Goal: Task Accomplishment & Management: Manage account settings

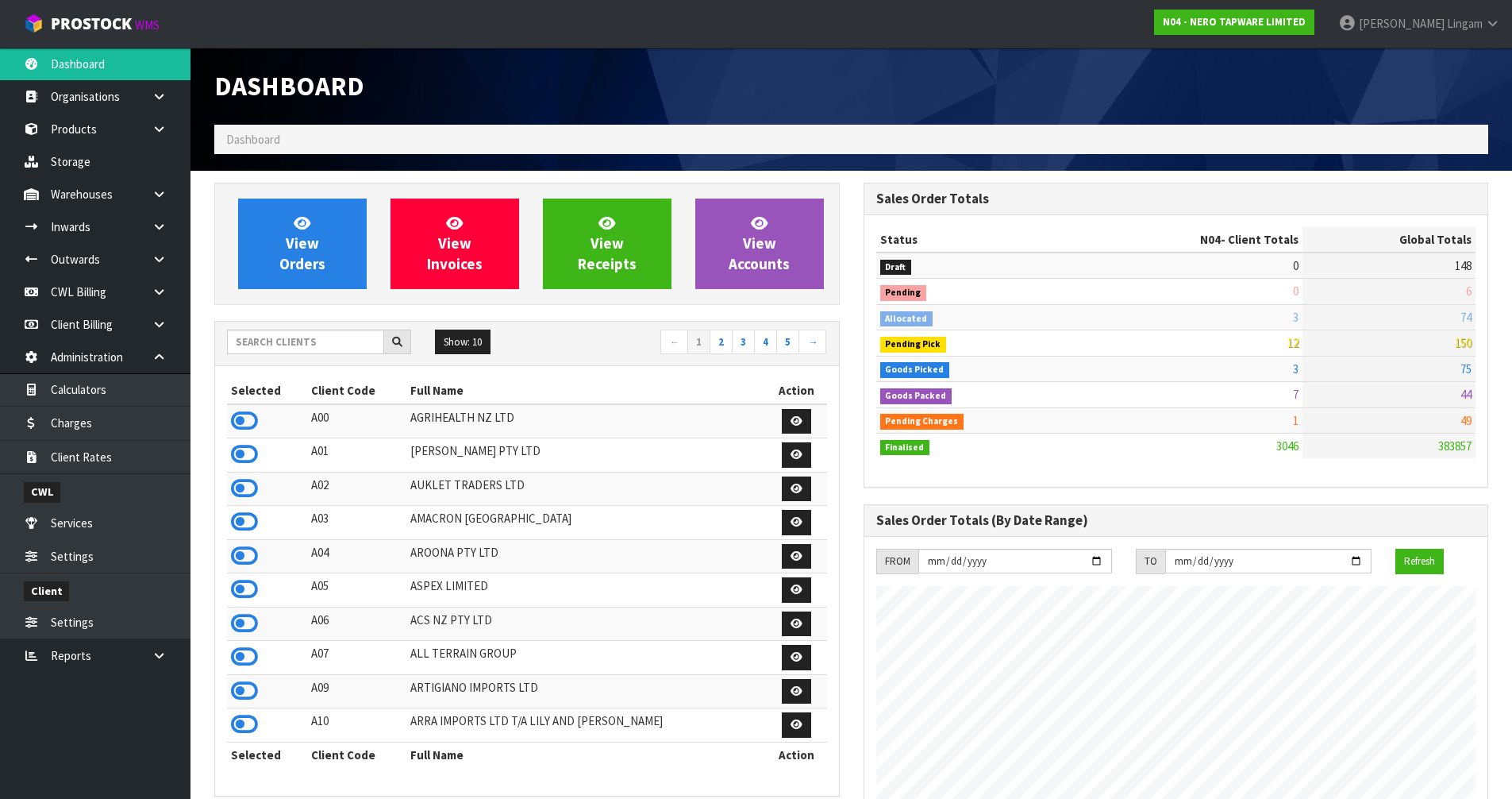
scroll to position [1254, 648]
click at [284, 344] on input "text" at bounding box center [305, 341] width 157 height 24
click at [569, 88] on h1 "Dashboard" at bounding box center [527, 86] width 626 height 29
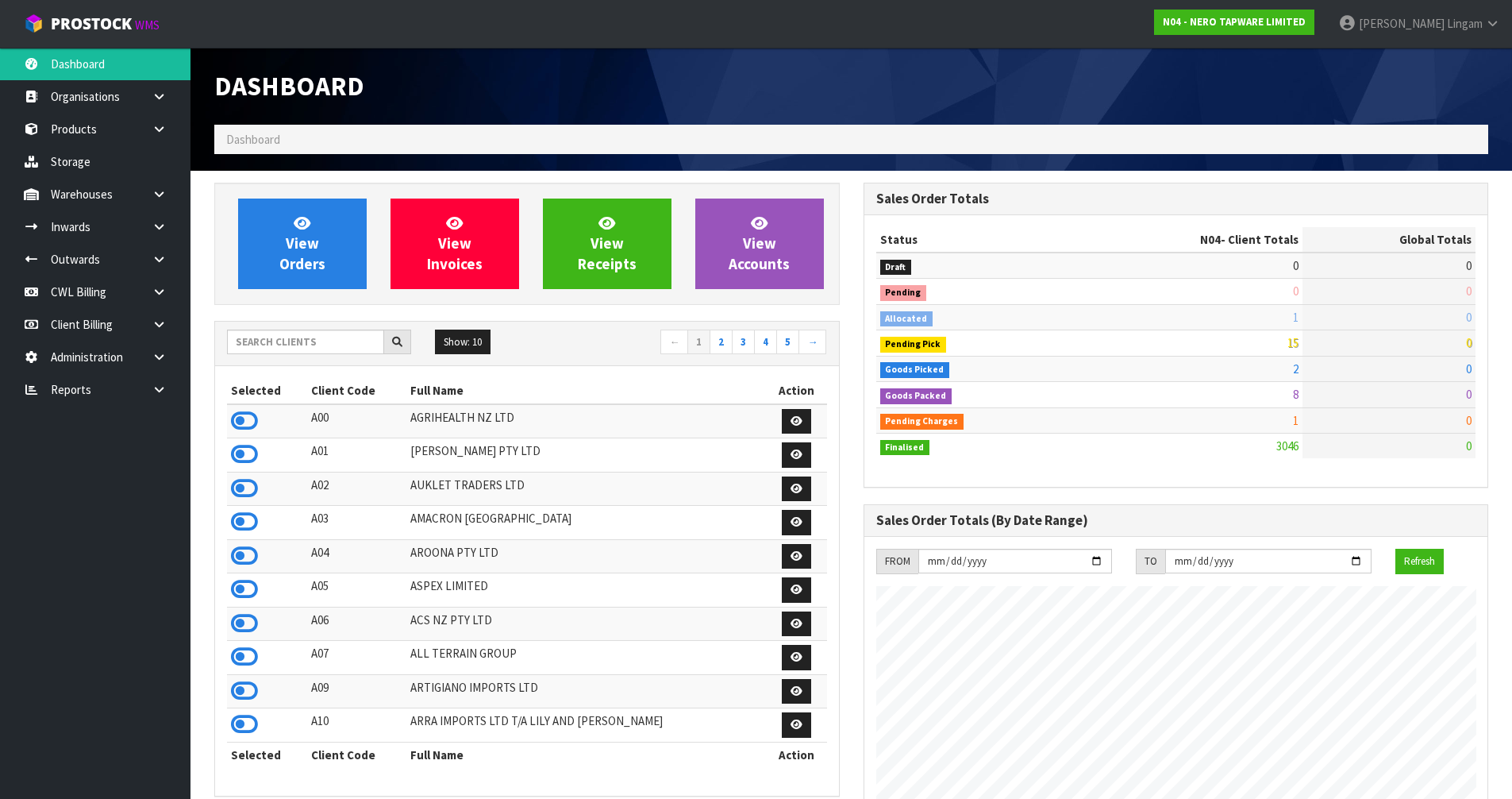
scroll to position [1254, 648]
click at [350, 249] on link "View Orders" at bounding box center [302, 244] width 129 height 91
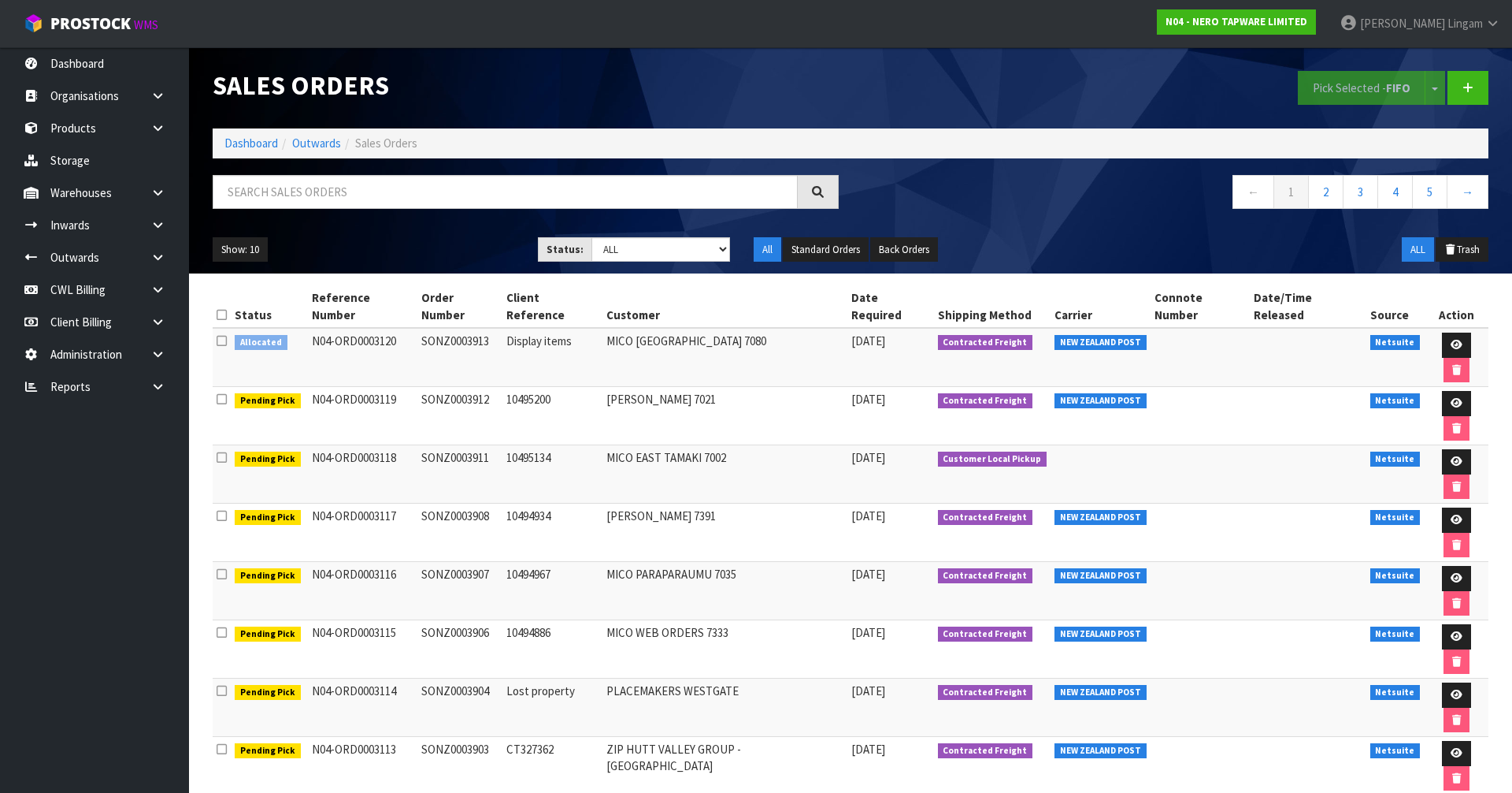
click at [225, 335] on icon at bounding box center [222, 341] width 10 height 12
click at [0, 0] on input "checkbox" at bounding box center [0, 0] width 0 height 0
click at [1339, 96] on button "Pick Selected - FIFO" at bounding box center [1361, 88] width 128 height 34
click at [1450, 339] on icon at bounding box center [1456, 344] width 12 height 10
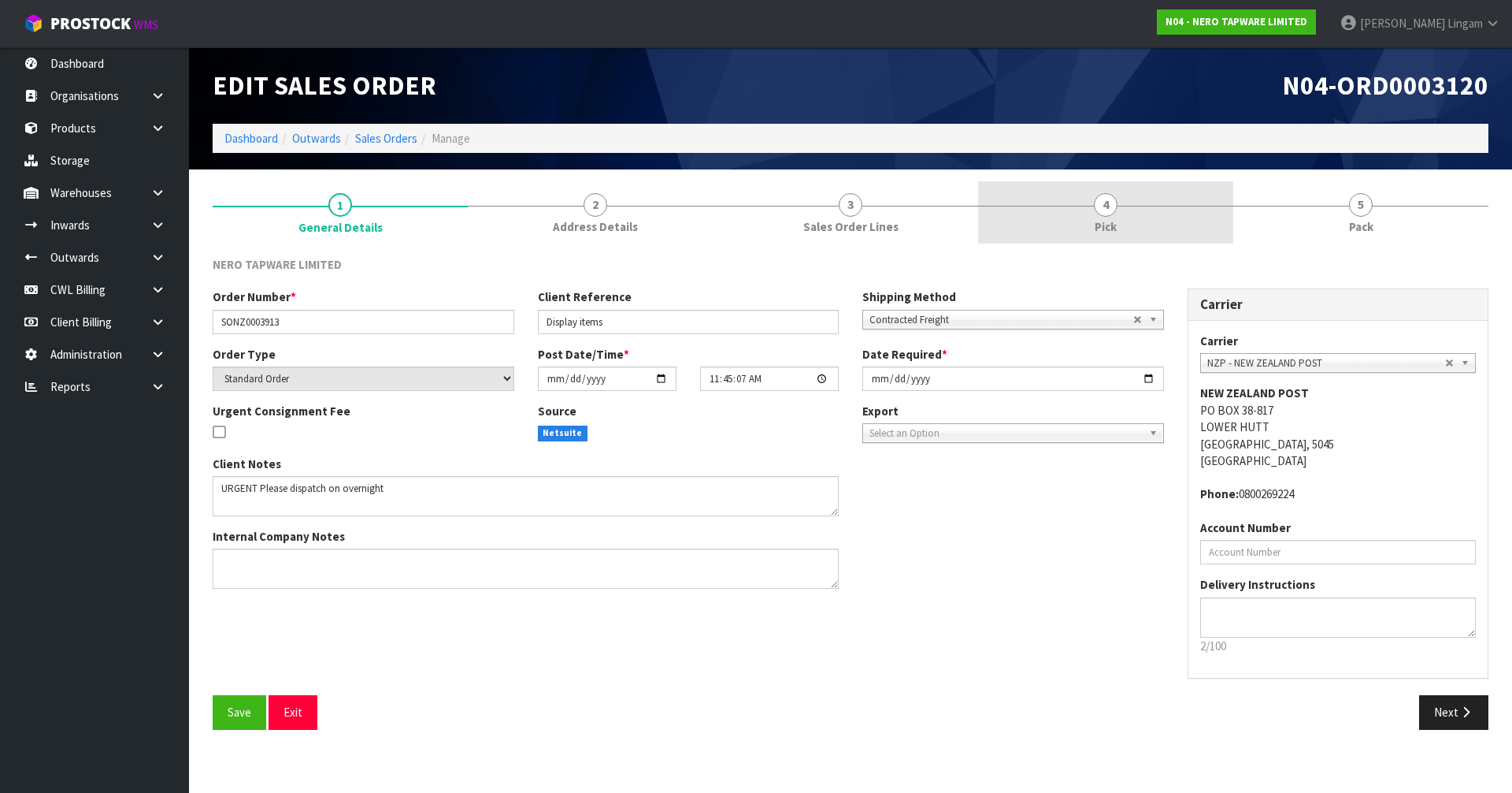
click at [1130, 208] on link "4 Pick" at bounding box center [1105, 212] width 255 height 63
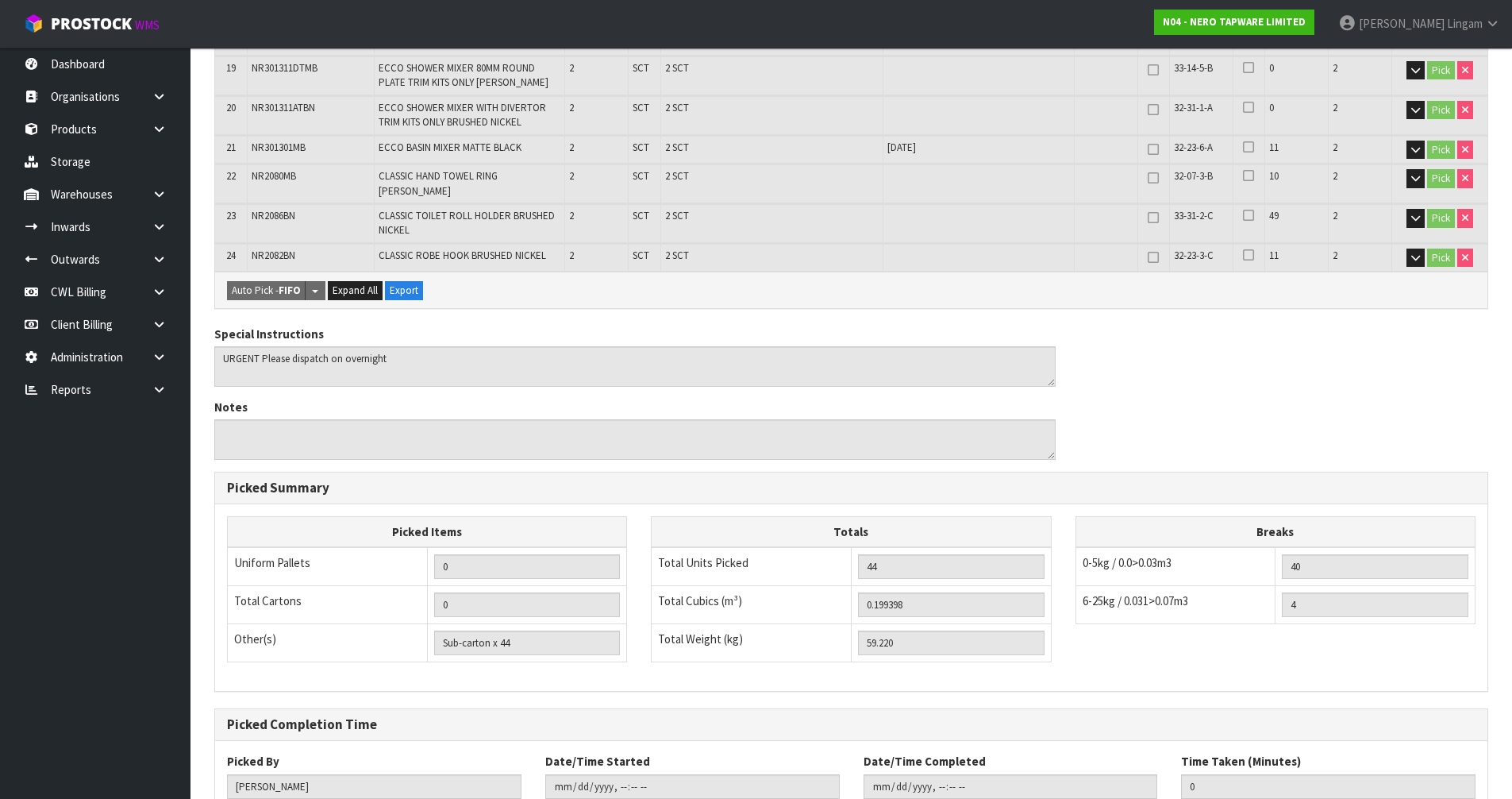
scroll to position [1035, 0]
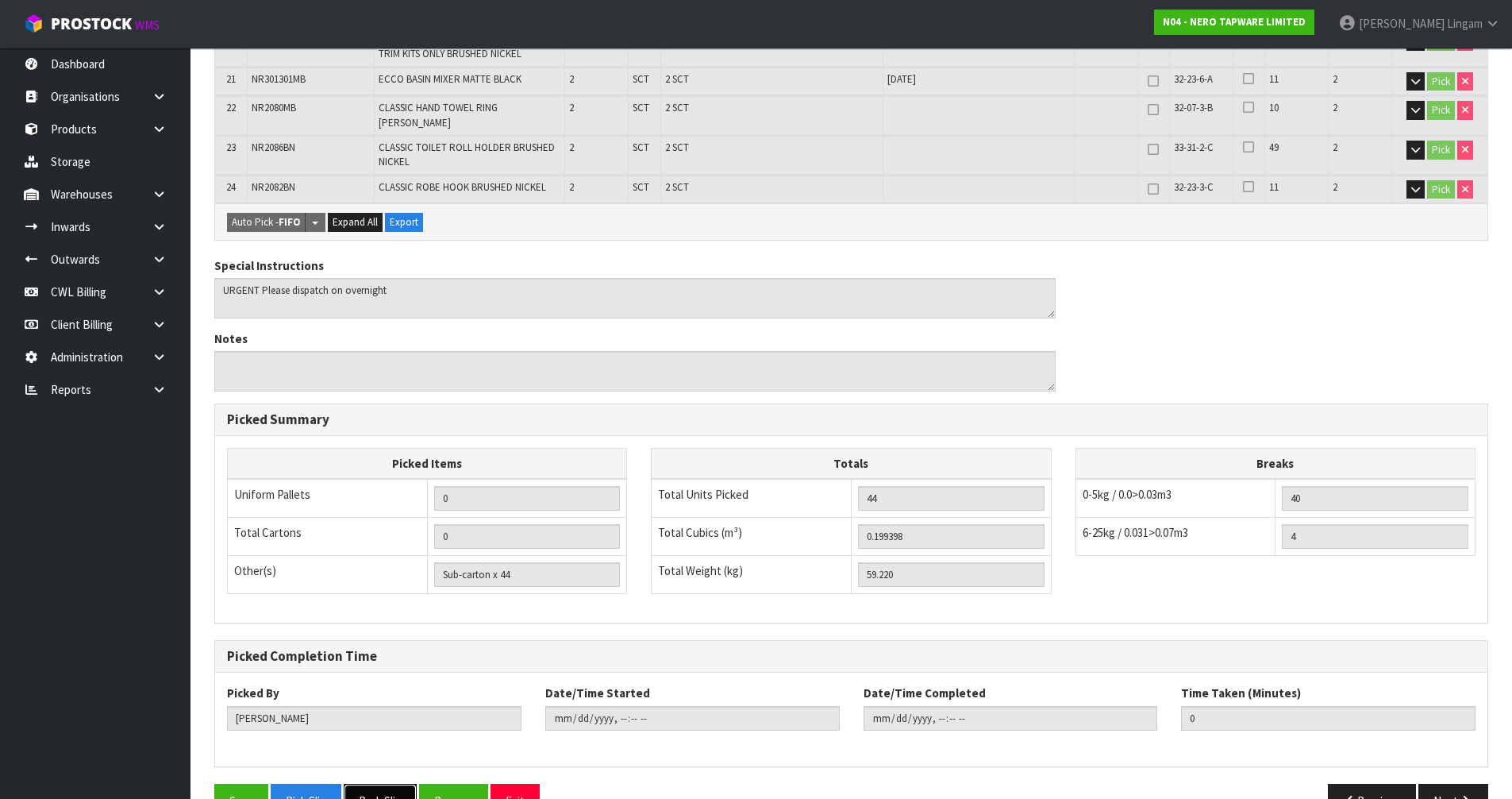
drag, startPoint x: 379, startPoint y: 764, endPoint x: 390, endPoint y: 761, distance: 11.4
click at [381, 784] on button "Pack Slip" at bounding box center [380, 801] width 73 height 34
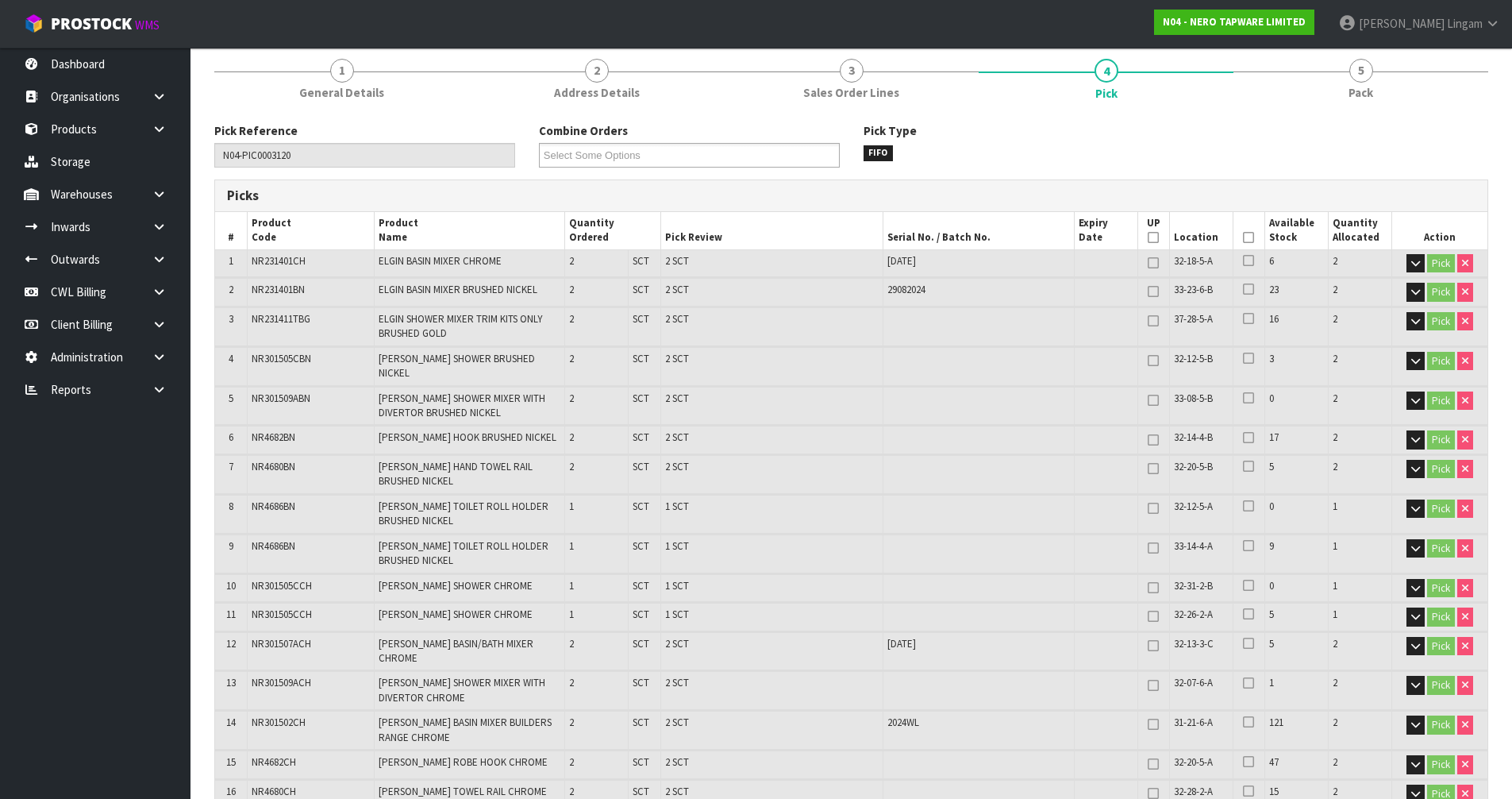
scroll to position [0, 0]
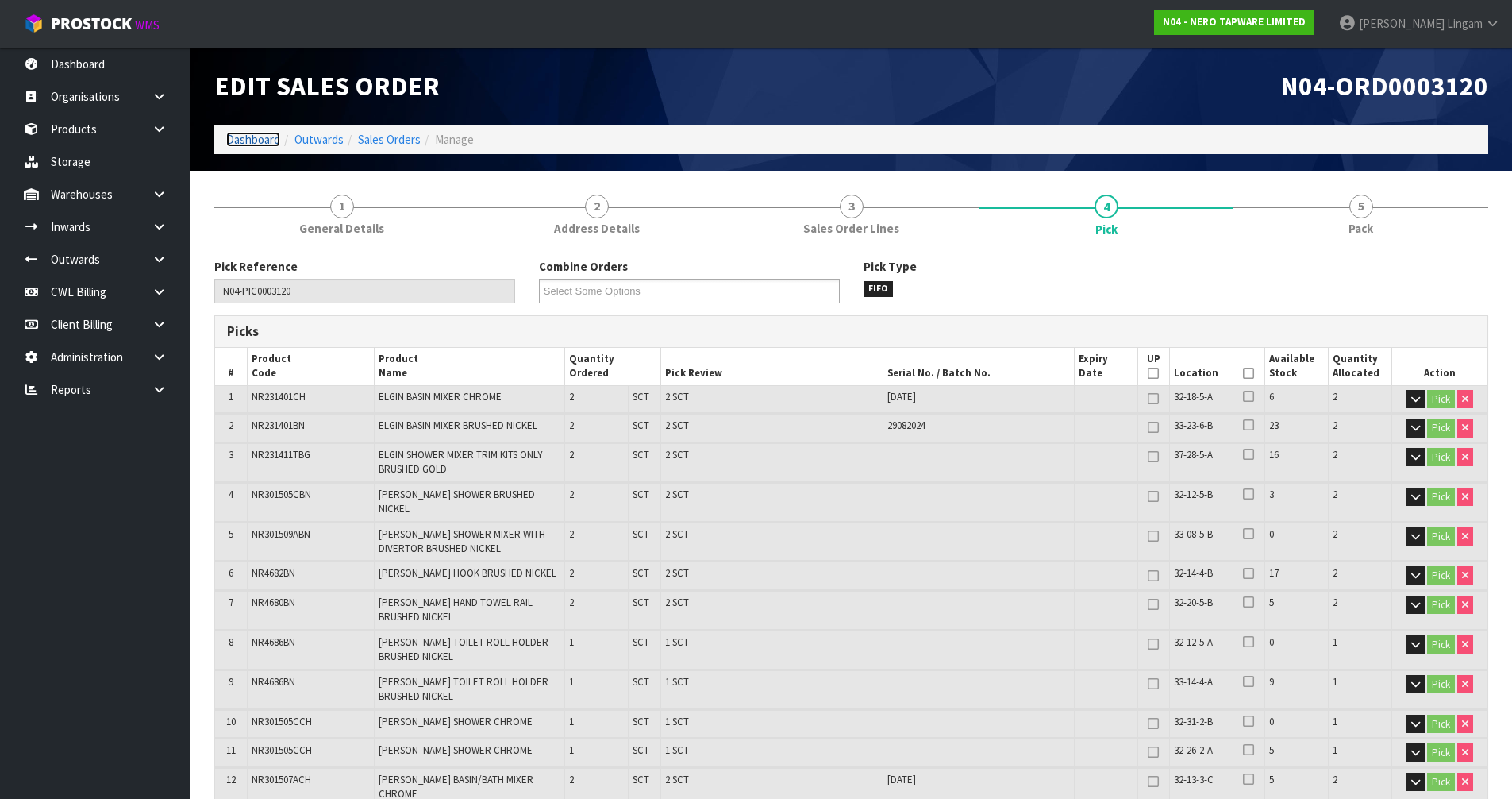
click at [236, 138] on link "Dashboard" at bounding box center [253, 139] width 54 height 15
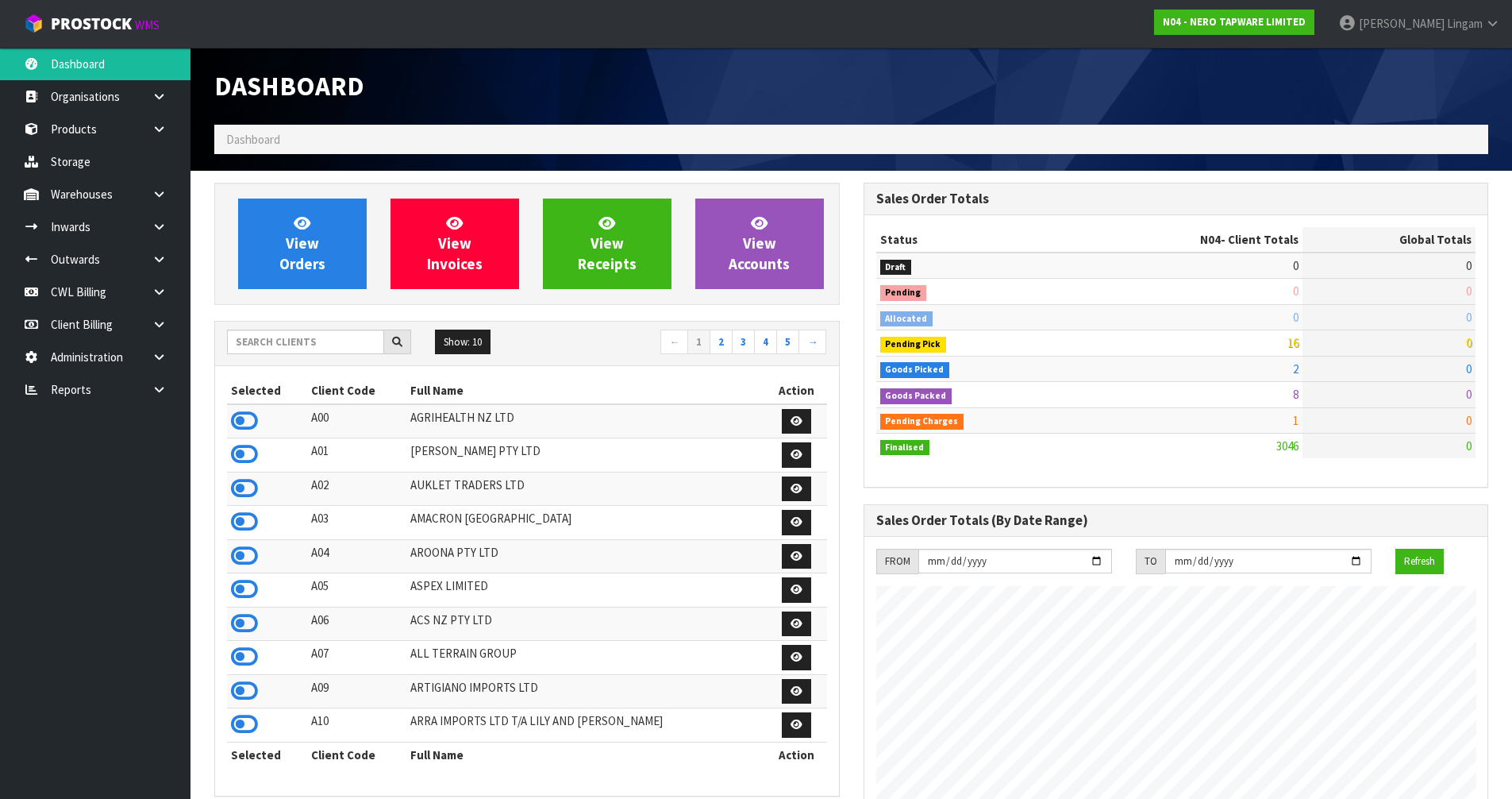
scroll to position [1254, 648]
click at [343, 265] on link "View Orders" at bounding box center [302, 244] width 129 height 91
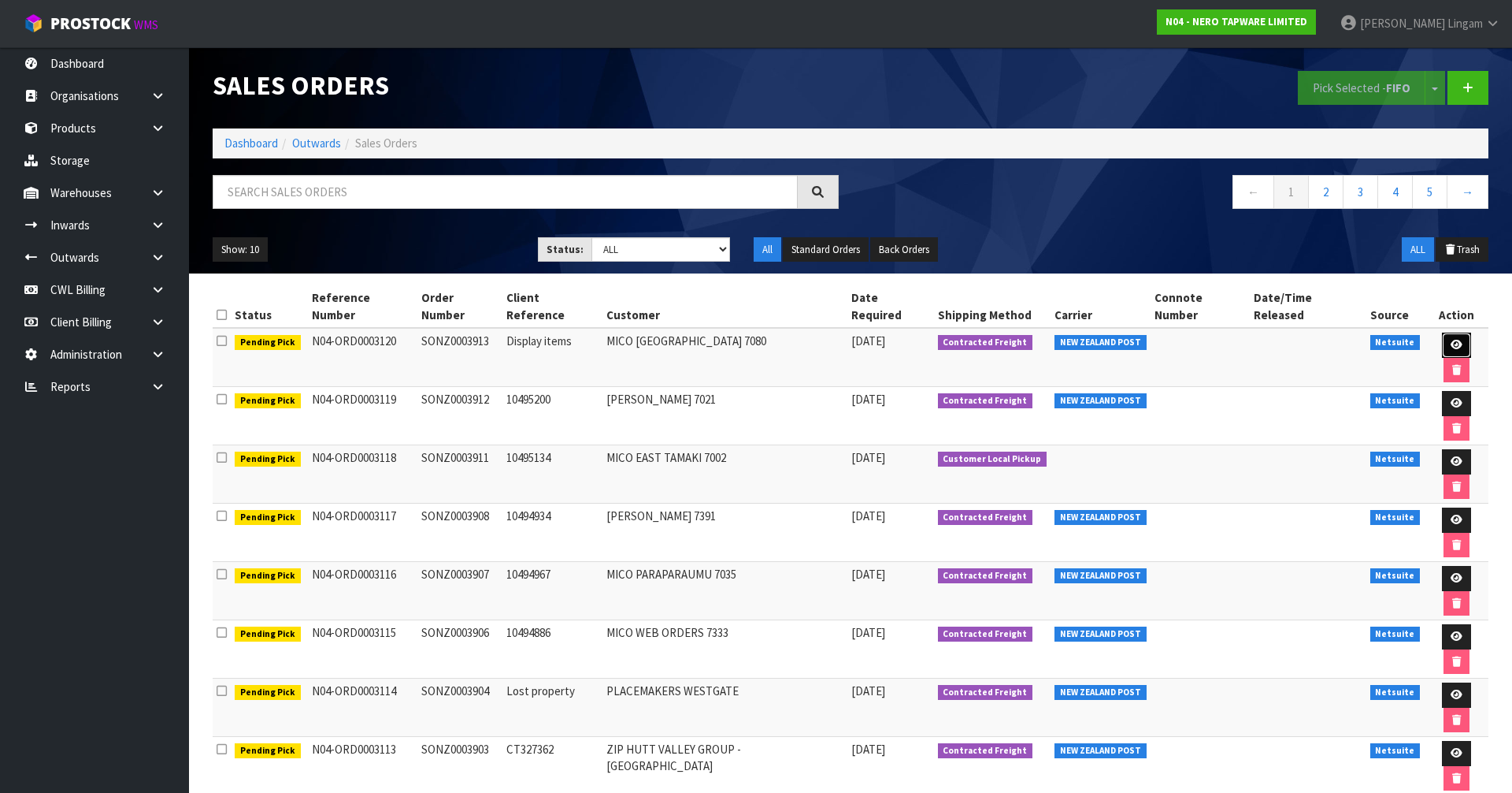
click at [1450, 339] on icon at bounding box center [1456, 344] width 12 height 10
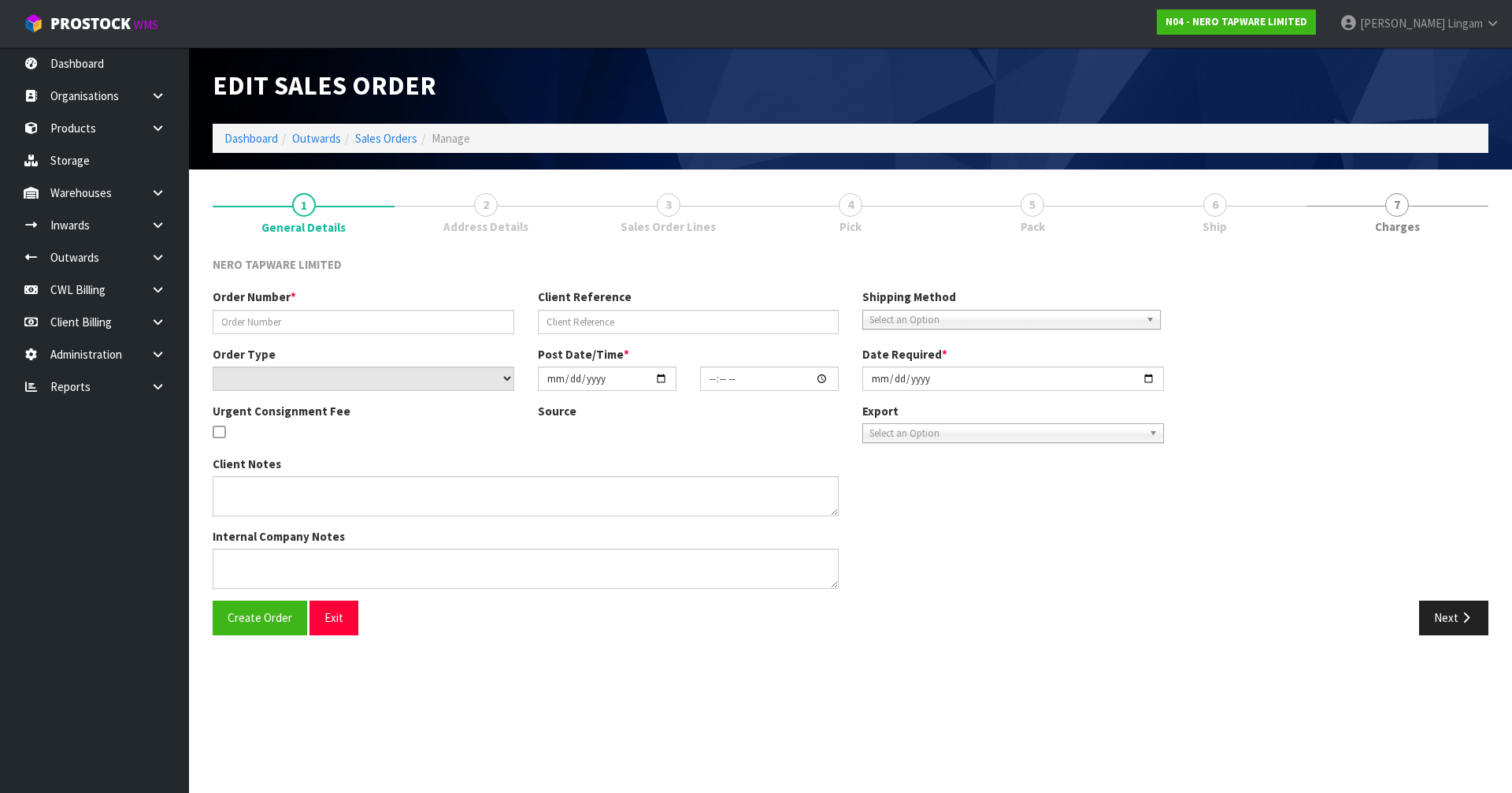
type input "SONZ0003913"
type input "Display items"
select select "number:0"
type input "[DATE]"
type input "11:45:07.000"
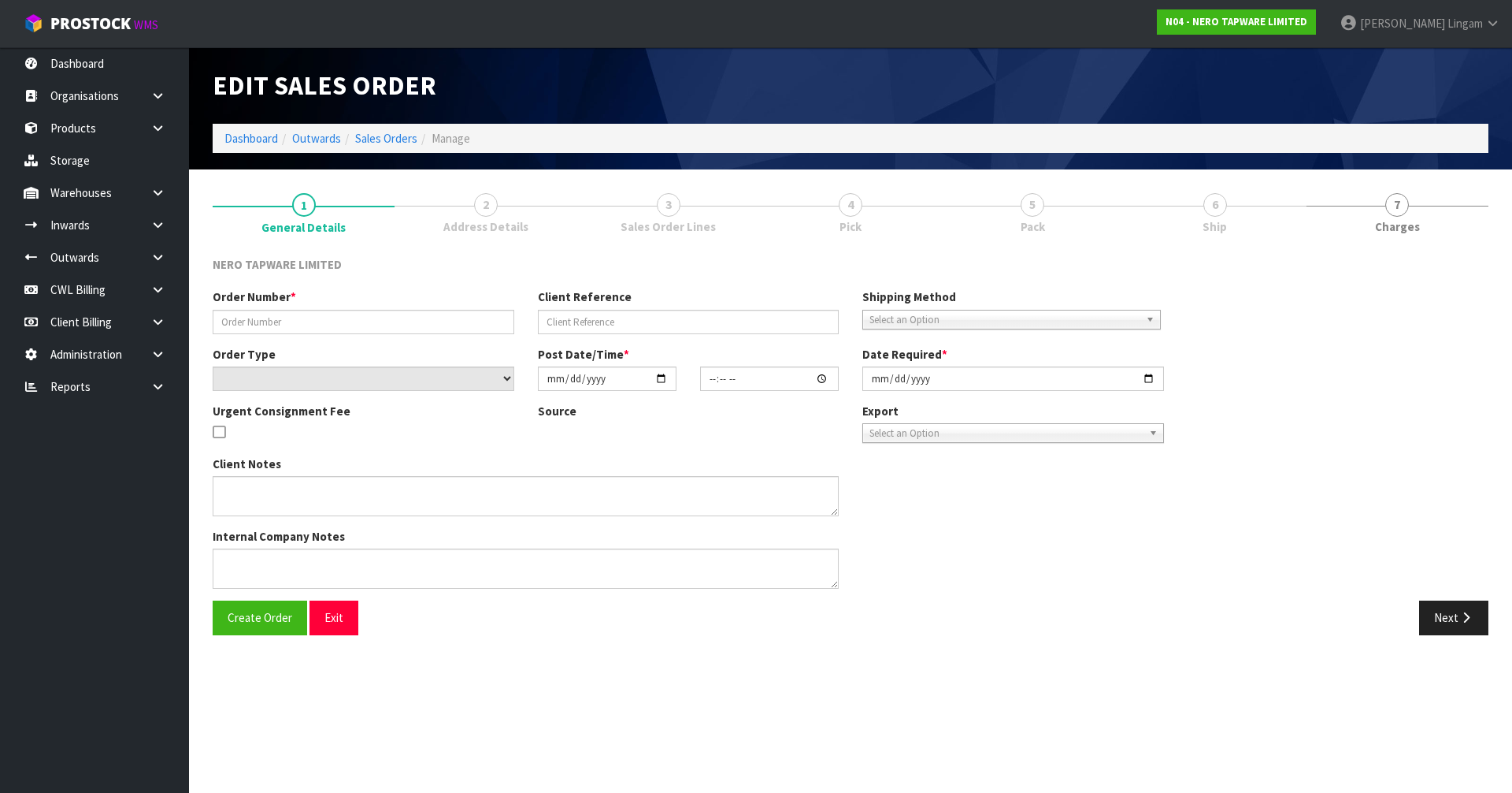
type input "[DATE]"
type textarea "URGENT Please dispatch on overnight"
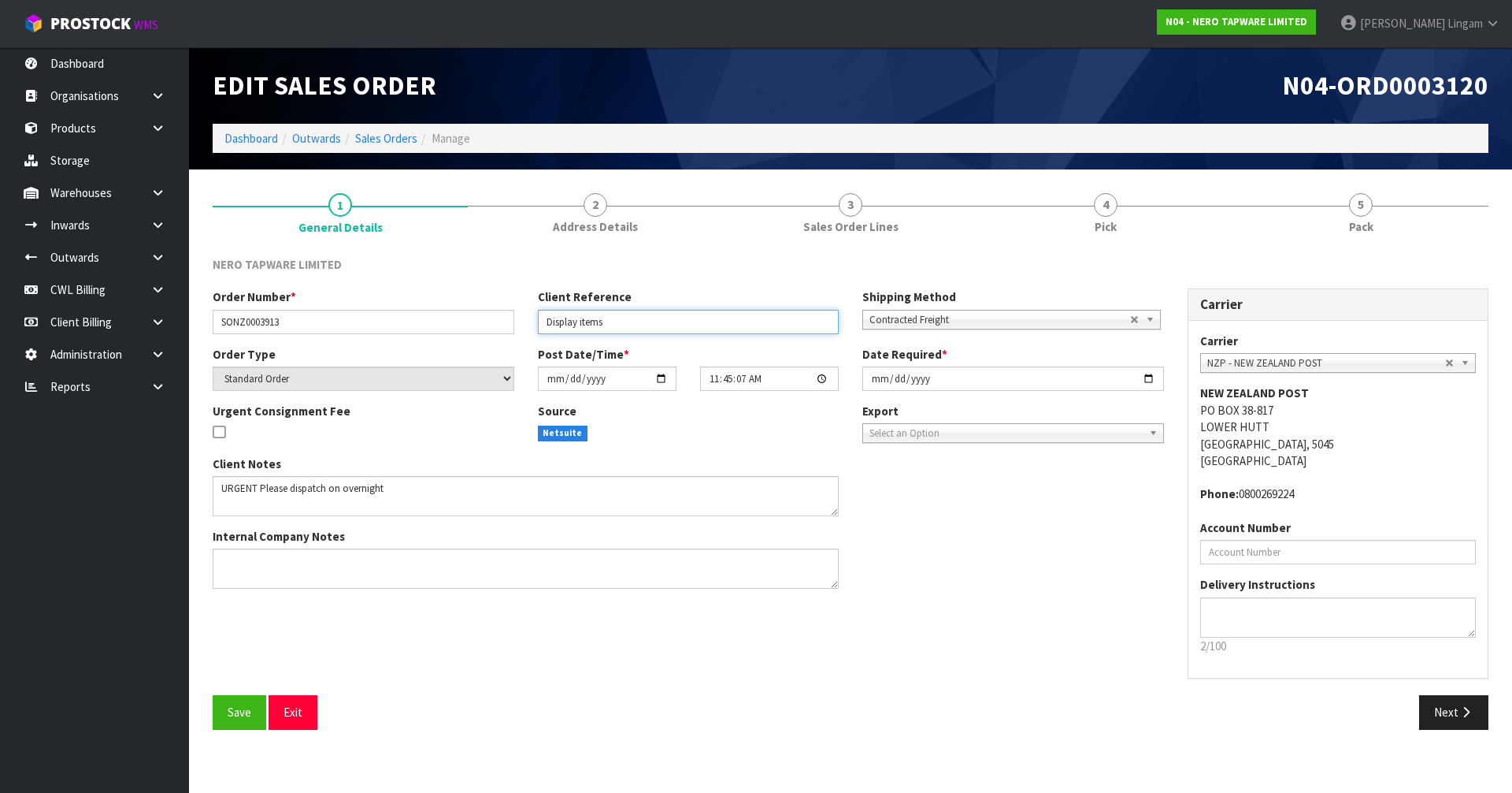
click at [628, 321] on input "Display items" at bounding box center [688, 321] width 302 height 24
type input "DISPLAY ITEMS -URGENT"
click at [229, 710] on span "Save" at bounding box center [239, 712] width 23 height 15
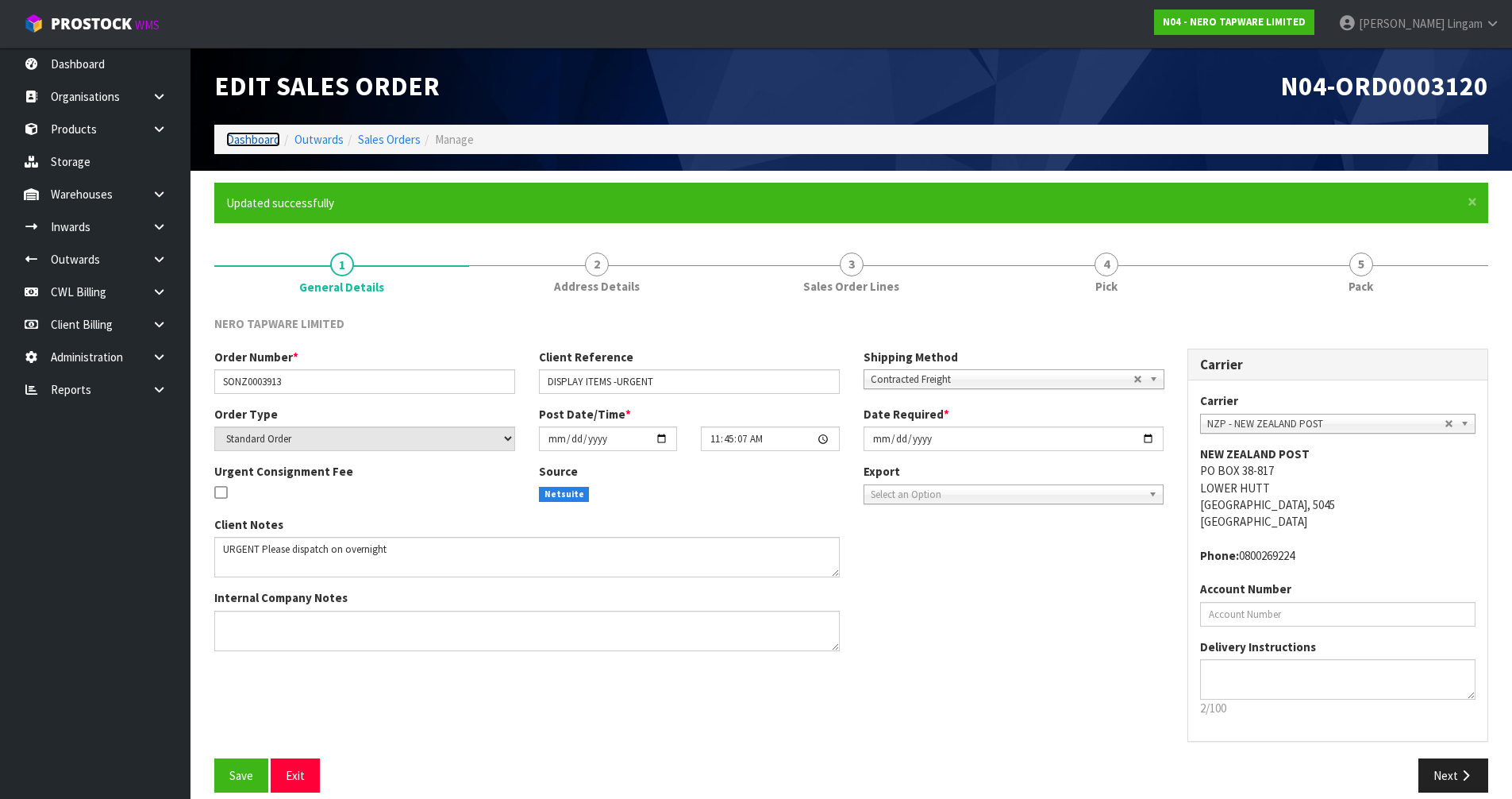
click at [243, 136] on link "Dashboard" at bounding box center [253, 139] width 54 height 15
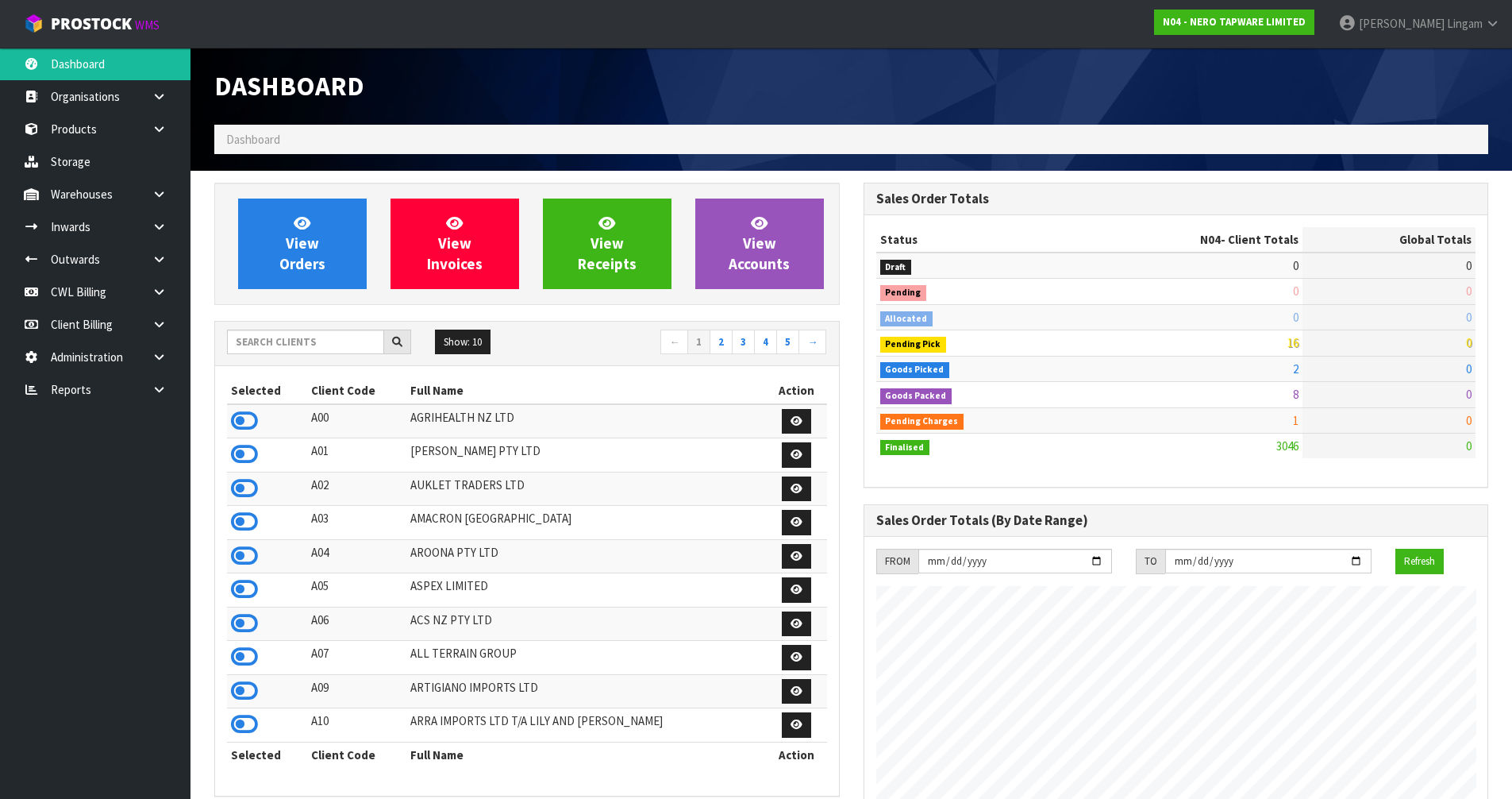
scroll to position [1237, 648]
click at [288, 262] on span "View Orders" at bounding box center [302, 243] width 46 height 60
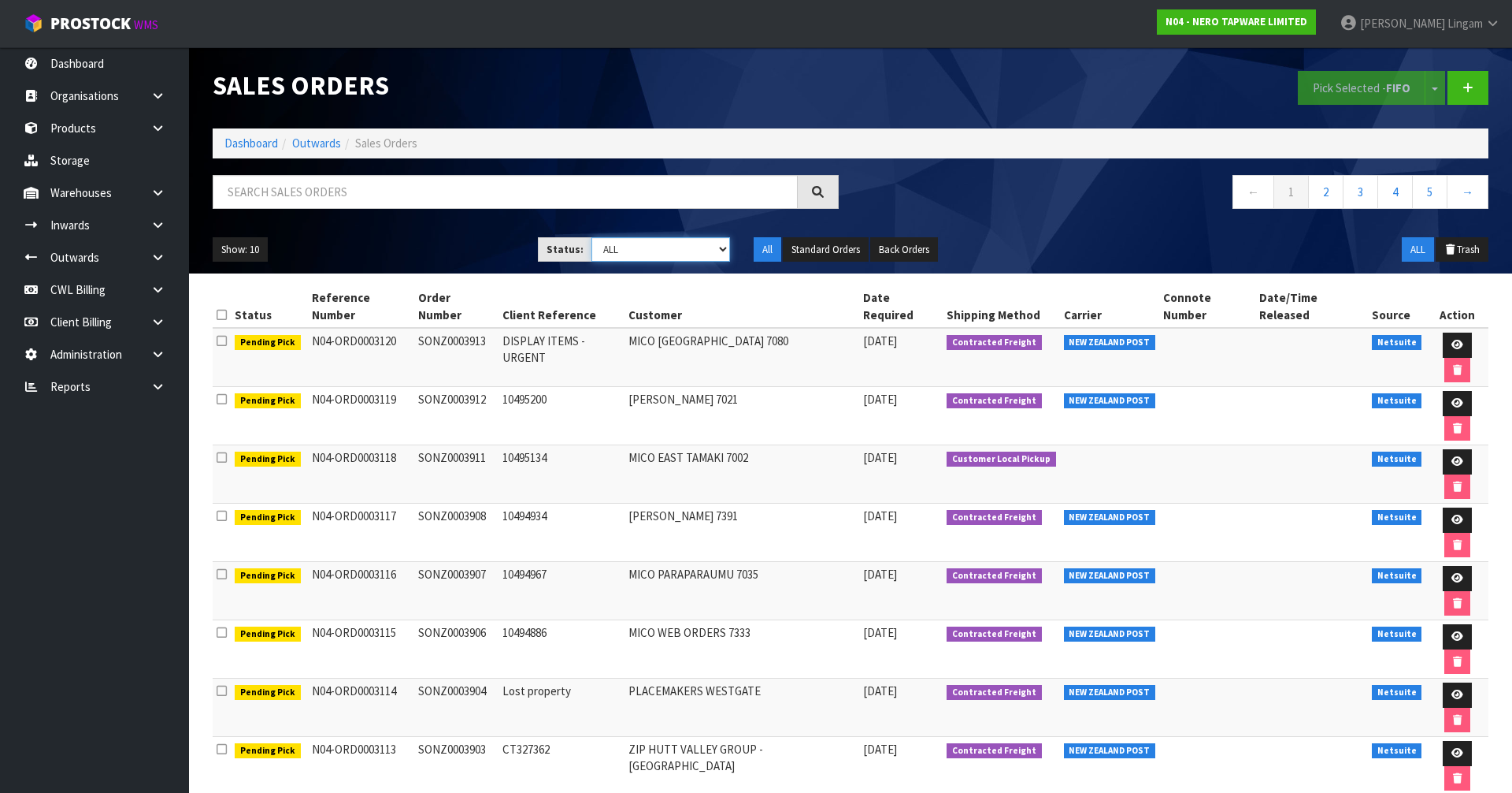
click at [706, 250] on select "Draft Pending Allocated Pending Pick Goods Picked Goods Packed Pending Charges …" at bounding box center [661, 248] width 139 height 24
select select "string:6"
click at [592, 237] on select "Draft Pending Allocated Pending Pick Goods Picked Goods Packed Pending Charges …" at bounding box center [661, 248] width 139 height 24
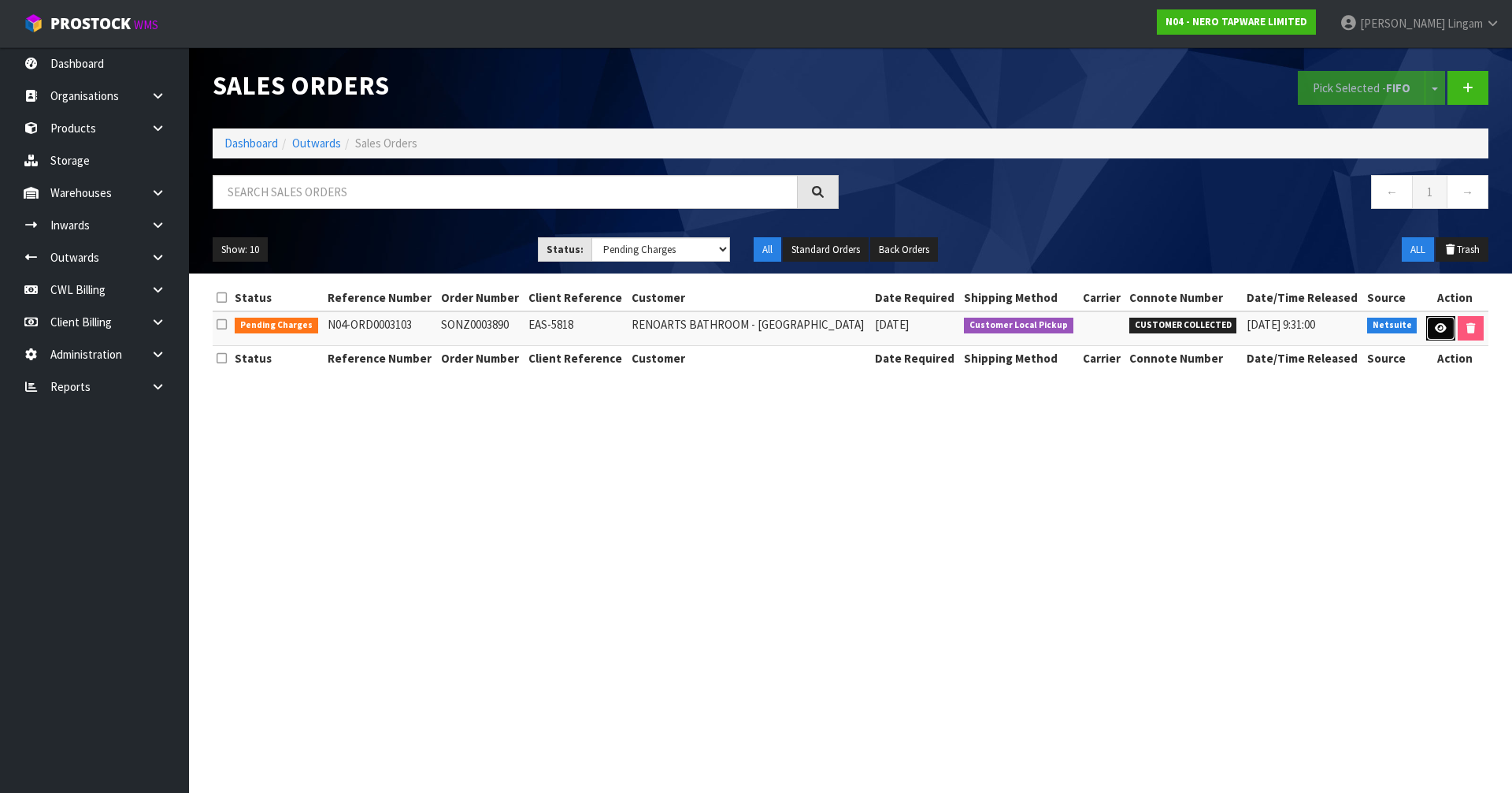
click at [1434, 327] on icon at bounding box center [1440, 328] width 12 height 10
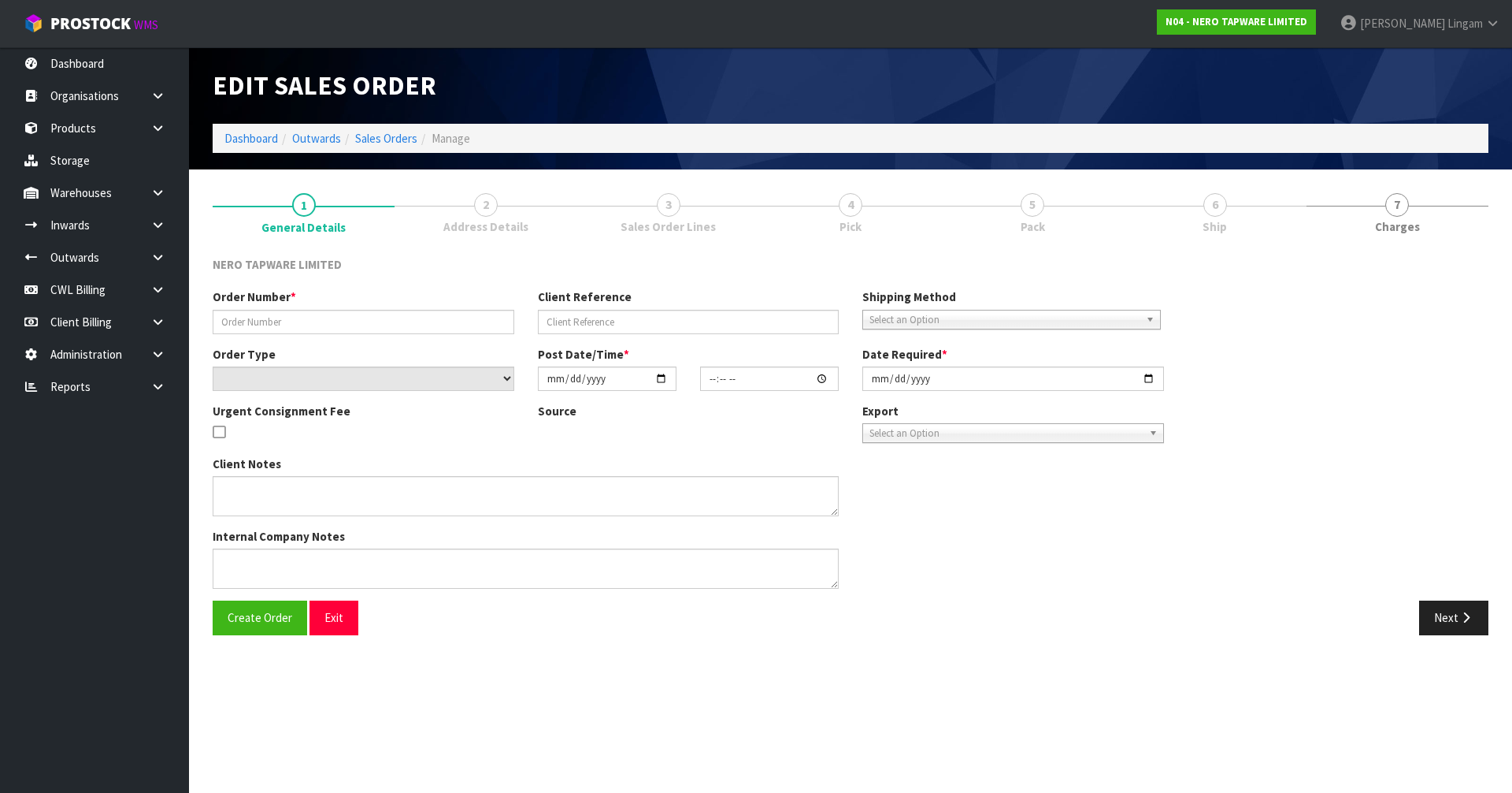
type input "SONZ0003890"
type input "EAS-5818"
select select "number:0"
type input "[DATE]"
type input "14:00:06.000"
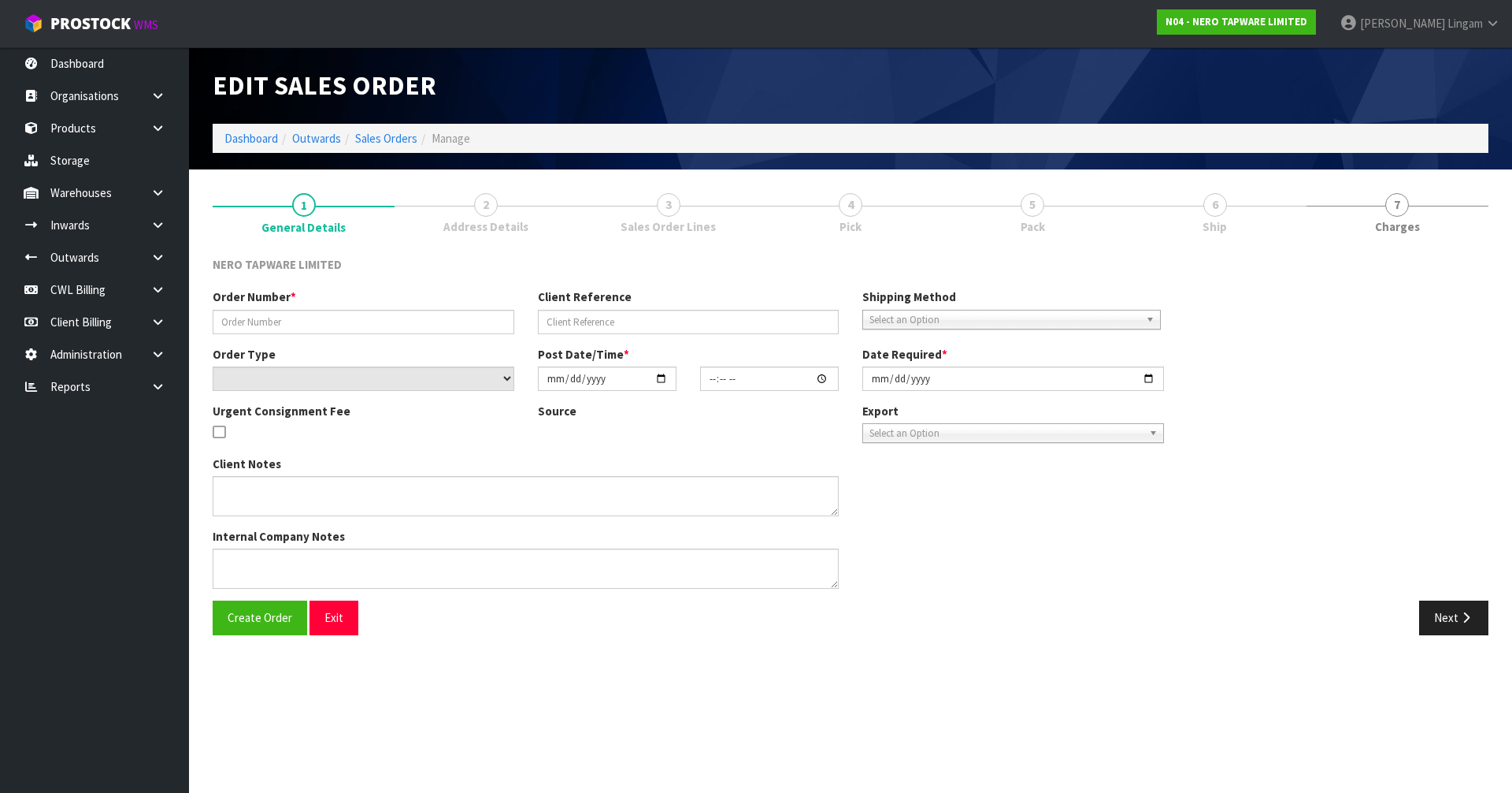
type input "[DATE]"
type textarea "customer pick up 01/10"
type textarea "URGENT CONSIGNMENT FEE"
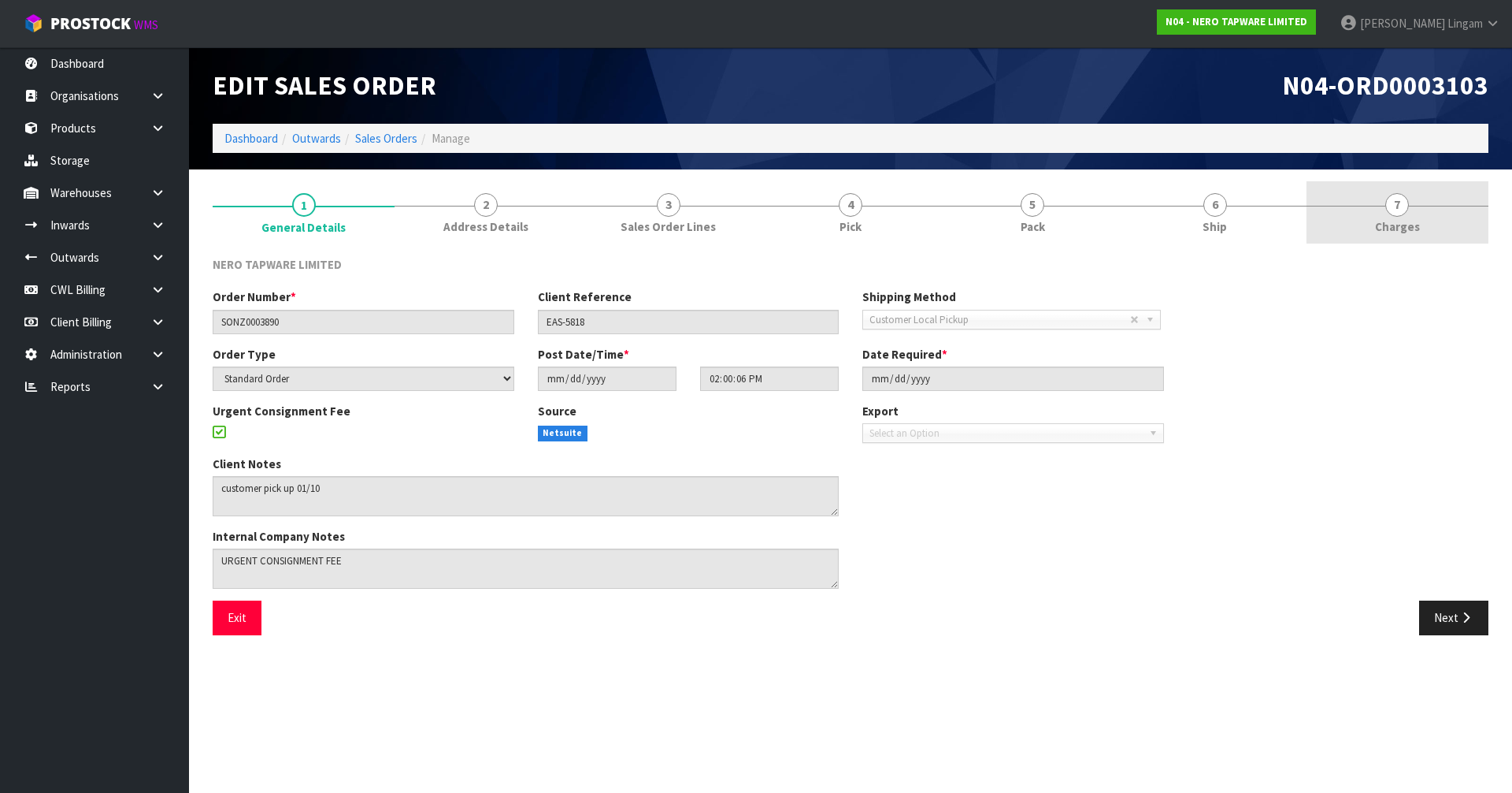
click at [1426, 212] on link "7 [GEOGRAPHIC_DATA]" at bounding box center [1397, 212] width 182 height 63
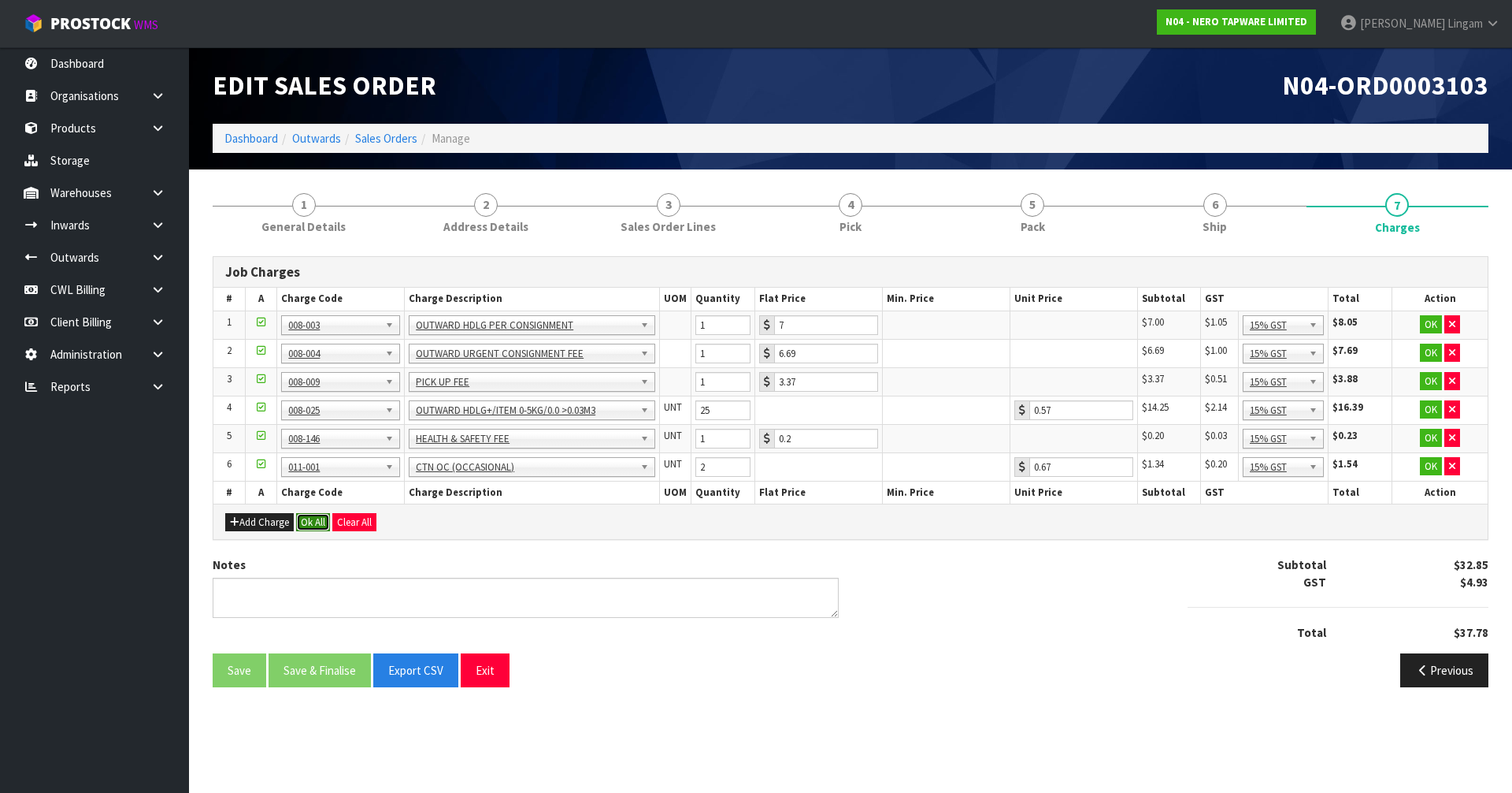
click at [322, 523] on button "Ok All" at bounding box center [313, 522] width 34 height 19
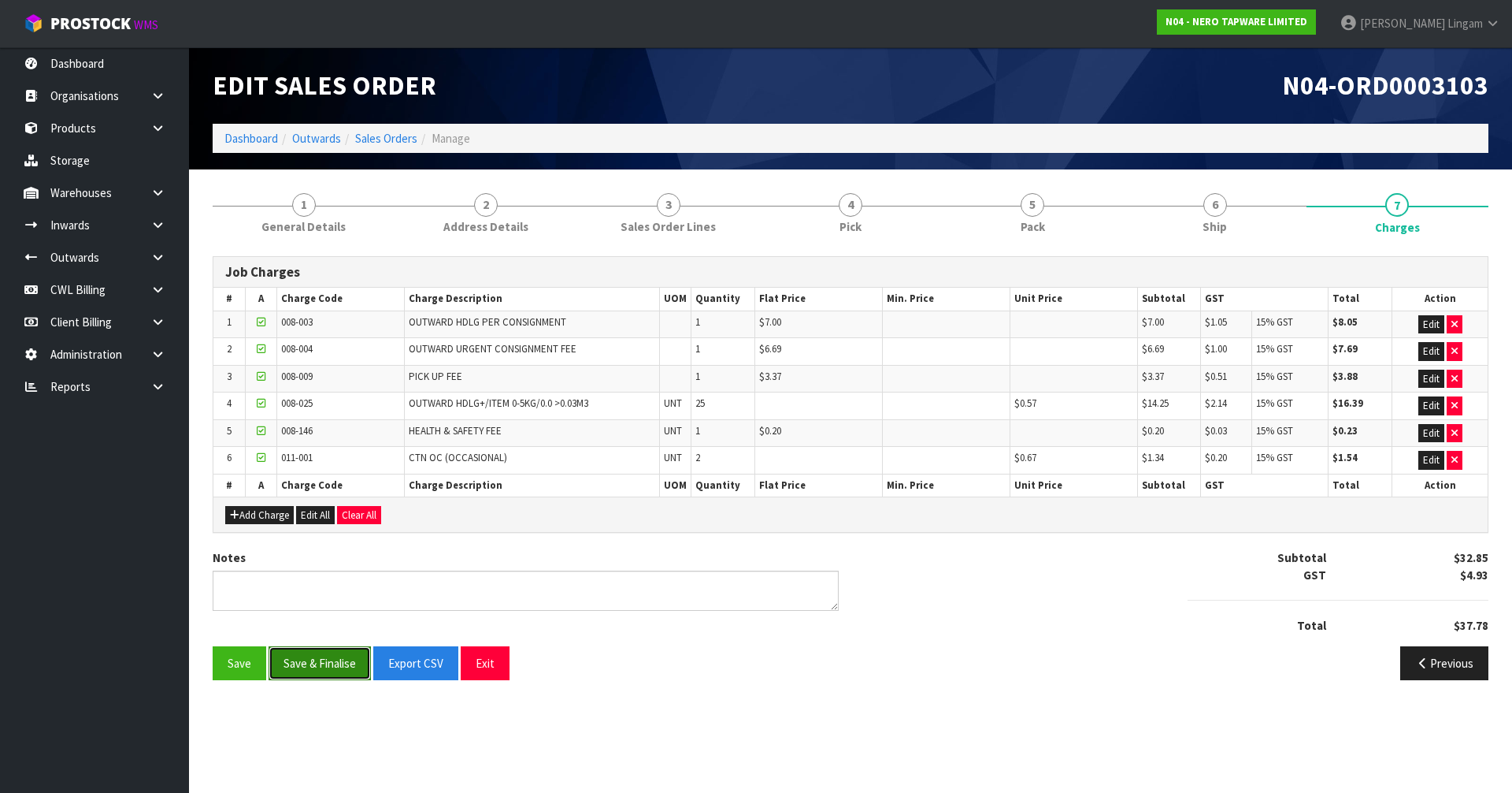
click at [317, 660] on button "Save & Finalise" at bounding box center [319, 663] width 103 height 34
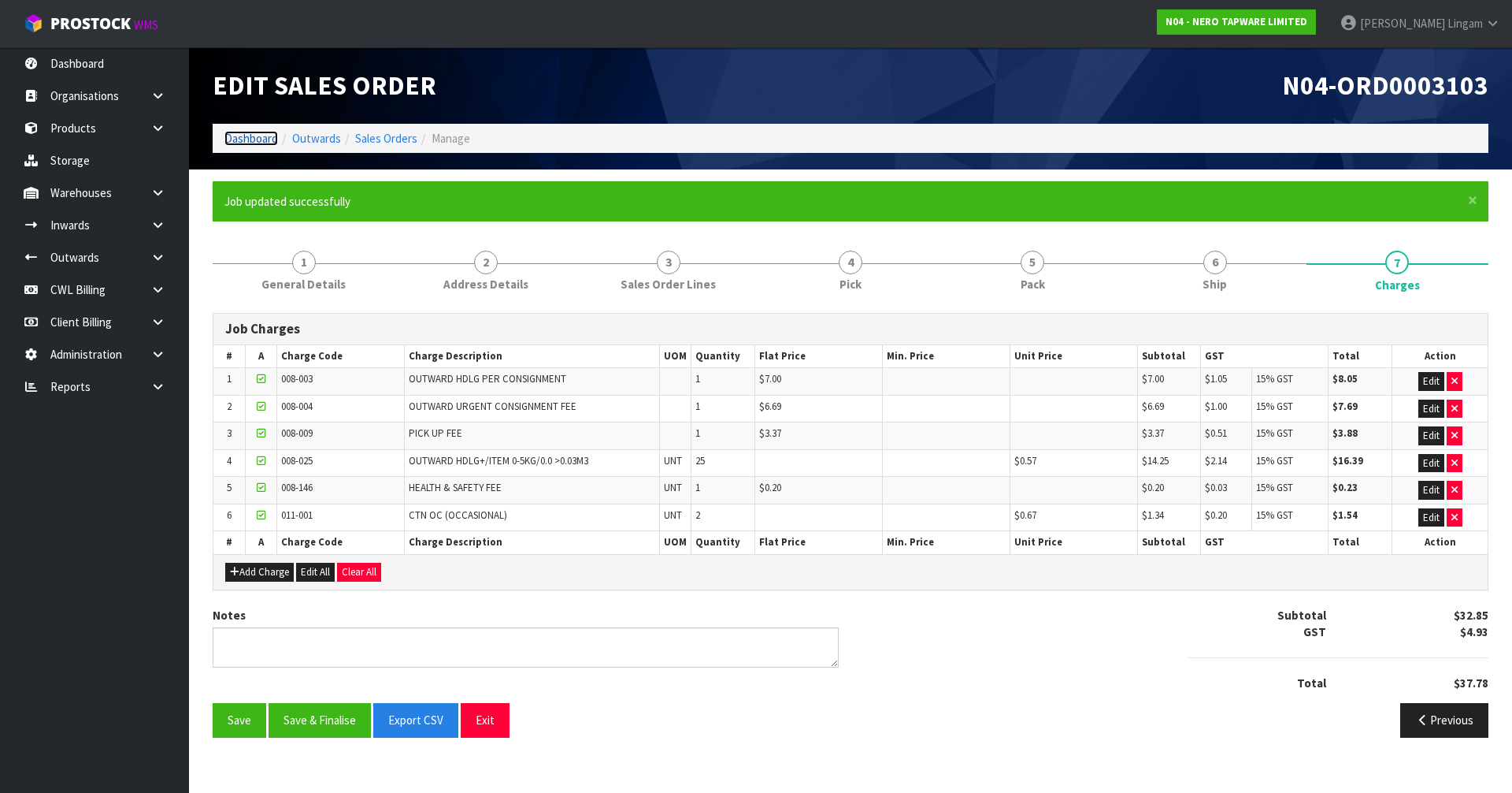
click at [250, 137] on link "Dashboard" at bounding box center [251, 138] width 53 height 15
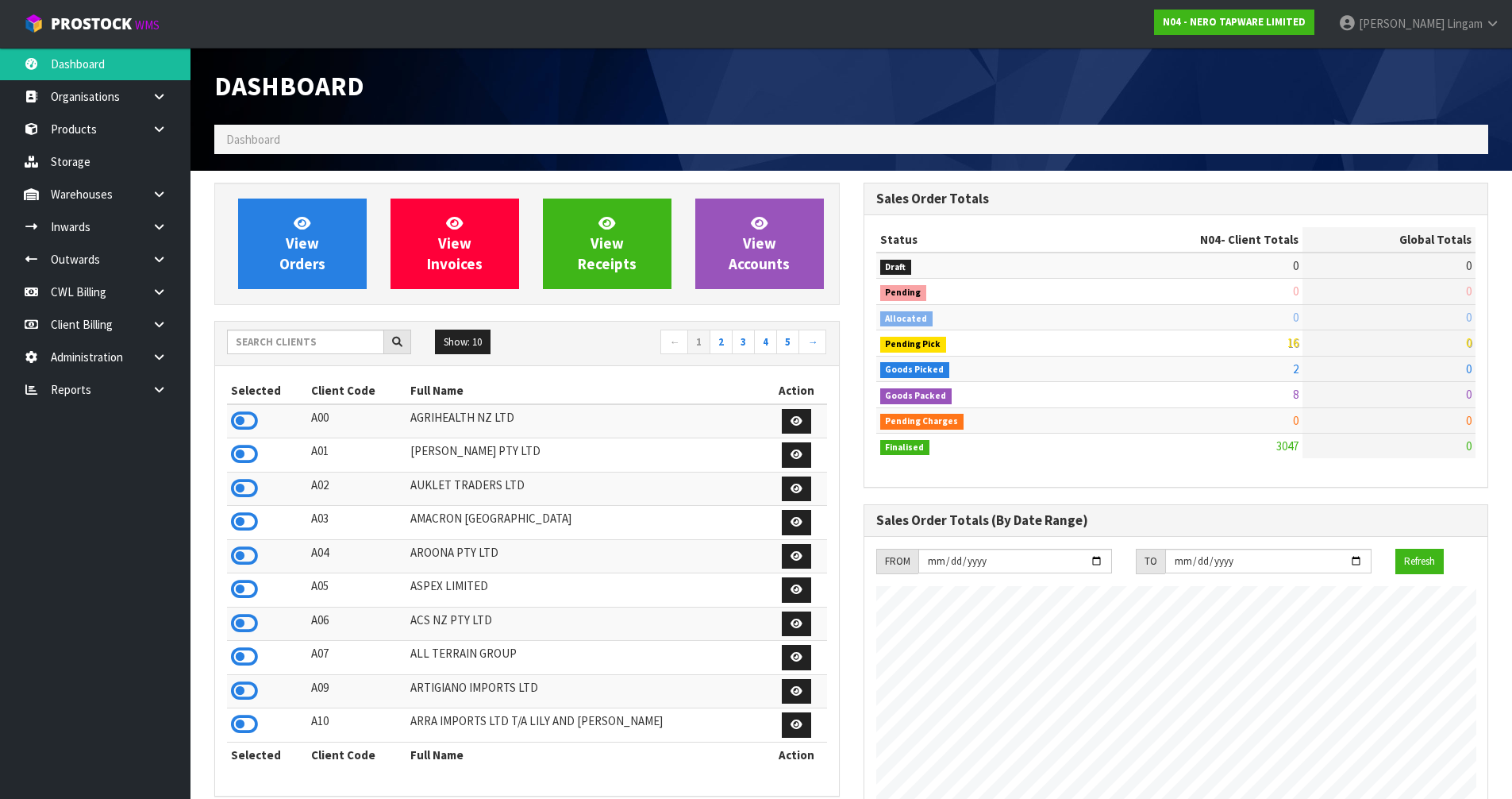
scroll to position [1254, 648]
click at [327, 347] on input "text" at bounding box center [305, 341] width 157 height 24
click at [347, 340] on input "text" at bounding box center [305, 341] width 157 height 24
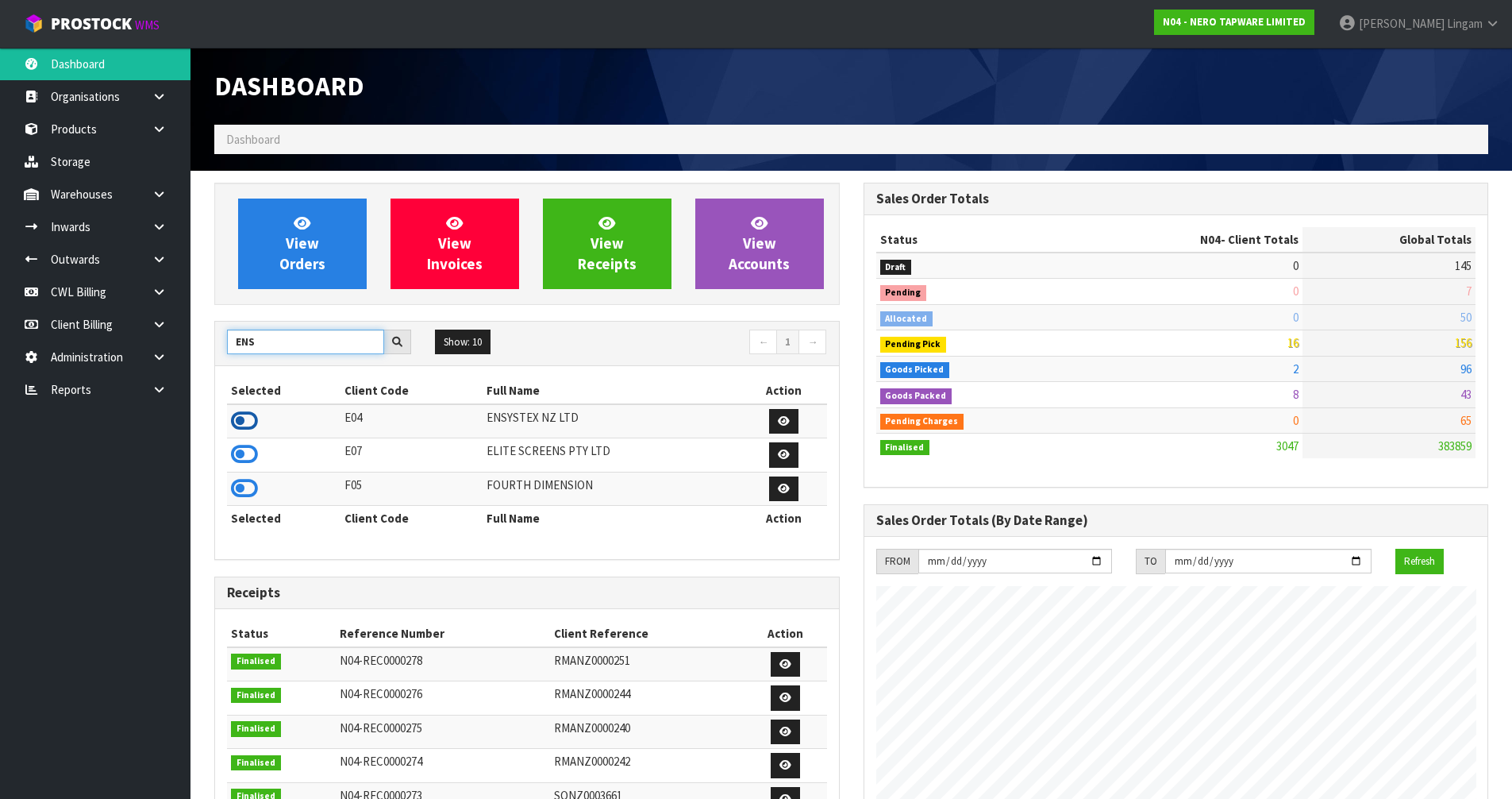
type input "ENS"
click at [248, 419] on icon at bounding box center [244, 421] width 27 height 24
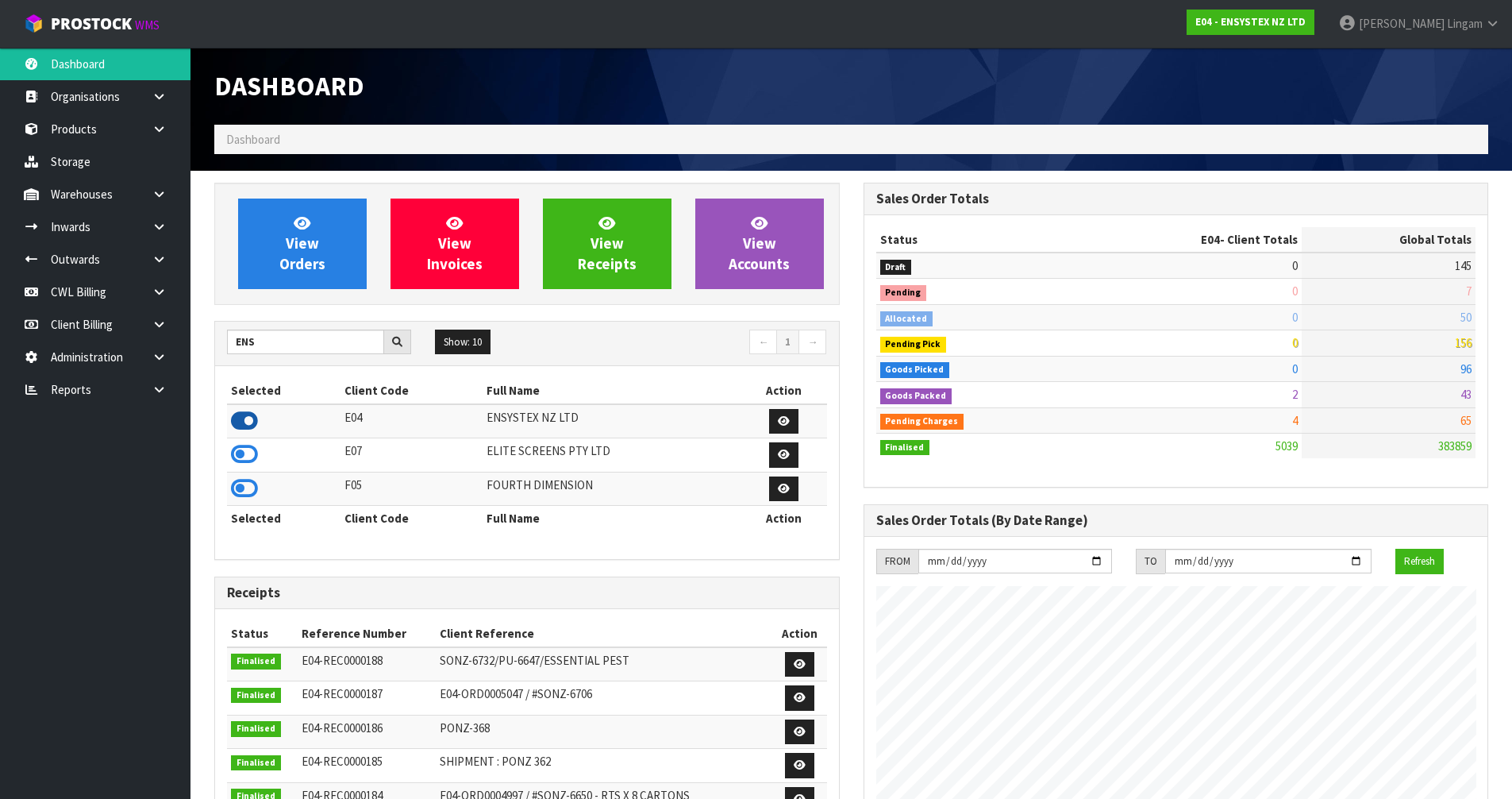
scroll to position [1202, 648]
click at [301, 263] on span "View Orders" at bounding box center [302, 243] width 46 height 60
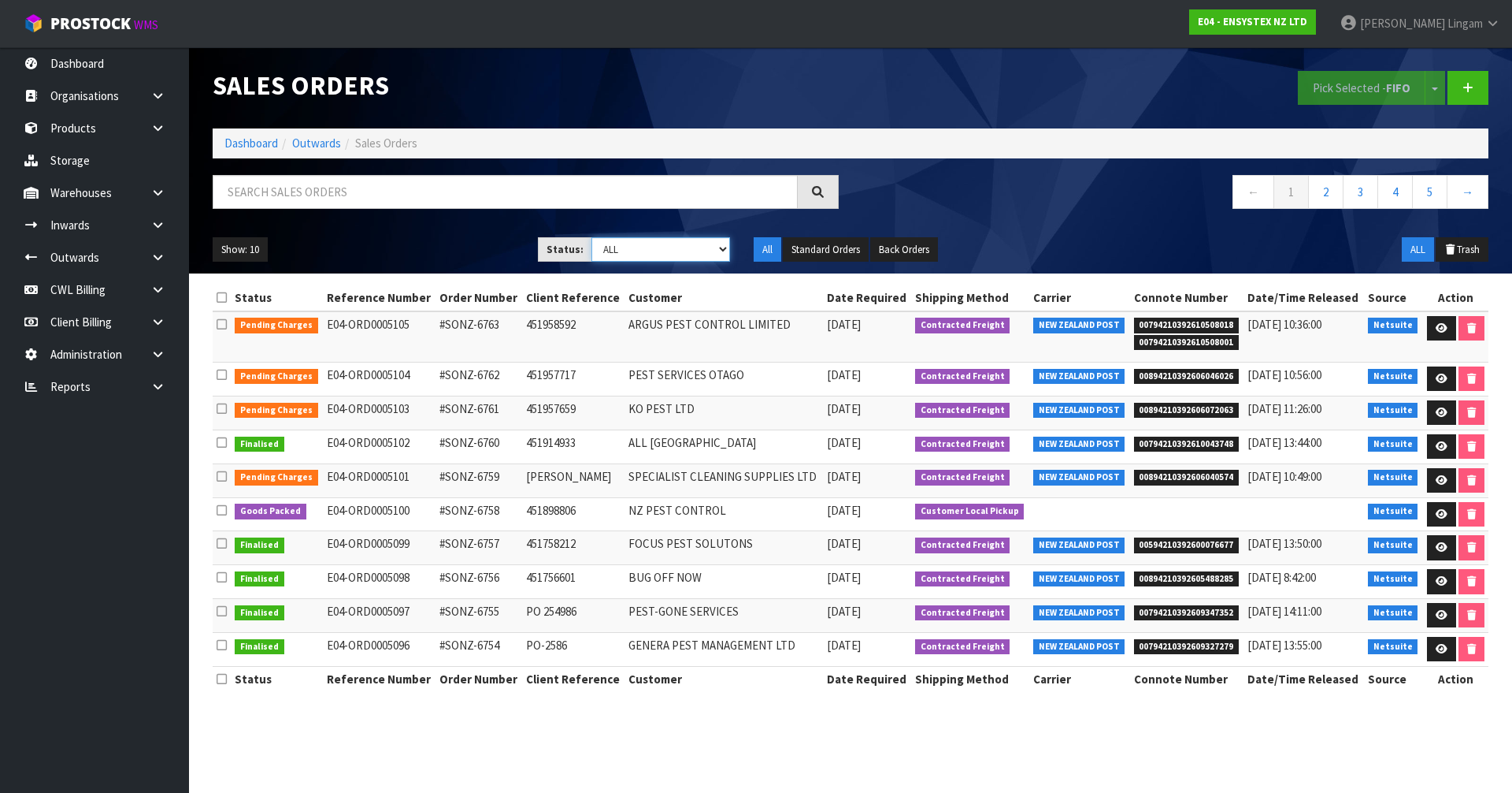
drag, startPoint x: 707, startPoint y: 243, endPoint x: 700, endPoint y: 255, distance: 13.9
click at [707, 243] on select "Draft Pending Allocated Pending Pick Goods Picked Goods Packed Pending Charges …" at bounding box center [661, 248] width 139 height 24
select select "string:6"
click at [592, 237] on select "Draft Pending Allocated Pending Pick Goods Picked Goods Packed Pending Charges …" at bounding box center [661, 248] width 139 height 24
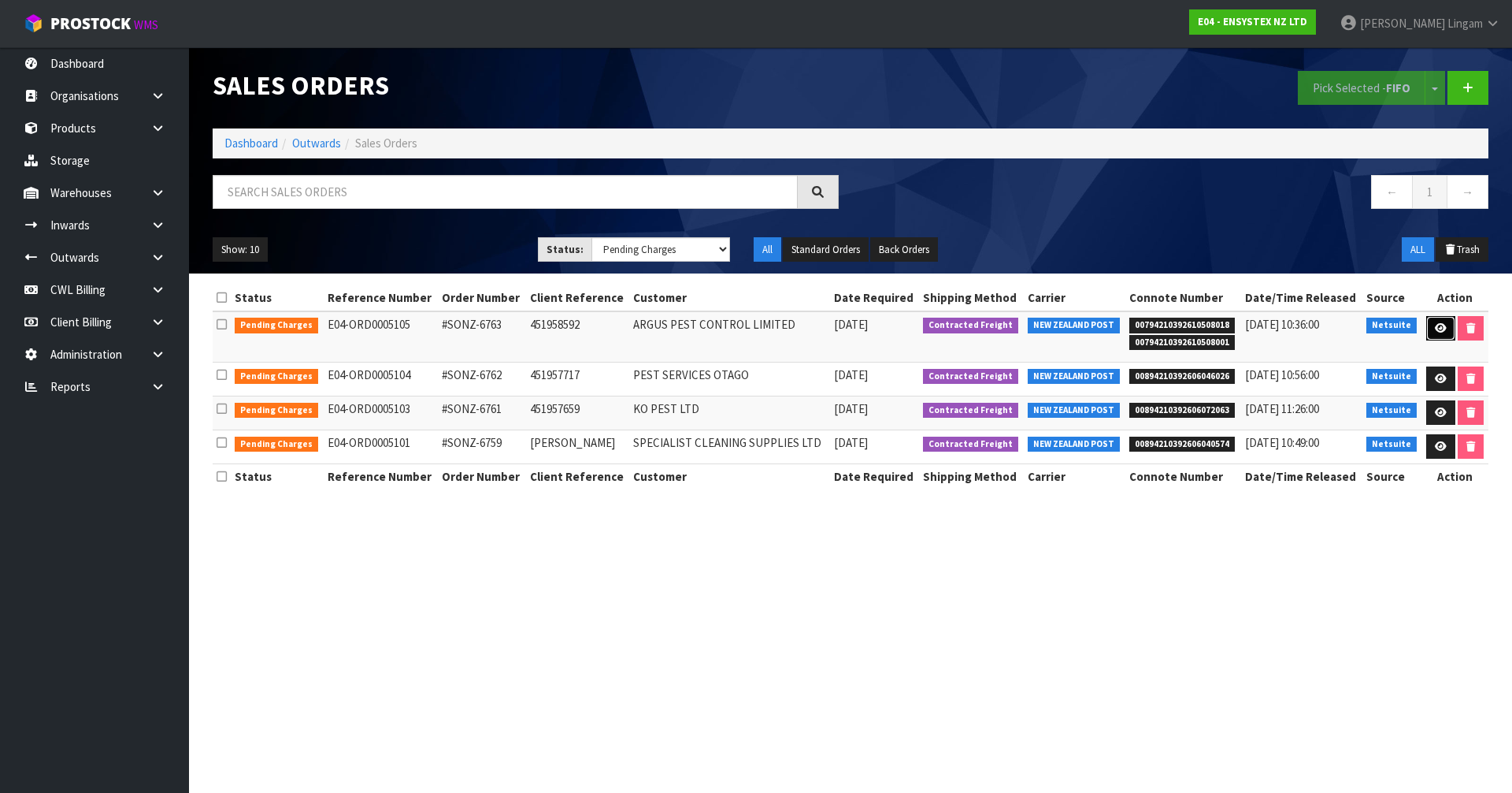
click at [1439, 329] on icon at bounding box center [1440, 328] width 12 height 10
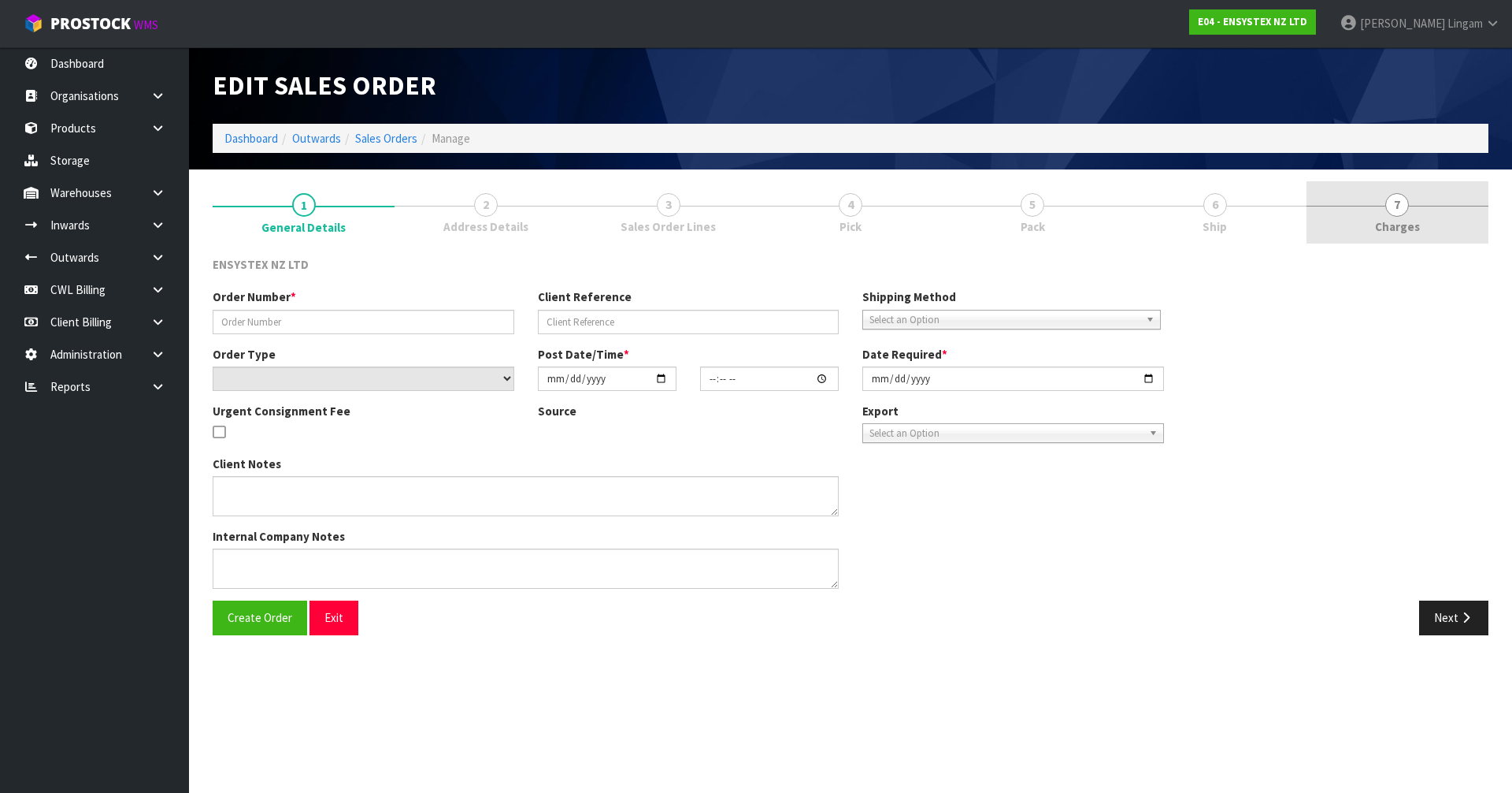
type input "#SONZ-6763"
type input "451958592"
select select "number:0"
type input "[DATE]"
type input "15:15:20.000"
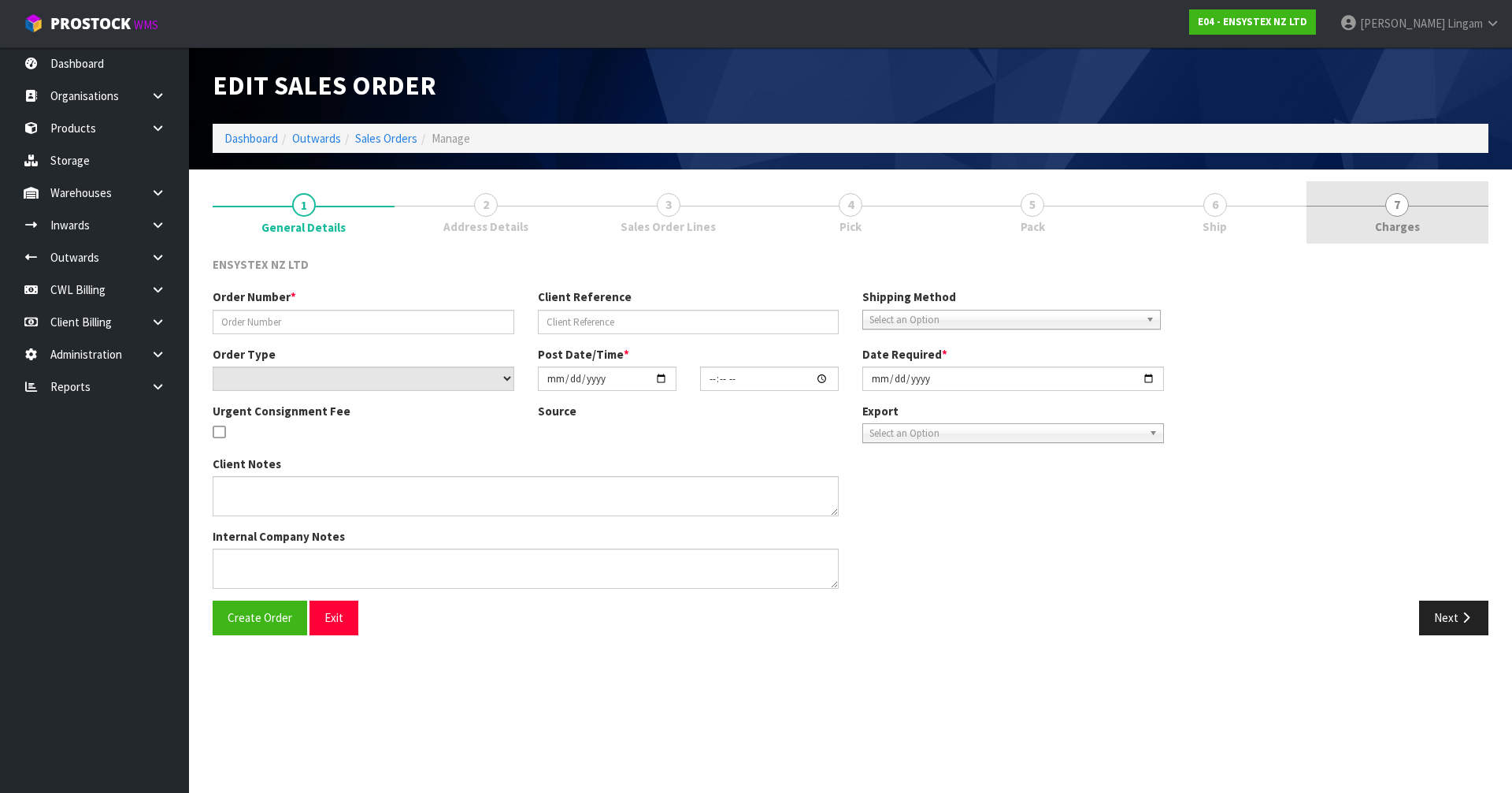
type input "[DATE]"
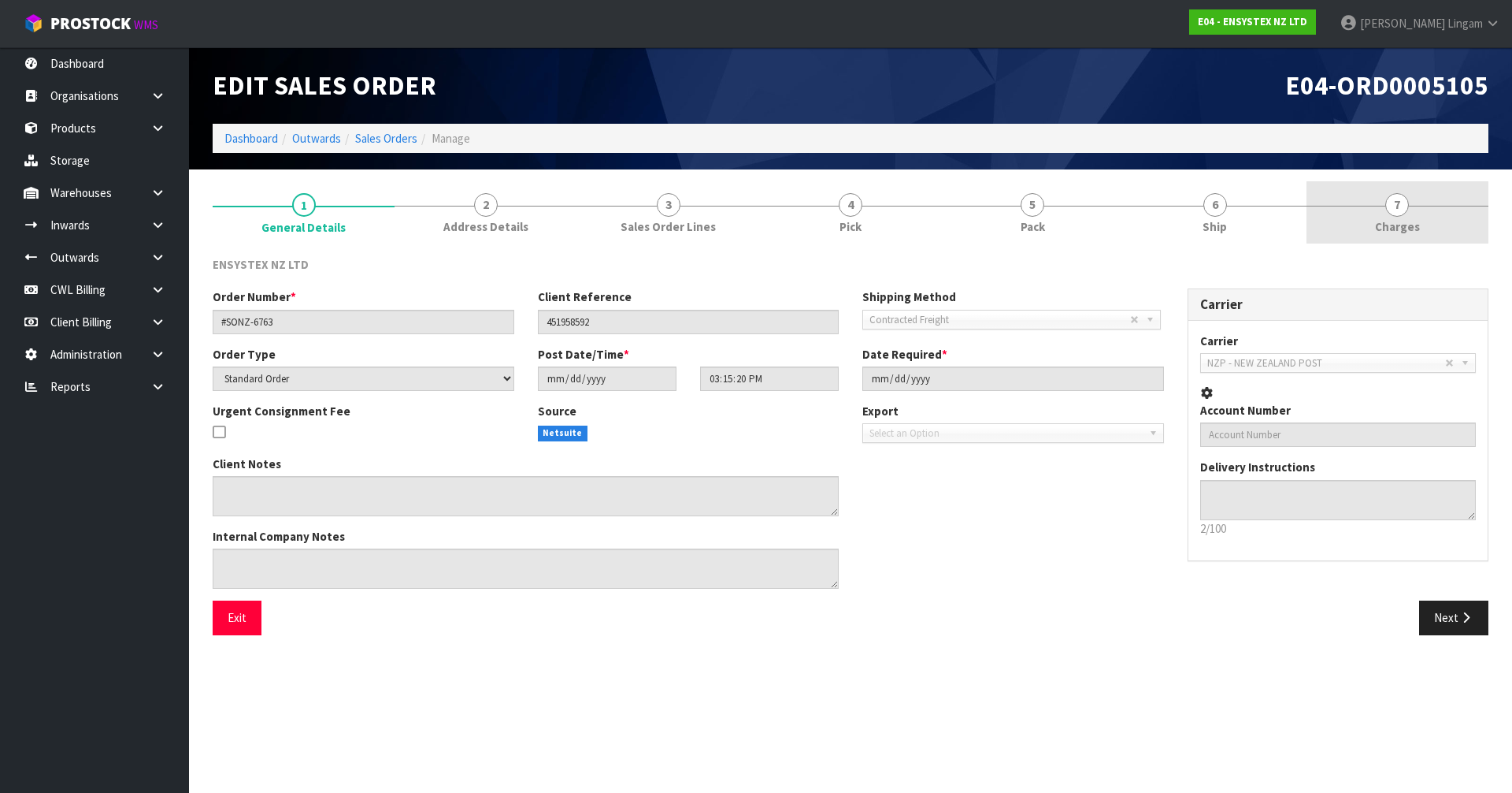
click at [1438, 229] on link "7 [GEOGRAPHIC_DATA]" at bounding box center [1397, 212] width 182 height 63
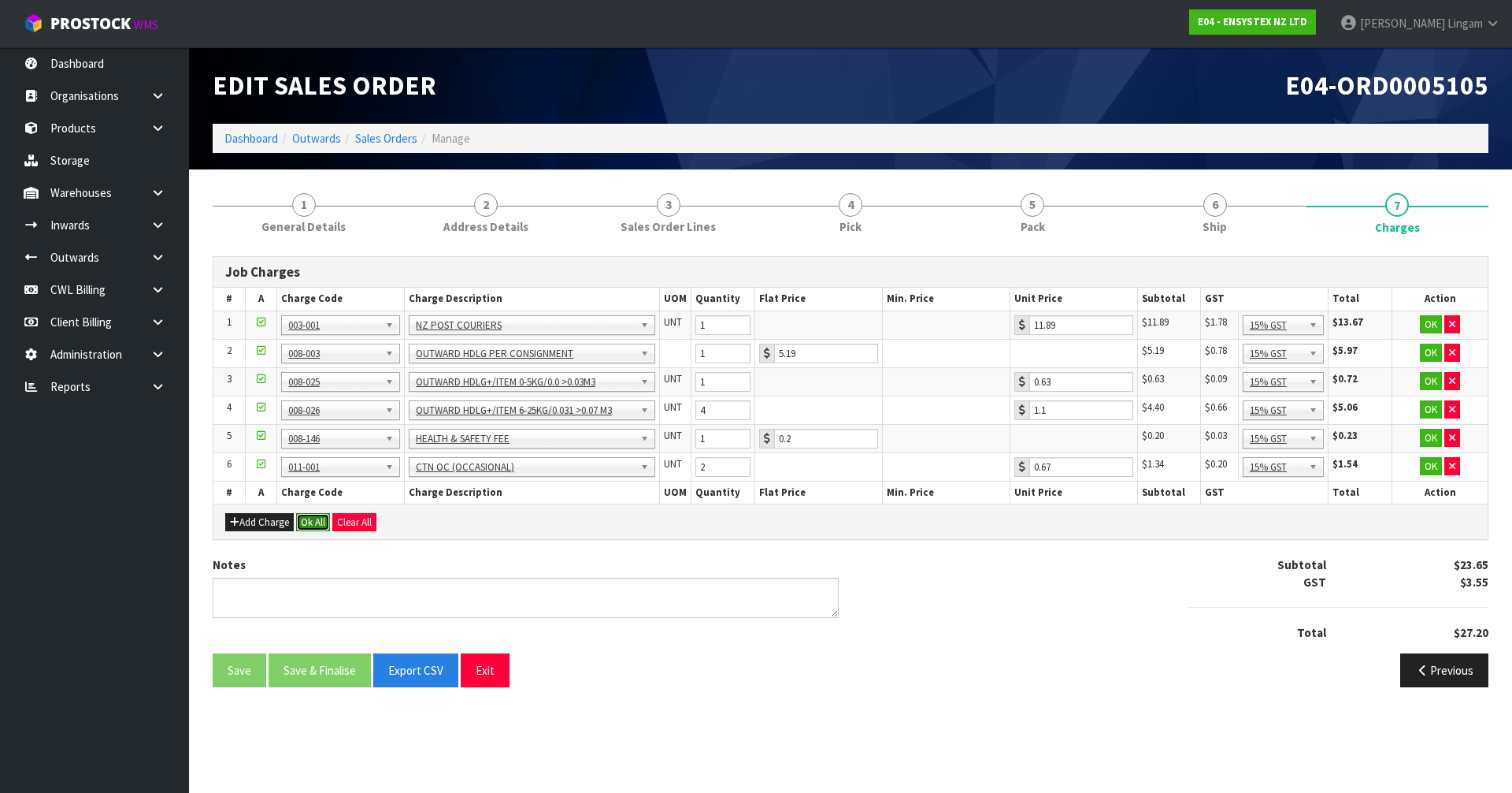
click at [313, 522] on button "Ok All" at bounding box center [313, 522] width 34 height 19
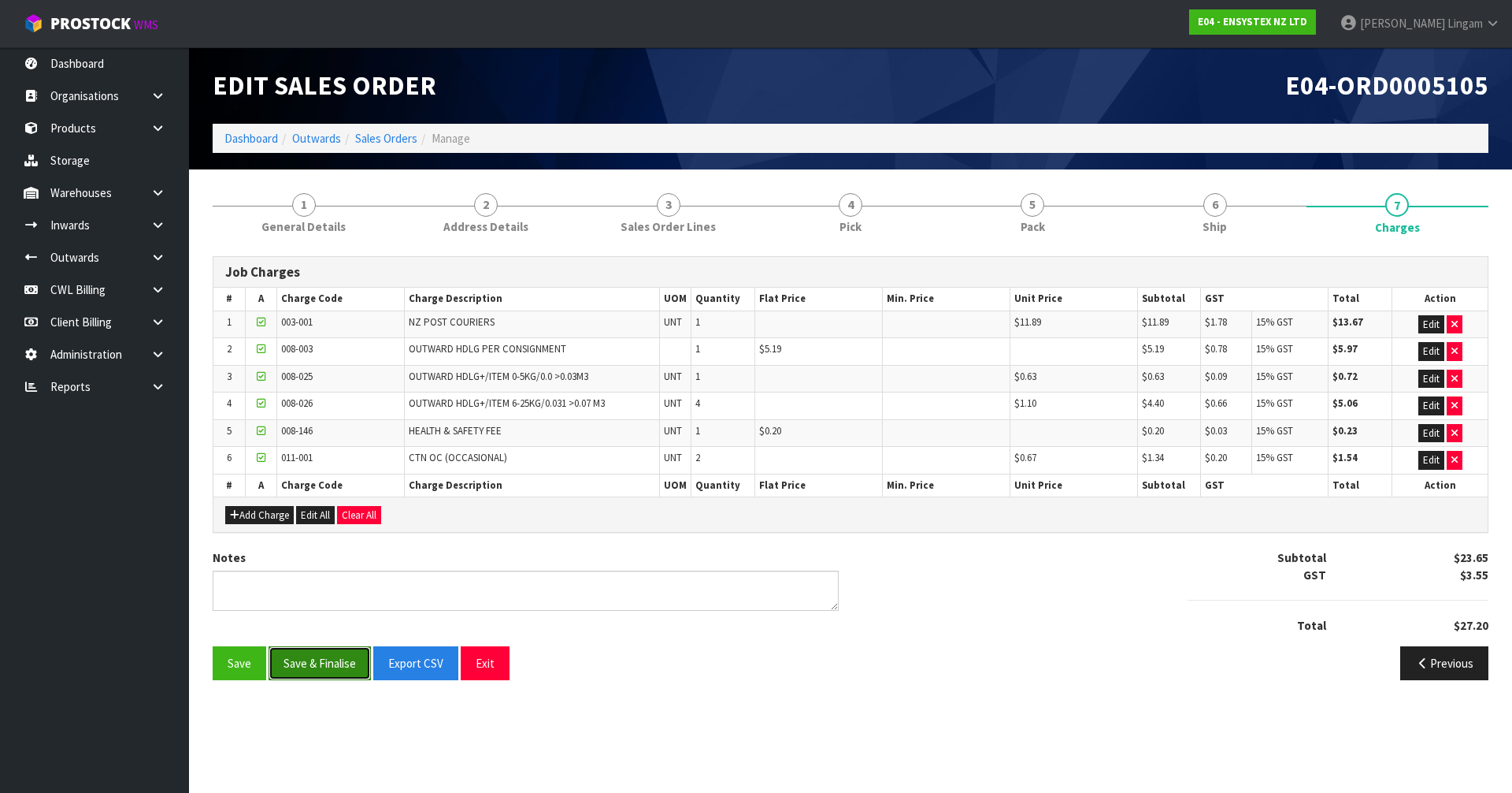
click at [331, 664] on button "Save & Finalise" at bounding box center [319, 663] width 103 height 34
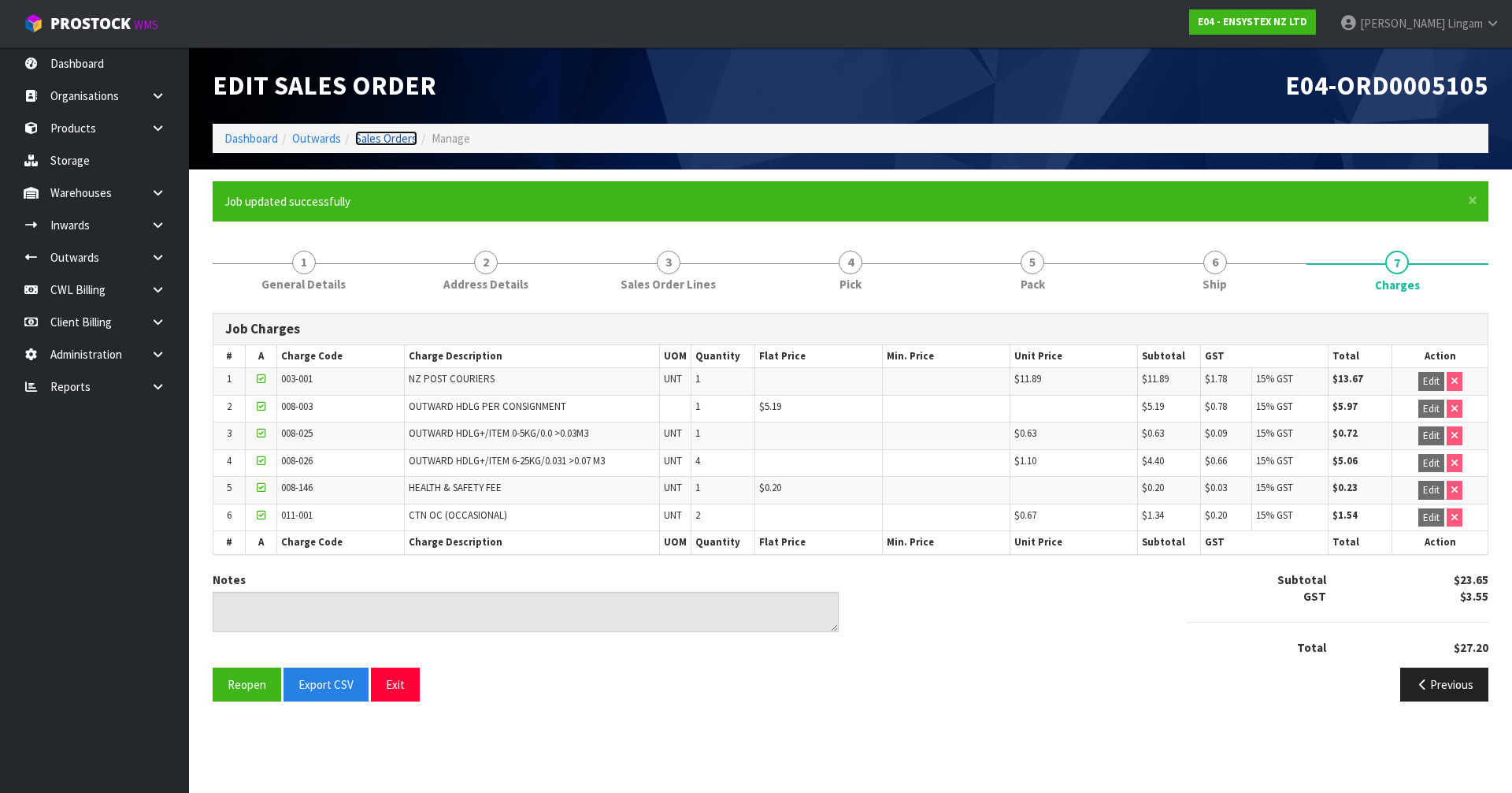
click at [408, 140] on link "Sales Orders" at bounding box center [386, 138] width 63 height 15
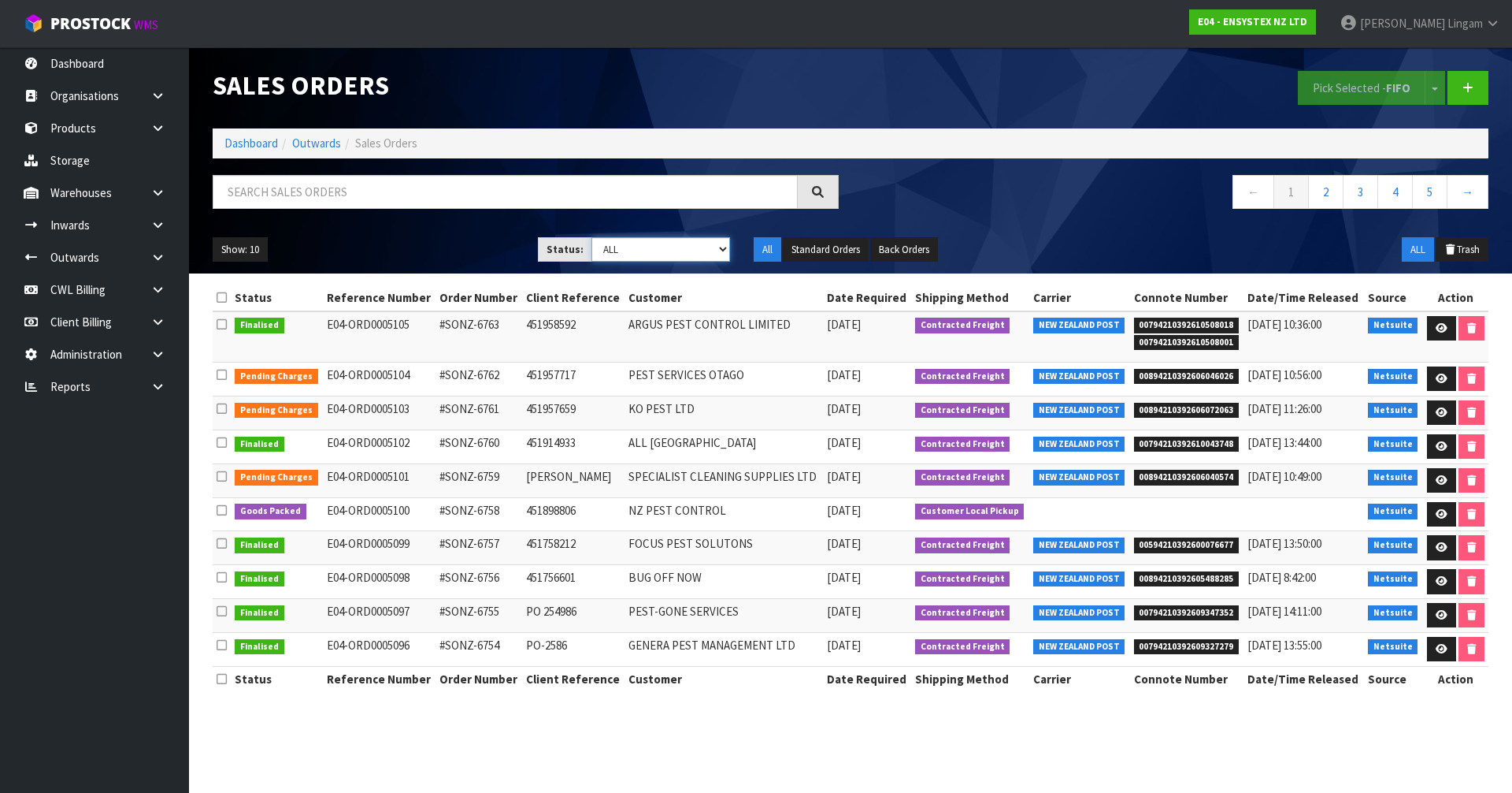
click at [700, 252] on select "Draft Pending Allocated Pending Pick Goods Picked Goods Packed Pending Charges …" at bounding box center [661, 248] width 139 height 24
select select "string:6"
click at [592, 237] on select "Draft Pending Allocated Pending Pick Goods Picked Goods Packed Pending Charges …" at bounding box center [661, 248] width 139 height 24
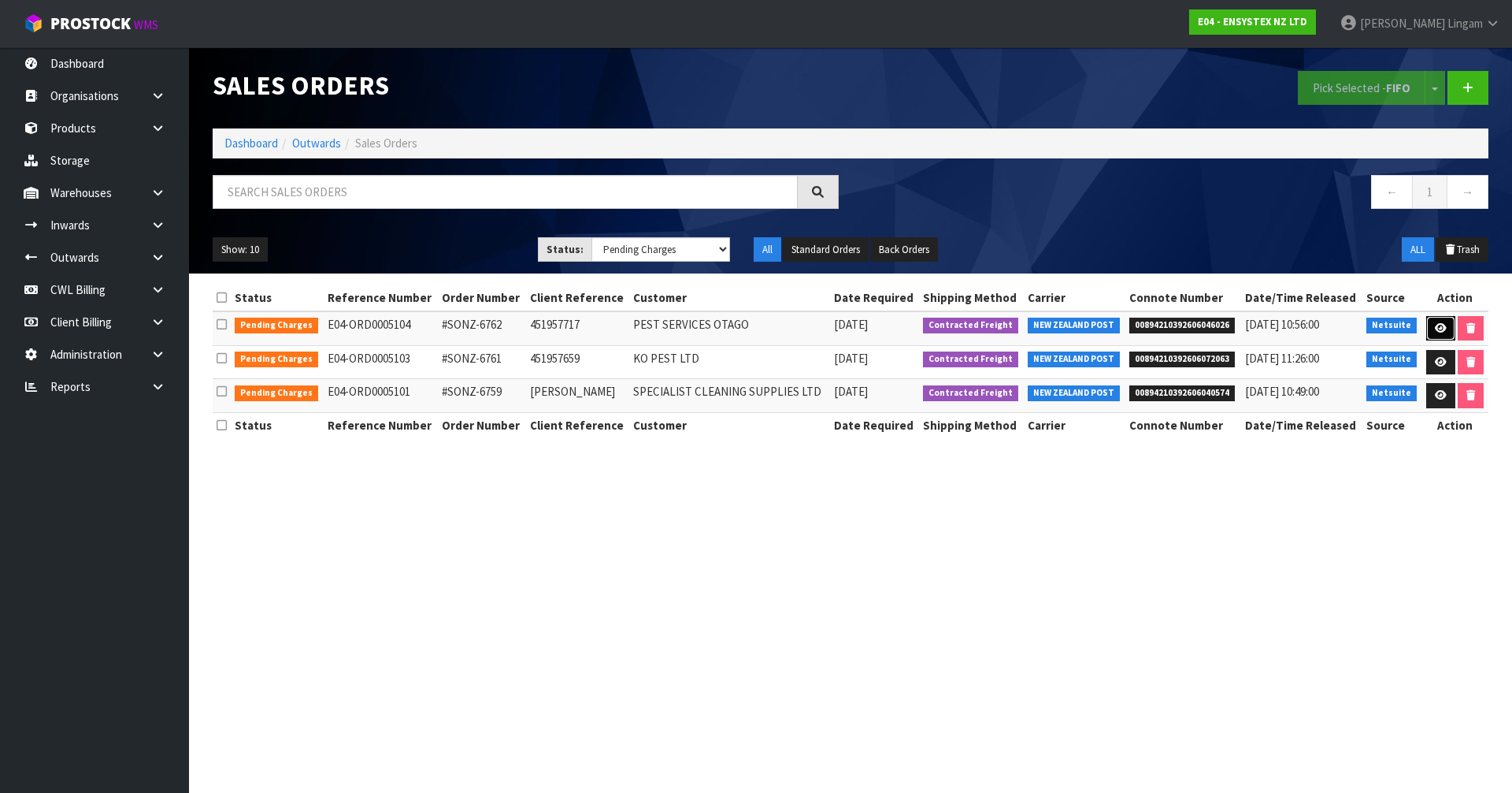
click at [1434, 321] on link at bounding box center [1440, 329] width 29 height 25
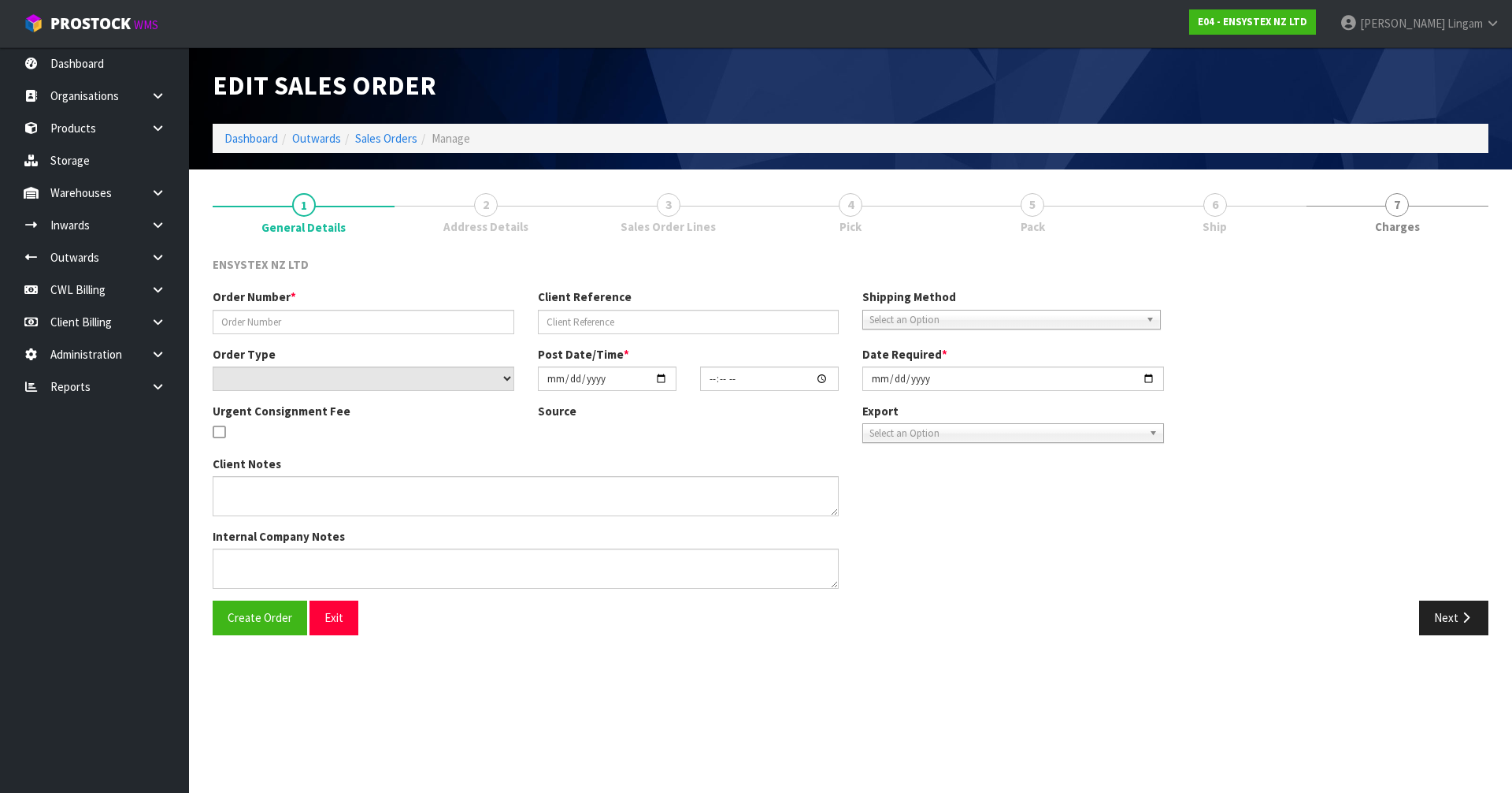
type input "#SONZ-6762"
type input "451957717"
select select "number:0"
type input "[DATE]"
type input "15:15:18.000"
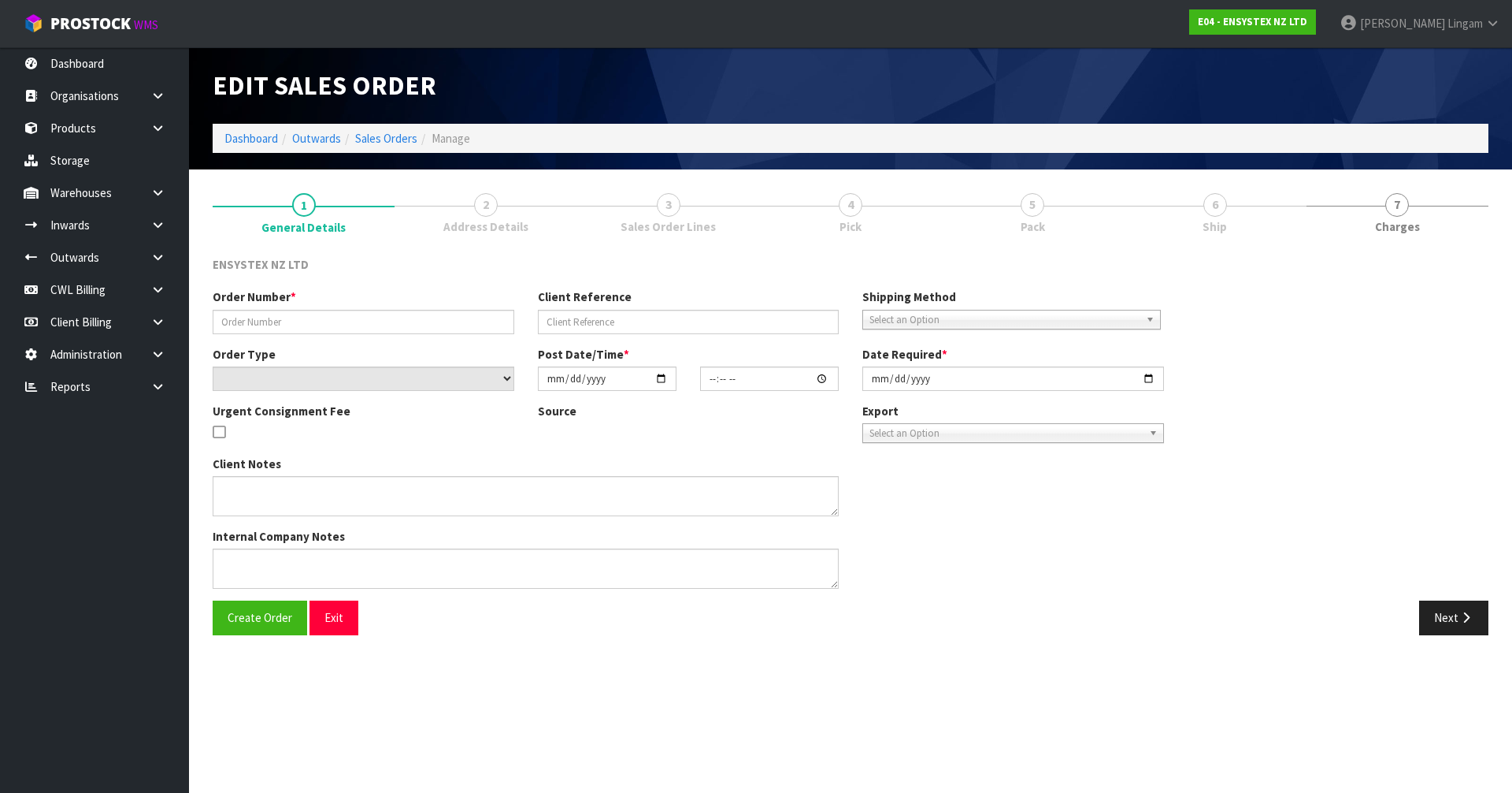
type input "[DATE]"
type textarea "No shipping please"
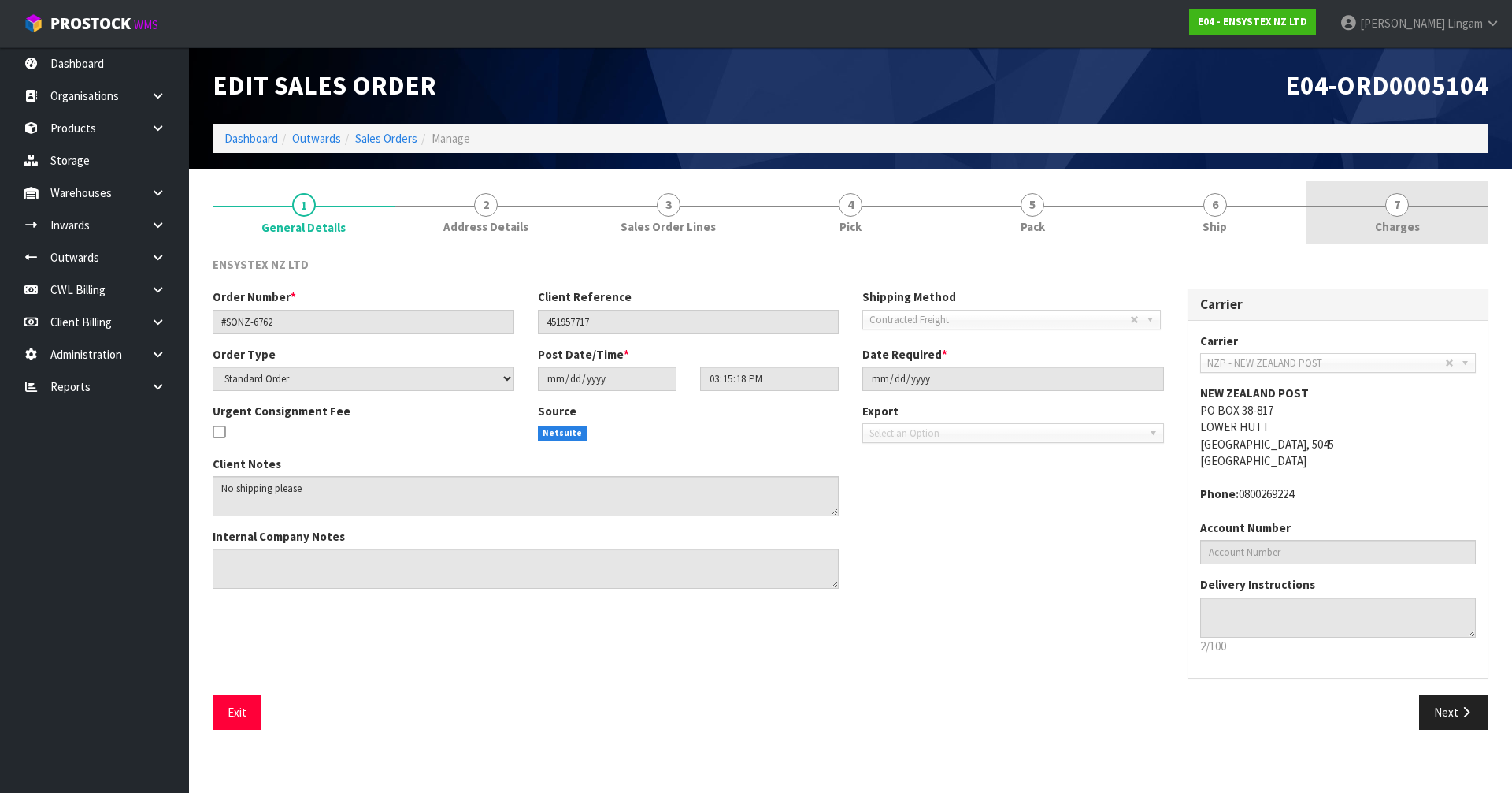
click at [1403, 221] on span "Charges" at bounding box center [1398, 227] width 45 height 17
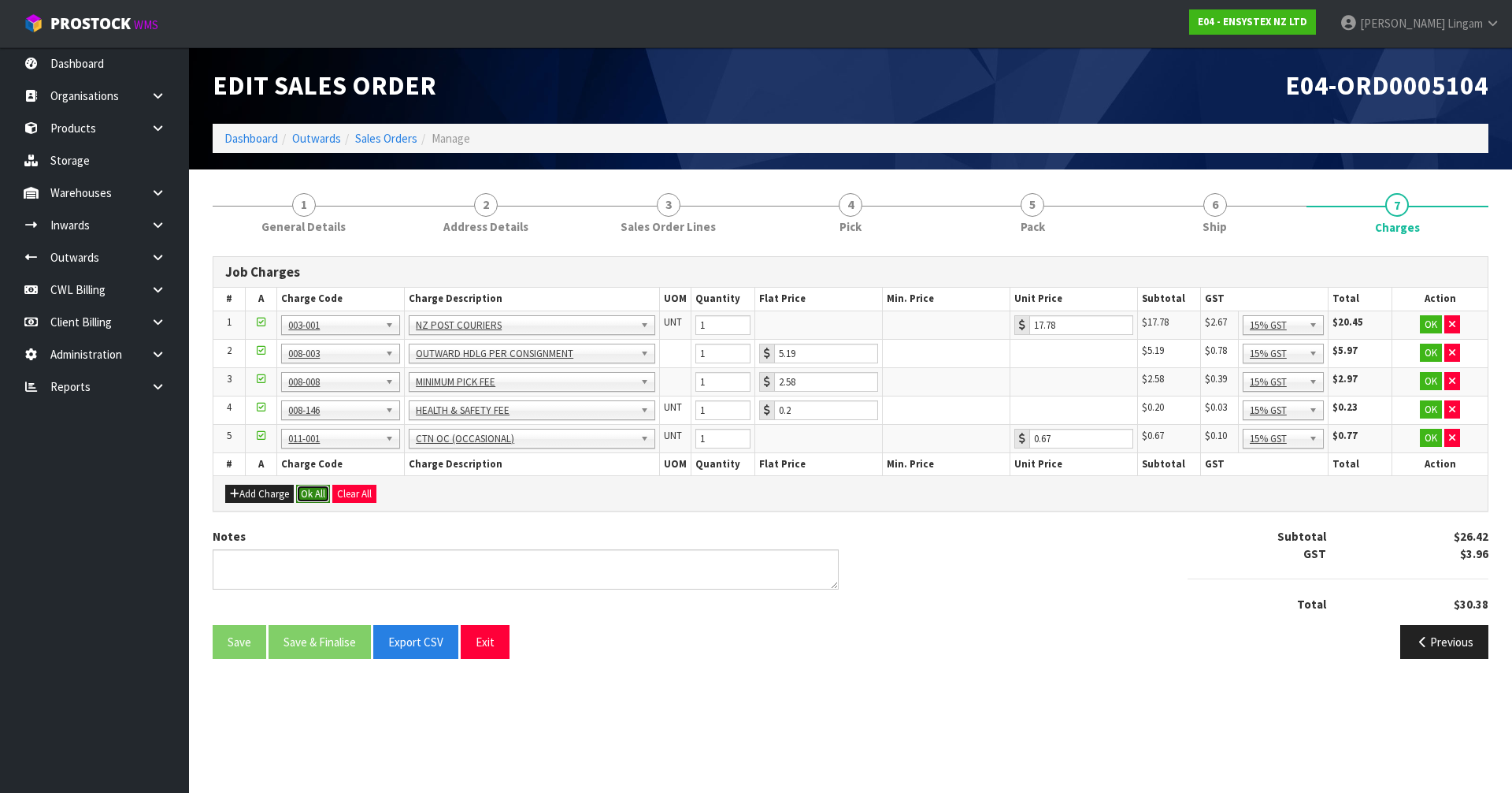
click at [314, 494] on button "Ok All" at bounding box center [313, 494] width 34 height 19
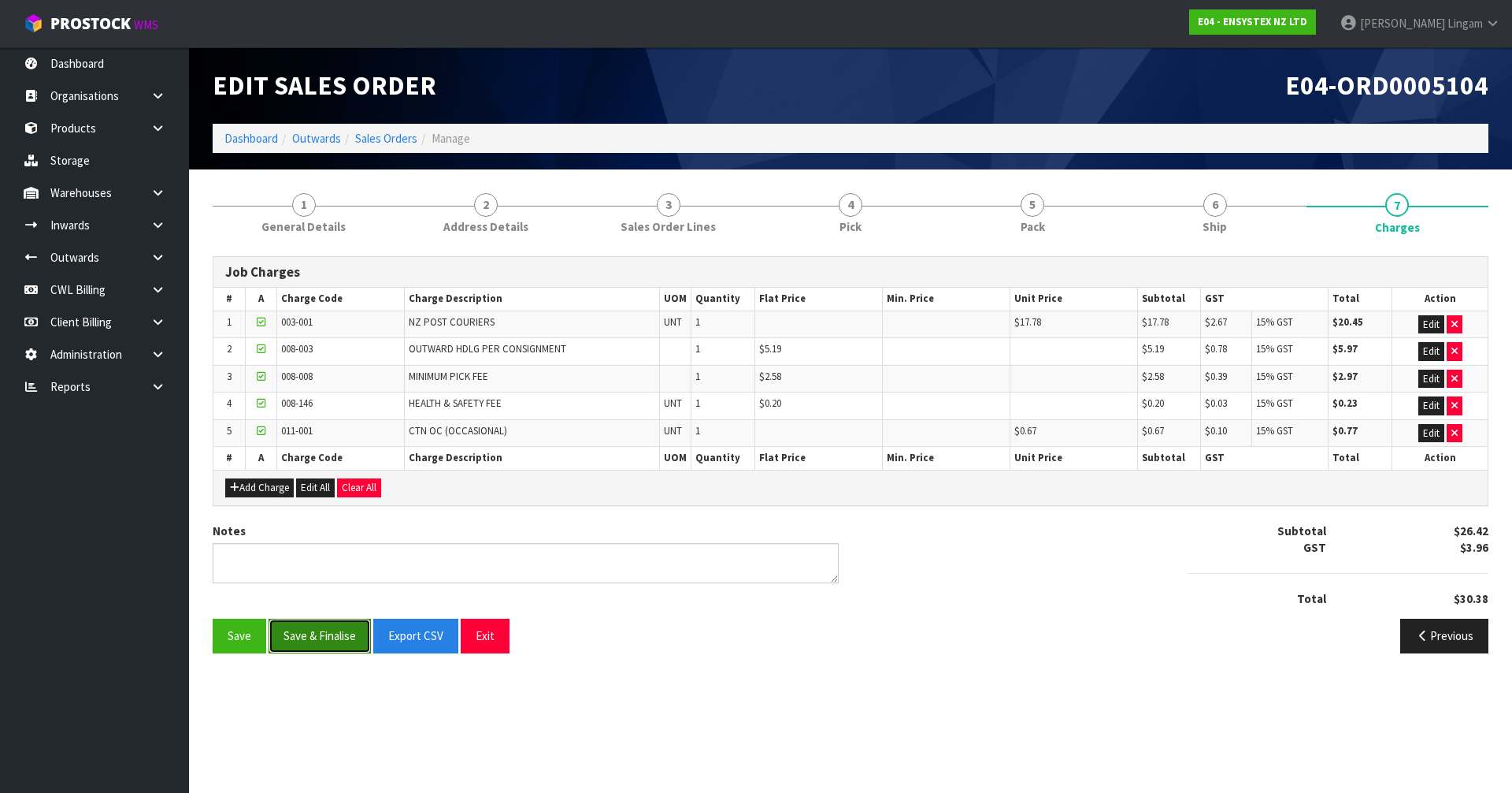
click at [334, 641] on button "Save & Finalise" at bounding box center [319, 635] width 103 height 34
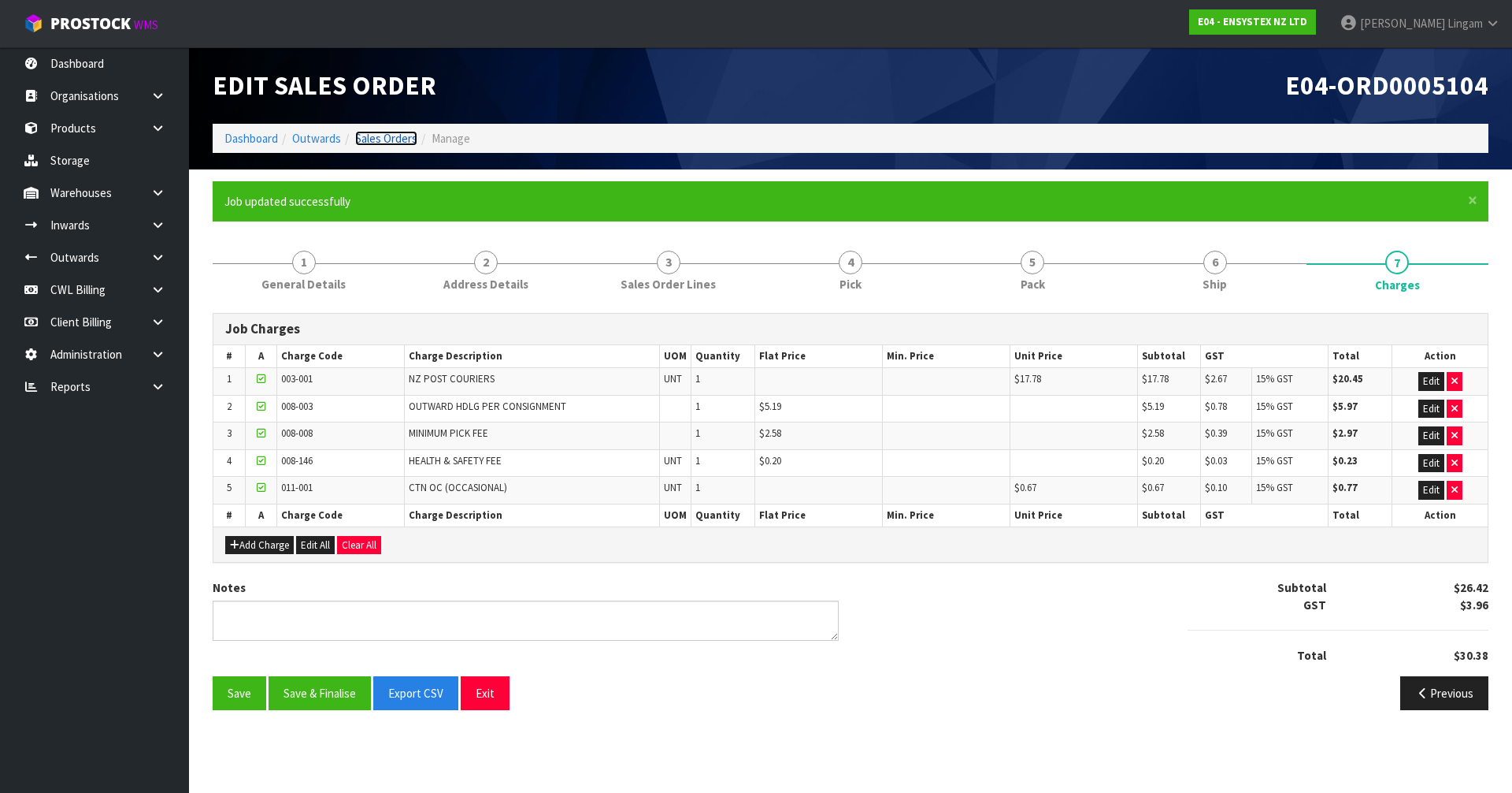
click at [400, 135] on link "Sales Orders" at bounding box center [386, 138] width 63 height 15
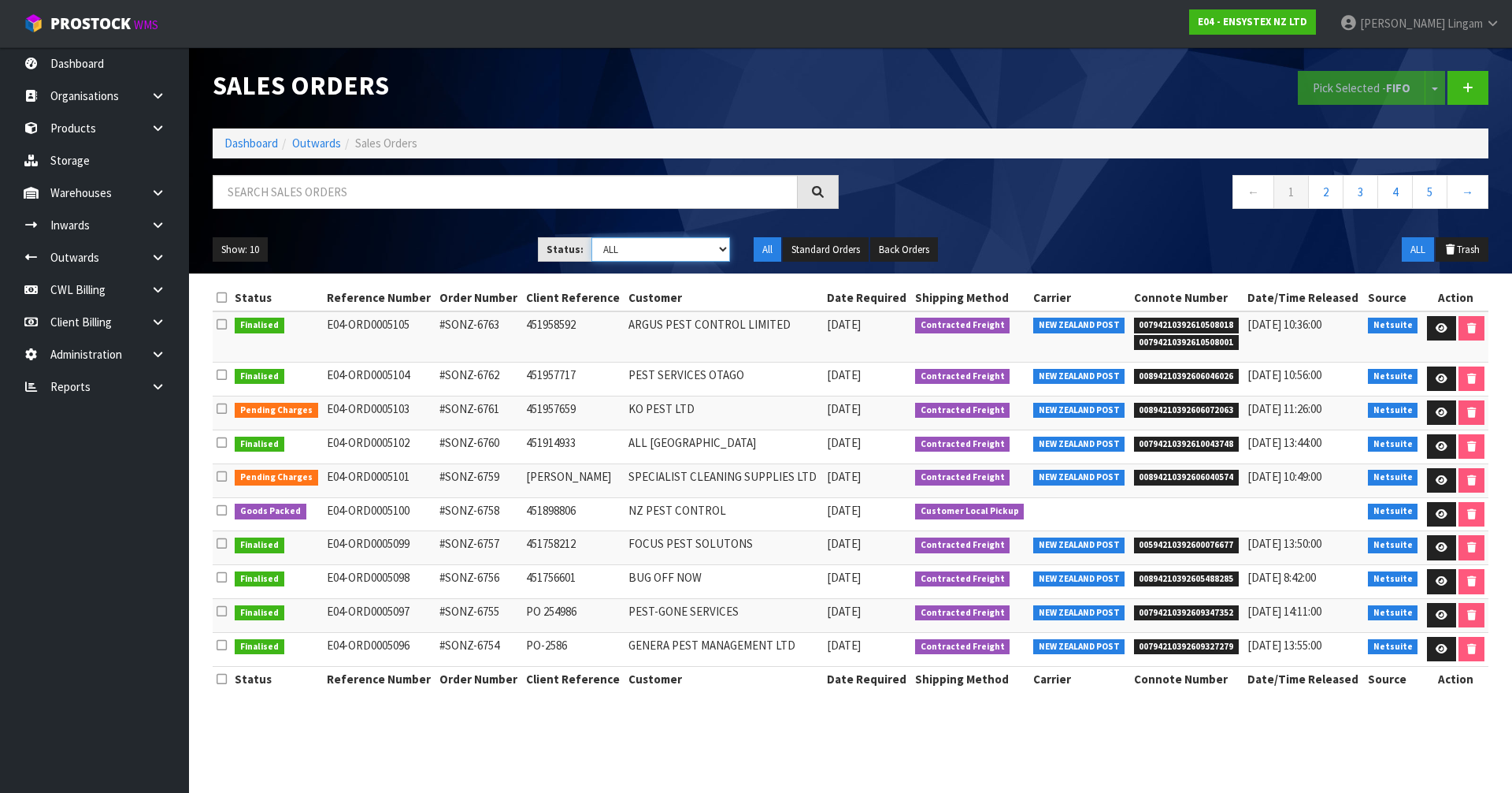
click at [704, 248] on select "Draft Pending Allocated Pending Pick Goods Picked Goods Packed Pending Charges …" at bounding box center [661, 248] width 139 height 24
select select "string:6"
click at [592, 237] on select "Draft Pending Allocated Pending Pick Goods Picked Goods Packed Pending Charges …" at bounding box center [661, 248] width 139 height 24
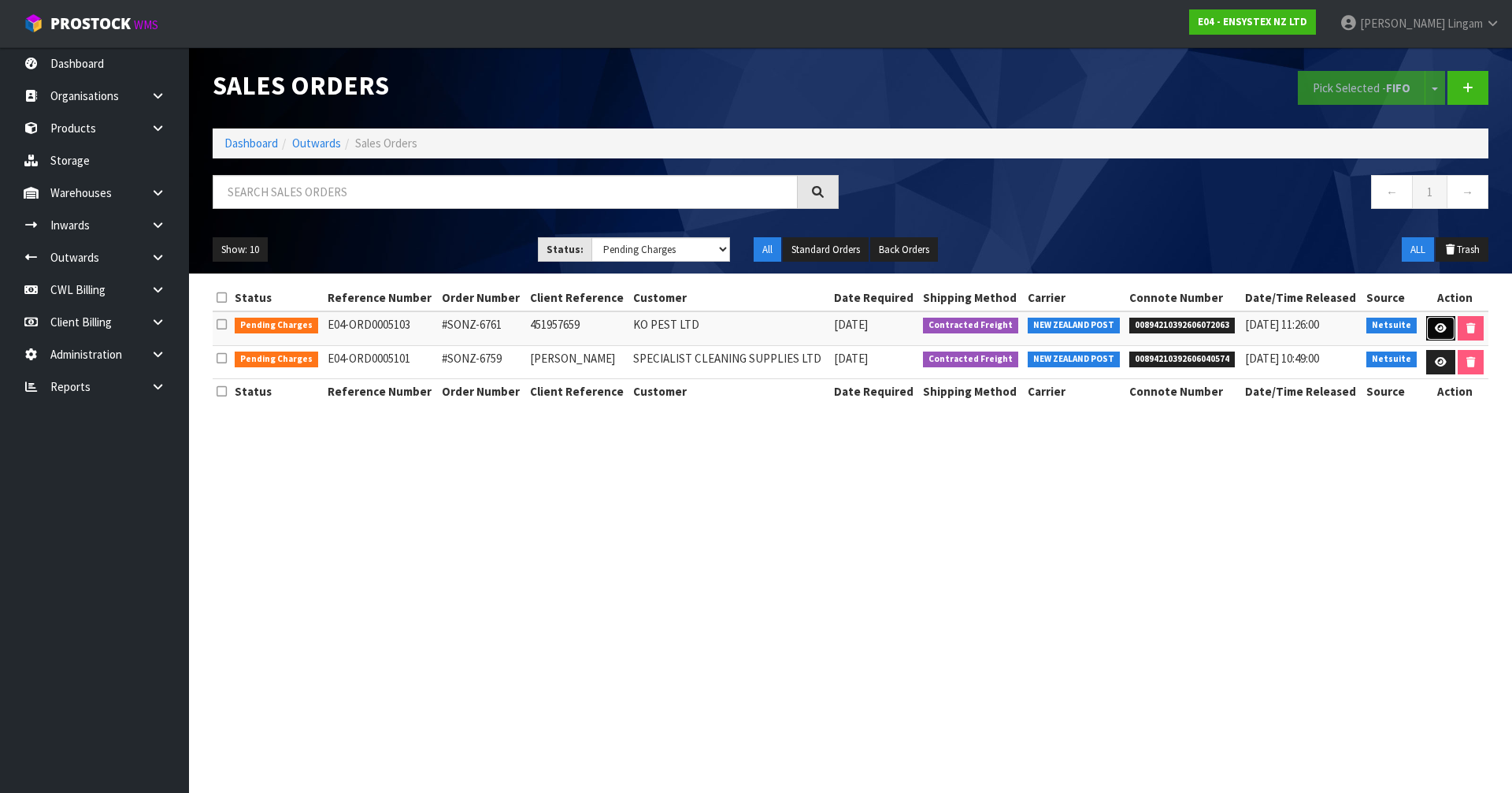
click at [1439, 331] on icon at bounding box center [1440, 328] width 12 height 10
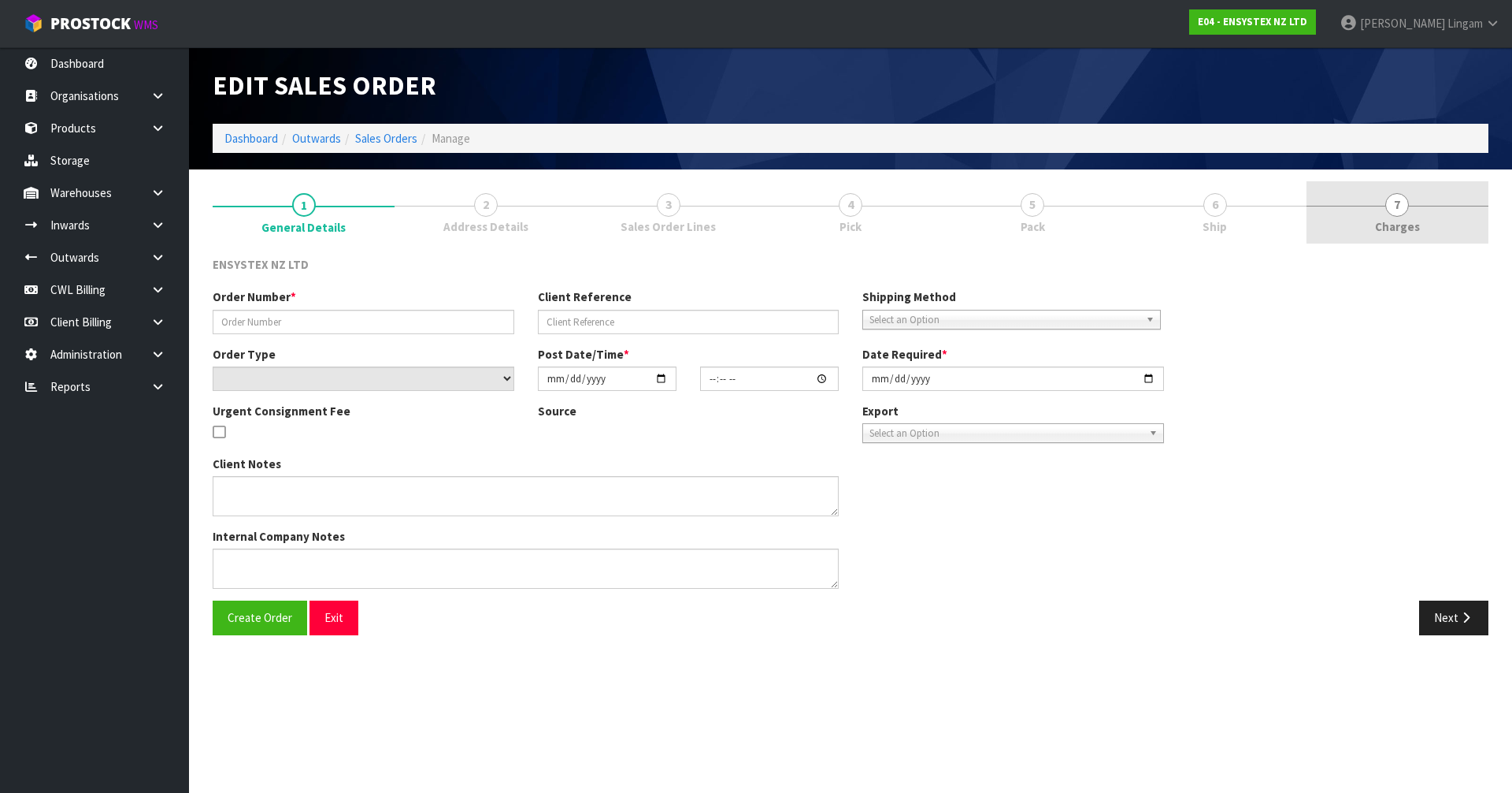
type input "#SONZ-6761"
type input "451957659"
select select "number:0"
type input "[DATE]"
type input "15:15:15.000"
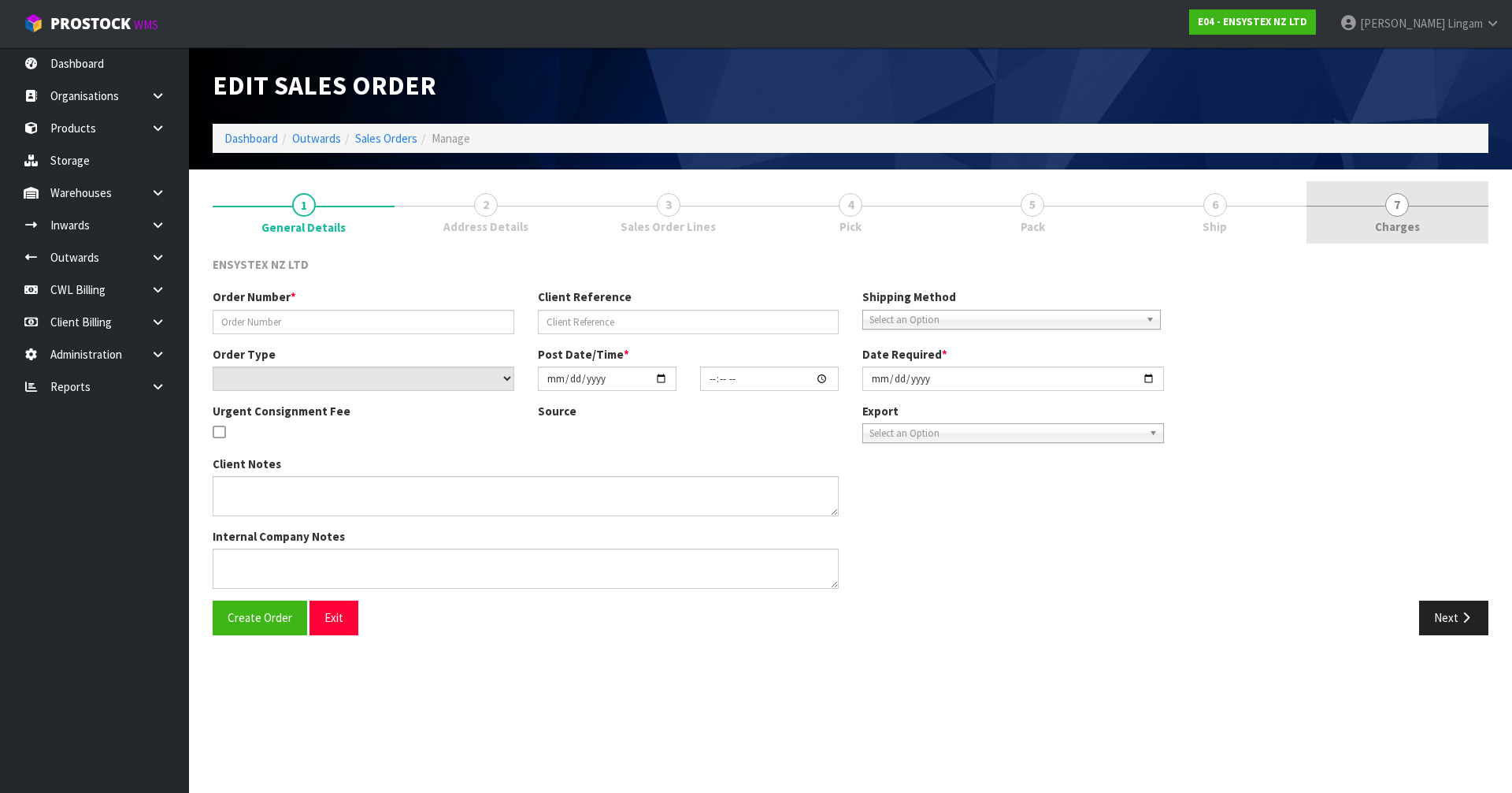
type input "[DATE]"
type textarea "No shipping please"
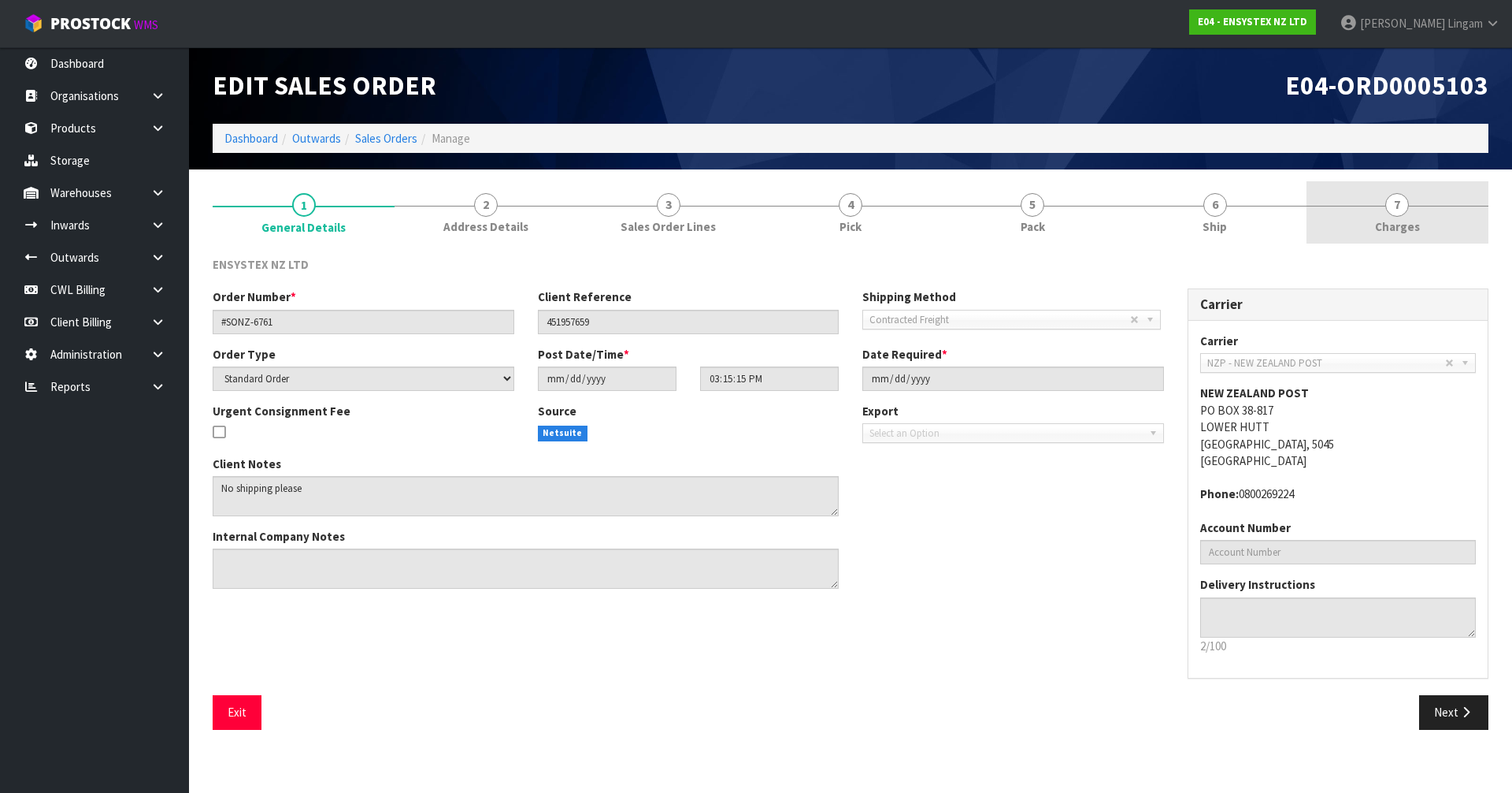
click at [1454, 221] on link "7 [GEOGRAPHIC_DATA]" at bounding box center [1397, 212] width 182 height 63
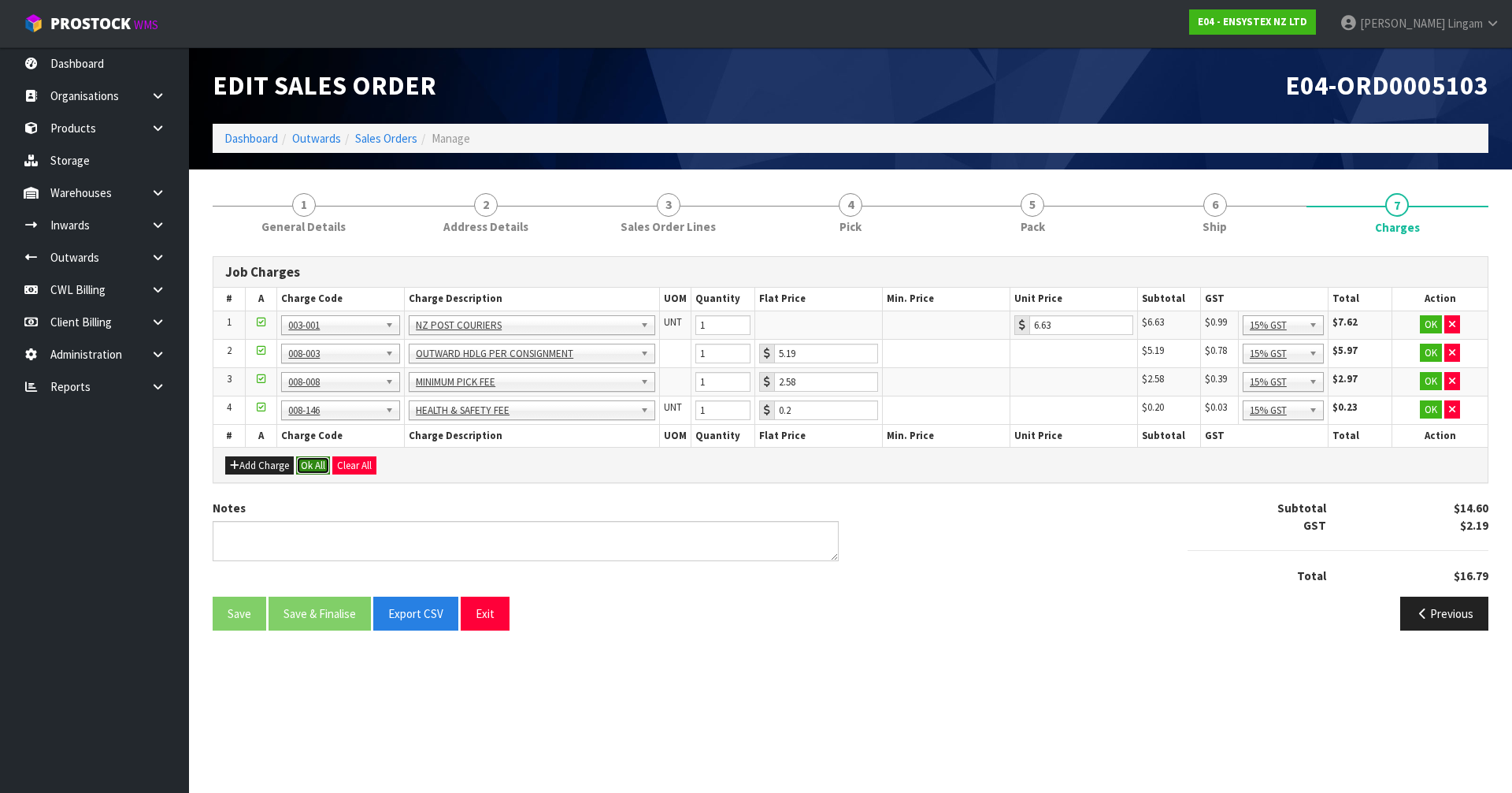
click at [310, 464] on button "Ok All" at bounding box center [313, 465] width 34 height 19
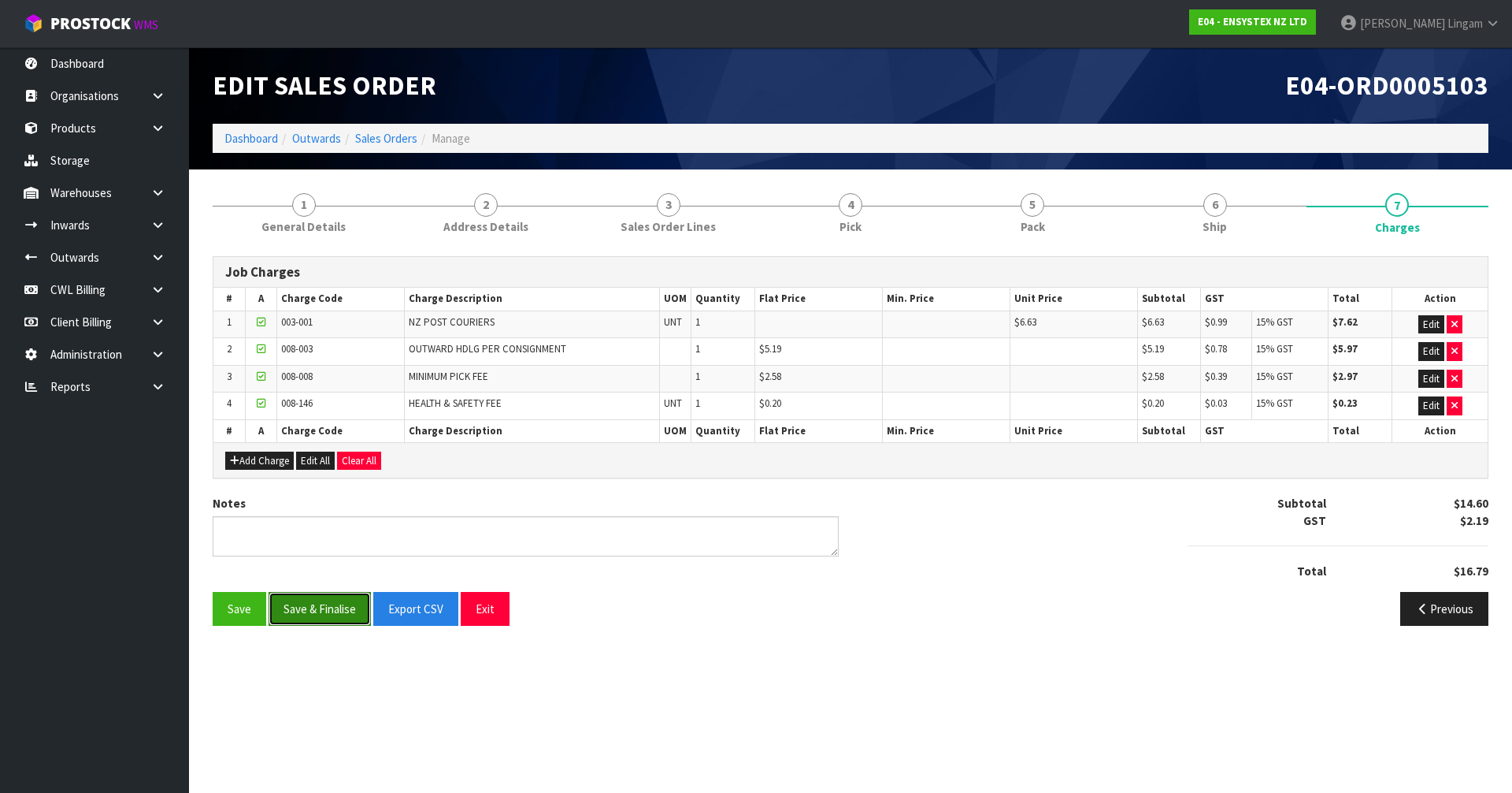
click at [316, 617] on button "Save & Finalise" at bounding box center [319, 609] width 103 height 34
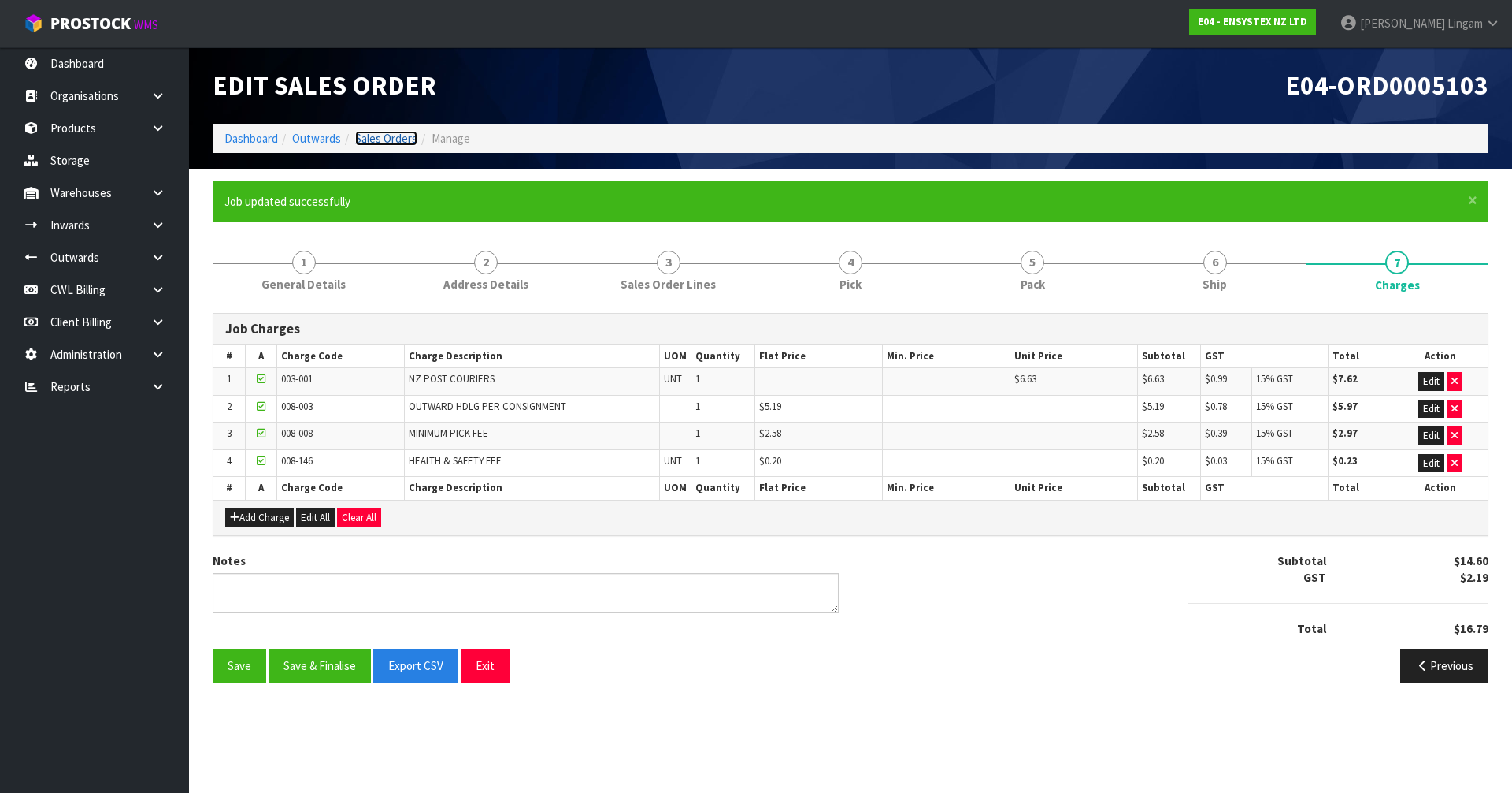
click at [383, 136] on link "Sales Orders" at bounding box center [386, 138] width 63 height 15
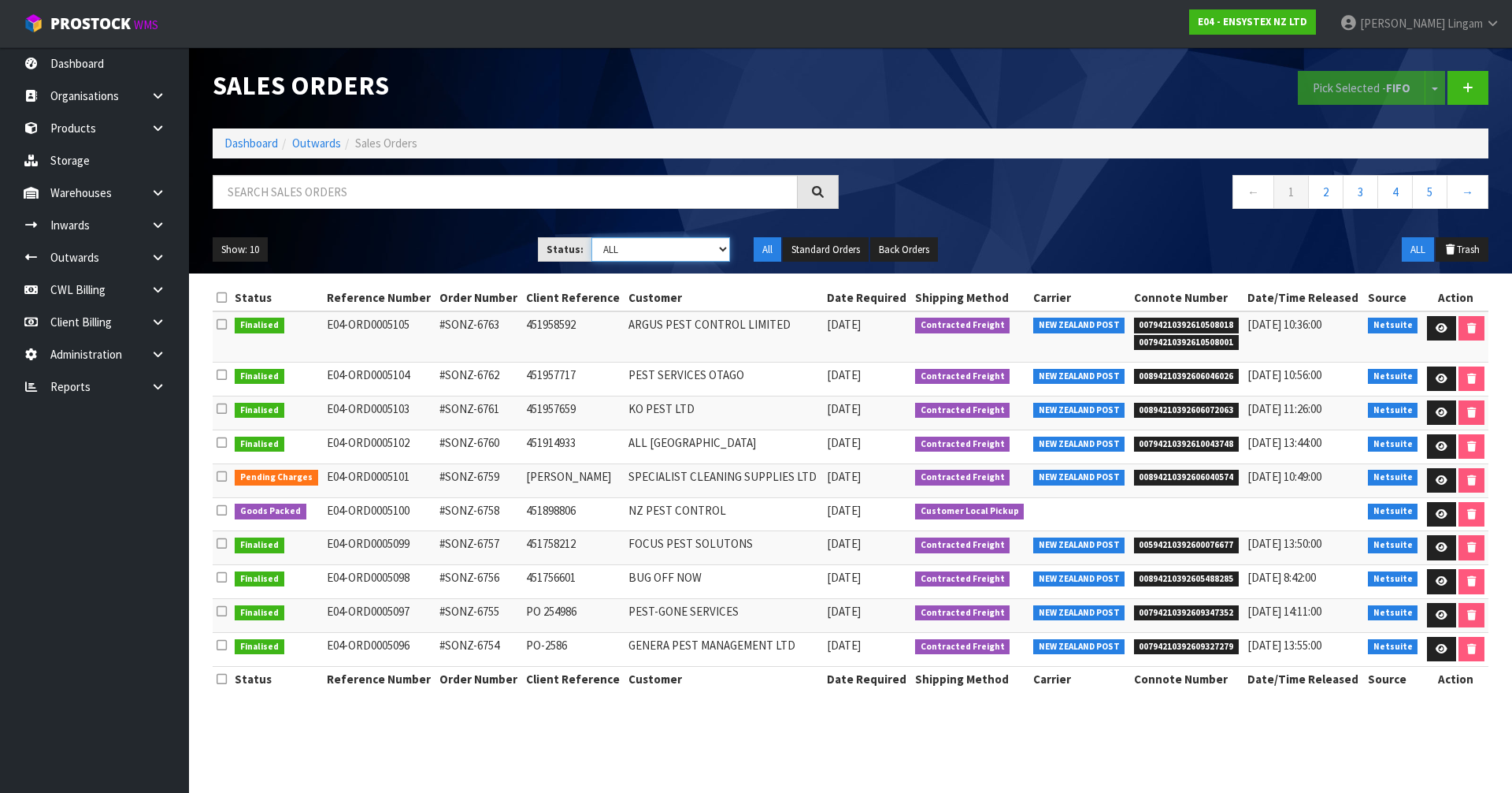
click at [702, 252] on select "Draft Pending Allocated Pending Pick Goods Picked Goods Packed Pending Charges …" at bounding box center [661, 248] width 139 height 24
select select "string:6"
click at [592, 237] on select "Draft Pending Allocated Pending Pick Goods Picked Goods Packed Pending Charges …" at bounding box center [661, 248] width 139 height 24
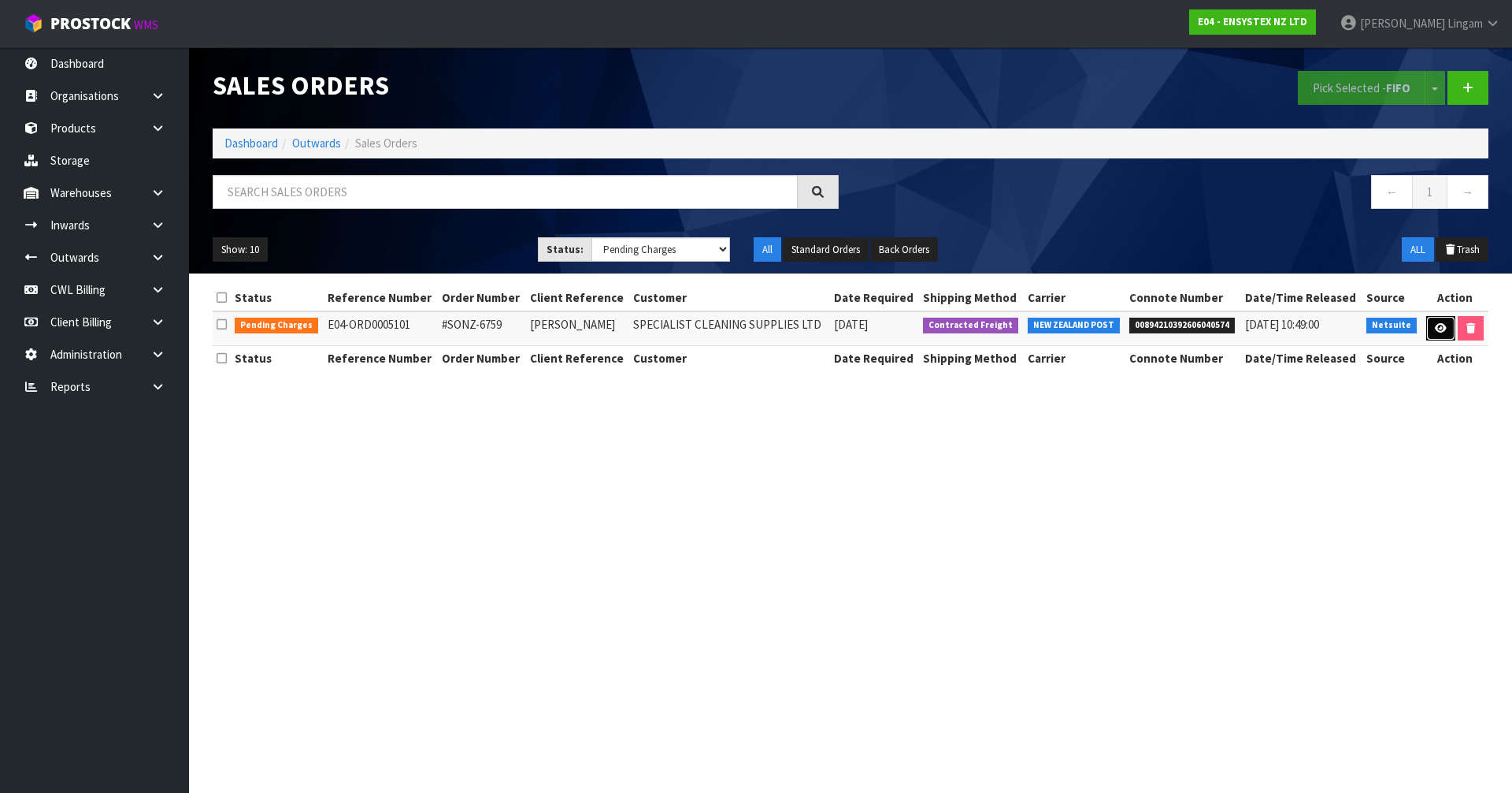
click at [1436, 327] on icon at bounding box center [1440, 328] width 12 height 10
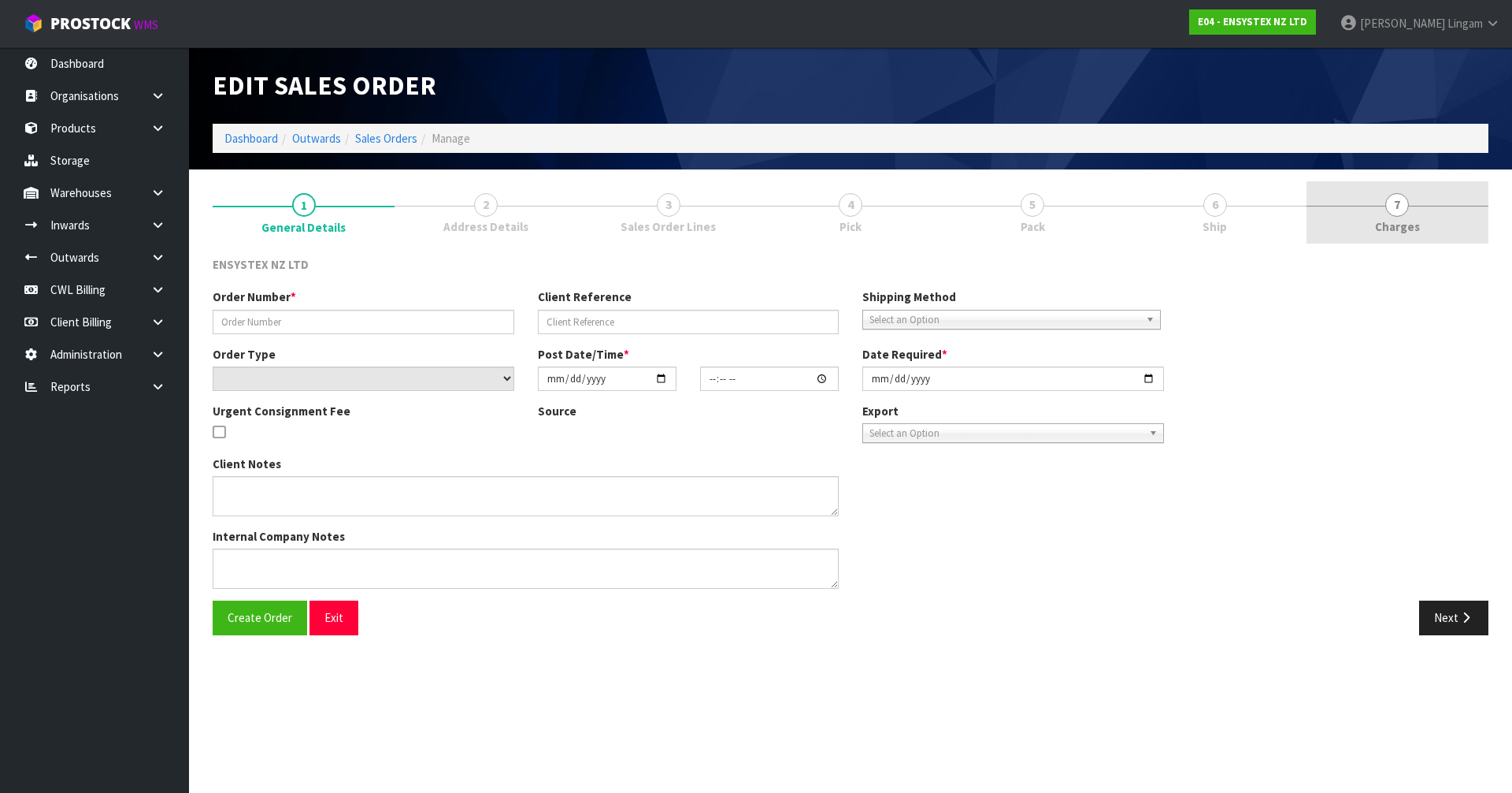
type input "#SONZ-6759"
type input "[PERSON_NAME]"
select select "number:0"
type input "[DATE]"
type input "12:30:07.000"
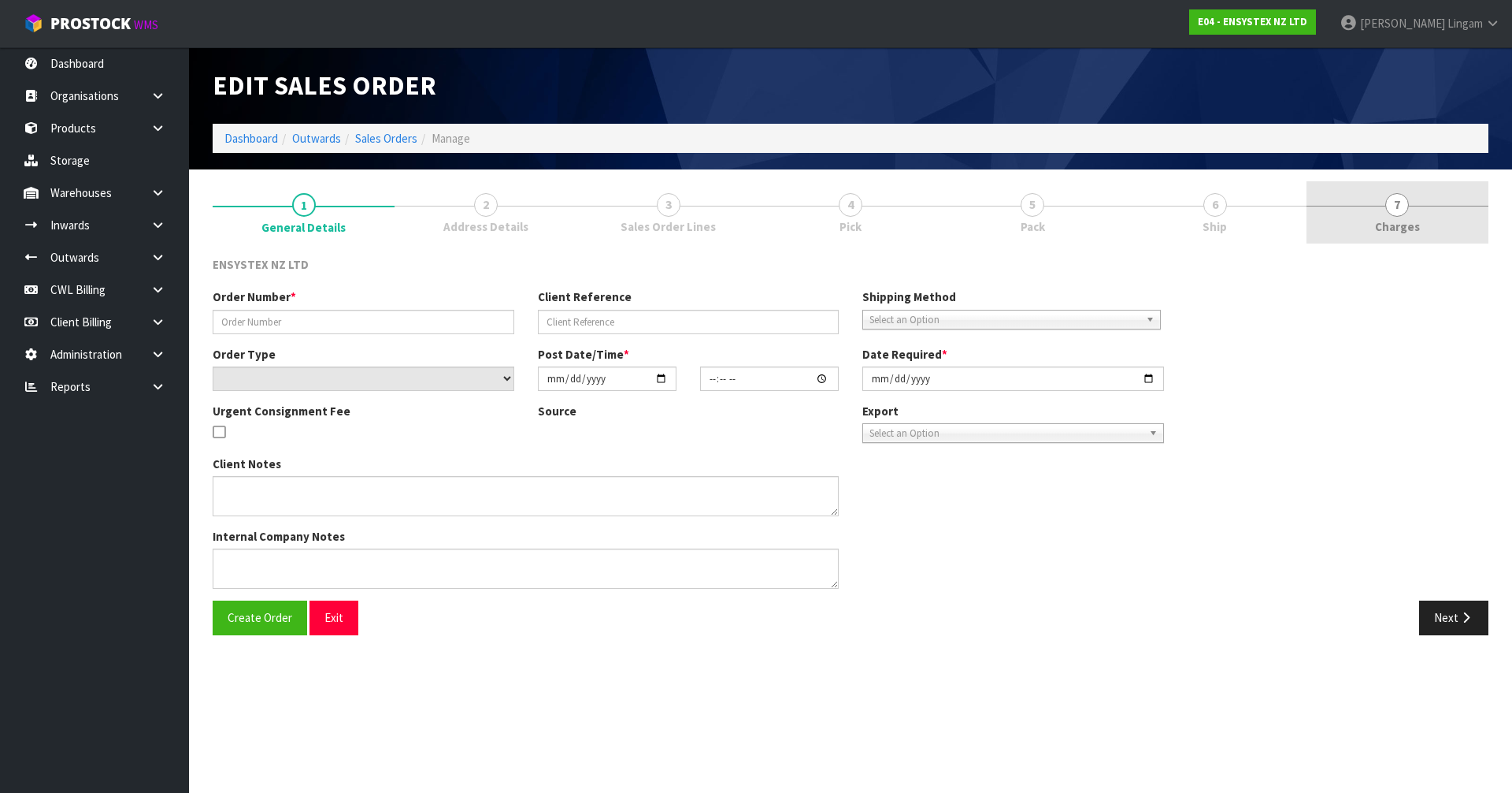
type input "[DATE]"
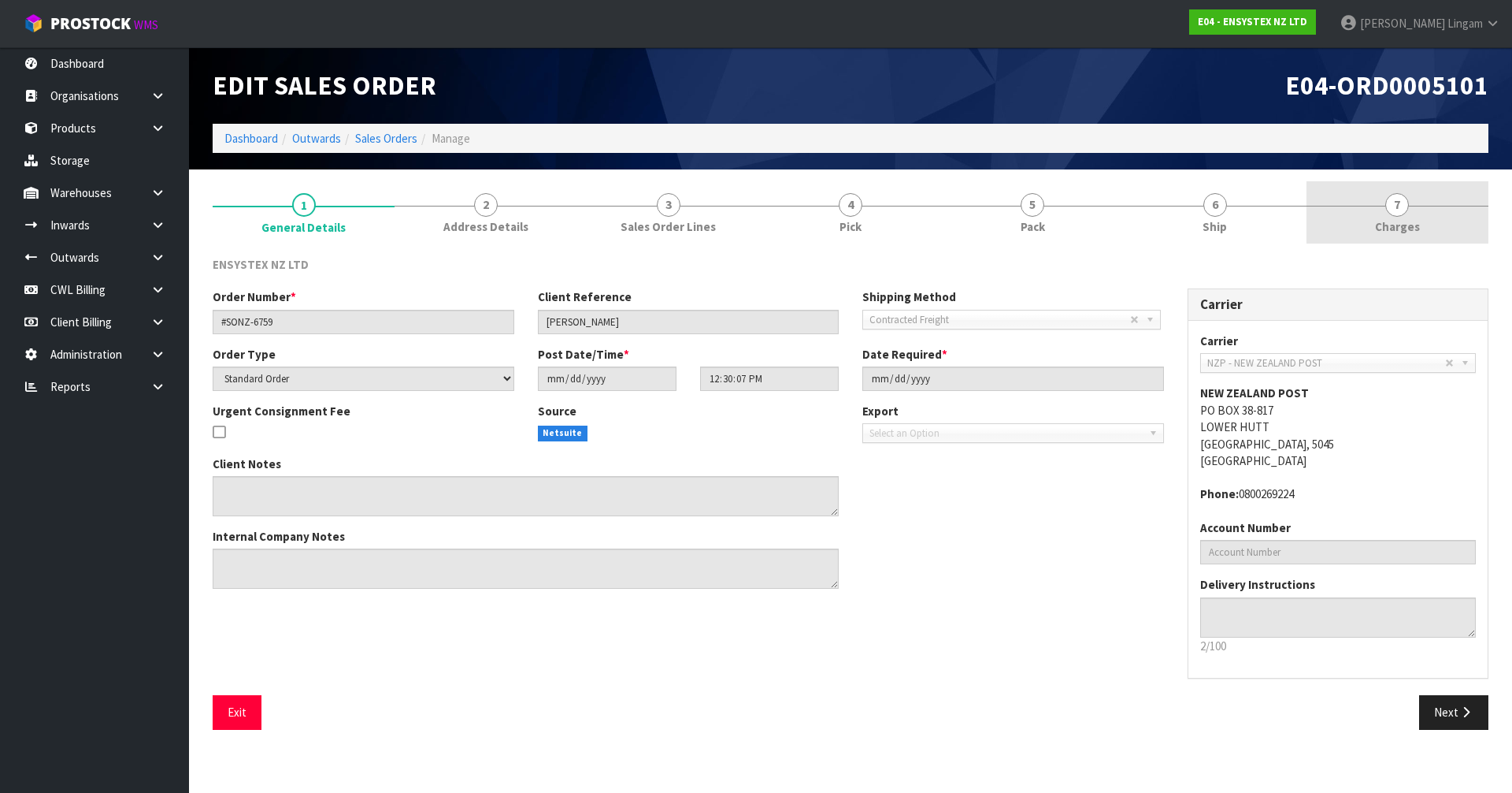
click at [1444, 220] on link "7 [GEOGRAPHIC_DATA]" at bounding box center [1397, 212] width 182 height 63
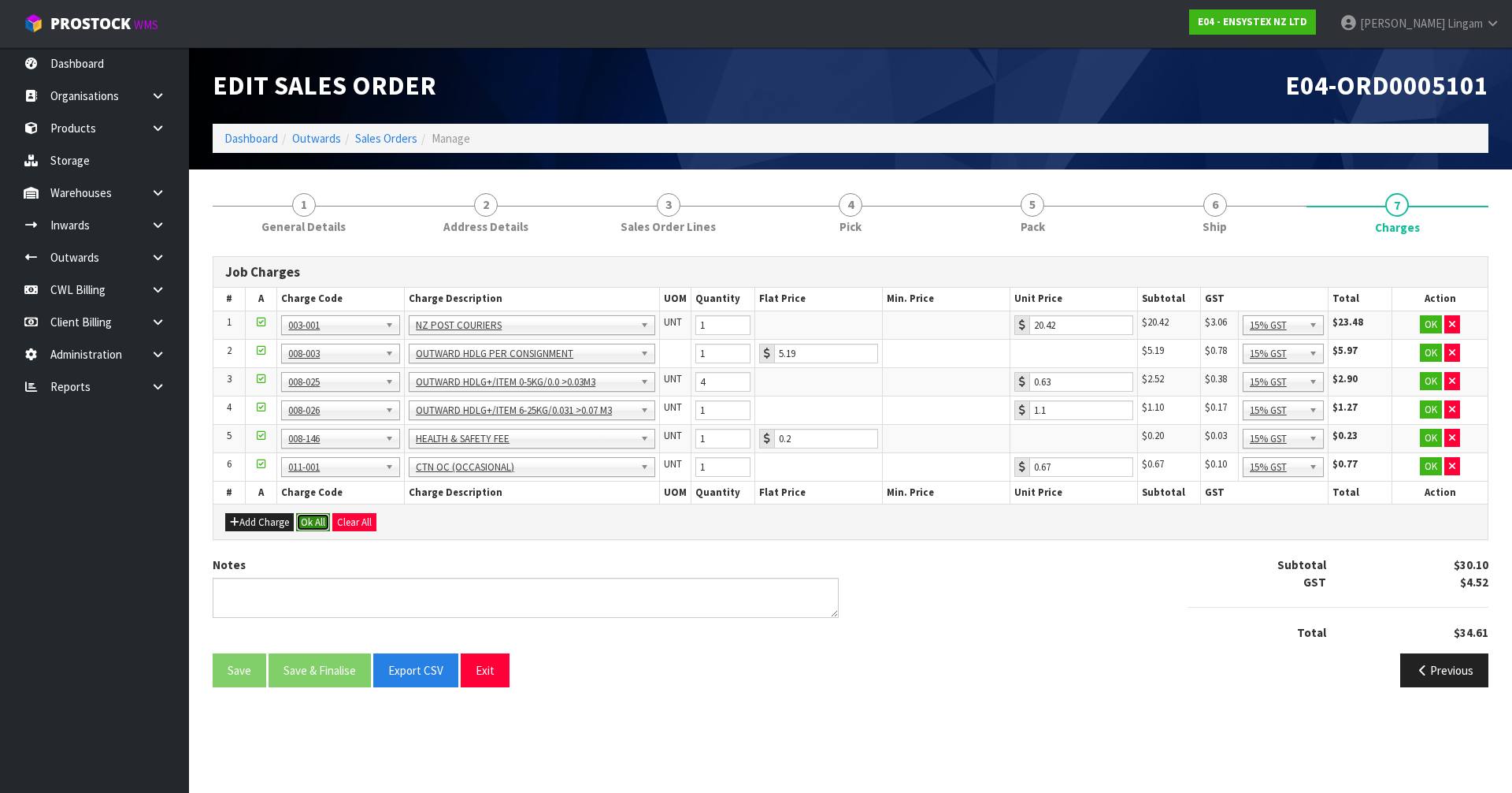
click at [300, 517] on button "Ok All" at bounding box center [313, 522] width 34 height 19
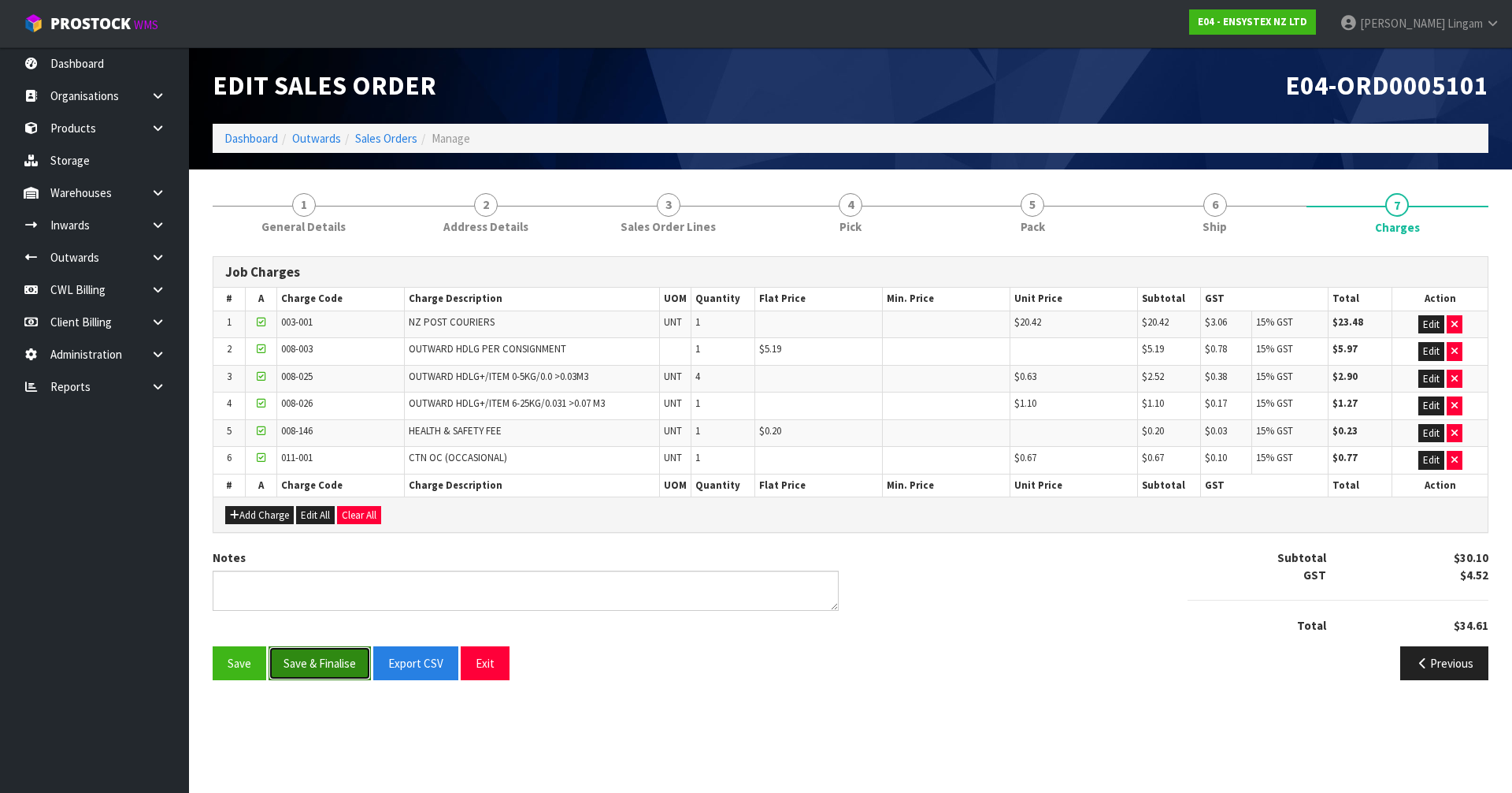
click at [315, 669] on button "Save & Finalise" at bounding box center [319, 663] width 103 height 34
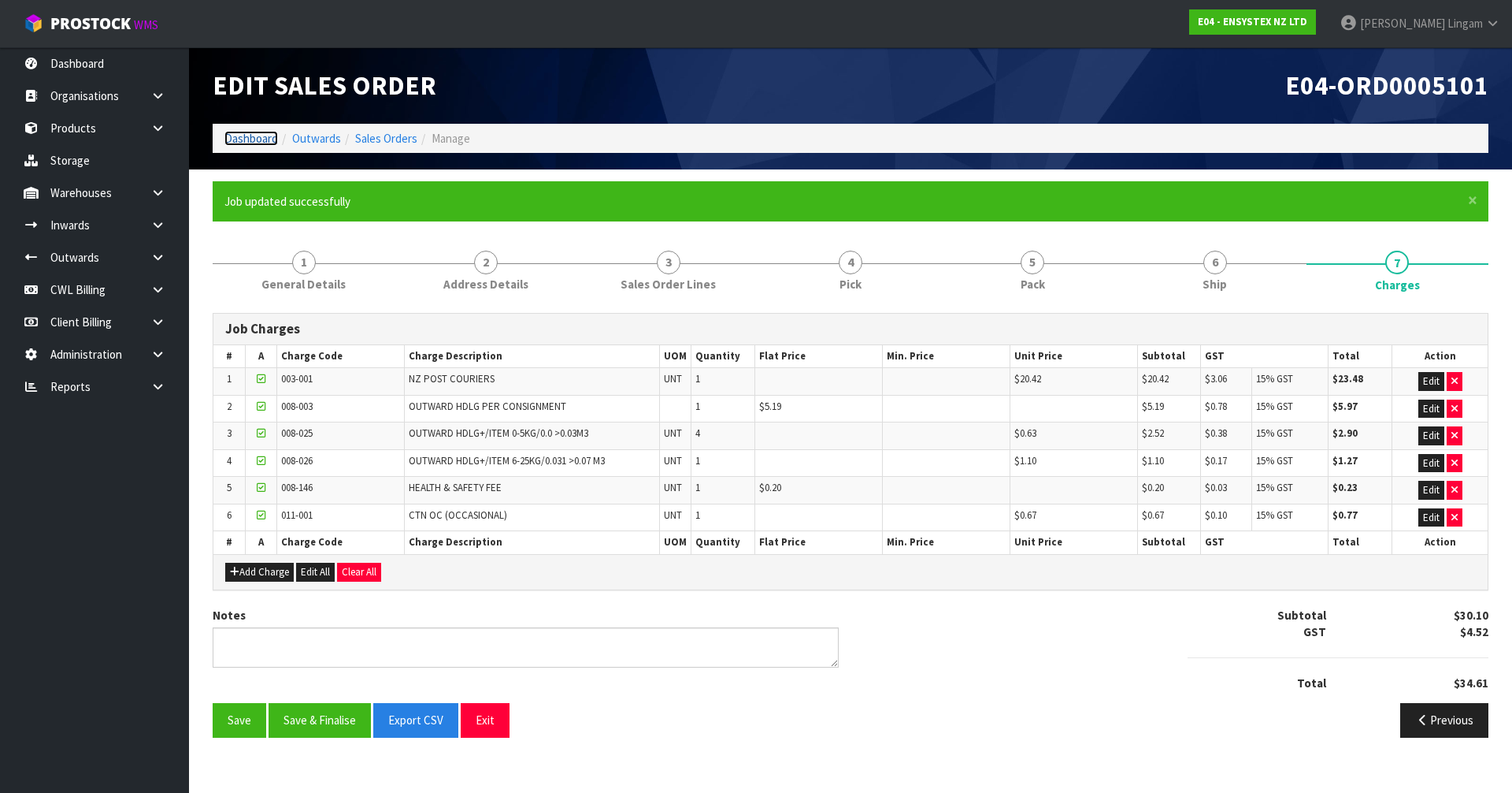
click at [240, 138] on link "Dashboard" at bounding box center [251, 138] width 53 height 15
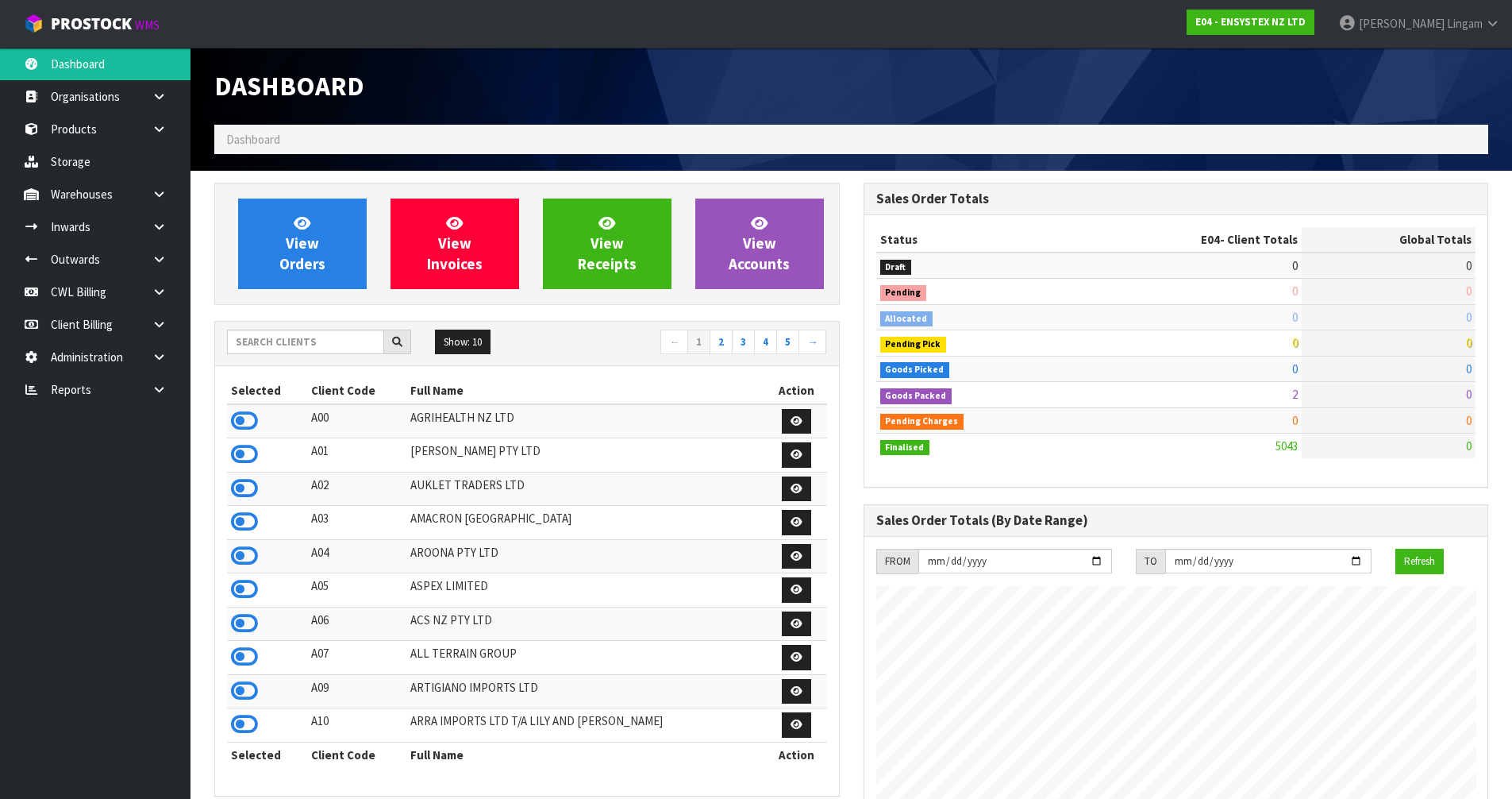
scroll to position [1202, 648]
click at [338, 339] on input "text" at bounding box center [305, 341] width 157 height 24
click at [244, 627] on icon at bounding box center [244, 623] width 27 height 24
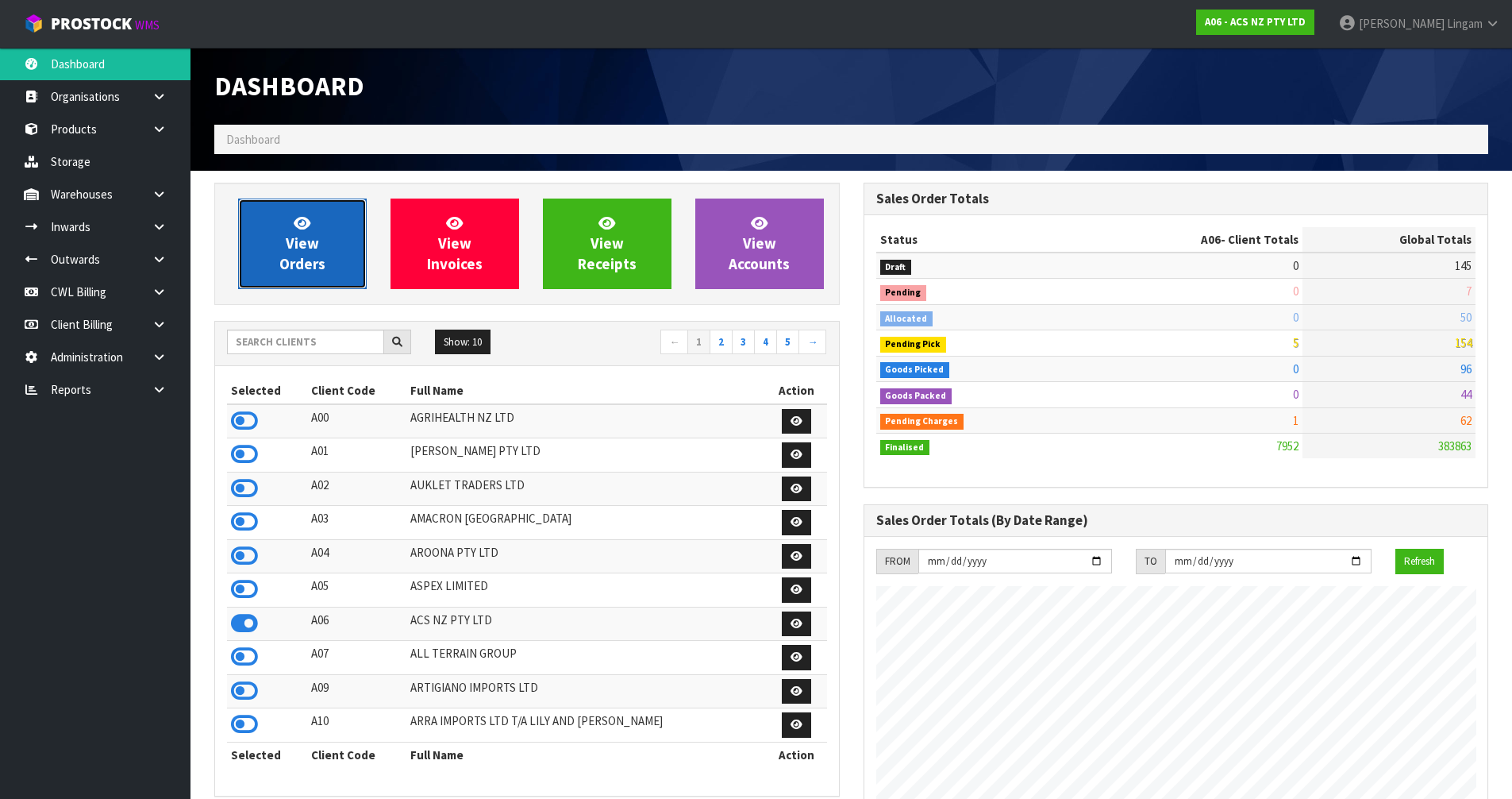
click at [308, 266] on span "View Orders" at bounding box center [302, 243] width 46 height 60
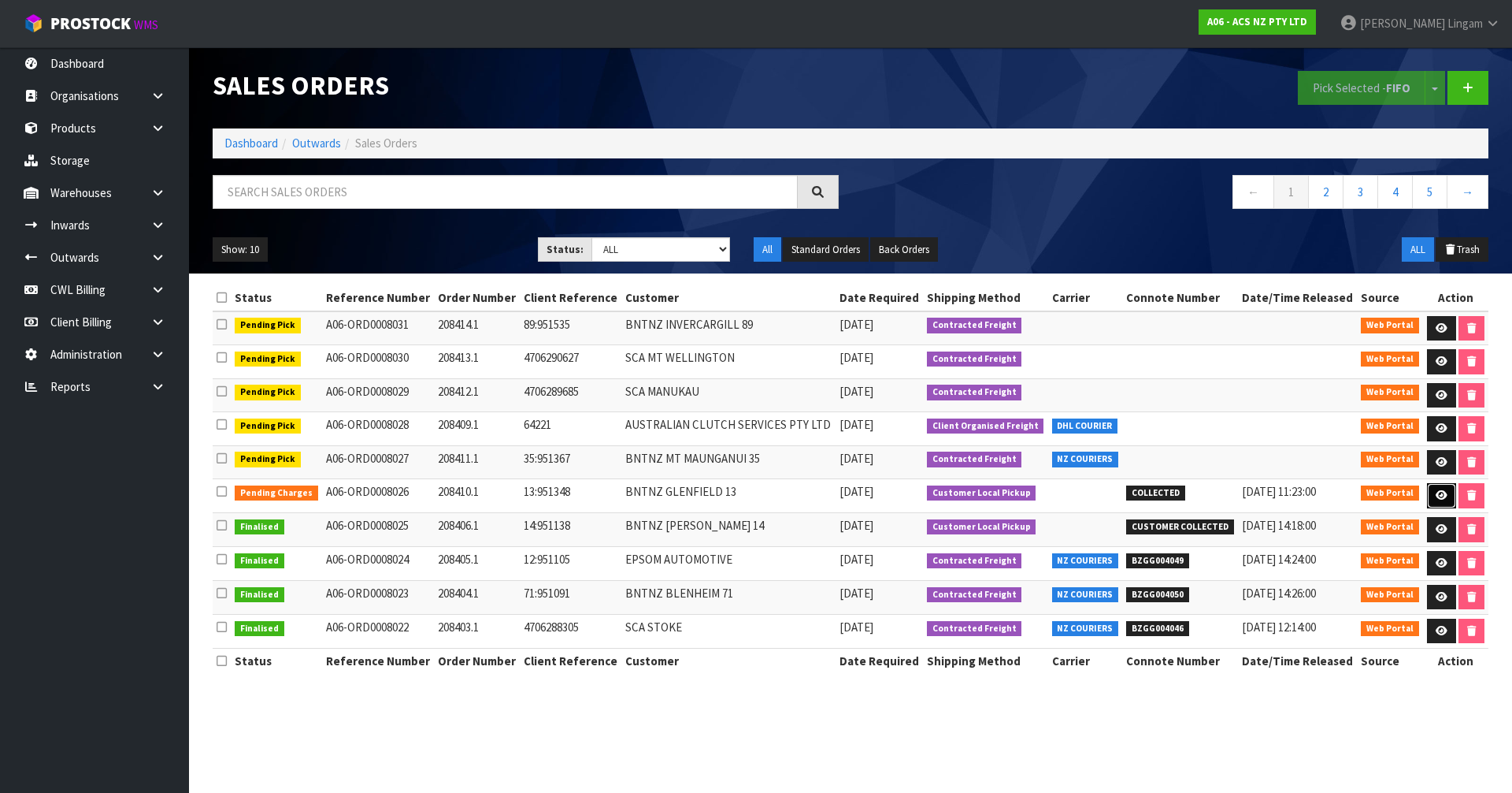
click at [1439, 489] on link at bounding box center [1441, 495] width 29 height 25
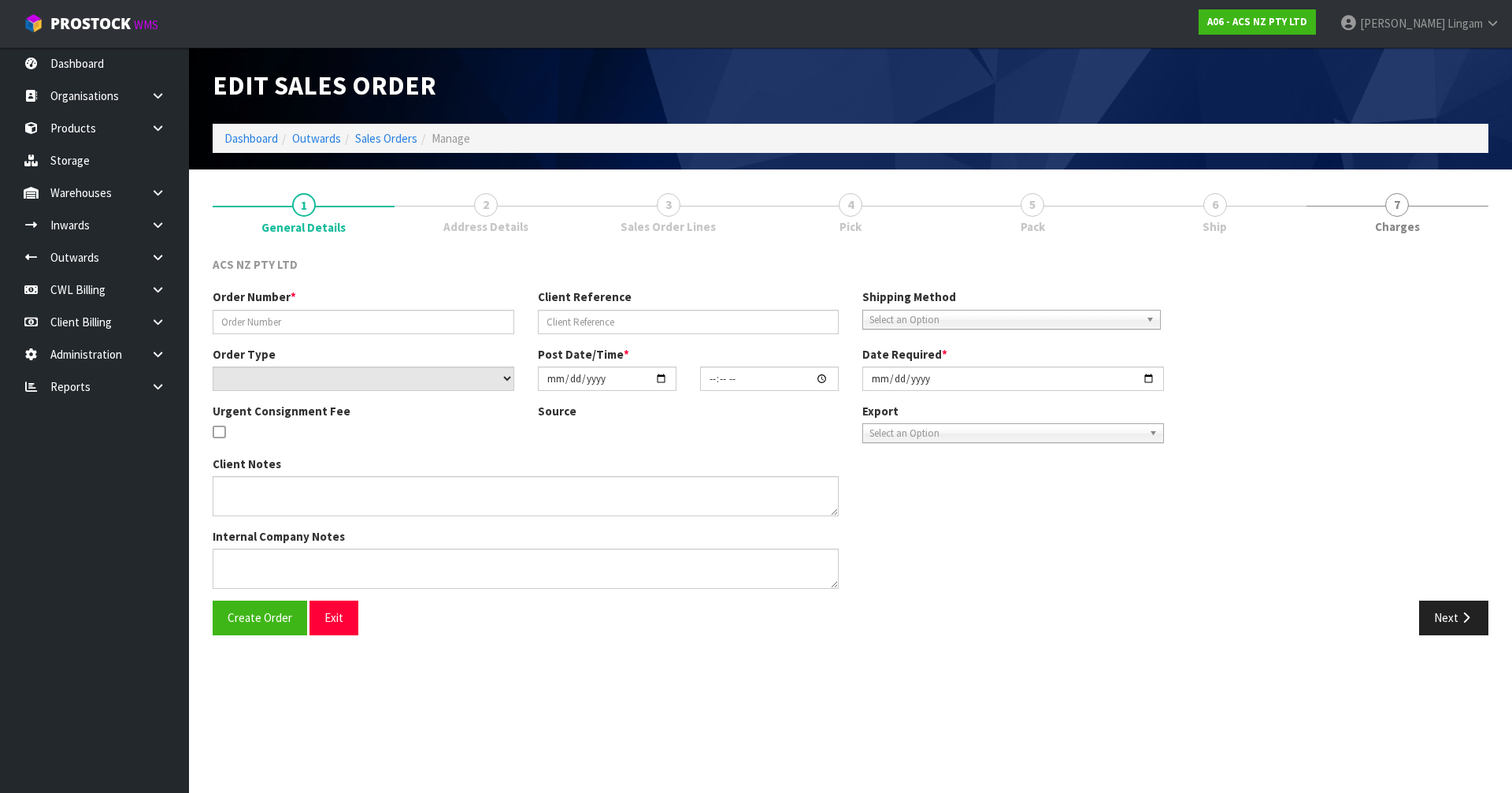
type input "208410.1"
type input "13:951348"
select select "number:0"
type input "[DATE]"
type input "16:37:00.000"
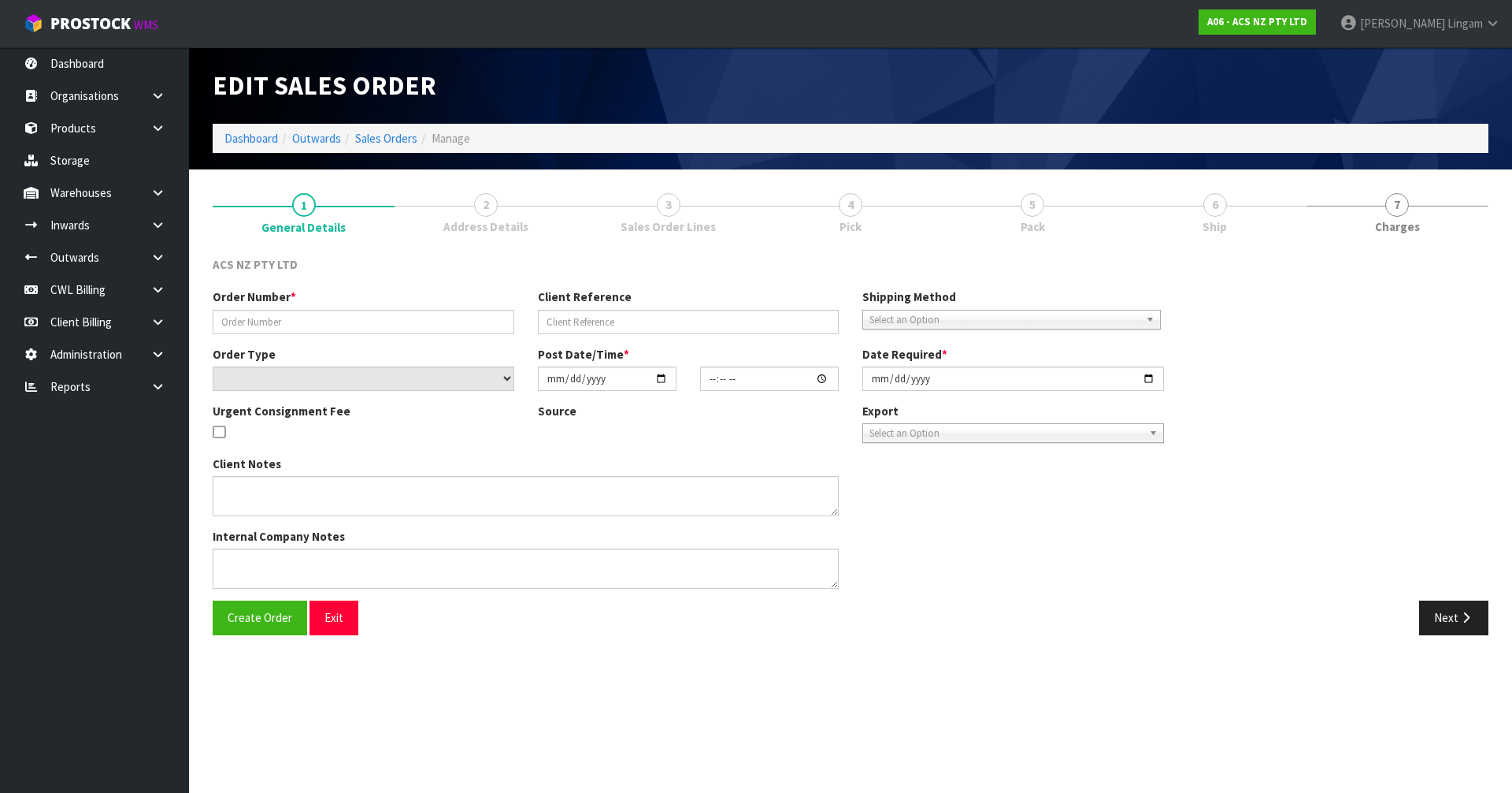
type input "[DATE]"
type textarea "DEADLINE WILL COLLECT"
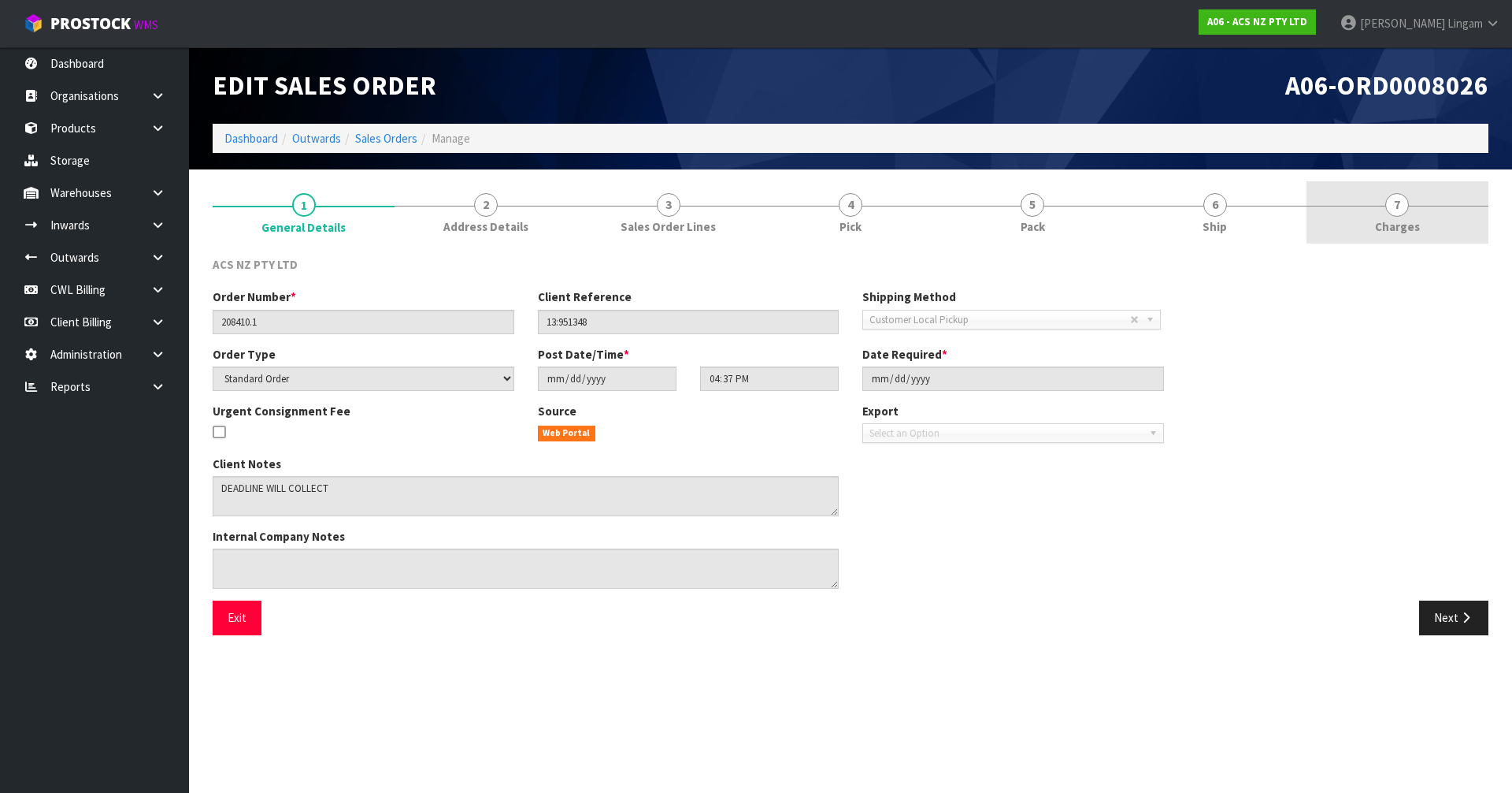
click at [1455, 225] on link "7 [GEOGRAPHIC_DATA]" at bounding box center [1397, 212] width 182 height 63
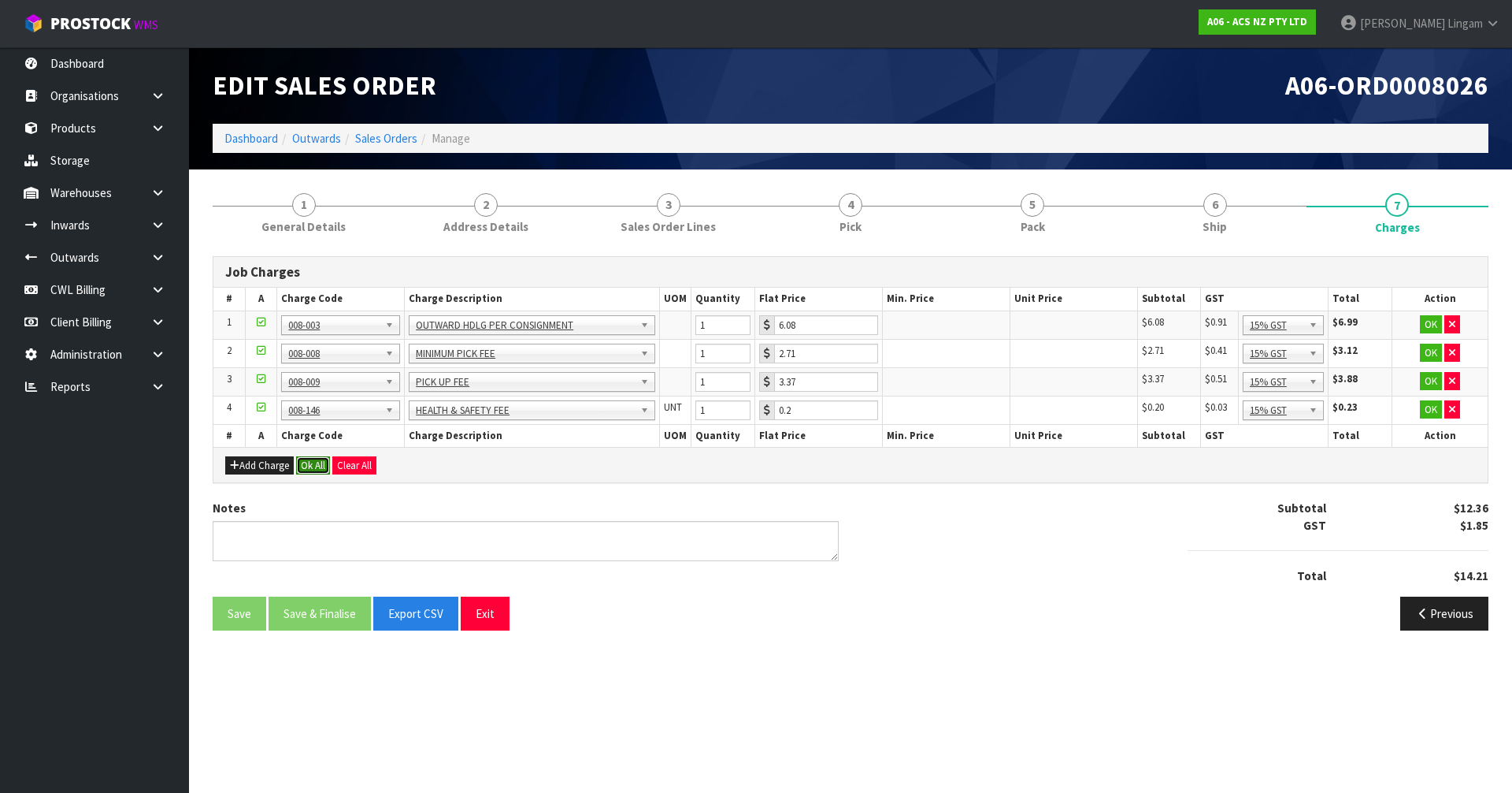
click at [305, 466] on button "Ok All" at bounding box center [313, 465] width 34 height 19
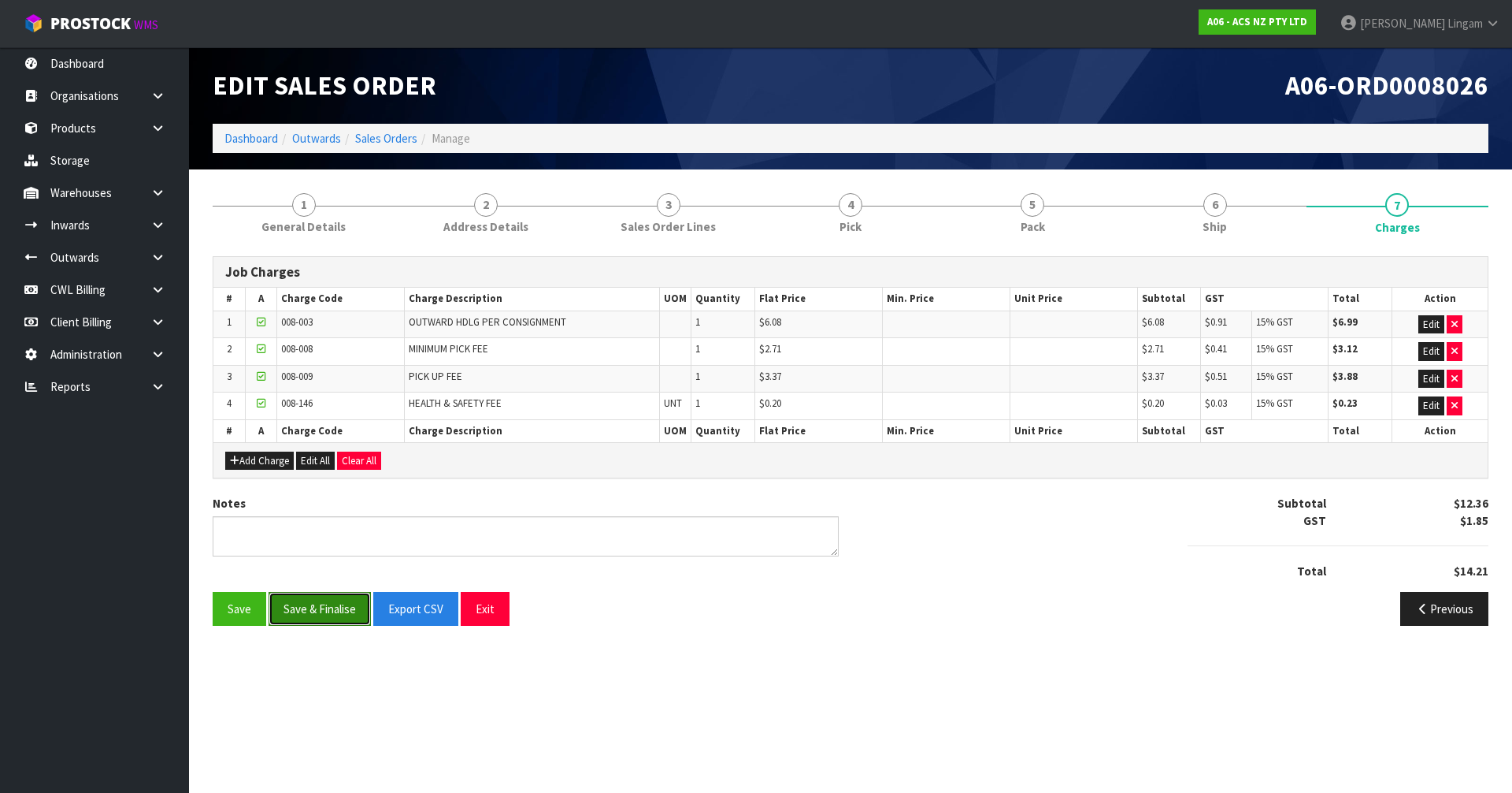
click at [328, 607] on button "Save & Finalise" at bounding box center [319, 609] width 103 height 34
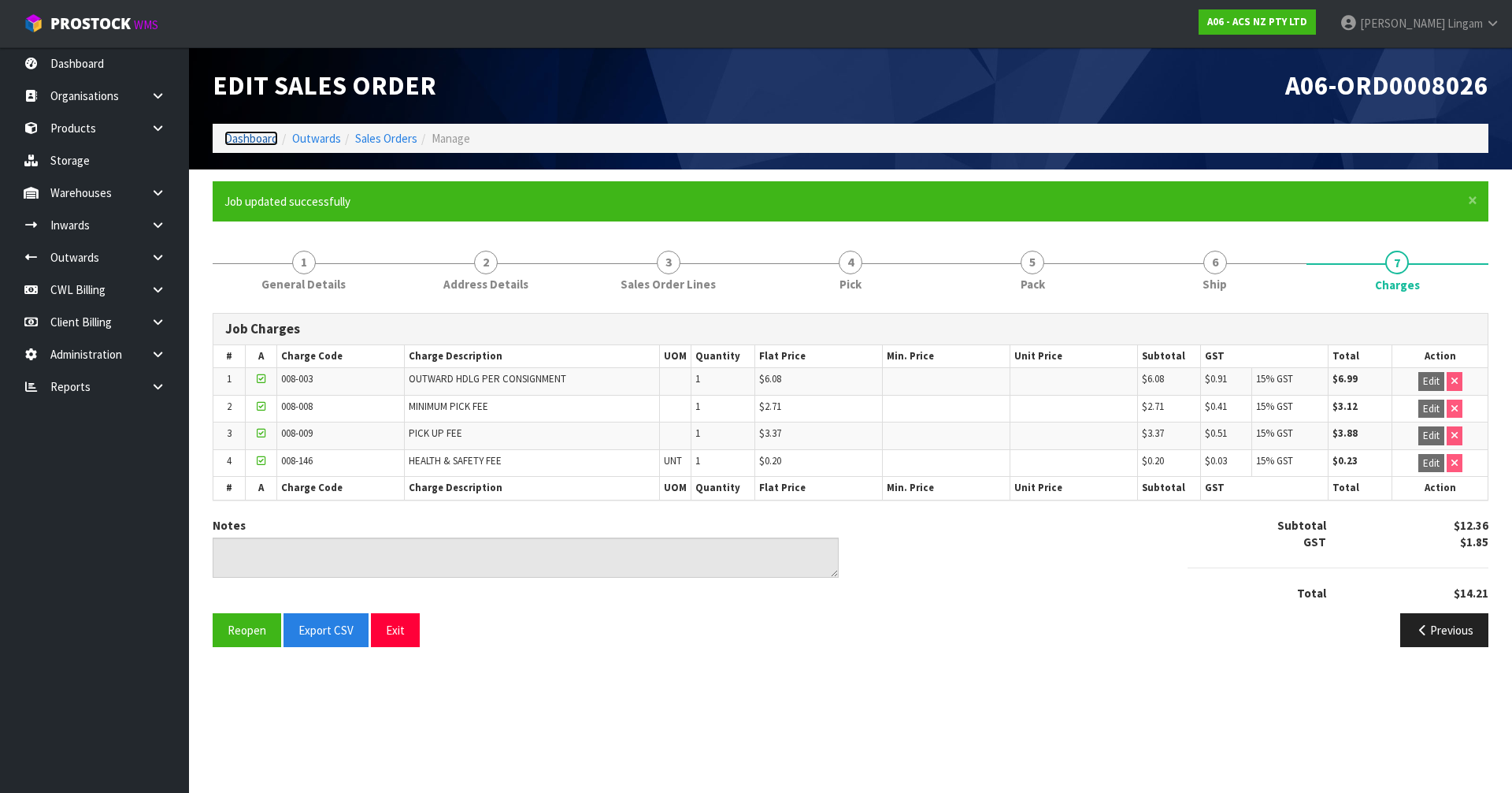
click at [258, 136] on link "Dashboard" at bounding box center [251, 138] width 53 height 15
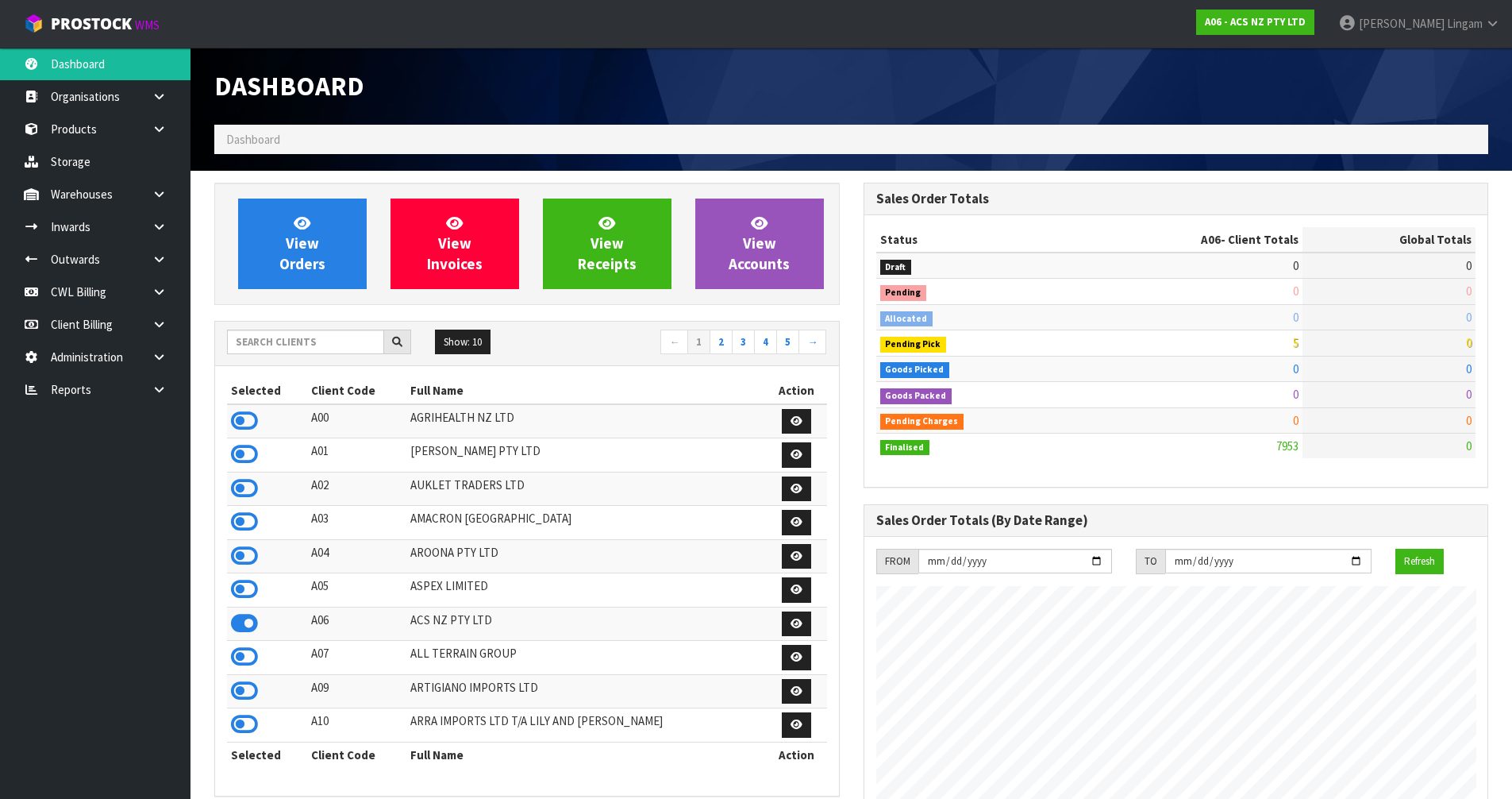
scroll to position [1202, 648]
click at [331, 340] on input "text" at bounding box center [305, 341] width 157 height 24
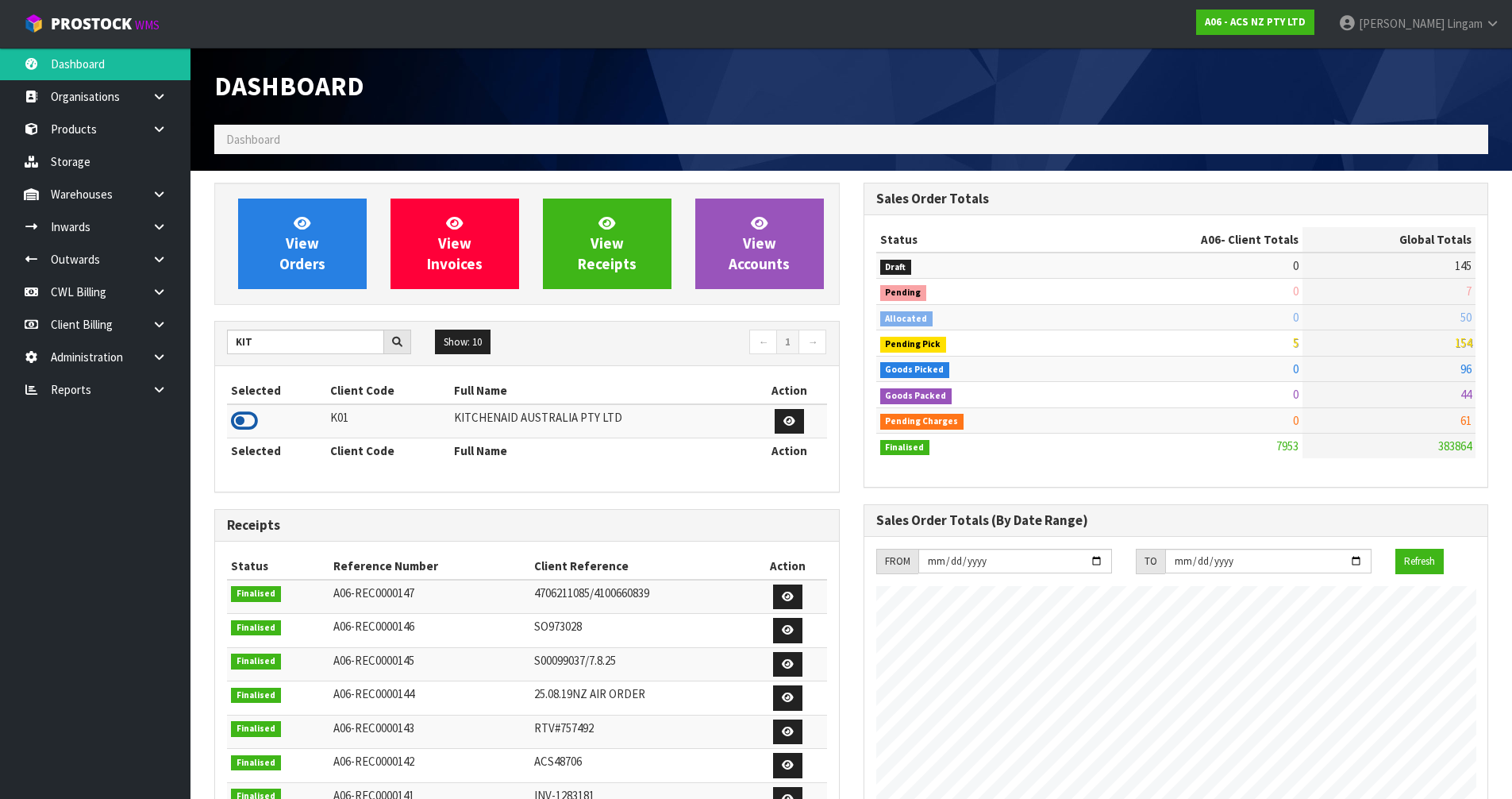
click at [246, 417] on icon at bounding box center [244, 421] width 27 height 24
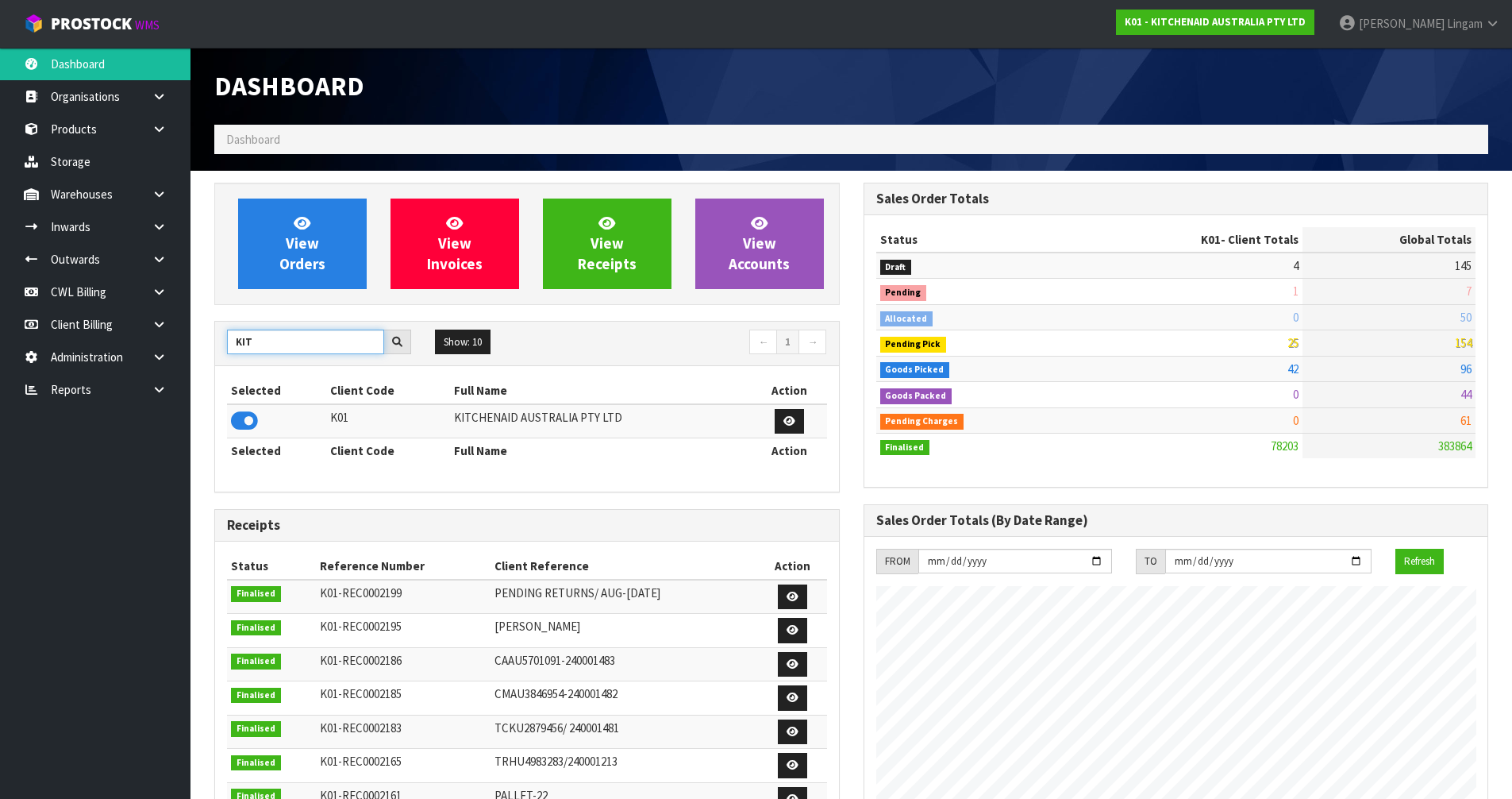
click at [321, 339] on input "KIT" at bounding box center [305, 341] width 157 height 24
type input "K"
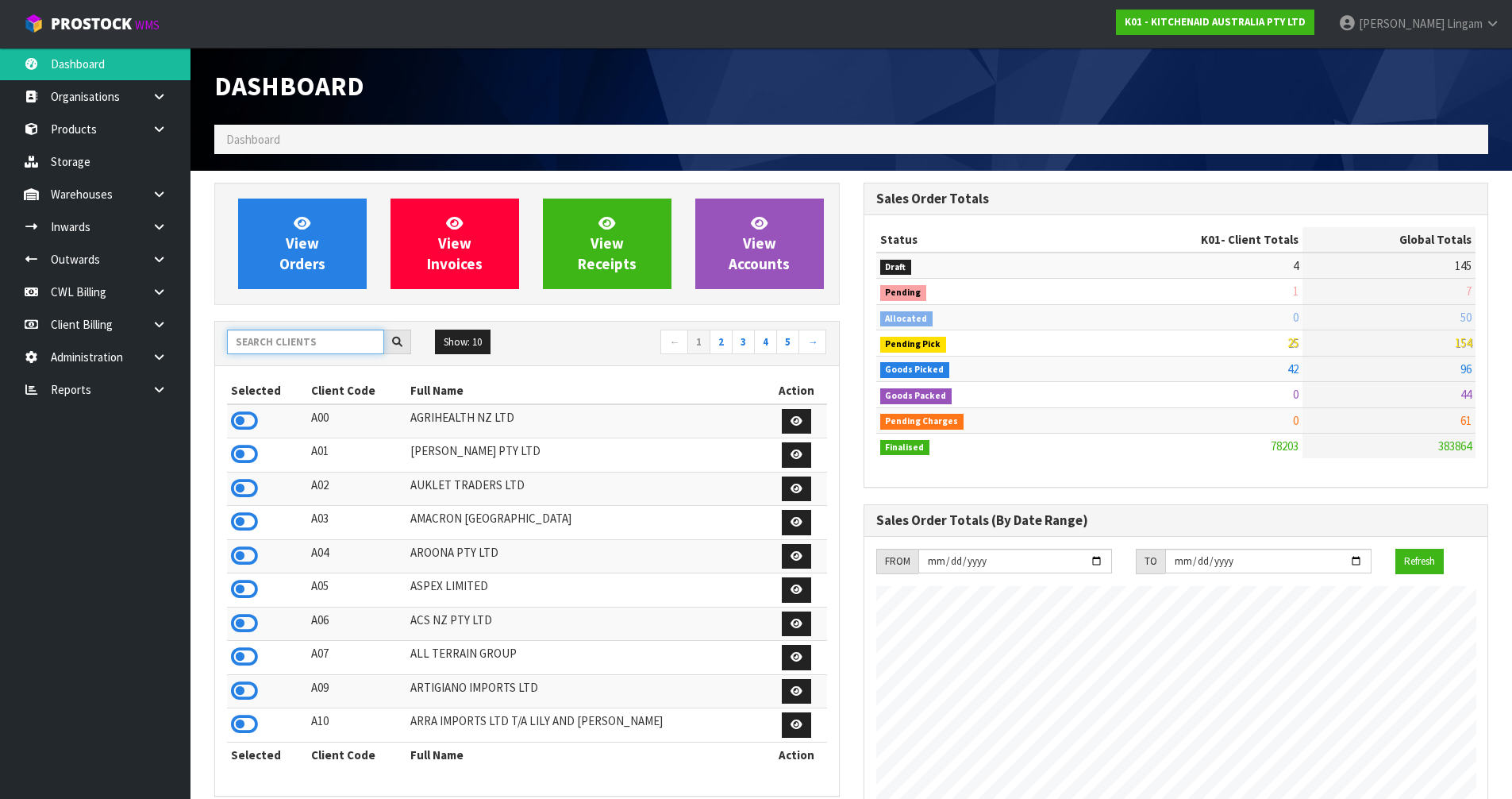
click at [305, 341] on input "text" at bounding box center [305, 341] width 157 height 24
click at [251, 422] on icon at bounding box center [244, 421] width 27 height 24
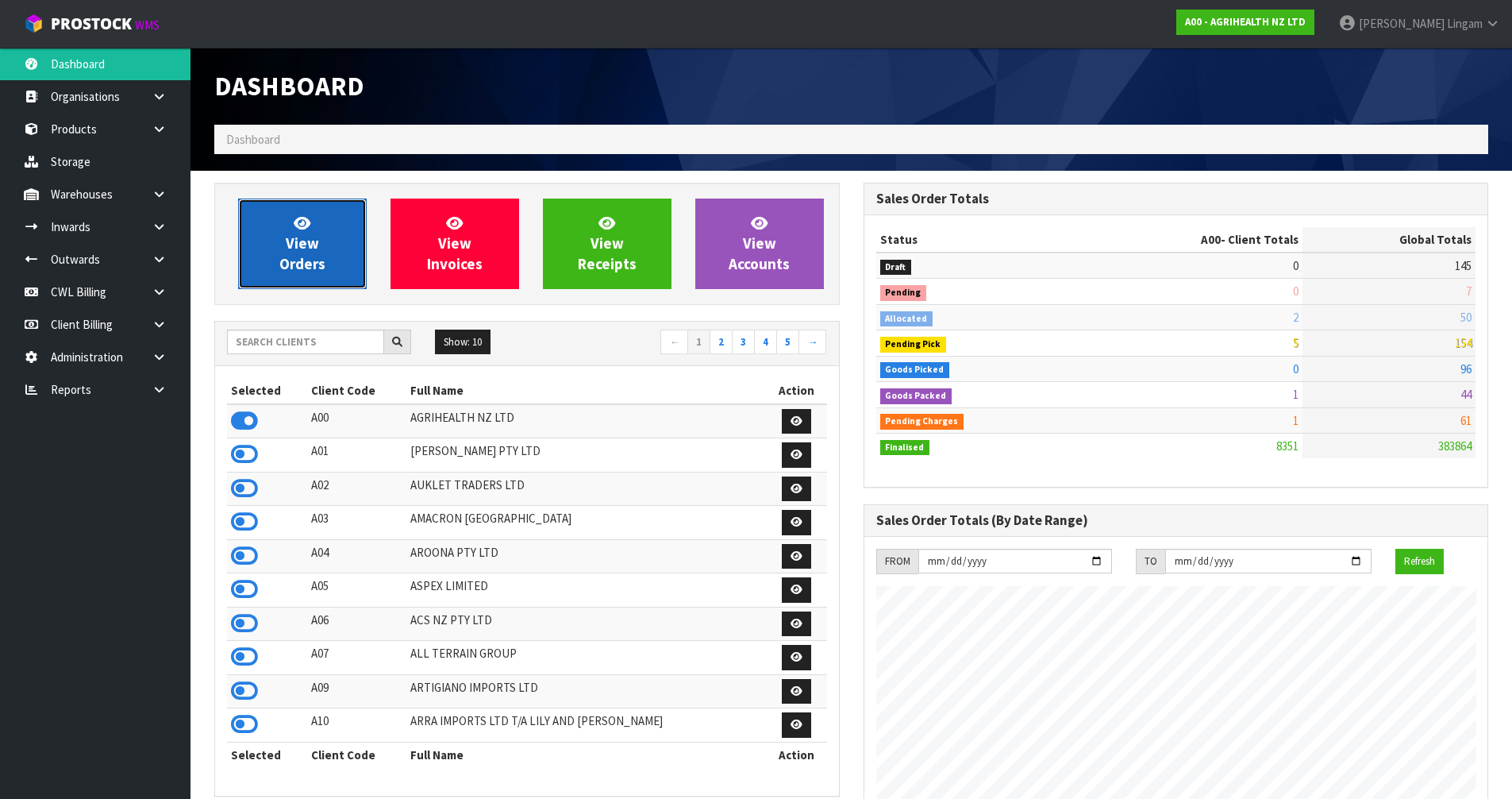
click at [278, 273] on link "View Orders" at bounding box center [302, 244] width 129 height 91
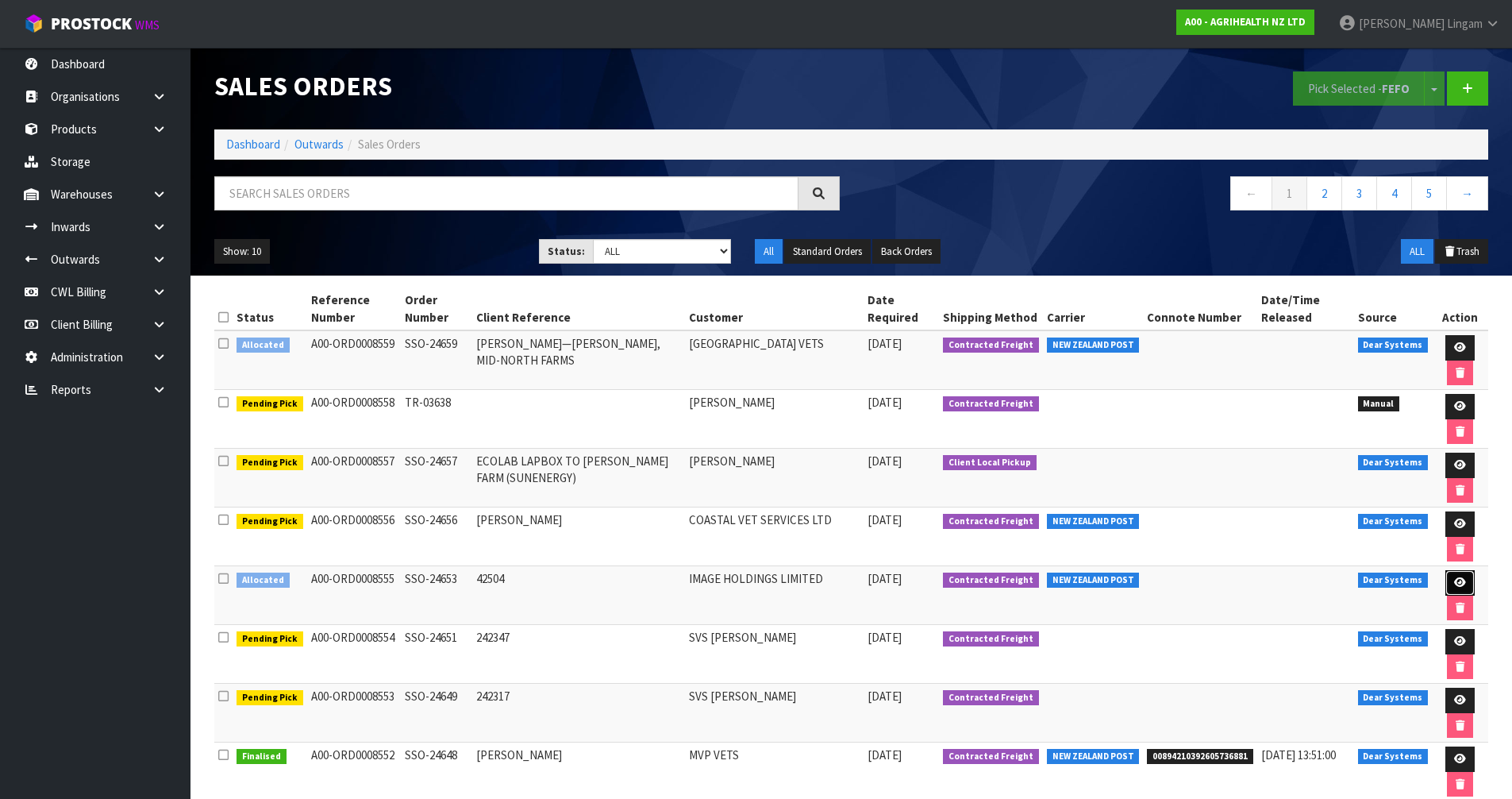
click at [1460, 583] on icon at bounding box center [1460, 582] width 12 height 10
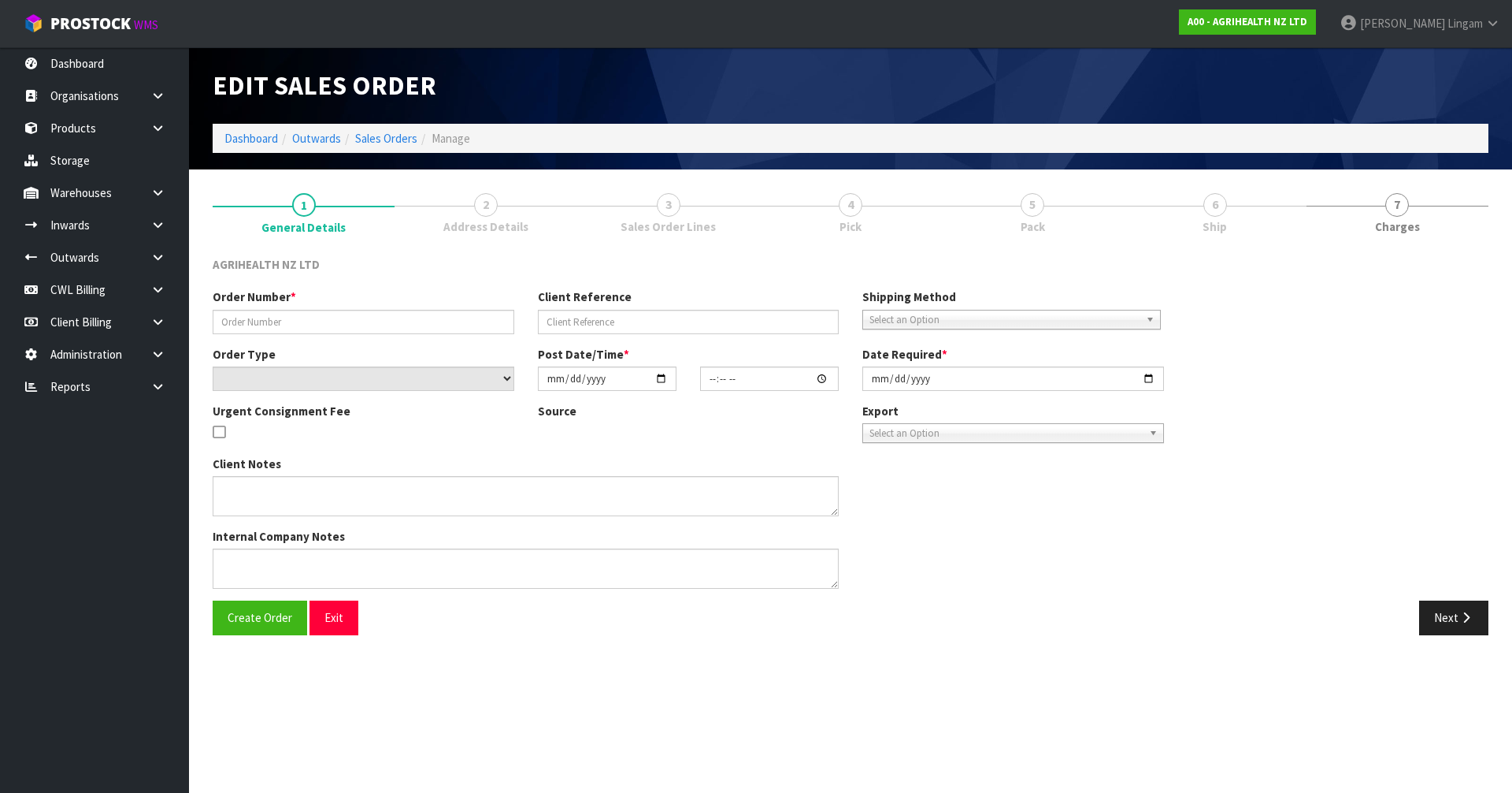
type input "SSO-24653"
type input "42504"
select select "number:0"
type input "[DATE]"
type input "14:54:05.000"
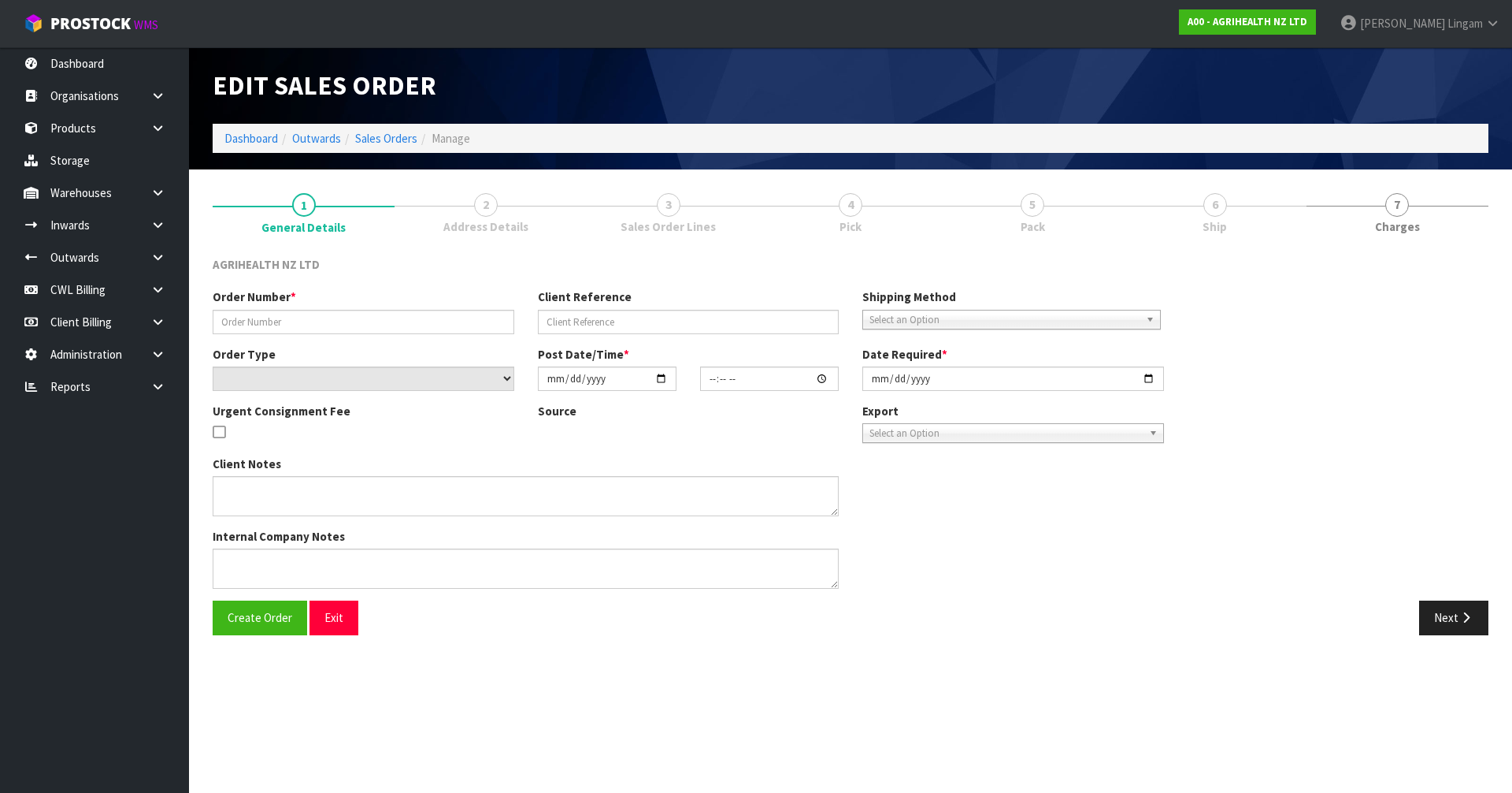
type input "[DATE]"
type textarea "SHIP BY: Freight"
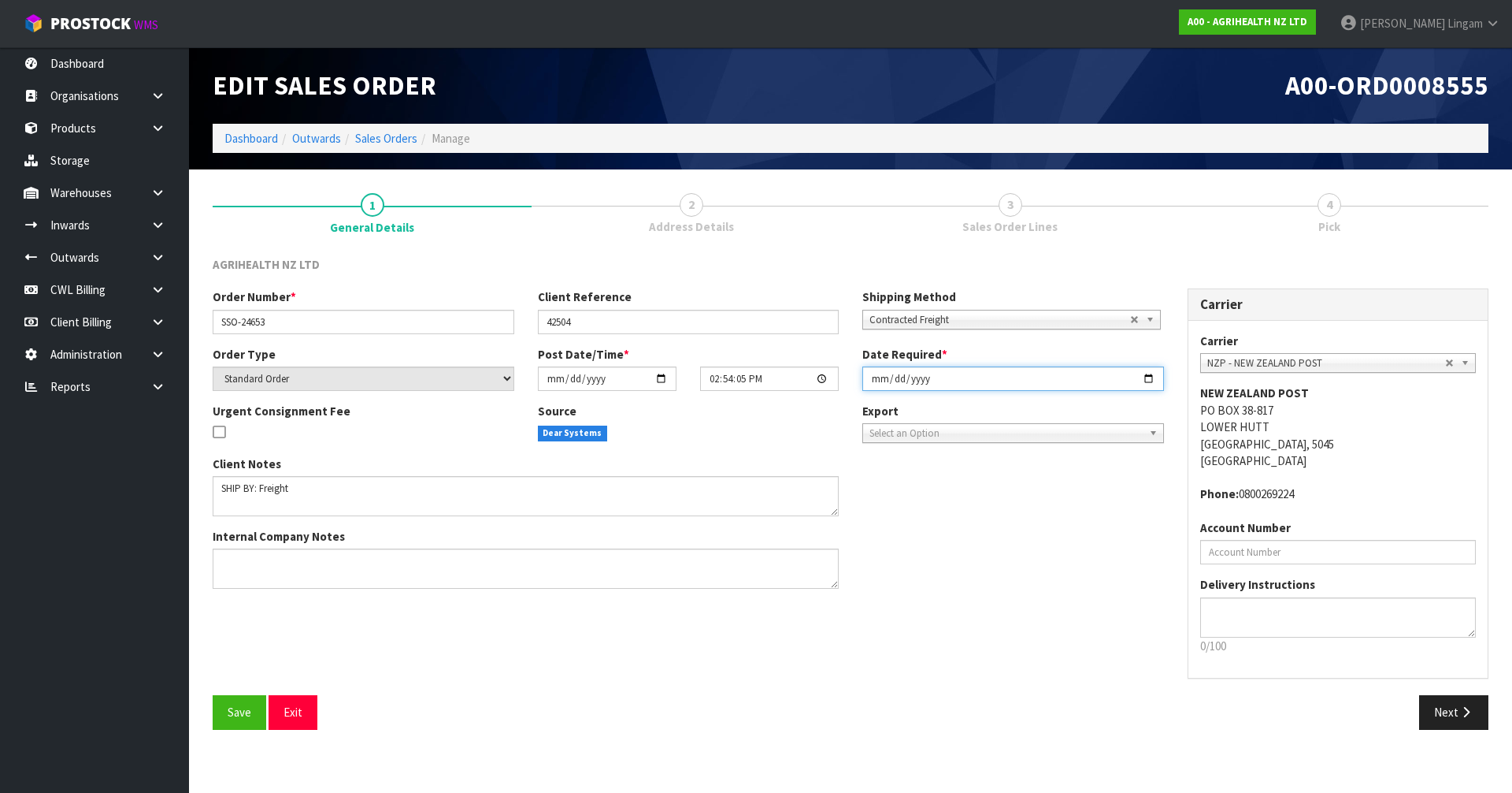
click at [878, 378] on input "[DATE]" at bounding box center [1014, 378] width 302 height 24
type input "[DATE]"
click at [244, 706] on span "Save" at bounding box center [239, 712] width 23 height 15
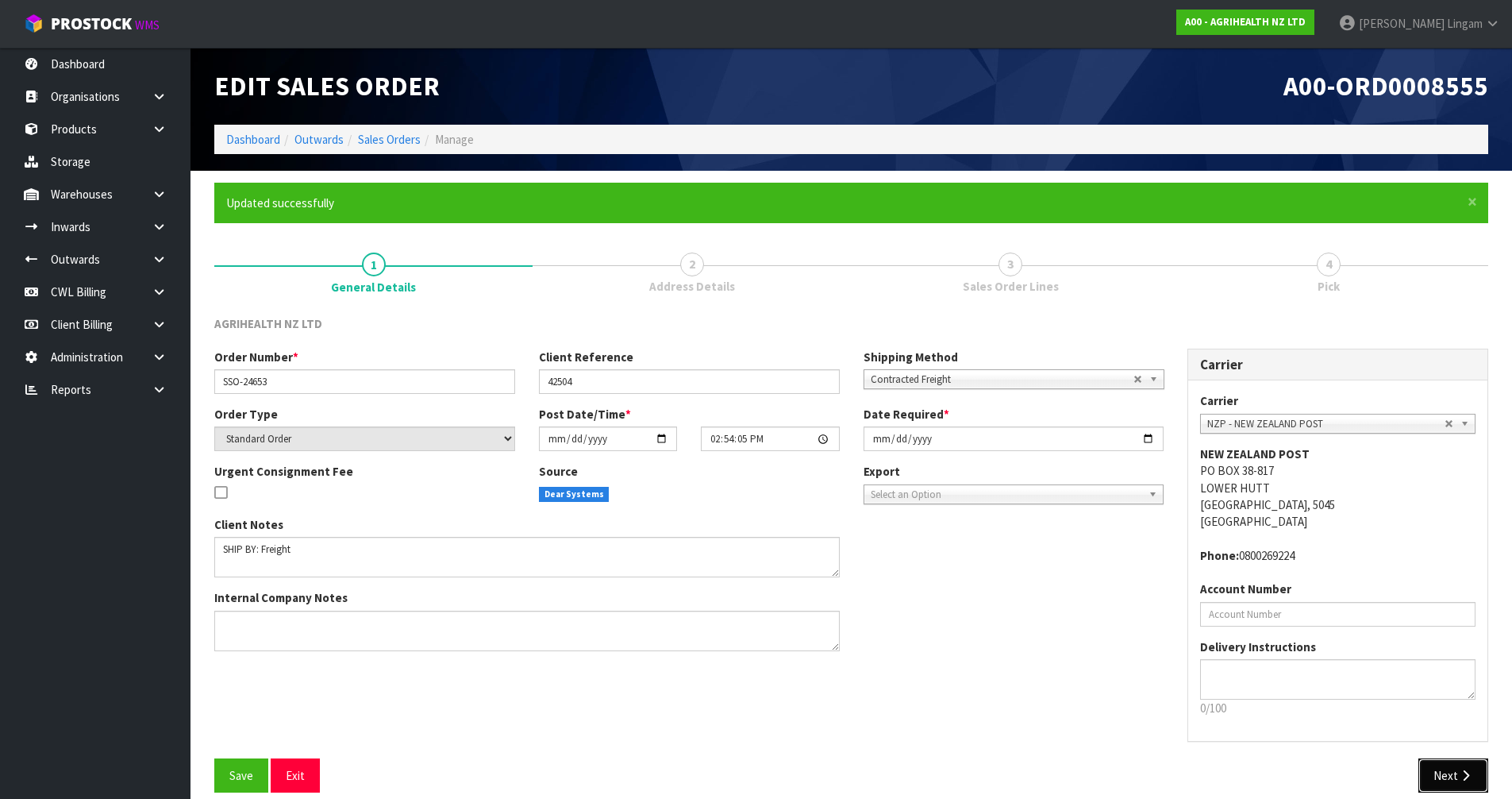
click at [1455, 777] on button "Next" at bounding box center [1452, 775] width 70 height 34
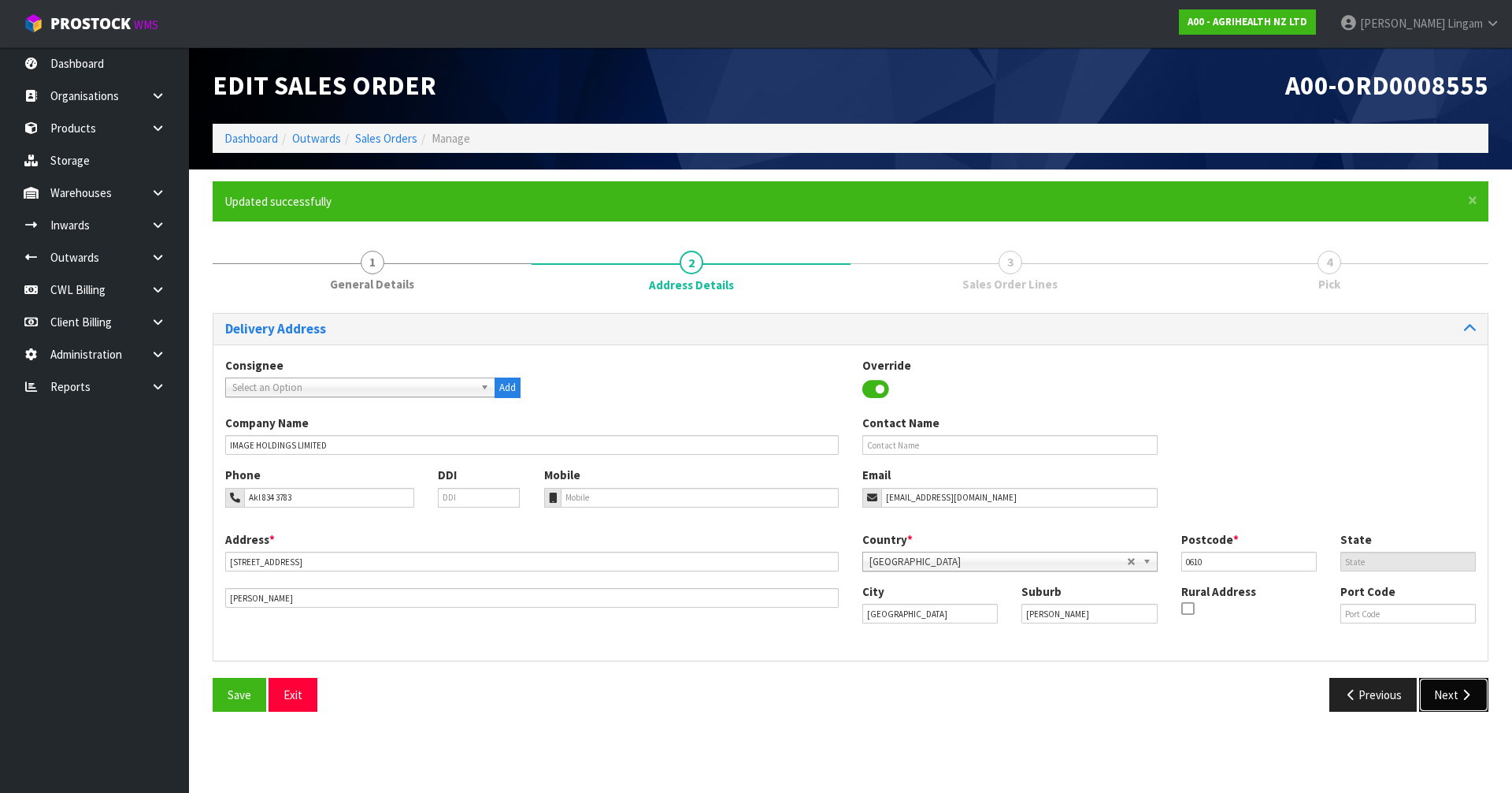
click at [1450, 687] on button "Next" at bounding box center [1454, 695] width 69 height 34
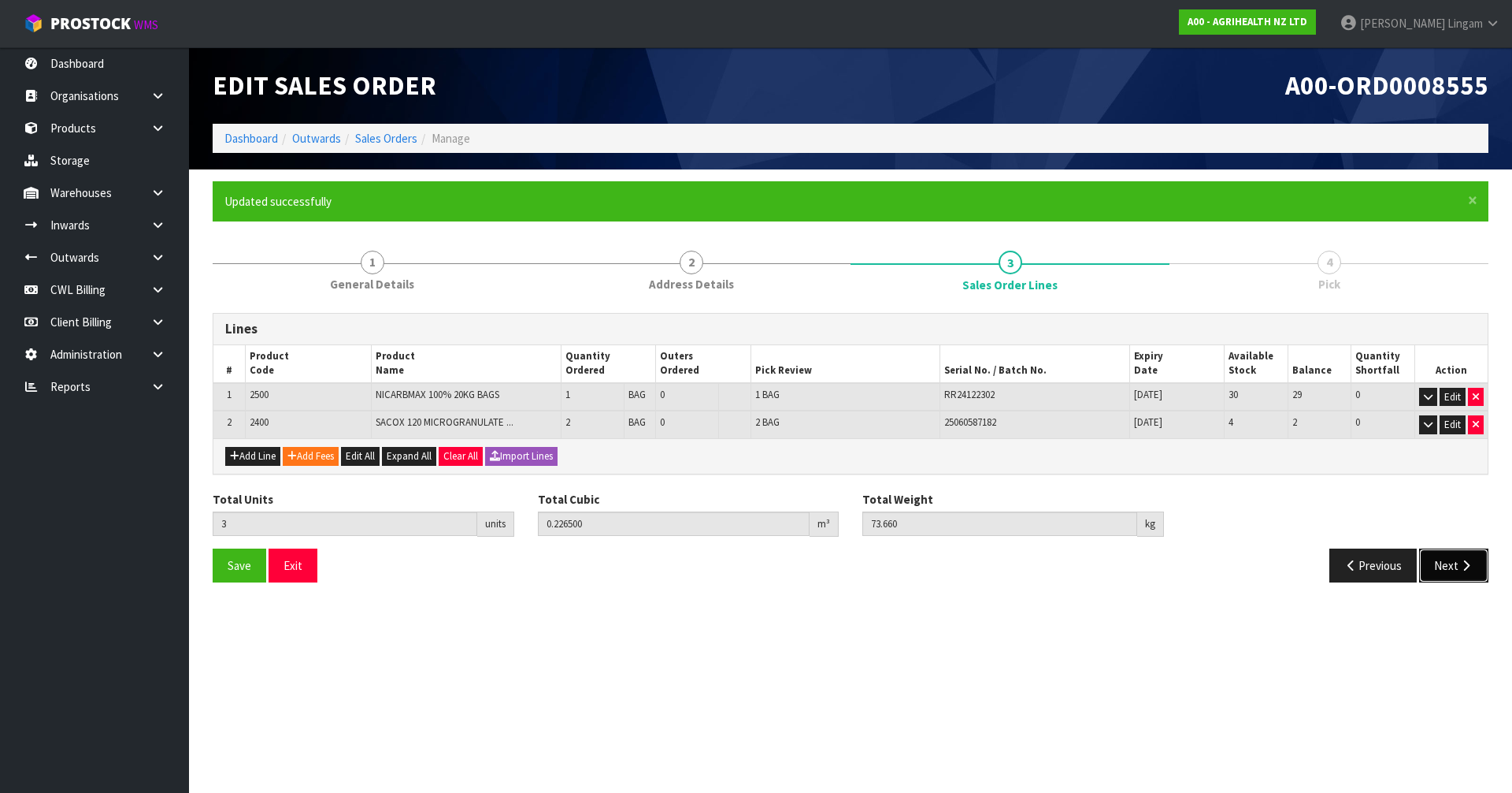
click at [1433, 560] on button "Next" at bounding box center [1454, 565] width 69 height 34
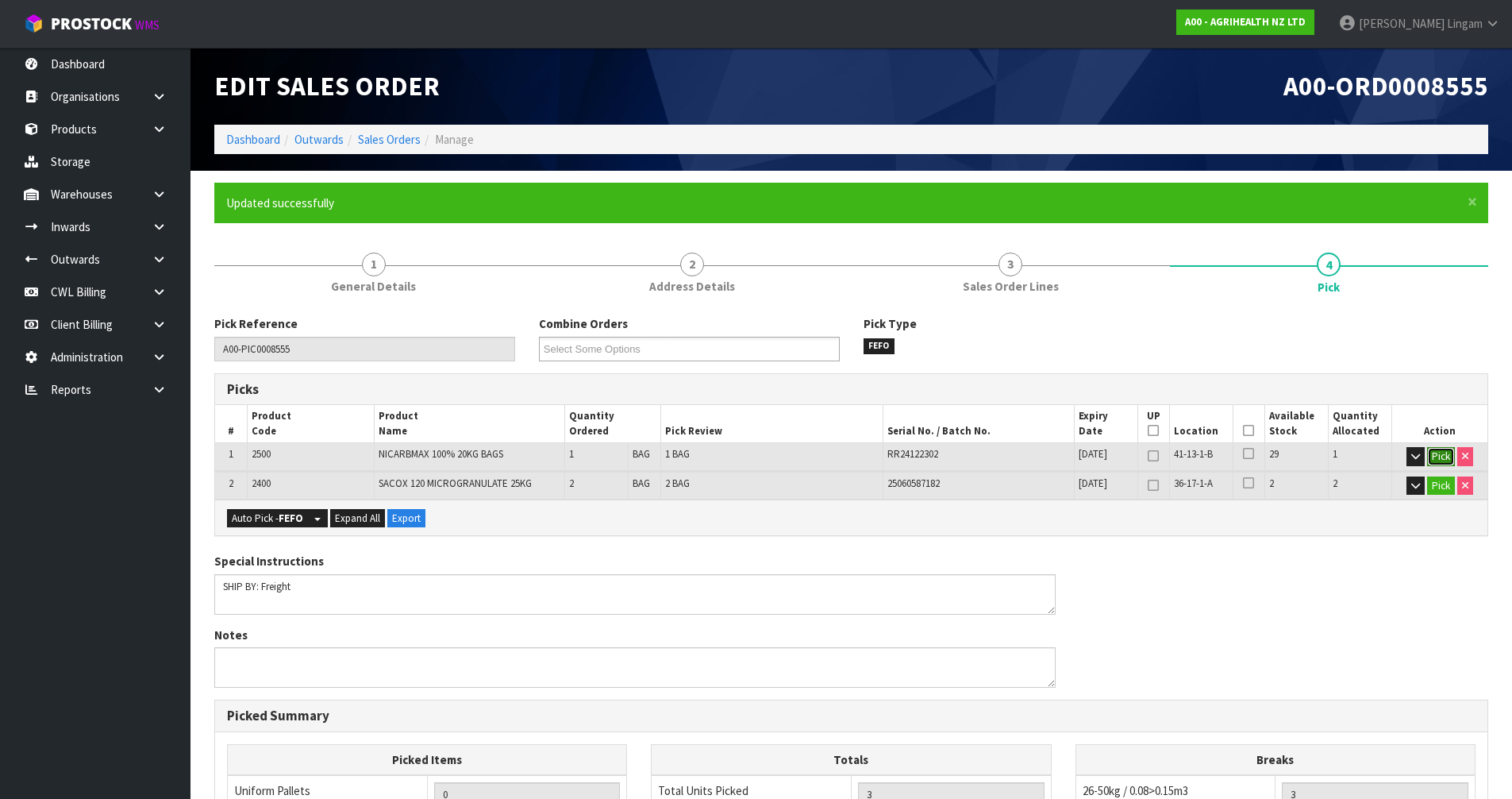
click at [1441, 454] on button "Pick" at bounding box center [1441, 456] width 28 height 19
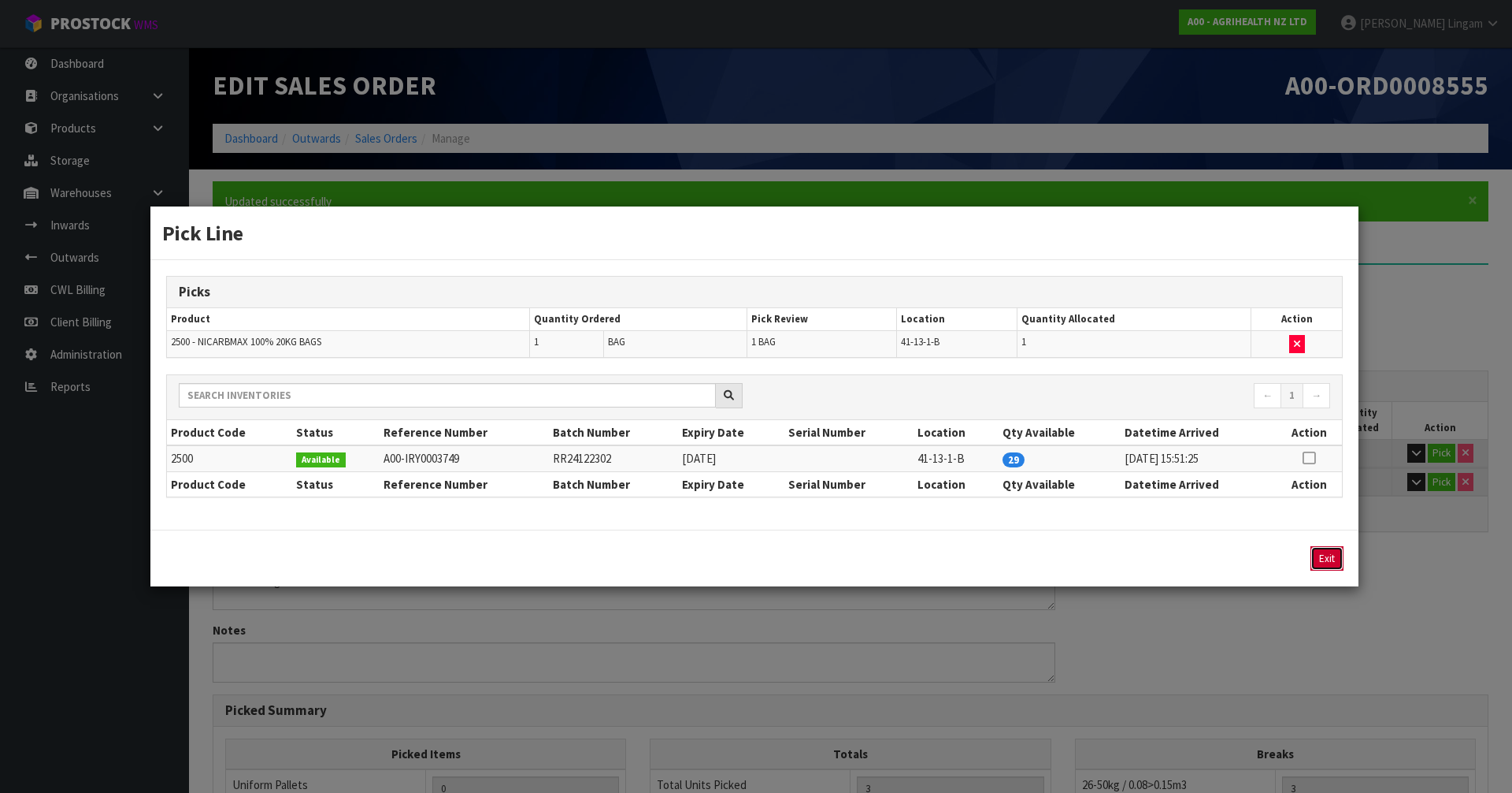
drag, startPoint x: 1316, startPoint y: 554, endPoint x: 1395, endPoint y: 545, distance: 79.5
click at [1317, 554] on button "Exit" at bounding box center [1327, 558] width 33 height 24
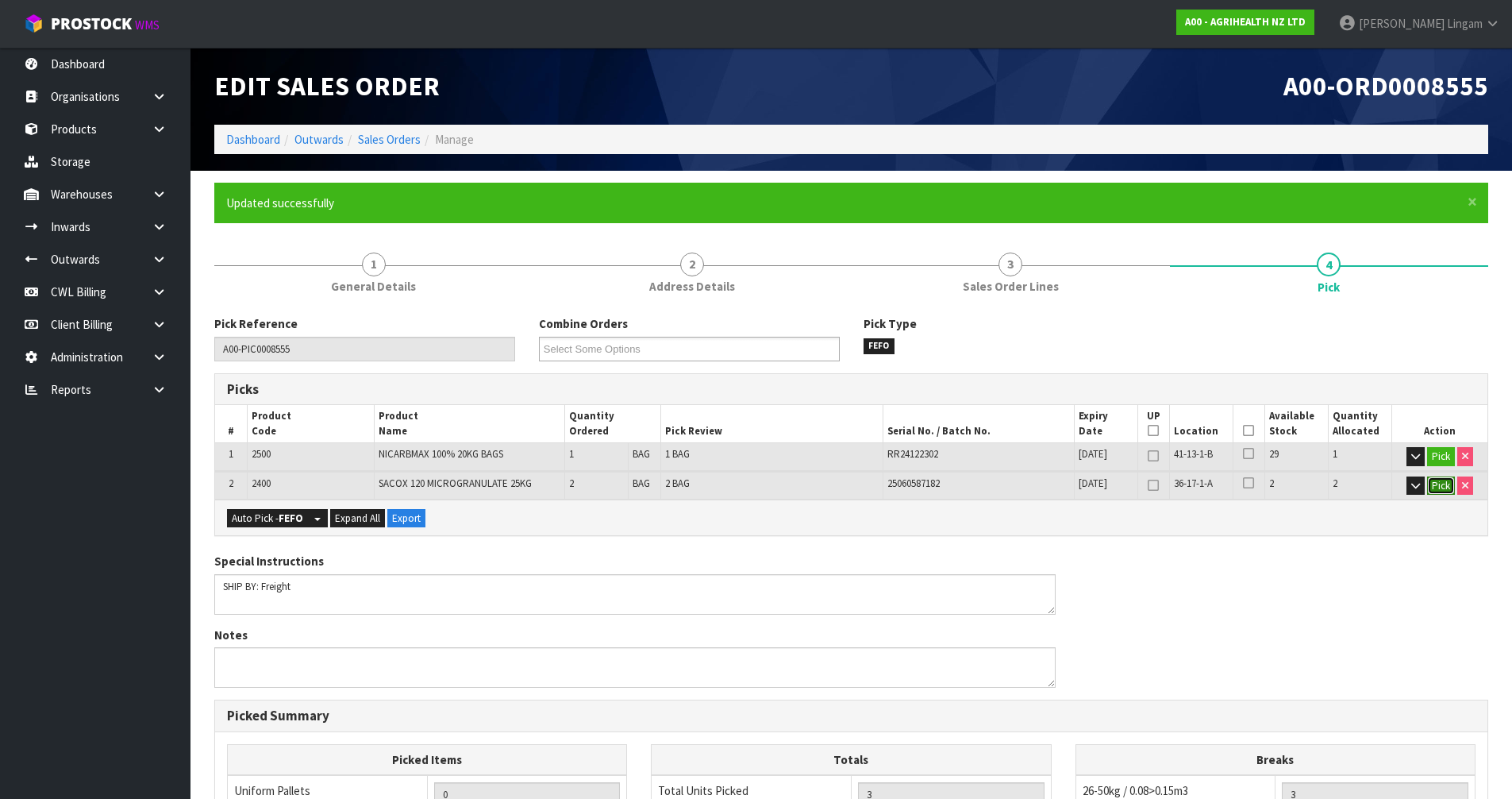
click at [1441, 486] on button "Pick" at bounding box center [1441, 486] width 28 height 19
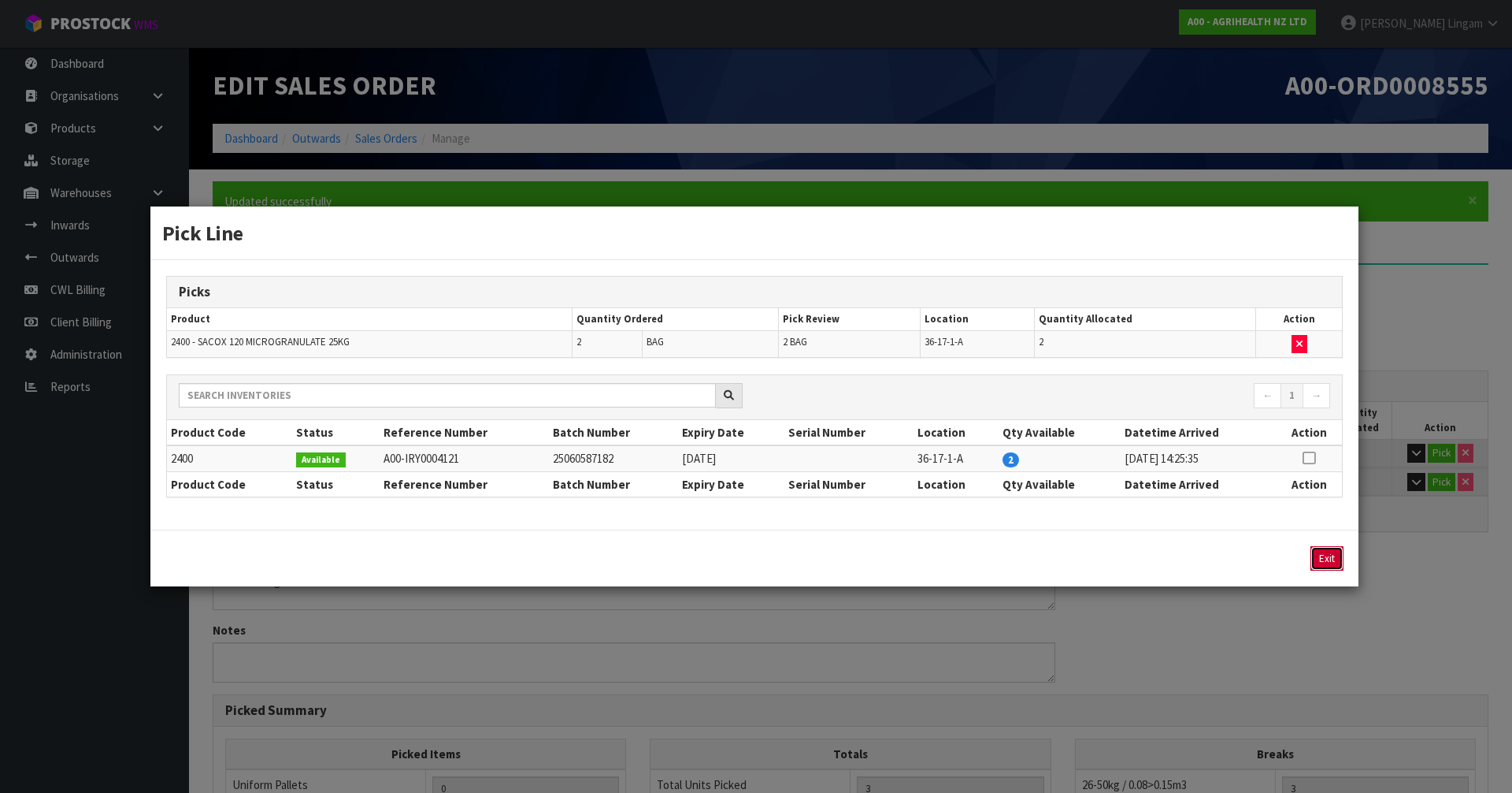
click at [1329, 555] on button "Exit" at bounding box center [1327, 558] width 33 height 24
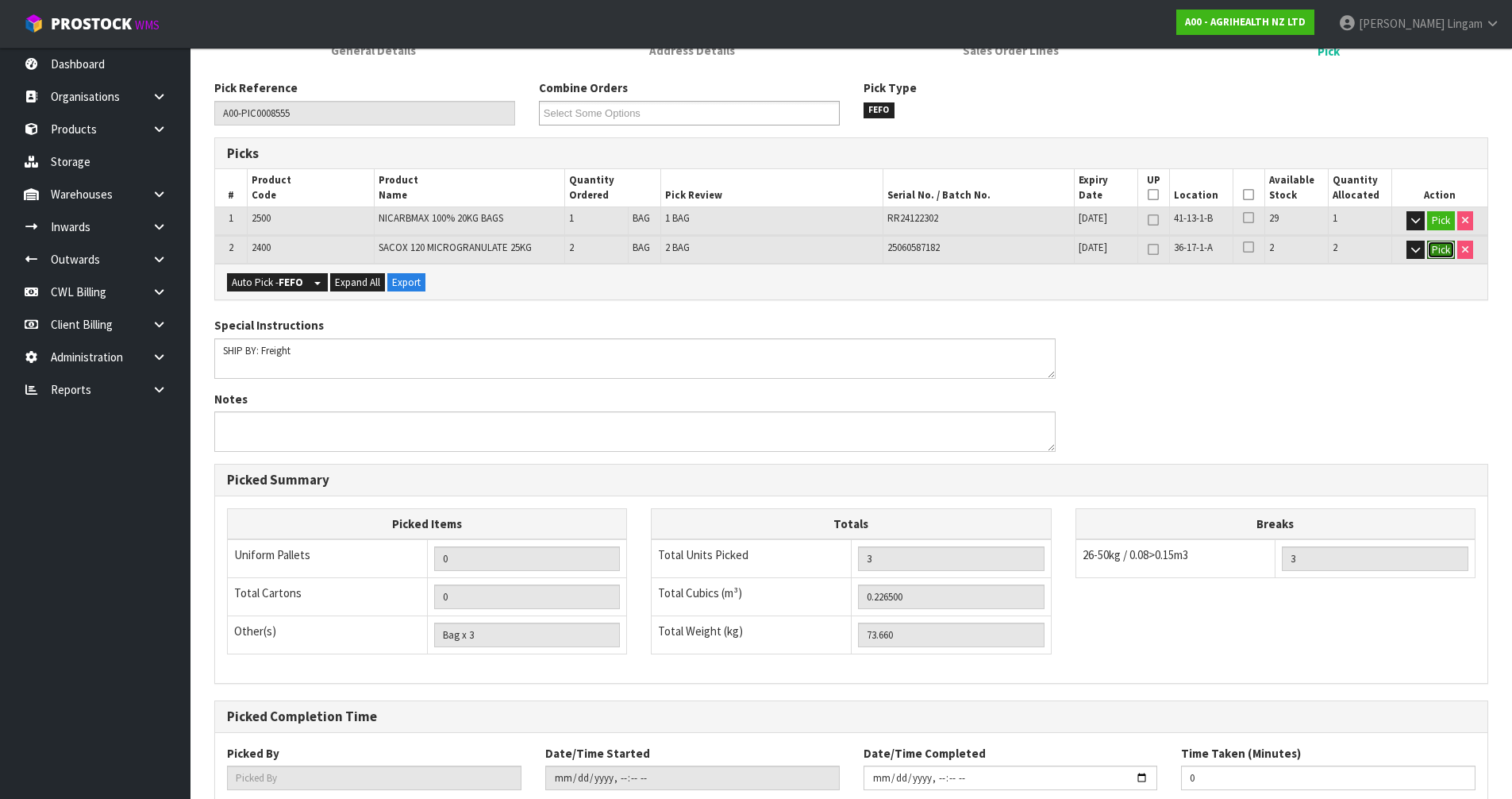
scroll to position [339, 0]
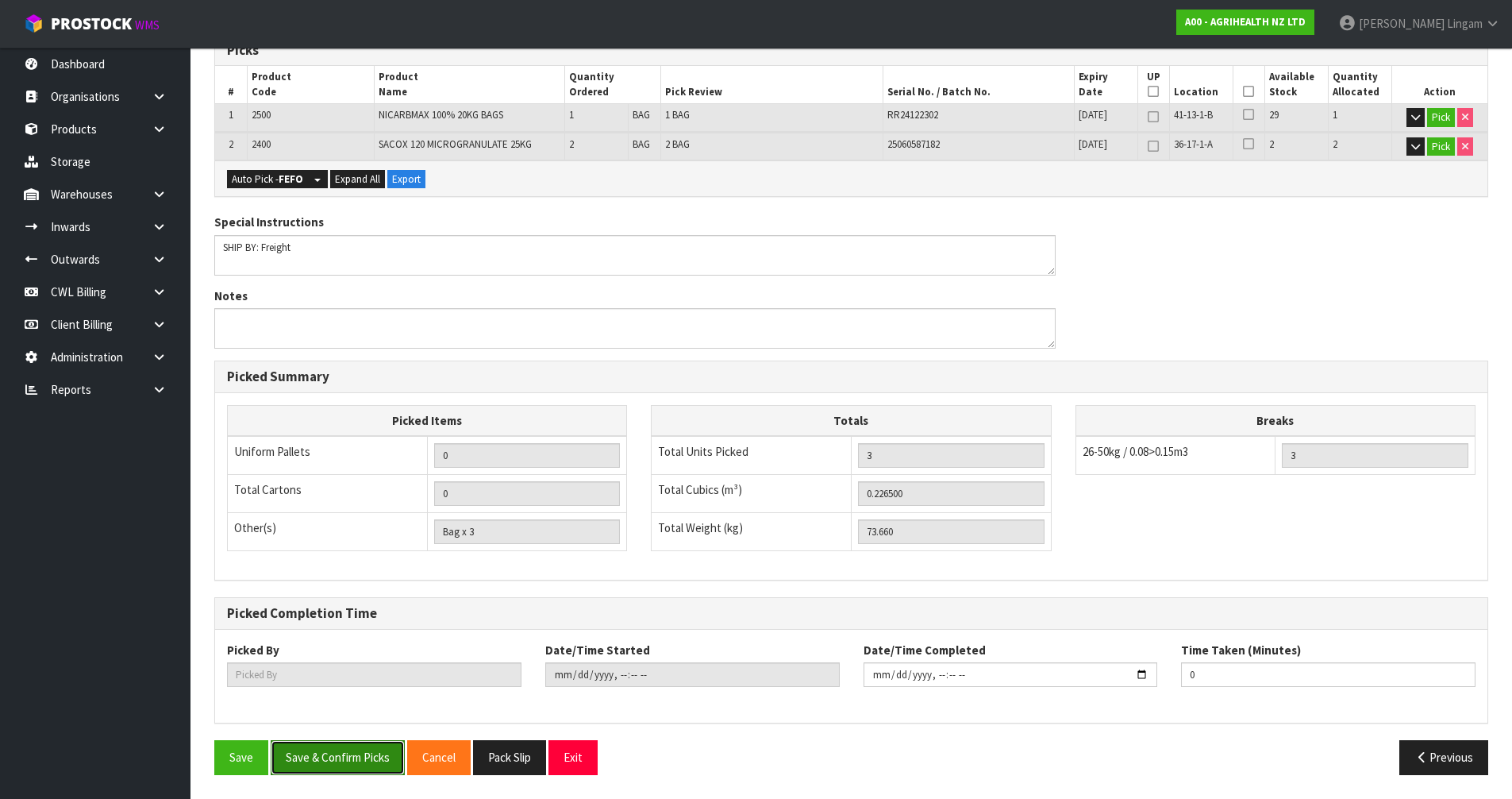
click at [358, 759] on button "Save & Confirm Picks" at bounding box center [338, 757] width 134 height 34
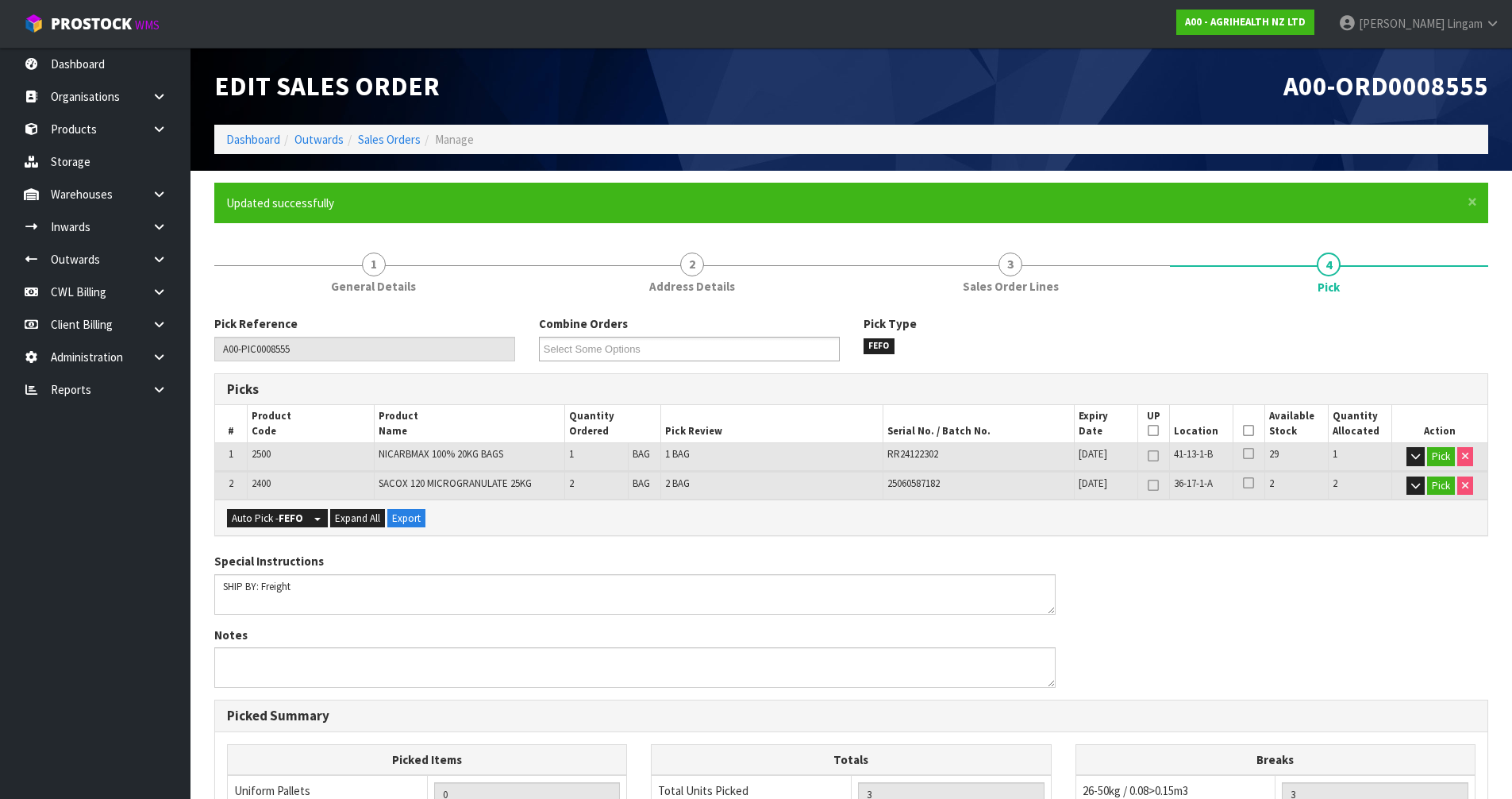
type input "[PERSON_NAME]"
type input "[DATE]T11:53:55"
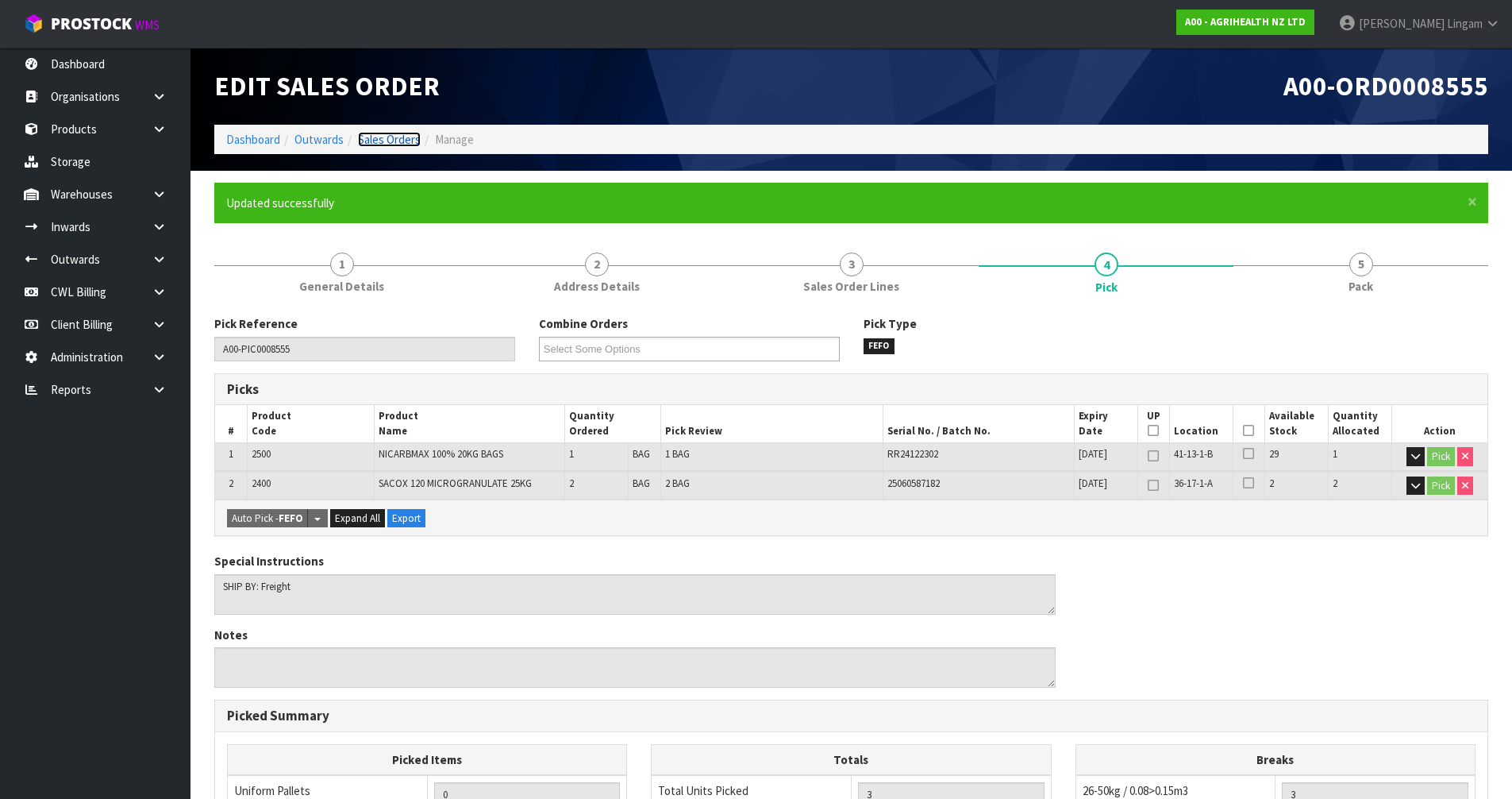
click at [383, 137] on link "Sales Orders" at bounding box center [389, 139] width 63 height 15
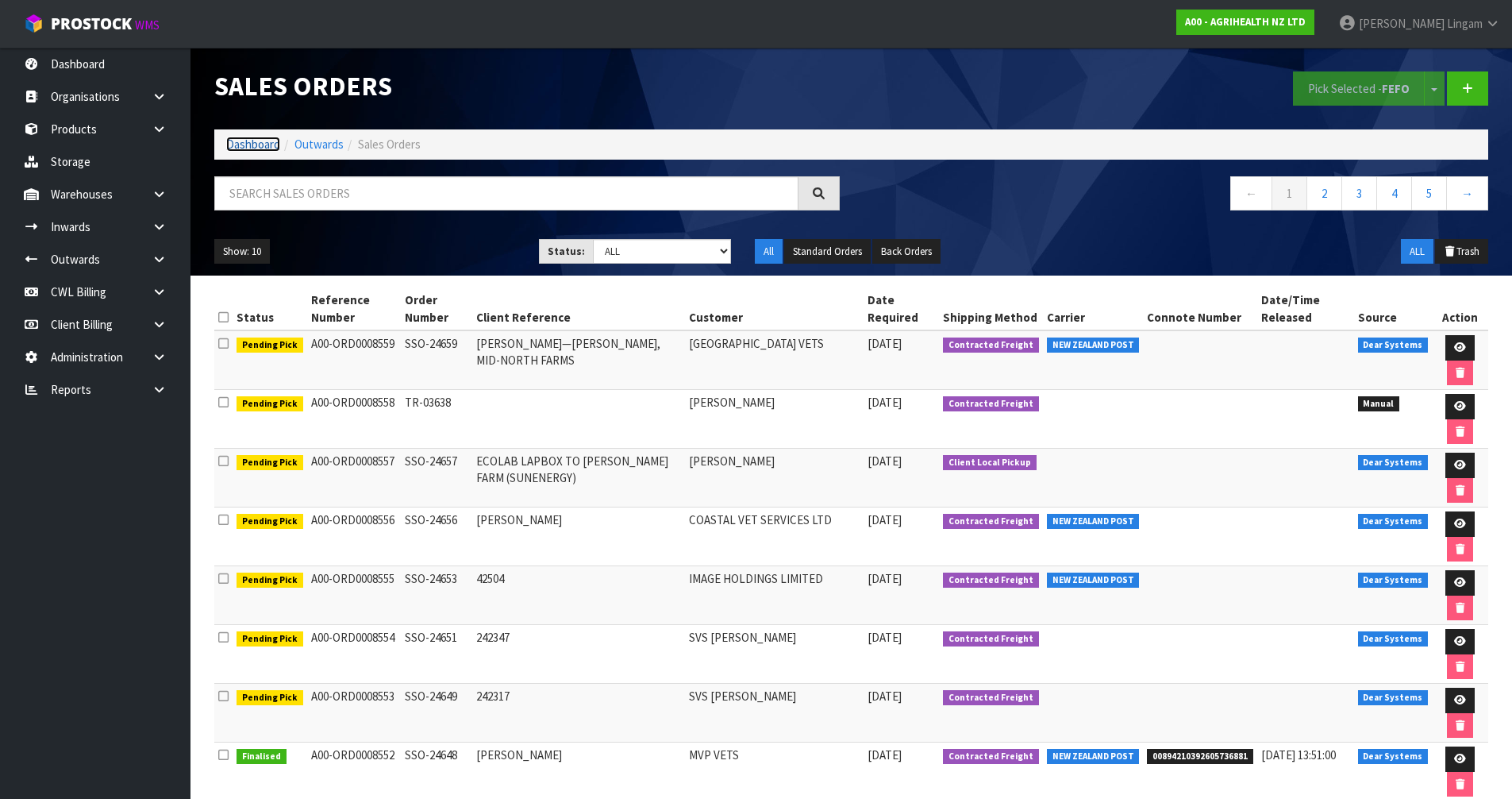
click at [247, 141] on link "Dashboard" at bounding box center [253, 145] width 54 height 15
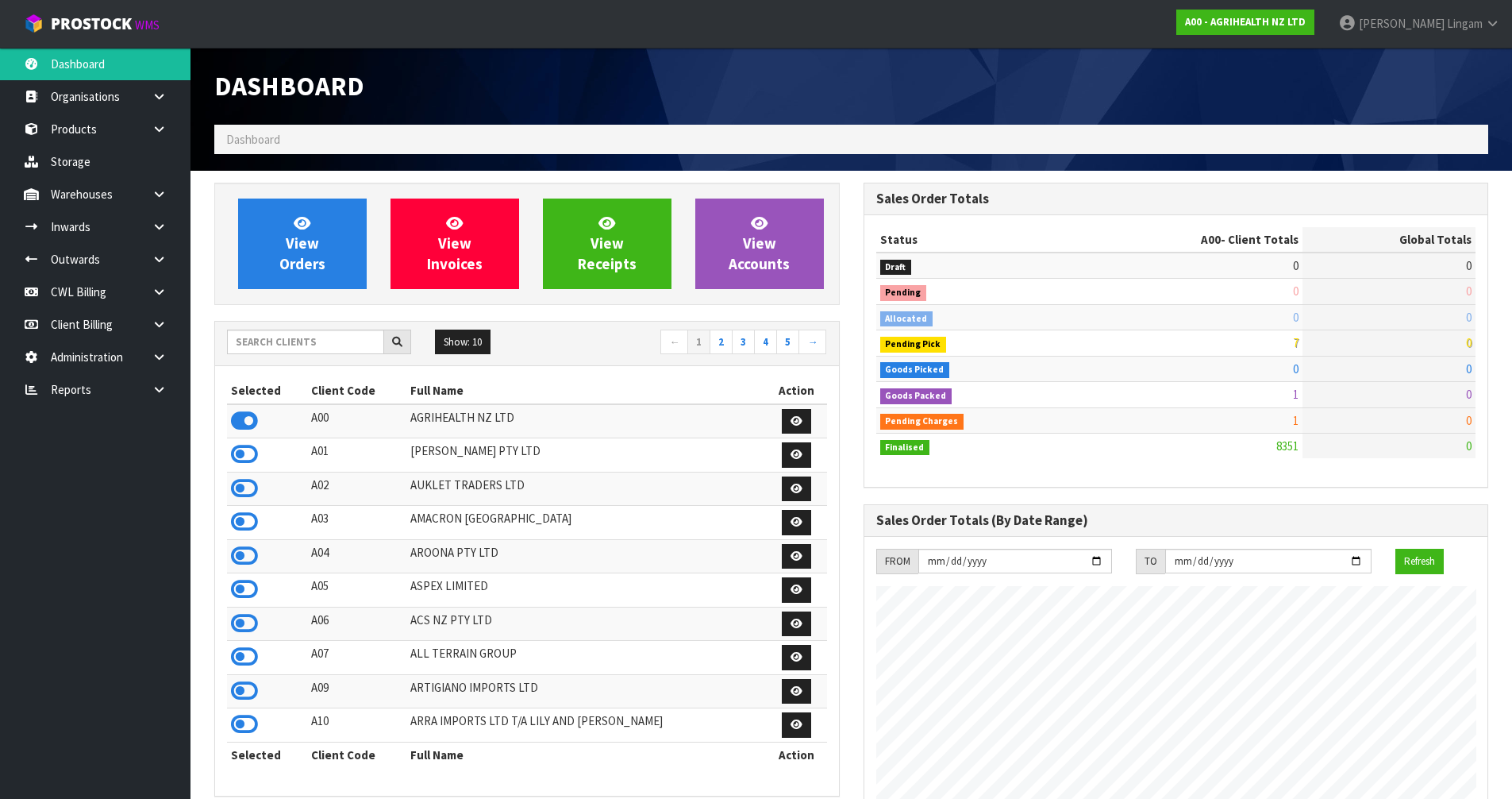
scroll to position [1202, 648]
click at [295, 250] on span "View Orders" at bounding box center [302, 243] width 46 height 60
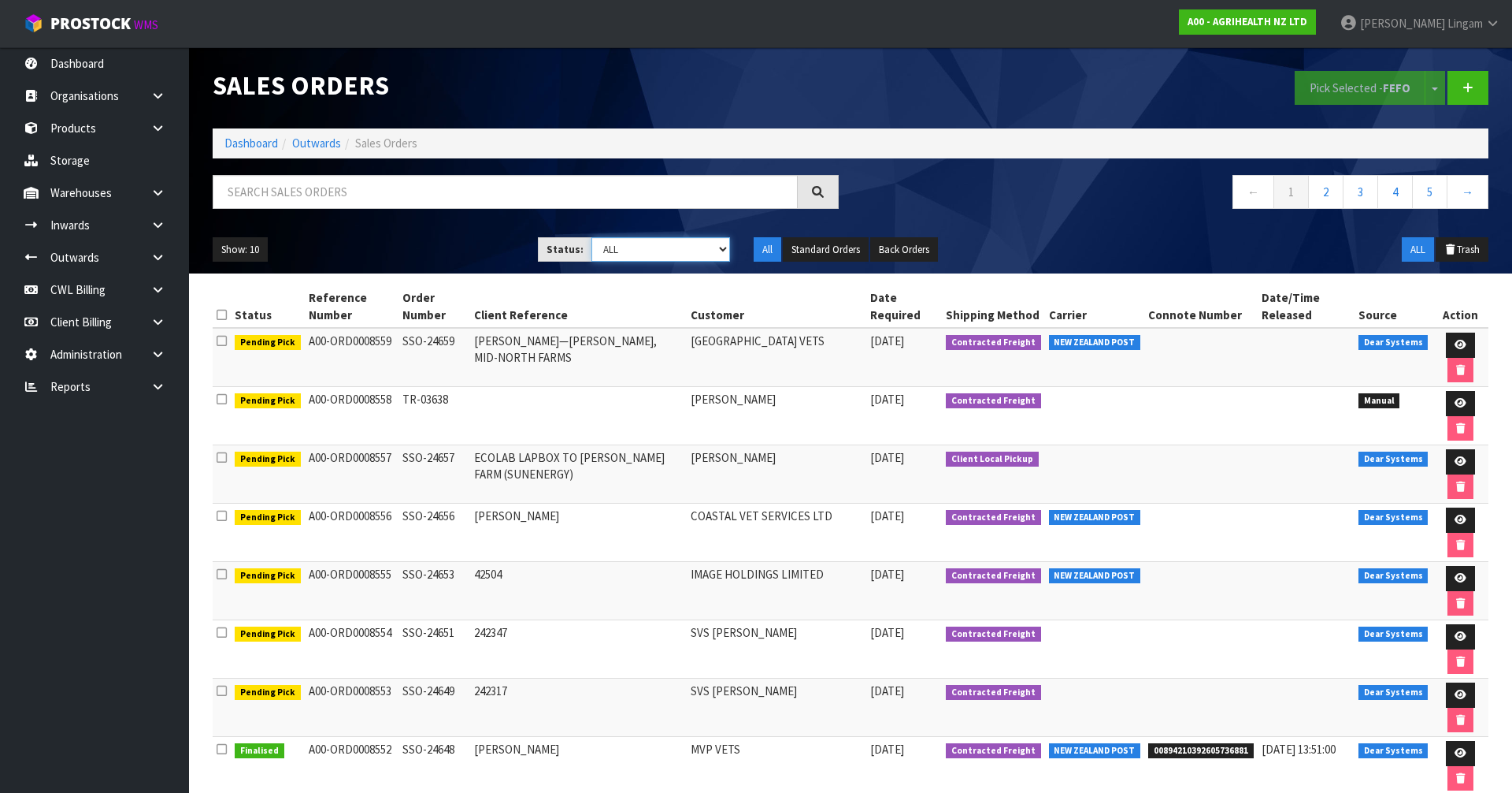
click at [698, 250] on select "Draft Pending Allocated Pending Pick Goods Picked Goods Packed Pending Charges …" at bounding box center [661, 248] width 139 height 24
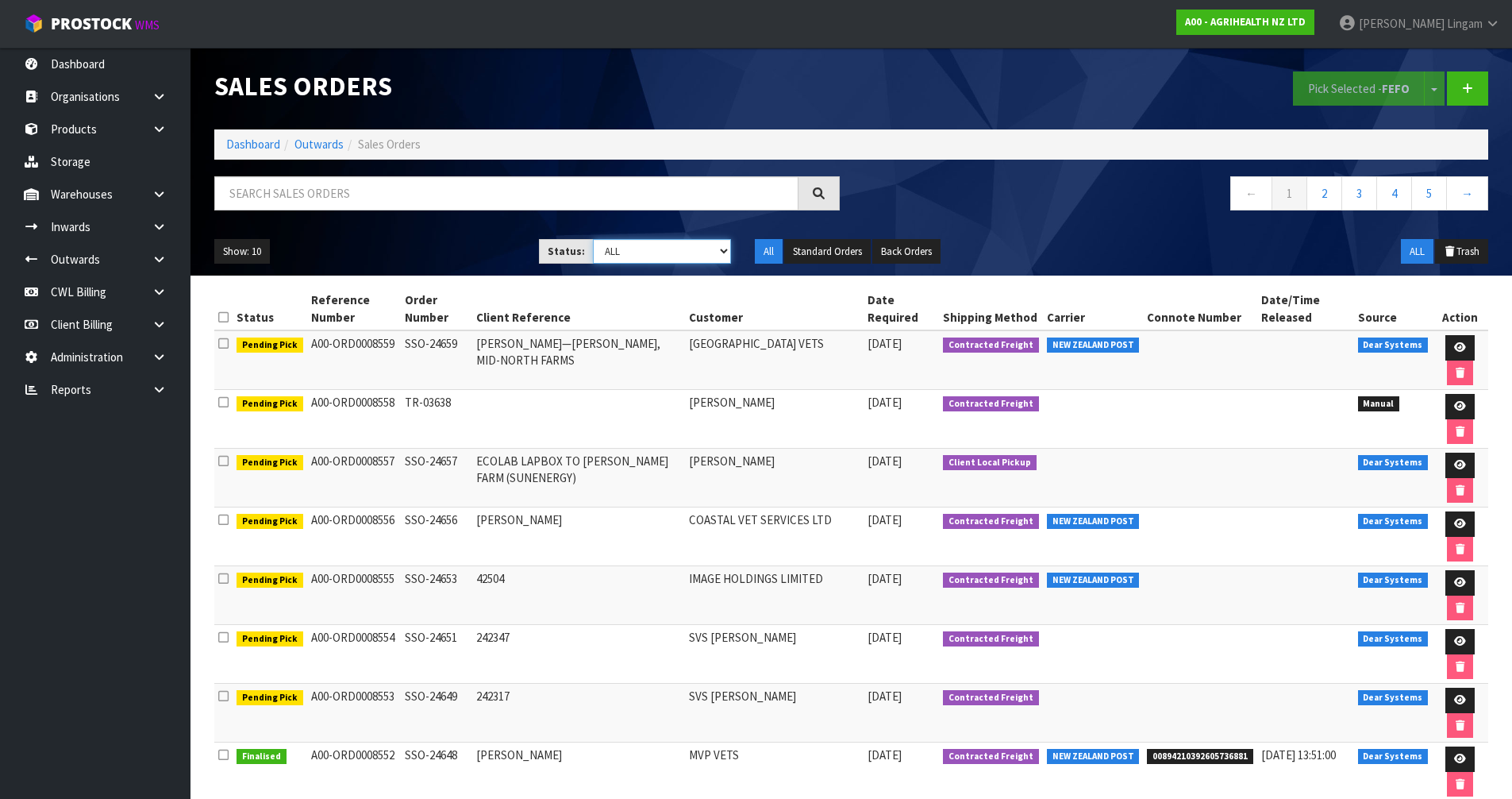
select select "string:6"
click at [593, 239] on select "Draft Pending Allocated Pending Pick Goods Picked Goods Packed Pending Charges …" at bounding box center [662, 250] width 138 height 24
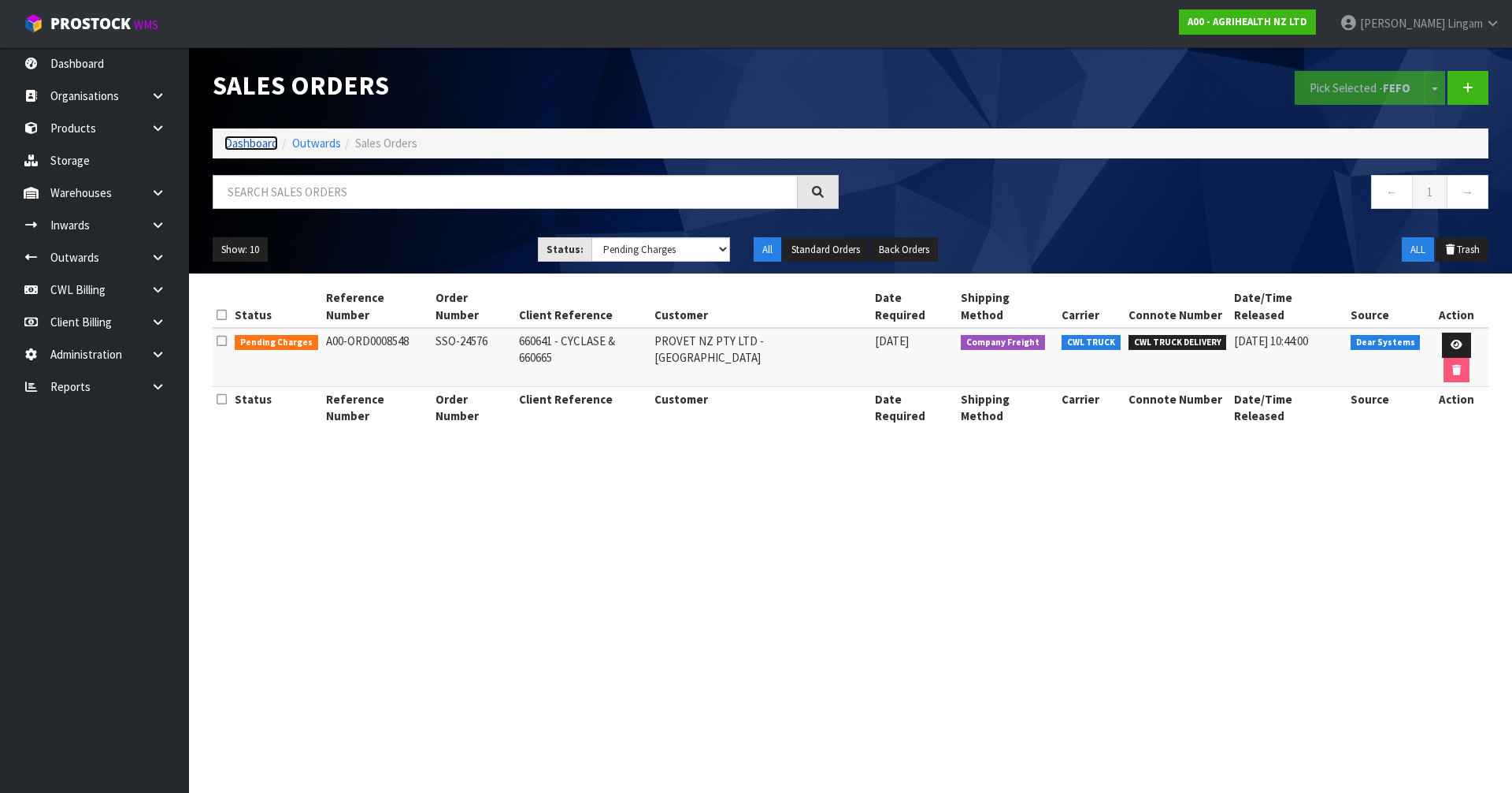
click at [260, 138] on link "Dashboard" at bounding box center [251, 143] width 53 height 15
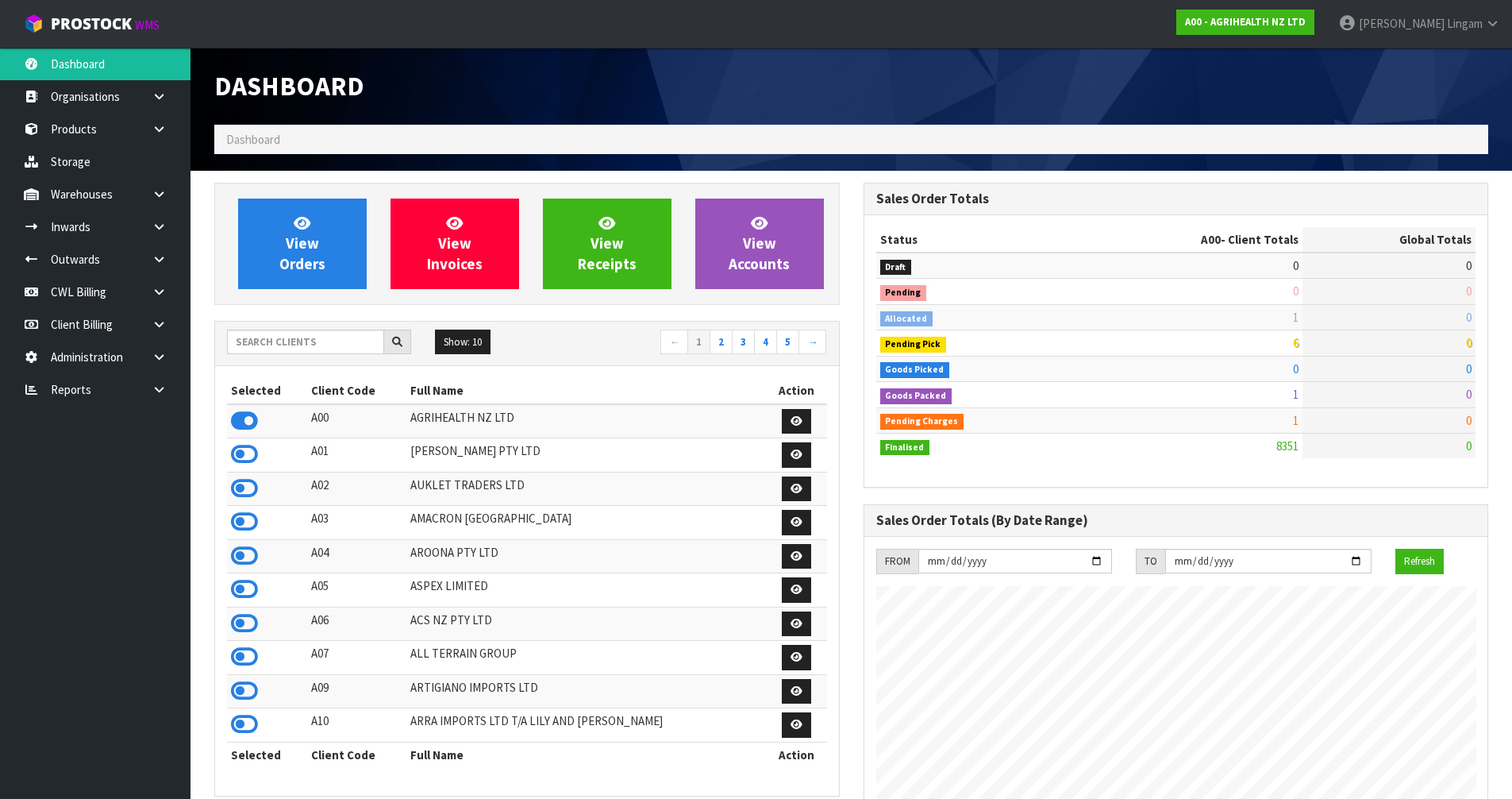
scroll to position [1202, 648]
click at [237, 623] on icon at bounding box center [244, 623] width 27 height 24
click at [246, 423] on icon at bounding box center [244, 421] width 27 height 24
click at [315, 259] on span "View Orders" at bounding box center [302, 243] width 46 height 60
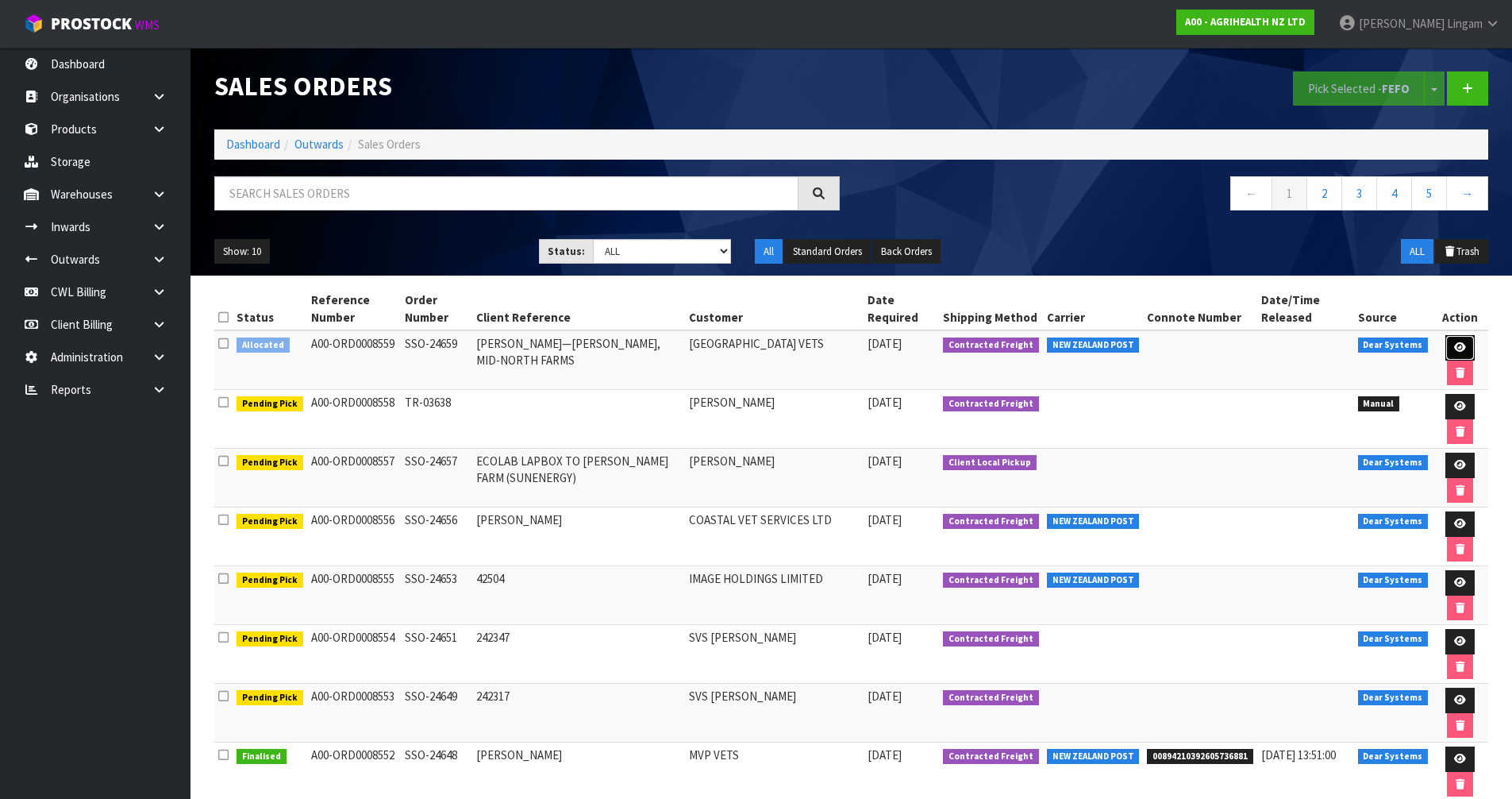
click at [1453, 353] on link at bounding box center [1460, 348] width 29 height 25
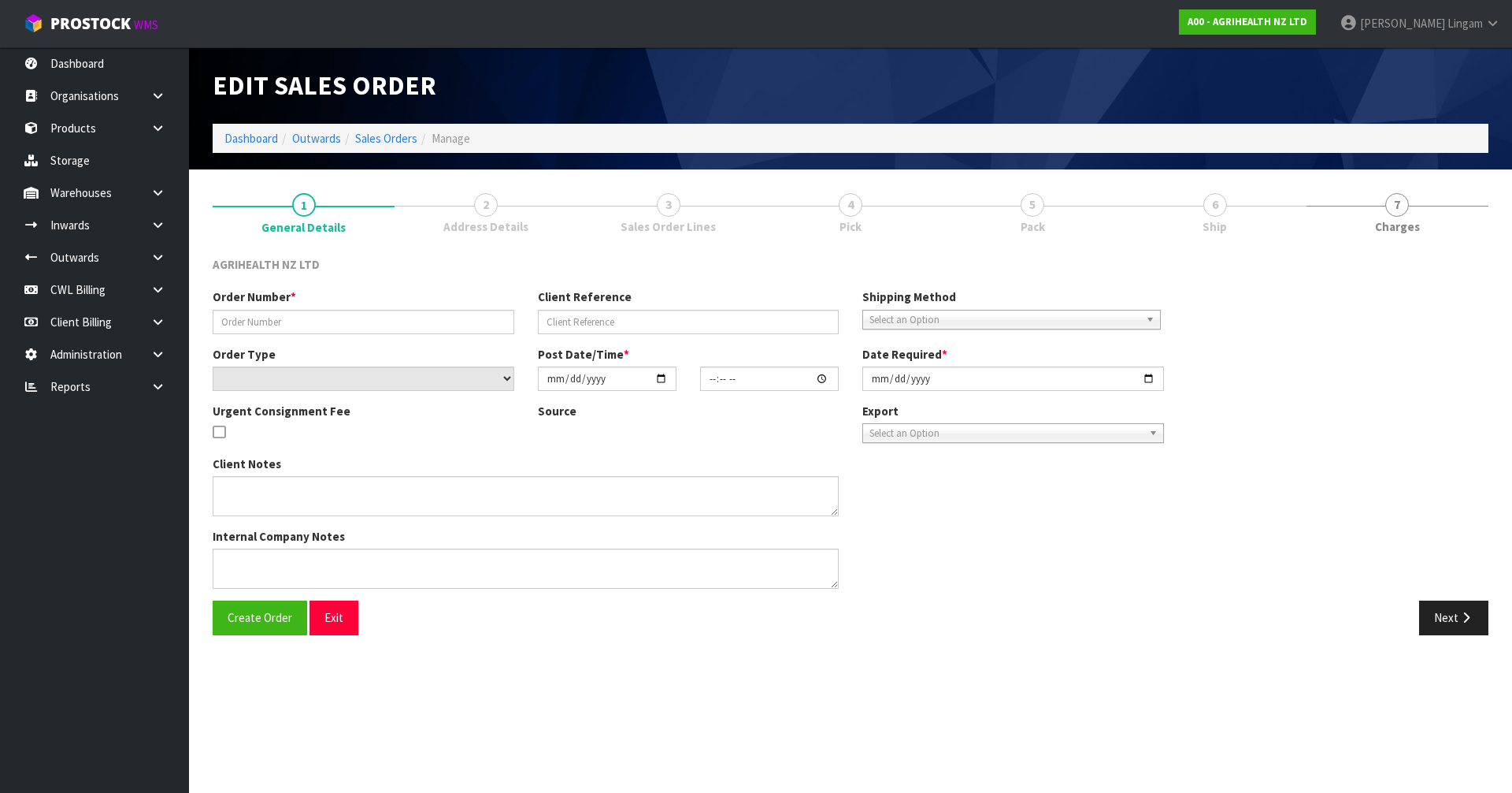
type input "SSO-24659"
type input "[PERSON_NAME]—[PERSON_NAME], MID-NORTH FARMS"
select select "number:0"
type input "[DATE]"
type input "11:25:52.000"
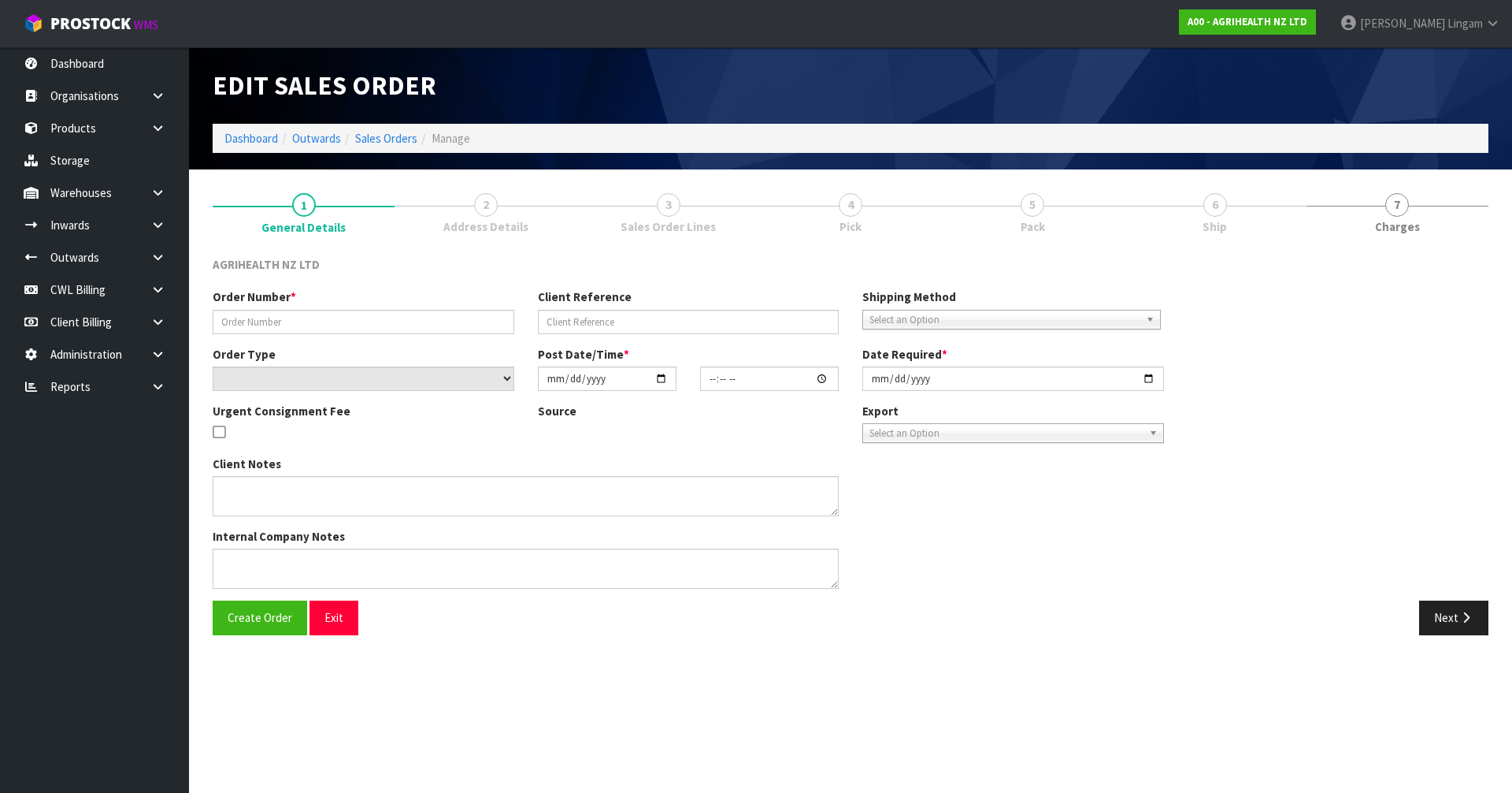
type input "[DATE]"
type textarea "SHIP BY: Overnight Courier"
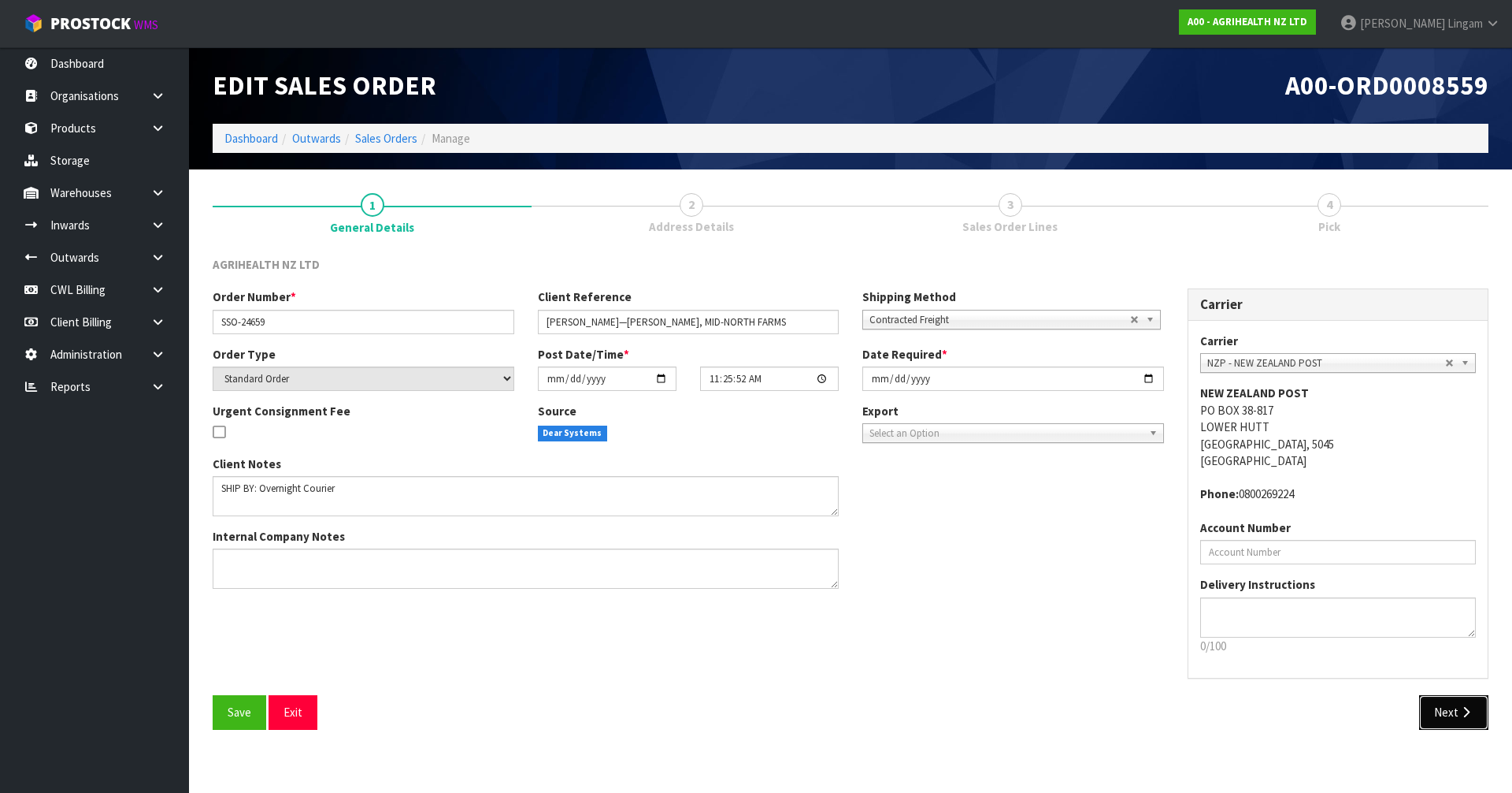
click at [1469, 710] on icon "button" at bounding box center [1466, 712] width 15 height 12
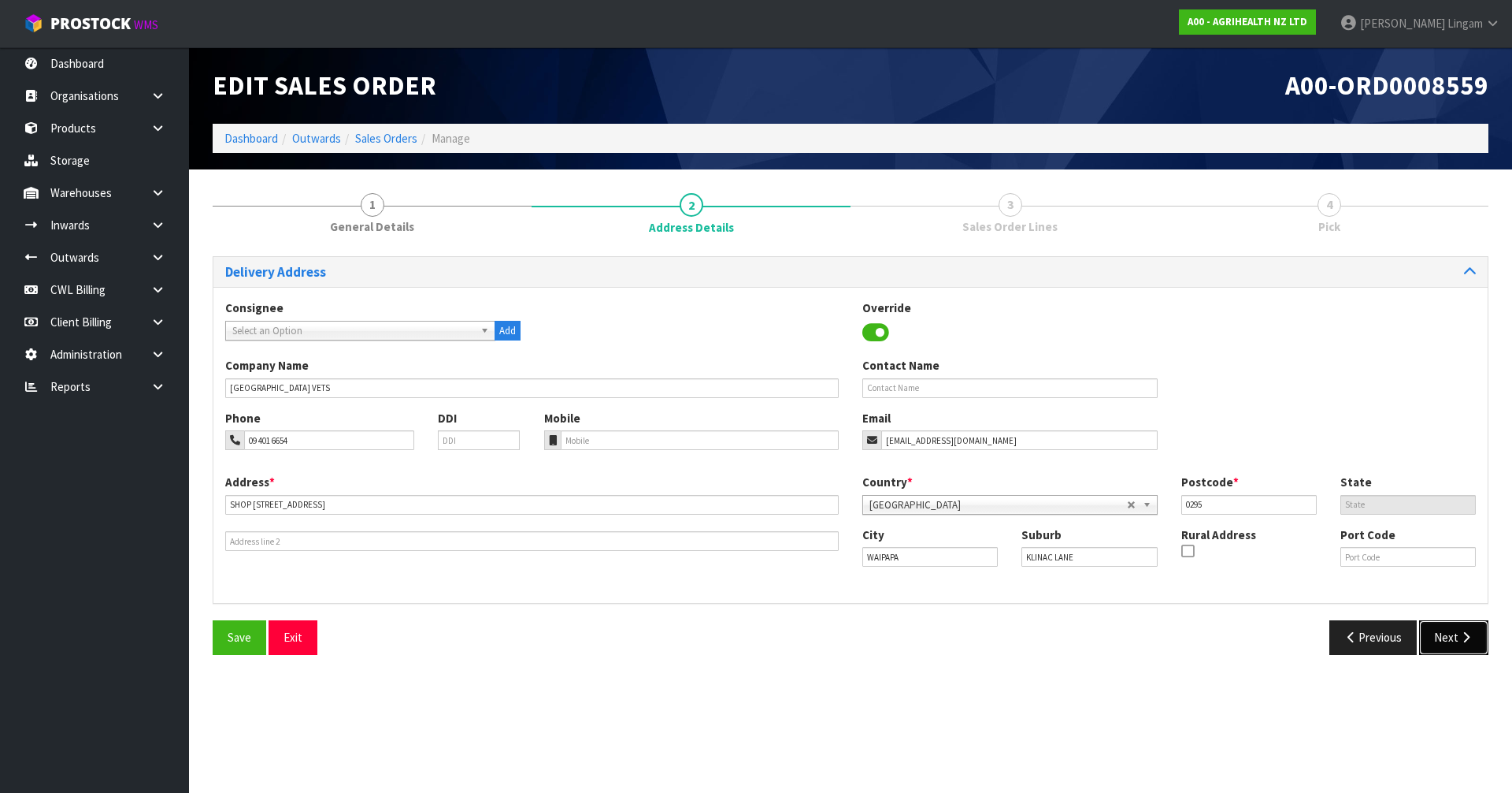
click at [1464, 650] on button "Next" at bounding box center [1454, 637] width 69 height 34
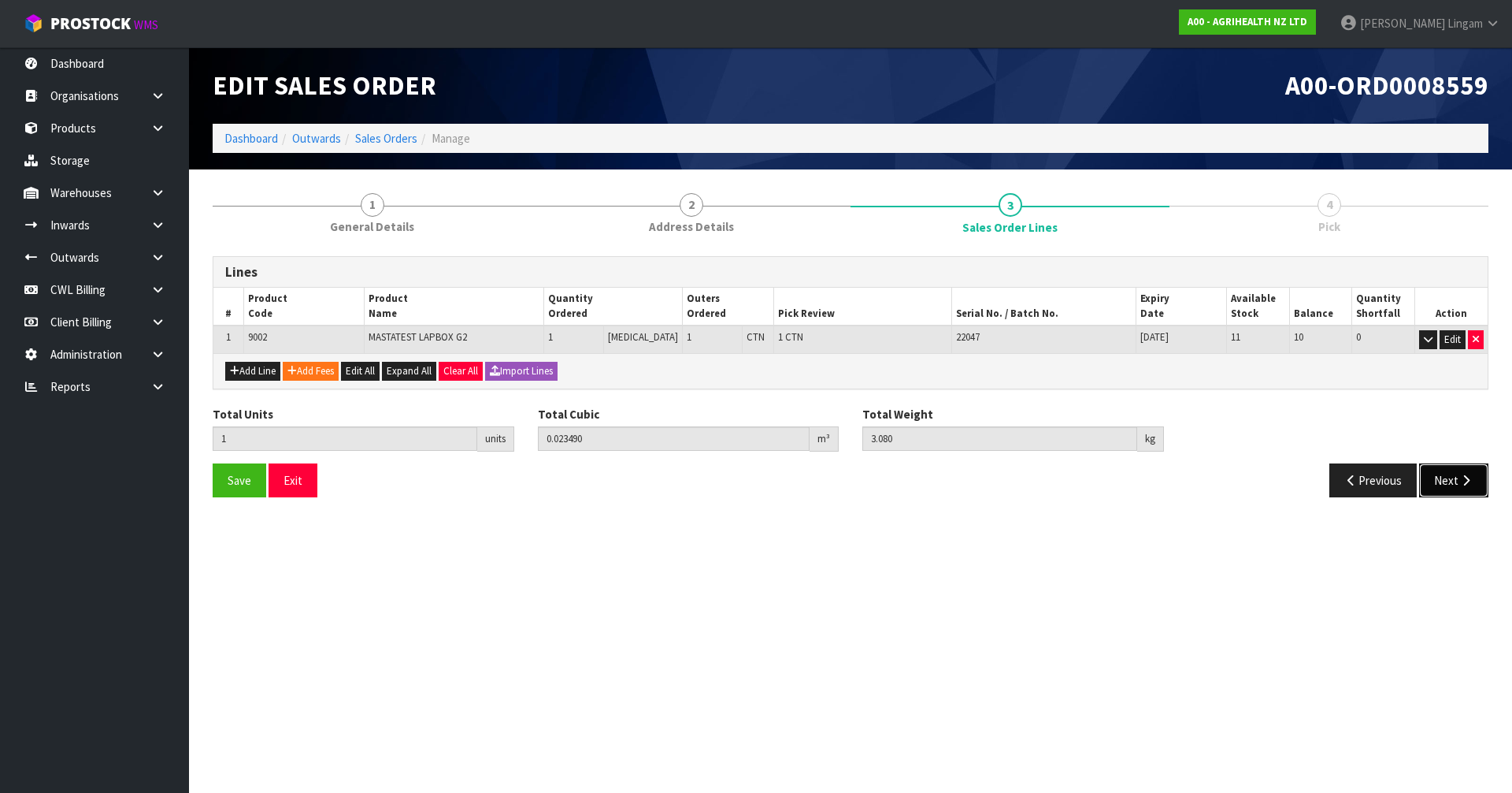
click at [1443, 485] on button "Next" at bounding box center [1454, 480] width 69 height 34
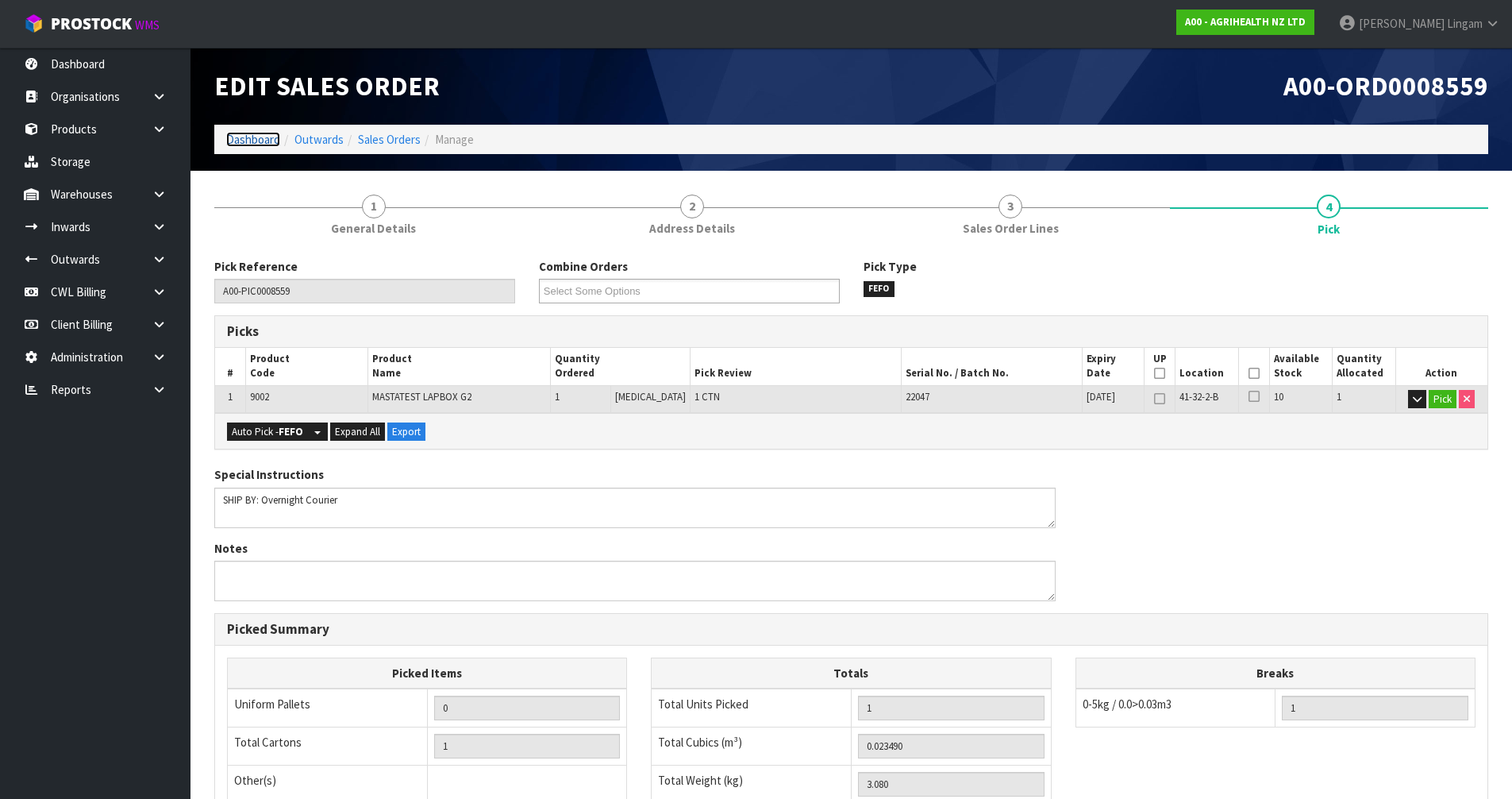
click at [248, 140] on link "Dashboard" at bounding box center [253, 139] width 54 height 15
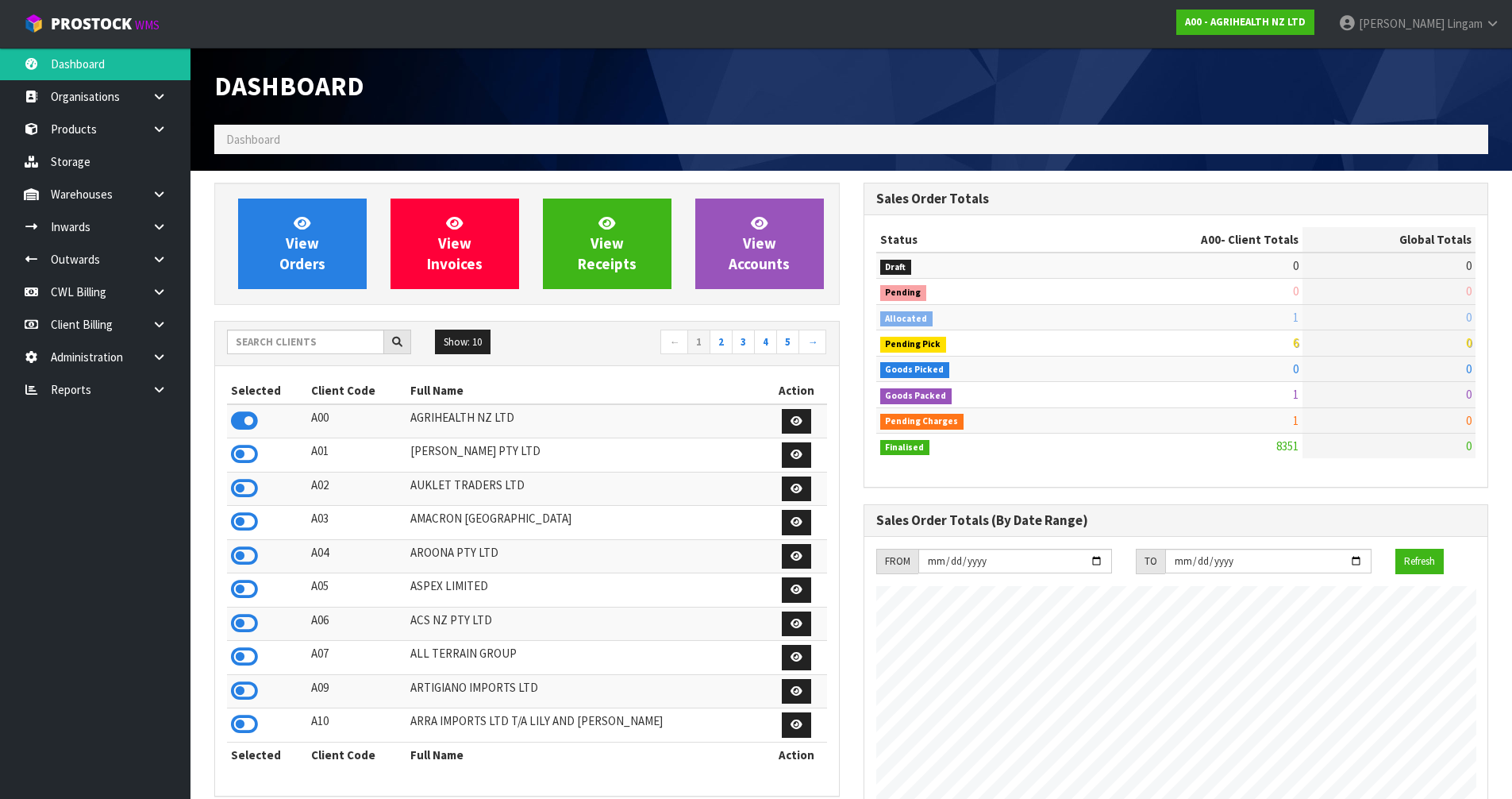
scroll to position [1202, 648]
click at [303, 341] on input "text" at bounding box center [305, 341] width 157 height 24
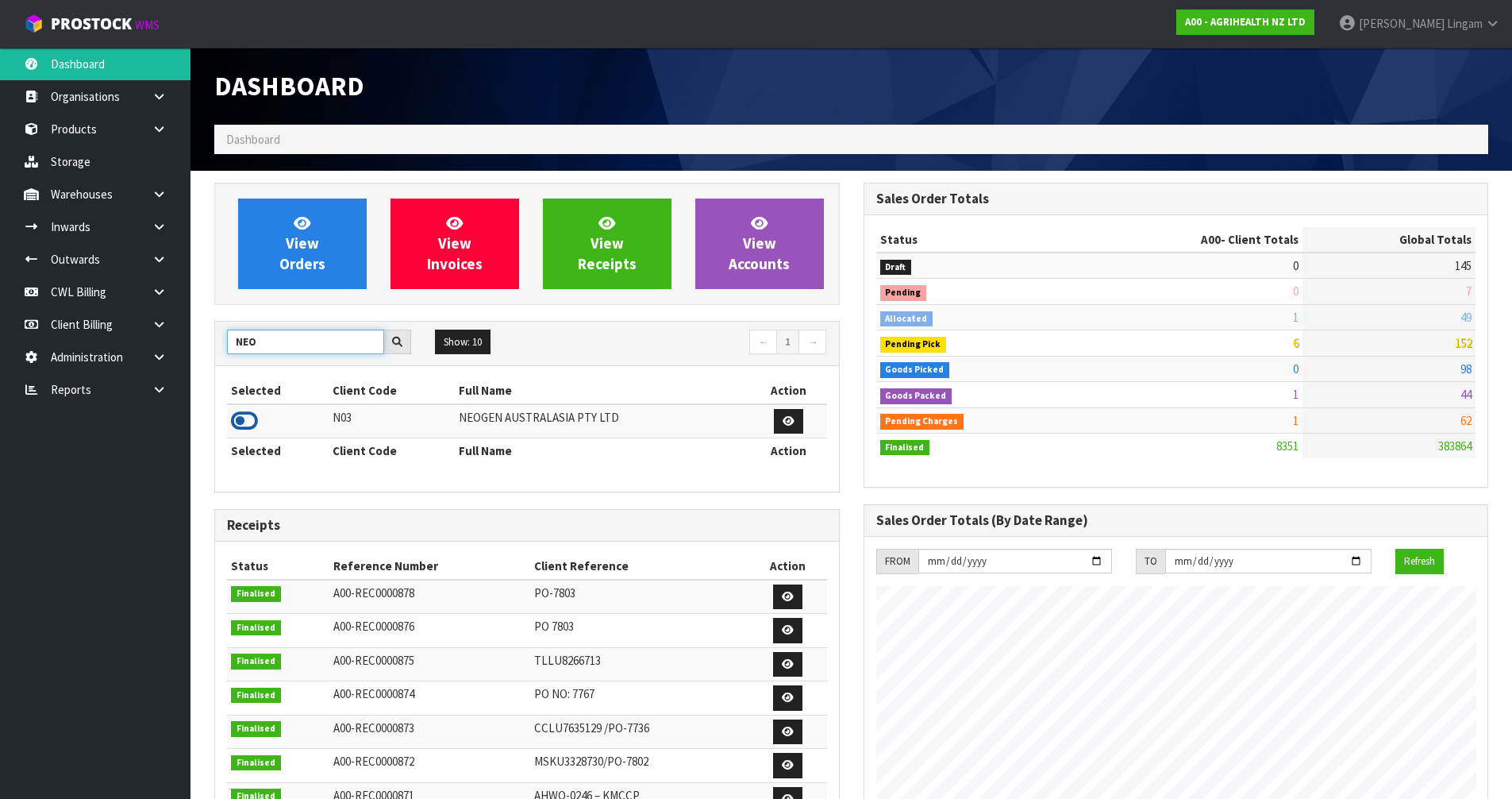
type input "NEO"
click at [239, 423] on icon at bounding box center [244, 421] width 27 height 24
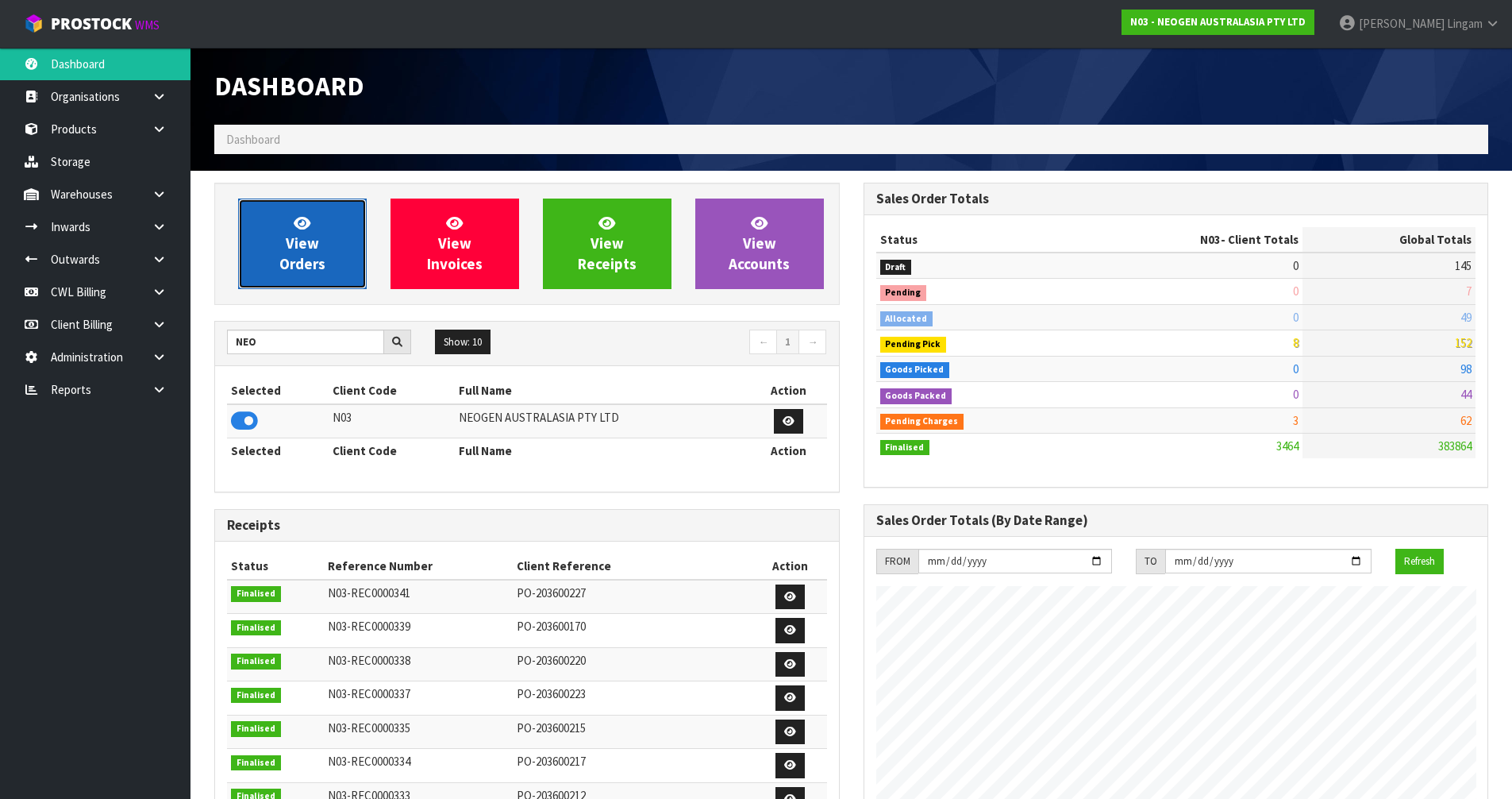
click at [306, 254] on span "View Orders" at bounding box center [302, 243] width 46 height 60
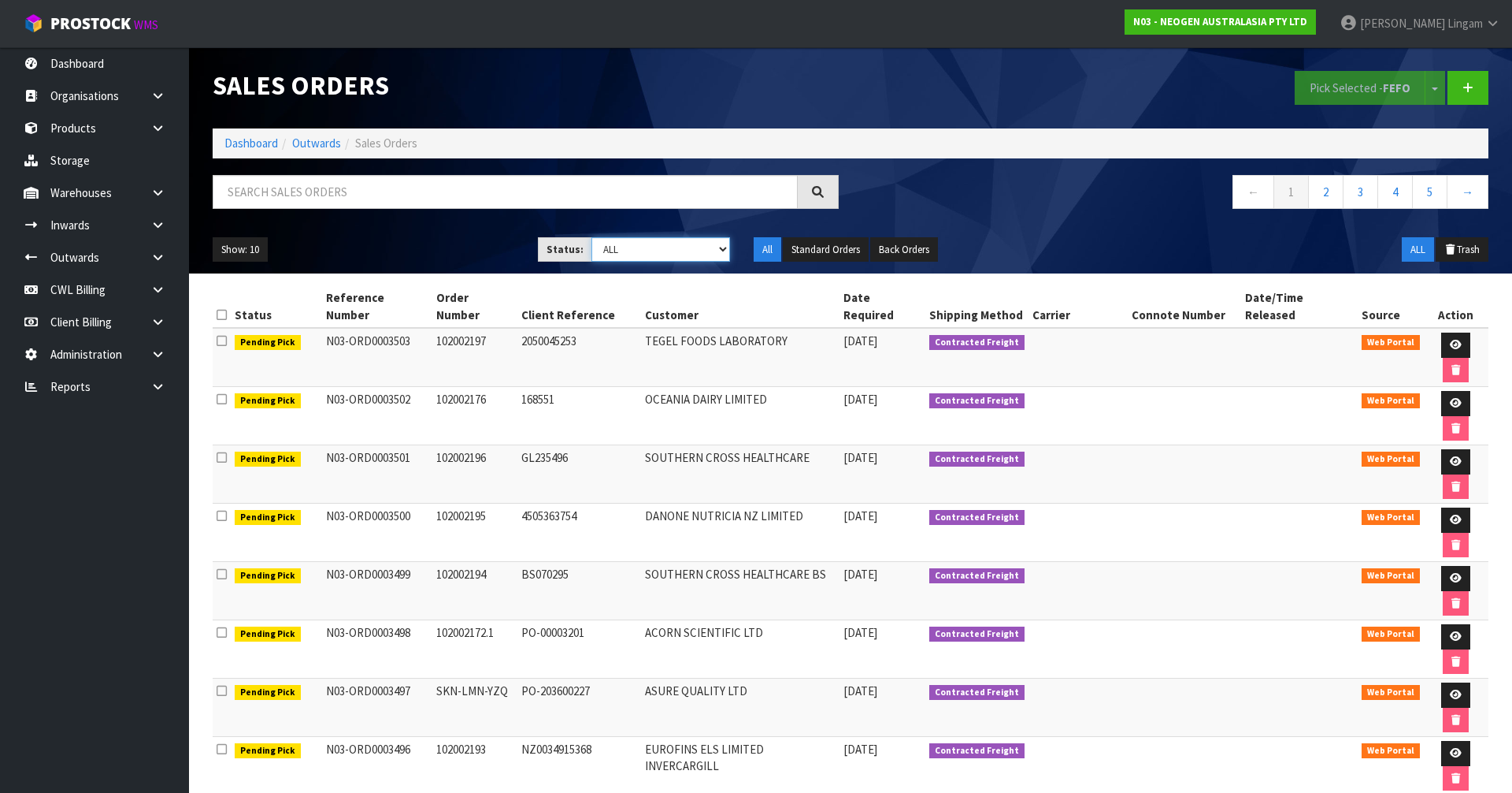
click at [714, 249] on select "Draft Pending Allocated Pending Pick Goods Picked Goods Packed Pending Charges …" at bounding box center [661, 248] width 139 height 24
select select "string:6"
click at [592, 237] on select "Draft Pending Allocated Pending Pick Goods Picked Goods Packed Pending Charges …" at bounding box center [661, 248] width 139 height 24
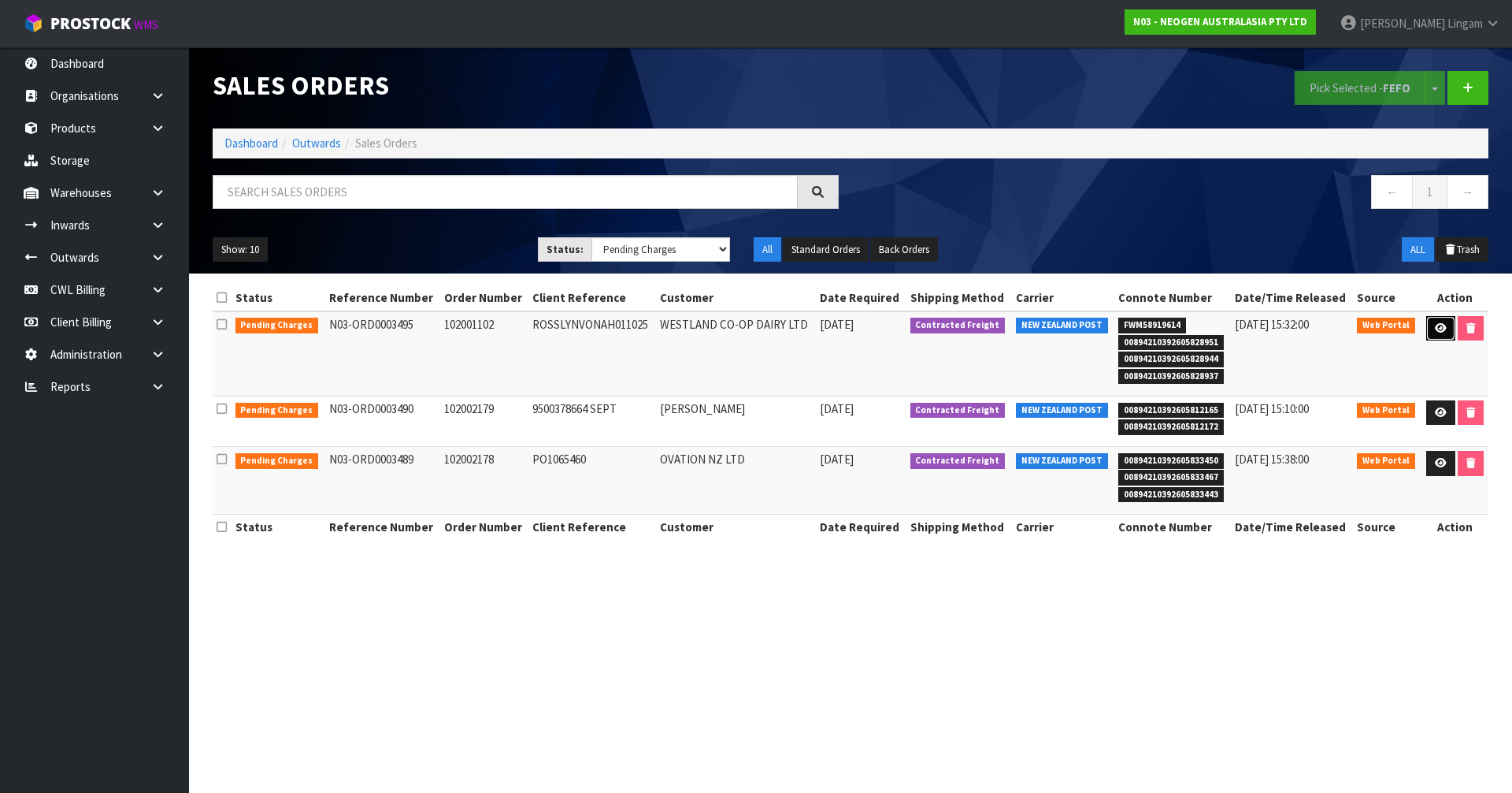
click at [1437, 334] on link at bounding box center [1440, 329] width 29 height 25
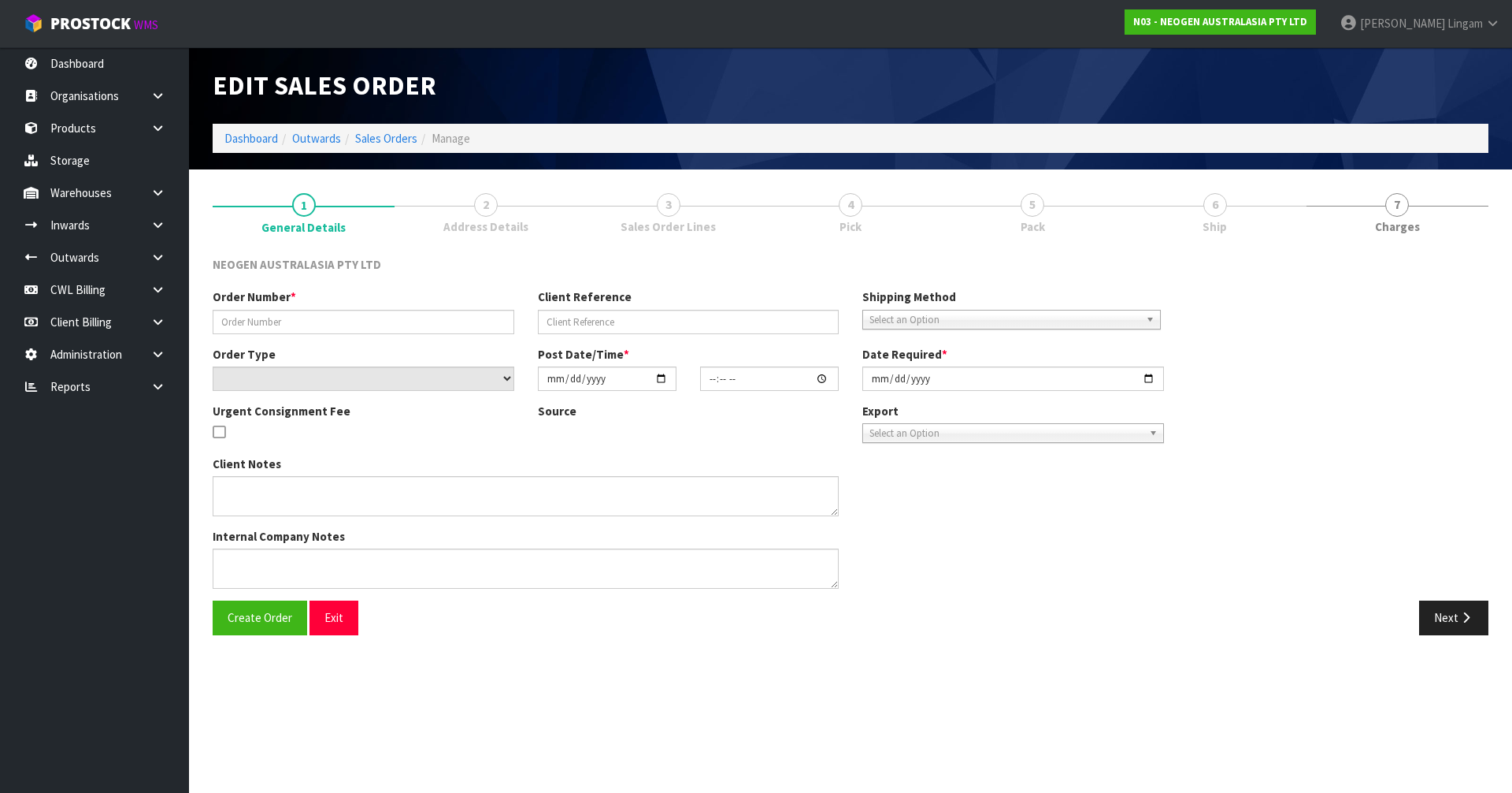
type input "102001102"
type input "ROSSLYNVONAH011025"
select select "number:0"
type input "[DATE]"
type input "11:24:00.000"
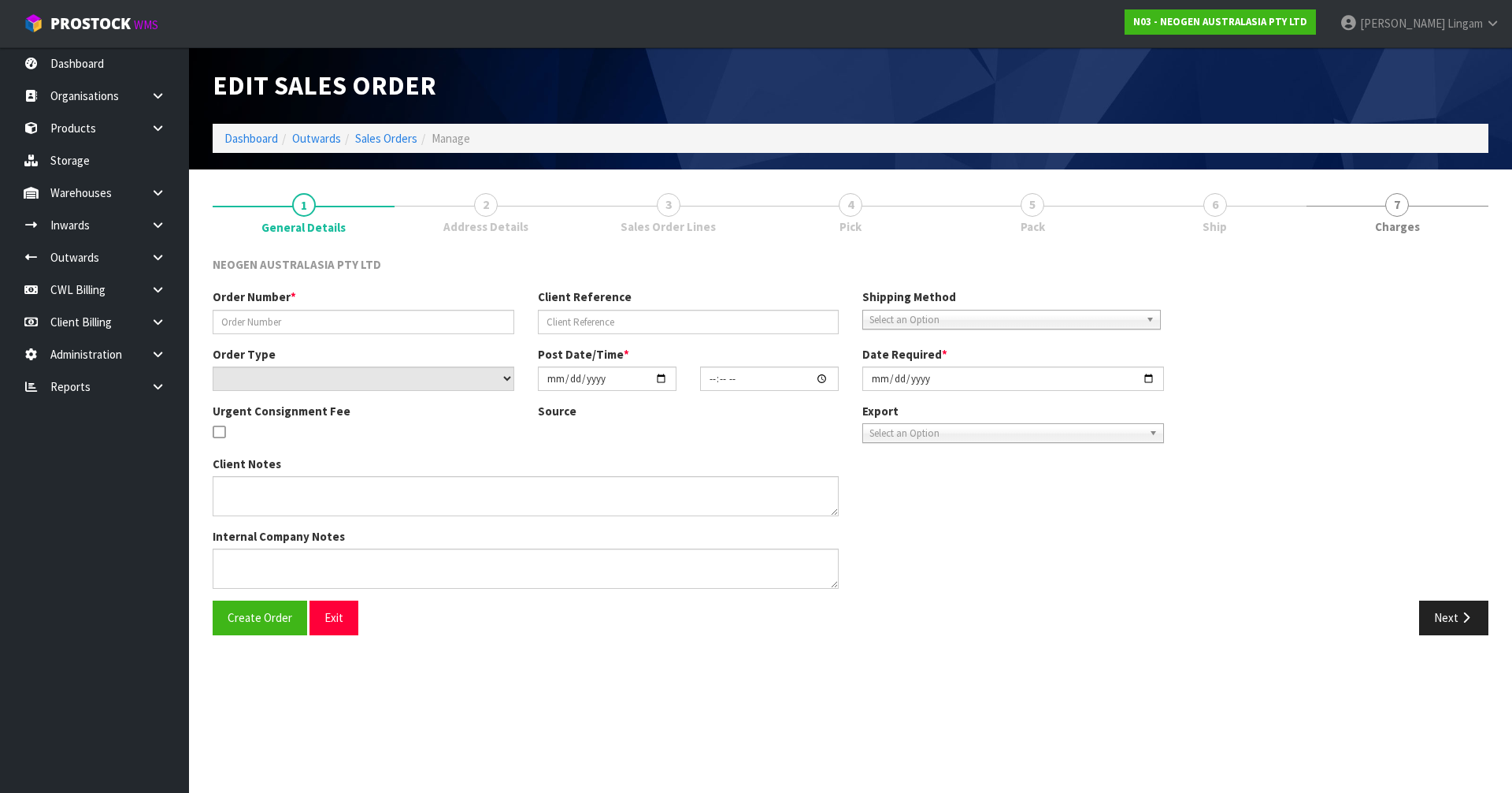
type input "[DATE]"
type textarea "ATTN: [PERSON_NAME]"
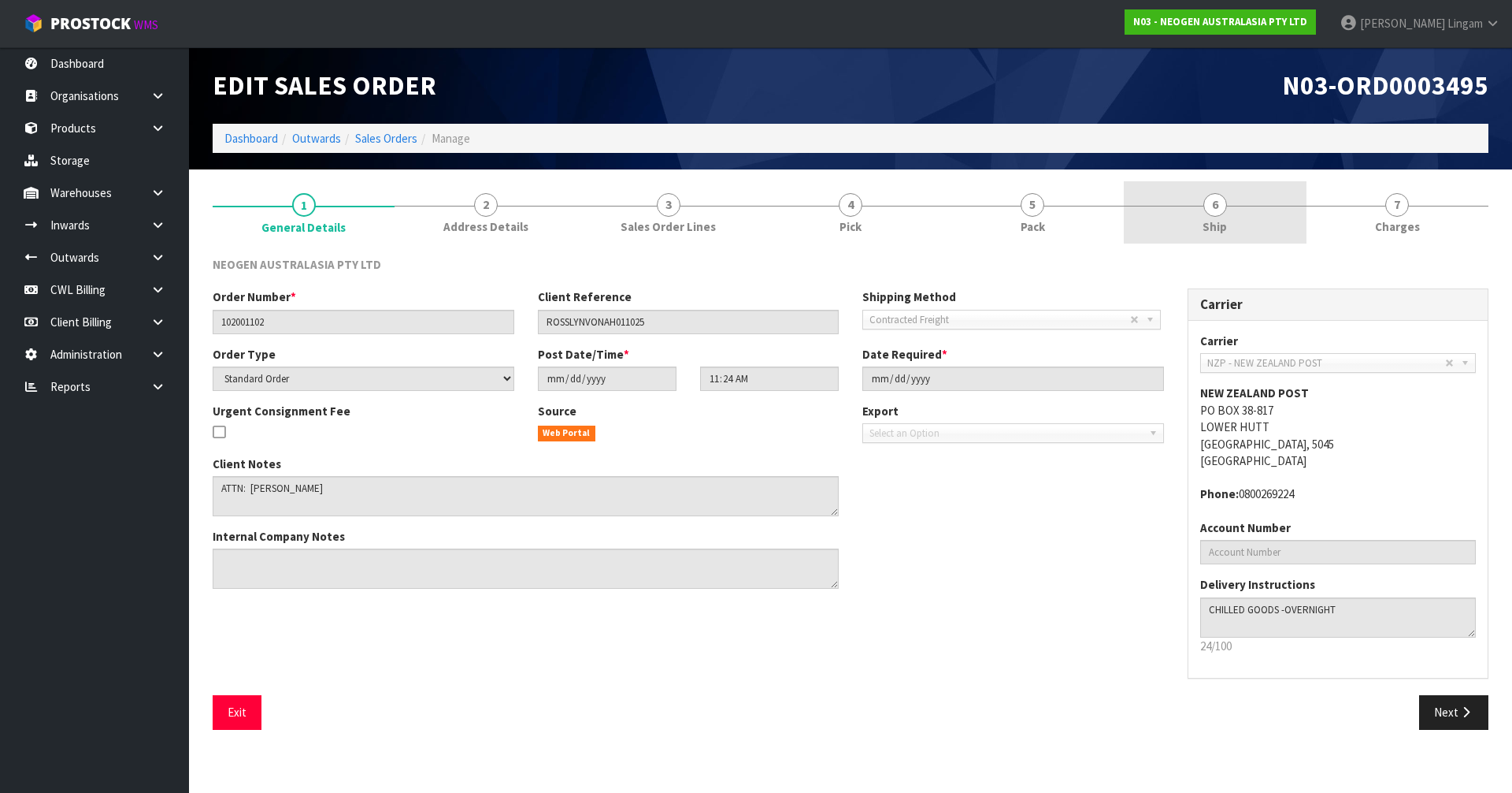
click at [1240, 225] on link "6 Ship" at bounding box center [1214, 212] width 182 height 63
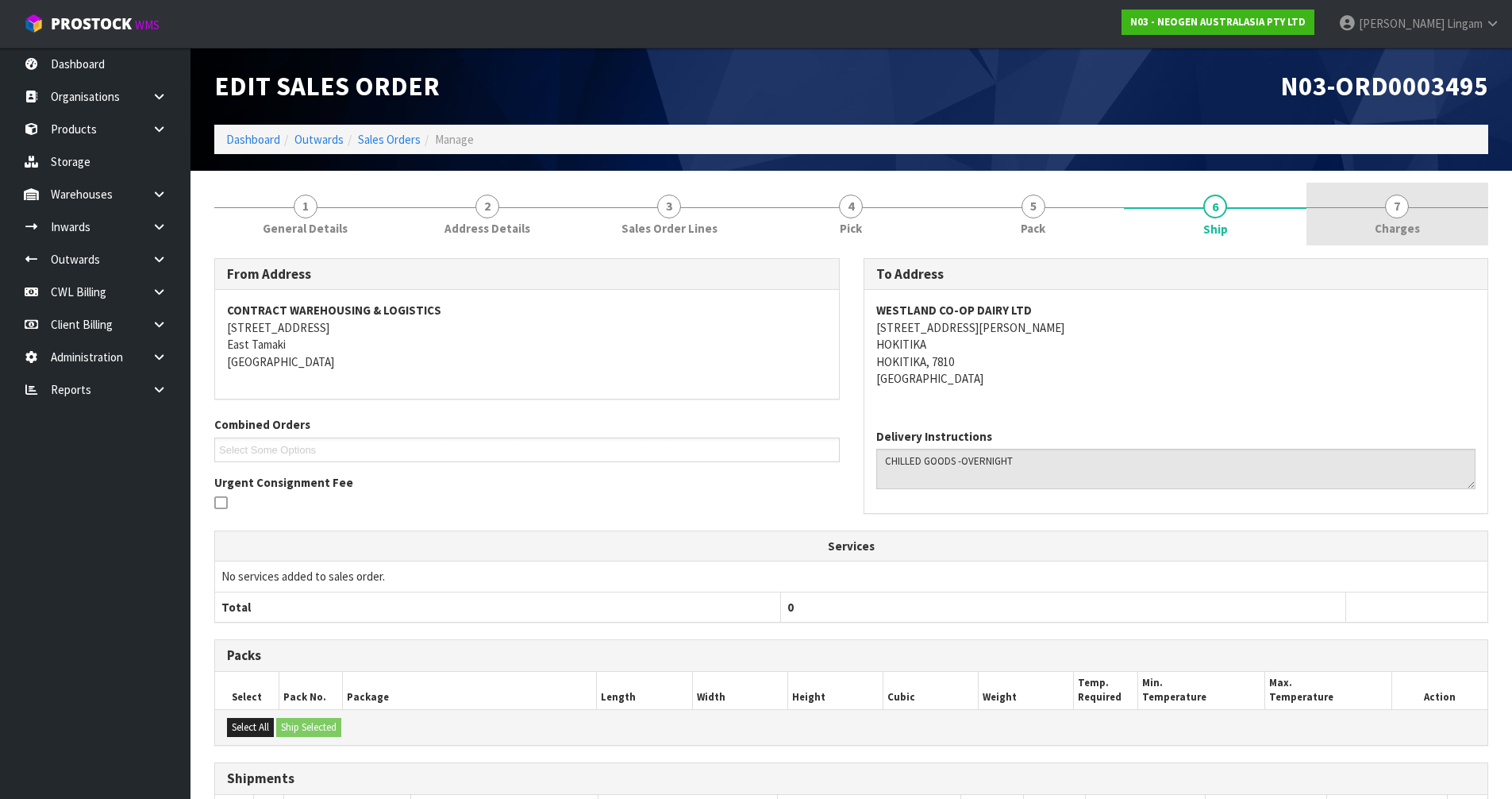
click at [1431, 222] on link "7 [GEOGRAPHIC_DATA]" at bounding box center [1397, 213] width 181 height 63
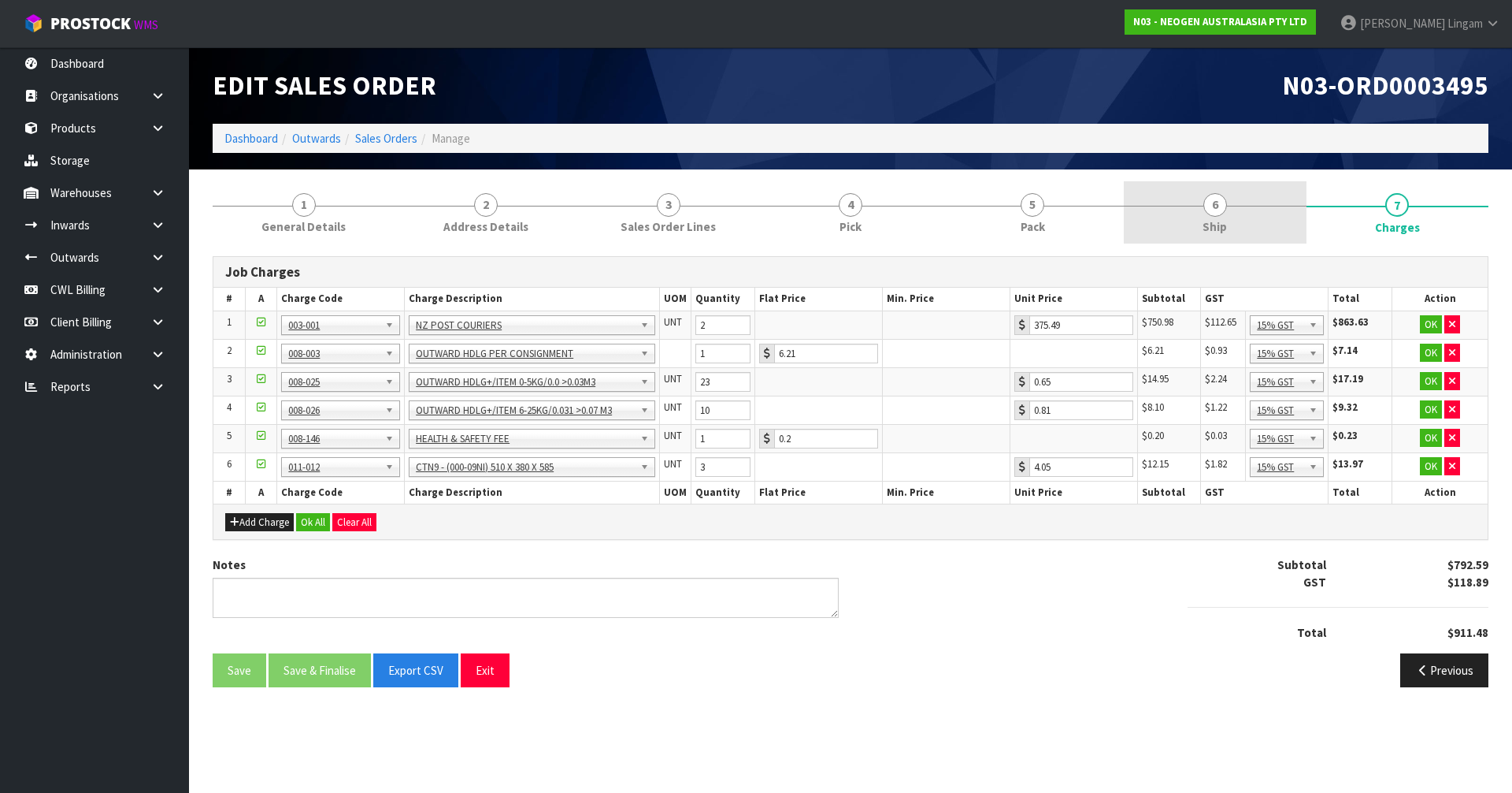
click at [1221, 233] on span "Ship" at bounding box center [1214, 227] width 24 height 17
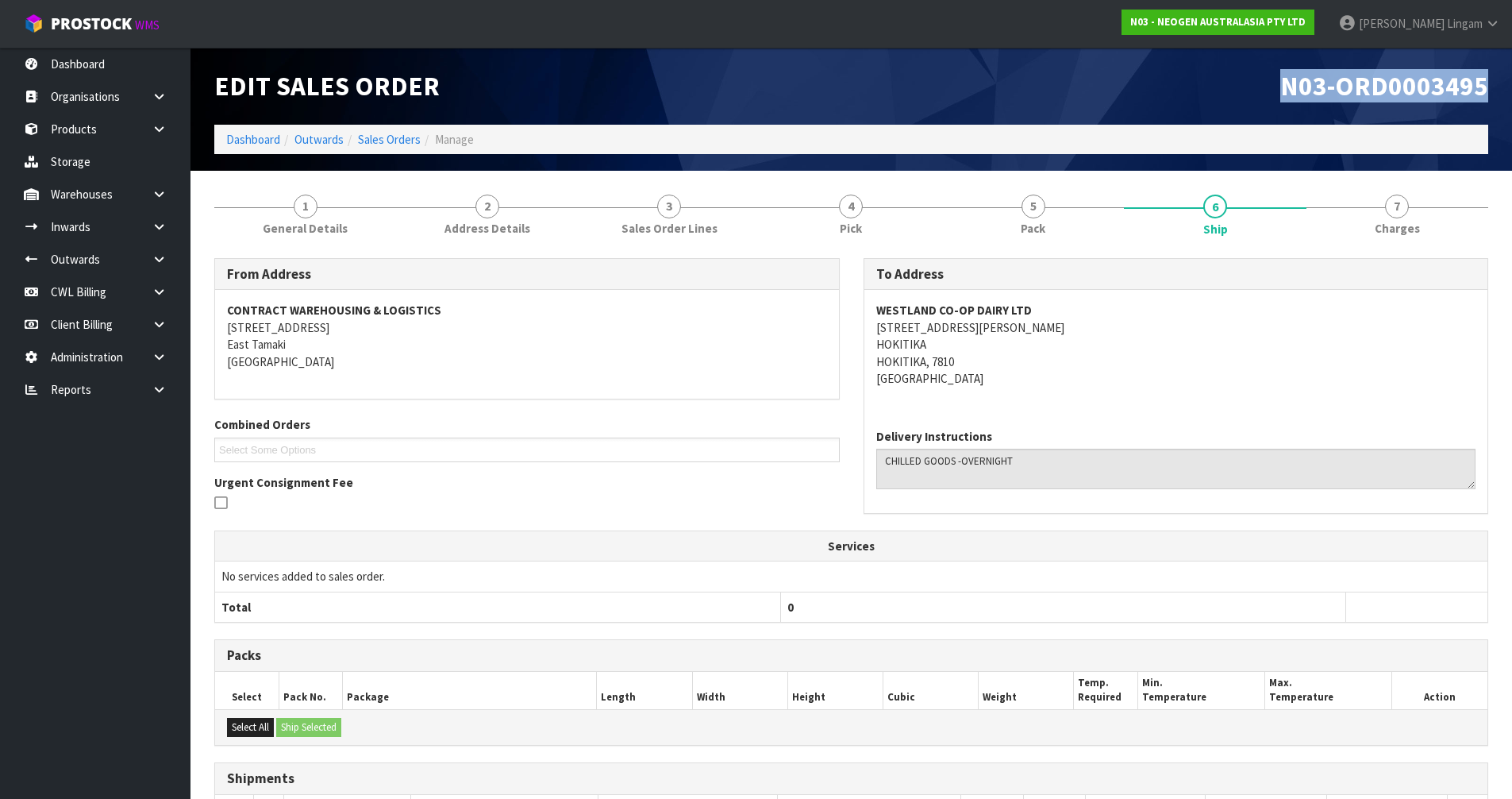
drag, startPoint x: 1273, startPoint y: 80, endPoint x: 1488, endPoint y: 85, distance: 215.1
click at [1488, 85] on div "N03-ORD0003495" at bounding box center [1176, 87] width 649 height 77
copy span "N03-ORD0003495"
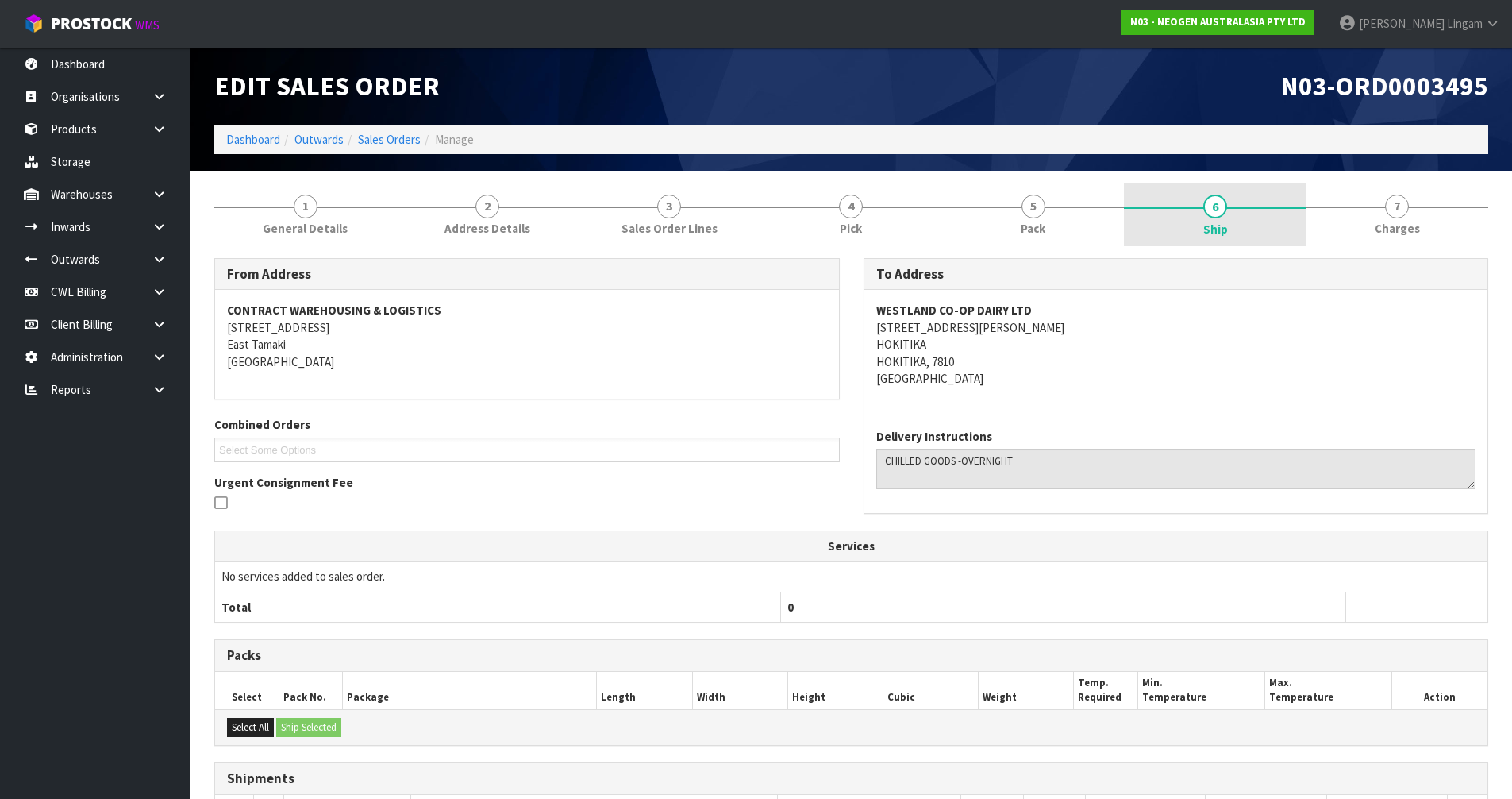
click at [1251, 227] on link "6 Ship" at bounding box center [1215, 214] width 181 height 64
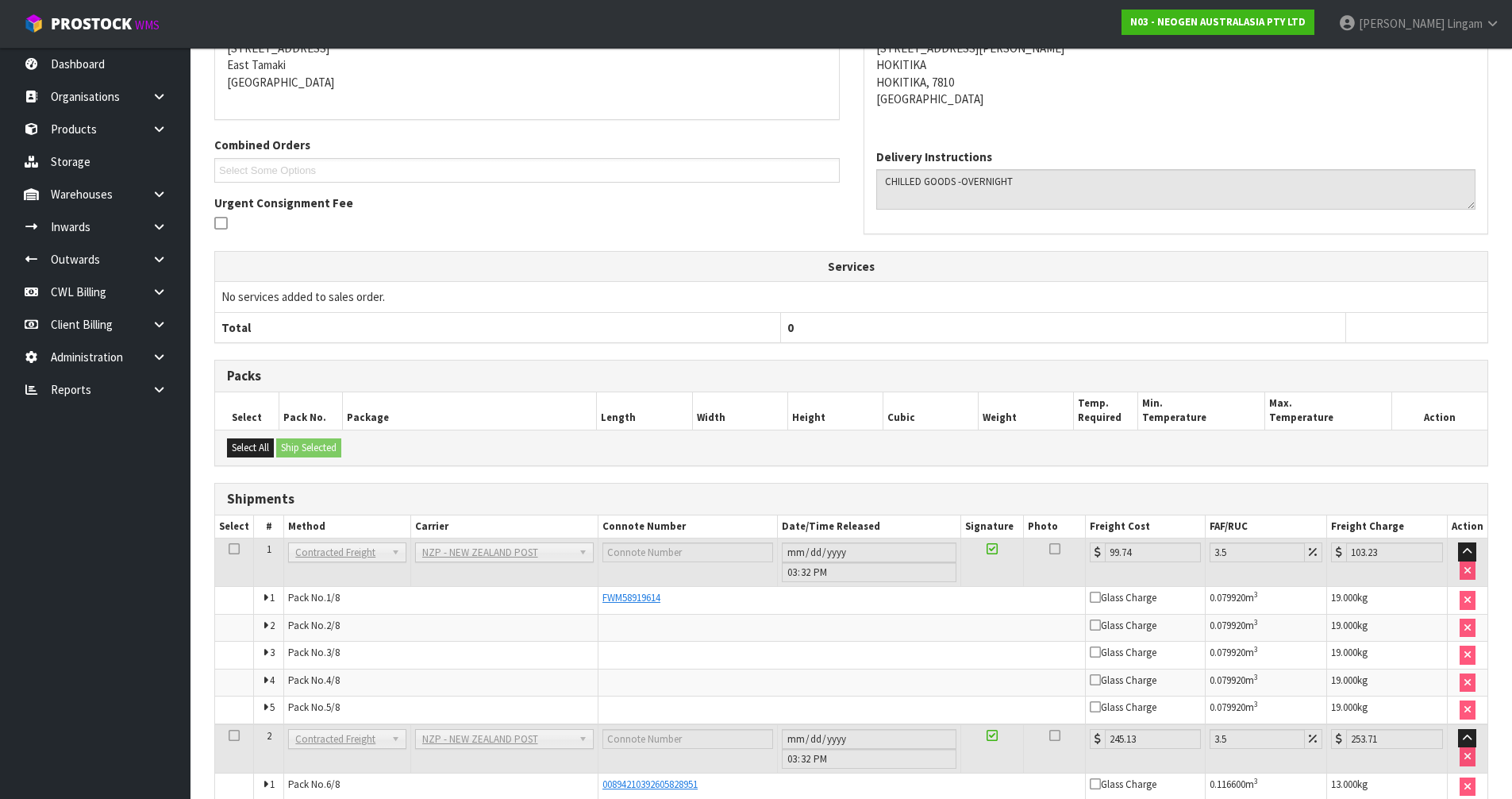
scroll to position [410, 0]
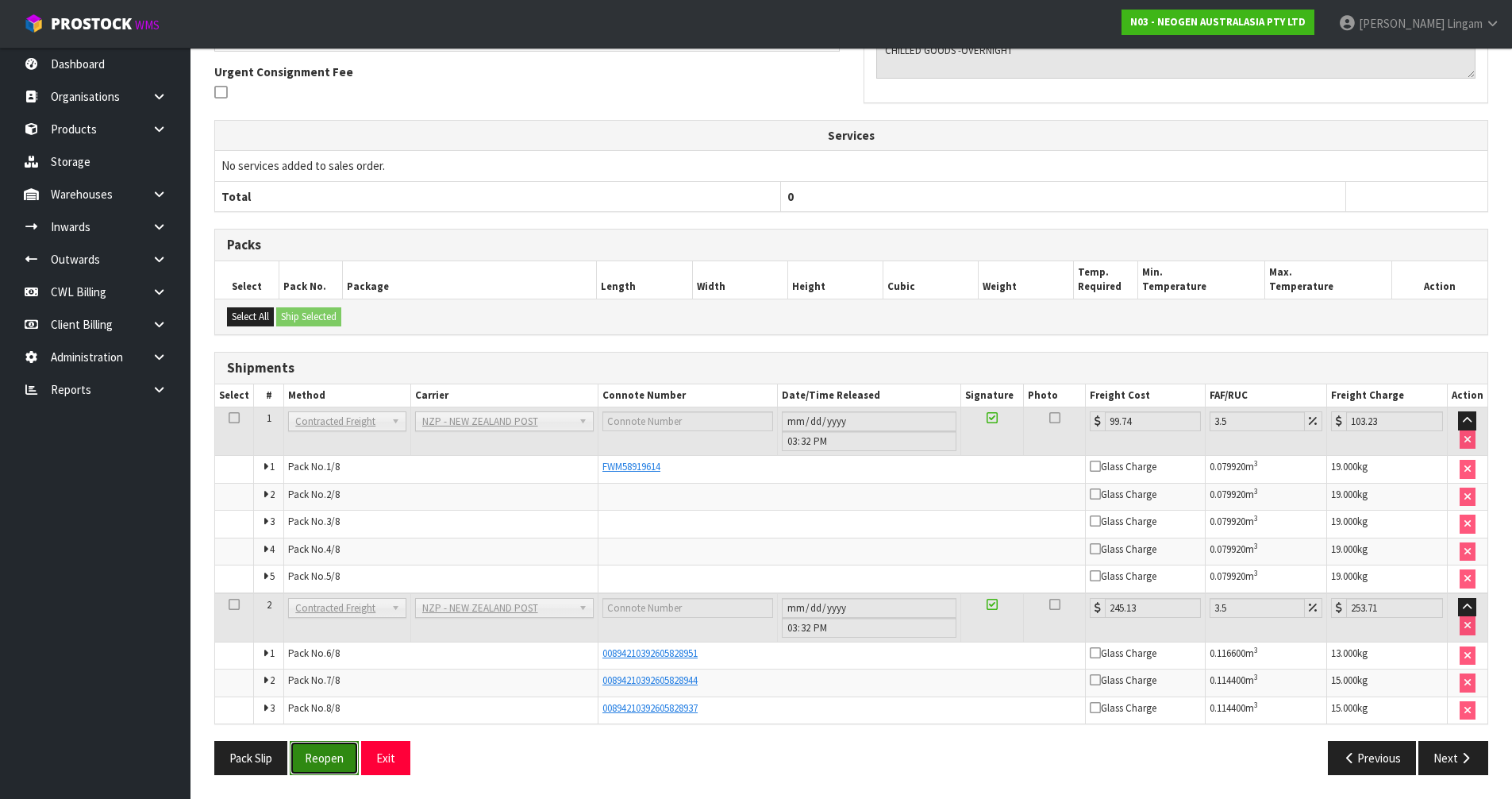
click at [323, 766] on button "Reopen" at bounding box center [324, 758] width 69 height 34
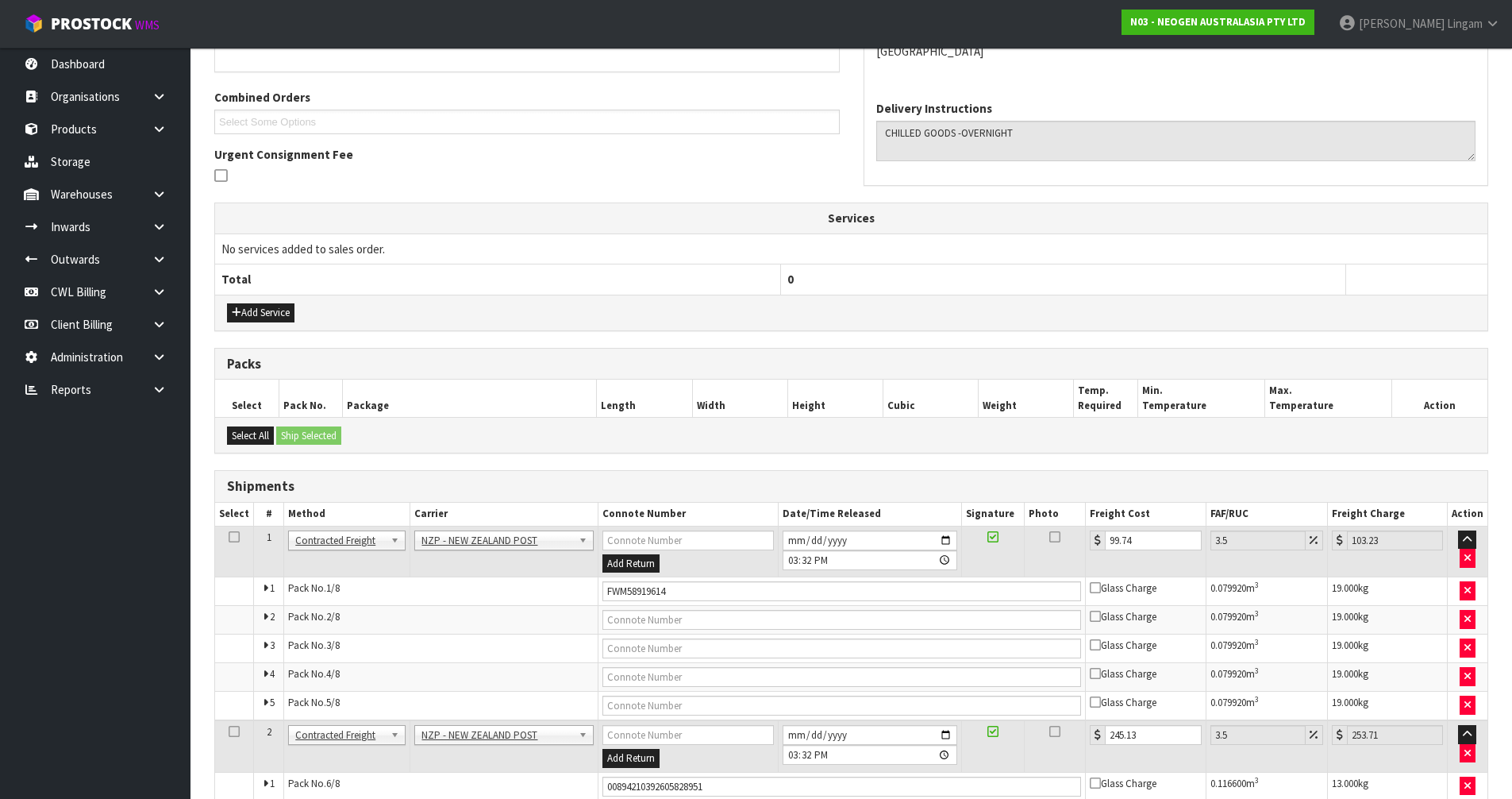
scroll to position [519, 0]
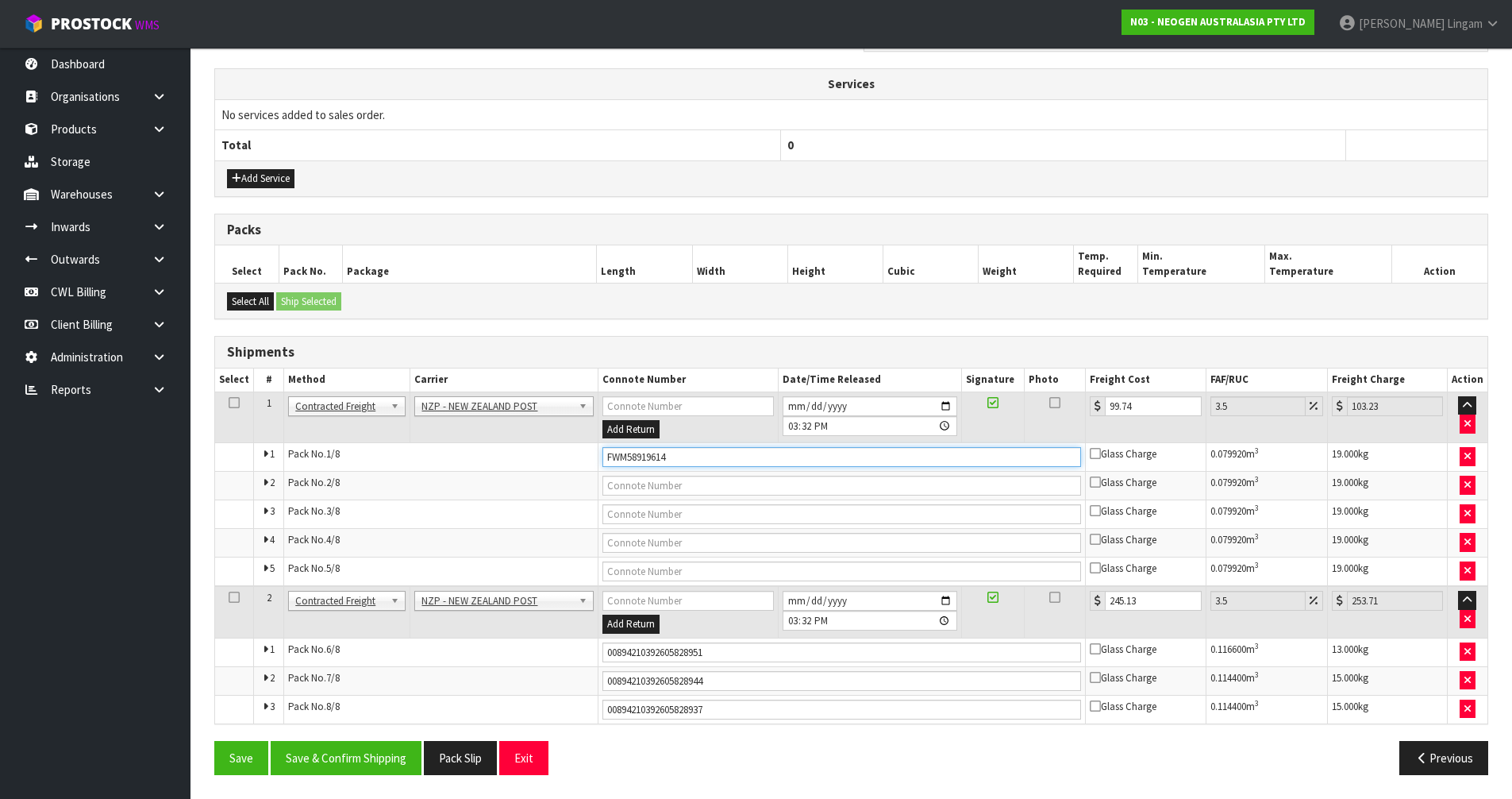
drag, startPoint x: 683, startPoint y: 454, endPoint x: 591, endPoint y: 460, distance: 92.2
click at [591, 460] on tr "1 Pack No. 1/8 FWM58919614 Glass Charge 0.079920 m 3 19.000 kg" at bounding box center [851, 457] width 1273 height 29
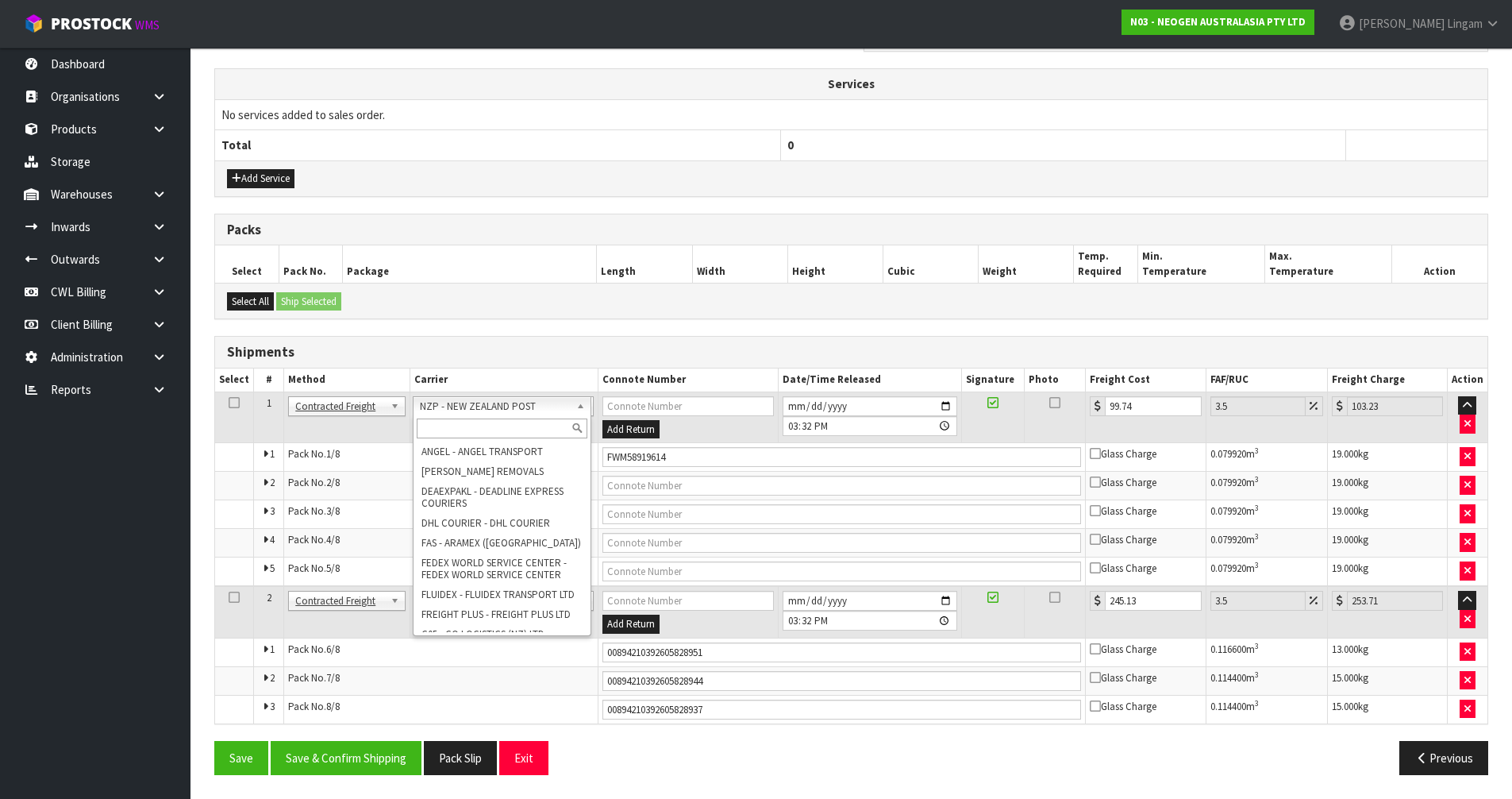
click at [449, 425] on input "text" at bounding box center [502, 428] width 171 height 20
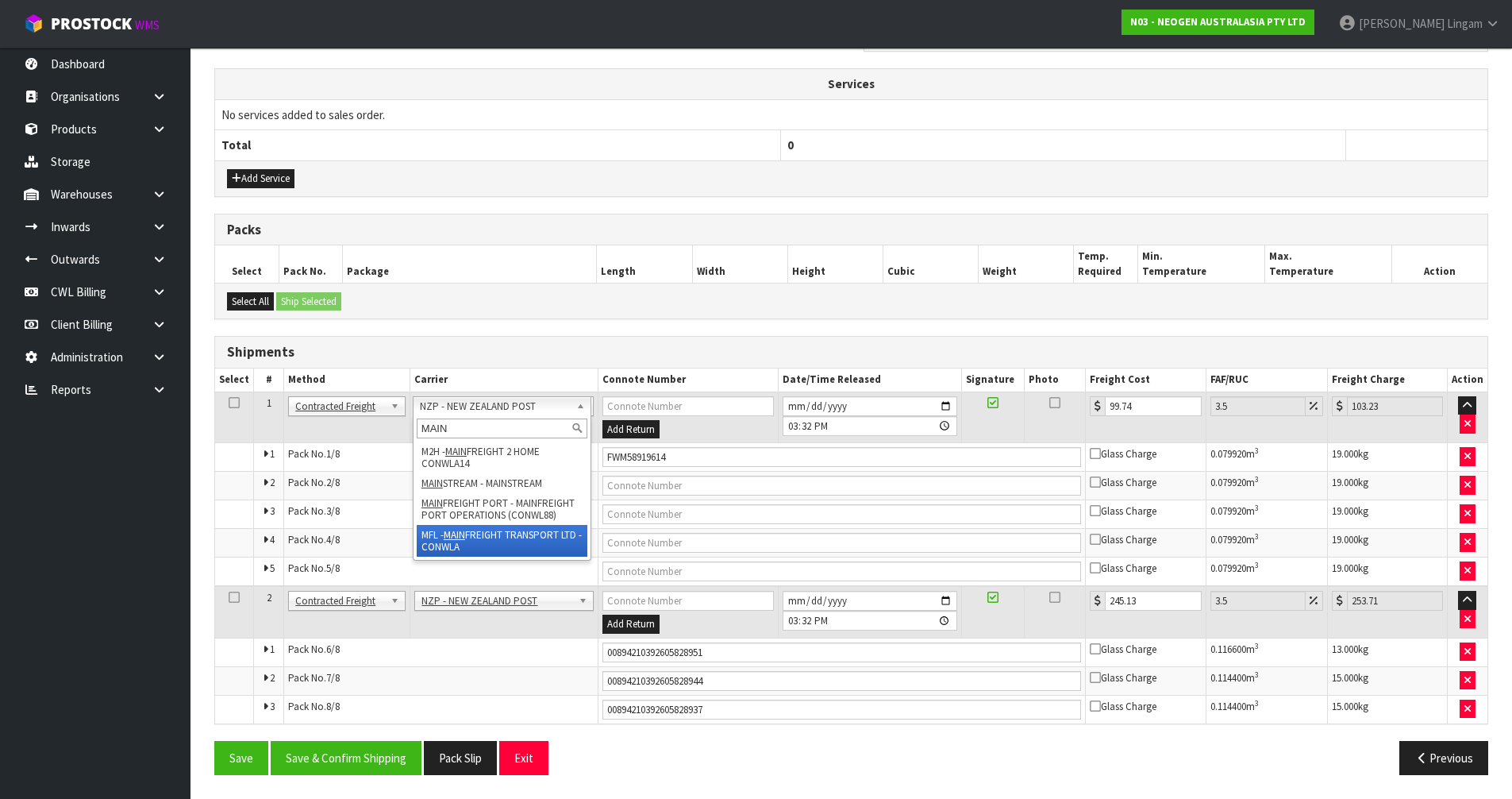
type input "MAIN"
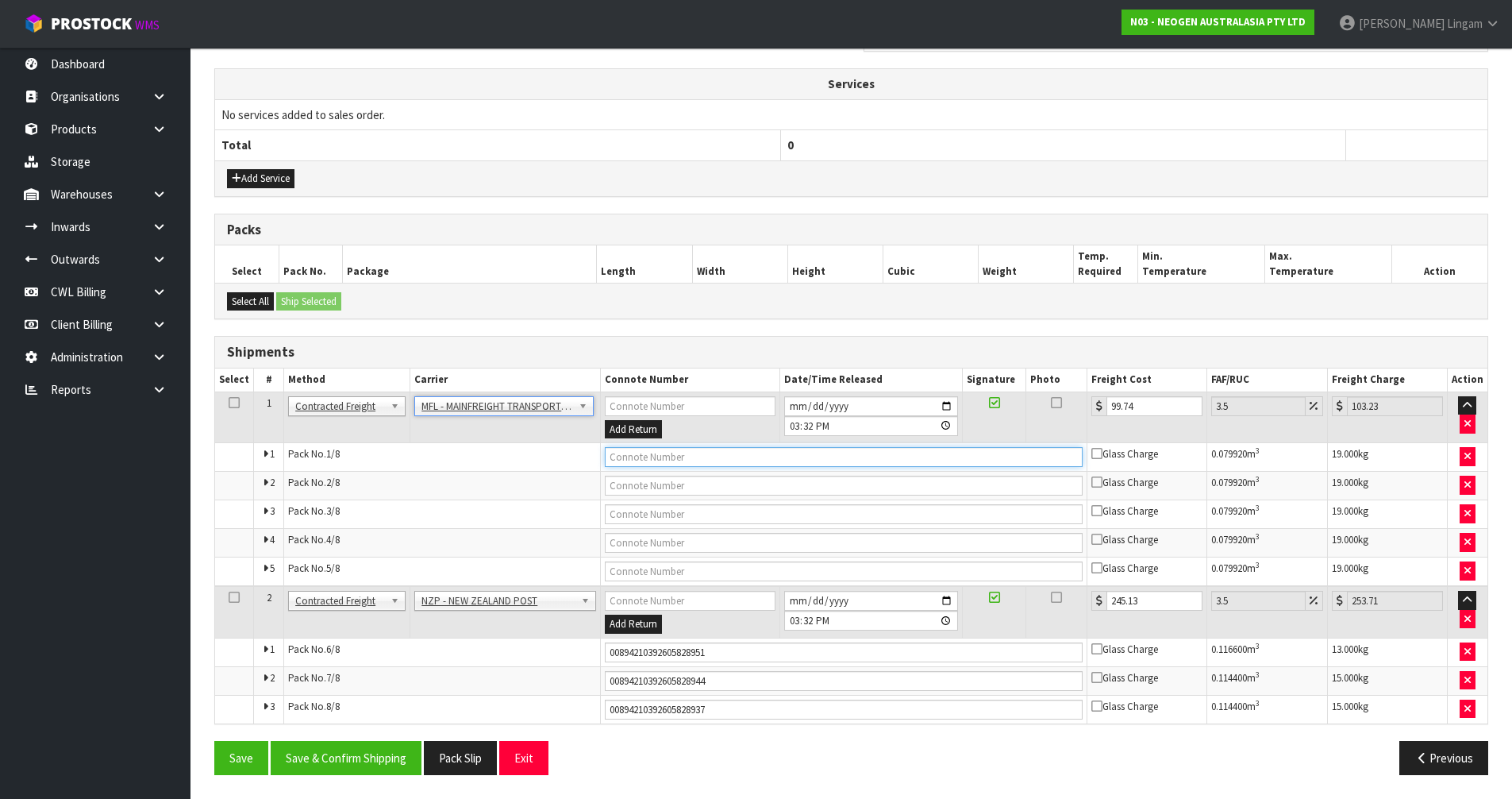
click at [651, 460] on input "text" at bounding box center [843, 457] width 478 height 20
paste input "FWM58919614"
type input "FWM58919614"
click at [374, 759] on button "Save & Confirm Shipping" at bounding box center [346, 758] width 151 height 34
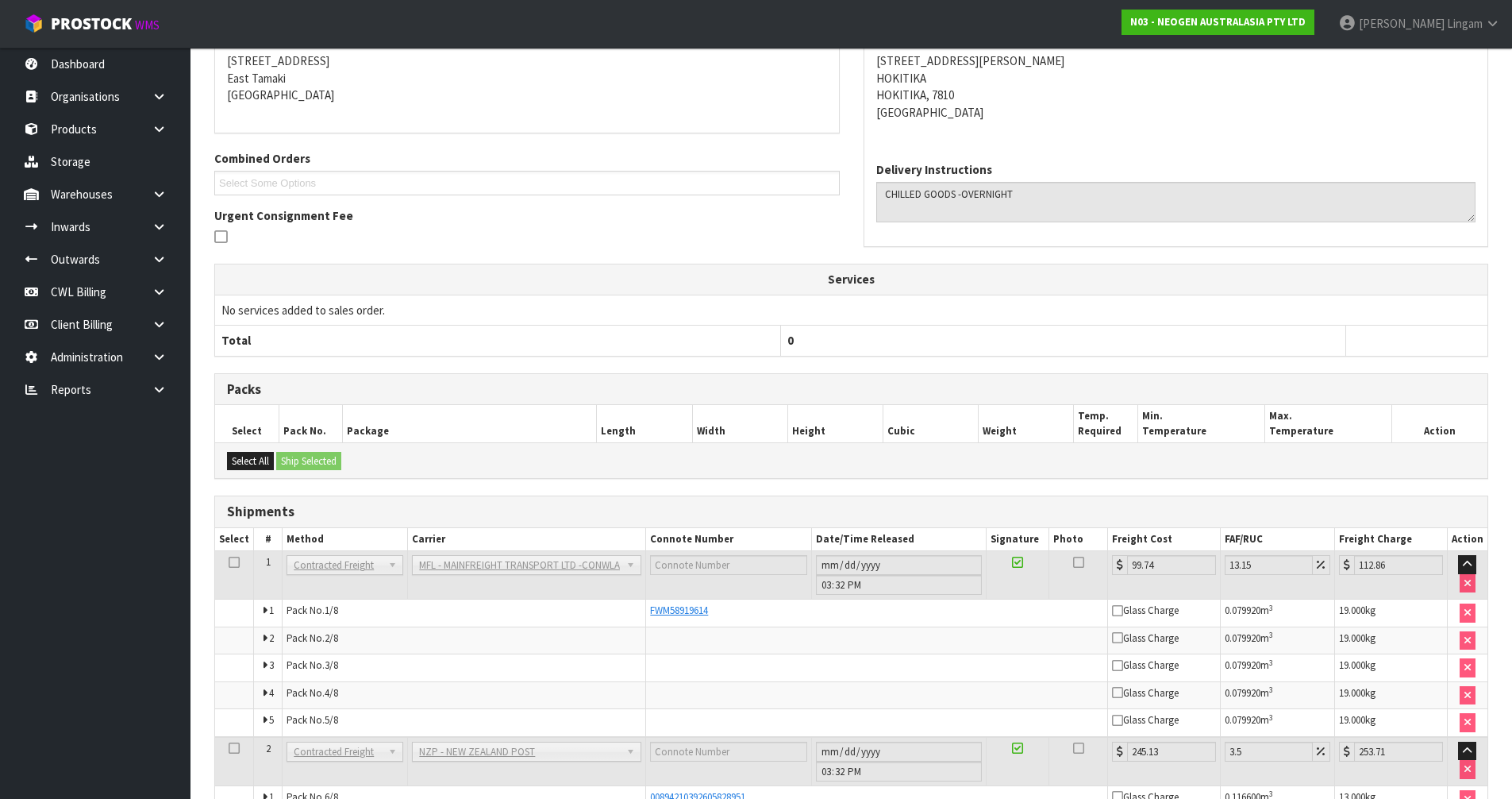
scroll to position [0, 0]
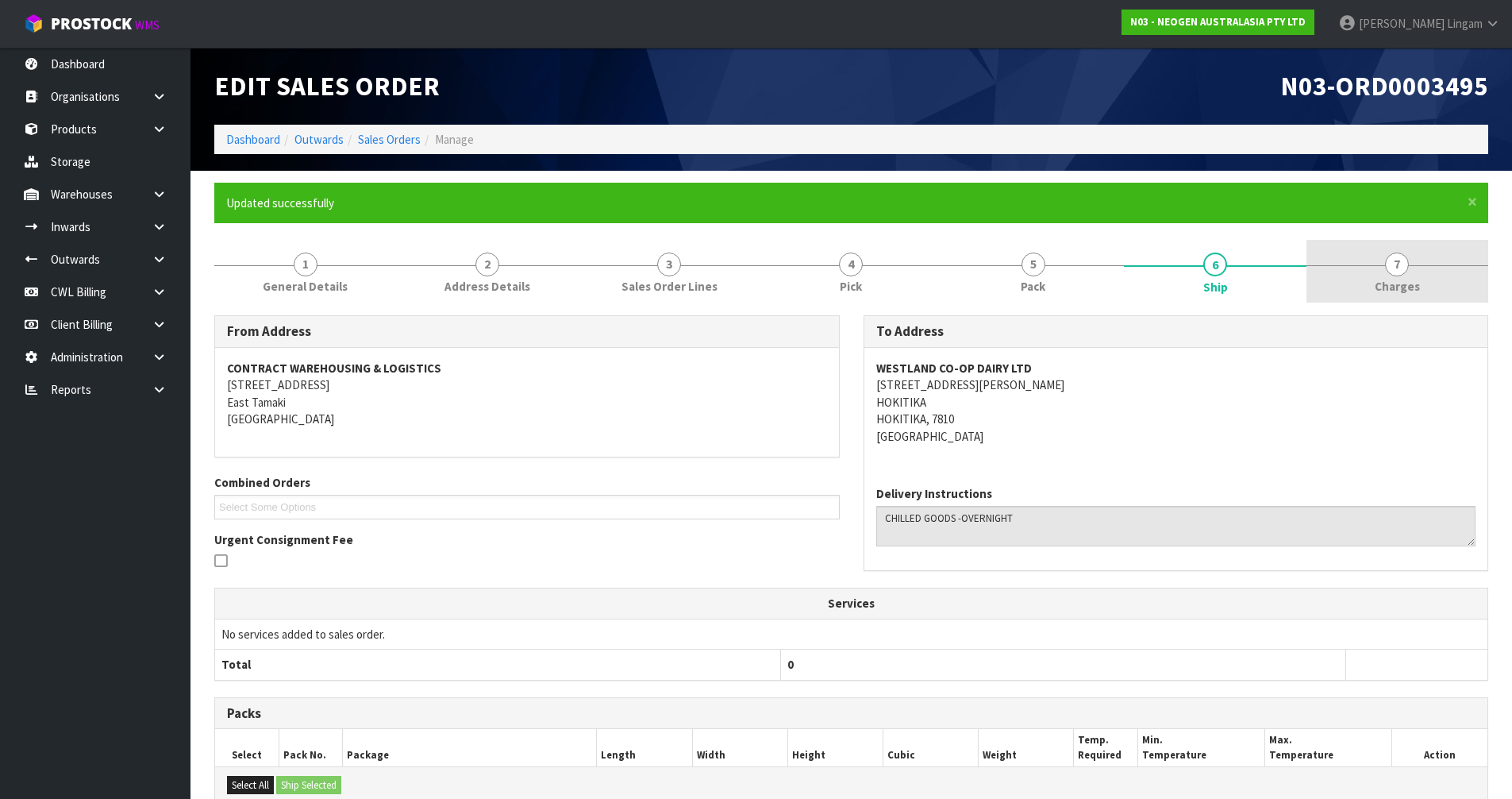
click at [1439, 295] on link "7 [GEOGRAPHIC_DATA]" at bounding box center [1397, 271] width 181 height 63
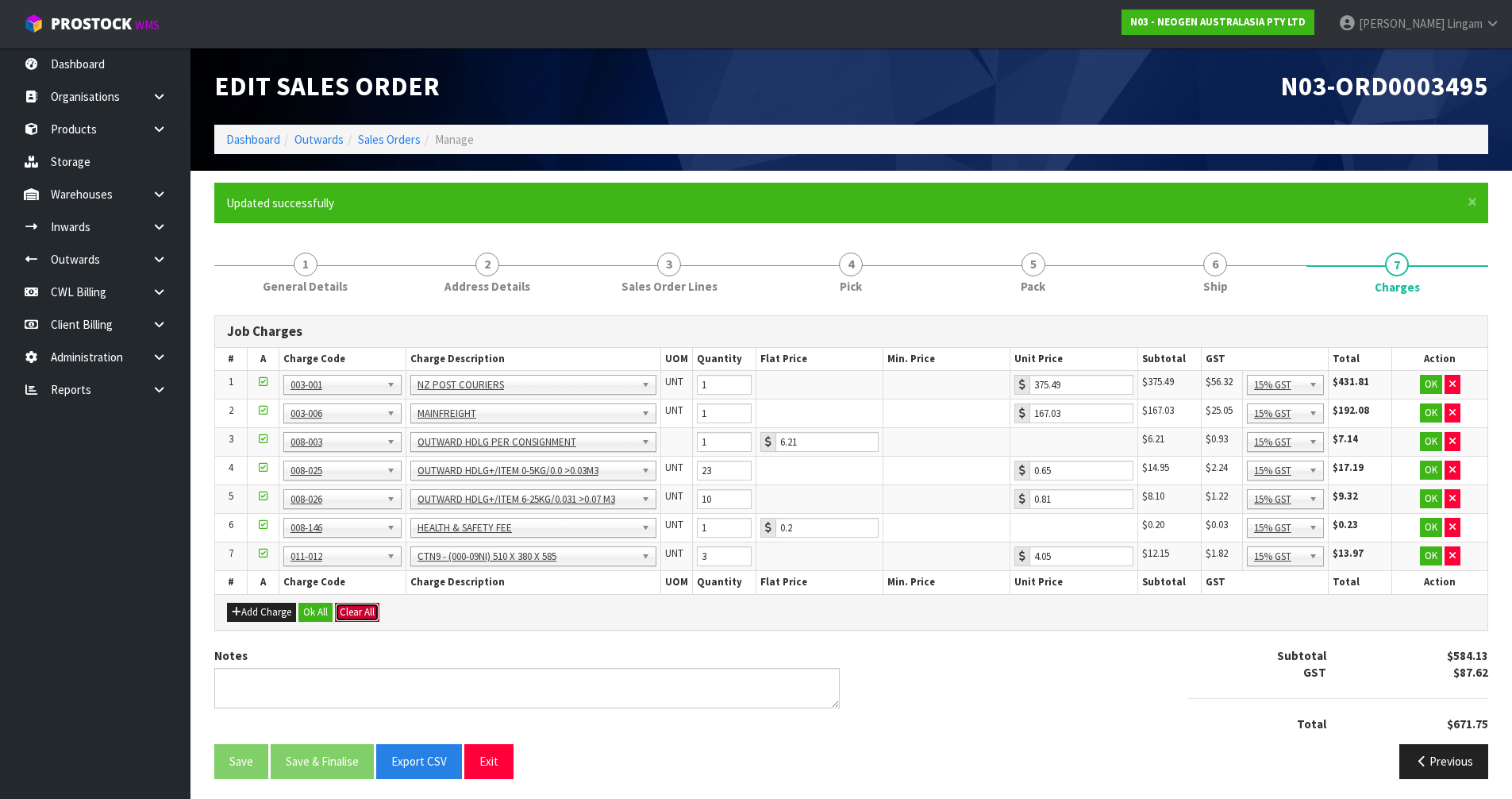
click at [354, 612] on button "Clear All" at bounding box center [357, 612] width 45 height 19
click at [354, 612] on span "Confirm" at bounding box center [357, 612] width 35 height 13
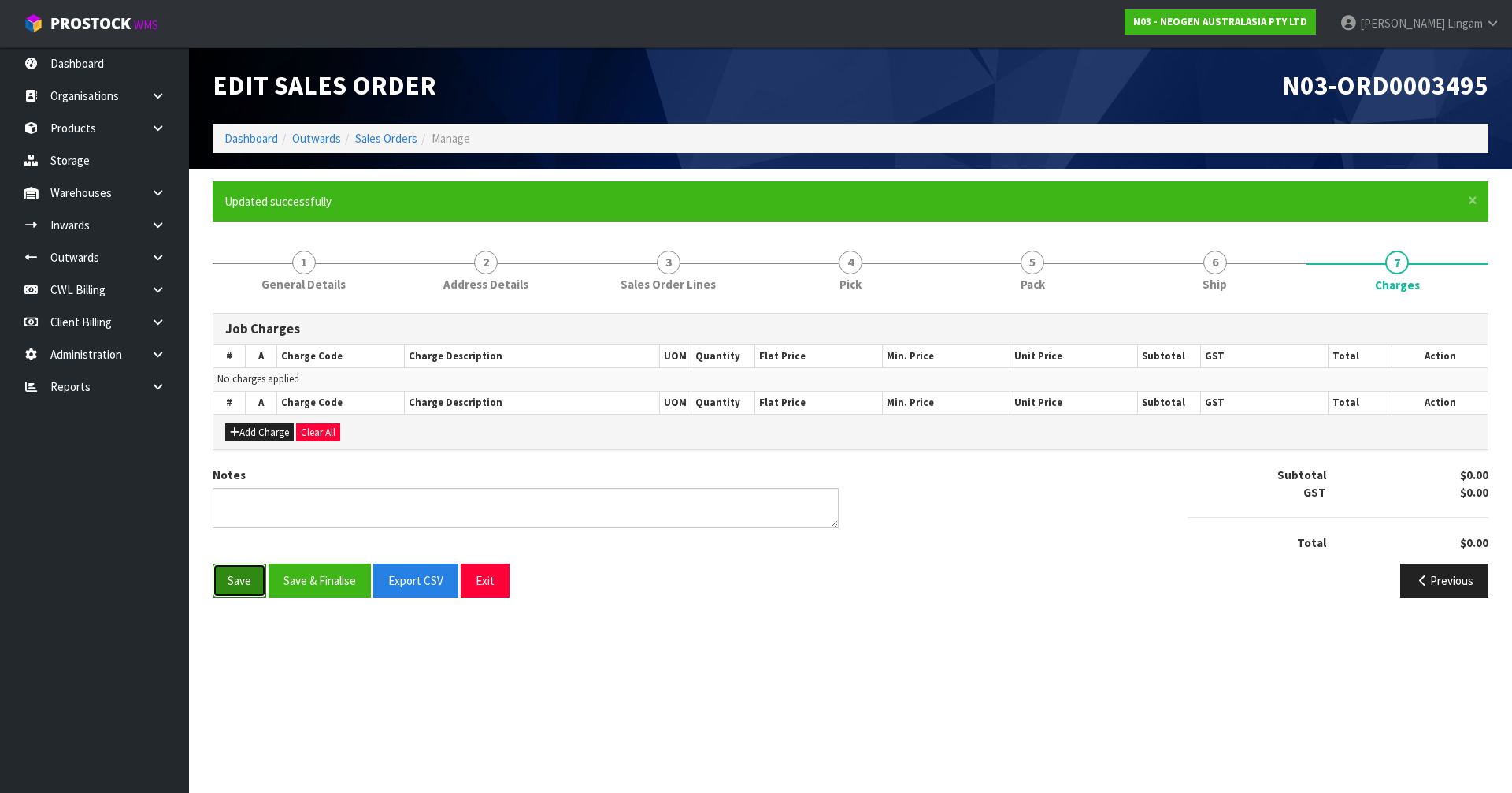
click at [239, 581] on button "Save" at bounding box center [239, 580] width 53 height 34
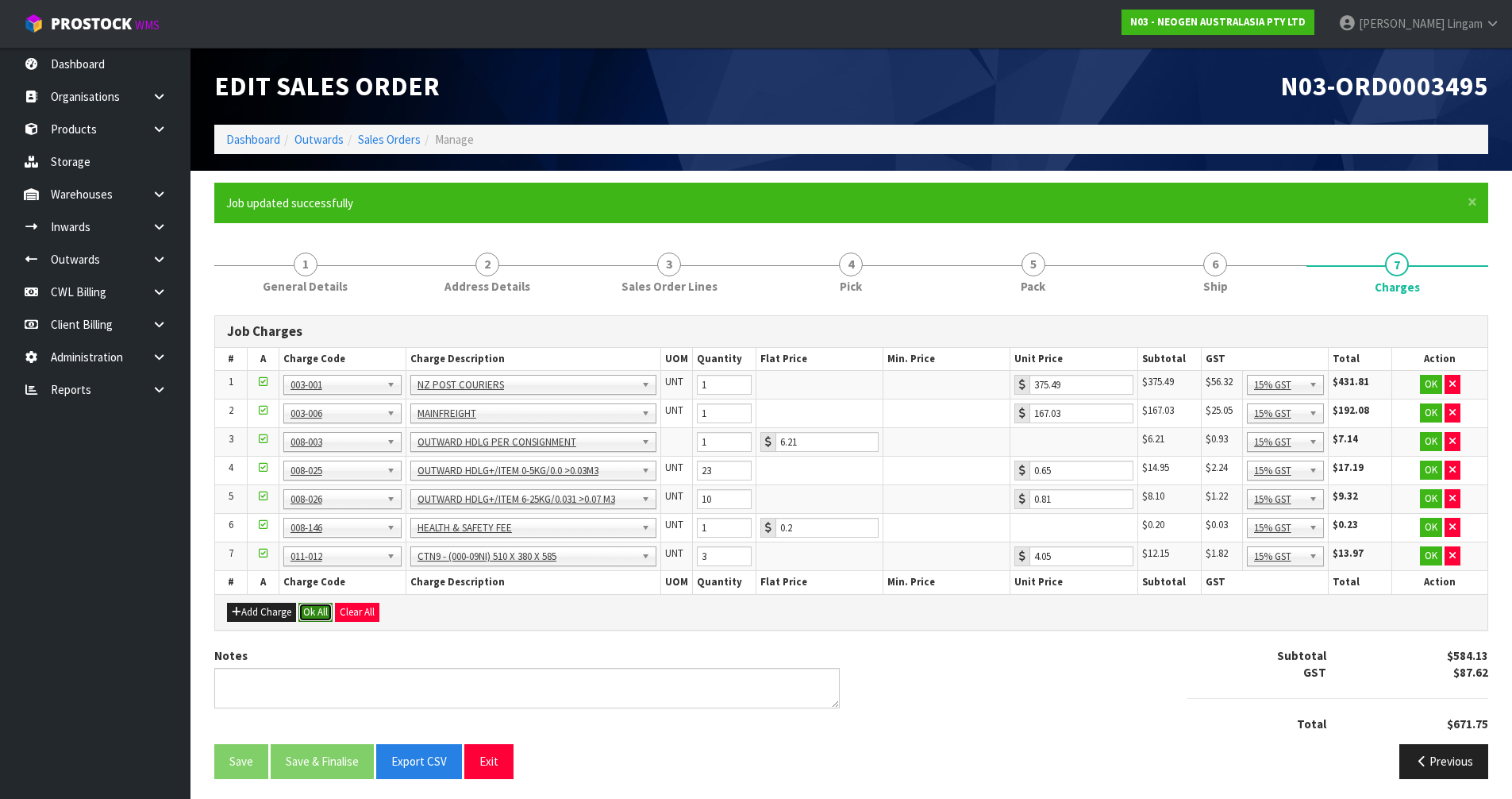
click at [310, 610] on button "Ok All" at bounding box center [315, 612] width 34 height 19
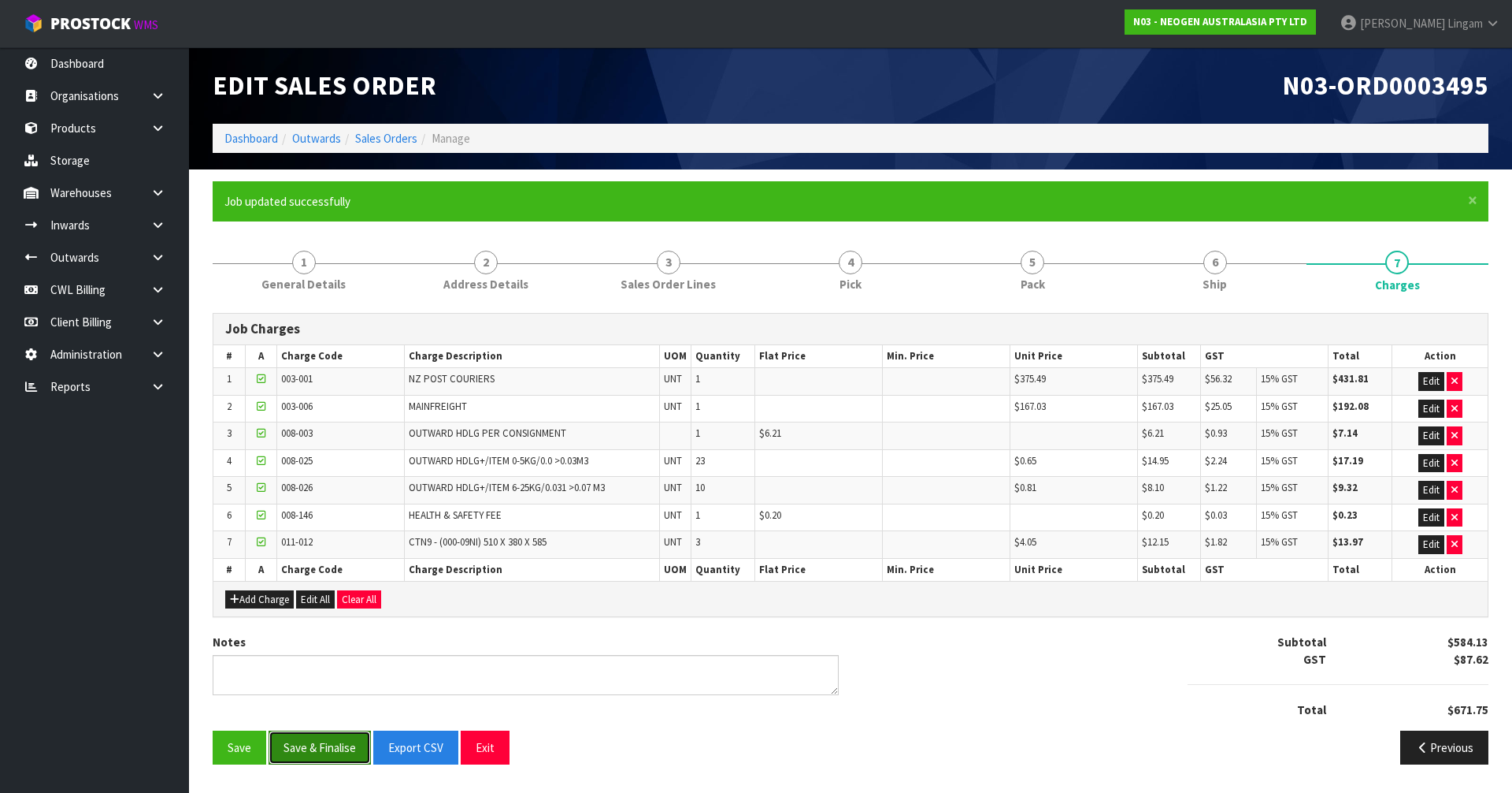
click at [323, 738] on button "Save & Finalise" at bounding box center [319, 747] width 103 height 34
click at [1071, 285] on link "5 Pack" at bounding box center [1033, 269] width 182 height 63
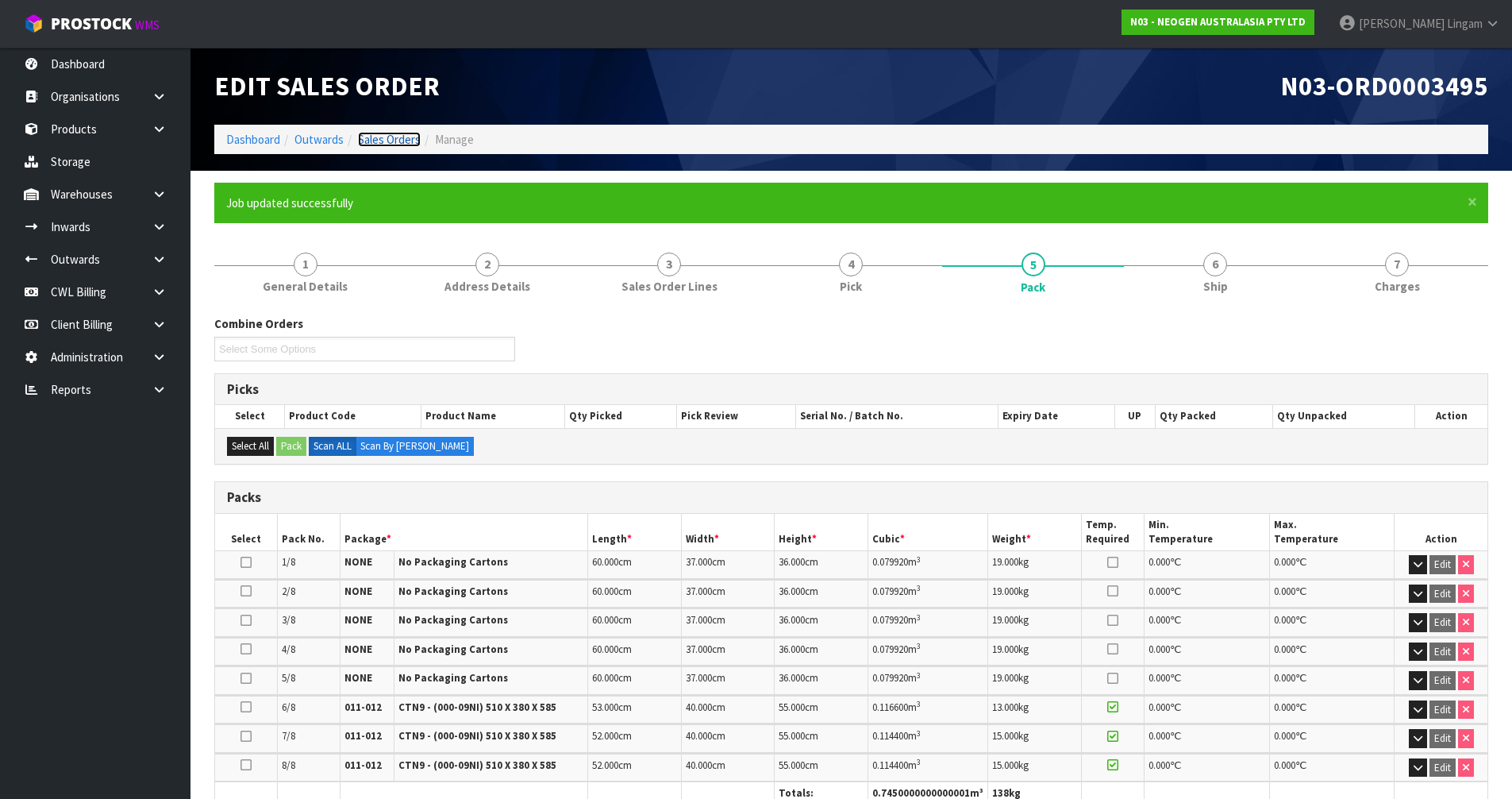
click at [396, 140] on link "Sales Orders" at bounding box center [389, 139] width 63 height 15
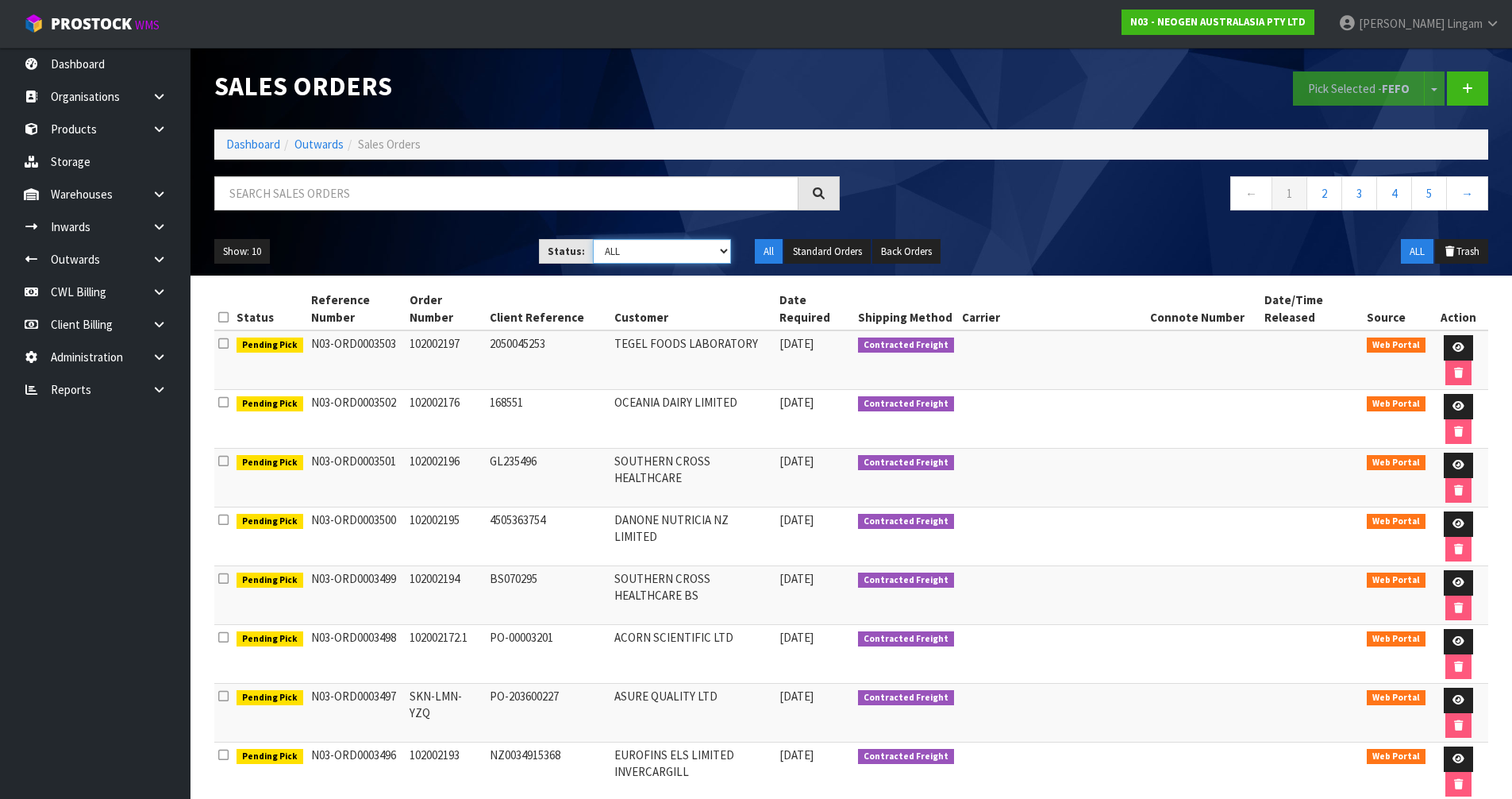
click at [681, 248] on select "Draft Pending Allocated Pending Pick Goods Picked Goods Packed Pending Charges …" at bounding box center [662, 250] width 138 height 24
select select "string:6"
click at [593, 239] on select "Draft Pending Allocated Pending Pick Goods Picked Goods Packed Pending Charges …" at bounding box center [662, 250] width 138 height 24
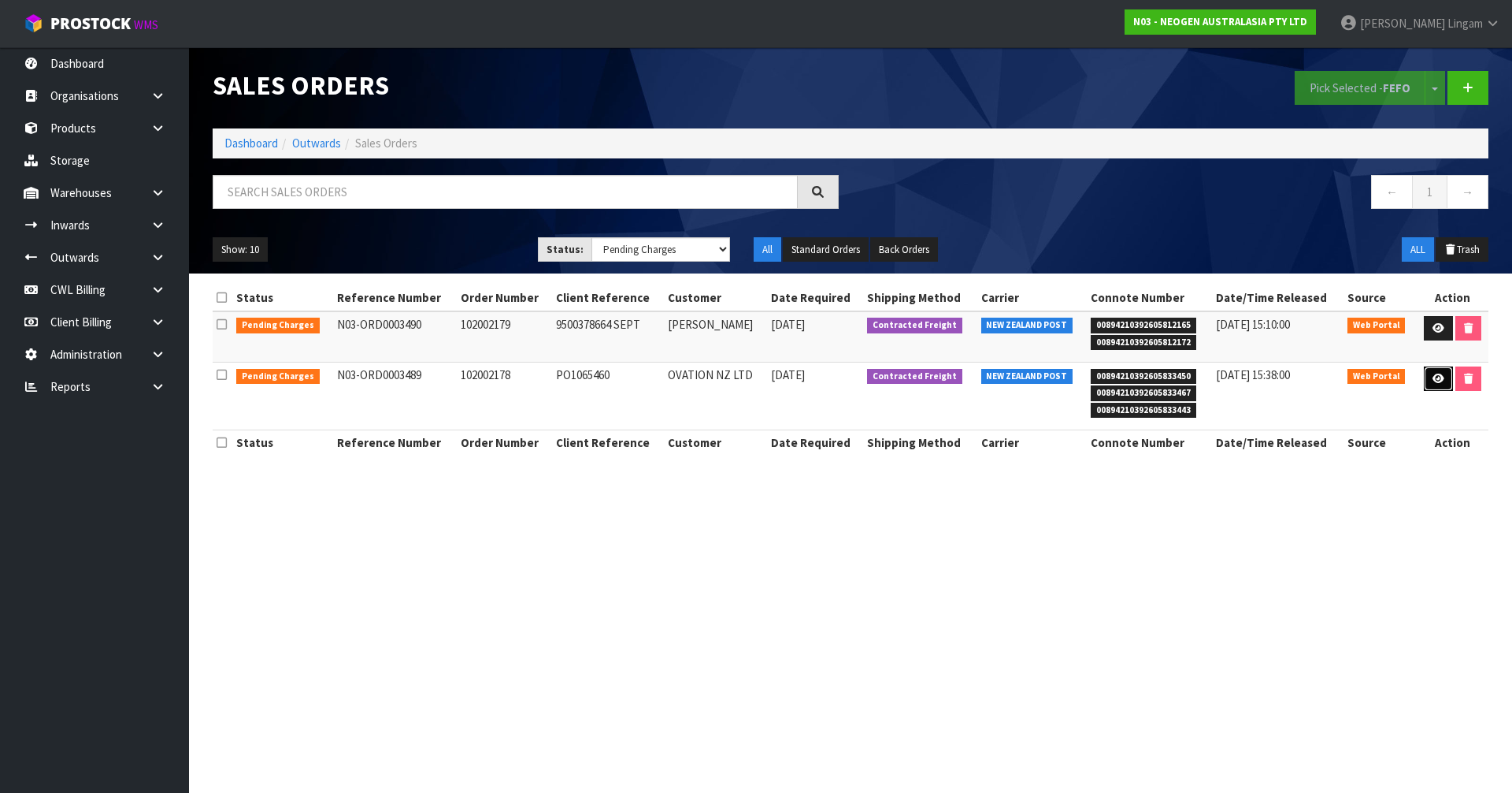
click at [1434, 384] on link at bounding box center [1438, 379] width 29 height 25
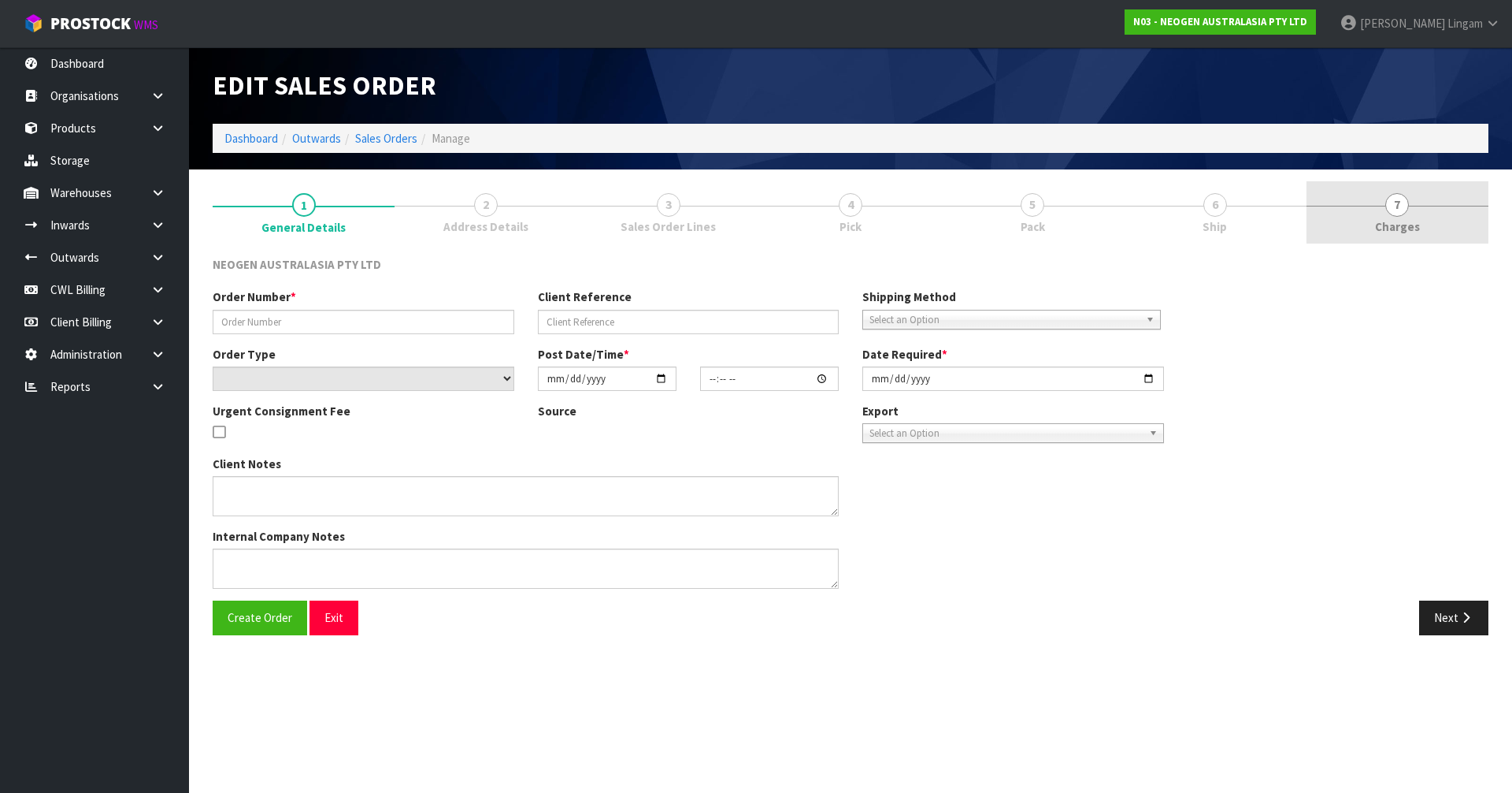
type input "102002178"
type input "PO1065460"
select select "number:0"
type input "[DATE]"
type input "10:44:00.000"
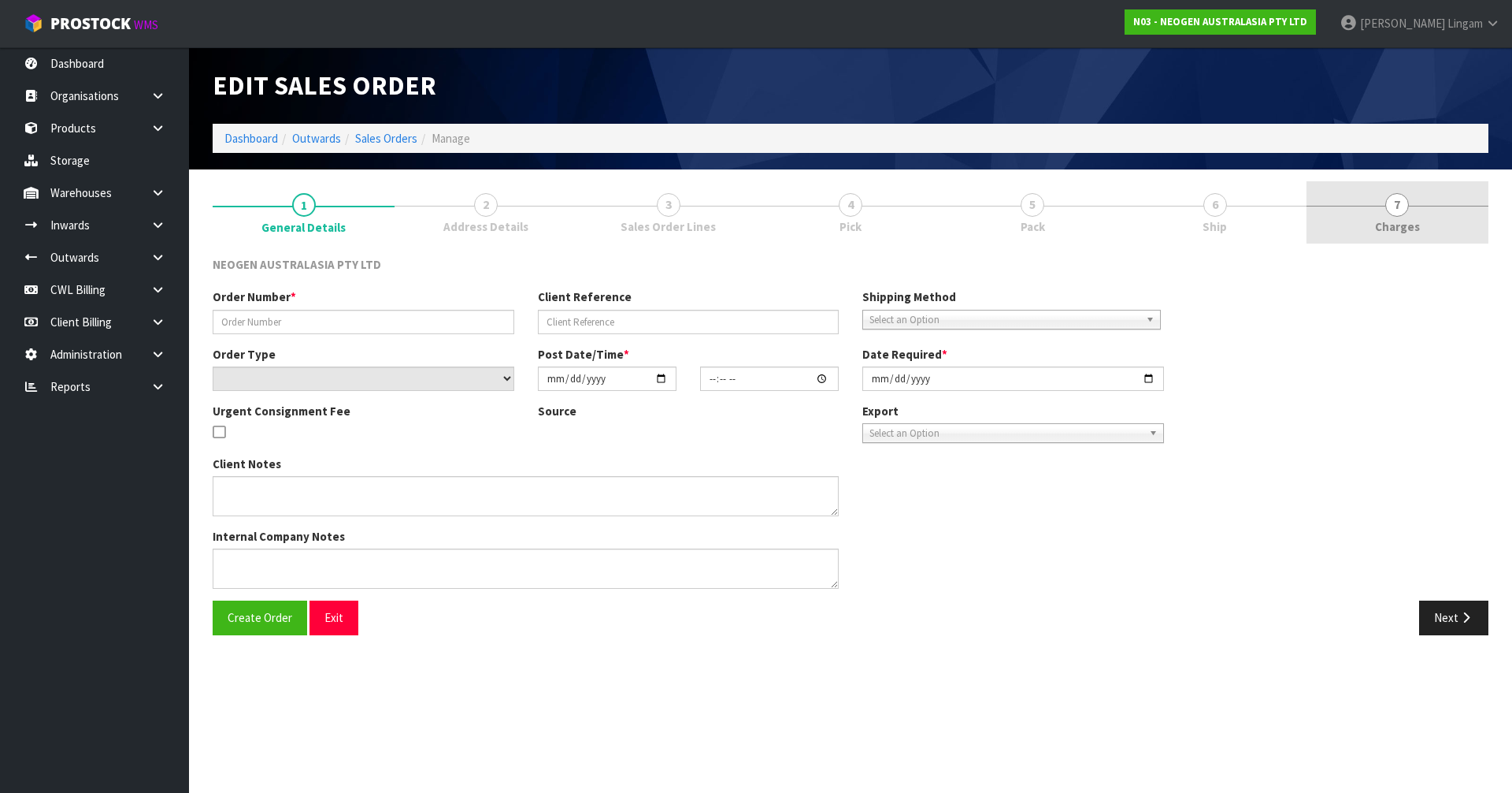
type input "[DATE]"
type textarea "ATTN: [PERSON_NAME]"
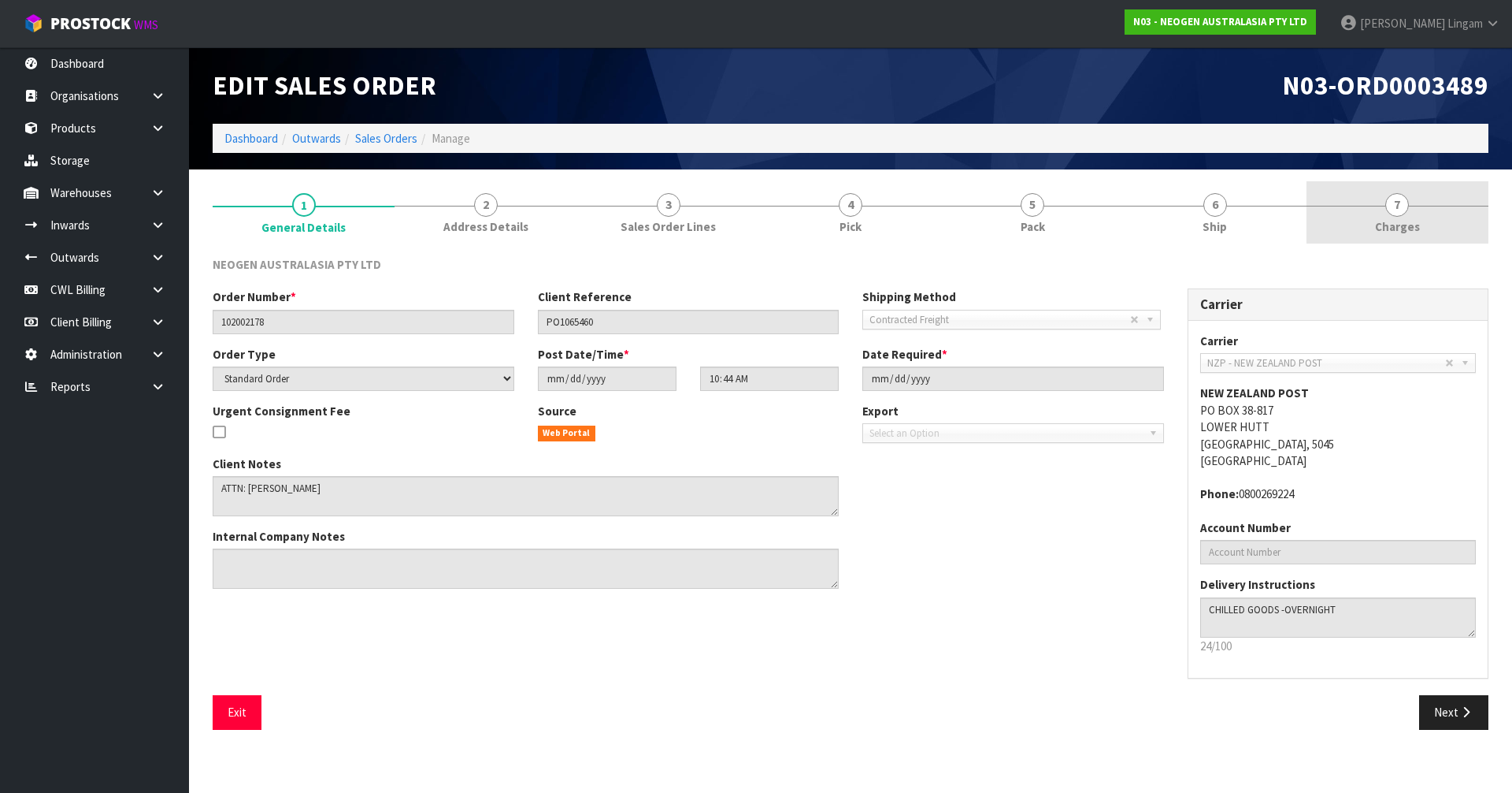
click at [1456, 213] on link "7 [GEOGRAPHIC_DATA]" at bounding box center [1397, 212] width 182 height 63
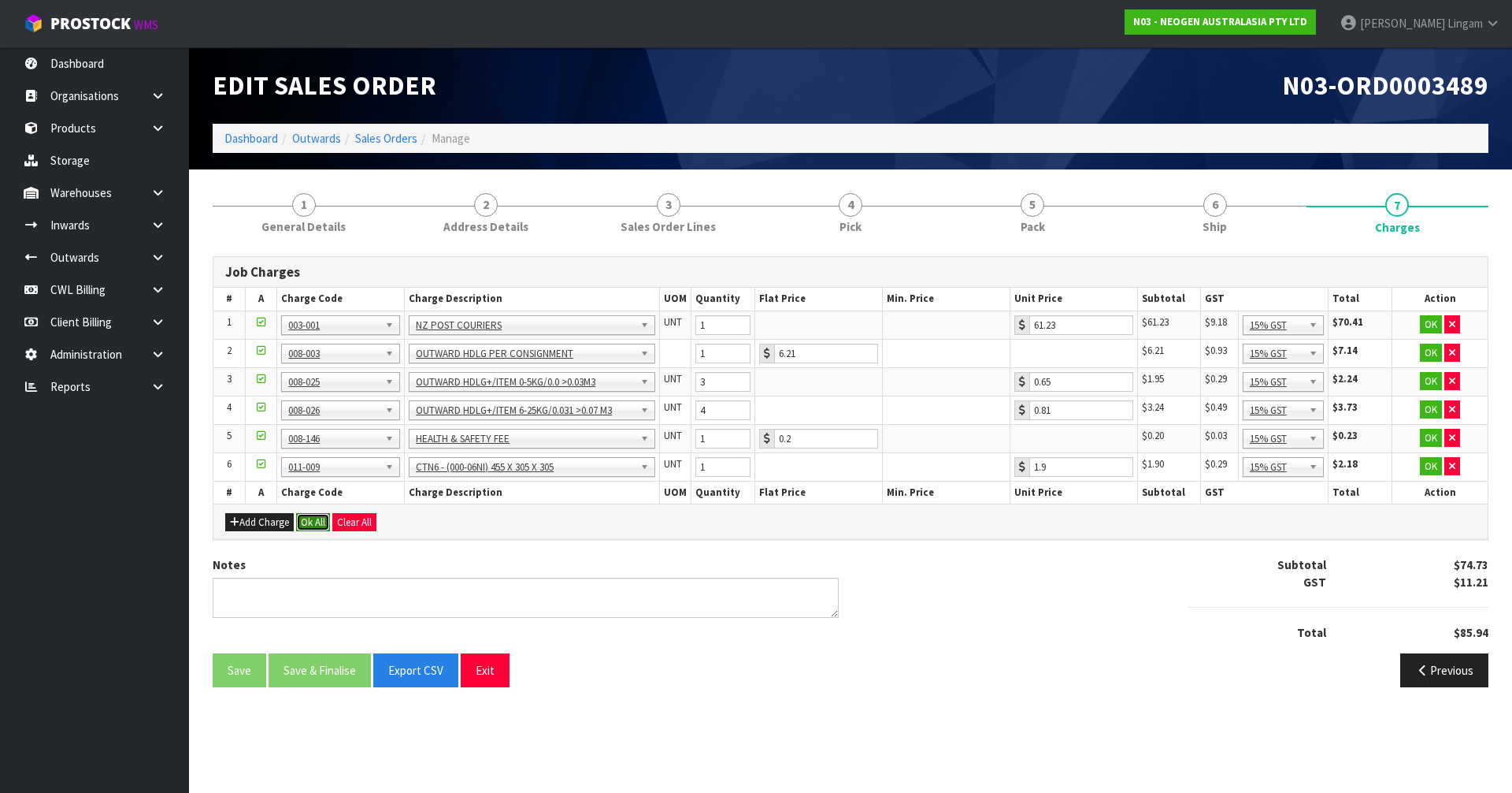
click at [310, 517] on button "Ok All" at bounding box center [313, 522] width 34 height 19
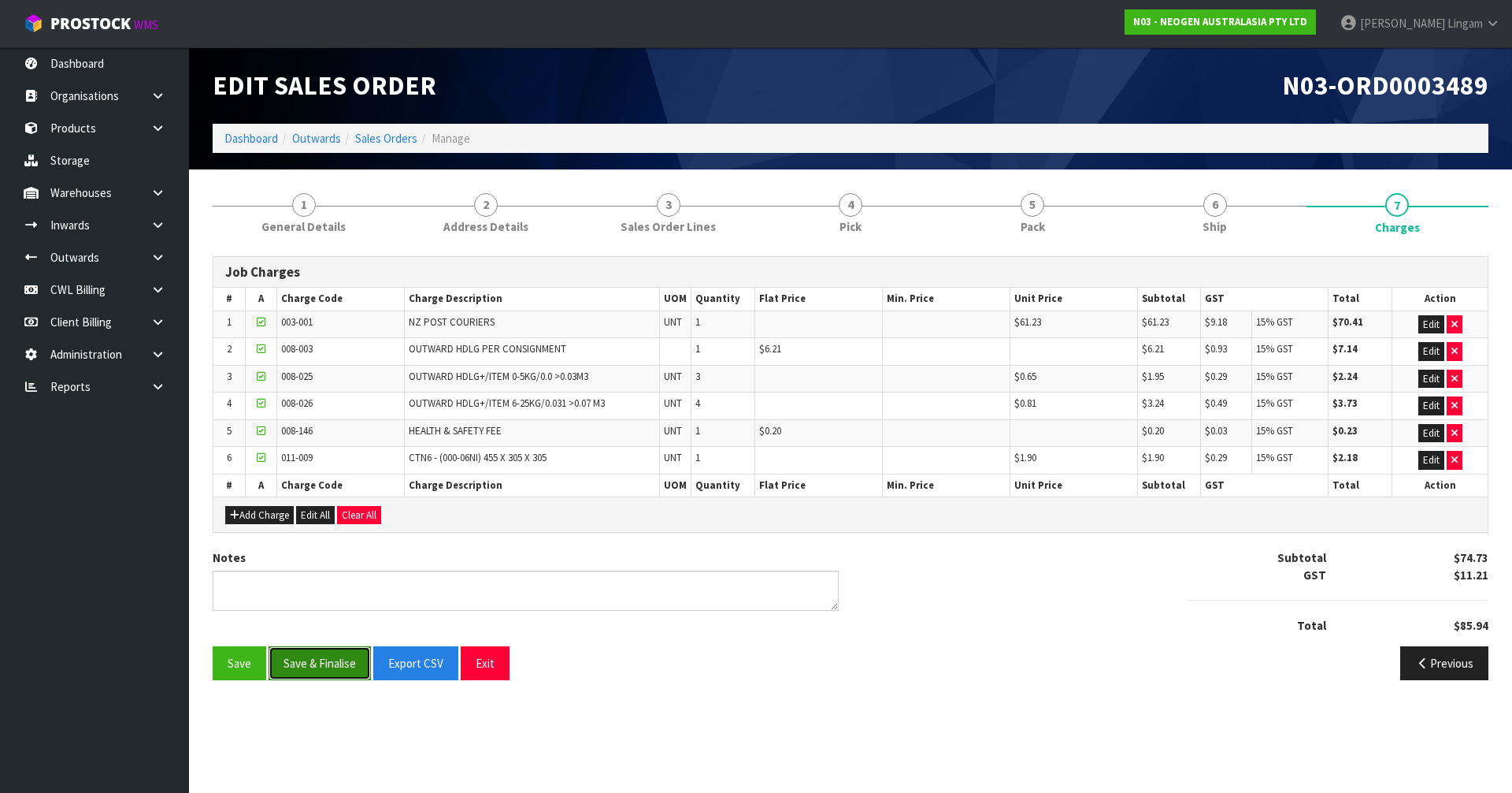
click at [315, 656] on button "Save & Finalise" at bounding box center [319, 663] width 103 height 34
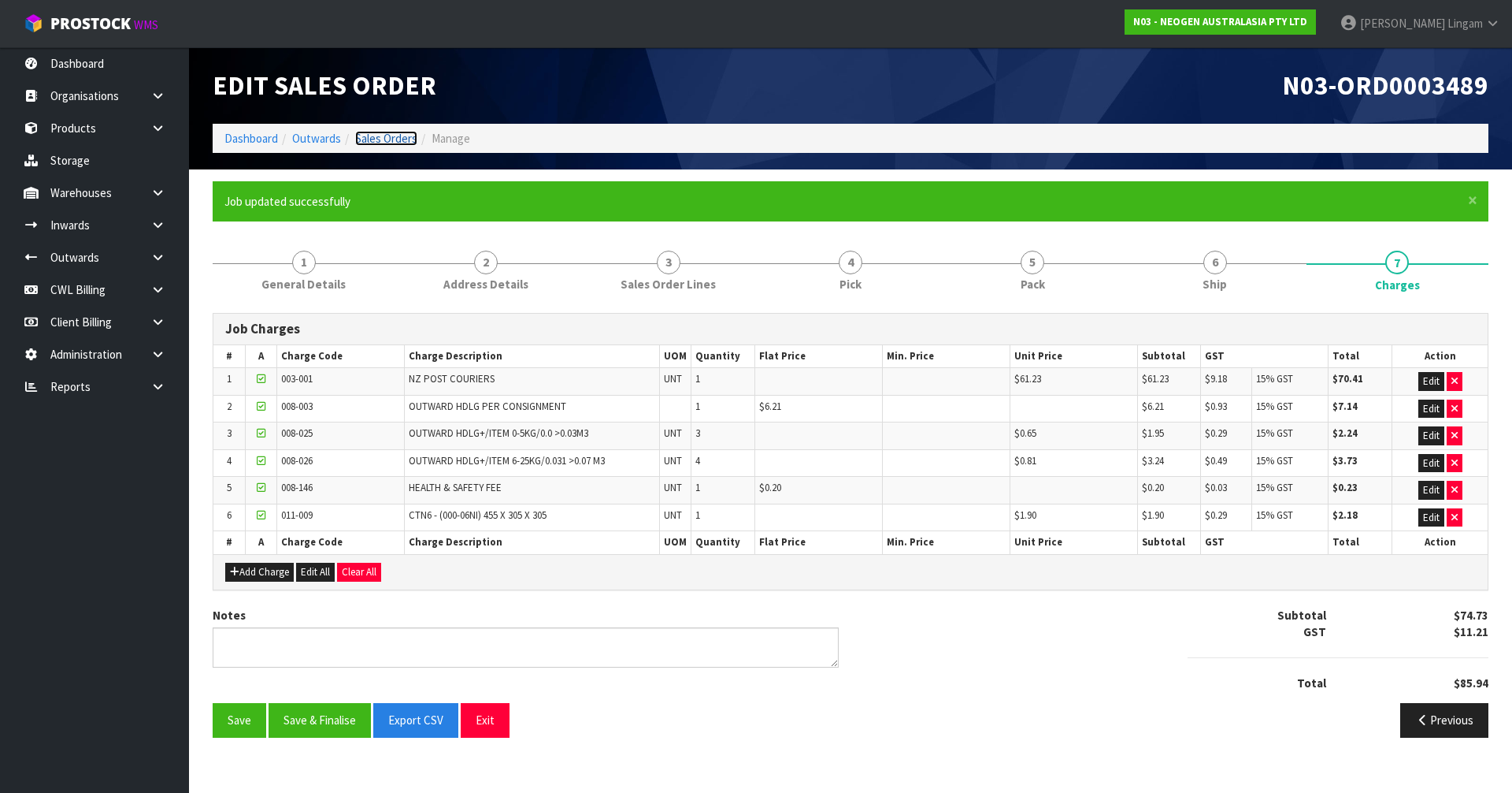
click at [385, 133] on link "Sales Orders" at bounding box center [386, 138] width 63 height 15
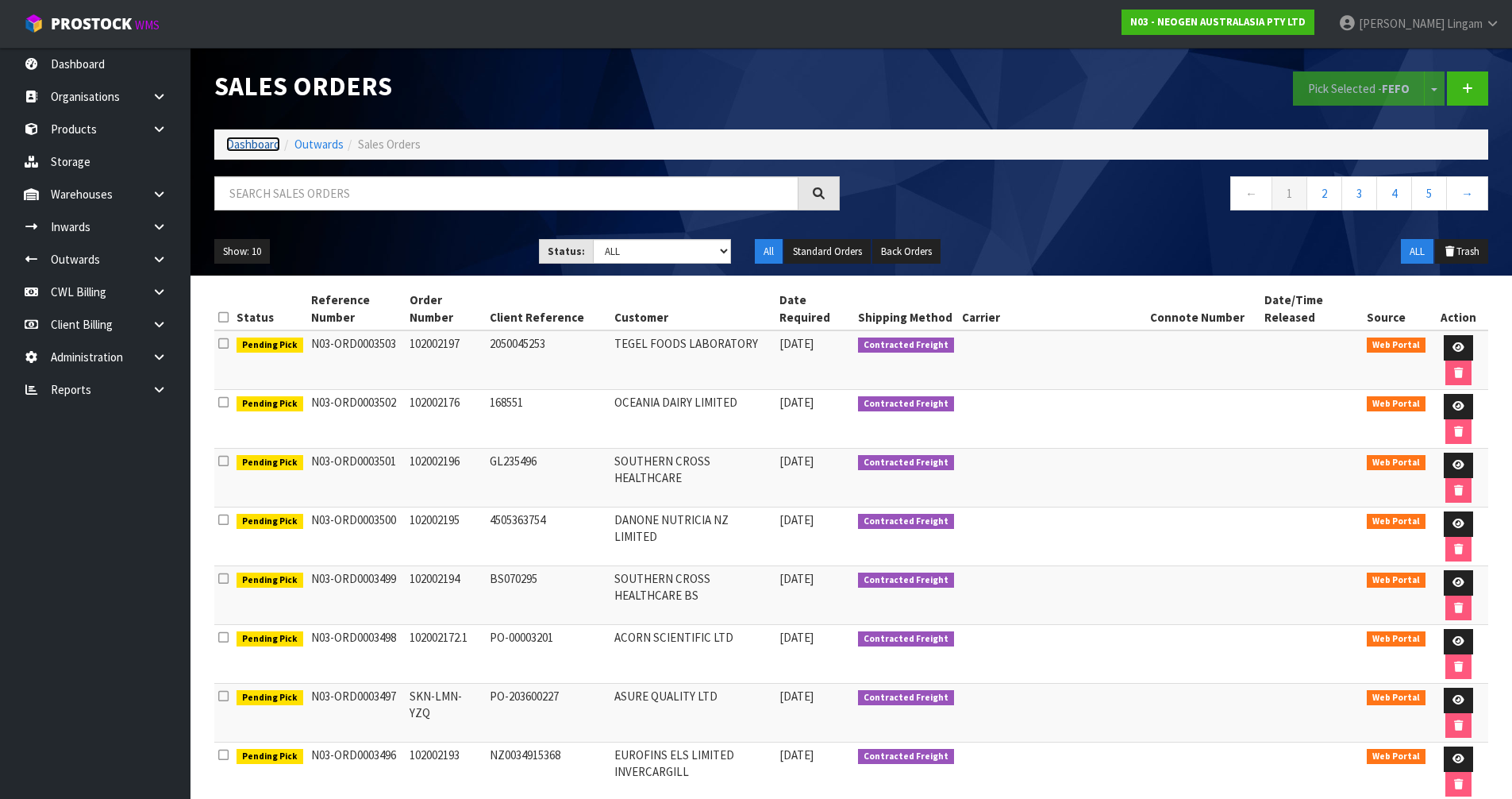
click at [253, 139] on link "Dashboard" at bounding box center [253, 145] width 54 height 15
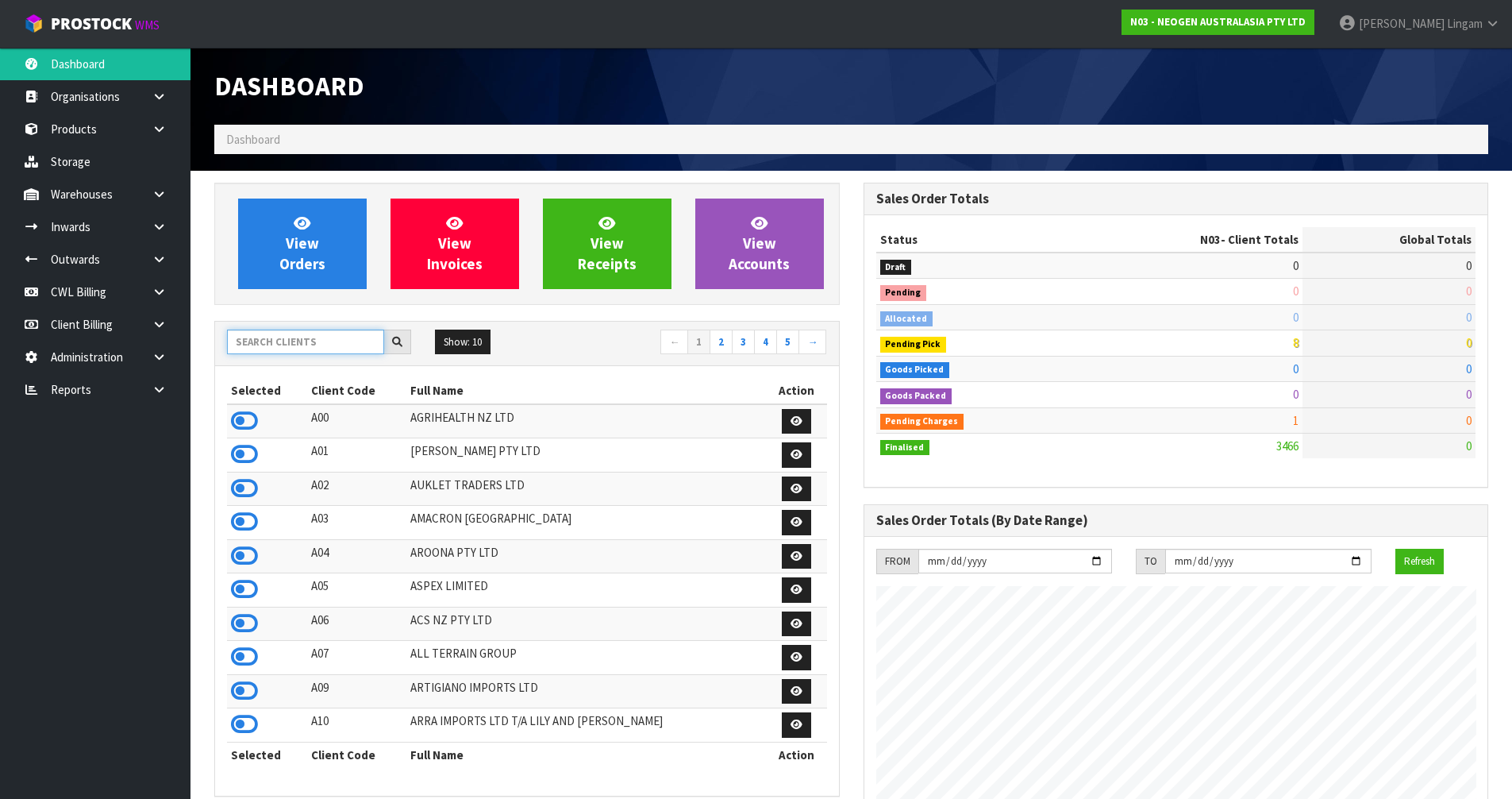
scroll to position [1202, 648]
click at [301, 349] on input "text" at bounding box center [305, 341] width 157 height 24
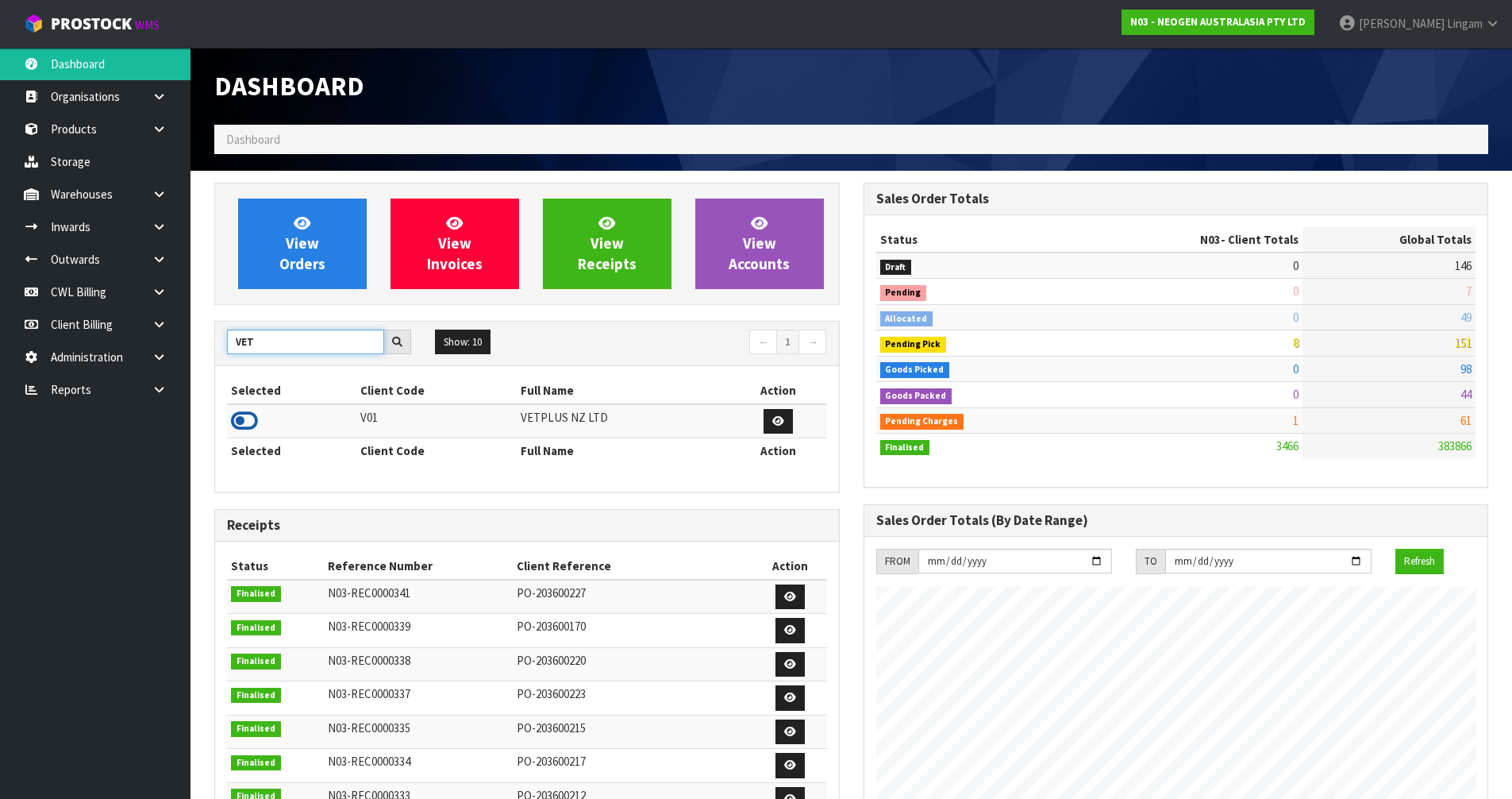
type input "VET"
click at [254, 418] on icon at bounding box center [244, 421] width 27 height 24
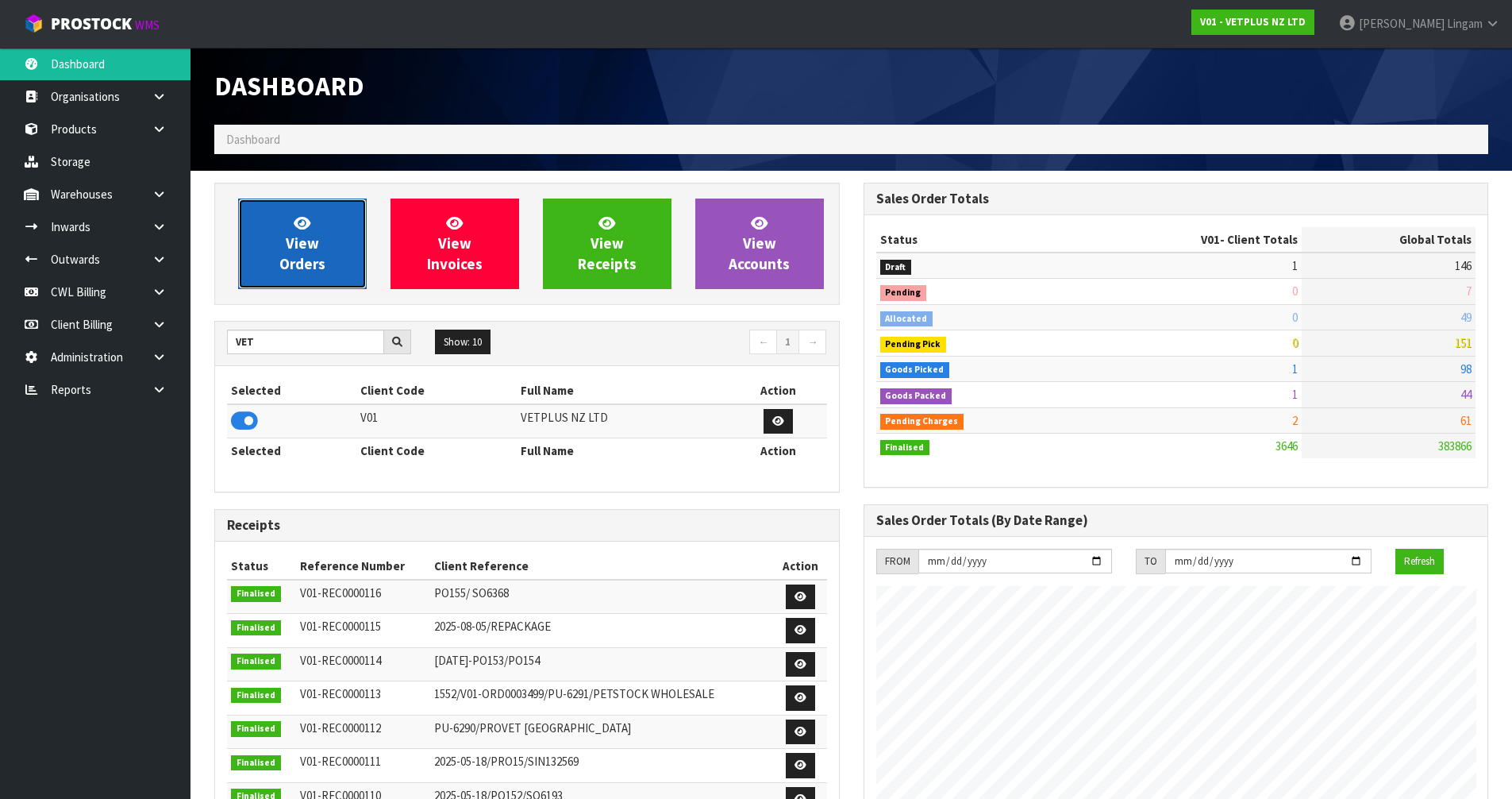
click at [301, 266] on span "View Orders" at bounding box center [302, 243] width 46 height 60
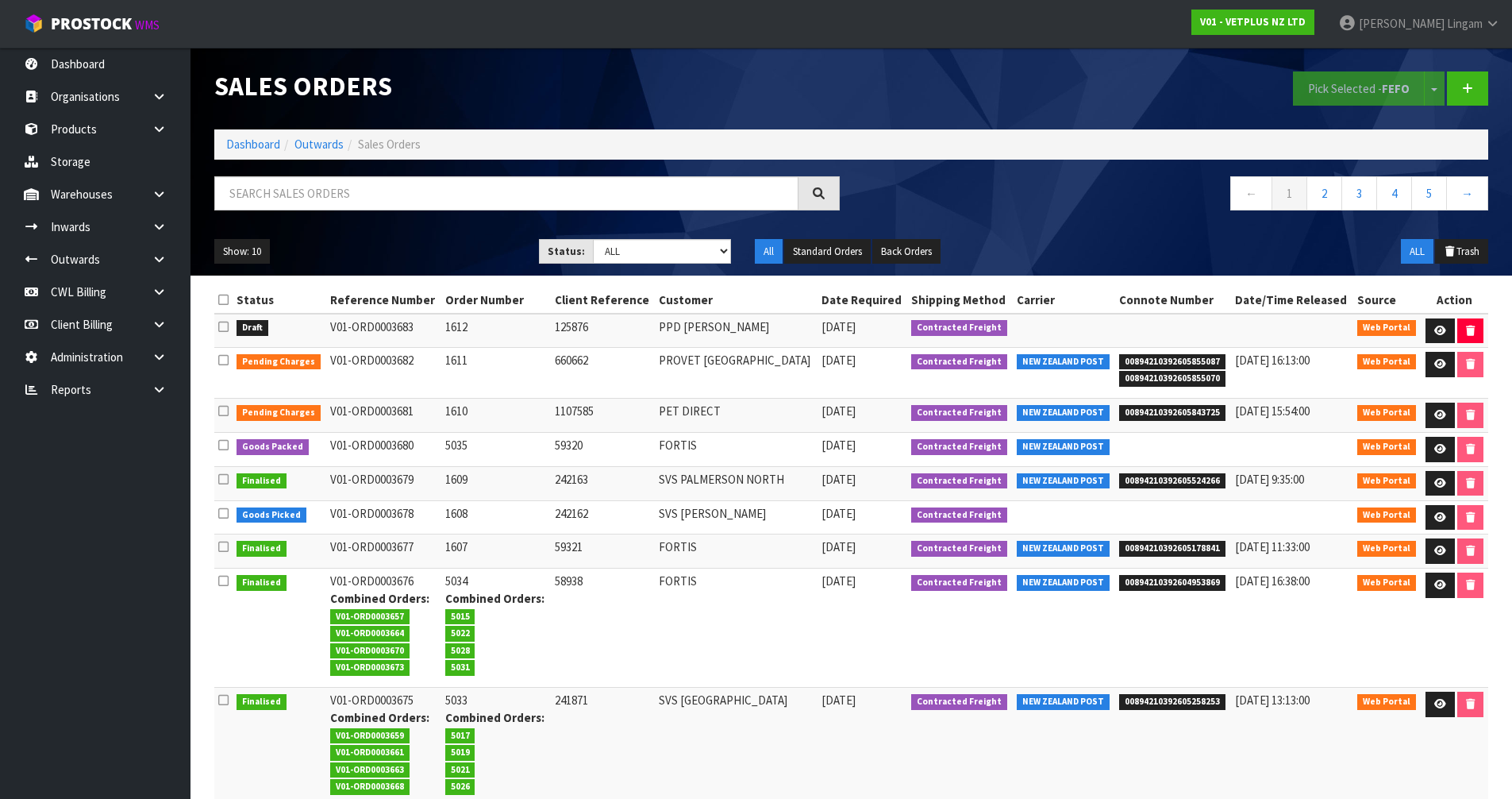
click at [223, 329] on icon at bounding box center [223, 327] width 10 height 12
click at [0, 0] on input "checkbox" at bounding box center [0, 0] width 0 height 0
click at [1315, 95] on button "Pick Selected - FEFO" at bounding box center [1358, 88] width 132 height 34
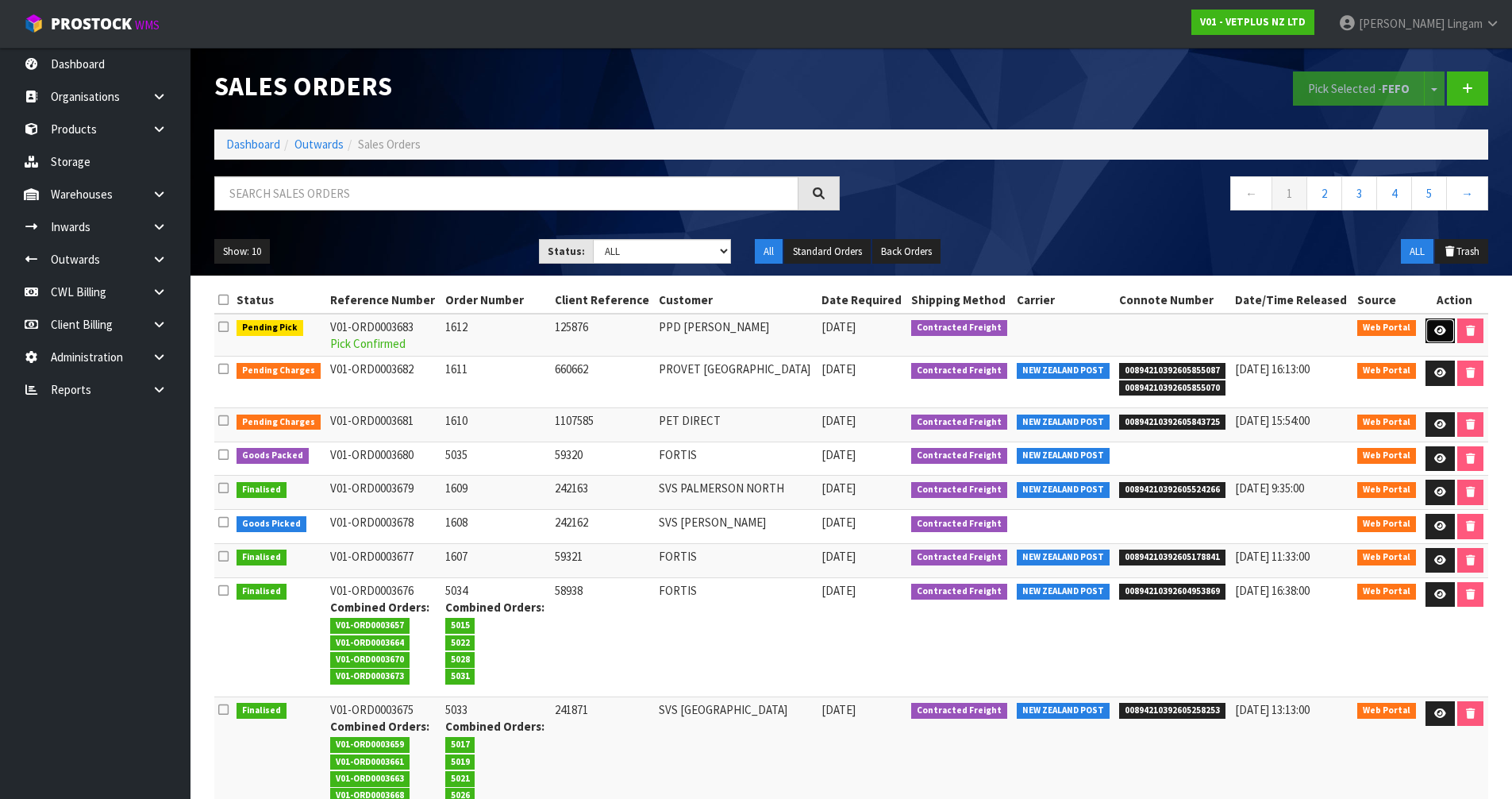
click at [1439, 331] on icon at bounding box center [1440, 330] width 12 height 10
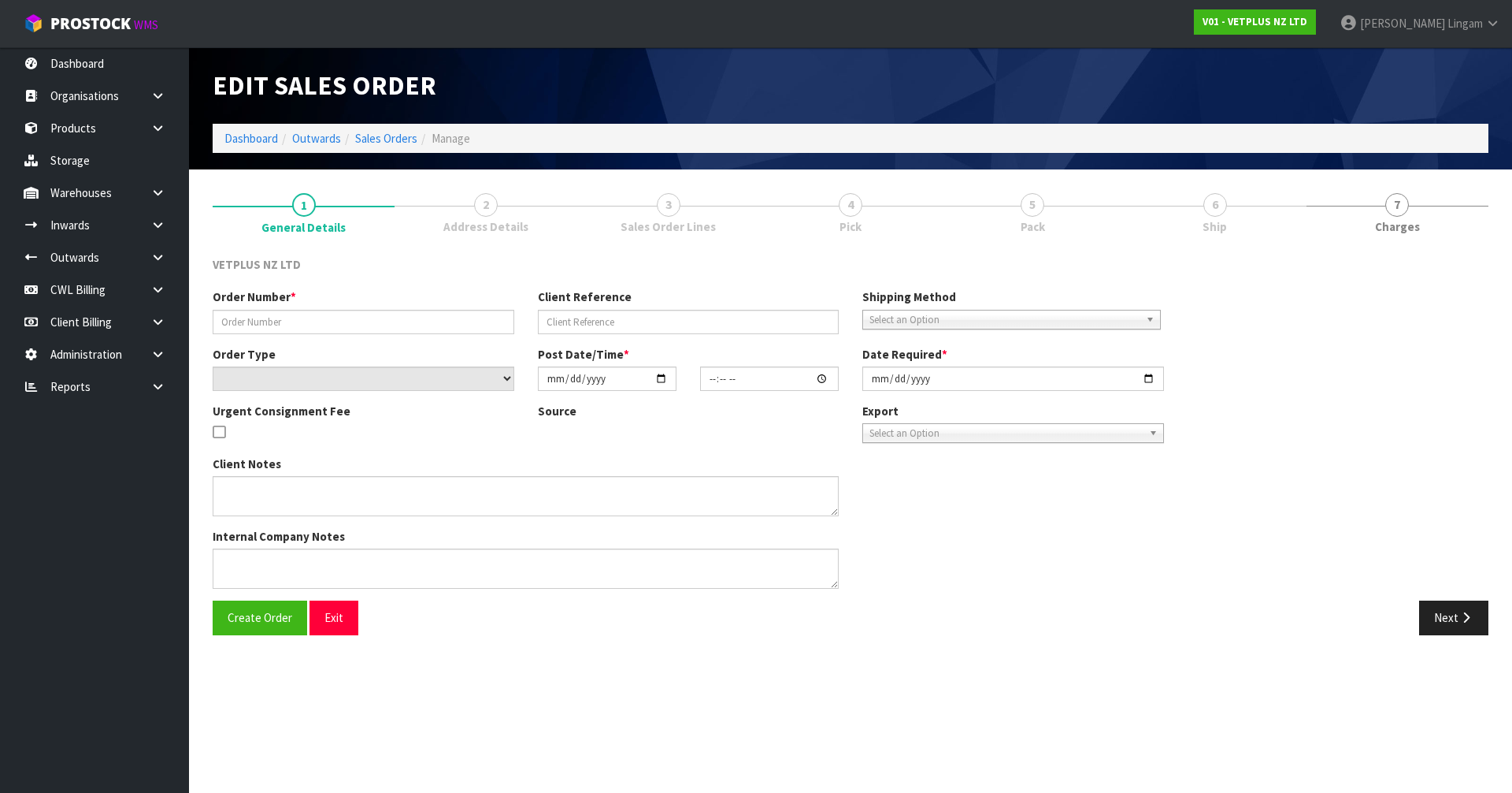
type input "1612"
type input "125876"
select select "number:0"
type input "[DATE]"
type input "11:55:00.000"
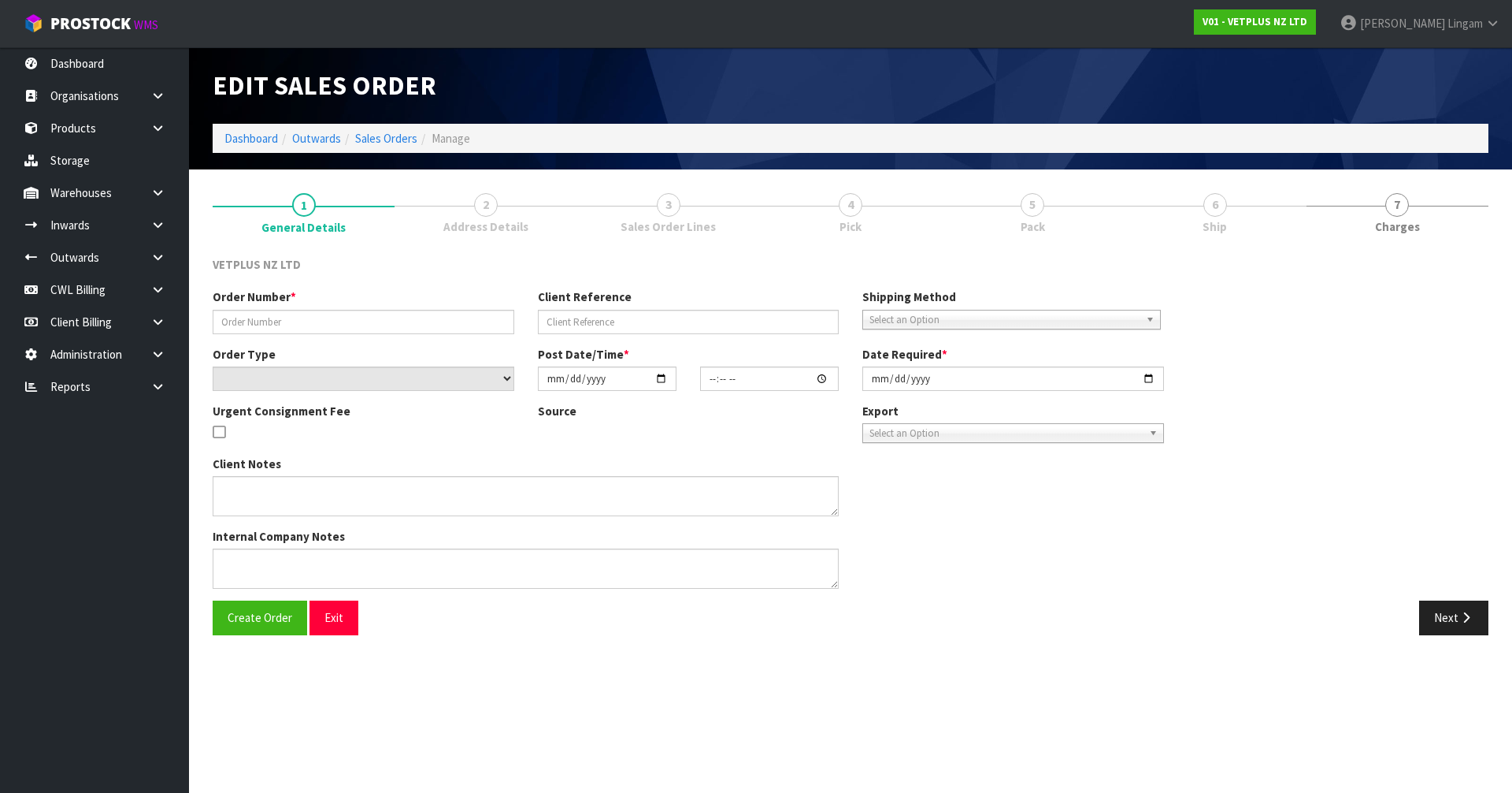
type input "[DATE]"
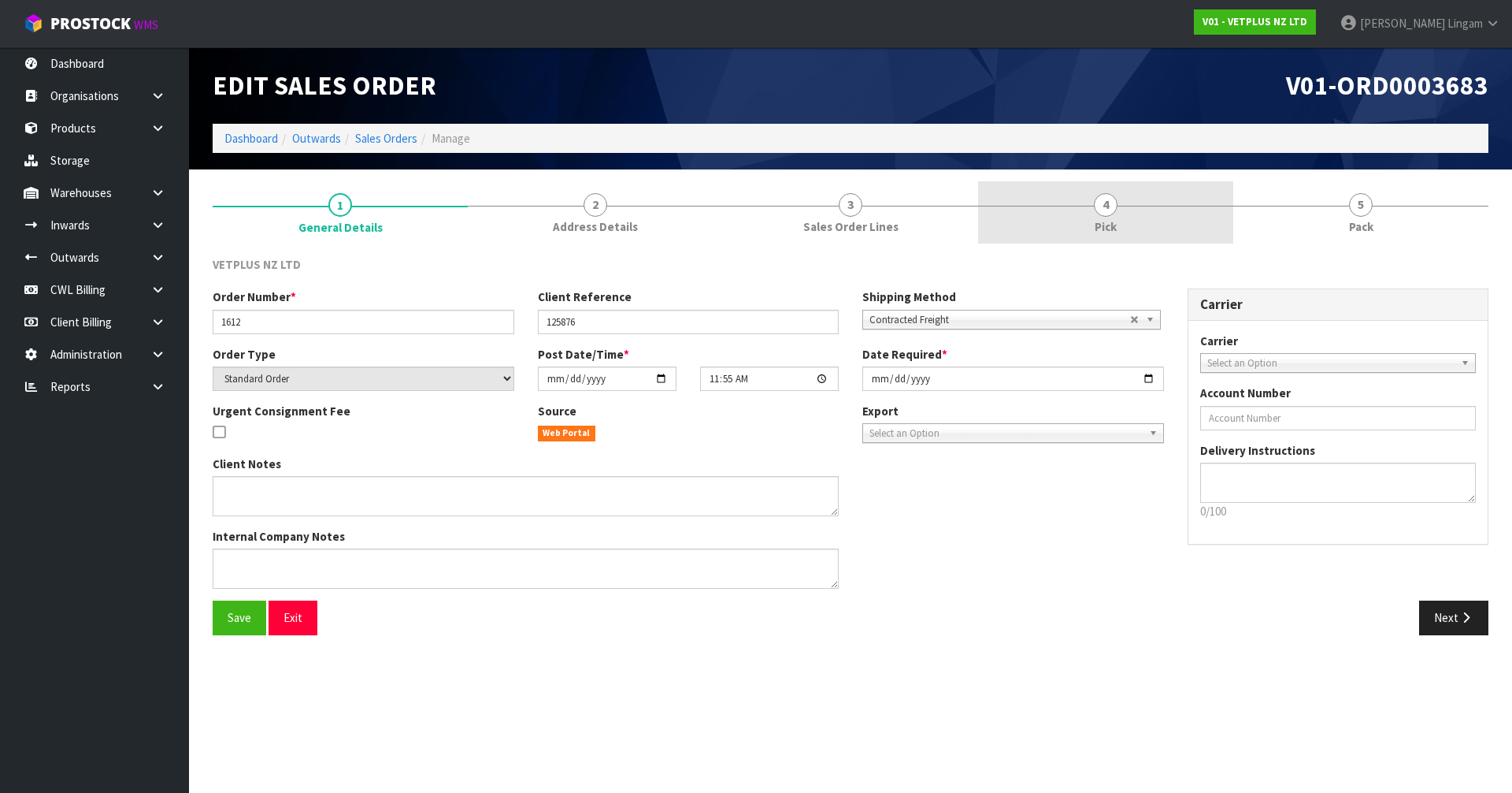
click at [1131, 220] on link "4 Pick" at bounding box center [1105, 212] width 255 height 63
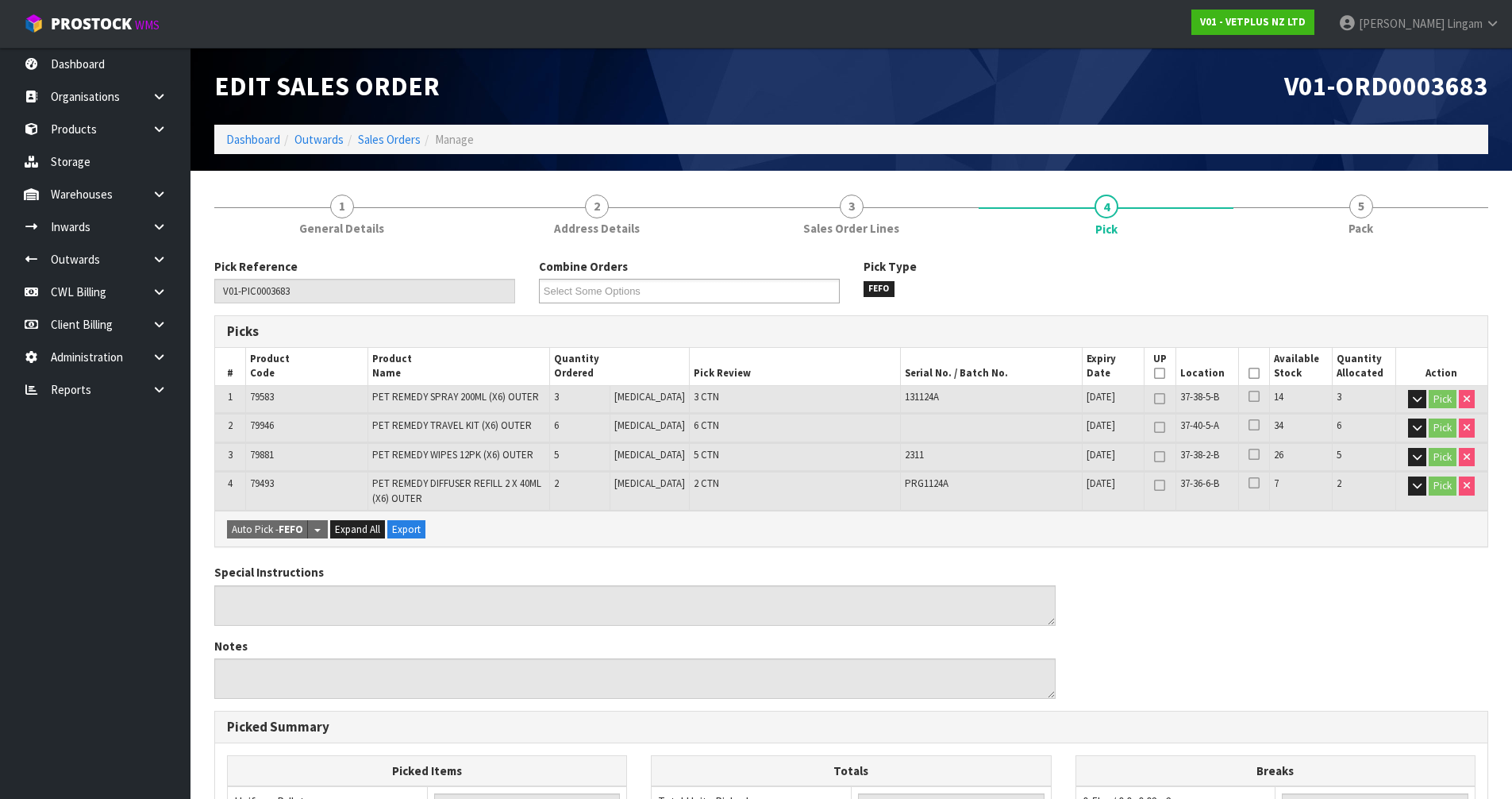
scroll to position [350, 0]
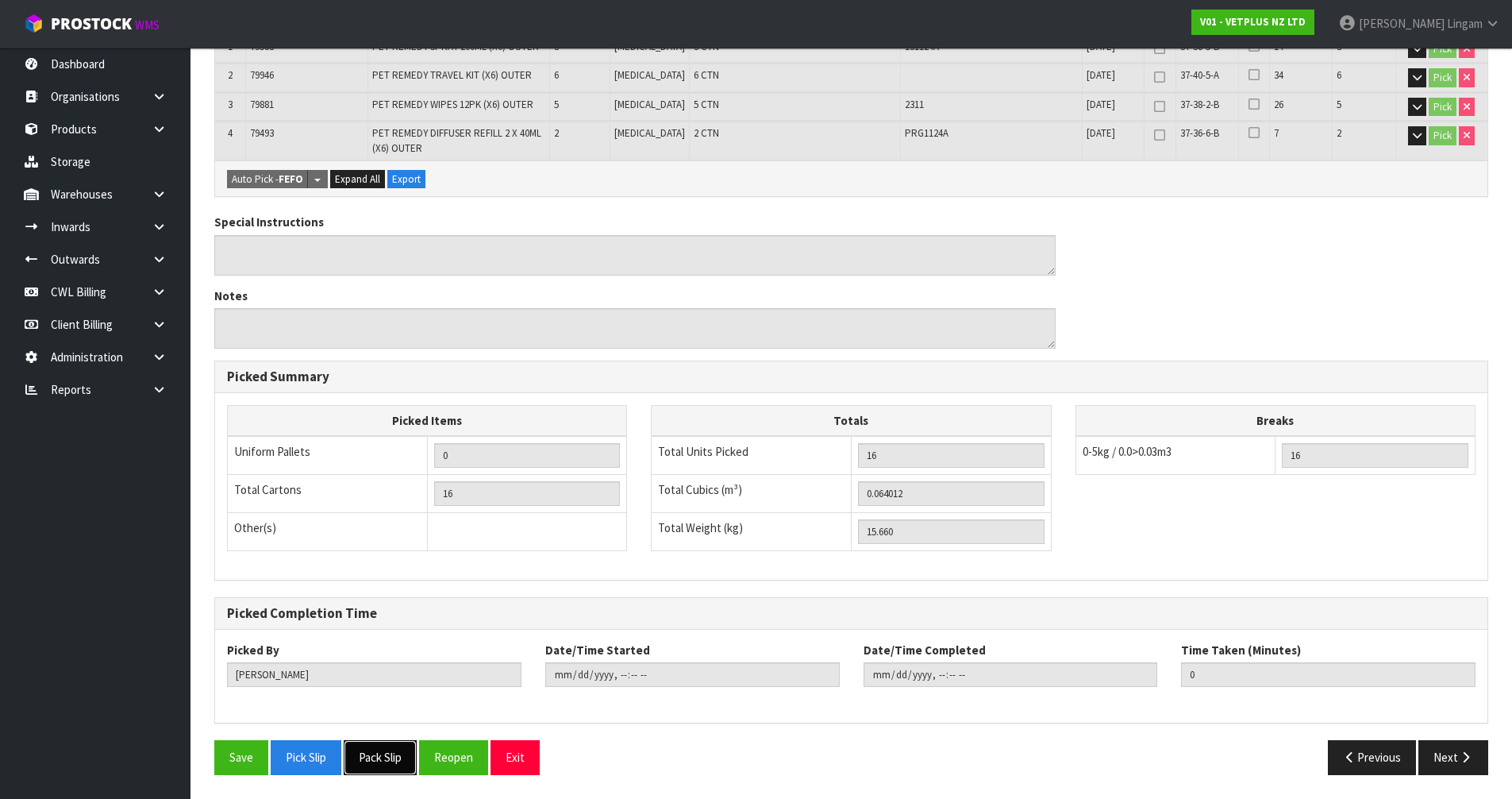
drag, startPoint x: 388, startPoint y: 761, endPoint x: 402, endPoint y: 754, distance: 15.7
click at [390, 760] on button "Pack Slip" at bounding box center [380, 757] width 73 height 34
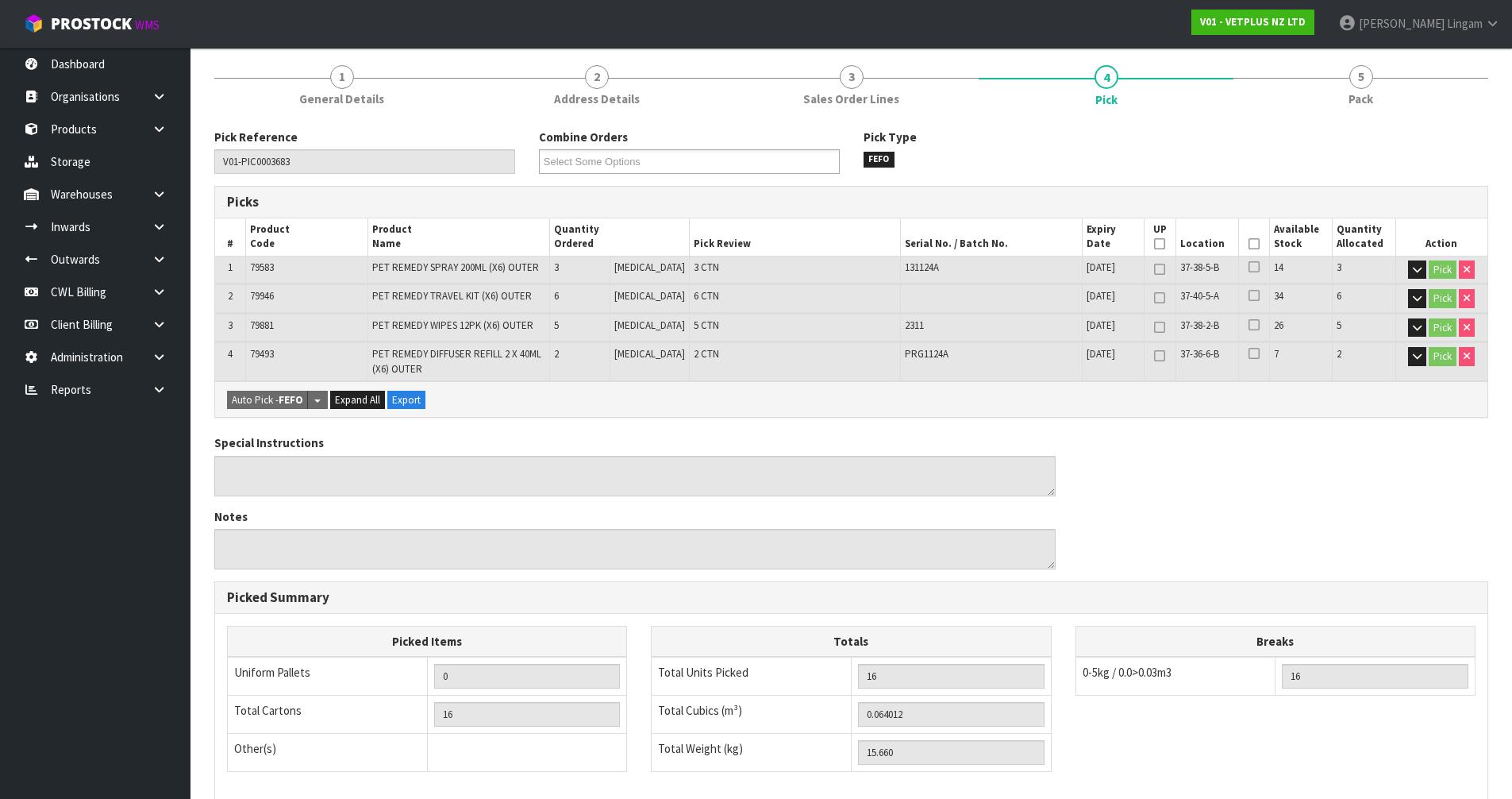
scroll to position [0, 0]
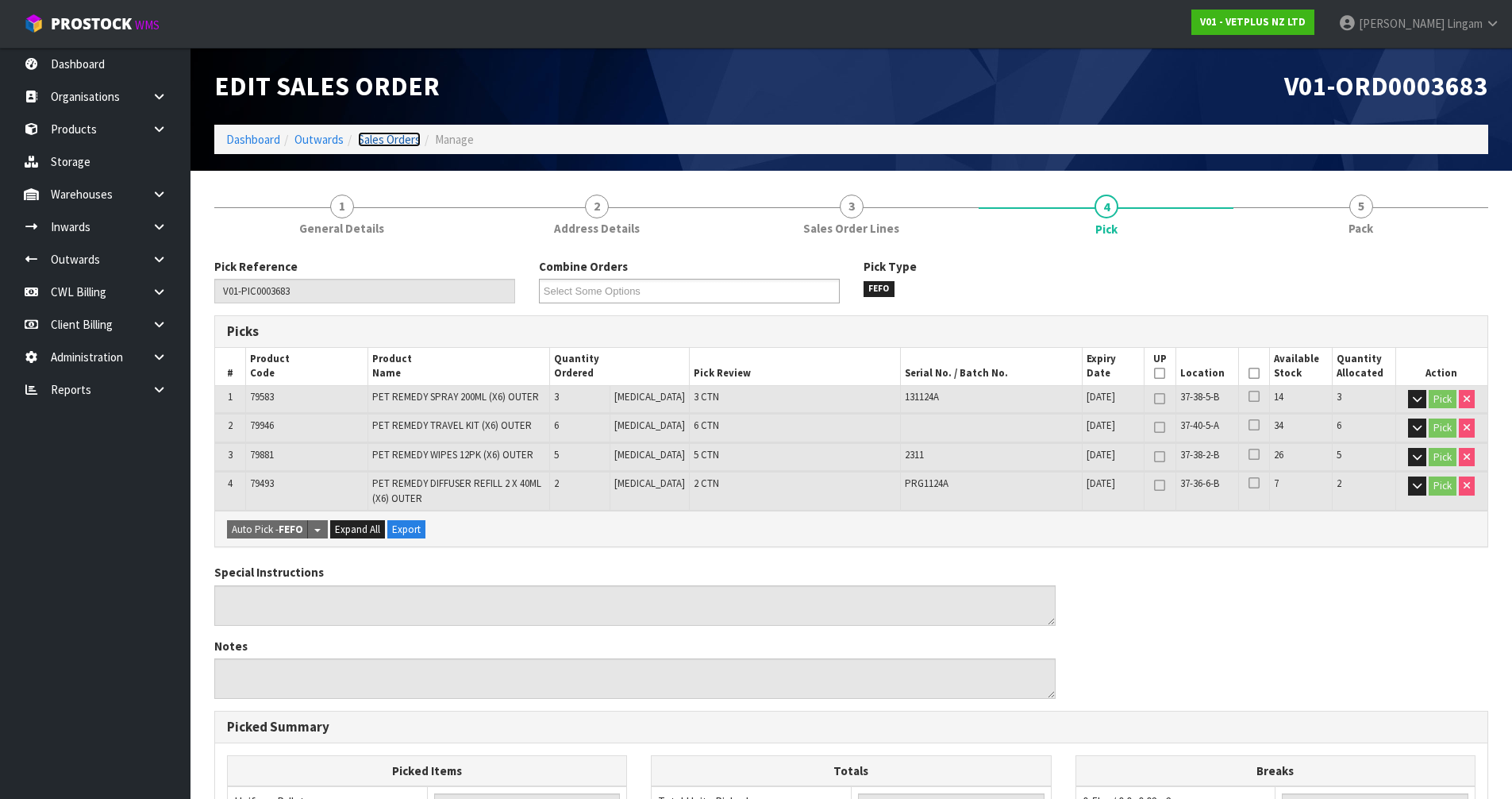
click at [404, 141] on link "Sales Orders" at bounding box center [389, 139] width 63 height 15
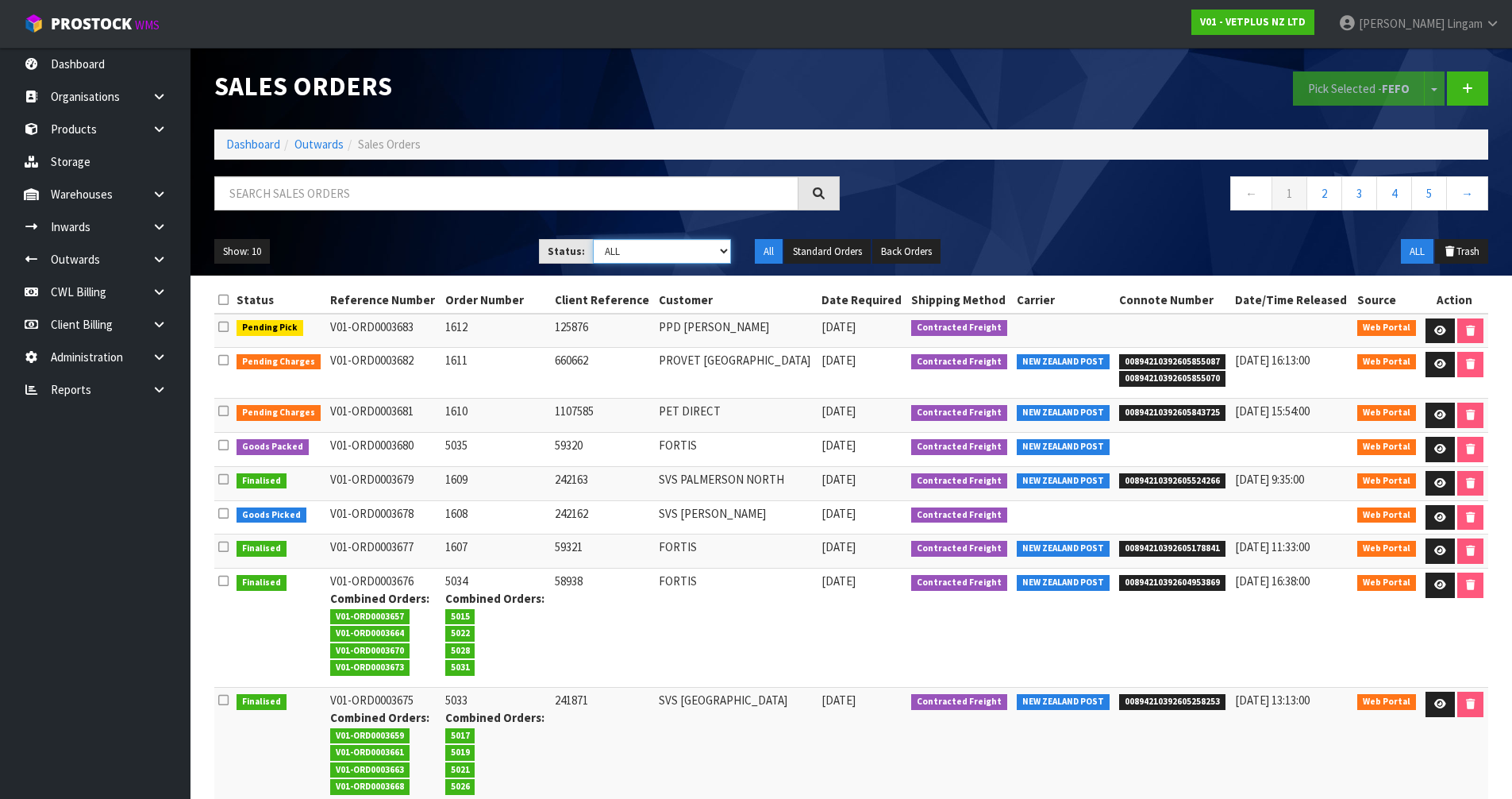
click at [684, 249] on select "Draft Pending Allocated Pending Pick Goods Picked Goods Packed Pending Charges …" at bounding box center [662, 250] width 138 height 24
click at [1447, 369] on link at bounding box center [1440, 365] width 29 height 25
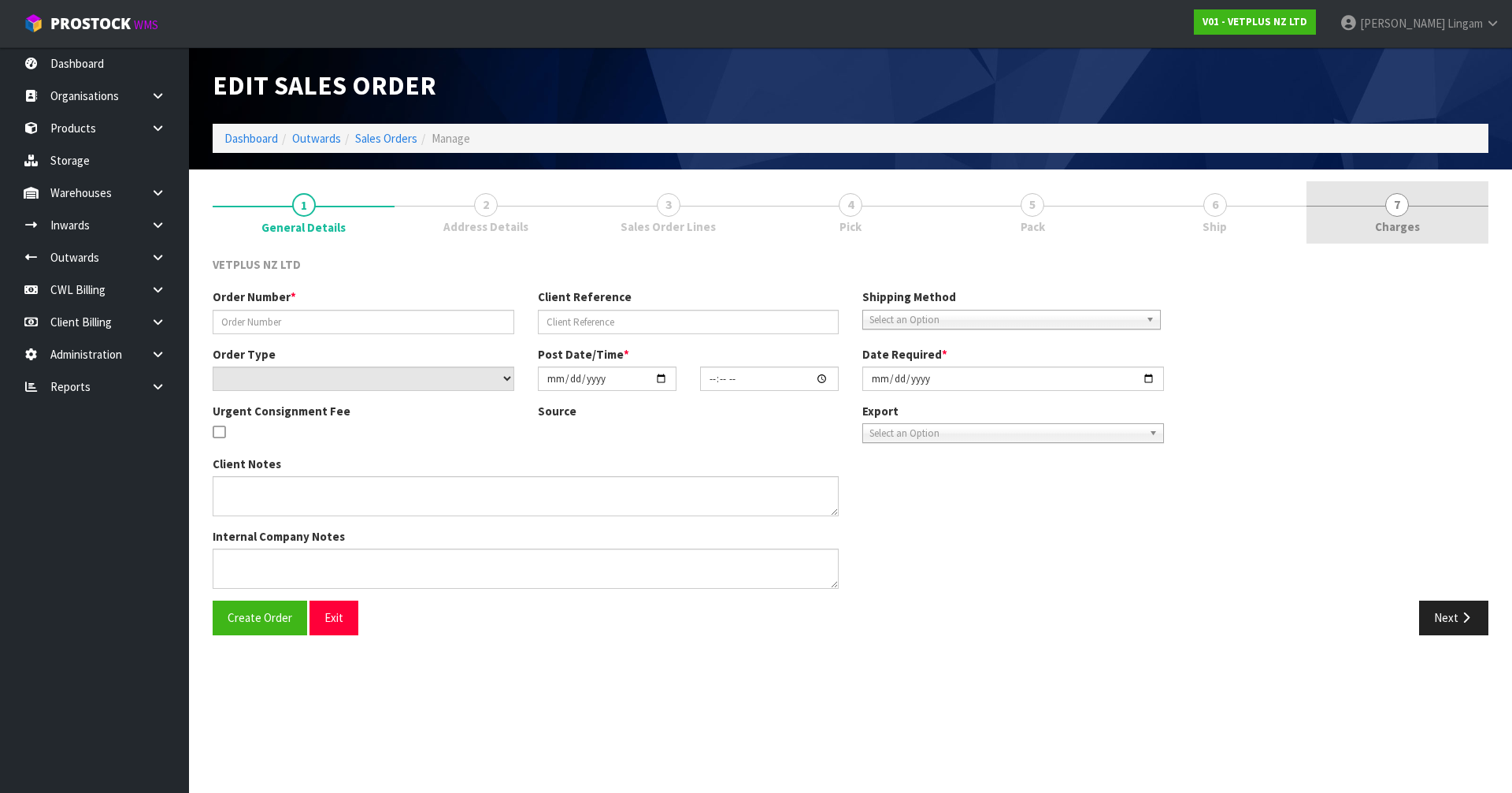
type input "1611"
type input "660662"
select select "number:0"
type input "[DATE]"
type input "16:53:00.000"
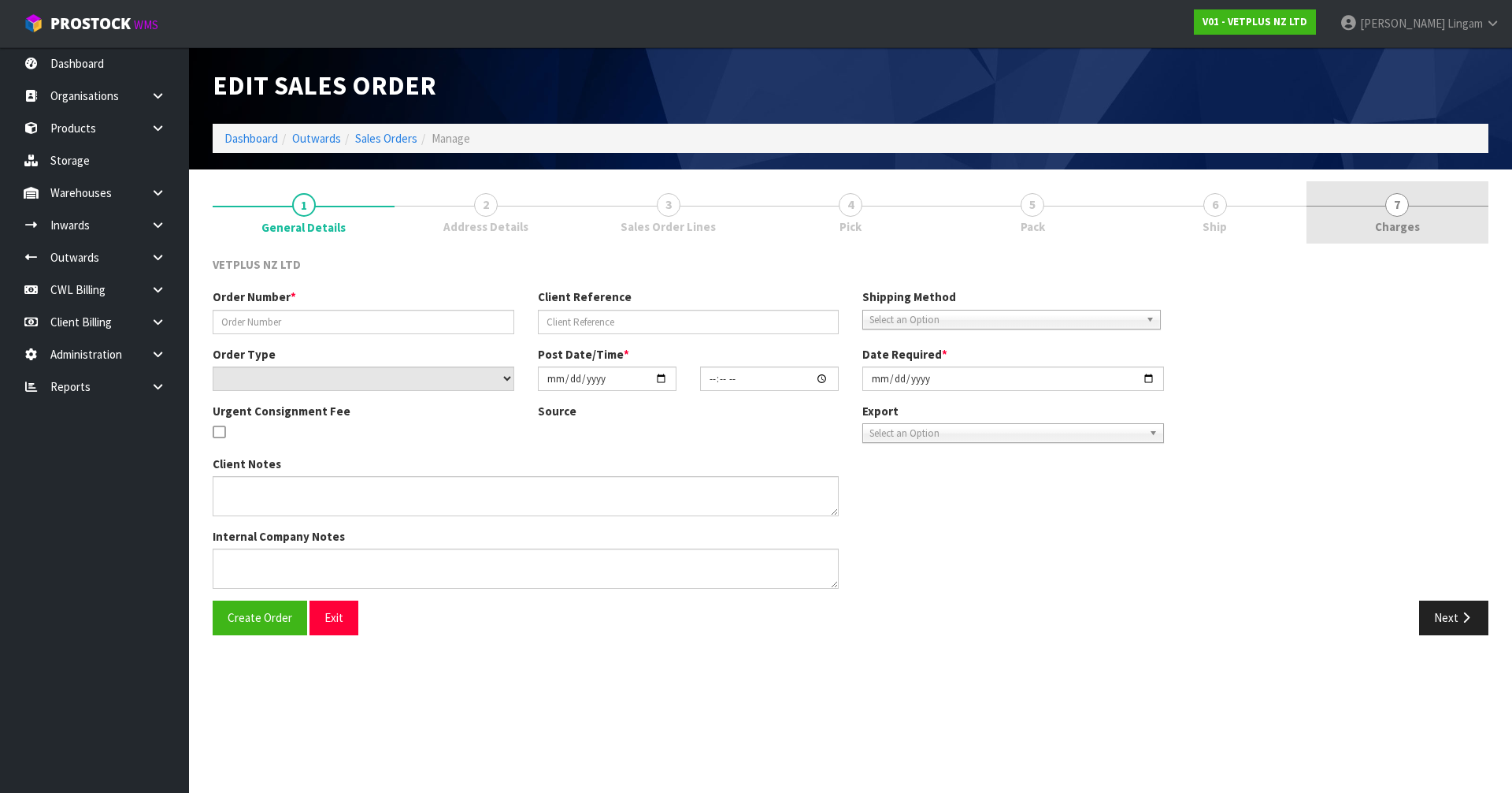
type input "[DATE]"
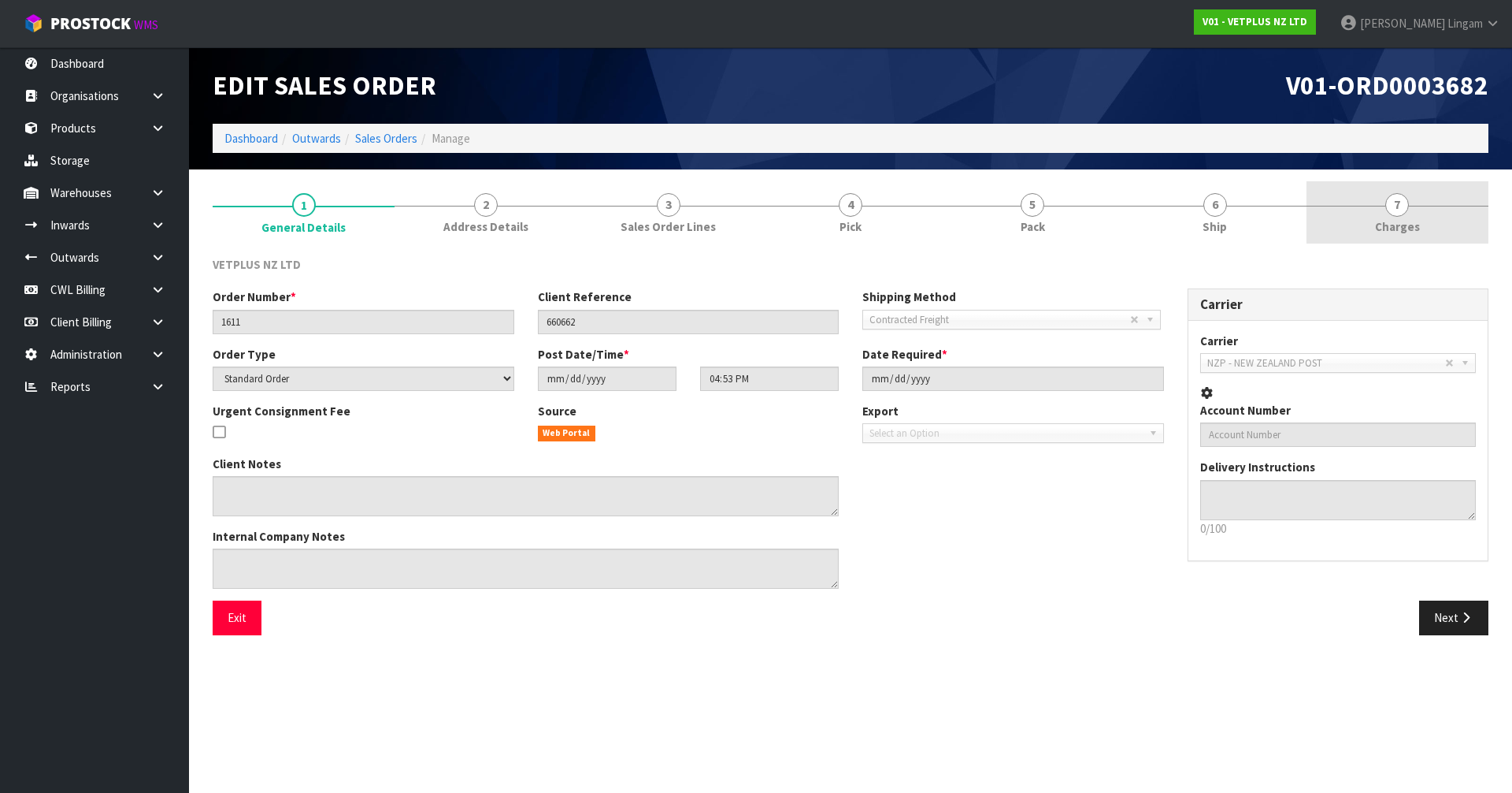
click at [1421, 225] on link "7 [GEOGRAPHIC_DATA]" at bounding box center [1397, 212] width 182 height 63
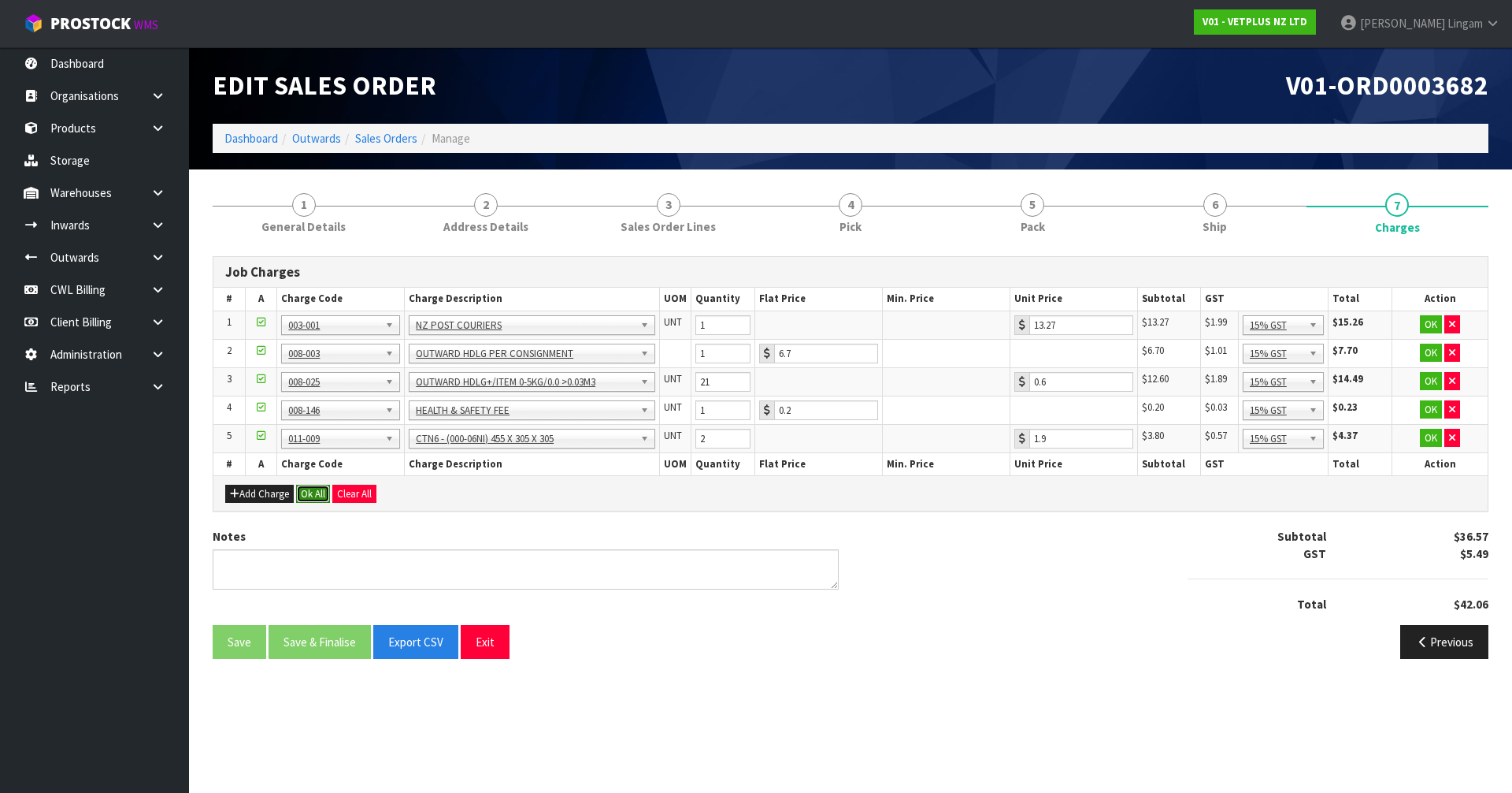
click at [312, 489] on button "Ok All" at bounding box center [313, 494] width 34 height 19
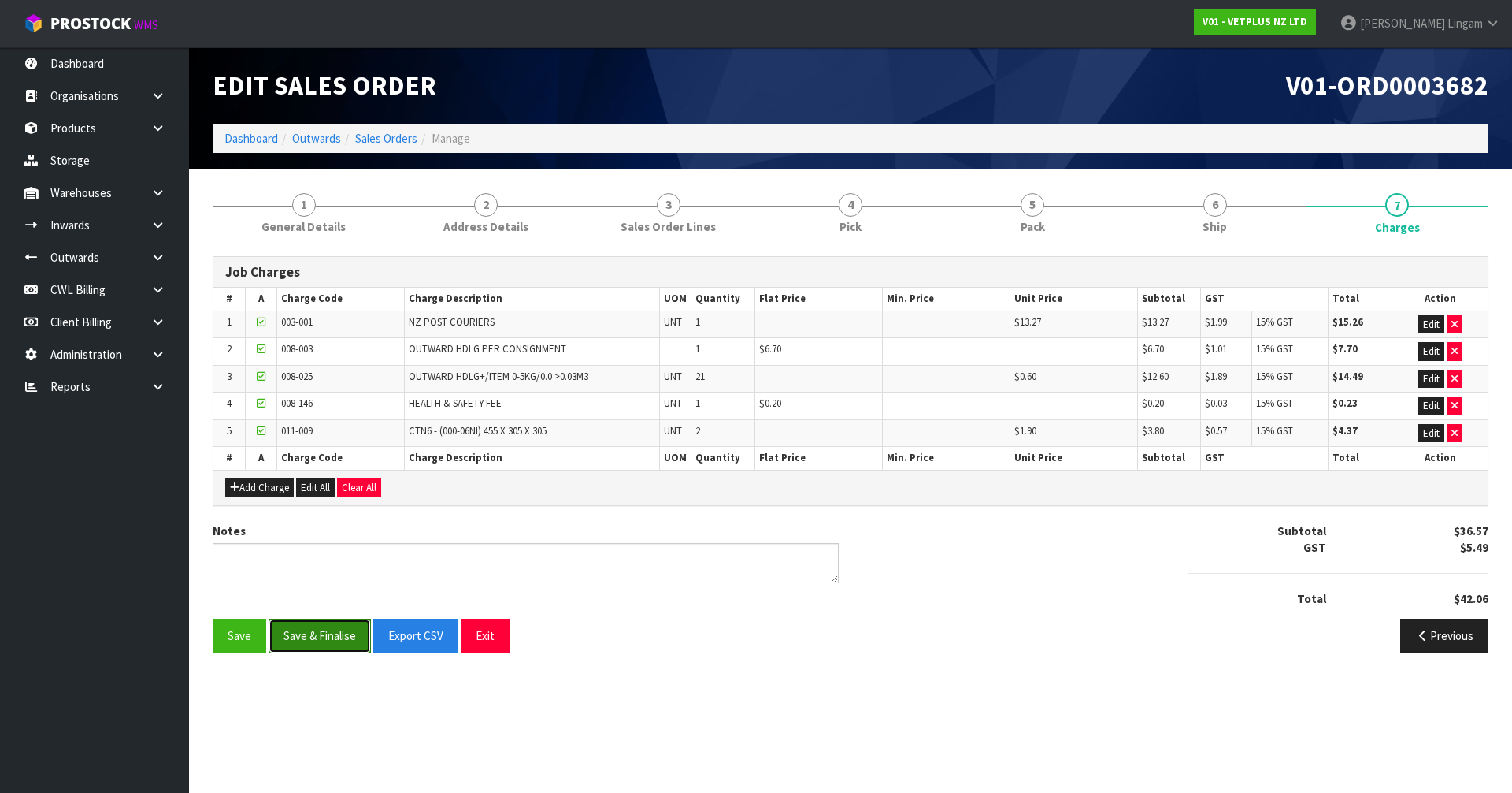
click at [327, 631] on button "Save & Finalise" at bounding box center [319, 635] width 103 height 34
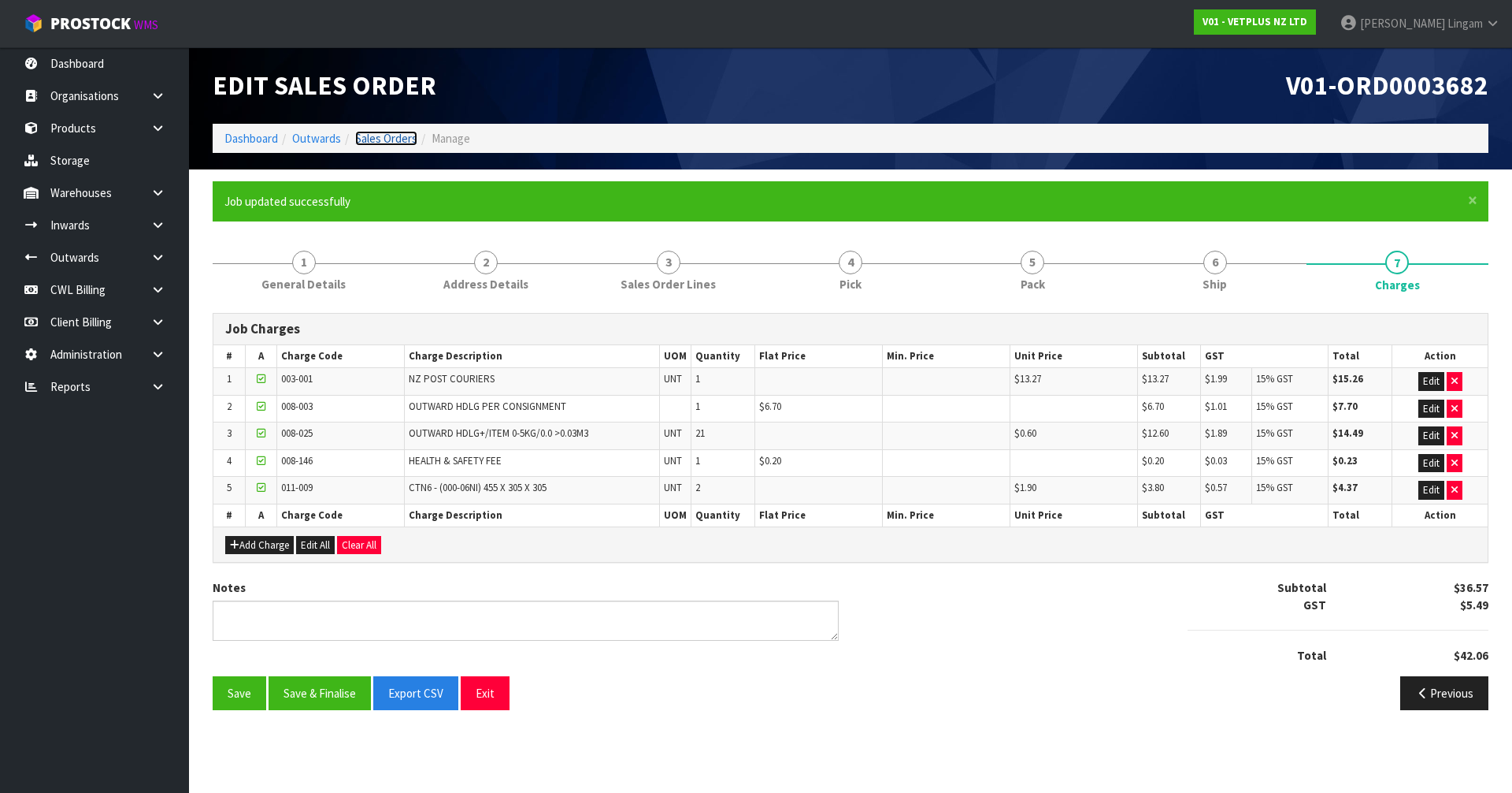
click at [388, 137] on link "Sales Orders" at bounding box center [386, 138] width 63 height 15
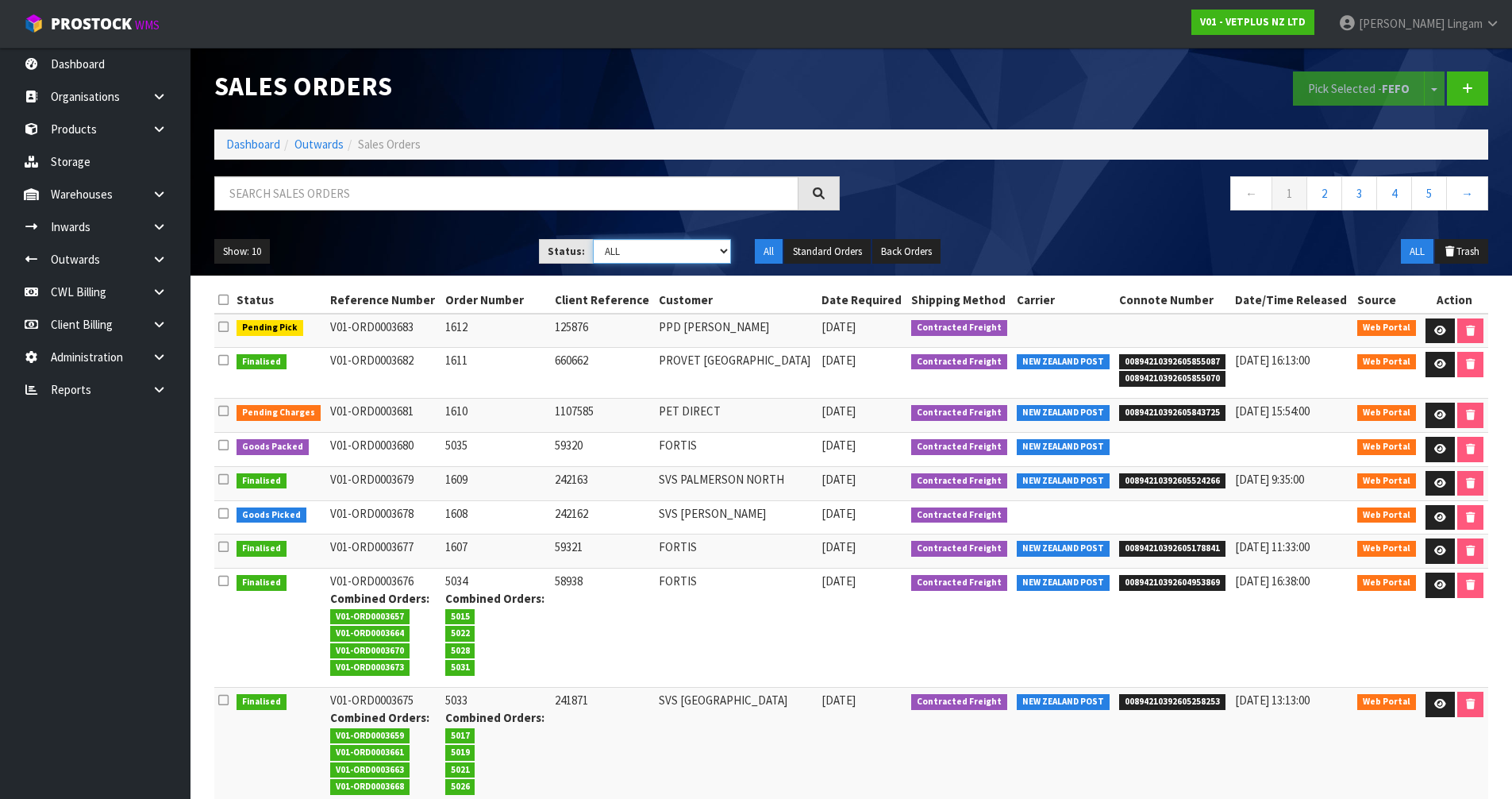
click at [661, 257] on select "Draft Pending Allocated Pending Pick Goods Picked Goods Packed Pending Charges …" at bounding box center [662, 250] width 138 height 24
select select "string:6"
click at [593, 239] on select "Draft Pending Allocated Pending Pick Goods Picked Goods Packed Pending Charges …" at bounding box center [662, 250] width 138 height 24
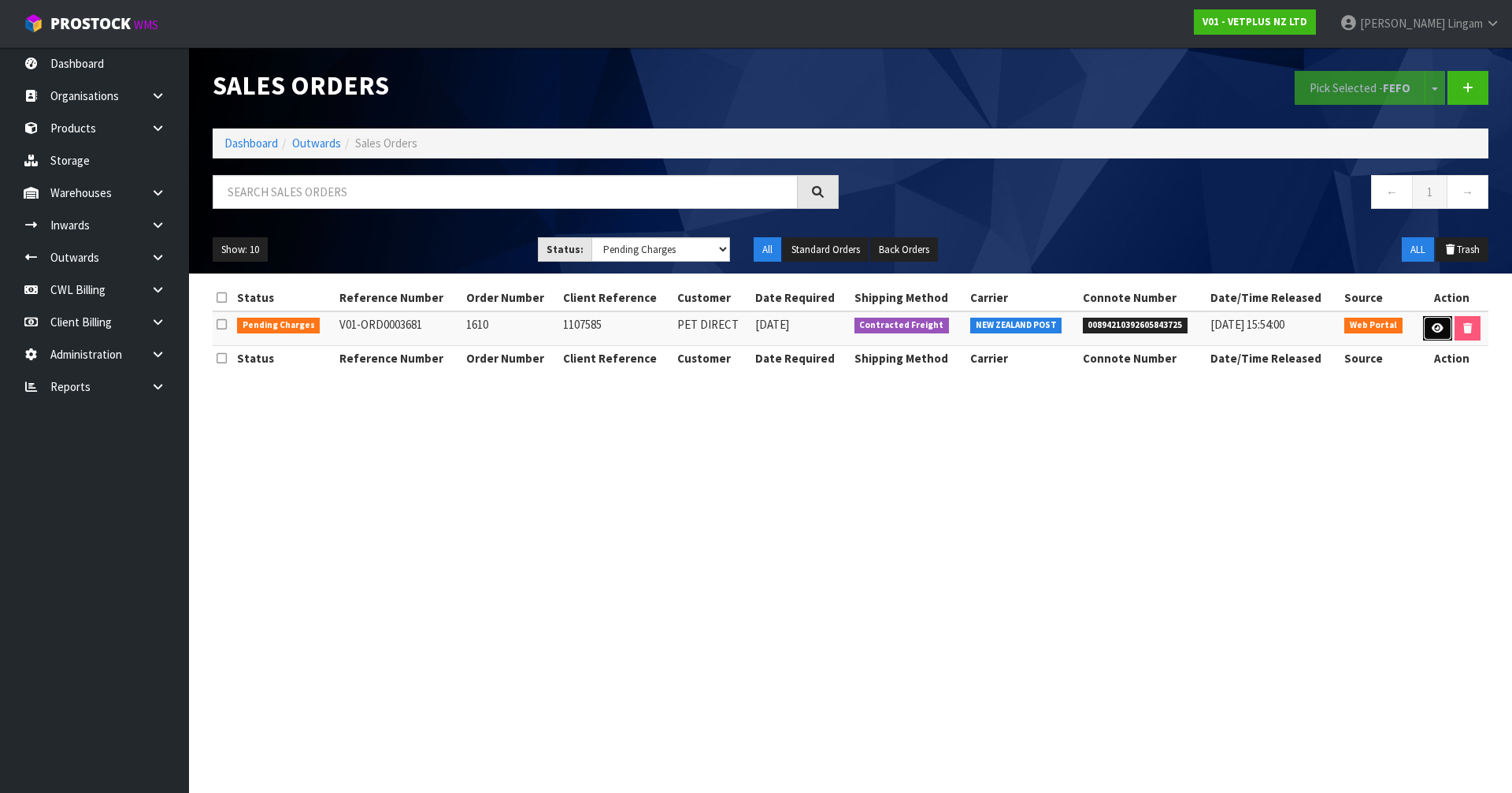
click at [1439, 329] on icon at bounding box center [1438, 328] width 12 height 10
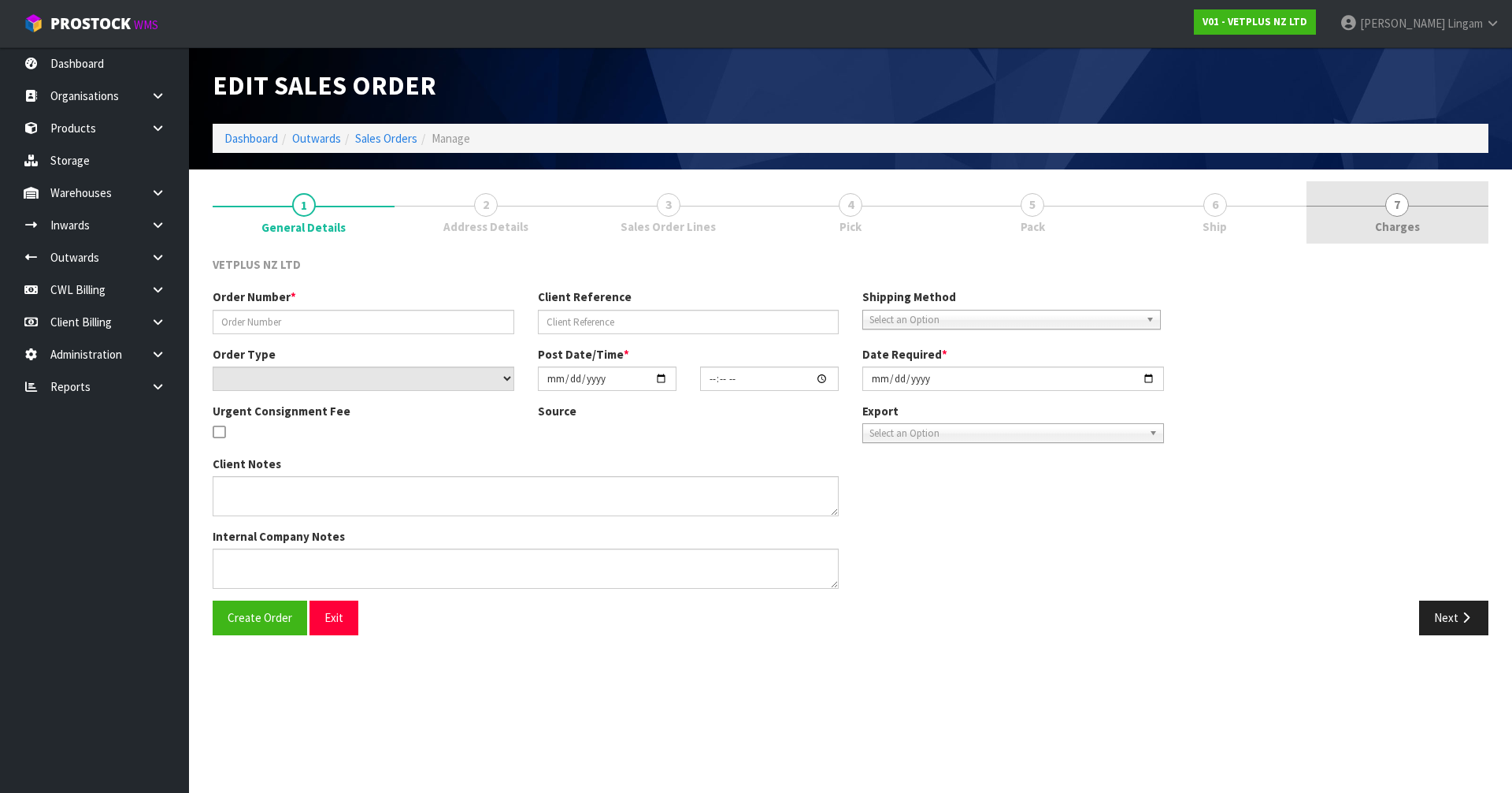
type input "1610"
type input "1107585"
select select "number:0"
type input "[DATE]"
type input "16:51:00.000"
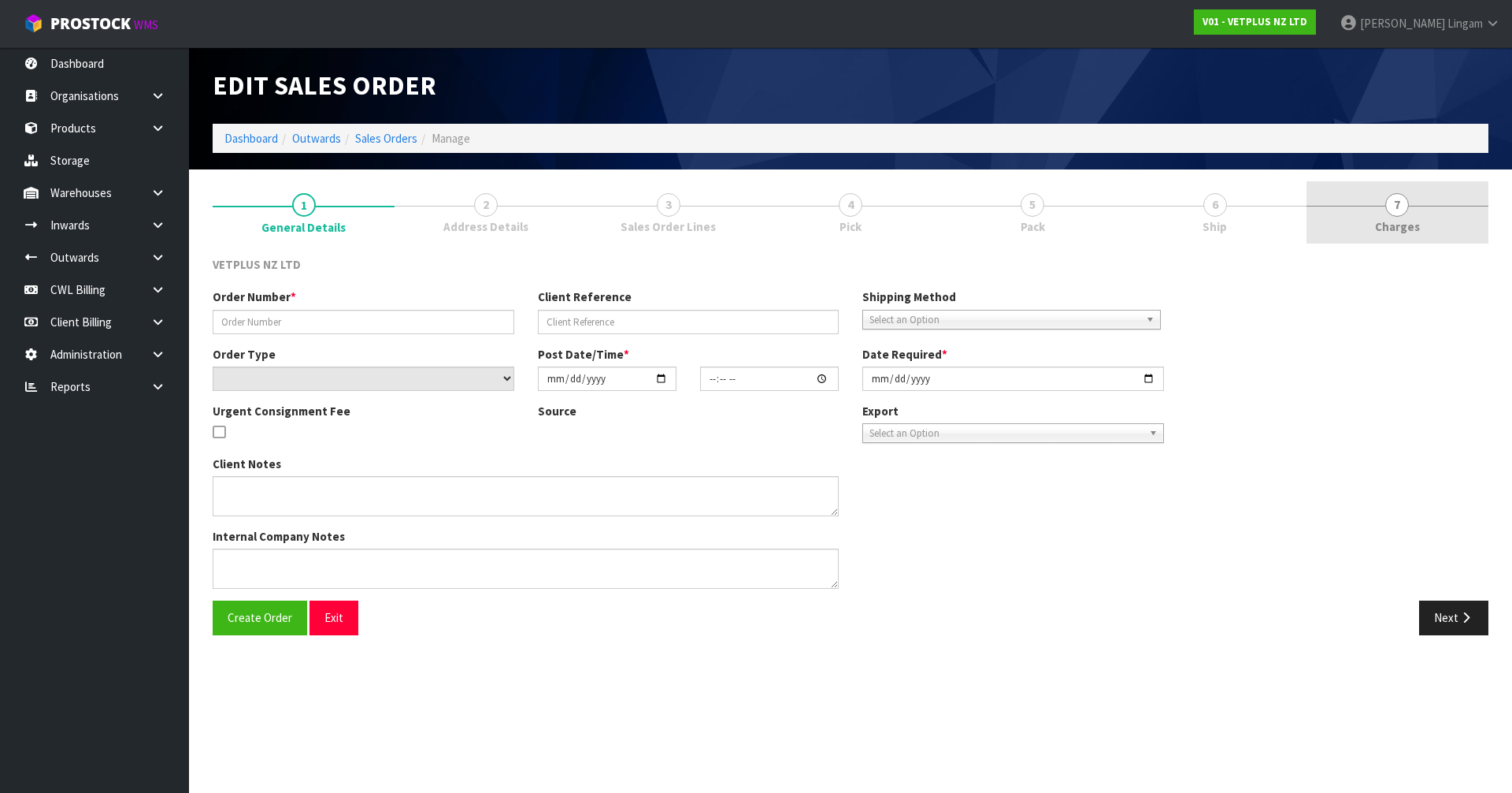
type input "[DATE]"
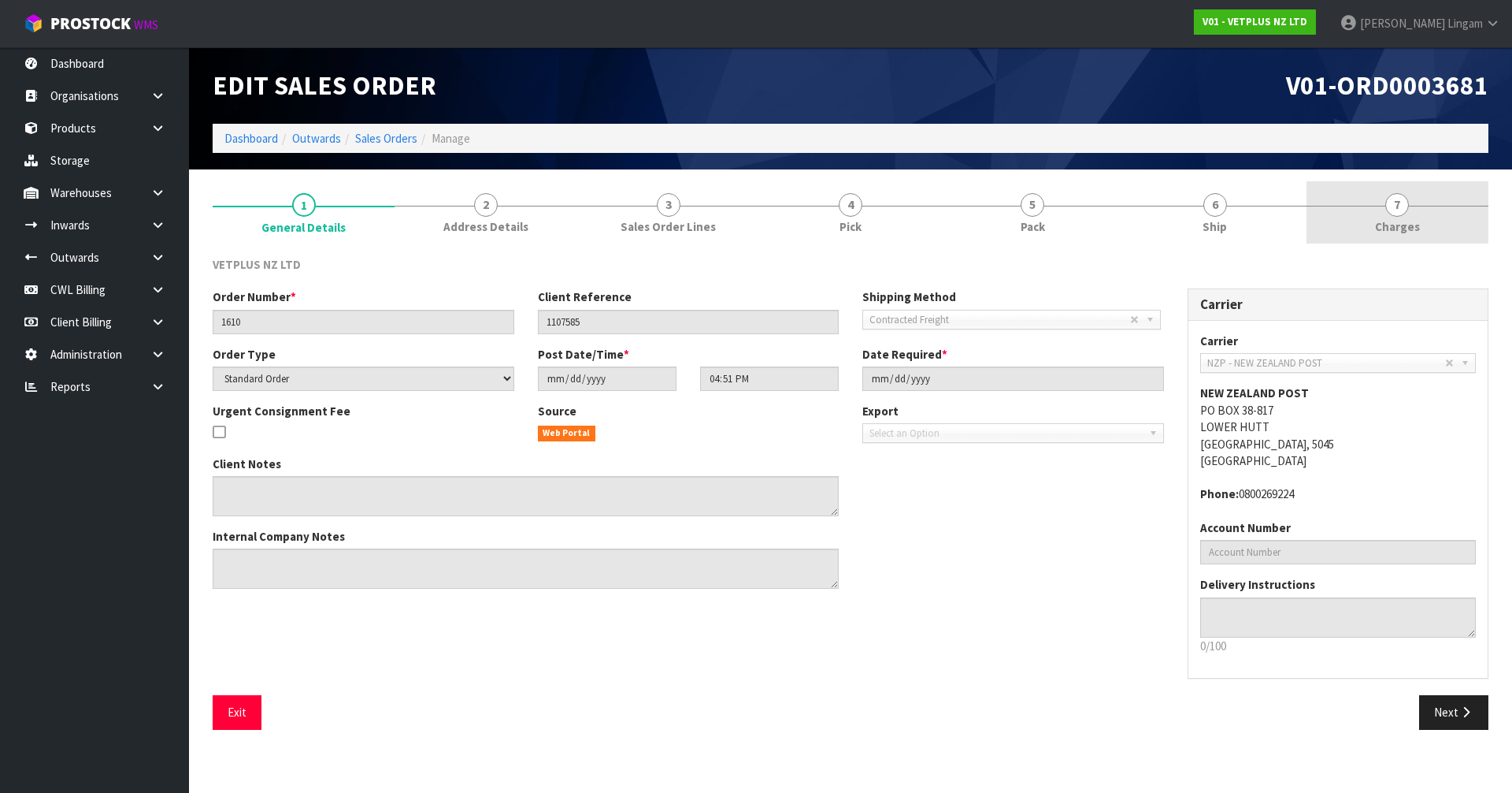
click at [1436, 230] on link "7 [GEOGRAPHIC_DATA]" at bounding box center [1397, 212] width 182 height 63
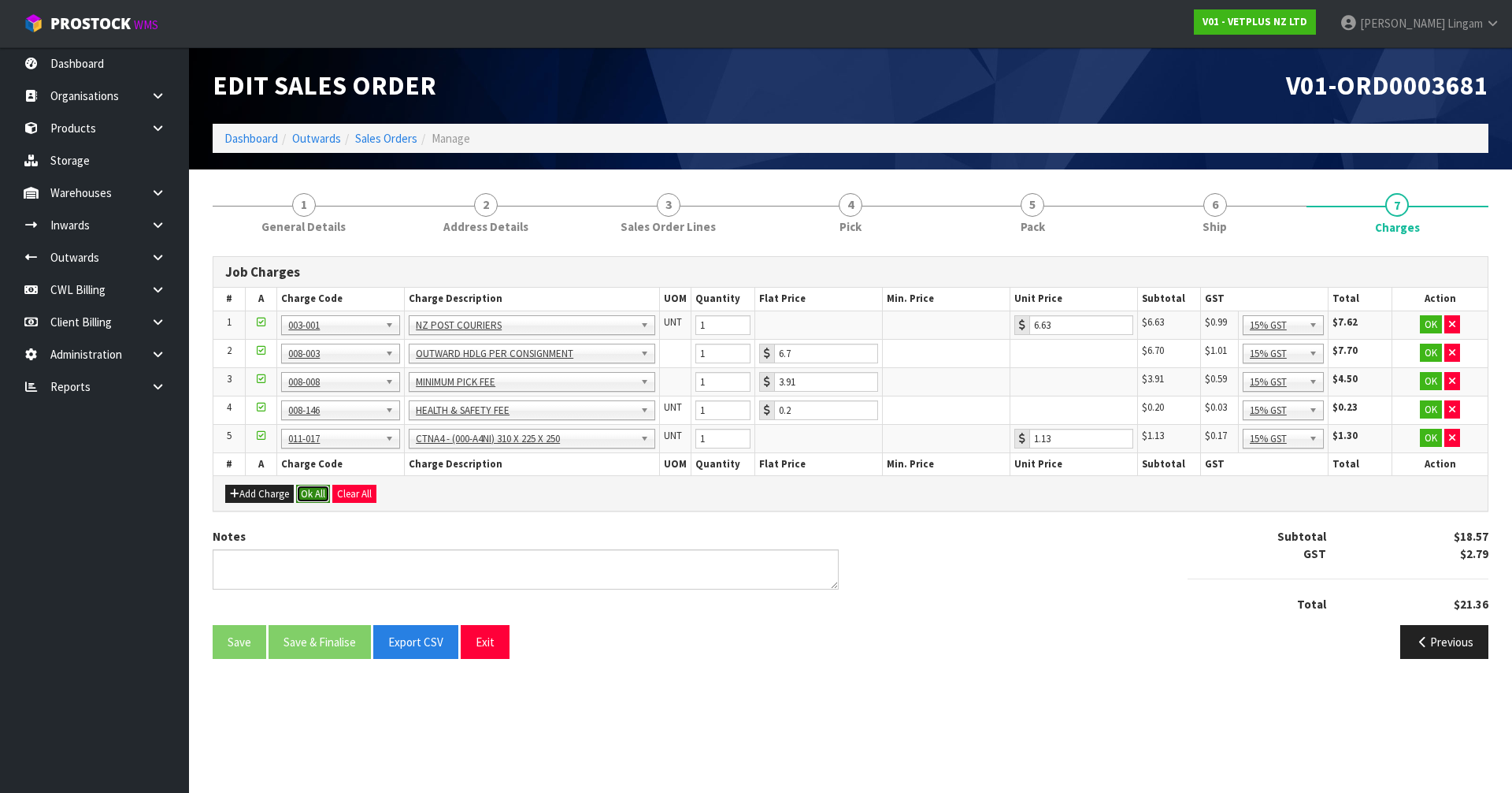
click at [317, 496] on button "Ok All" at bounding box center [313, 494] width 34 height 19
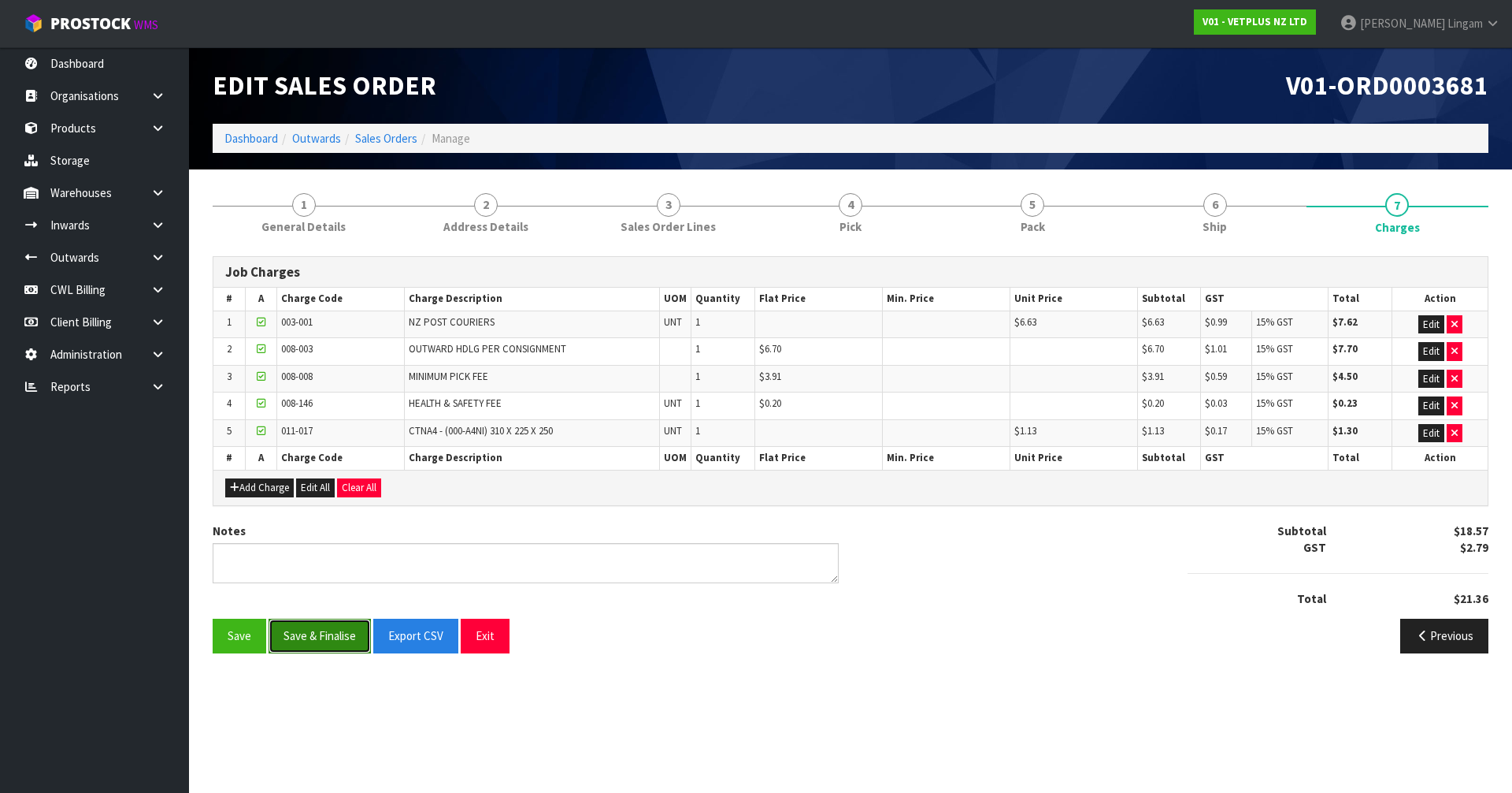
click at [308, 636] on button "Save & Finalise" at bounding box center [319, 635] width 103 height 34
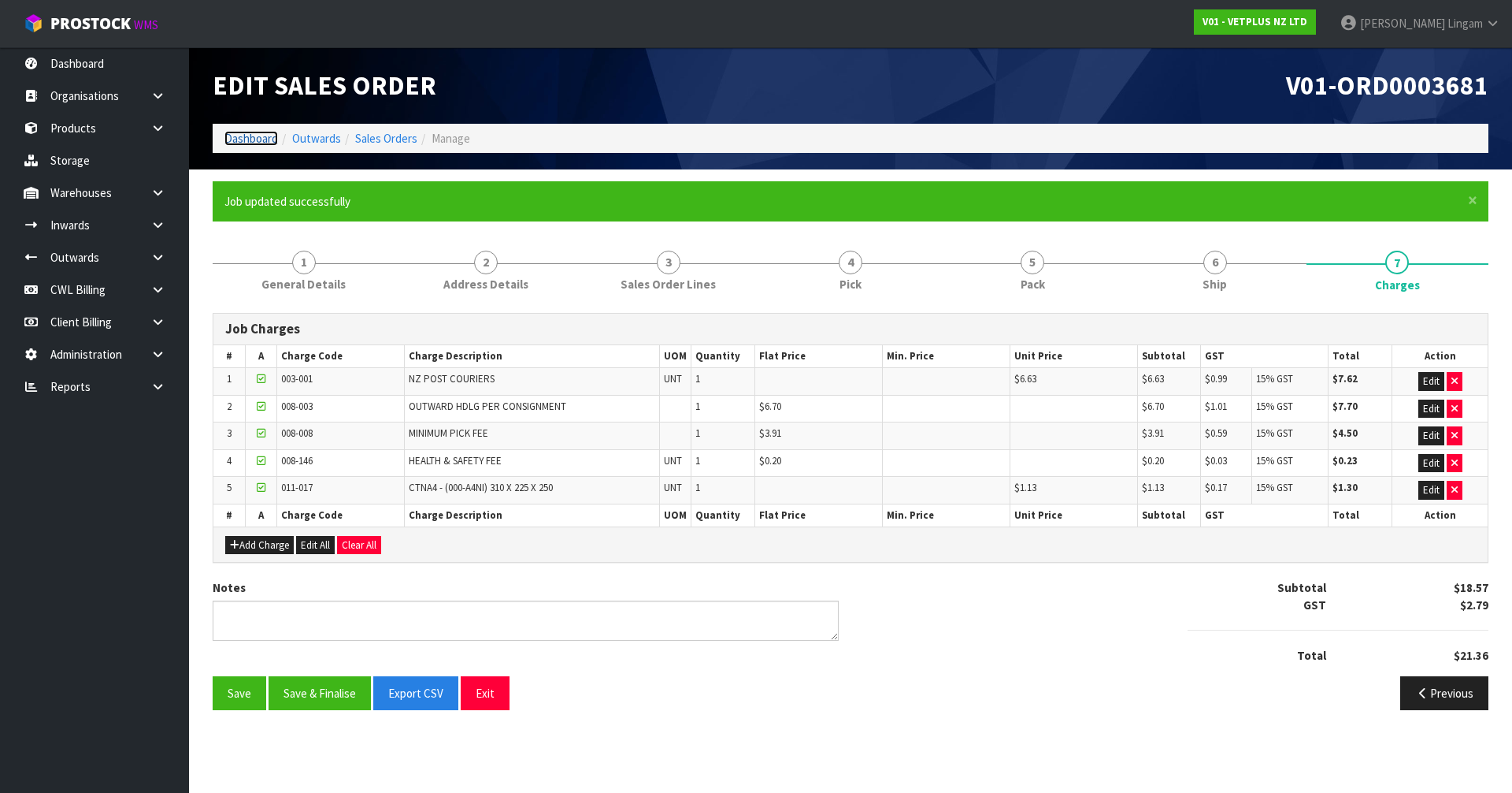
click at [244, 138] on link "Dashboard" at bounding box center [251, 138] width 53 height 15
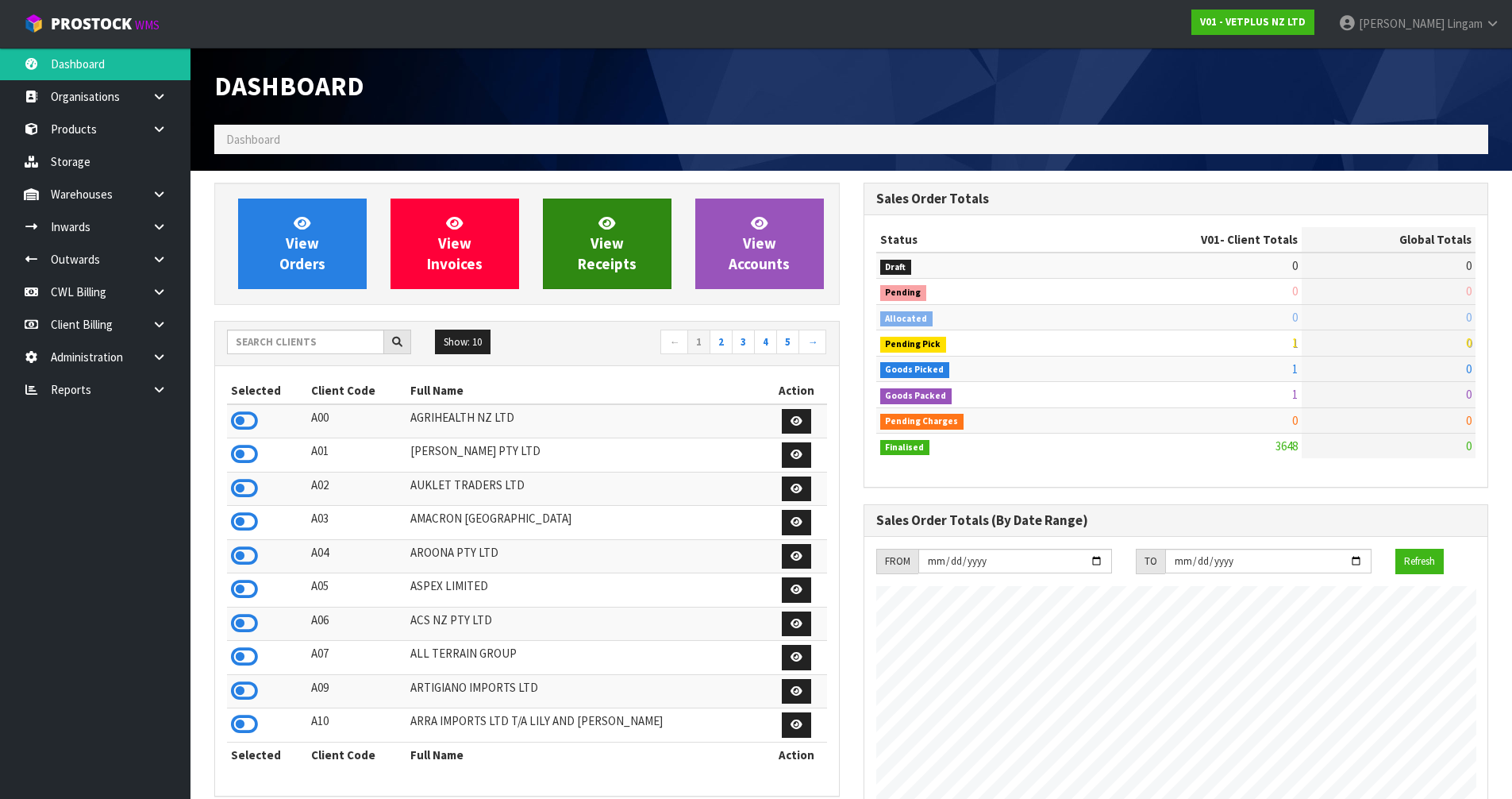
scroll to position [1202, 648]
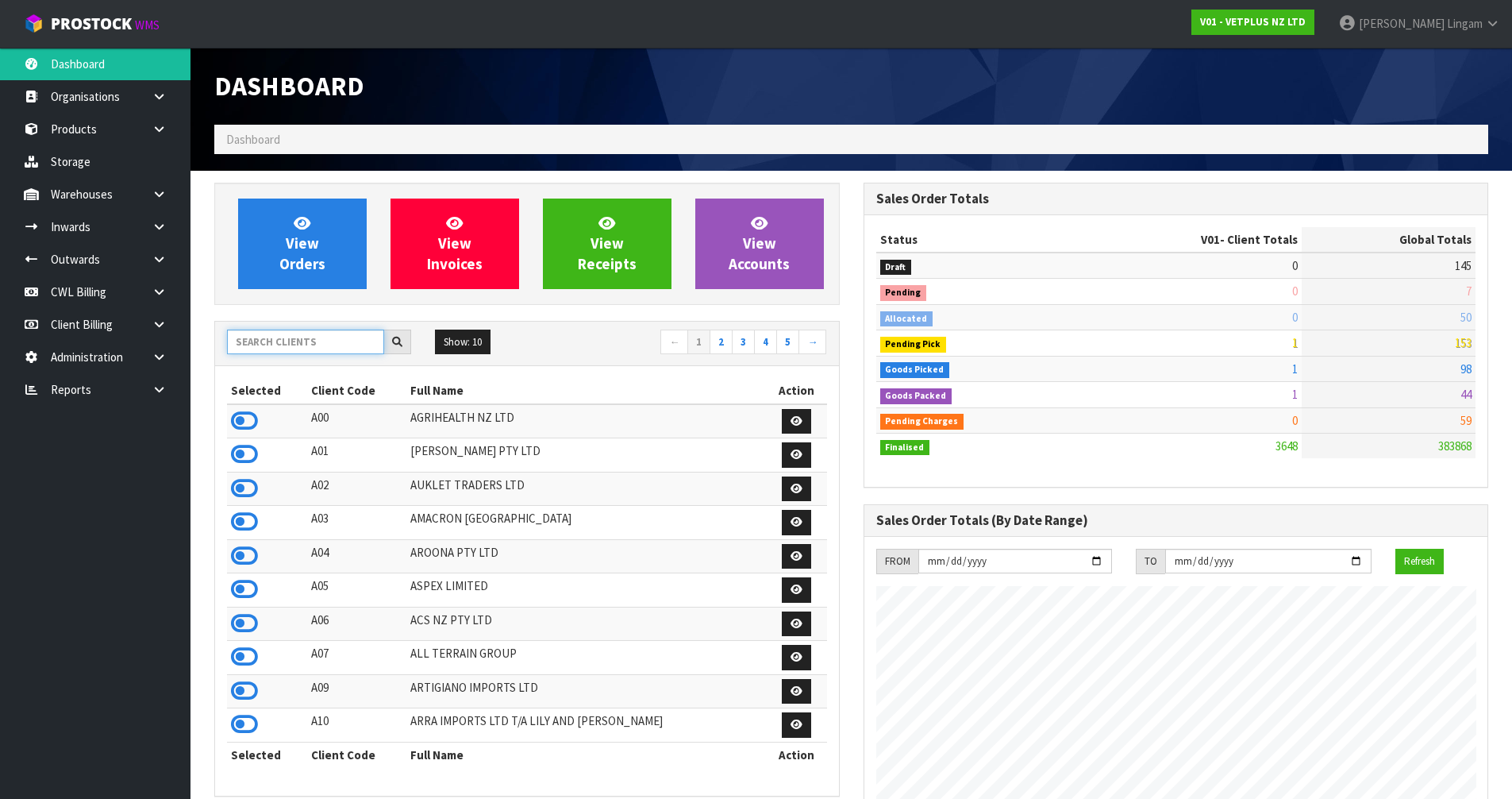
click at [316, 342] on input "text" at bounding box center [305, 341] width 157 height 24
click at [340, 338] on input "text" at bounding box center [305, 341] width 157 height 24
click at [293, 345] on input "text" at bounding box center [305, 341] width 157 height 24
click at [348, 350] on input "text" at bounding box center [305, 341] width 157 height 24
click at [272, 339] on input "text" at bounding box center [305, 341] width 157 height 24
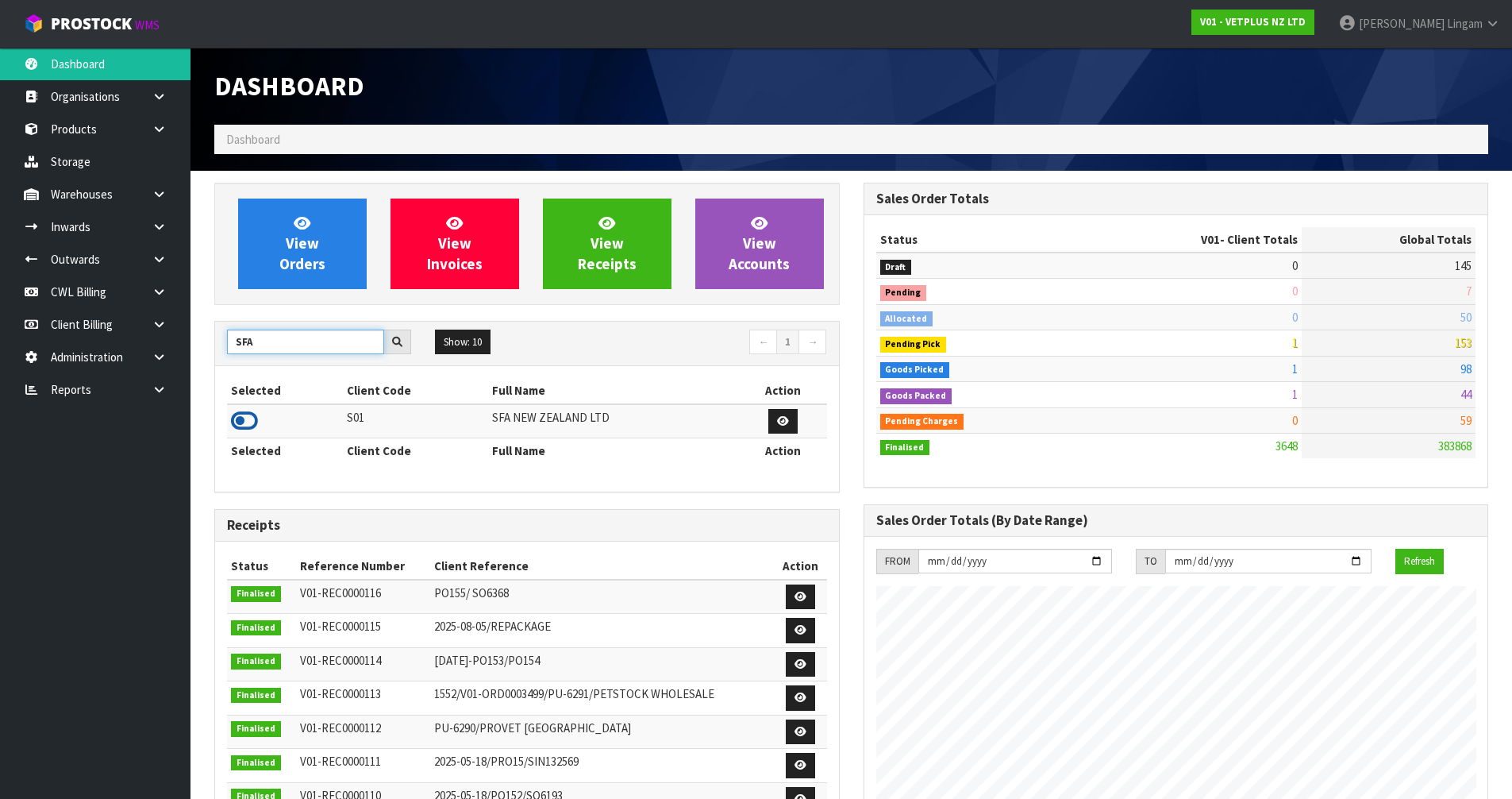
type input "SFA"
drag, startPoint x: 246, startPoint y: 421, endPoint x: 302, endPoint y: 374, distance: 73.1
click at [248, 421] on icon at bounding box center [244, 421] width 27 height 24
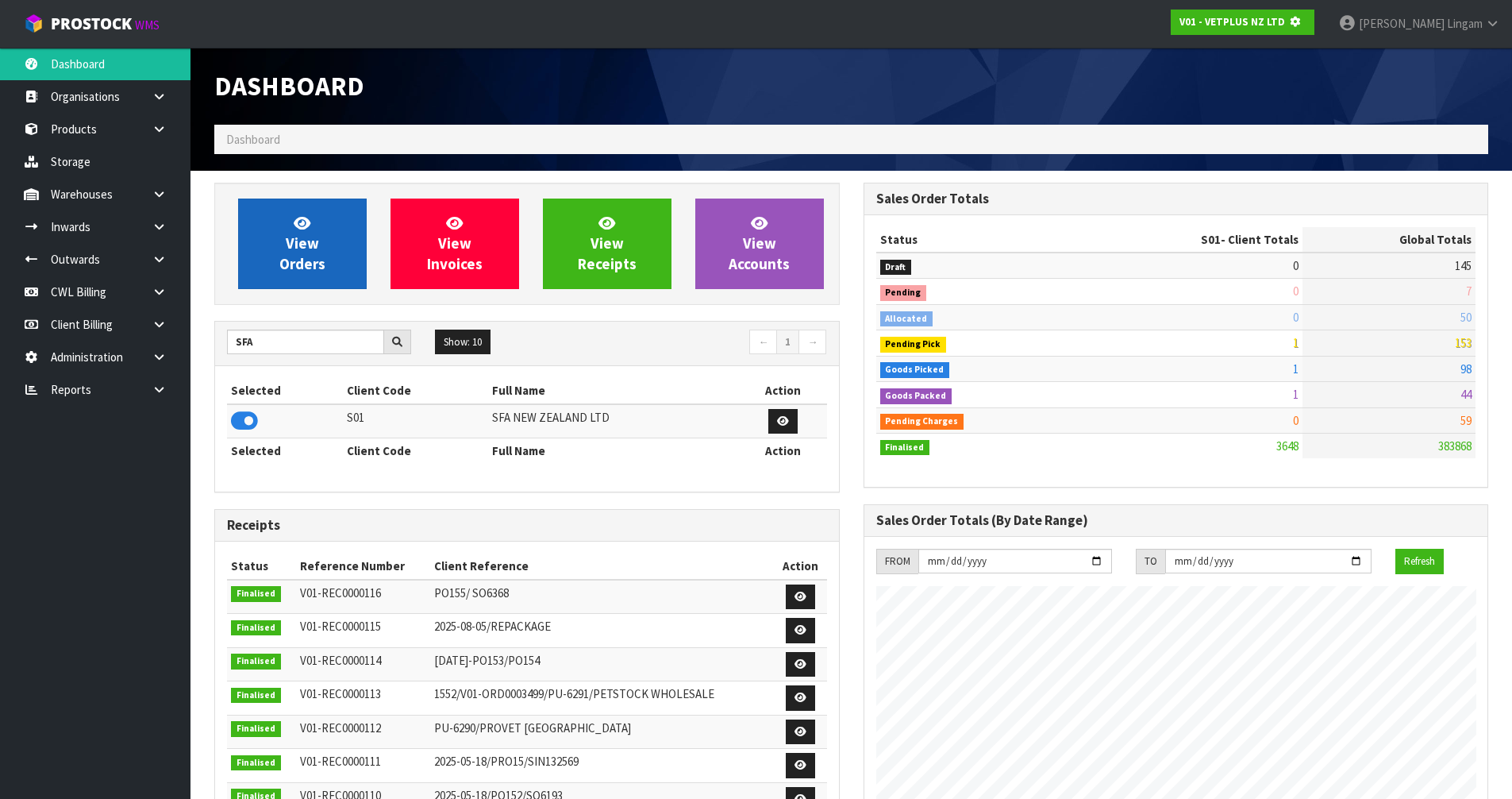
scroll to position [990, 648]
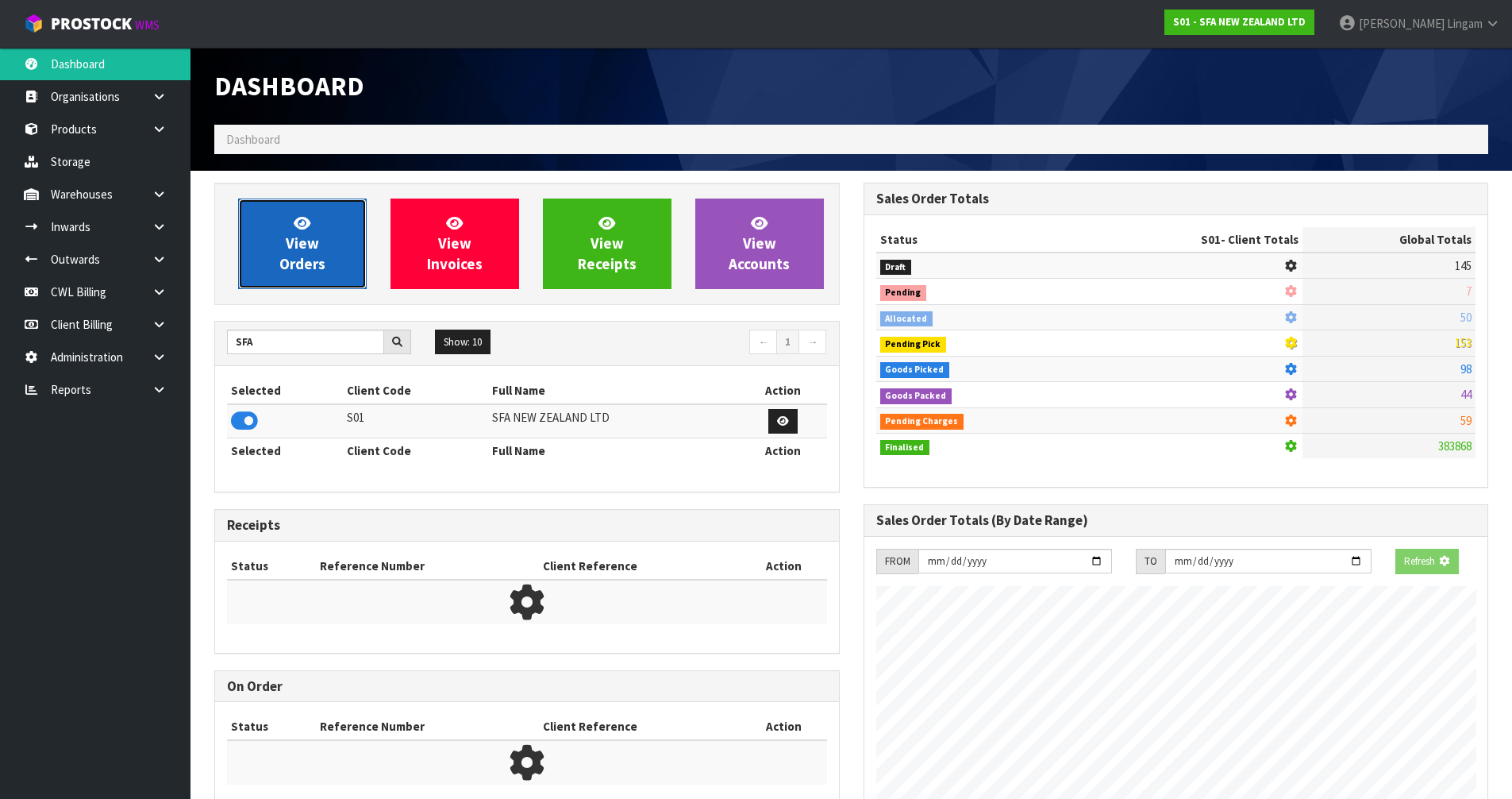
click at [323, 271] on span "View Orders" at bounding box center [302, 243] width 46 height 60
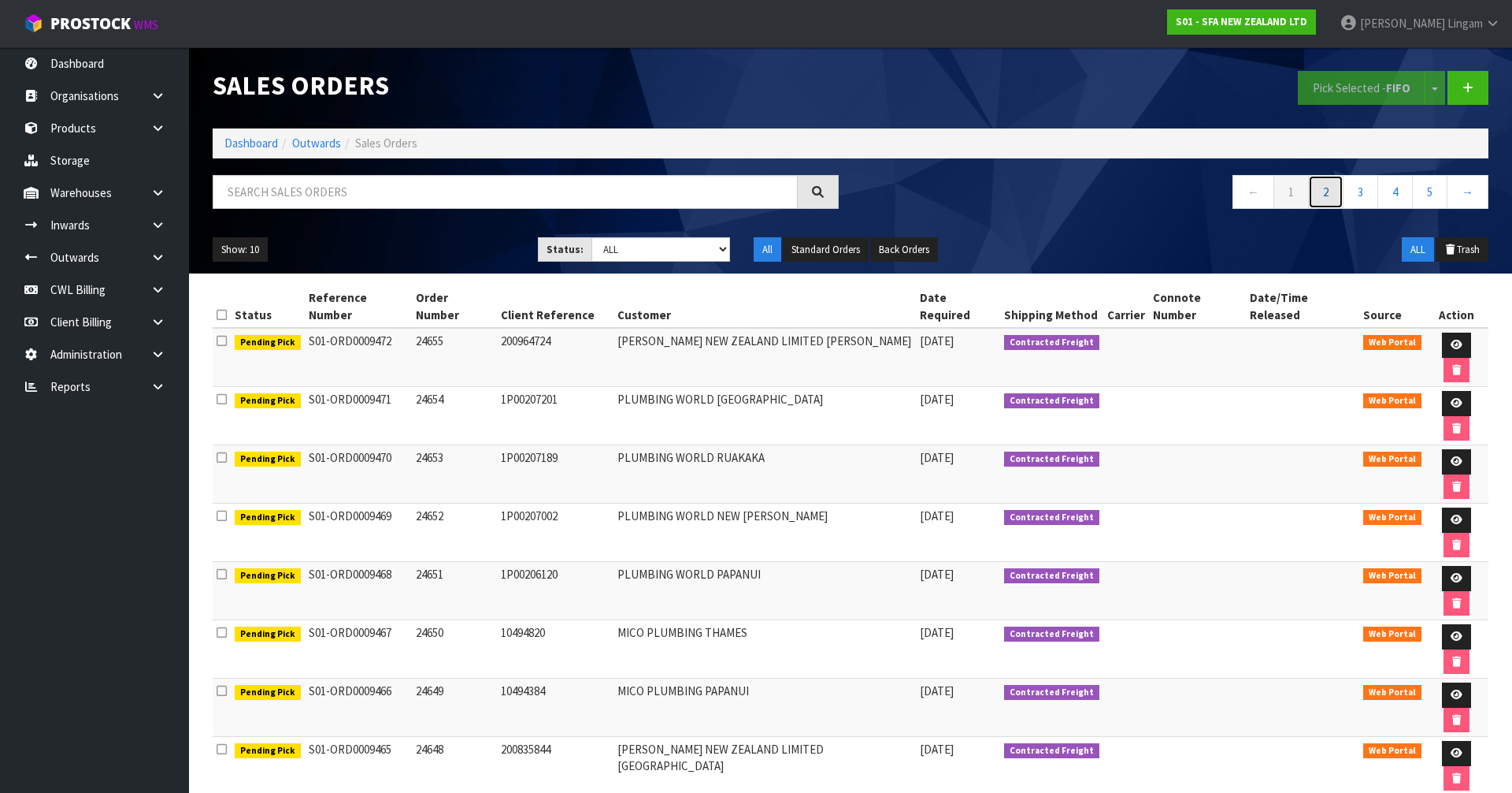
click at [1331, 194] on link "2" at bounding box center [1325, 192] width 36 height 34
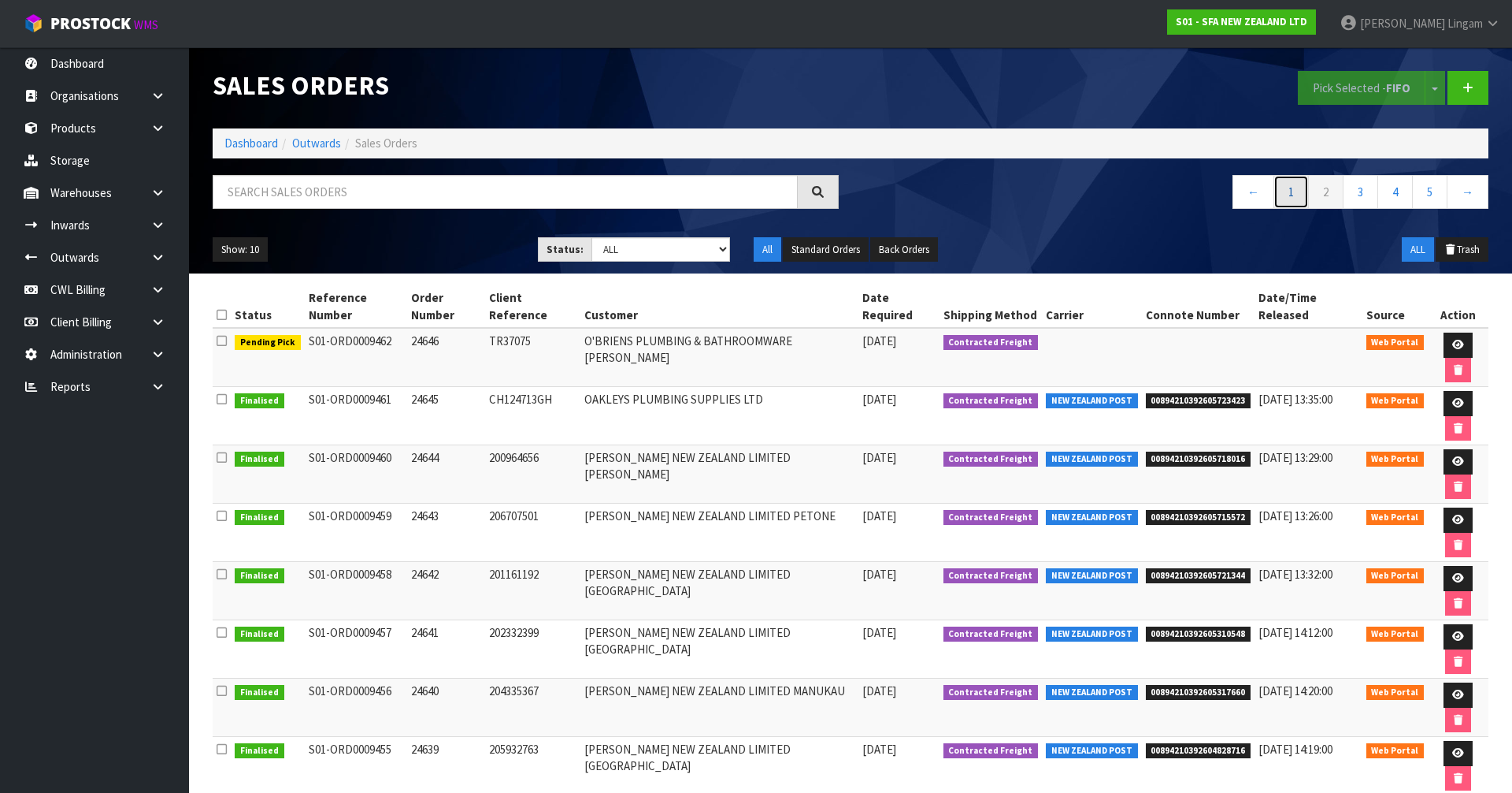
click at [1292, 196] on link "1" at bounding box center [1291, 192] width 36 height 34
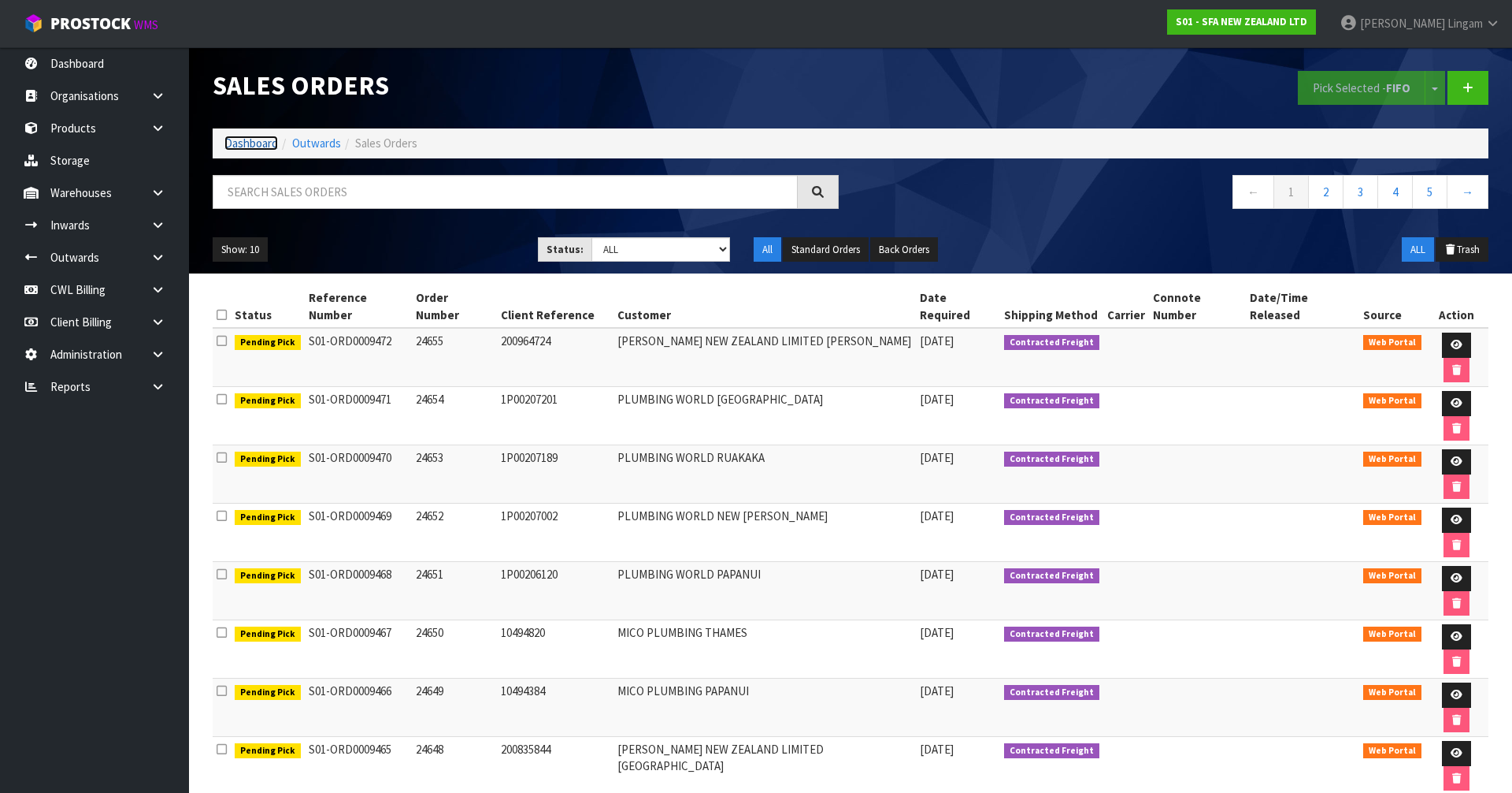
click at [258, 148] on link "Dashboard" at bounding box center [251, 143] width 53 height 15
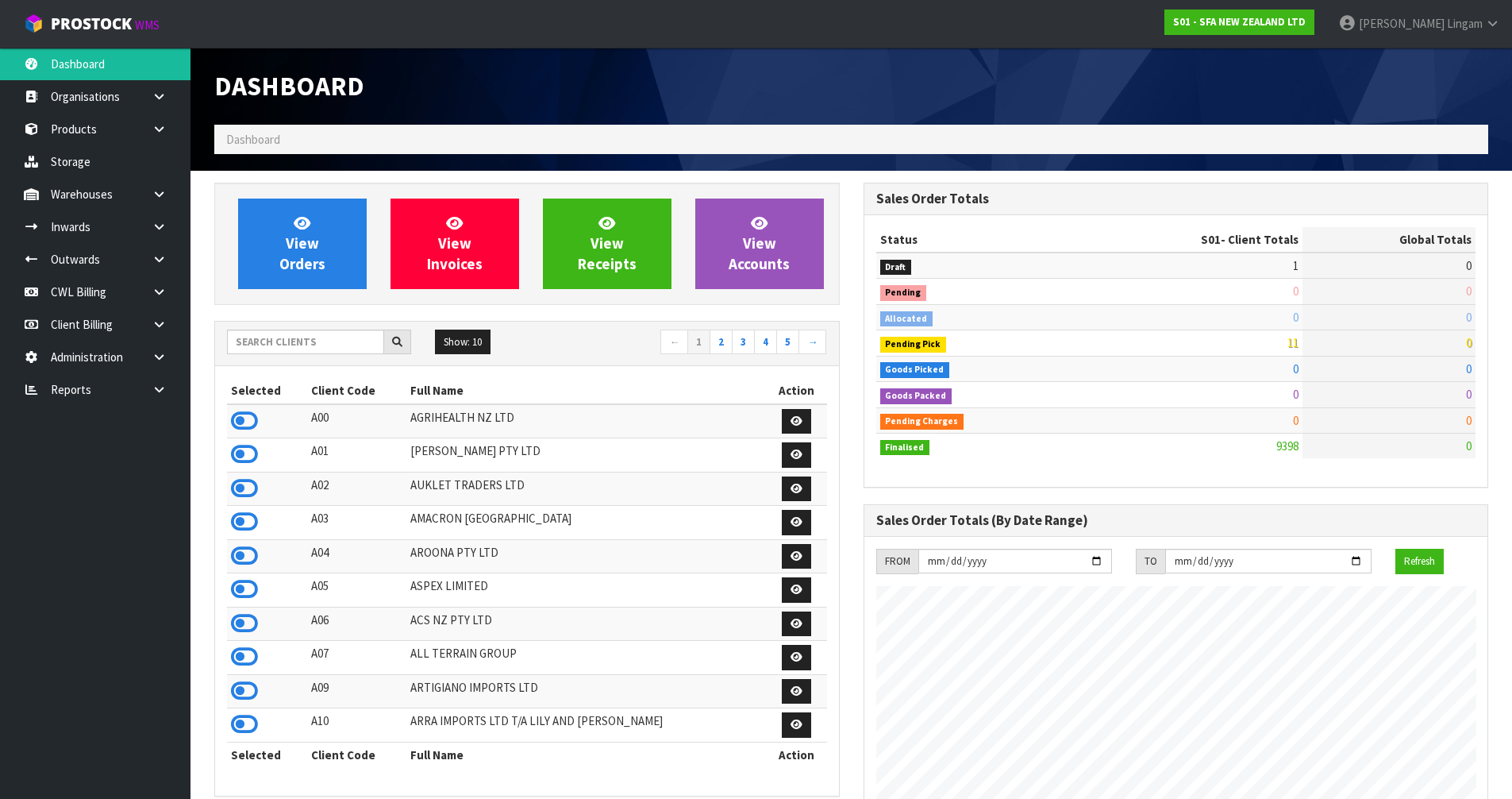
scroll to position [792619, 793013]
click at [245, 419] on icon at bounding box center [244, 421] width 27 height 24
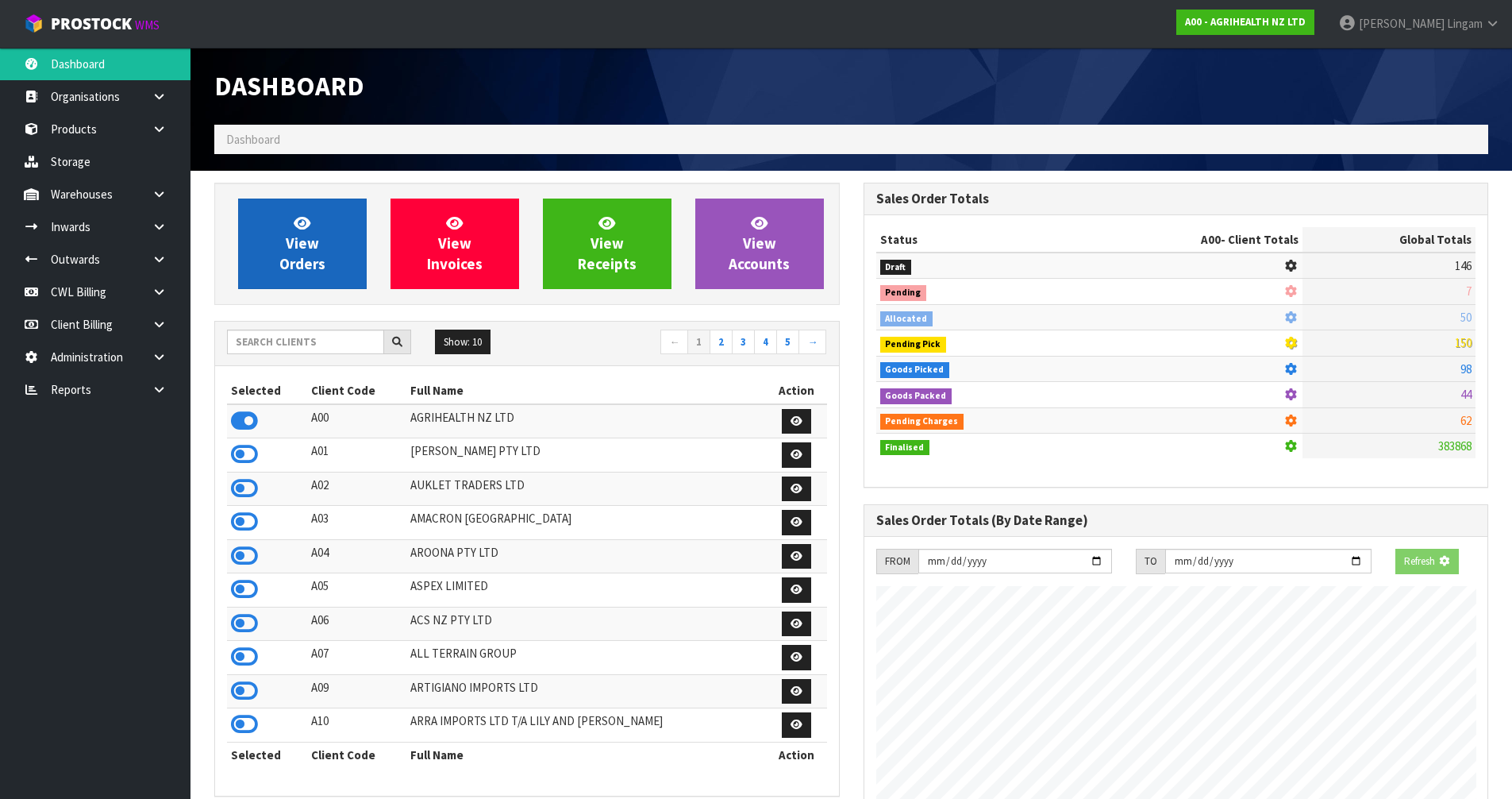
scroll to position [1202, 648]
click at [302, 252] on link "View Orders" at bounding box center [302, 244] width 129 height 91
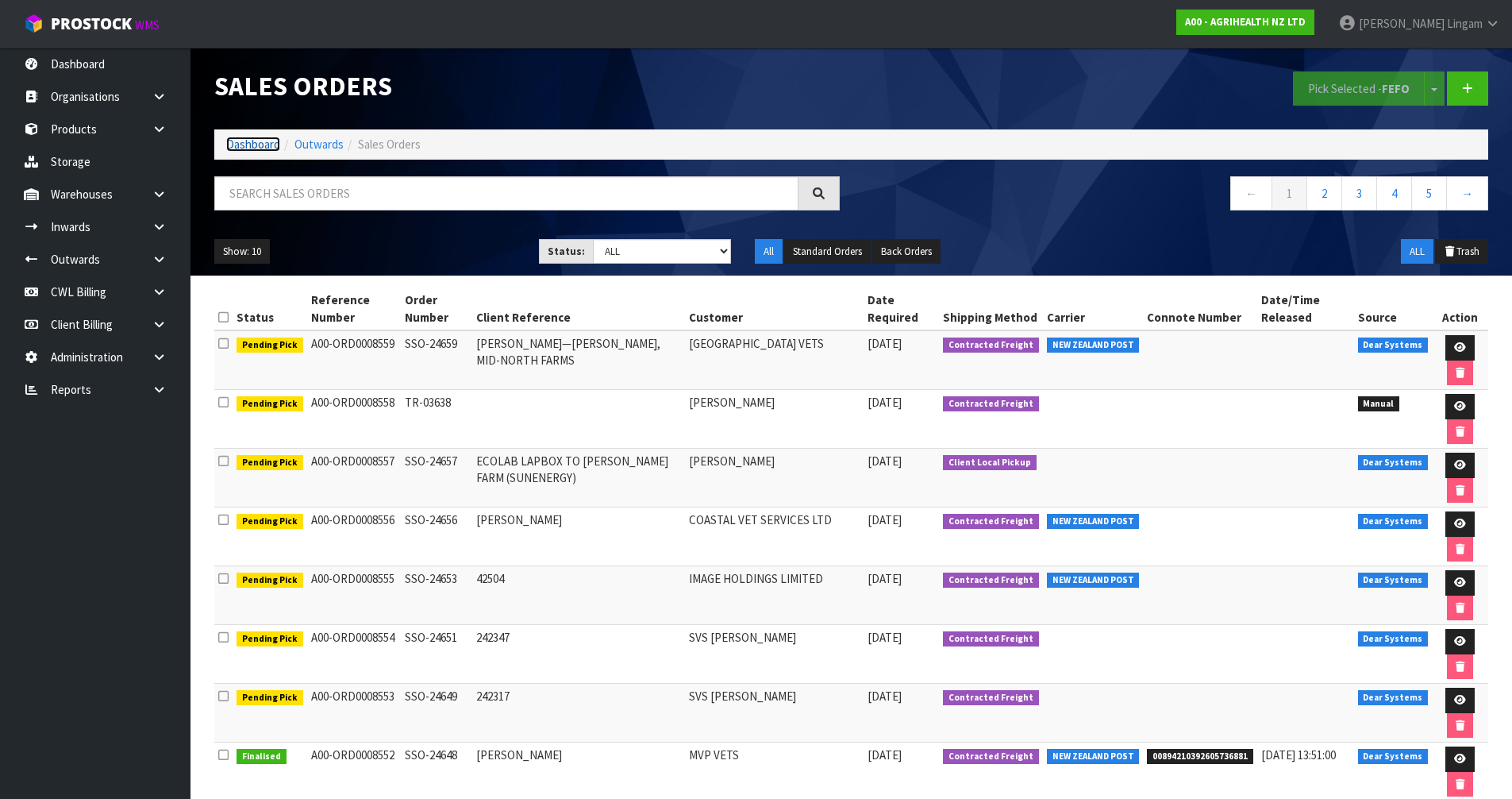
click at [239, 143] on link "Dashboard" at bounding box center [253, 145] width 54 height 15
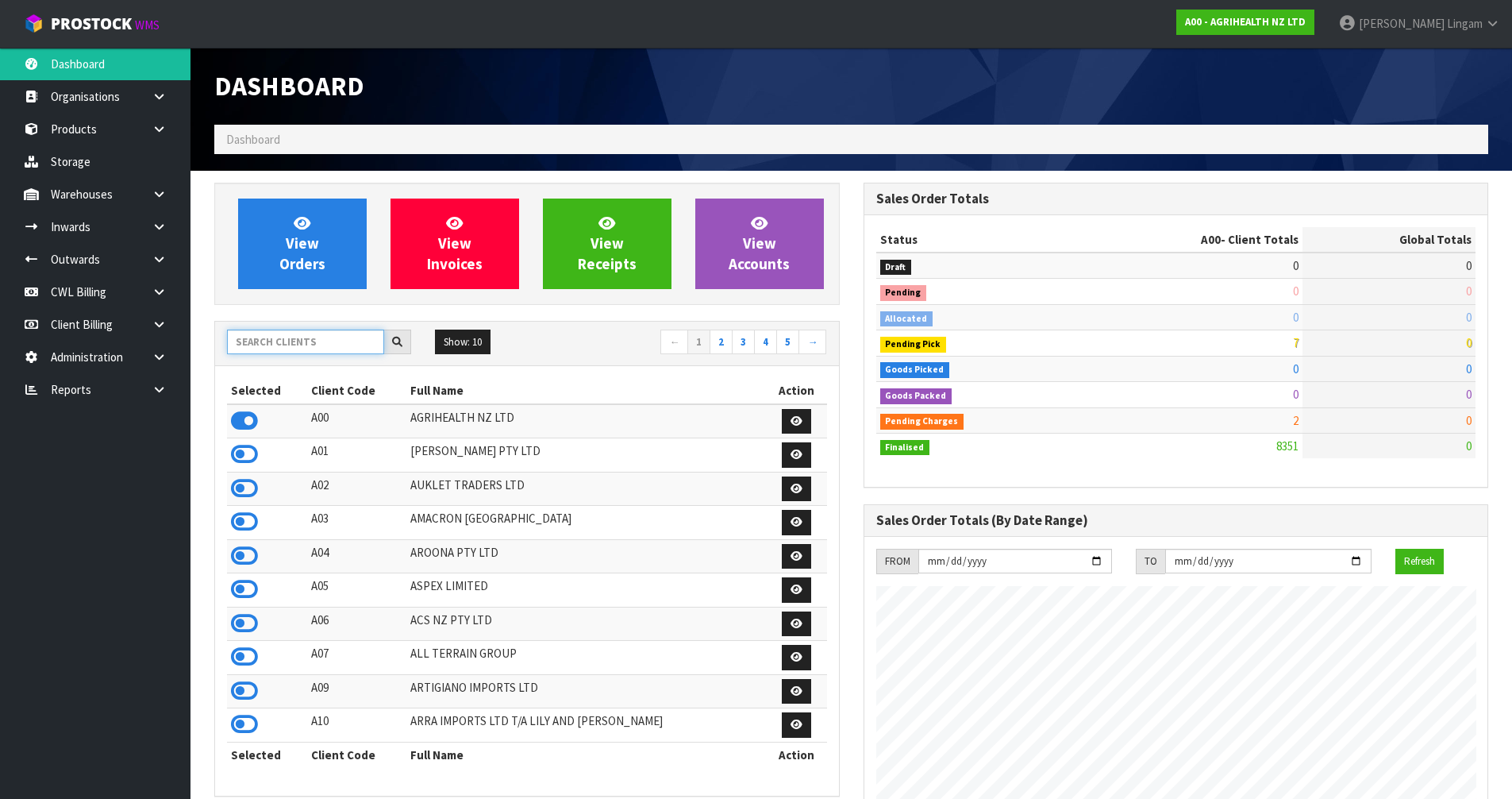
click at [352, 344] on input "text" at bounding box center [305, 341] width 157 height 24
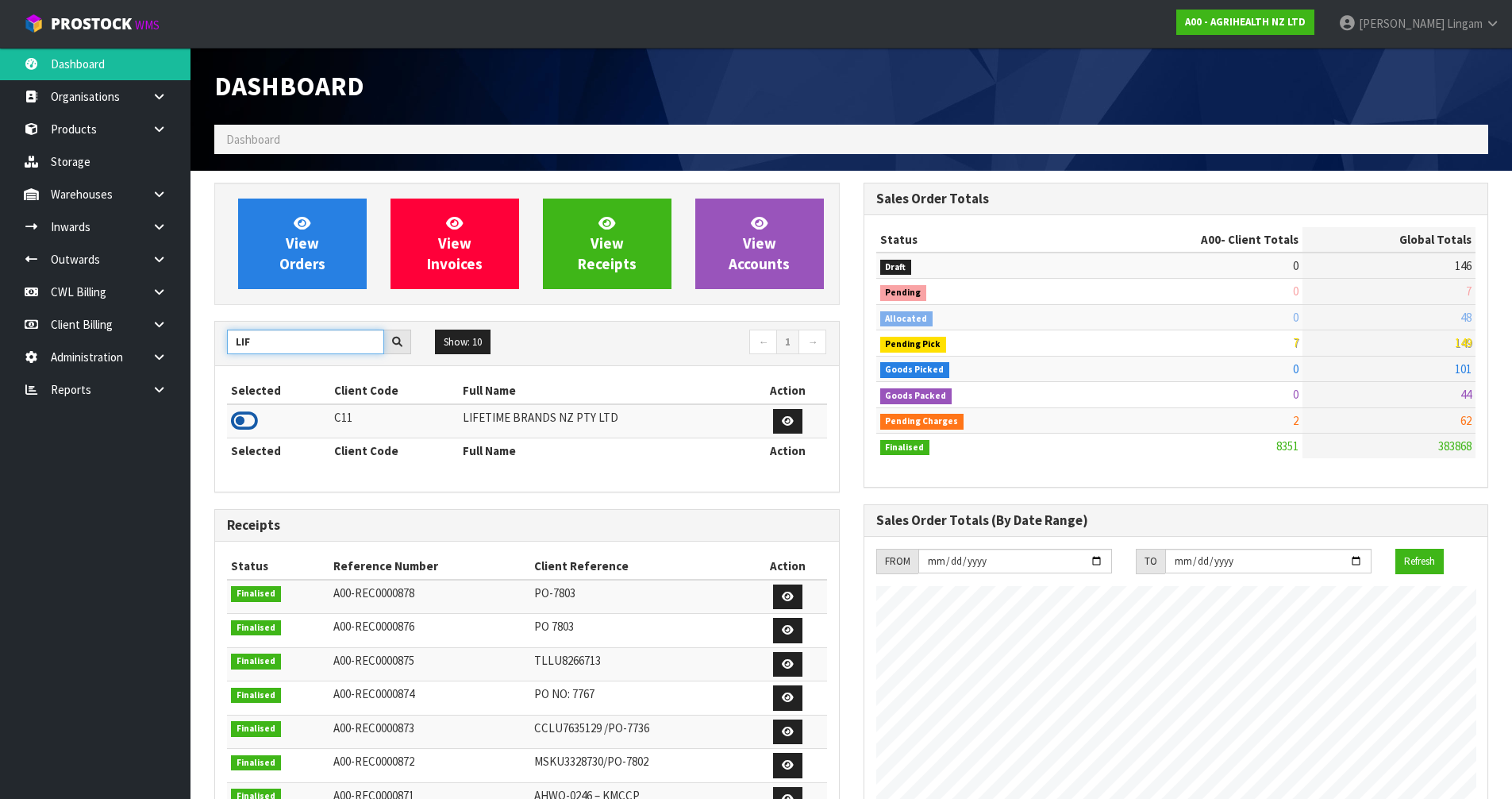
type input "LIF"
click at [242, 422] on icon at bounding box center [244, 421] width 27 height 24
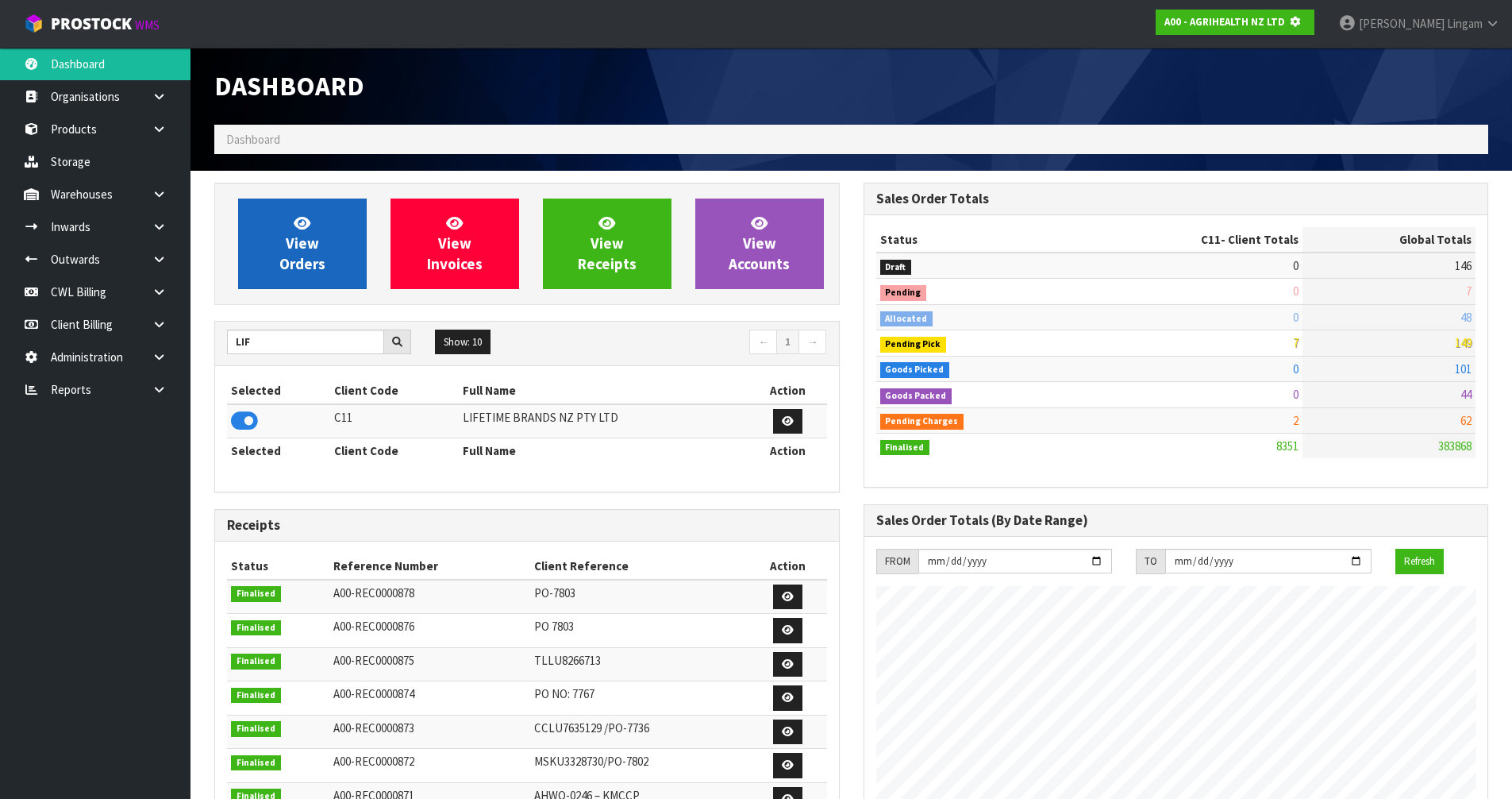
scroll to position [792831, 793013]
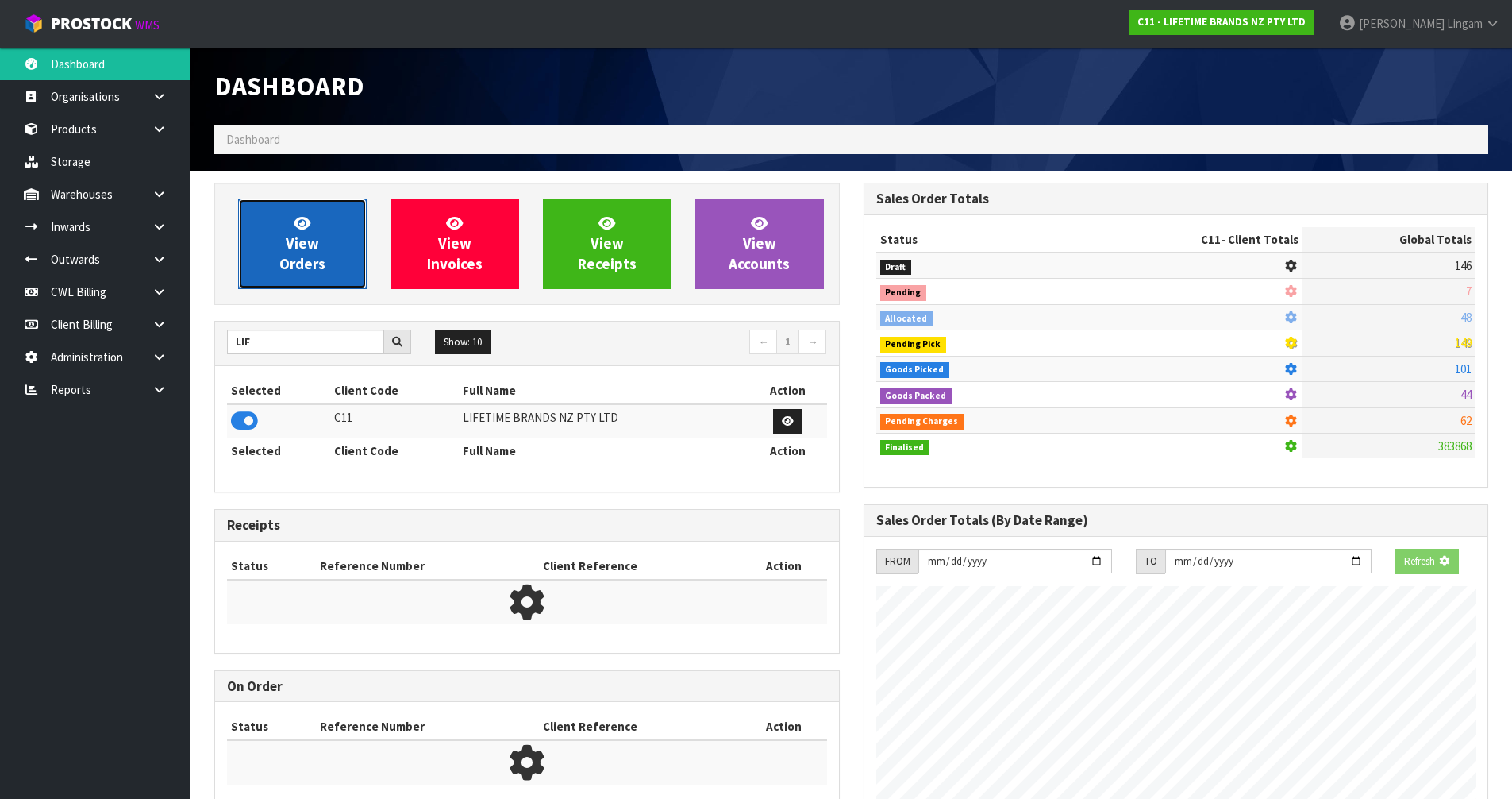
click at [329, 270] on link "View Orders" at bounding box center [302, 244] width 129 height 91
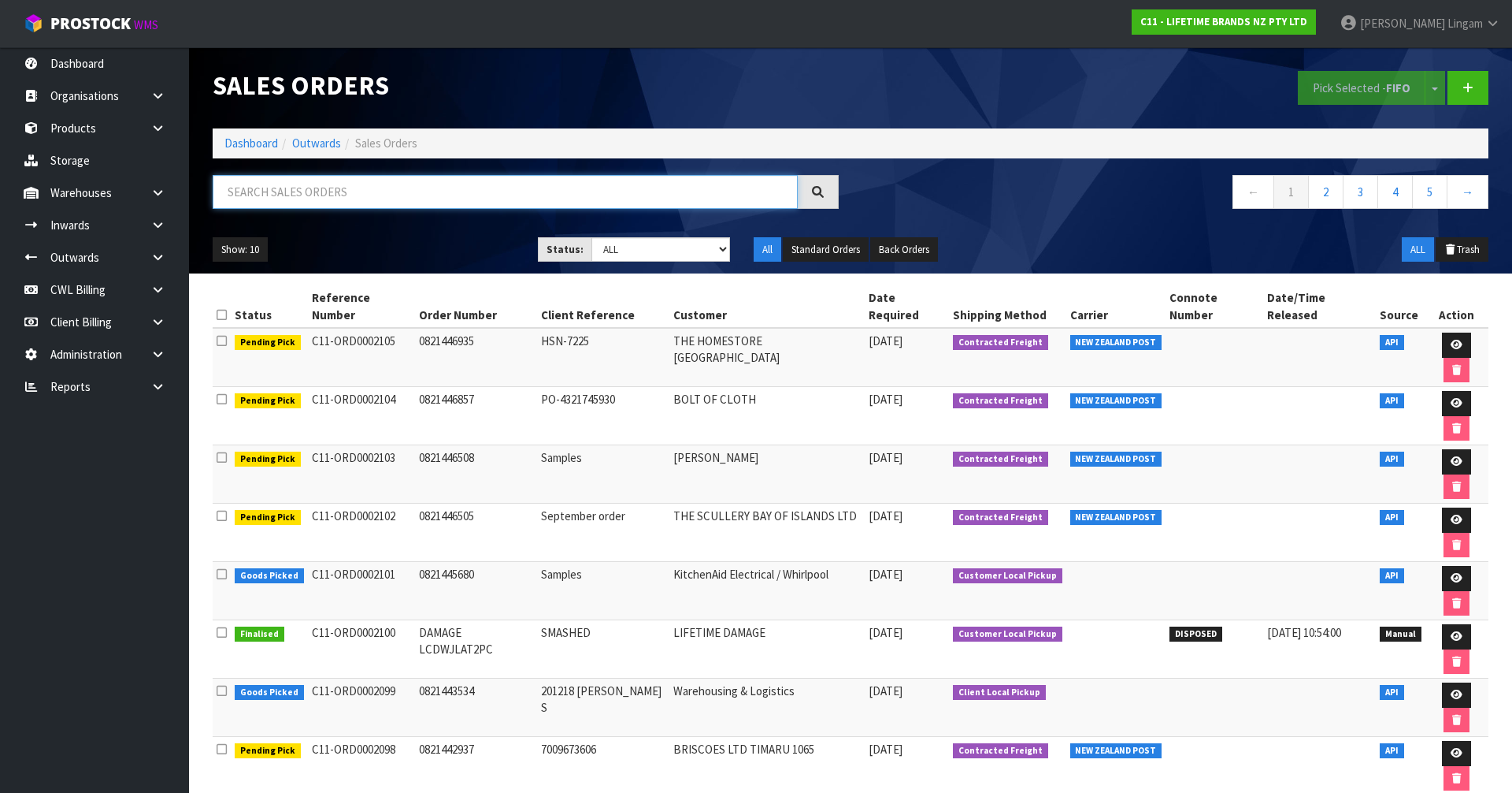
click at [442, 193] on input "text" at bounding box center [505, 192] width 585 height 34
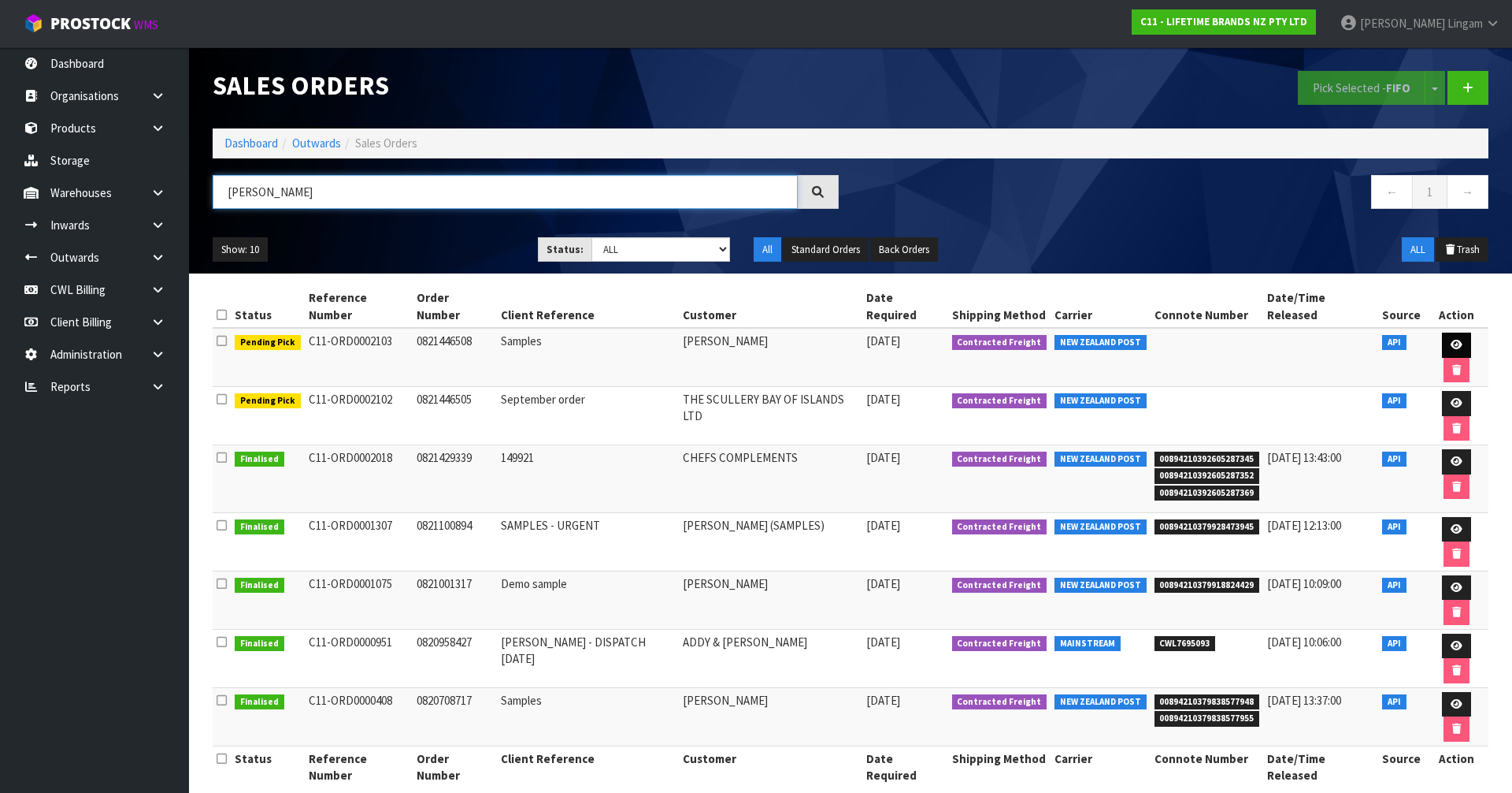
type input "[PERSON_NAME]"
click at [1450, 339] on icon at bounding box center [1456, 344] width 12 height 10
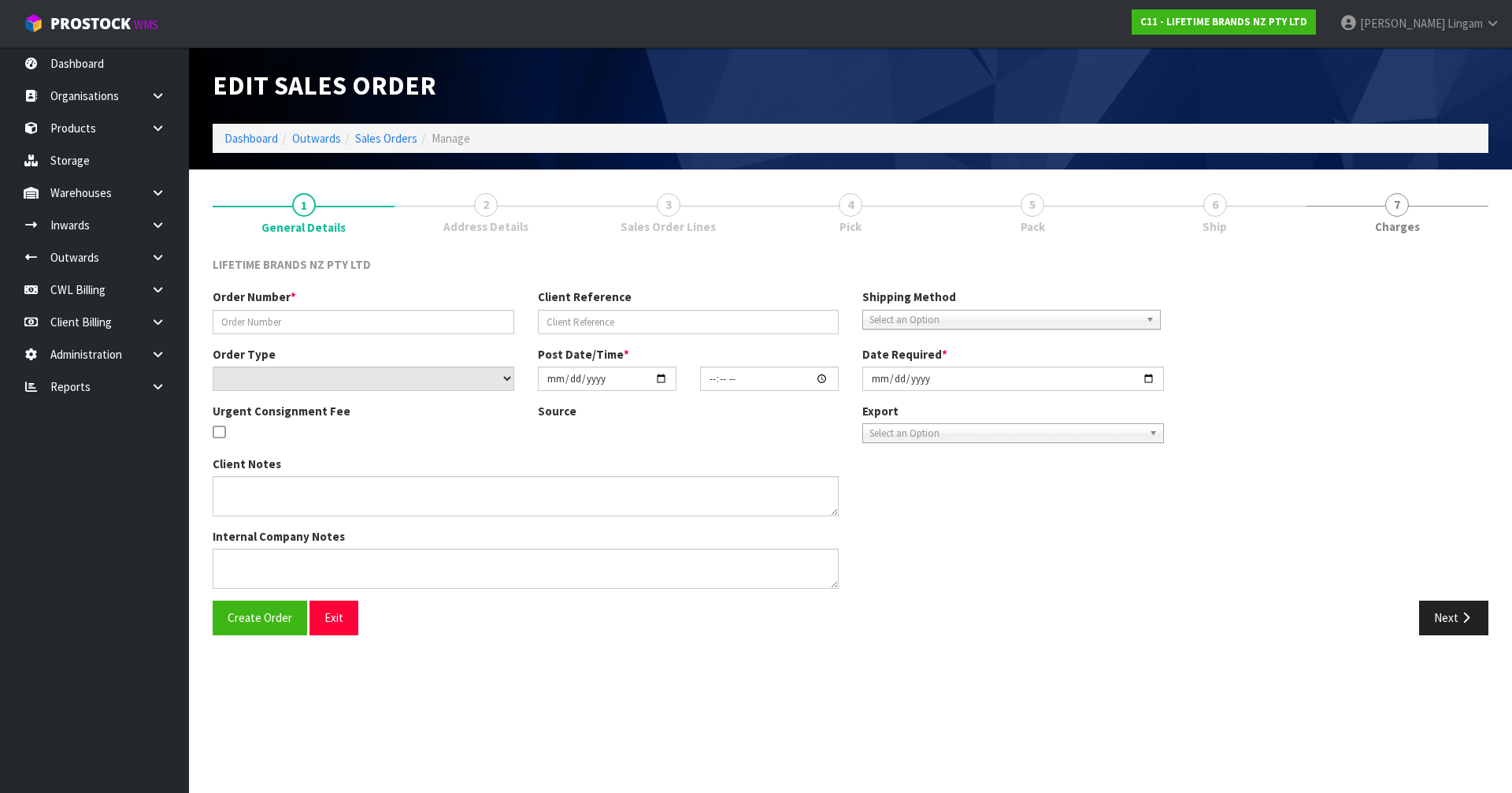
type input "0821446508"
type input "Samples"
select select "number:0"
type input "[DATE]"
type input "17:29:34.000"
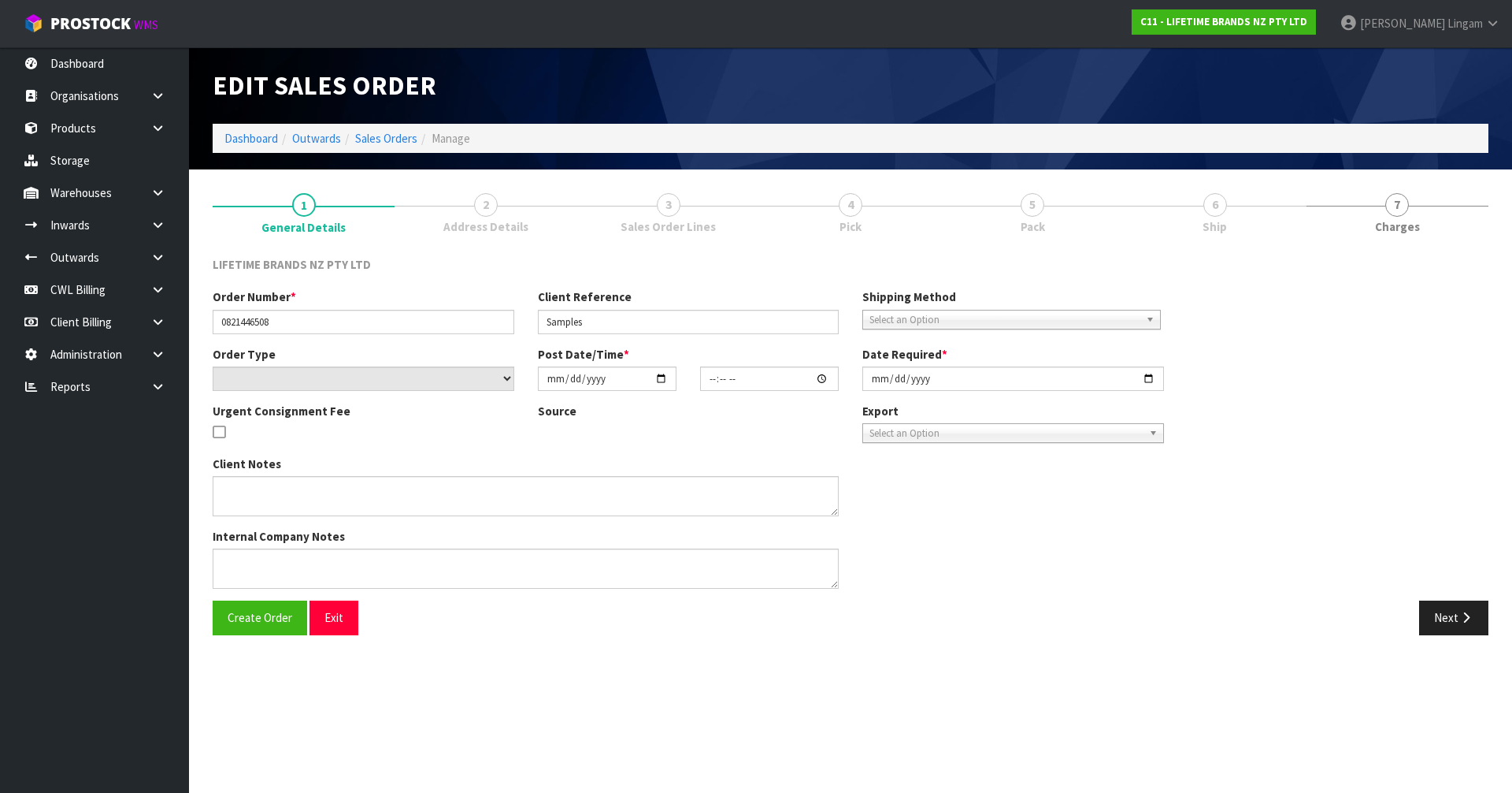
type input "[DATE]"
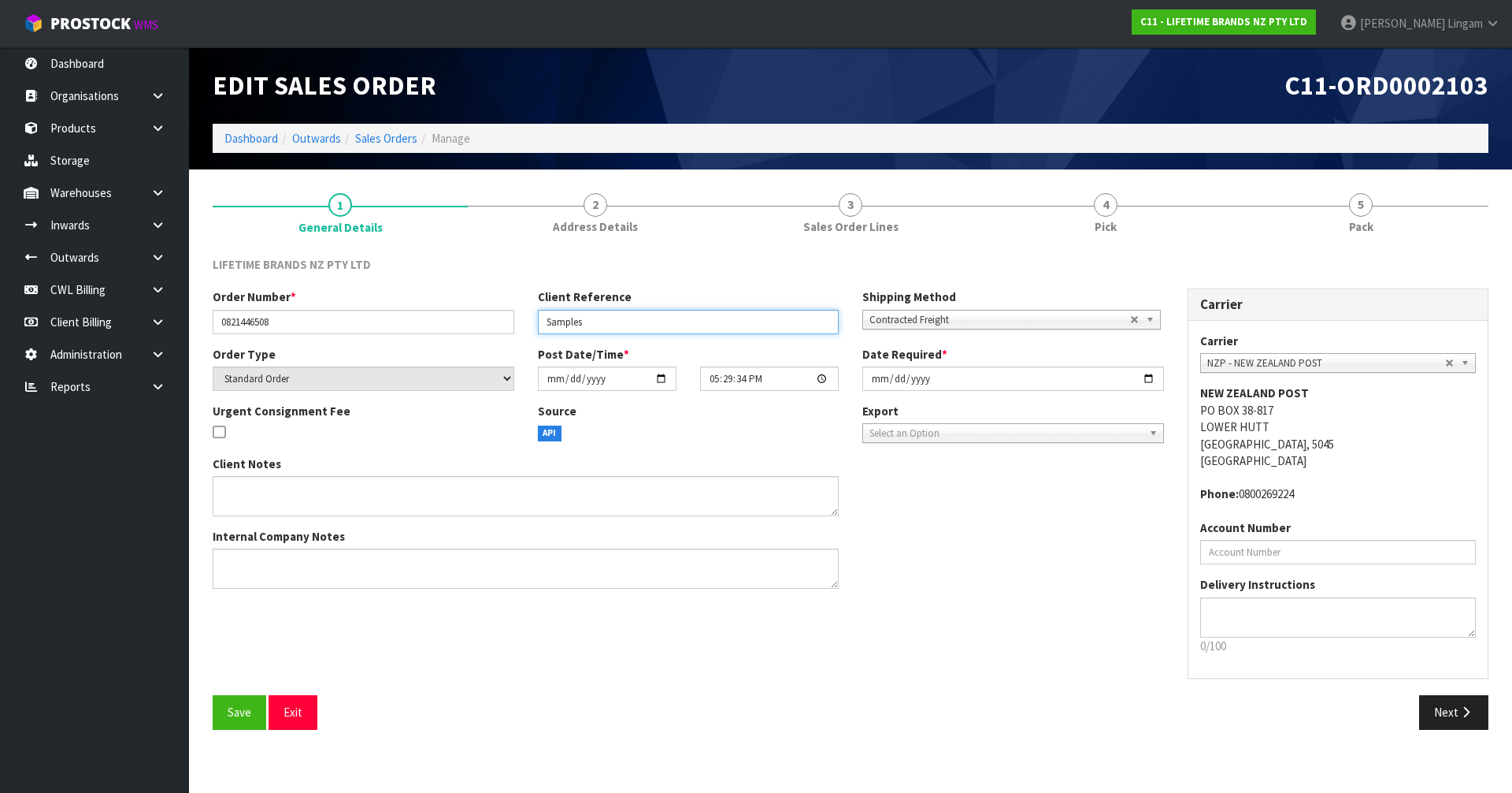
click at [600, 321] on input "Samples" at bounding box center [688, 321] width 302 height 24
type input "SAMPLES-URGENT"
drag, startPoint x: 229, startPoint y: 713, endPoint x: 569, endPoint y: 580, distance: 365.1
click at [233, 712] on span "Save" at bounding box center [239, 712] width 23 height 15
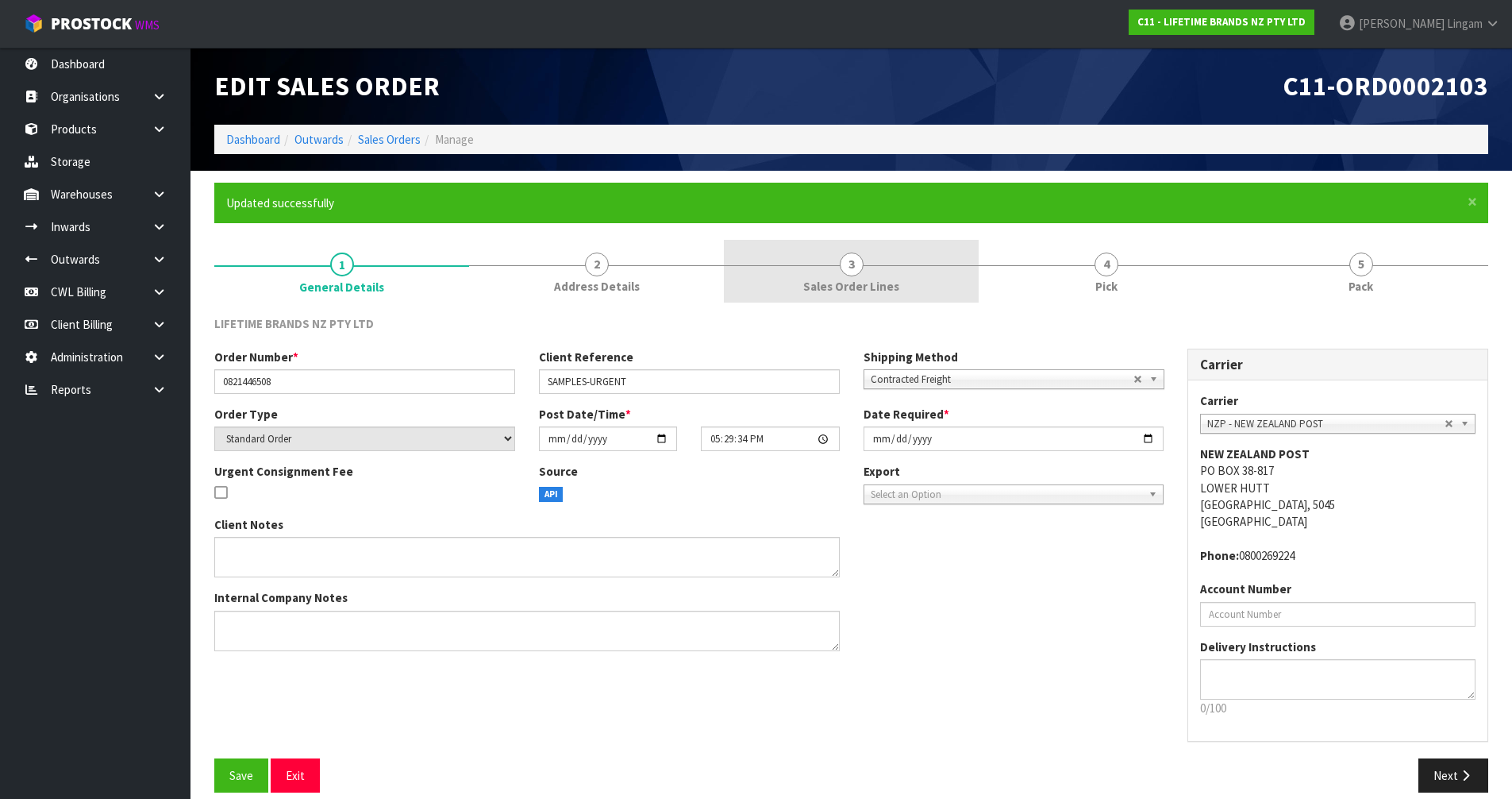
click at [937, 267] on link "3 Sales Order Lines" at bounding box center [851, 271] width 255 height 63
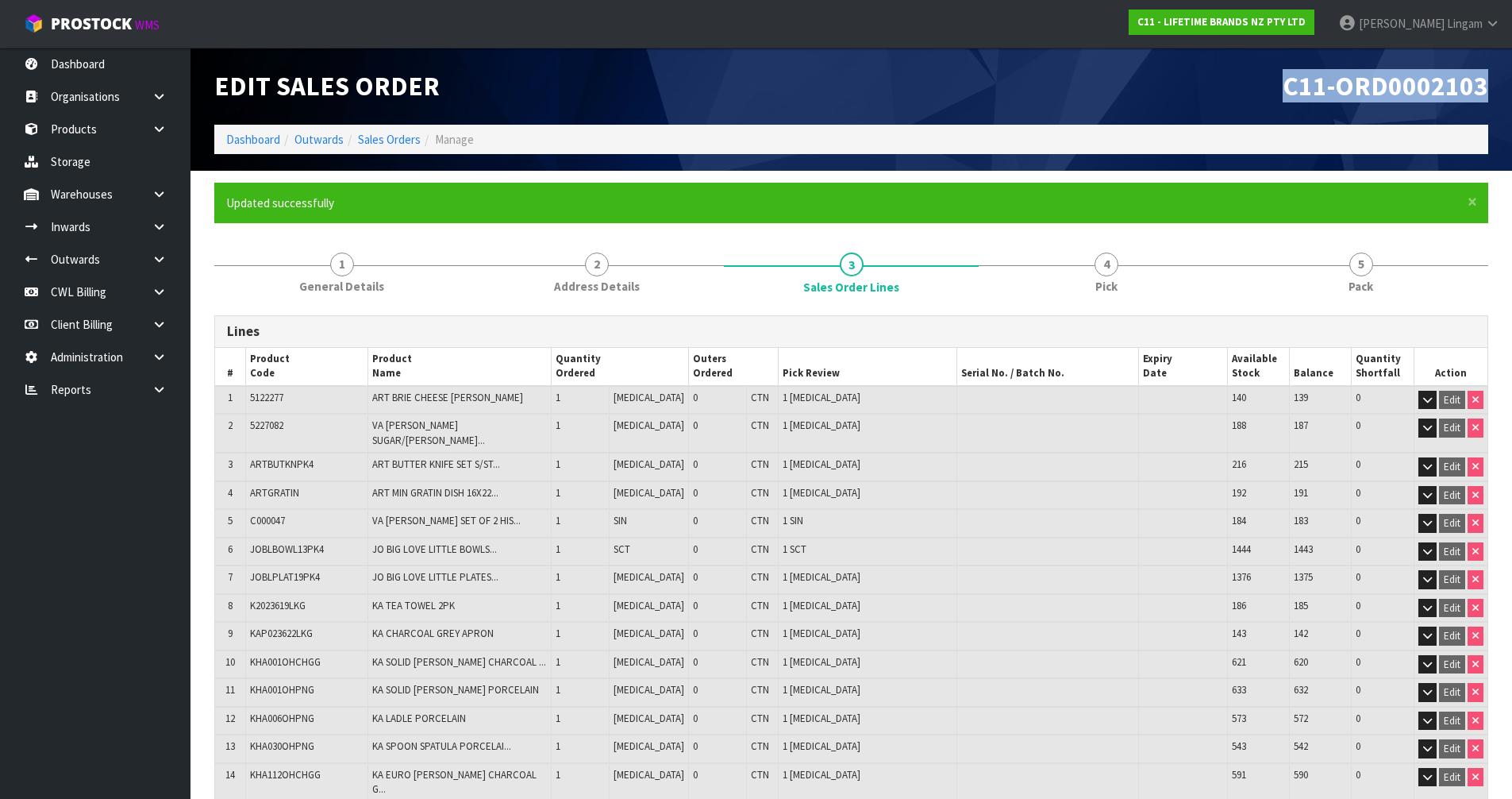
drag, startPoint x: 1268, startPoint y: 87, endPoint x: 1498, endPoint y: 85, distance: 230.0
click at [1498, 85] on div "C11-ORD0002103" at bounding box center [1176, 87] width 649 height 77
copy span "C11-ORD0002103"
click at [396, 139] on link "Sales Orders" at bounding box center [389, 139] width 63 height 15
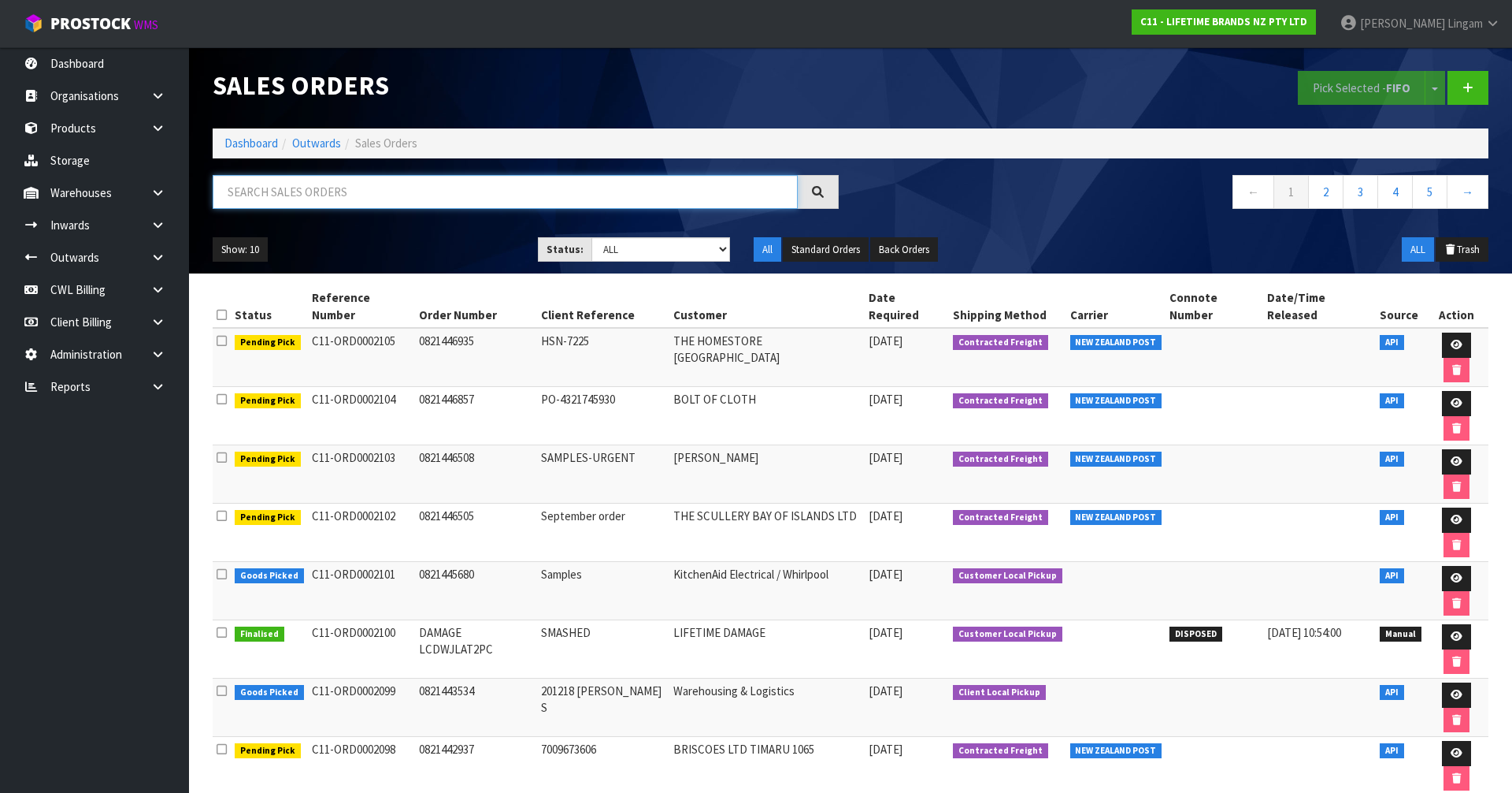
click at [452, 191] on input "text" at bounding box center [505, 192] width 585 height 34
paste input "C11-ORD0002103"
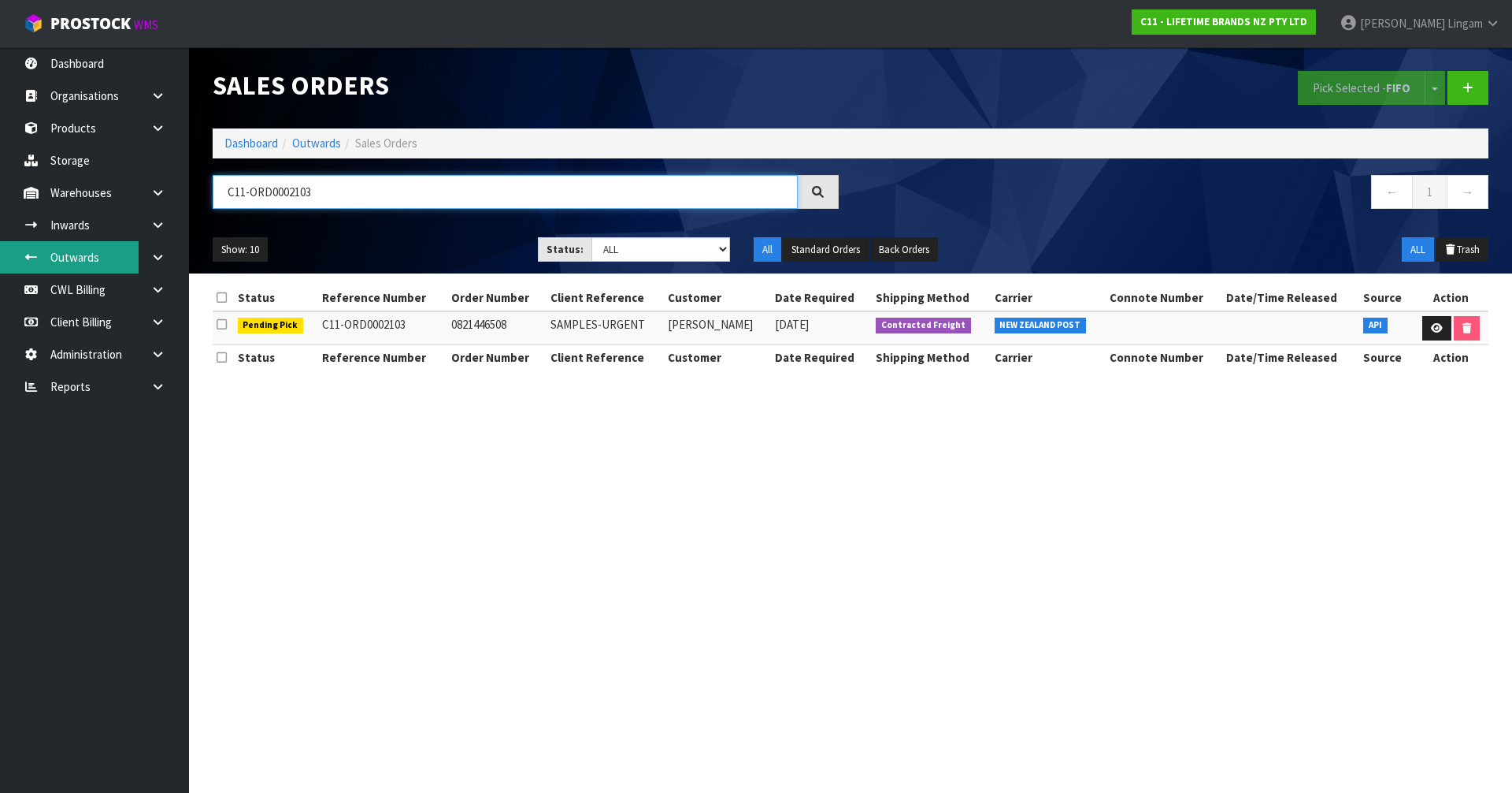
type input "C11-ORD0002103"
click at [265, 138] on link "Dashboard" at bounding box center [251, 143] width 53 height 15
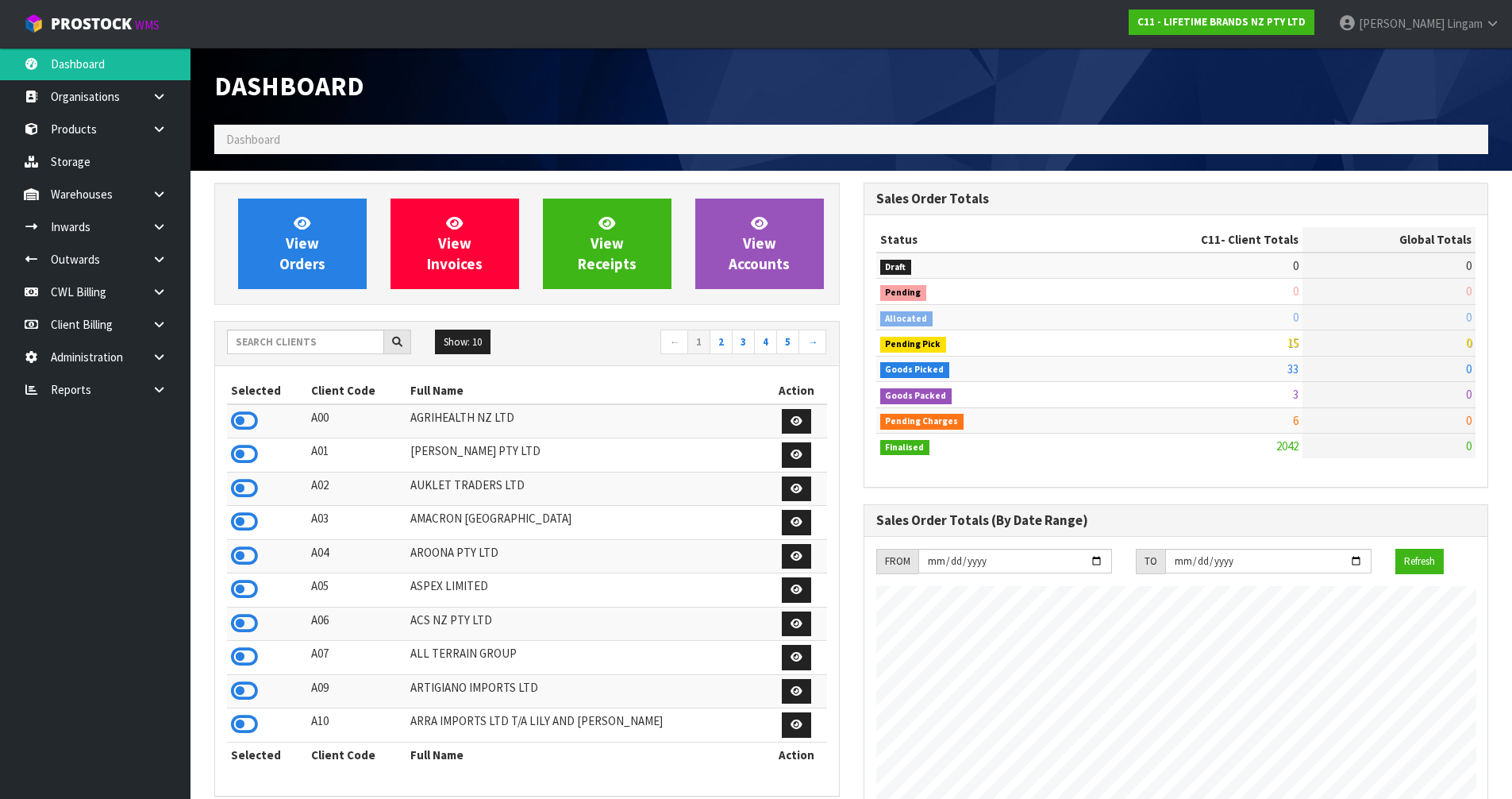
scroll to position [1202, 648]
click at [295, 348] on input "text" at bounding box center [305, 341] width 157 height 24
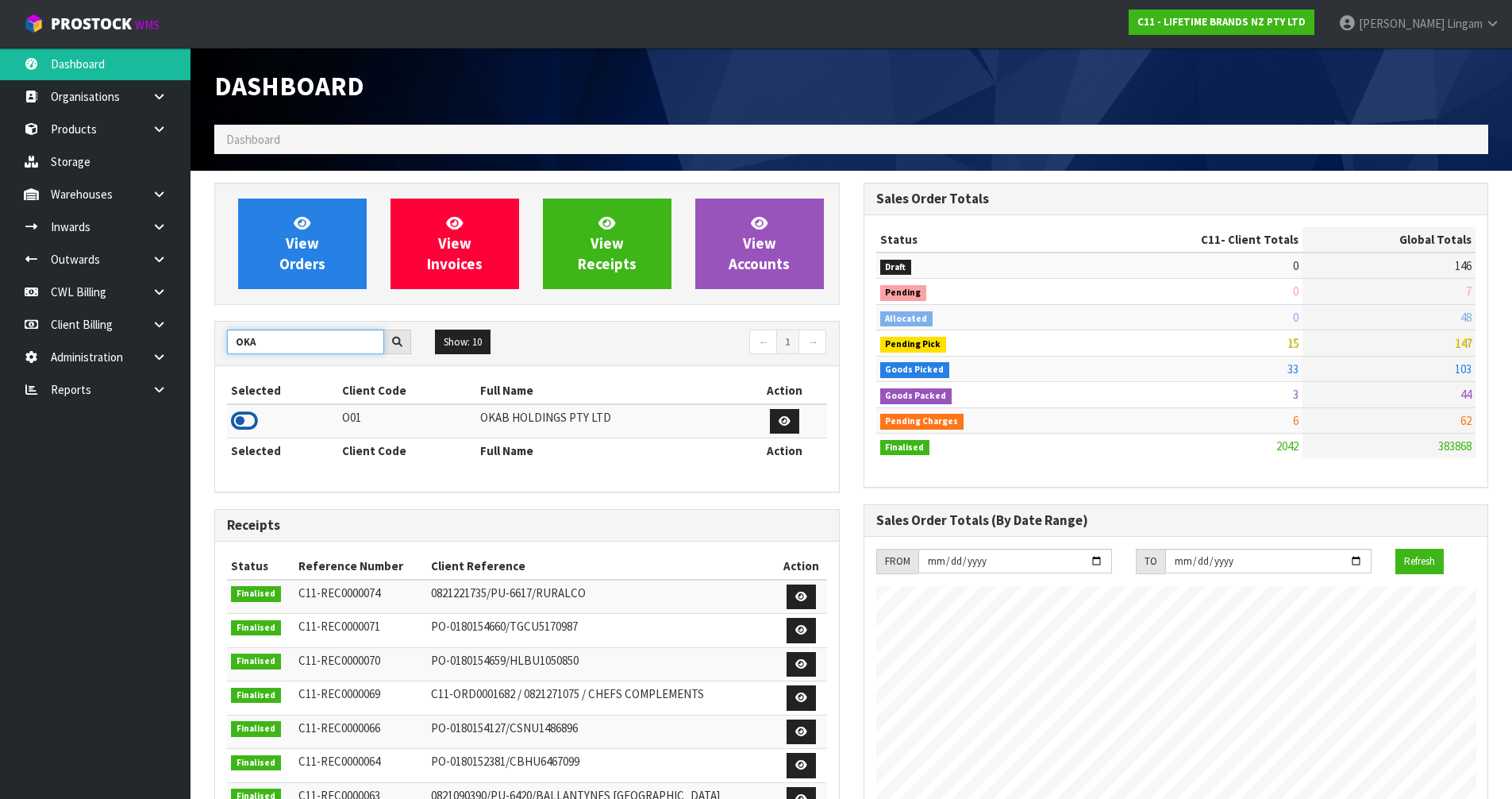
type input "OKA"
click at [240, 418] on icon at bounding box center [244, 421] width 27 height 24
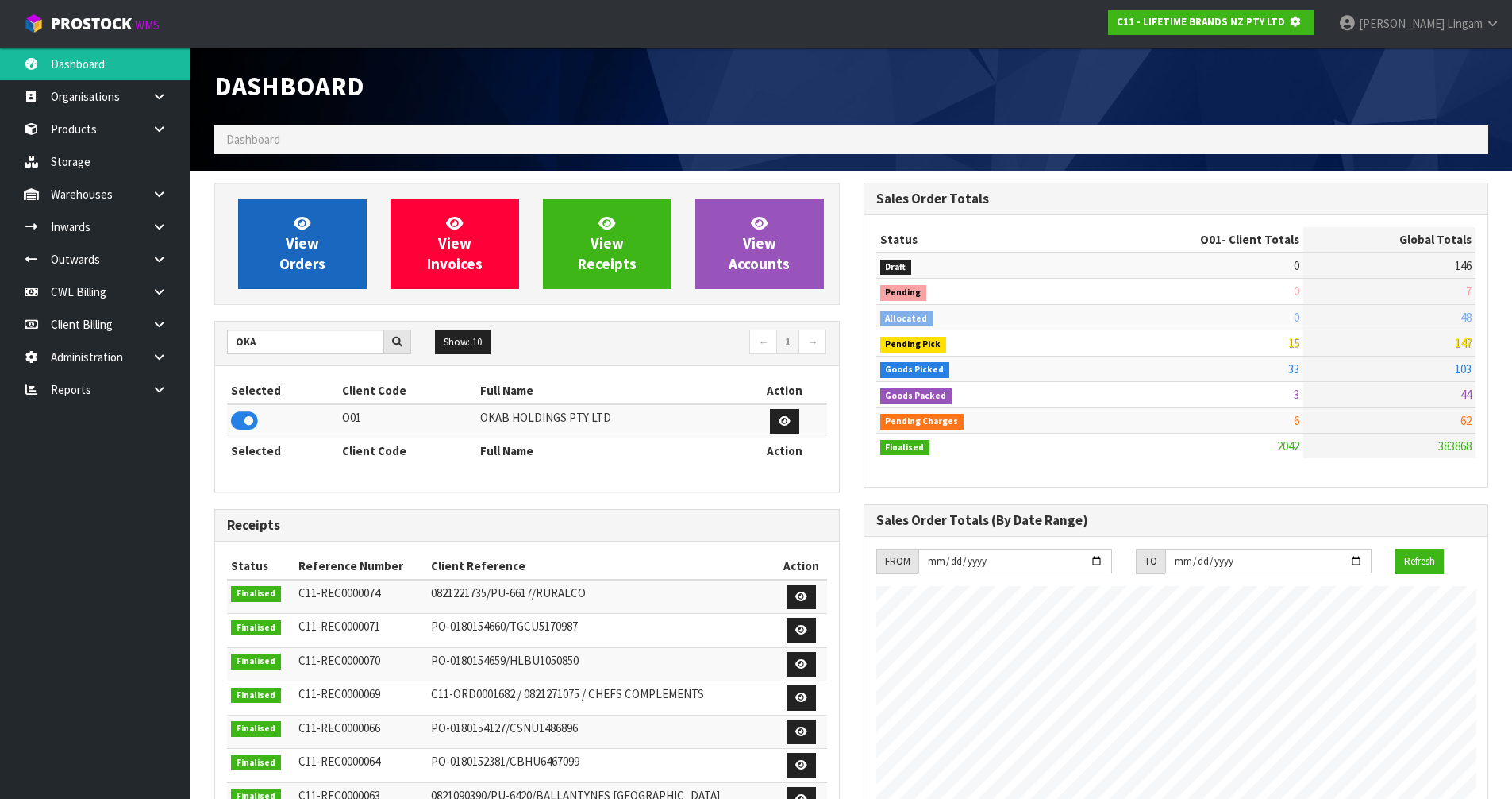
scroll to position [990, 648]
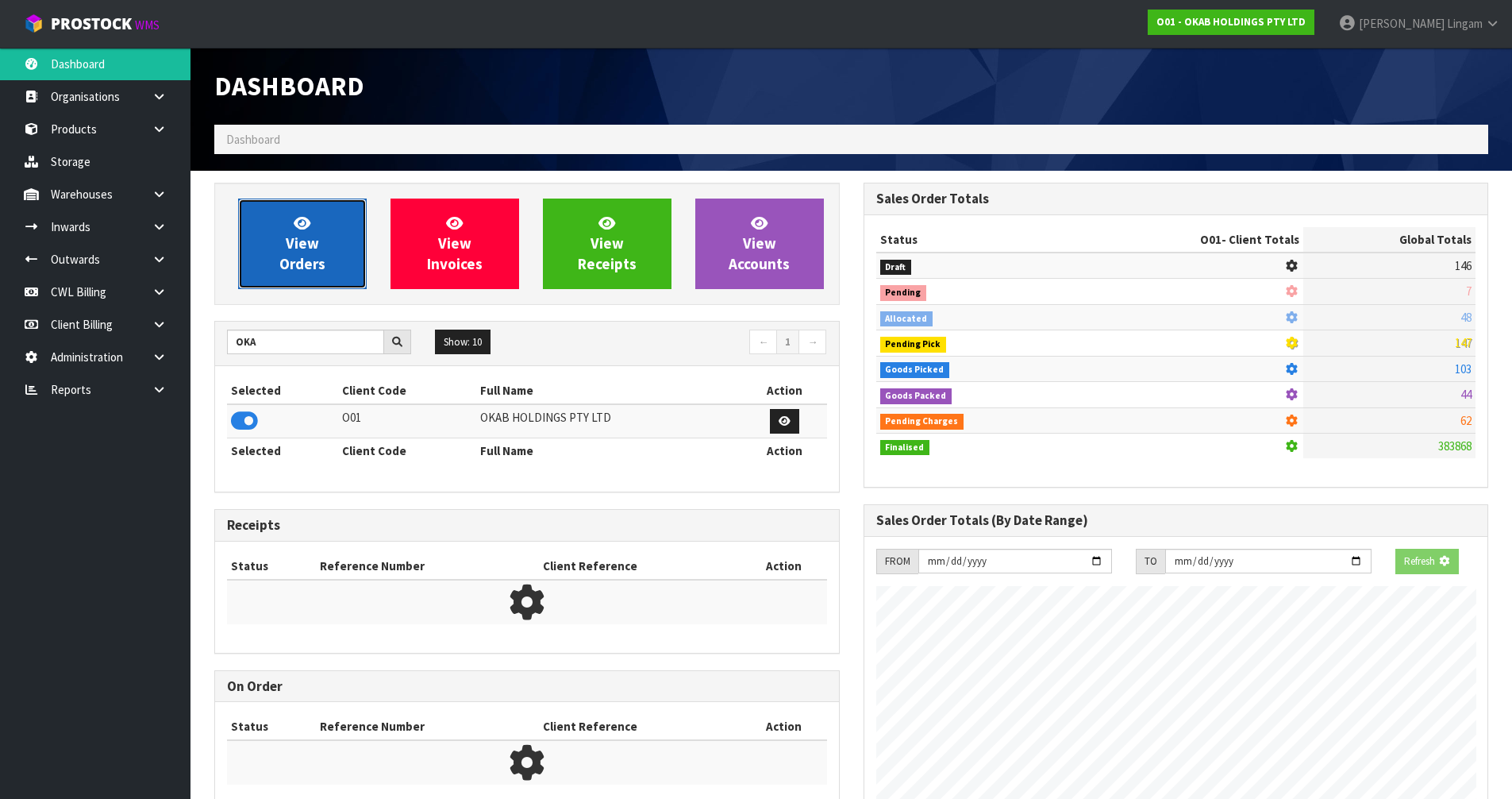
click at [295, 255] on span "View Orders" at bounding box center [302, 243] width 46 height 60
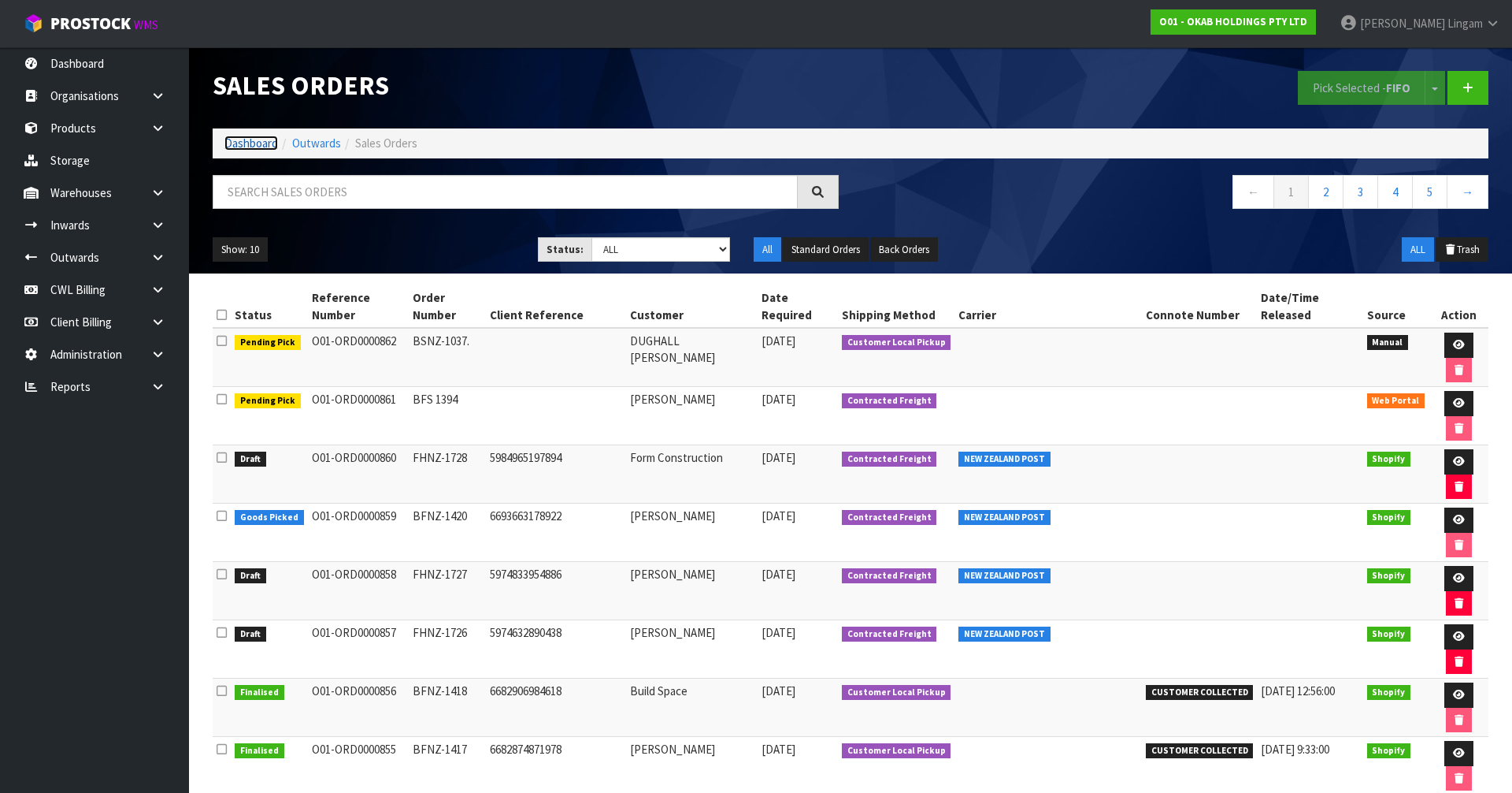
click at [254, 145] on link "Dashboard" at bounding box center [251, 143] width 53 height 15
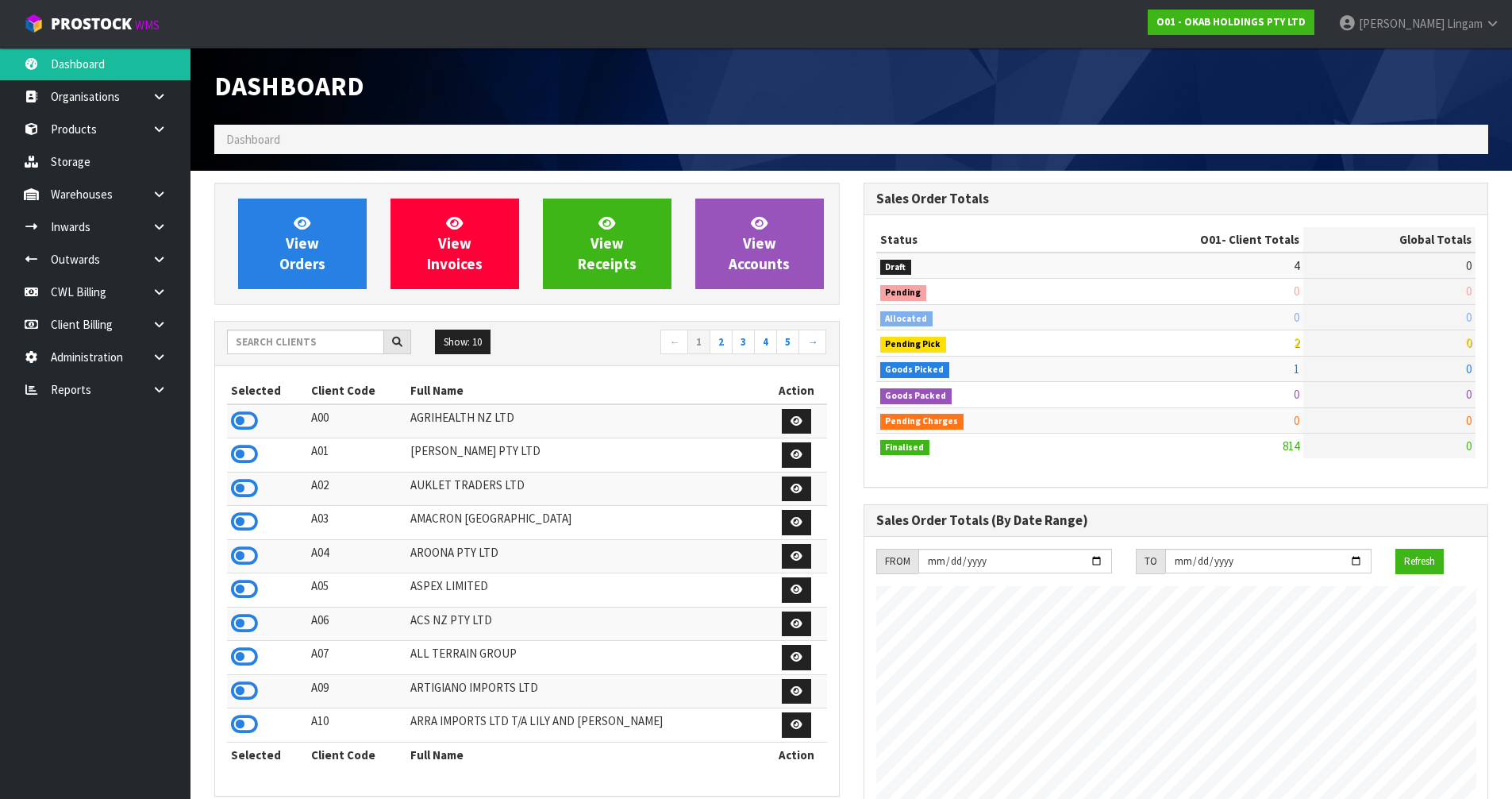
scroll to position [1150, 648]
click at [328, 346] on input "text" at bounding box center [305, 341] width 157 height 24
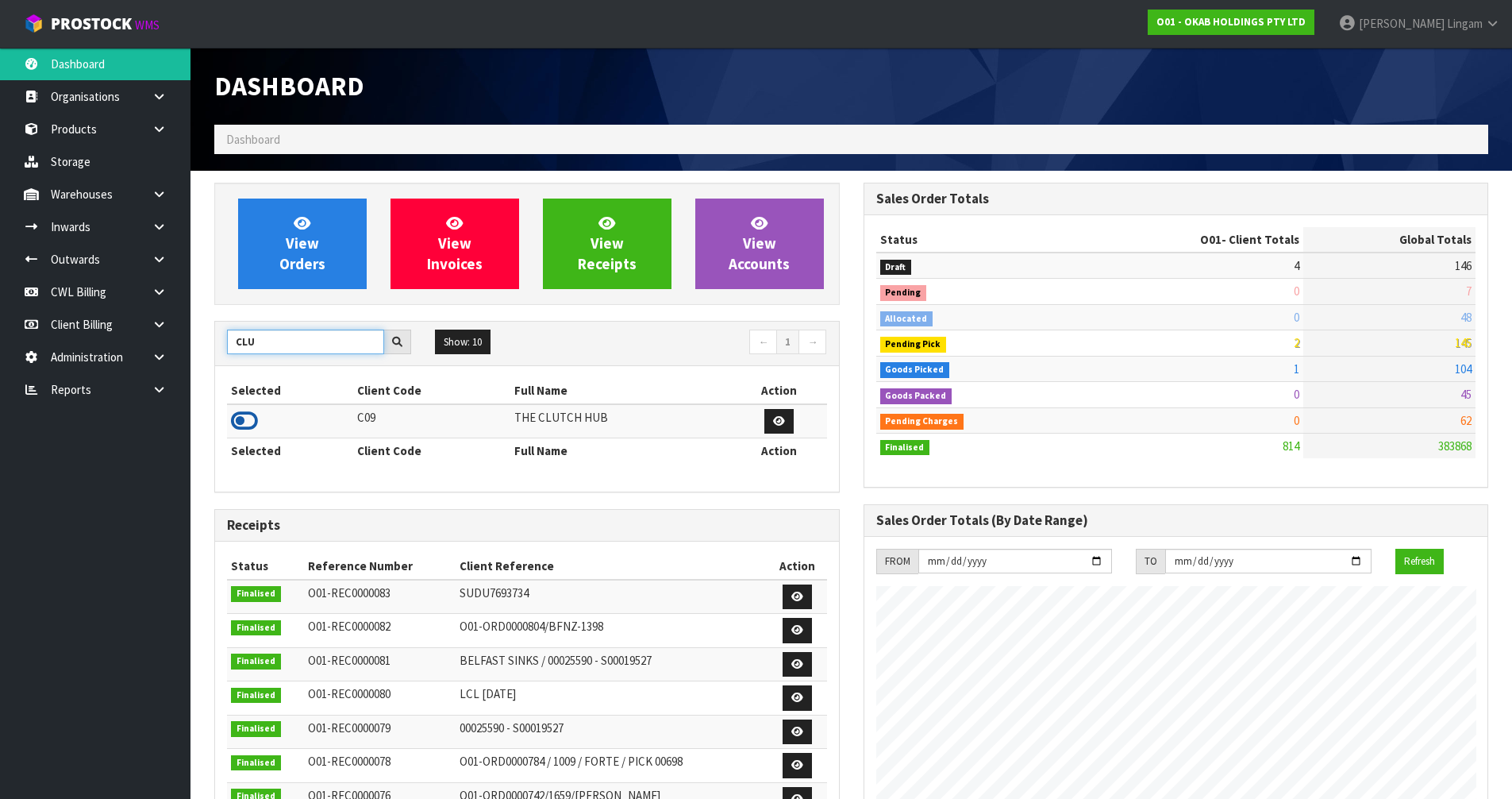
type input "CLU"
click at [249, 422] on icon at bounding box center [244, 421] width 27 height 24
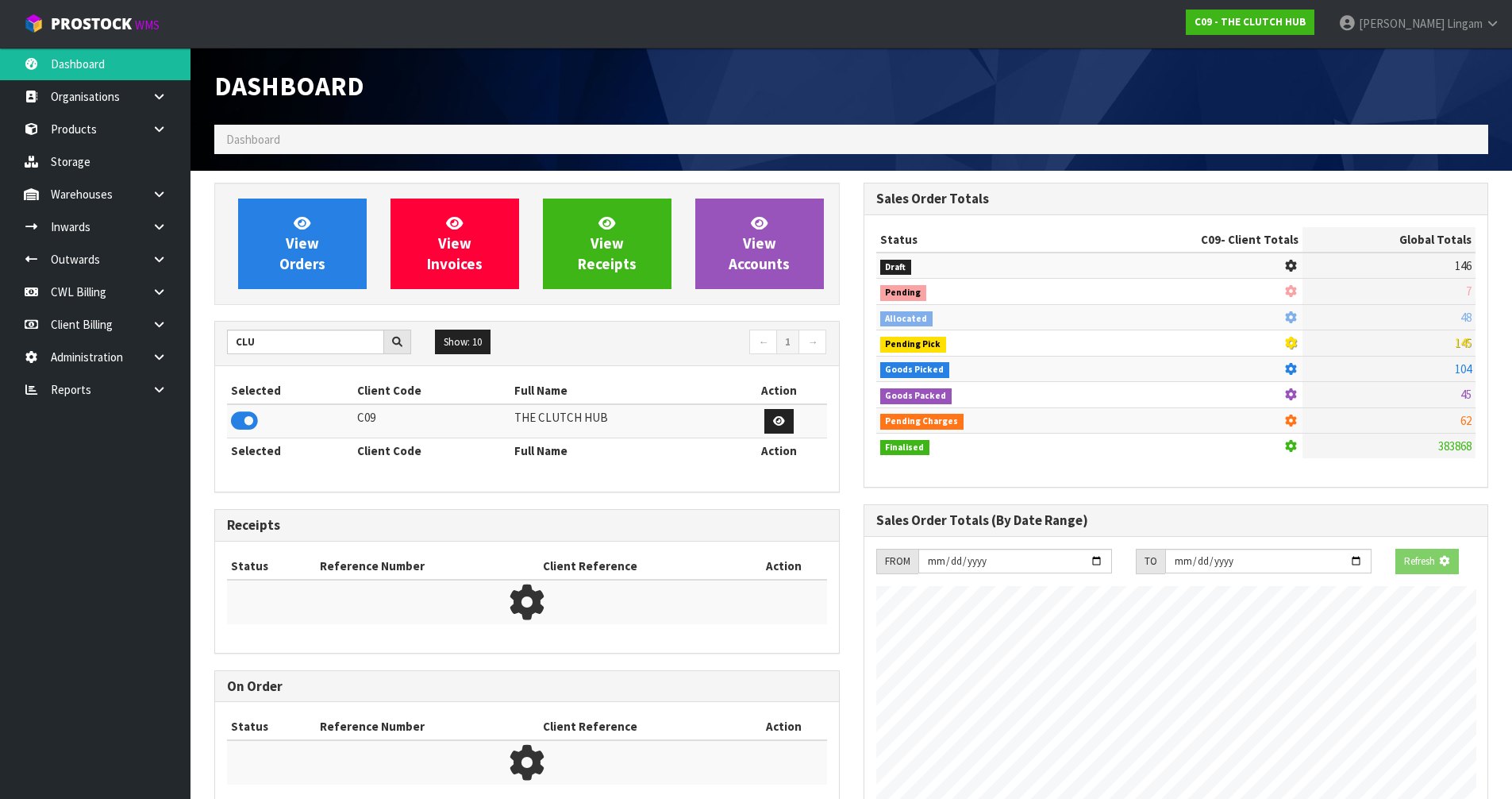
scroll to position [1125, 648]
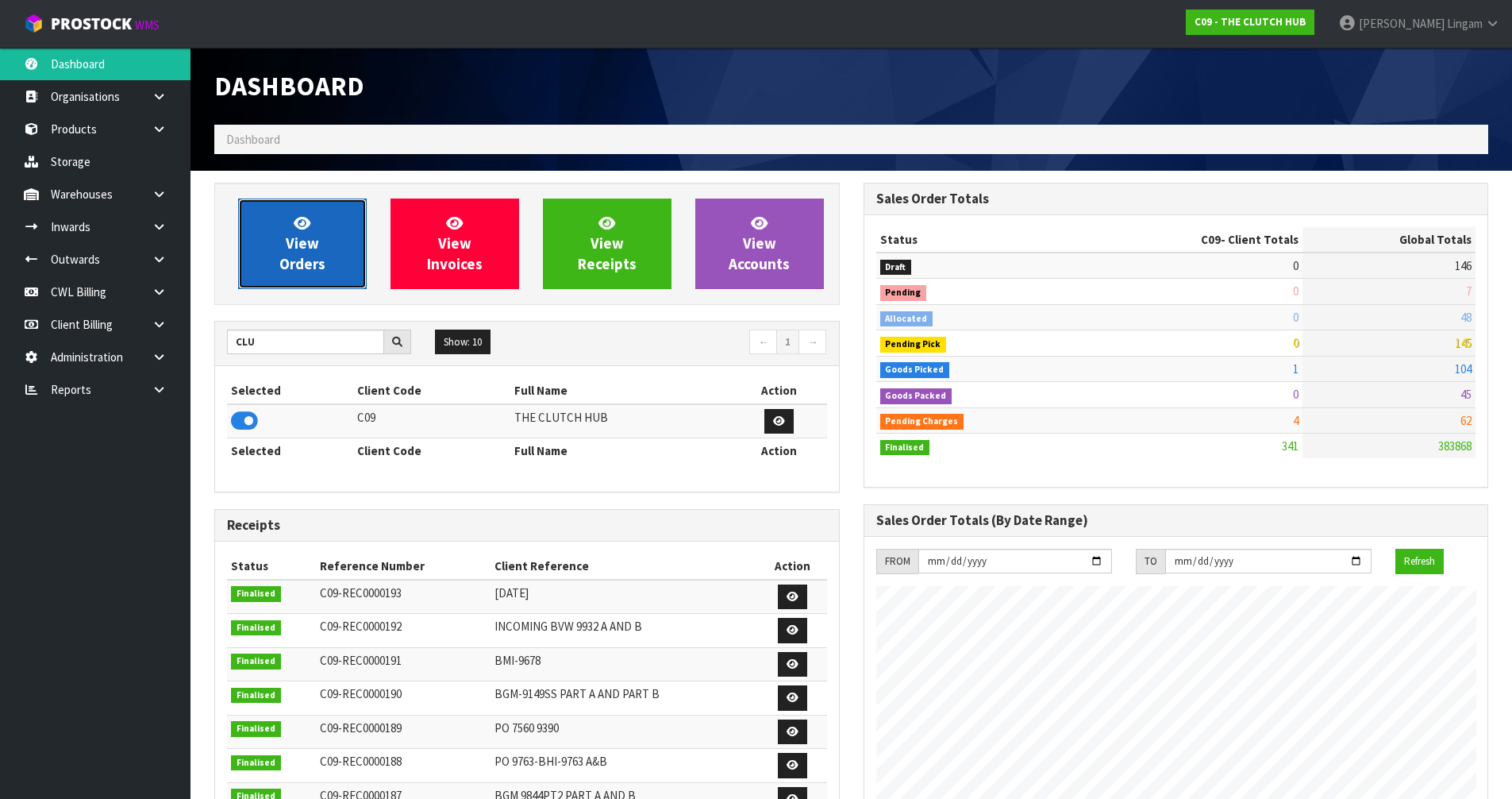
click at [295, 262] on span "View Orders" at bounding box center [302, 243] width 46 height 60
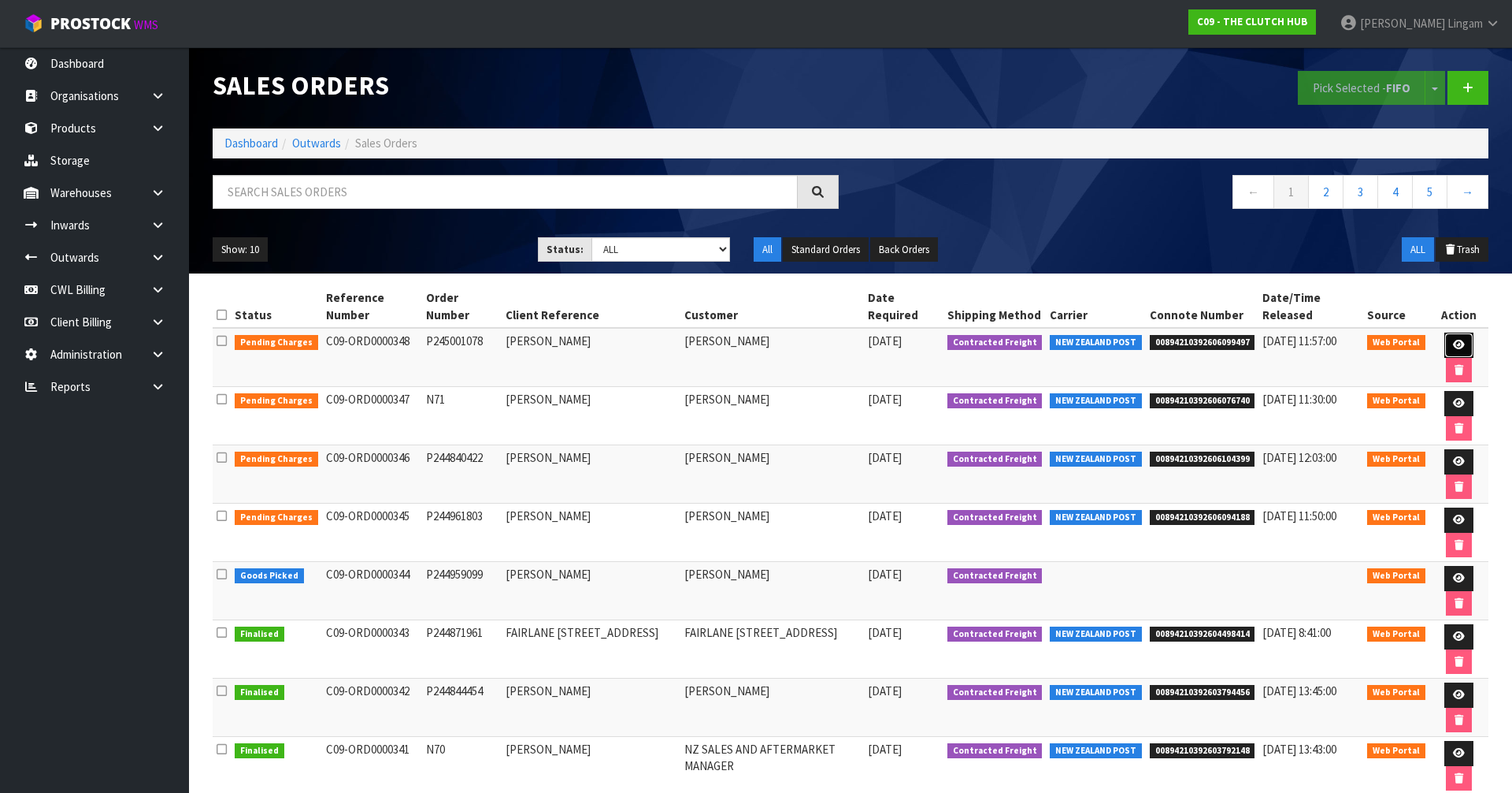
click at [1453, 339] on icon at bounding box center [1459, 344] width 12 height 10
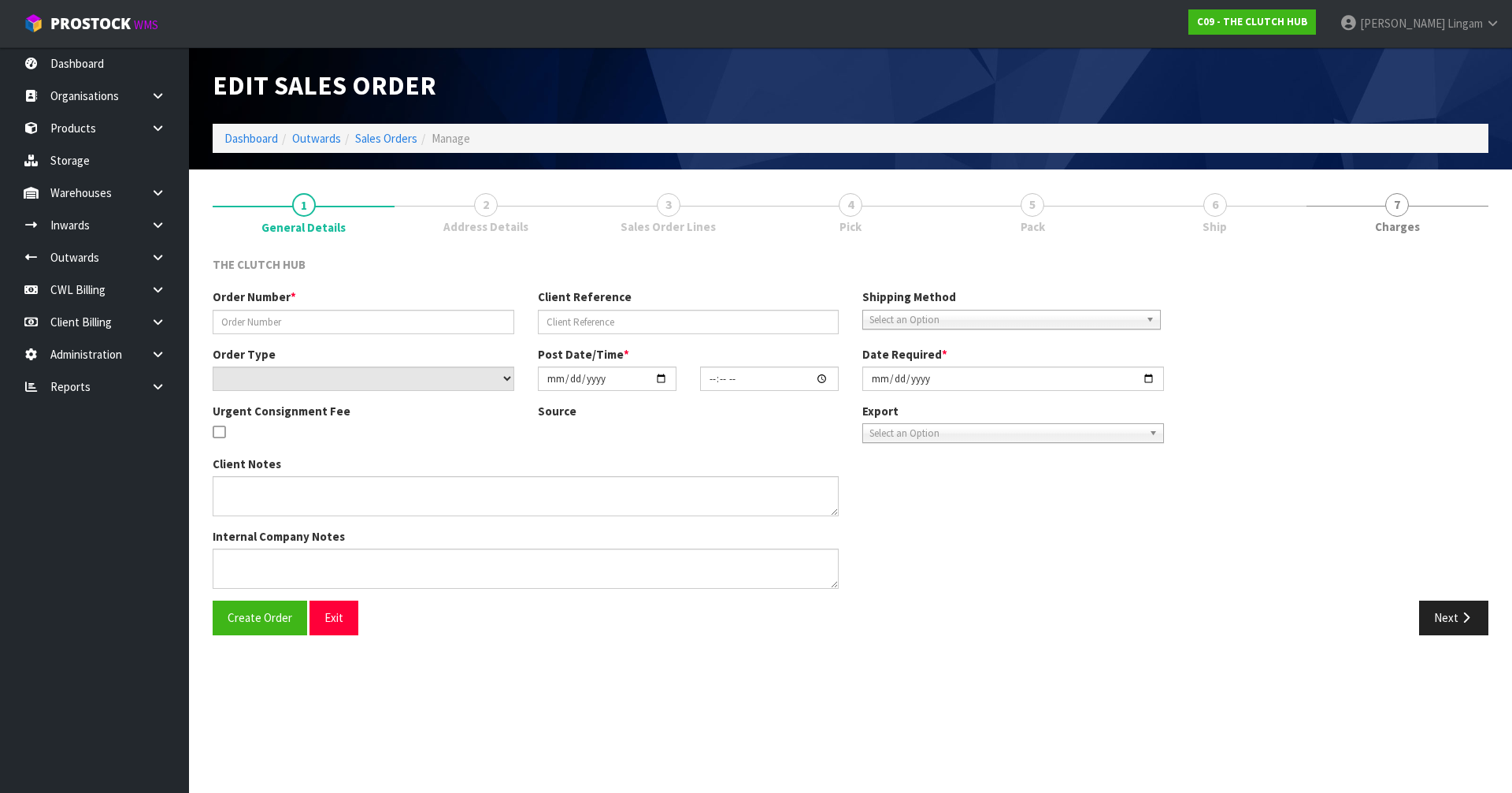
type input "P245001078"
type input "[PERSON_NAME]"
select select "number:0"
type input "[DATE]"
type input "17:09:00.000"
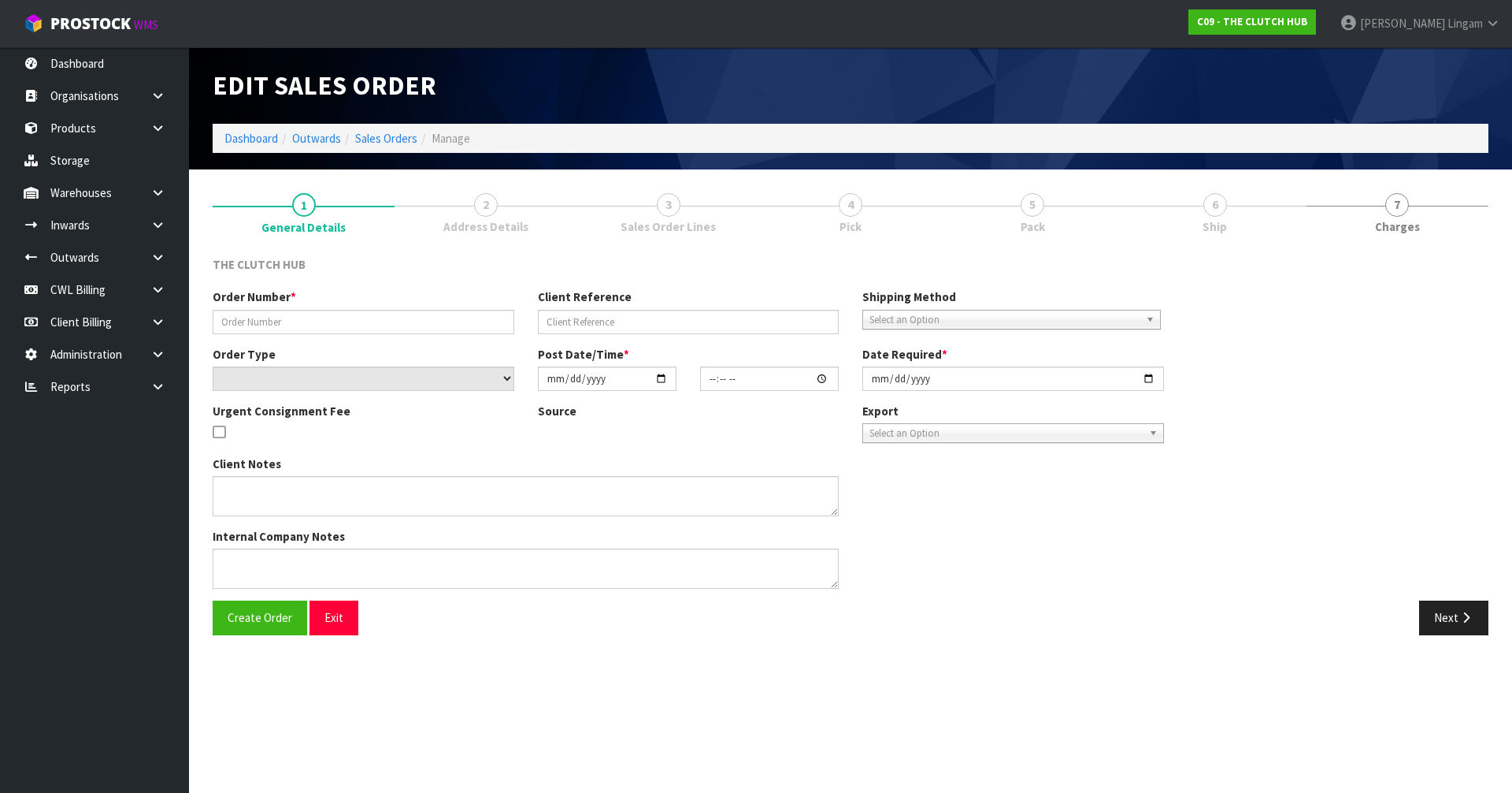
type input "[DATE]"
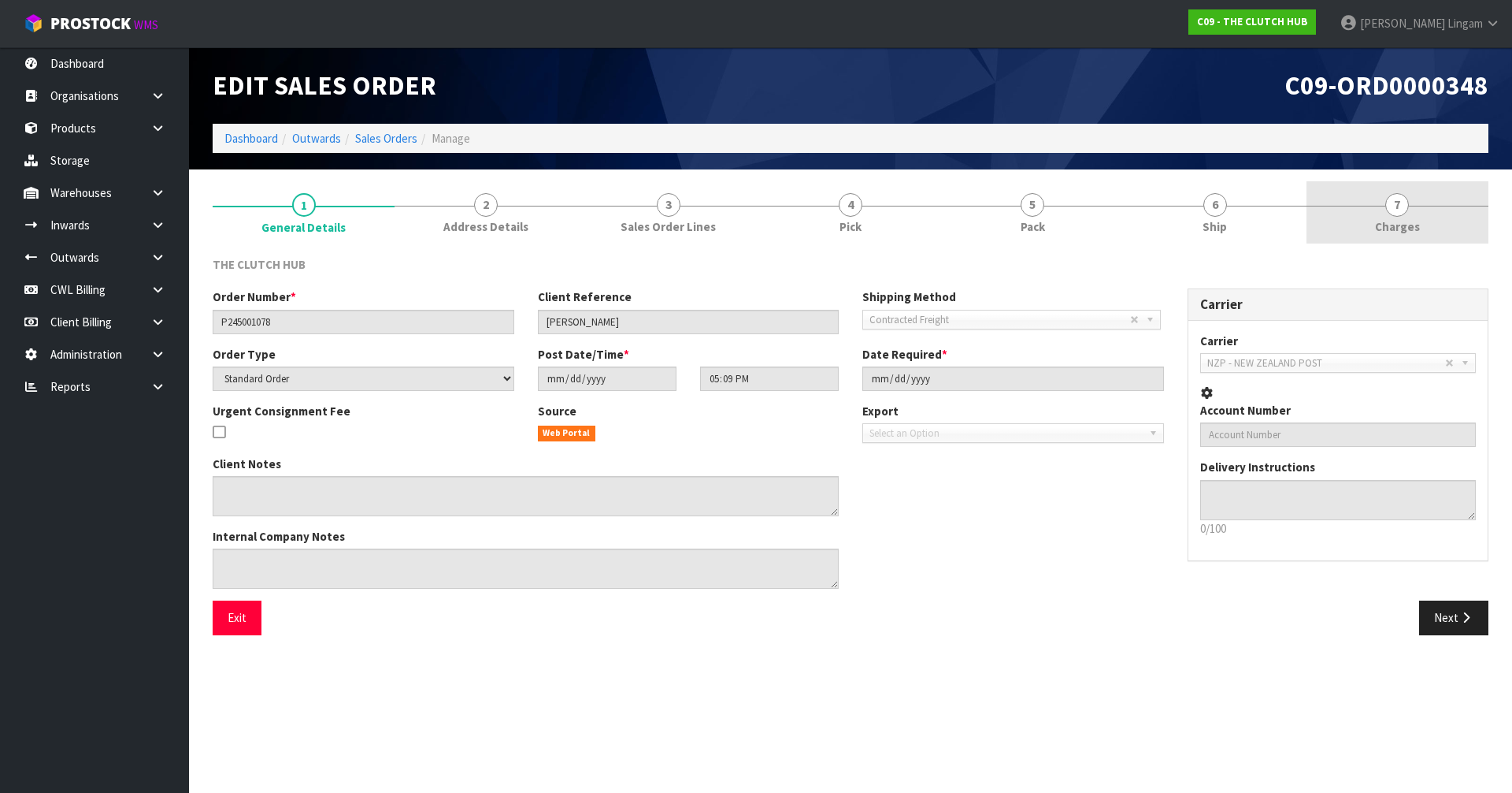
click at [1436, 241] on link "7 [GEOGRAPHIC_DATA]" at bounding box center [1397, 212] width 182 height 63
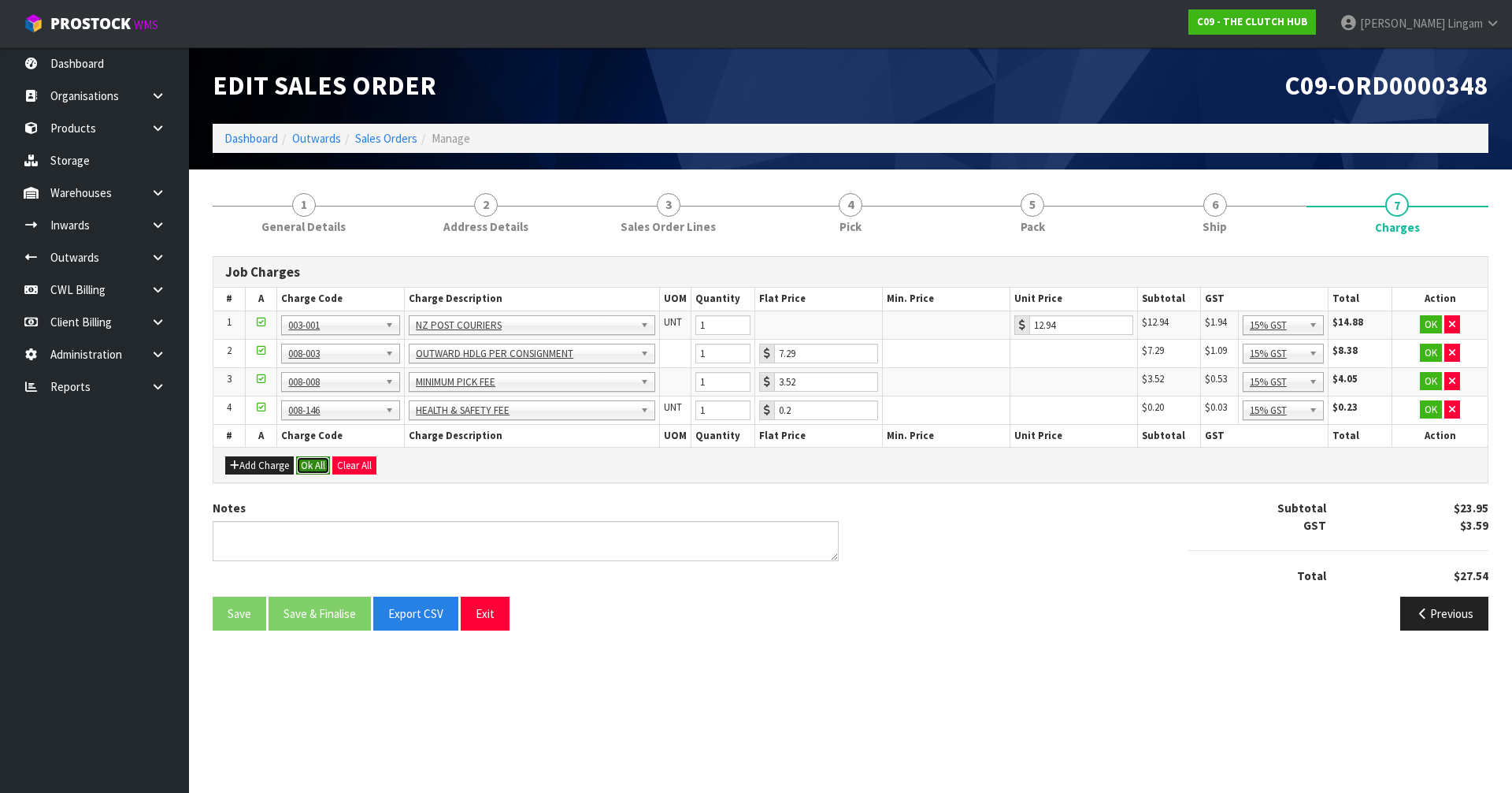
click at [316, 466] on button "Ok All" at bounding box center [313, 465] width 34 height 19
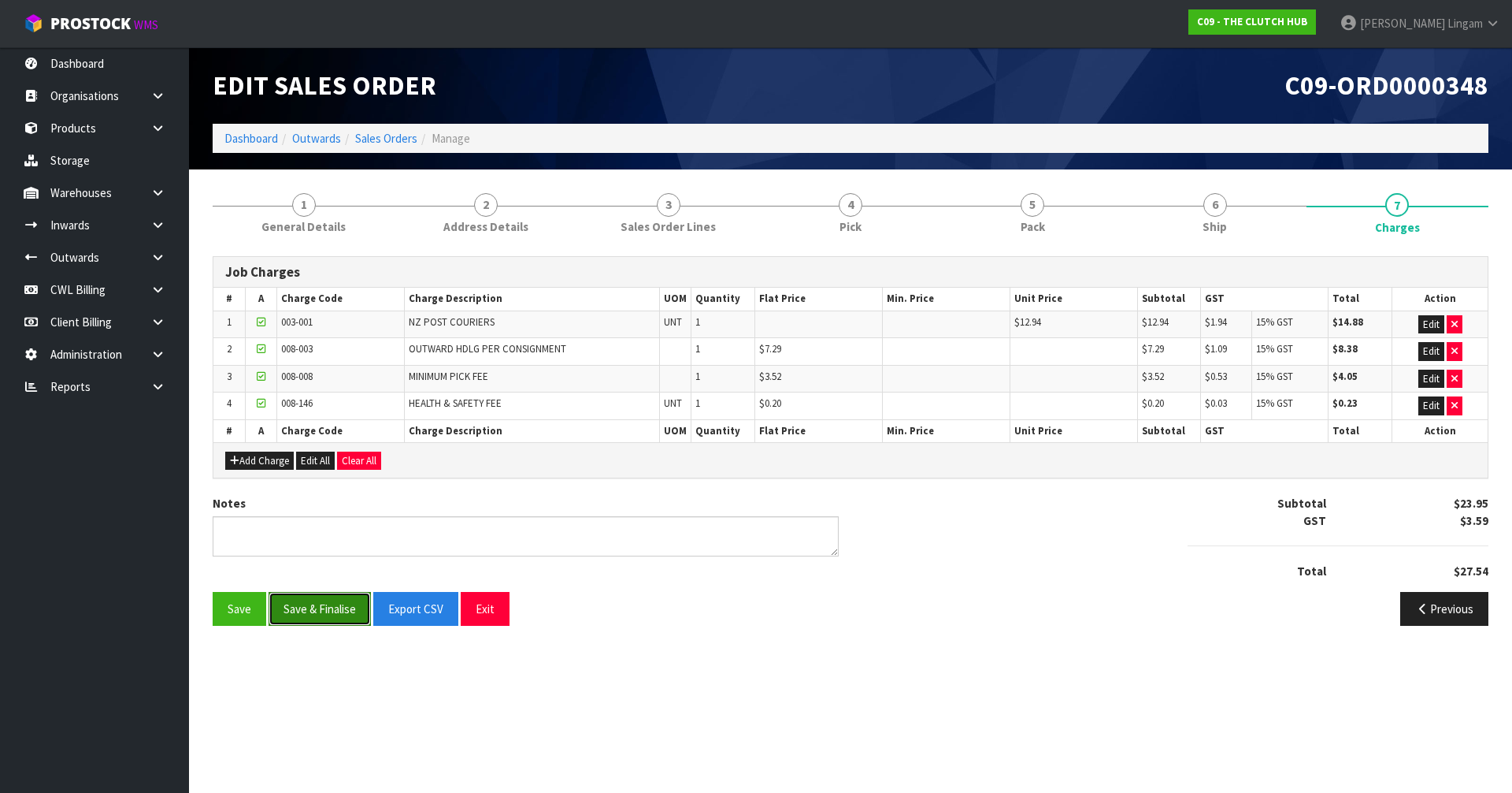
click at [348, 608] on button "Save & Finalise" at bounding box center [319, 609] width 103 height 34
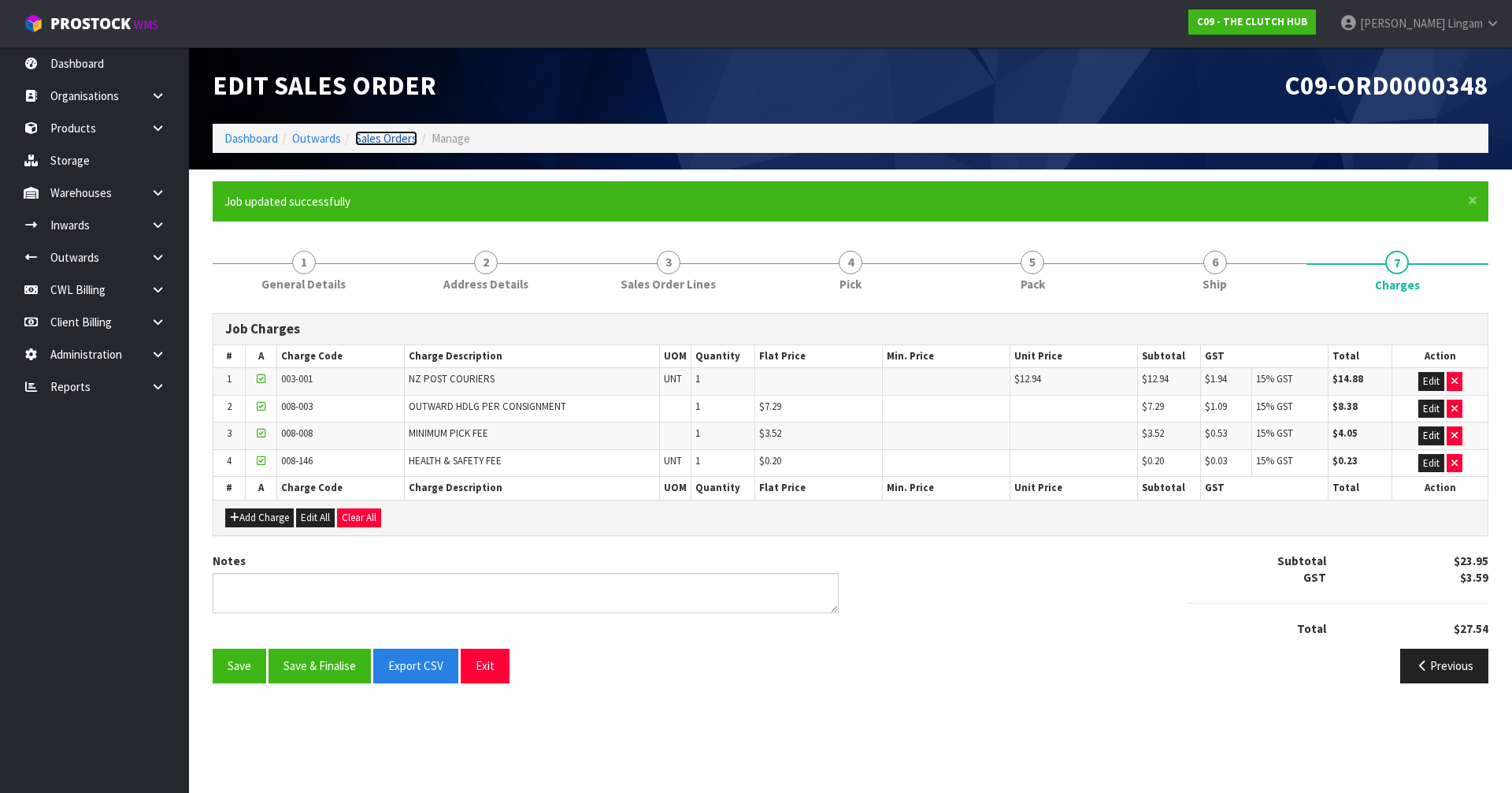
click at [404, 138] on link "Sales Orders" at bounding box center [386, 138] width 63 height 15
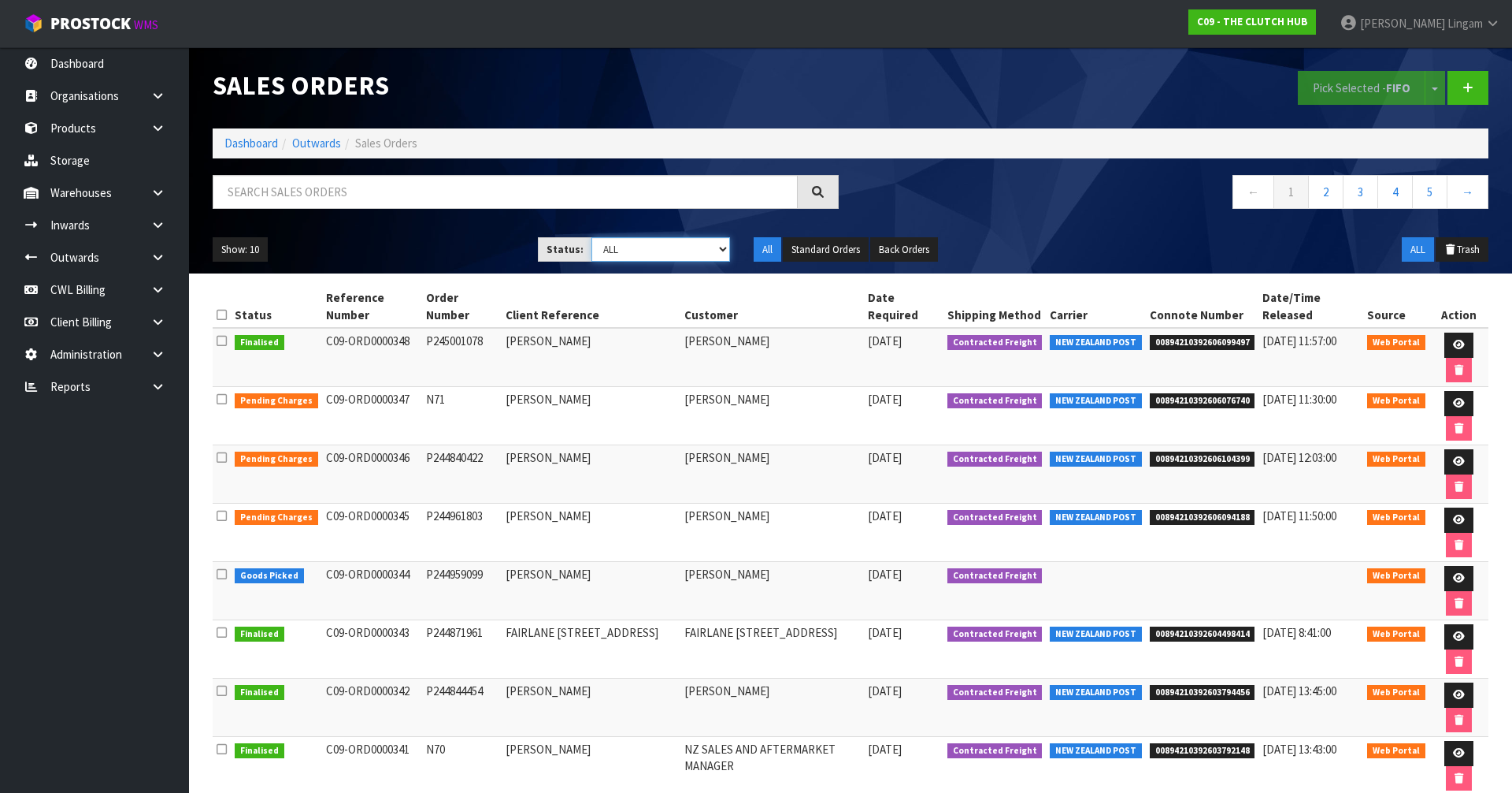
drag, startPoint x: 702, startPoint y: 246, endPoint x: 704, endPoint y: 260, distance: 14.1
click at [702, 246] on select "Draft Pending Allocated Pending Pick Goods Picked Goods Packed Pending Charges …" at bounding box center [661, 248] width 139 height 24
select select "string:6"
click at [592, 237] on select "Draft Pending Allocated Pending Pick Goods Picked Goods Packed Pending Charges …" at bounding box center [661, 248] width 139 height 24
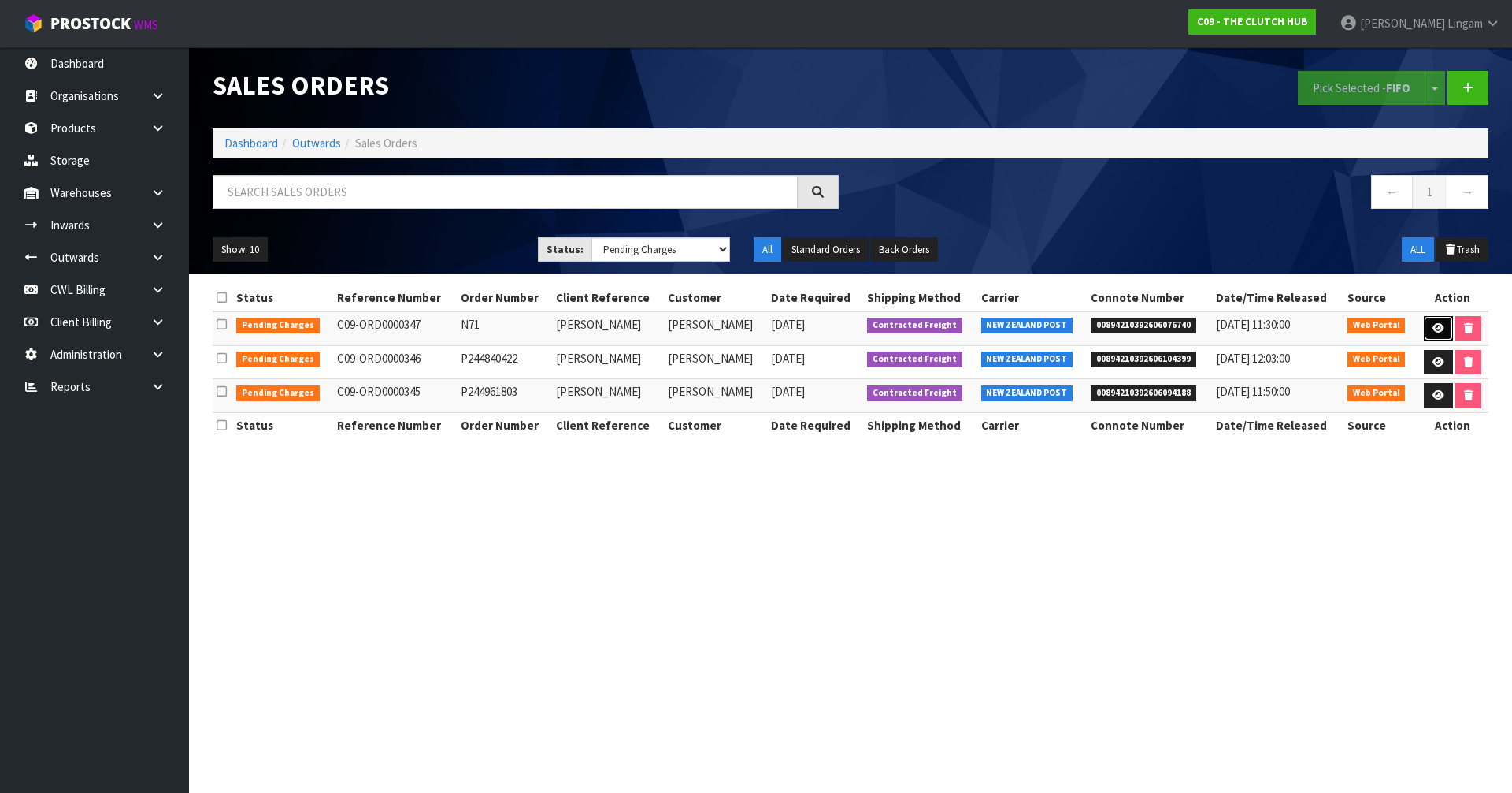
click at [1434, 329] on icon at bounding box center [1439, 328] width 12 height 10
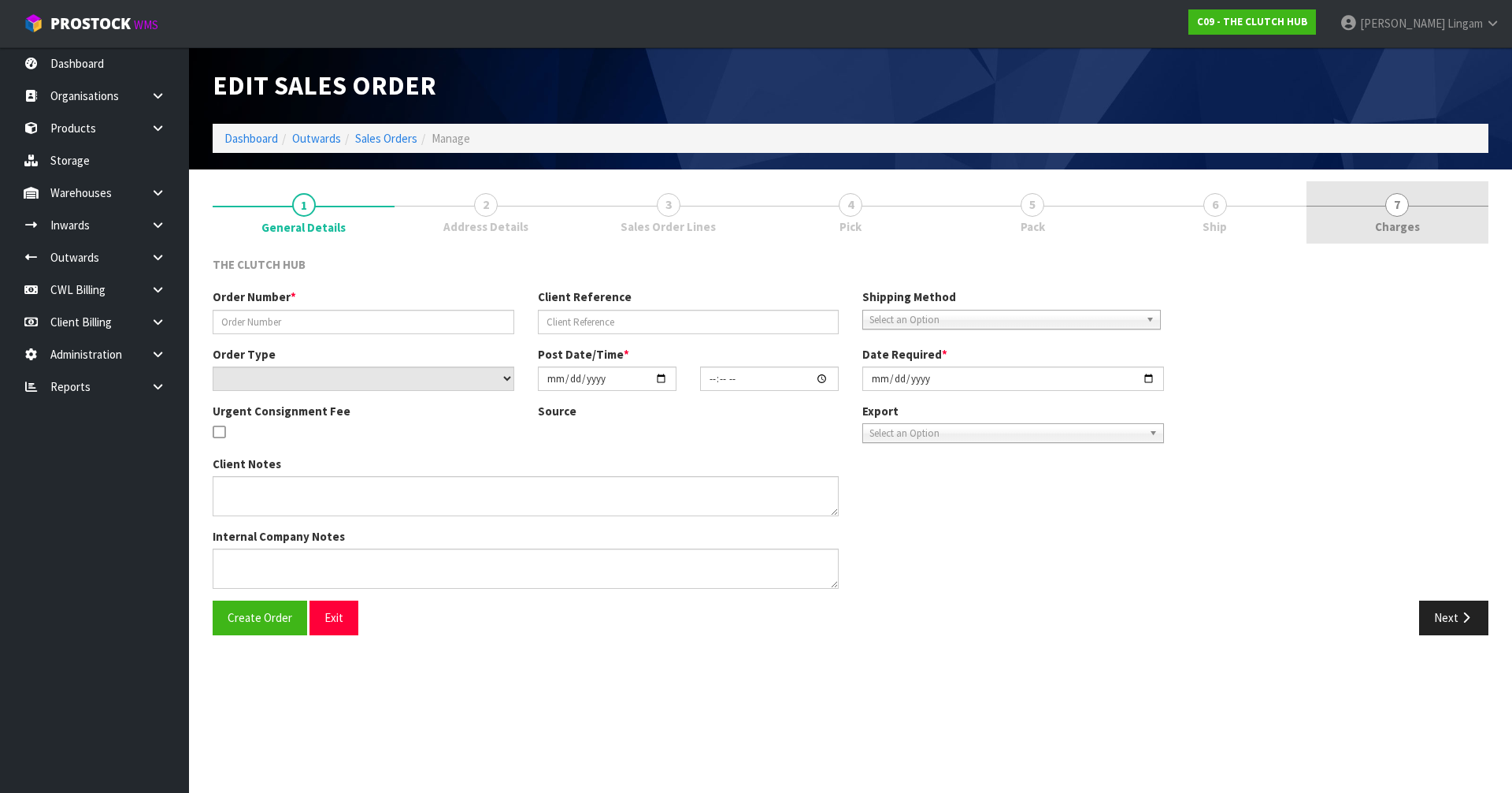
type input "N71"
type input "[PERSON_NAME]"
select select "number:0"
type input "[DATE]"
type input "22:09:00.000"
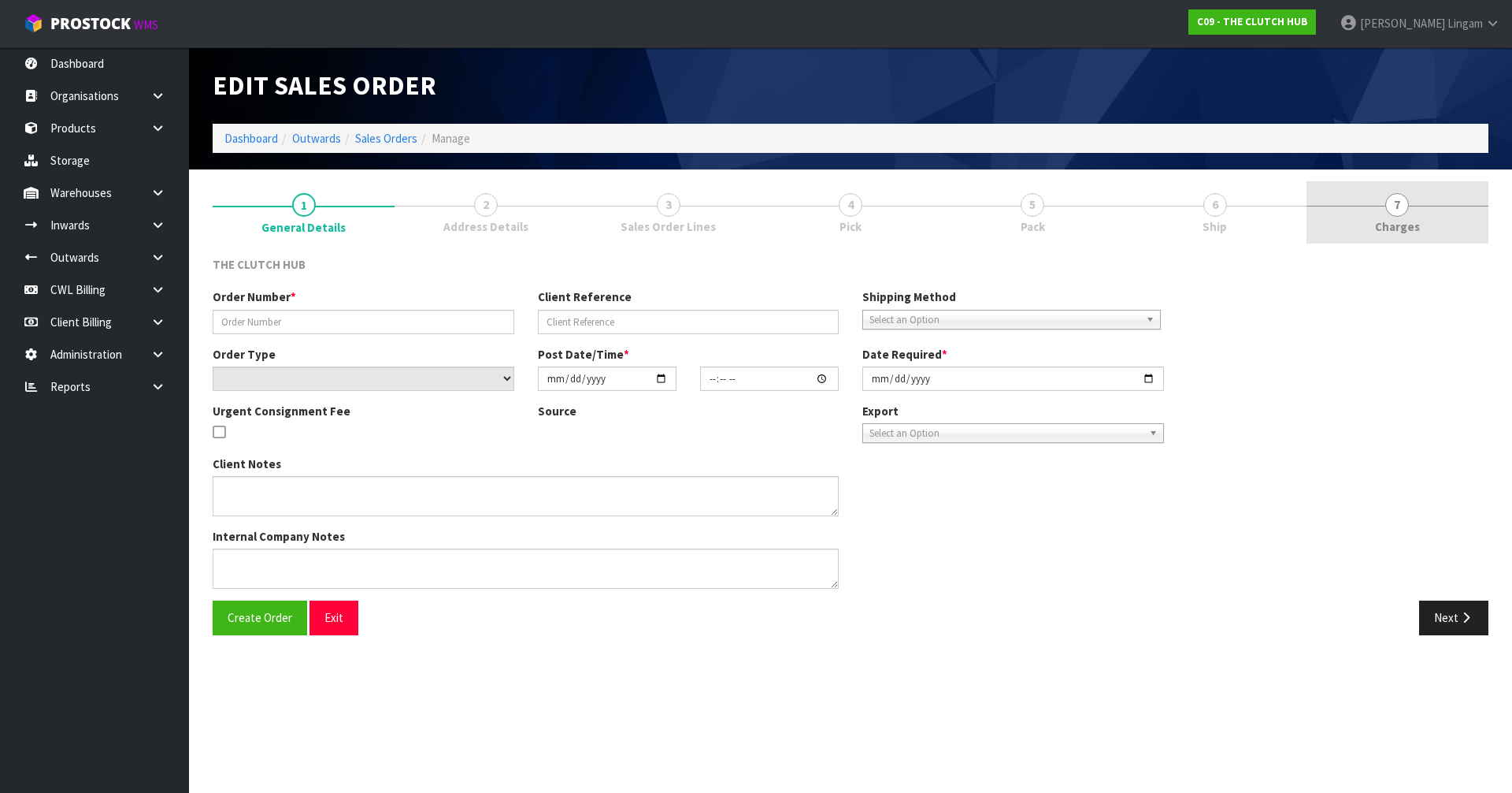
type input "[DATE]"
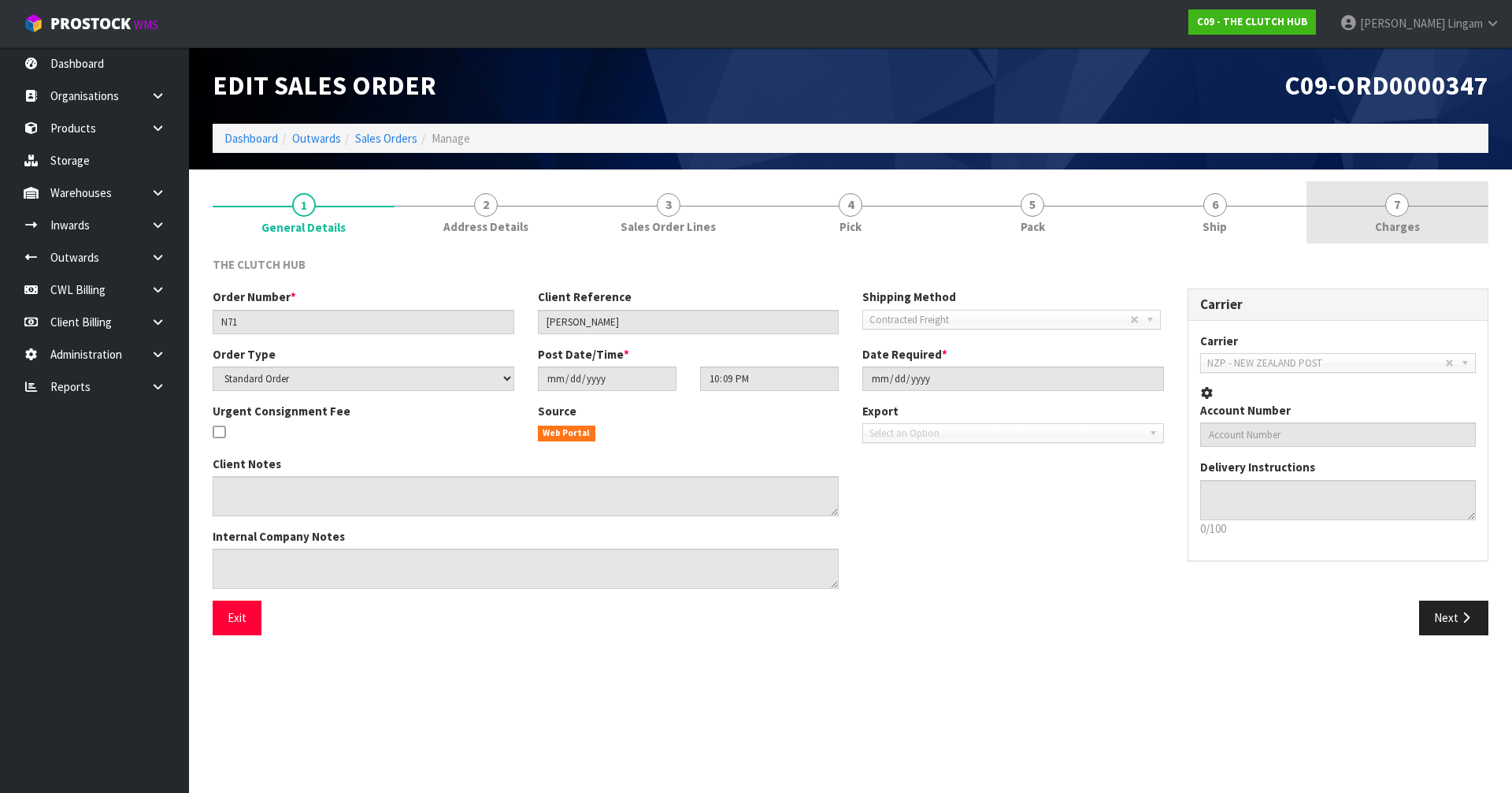
click at [1447, 221] on link "7 [GEOGRAPHIC_DATA]" at bounding box center [1397, 212] width 182 height 63
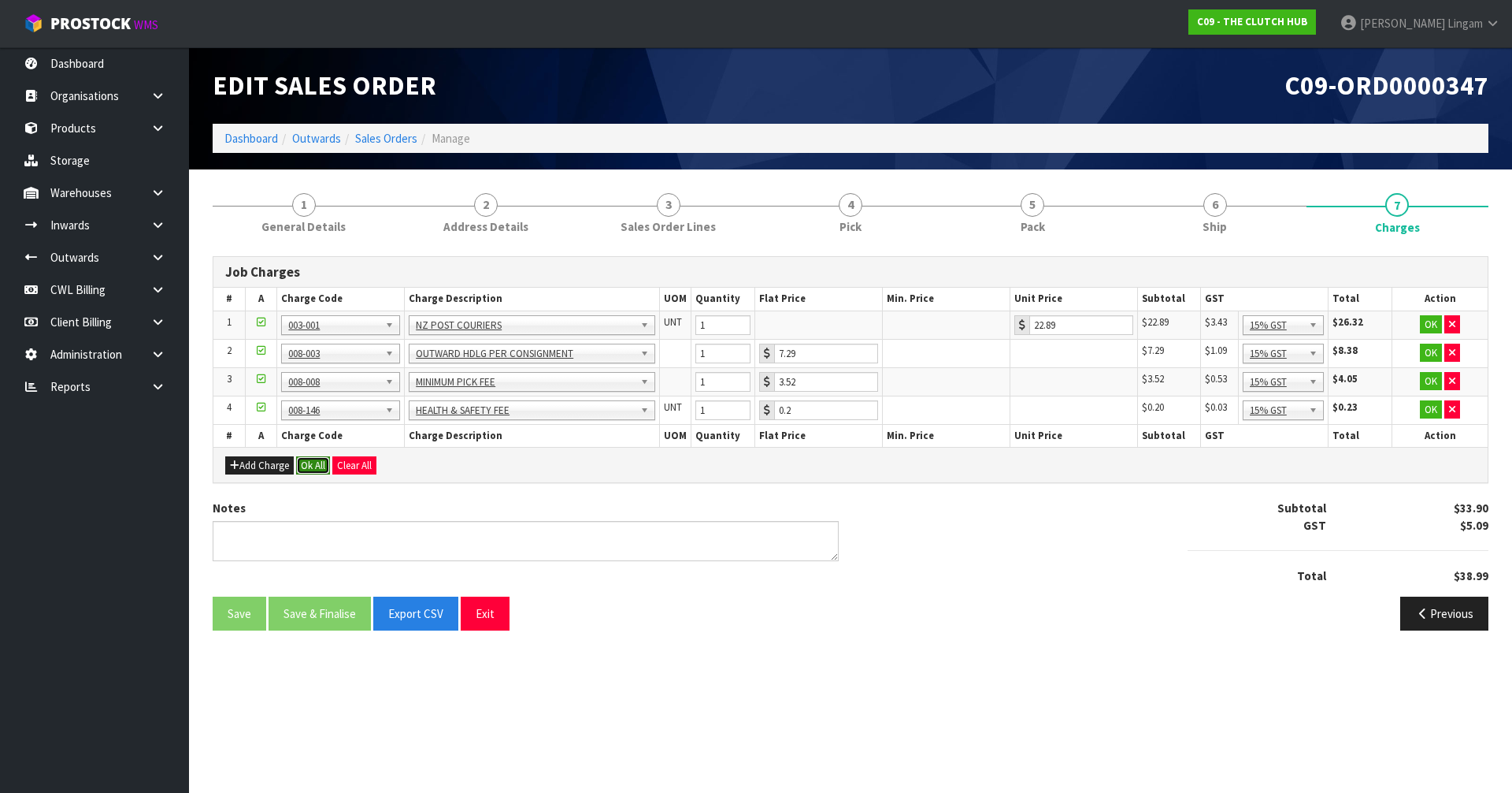
click at [312, 466] on button "Ok All" at bounding box center [313, 465] width 34 height 19
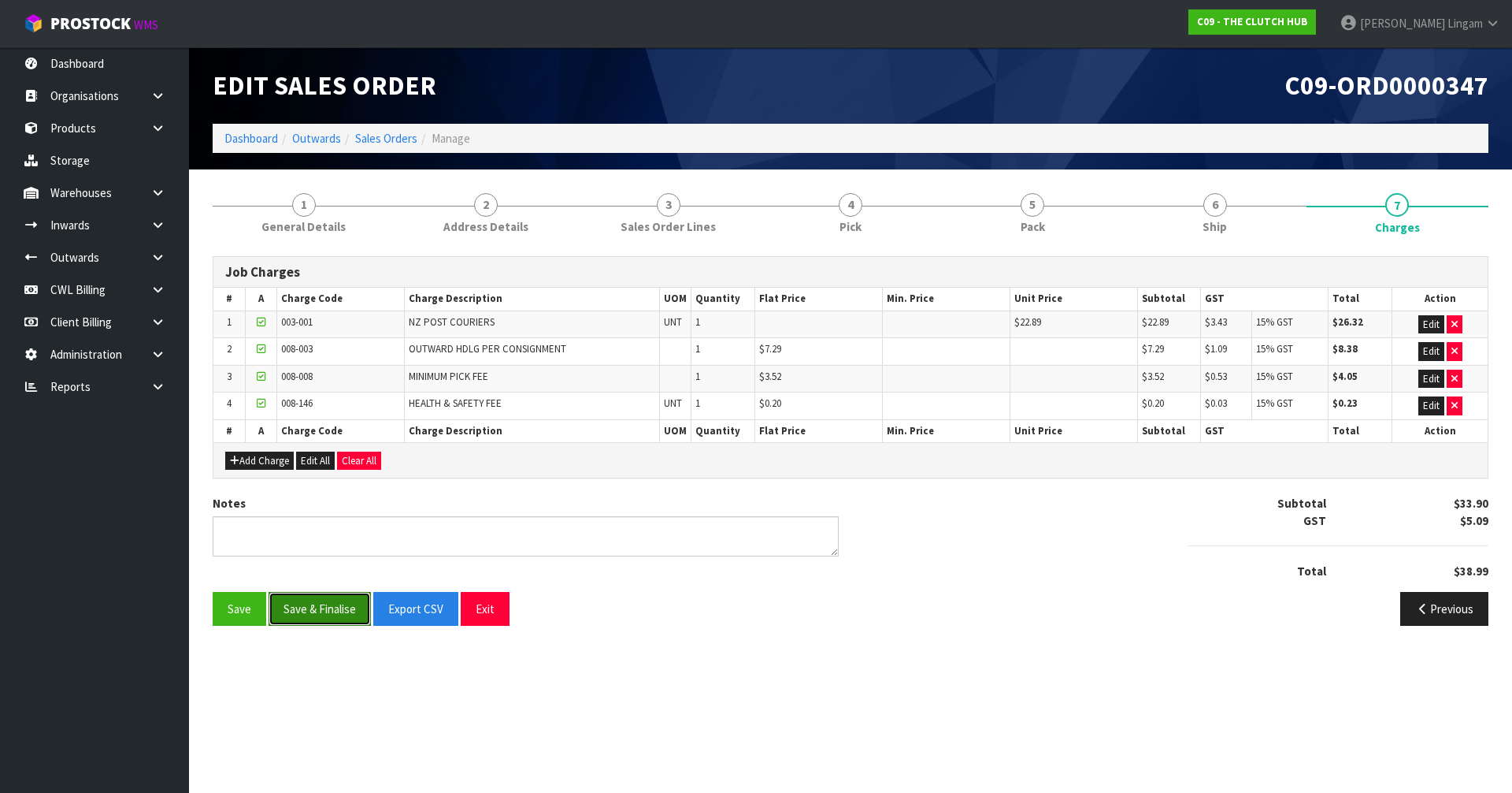
click at [330, 607] on button "Save & Finalise" at bounding box center [319, 609] width 103 height 34
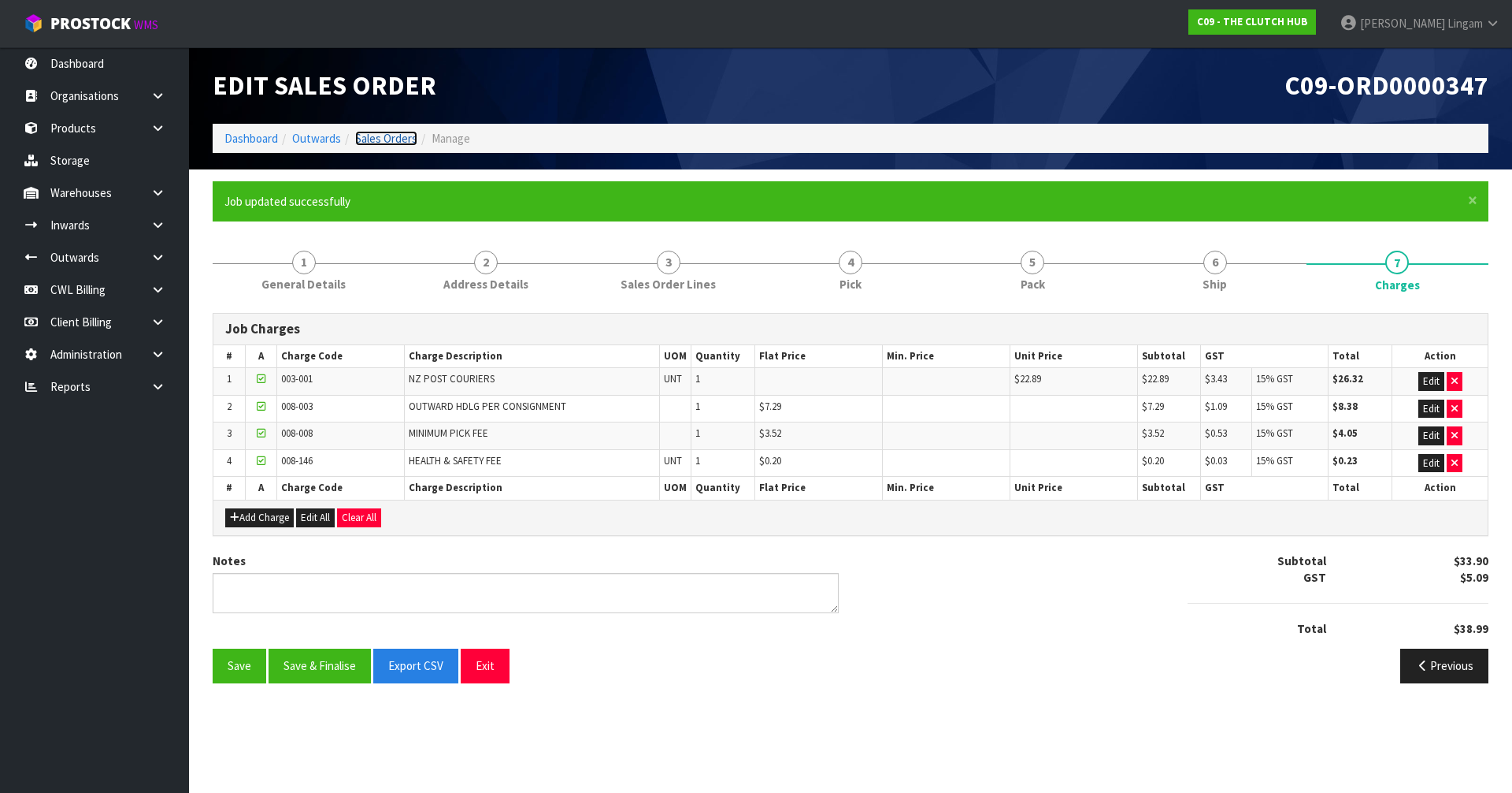
click at [394, 135] on link "Sales Orders" at bounding box center [386, 138] width 63 height 15
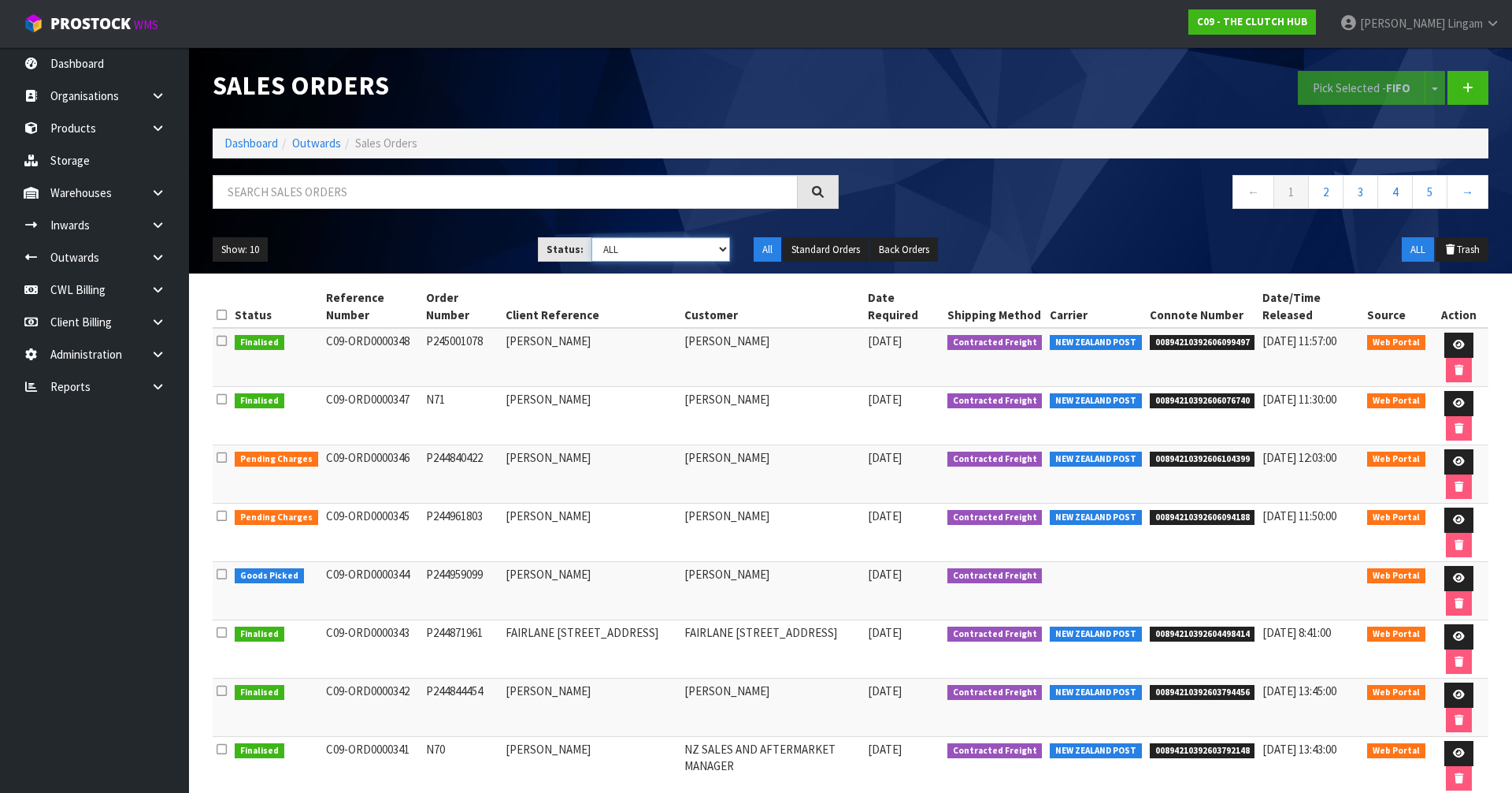
click at [700, 252] on select "Draft Pending Allocated Pending Pick Goods Picked Goods Packed Pending Charges …" at bounding box center [661, 248] width 139 height 24
select select "string:6"
click at [592, 237] on select "Draft Pending Allocated Pending Pick Goods Picked Goods Packed Pending Charges …" at bounding box center [661, 248] width 139 height 24
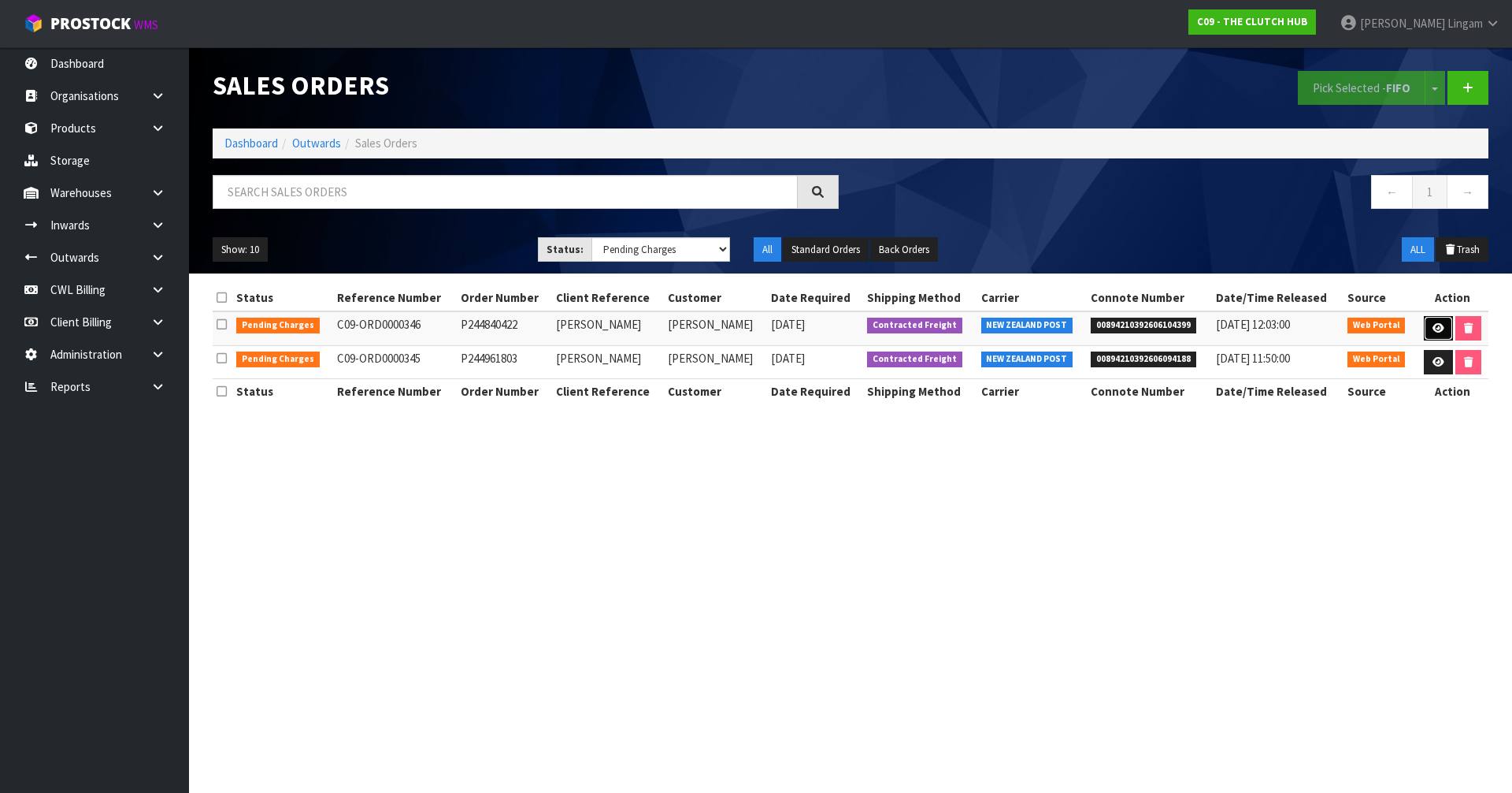
click at [1440, 333] on icon at bounding box center [1439, 328] width 12 height 10
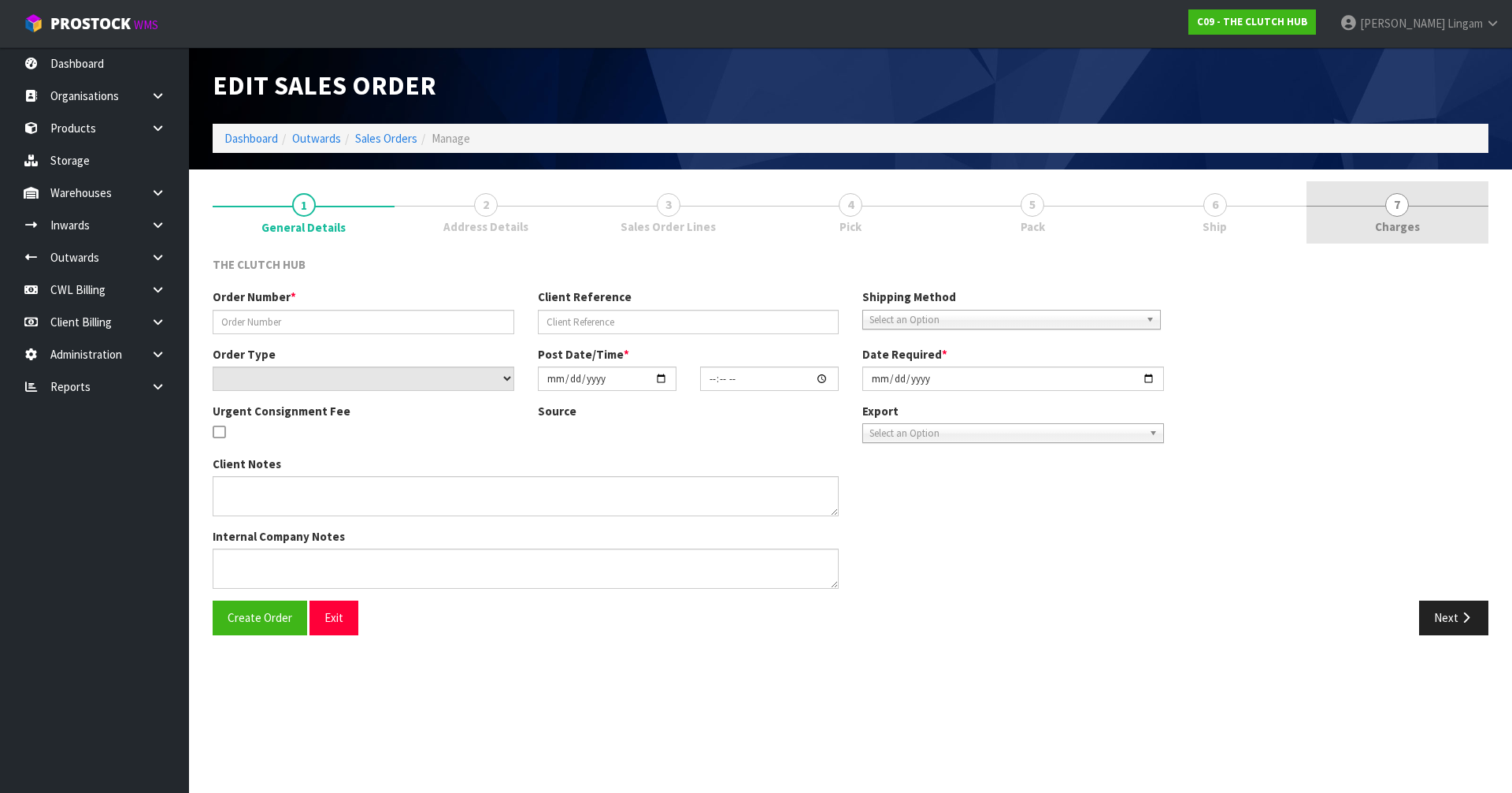
type input "P244840422"
type input "[PERSON_NAME]"
select select "number:0"
type input "[DATE]"
type input "19:37:00.000"
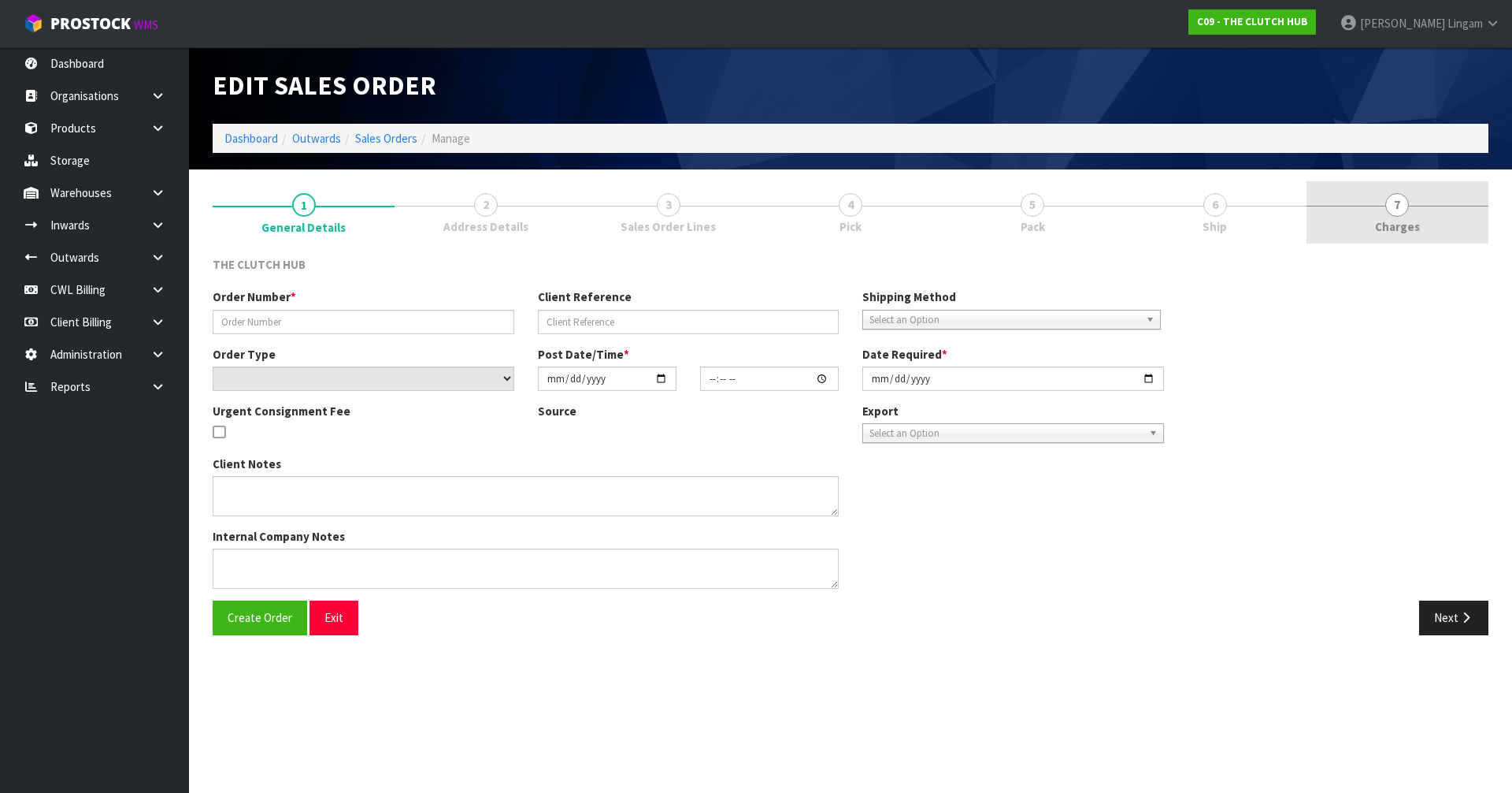
type input "[DATE]"
click at [1468, 224] on link "7 [GEOGRAPHIC_DATA]" at bounding box center [1397, 212] width 182 height 63
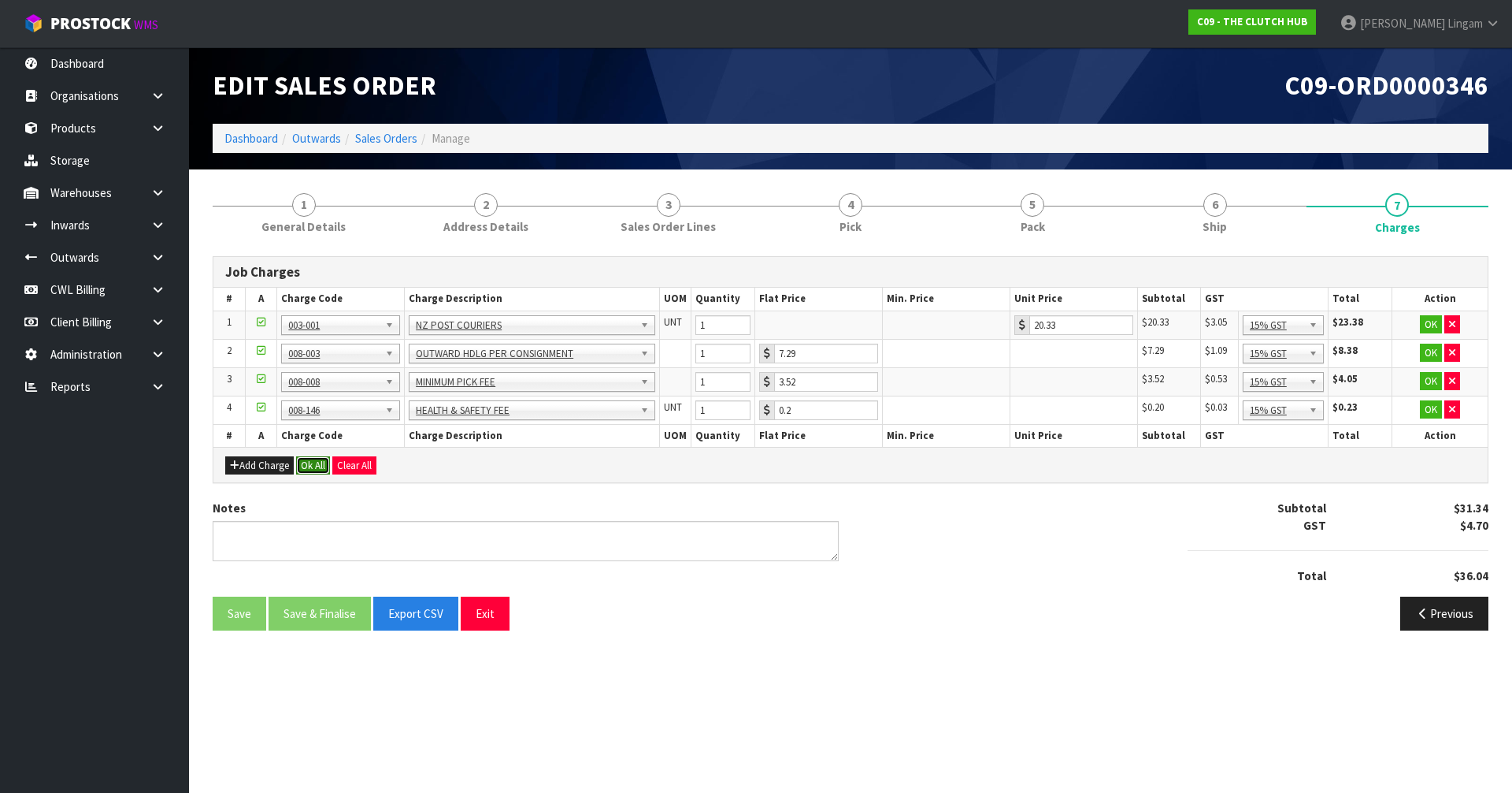
click at [315, 469] on button "Ok All" at bounding box center [313, 465] width 34 height 19
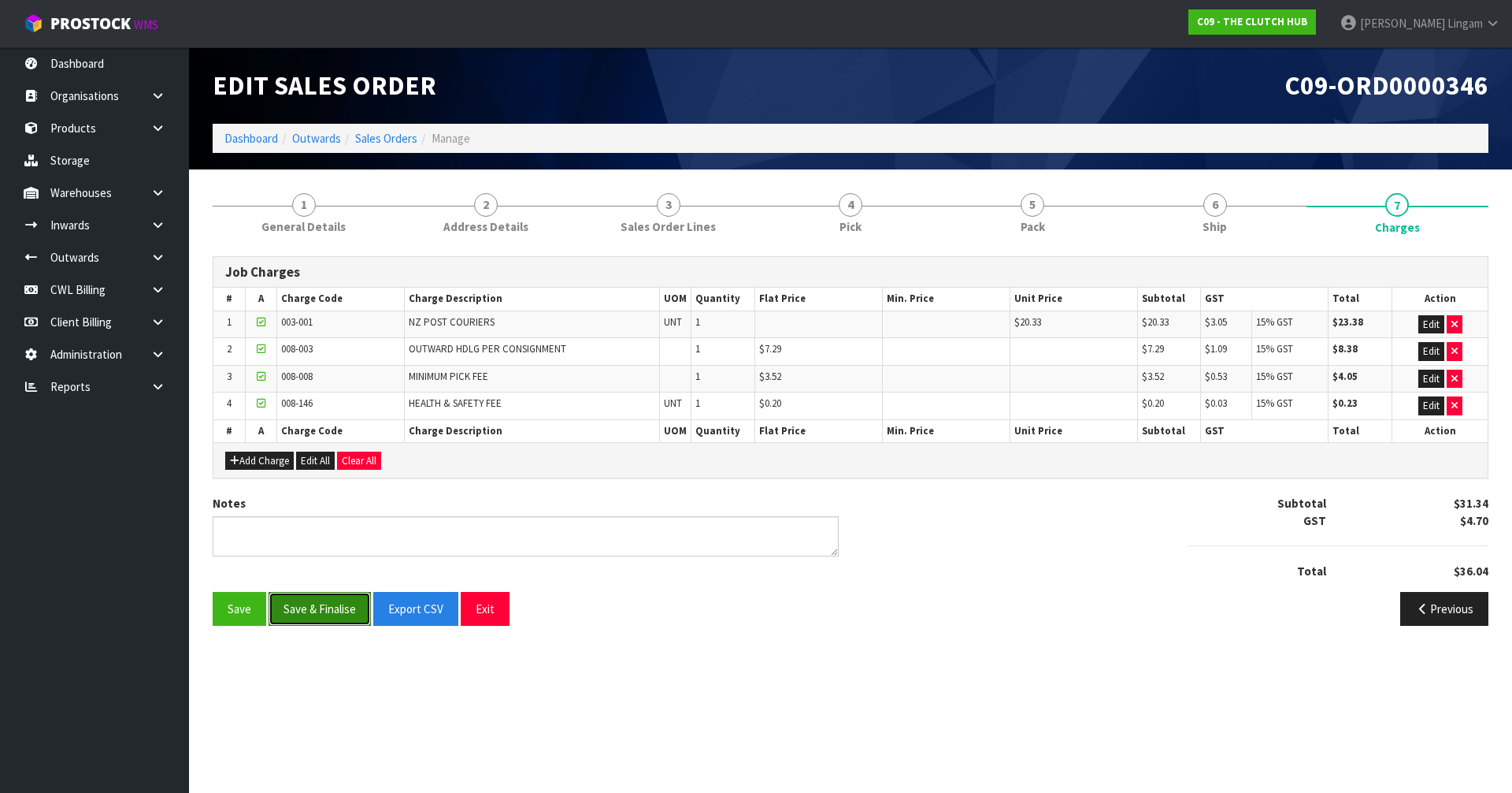
click at [329, 609] on button "Save & Finalise" at bounding box center [319, 609] width 103 height 34
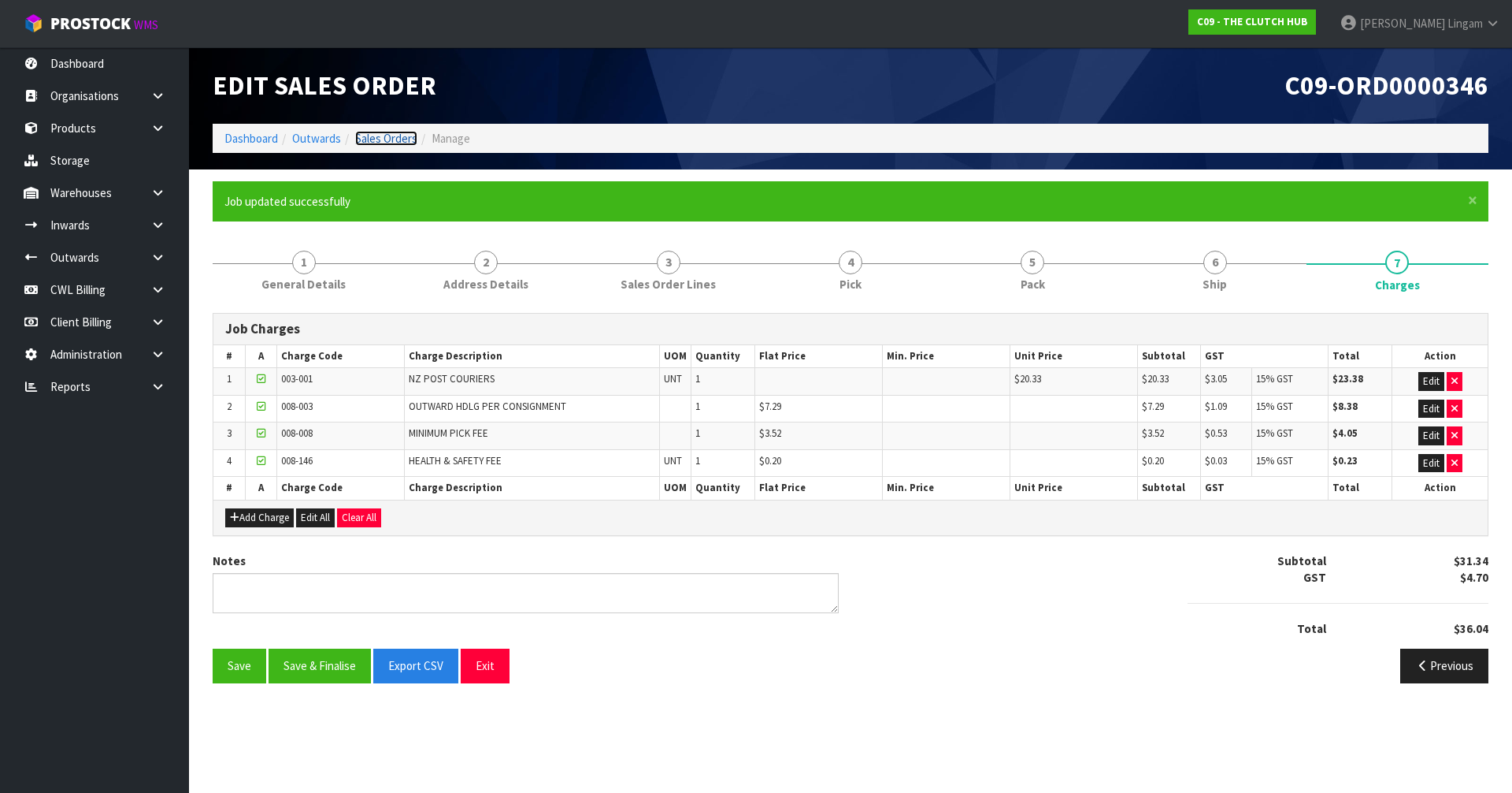
click at [384, 136] on link "Sales Orders" at bounding box center [386, 138] width 63 height 15
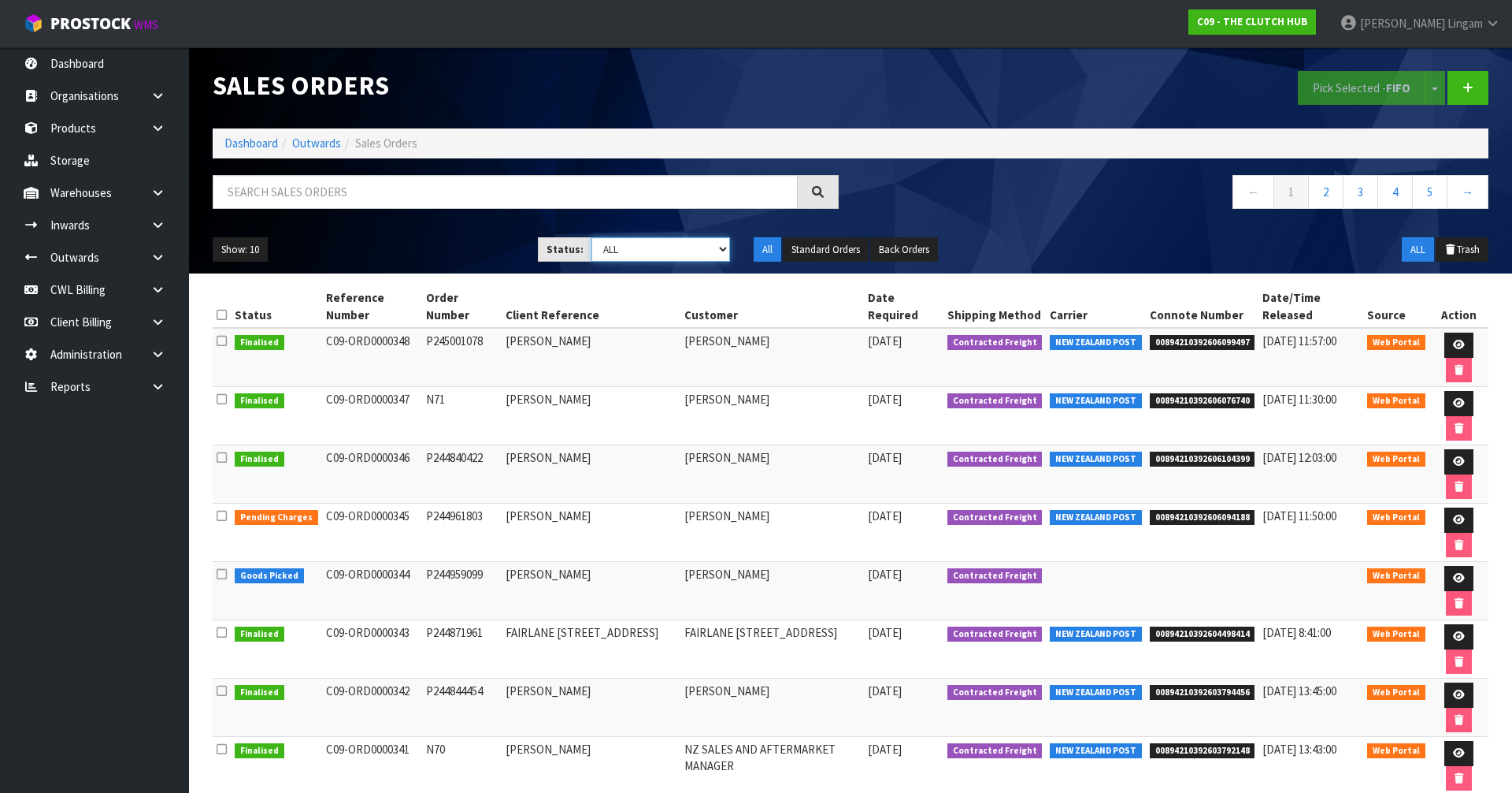
click at [704, 252] on select "Draft Pending Allocated Pending Pick Goods Picked Goods Packed Pending Charges …" at bounding box center [661, 248] width 139 height 24
select select "string:6"
click at [592, 237] on select "Draft Pending Allocated Pending Pick Goods Picked Goods Packed Pending Charges …" at bounding box center [661, 248] width 139 height 24
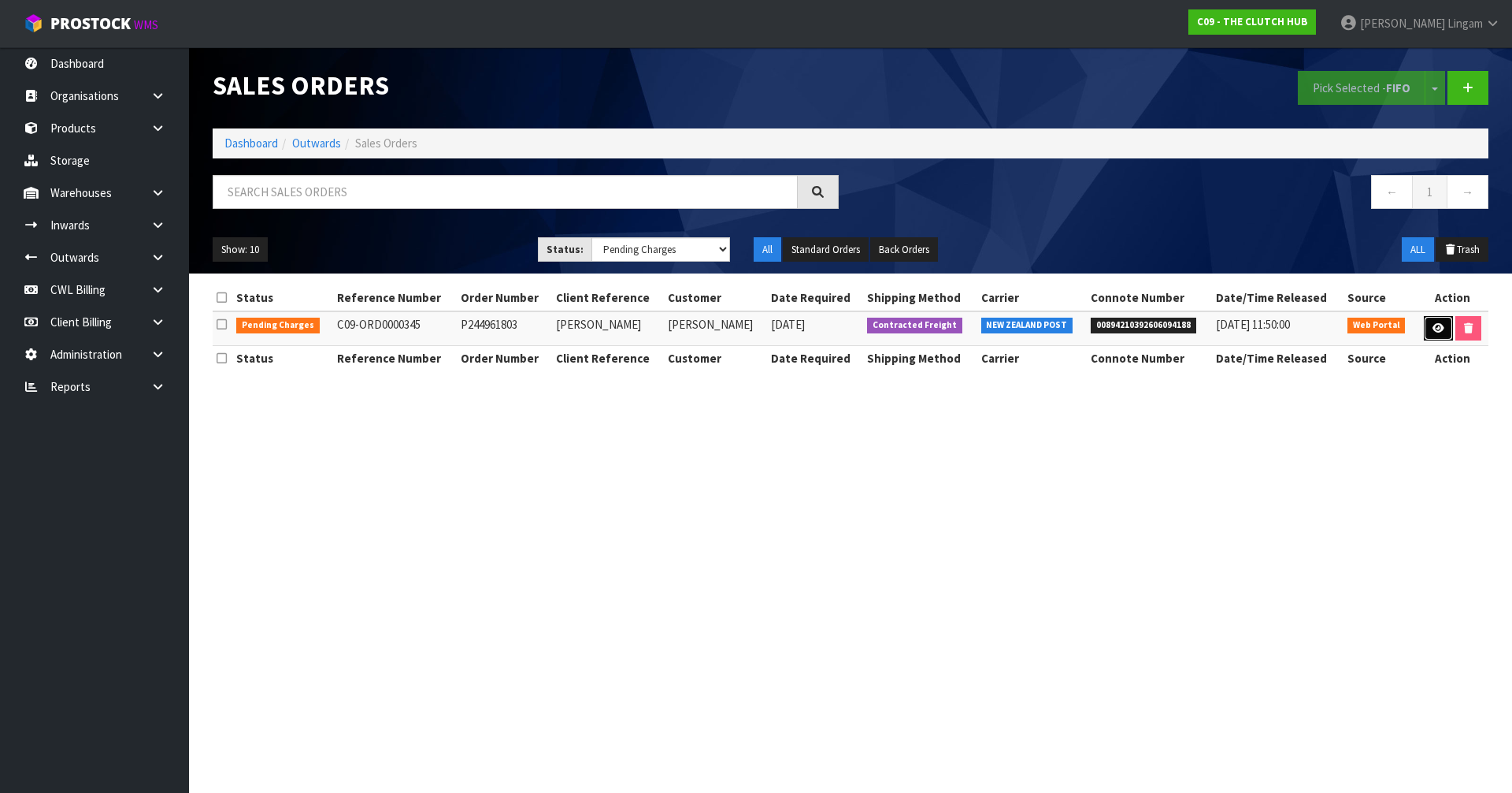
click at [1439, 329] on icon at bounding box center [1439, 328] width 12 height 10
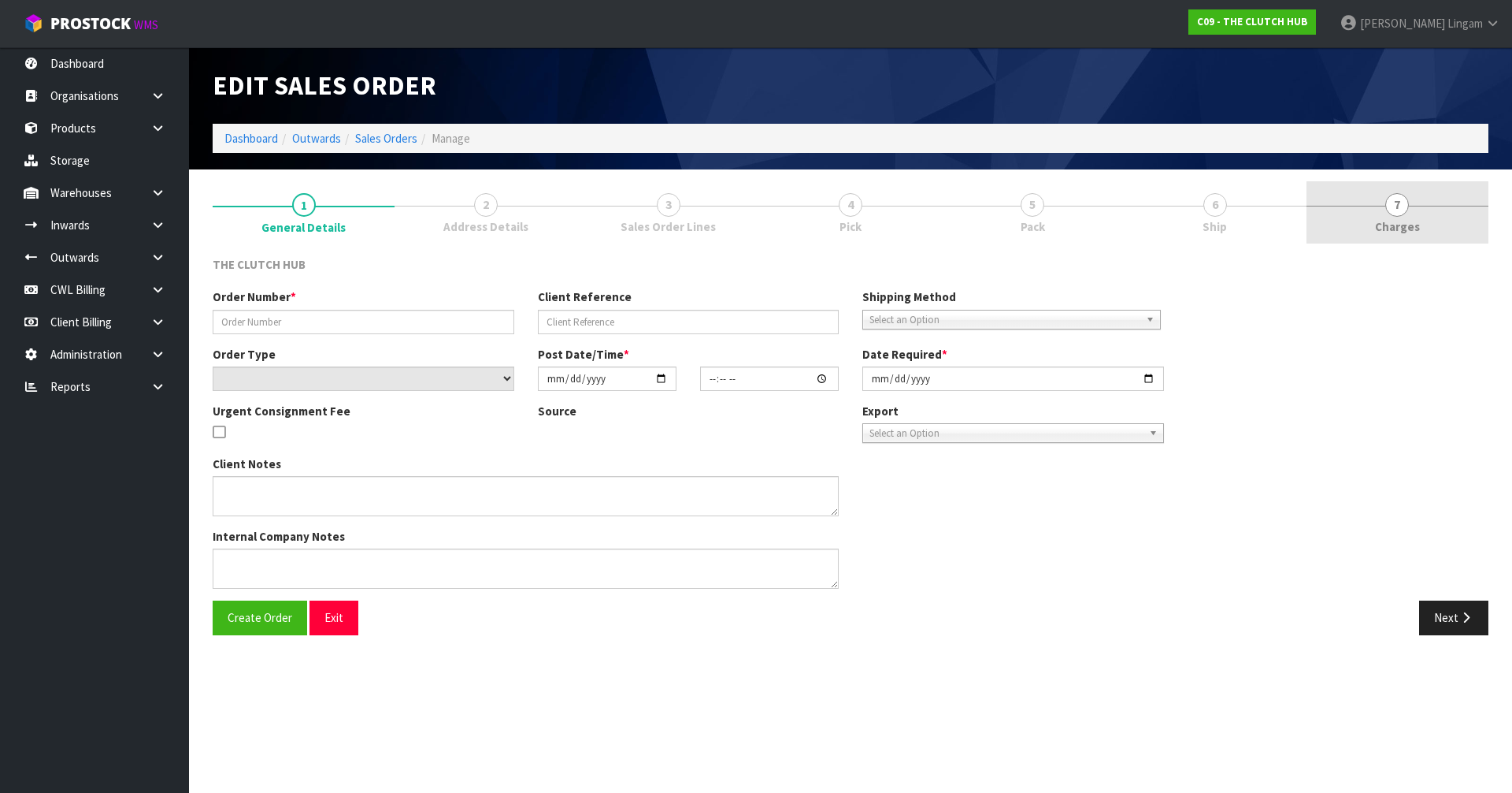
type input "P244961803"
type input "[PERSON_NAME]"
select select "number:0"
type input "[DATE]"
type input "19:01:00.000"
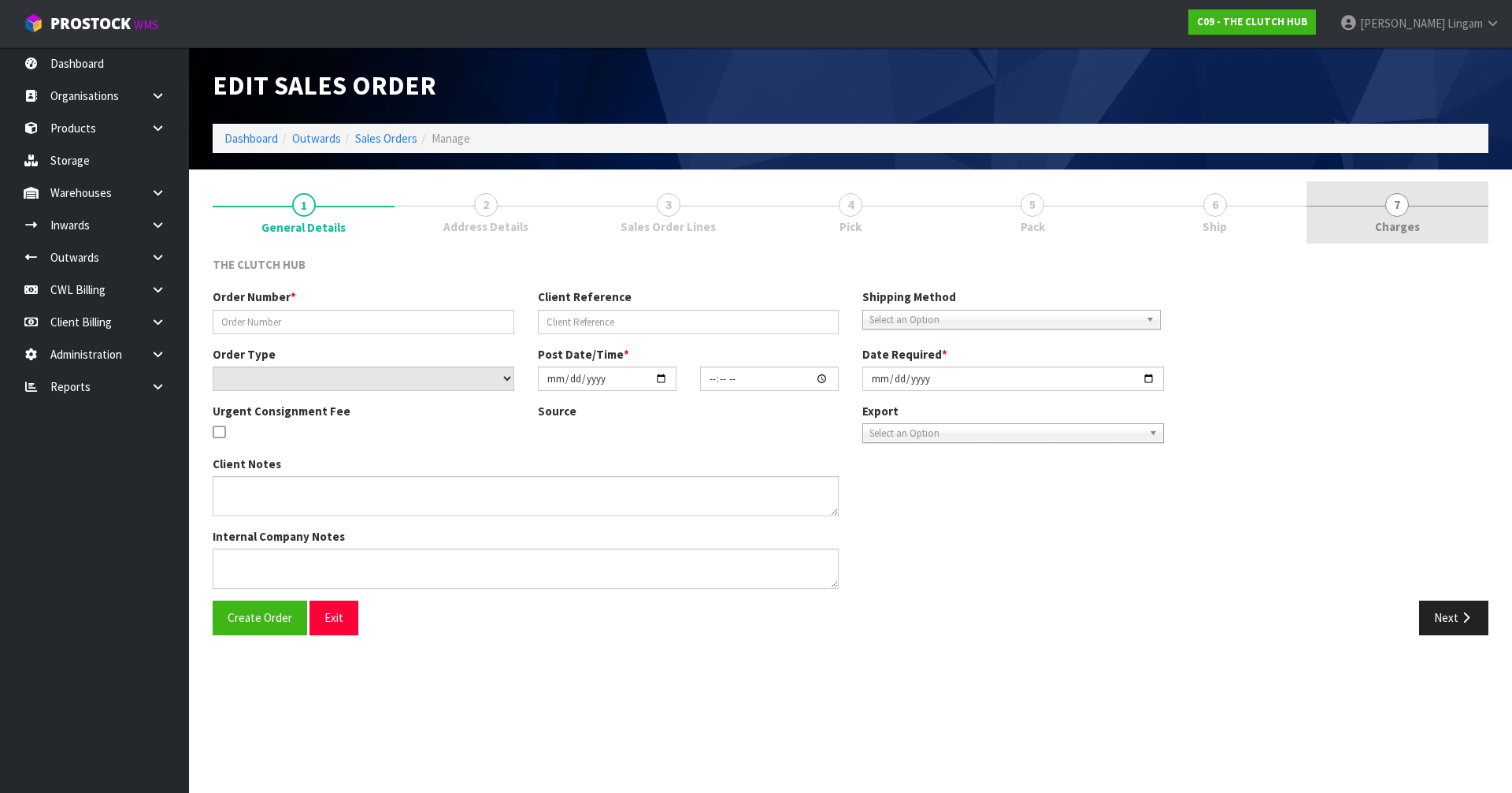
type input "[DATE]"
click at [1442, 220] on link "7 [GEOGRAPHIC_DATA]" at bounding box center [1397, 212] width 182 height 63
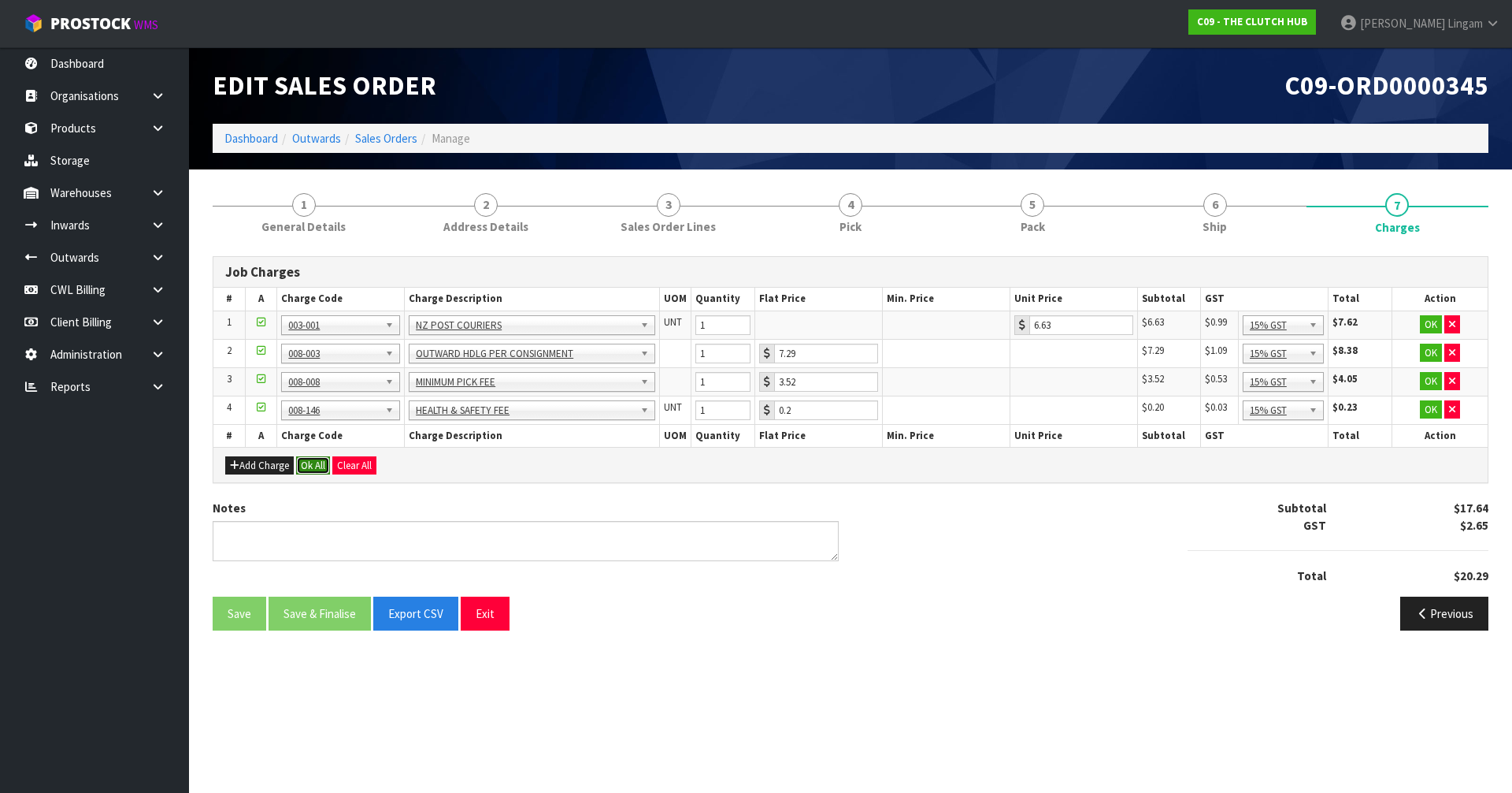
click at [310, 464] on button "Ok All" at bounding box center [313, 465] width 34 height 19
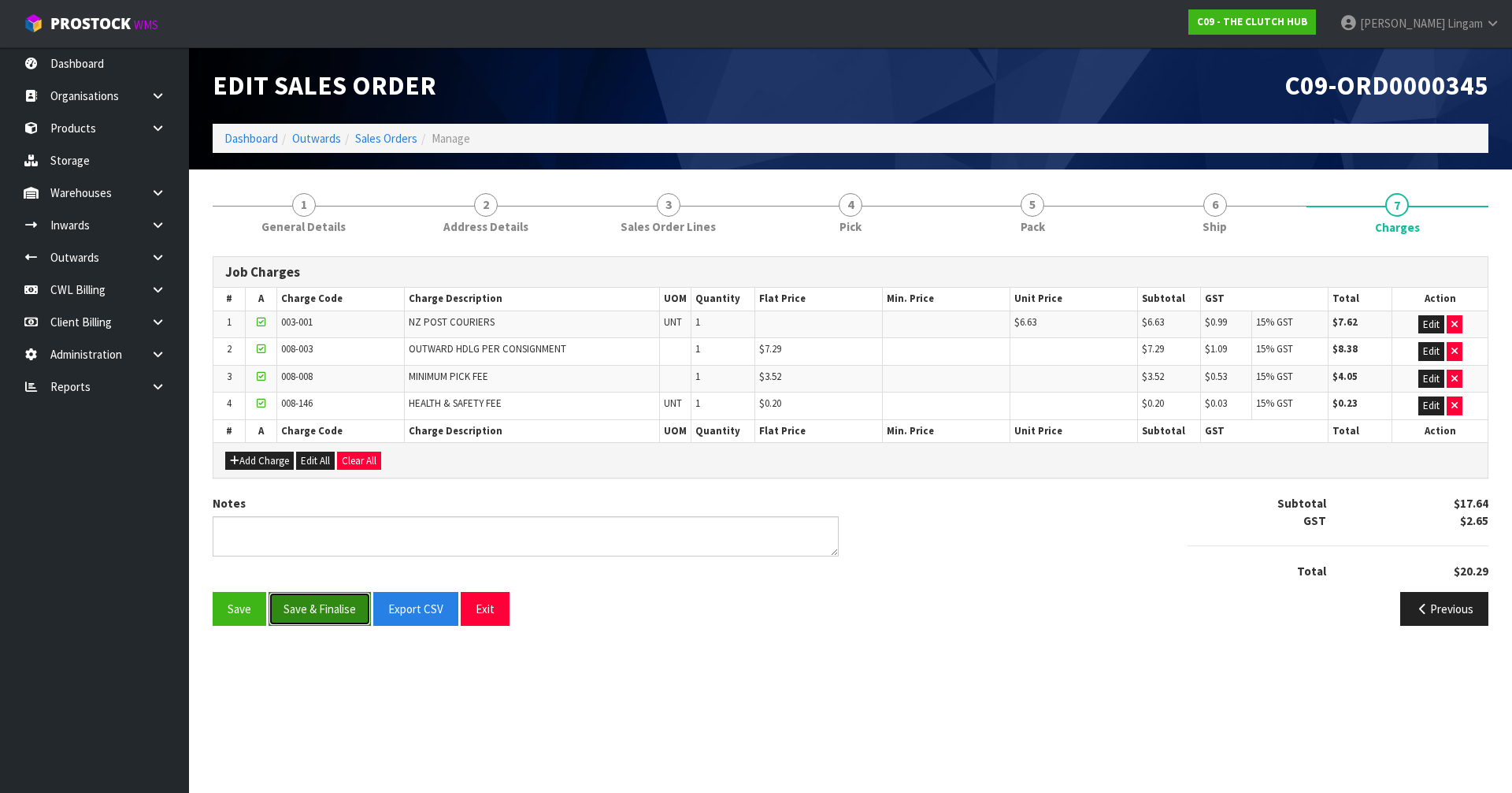
click at [296, 614] on button "Save & Finalise" at bounding box center [319, 609] width 103 height 34
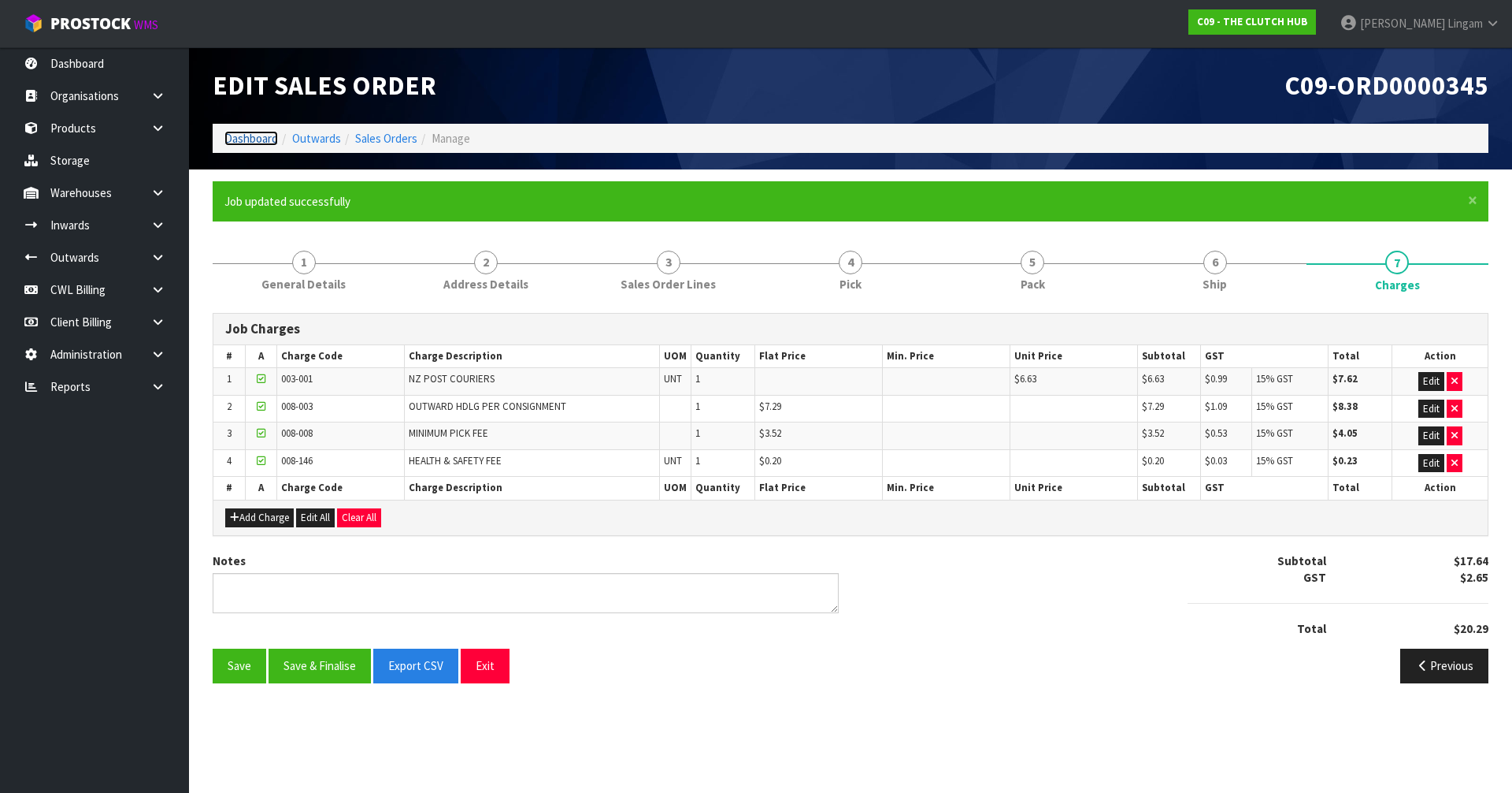
click at [248, 135] on link "Dashboard" at bounding box center [251, 138] width 53 height 15
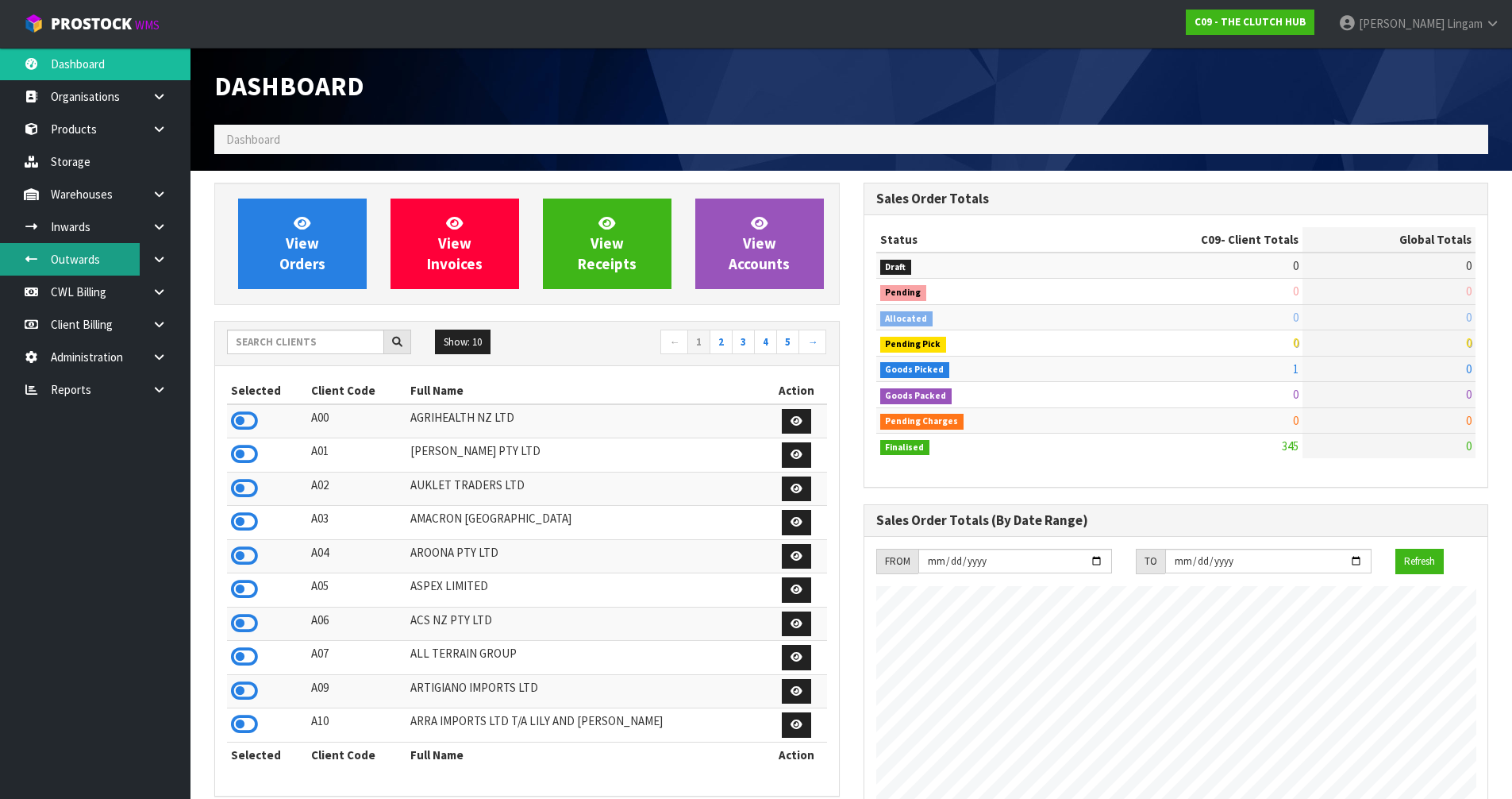
scroll to position [1125, 648]
click at [275, 337] on input "text" at bounding box center [305, 341] width 157 height 24
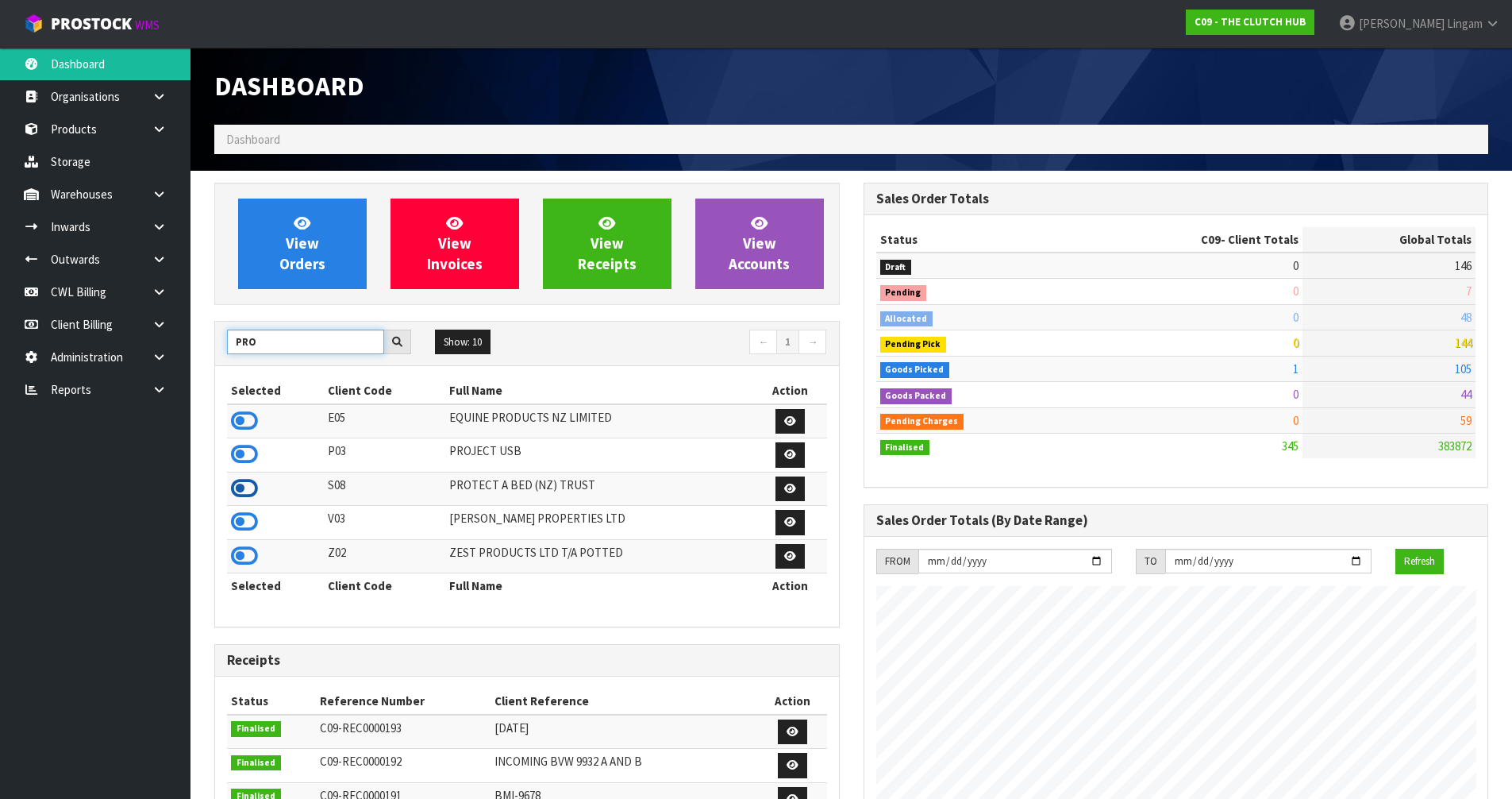
type input "PRO"
click at [246, 491] on icon at bounding box center [244, 488] width 27 height 24
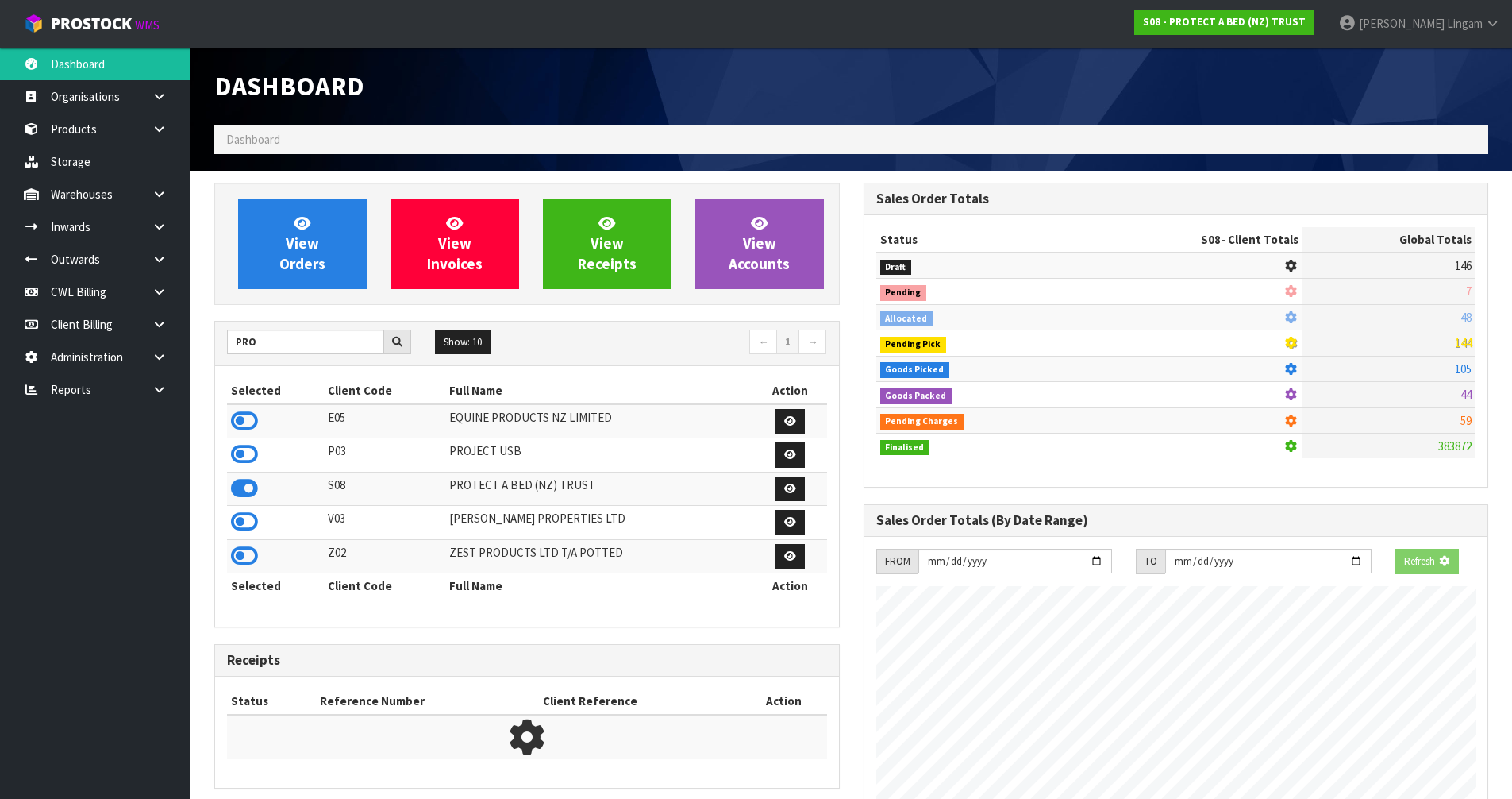
scroll to position [792831, 793013]
click at [325, 259] on link "View Orders" at bounding box center [302, 244] width 129 height 91
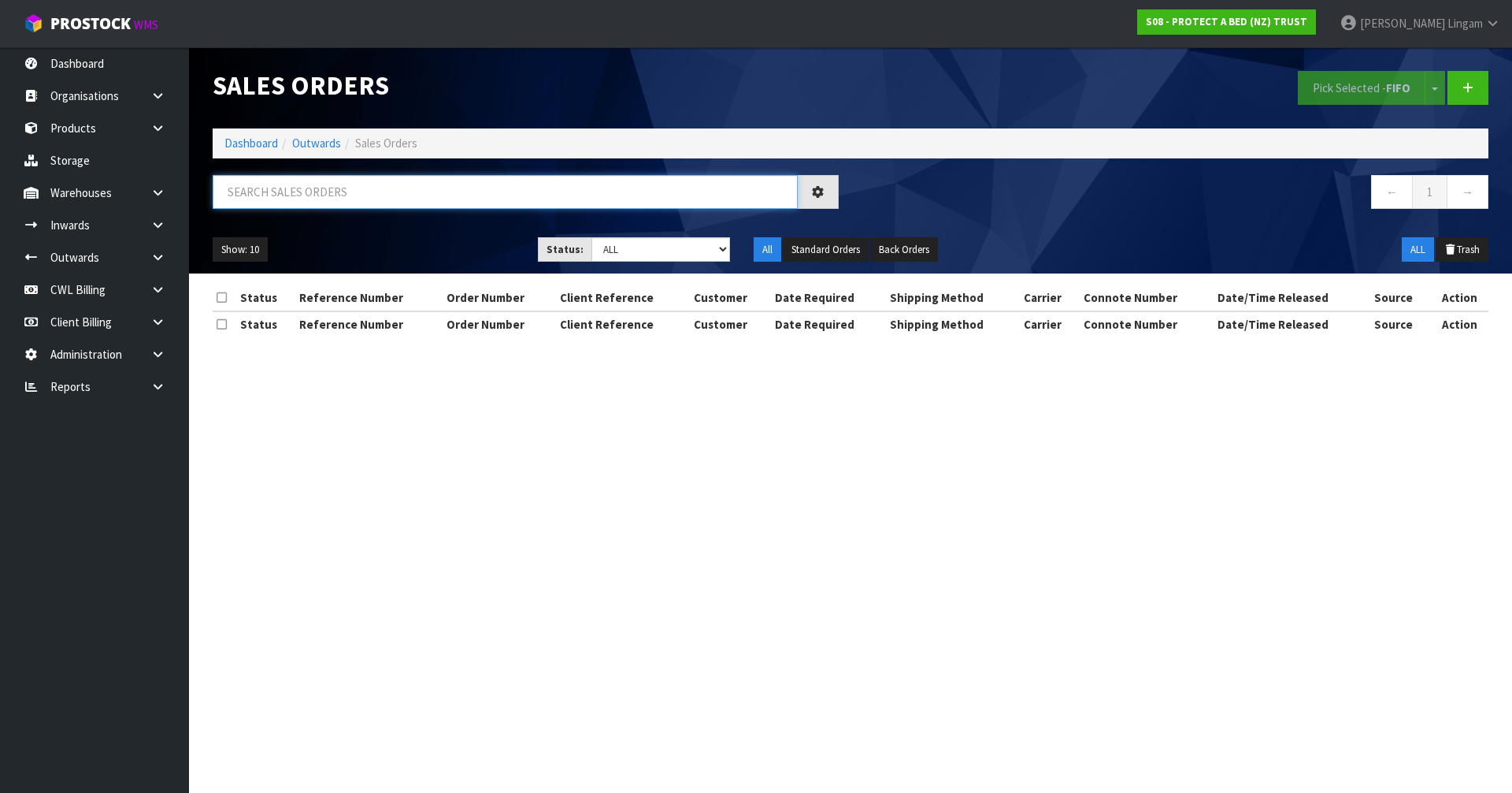
click at [354, 187] on input "text" at bounding box center [505, 192] width 585 height 34
paste input "ORD0033542"
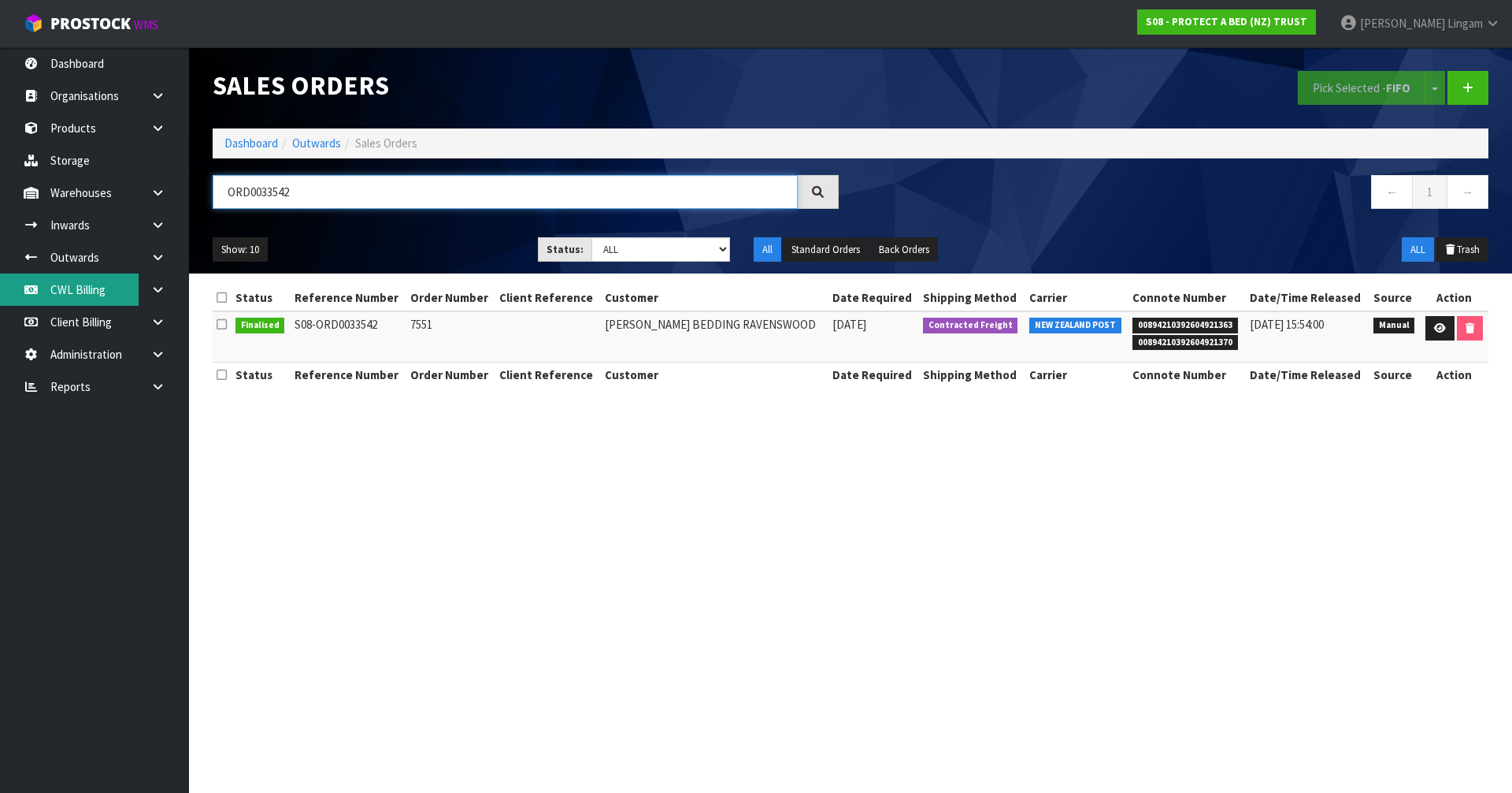
type input "ORD0033542"
click at [255, 145] on link "Dashboard" at bounding box center [251, 143] width 53 height 15
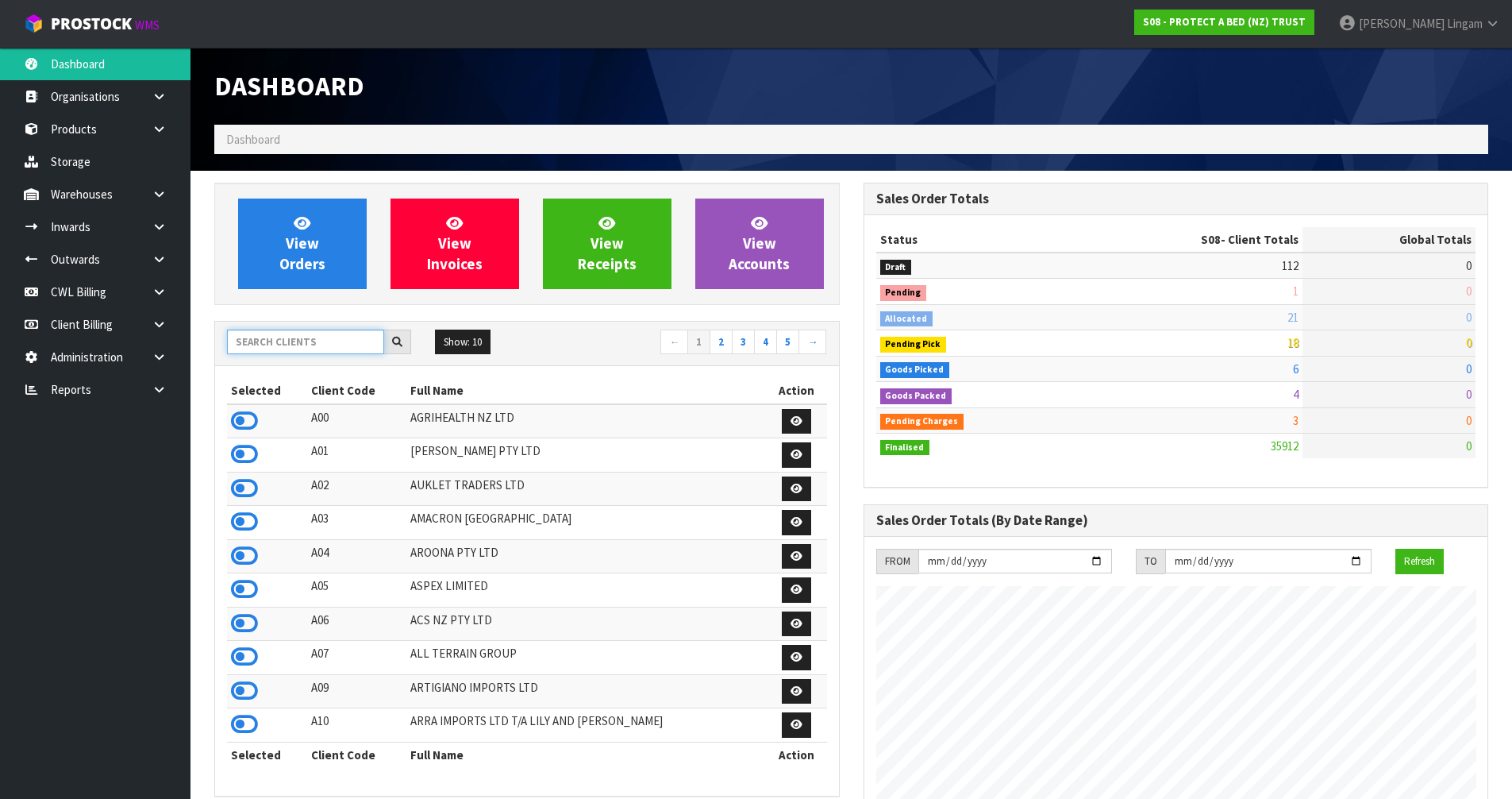
scroll to position [1202, 648]
click at [330, 343] on input "text" at bounding box center [305, 341] width 157 height 24
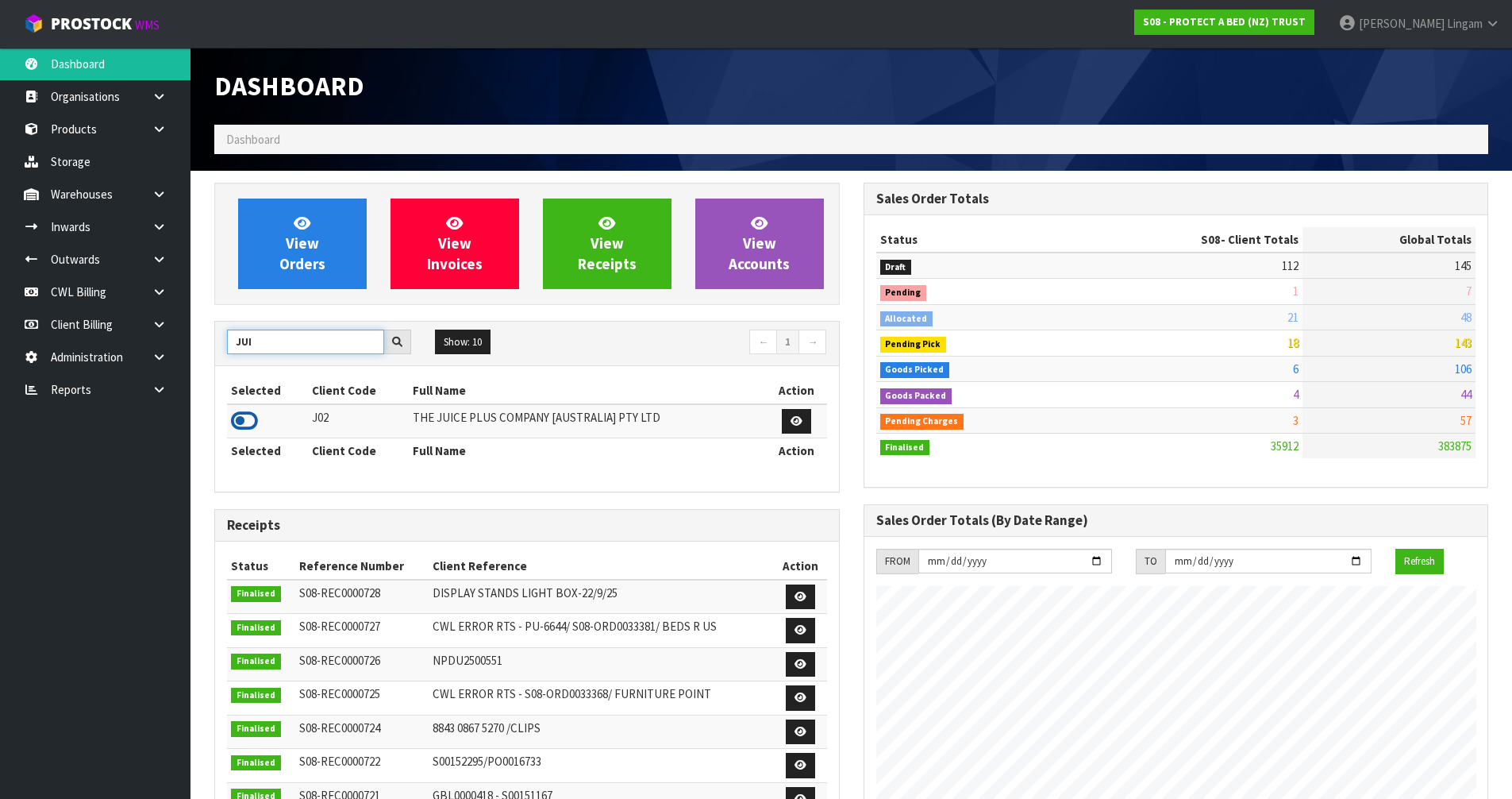
type input "JUI"
click at [250, 422] on icon at bounding box center [244, 421] width 27 height 24
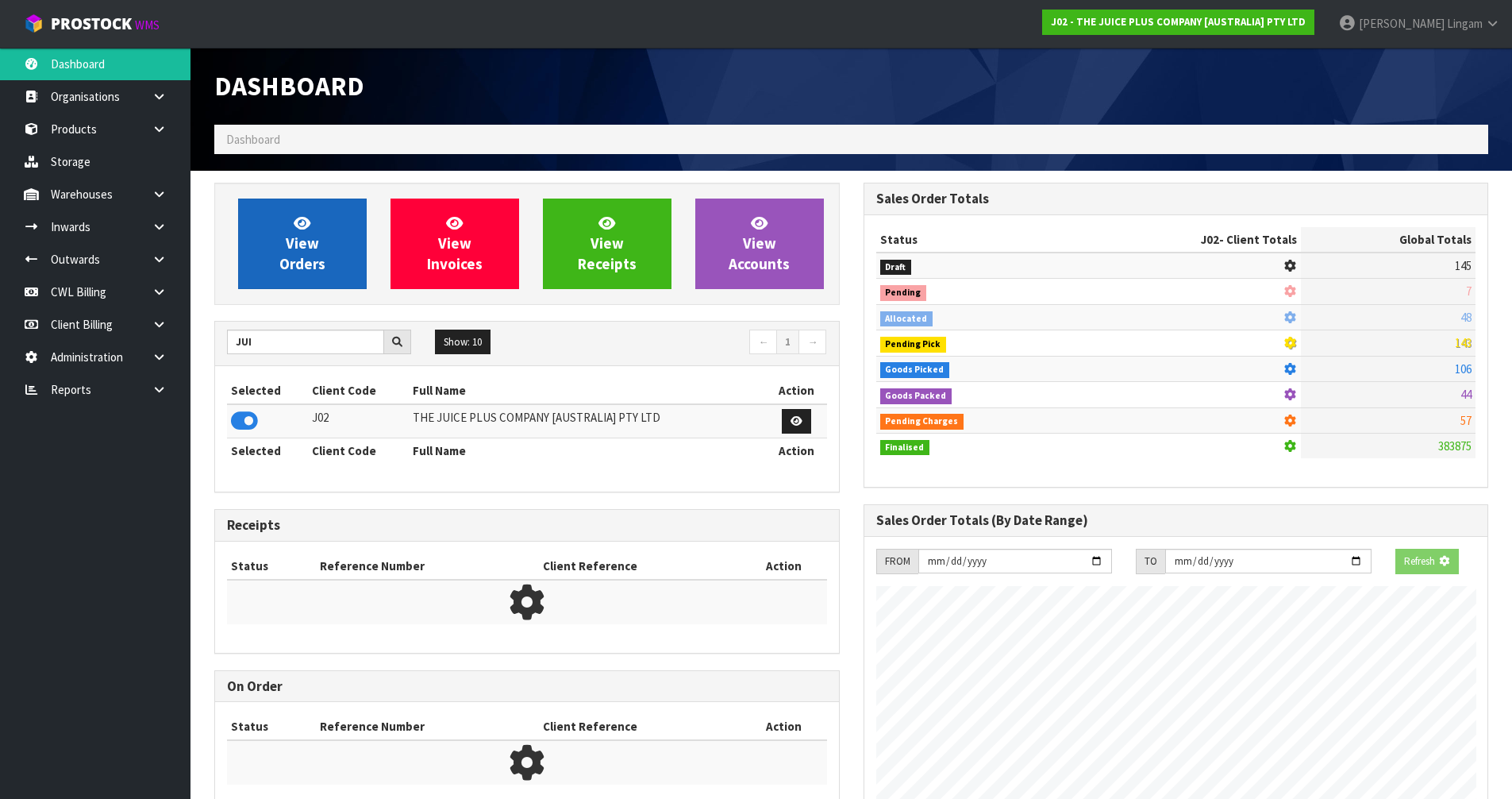
scroll to position [792831, 793013]
click at [303, 248] on span "View Orders" at bounding box center [302, 243] width 46 height 60
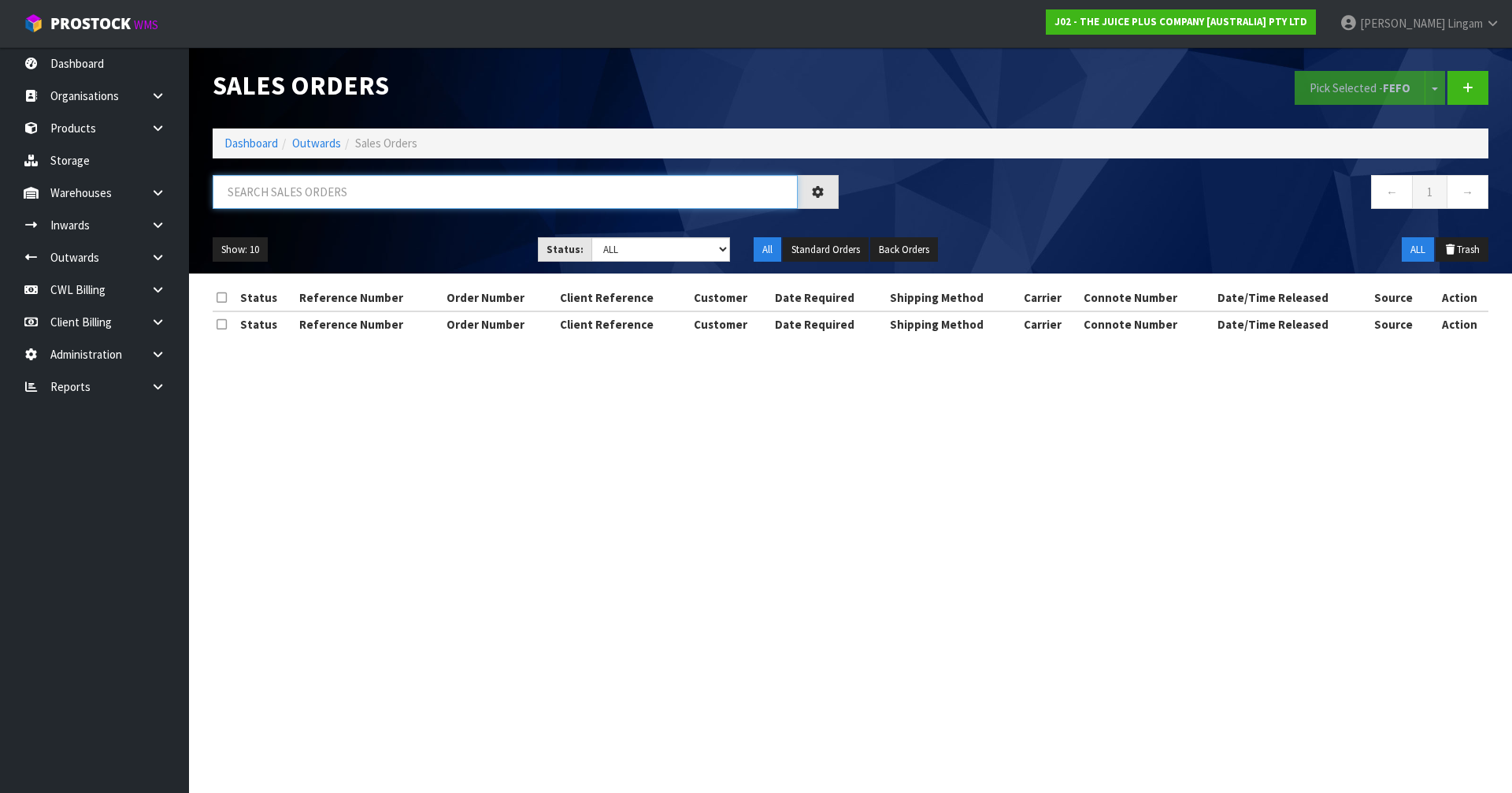
click at [413, 187] on input "text" at bounding box center [505, 192] width 585 height 34
paste input "JOWDAN"
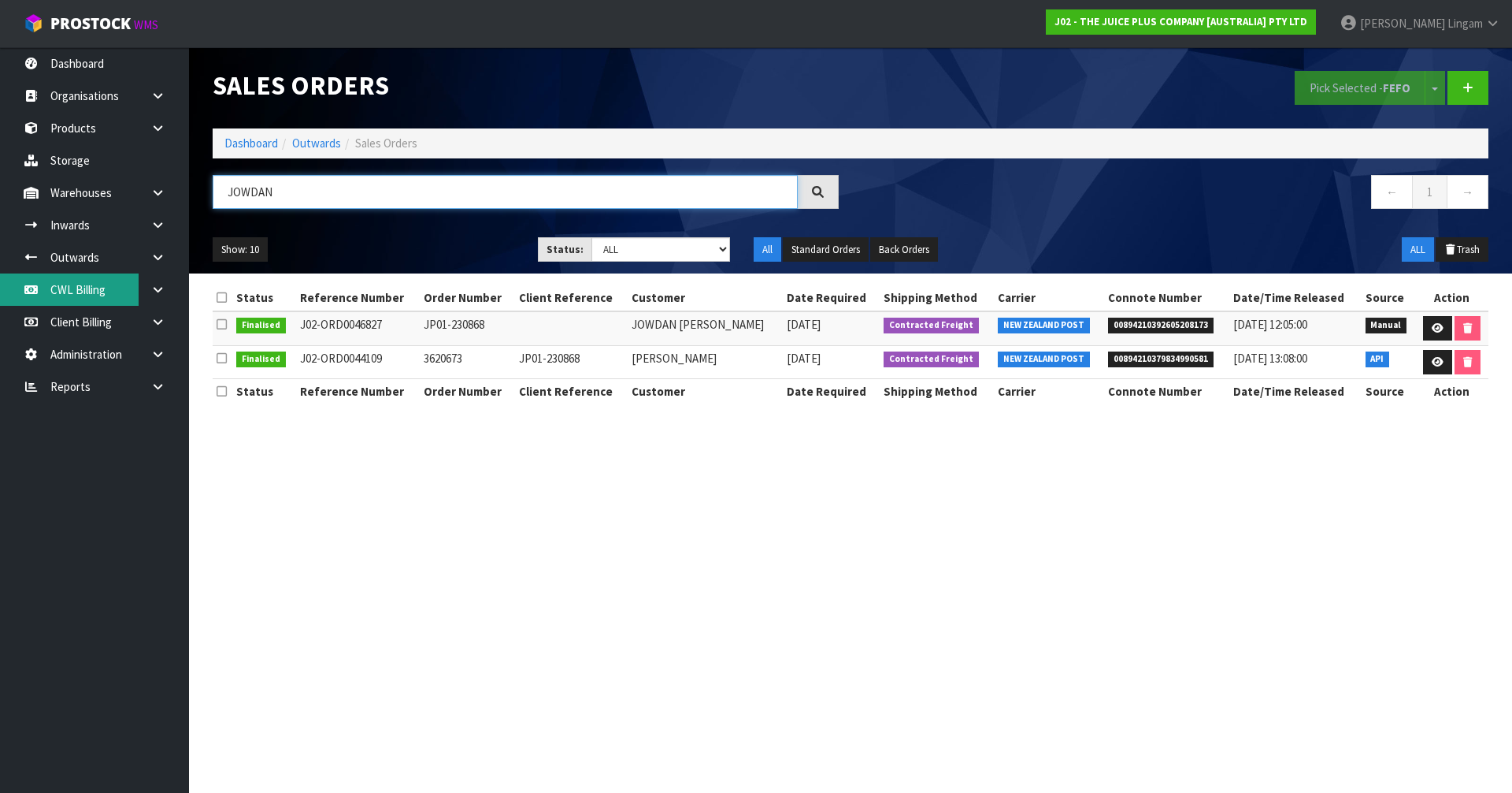
type input "JOWDAN"
click at [263, 144] on link "Dashboard" at bounding box center [251, 143] width 53 height 15
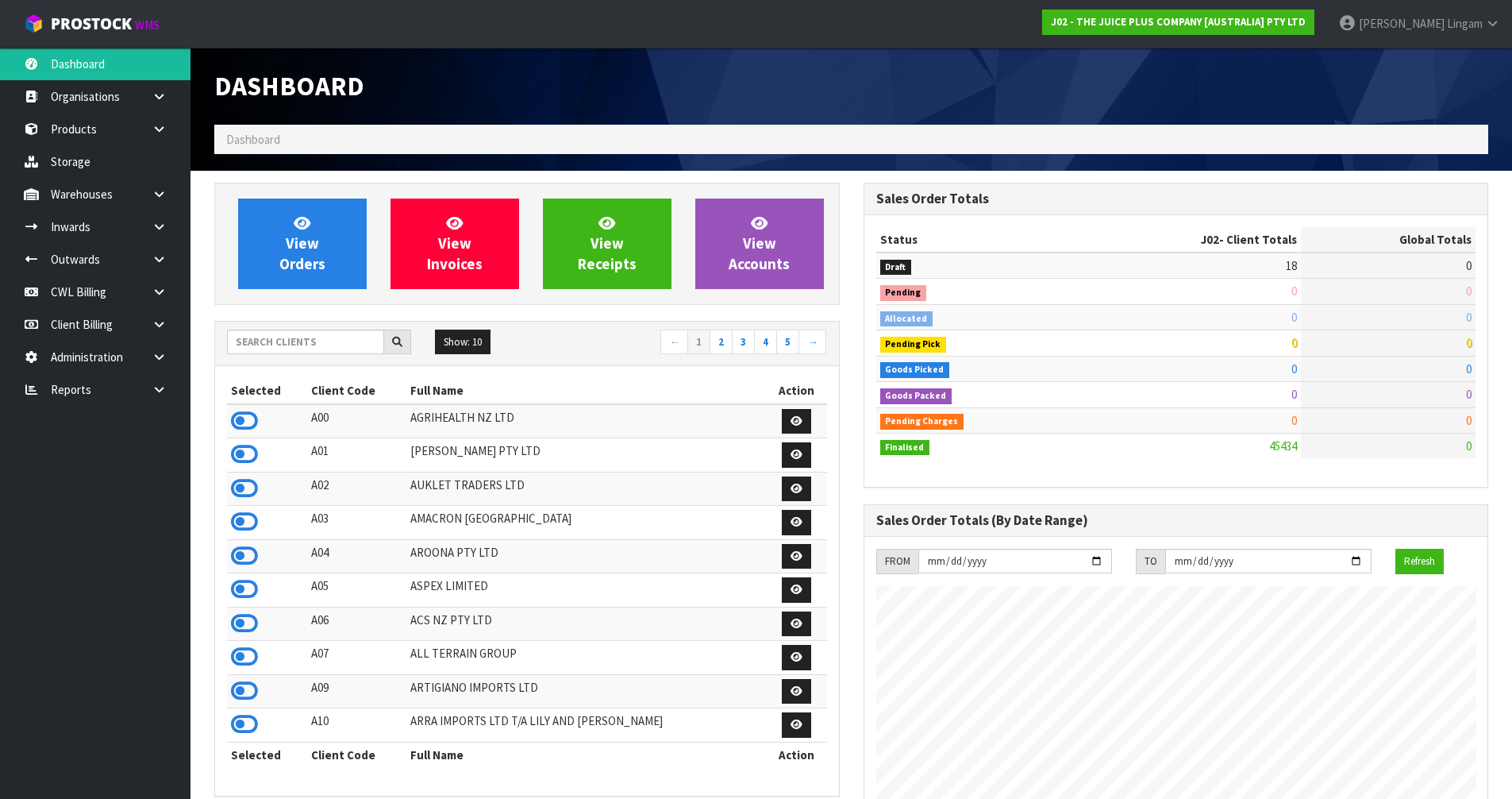
scroll to position [1202, 648]
click at [321, 343] on input "text" at bounding box center [305, 341] width 157 height 24
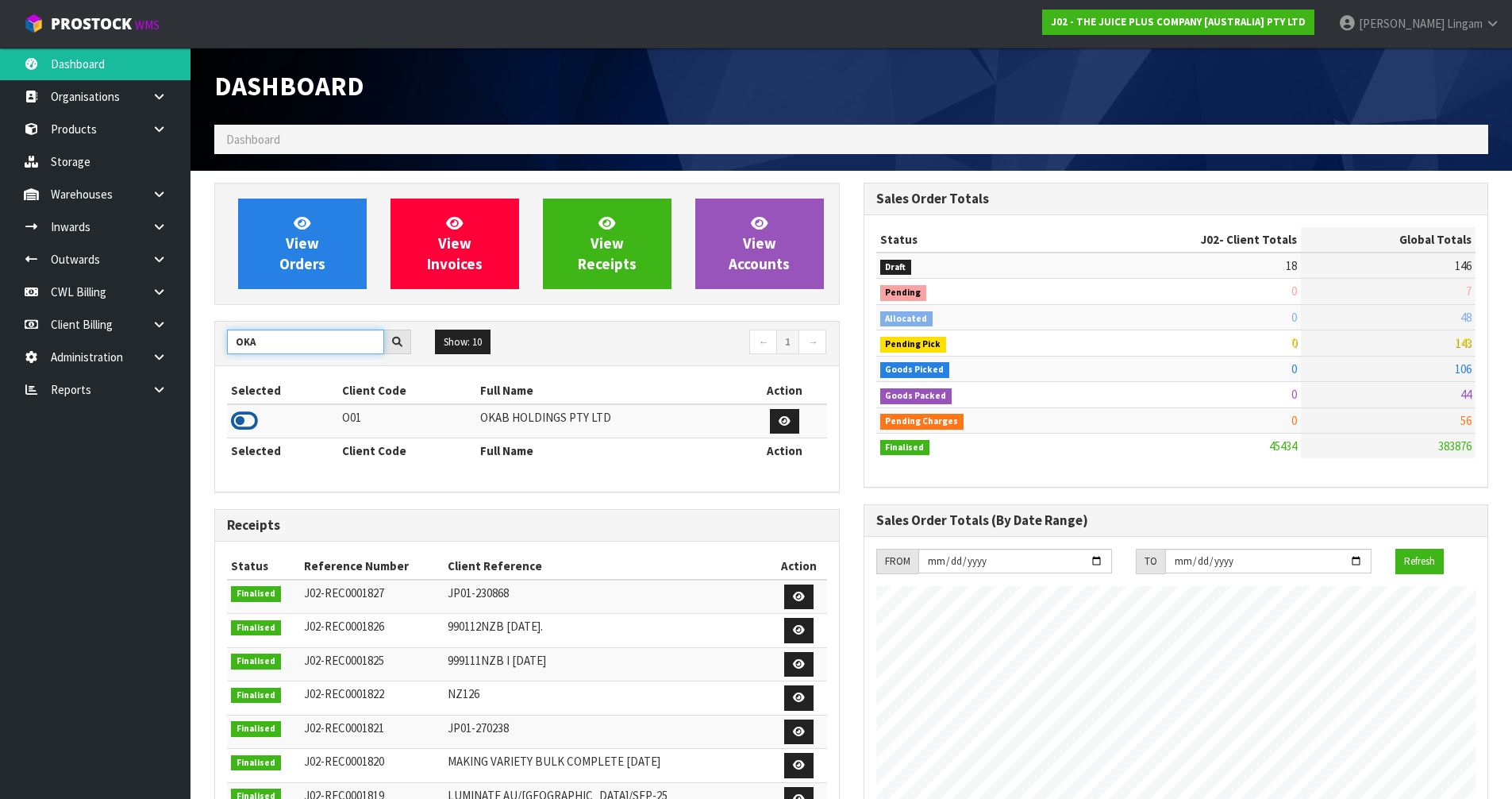
type input "OKA"
drag, startPoint x: 245, startPoint y: 419, endPoint x: 291, endPoint y: 292, distance: 135.1
click at [245, 418] on icon at bounding box center [244, 421] width 27 height 24
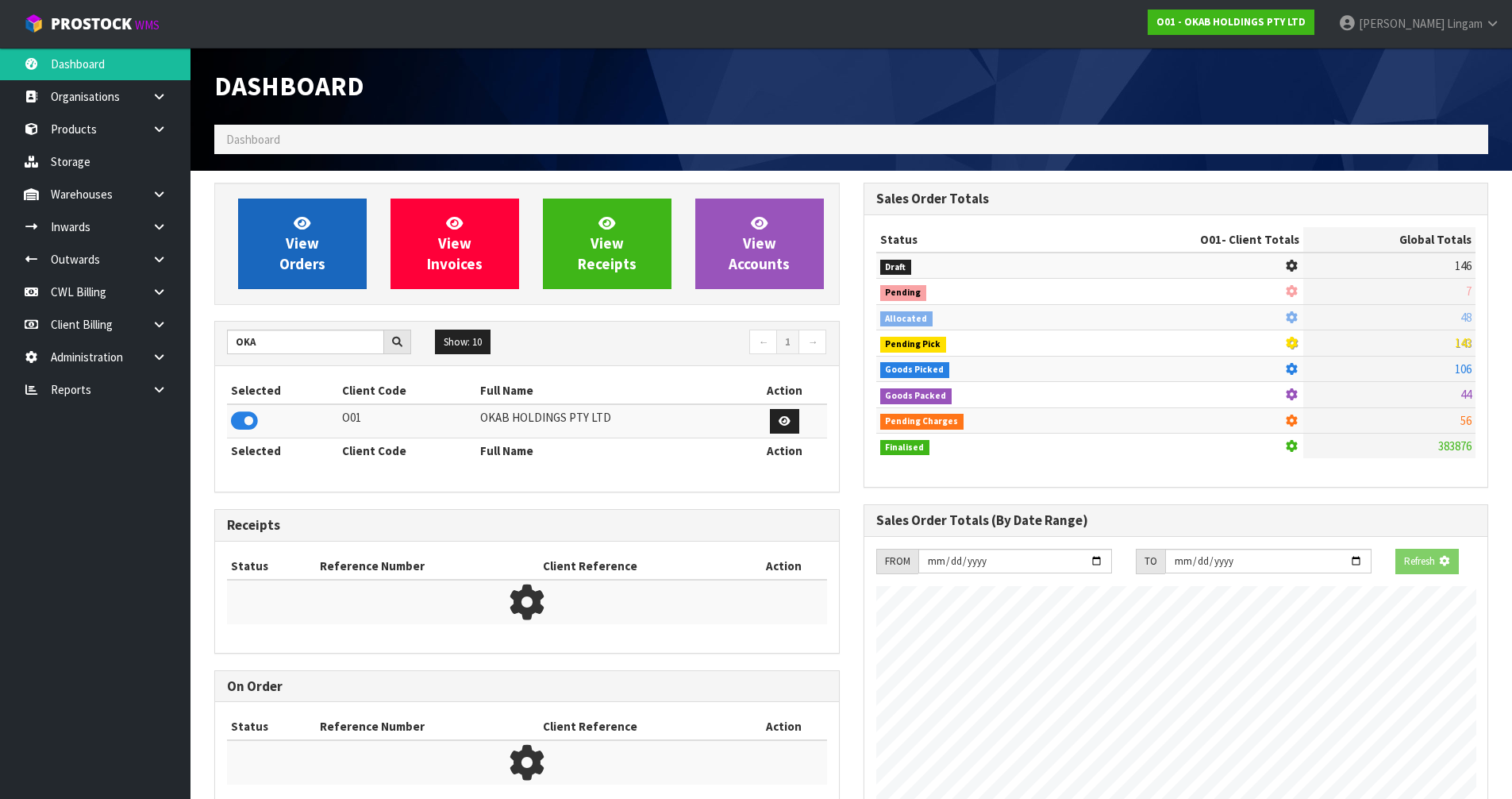
scroll to position [792831, 793013]
click at [303, 250] on span "View Orders" at bounding box center [302, 243] width 46 height 60
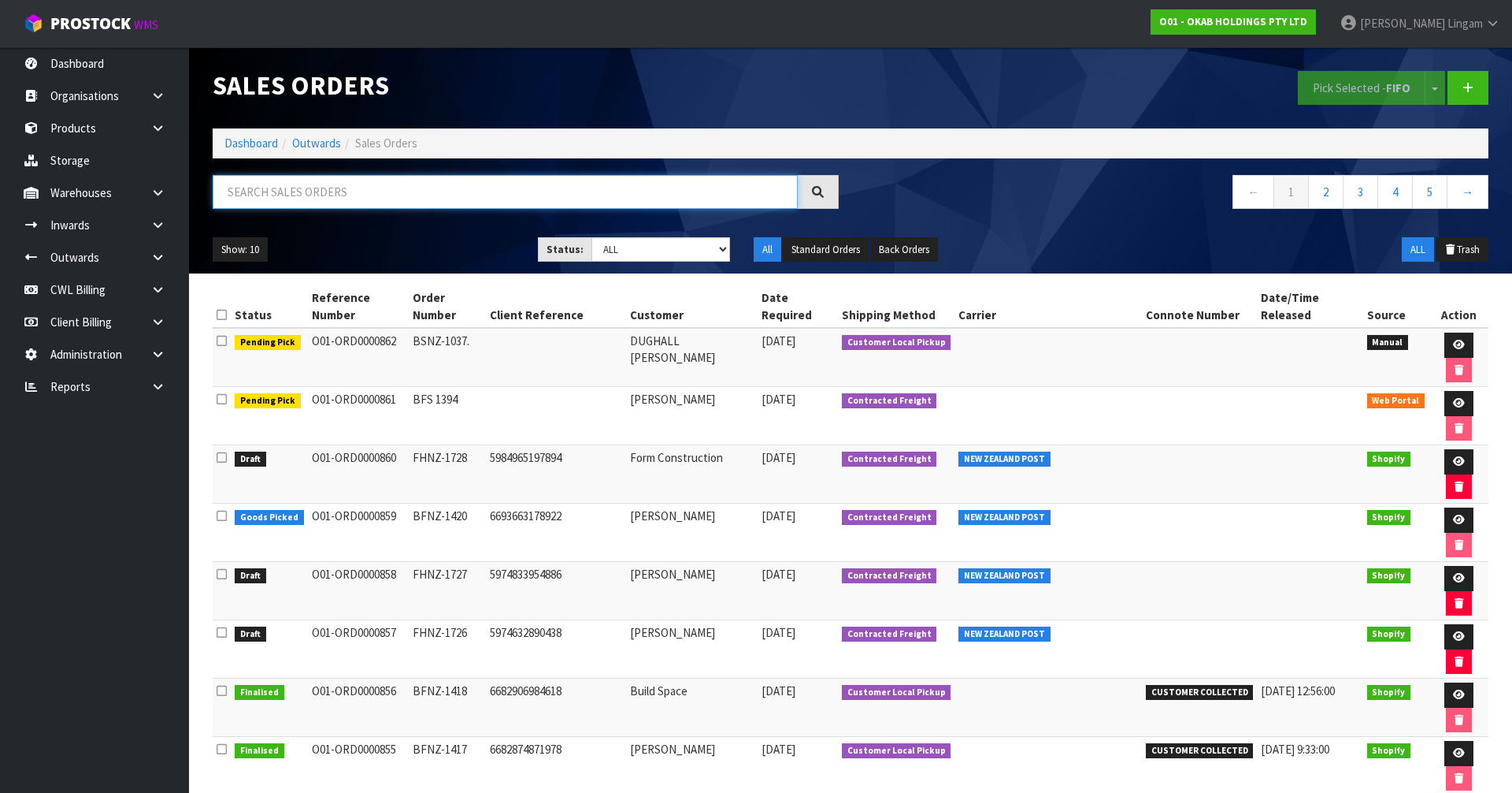
click at [494, 188] on input "text" at bounding box center [505, 192] width 585 height 34
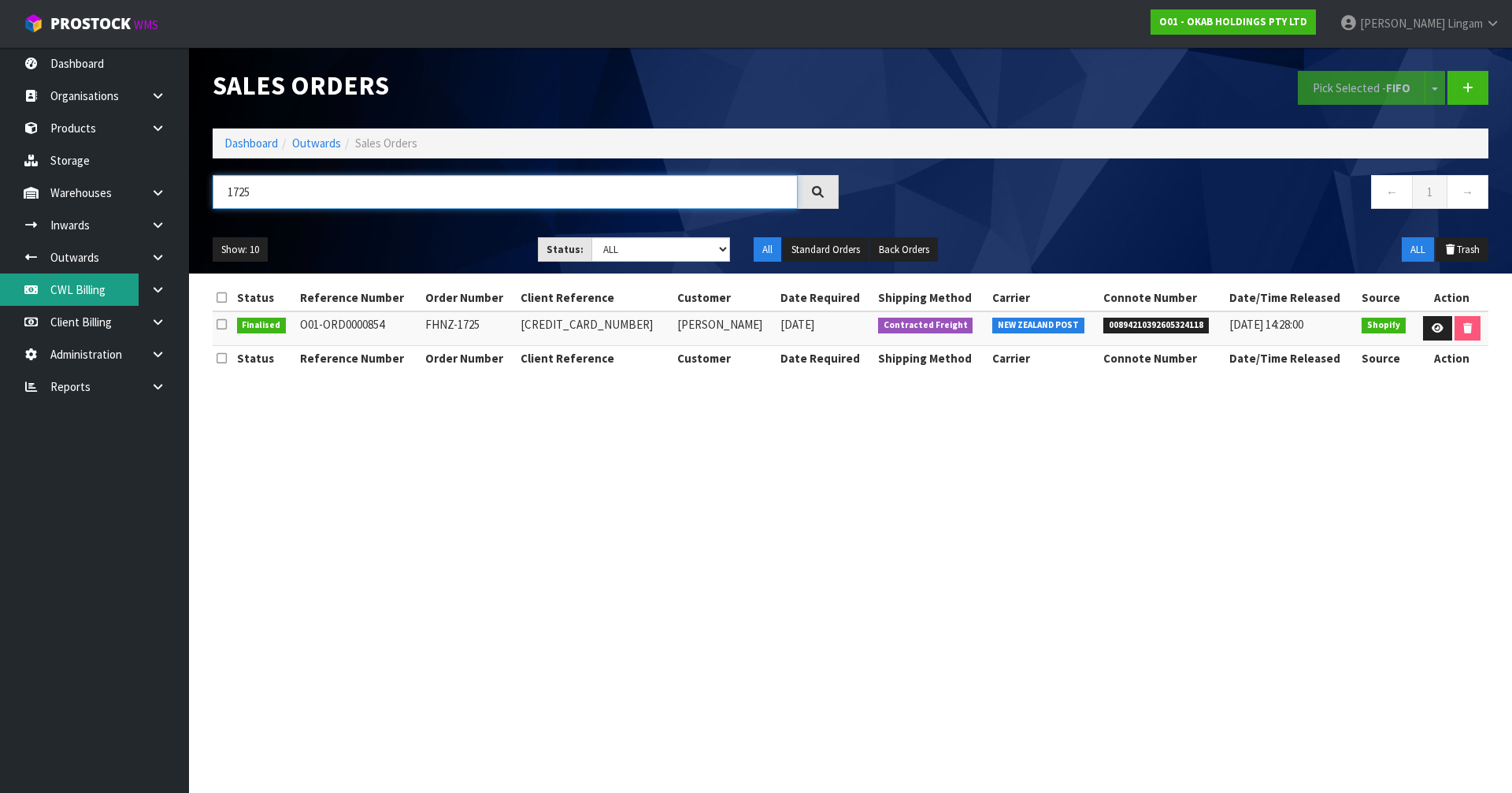
type input "1725"
click at [268, 140] on link "Dashboard" at bounding box center [251, 143] width 53 height 15
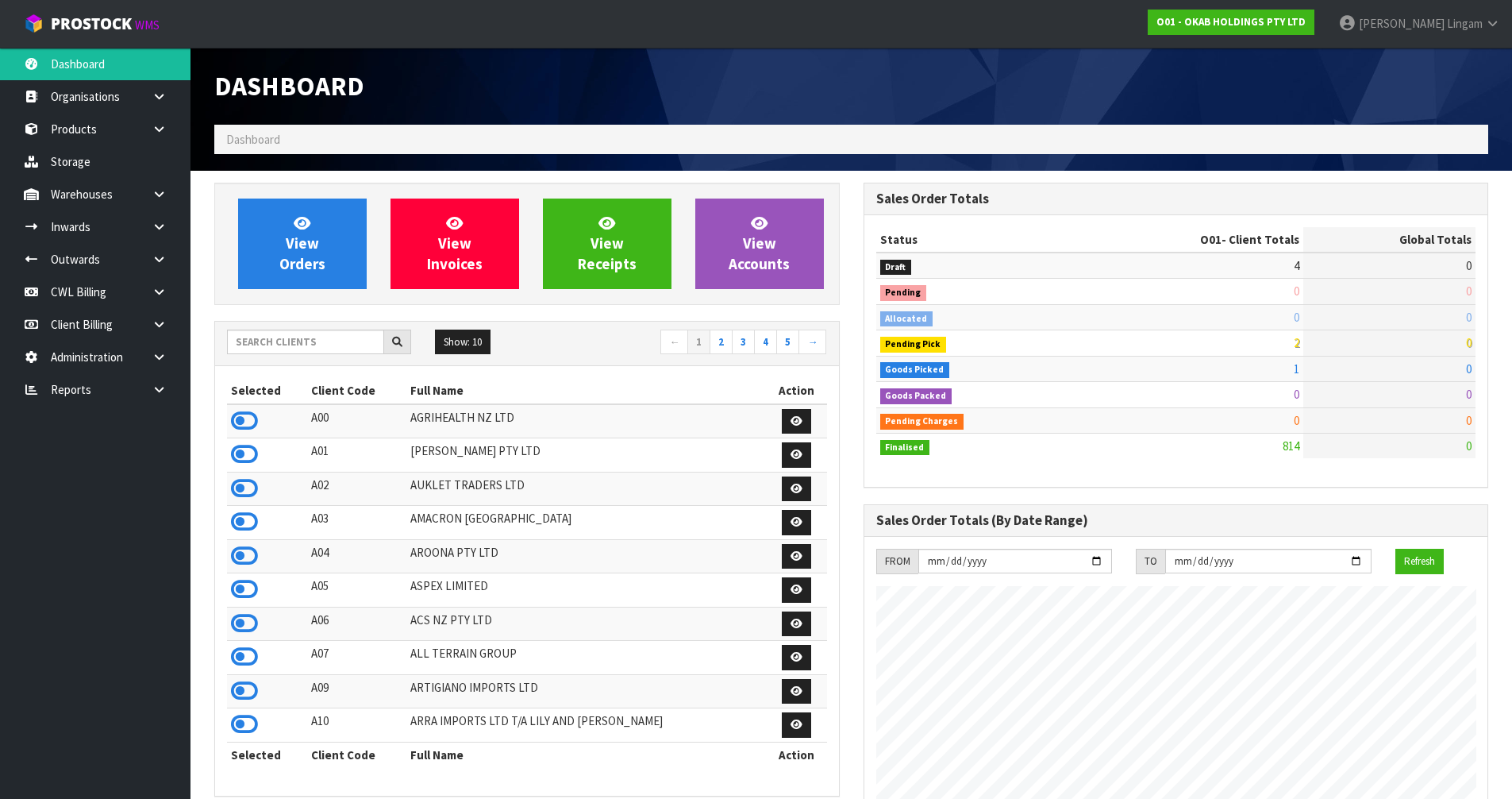
scroll to position [1150, 648]
click at [328, 336] on input "text" at bounding box center [305, 341] width 157 height 24
click at [278, 341] on input "text" at bounding box center [305, 341] width 157 height 24
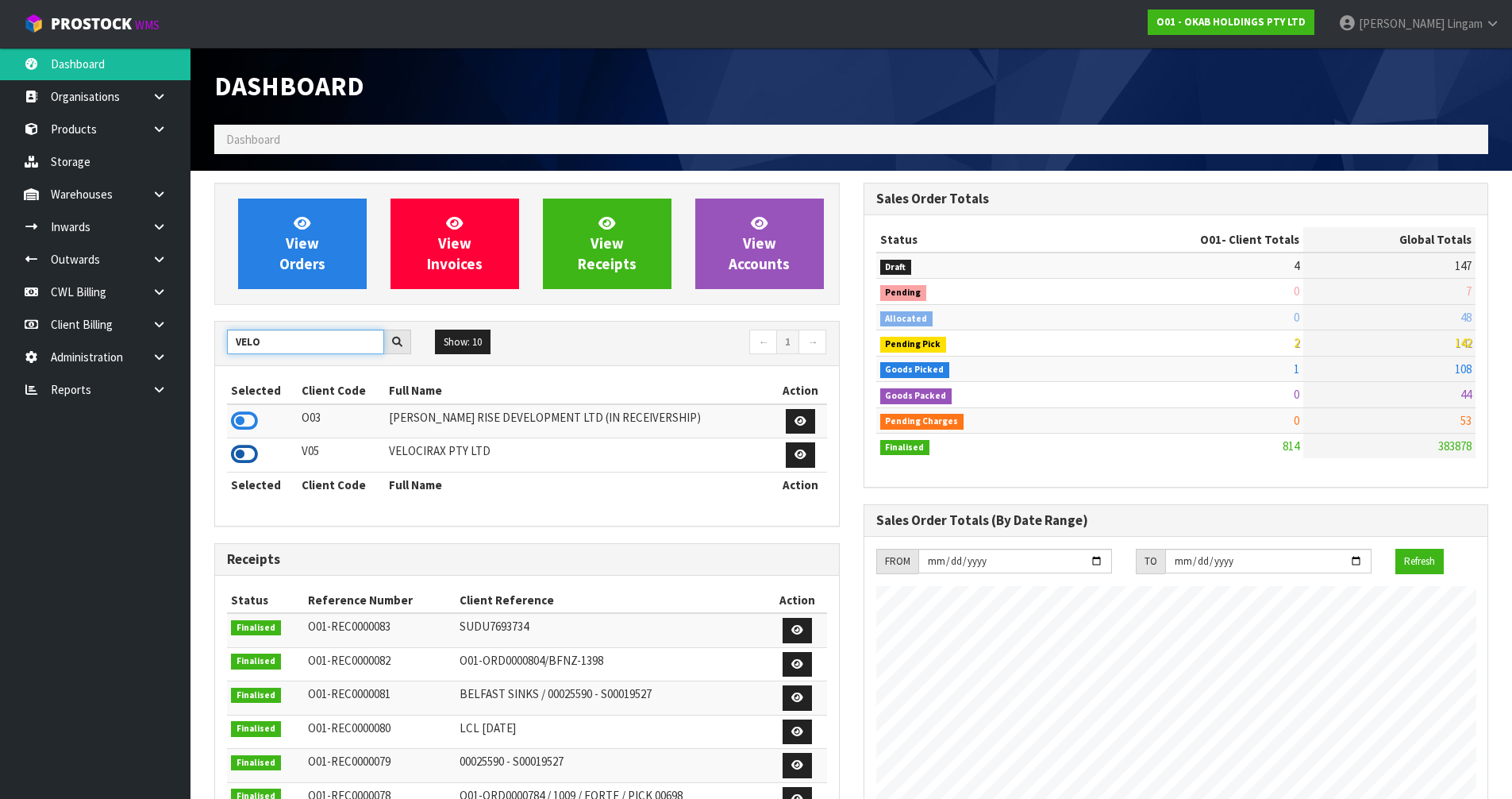
type input "VELO"
click at [239, 458] on icon at bounding box center [244, 454] width 27 height 24
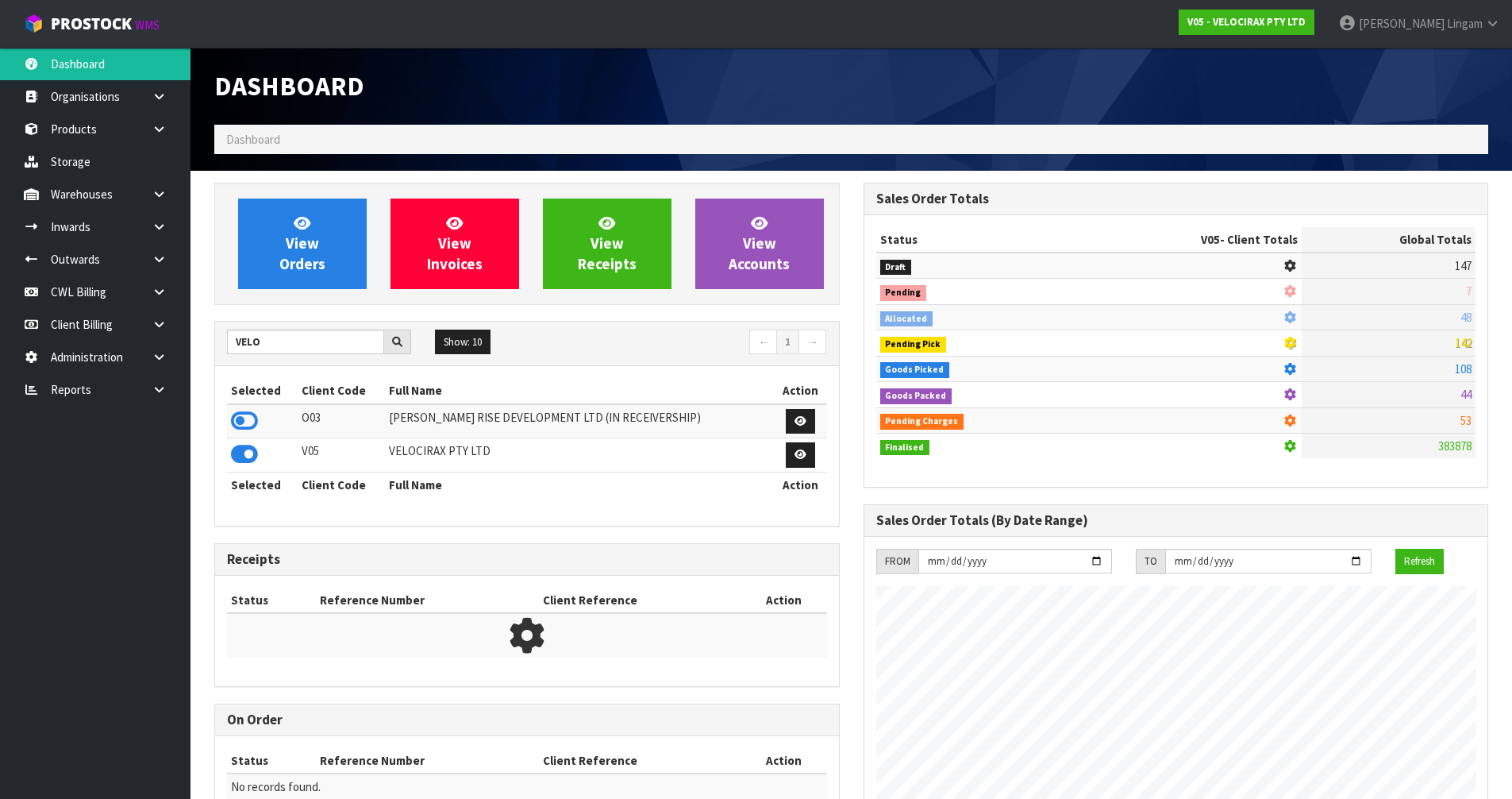
scroll to position [1133, 648]
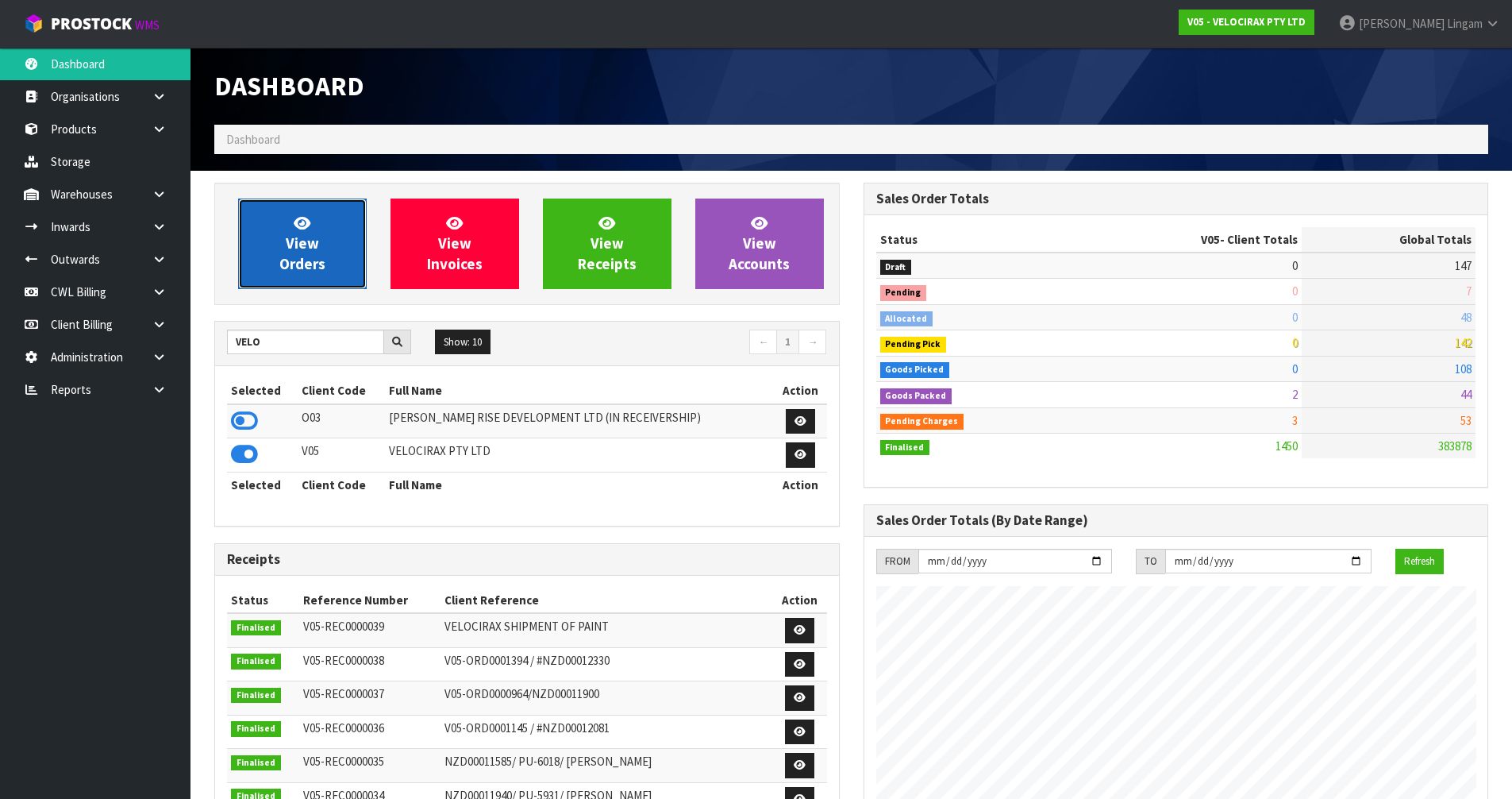
click at [327, 252] on link "View Orders" at bounding box center [302, 244] width 129 height 91
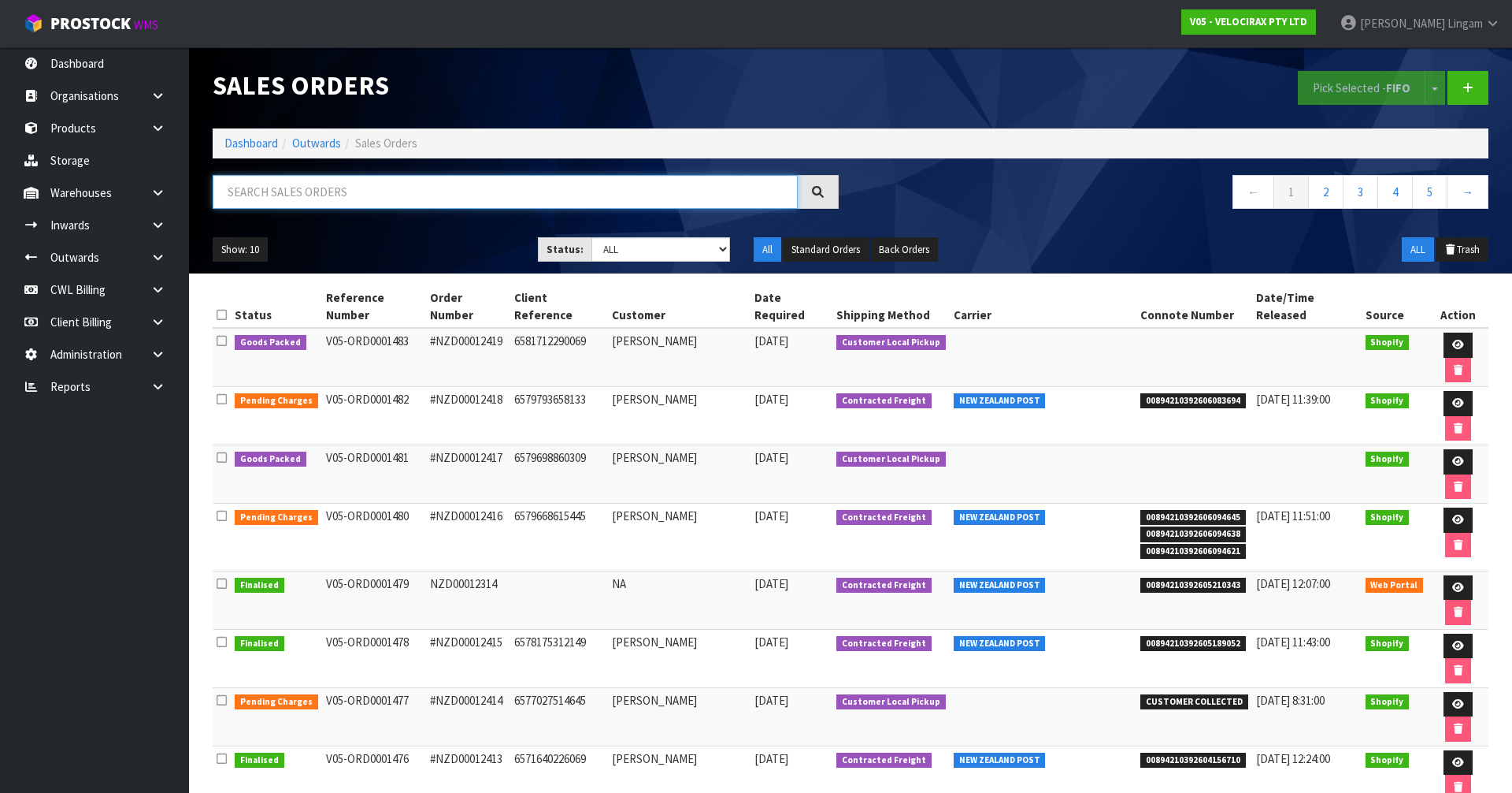
click at [395, 193] on input "text" at bounding box center [505, 192] width 585 height 34
paste input "NZD00012314"
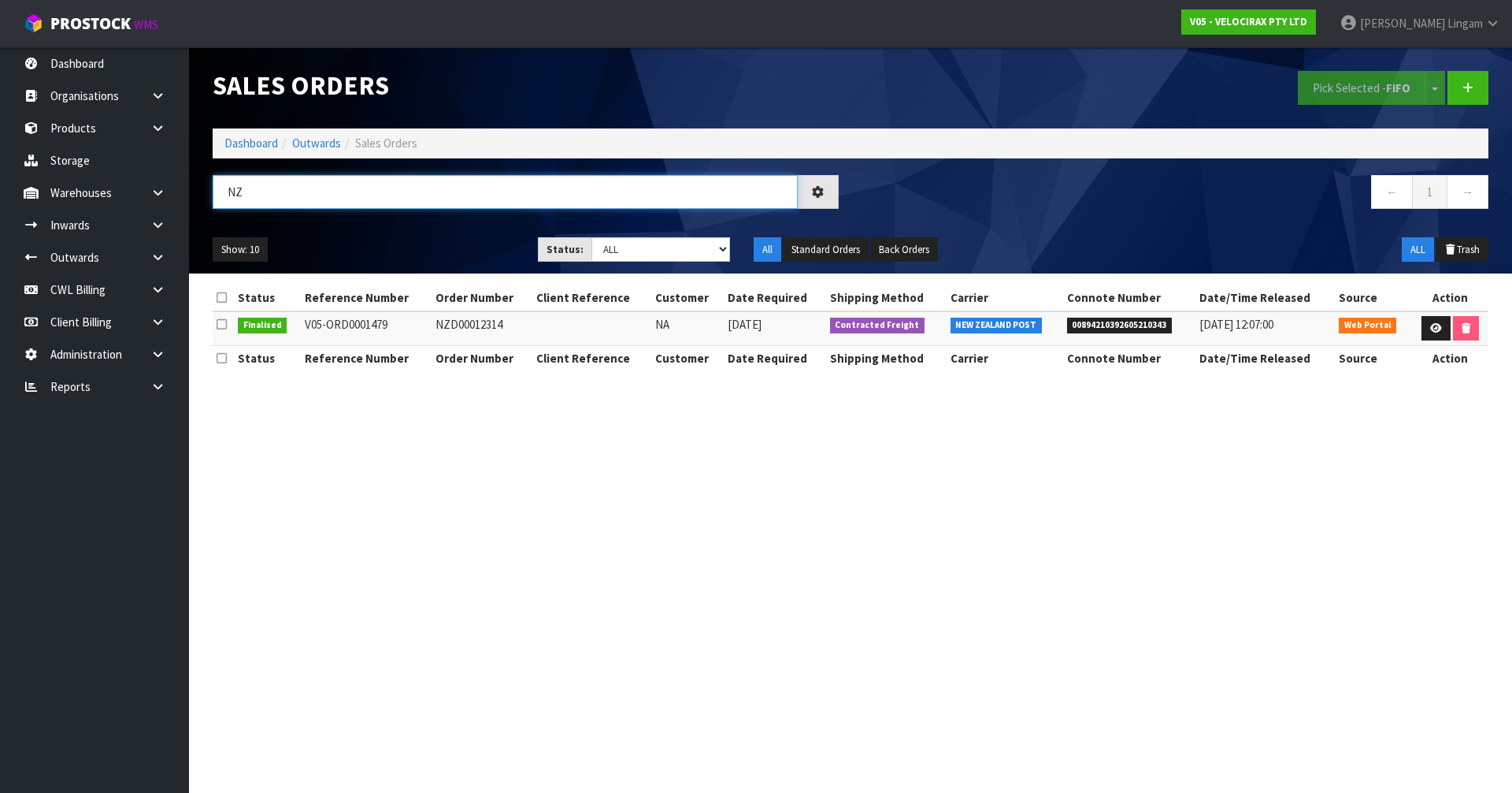
type input "N"
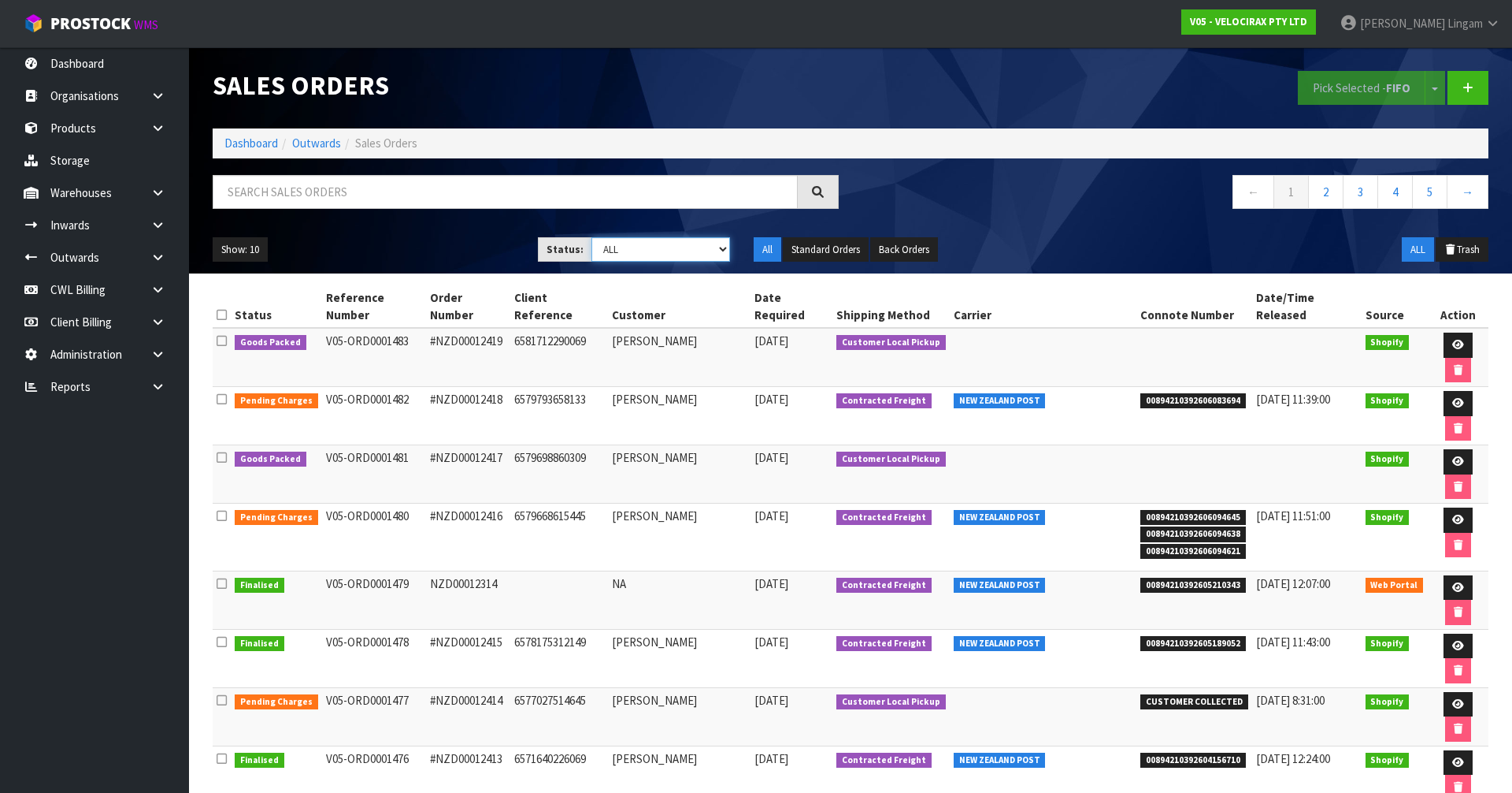
click at [674, 256] on select "Draft Pending Allocated Pending Pick Goods Picked Goods Packed Pending Charges …" at bounding box center [661, 248] width 139 height 24
select select "string:6"
click at [592, 237] on select "Draft Pending Allocated Pending Pick Goods Picked Goods Packed Pending Charges …" at bounding box center [661, 248] width 139 height 24
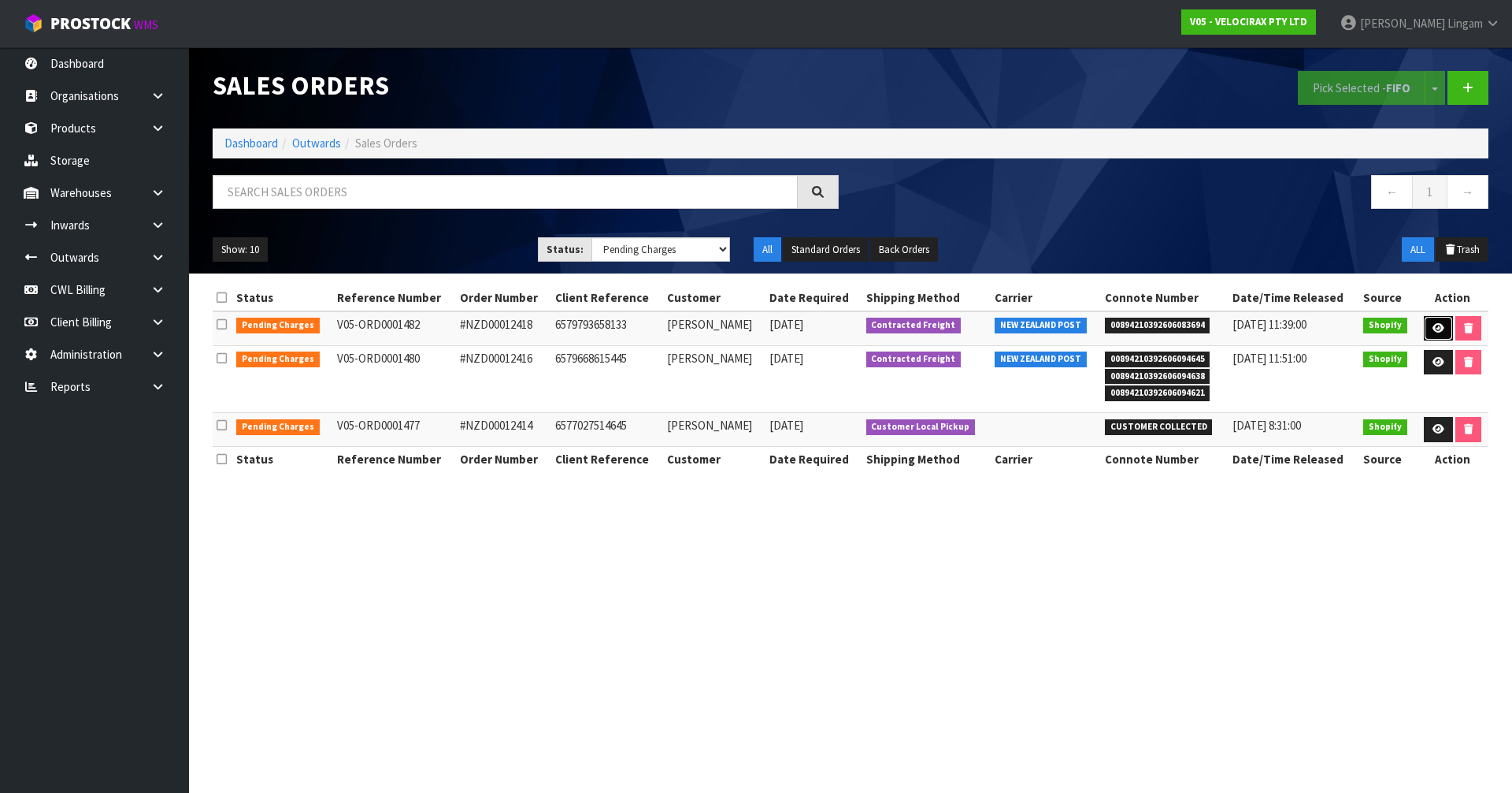
click at [1428, 329] on link at bounding box center [1438, 329] width 29 height 25
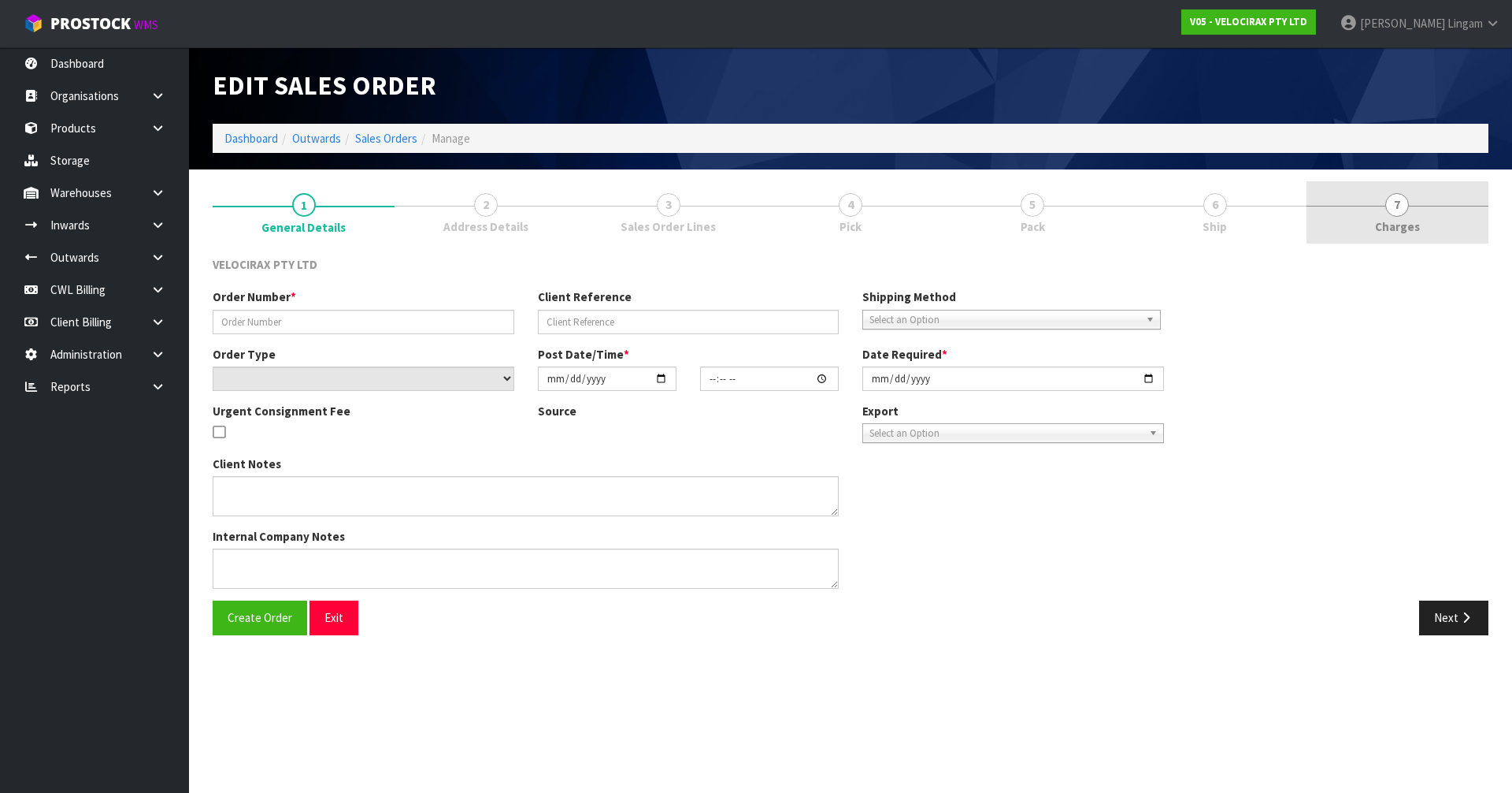
type input "#NZD00012418"
type input "6579793658133"
select select "number:0"
type input "[DATE]"
type input "11:35:37.000"
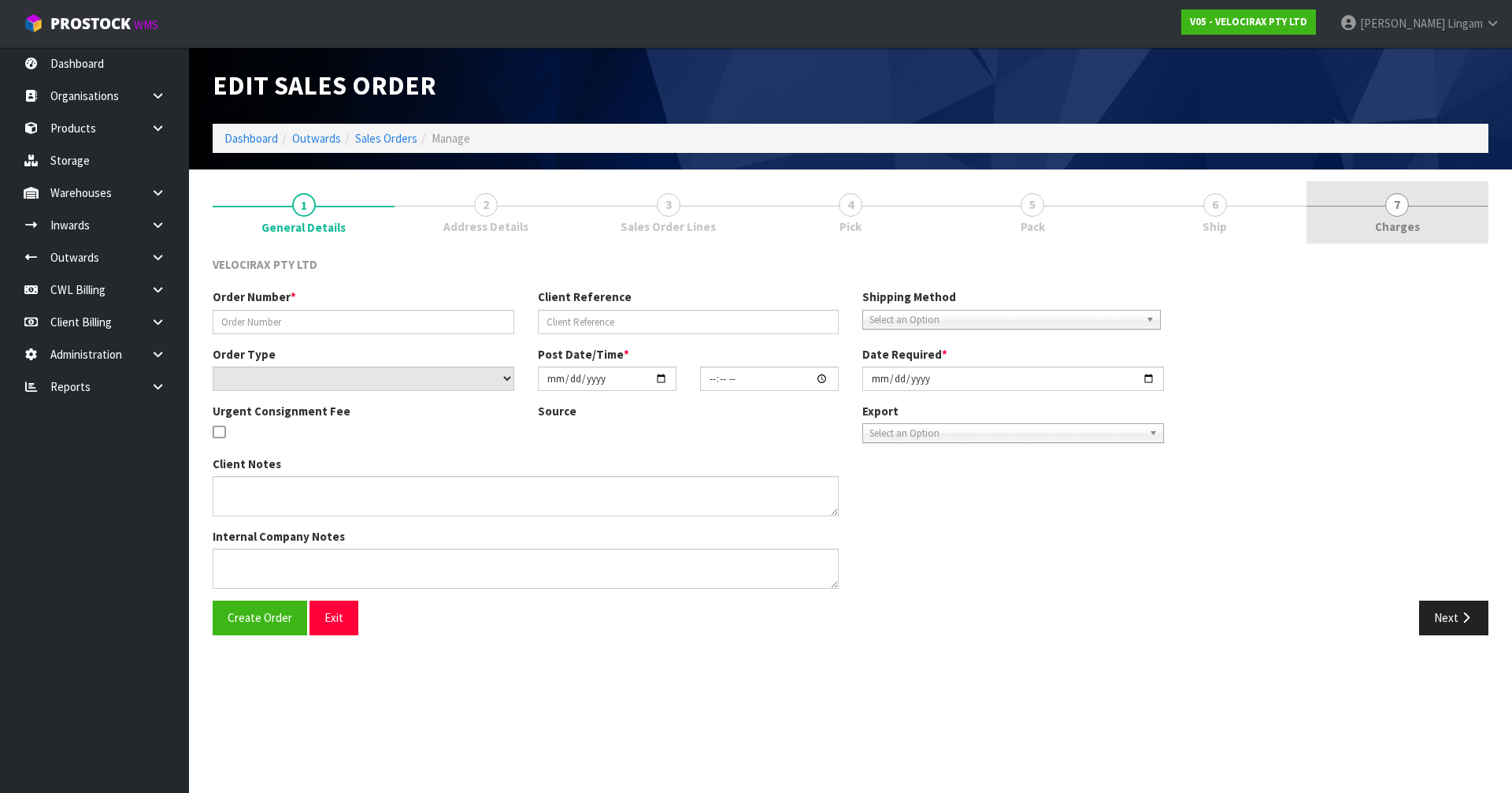
type input "[DATE]"
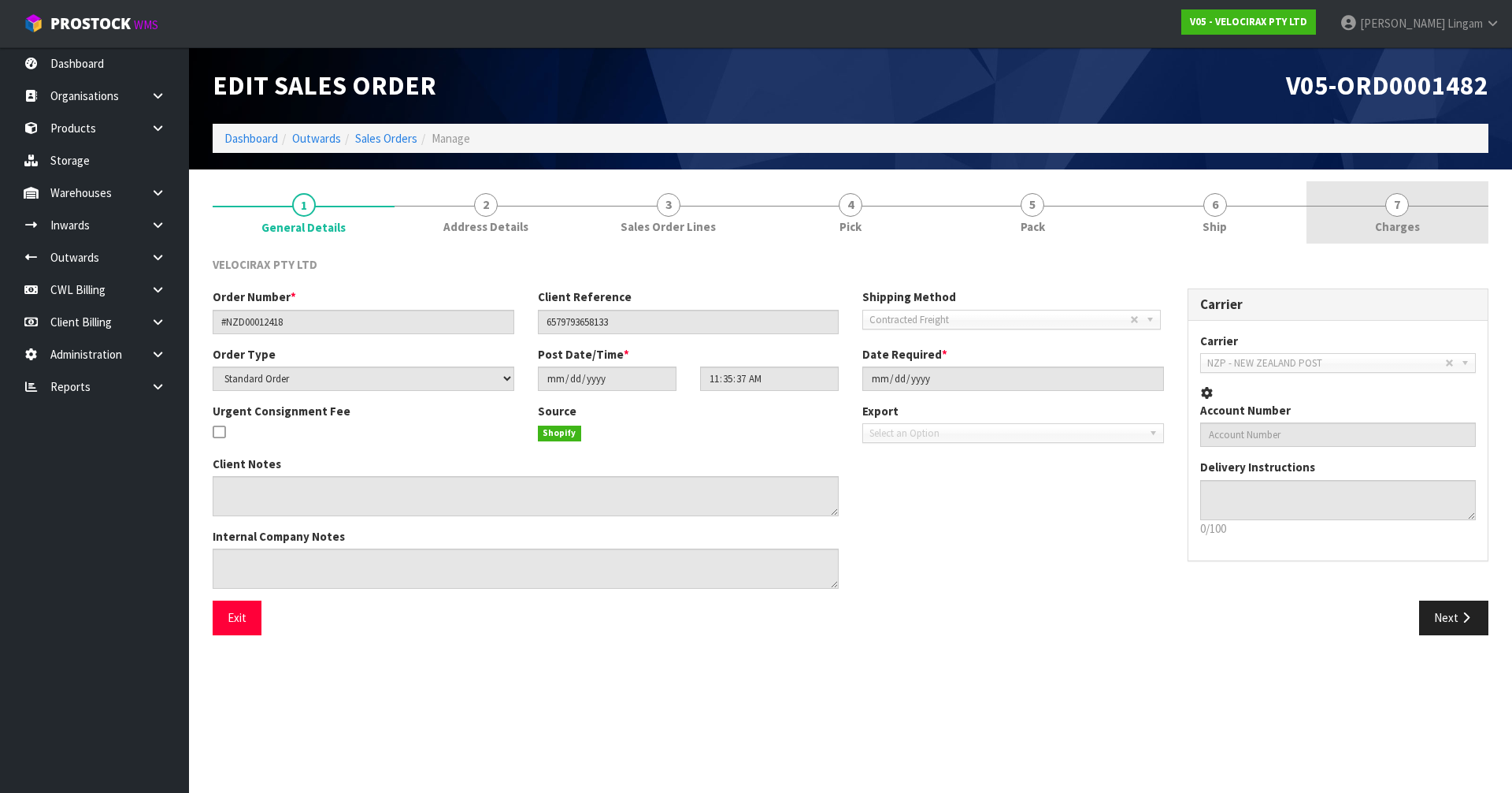
click at [1446, 222] on link "7 [GEOGRAPHIC_DATA]" at bounding box center [1397, 212] width 182 height 63
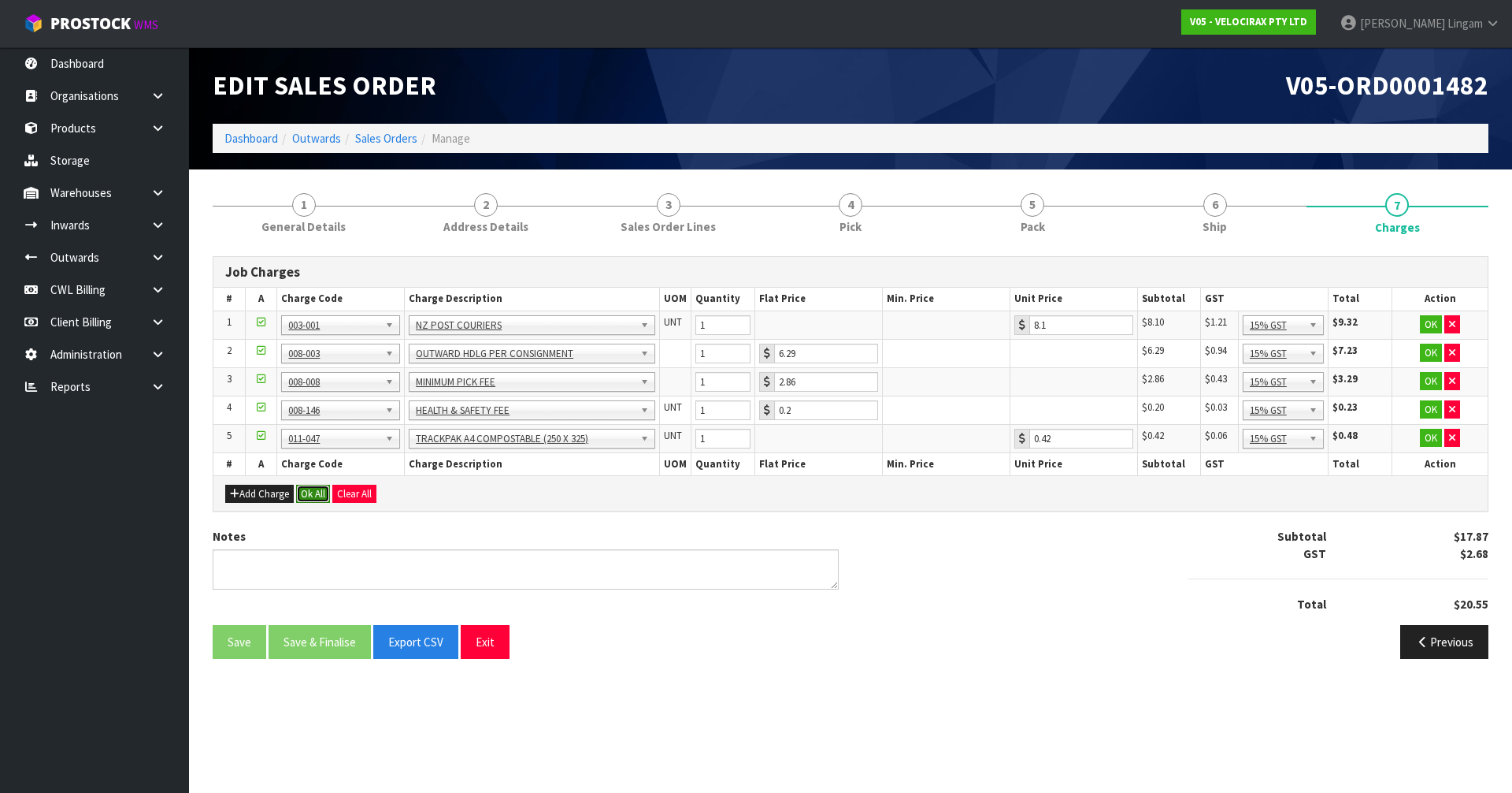
click at [313, 494] on button "Ok All" at bounding box center [313, 494] width 34 height 19
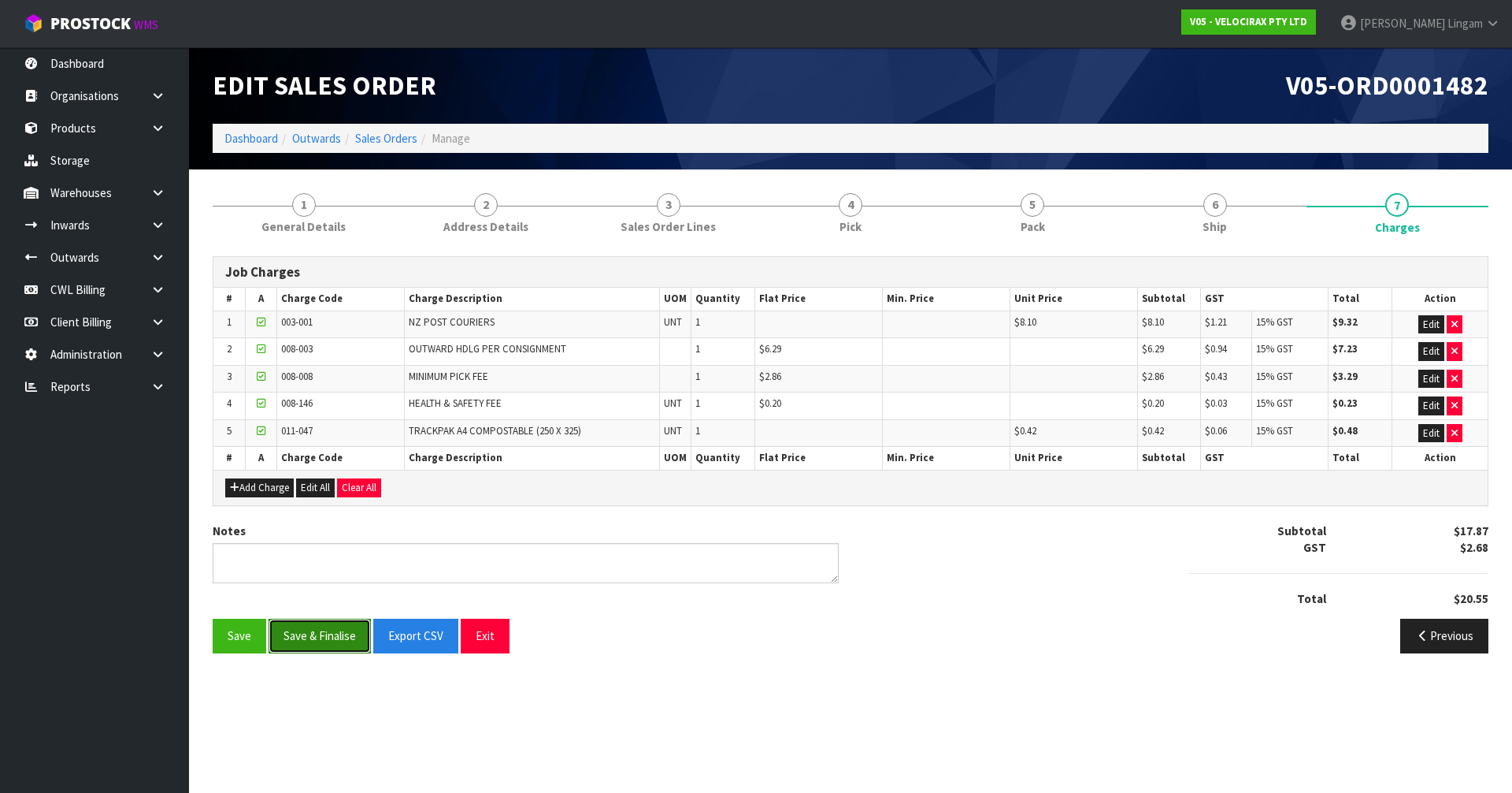
click at [316, 630] on button "Save & Finalise" at bounding box center [319, 635] width 103 height 34
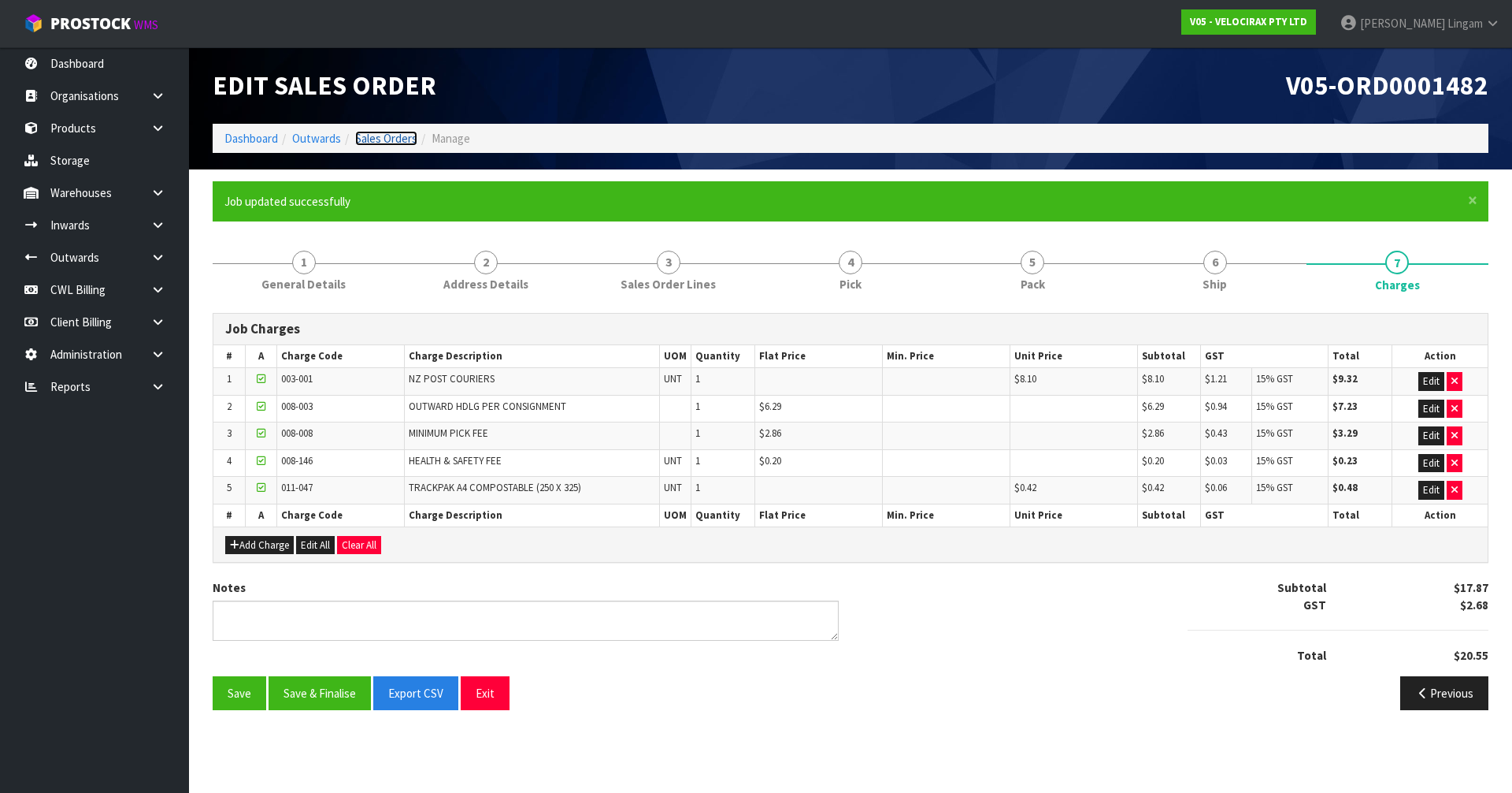
click at [400, 142] on link "Sales Orders" at bounding box center [386, 138] width 63 height 15
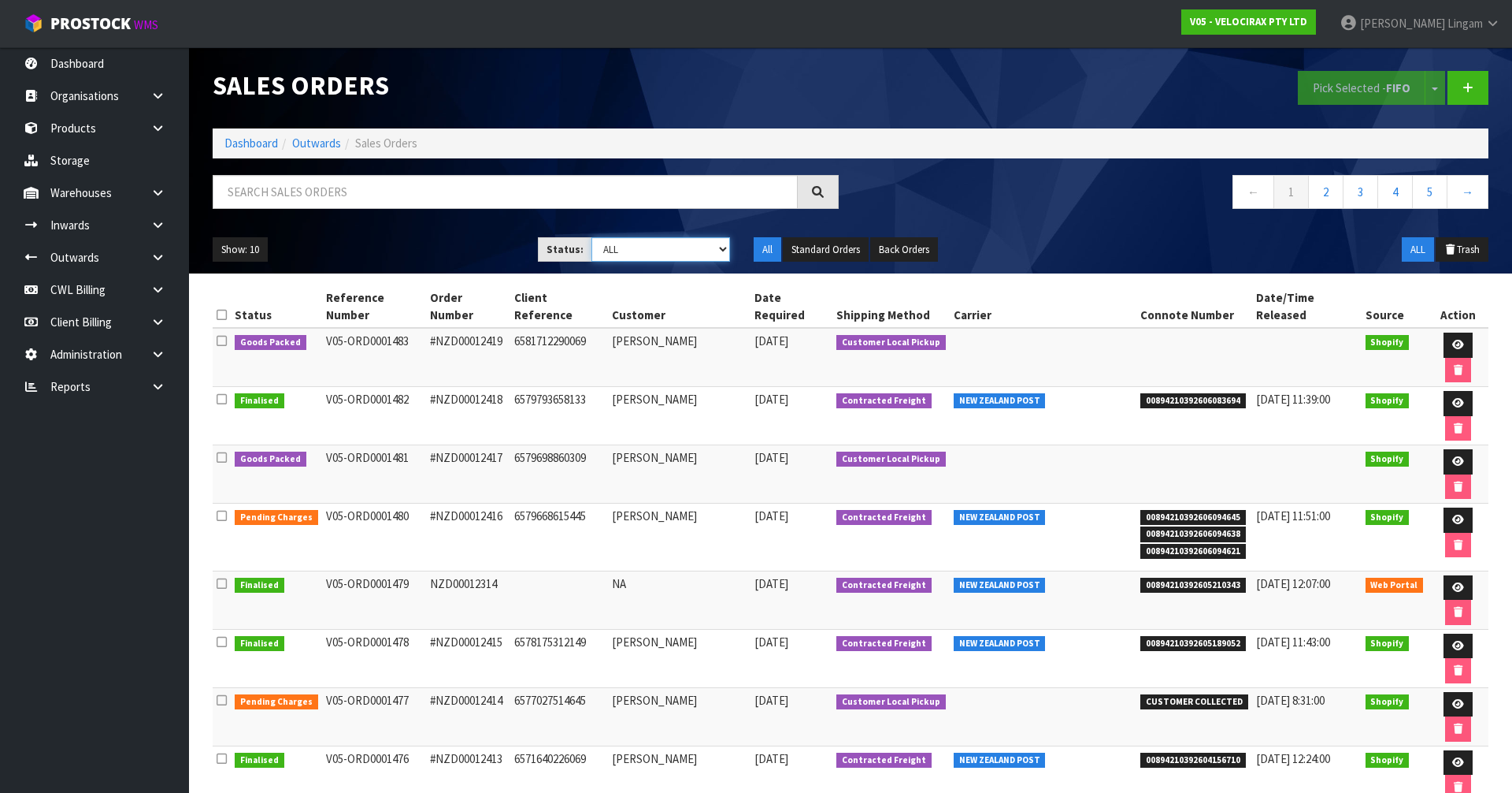
click at [706, 253] on select "Draft Pending Allocated Pending Pick Goods Picked Goods Packed Pending Charges …" at bounding box center [661, 248] width 139 height 24
select select "string:6"
click at [592, 237] on select "Draft Pending Allocated Pending Pick Goods Picked Goods Packed Pending Charges …" at bounding box center [661, 248] width 139 height 24
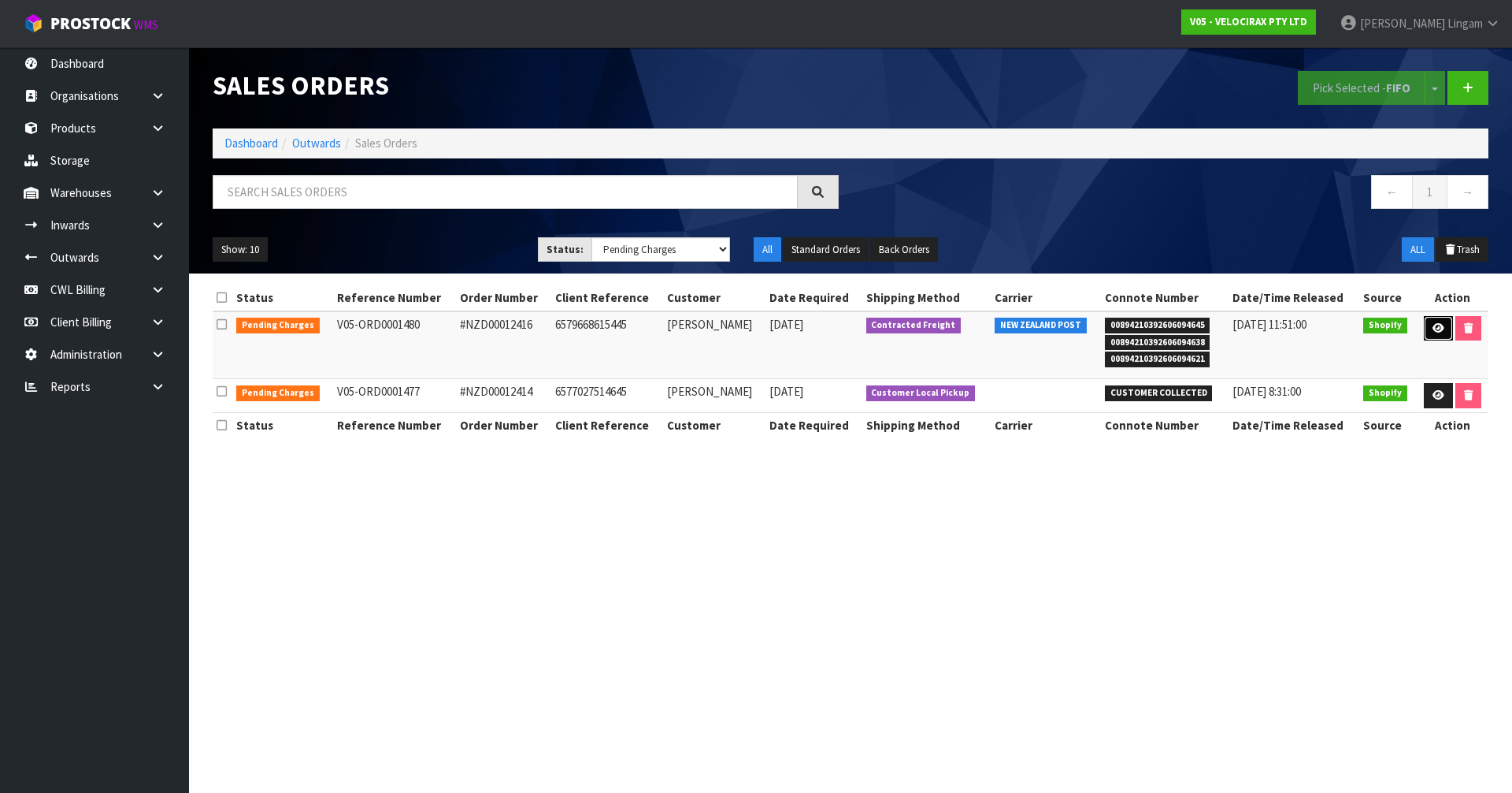
click at [1433, 324] on icon at bounding box center [1439, 328] width 12 height 10
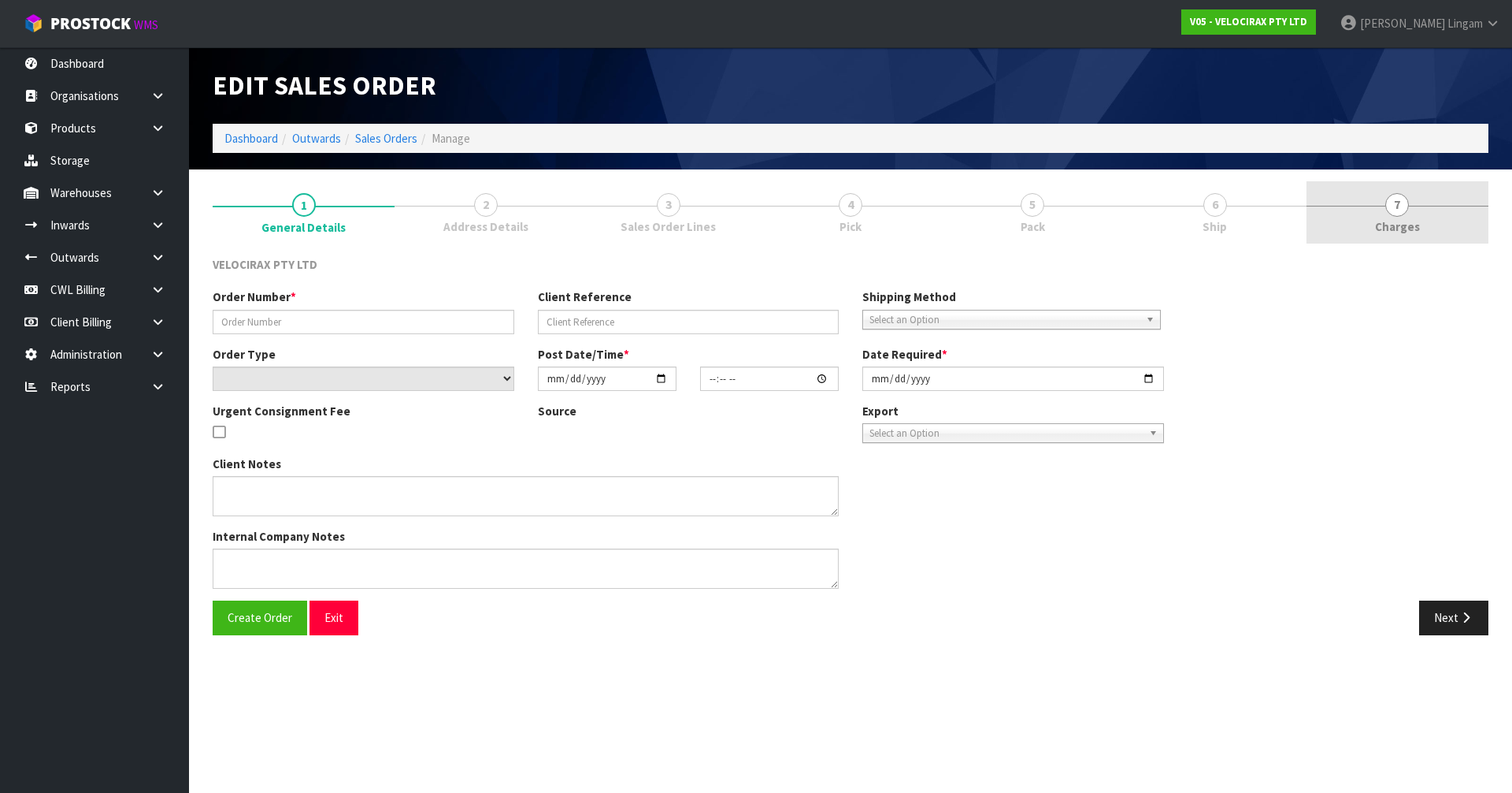
type input "#NZD00012416"
type input "6579668615445"
select select "number:0"
type input "[DATE]"
type input "09:14:32.000"
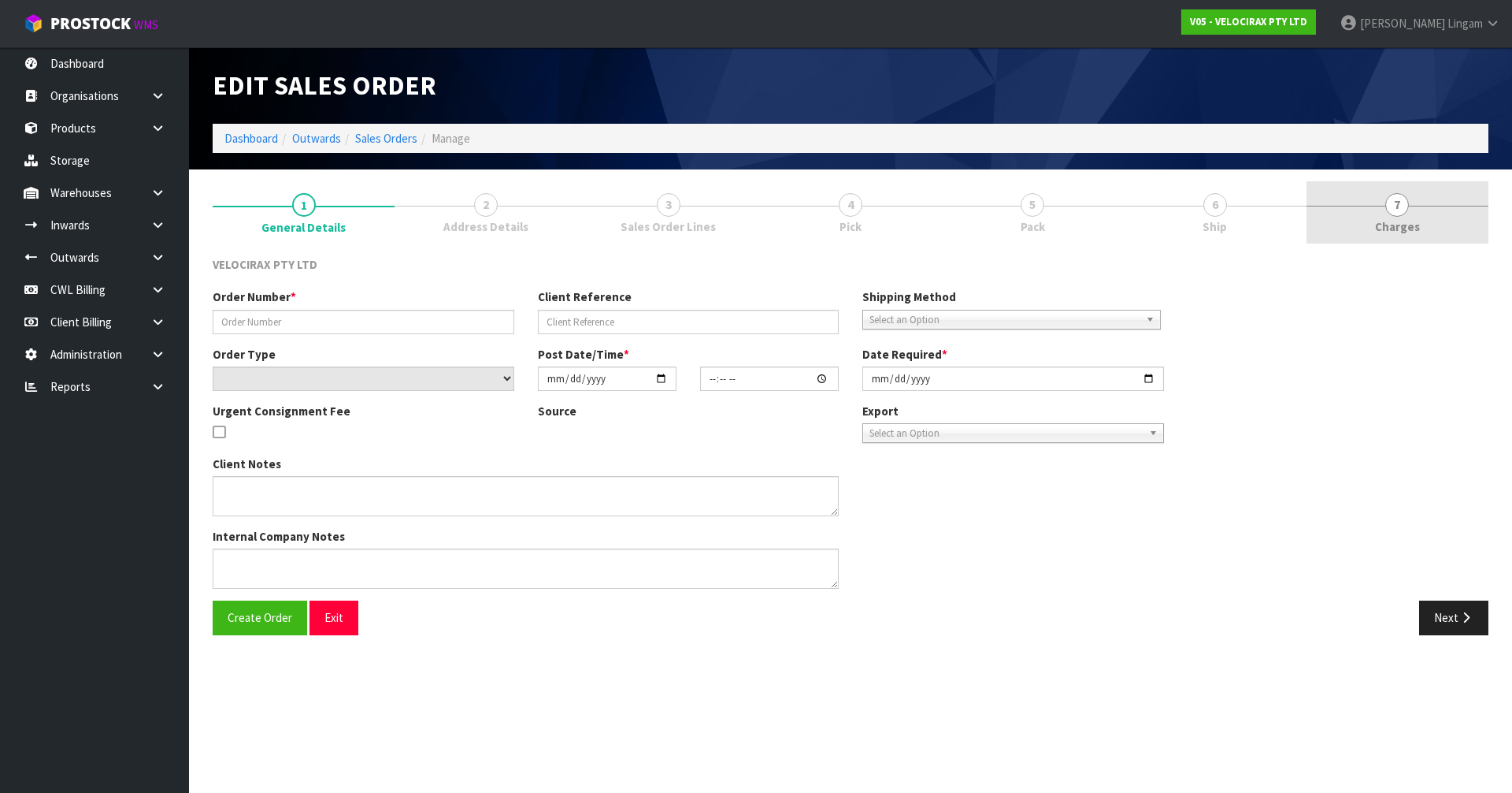
type input "[DATE]"
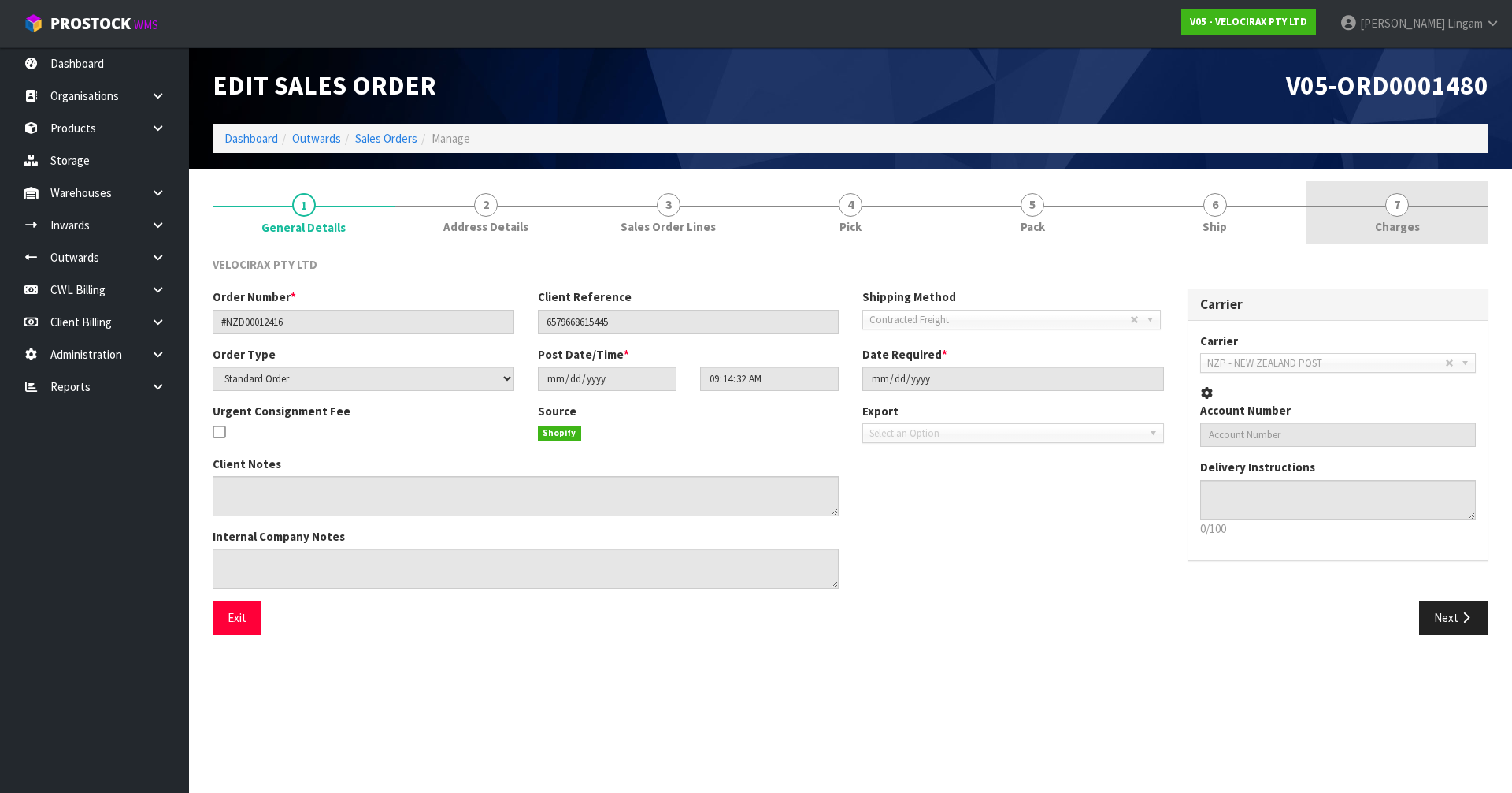
click at [1456, 233] on link "7 [GEOGRAPHIC_DATA]" at bounding box center [1397, 212] width 182 height 63
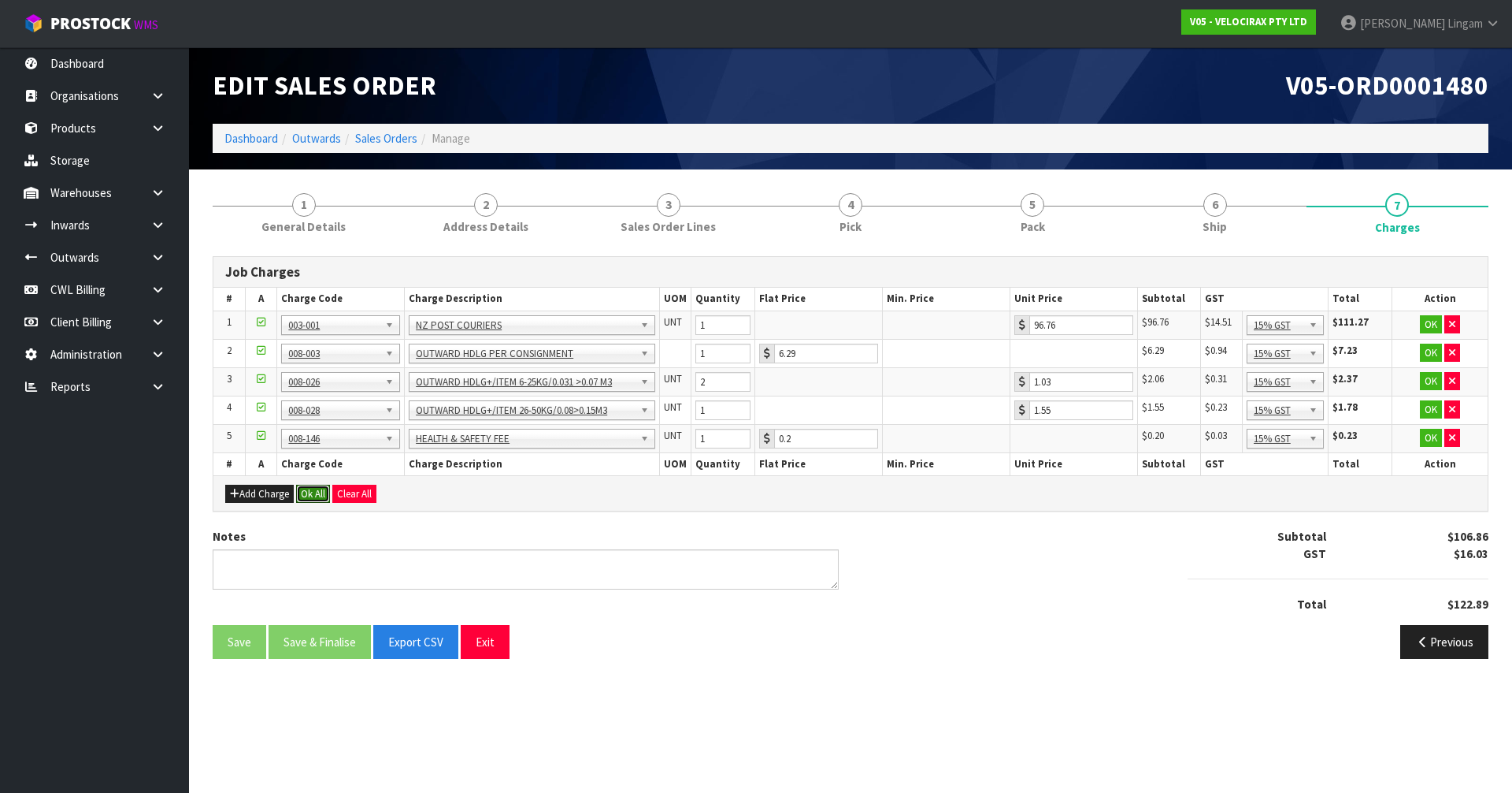
drag, startPoint x: 311, startPoint y: 494, endPoint x: 306, endPoint y: 590, distance: 96.1
click at [309, 494] on button "Ok All" at bounding box center [313, 494] width 34 height 19
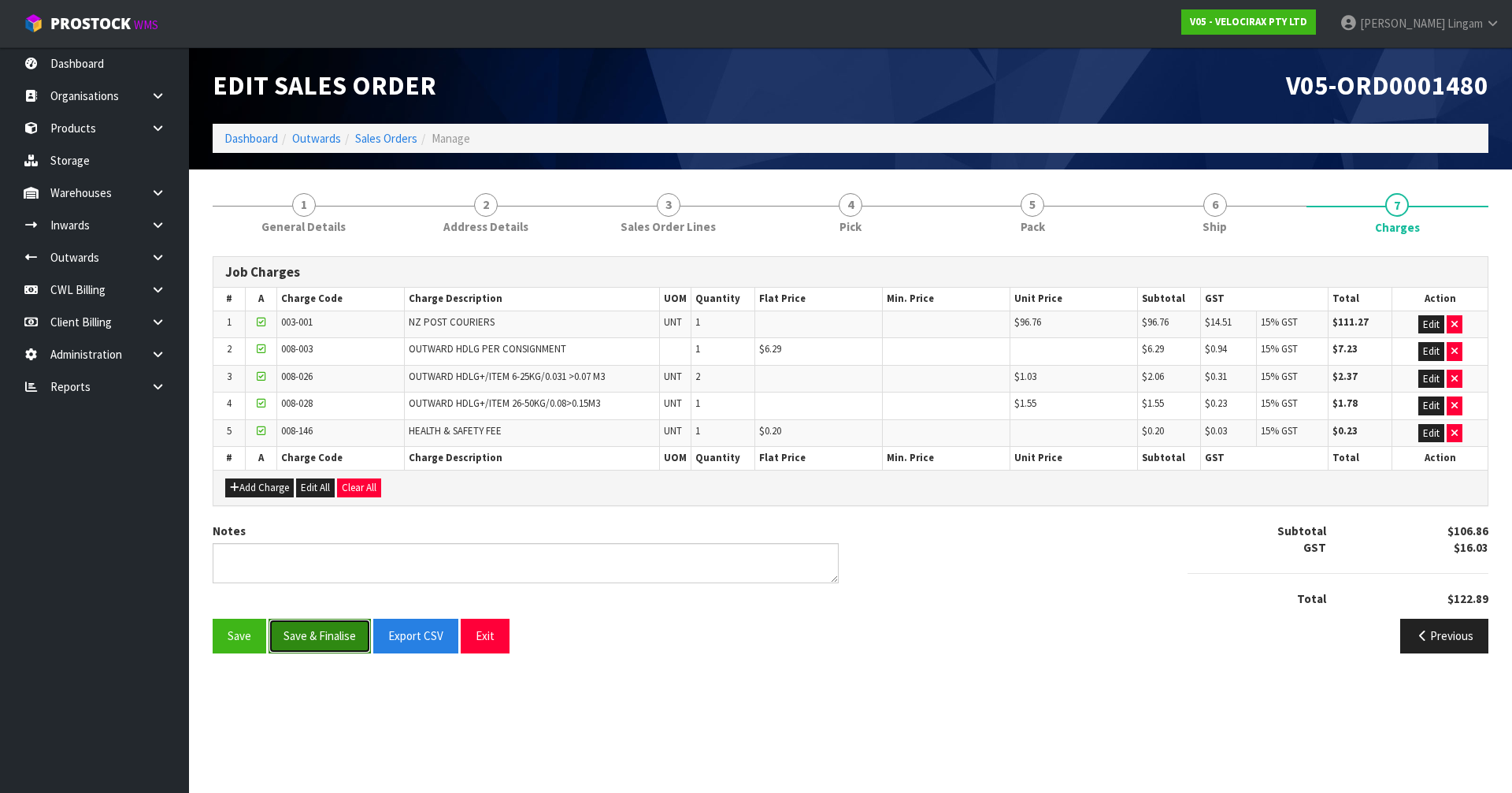
click at [307, 640] on button "Save & Finalise" at bounding box center [319, 635] width 103 height 34
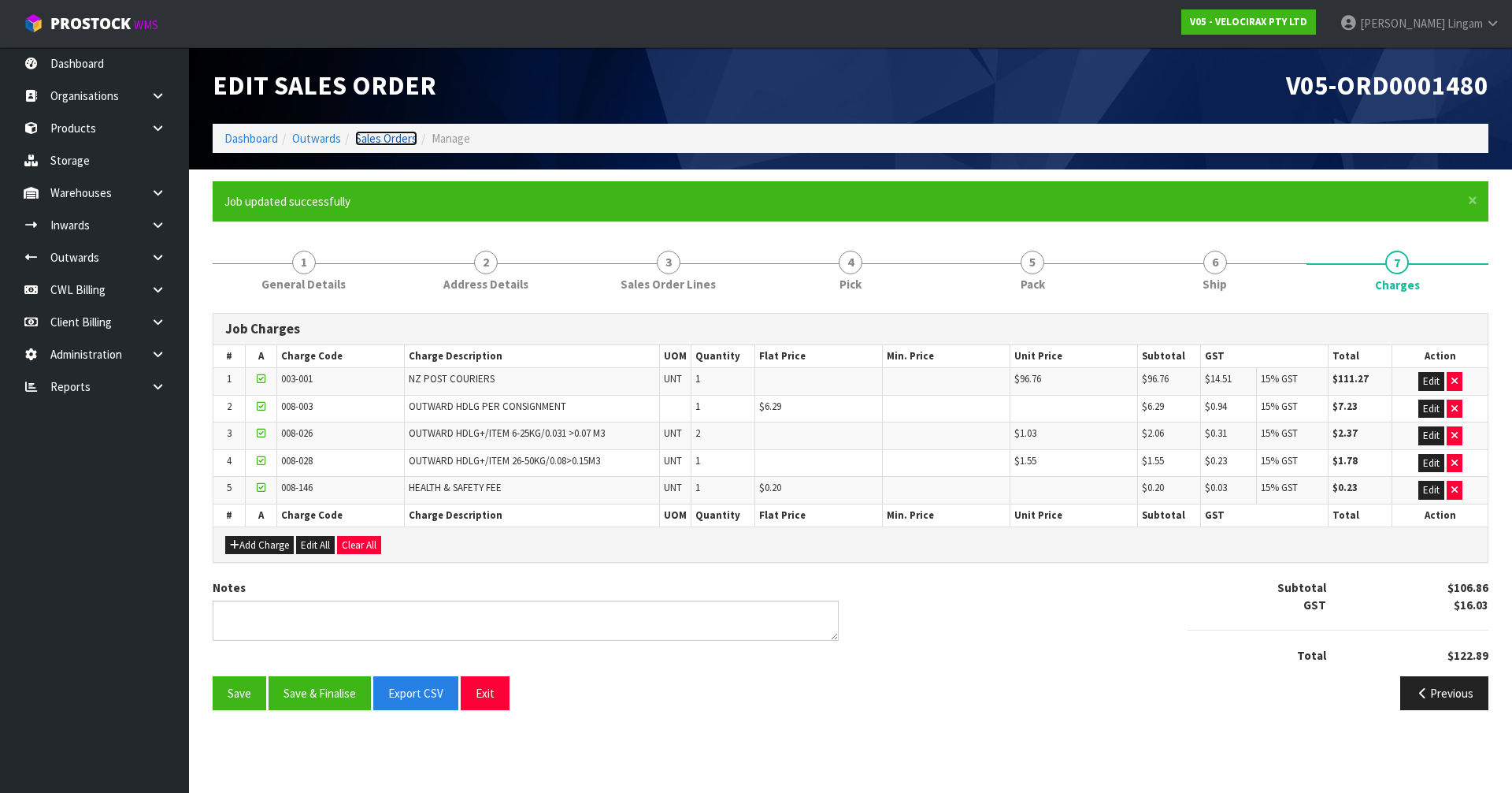
click at [383, 142] on link "Sales Orders" at bounding box center [386, 138] width 63 height 15
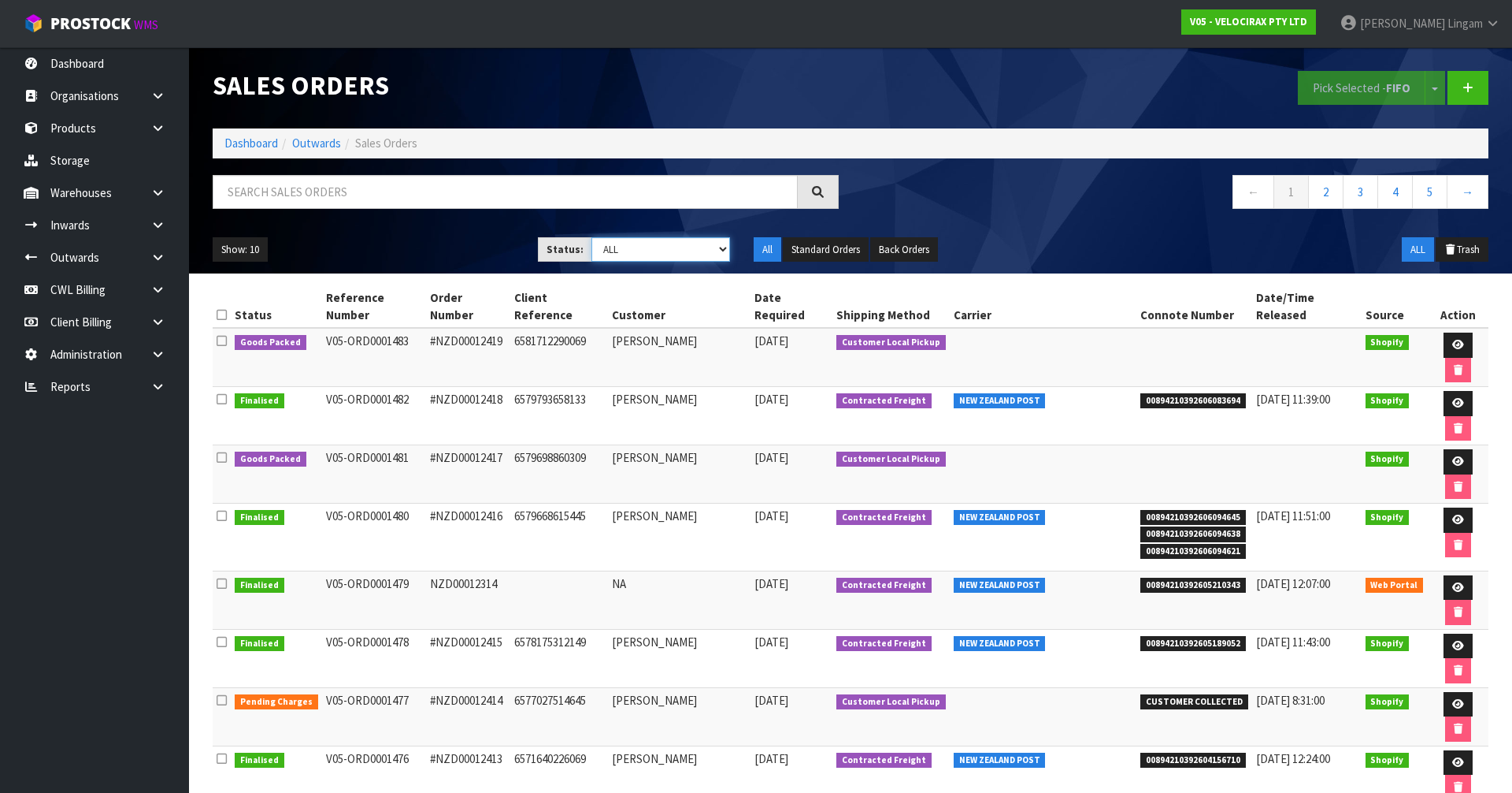
click at [702, 251] on select "Draft Pending Allocated Pending Pick Goods Picked Goods Packed Pending Charges …" at bounding box center [661, 248] width 139 height 24
select select "string:6"
click at [592, 237] on select "Draft Pending Allocated Pending Pick Goods Picked Goods Packed Pending Charges …" at bounding box center [661, 248] width 139 height 24
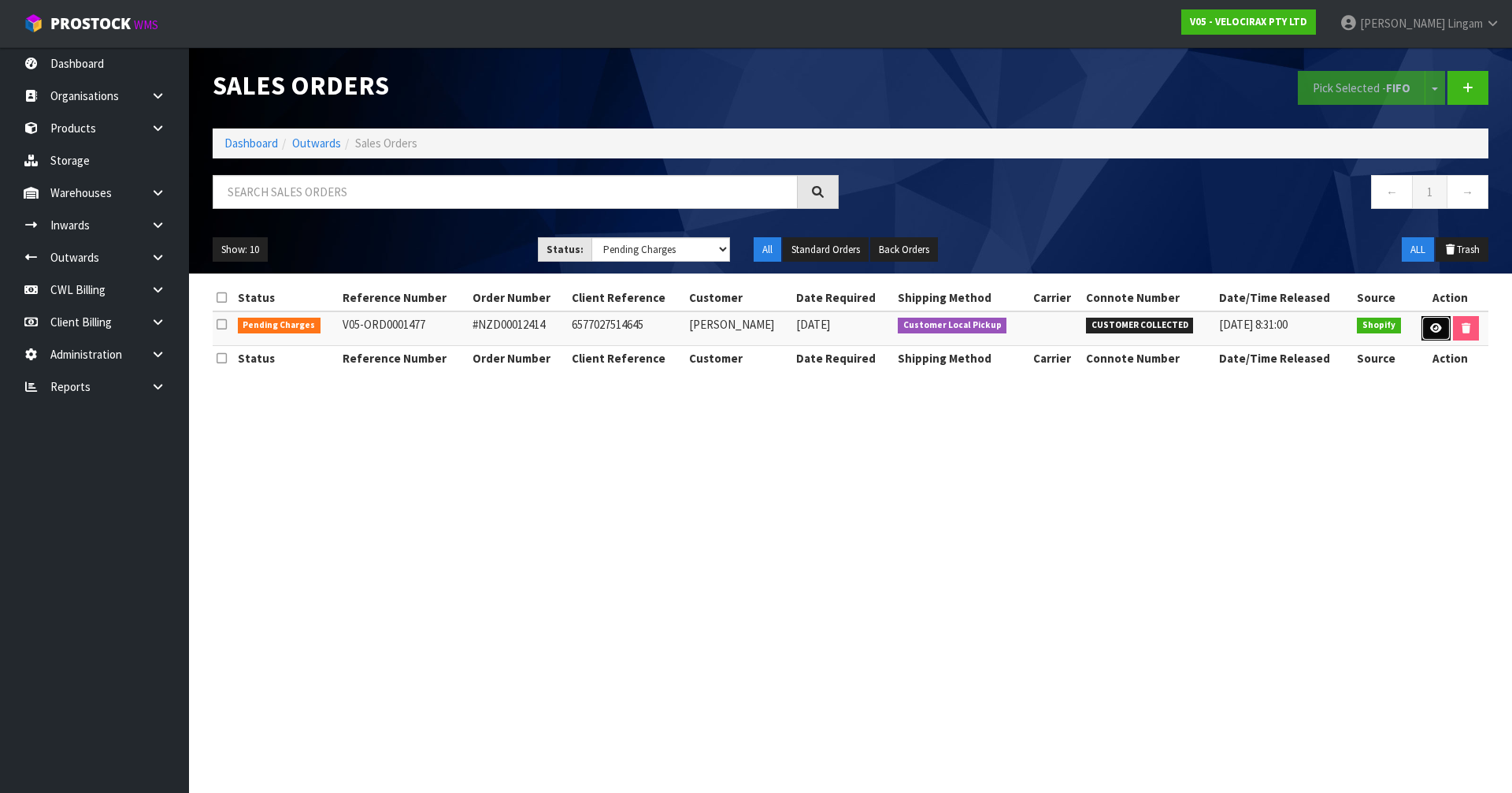
click at [1430, 326] on icon at bounding box center [1436, 328] width 12 height 10
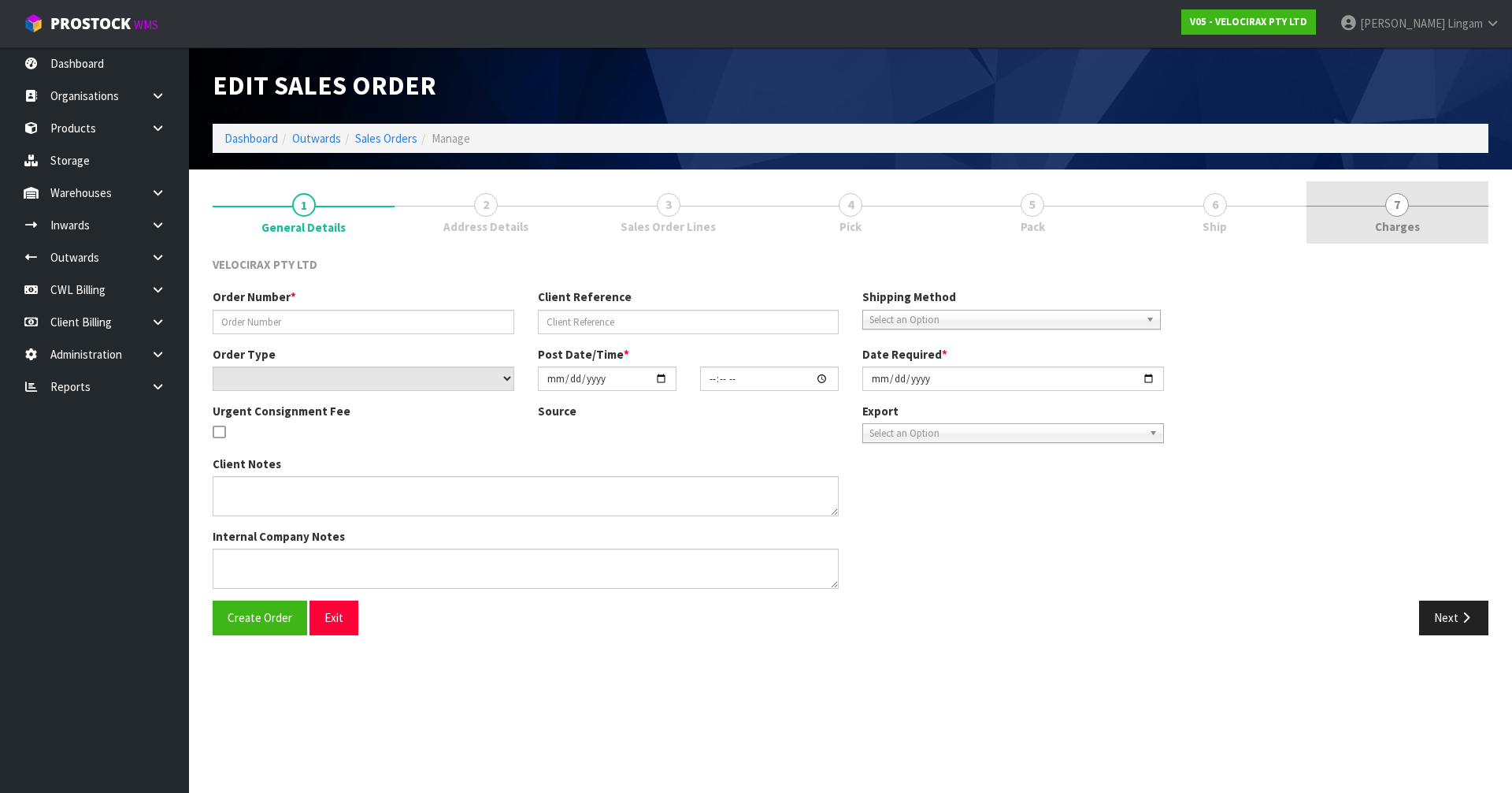
type input "#NZD00012414"
type input "6577027514645"
select select "number:0"
type input "[DATE]"
type input "17:12:05.000"
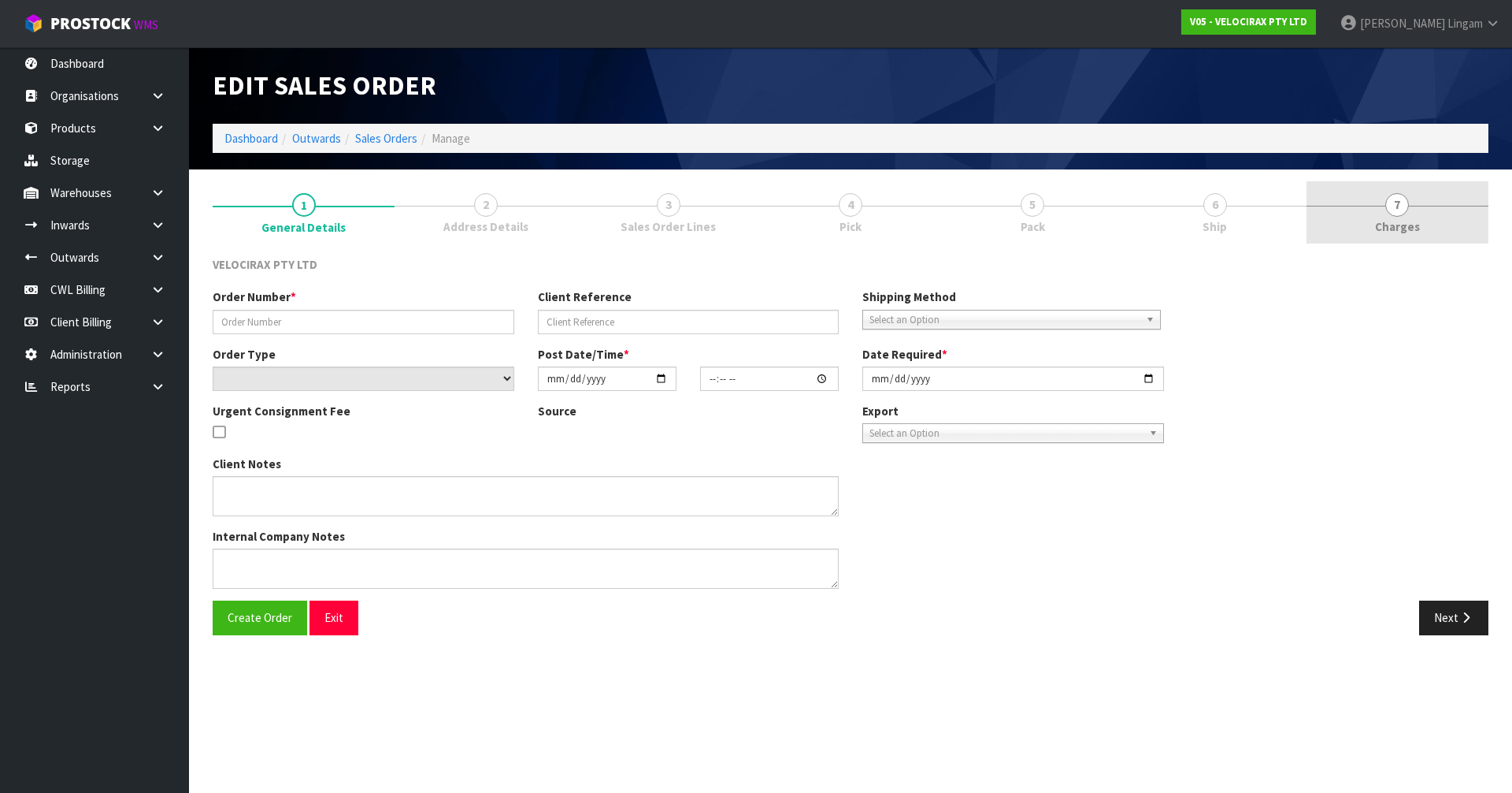
type input "[DATE]"
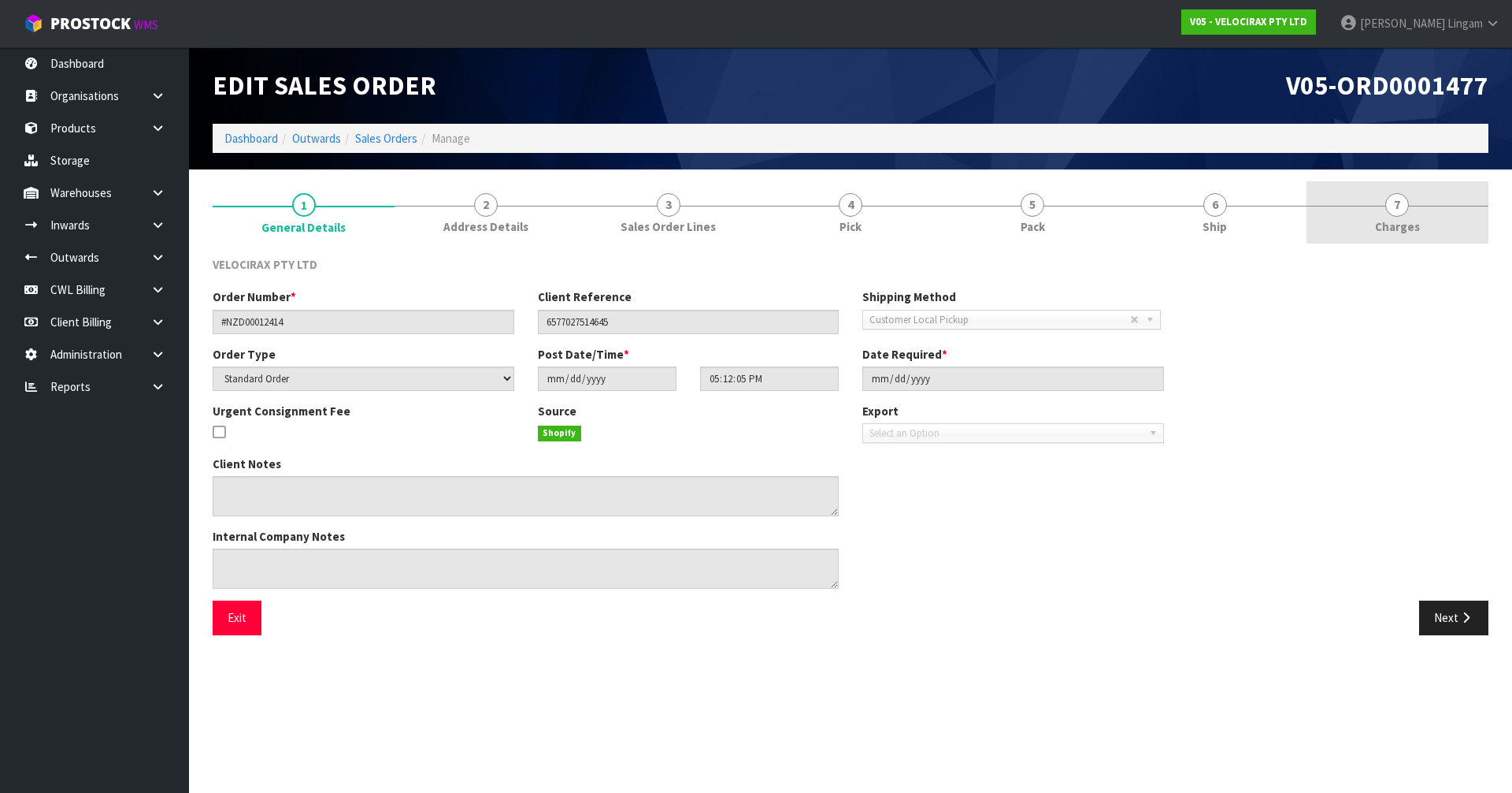
click at [1438, 227] on link "7 [GEOGRAPHIC_DATA]" at bounding box center [1397, 212] width 182 height 63
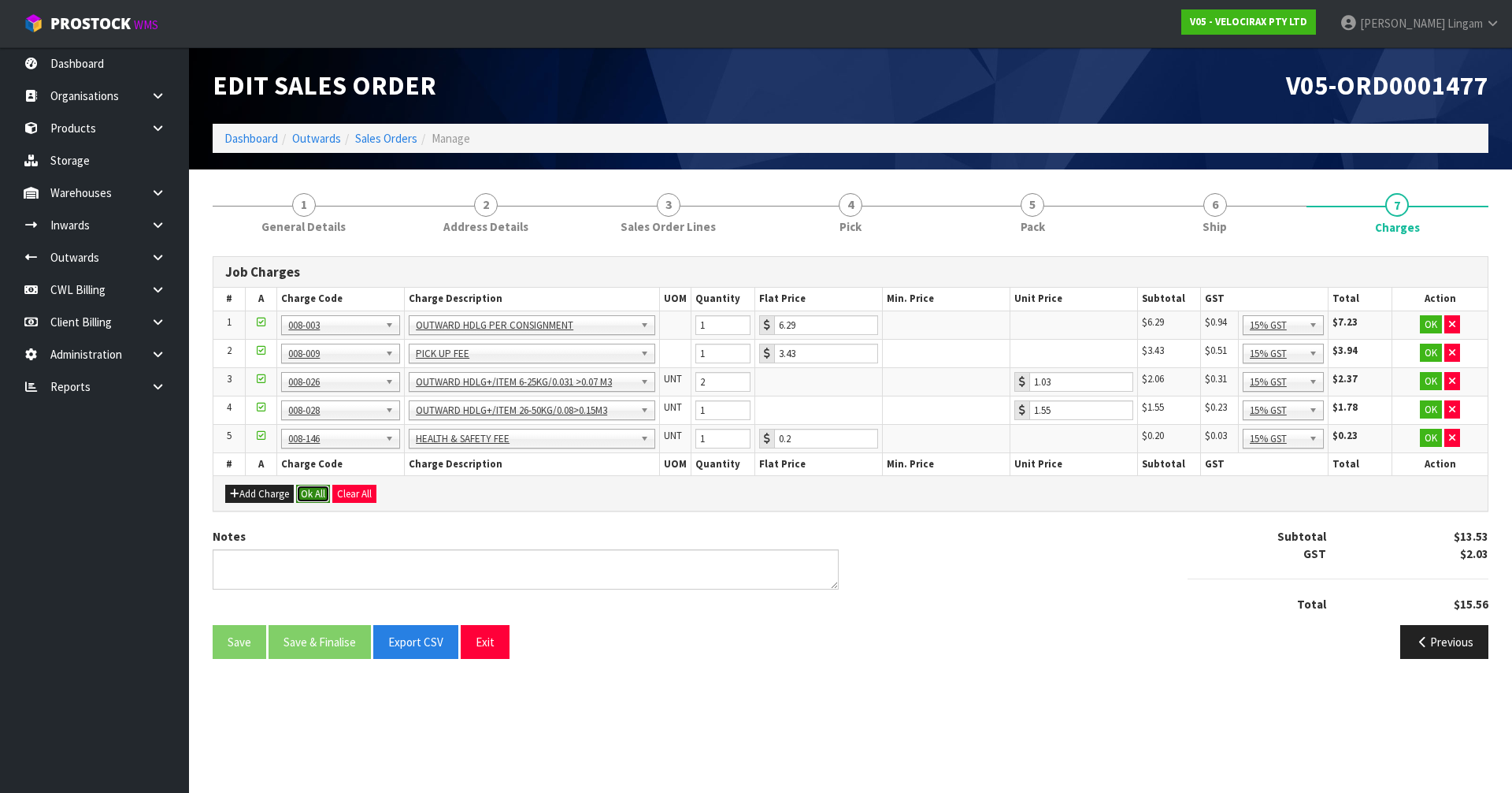
click at [313, 489] on button "Ok All" at bounding box center [313, 494] width 34 height 19
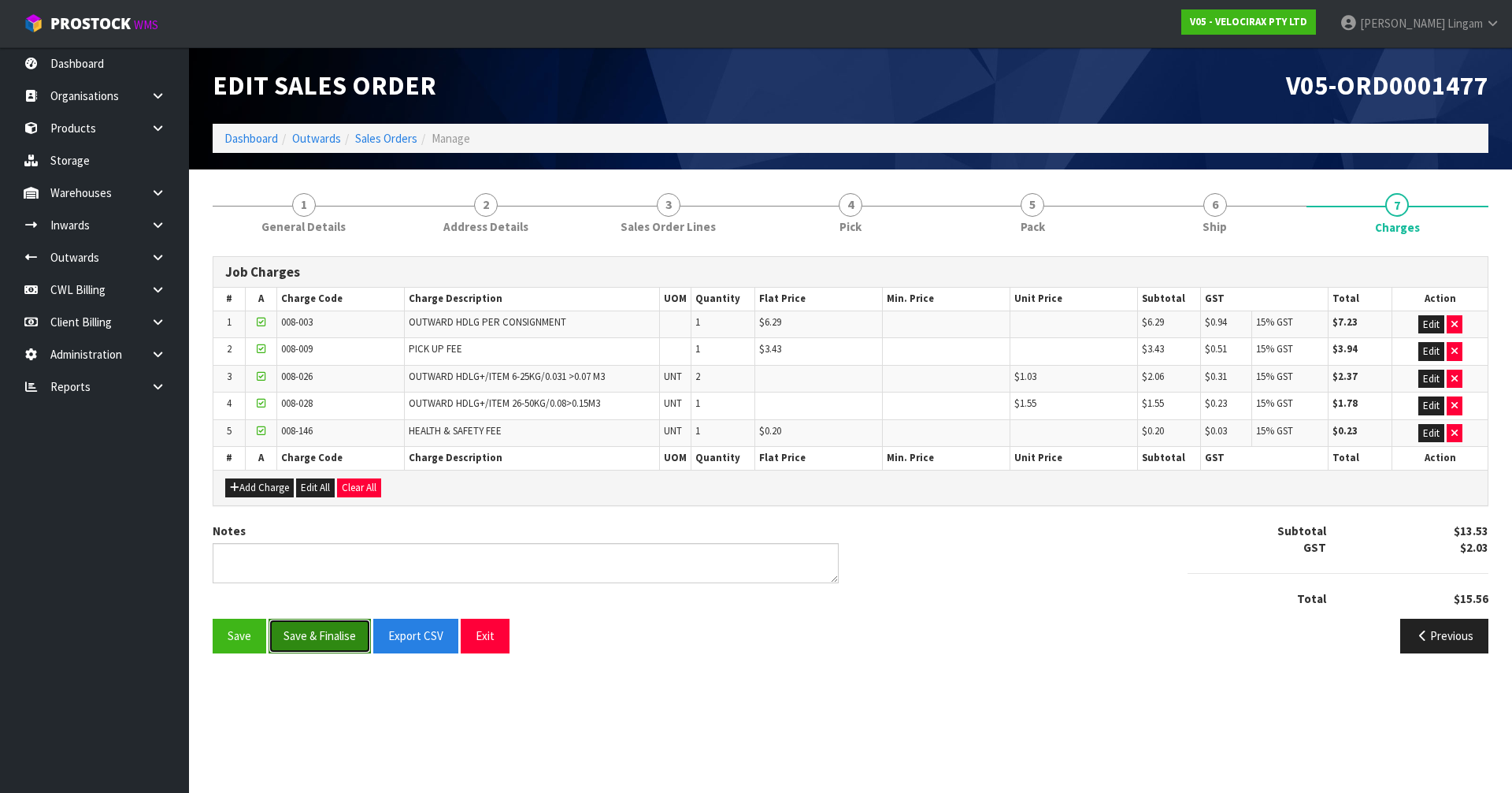
click at [329, 628] on button "Save & Finalise" at bounding box center [319, 635] width 103 height 34
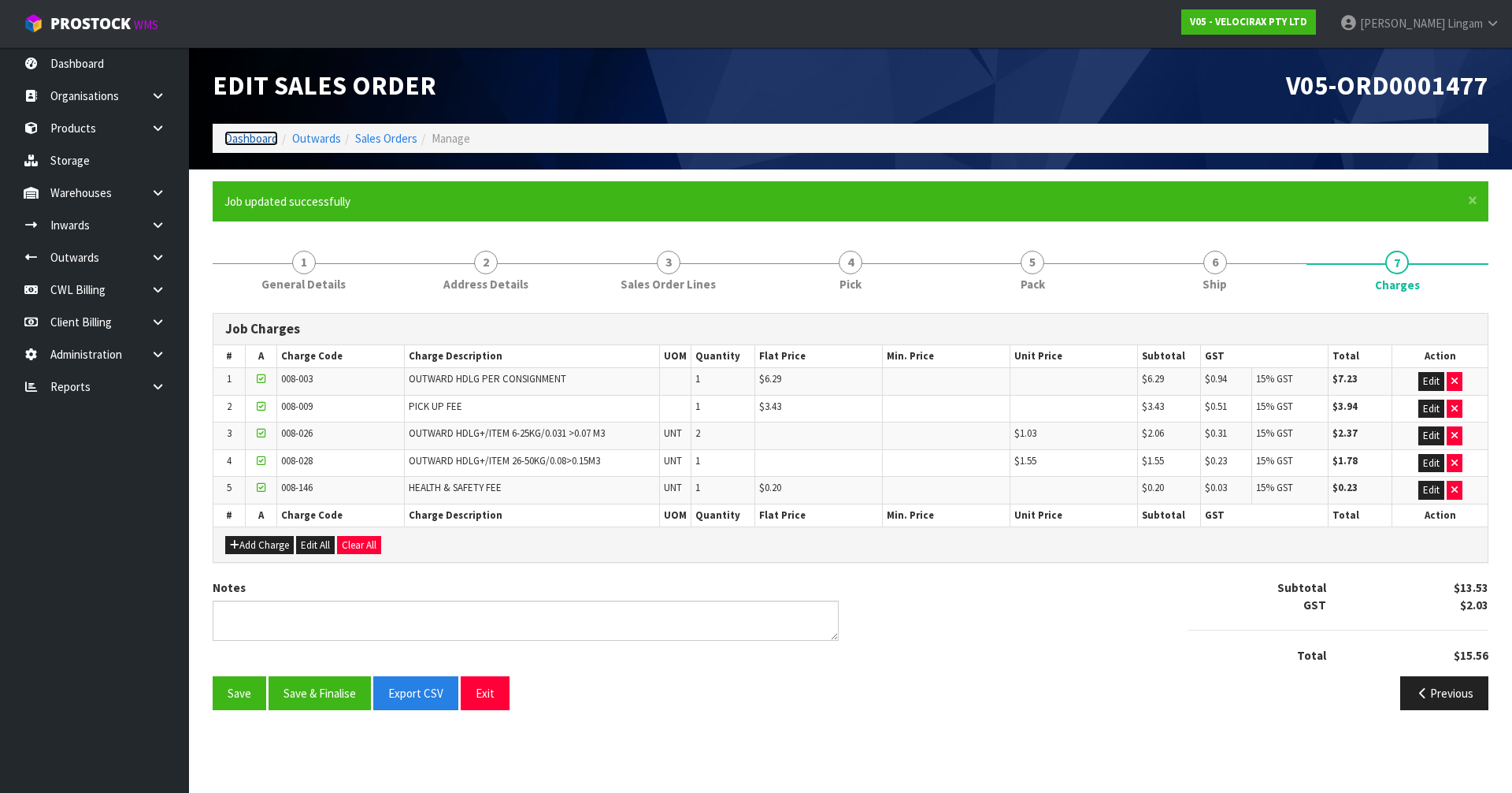
click at [249, 142] on link "Dashboard" at bounding box center [251, 138] width 53 height 15
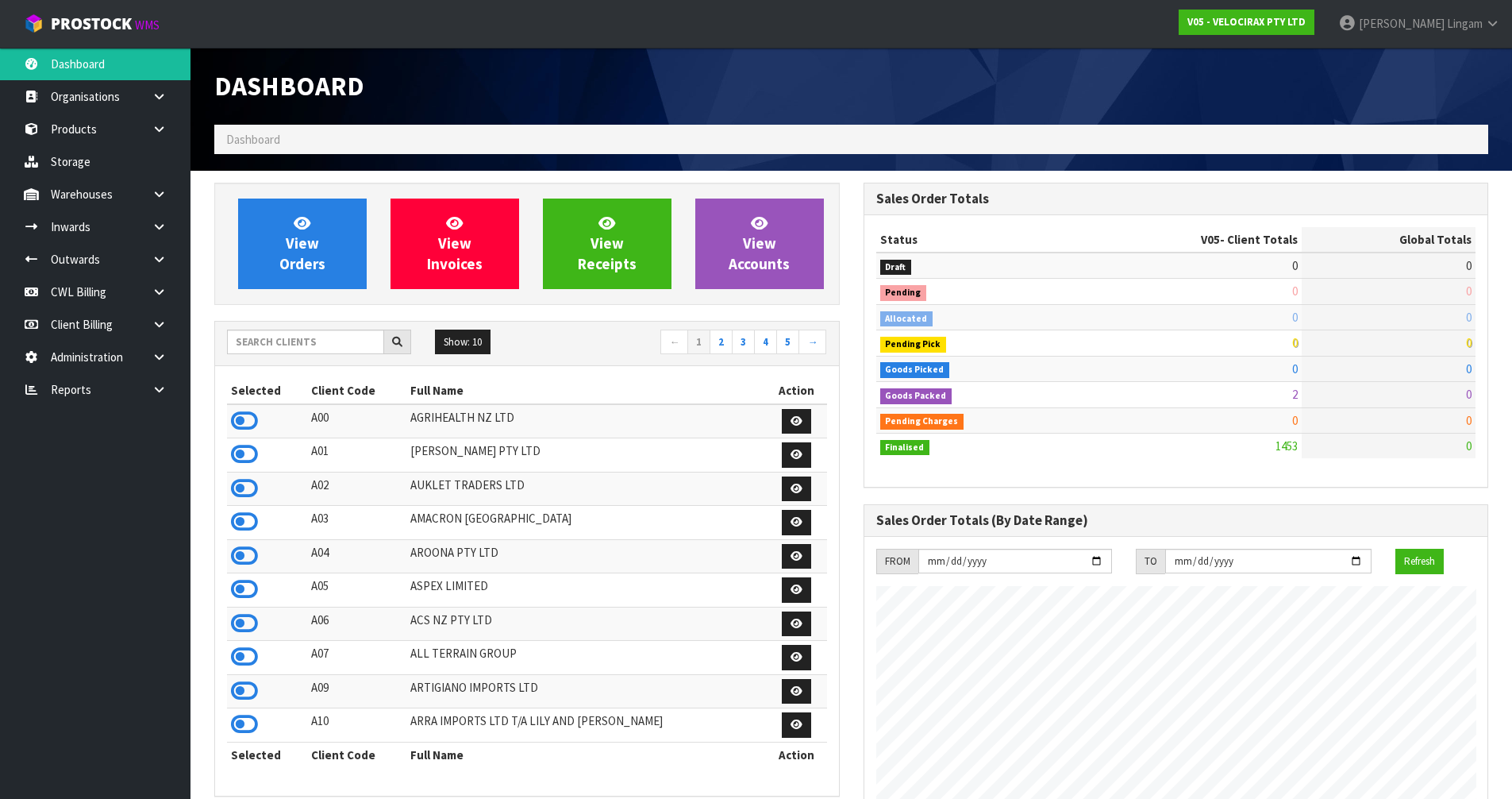
scroll to position [1133, 648]
click at [276, 339] on input "text" at bounding box center [305, 341] width 157 height 24
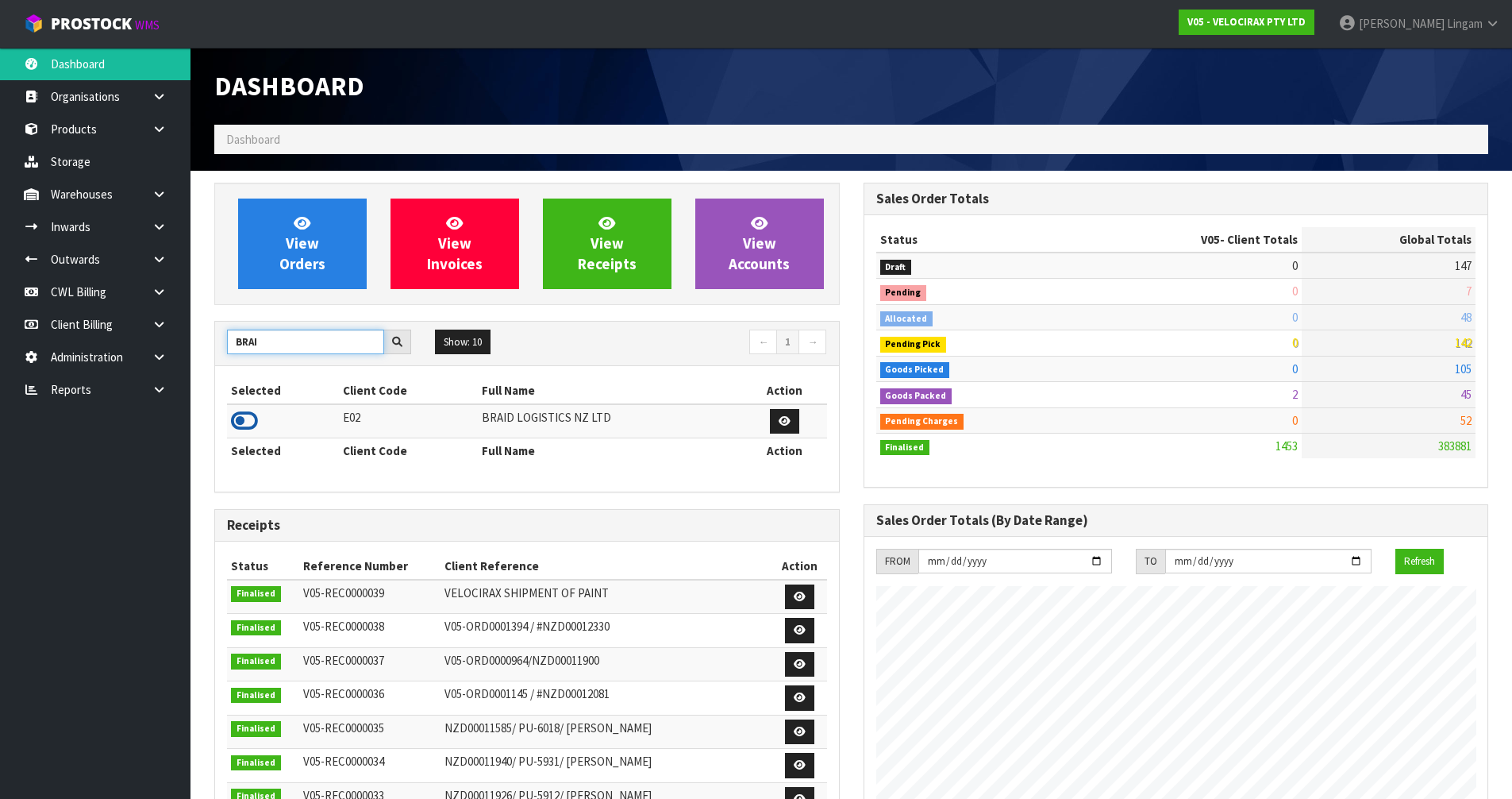
type input "BRAI"
click at [238, 418] on icon at bounding box center [244, 421] width 27 height 24
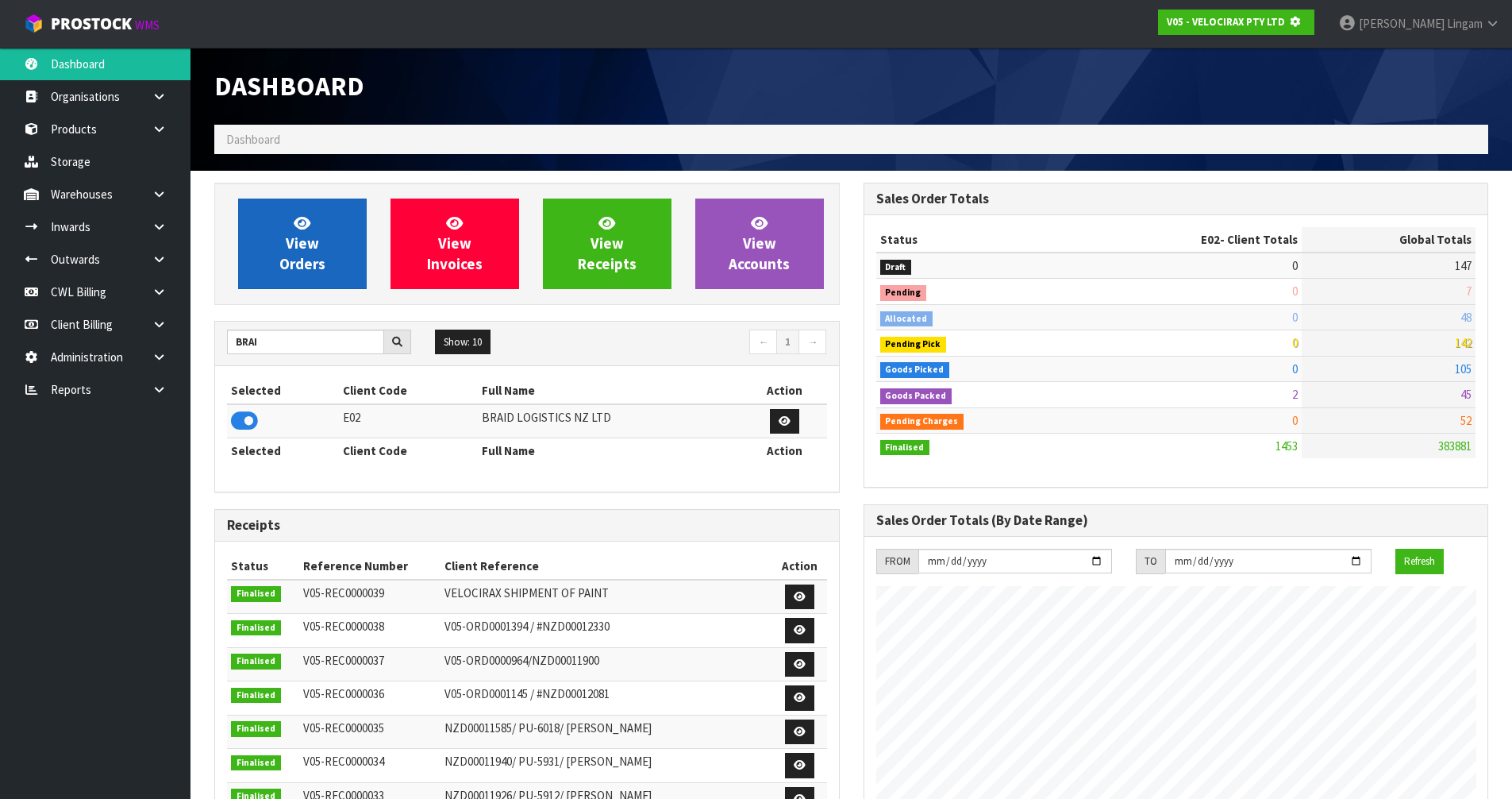
scroll to position [792831, 793013]
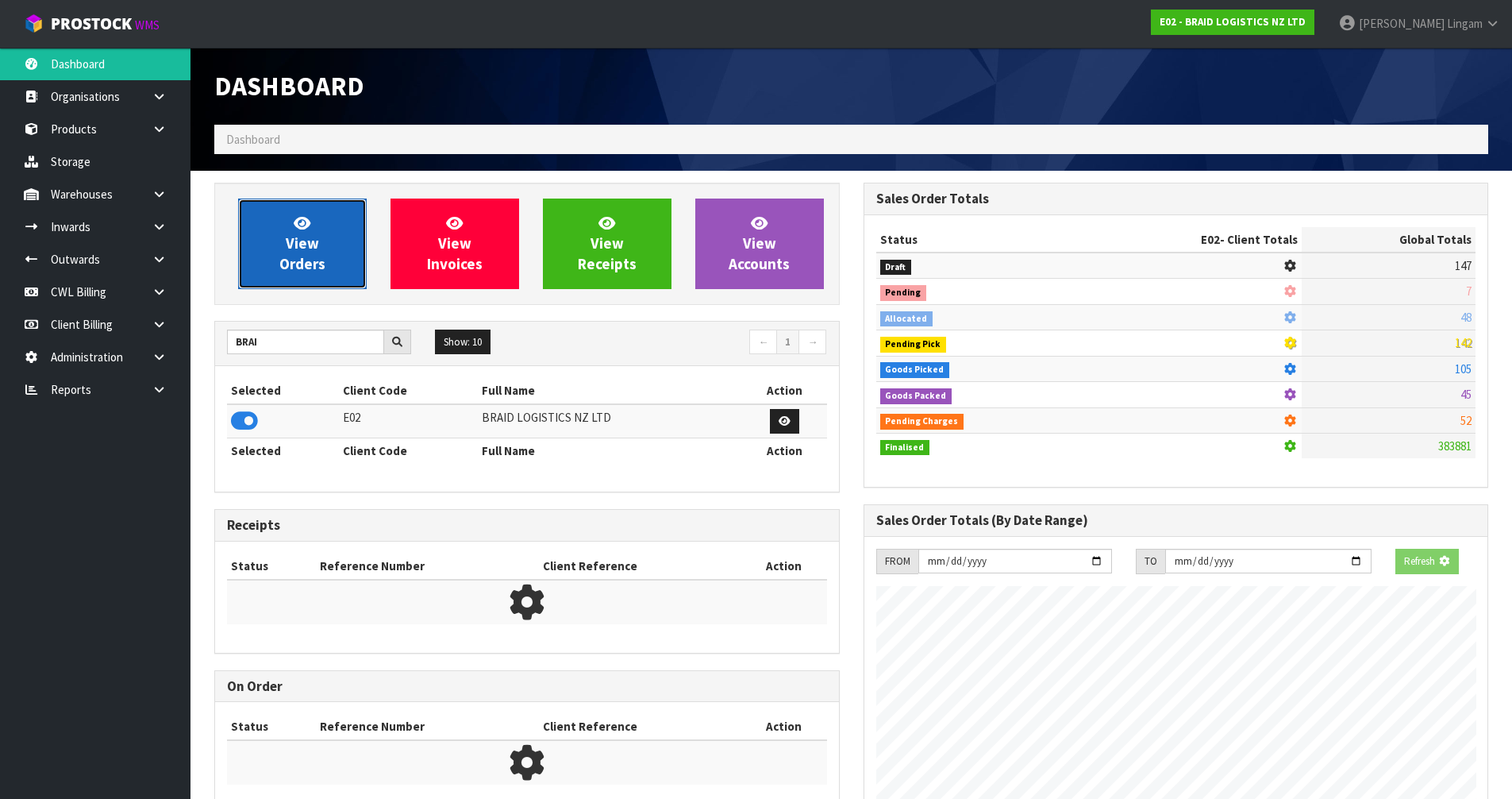
click at [322, 234] on link "View Orders" at bounding box center [302, 244] width 129 height 91
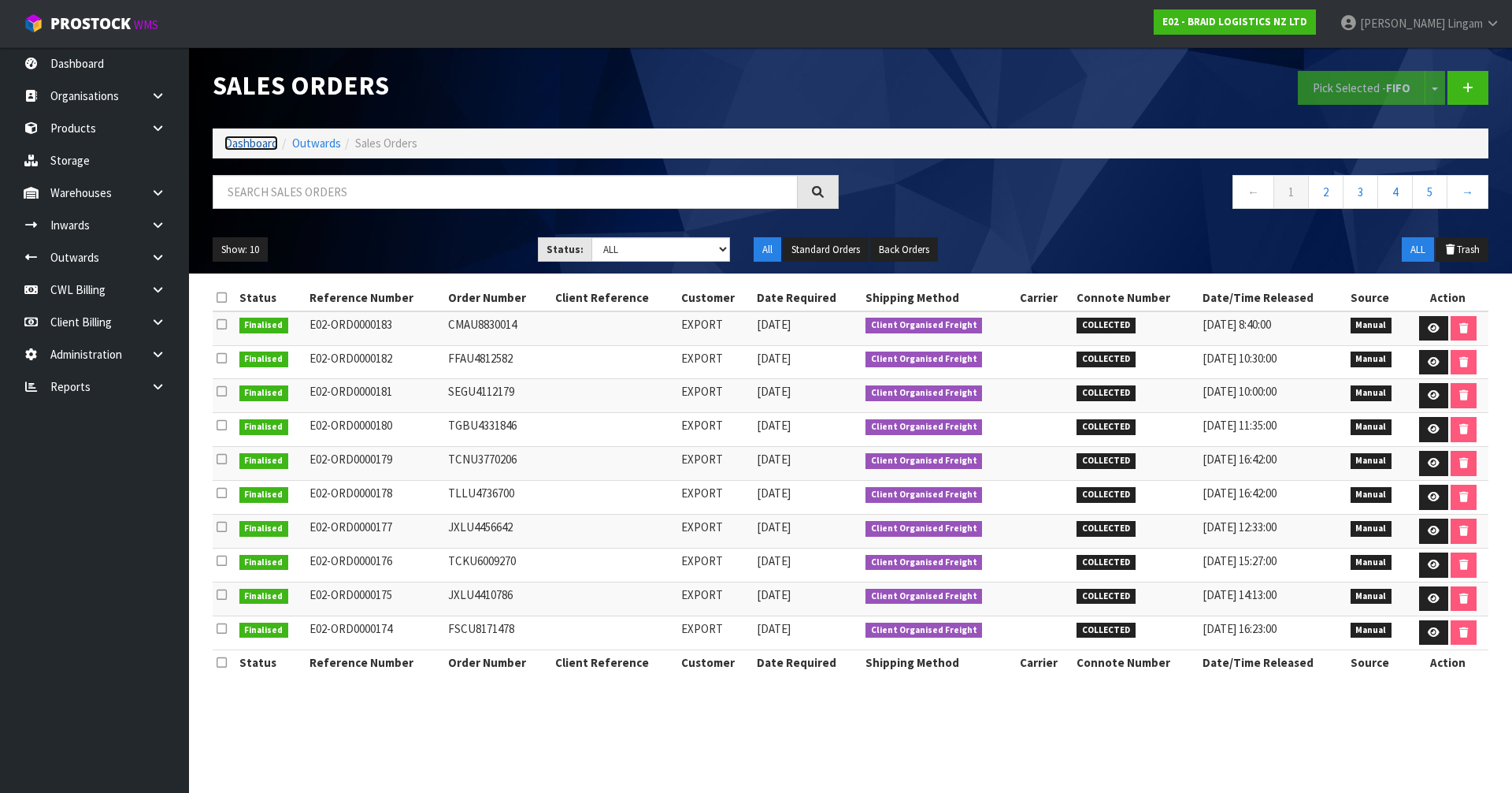
click at [256, 138] on link "Dashboard" at bounding box center [251, 143] width 53 height 15
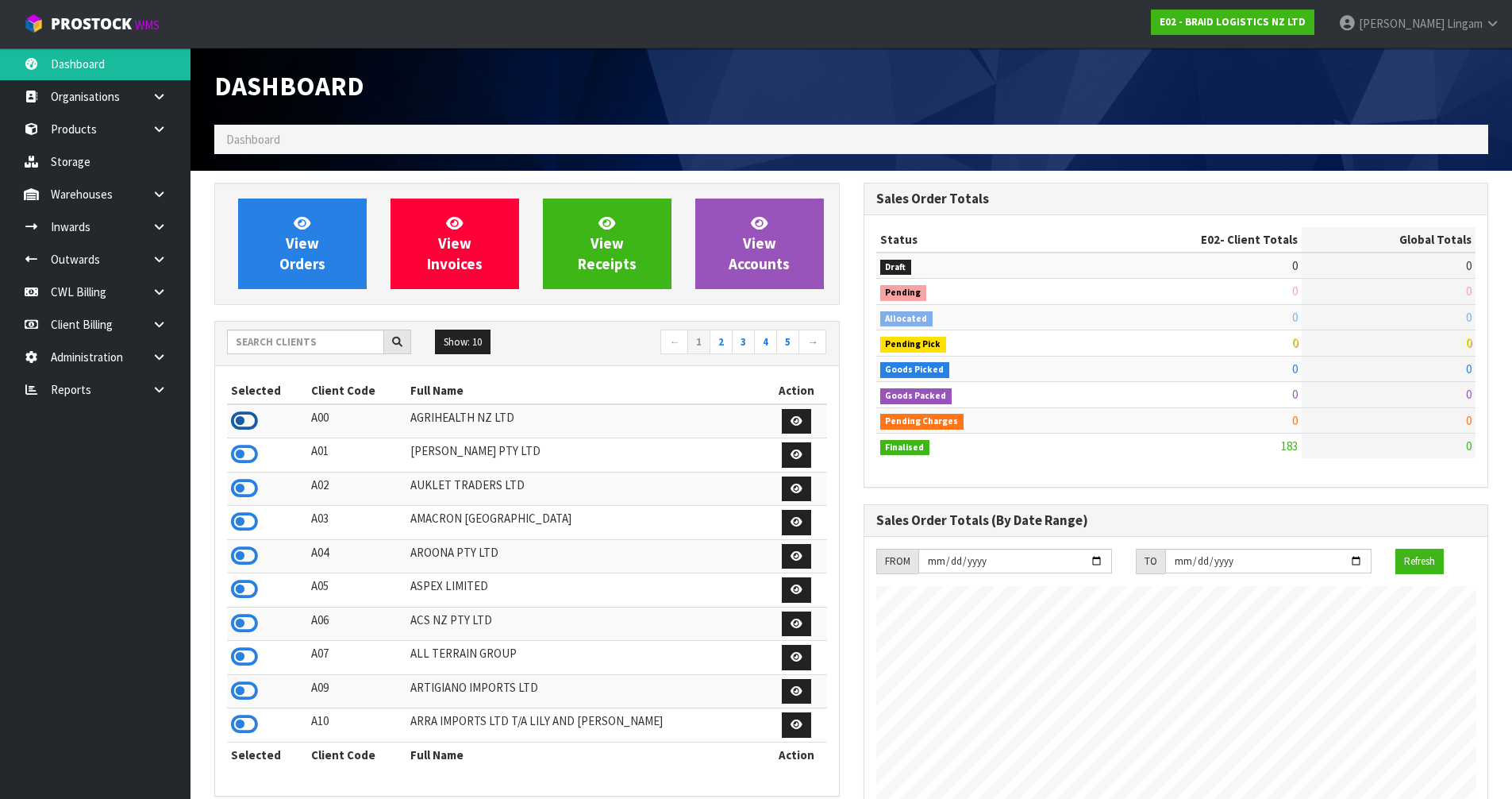
scroll to position [792799, 793013]
click at [249, 424] on icon at bounding box center [244, 421] width 27 height 24
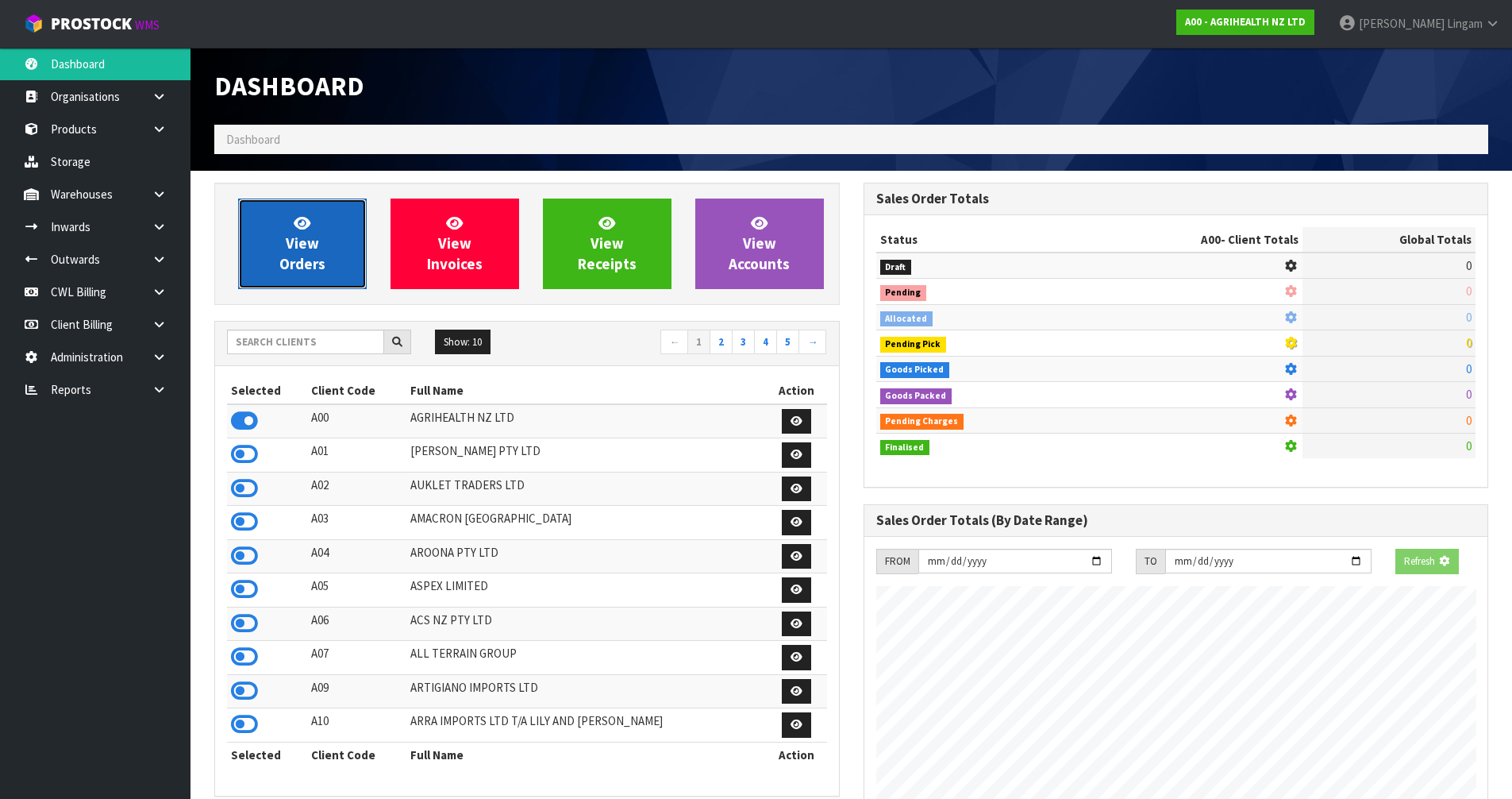
click at [318, 251] on link "View Orders" at bounding box center [302, 244] width 129 height 91
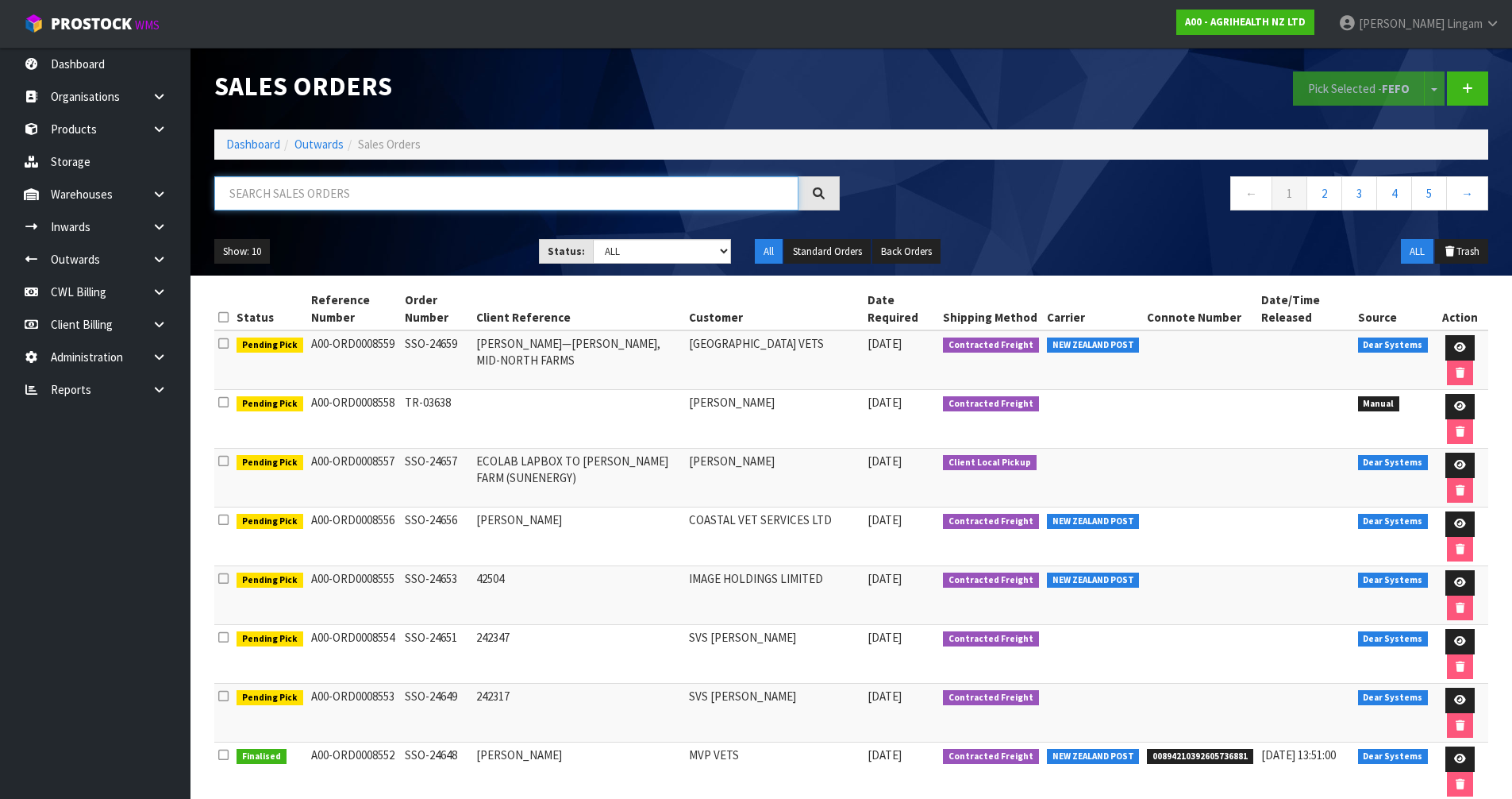
click at [375, 195] on input "text" at bounding box center [506, 193] width 584 height 34
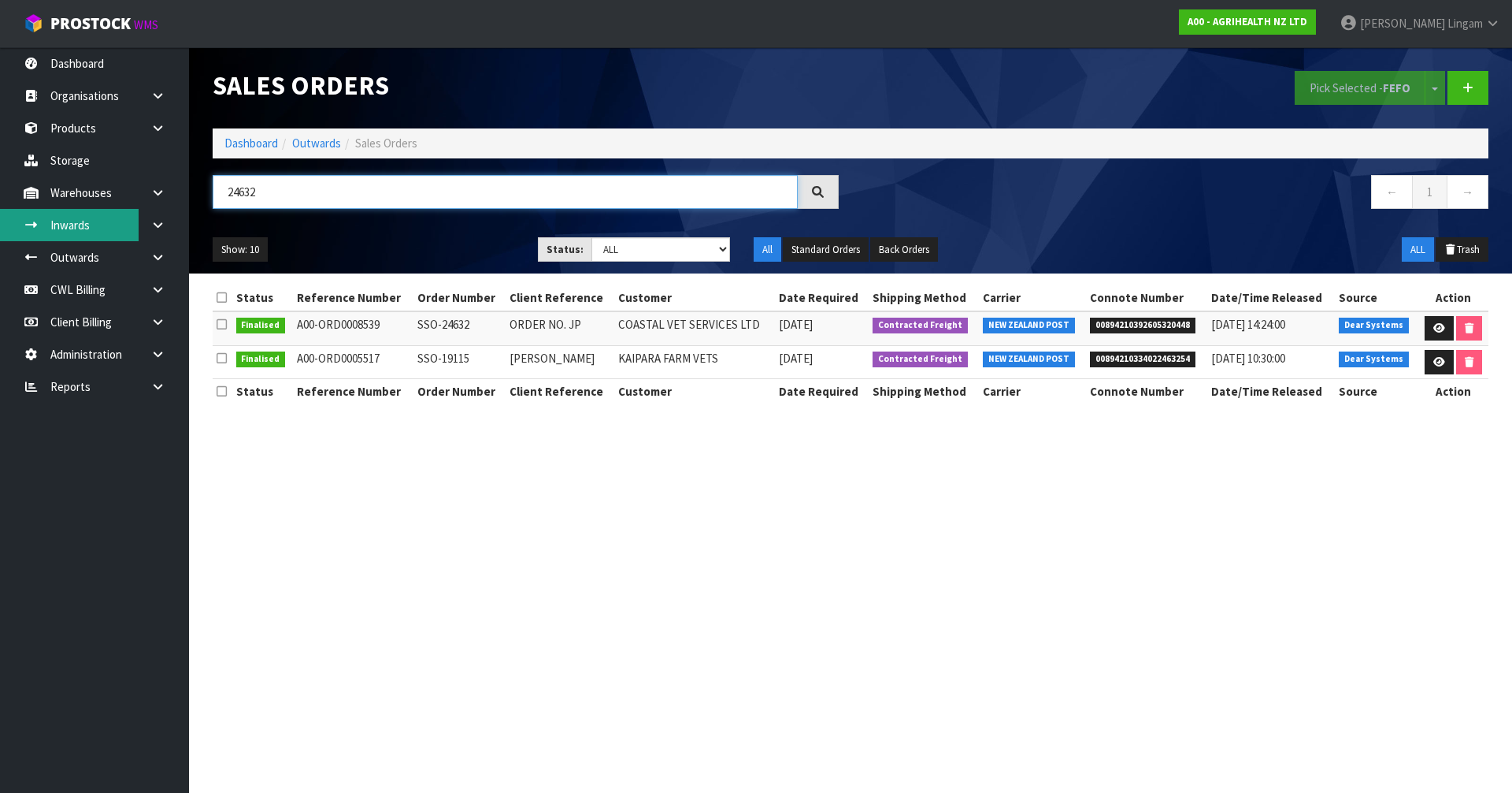
type input "24632"
click at [255, 143] on link "Dashboard" at bounding box center [251, 143] width 53 height 15
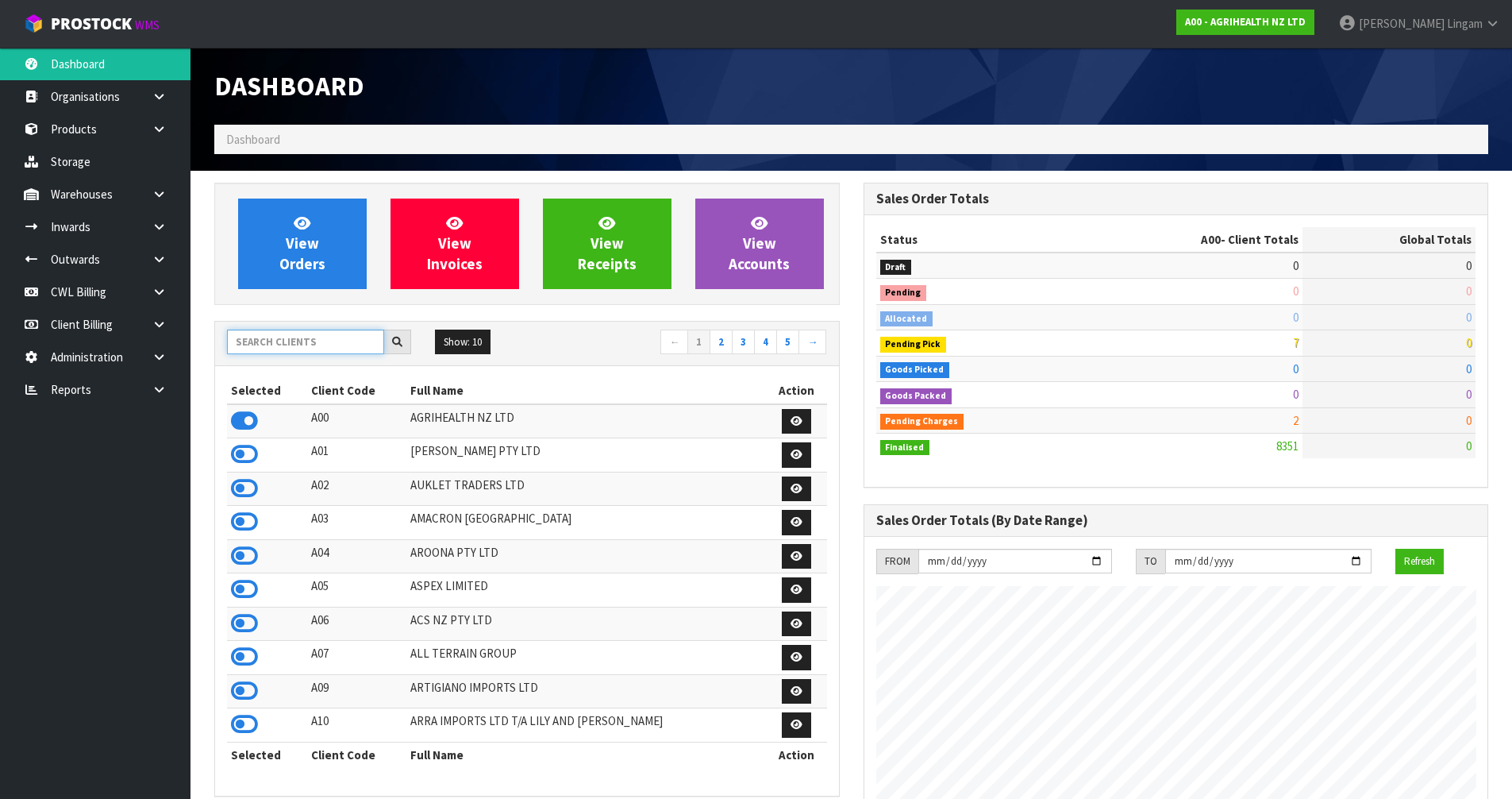
click at [311, 339] on input "text" at bounding box center [305, 341] width 157 height 24
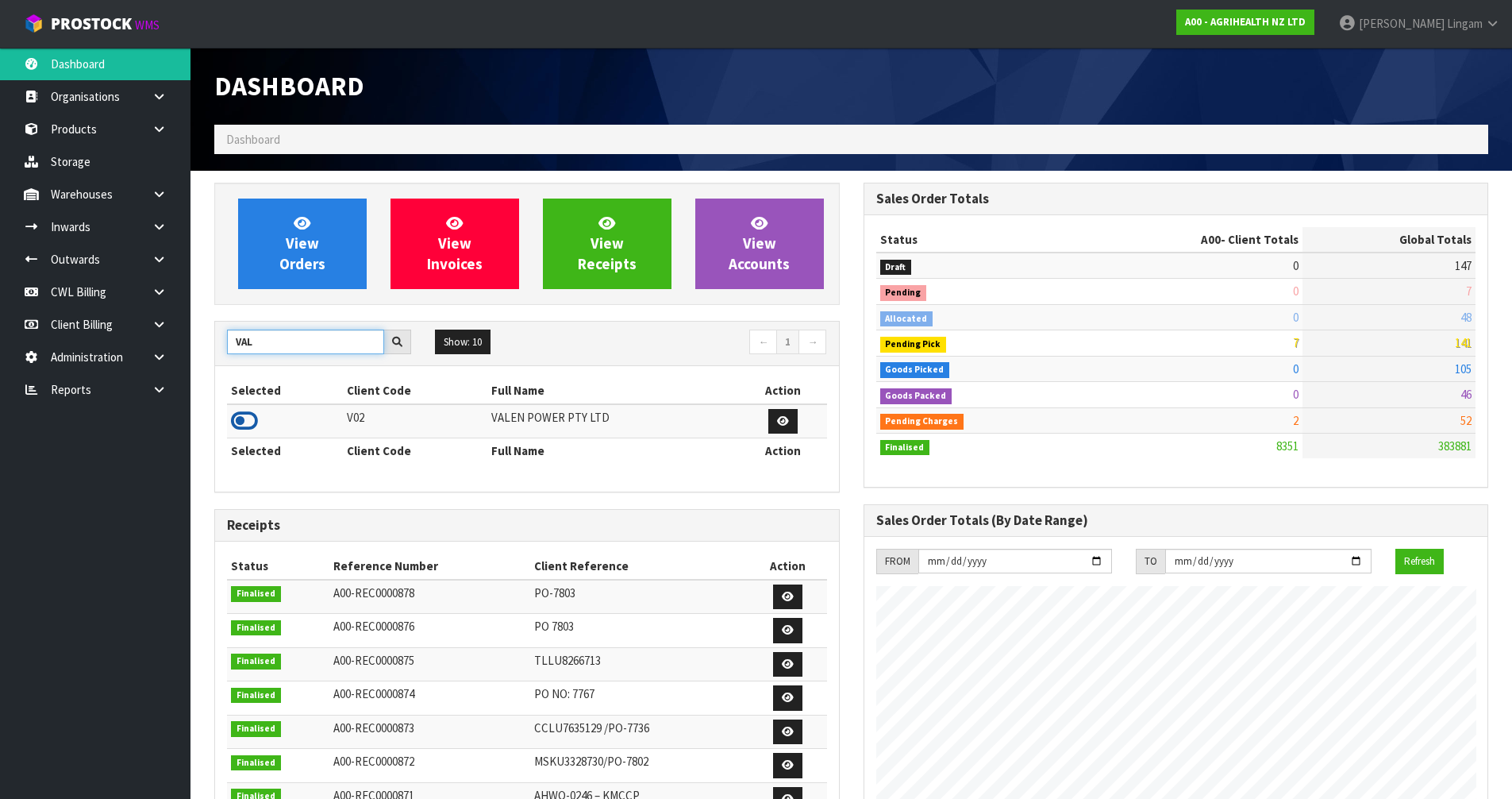
type input "VAL"
click at [244, 423] on icon at bounding box center [244, 421] width 27 height 24
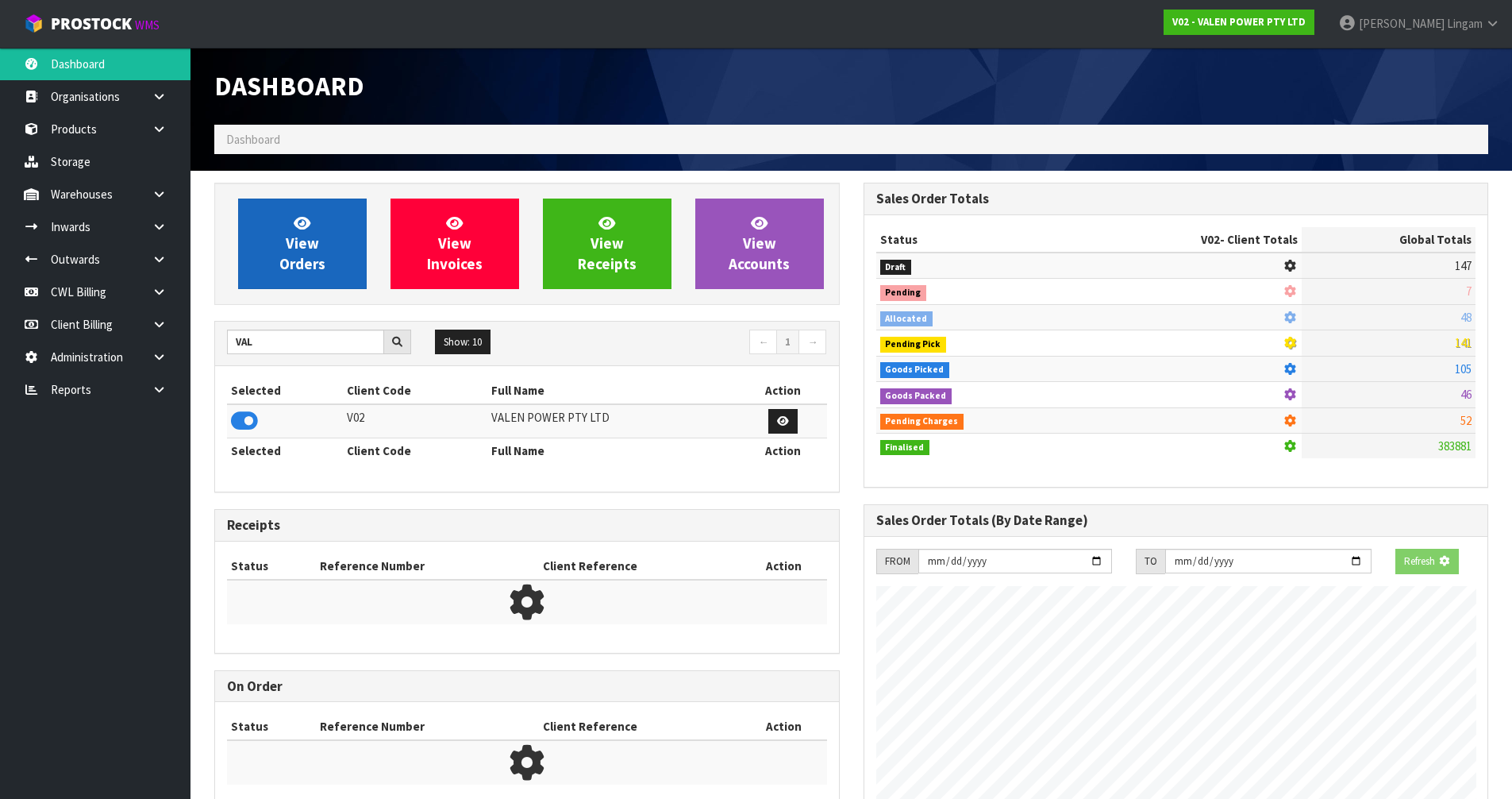
scroll to position [792831, 793013]
click at [323, 269] on span "View Orders" at bounding box center [302, 243] width 46 height 60
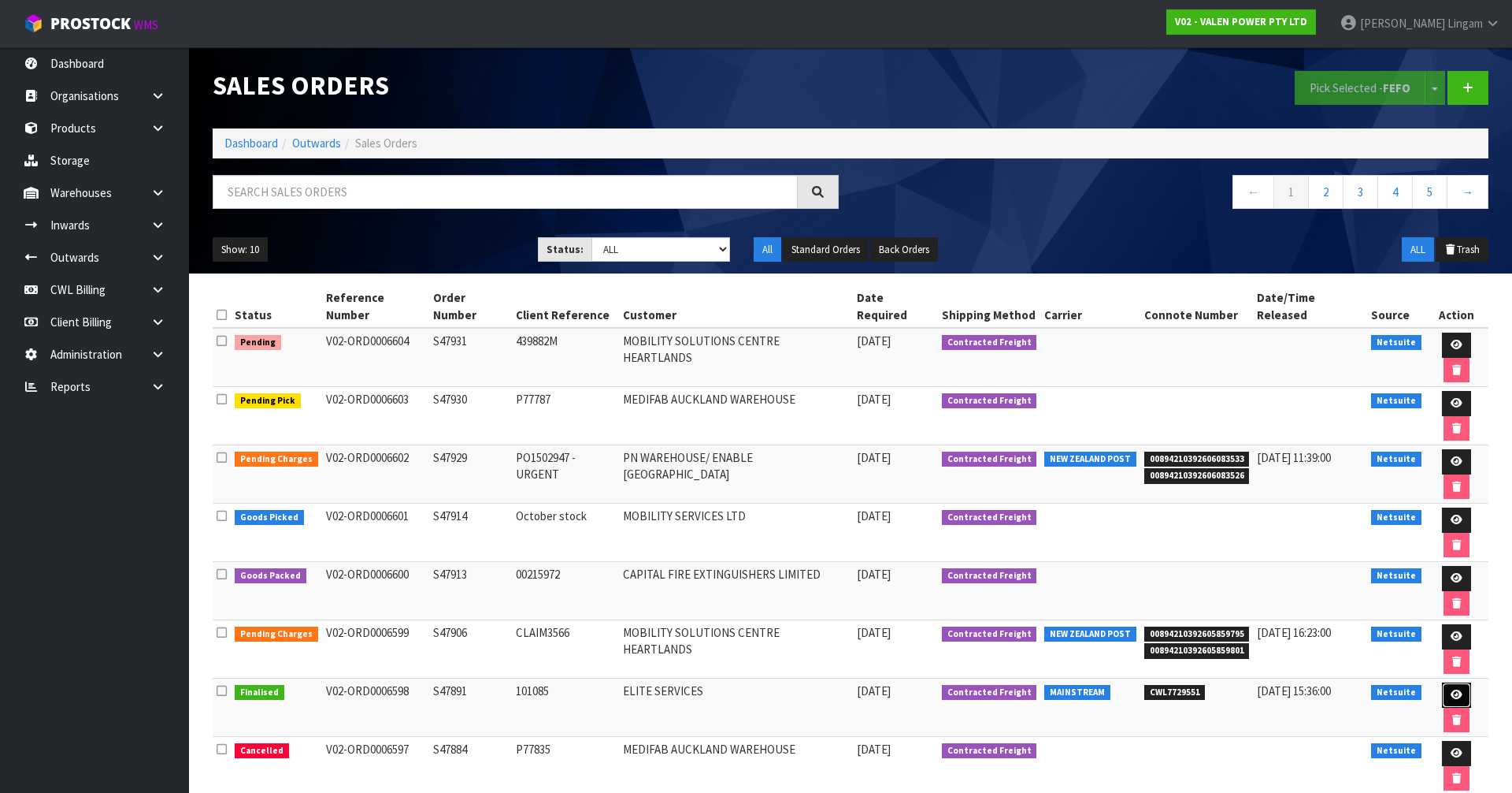
click at [1442, 682] on link at bounding box center [1456, 695] width 29 height 25
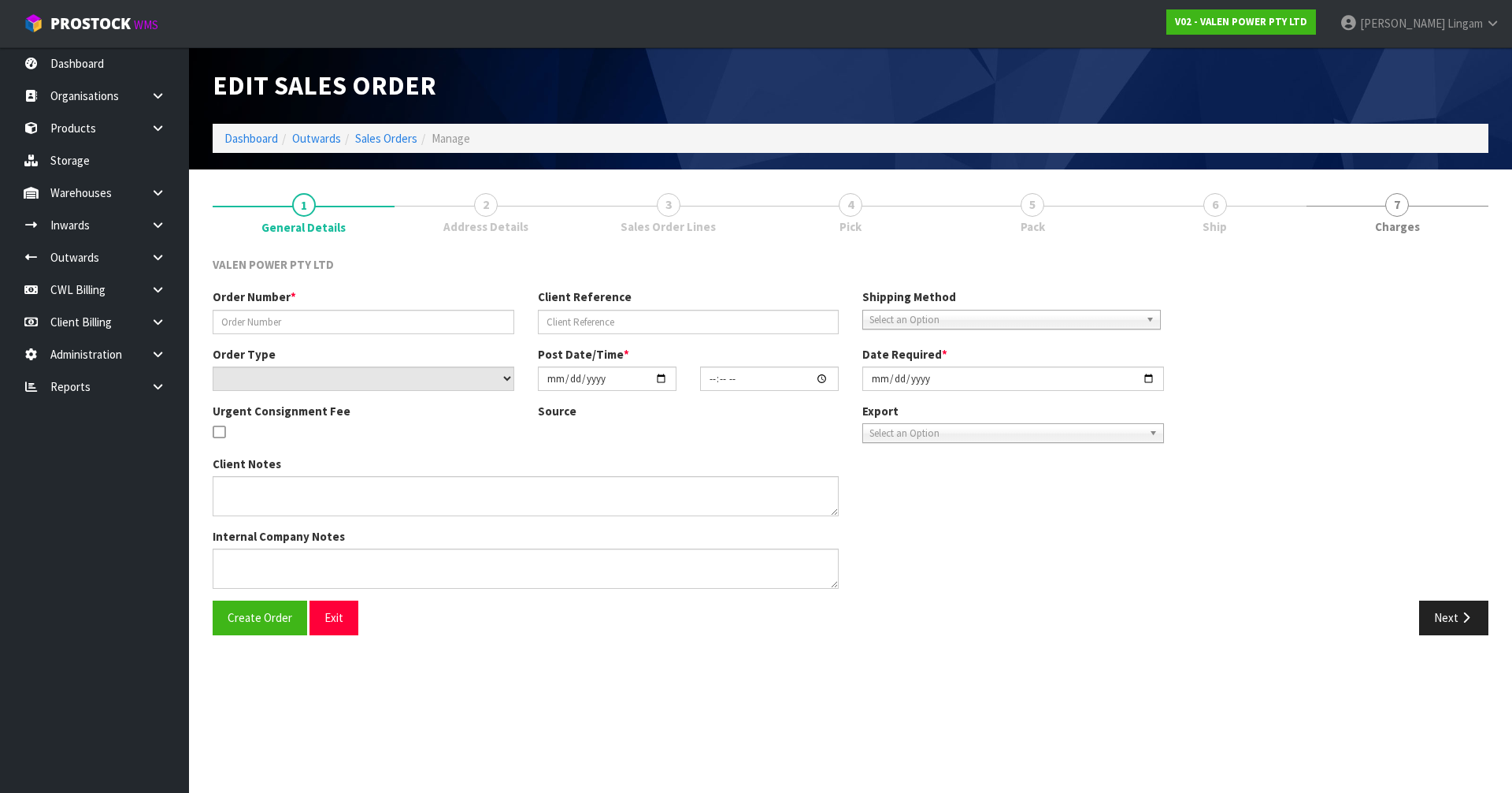
type input "S47891"
type input "101085"
select select "number:0"
type input "[DATE]"
type input "15:15:09.000"
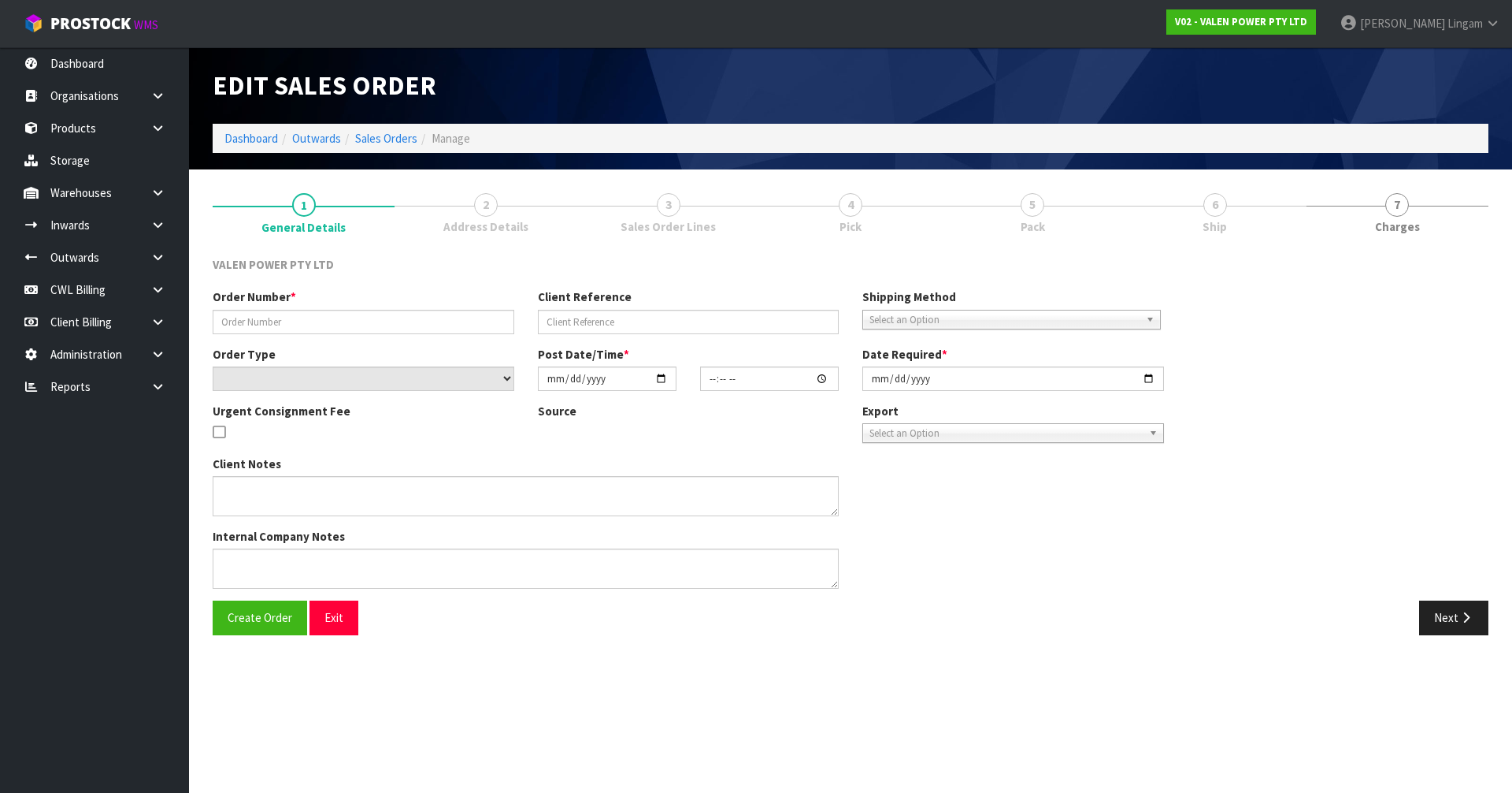
type input "[DATE]"
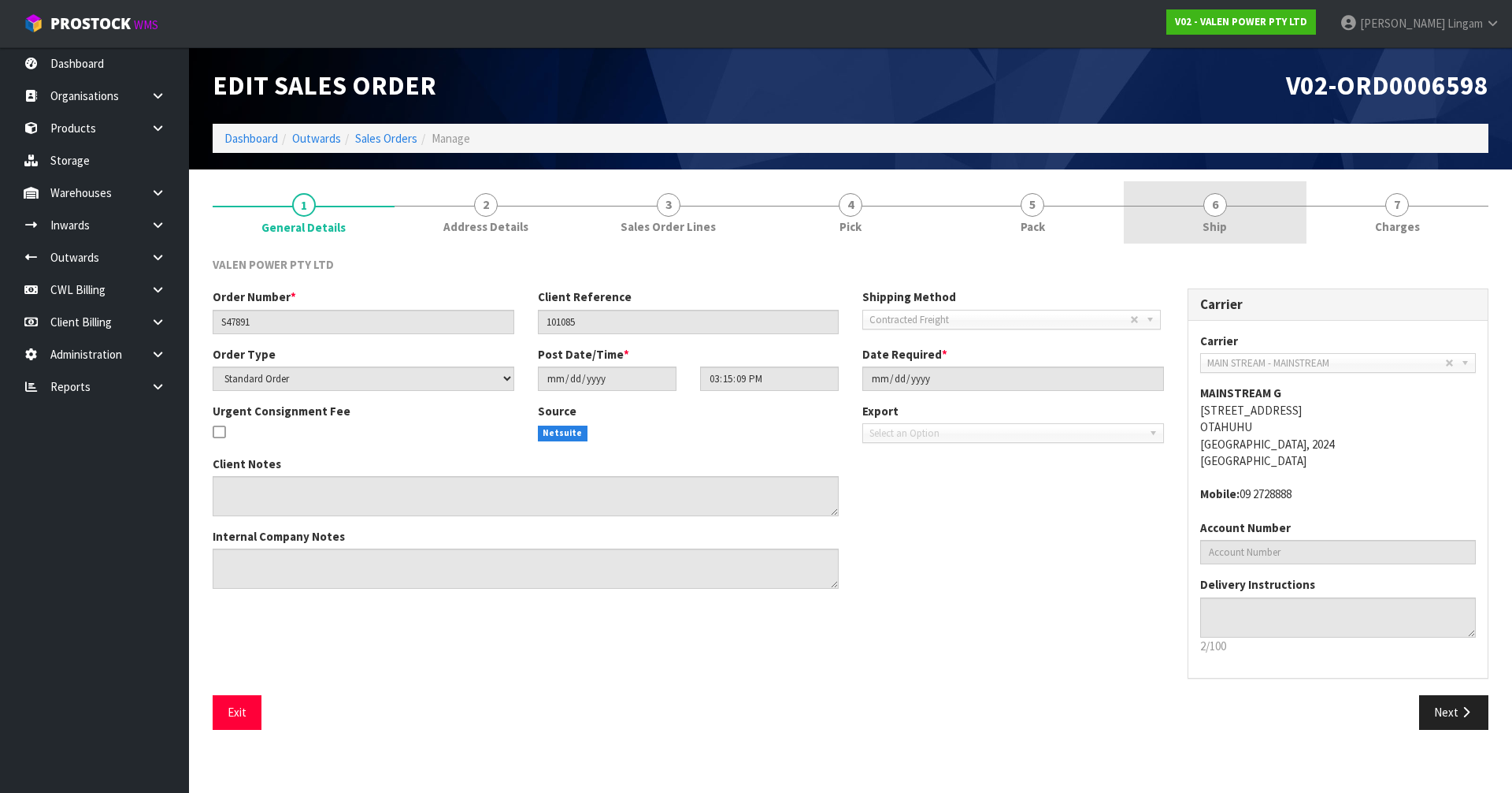
click at [1269, 222] on link "6 Ship" at bounding box center [1214, 212] width 182 height 63
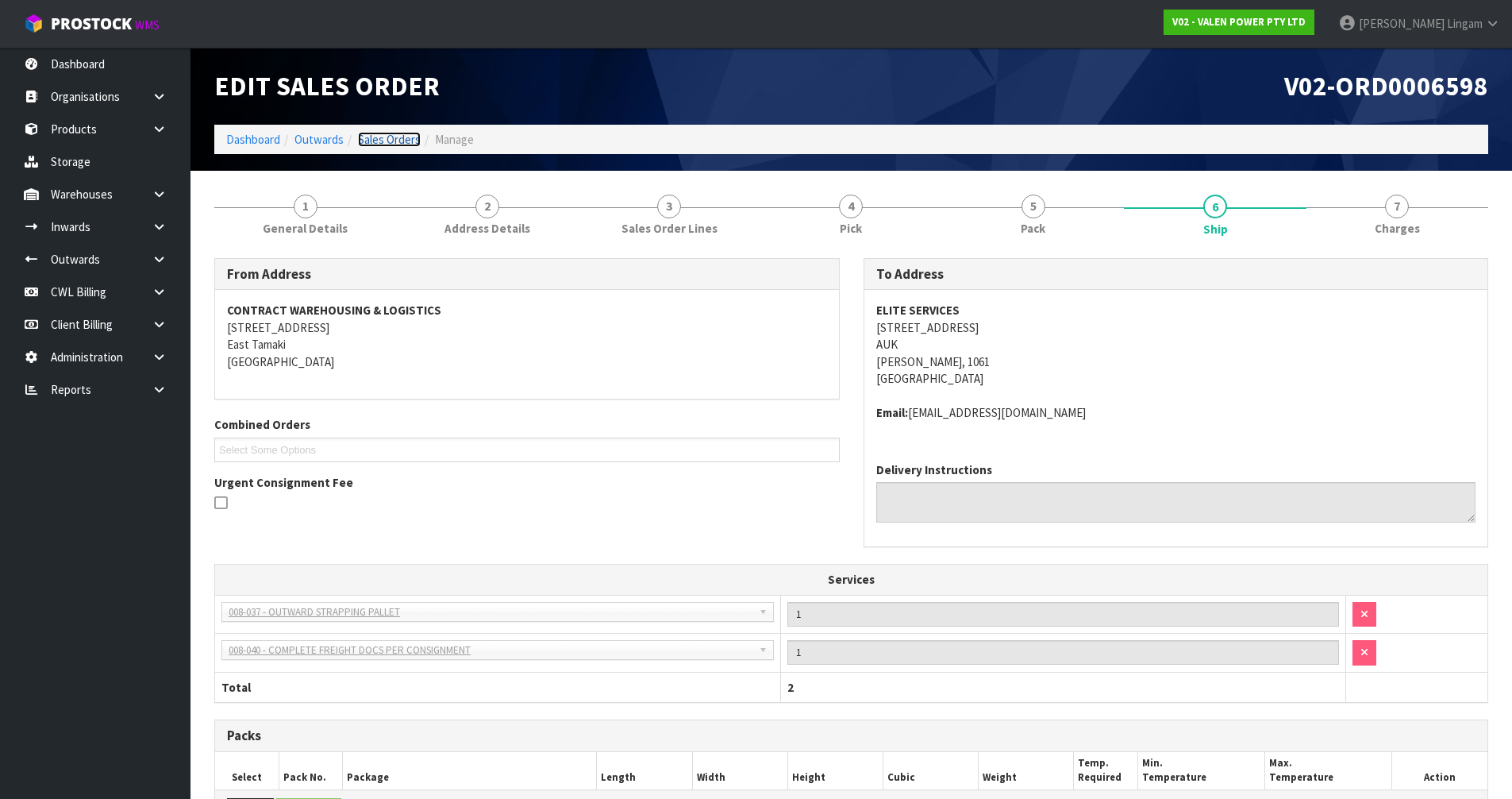
click at [401, 139] on link "Sales Orders" at bounding box center [389, 139] width 63 height 15
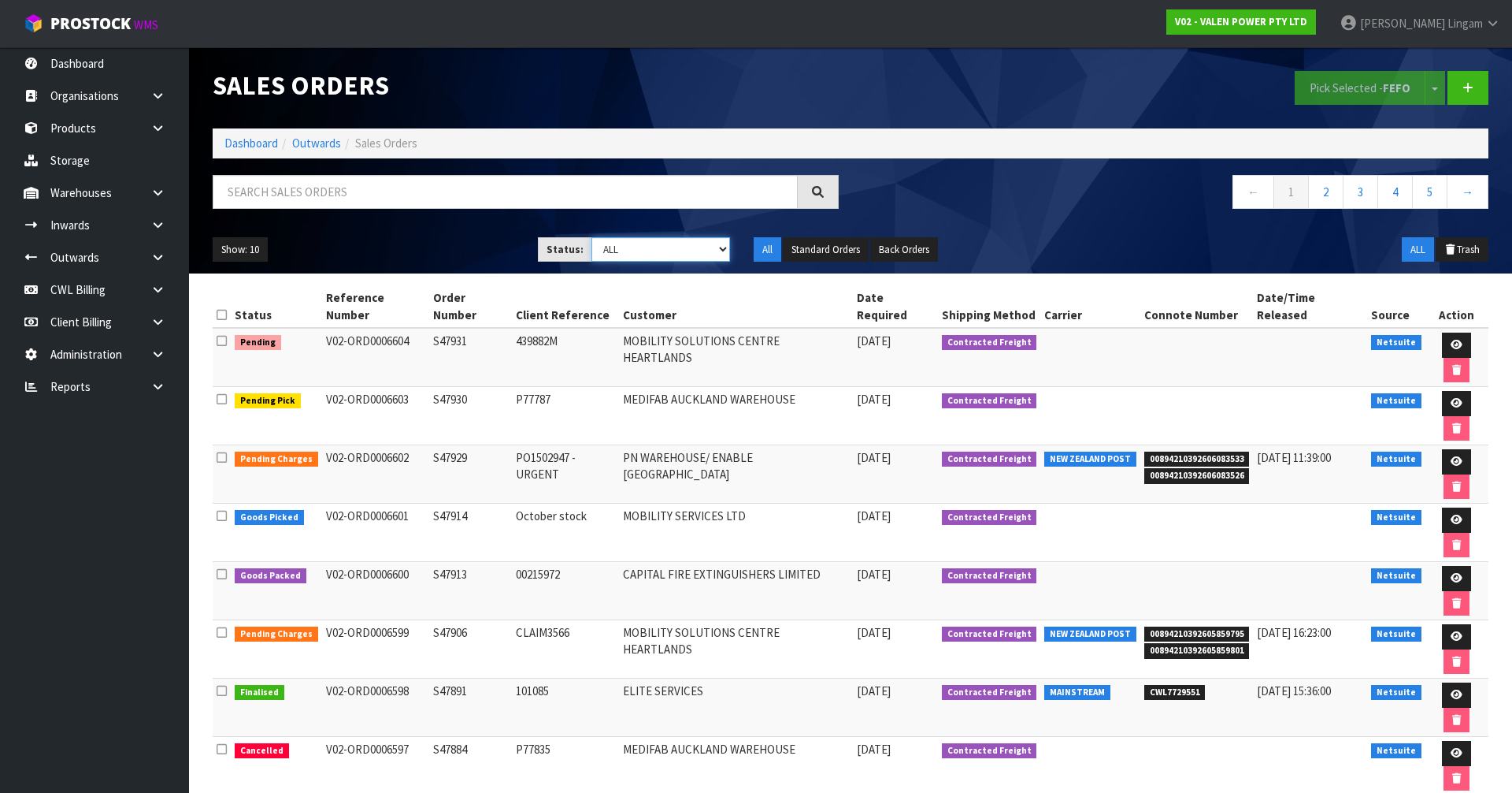
click at [680, 246] on select "Draft Pending Allocated Pending Pick Goods Picked Goods Packed Pending Charges …" at bounding box center [661, 248] width 139 height 24
select select "string:6"
click at [592, 237] on select "Draft Pending Allocated Pending Pick Goods Picked Goods Packed Pending Charges …" at bounding box center [661, 248] width 139 height 24
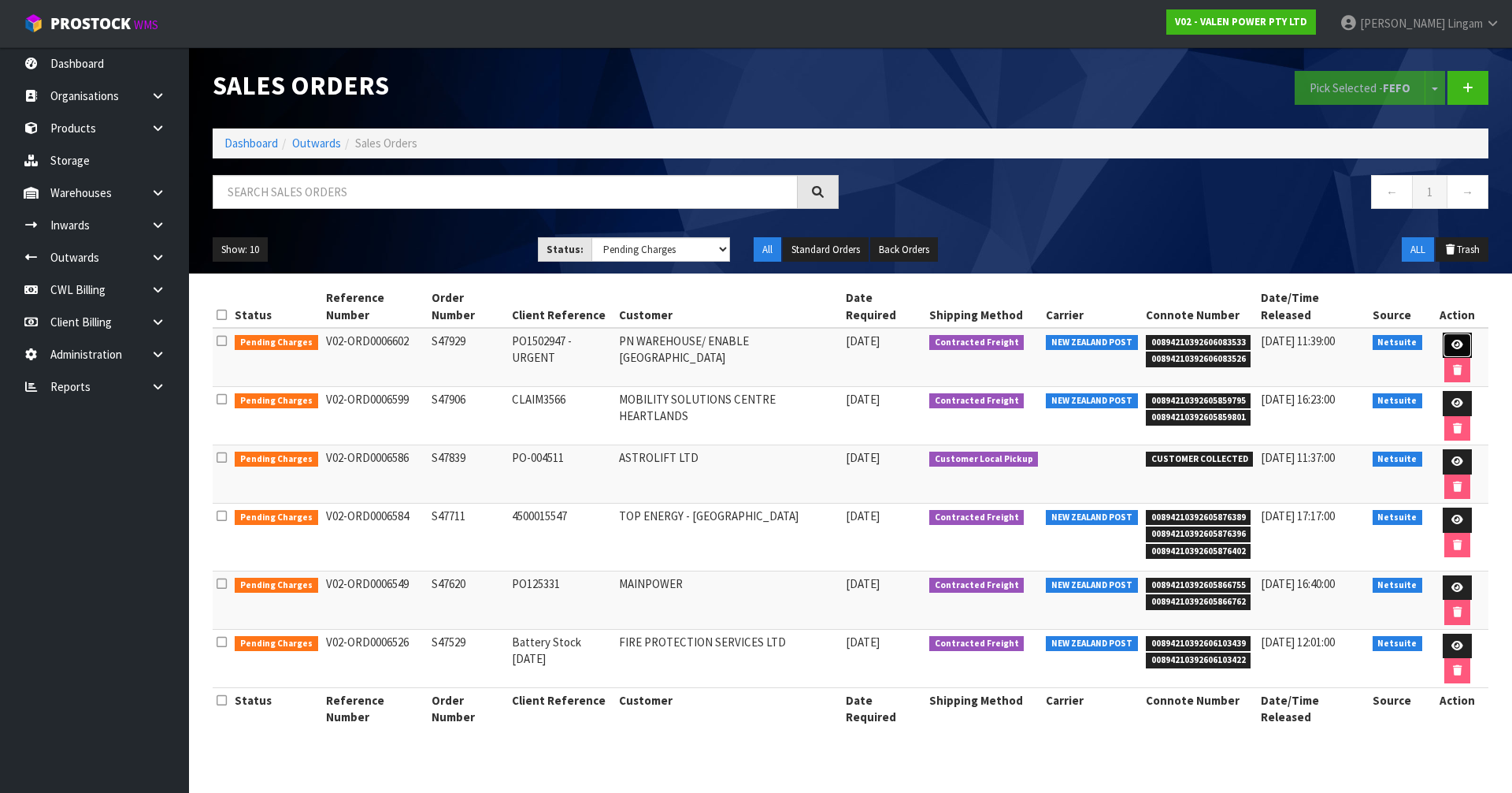
click at [1451, 339] on icon at bounding box center [1457, 344] width 12 height 10
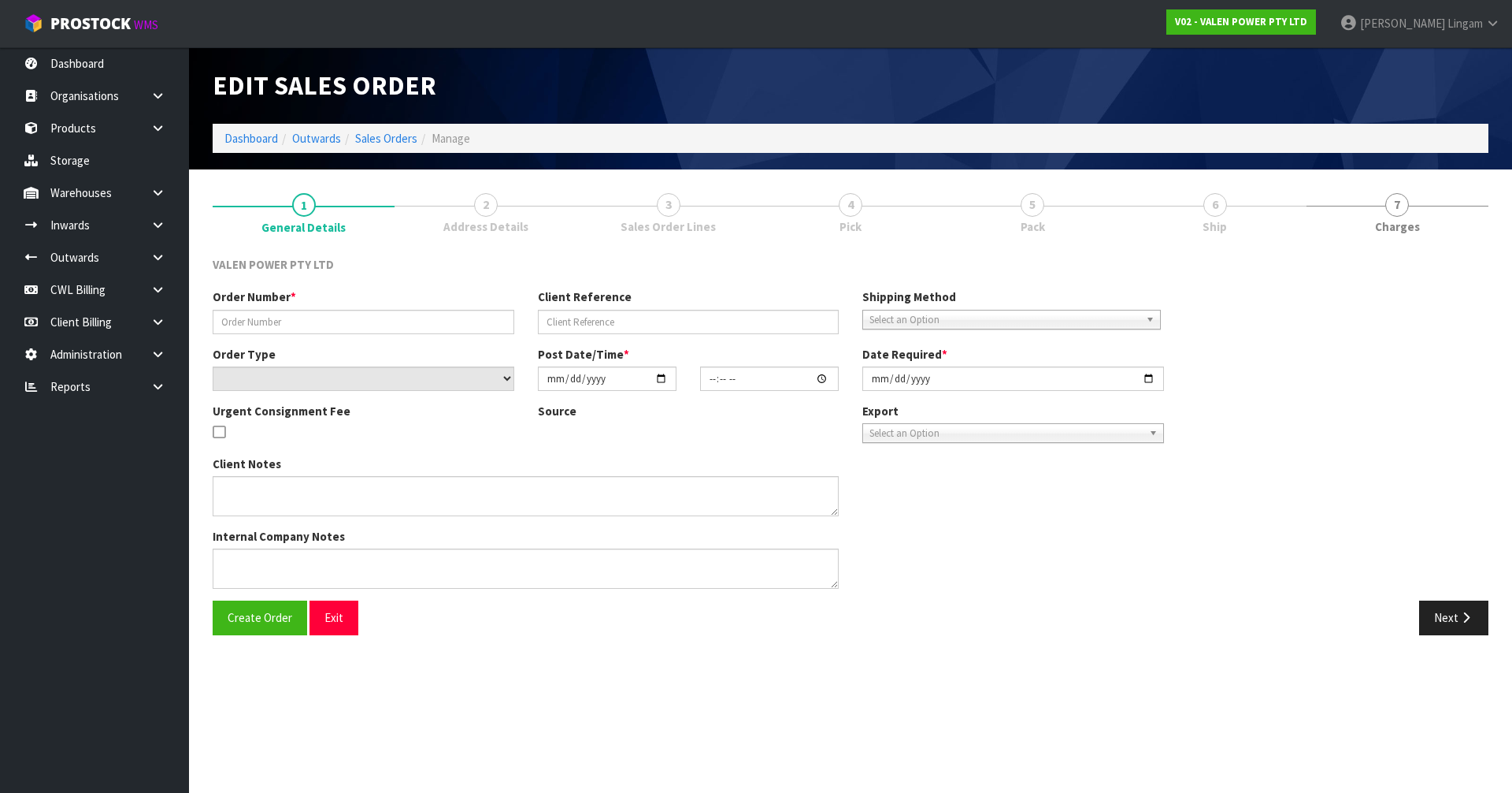
type input "S47929"
type input "PO1502947 -URGENT"
select select "number:0"
type input "[DATE]"
type input "15:00:07.000"
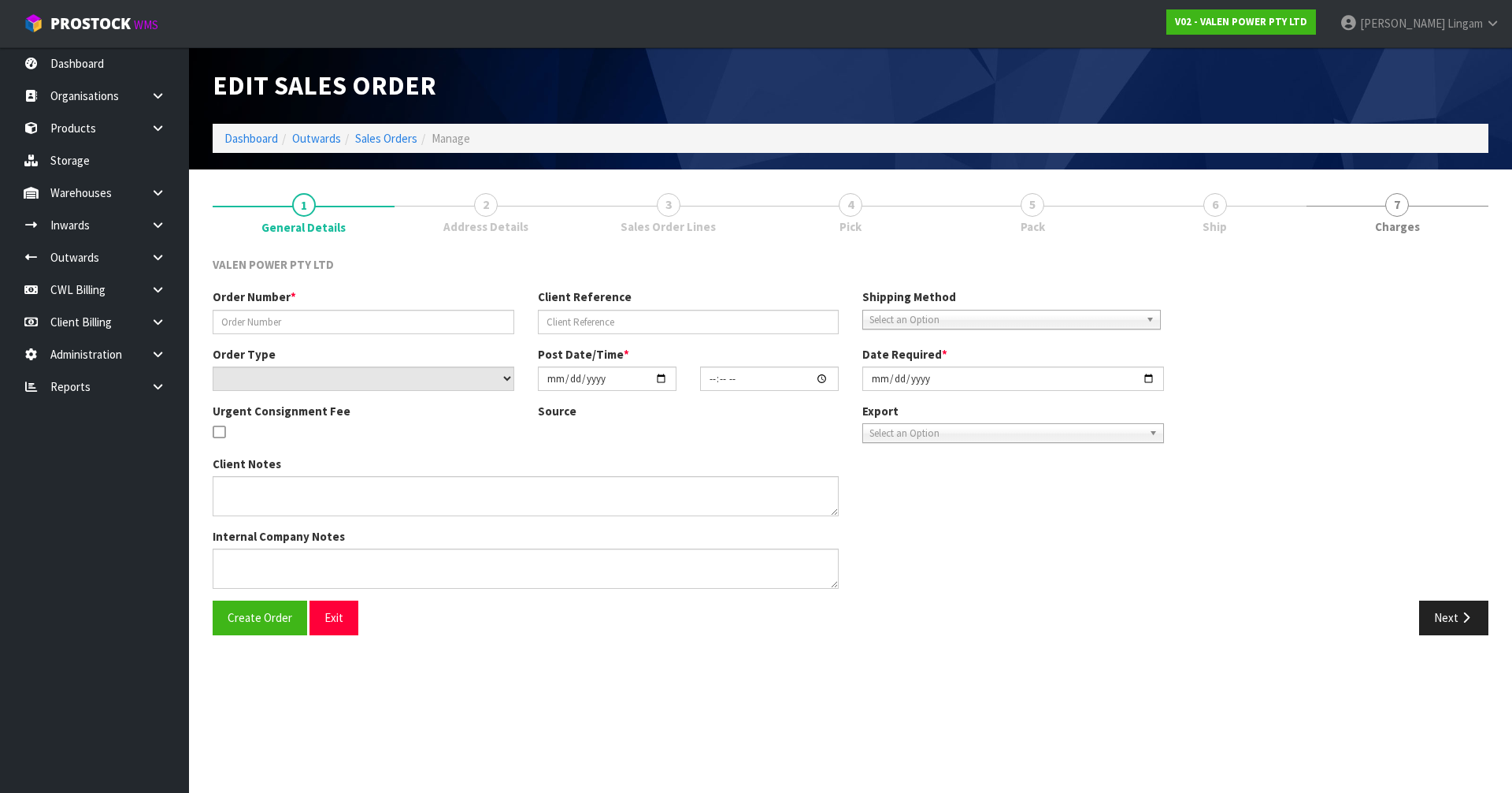
type input "[DATE]"
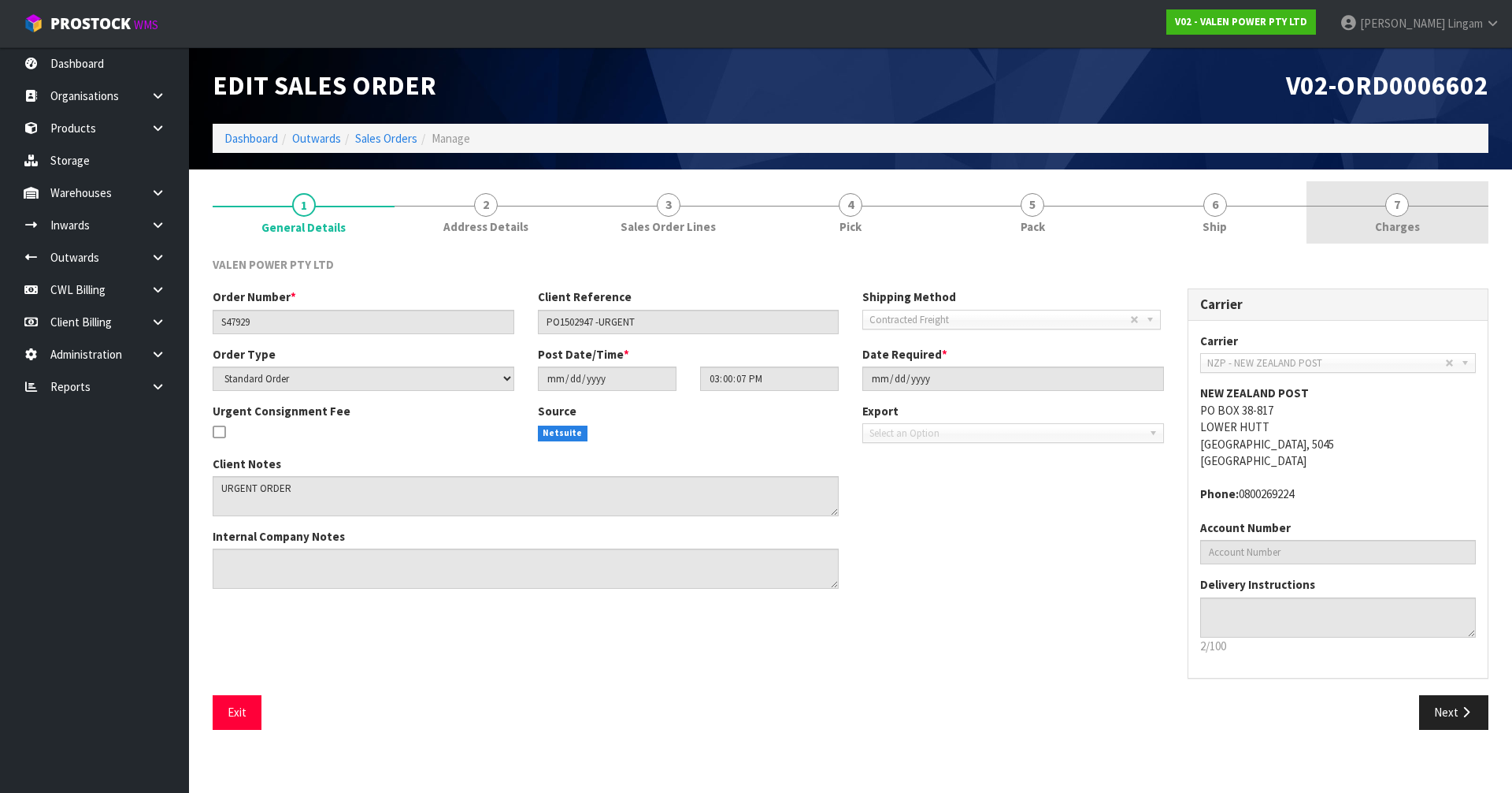
click at [1412, 228] on span "Charges" at bounding box center [1398, 227] width 45 height 17
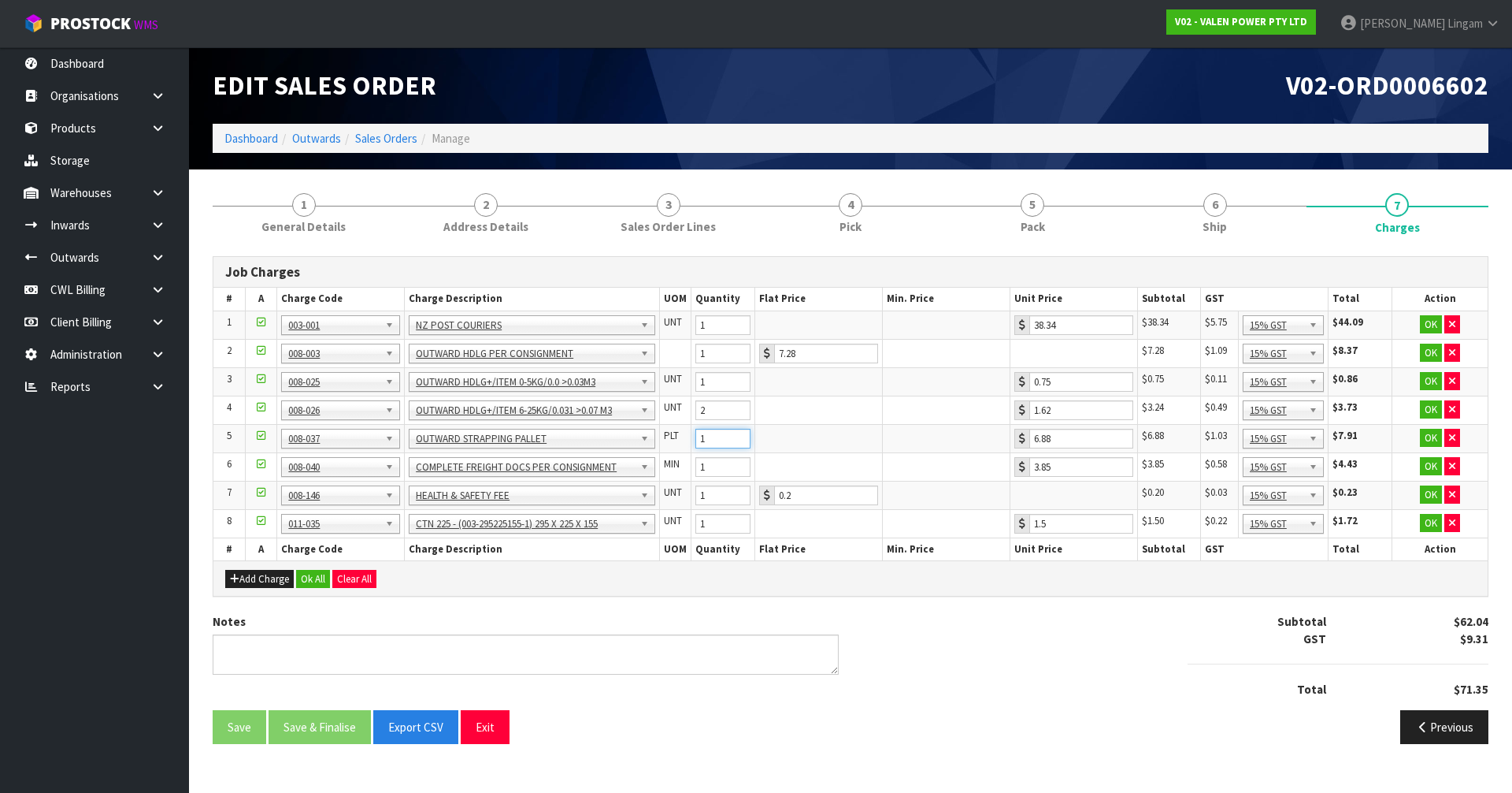
click at [739, 441] on input "1" at bounding box center [723, 439] width 55 height 20
click at [308, 582] on button "Ok All" at bounding box center [313, 579] width 34 height 19
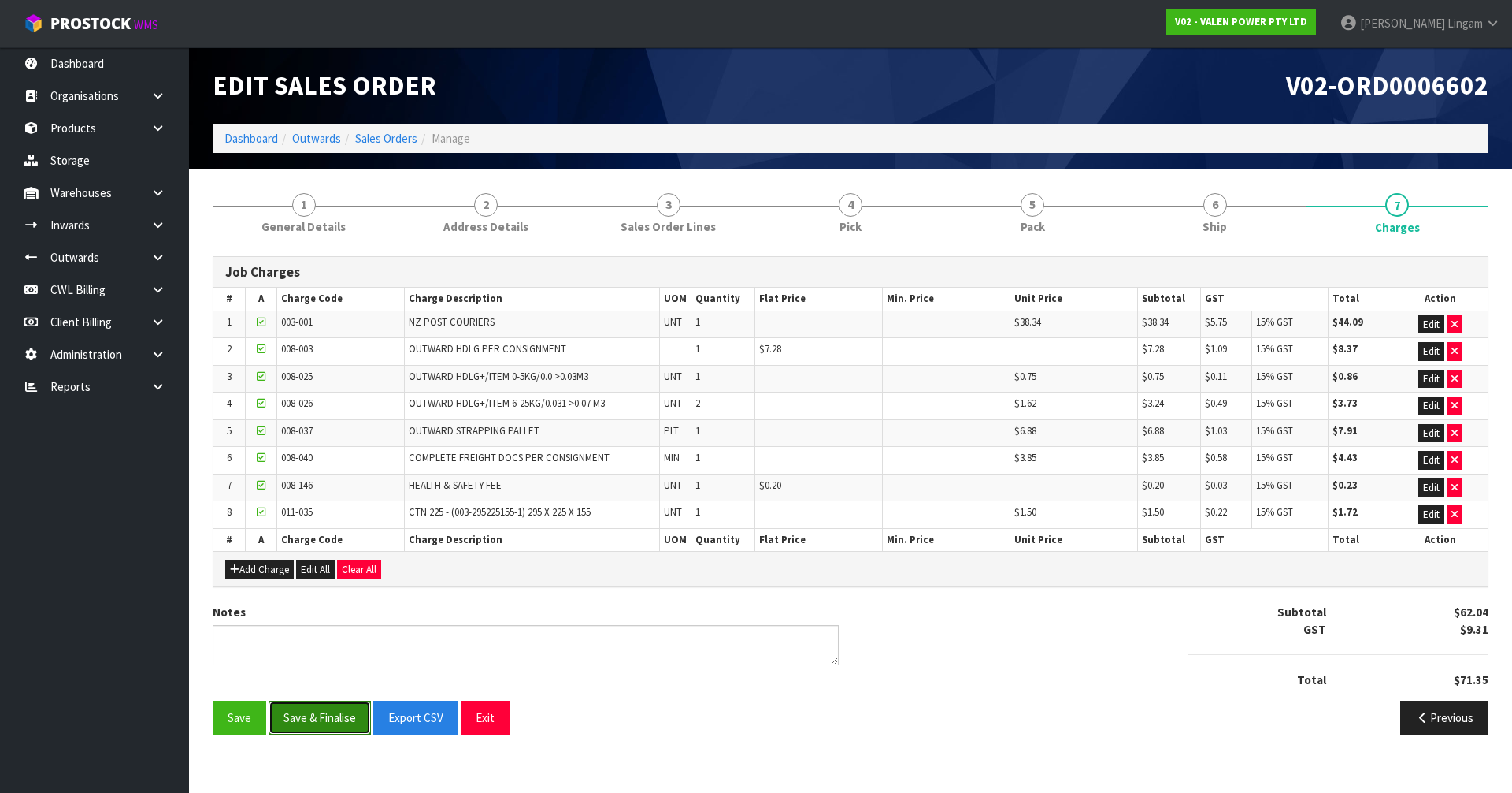
click at [338, 716] on button "Save & Finalise" at bounding box center [319, 717] width 103 height 34
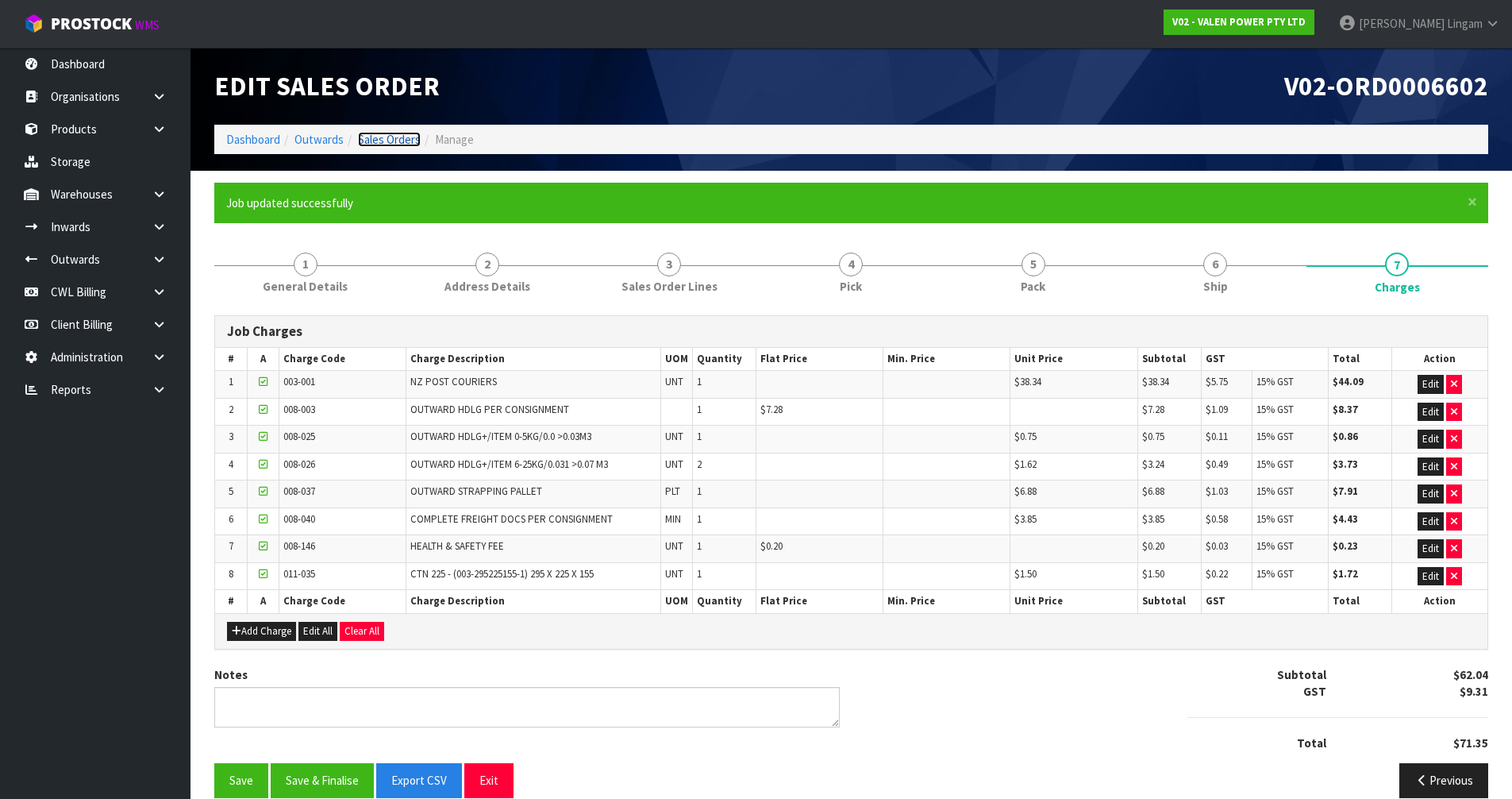
click at [402, 139] on link "Sales Orders" at bounding box center [389, 139] width 63 height 15
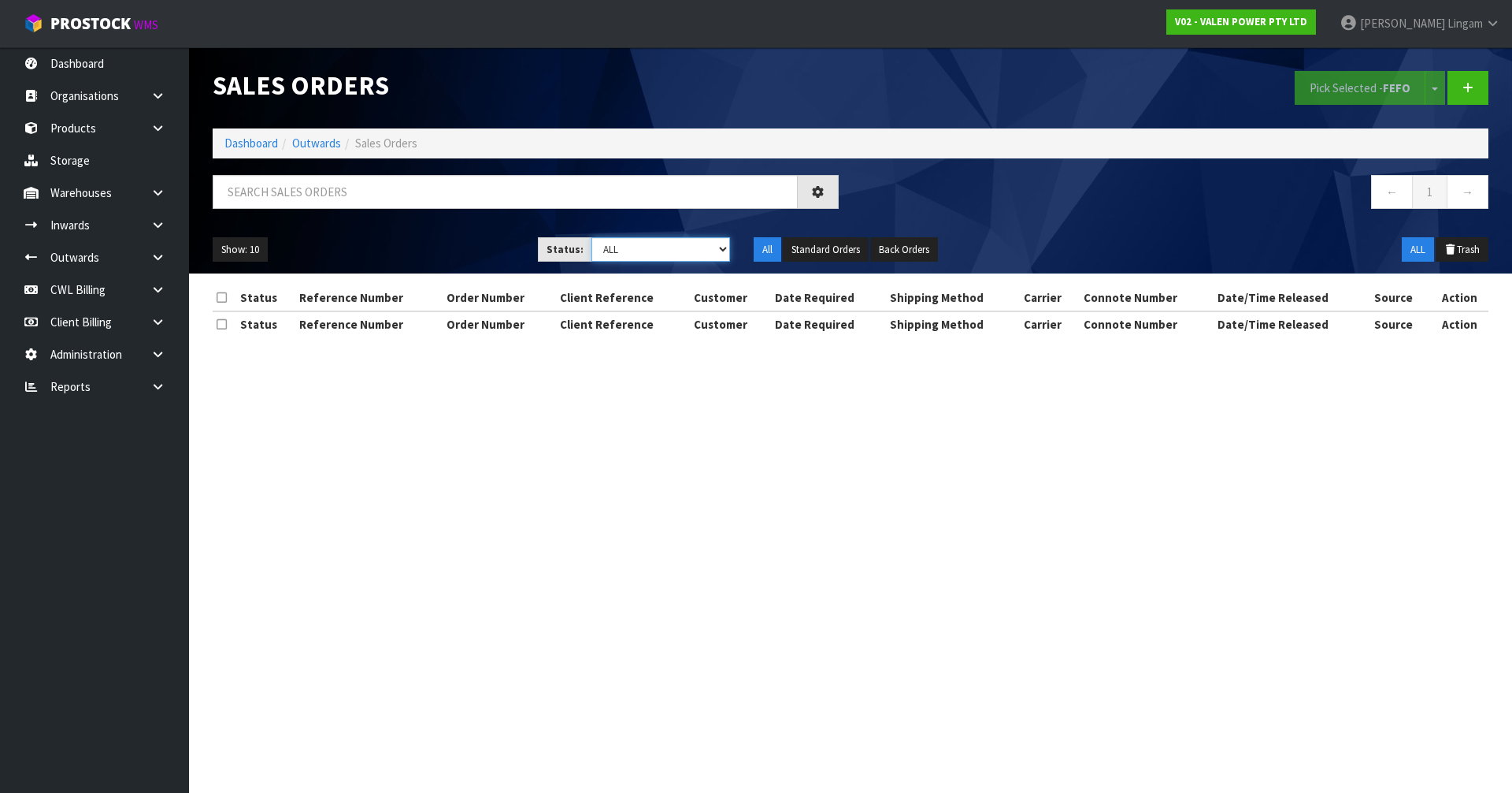
click at [711, 250] on select "Draft Pending Allocated Pending Pick Goods Picked Goods Packed Pending Charges …" at bounding box center [661, 248] width 139 height 24
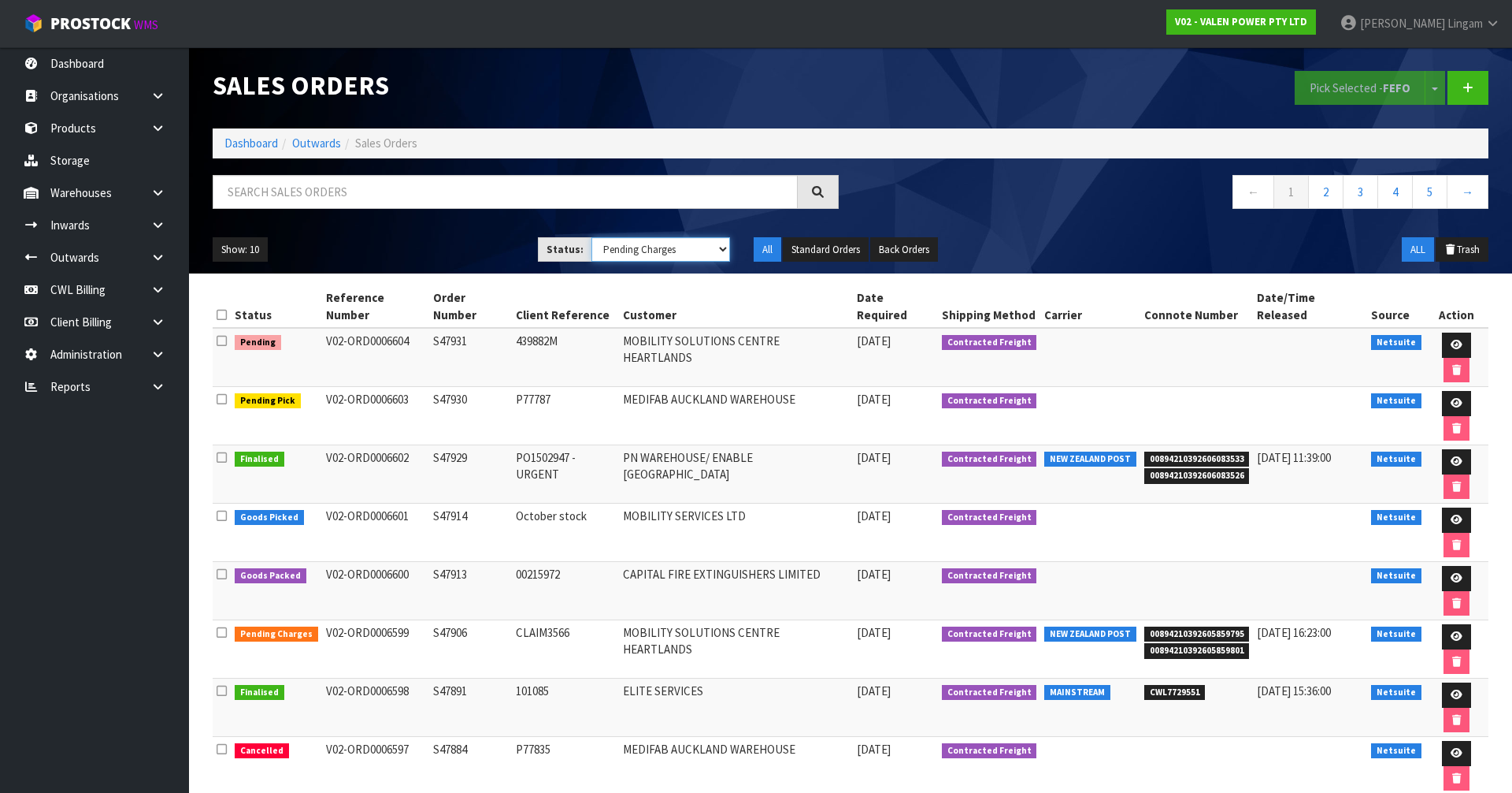
click at [592, 237] on select "Draft Pending Allocated Pending Pick Goods Picked Goods Packed Pending Charges …" at bounding box center [661, 248] width 139 height 24
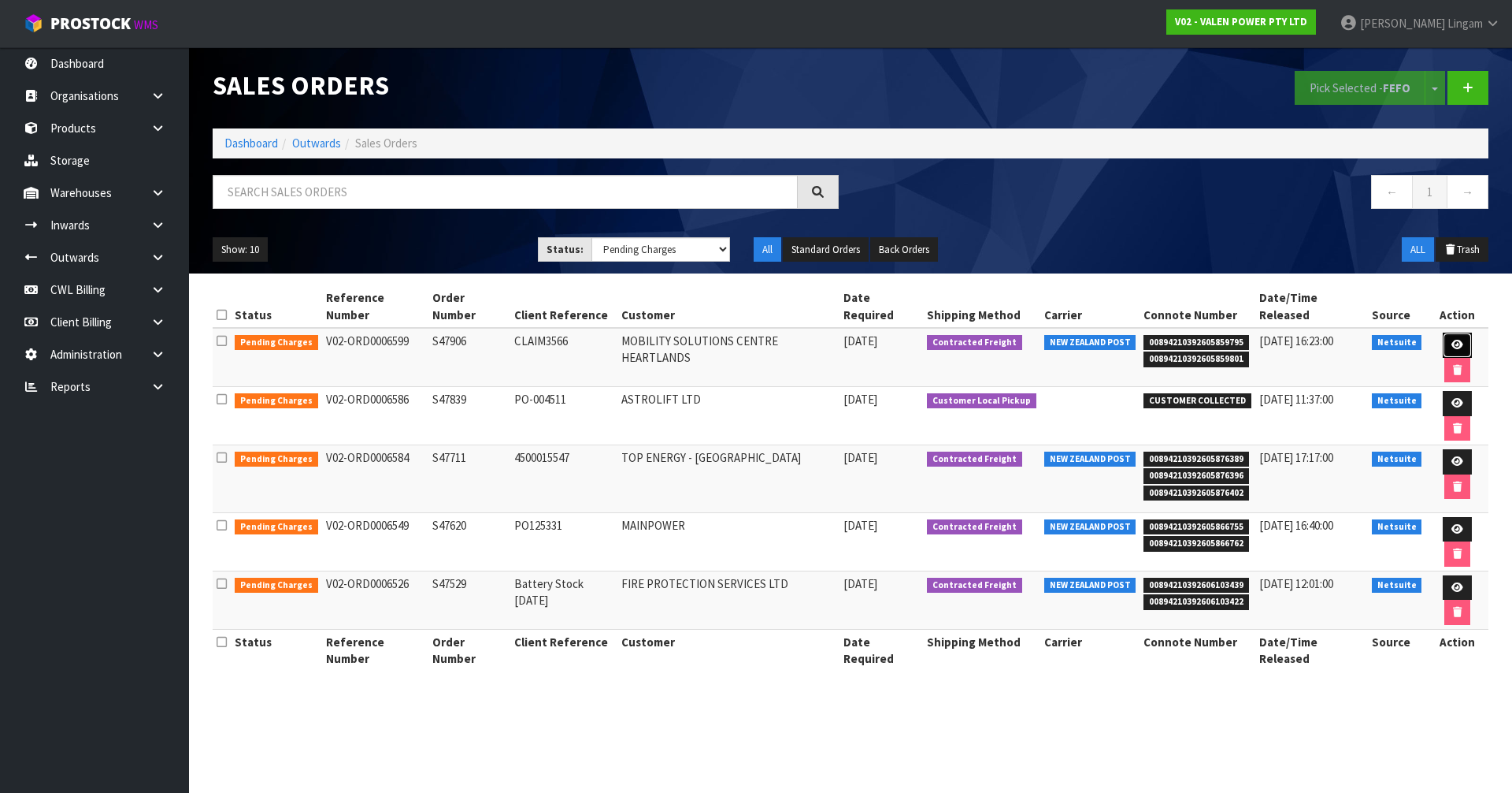
click at [1451, 339] on icon at bounding box center [1457, 344] width 12 height 10
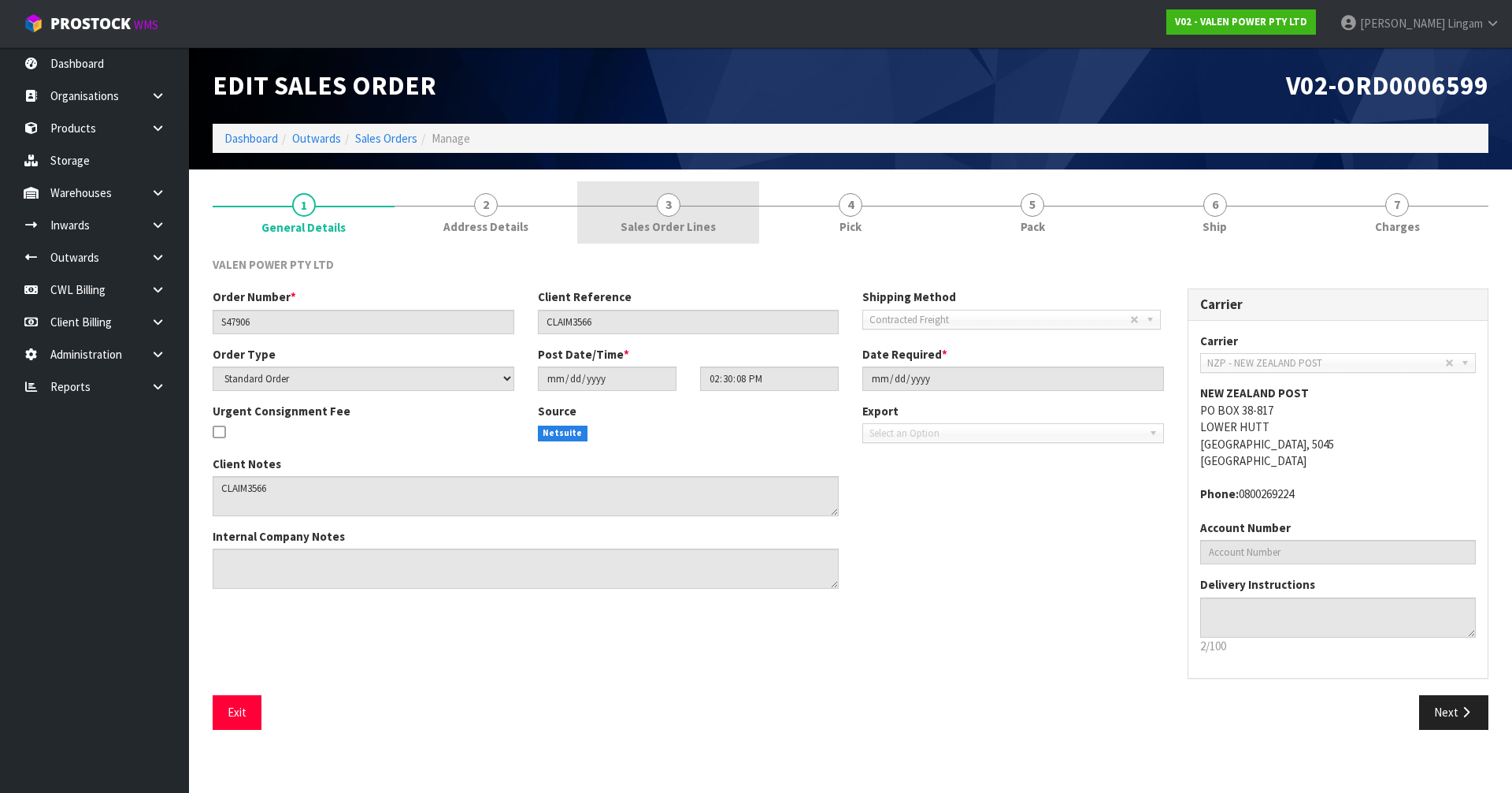
click at [682, 216] on link "3 Sales Order Lines" at bounding box center [668, 212] width 182 height 63
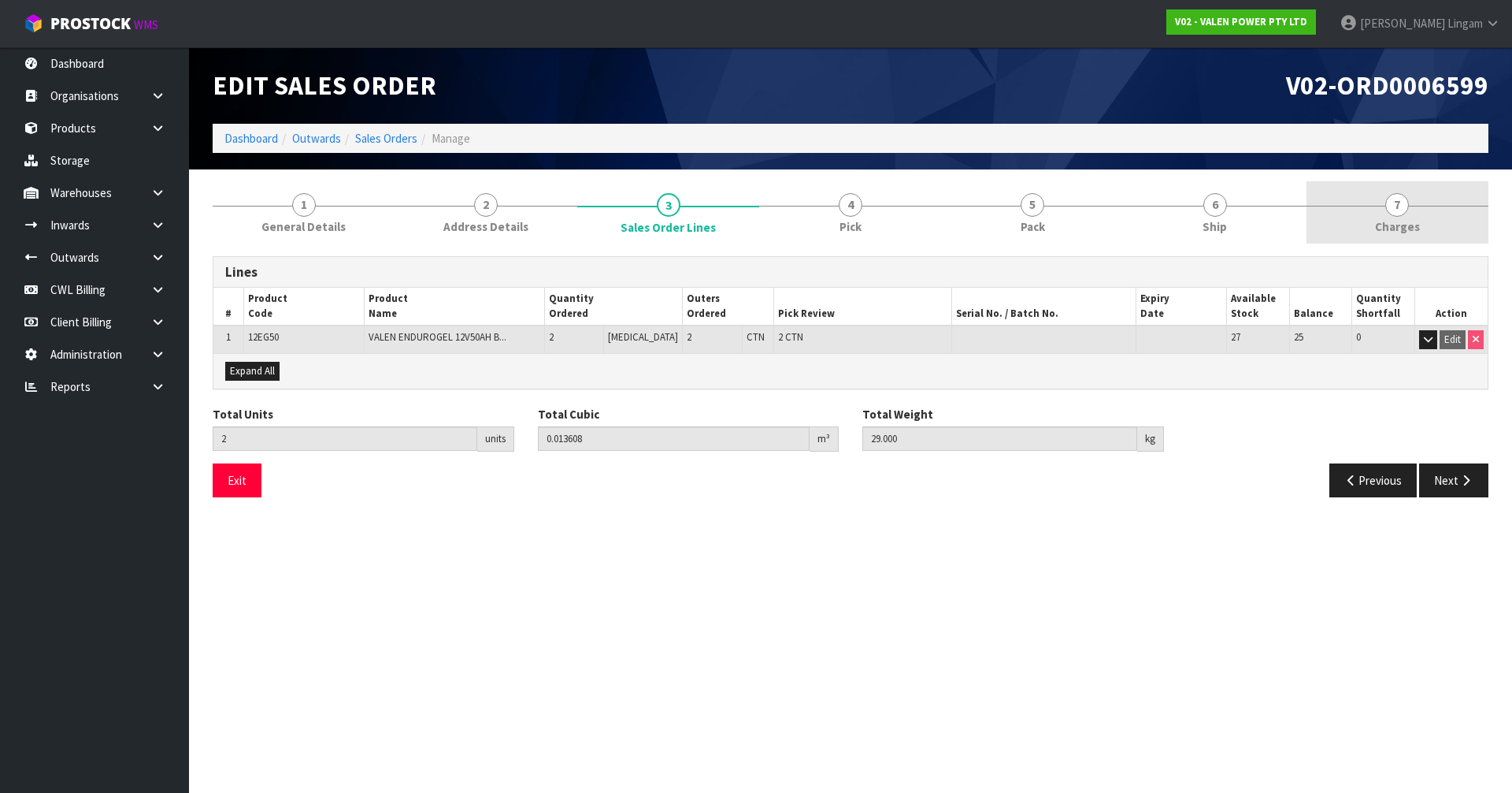
click at [1422, 218] on link "7 [GEOGRAPHIC_DATA]" at bounding box center [1397, 212] width 182 height 63
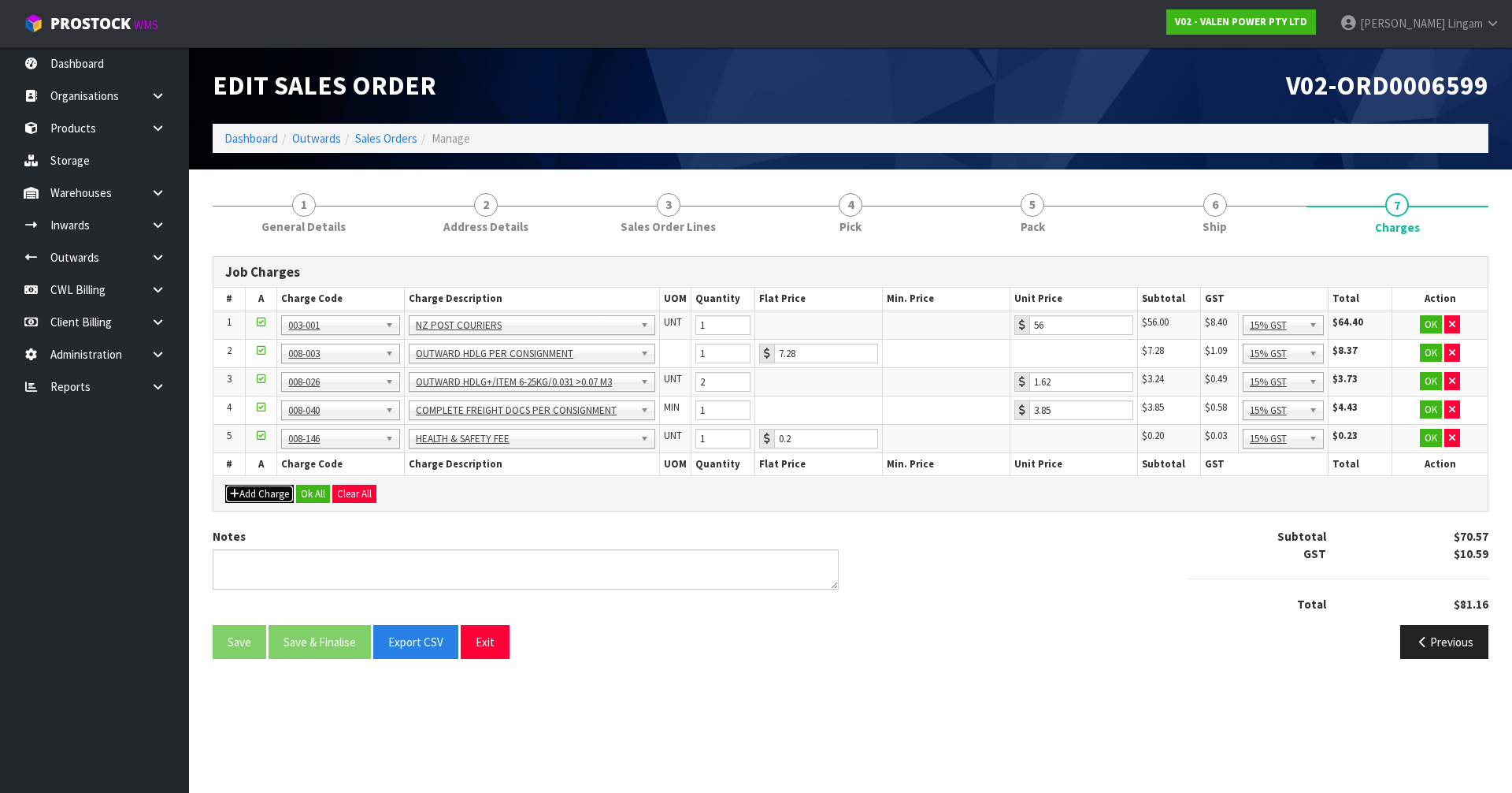
click at [250, 494] on button "Add Charge" at bounding box center [259, 494] width 68 height 19
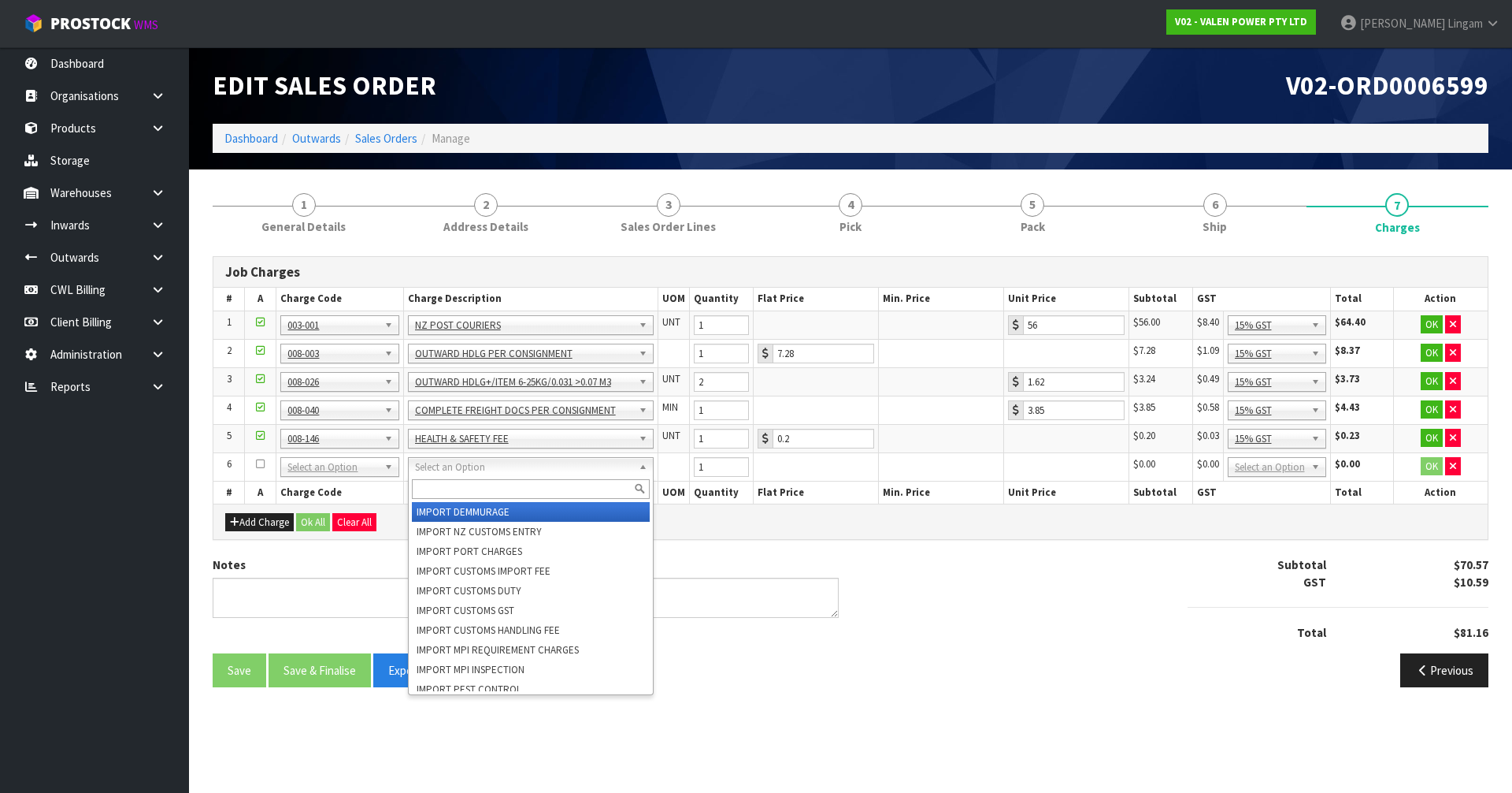
click at [433, 484] on input "text" at bounding box center [530, 489] width 238 height 20
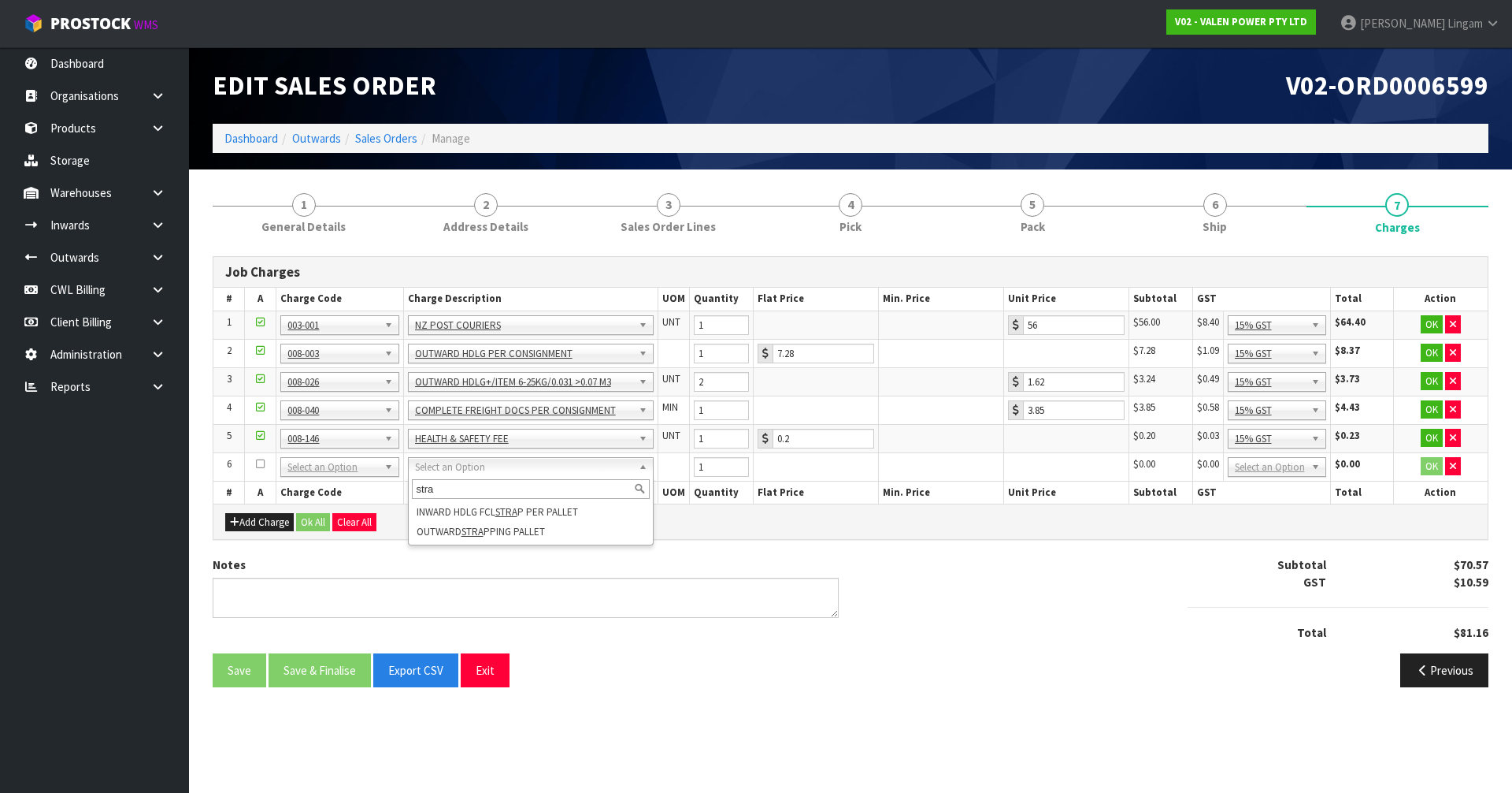
click at [538, 542] on div "stra INWARD HDLG FCL STRA P PER PALLET OUTWARD STRA PPING PALLET" at bounding box center [530, 510] width 246 height 69
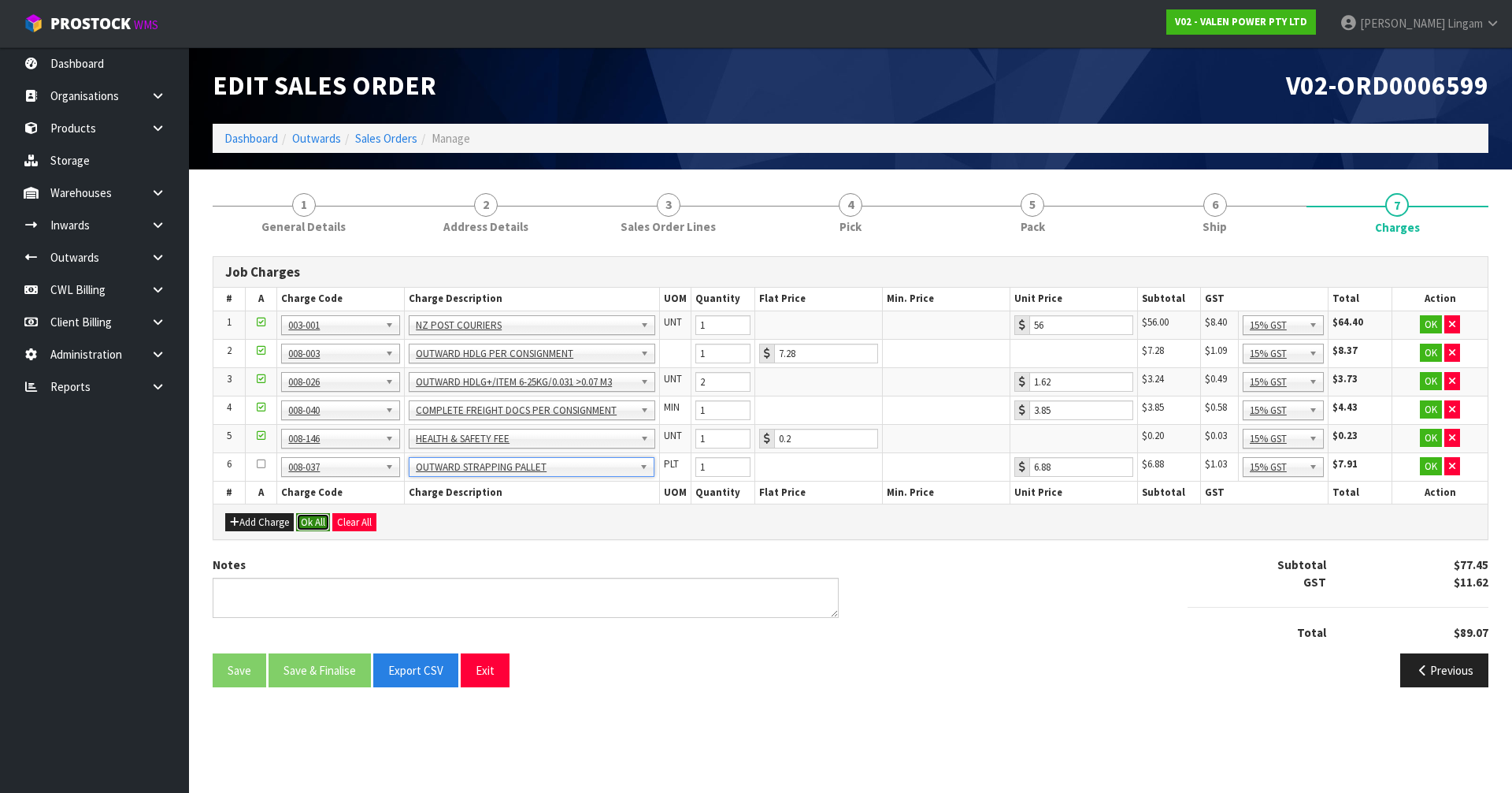
click at [321, 525] on button "Ok All" at bounding box center [313, 522] width 34 height 19
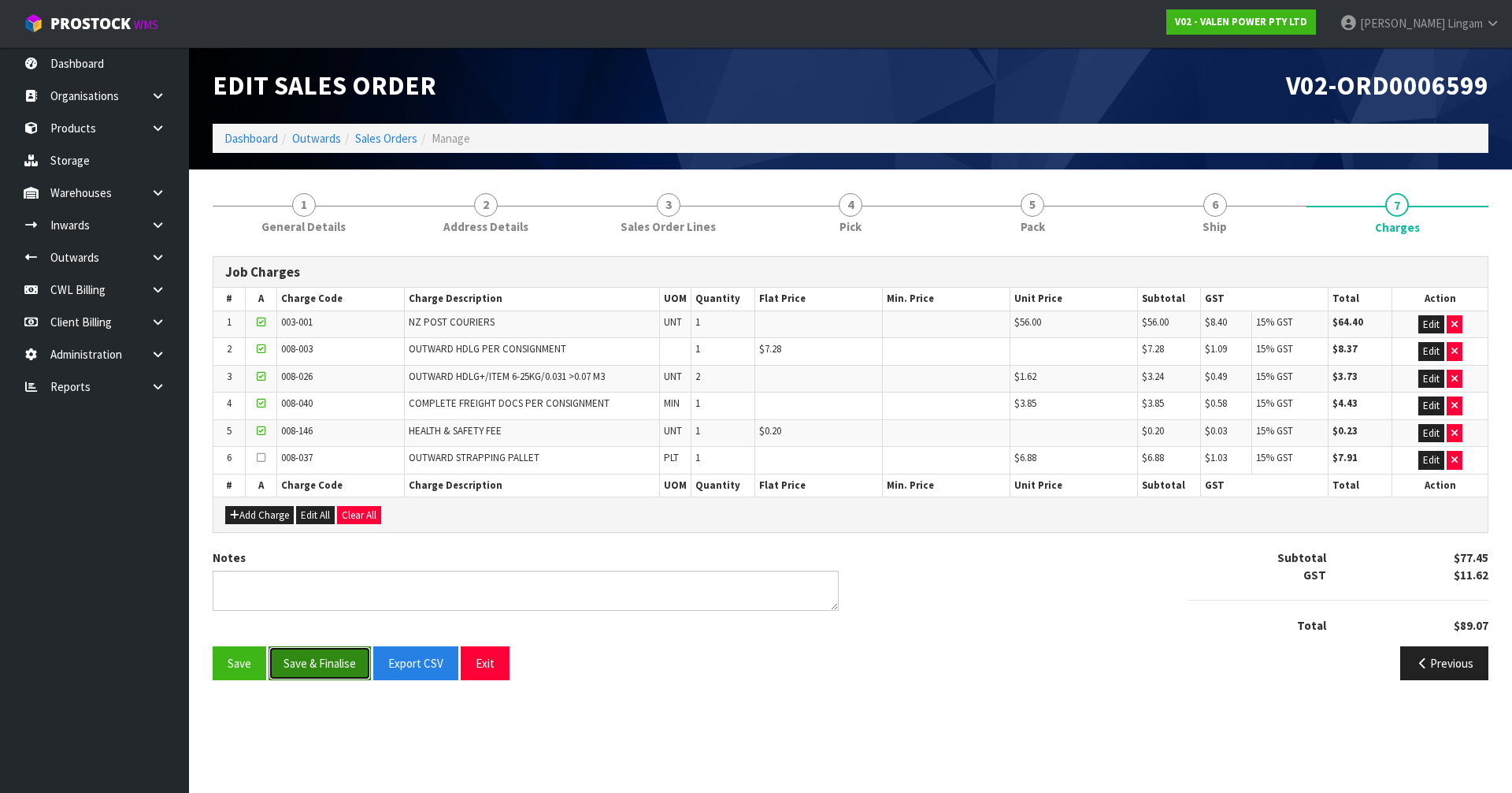
click at [337, 660] on button "Save & Finalise" at bounding box center [319, 663] width 103 height 34
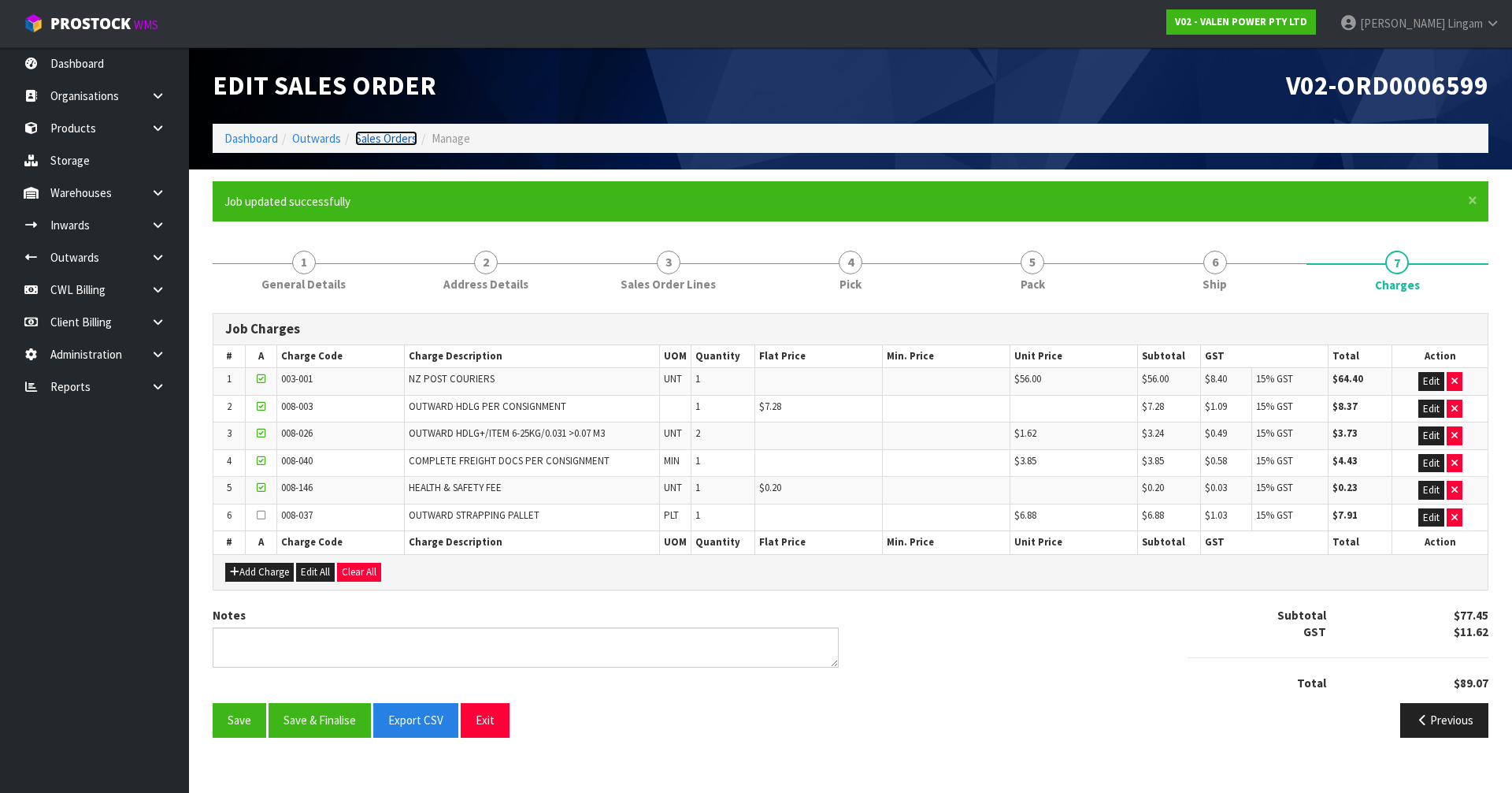
click at [394, 138] on link "Sales Orders" at bounding box center [386, 138] width 63 height 15
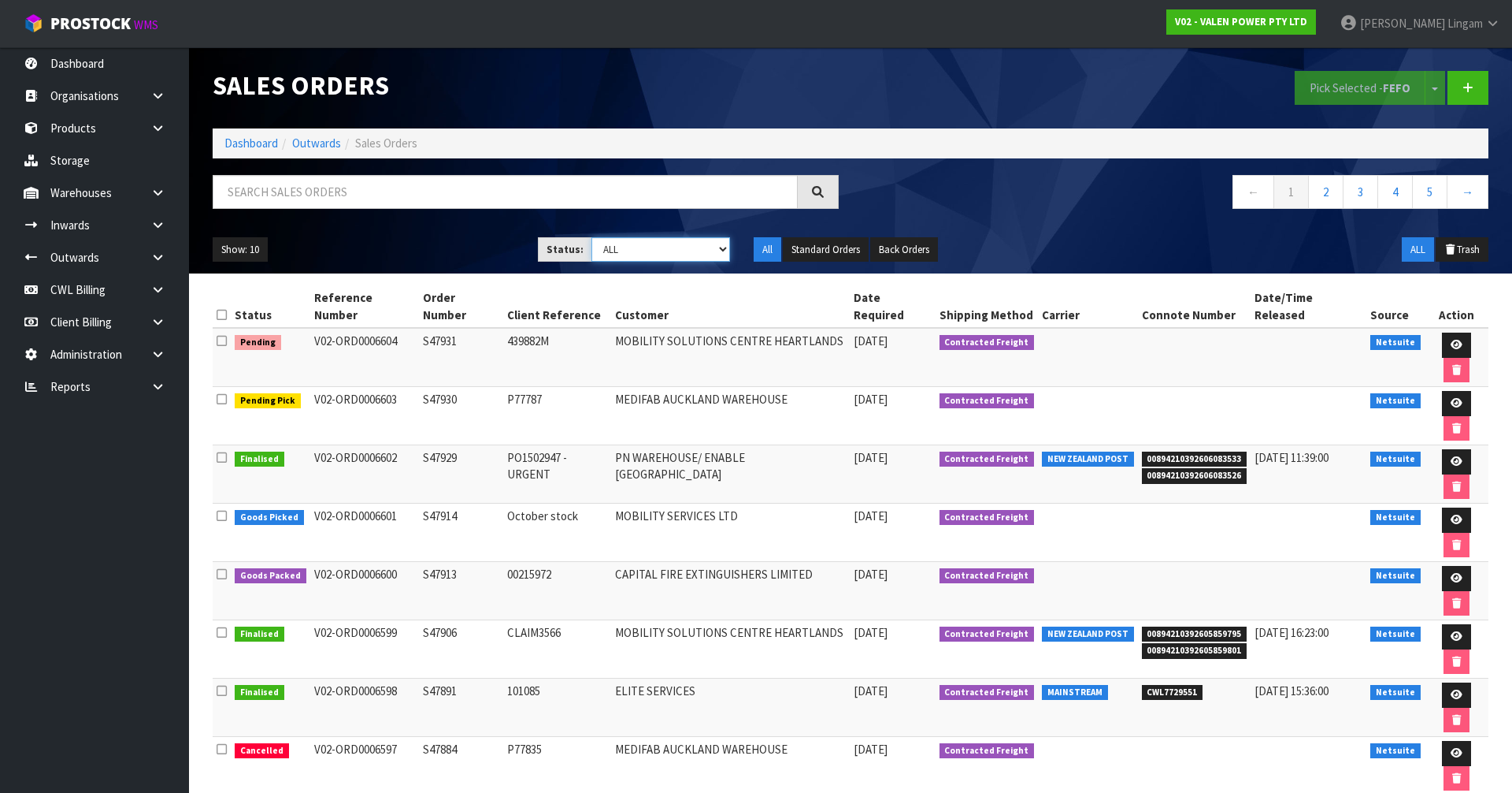
click at [721, 245] on select "Draft Pending Allocated Pending Pick Goods Picked Goods Packed Pending Charges …" at bounding box center [661, 248] width 139 height 24
click at [592, 237] on select "Draft Pending Allocated Pending Pick Goods Picked Goods Packed Pending Charges …" at bounding box center [661, 248] width 139 height 24
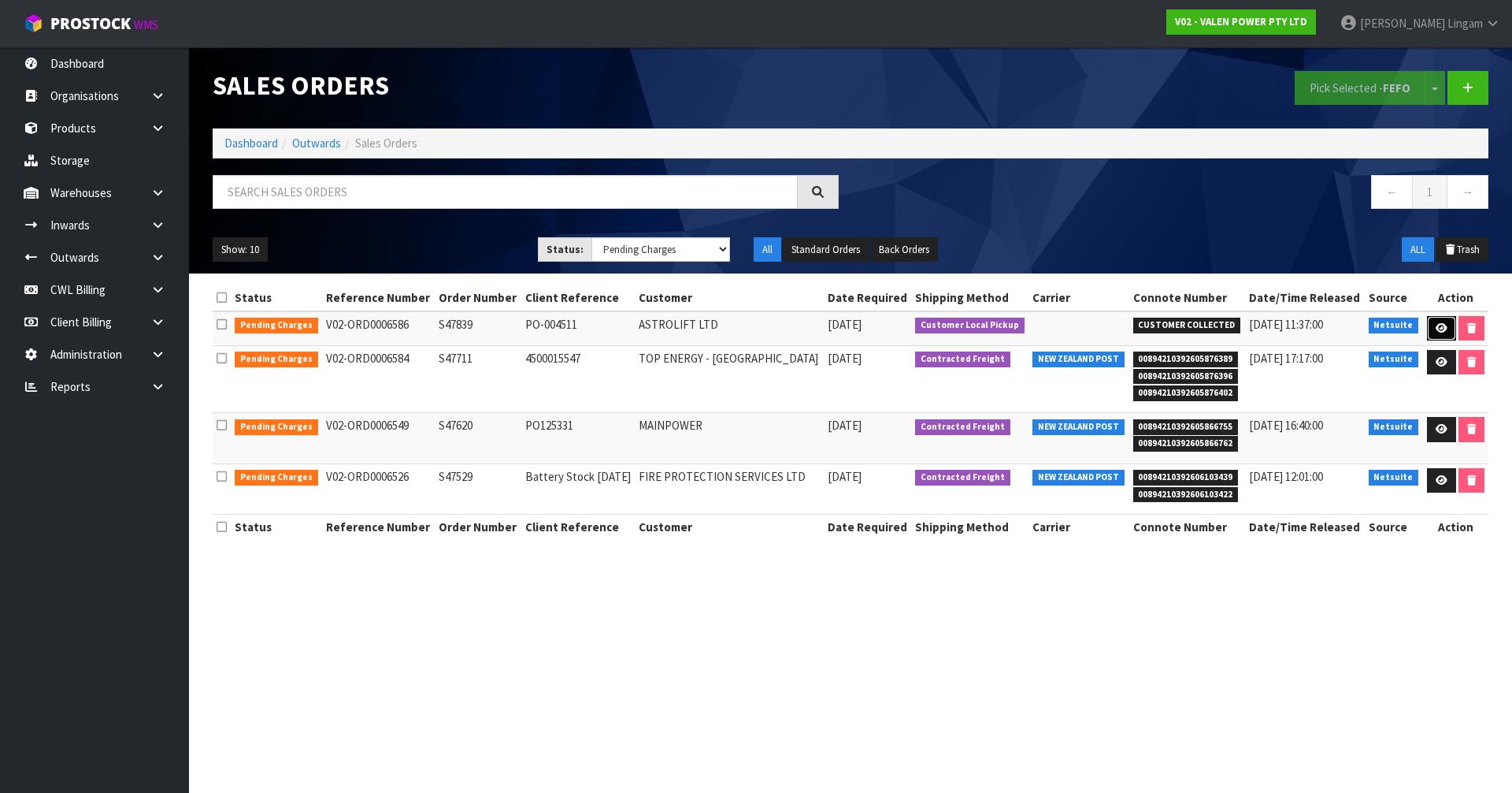
click at [1435, 325] on icon at bounding box center [1441, 328] width 12 height 10
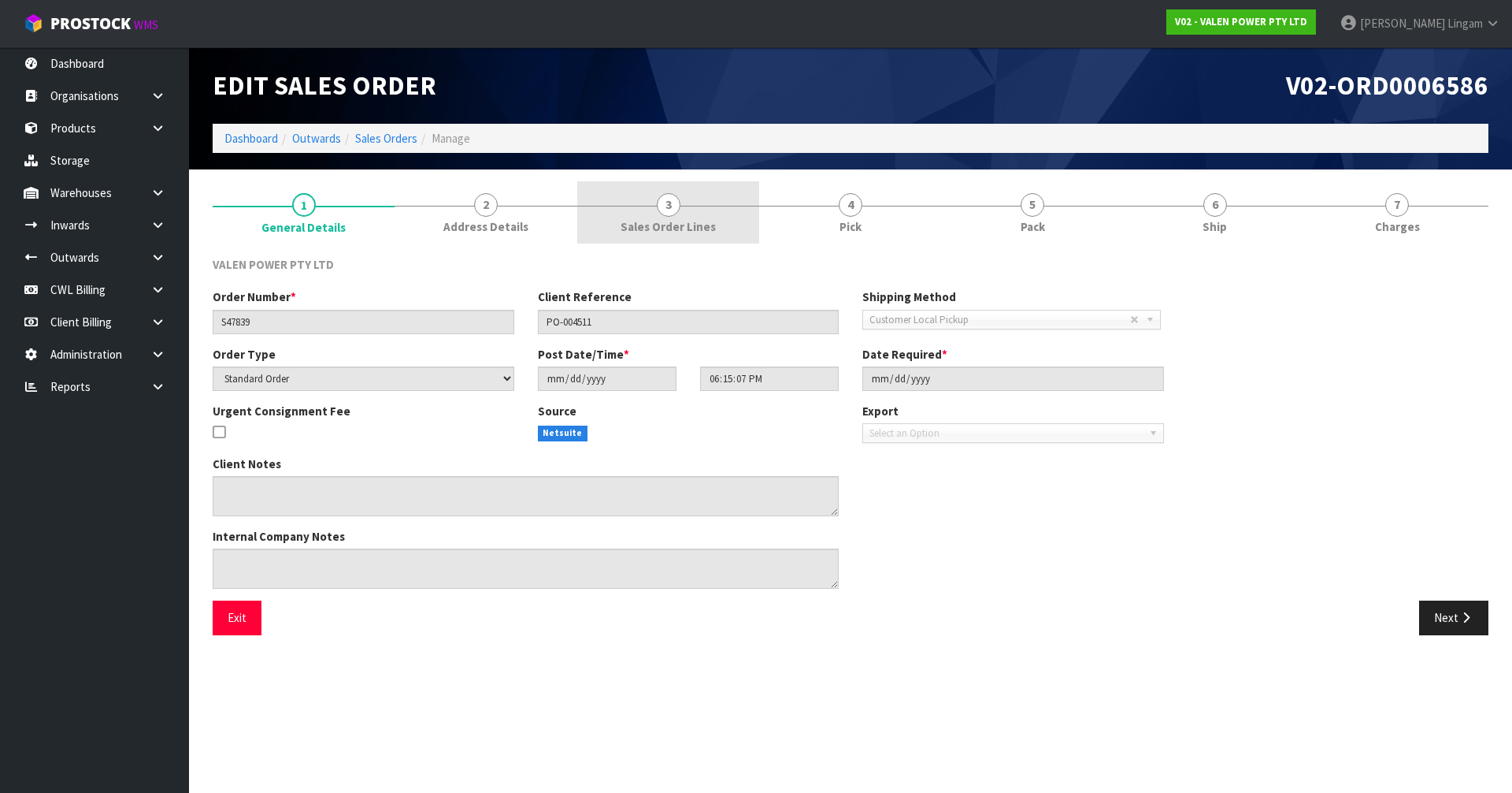
click at [698, 229] on span "Sales Order Lines" at bounding box center [668, 227] width 95 height 17
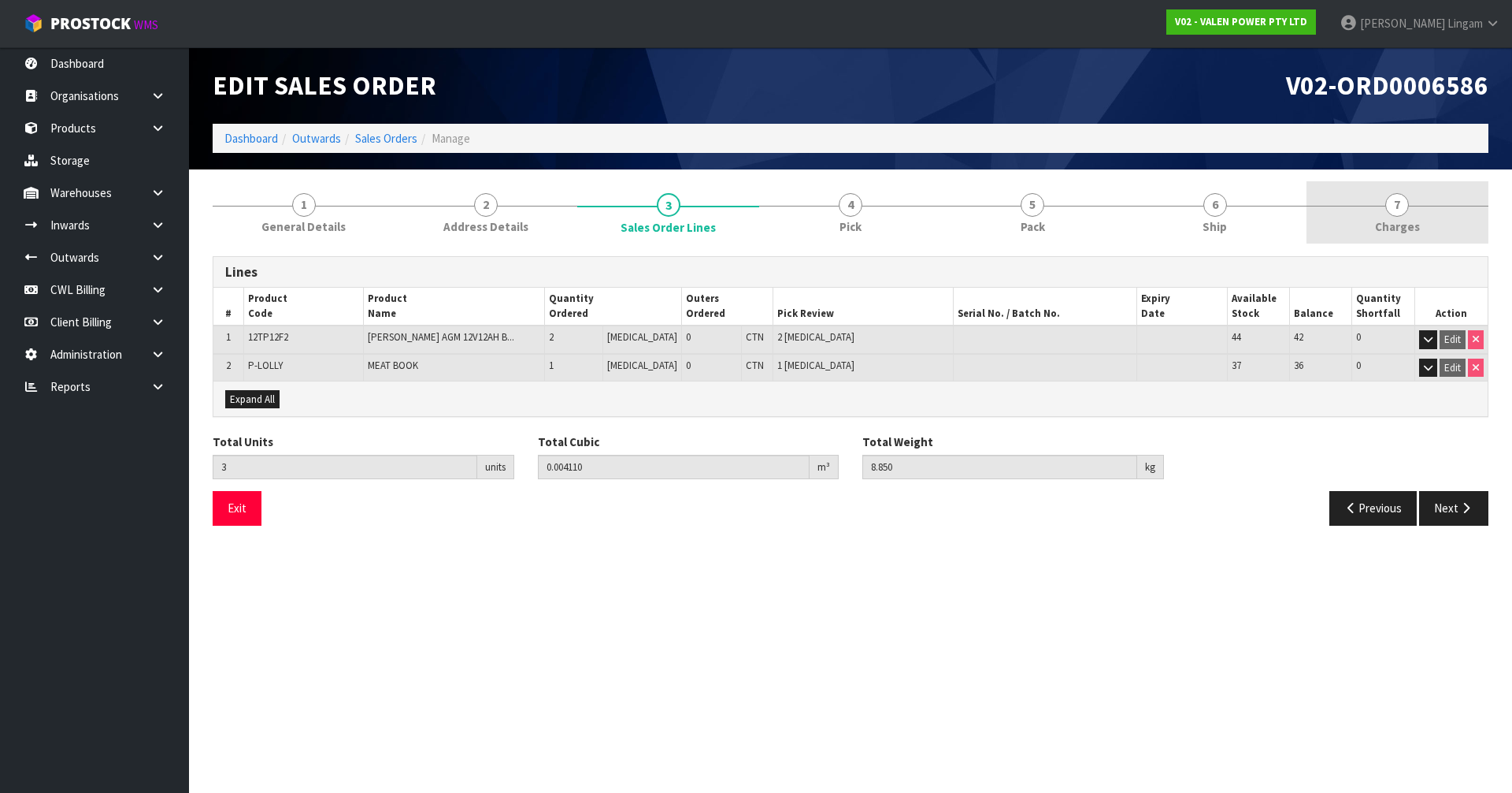
click at [1399, 228] on span "Charges" at bounding box center [1398, 227] width 45 height 17
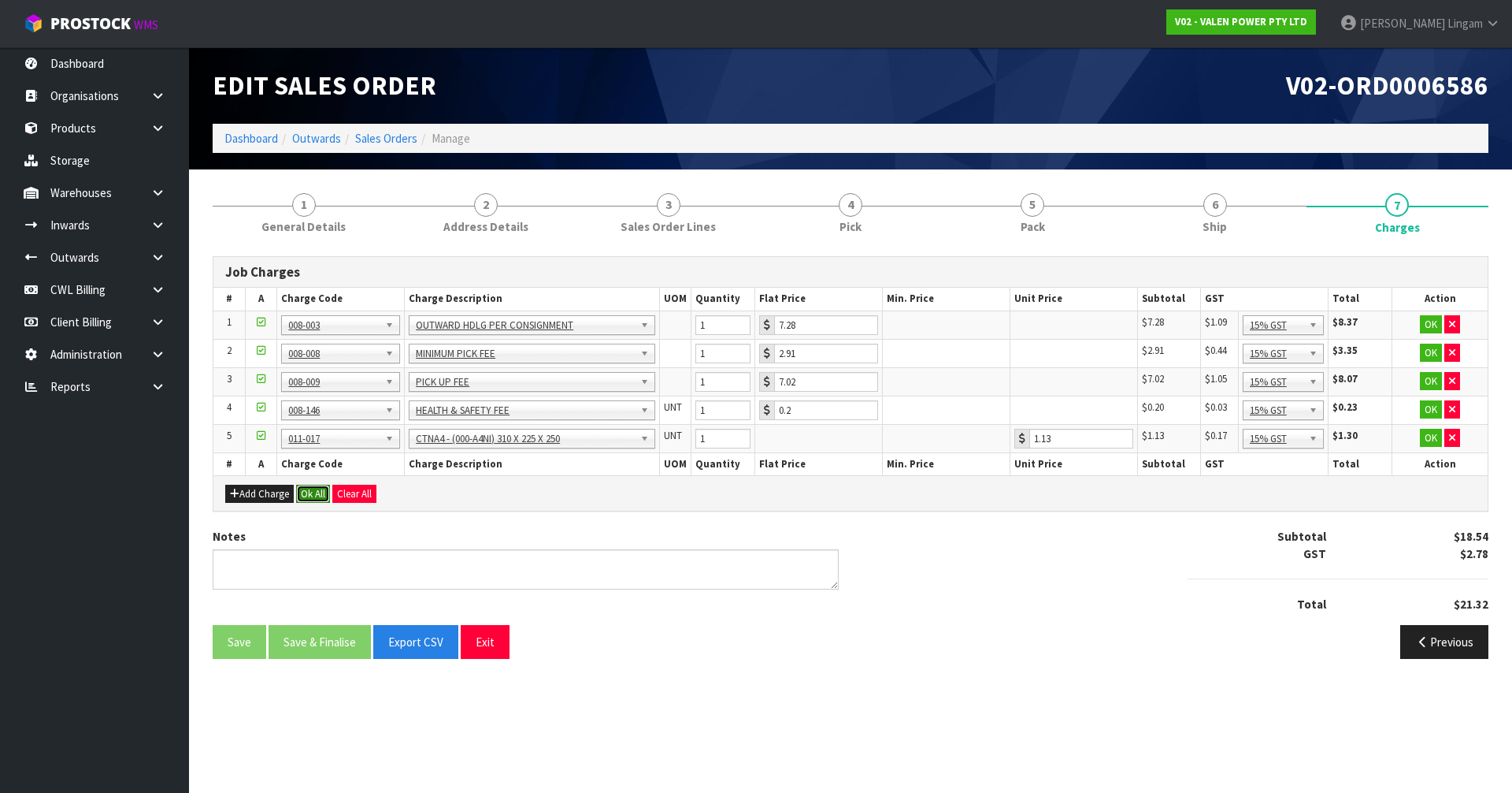
click at [310, 493] on button "Ok All" at bounding box center [313, 494] width 34 height 19
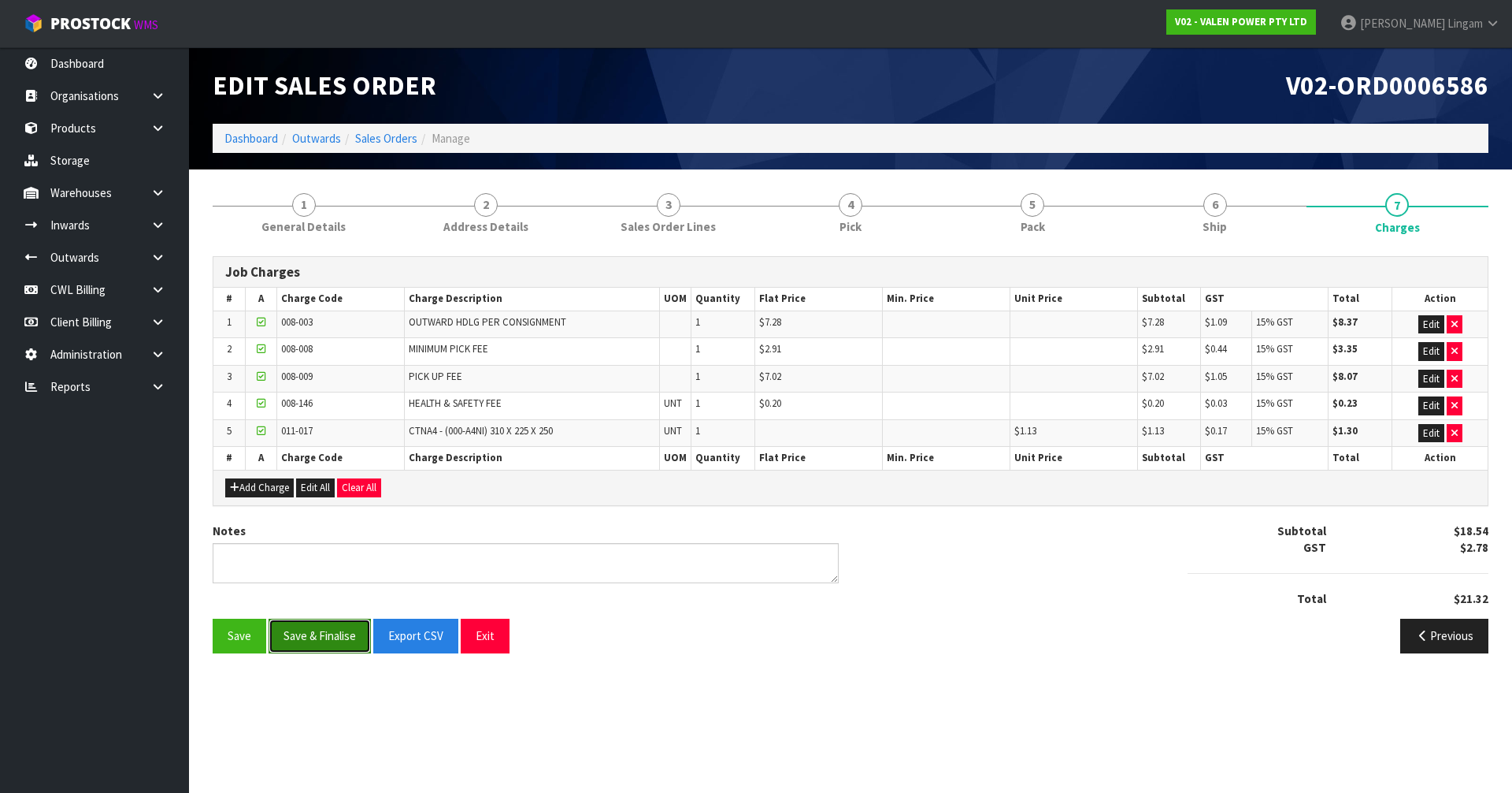
click at [328, 621] on button "Save & Finalise" at bounding box center [319, 635] width 103 height 34
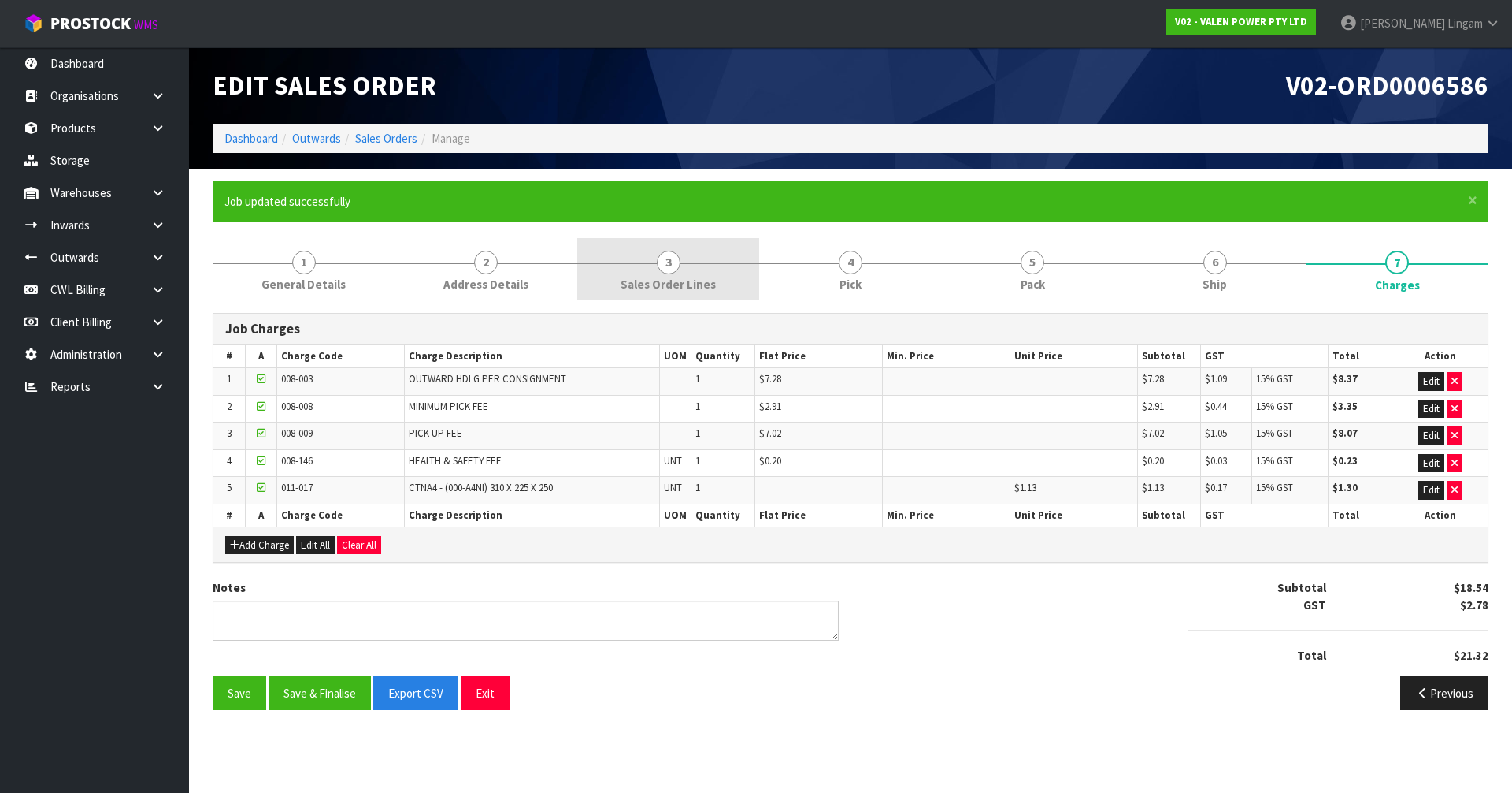
click at [694, 264] on link "3 Sales Order Lines" at bounding box center [668, 269] width 182 height 63
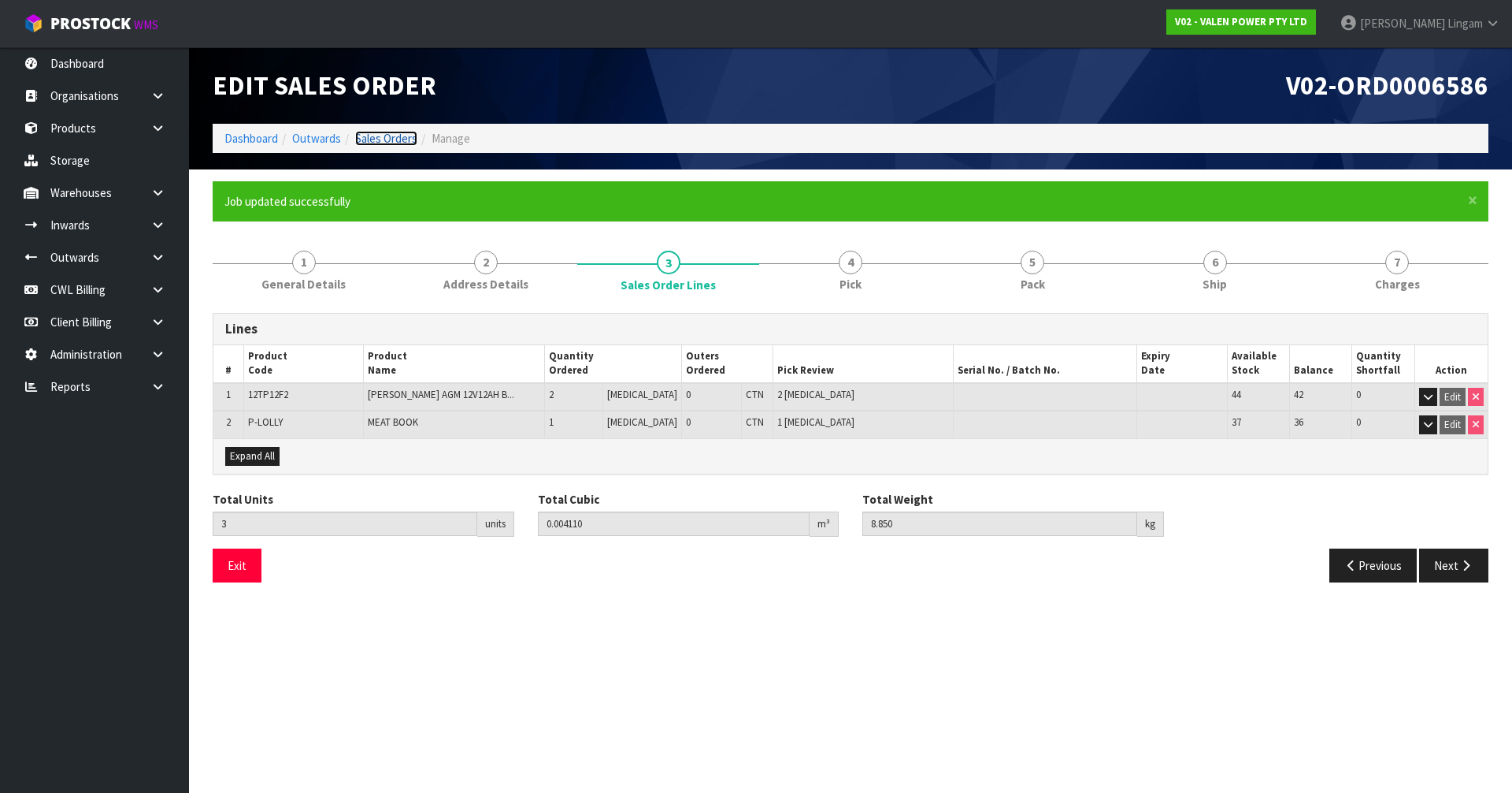
click at [383, 136] on link "Sales Orders" at bounding box center [386, 138] width 63 height 15
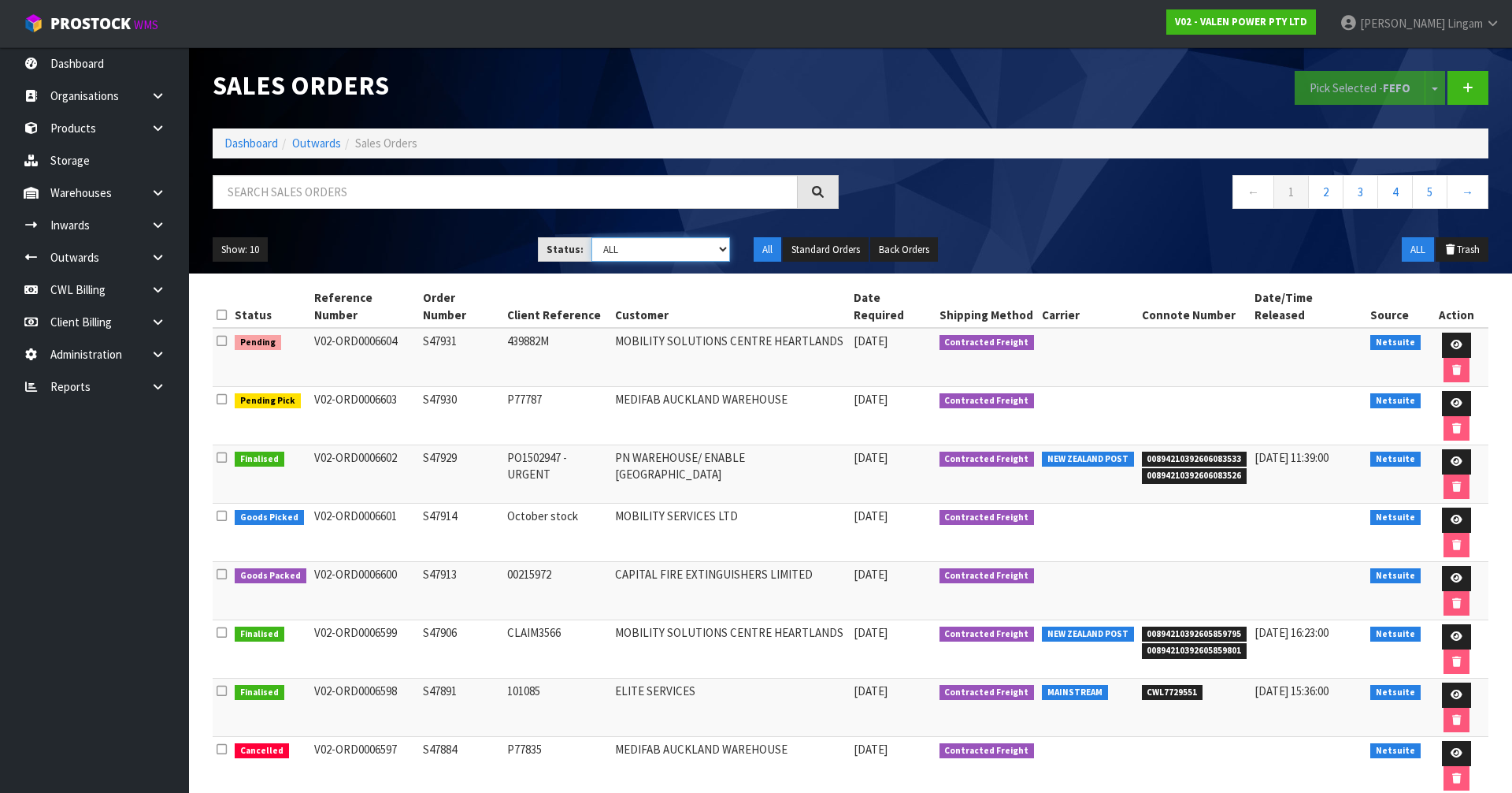
click at [706, 248] on select "Draft Pending Allocated Pending Pick Goods Picked Goods Packed Pending Charges …" at bounding box center [661, 248] width 139 height 24
click at [592, 237] on select "Draft Pending Allocated Pending Pick Goods Picked Goods Packed Pending Charges …" at bounding box center [661, 248] width 139 height 24
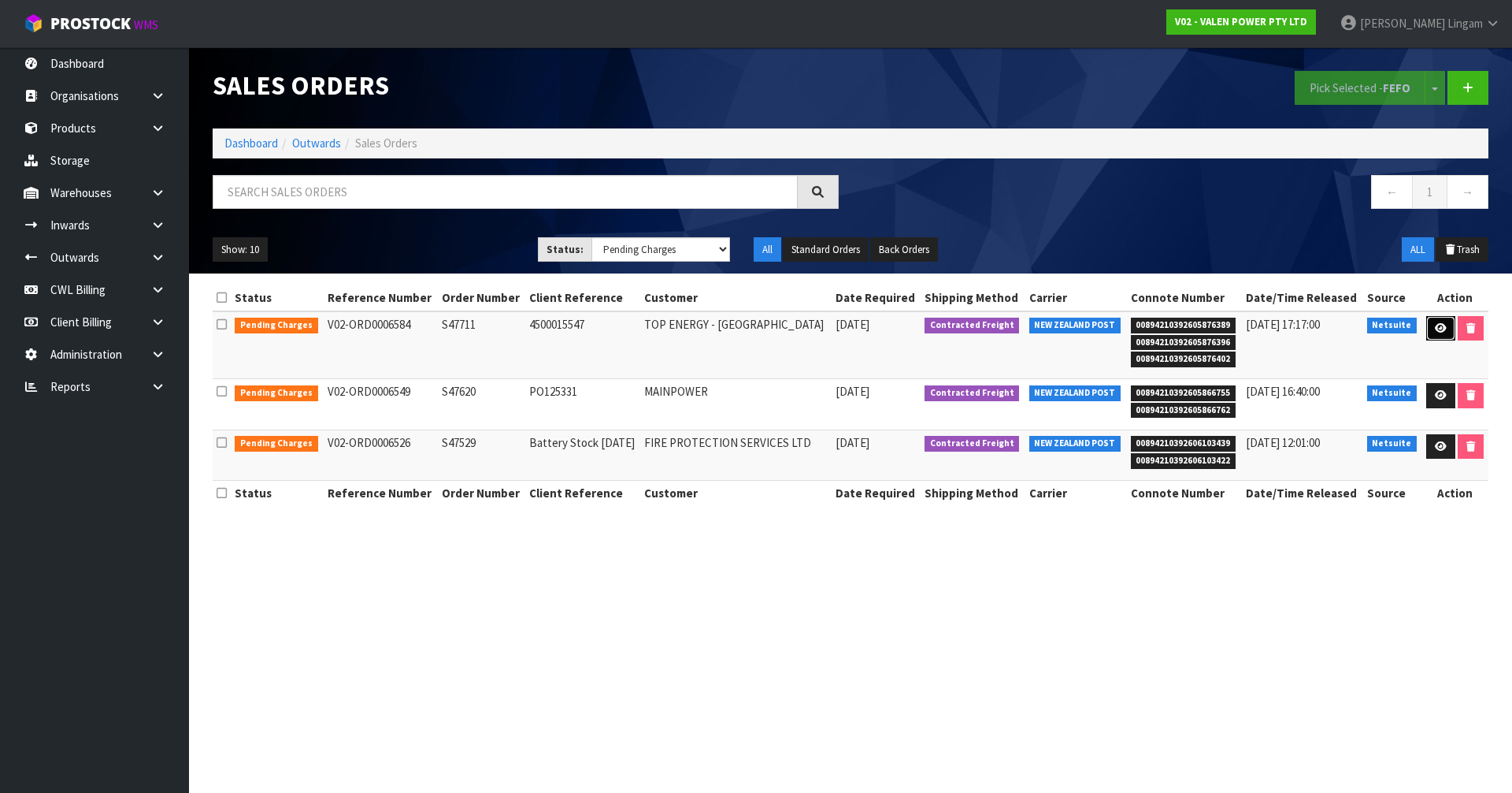
click at [1430, 336] on link at bounding box center [1440, 329] width 29 height 25
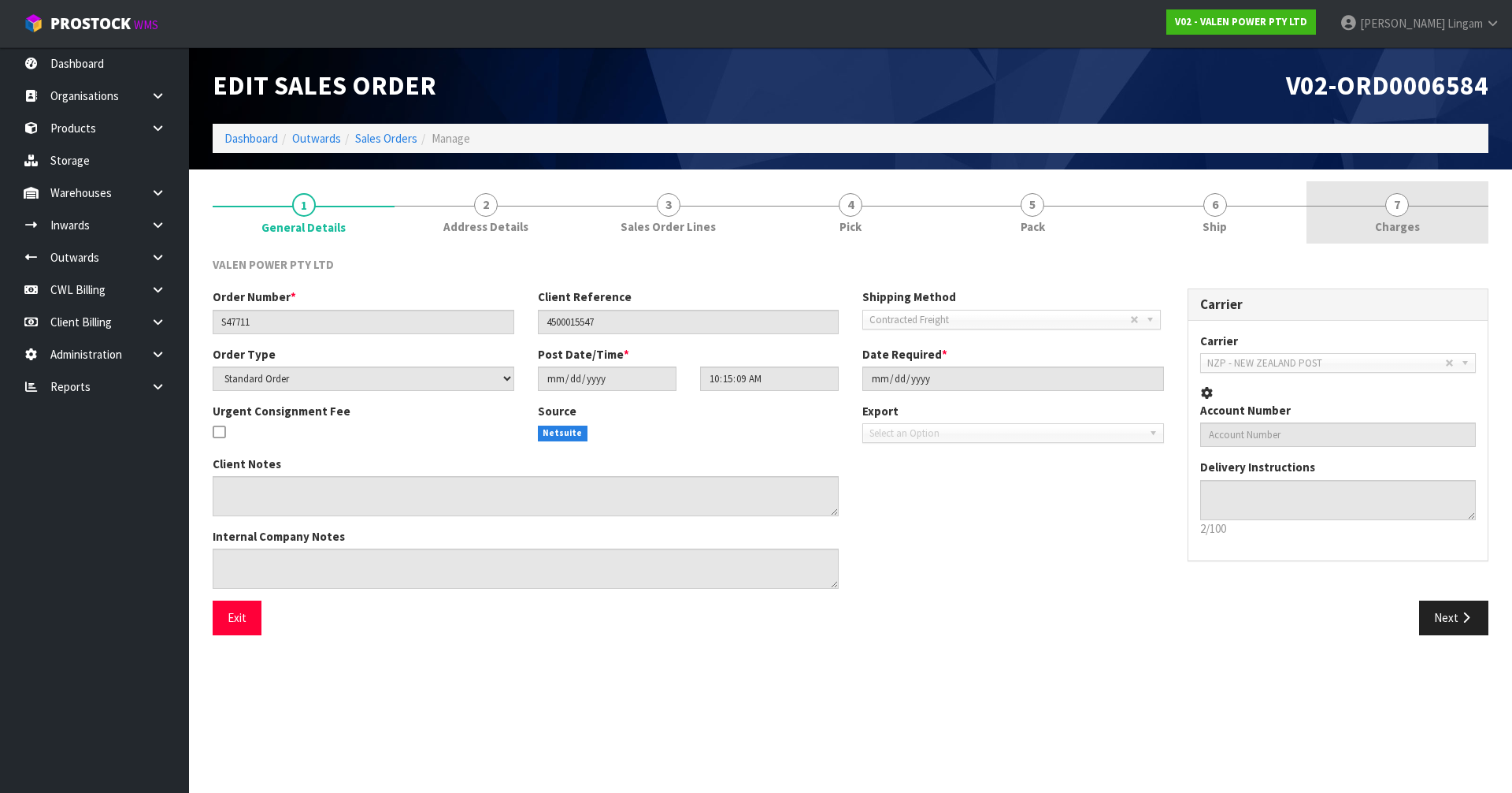
click at [1458, 215] on link "7 [GEOGRAPHIC_DATA]" at bounding box center [1397, 212] width 182 height 63
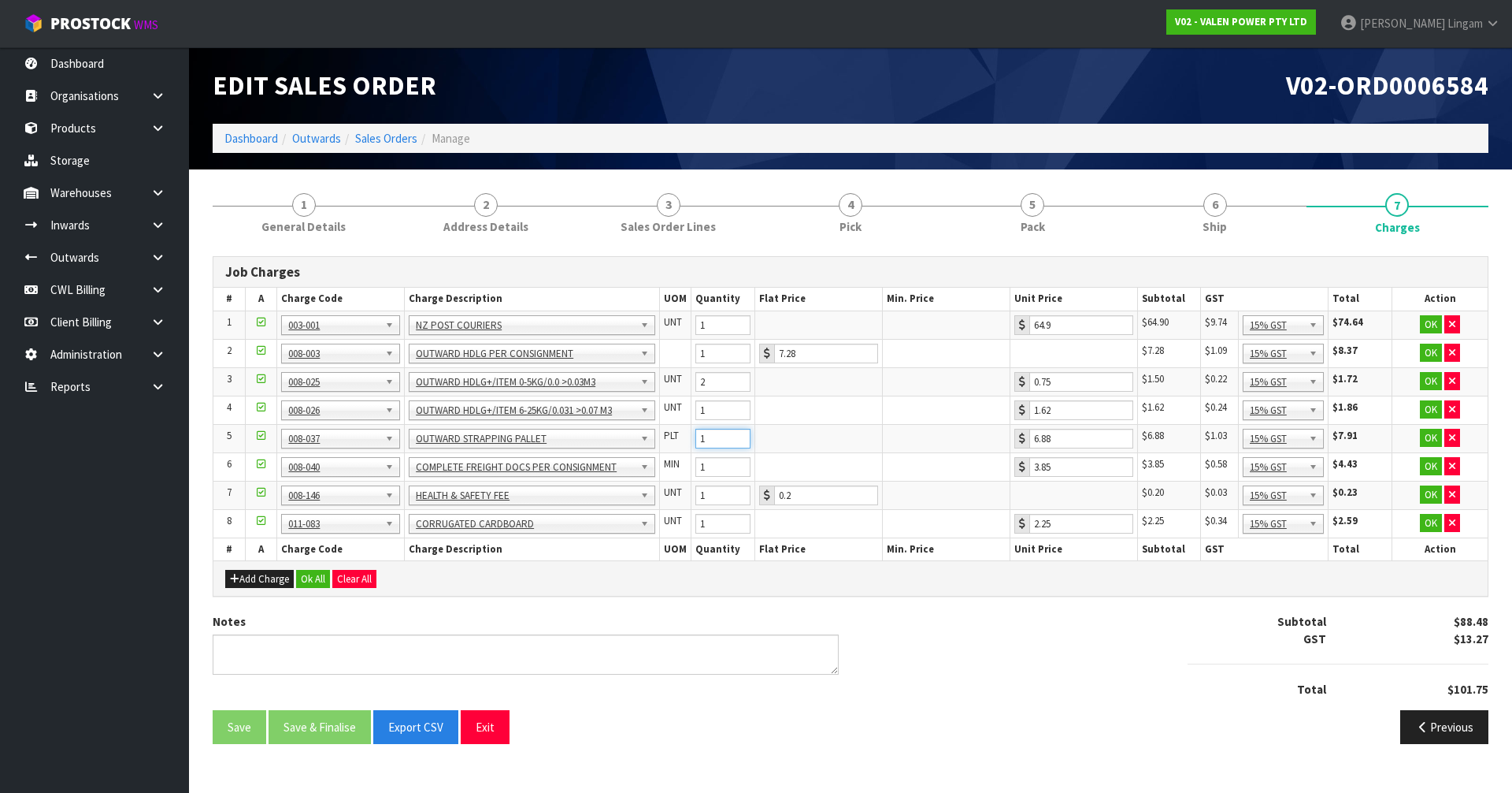
click at [740, 444] on input "1" at bounding box center [723, 439] width 55 height 20
click at [318, 580] on button "Ok All" at bounding box center [313, 579] width 34 height 19
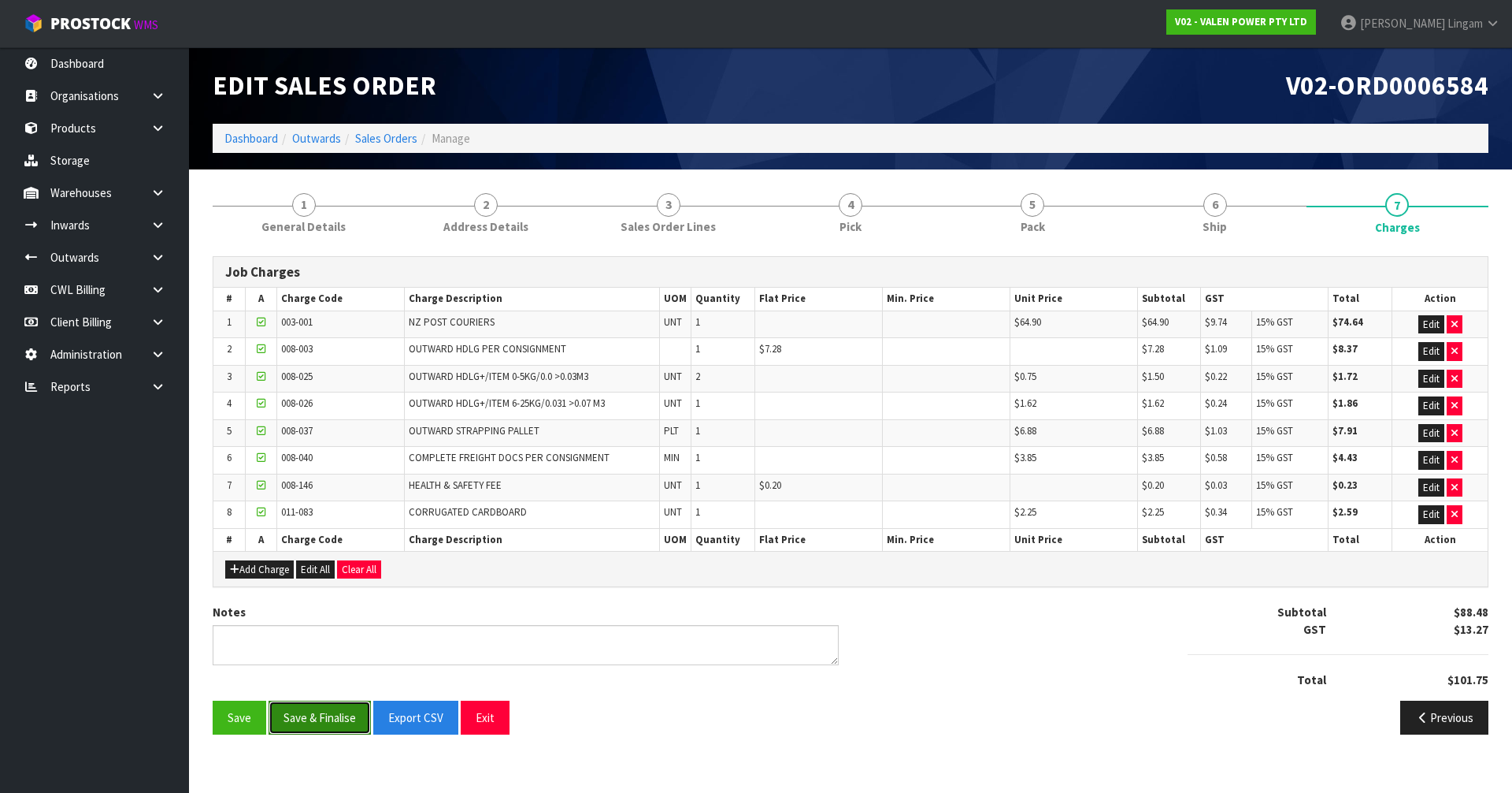
click at [338, 719] on button "Save & Finalise" at bounding box center [319, 717] width 103 height 34
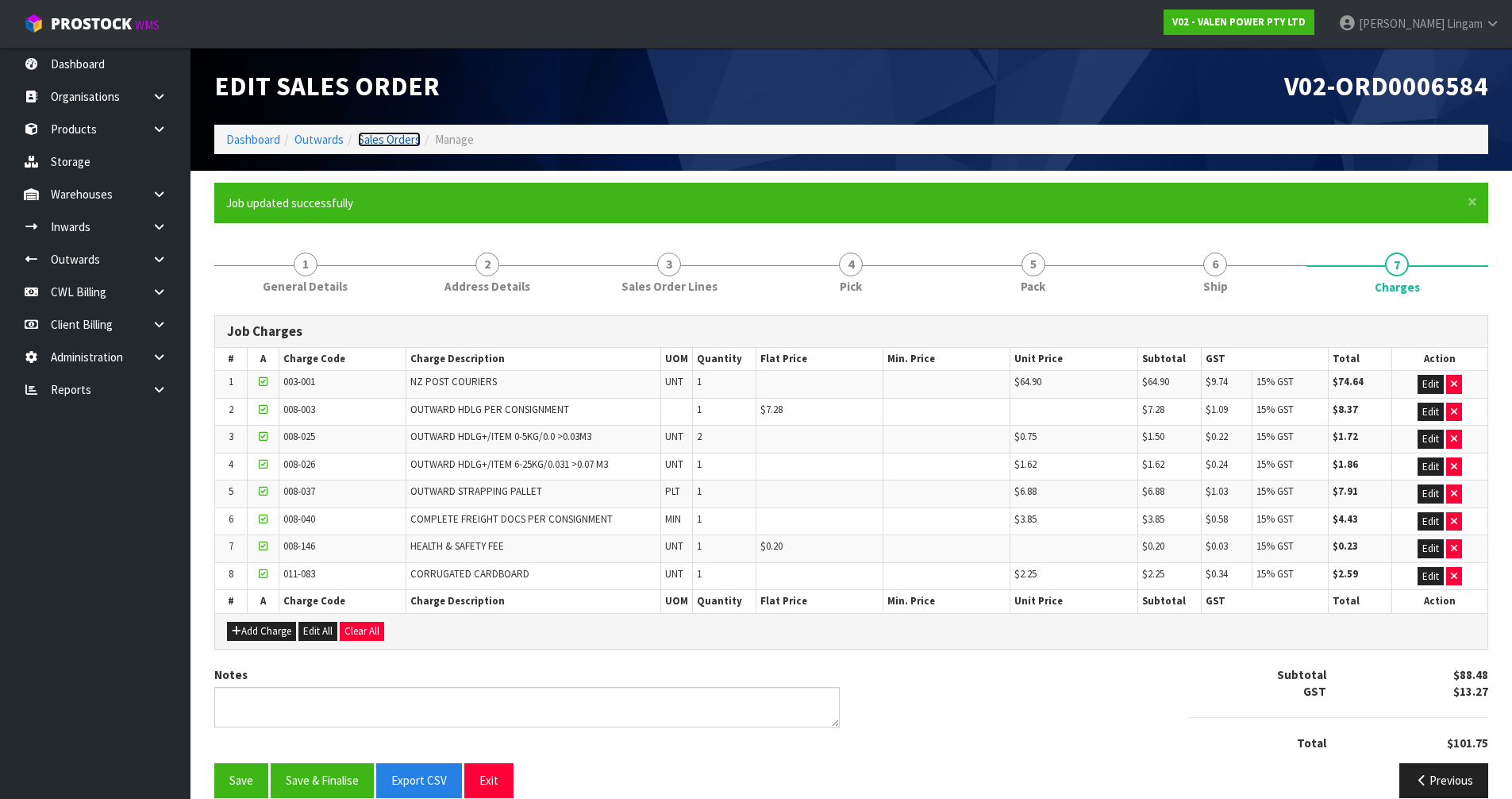
click at [391, 134] on link "Sales Orders" at bounding box center [389, 139] width 63 height 15
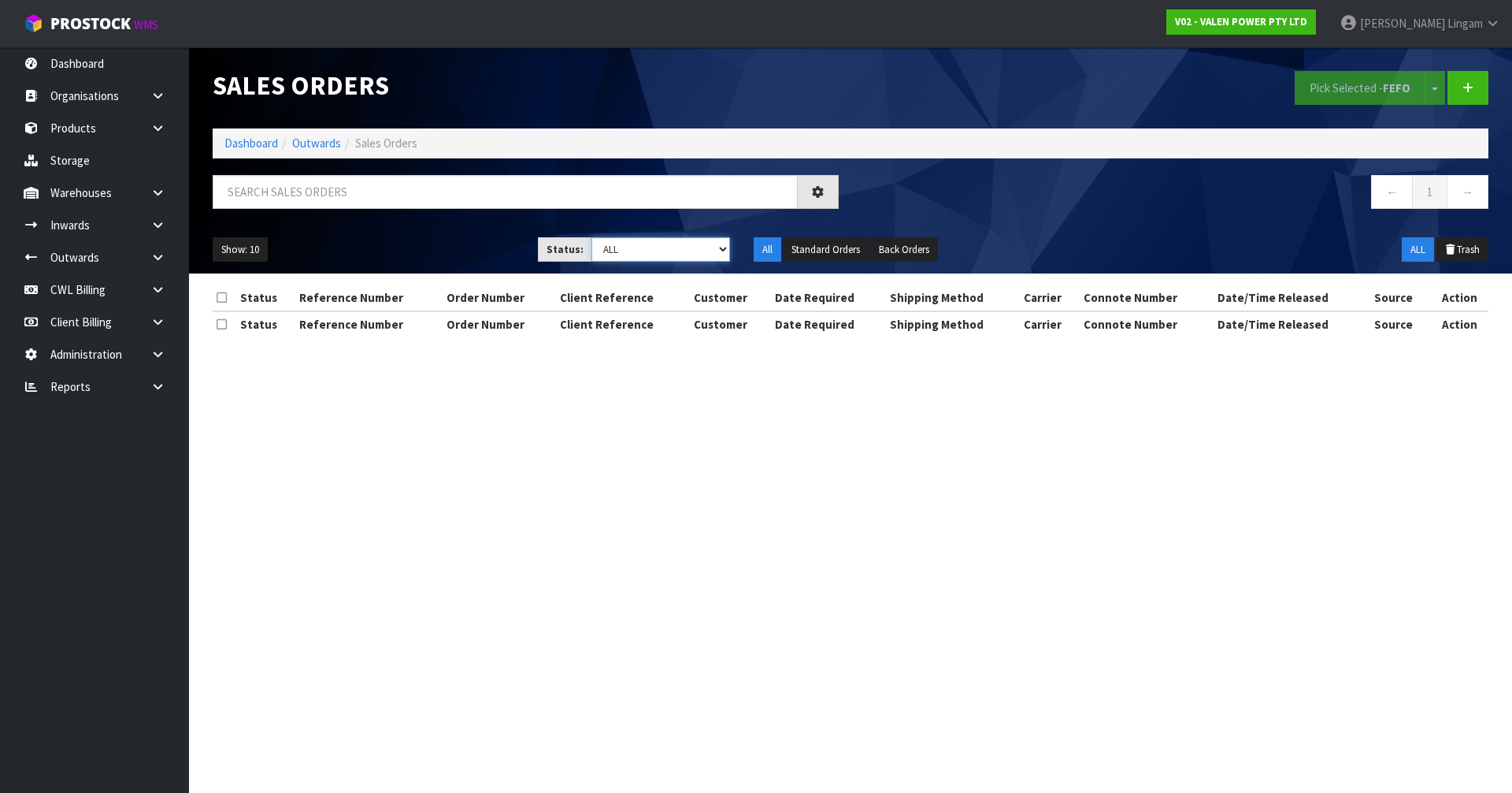
drag, startPoint x: 0, startPoint y: 0, endPoint x: 698, endPoint y: 249, distance: 741.1
click at [698, 249] on select "Draft Pending Allocated Pending Pick Goods Picked Goods Packed Pending Charges …" at bounding box center [661, 248] width 139 height 24
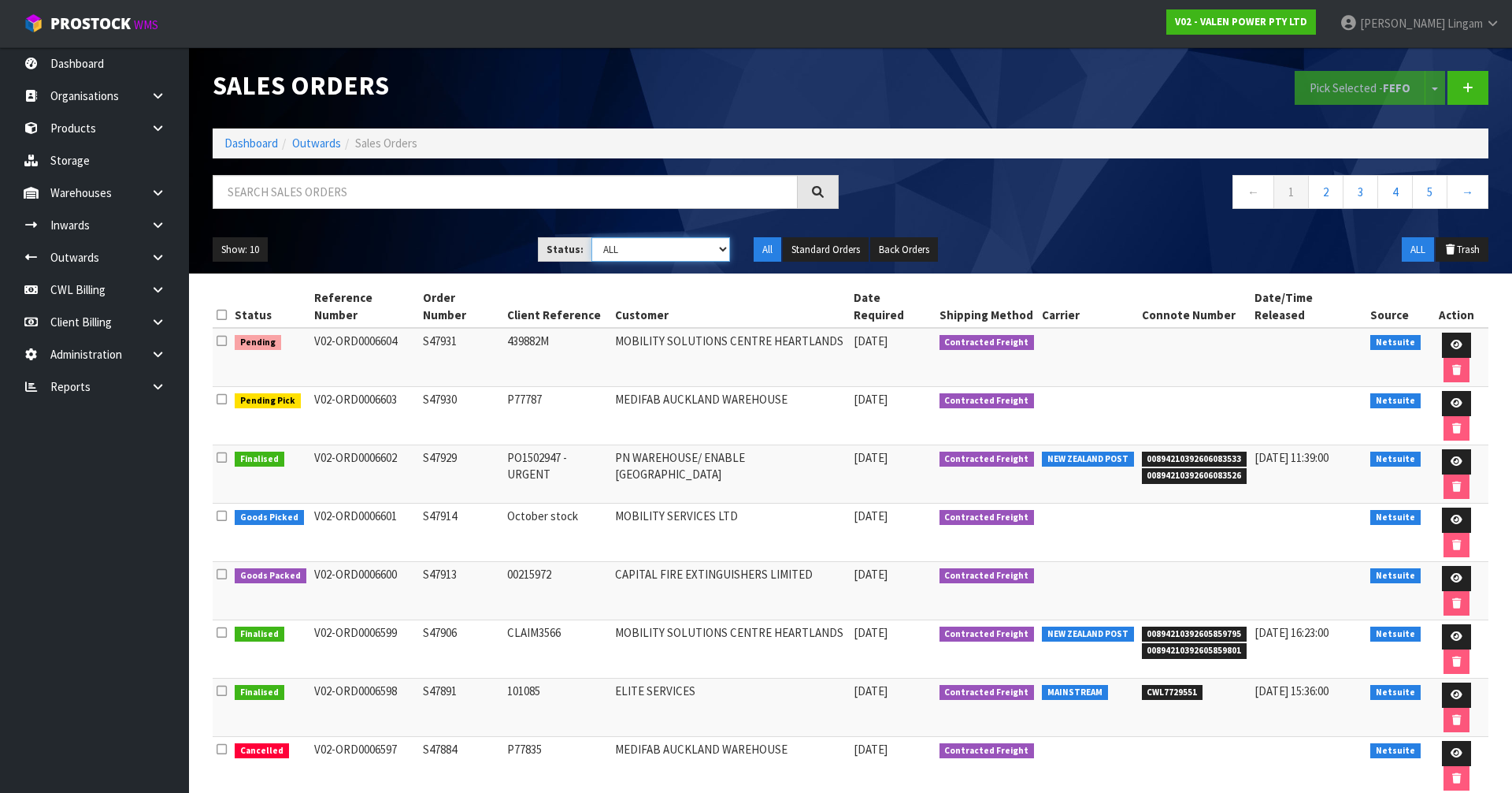
select select "string:6"
click at [592, 237] on select "Draft Pending Allocated Pending Pick Goods Picked Goods Packed Pending Charges …" at bounding box center [661, 248] width 139 height 24
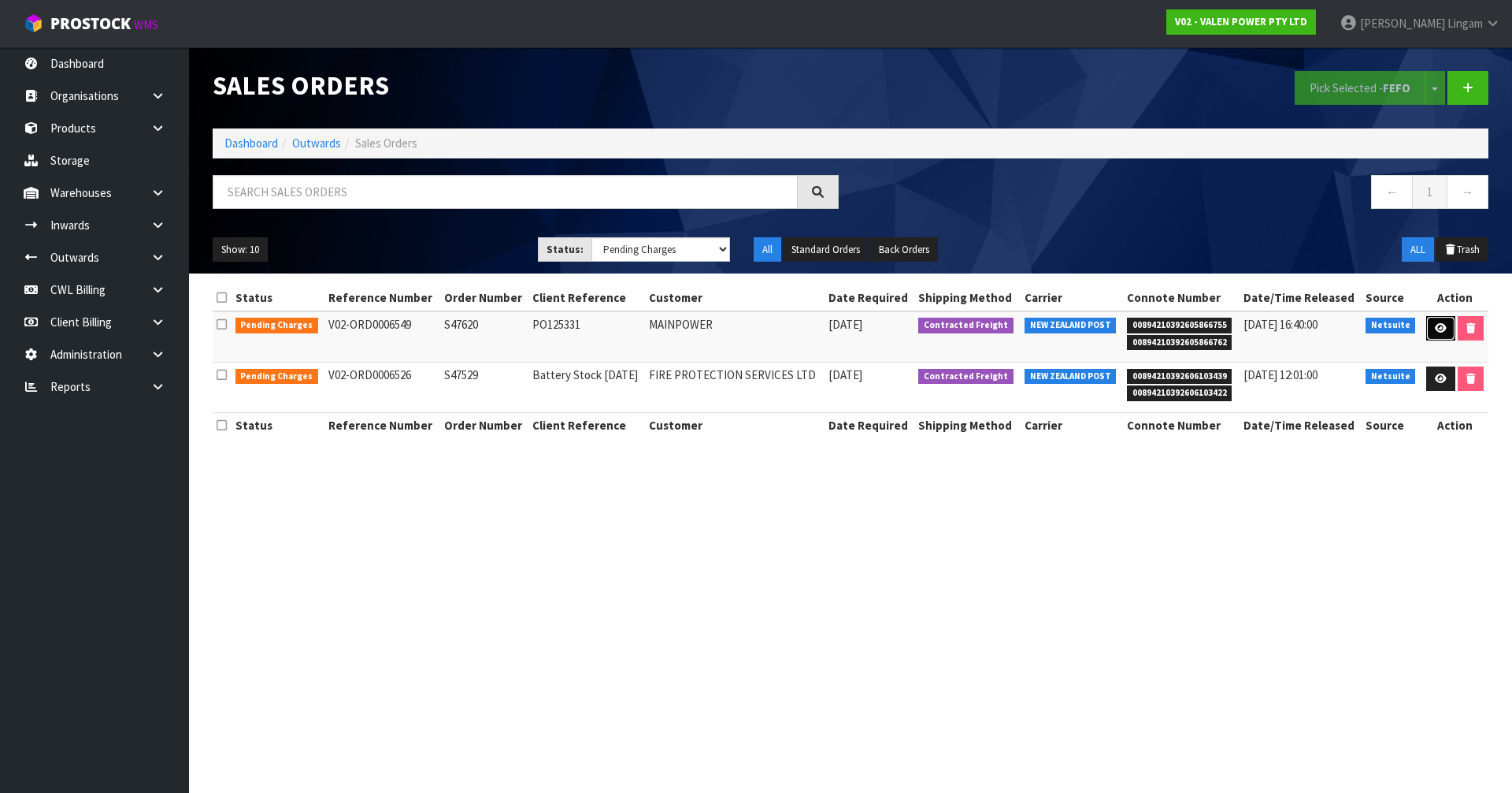
click at [1436, 327] on icon at bounding box center [1440, 328] width 12 height 10
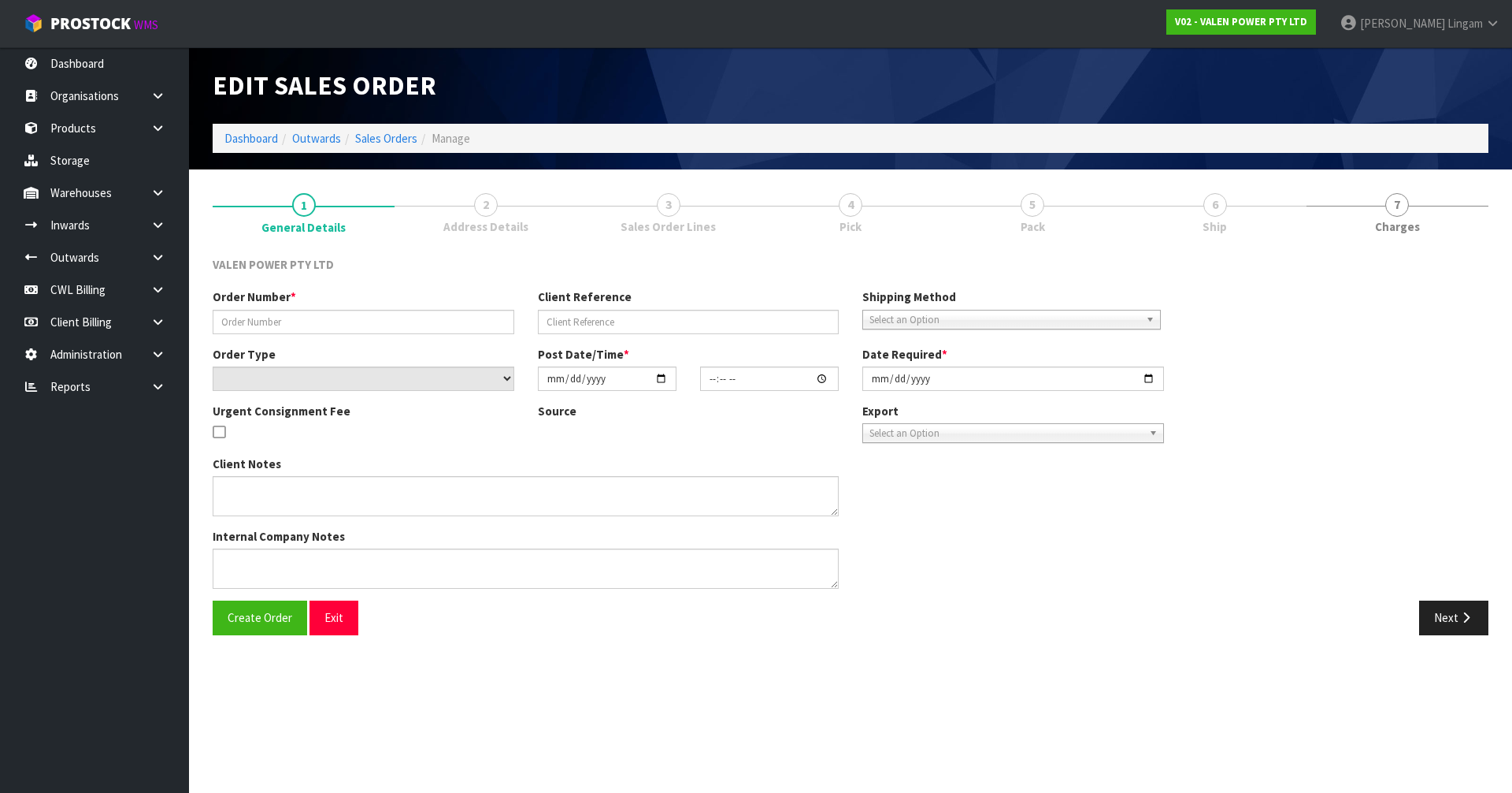
type input "S47620"
type input "PO125331"
select select "number:0"
type input "2025-09-09"
type input "15:15:11.000"
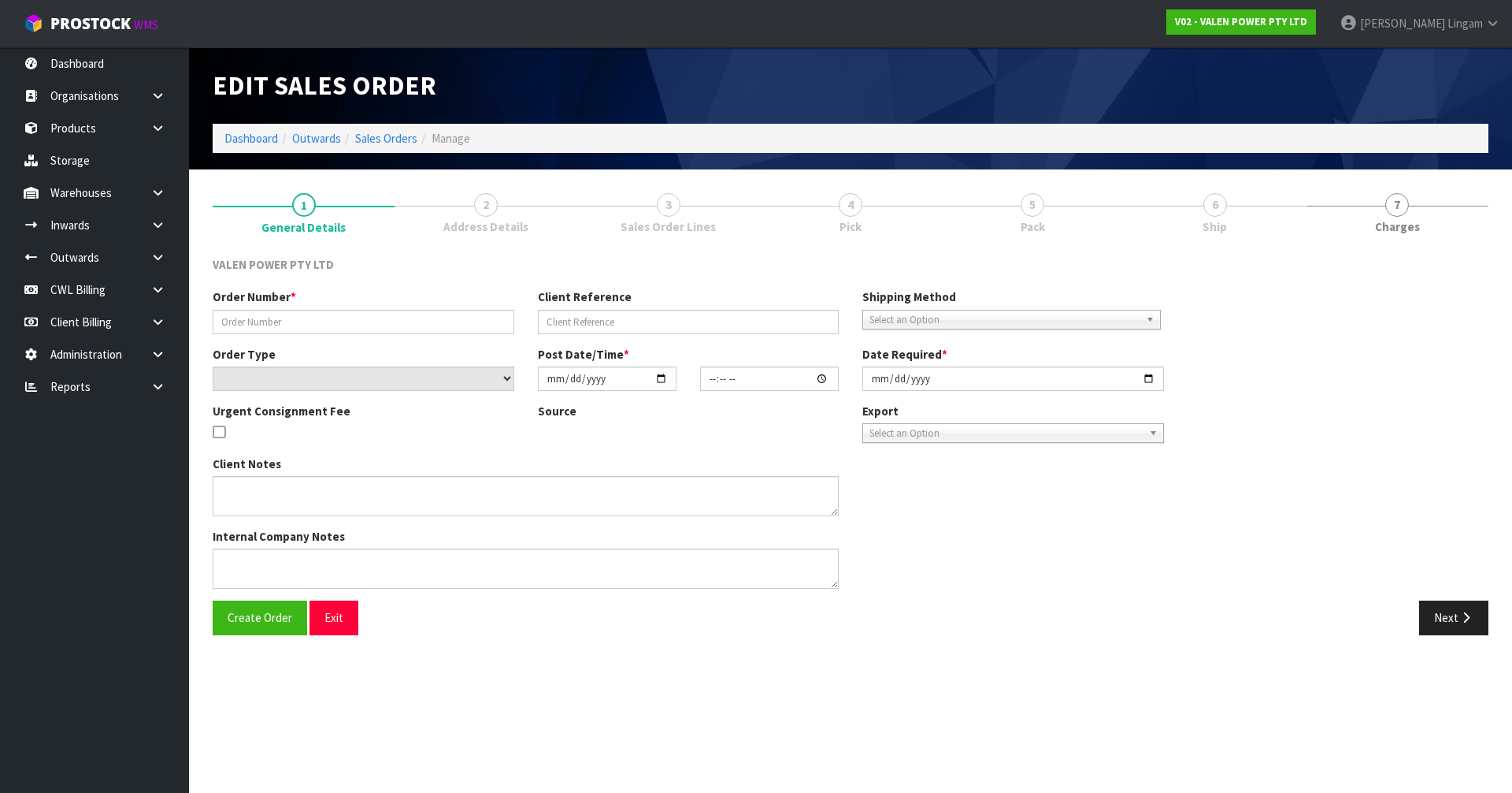
type input "[DATE]"
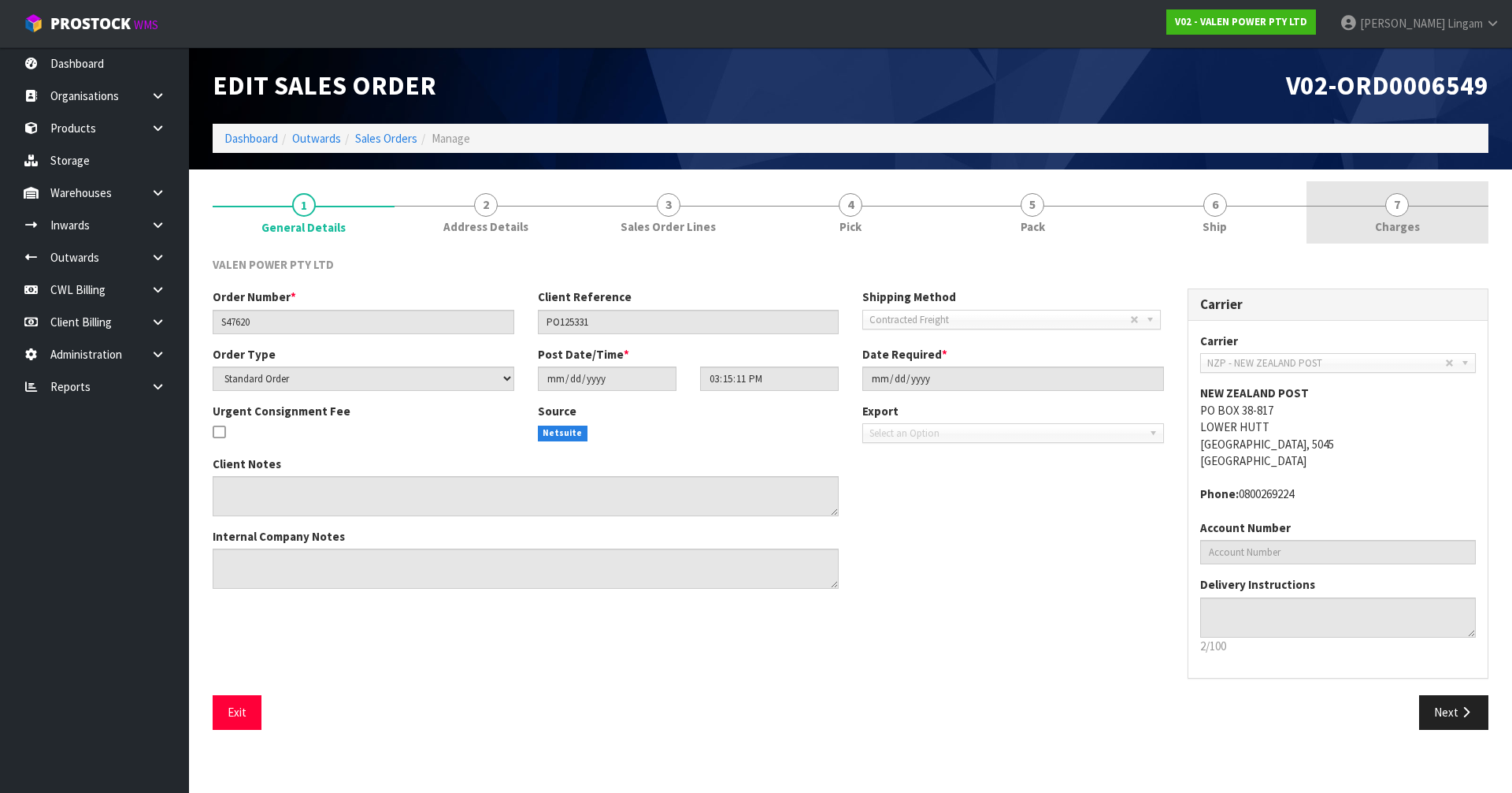
click at [1420, 219] on link "7 [GEOGRAPHIC_DATA]" at bounding box center [1397, 212] width 182 height 63
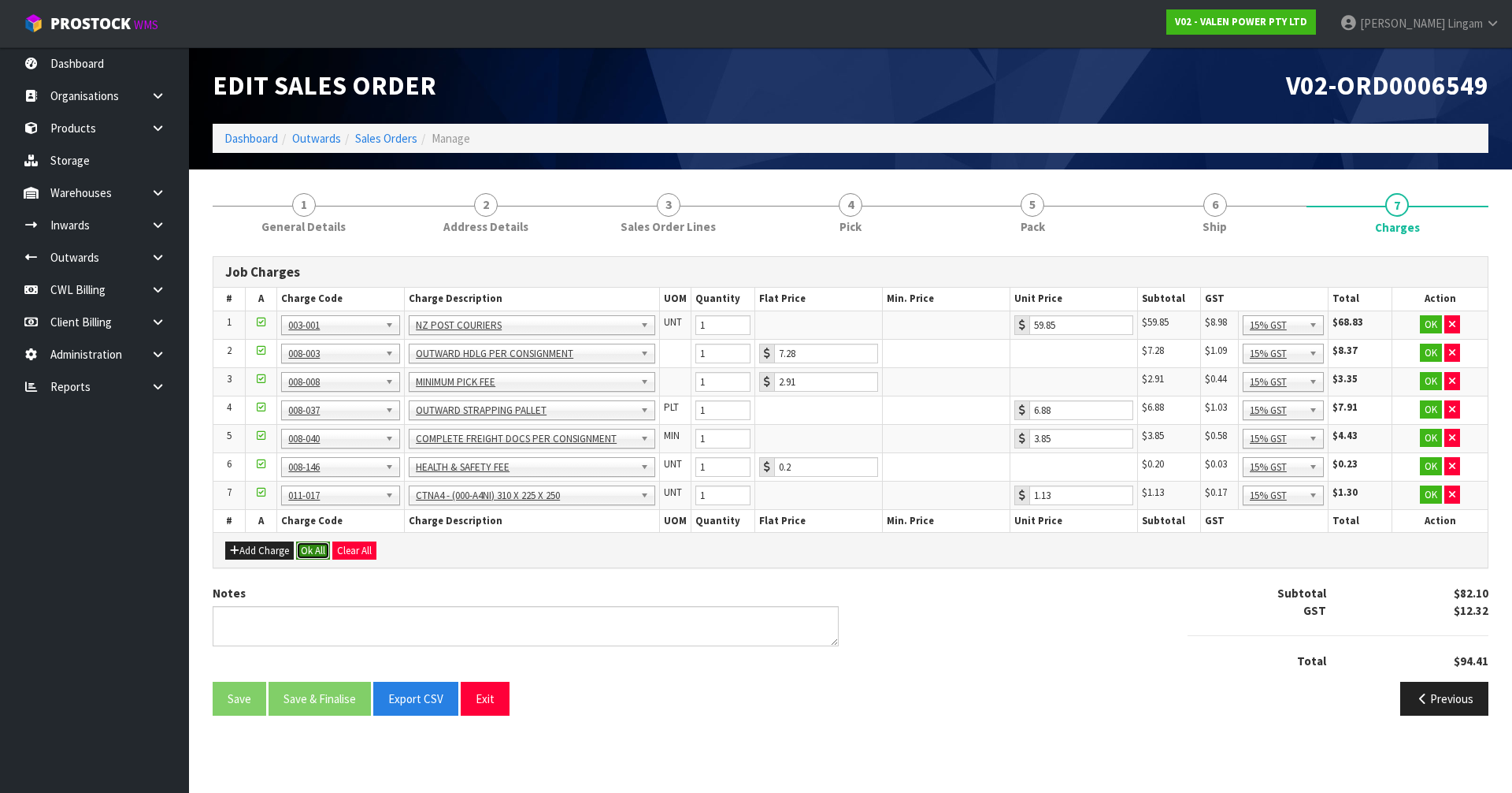
click at [308, 550] on button "Ok All" at bounding box center [313, 550] width 34 height 19
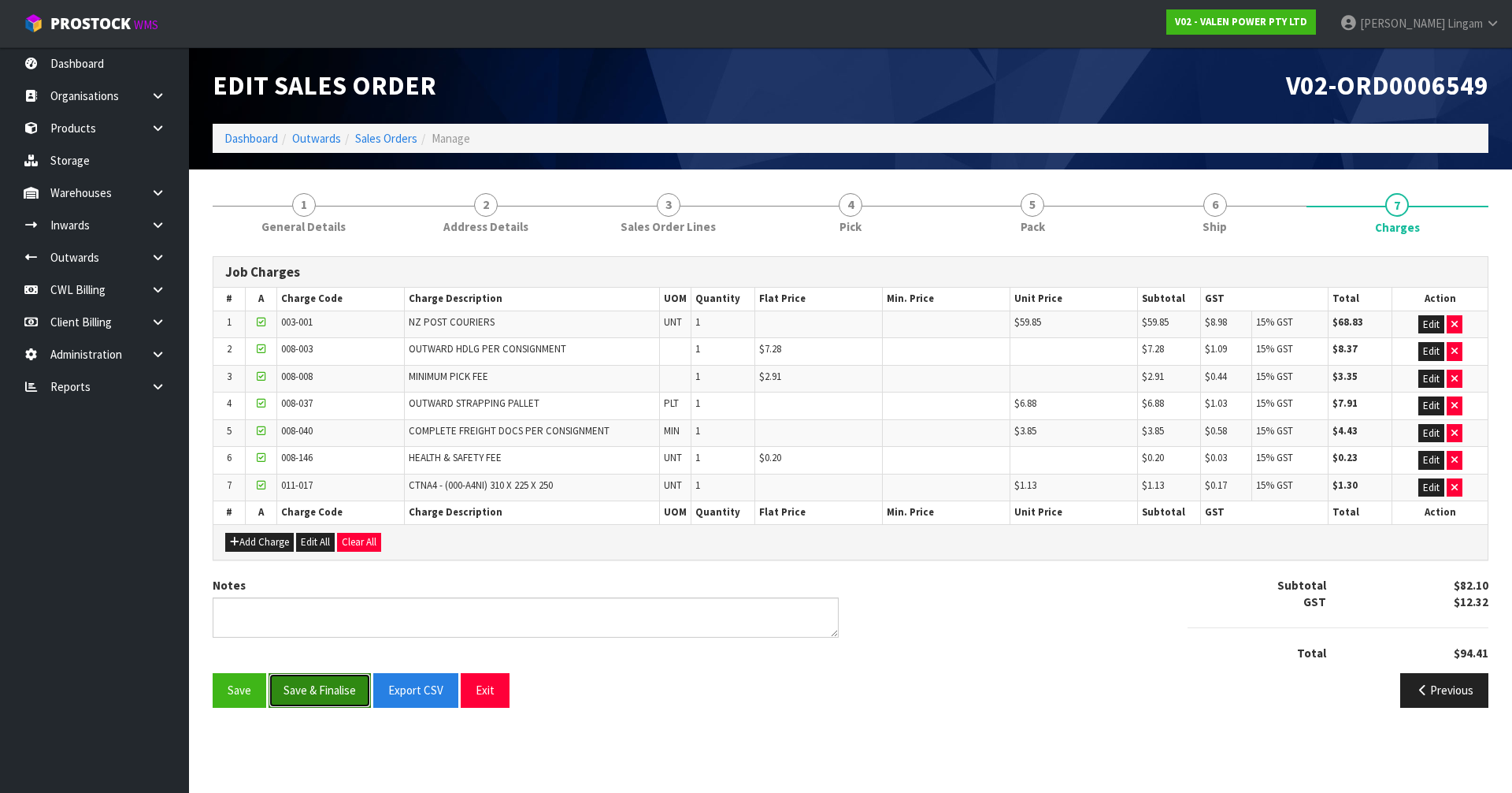
click at [313, 690] on button "Save & Finalise" at bounding box center [319, 690] width 103 height 34
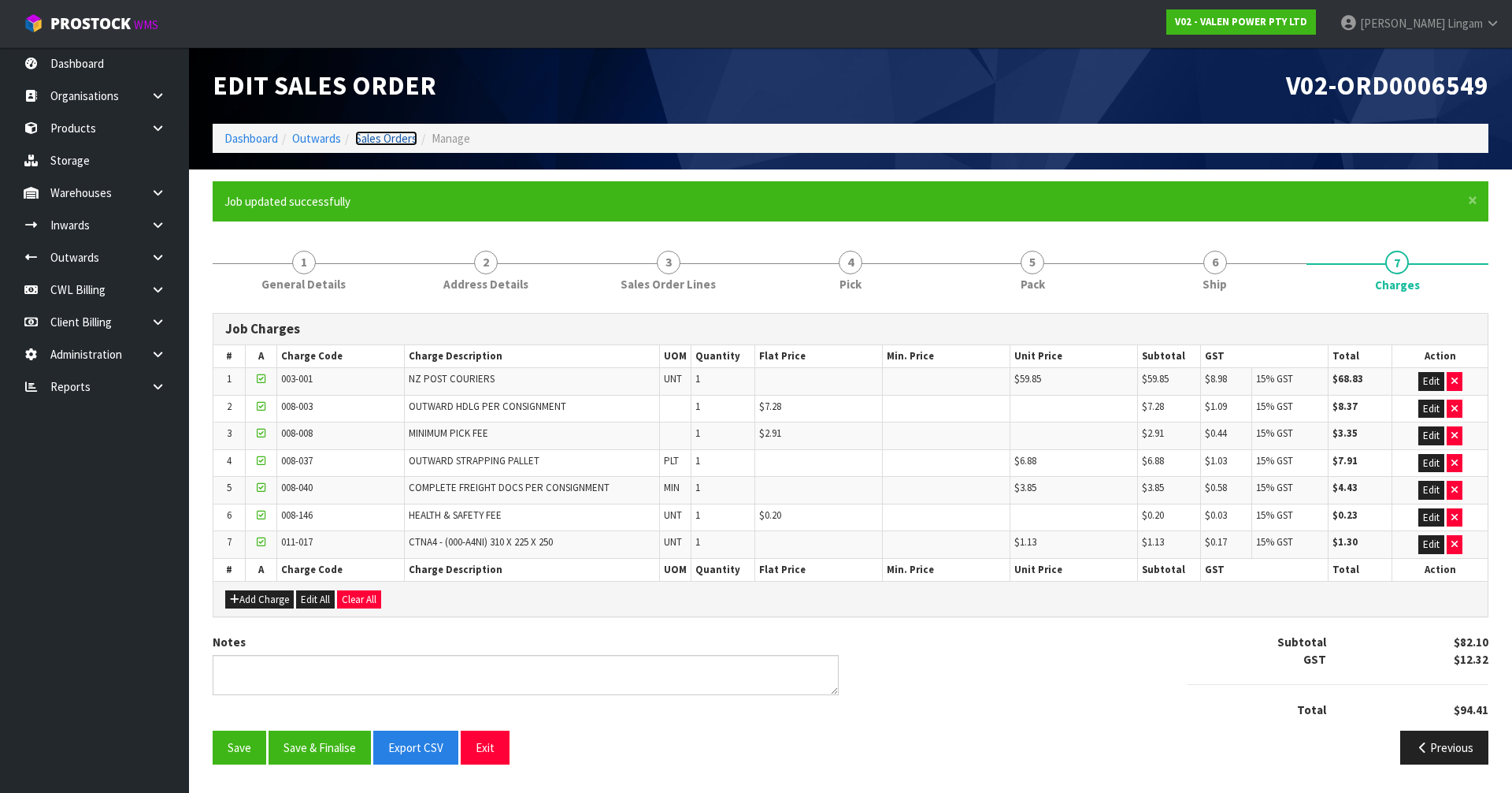
click at [381, 138] on link "Sales Orders" at bounding box center [386, 138] width 63 height 15
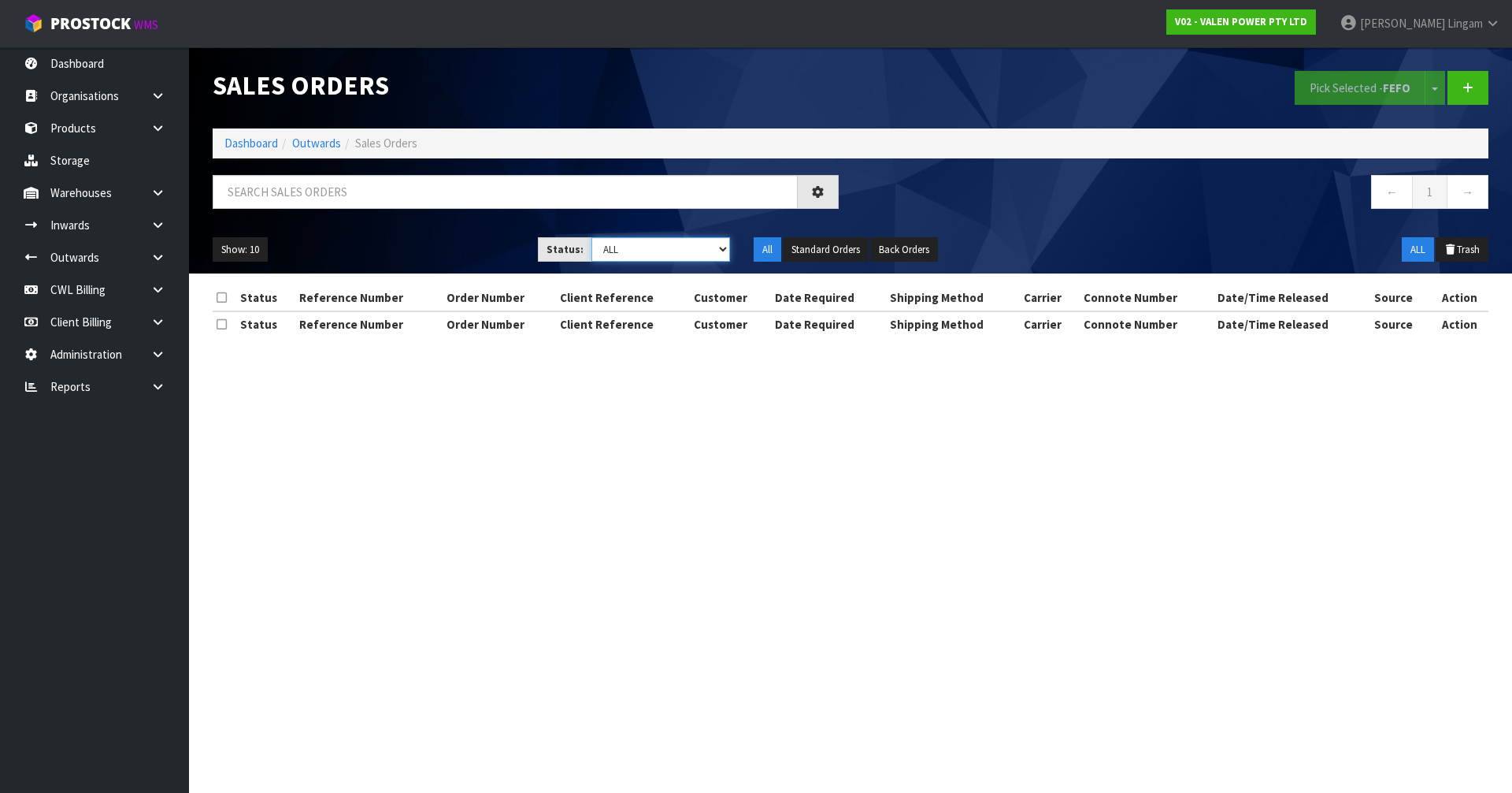
click at [706, 248] on select "Draft Pending Allocated Pending Pick Goods Picked Goods Packed Pending Charges …" at bounding box center [661, 248] width 139 height 24
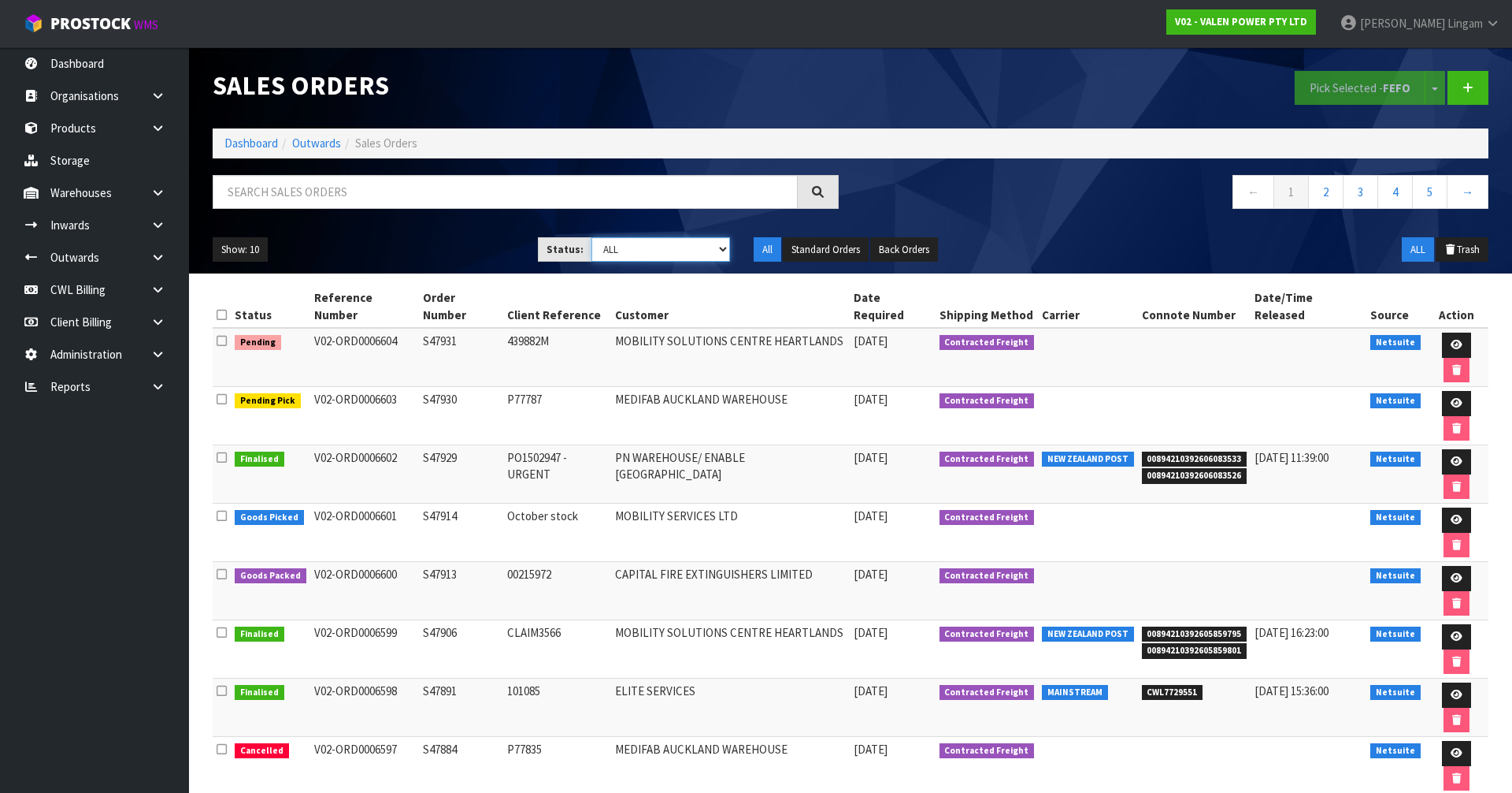
select select "string:6"
click at [592, 237] on select "Draft Pending Allocated Pending Pick Goods Picked Goods Packed Pending Charges …" at bounding box center [661, 248] width 139 height 24
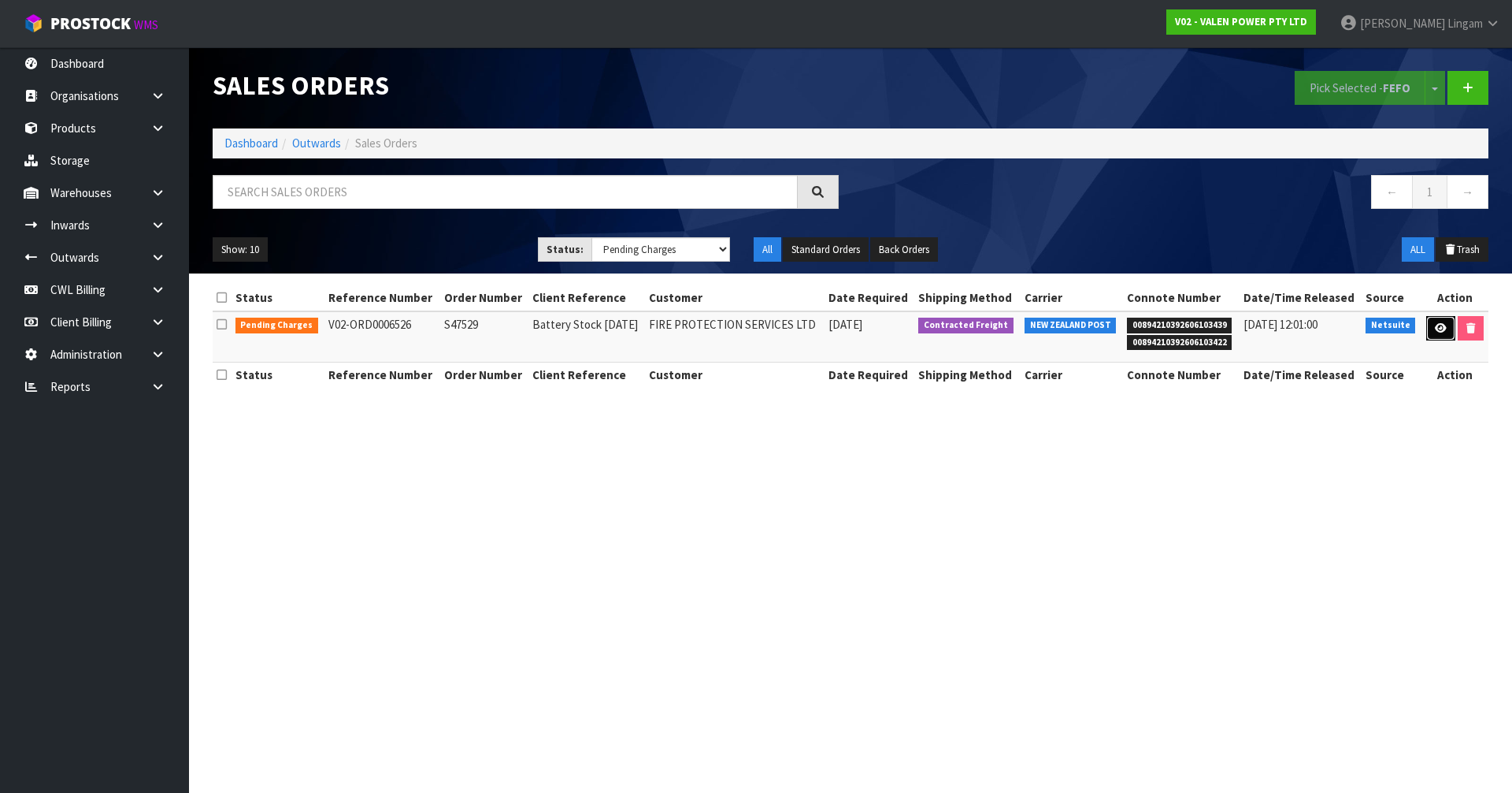
click at [1434, 330] on icon at bounding box center [1440, 328] width 12 height 10
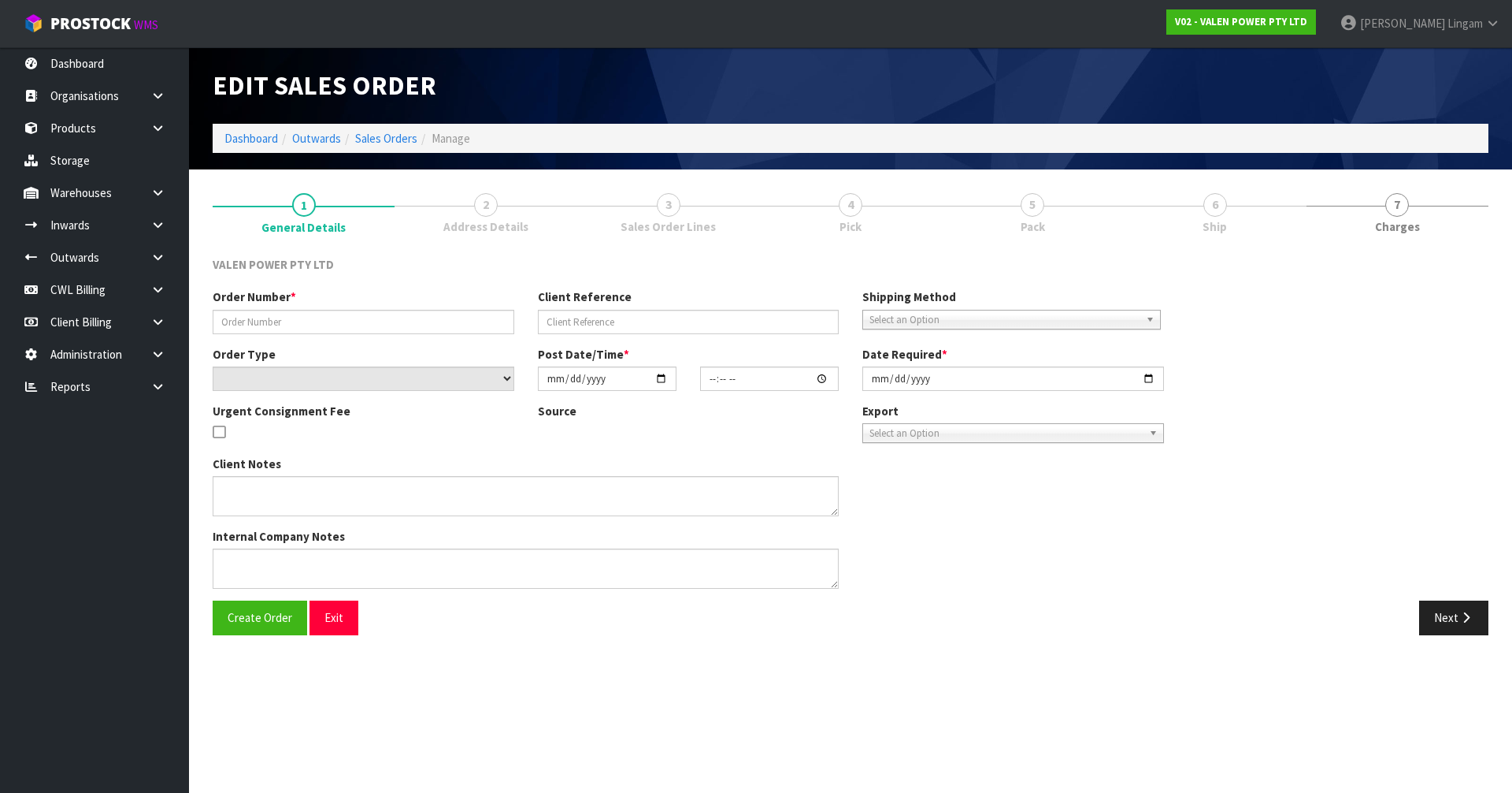
type input "S47529"
type input "Battery Stock [DATE]"
select select "number:0"
type input "2025-09-03"
type input "11:00:11.000"
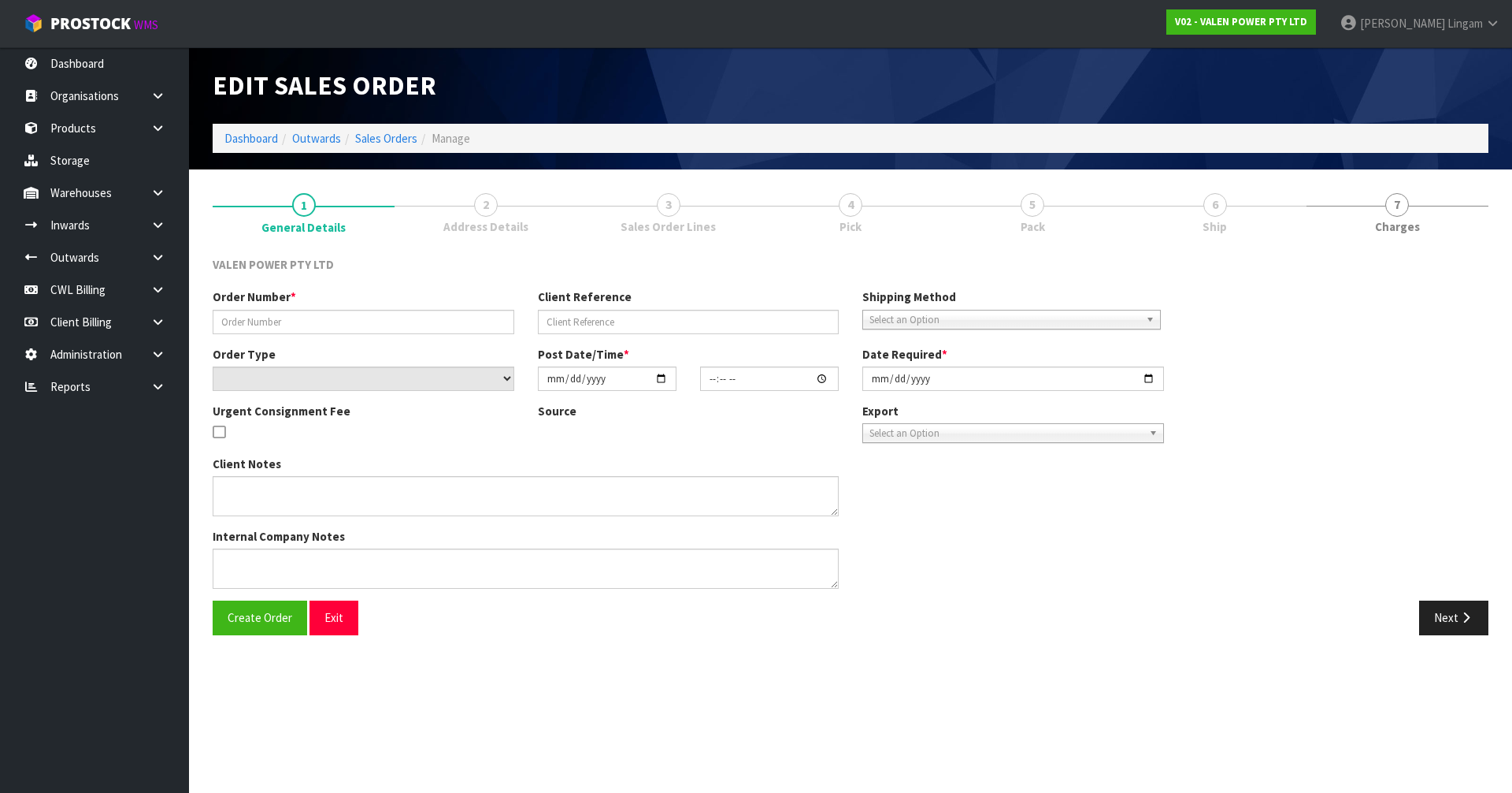
type input "[DATE]"
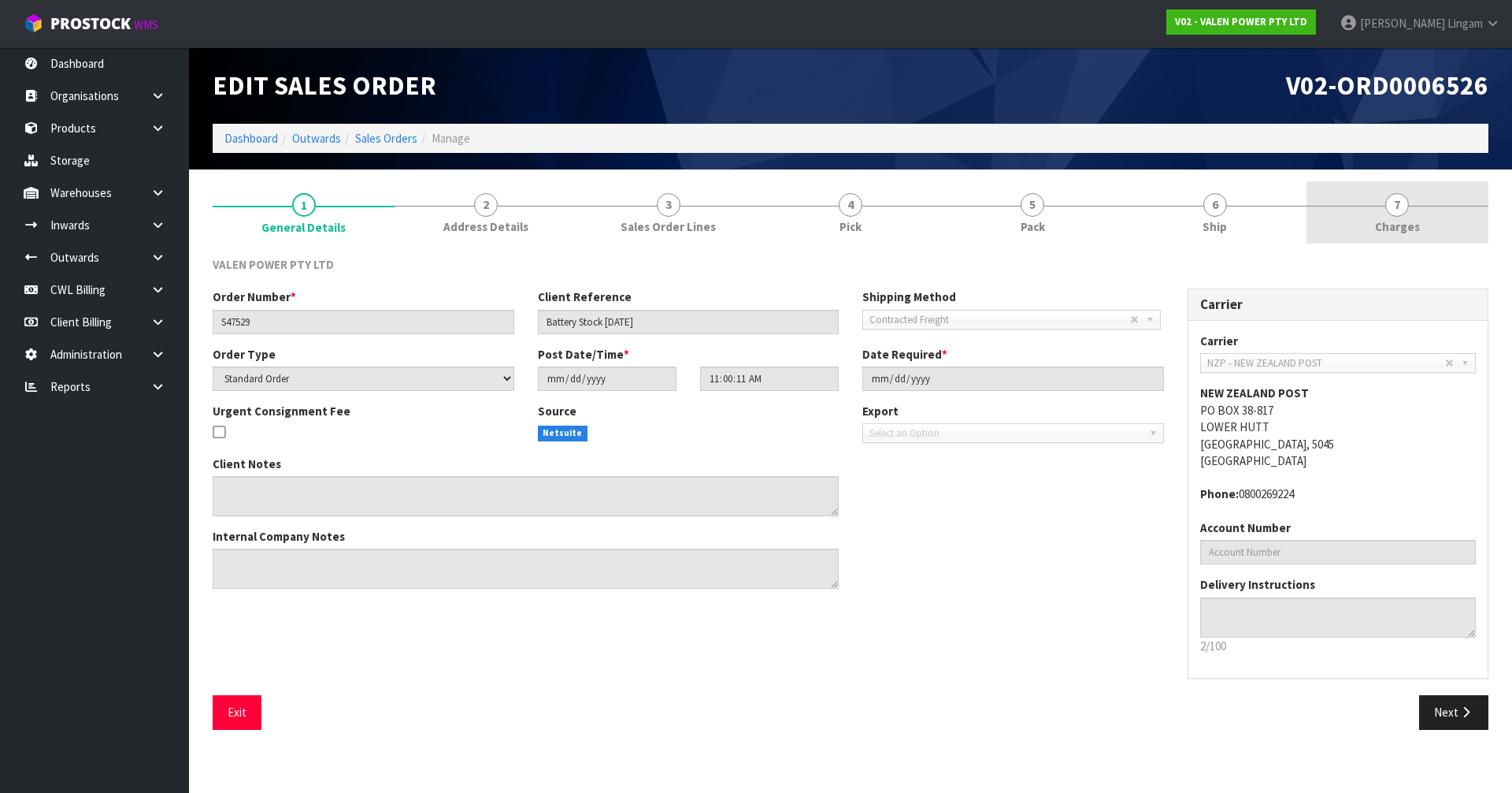
click at [1434, 242] on link "7 [GEOGRAPHIC_DATA]" at bounding box center [1397, 212] width 182 height 63
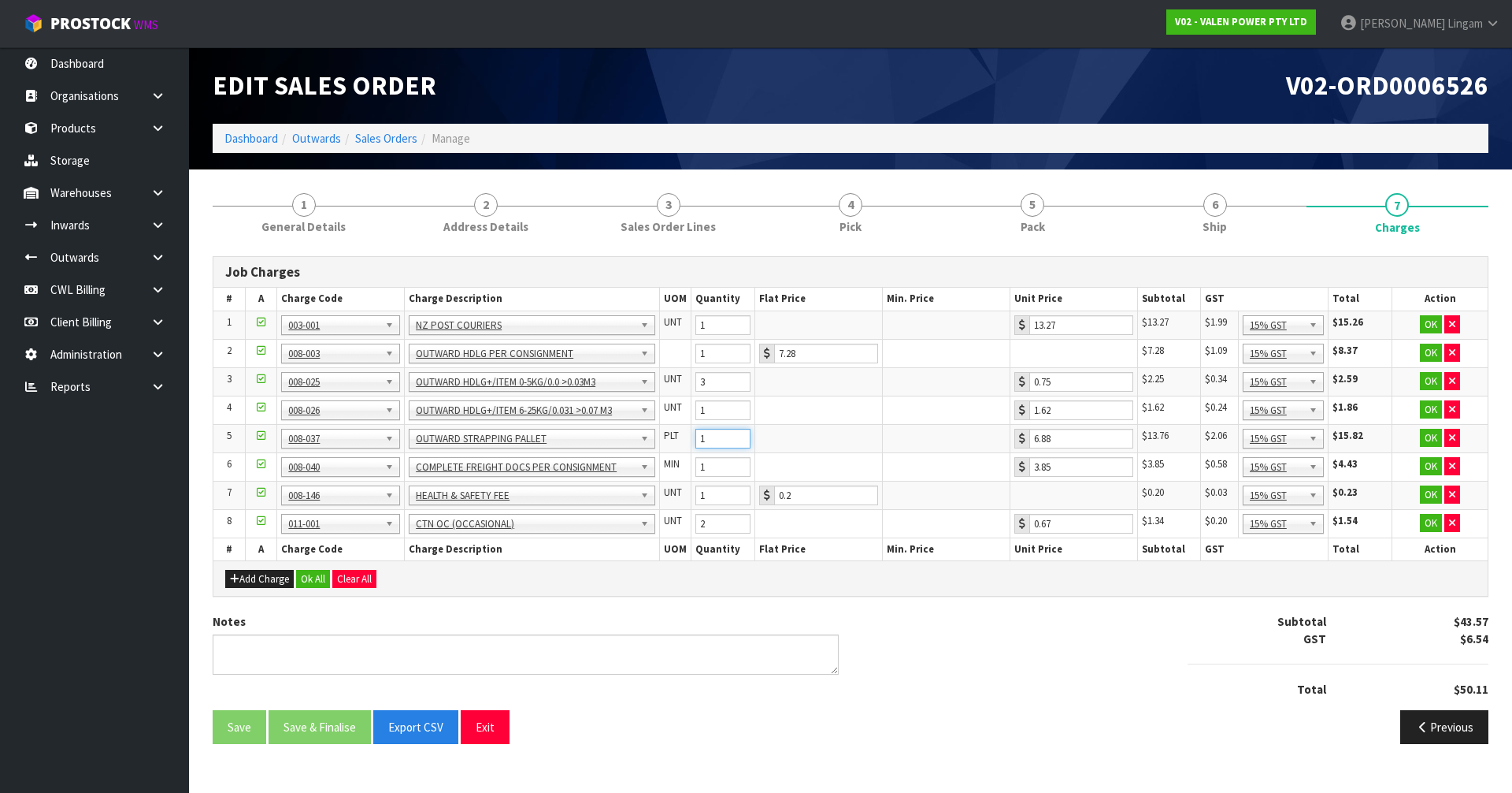
type input "1"
click at [739, 441] on input "1" at bounding box center [723, 439] width 55 height 20
click at [313, 575] on button "Ok All" at bounding box center [313, 579] width 34 height 19
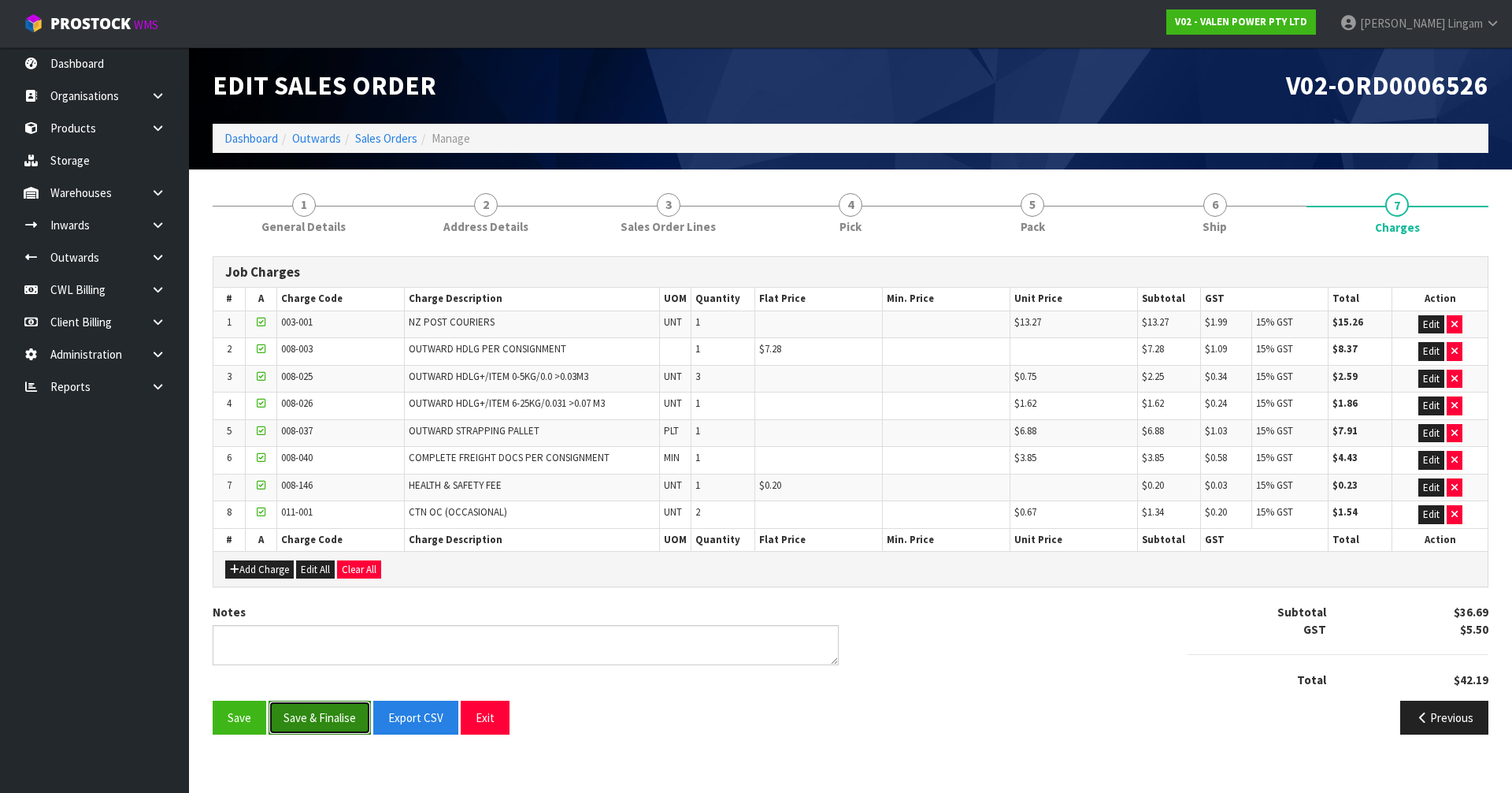
drag, startPoint x: 327, startPoint y: 731, endPoint x: 330, endPoint y: 723, distance: 8.5
click at [328, 729] on button "Save & Finalise" at bounding box center [319, 717] width 103 height 34
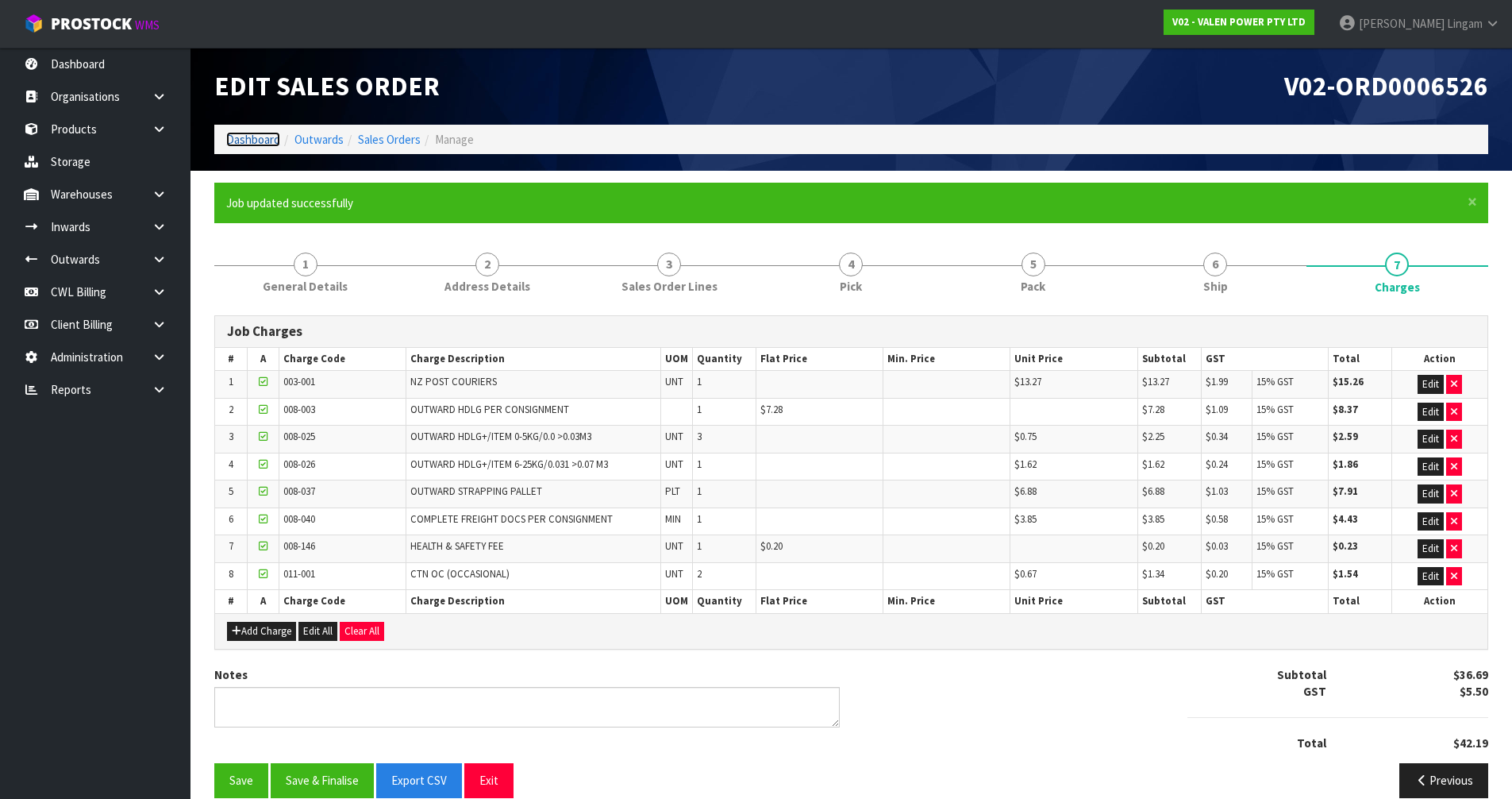
click at [258, 141] on link "Dashboard" at bounding box center [253, 139] width 54 height 15
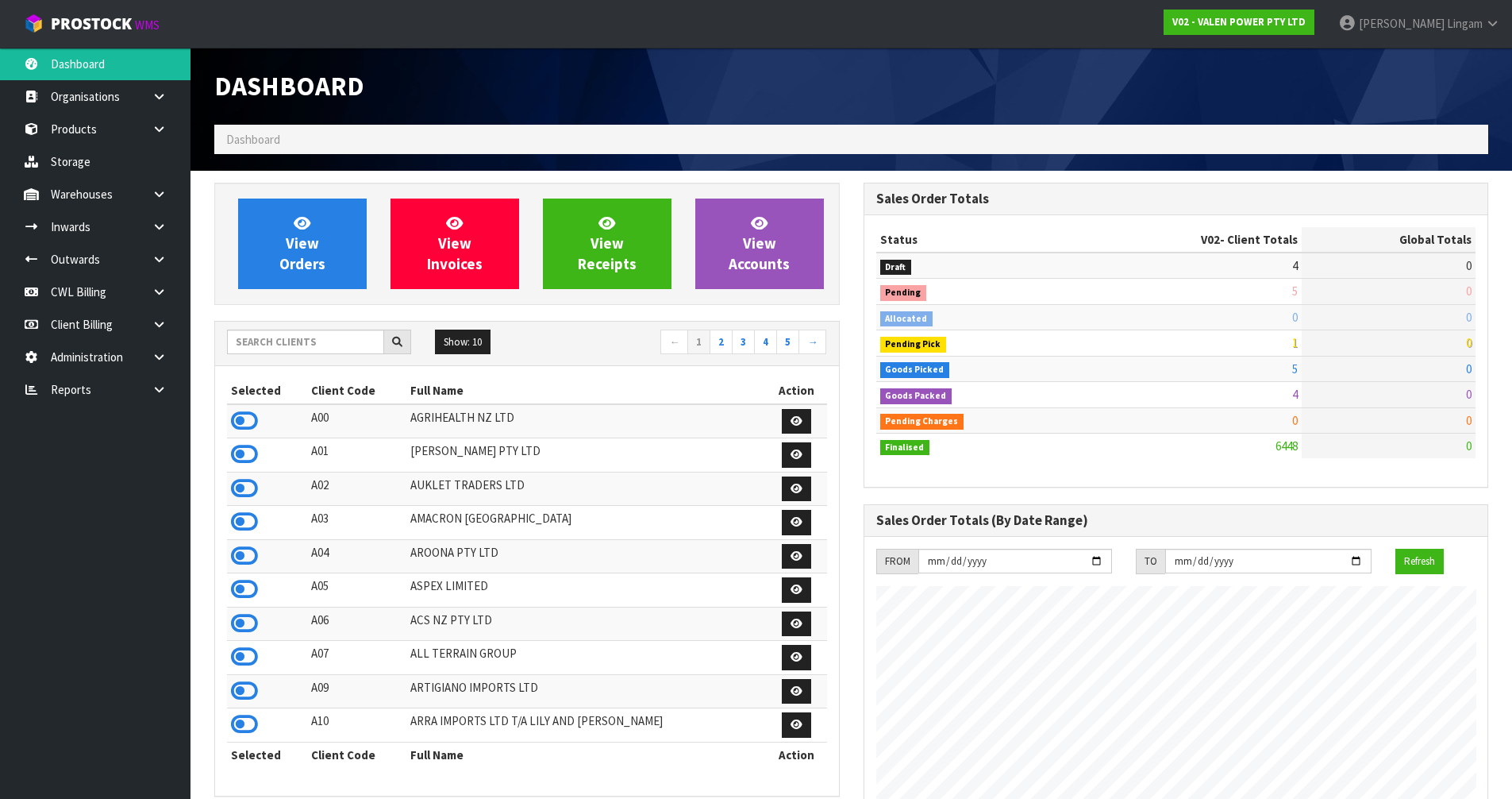
scroll to position [1202, 648]
click at [251, 423] on icon at bounding box center [244, 421] width 27 height 24
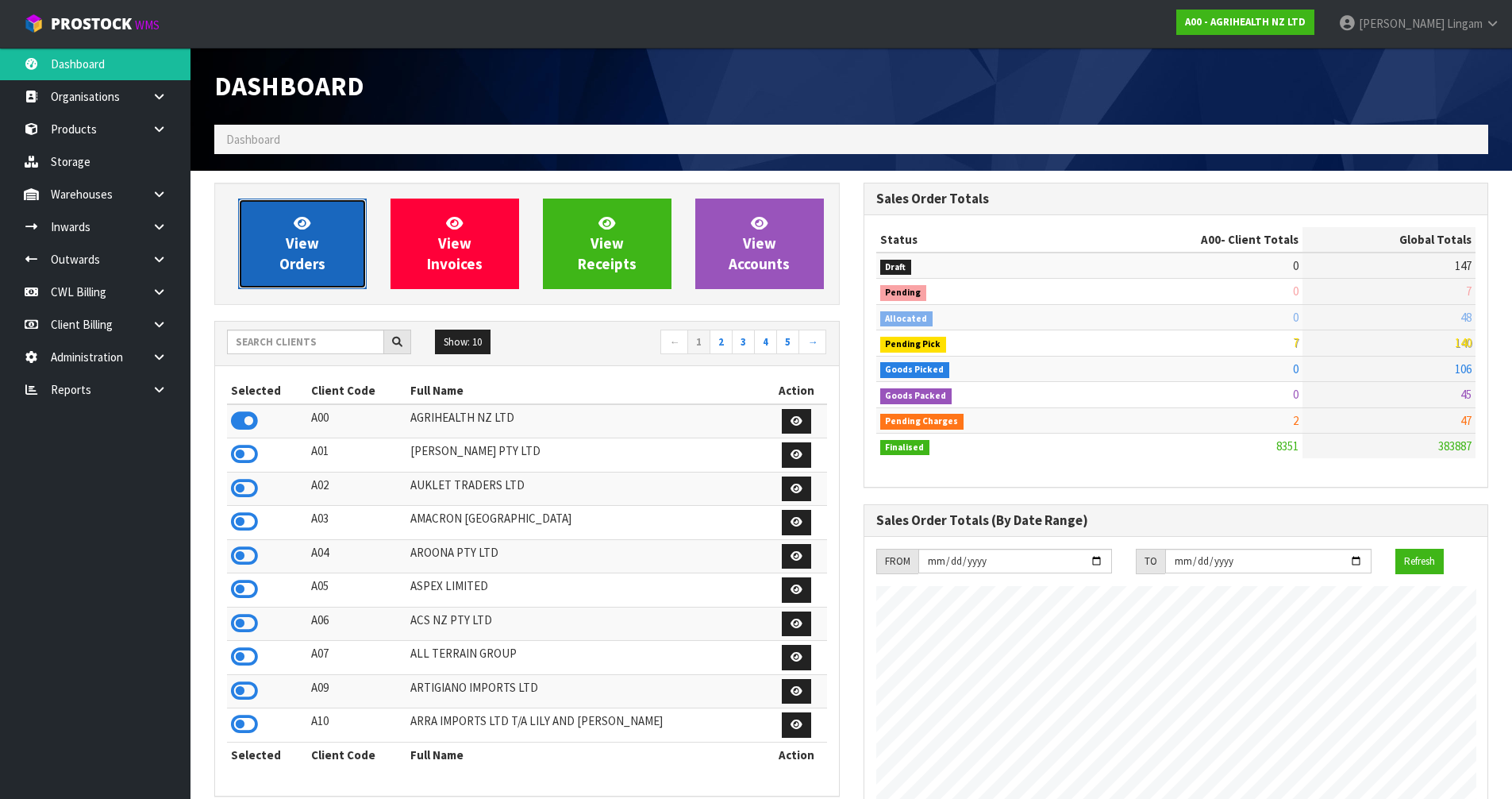
click at [319, 261] on span "View Orders" at bounding box center [302, 243] width 46 height 60
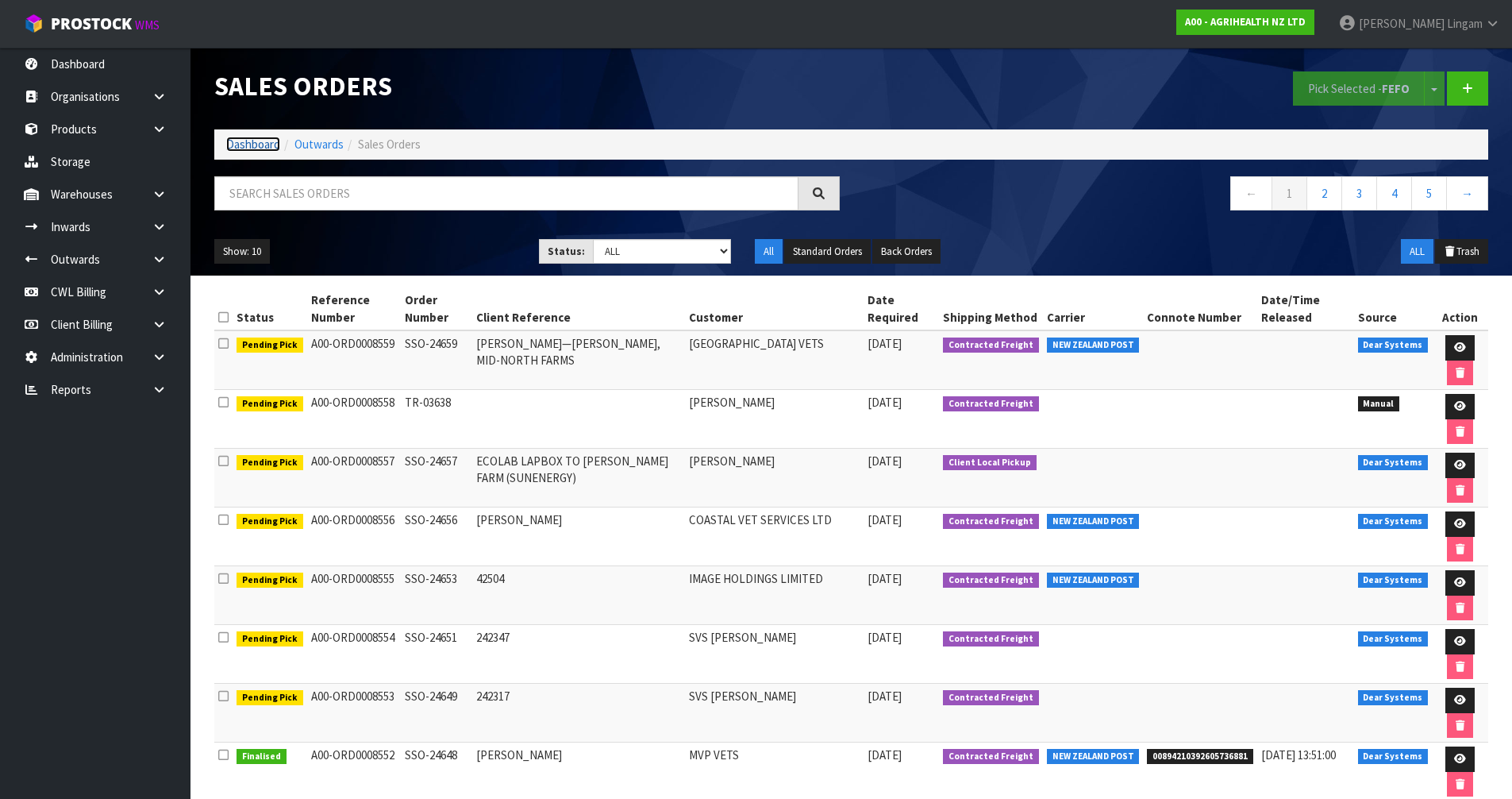
click at [265, 149] on link "Dashboard" at bounding box center [253, 145] width 54 height 15
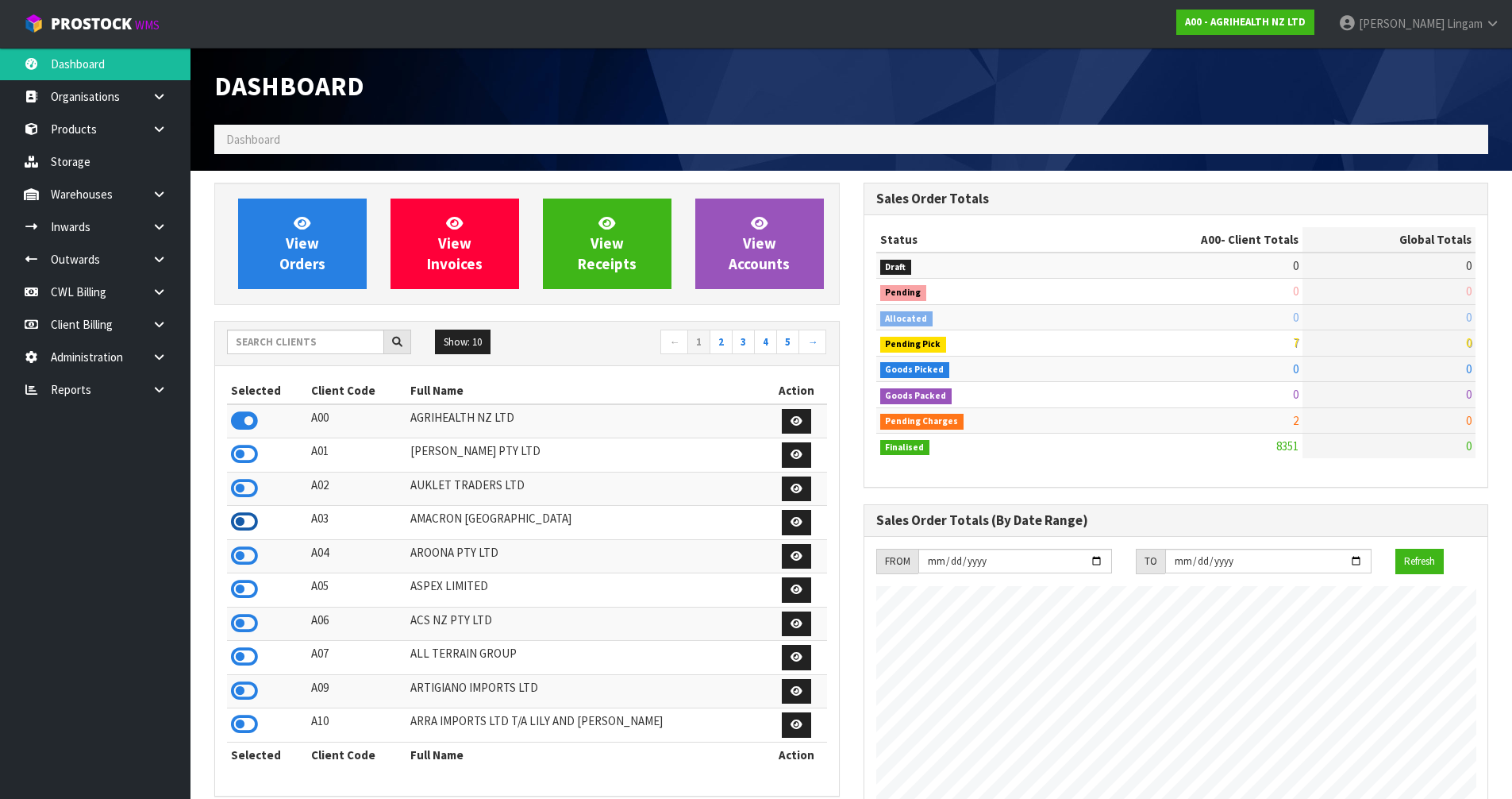
scroll to position [1202, 648]
click at [239, 519] on icon at bounding box center [244, 522] width 27 height 24
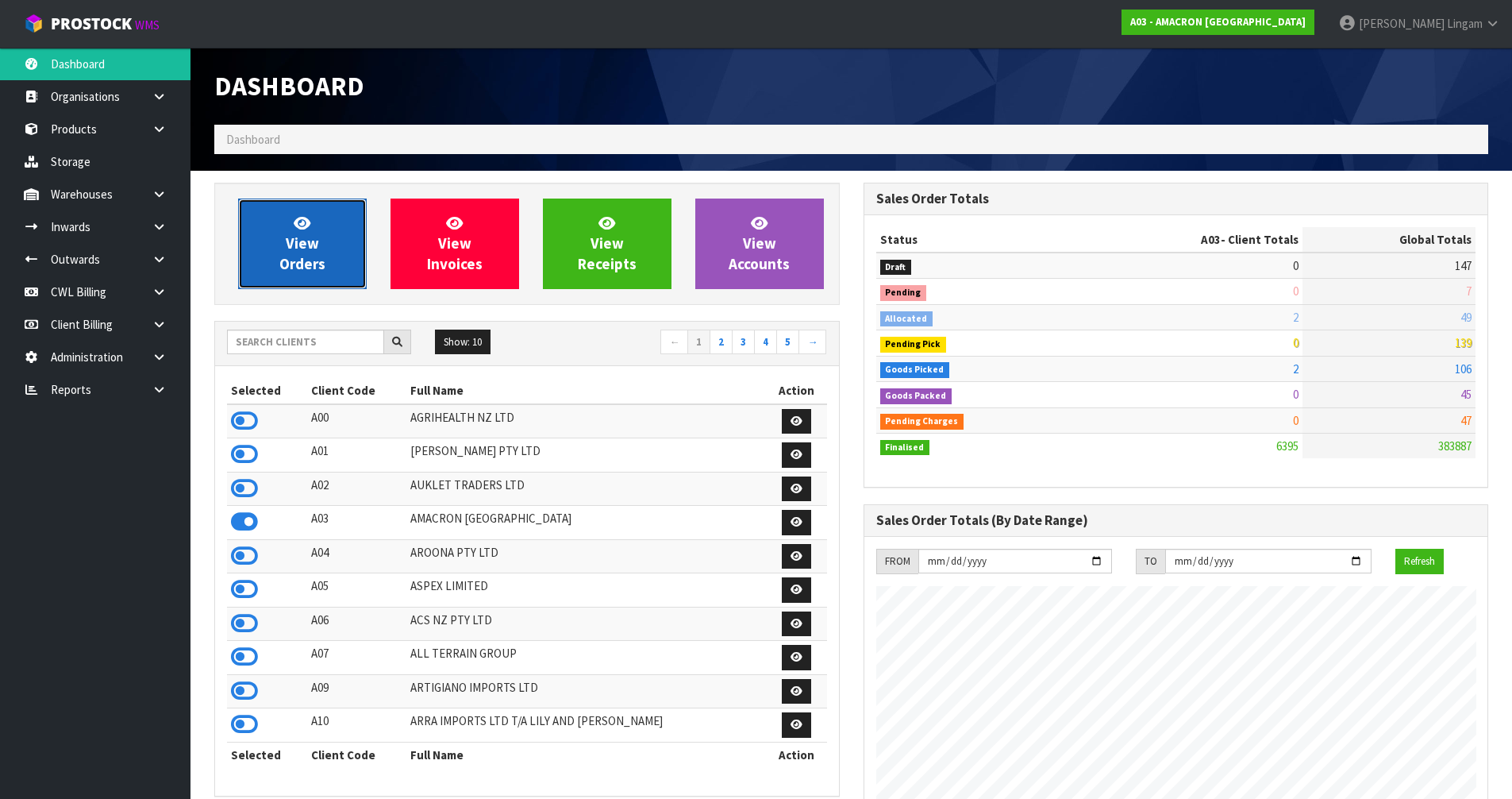
click at [286, 252] on link "View Orders" at bounding box center [302, 244] width 129 height 91
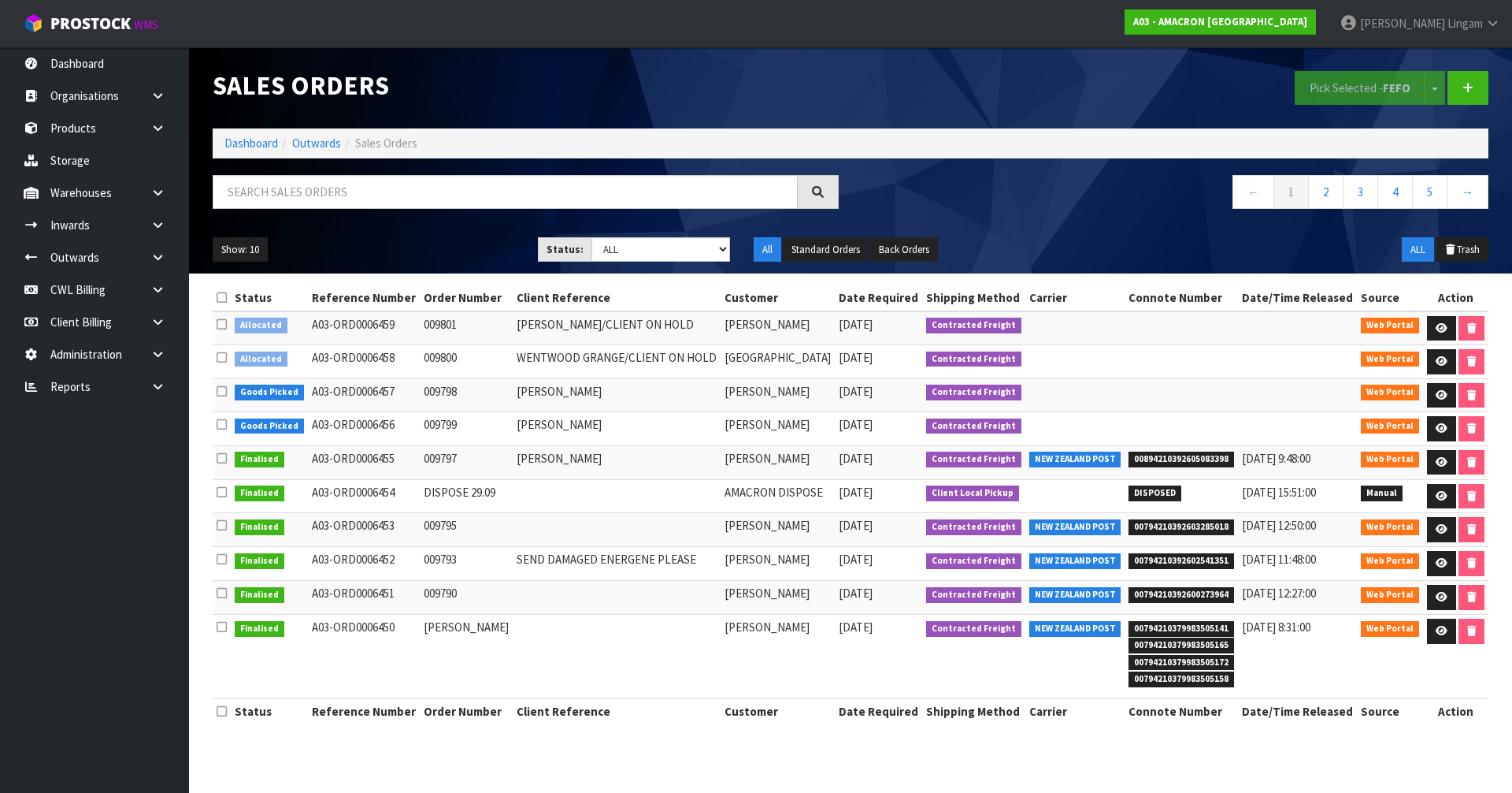
click at [221, 295] on icon at bounding box center [222, 298] width 10 height 12
click at [1327, 84] on button "Pick Selected - FEFO" at bounding box center [1359, 88] width 131 height 34
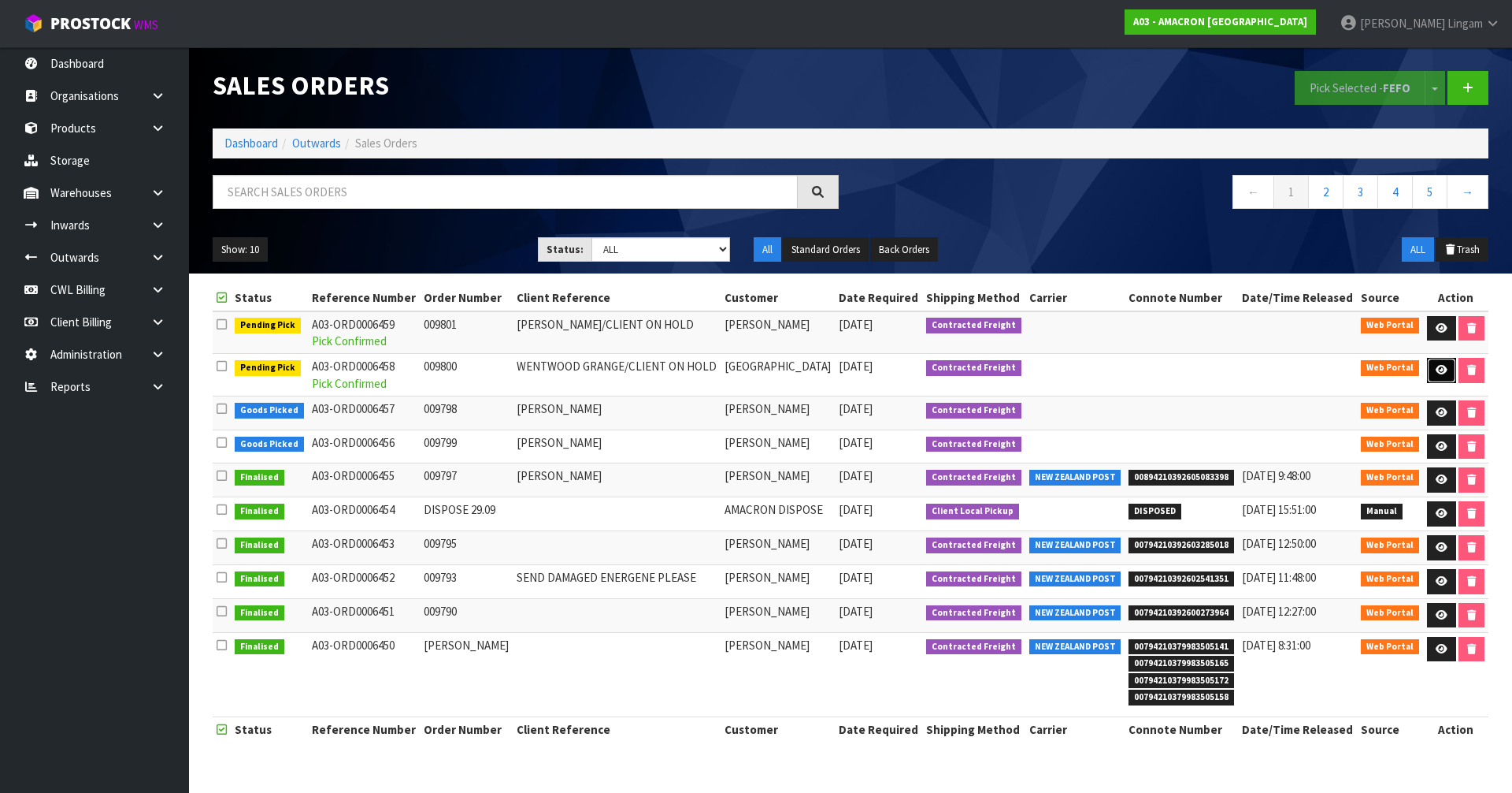
click at [1435, 373] on icon at bounding box center [1441, 369] width 12 height 10
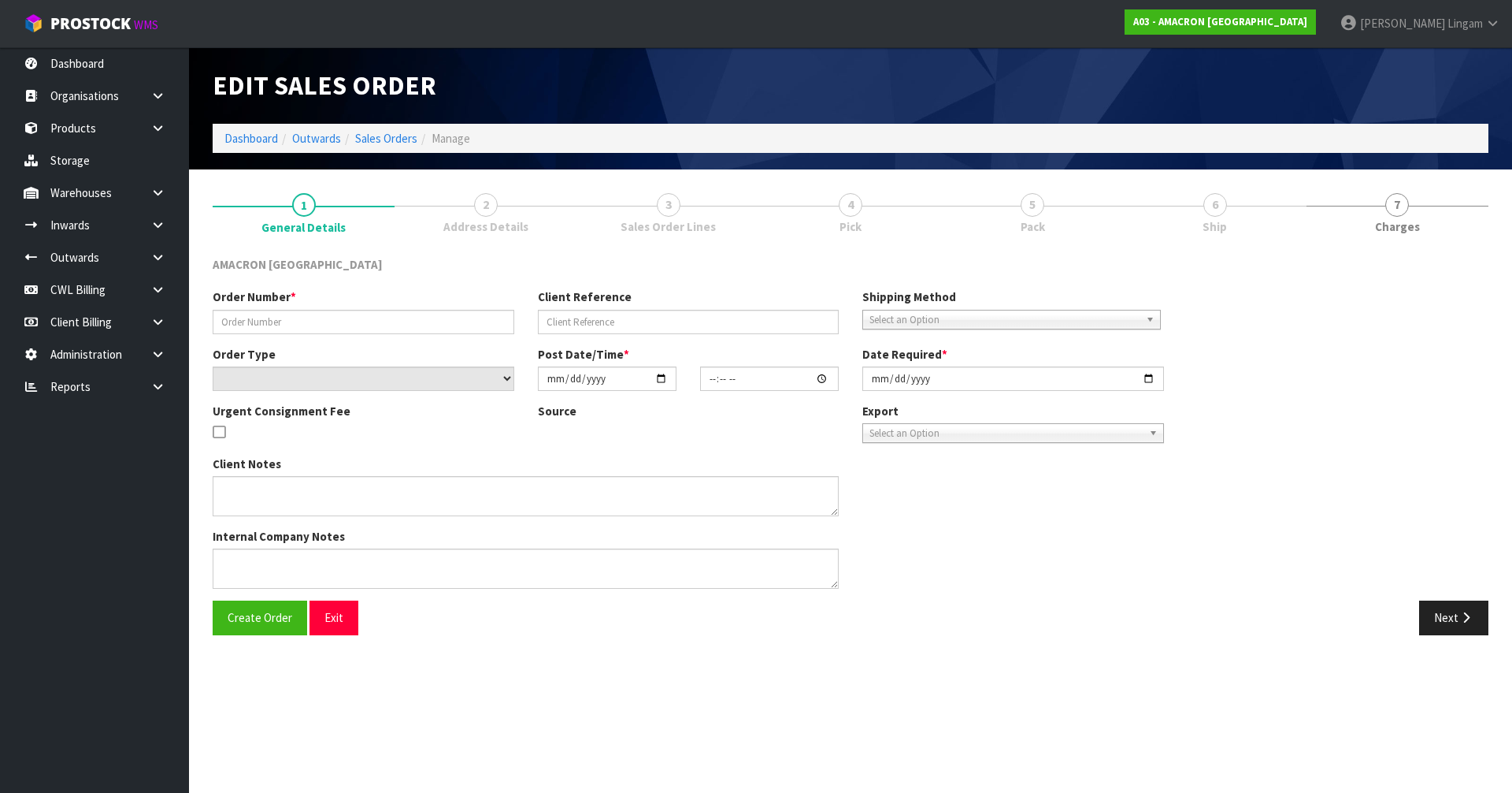
type input "009800"
type input "WENTWOOD GRANGE/CLIENT ON HOLD"
select select "number:0"
type input "[DATE]"
type input "14:45:00.000"
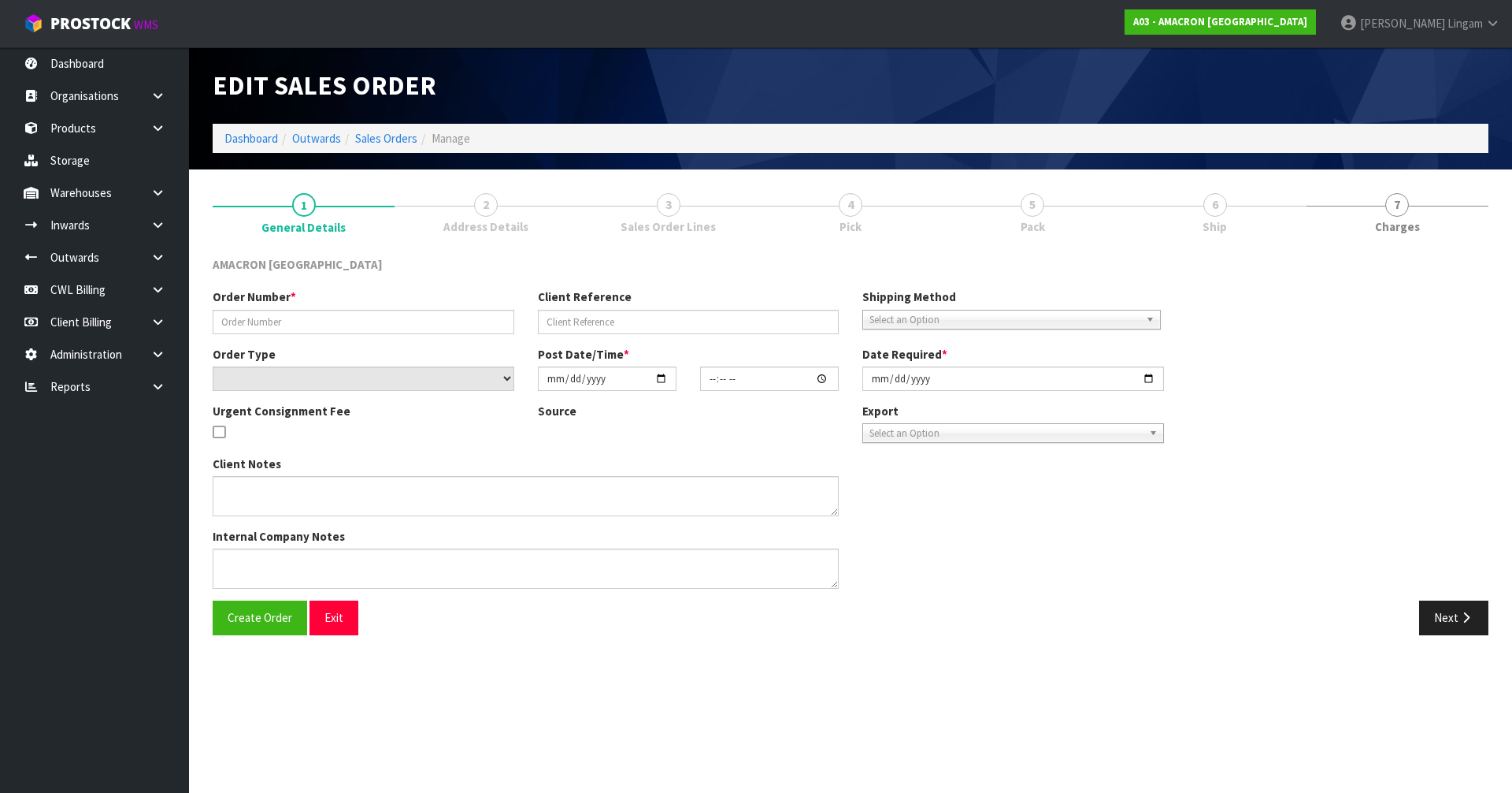
type input "[DATE]"
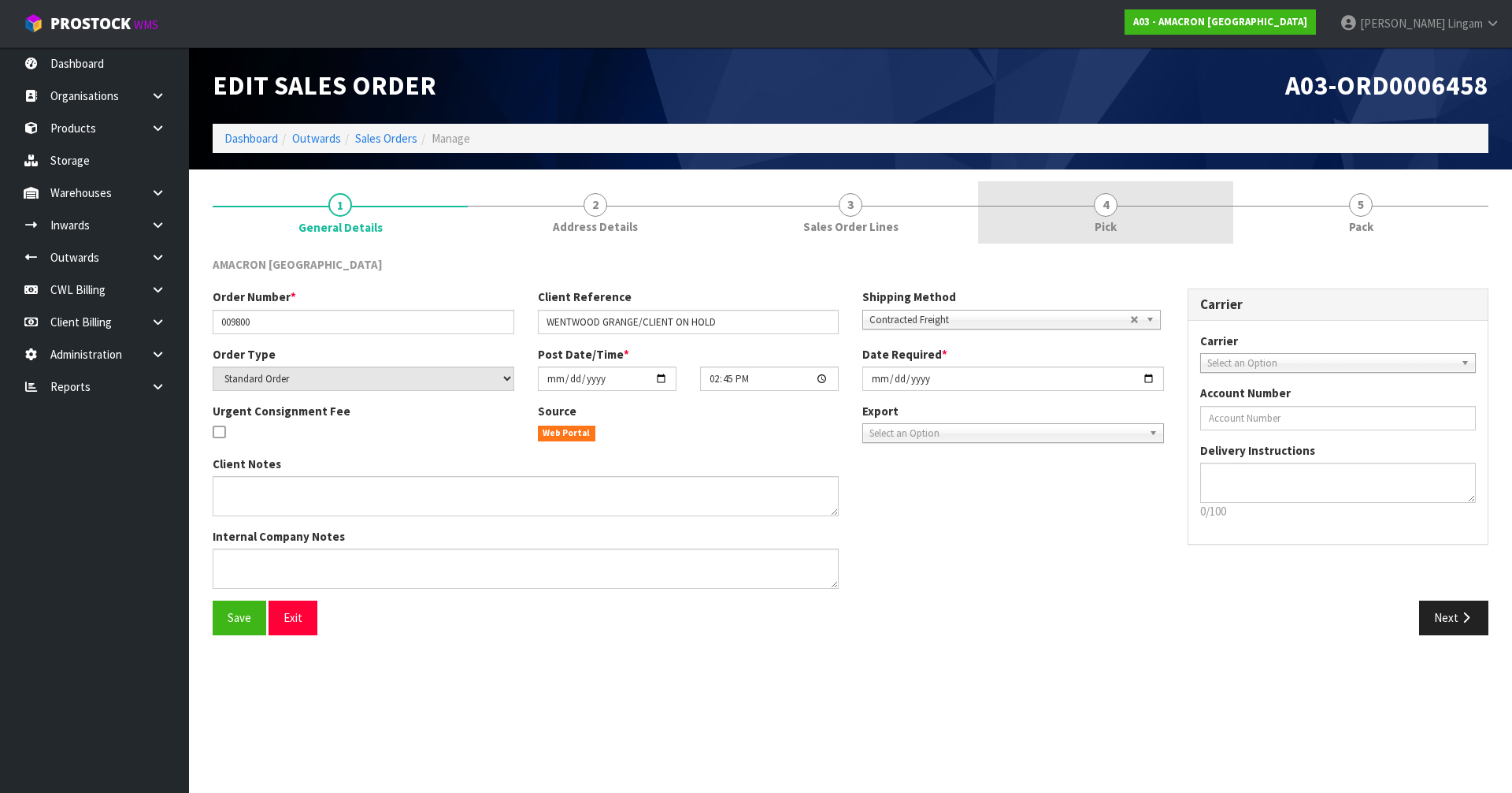
click at [1098, 221] on span "Pick" at bounding box center [1105, 227] width 22 height 17
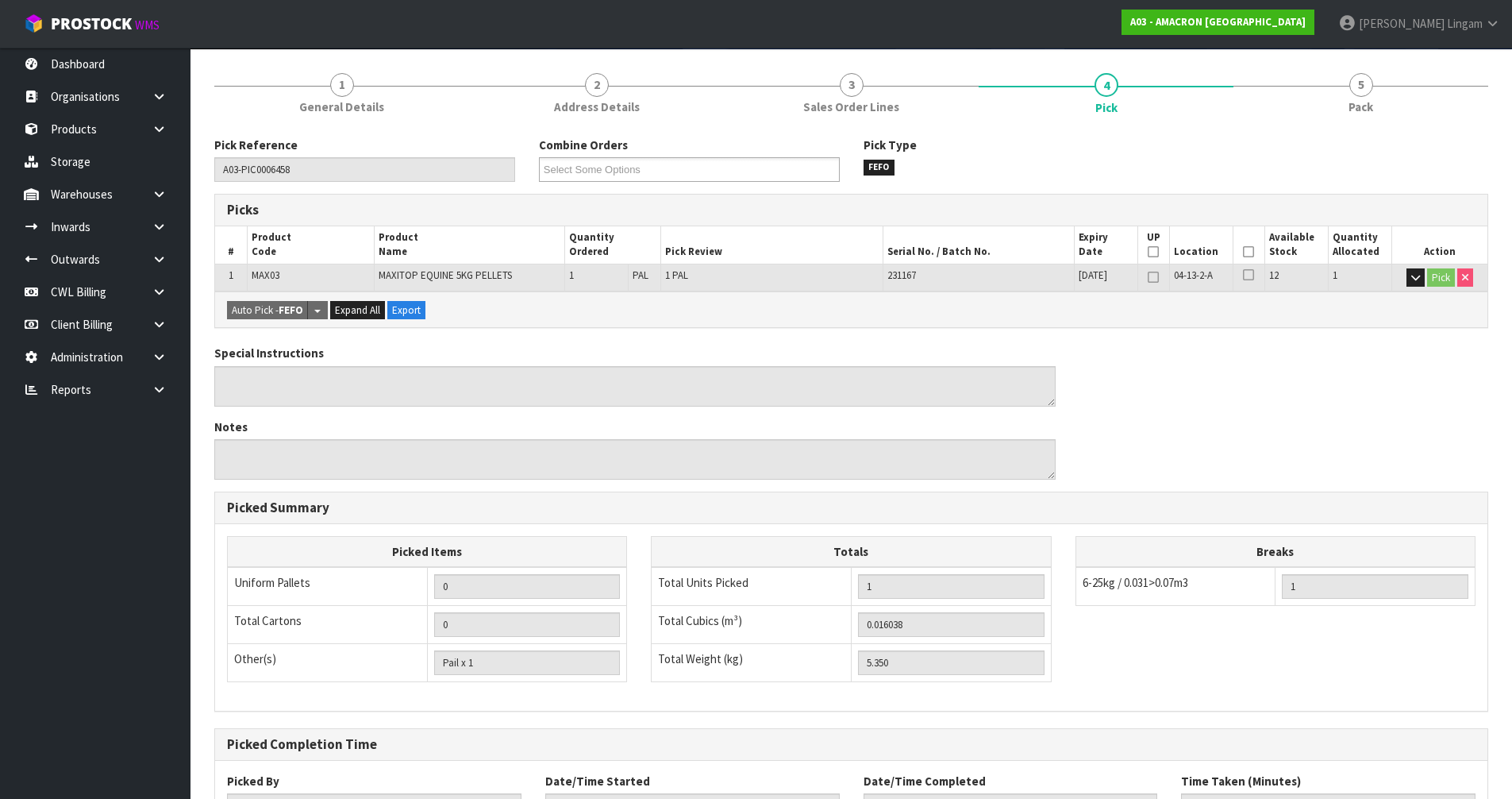
scroll to position [252, 0]
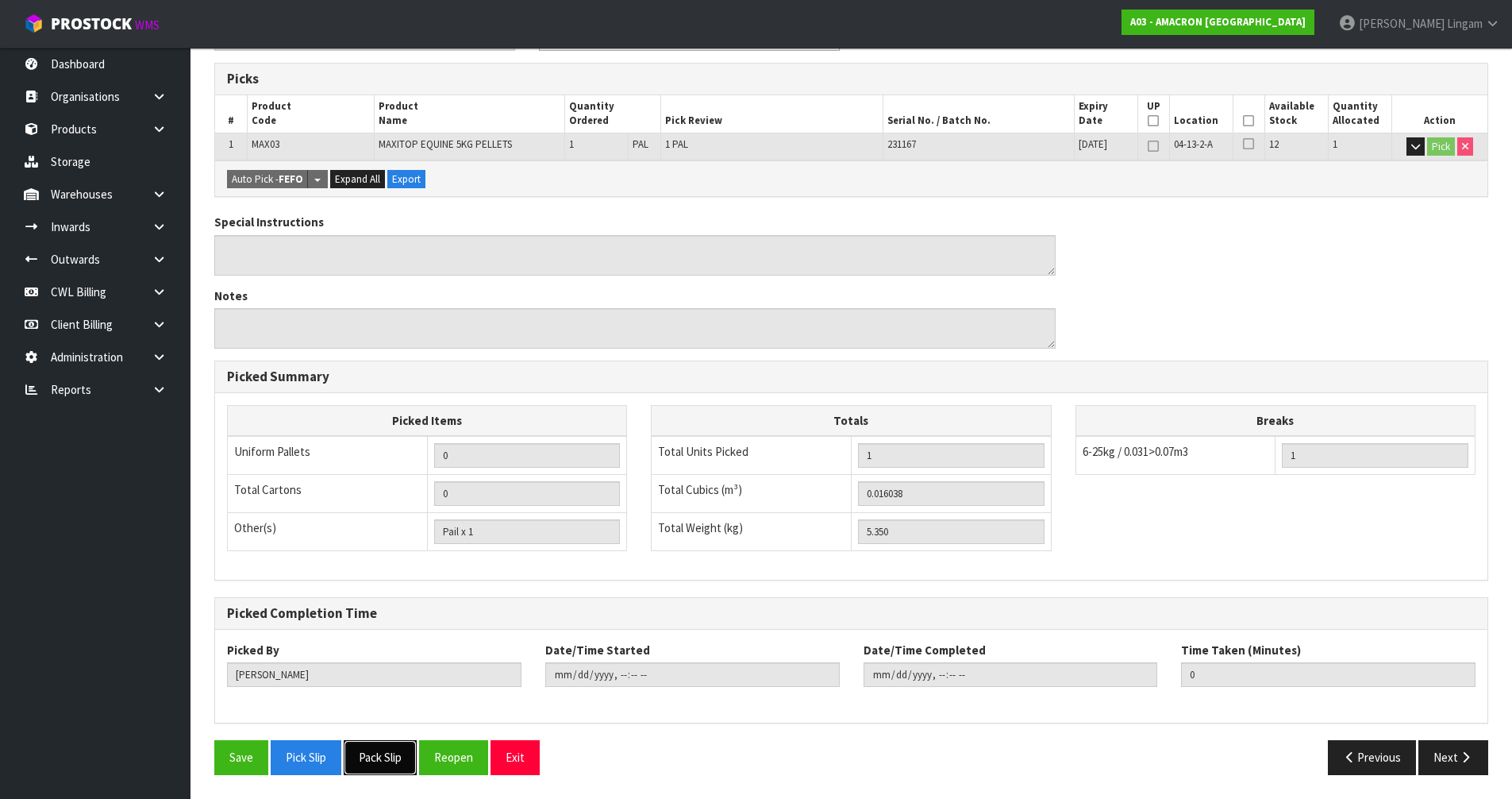
drag, startPoint x: 406, startPoint y: 757, endPoint x: 626, endPoint y: 632, distance: 253.0
click at [406, 757] on button "Pack Slip" at bounding box center [380, 757] width 73 height 34
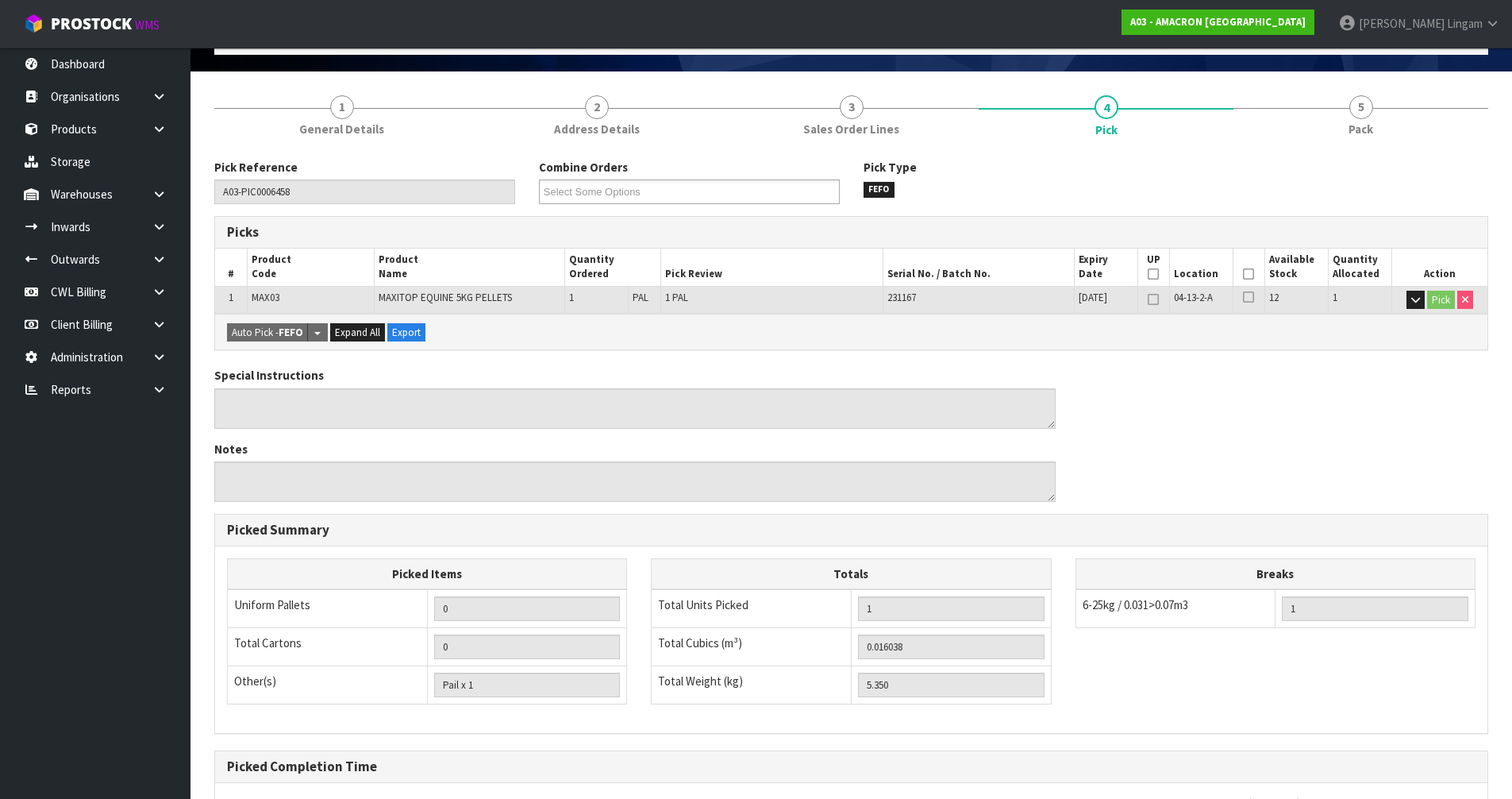
scroll to position [0, 0]
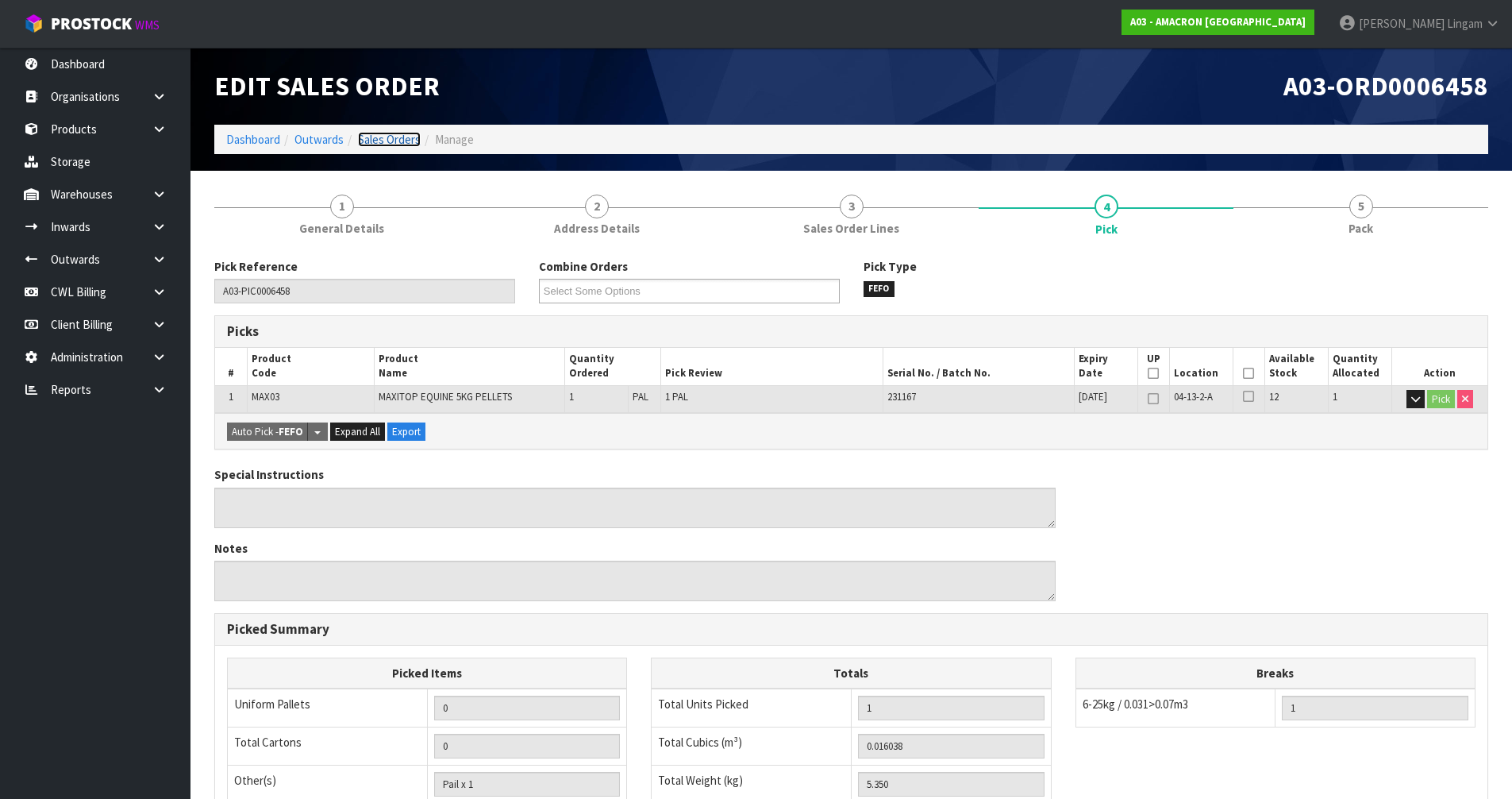
click at [398, 143] on link "Sales Orders" at bounding box center [389, 139] width 63 height 15
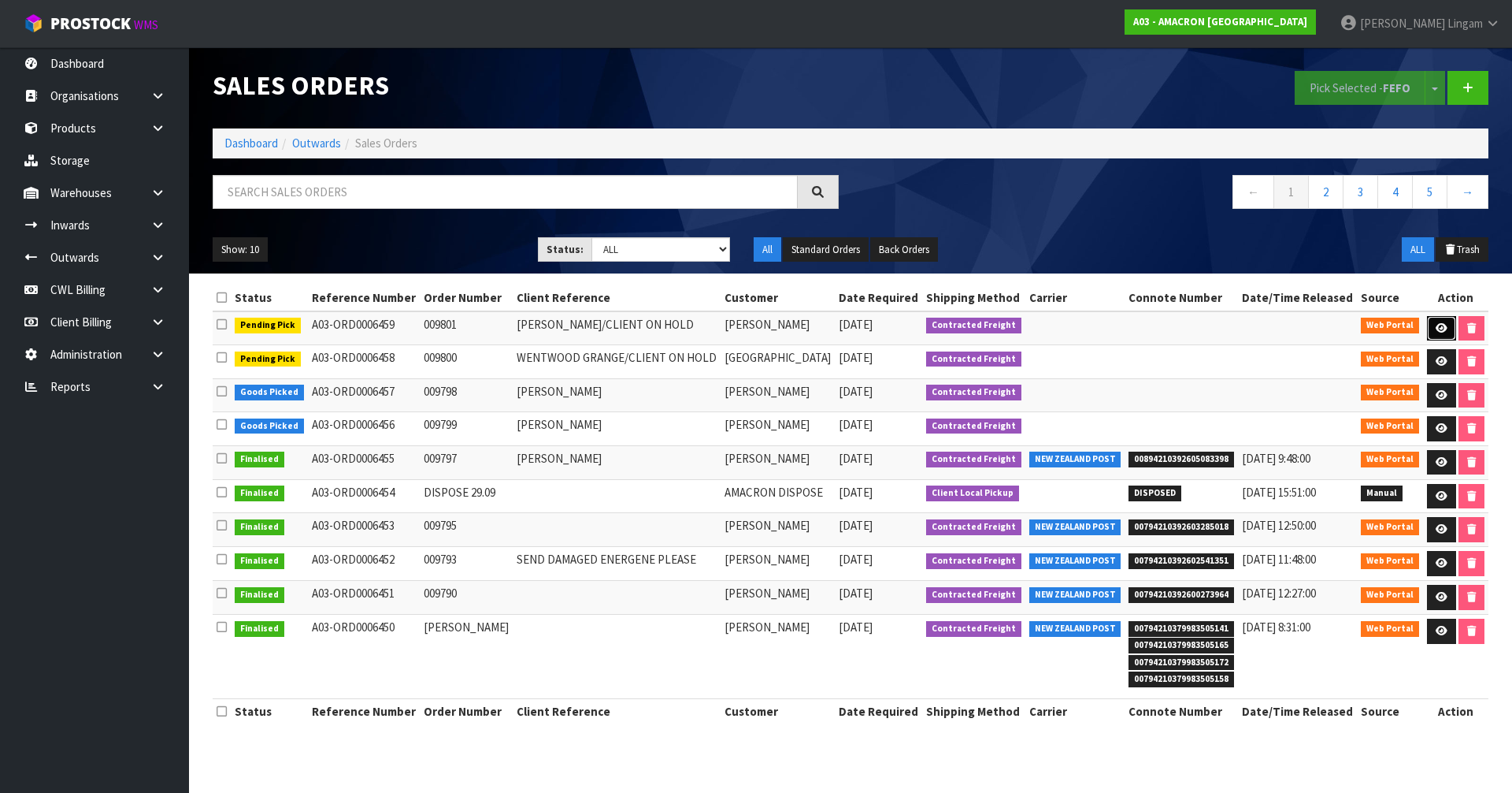
click at [1440, 332] on icon at bounding box center [1441, 328] width 12 height 10
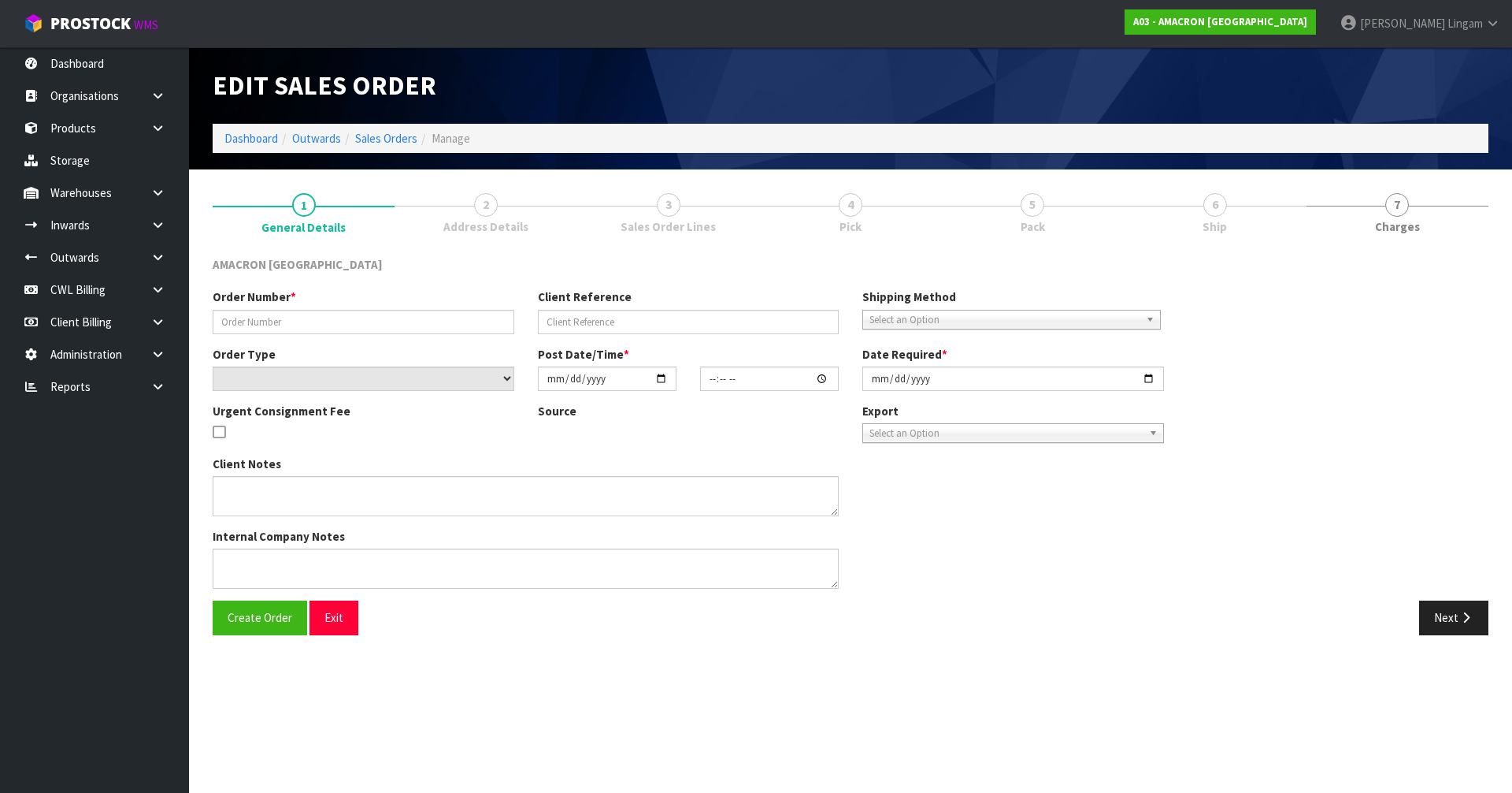
type input "009801"
type input "CARISSA MCCALL/CLIENT ON HOLD"
select select "number:0"
type input "[DATE]"
type input "15:01:00.000"
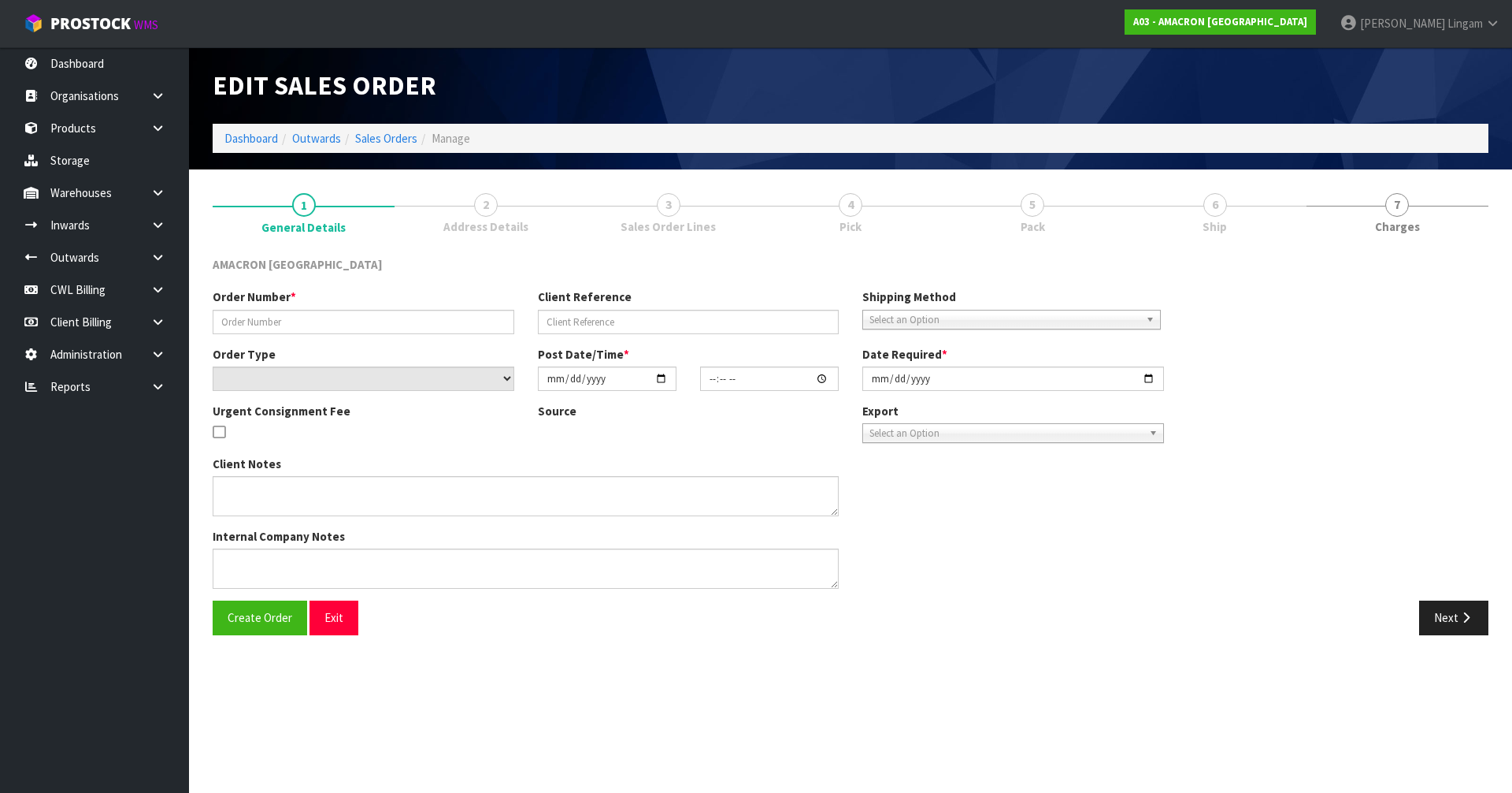
type input "[DATE]"
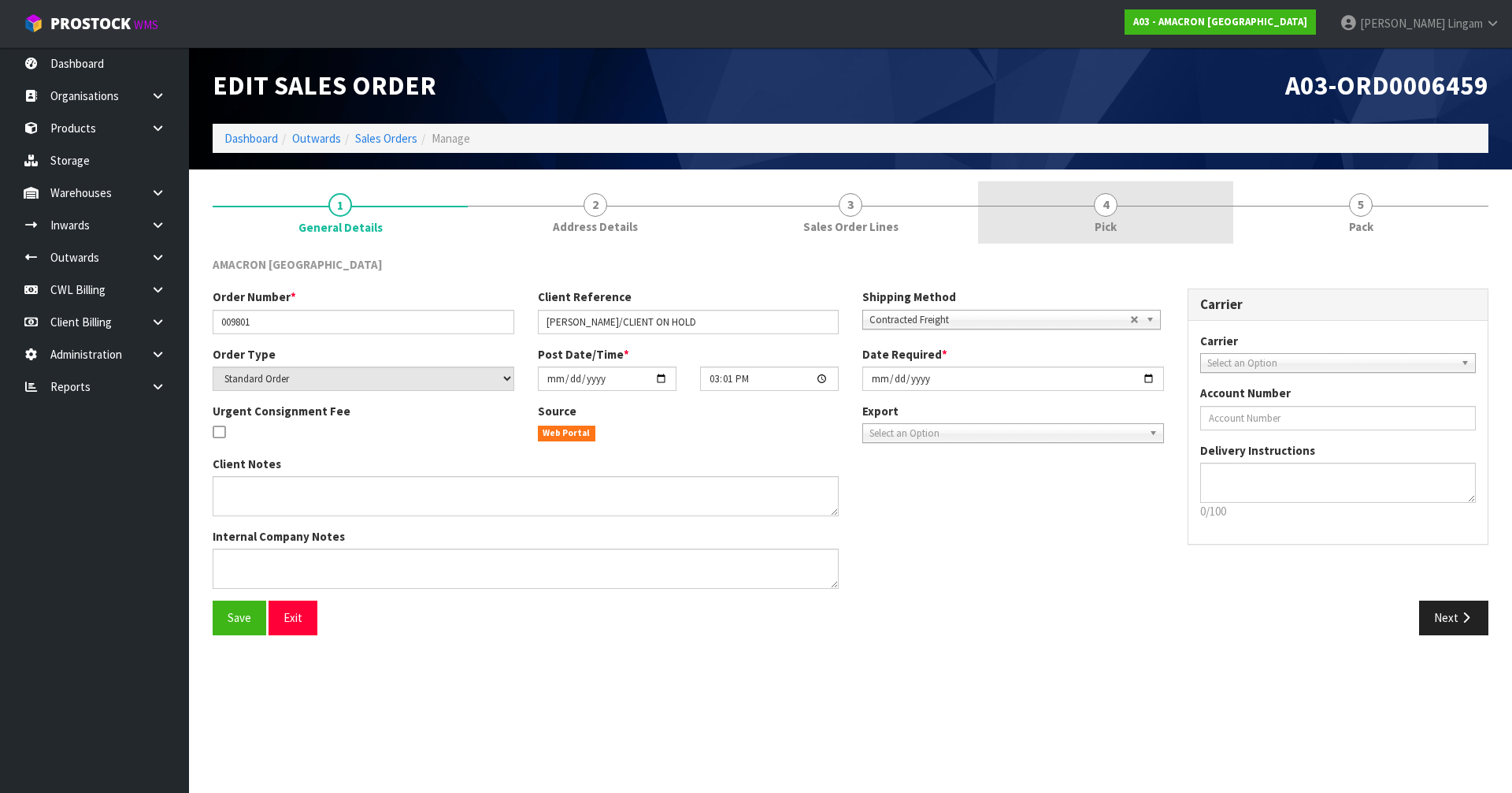
click at [1109, 223] on span "Pick" at bounding box center [1105, 227] width 22 height 17
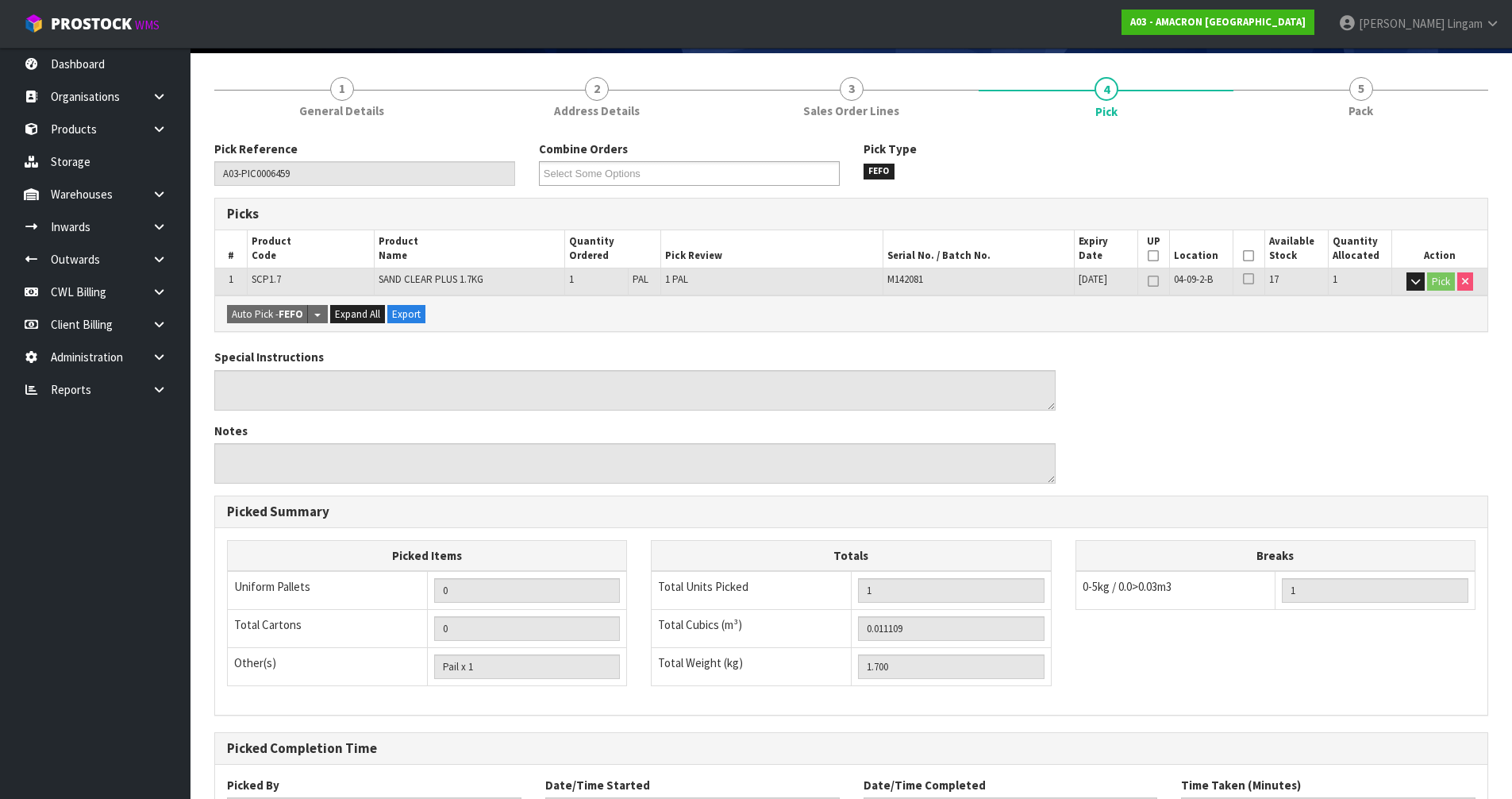
scroll to position [252, 0]
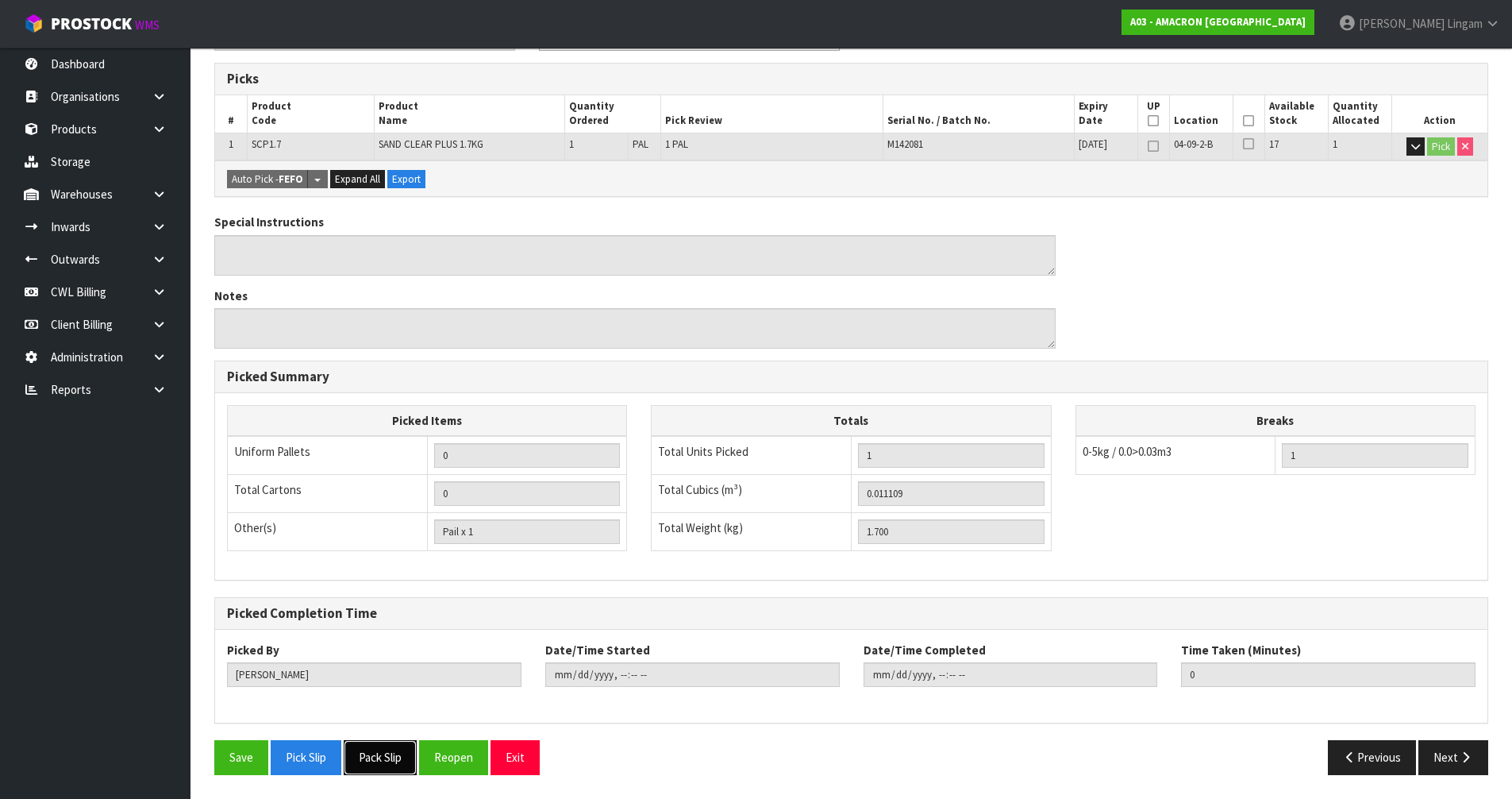
click at [391, 752] on button "Pack Slip" at bounding box center [380, 757] width 73 height 34
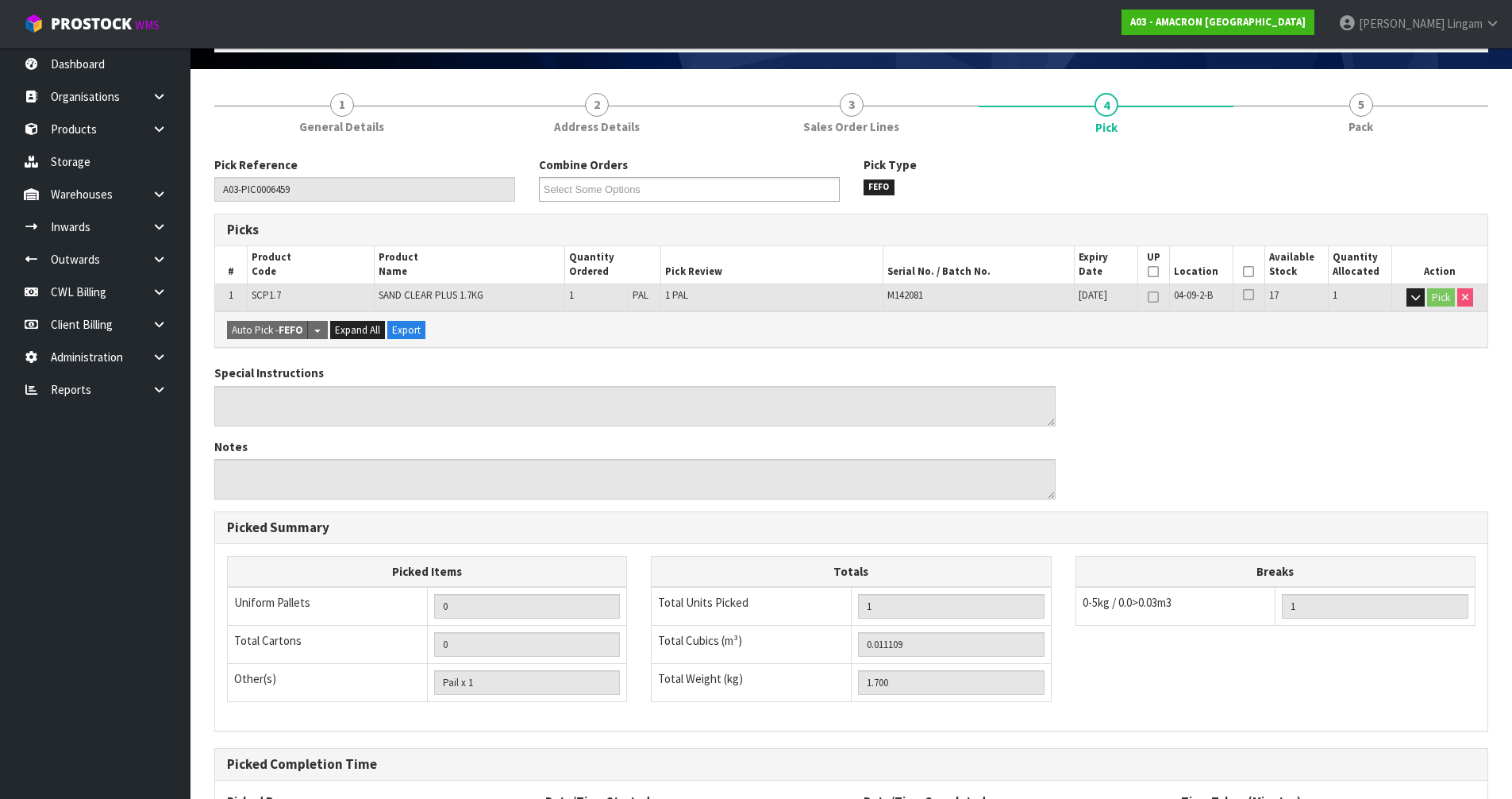
scroll to position [0, 0]
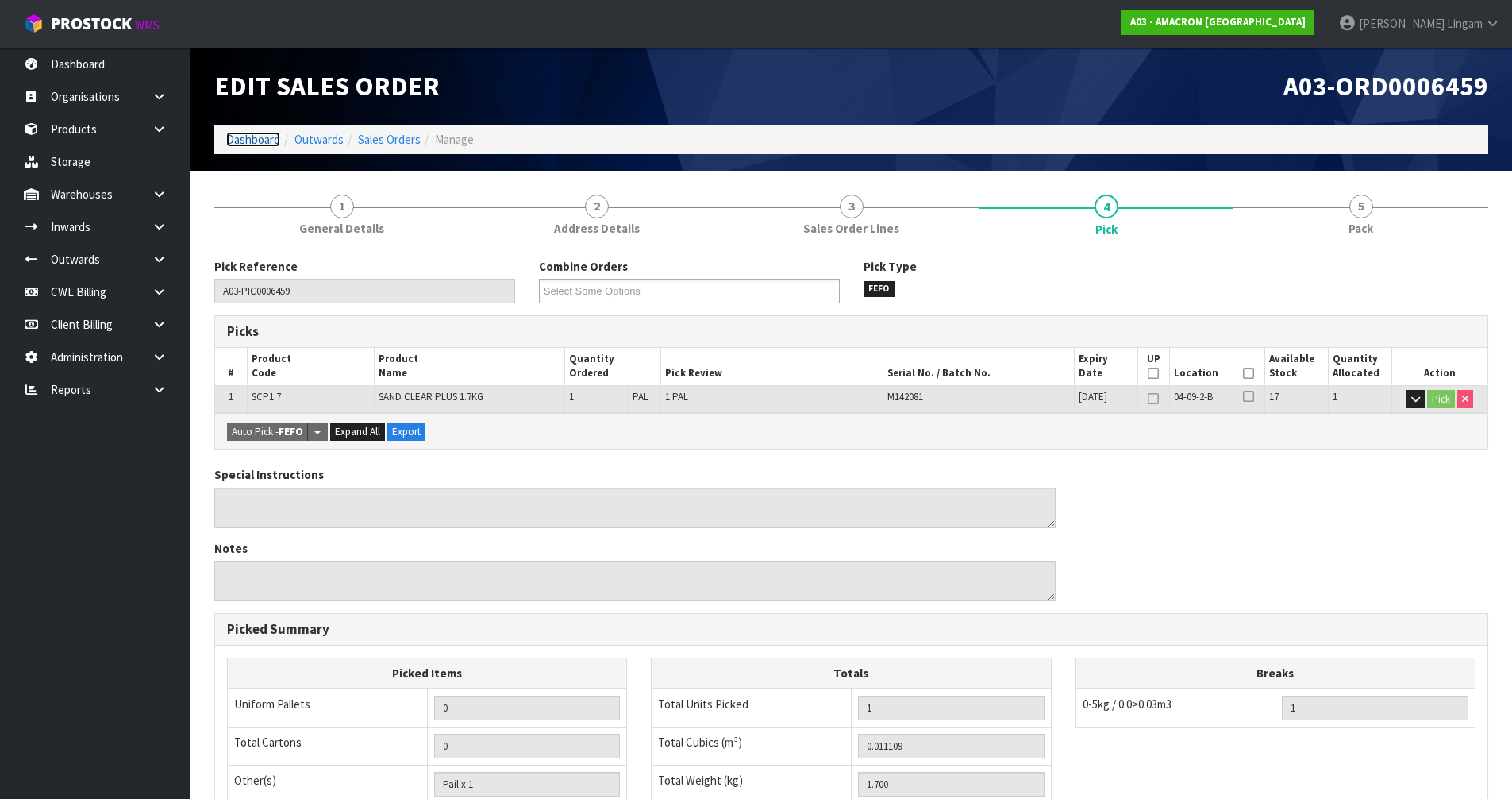
click at [265, 146] on link "Dashboard" at bounding box center [253, 139] width 54 height 15
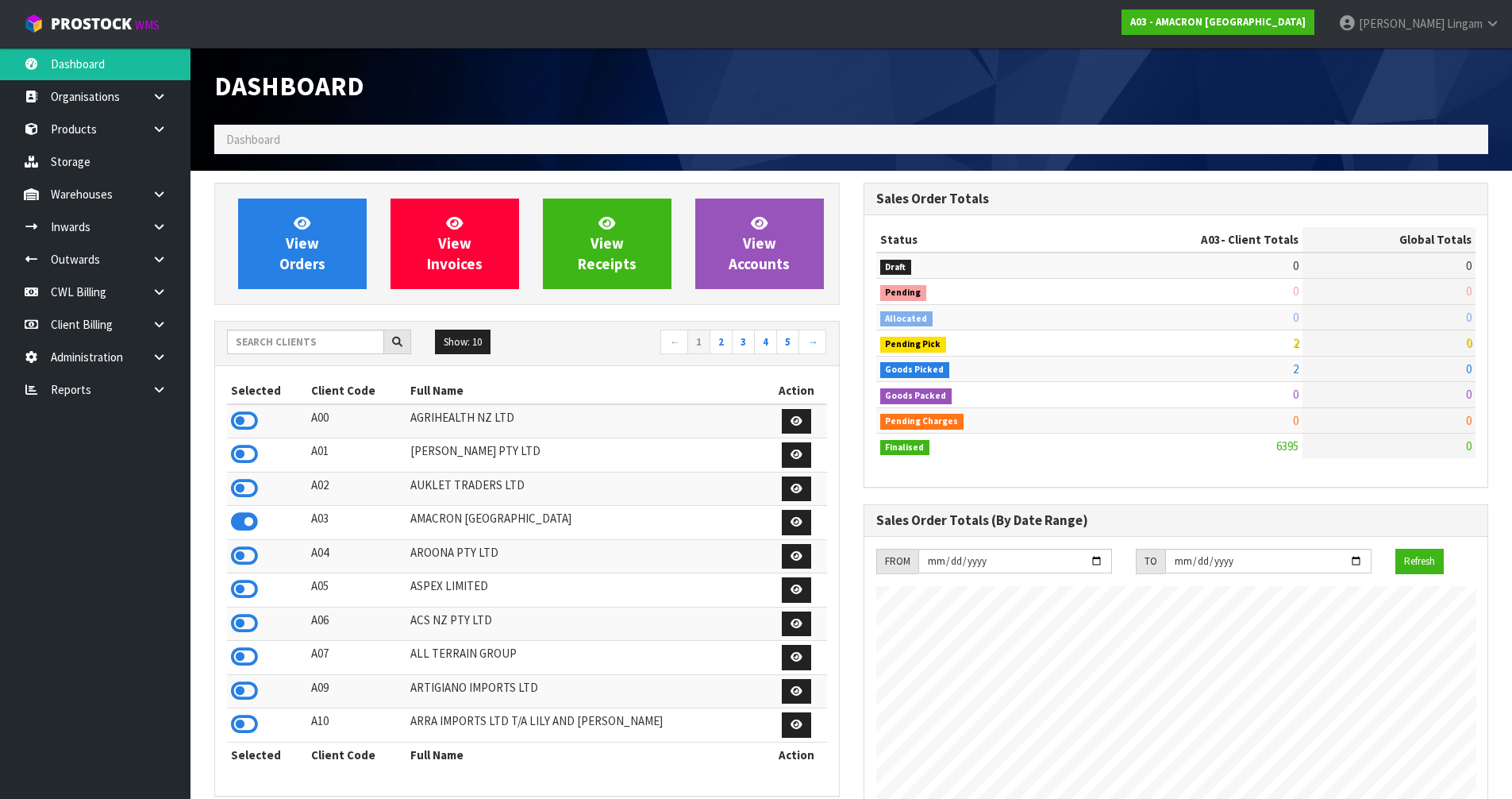
scroll to position [1151, 648]
click at [234, 418] on icon at bounding box center [244, 421] width 27 height 24
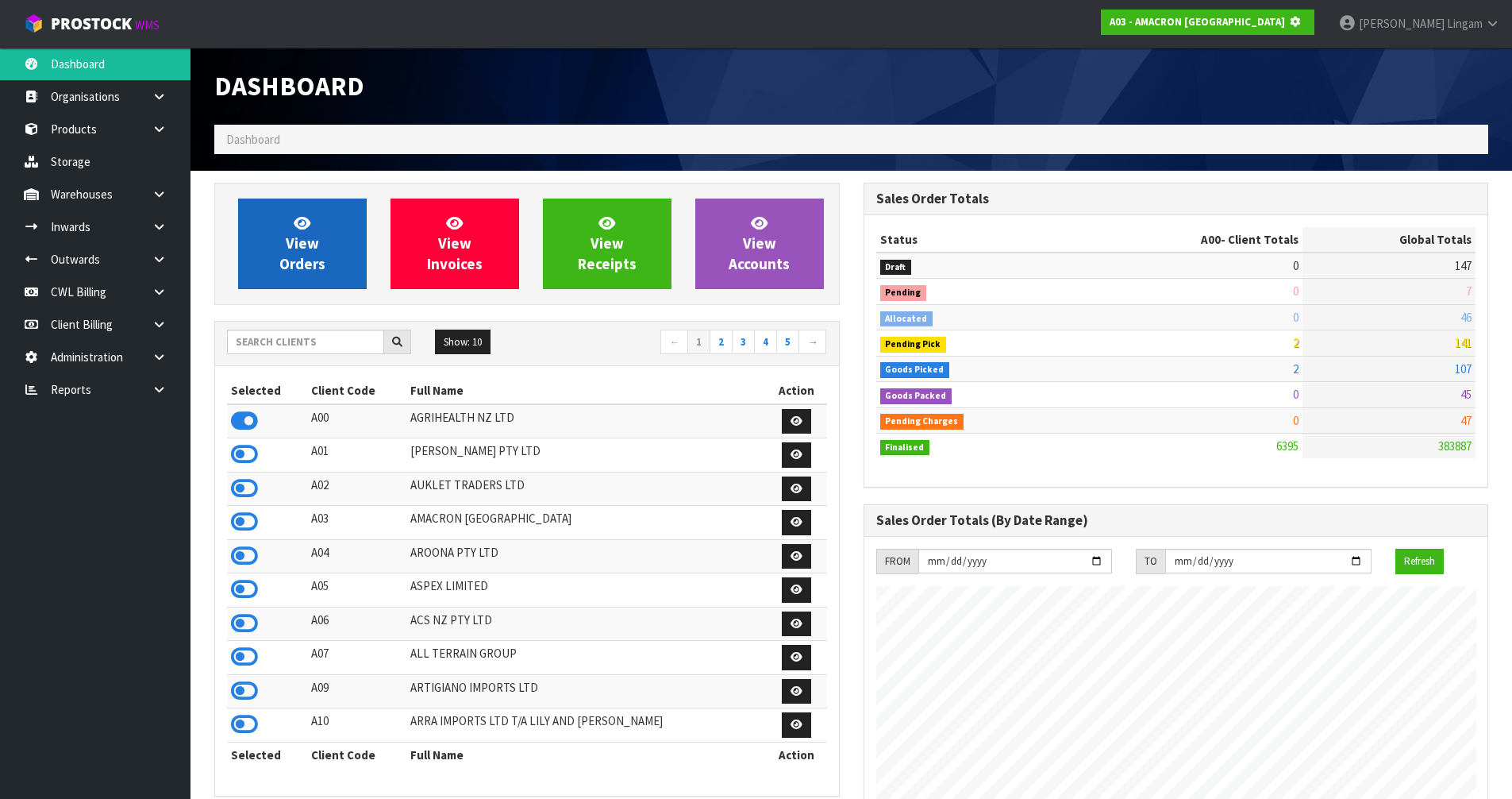
scroll to position [990, 648]
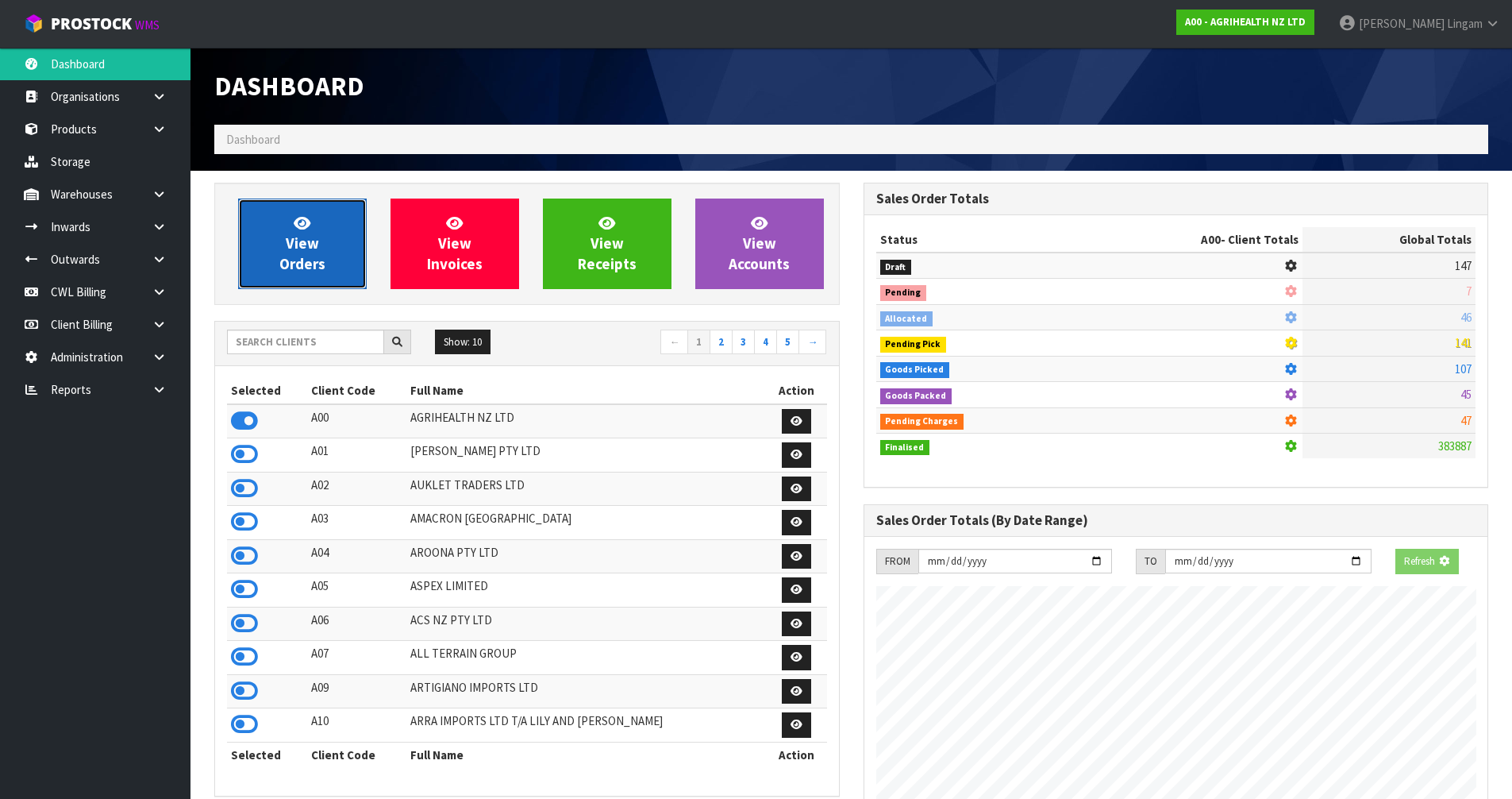
click at [301, 250] on span "View Orders" at bounding box center [302, 243] width 46 height 60
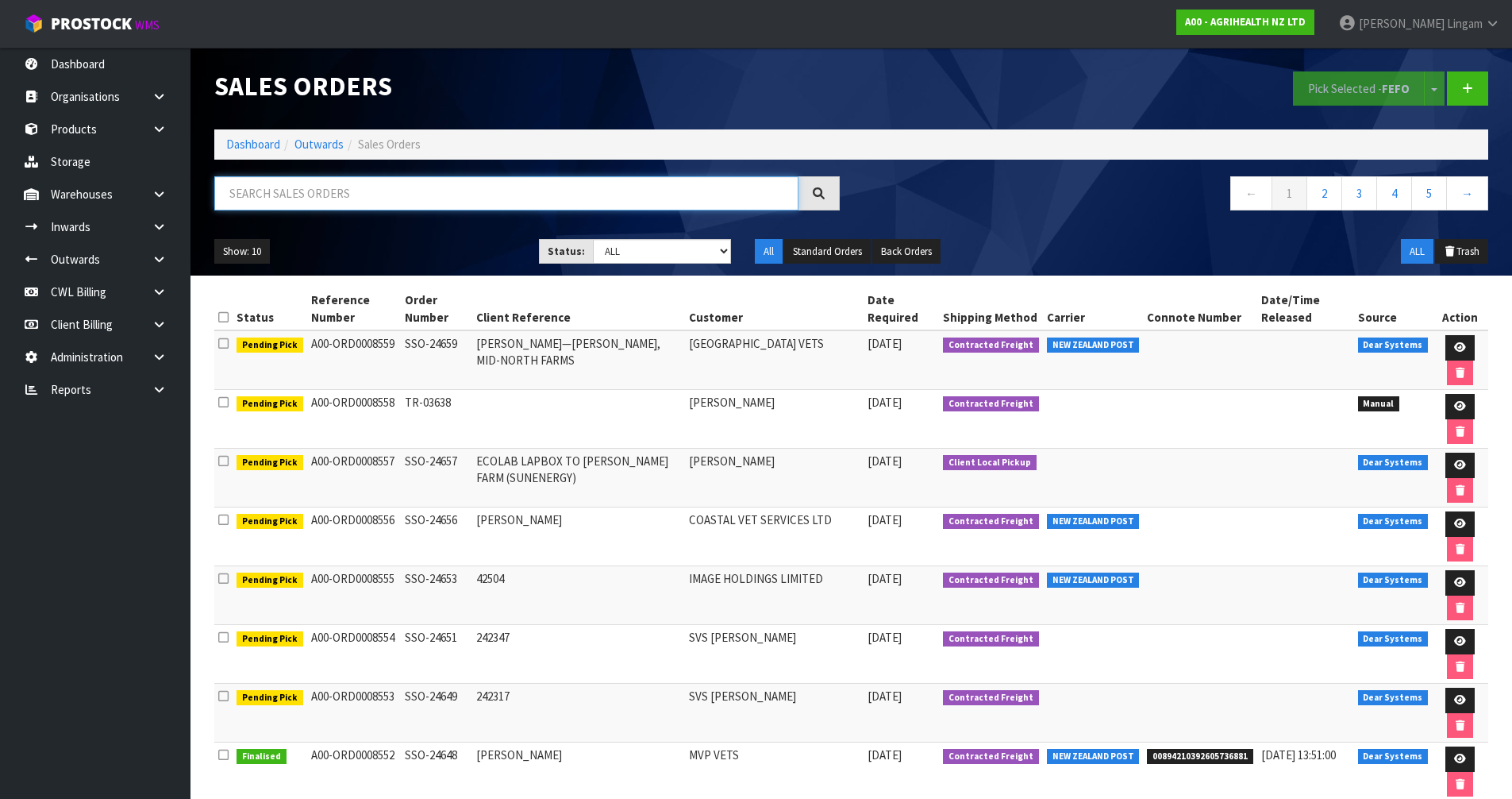
click at [367, 201] on input "text" at bounding box center [506, 193] width 584 height 34
paste input "03633"
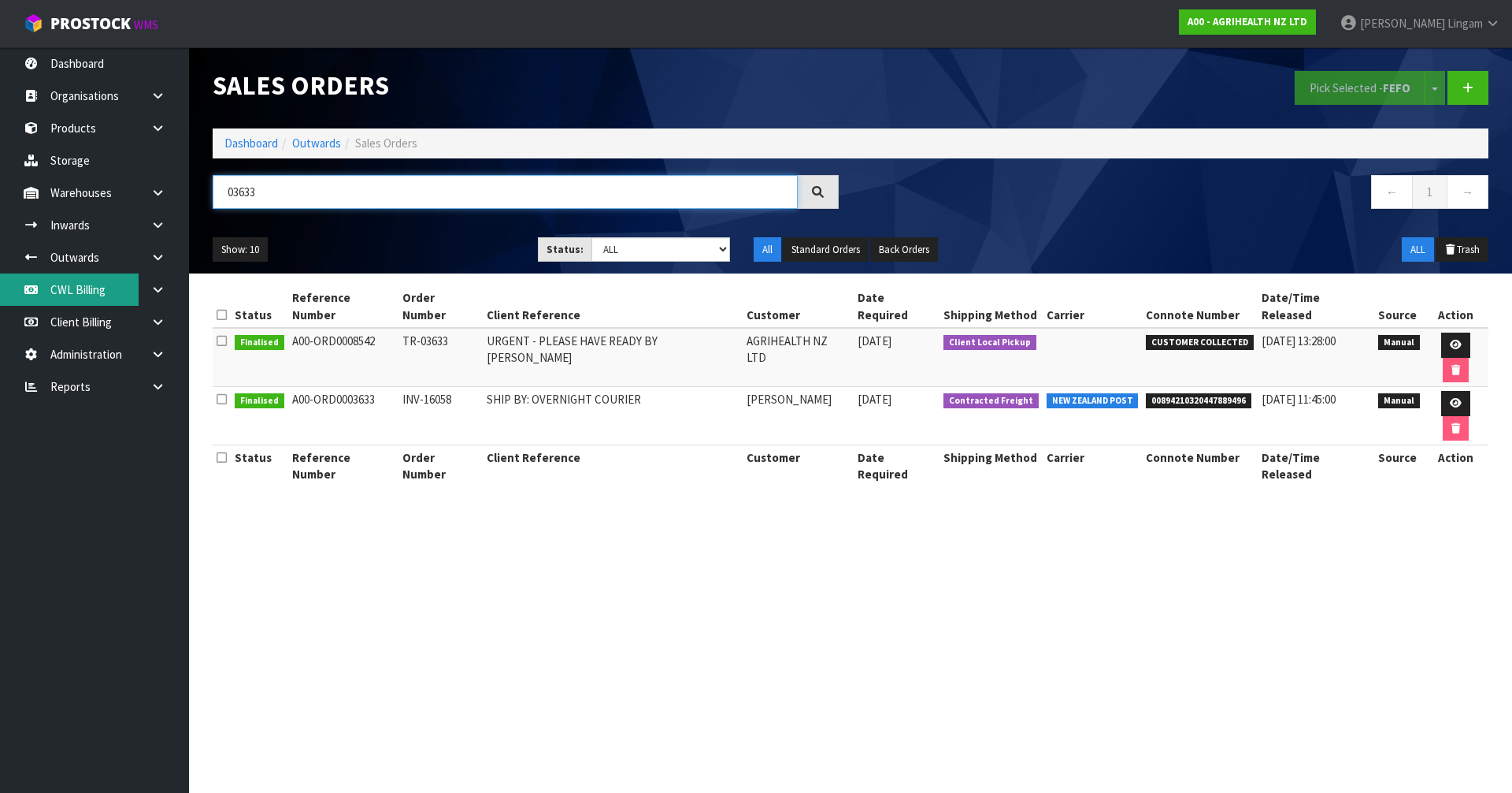
type input "03633"
click at [243, 147] on link "Dashboard" at bounding box center [251, 143] width 53 height 15
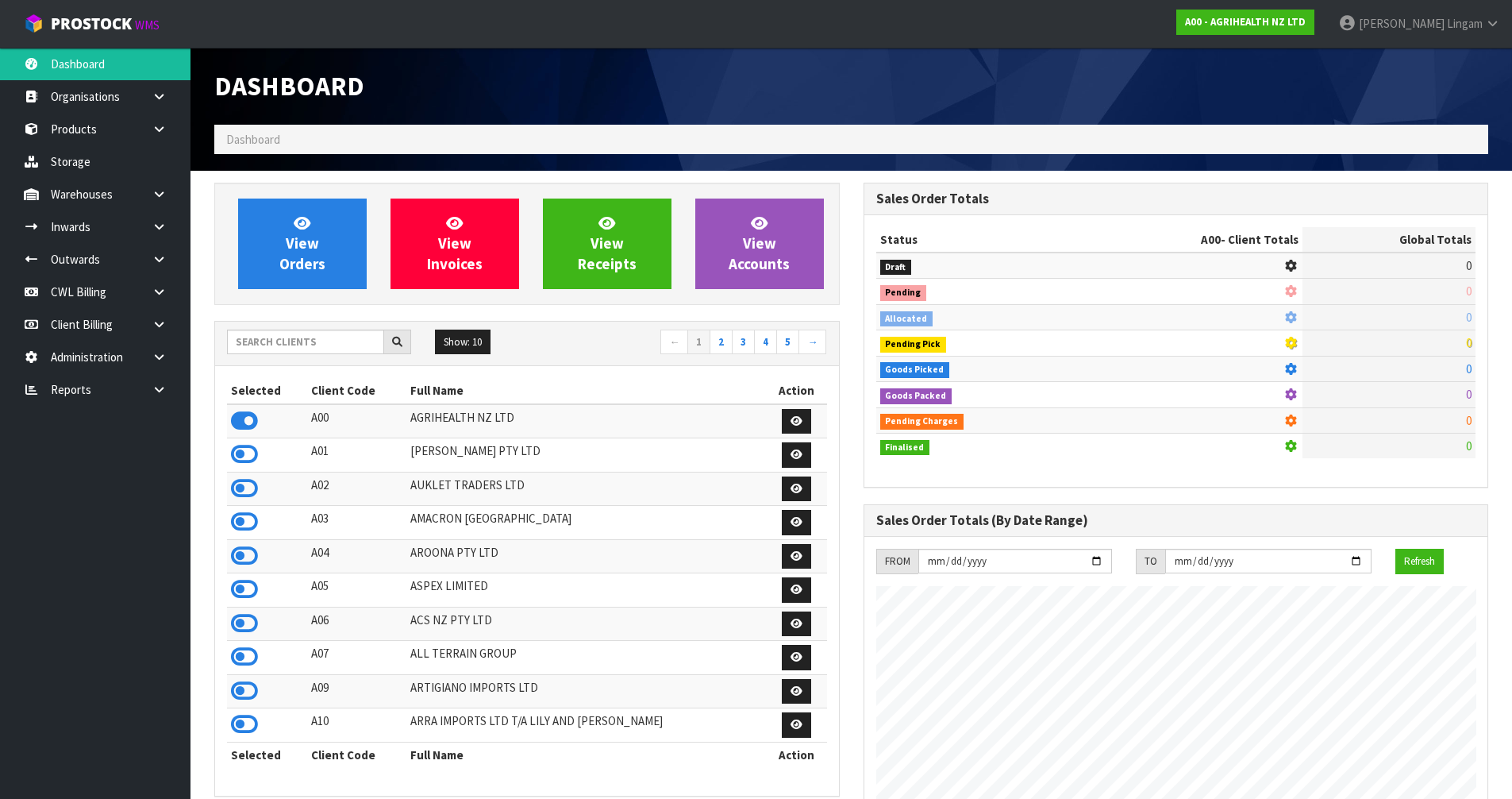
scroll to position [1202, 648]
click at [318, 347] on input "text" at bounding box center [305, 341] width 157 height 24
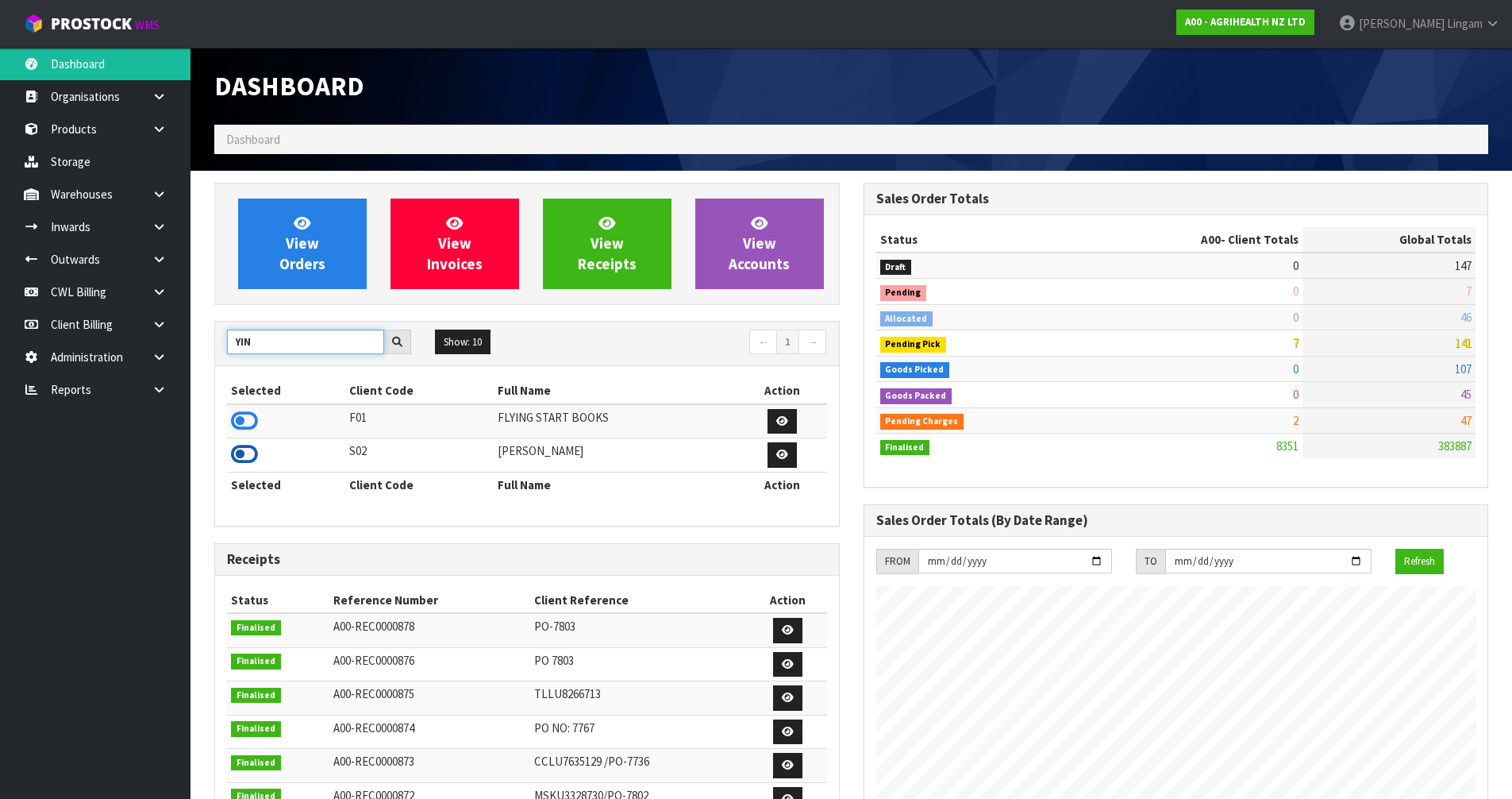
type input "YIN"
click at [243, 449] on icon at bounding box center [244, 454] width 27 height 24
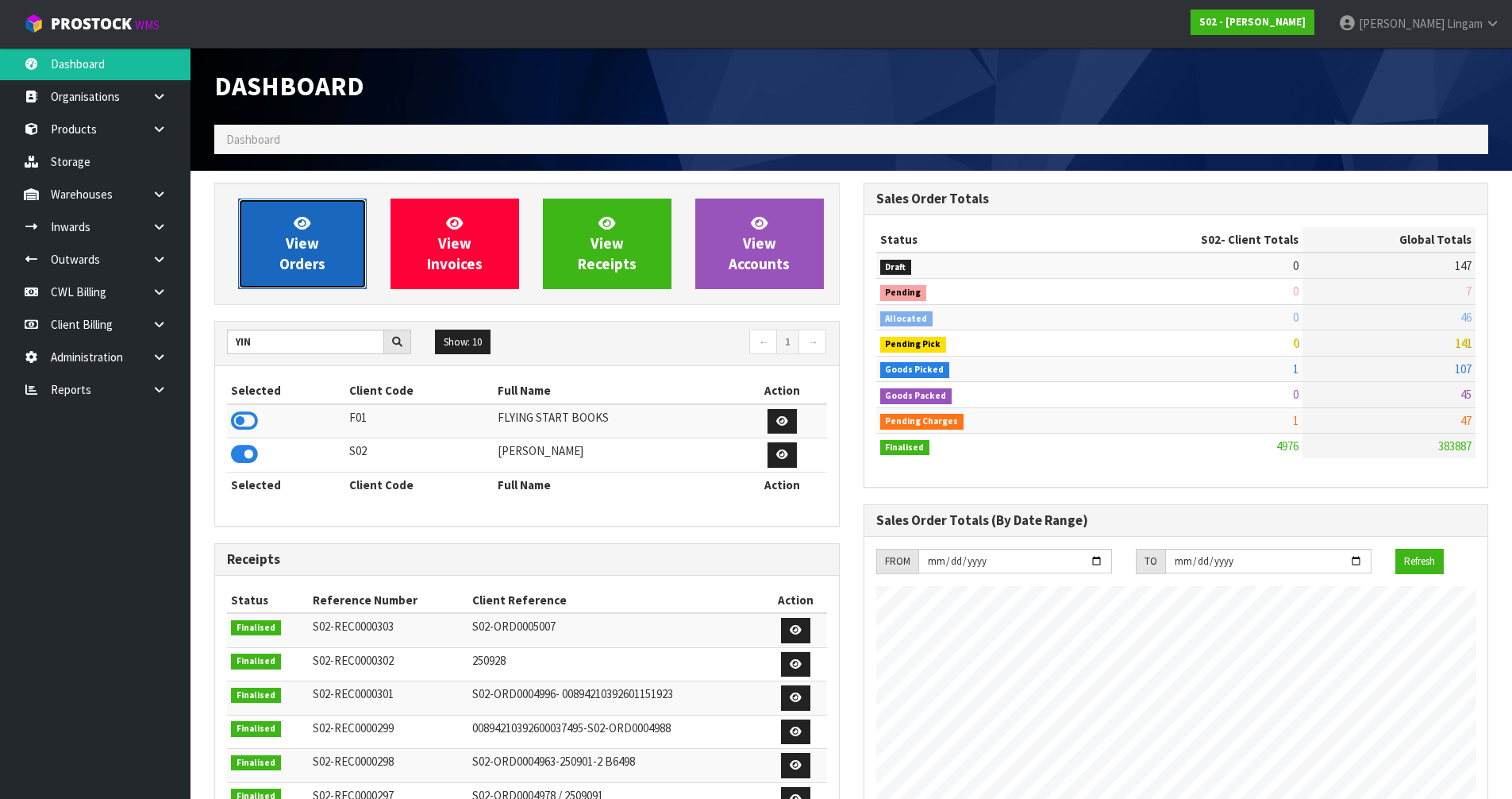
scroll to position [1151, 648]
click at [339, 278] on link "View Orders" at bounding box center [302, 244] width 129 height 91
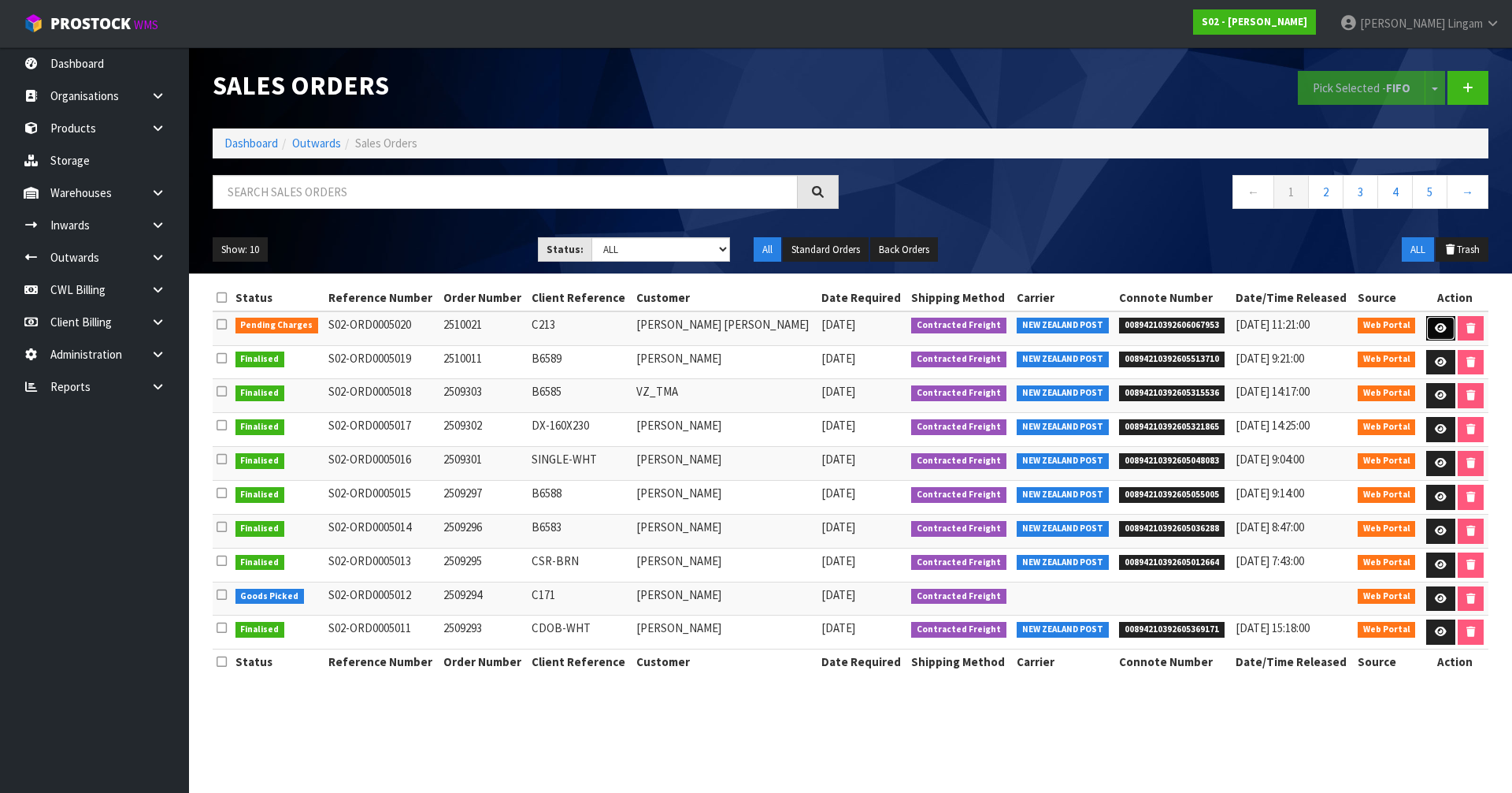
click at [1434, 324] on icon at bounding box center [1440, 328] width 12 height 10
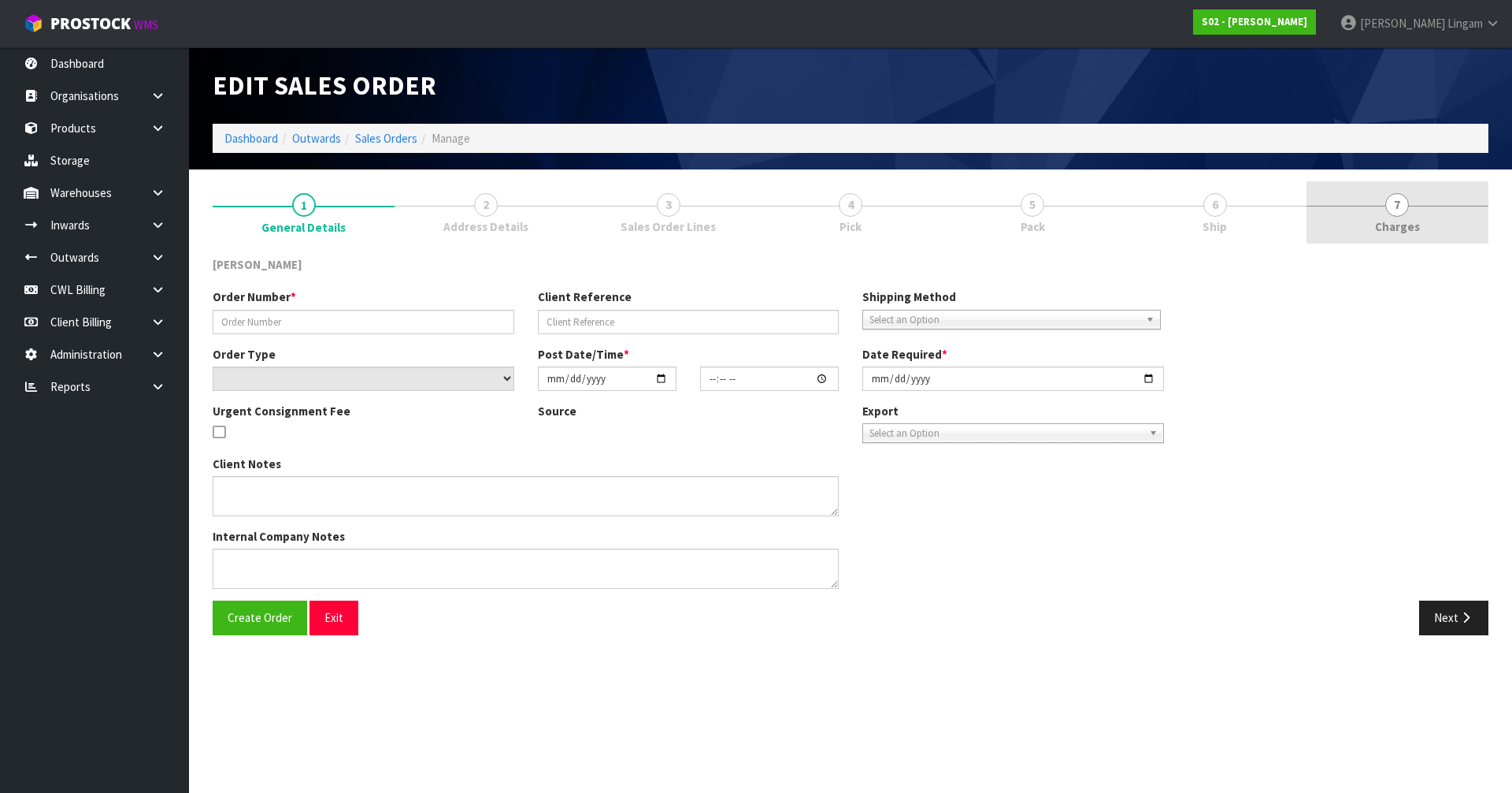
type input "2510021"
type input "C213"
select select "number:0"
type input "[DATE]"
type input "21:45:00.000"
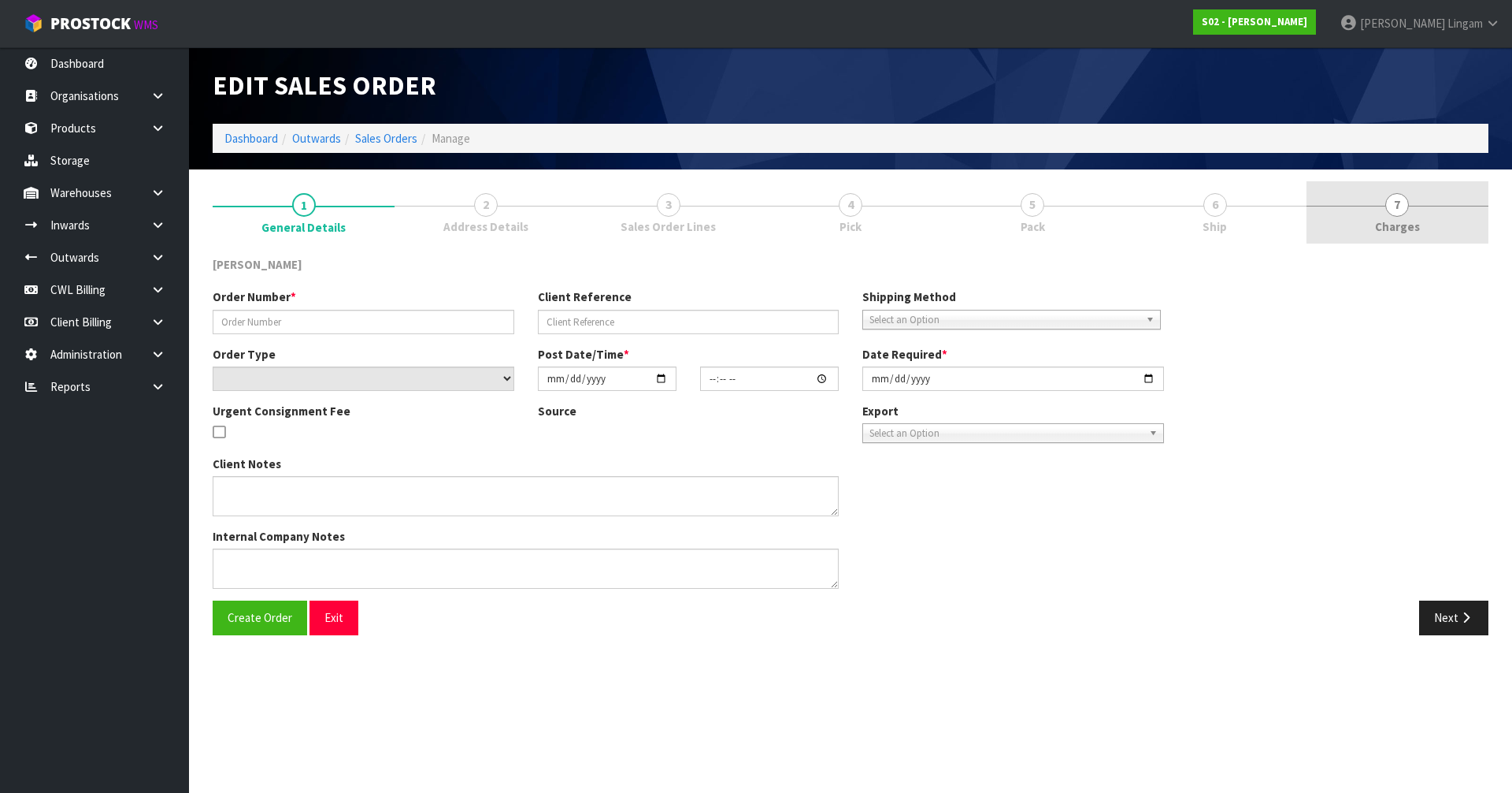
type input "[DATE]"
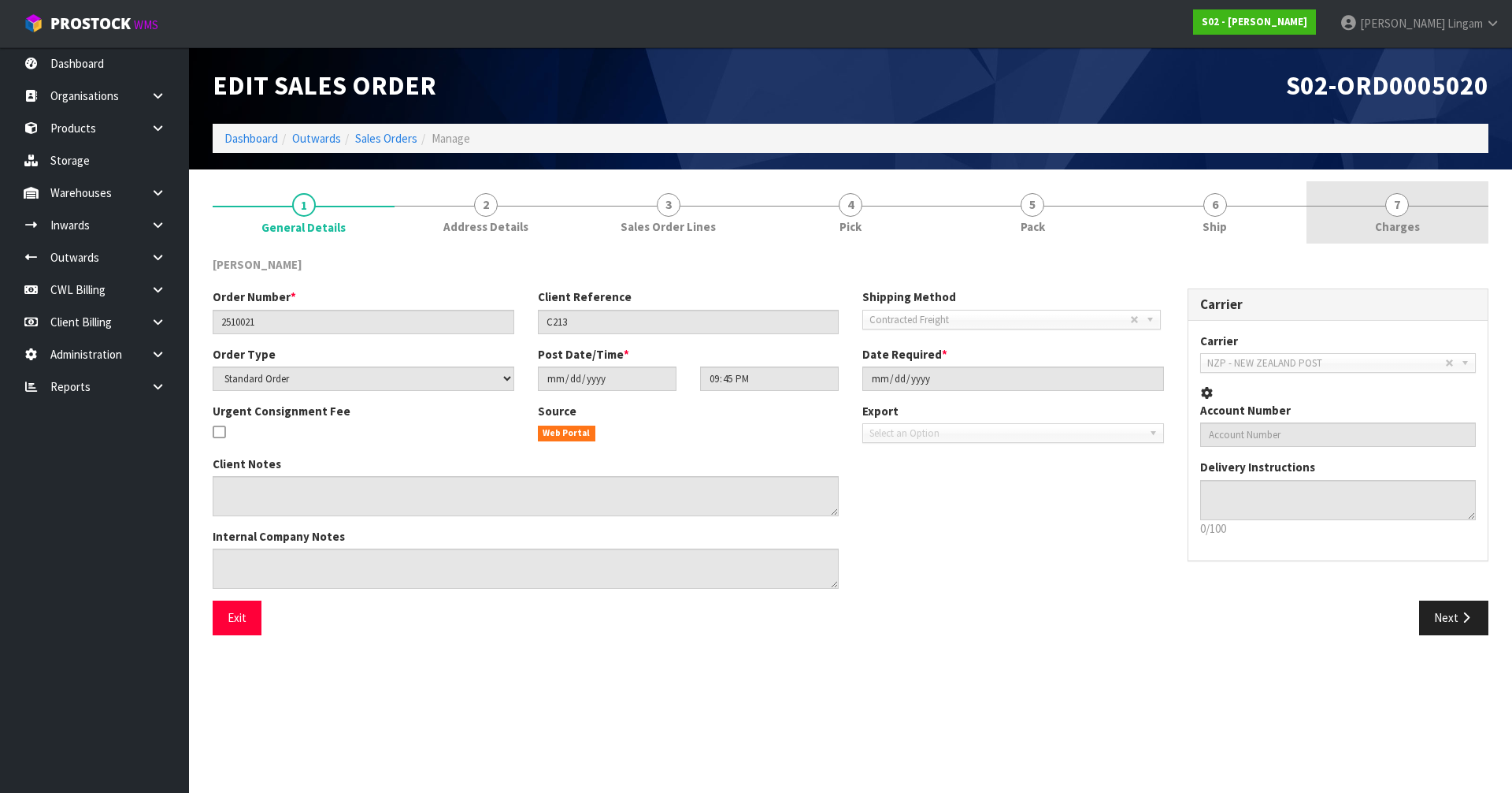
click at [1429, 225] on link "7 [GEOGRAPHIC_DATA]" at bounding box center [1397, 212] width 182 height 63
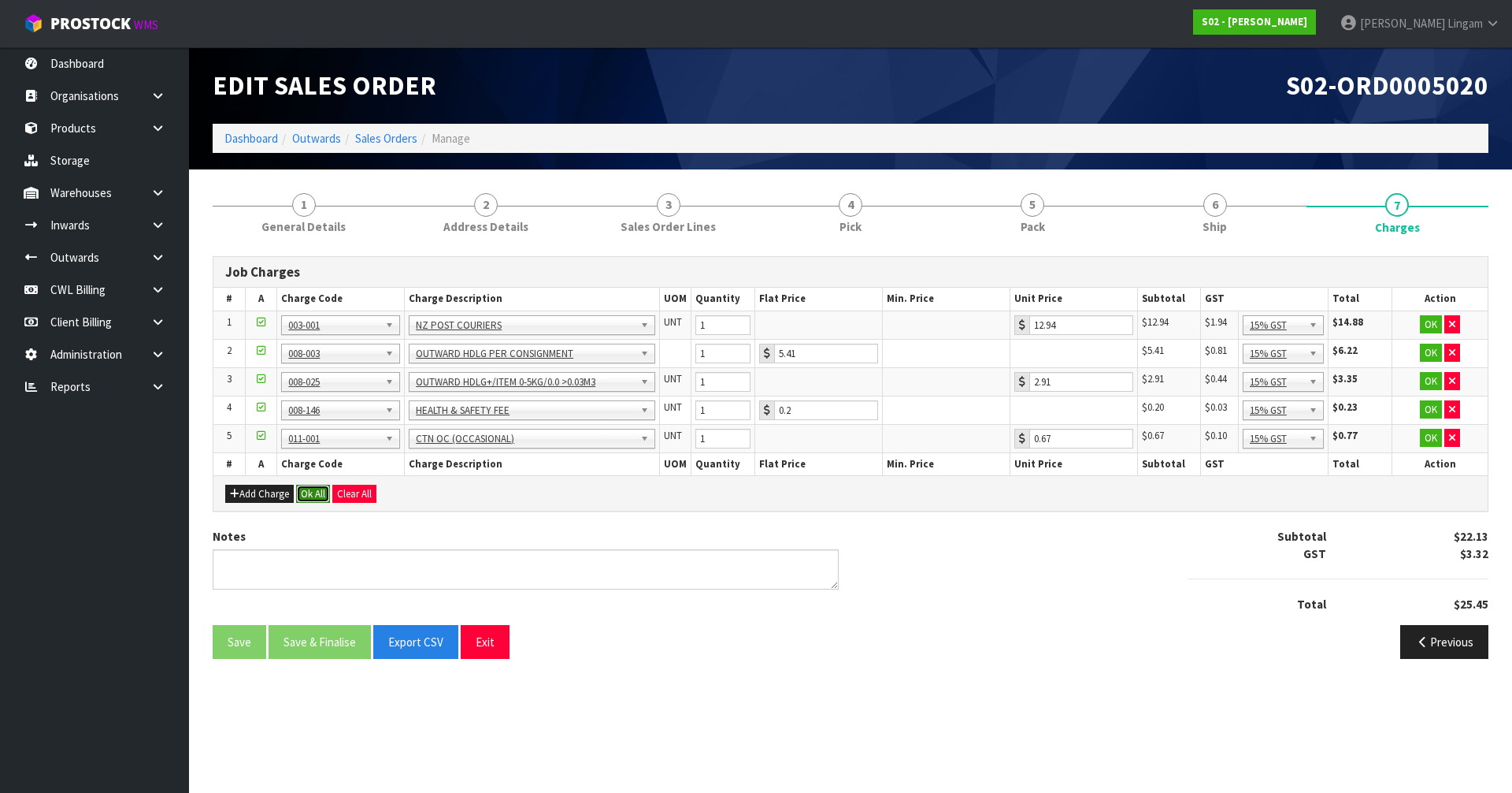
click at [318, 497] on button "Ok All" at bounding box center [313, 494] width 34 height 19
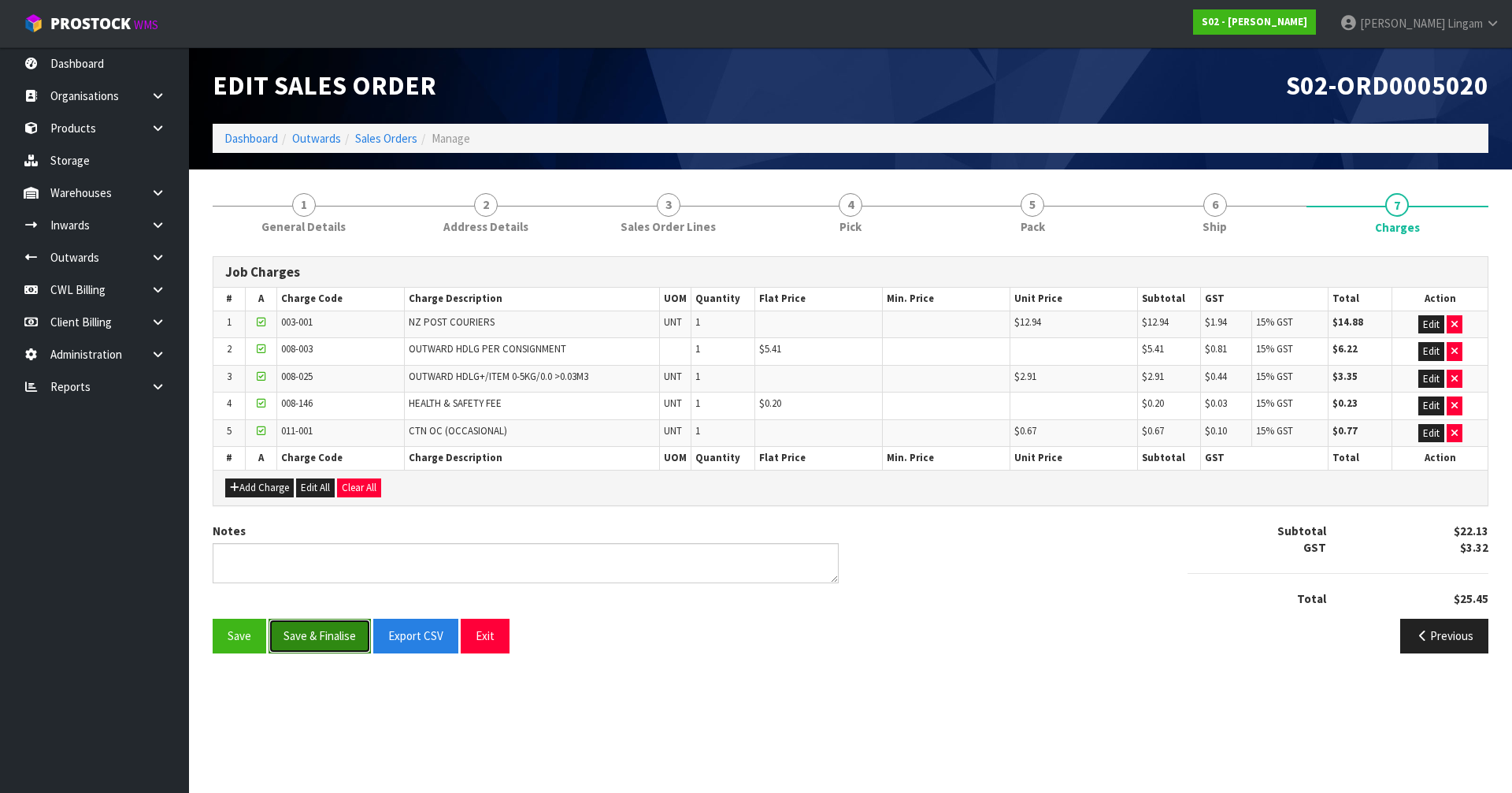
click at [321, 647] on button "Save & Finalise" at bounding box center [319, 635] width 103 height 34
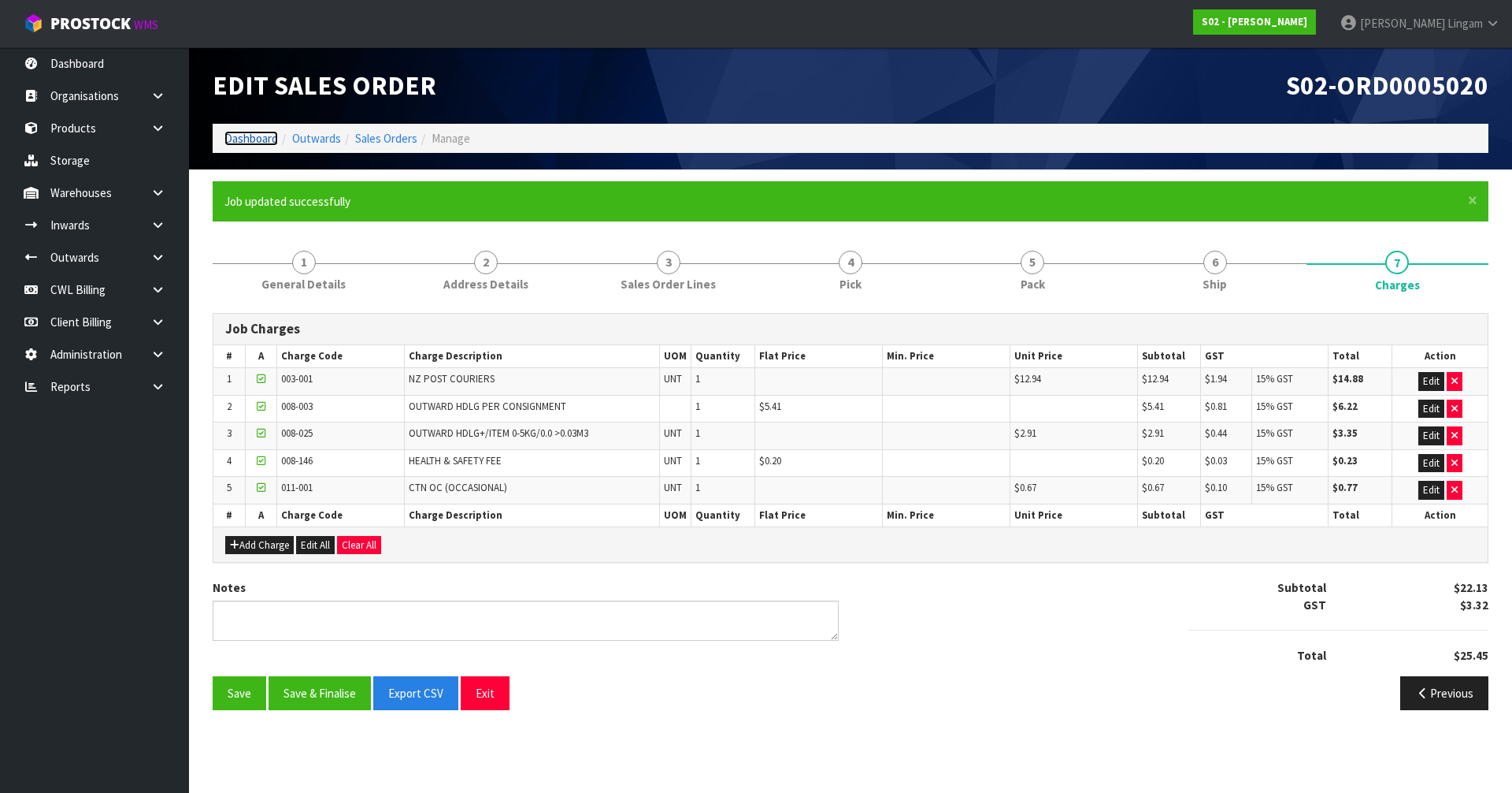
click at [264, 136] on link "Dashboard" at bounding box center [251, 138] width 53 height 15
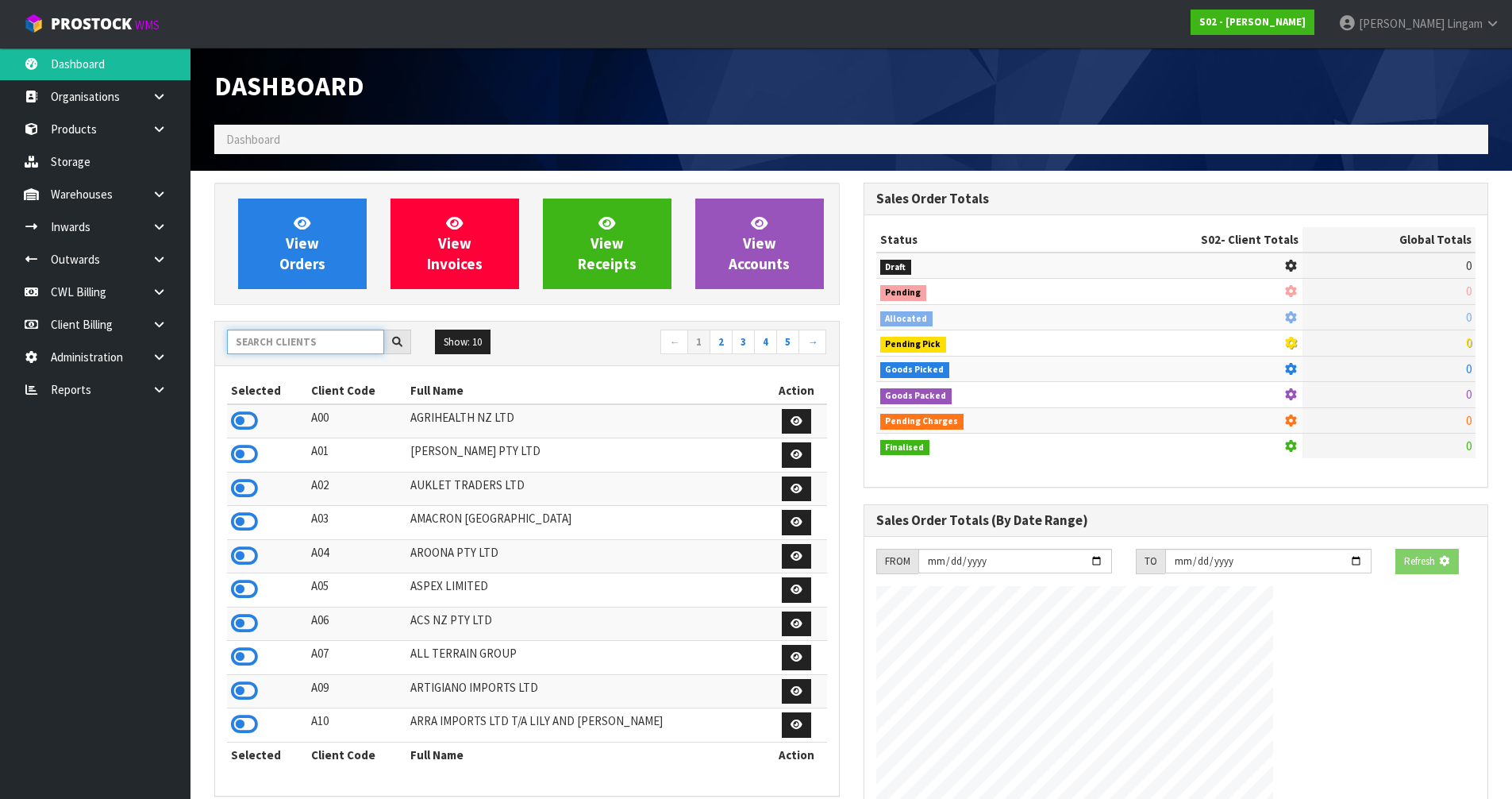
click at [268, 341] on input "text" at bounding box center [305, 341] width 157 height 24
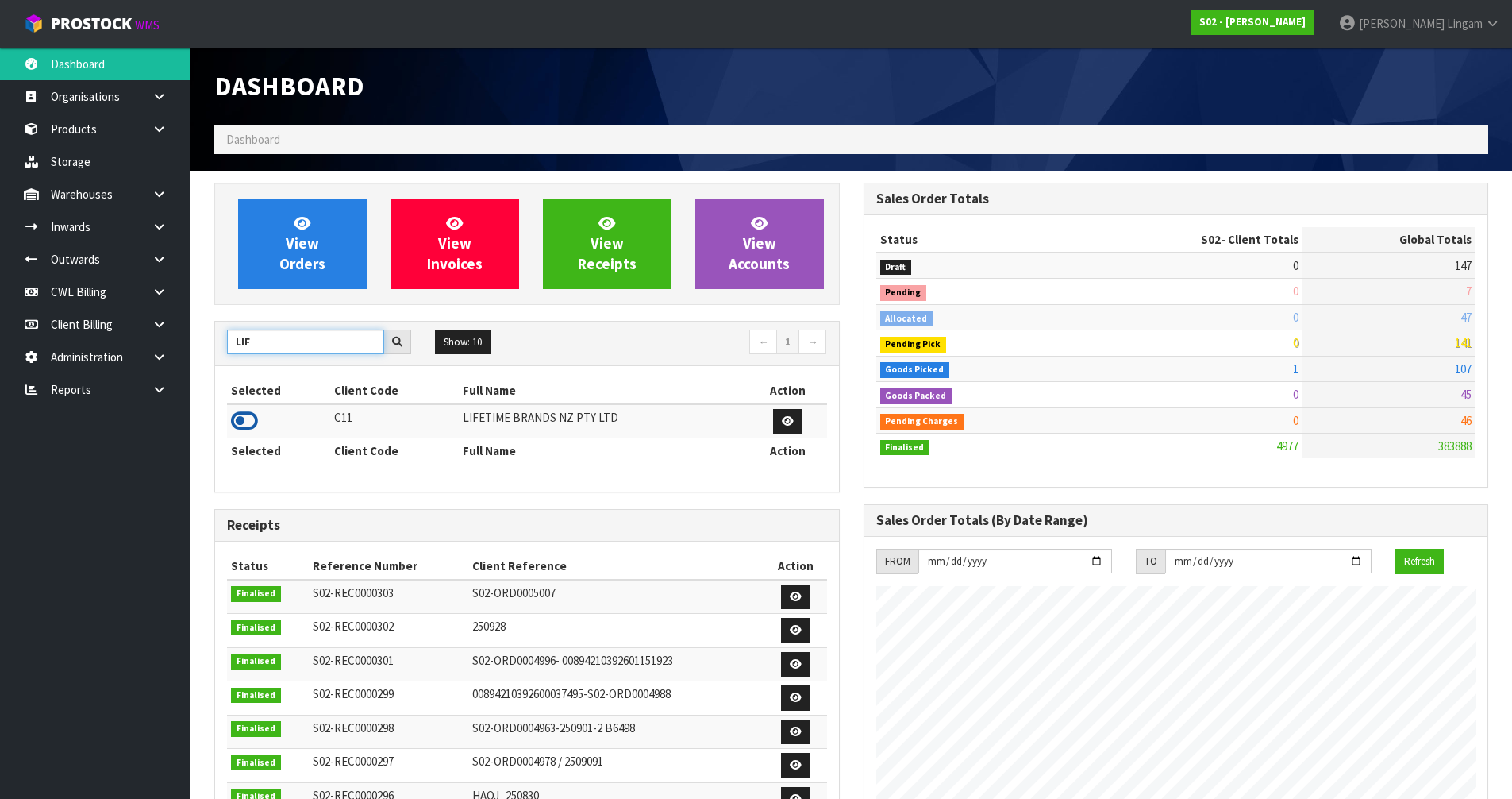
type input "LIF"
click at [242, 423] on icon at bounding box center [244, 421] width 27 height 24
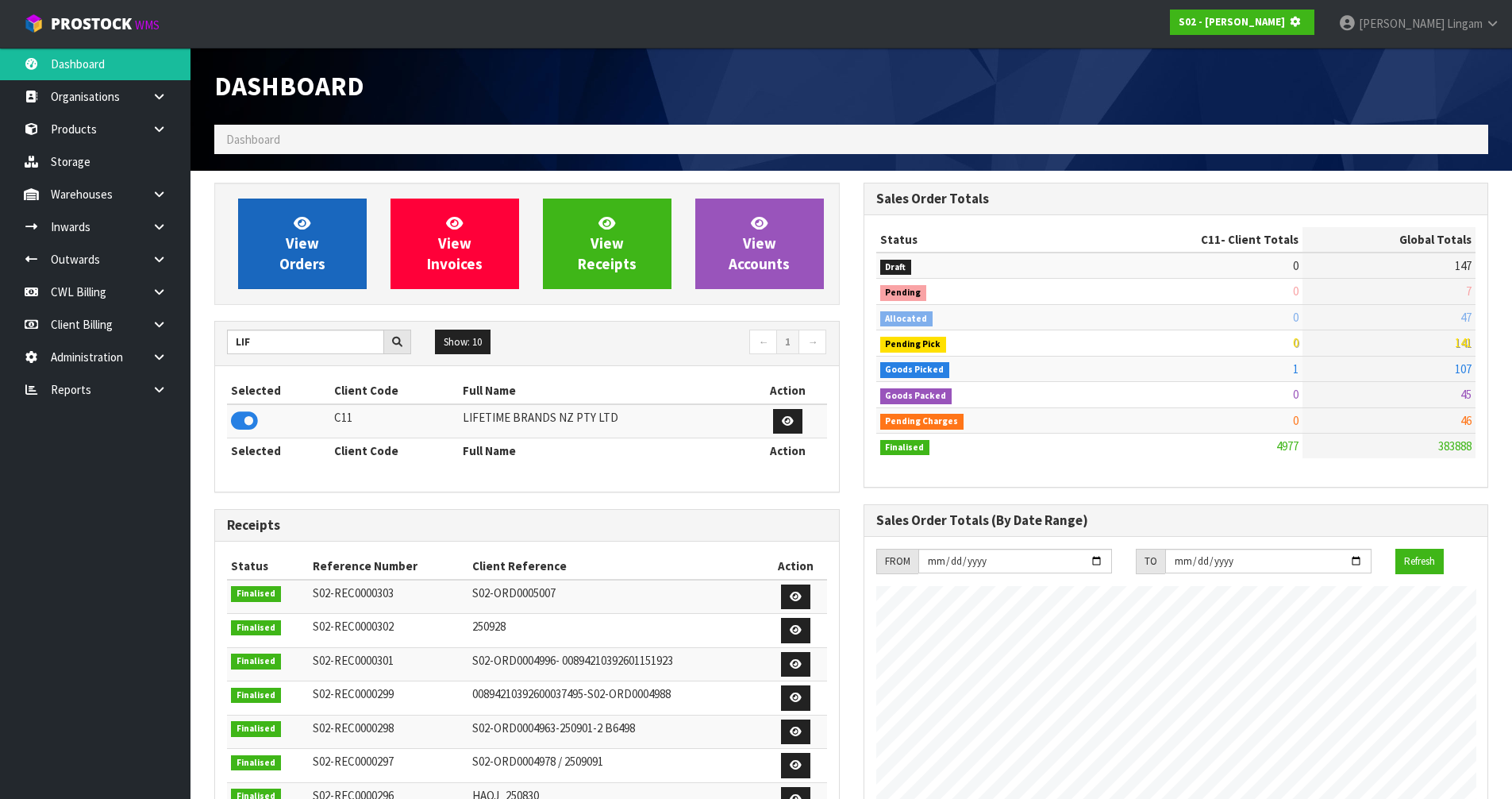
scroll to position [990, 648]
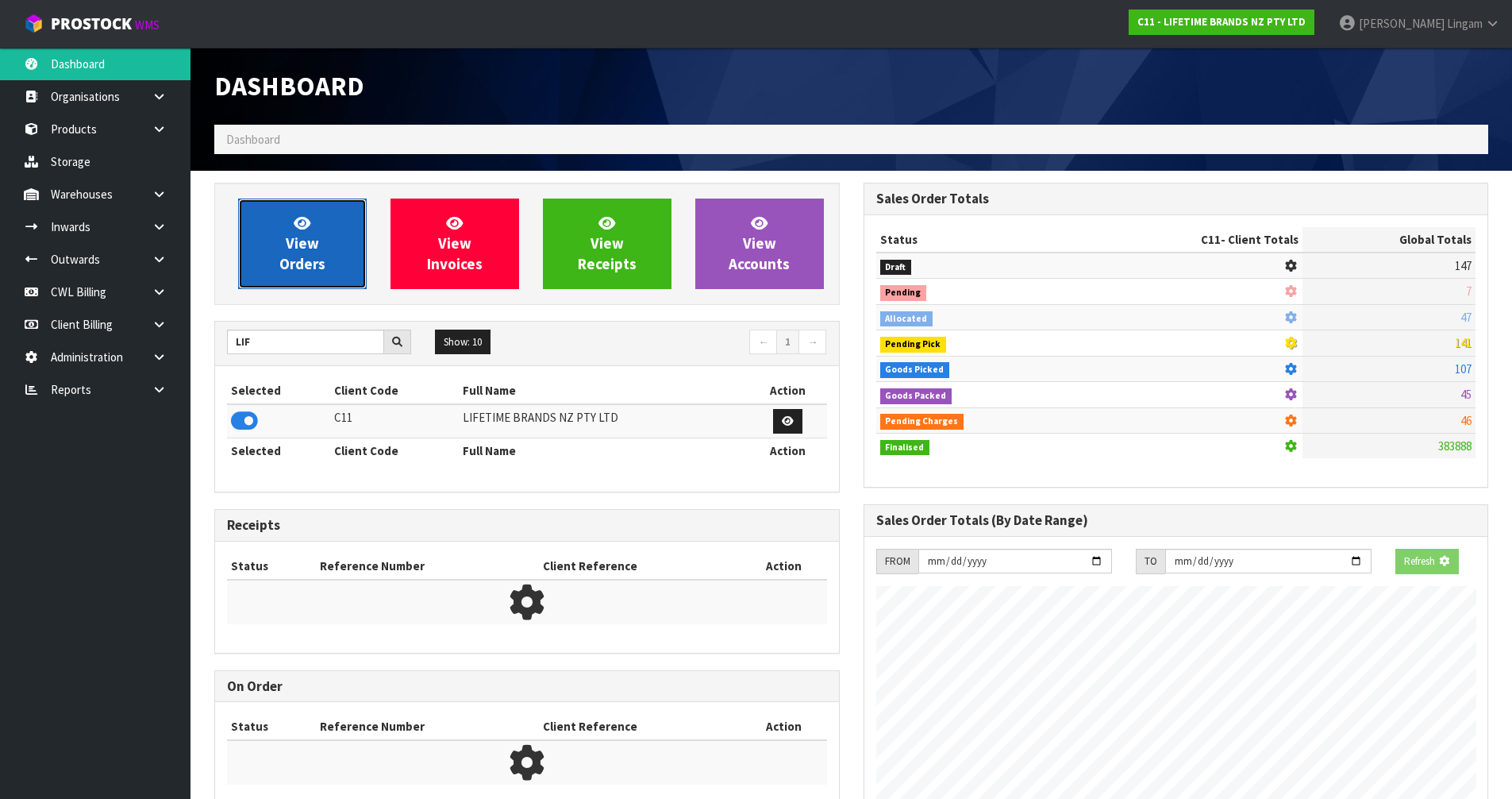
click at [313, 263] on span "View Orders" at bounding box center [302, 243] width 46 height 60
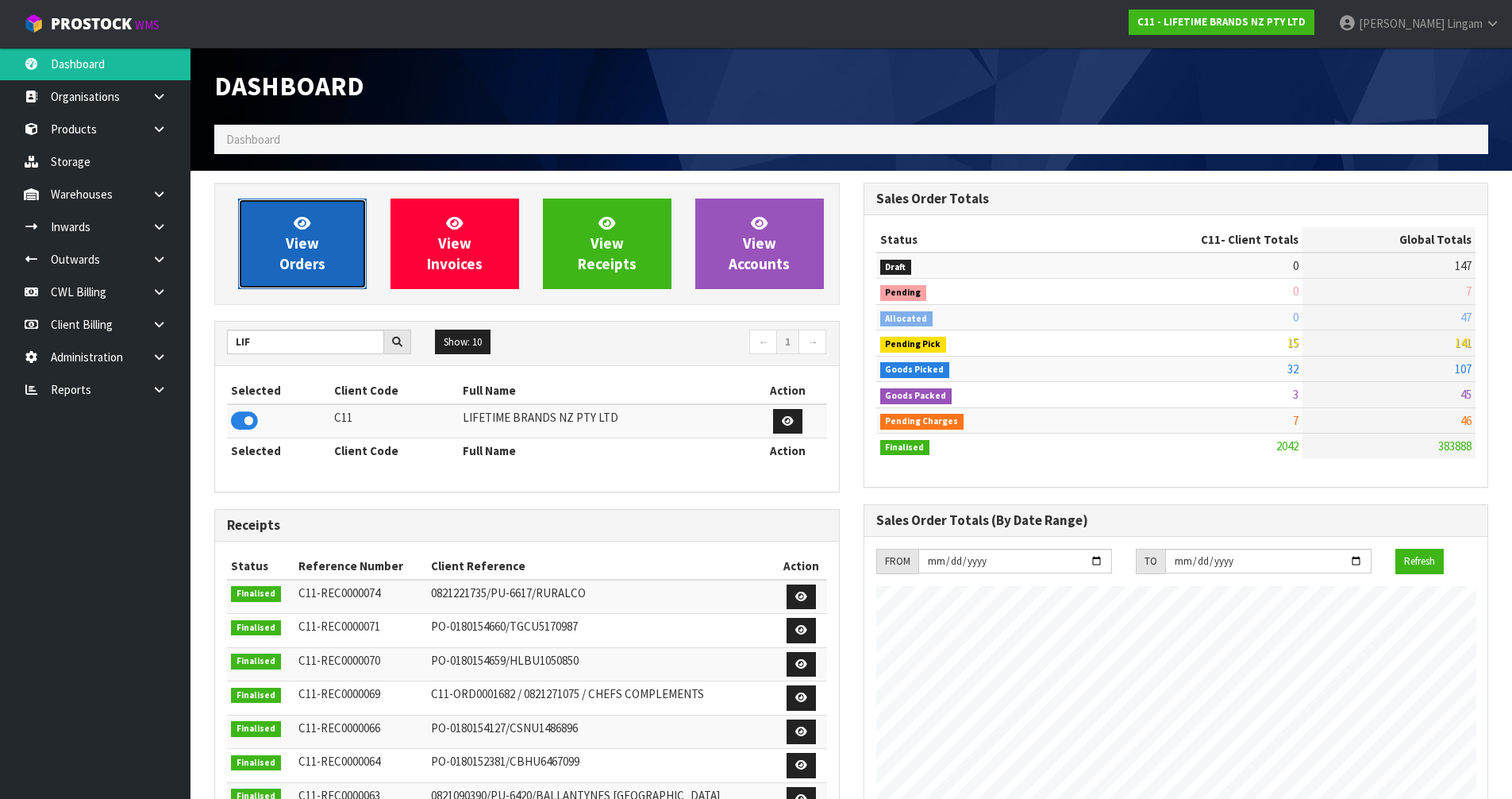
scroll to position [1202, 648]
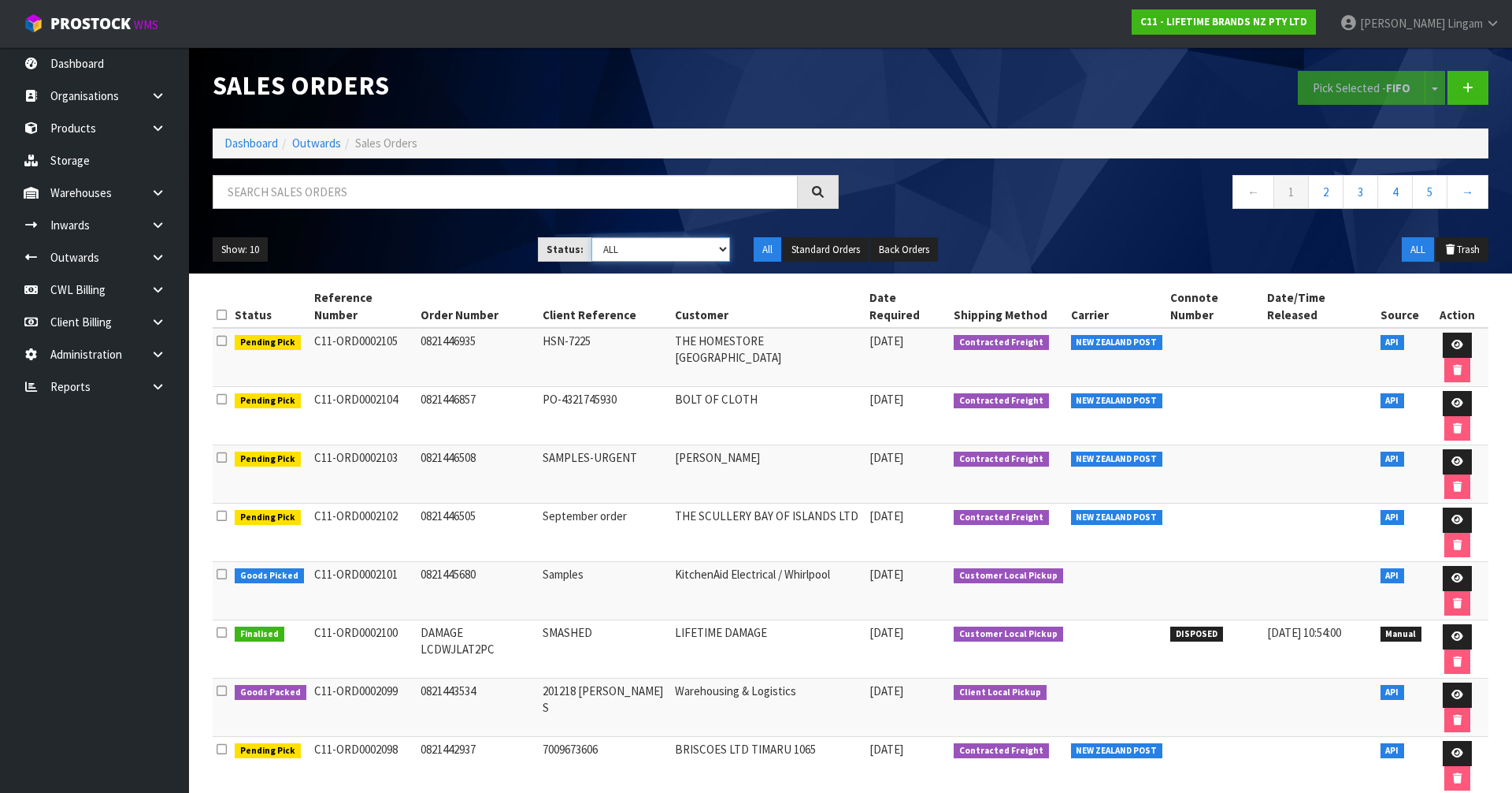
drag, startPoint x: 666, startPoint y: 243, endPoint x: 665, endPoint y: 255, distance: 12.0
click at [666, 243] on select "Draft Pending Allocated Pending Pick Goods Picked Goods Packed Pending Charges …" at bounding box center [661, 248] width 139 height 24
select select "string:6"
click at [592, 237] on select "Draft Pending Allocated Pending Pick Goods Picked Goods Packed Pending Charges …" at bounding box center [661, 248] width 139 height 24
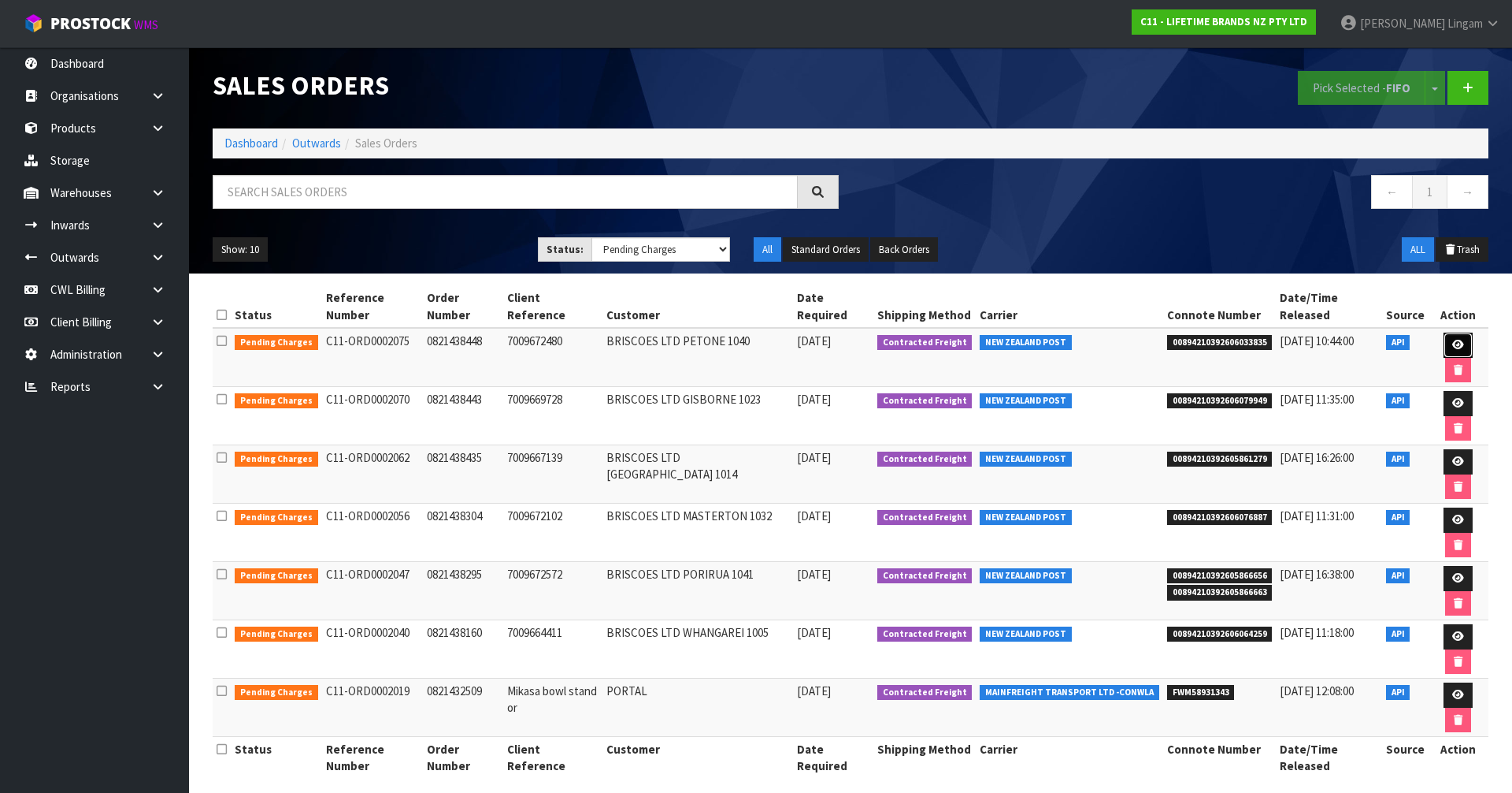
click at [1452, 339] on icon at bounding box center [1458, 344] width 12 height 10
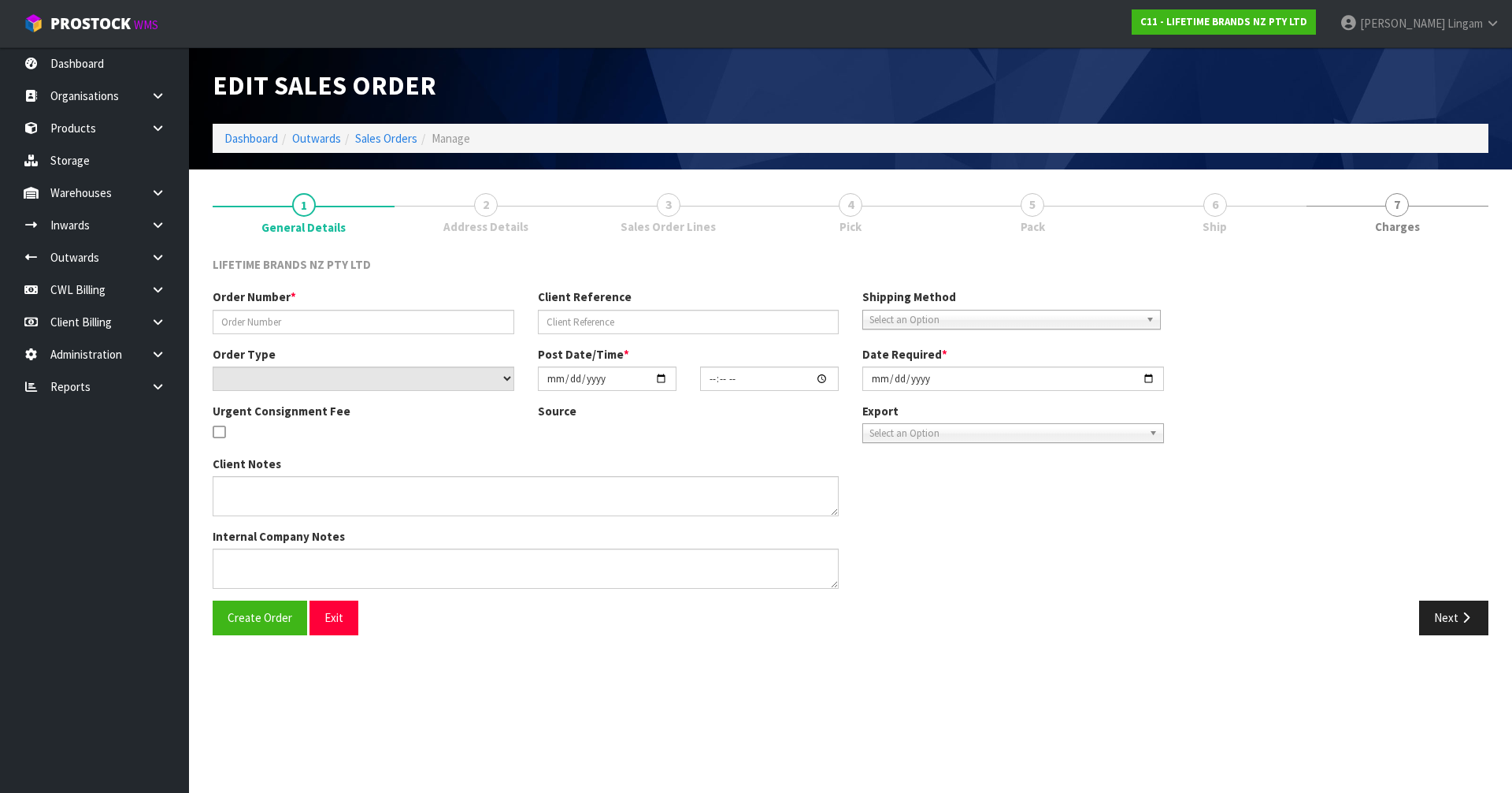
type input "0821438448"
type input "7009672480"
select select "number:0"
type input "[DATE]"
type input "17:14:32.000"
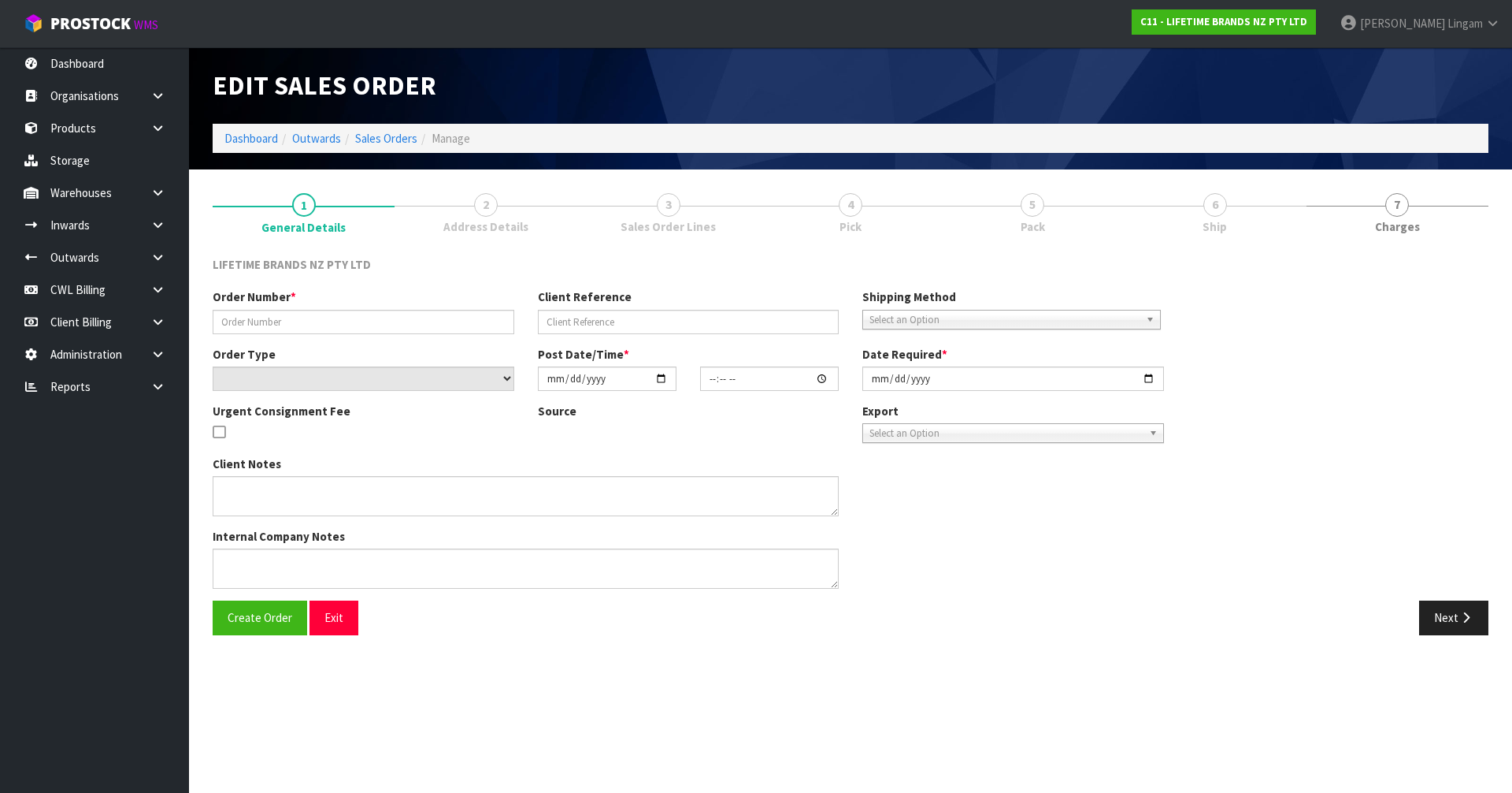
type input "[DATE]"
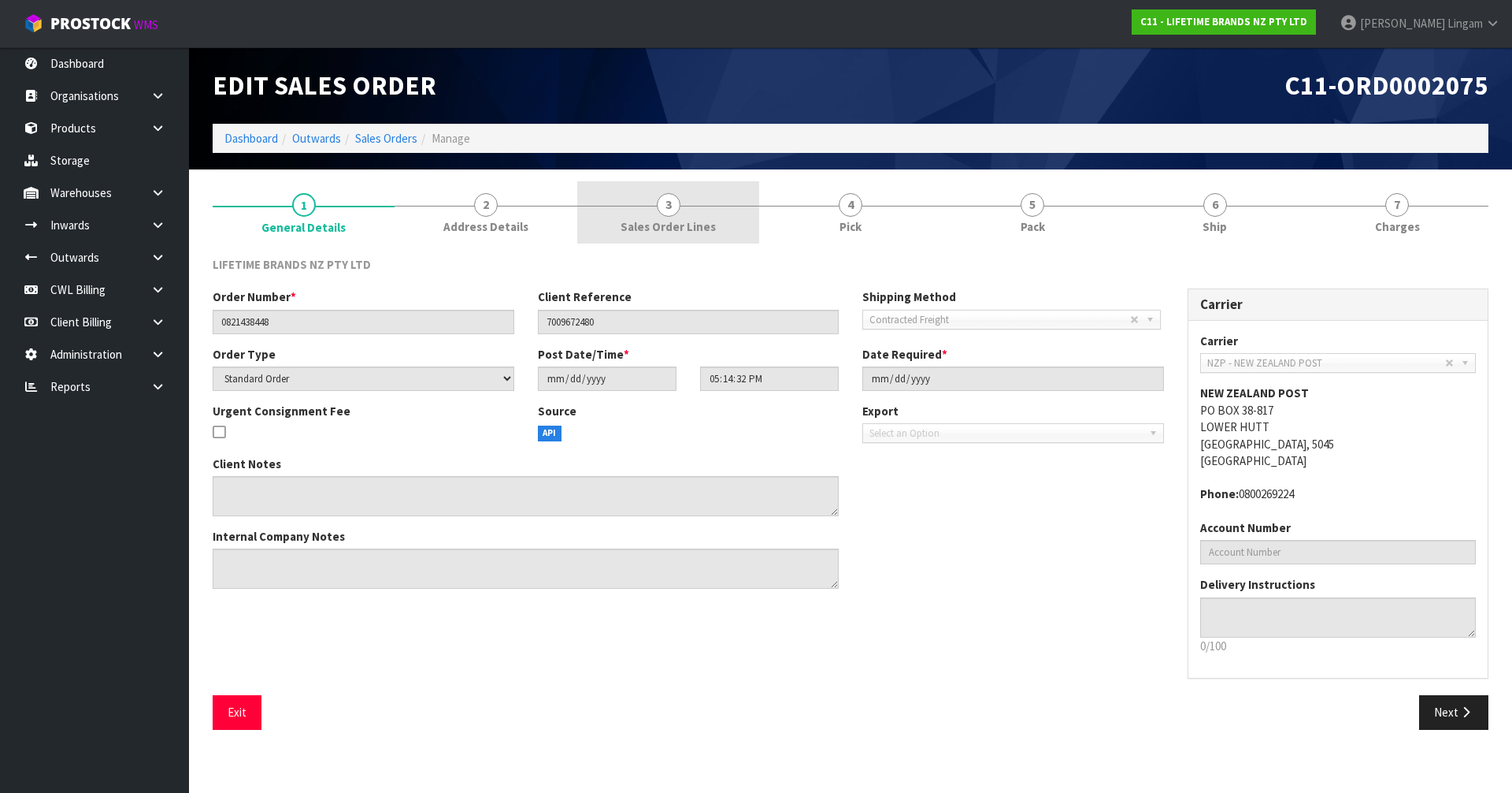
click at [691, 231] on span "Sales Order Lines" at bounding box center [668, 227] width 95 height 17
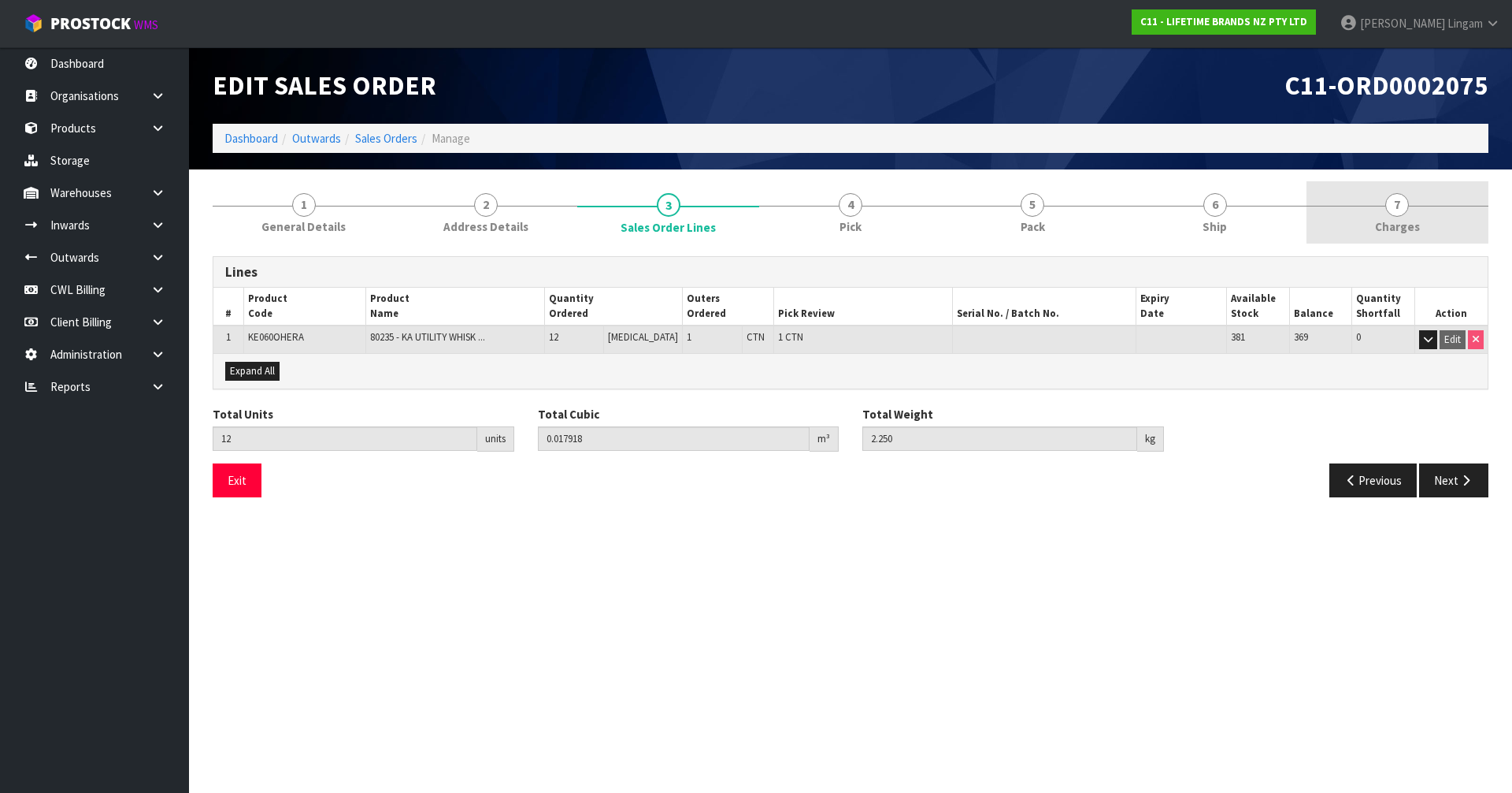
click at [1409, 207] on link "7 [GEOGRAPHIC_DATA]" at bounding box center [1397, 212] width 182 height 63
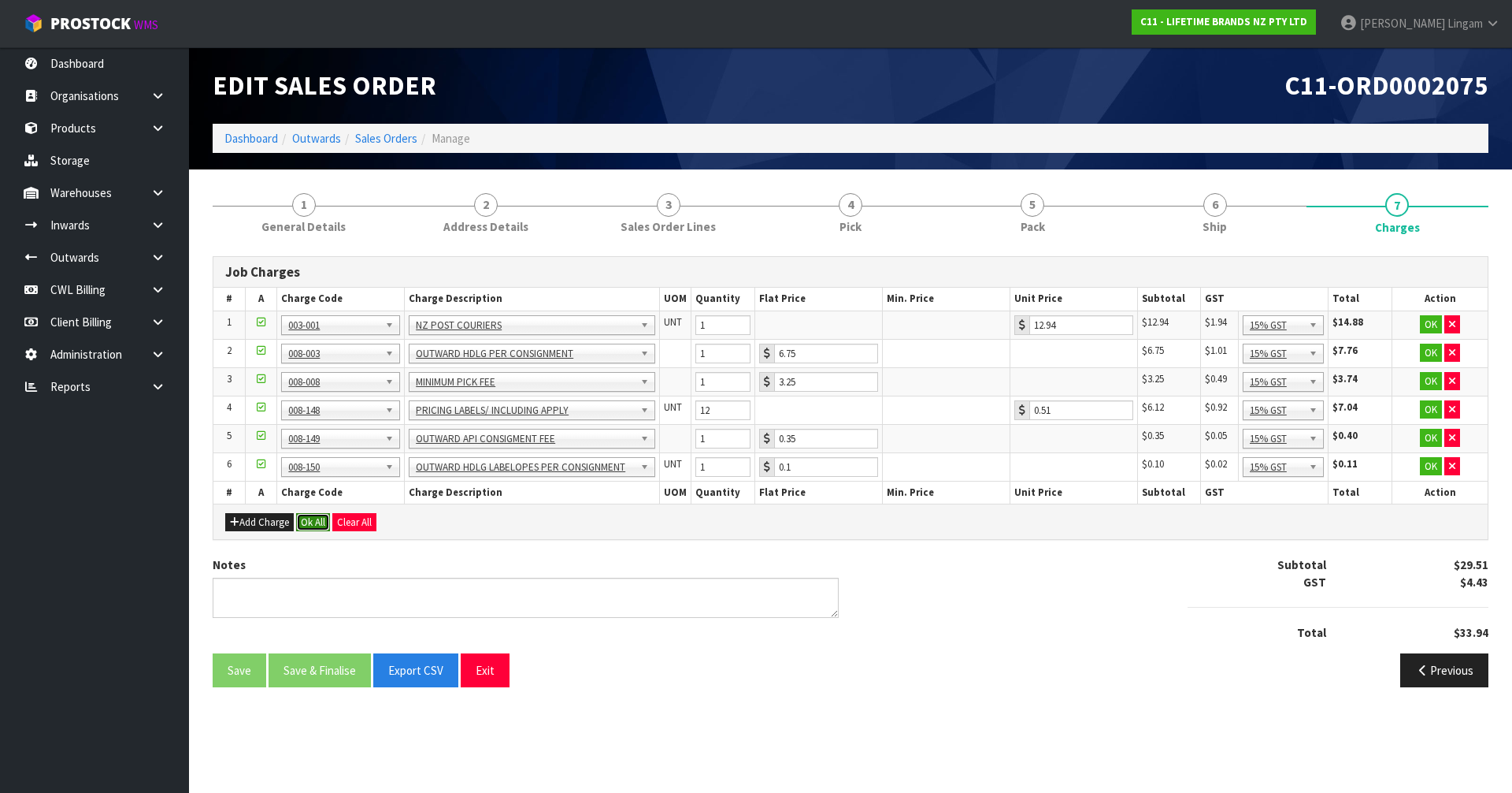
click at [315, 518] on button "Ok All" at bounding box center [313, 522] width 34 height 19
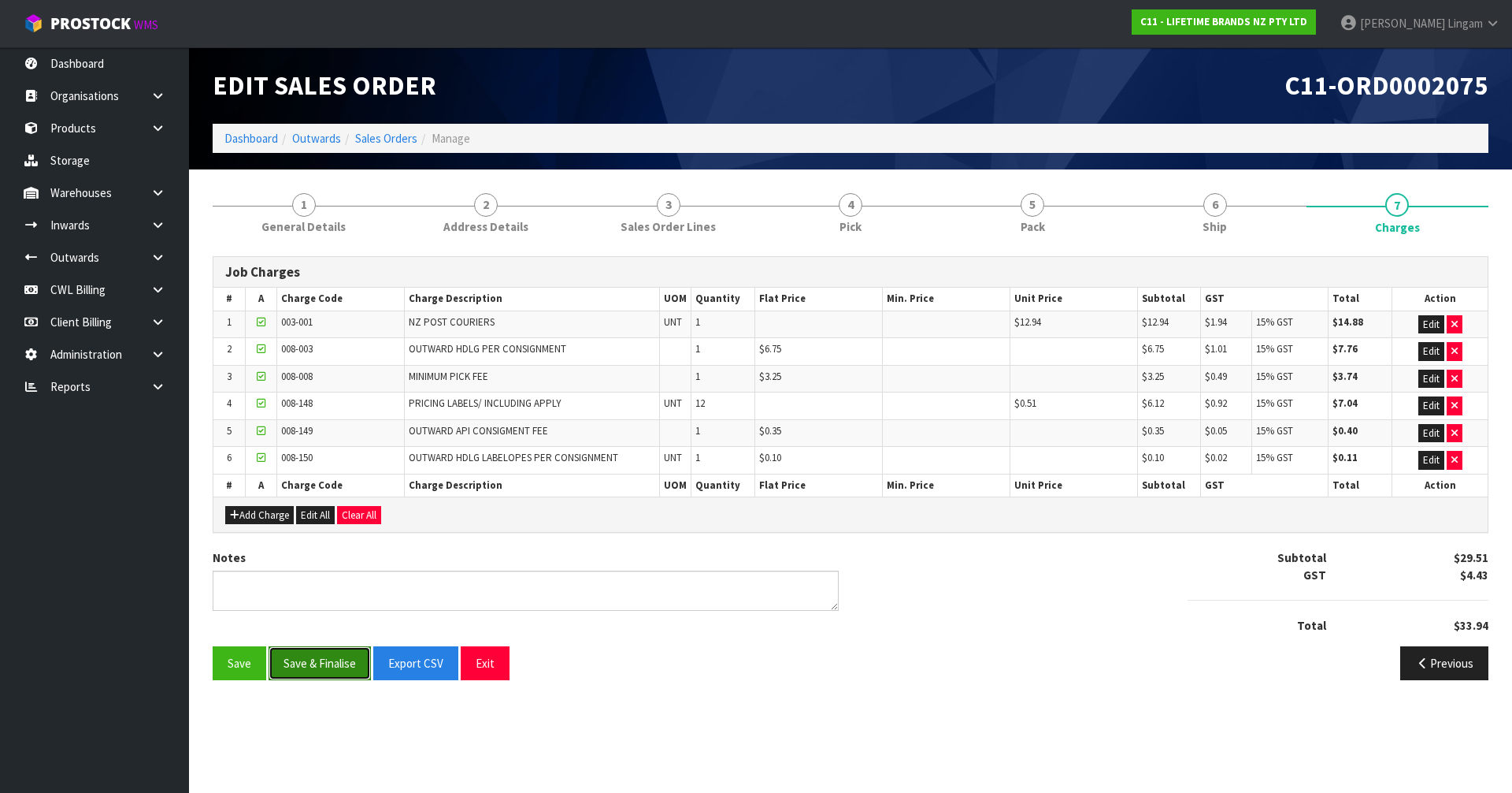
click at [321, 670] on button "Save & Finalise" at bounding box center [319, 663] width 103 height 34
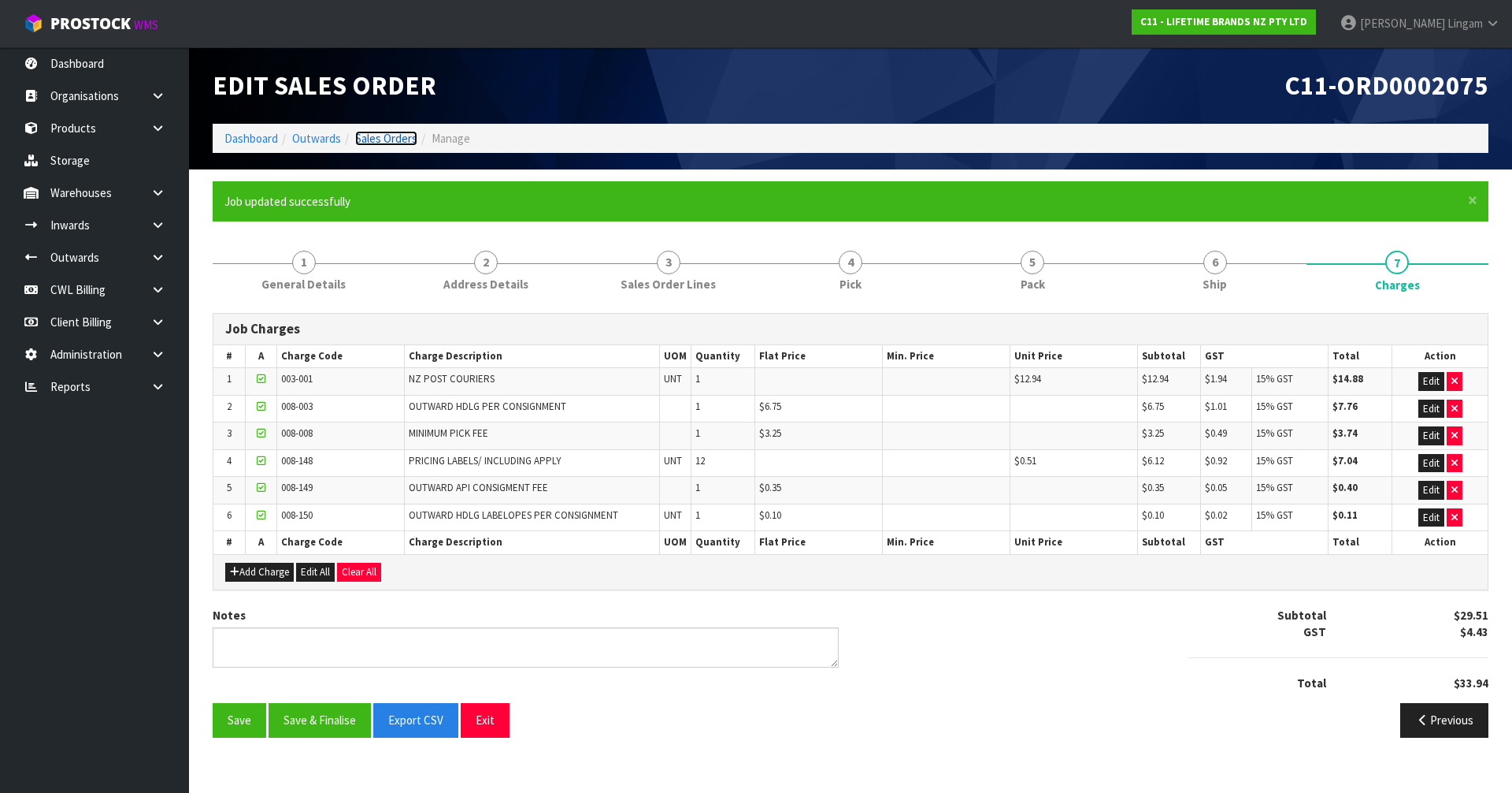
click at [403, 143] on link "Sales Orders" at bounding box center [386, 138] width 63 height 15
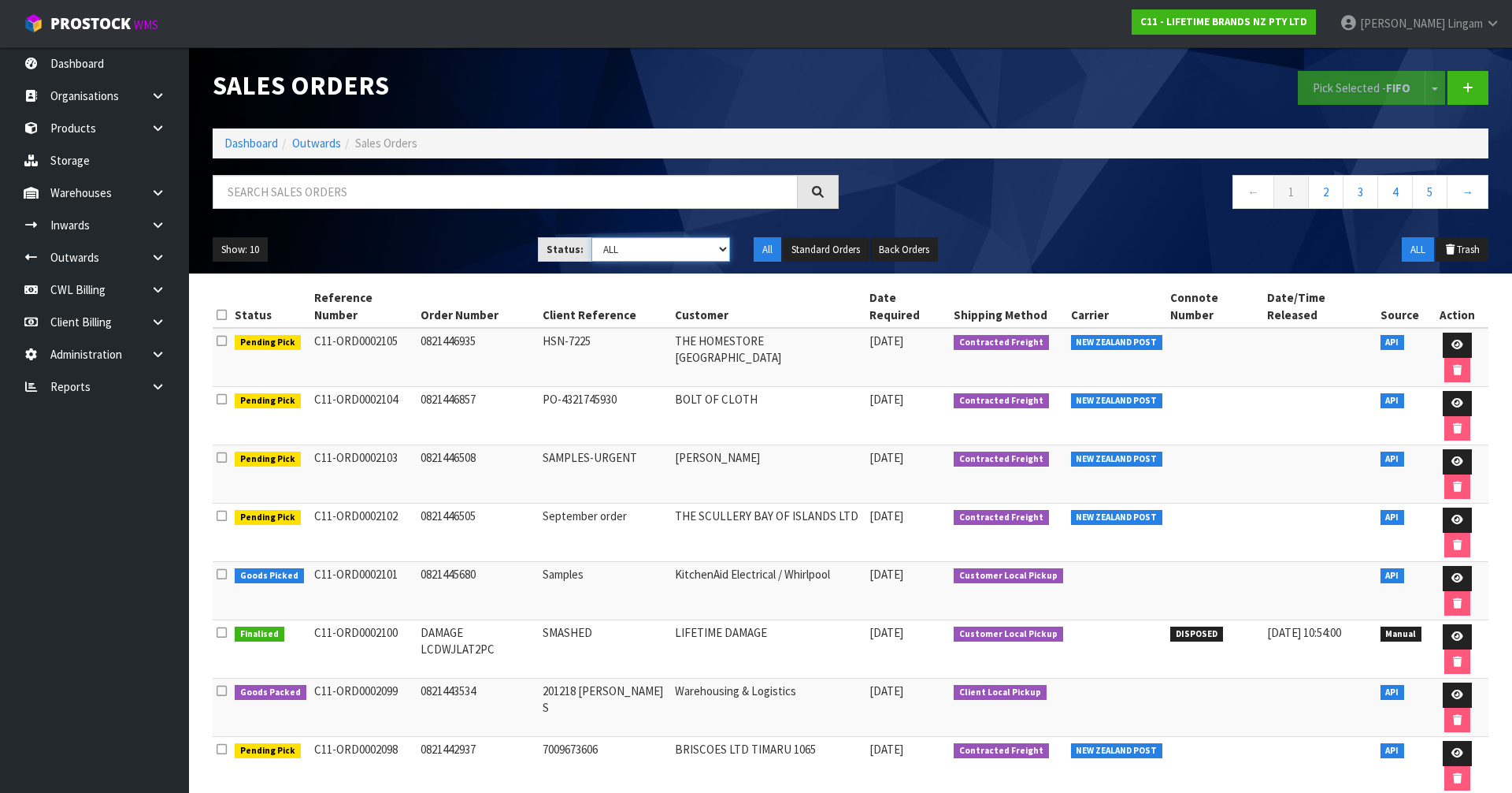
click at [698, 255] on select "Draft Pending Allocated Pending Pick Goods Picked Goods Packed Pending Charges …" at bounding box center [661, 248] width 139 height 24
select select "string:6"
click at [592, 237] on select "Draft Pending Allocated Pending Pick Goods Picked Goods Packed Pending Charges …" at bounding box center [661, 248] width 139 height 24
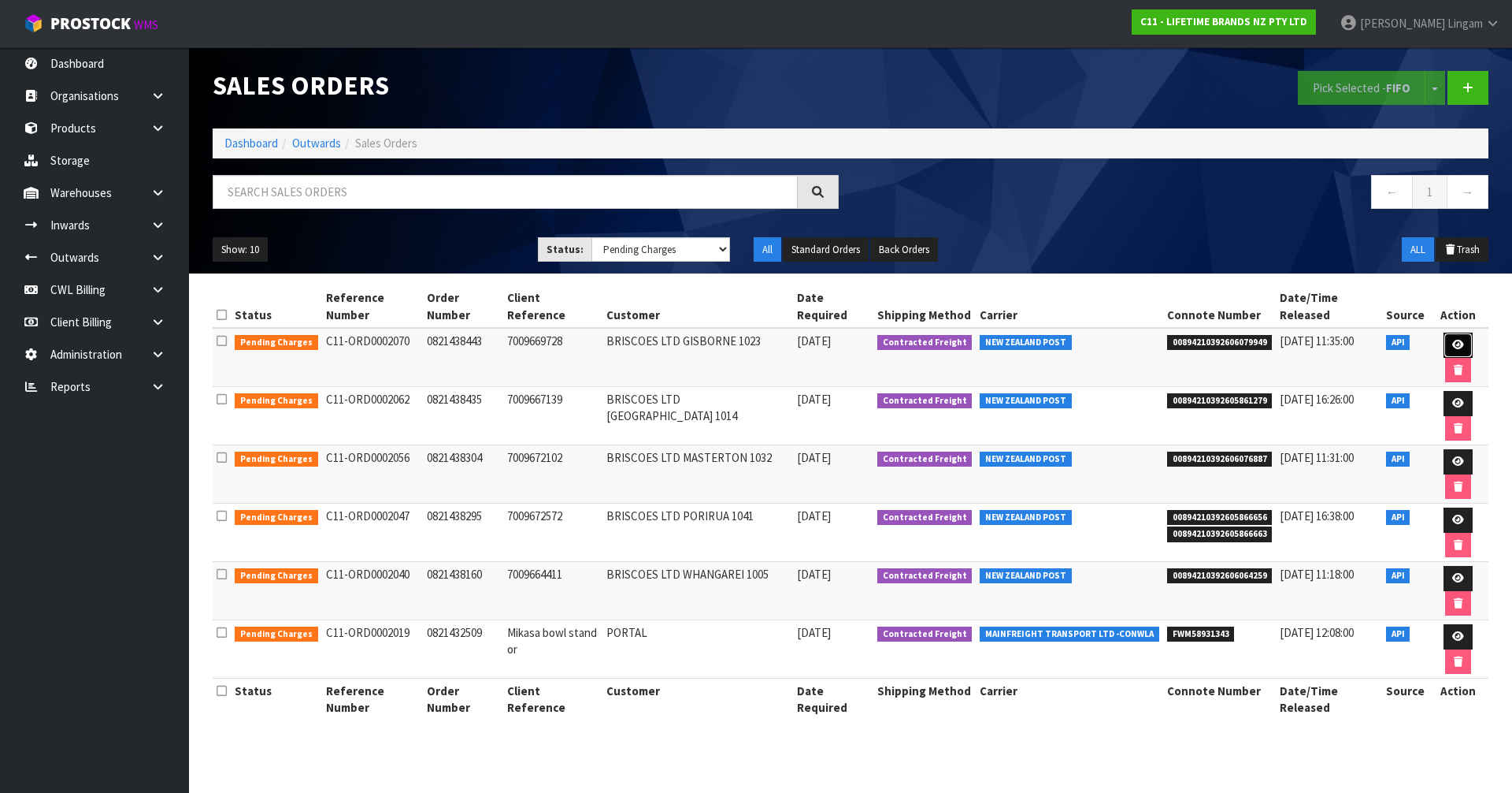
click at [1452, 339] on icon at bounding box center [1458, 344] width 12 height 10
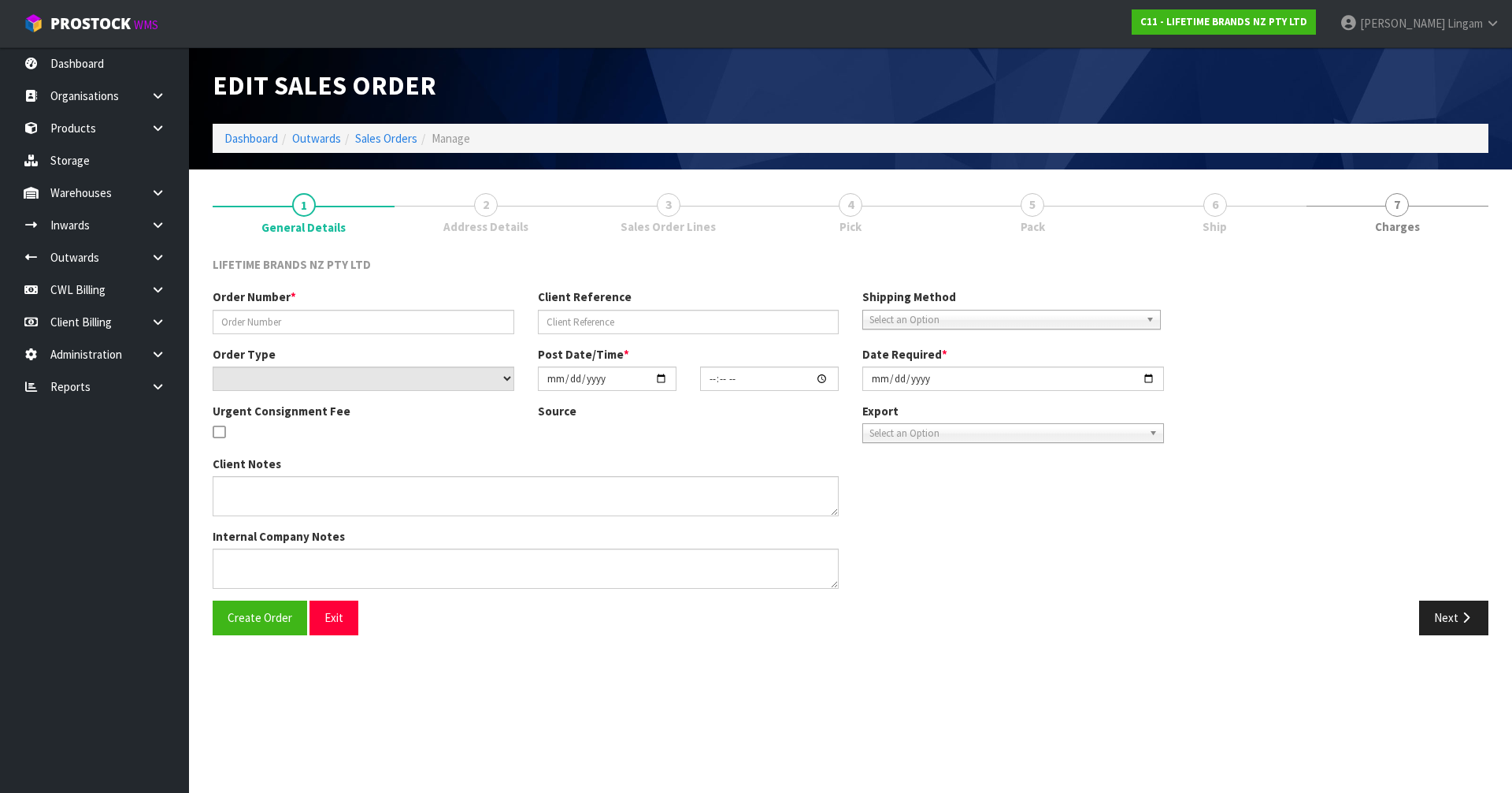
type input "0821438443"
type input "7009669728"
select select "number:0"
type input "[DATE]"
type input "17:04:23.000"
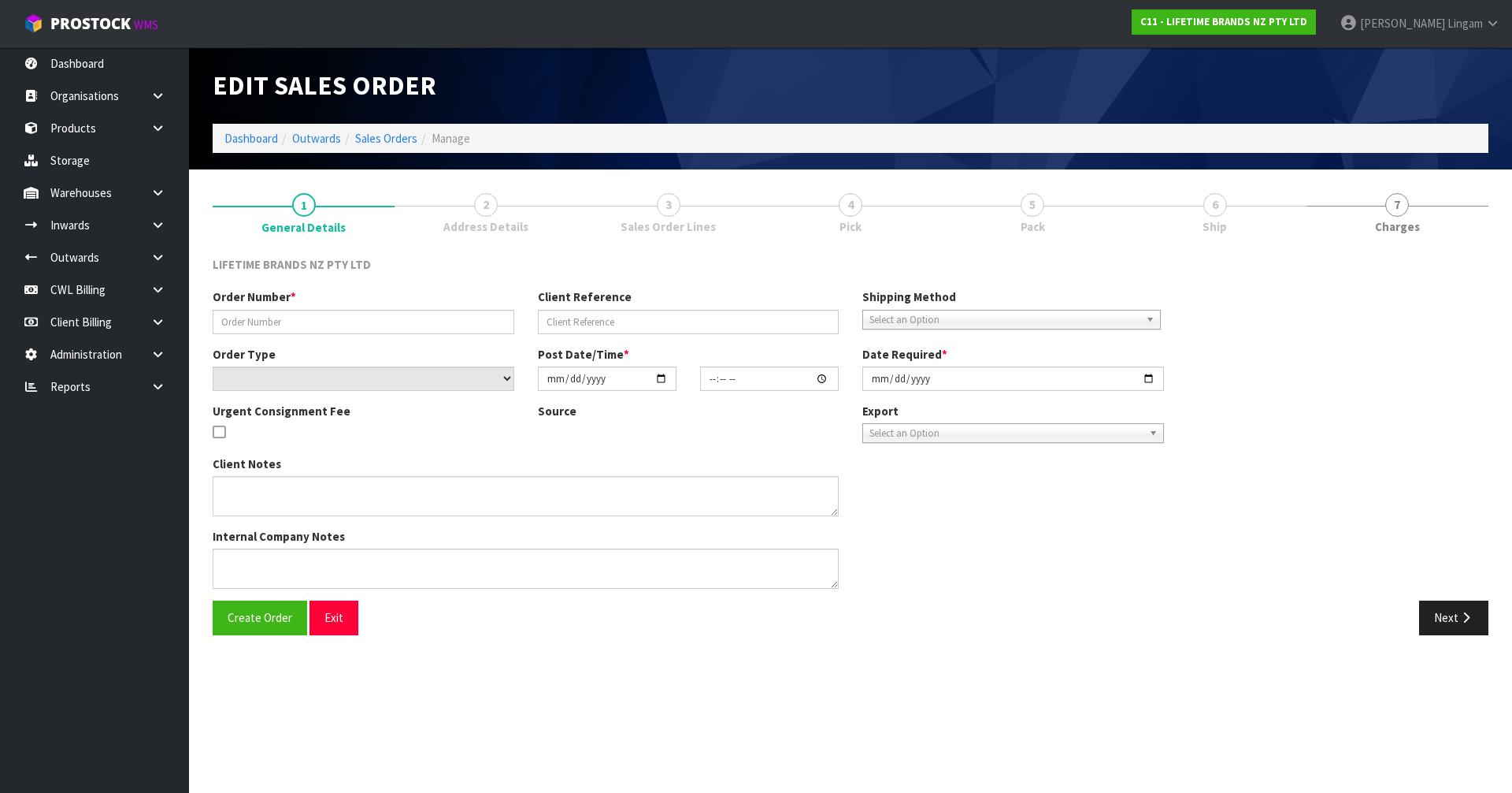
type input "[DATE]"
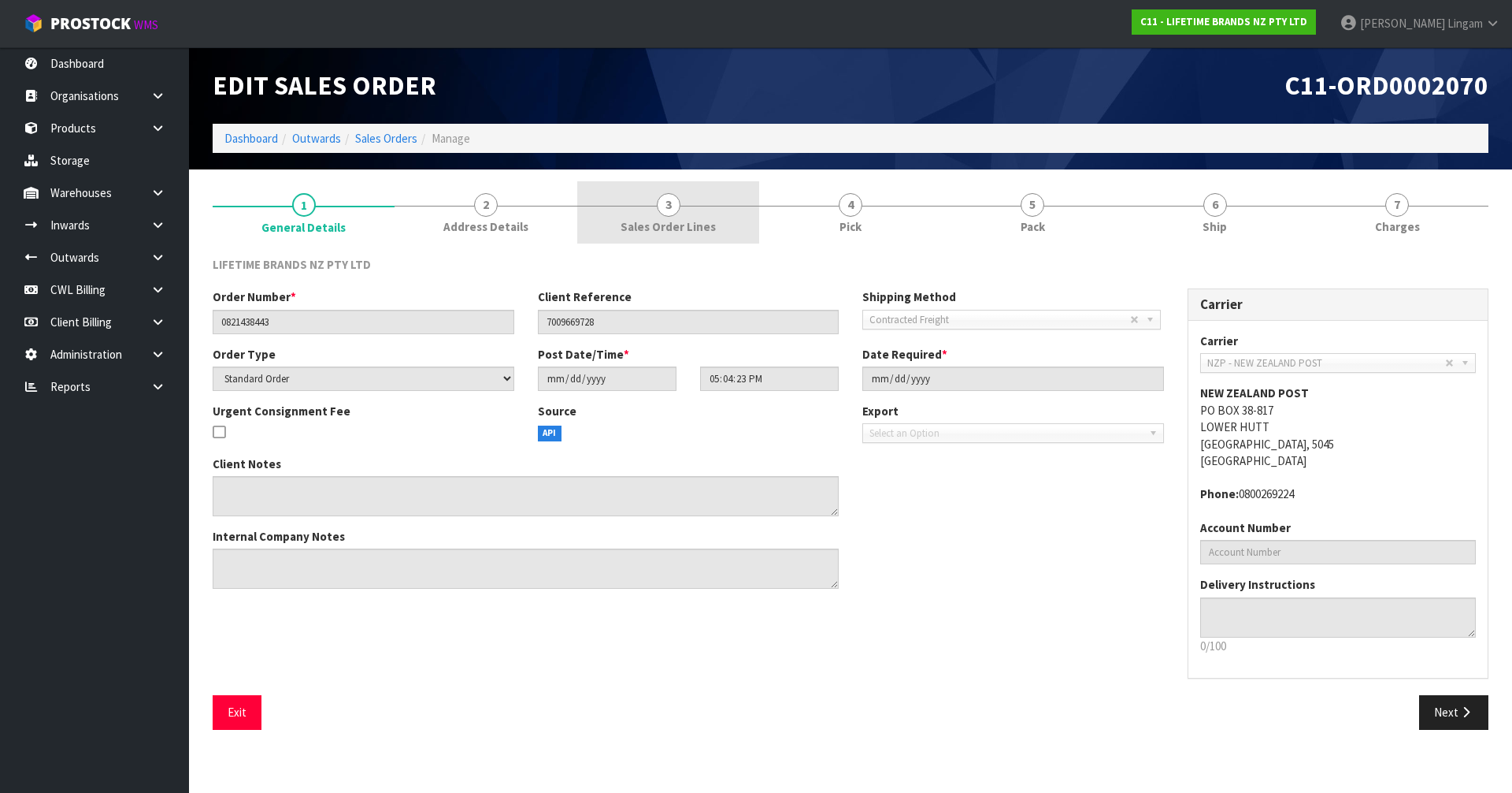
click at [723, 228] on link "3 Sales Order Lines" at bounding box center [668, 212] width 182 height 63
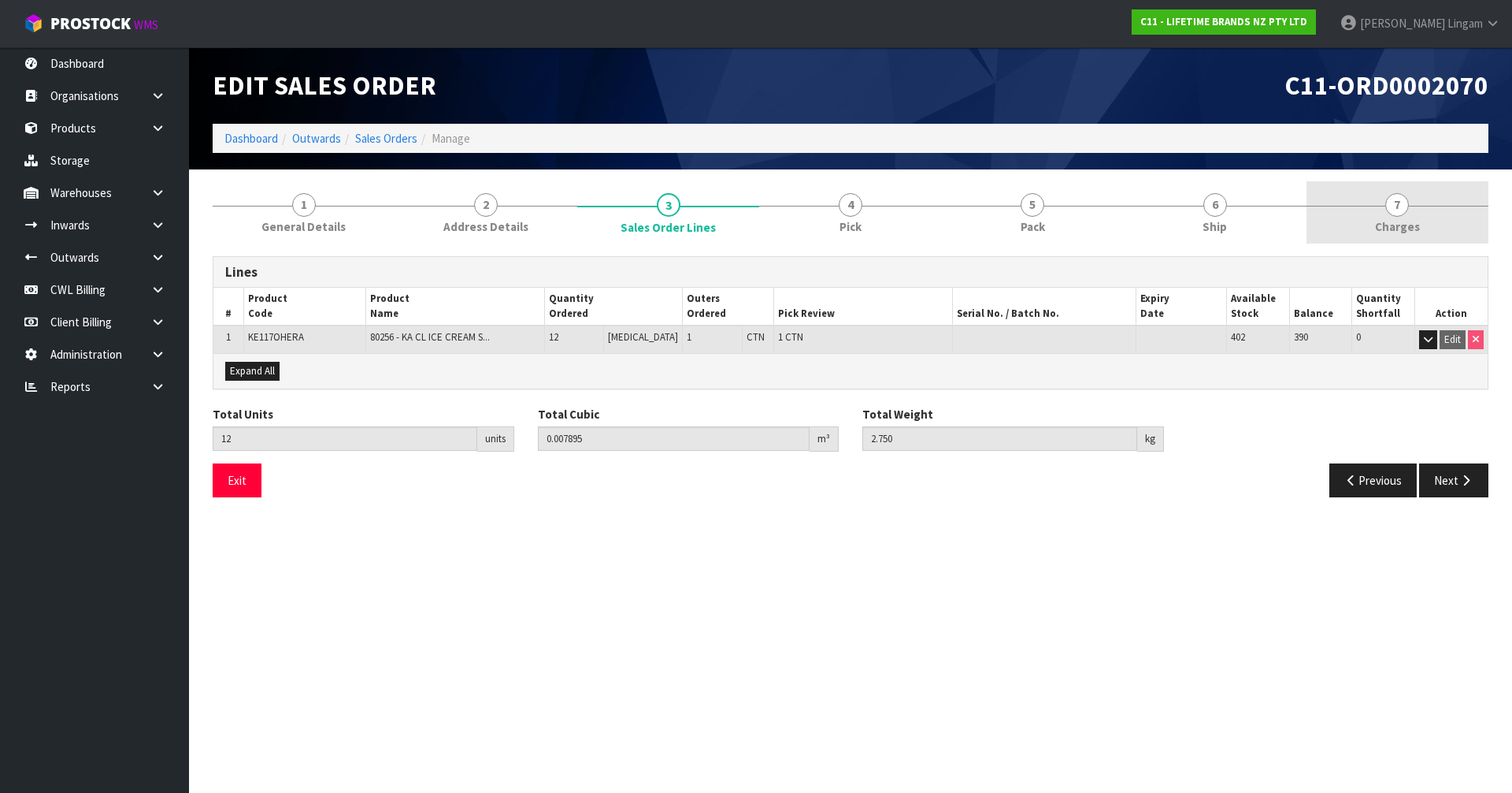
click at [1469, 206] on div at bounding box center [1397, 206] width 182 height 1
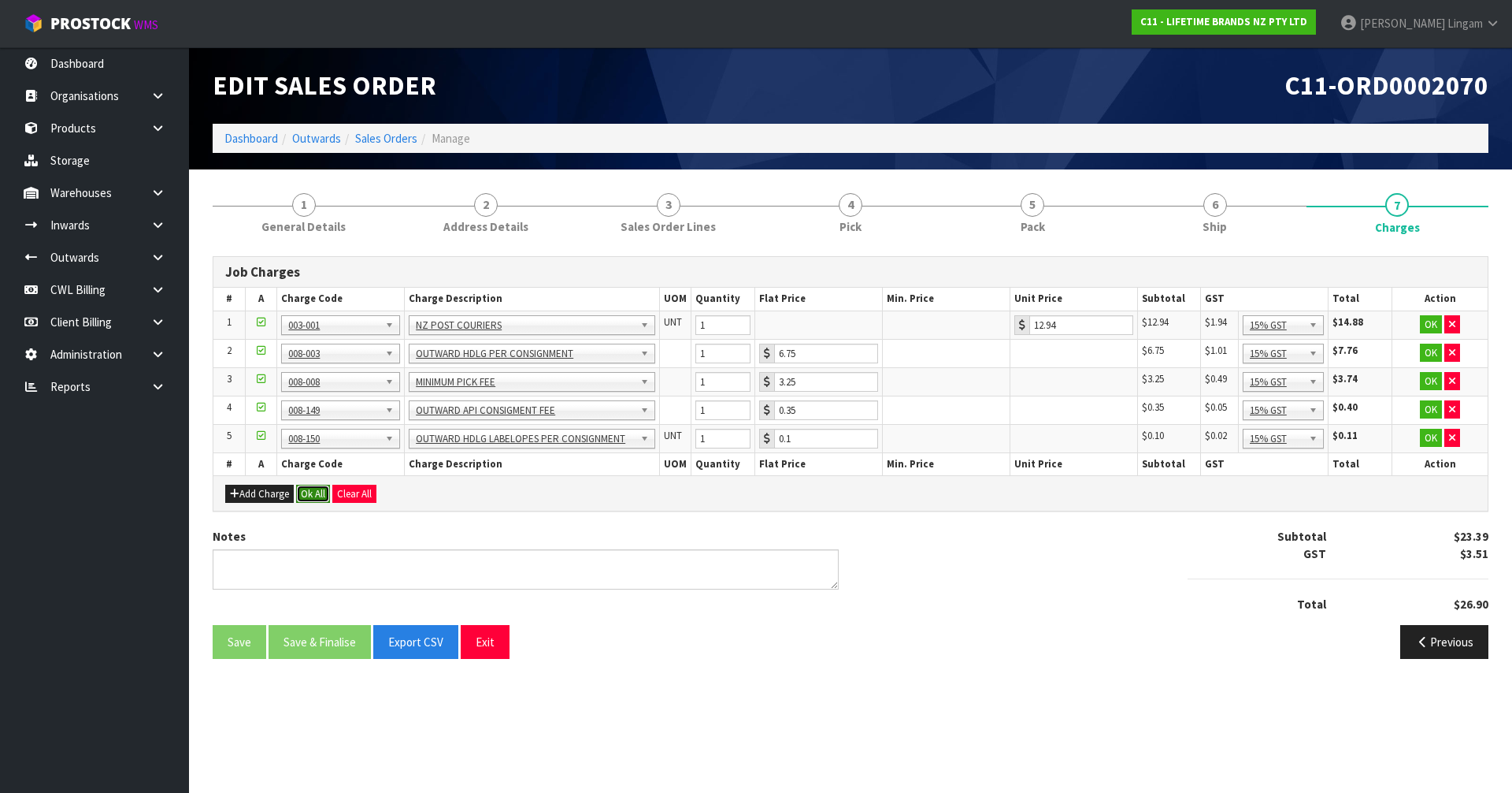
click at [313, 491] on button "Ok All" at bounding box center [313, 494] width 34 height 19
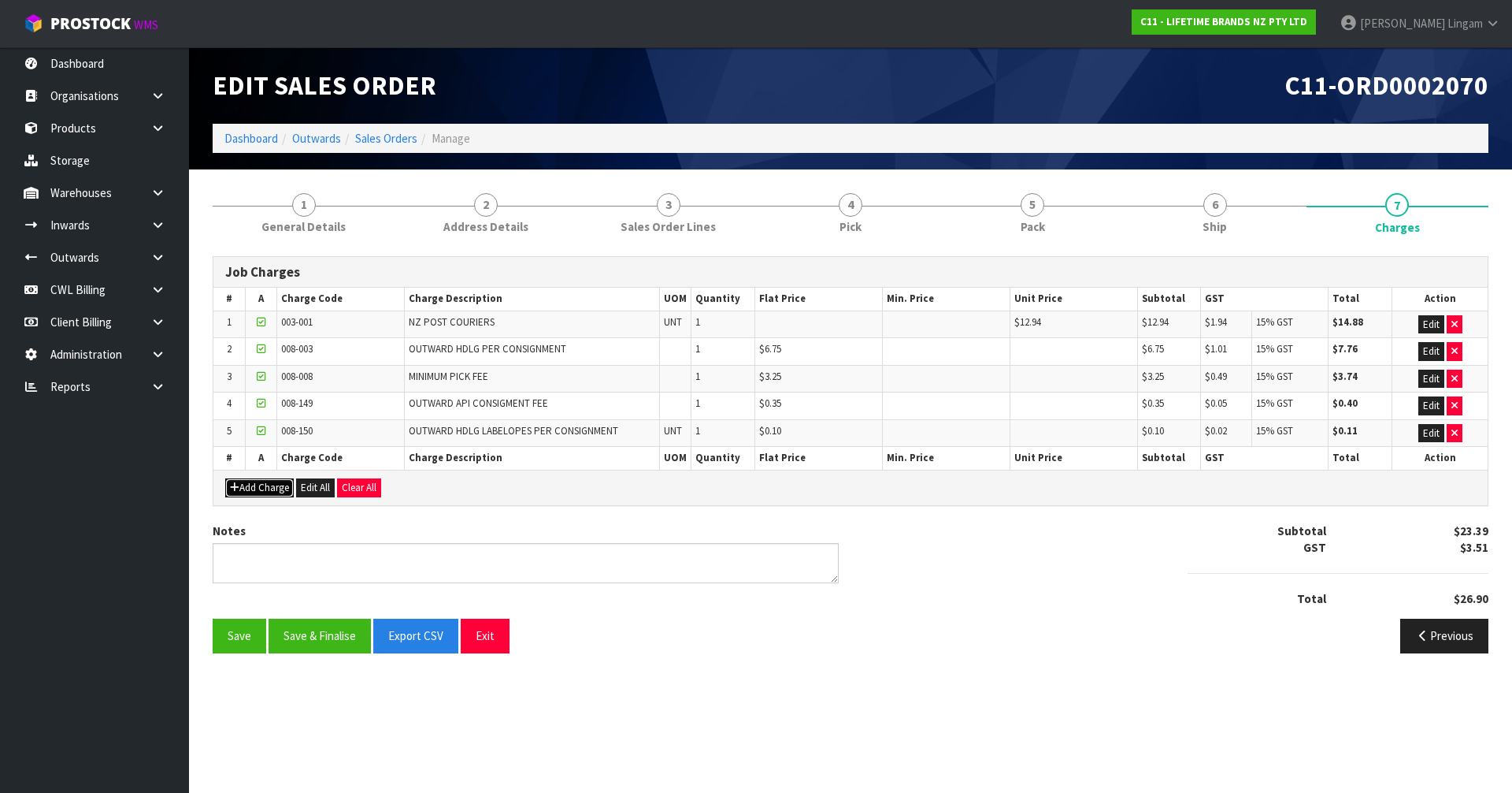
click at [267, 487] on button "Add Charge" at bounding box center [259, 488] width 68 height 19
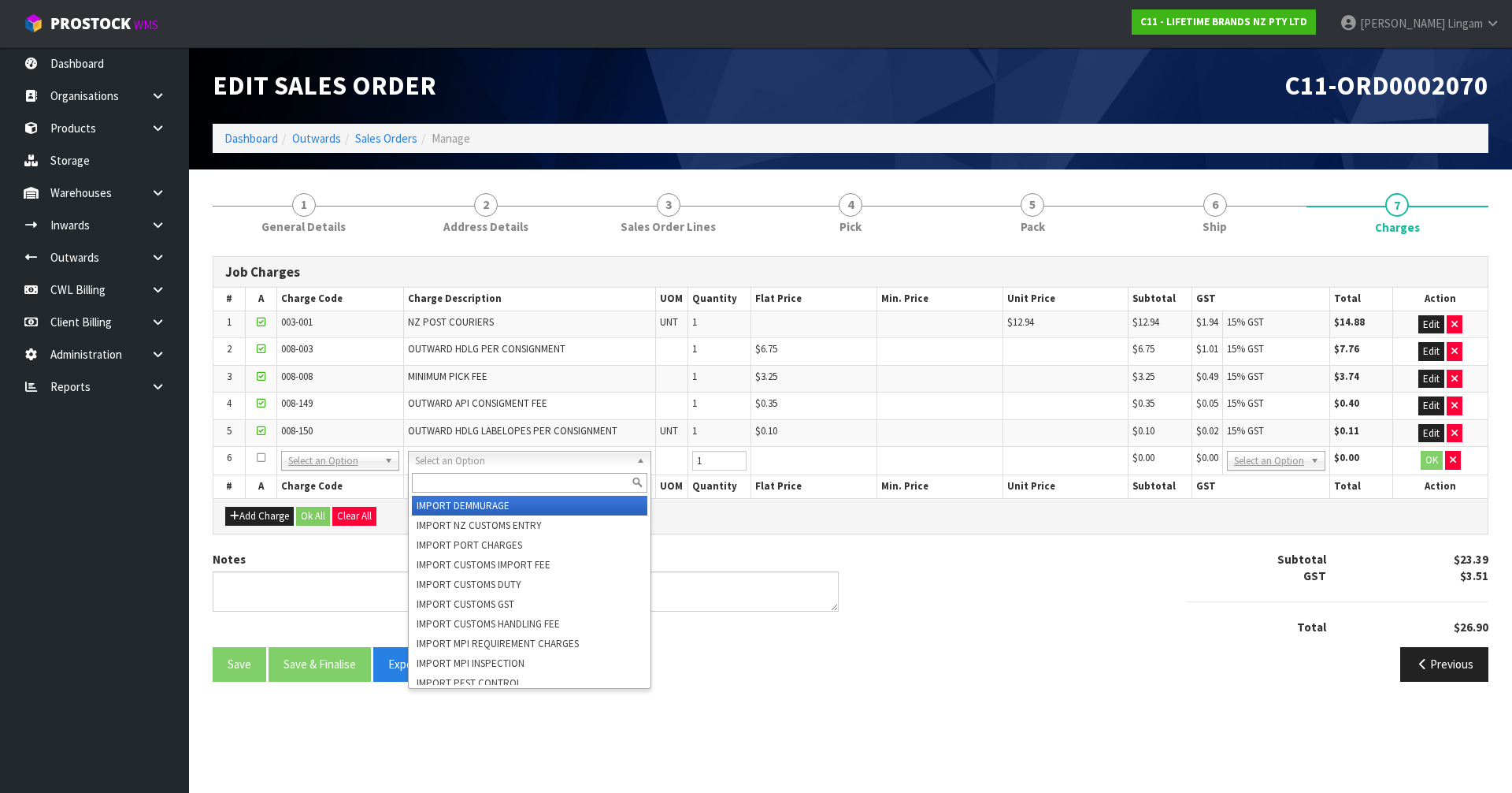
click at [438, 479] on input "text" at bounding box center [529, 483] width 236 height 20
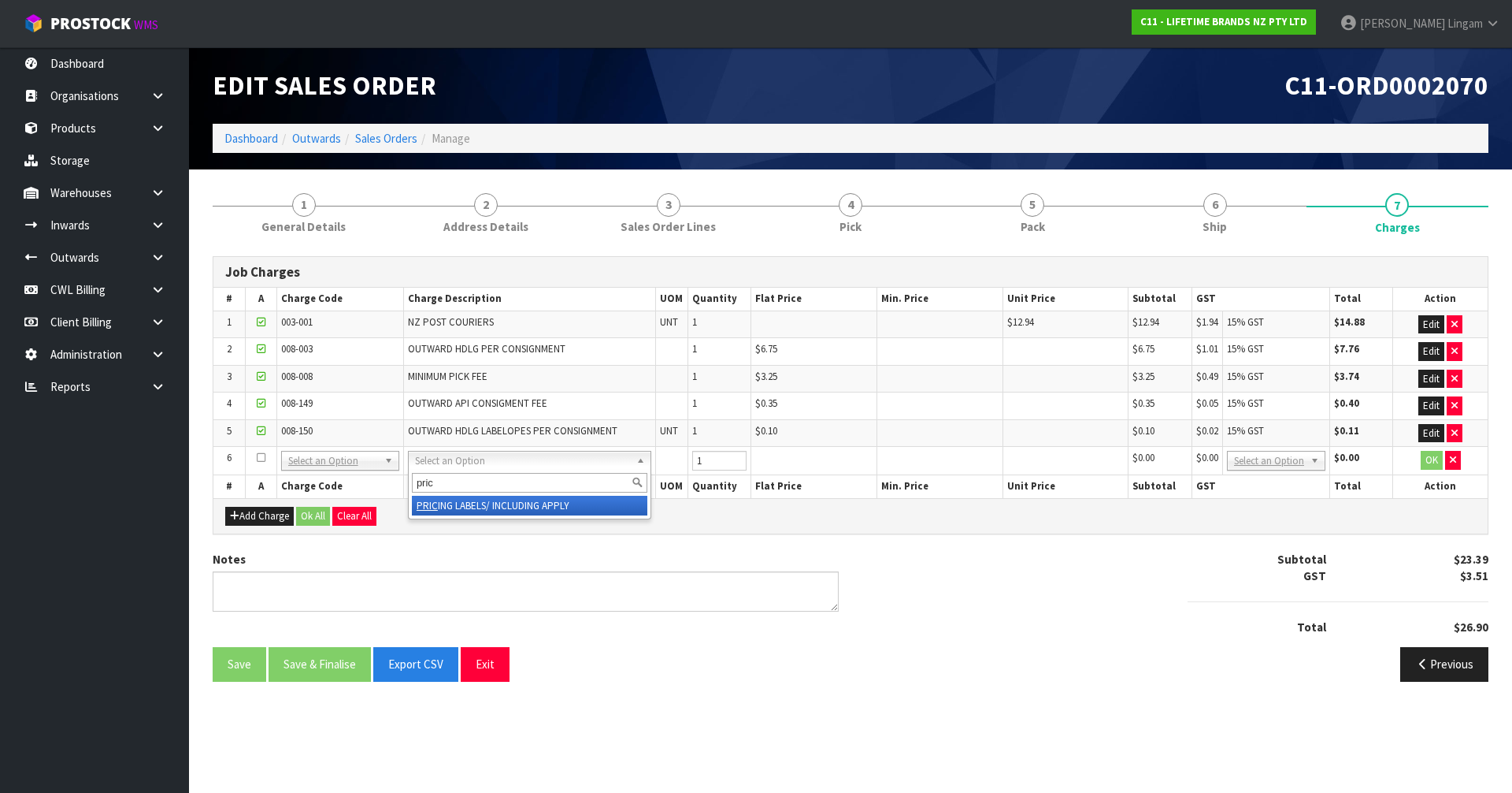
type input "pric"
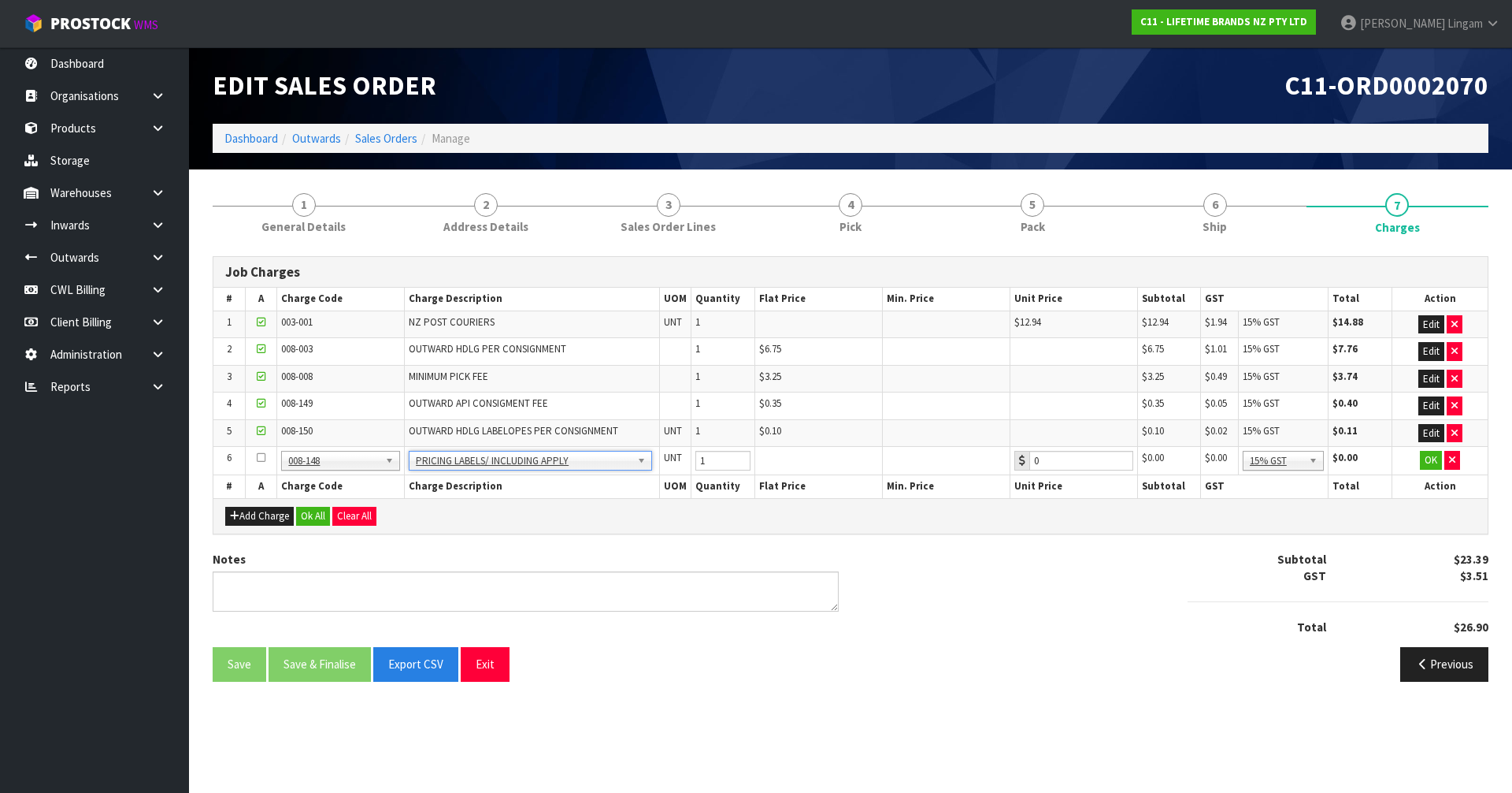
type input "0.51"
click at [713, 459] on input "1" at bounding box center [723, 460] width 55 height 20
type input "12"
click at [309, 511] on button "Ok All" at bounding box center [313, 516] width 34 height 19
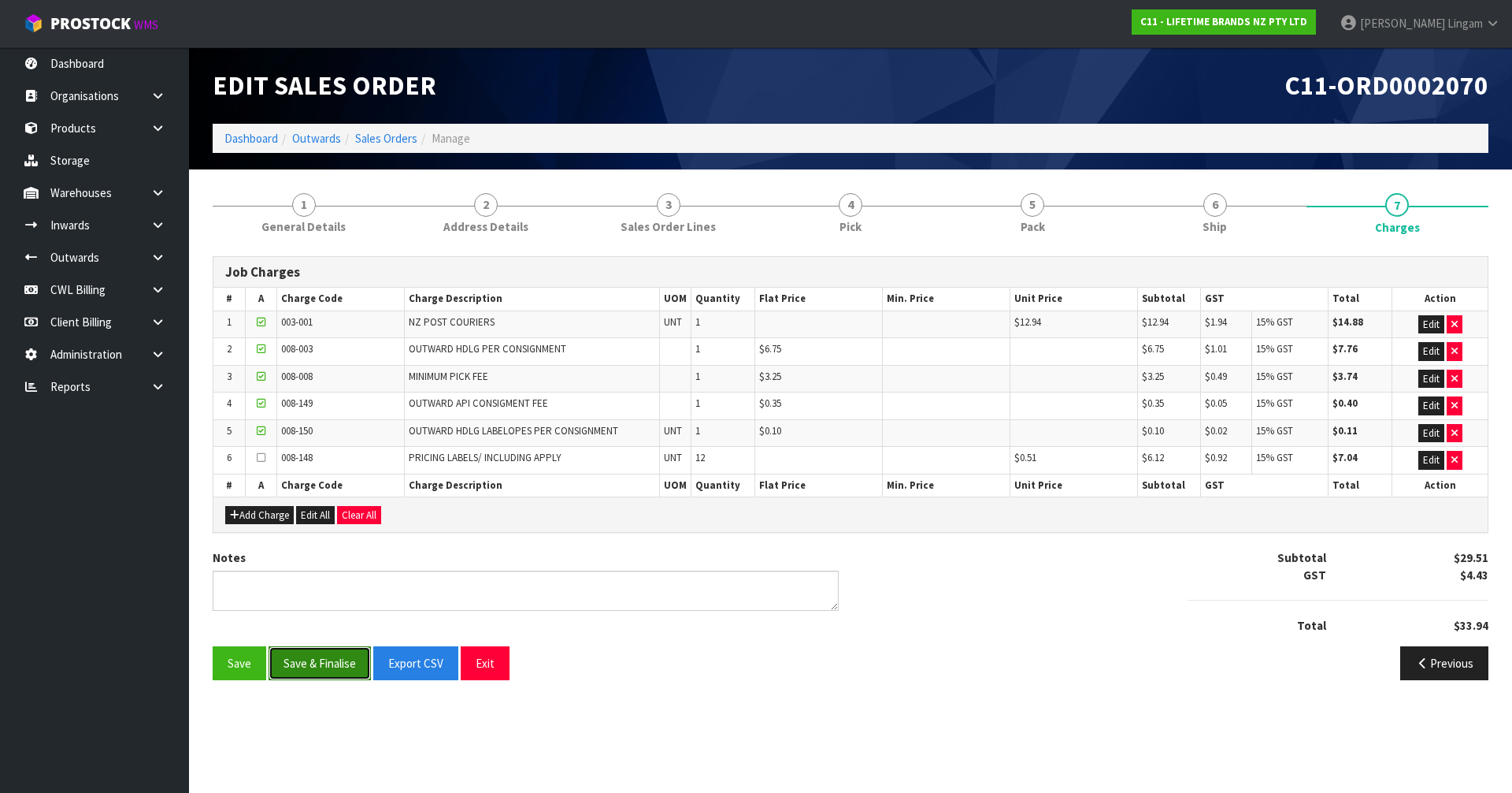
click at [335, 661] on button "Save & Finalise" at bounding box center [319, 663] width 103 height 34
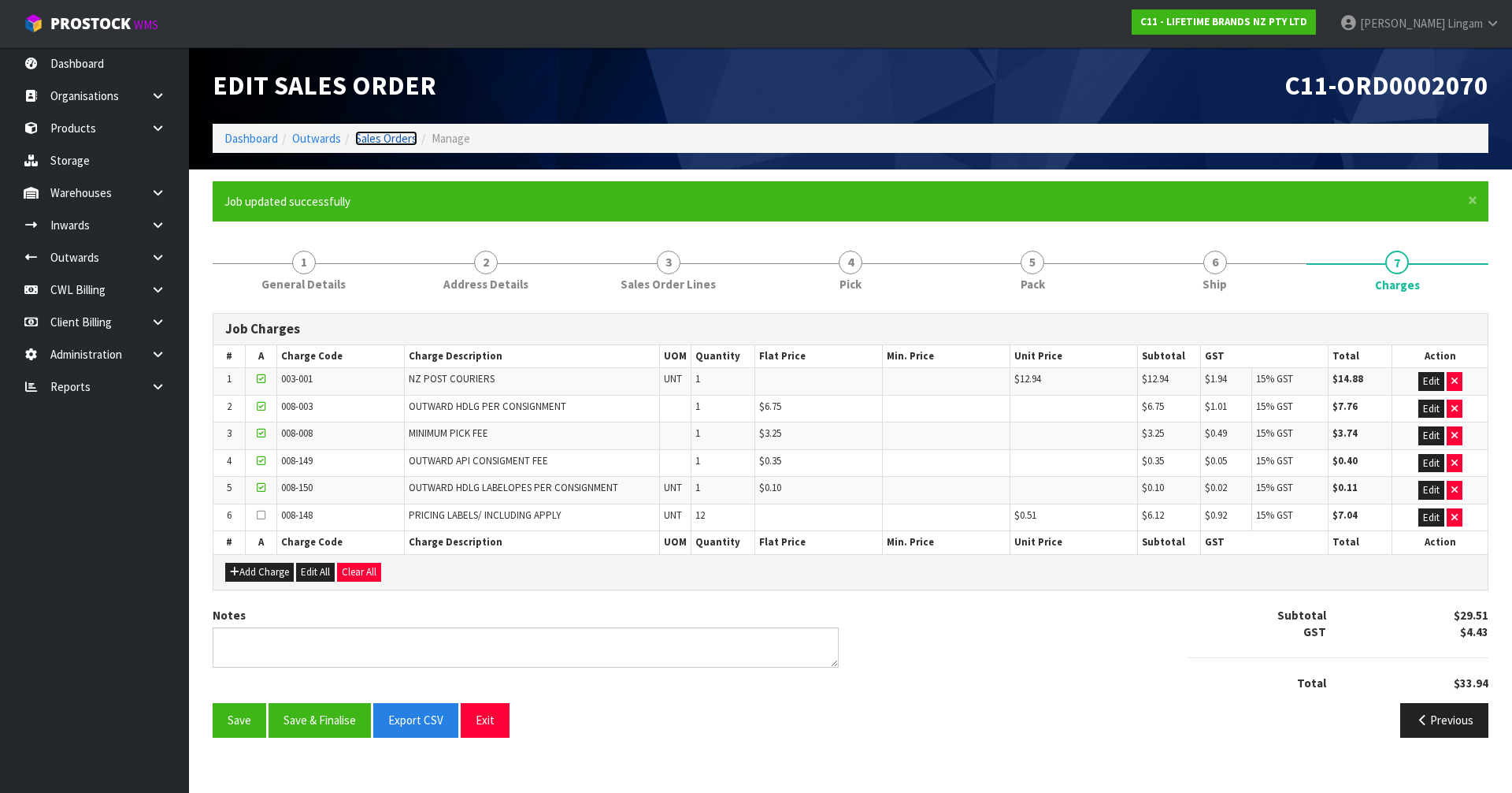
click at [394, 138] on link "Sales Orders" at bounding box center [386, 138] width 63 height 15
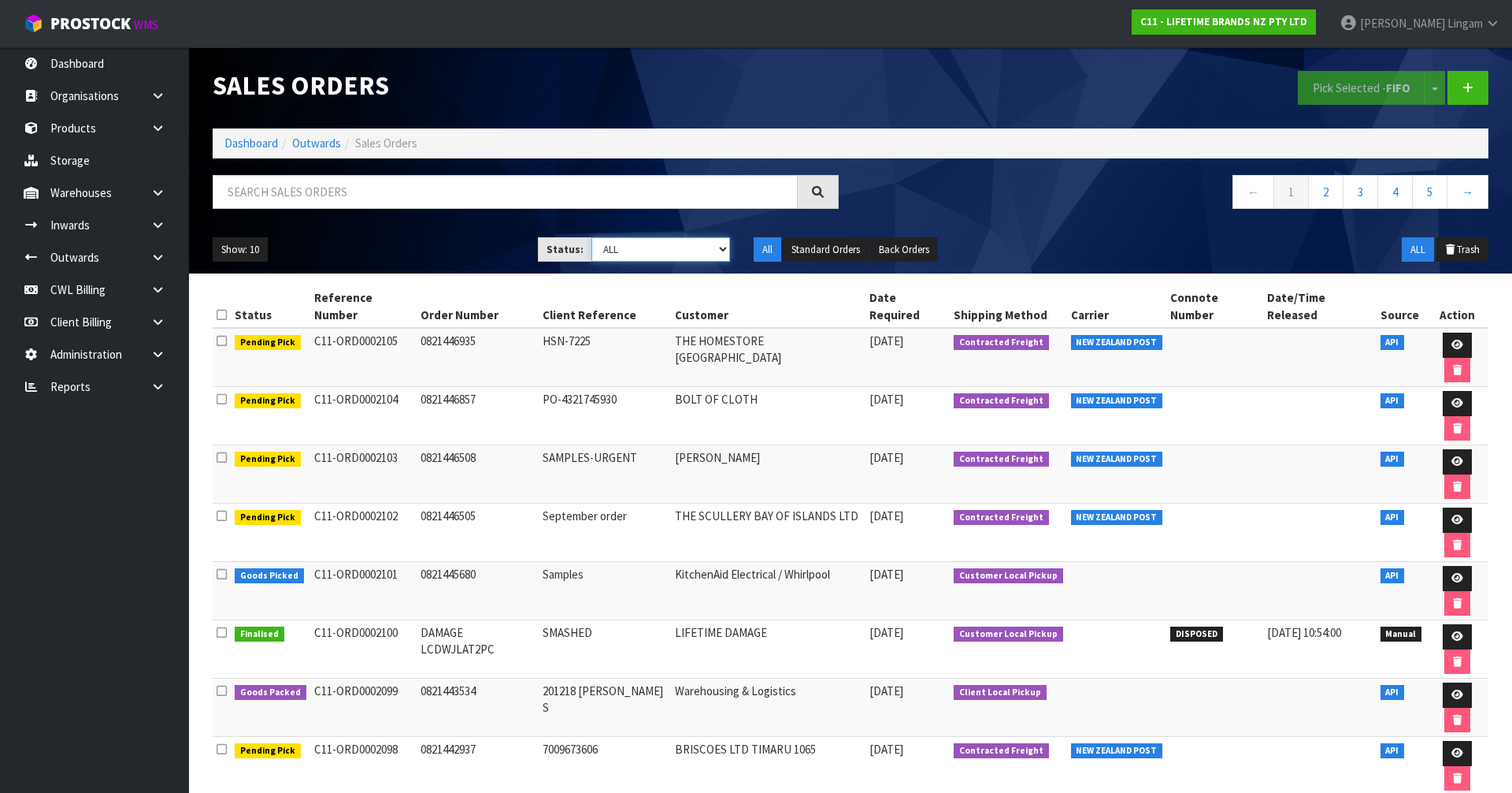
drag, startPoint x: 703, startPoint y: 250, endPoint x: 701, endPoint y: 260, distance: 10.2
click at [703, 250] on select "Draft Pending Allocated Pending Pick Goods Picked Goods Packed Pending Charges …" at bounding box center [661, 248] width 139 height 24
select select "string:6"
click at [592, 237] on select "Draft Pending Allocated Pending Pick Goods Picked Goods Packed Pending Charges …" at bounding box center [661, 248] width 139 height 24
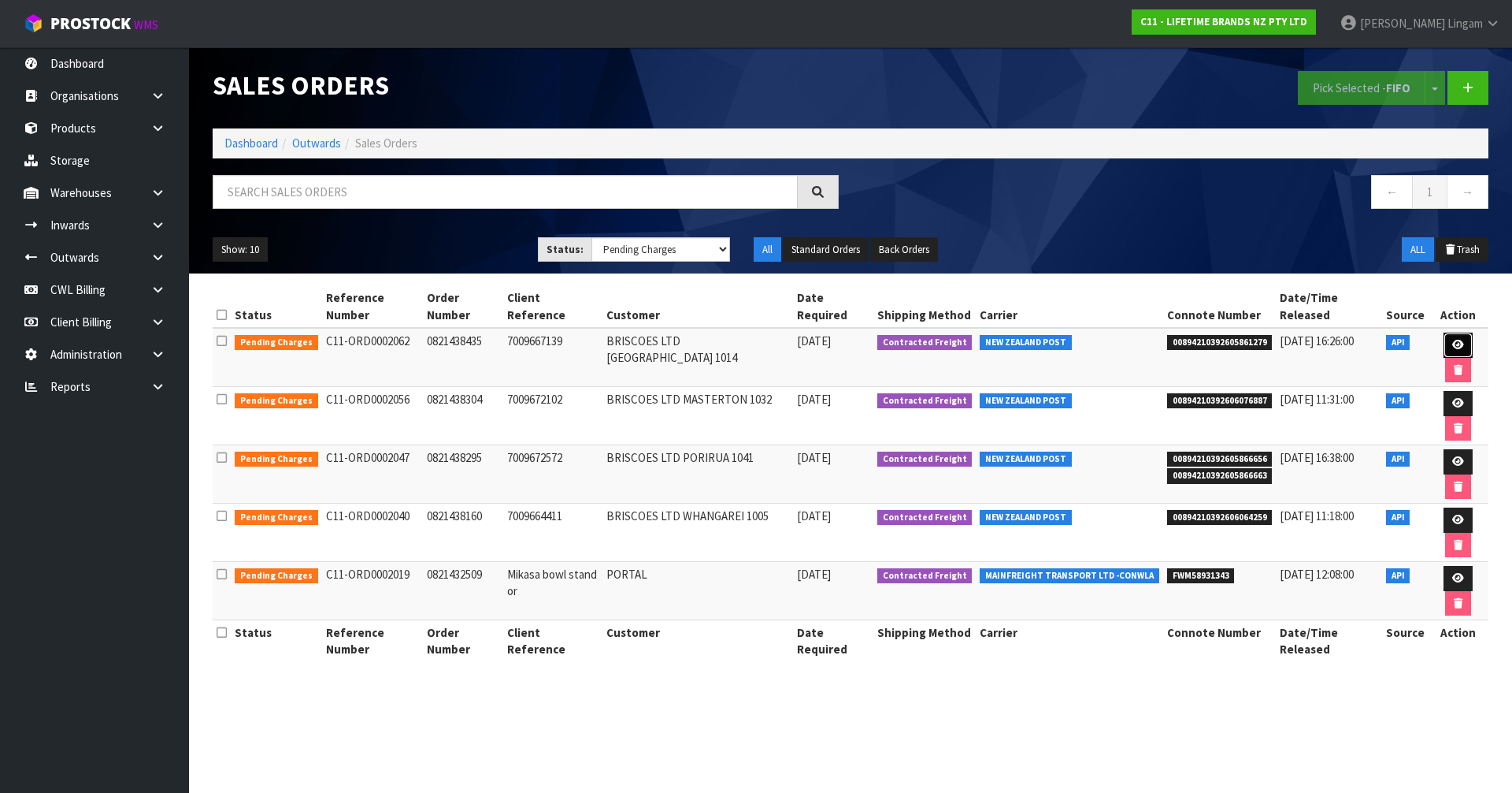
click at [1452, 339] on icon at bounding box center [1458, 344] width 12 height 10
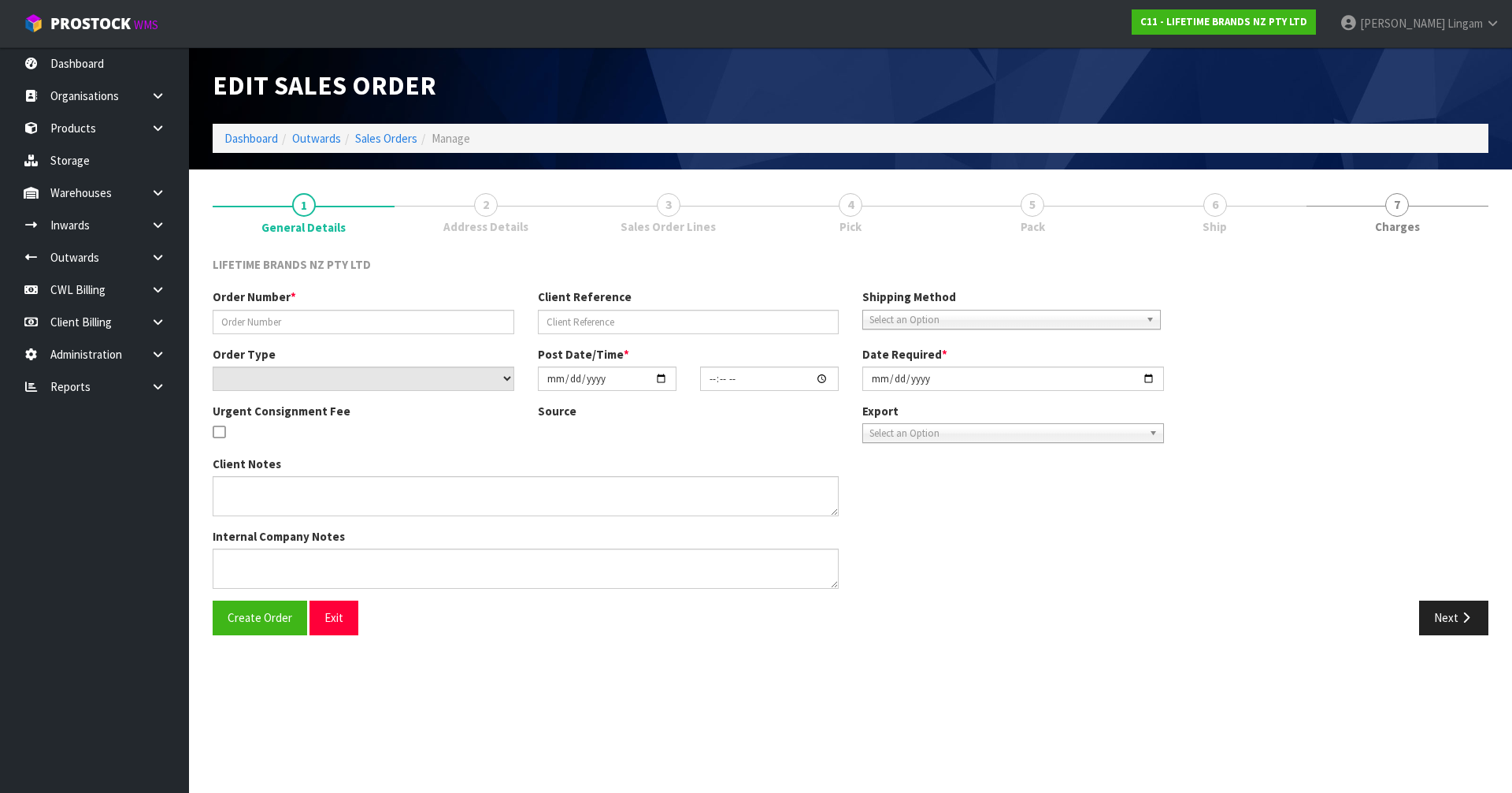
type input "0821438435"
type input "7009667139"
select select "number:0"
type input "[DATE]"
type input "16:39:29.000"
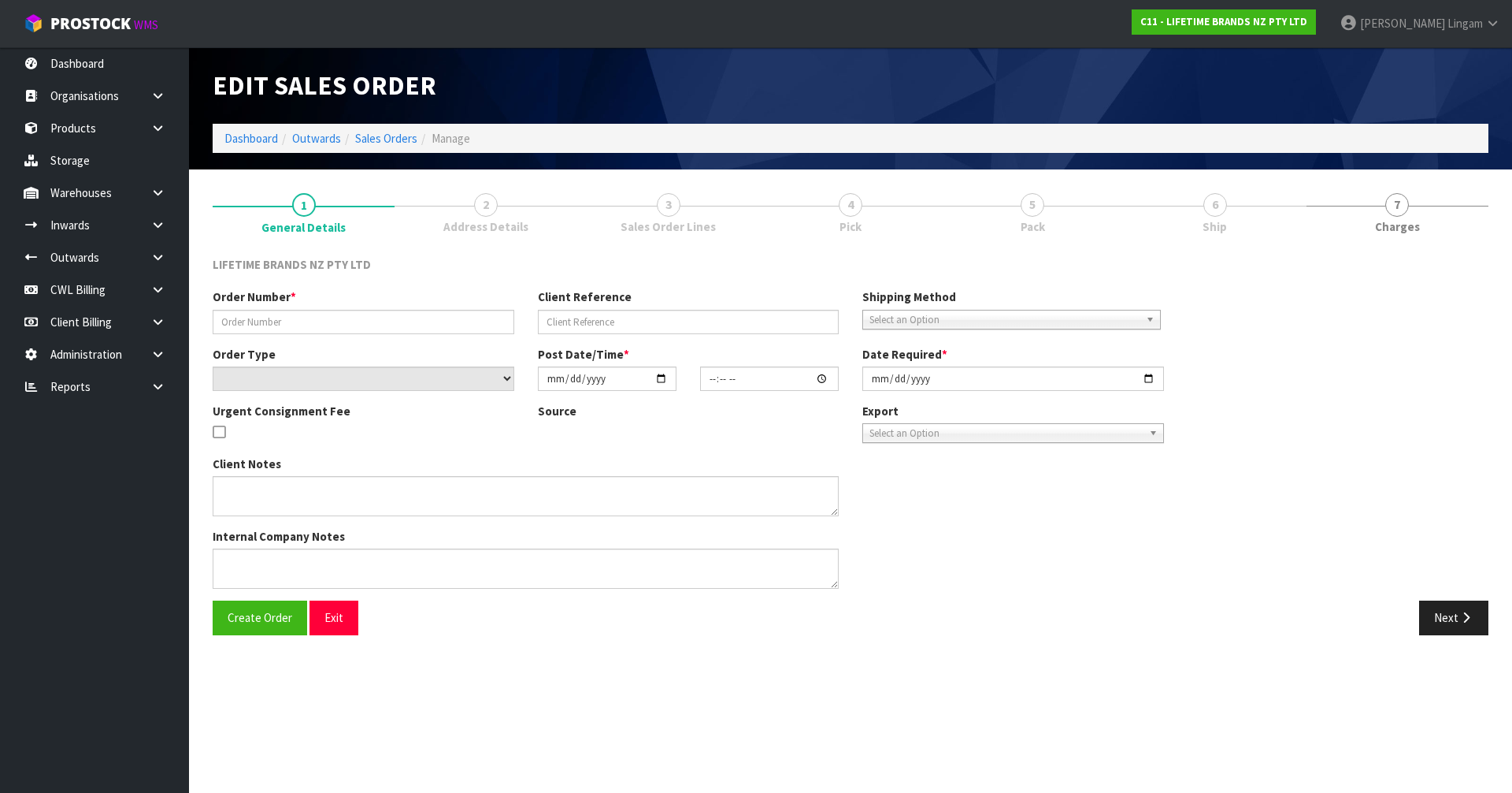
type input "[DATE]"
type textarea "CAN YOU PLEASE REJECT KES008OHOBW X 9 ON THIS ORDER AS IT CANNOT BE SUPPLIED IF…"
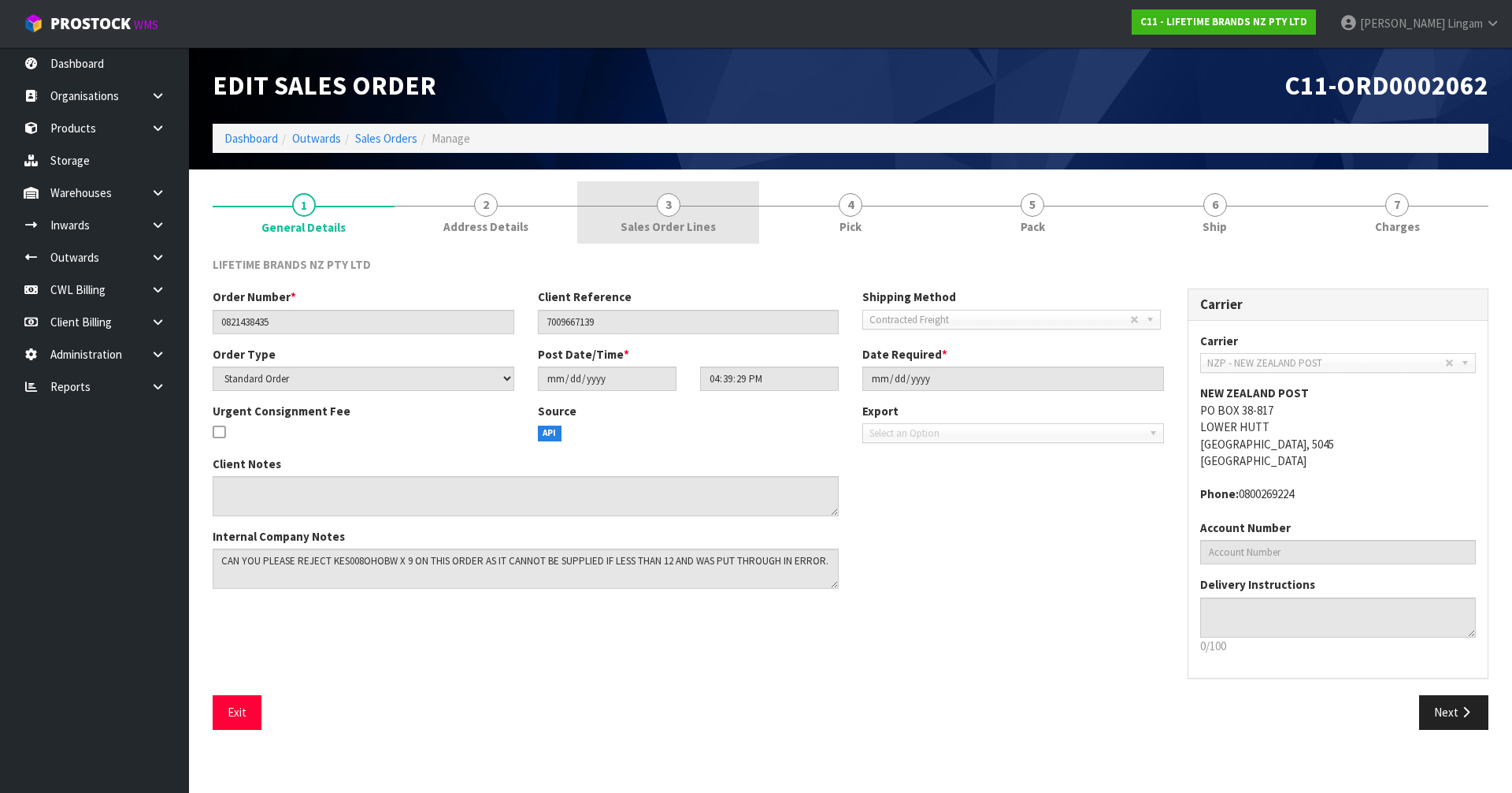
click at [731, 225] on link "3 Sales Order Lines" at bounding box center [668, 212] width 182 height 63
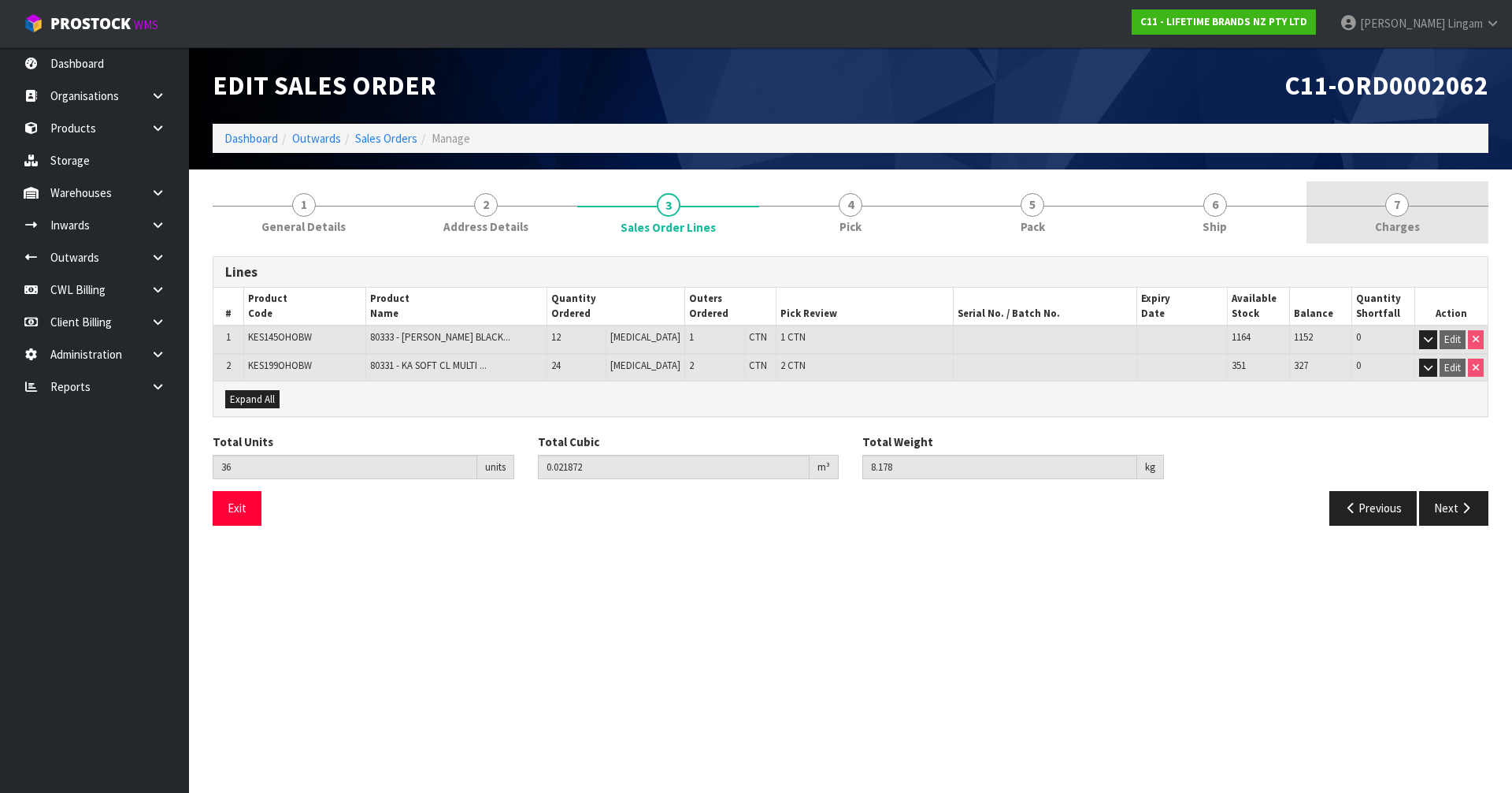
click at [1420, 209] on link "7 [GEOGRAPHIC_DATA]" at bounding box center [1397, 212] width 182 height 63
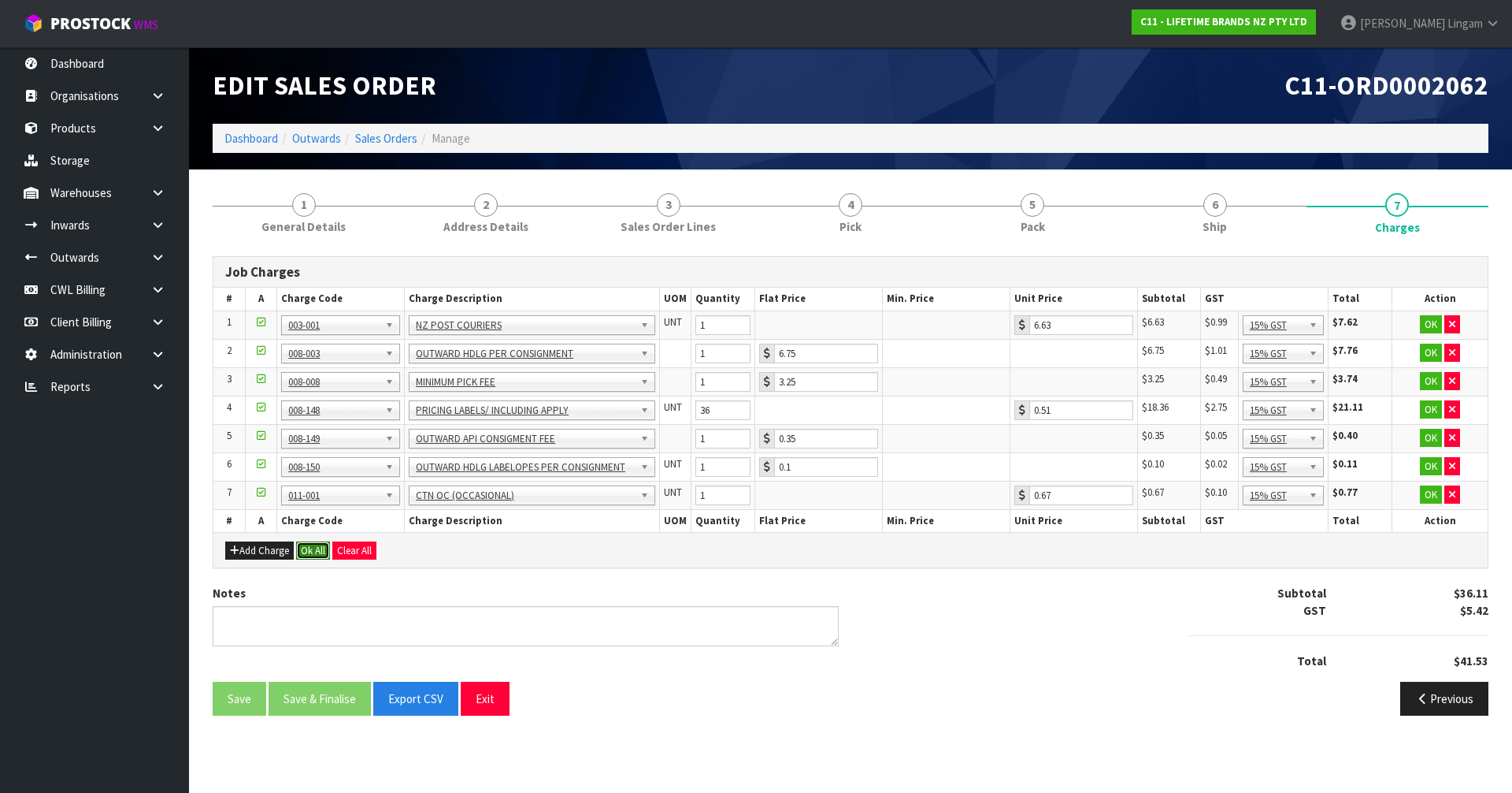
click at [316, 552] on button "Ok All" at bounding box center [313, 550] width 34 height 19
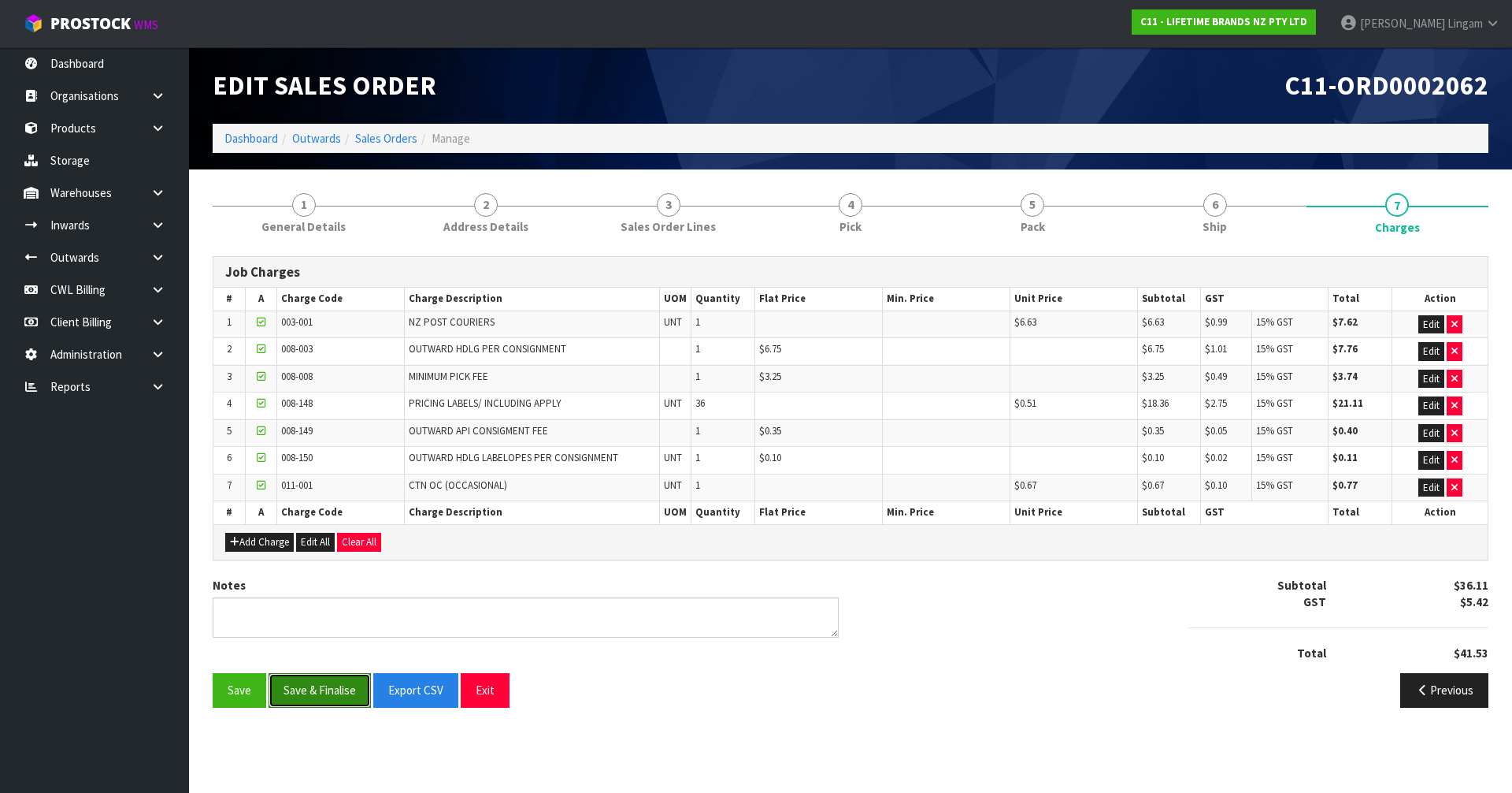
click at [324, 694] on button "Save & Finalise" at bounding box center [319, 690] width 103 height 34
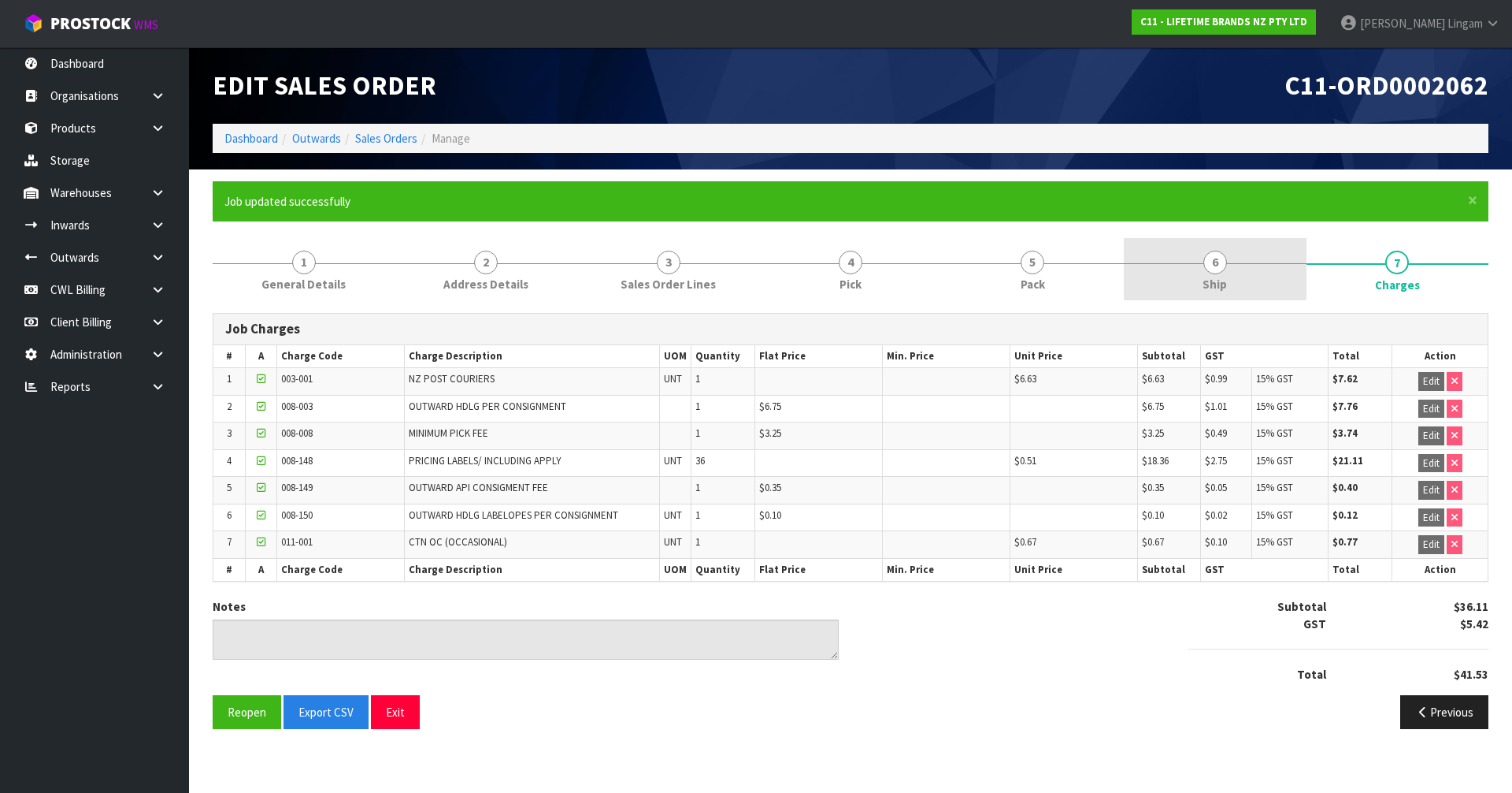
click at [1224, 276] on span "Ship" at bounding box center [1214, 284] width 24 height 17
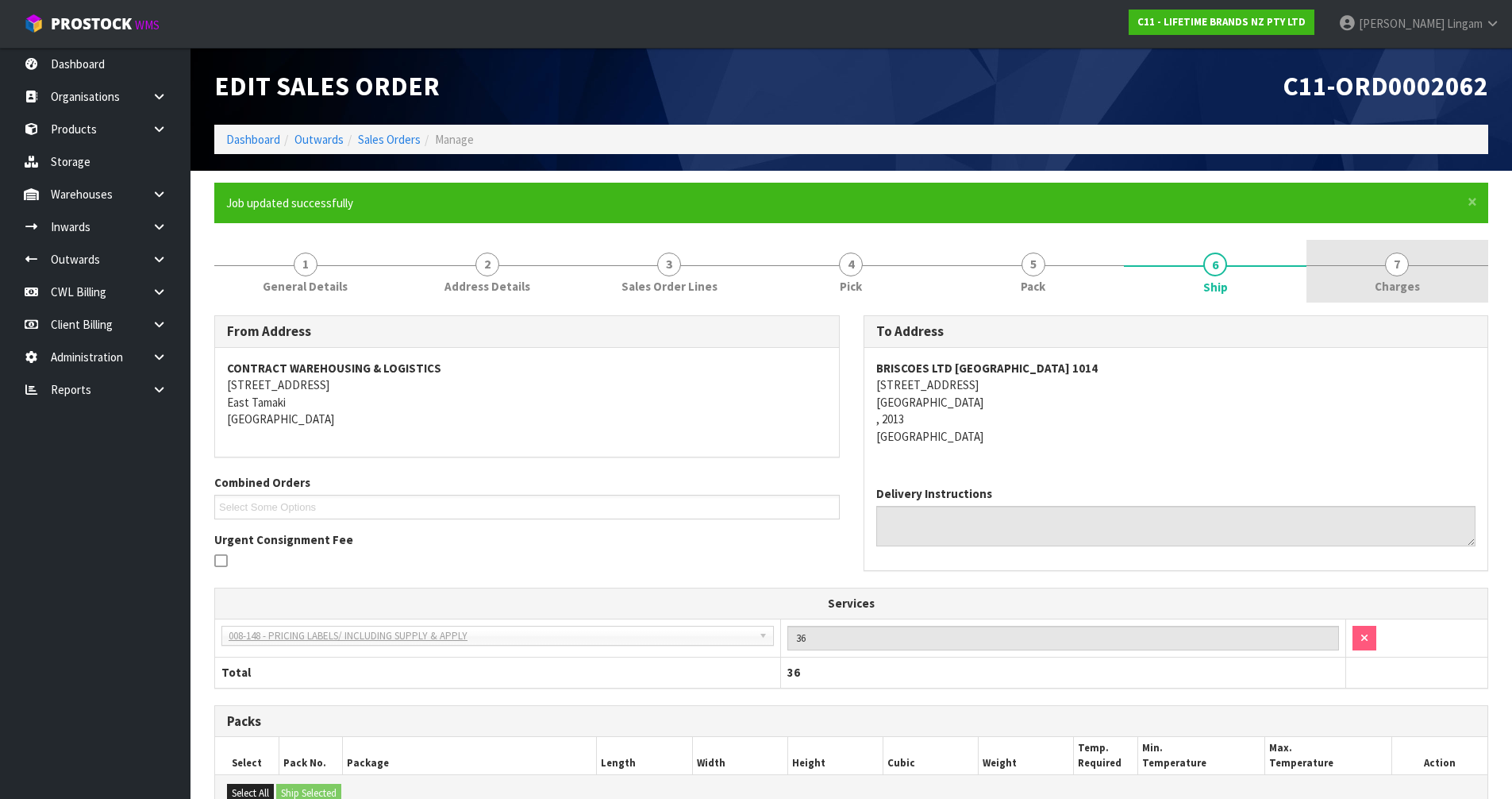
click at [1386, 265] on span "7" at bounding box center [1397, 264] width 24 height 24
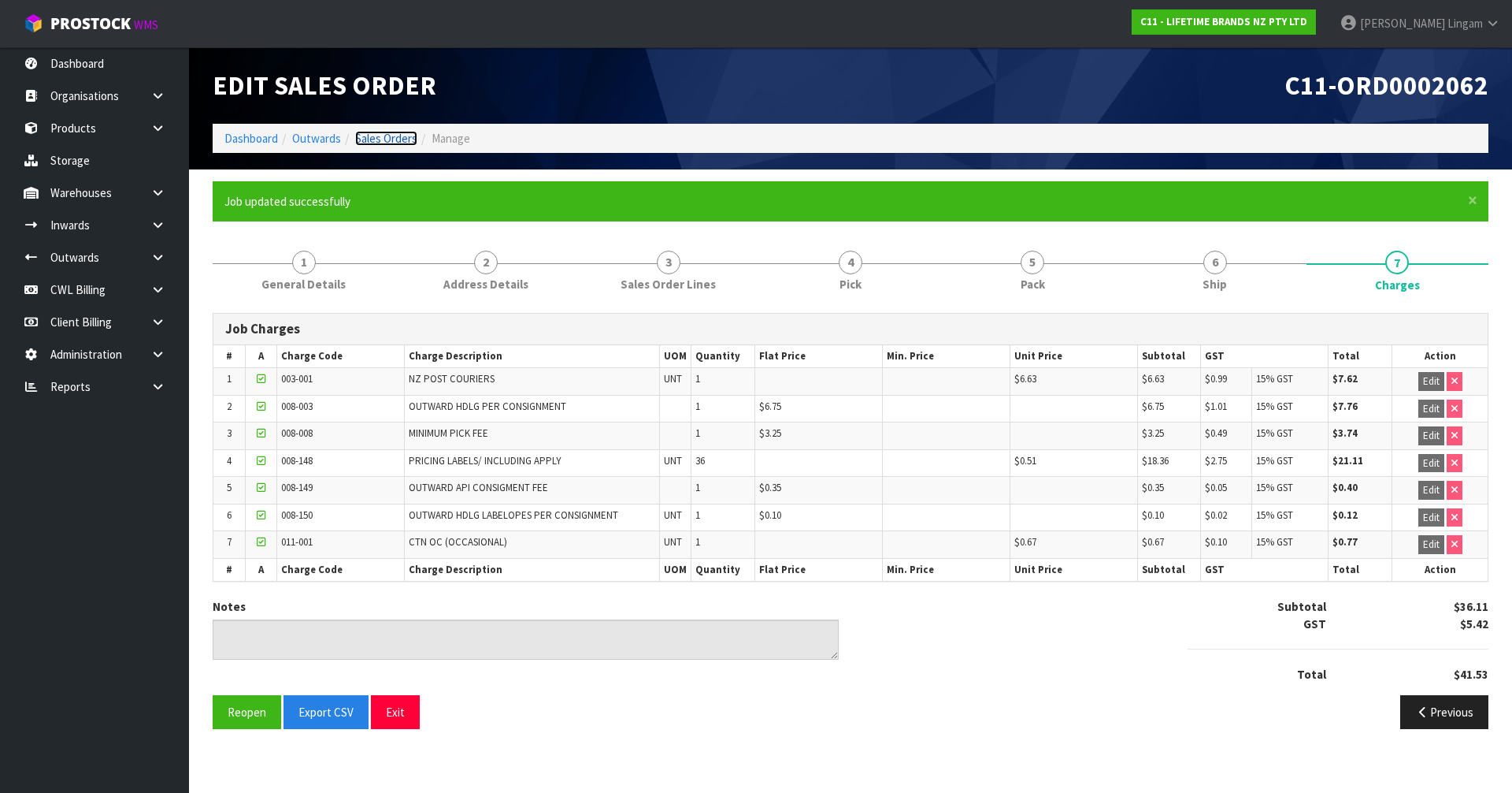
click at [400, 133] on link "Sales Orders" at bounding box center [386, 138] width 63 height 15
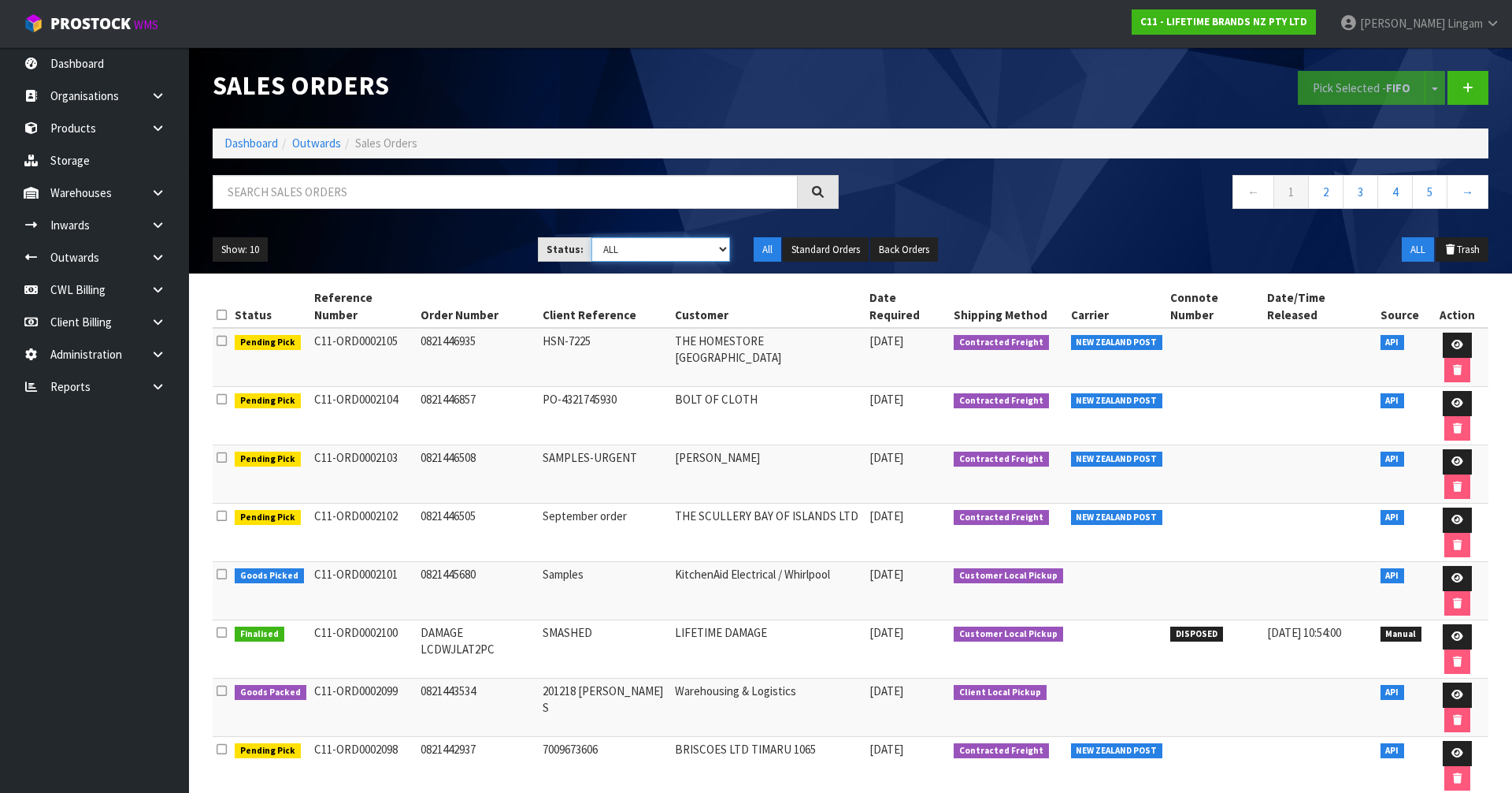
click at [686, 247] on select "Draft Pending Allocated Pending Pick Goods Picked Goods Packed Pending Charges …" at bounding box center [661, 248] width 139 height 24
select select "string:6"
click at [592, 237] on select "Draft Pending Allocated Pending Pick Goods Picked Goods Packed Pending Charges …" at bounding box center [661, 248] width 139 height 24
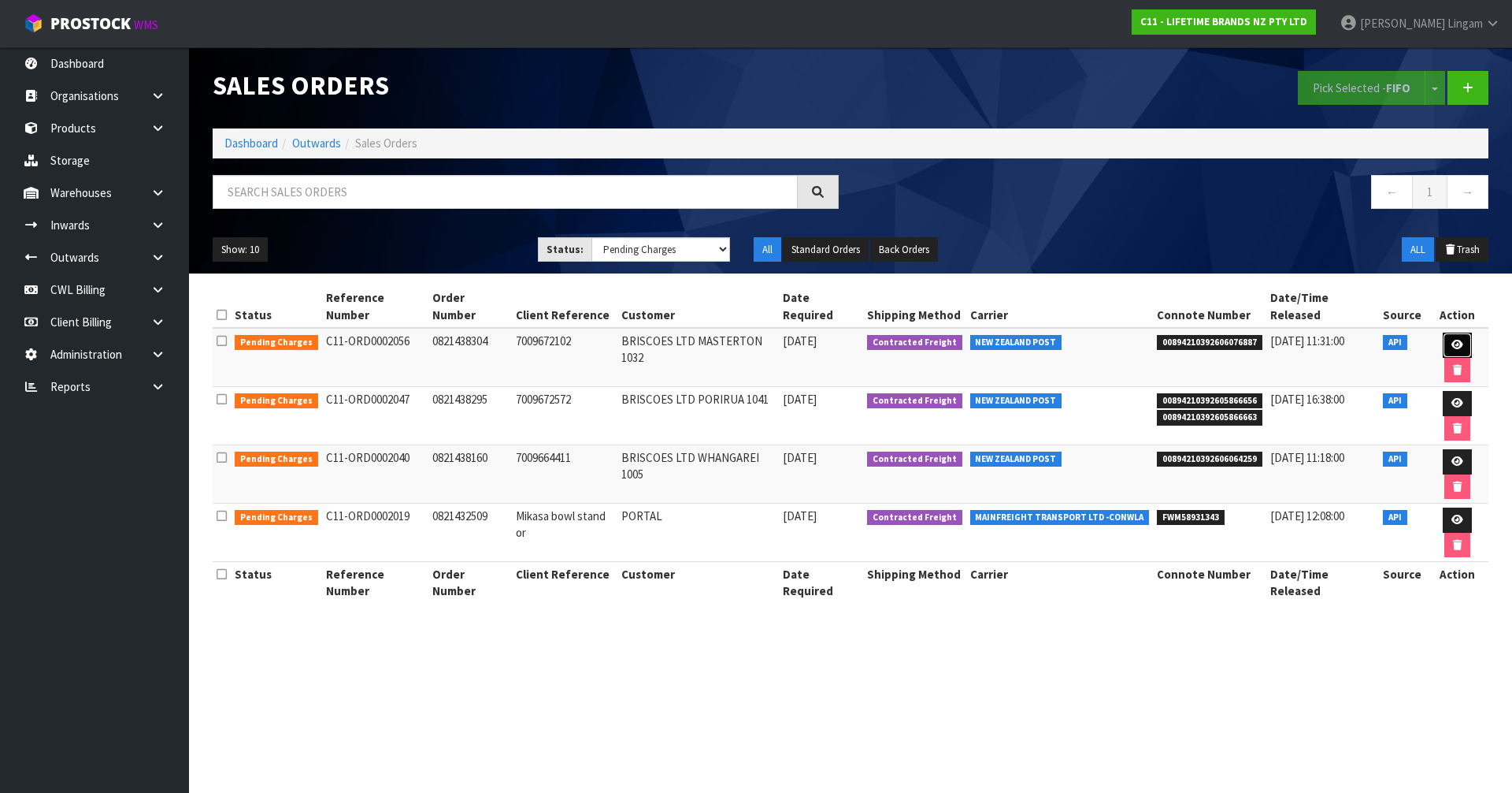
click at [1451, 339] on icon at bounding box center [1457, 344] width 12 height 10
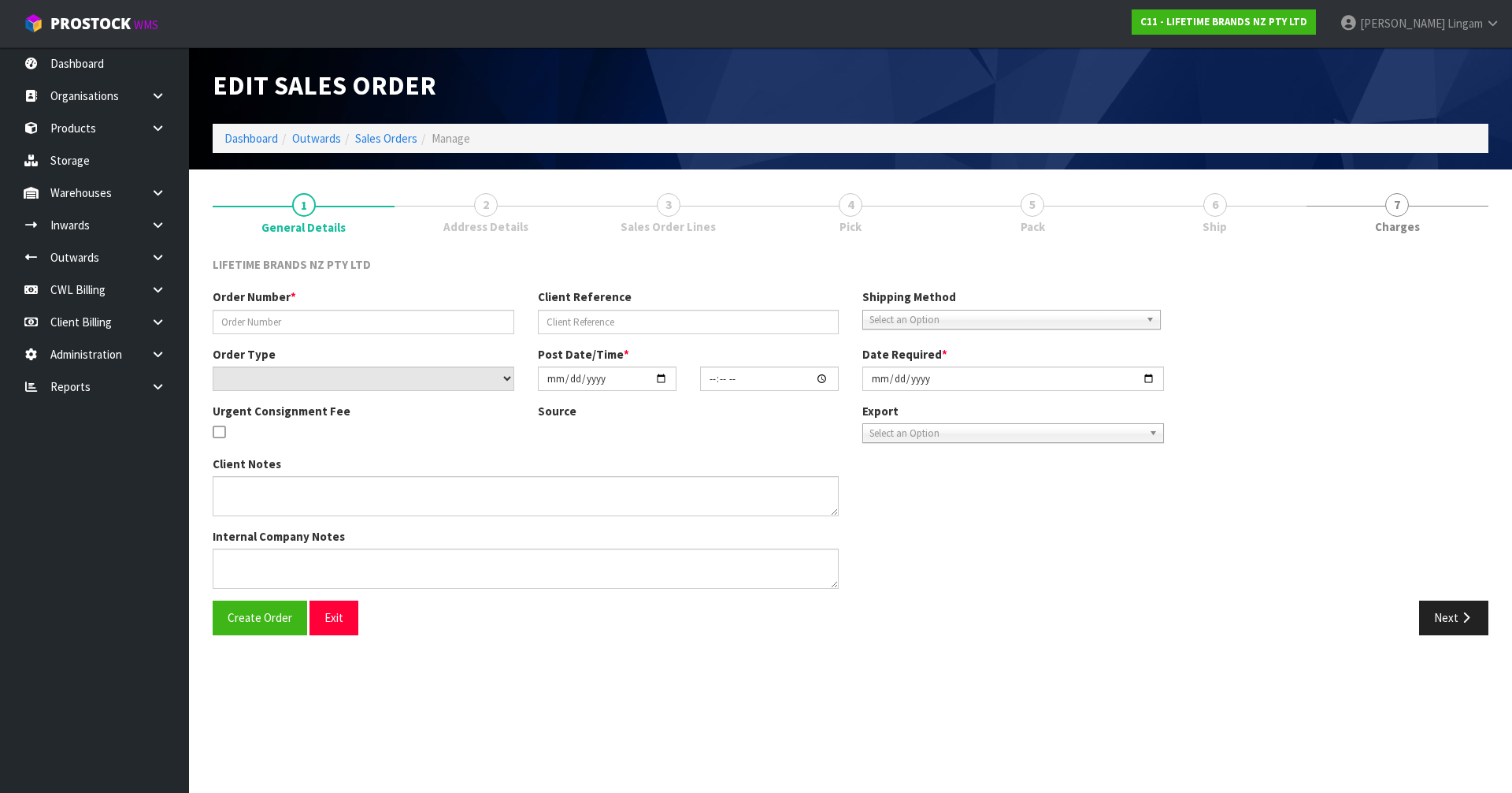
type input "0821438304"
type input "7009672102"
select select "number:0"
type input "[DATE]"
type input "16:19:28.000"
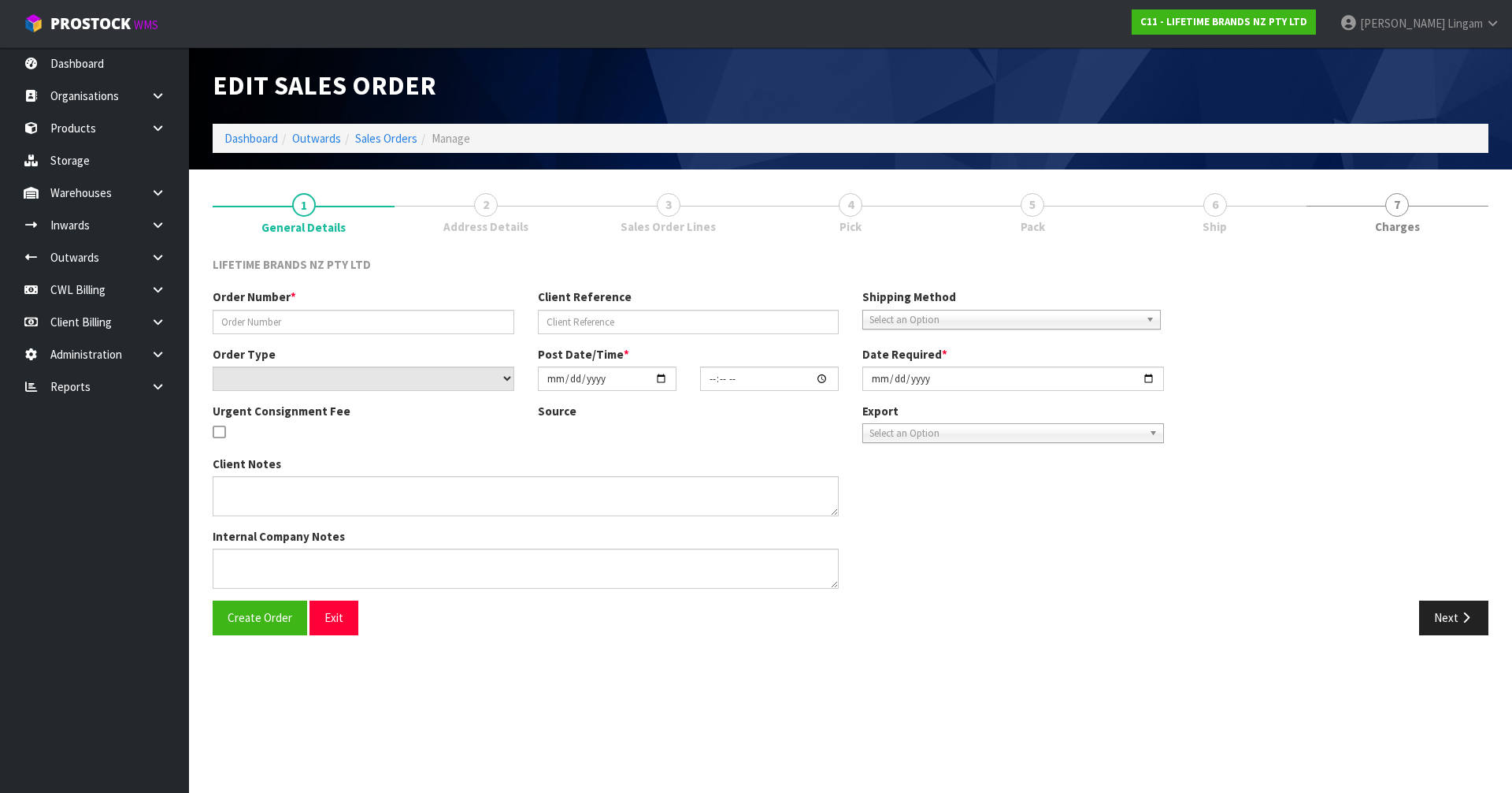
type input "[DATE]"
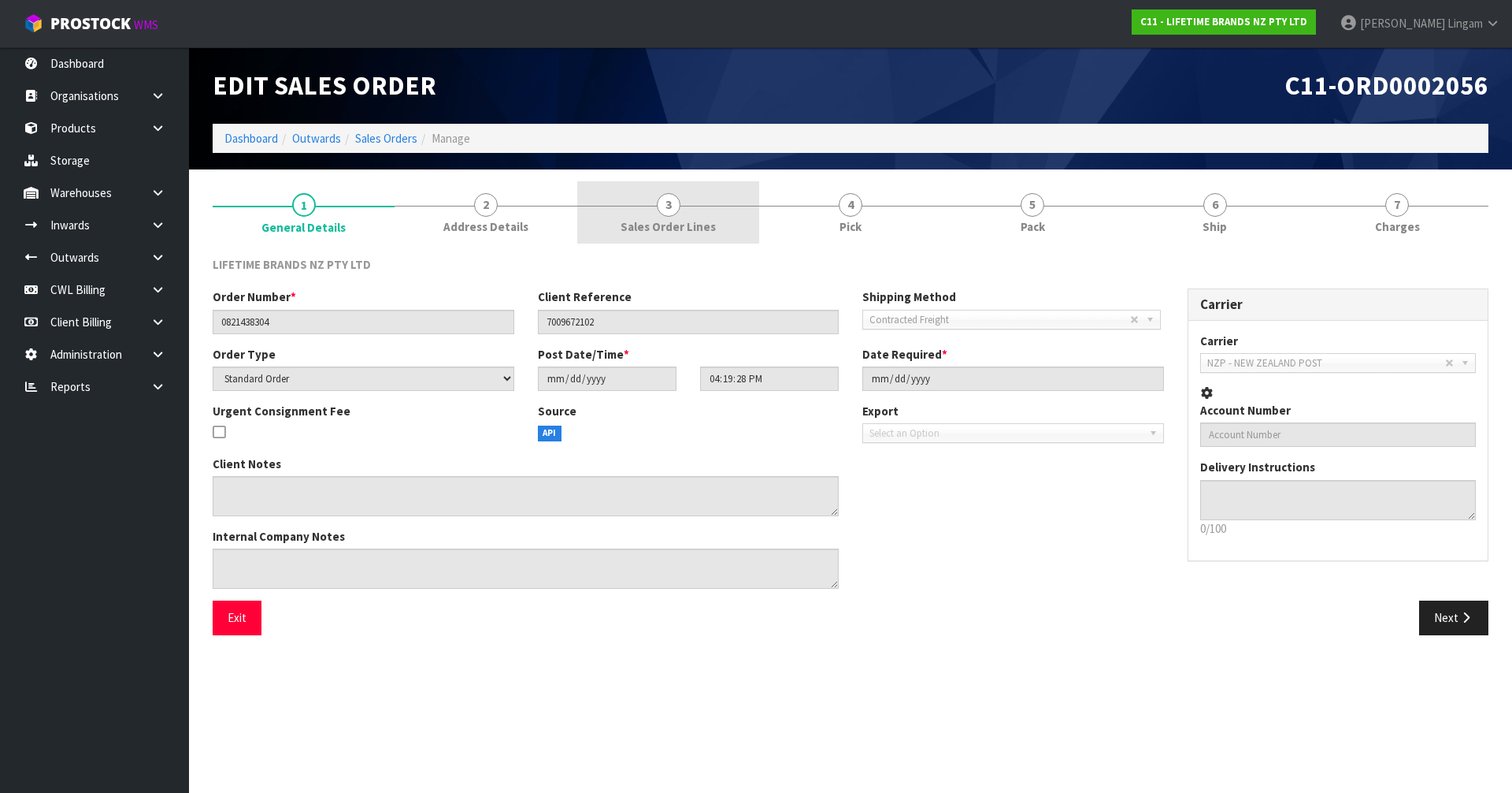
click at [727, 215] on link "3 Sales Order Lines" at bounding box center [668, 212] width 182 height 63
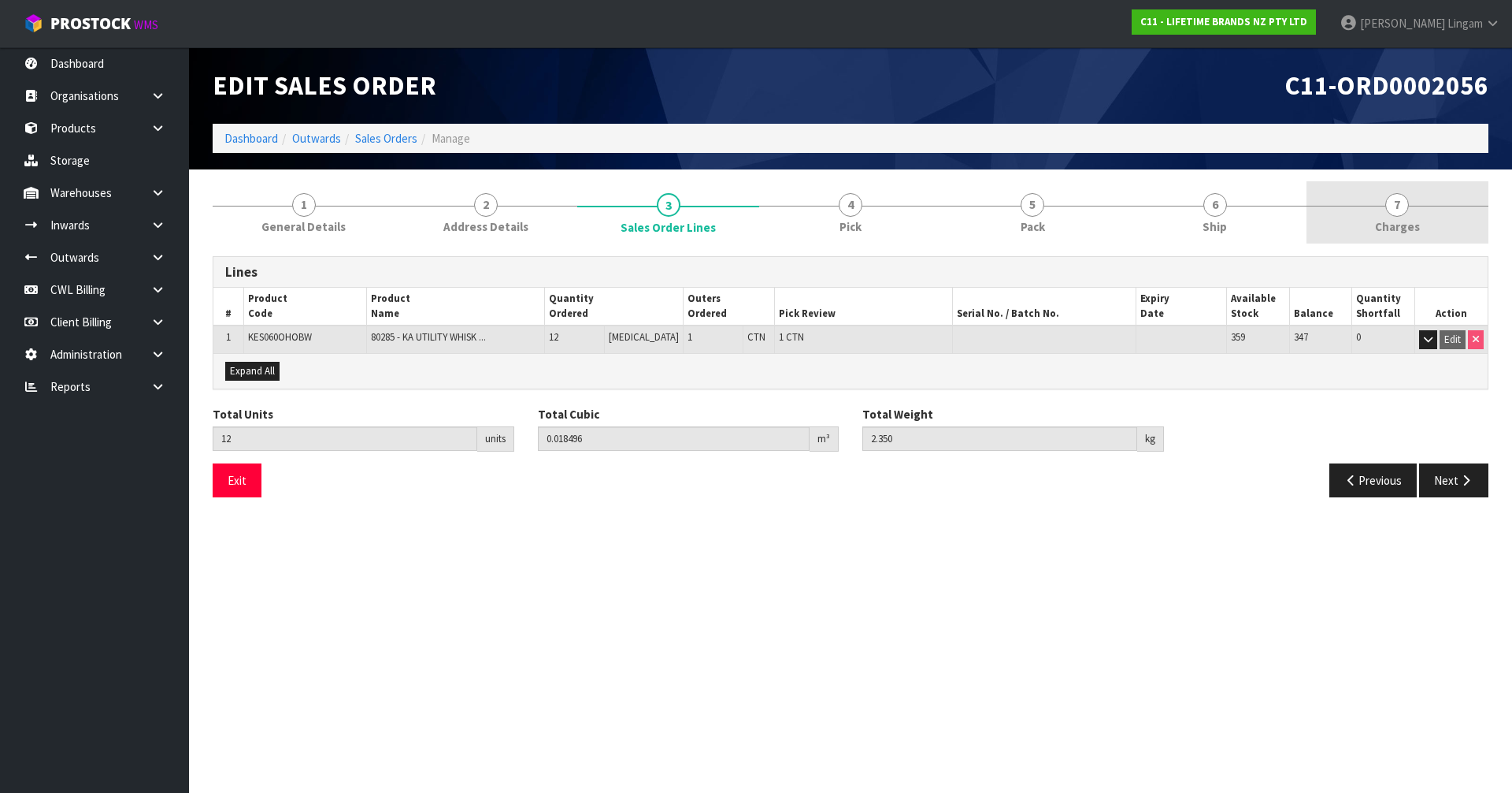
click at [1416, 198] on link "7 [GEOGRAPHIC_DATA]" at bounding box center [1397, 212] width 182 height 63
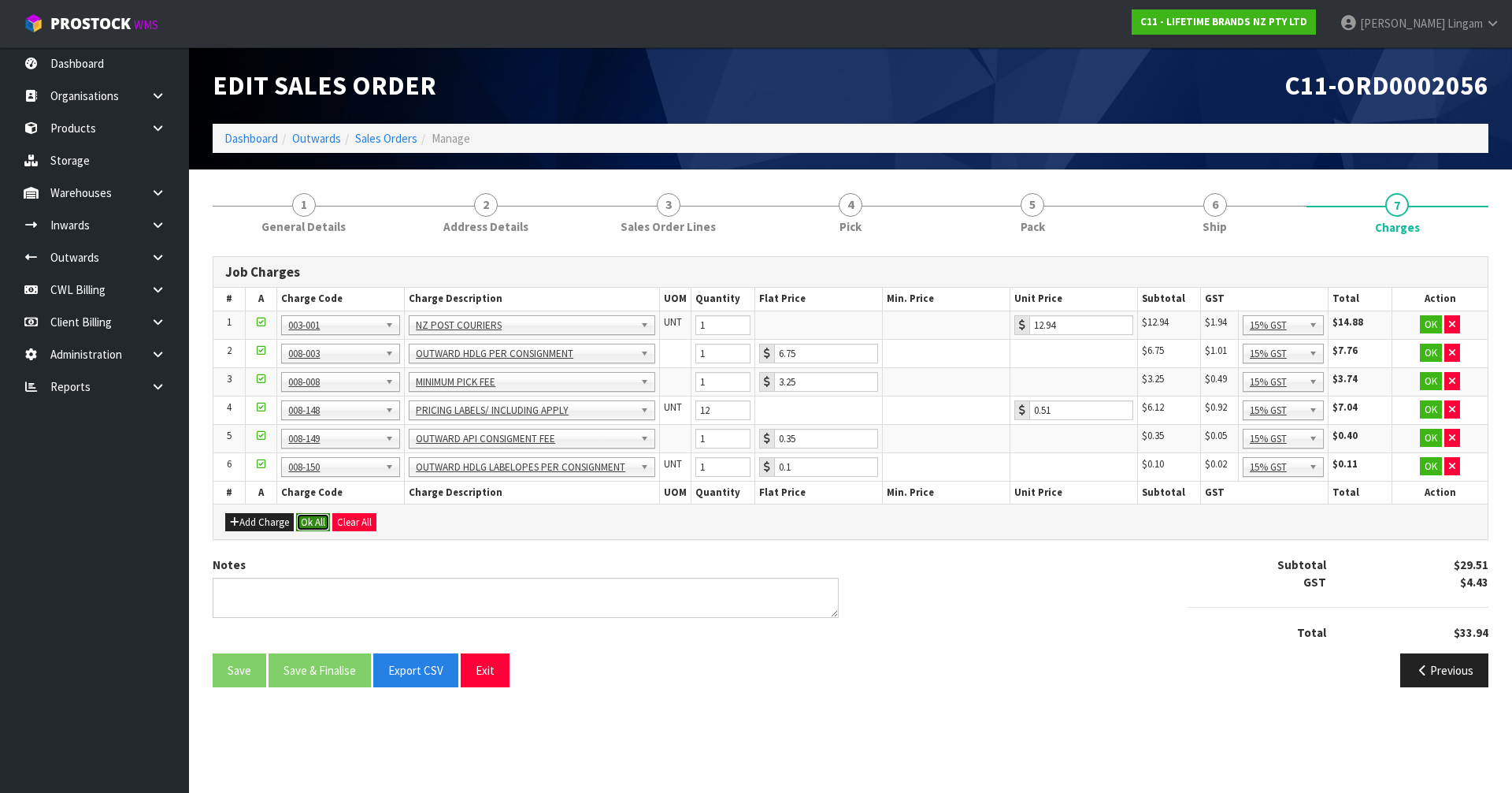
click at [312, 524] on button "Ok All" at bounding box center [313, 522] width 34 height 19
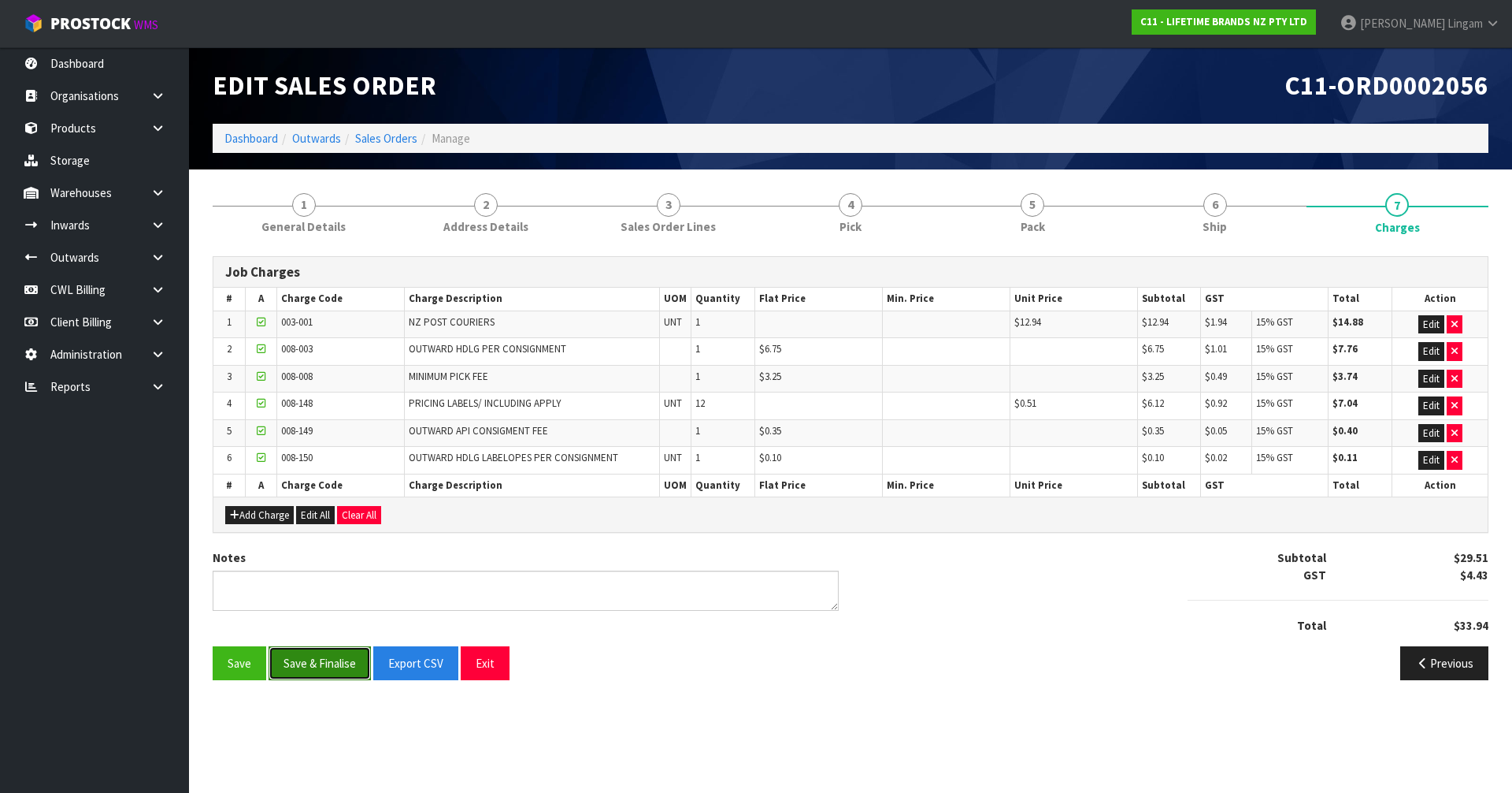
click at [317, 664] on button "Save & Finalise" at bounding box center [319, 663] width 103 height 34
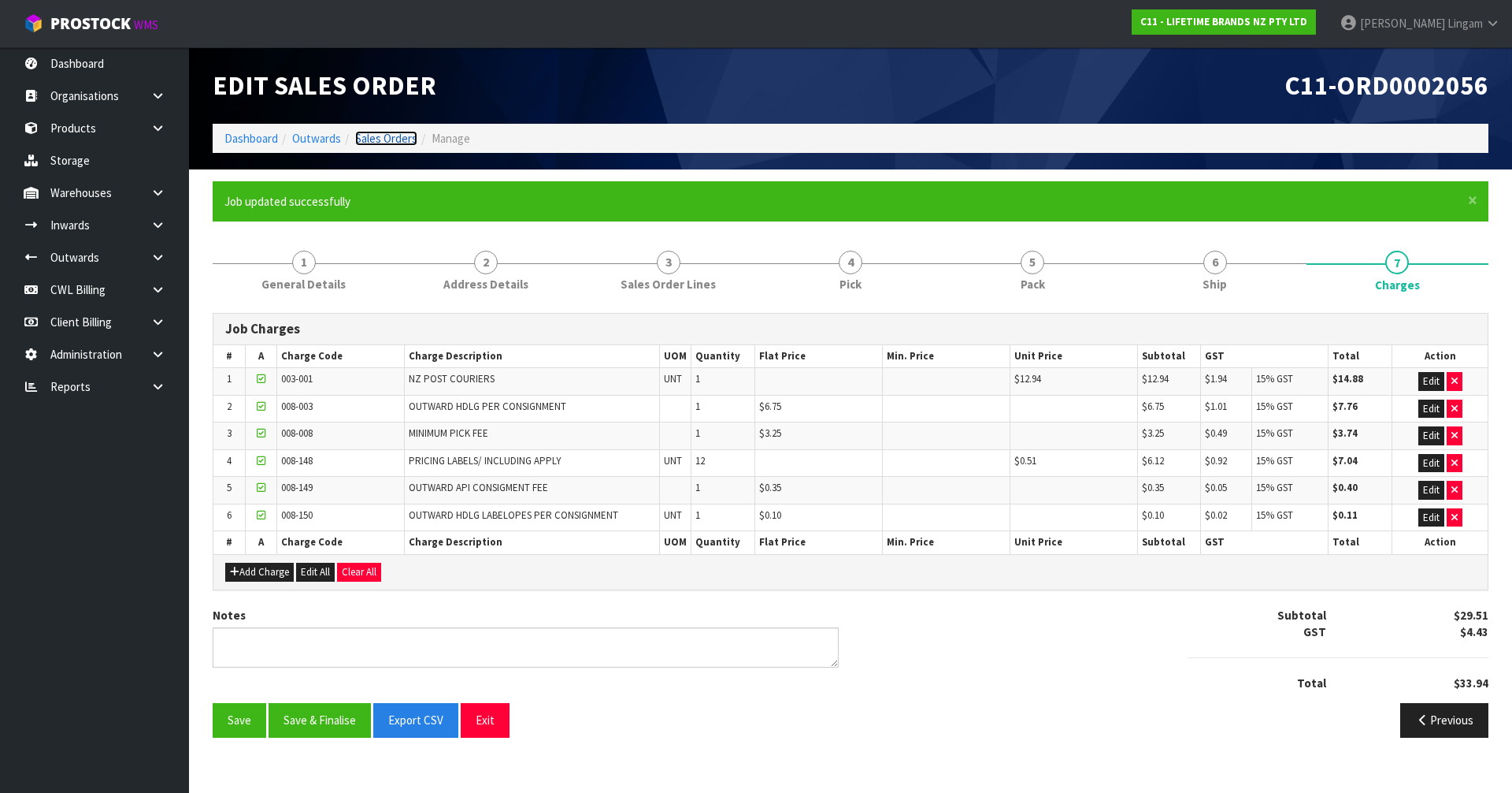
click at [397, 137] on link "Sales Orders" at bounding box center [386, 138] width 63 height 15
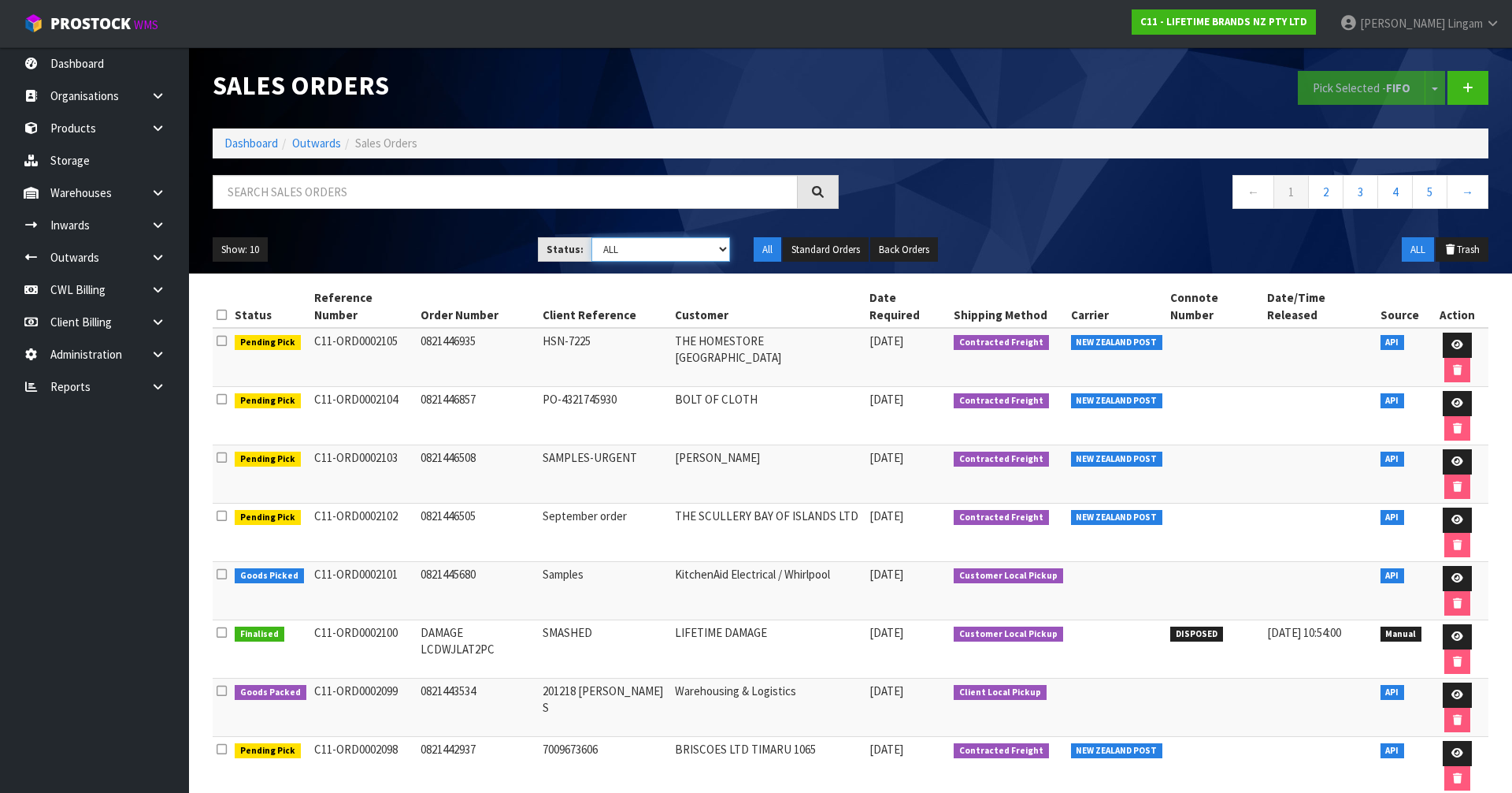
click at [695, 256] on select "Draft Pending Allocated Pending Pick Goods Picked Goods Packed Pending Charges …" at bounding box center [661, 248] width 139 height 24
select select "string:6"
click at [592, 237] on select "Draft Pending Allocated Pending Pick Goods Picked Goods Packed Pending Charges …" at bounding box center [661, 248] width 139 height 24
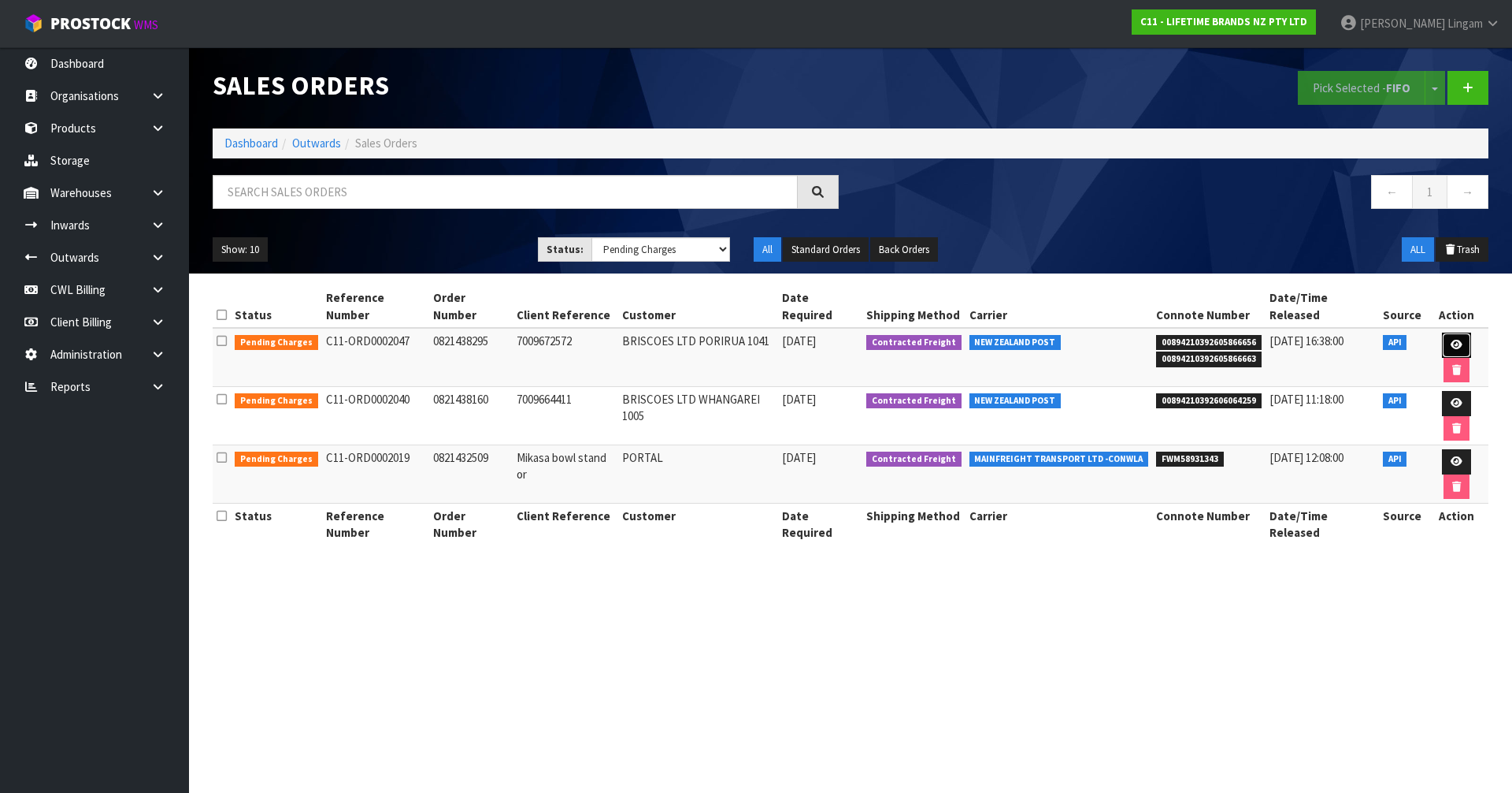
click at [1450, 339] on icon at bounding box center [1456, 344] width 12 height 10
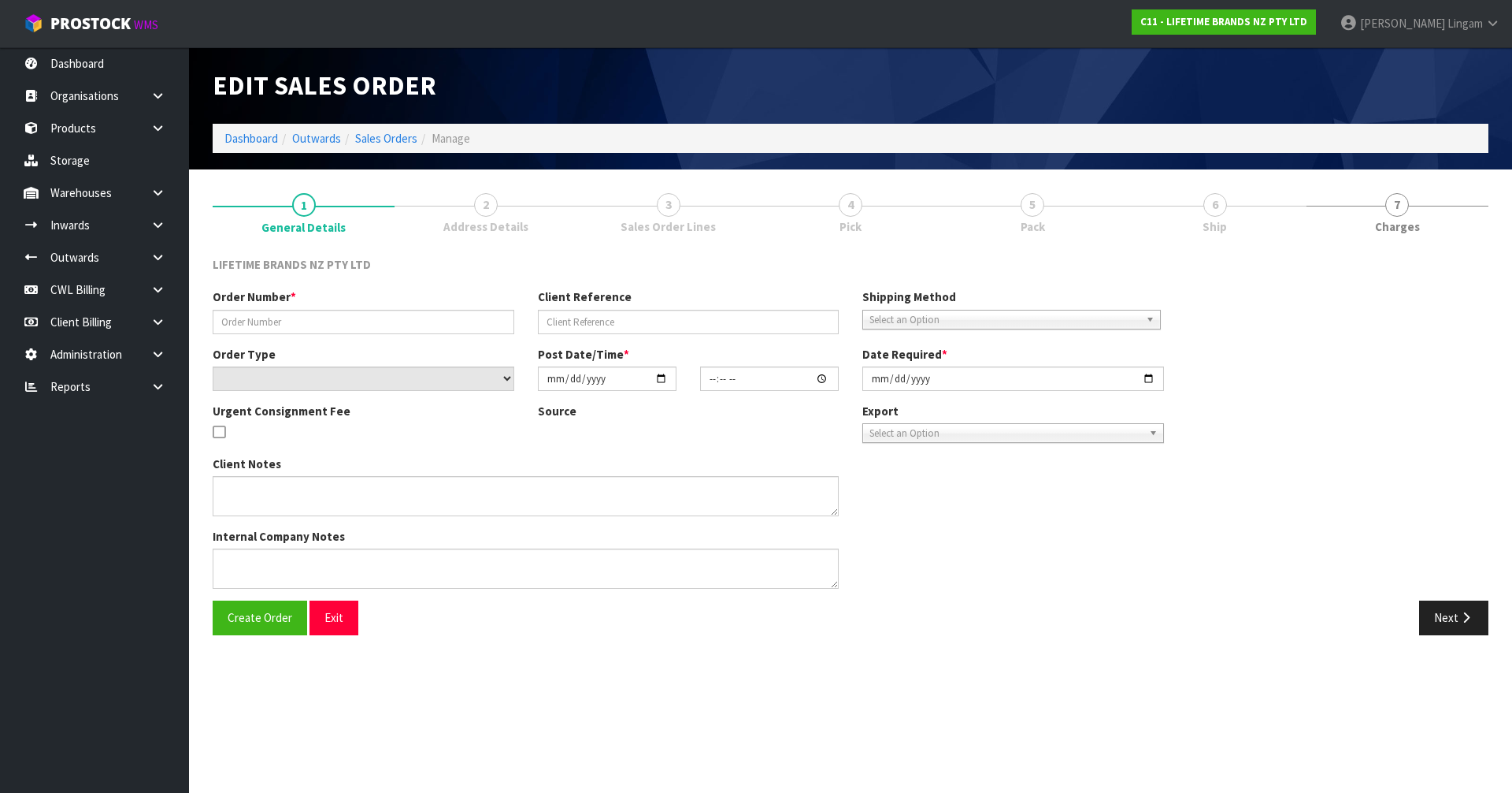
type input "0821438295"
type input "7009672572"
select select "number:0"
type input "[DATE]"
type input "15:59:24.000"
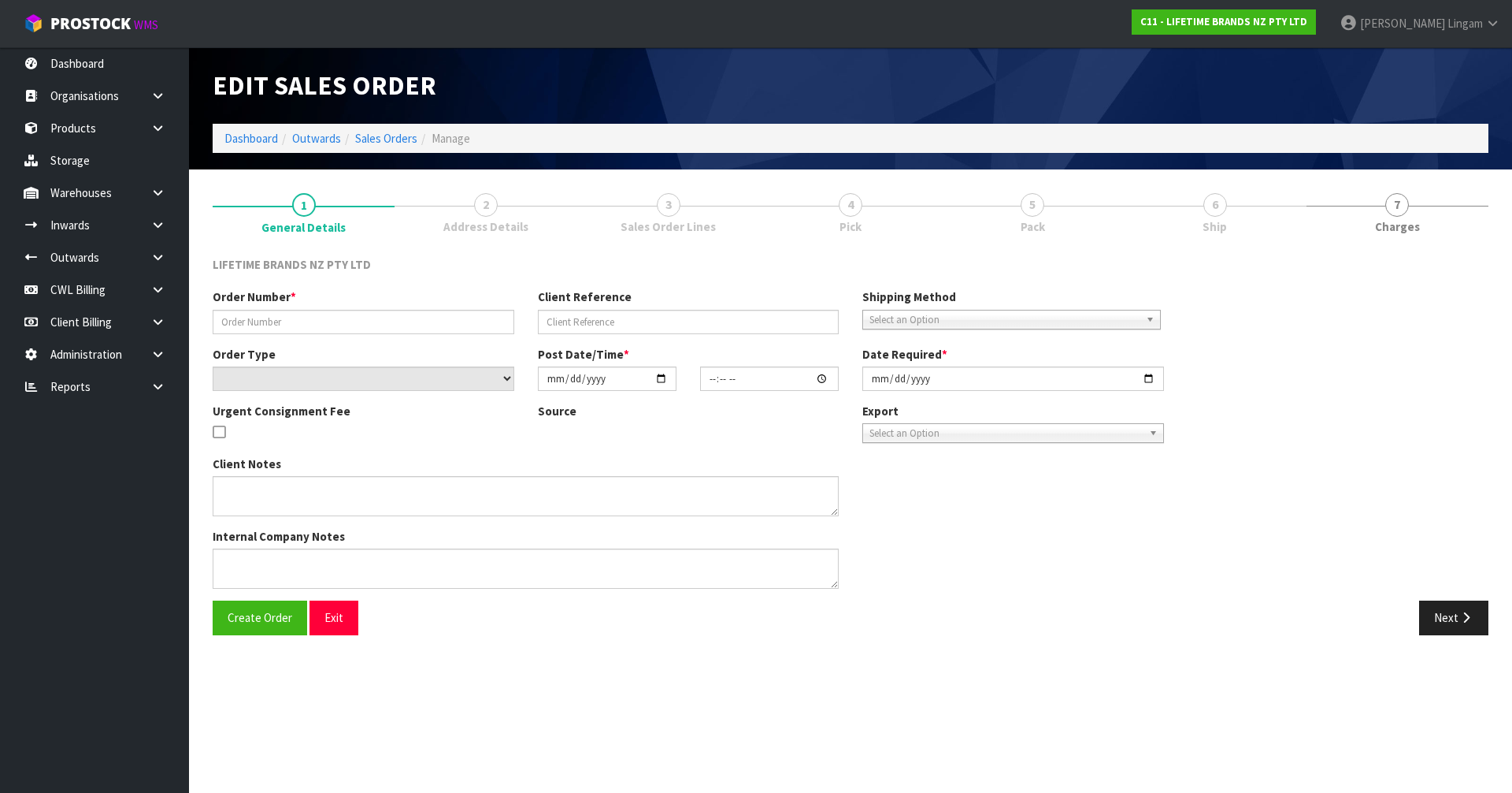
type input "[DATE]"
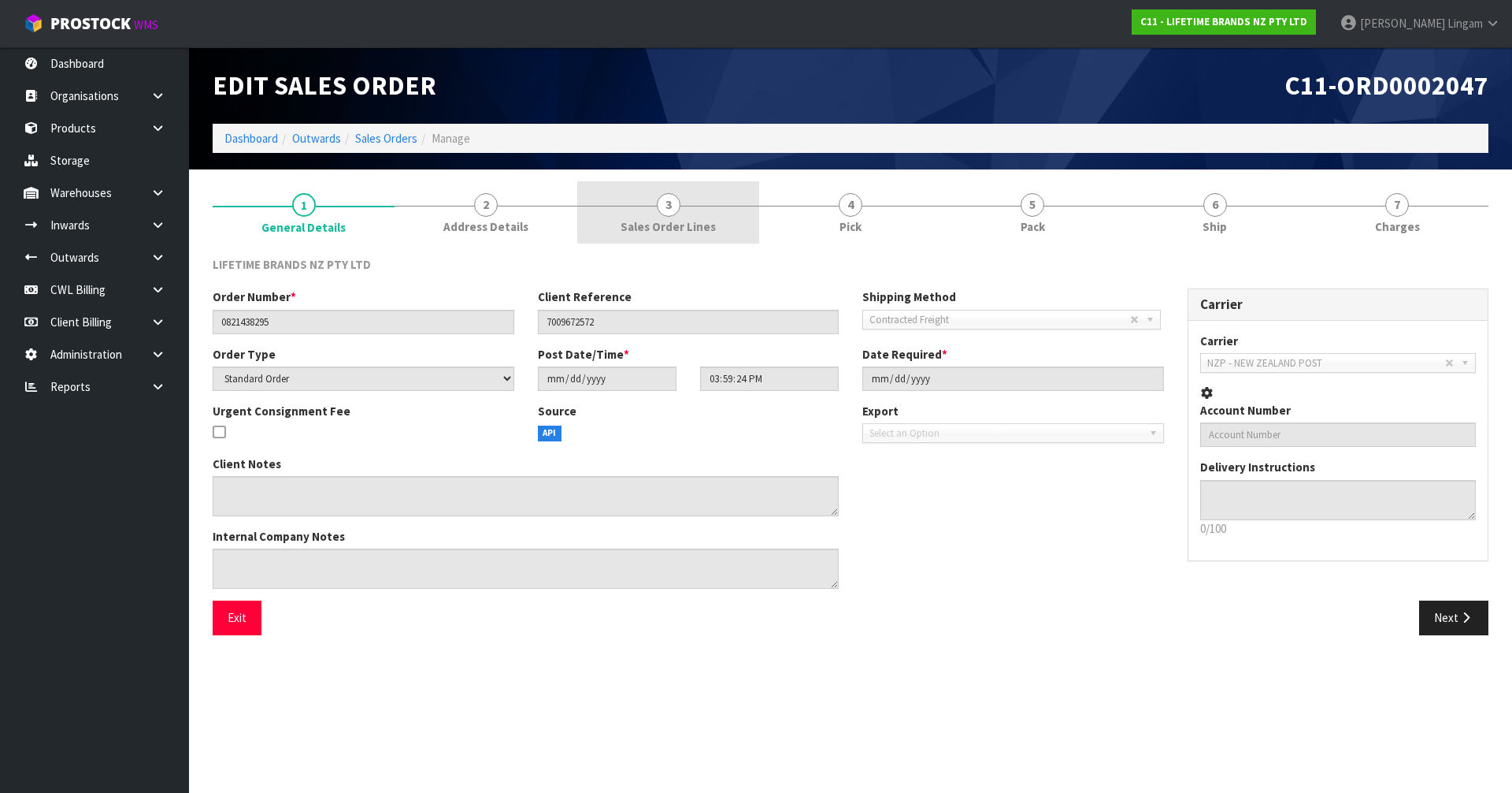
click at [703, 226] on span "Sales Order Lines" at bounding box center [668, 227] width 95 height 17
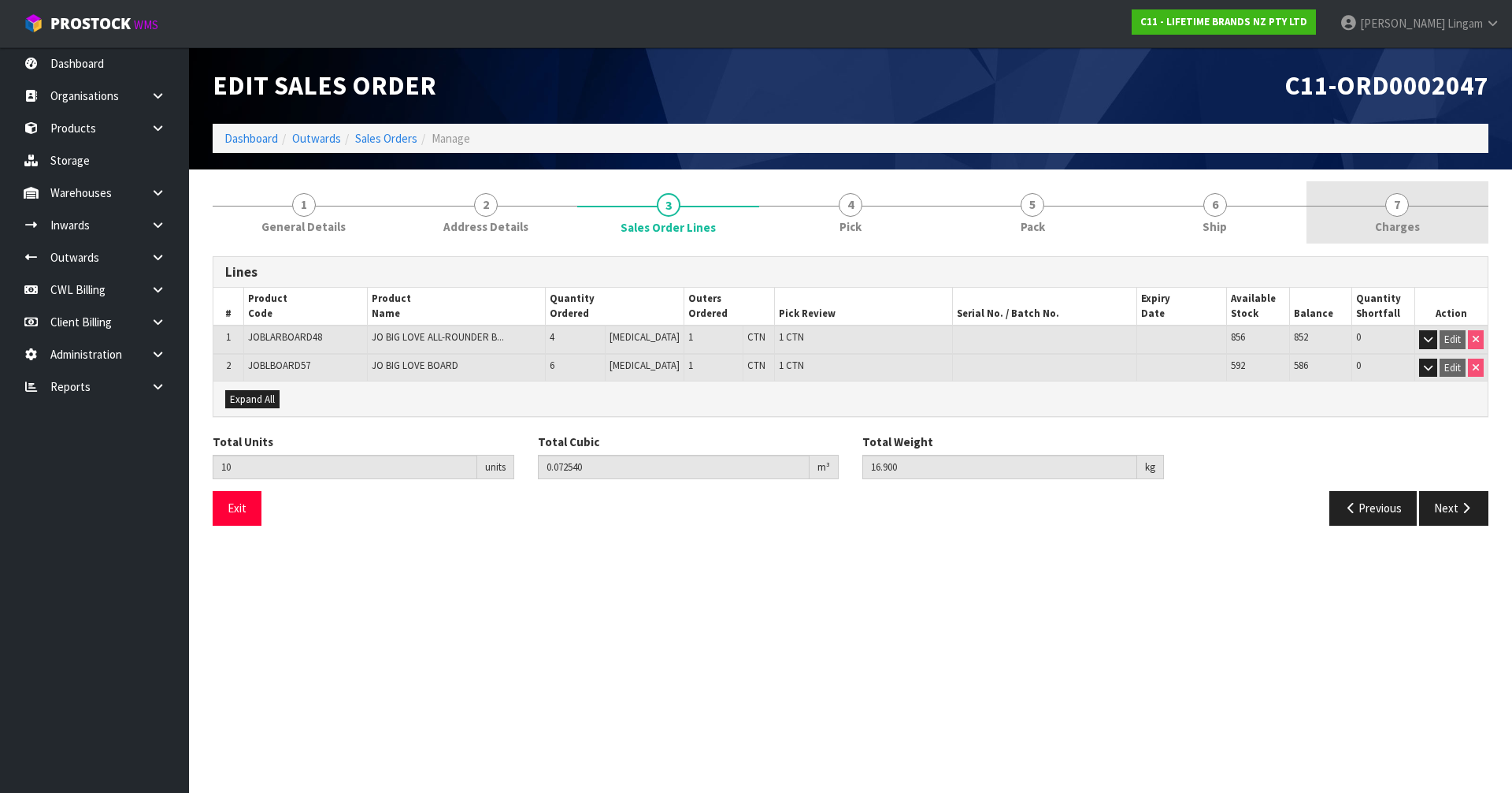
click at [1415, 223] on span "Charges" at bounding box center [1398, 227] width 45 height 17
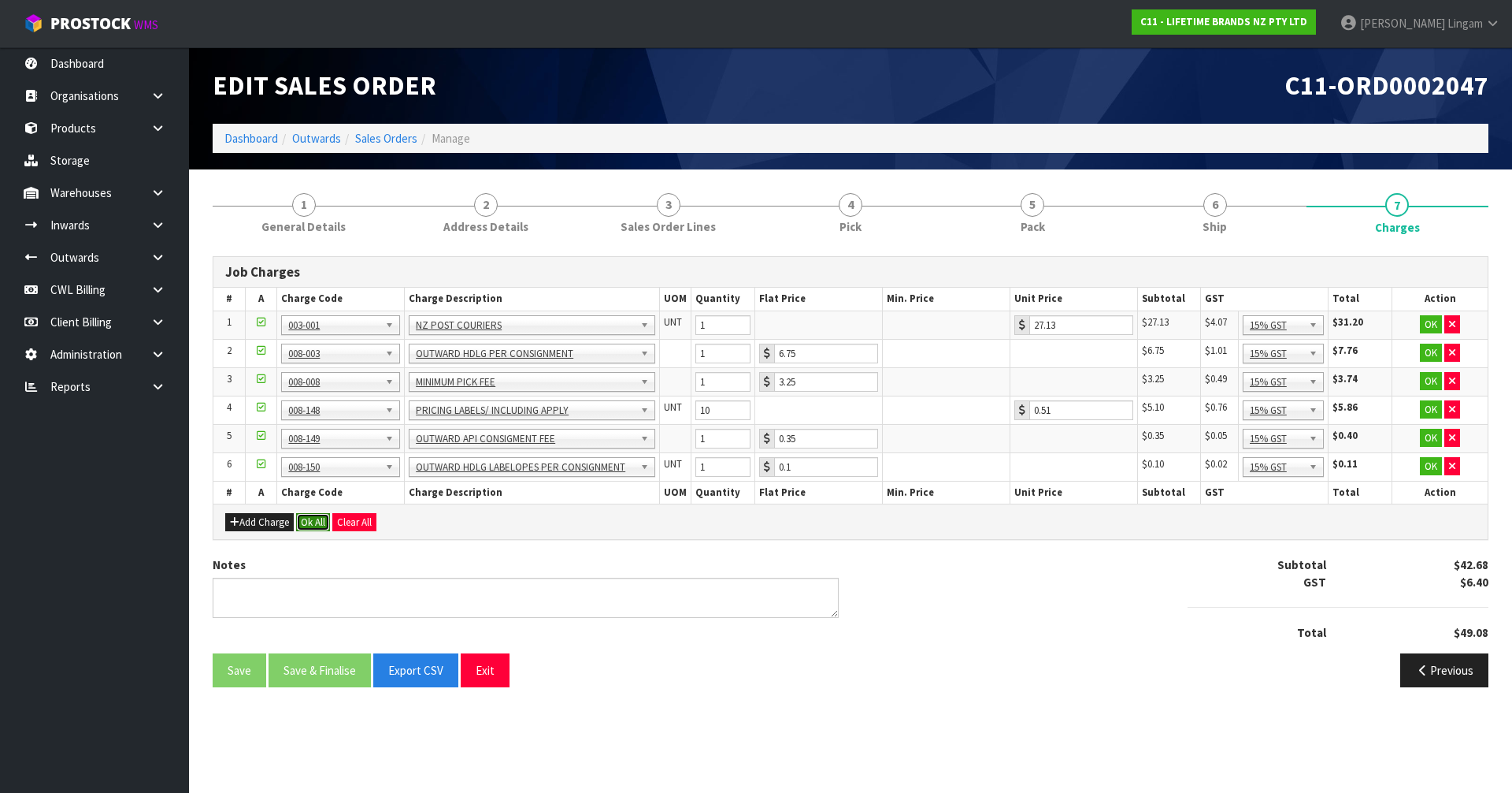
click at [307, 517] on button "Ok All" at bounding box center [313, 522] width 34 height 19
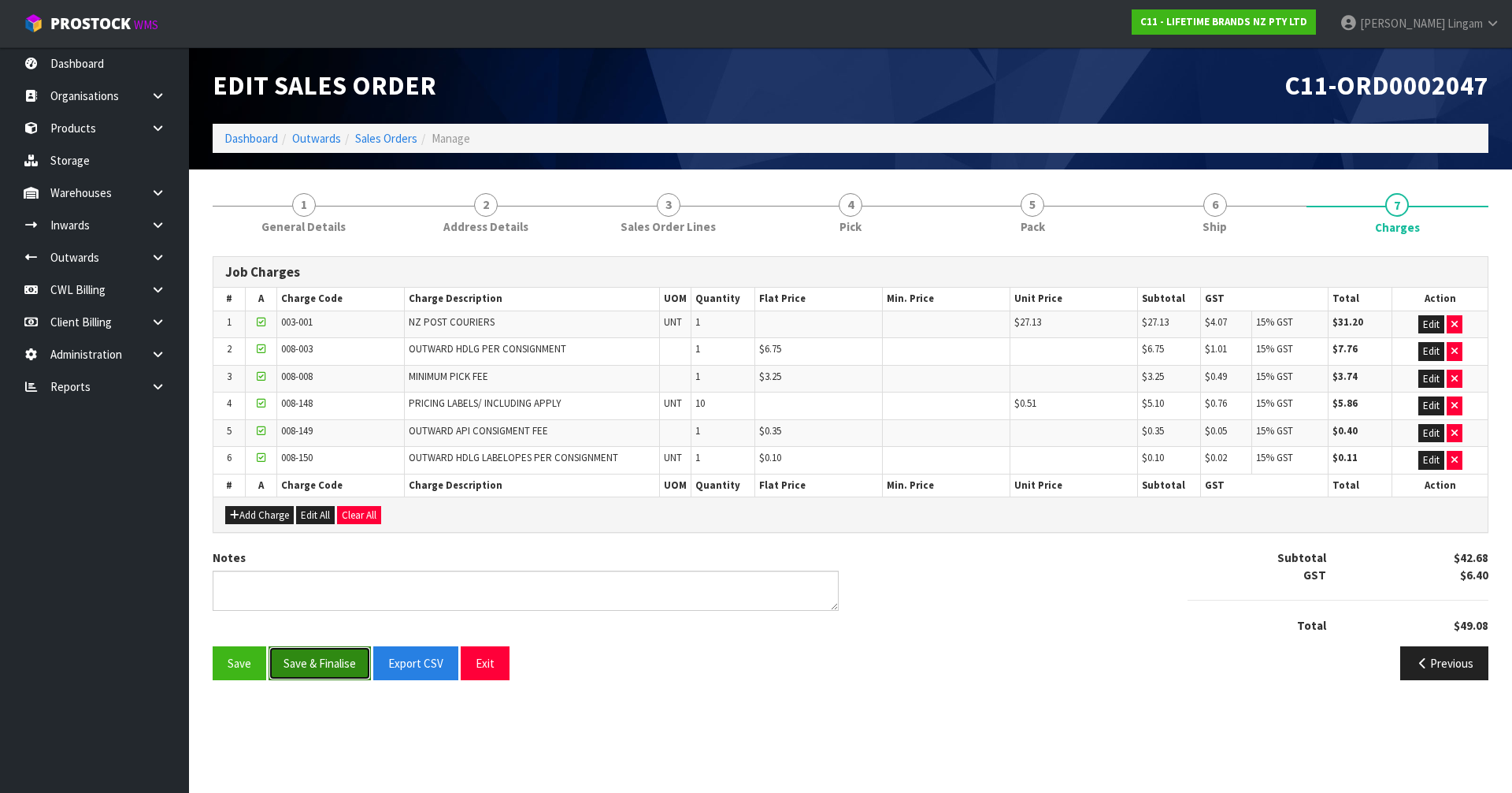
click at [314, 660] on button "Save & Finalise" at bounding box center [319, 663] width 103 height 34
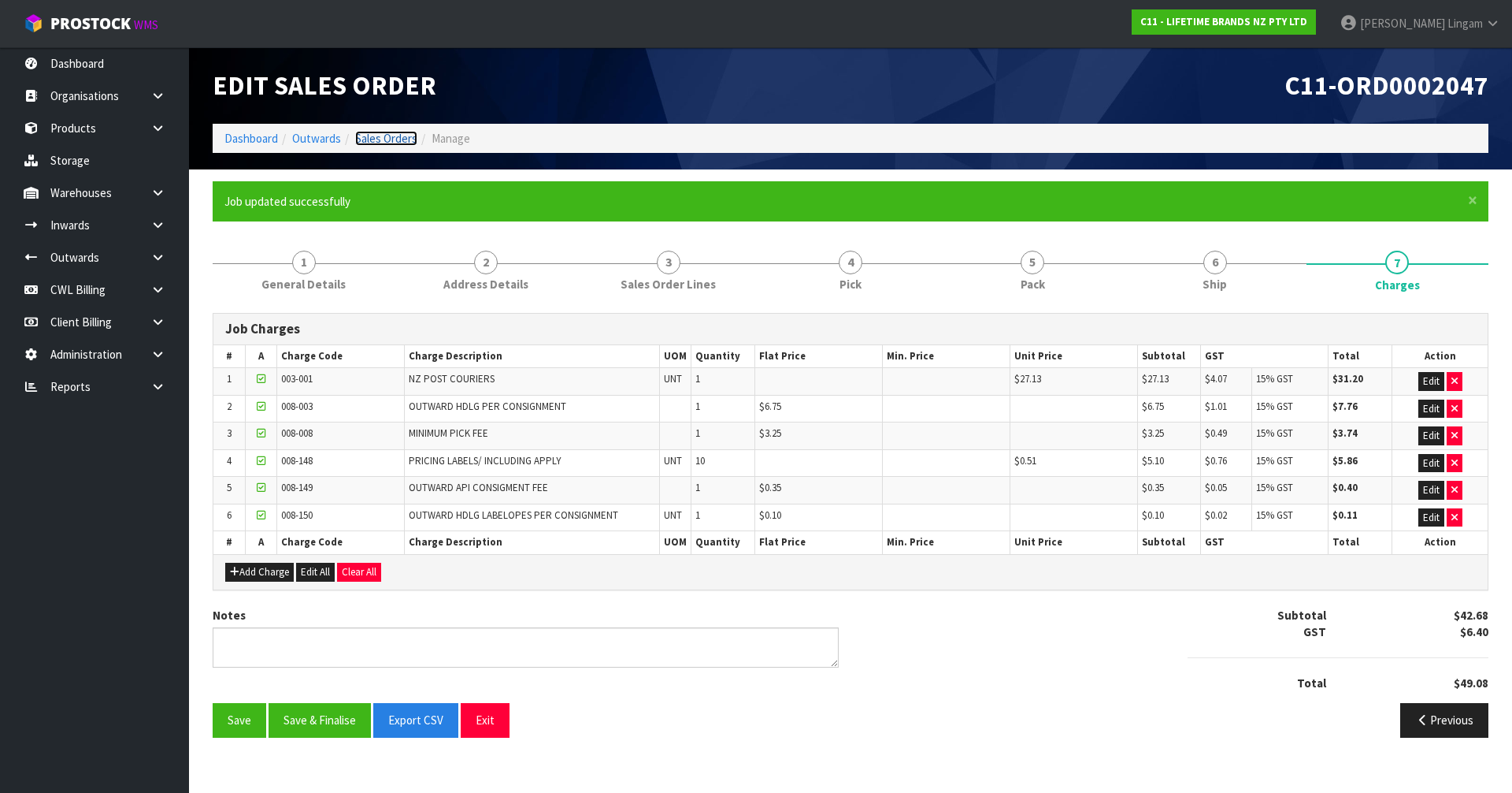
click at [401, 138] on link "Sales Orders" at bounding box center [386, 138] width 63 height 15
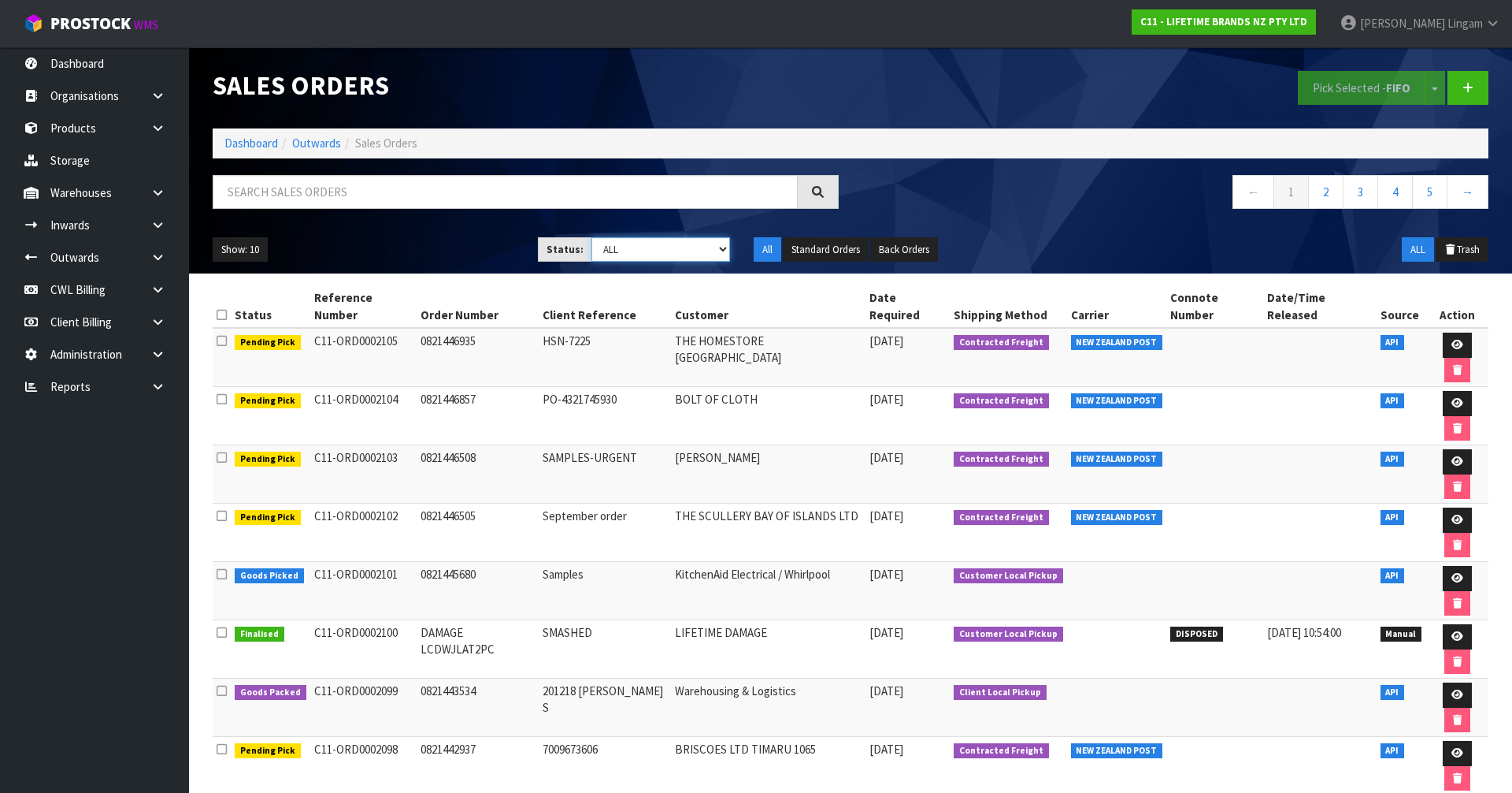
click at [691, 250] on select "Draft Pending Allocated Pending Pick Goods Picked Goods Packed Pending Charges …" at bounding box center [661, 248] width 139 height 24
select select "string:6"
click at [592, 237] on select "Draft Pending Allocated Pending Pick Goods Picked Goods Packed Pending Charges …" at bounding box center [661, 248] width 139 height 24
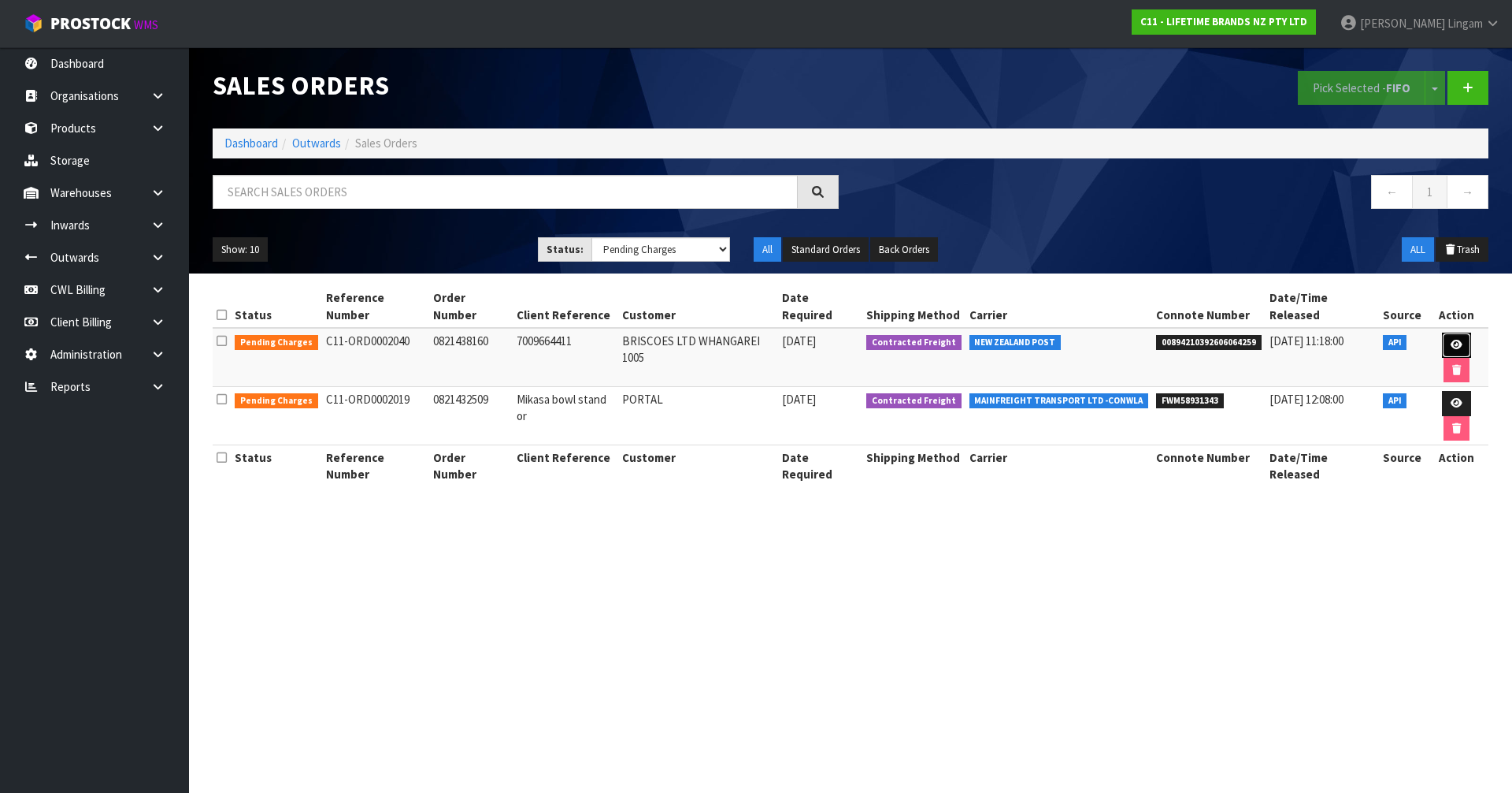
click at [1450, 339] on icon at bounding box center [1456, 344] width 12 height 10
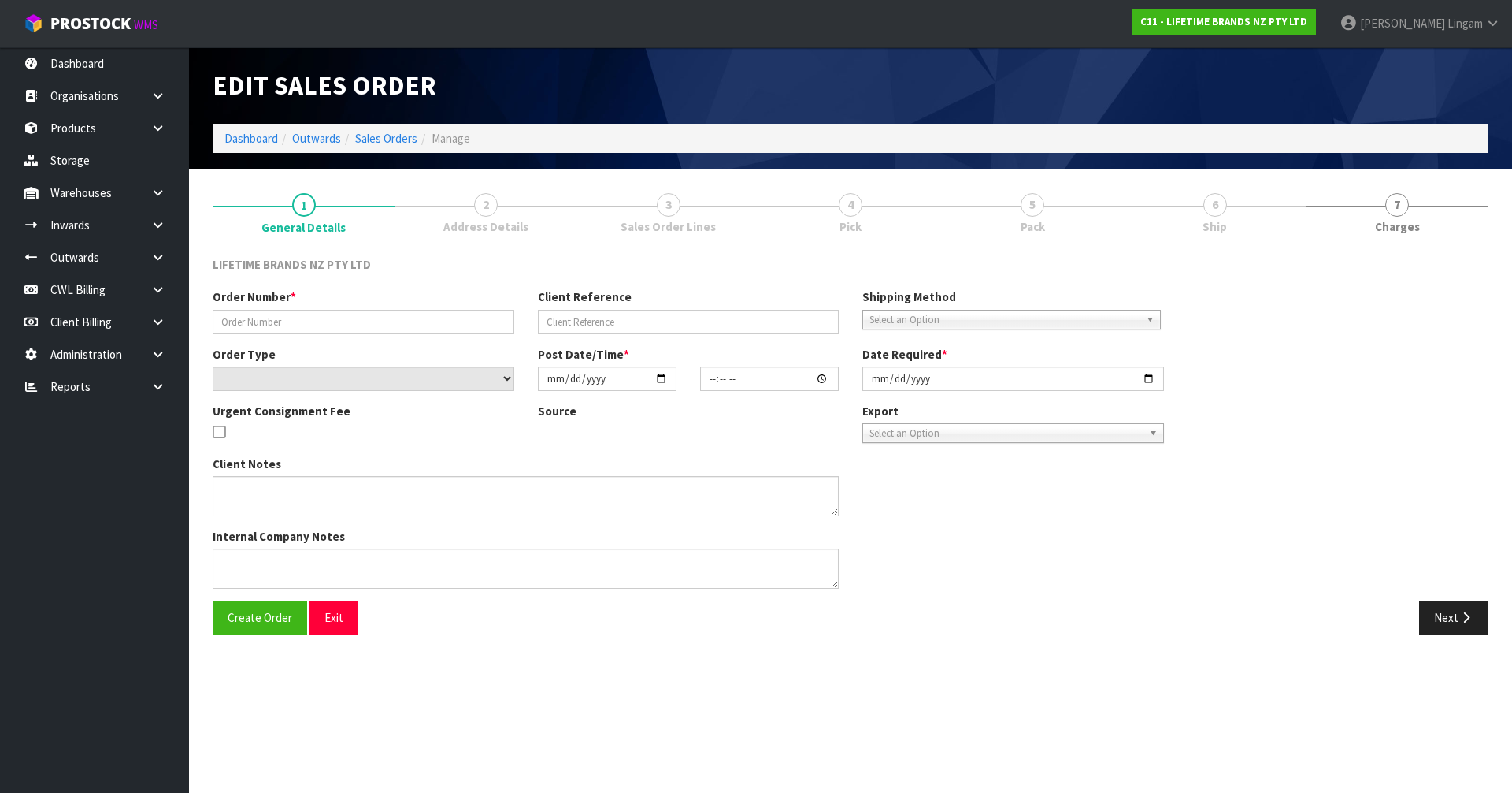
type input "0821438160"
type input "7009664411"
select select "number:0"
type input "[DATE]"
type input "15:34:32.000"
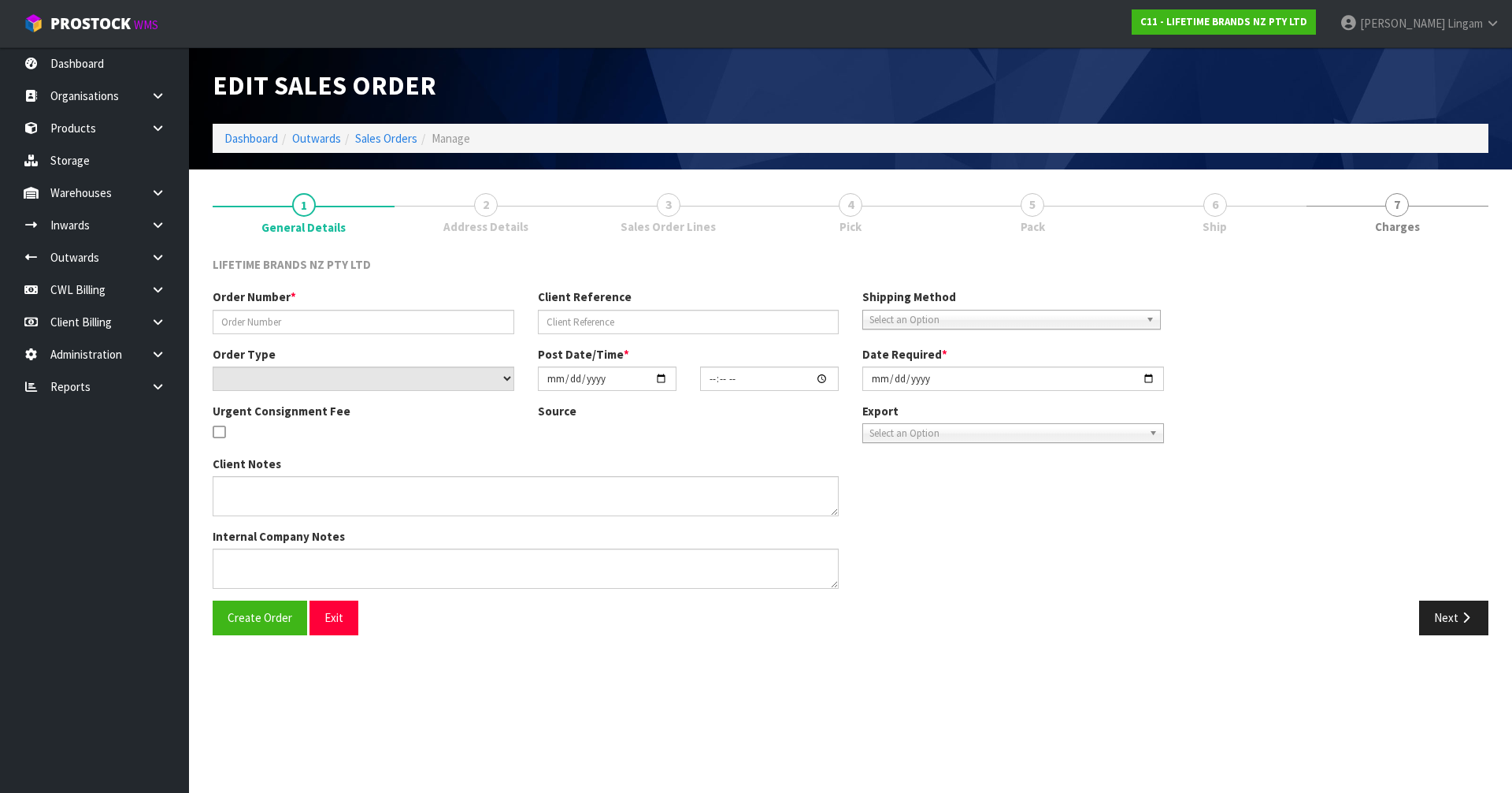
type input "[DATE]"
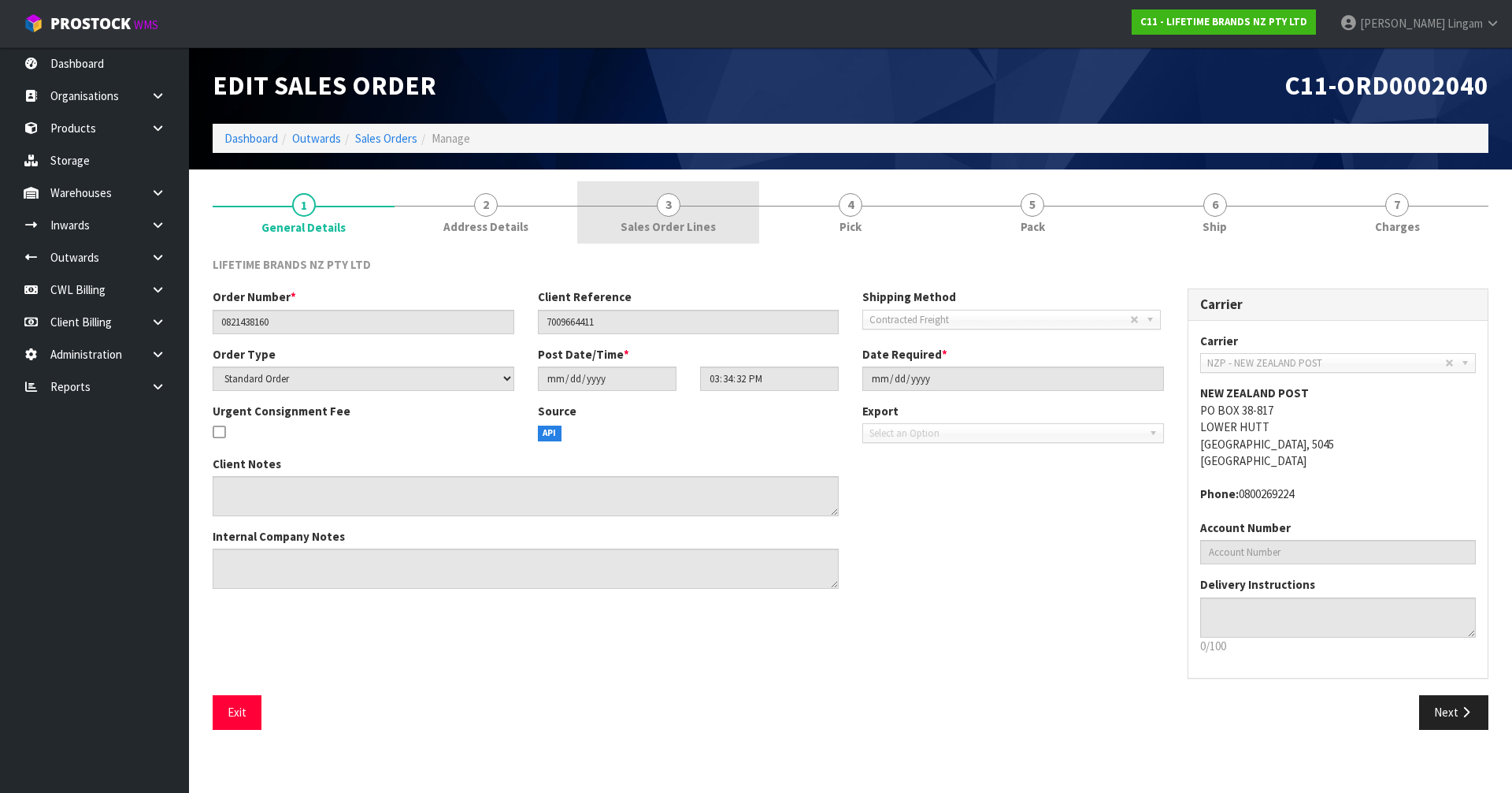
click at [685, 220] on span "Sales Order Lines" at bounding box center [668, 227] width 95 height 17
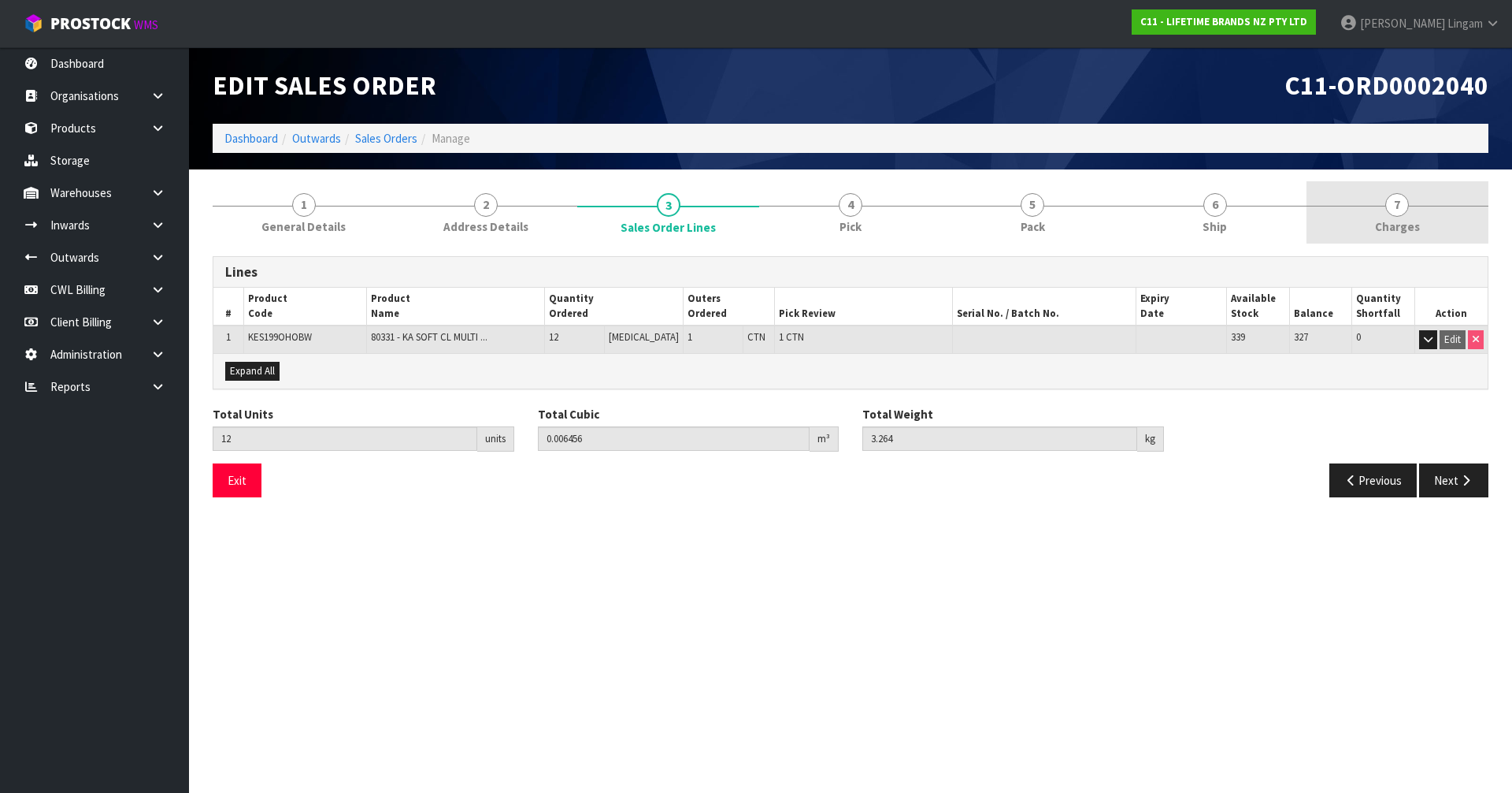
click at [1406, 221] on span "Charges" at bounding box center [1398, 227] width 45 height 17
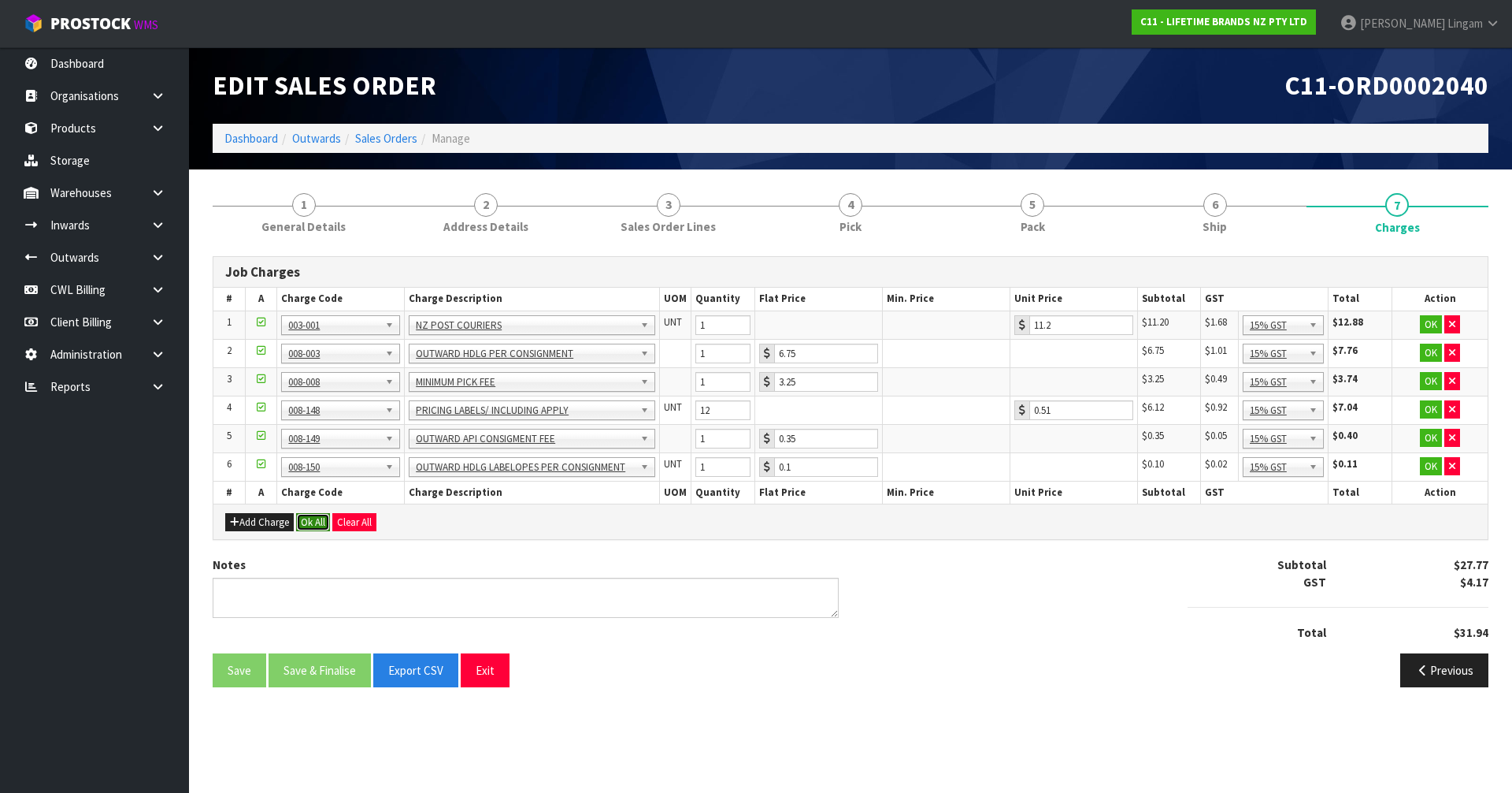
click at [316, 518] on button "Ok All" at bounding box center [313, 522] width 34 height 19
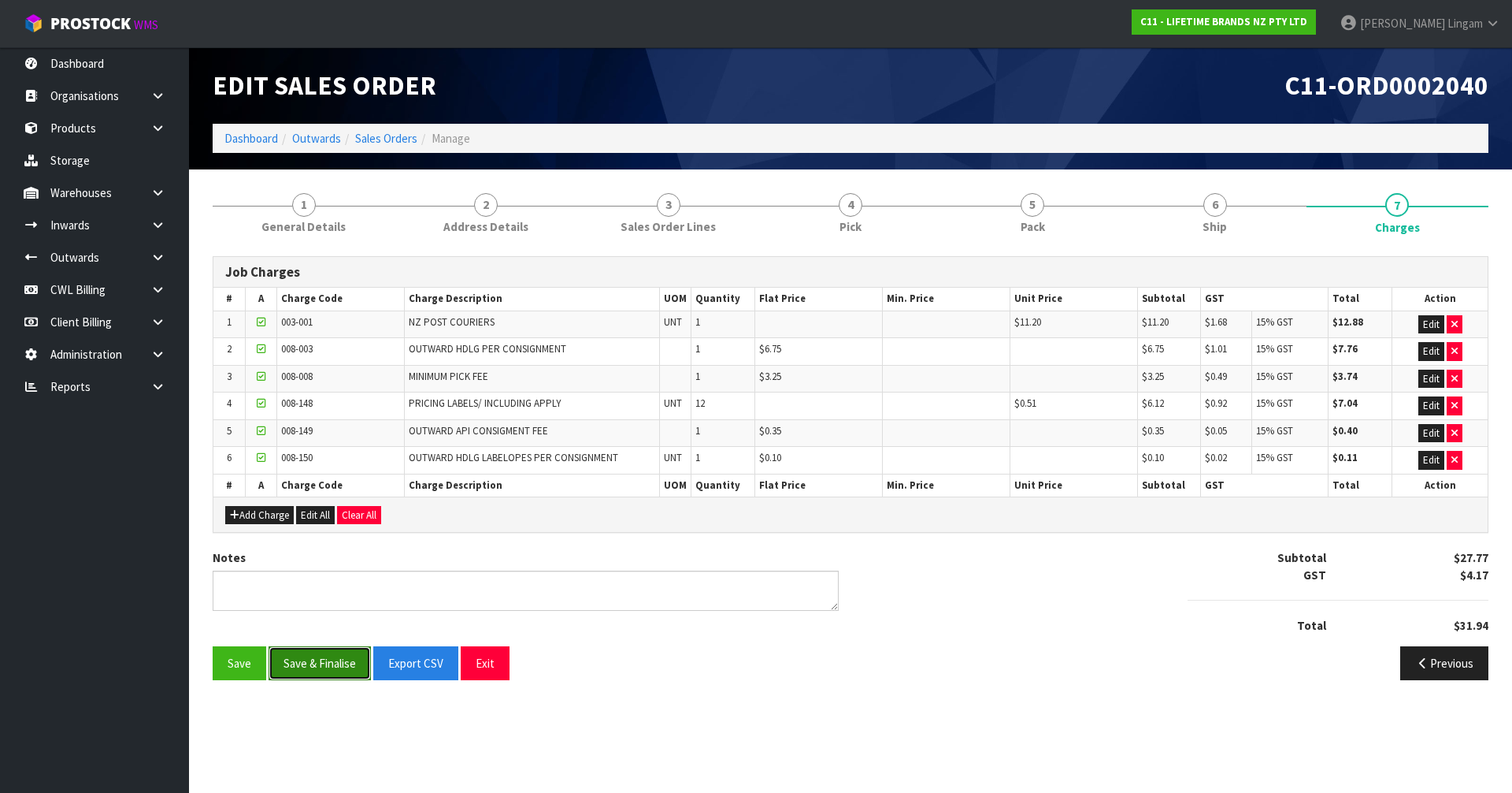
click at [310, 650] on button "Save & Finalise" at bounding box center [319, 663] width 103 height 34
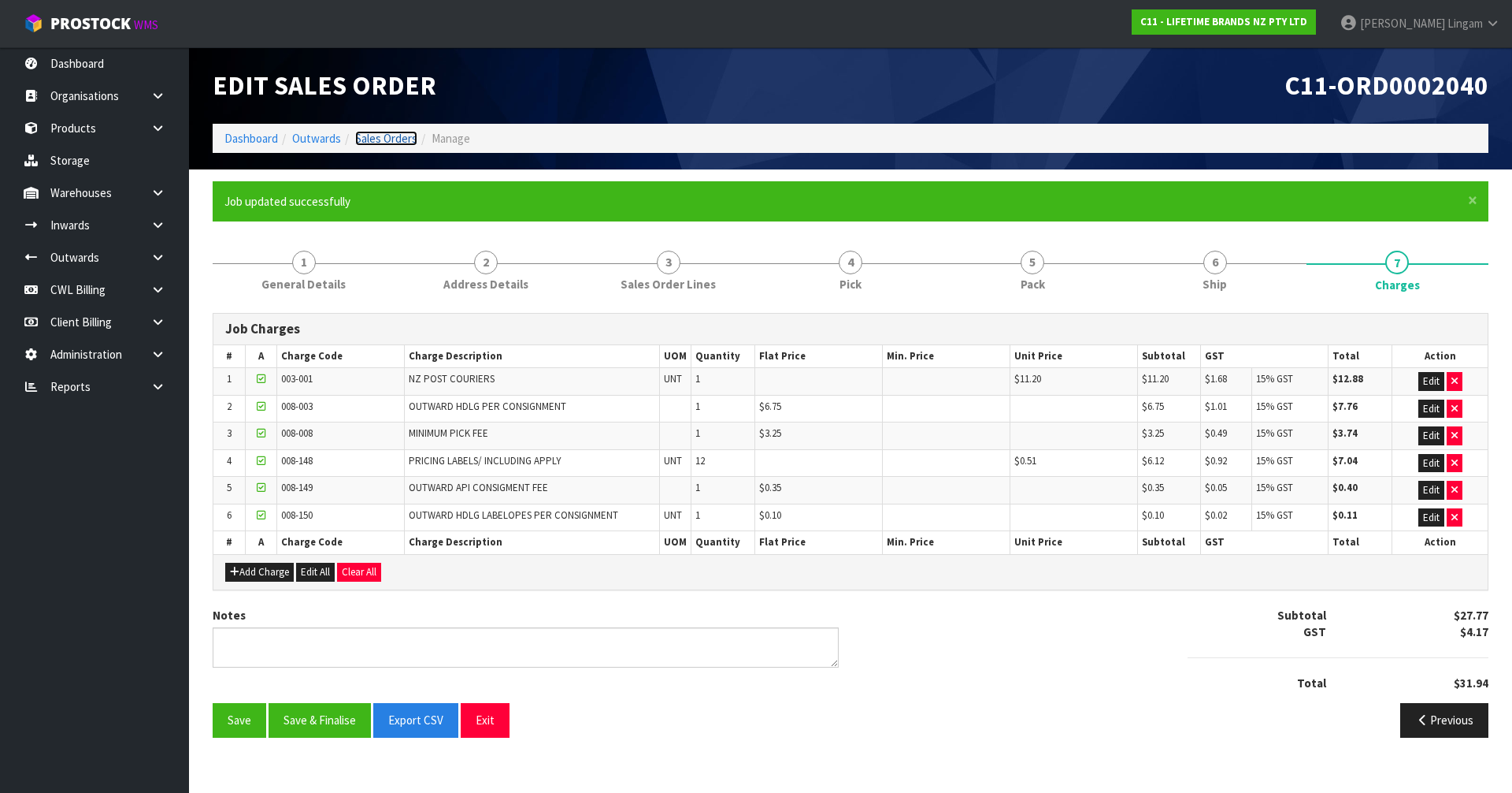
click at [398, 132] on link "Sales Orders" at bounding box center [386, 138] width 63 height 15
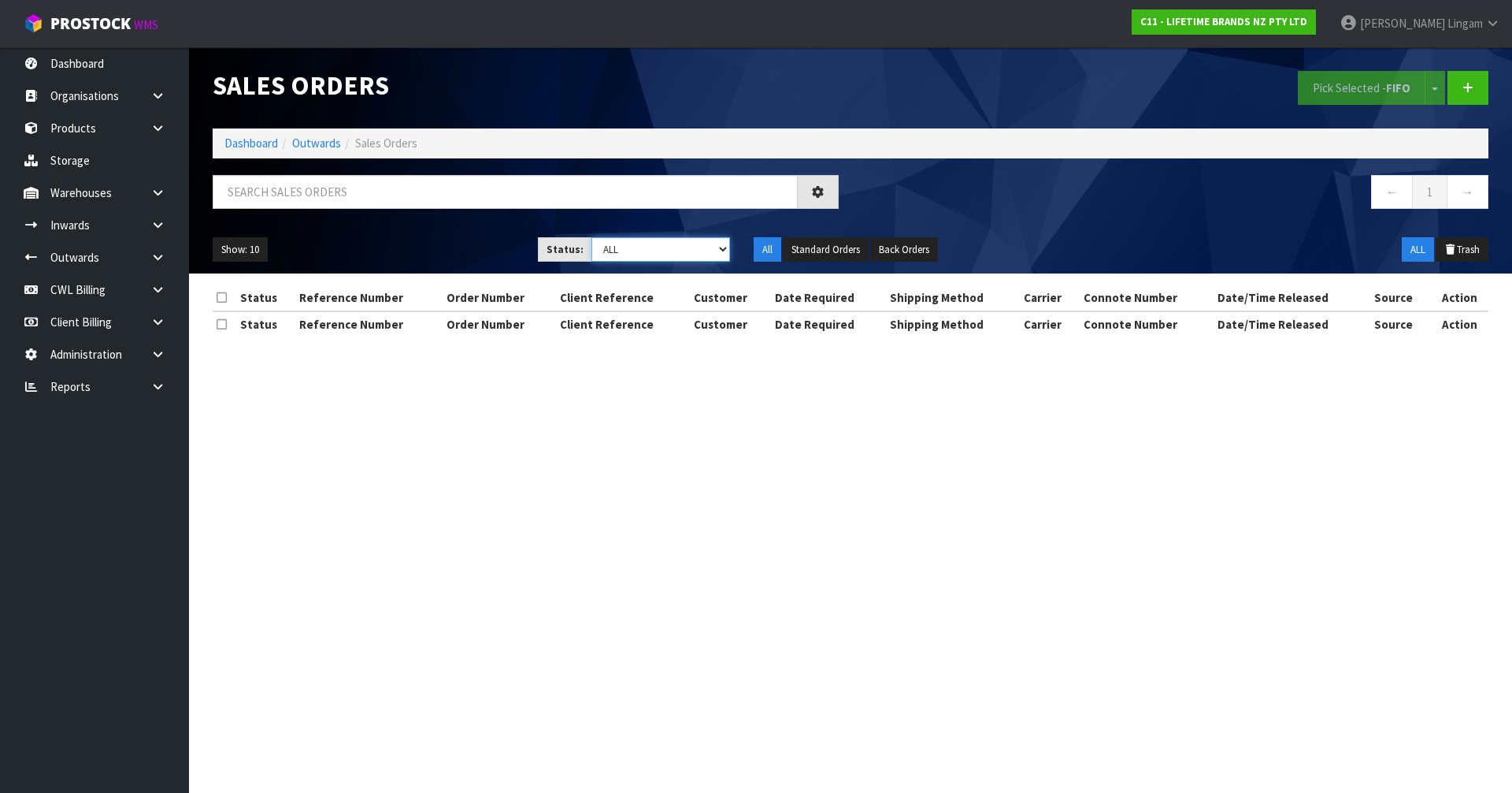
click at [702, 248] on select "Draft Pending Allocated Pending Pick Goods Picked Goods Packed Pending Charges …" at bounding box center [661, 248] width 139 height 24
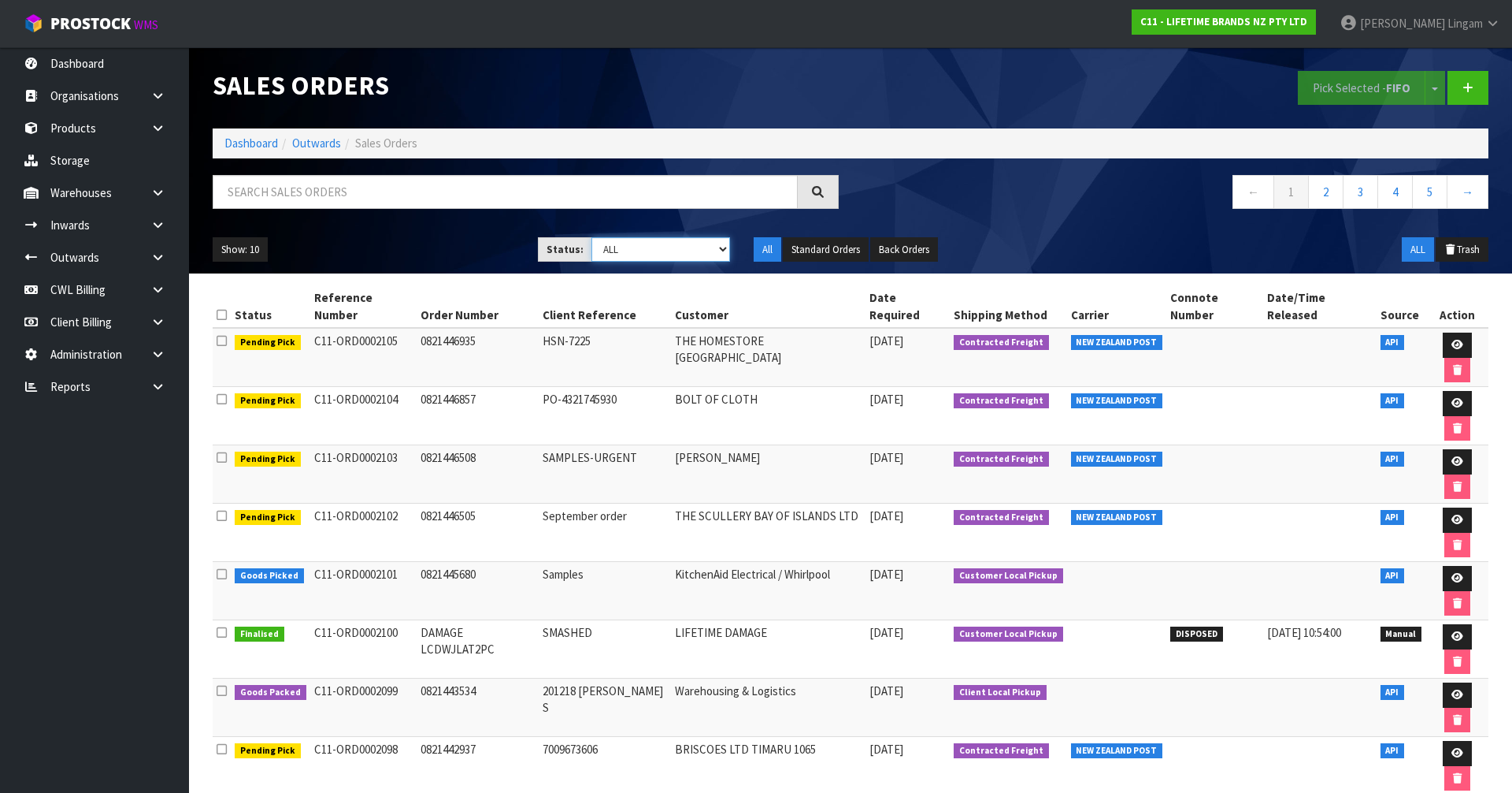
select select "string:6"
click at [592, 237] on select "Draft Pending Allocated Pending Pick Goods Picked Goods Packed Pending Charges …" at bounding box center [661, 248] width 139 height 24
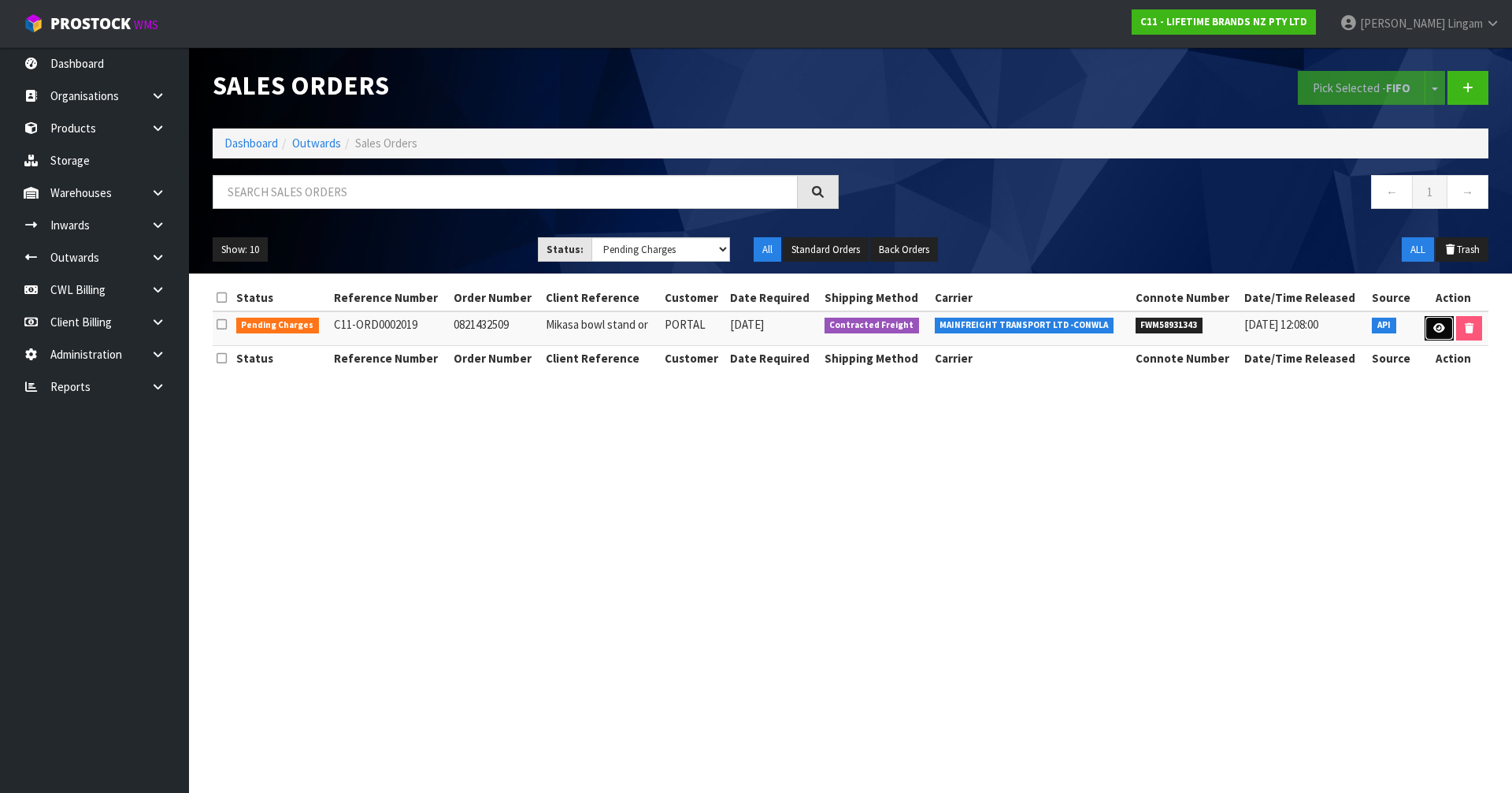
click at [1439, 329] on icon at bounding box center [1439, 328] width 12 height 10
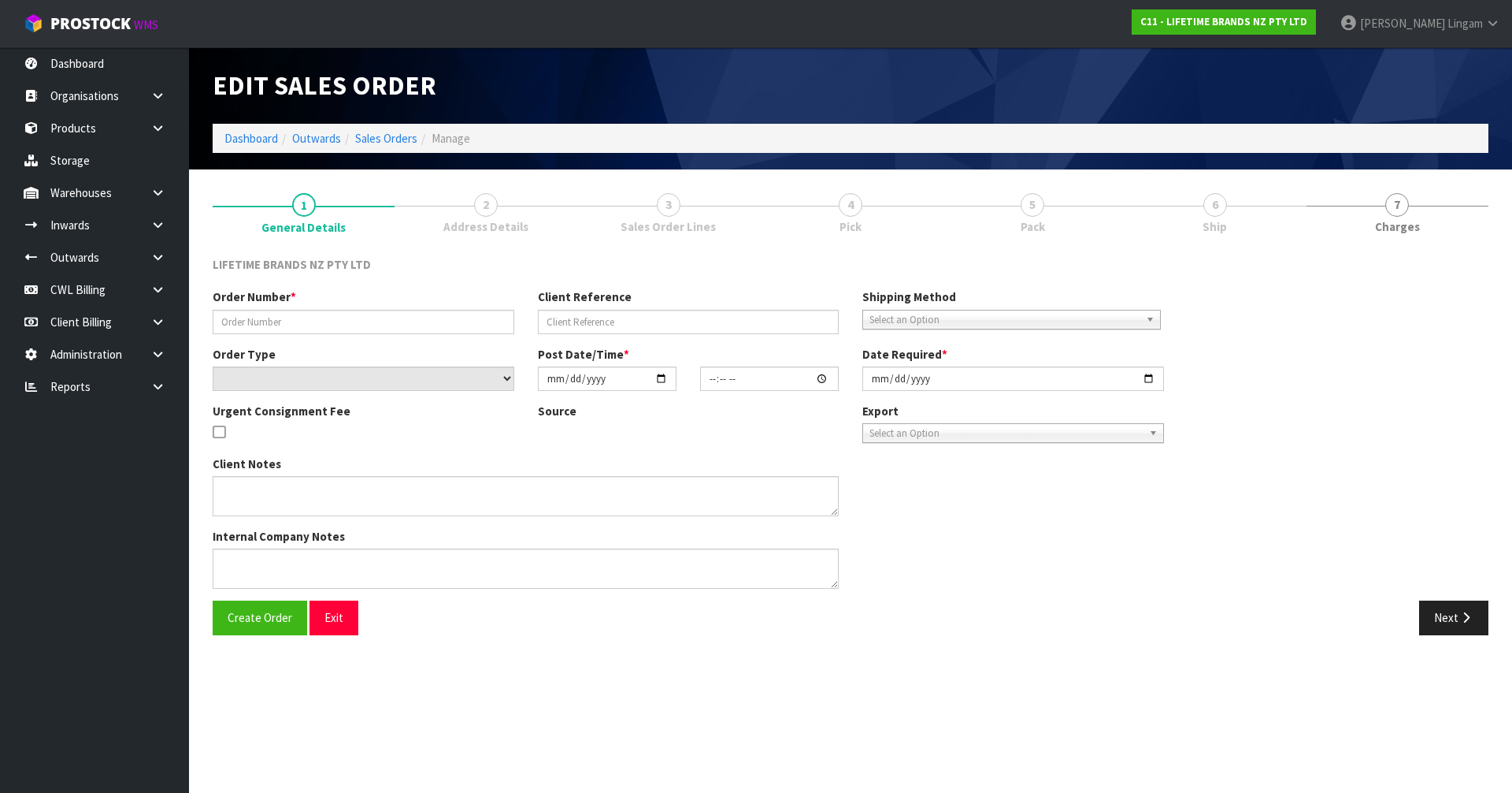
type input "0821432509"
type input "Mikasa bowl stand or"
select select "number:0"
type input "2025-09-27"
type input "08:29:26.000"
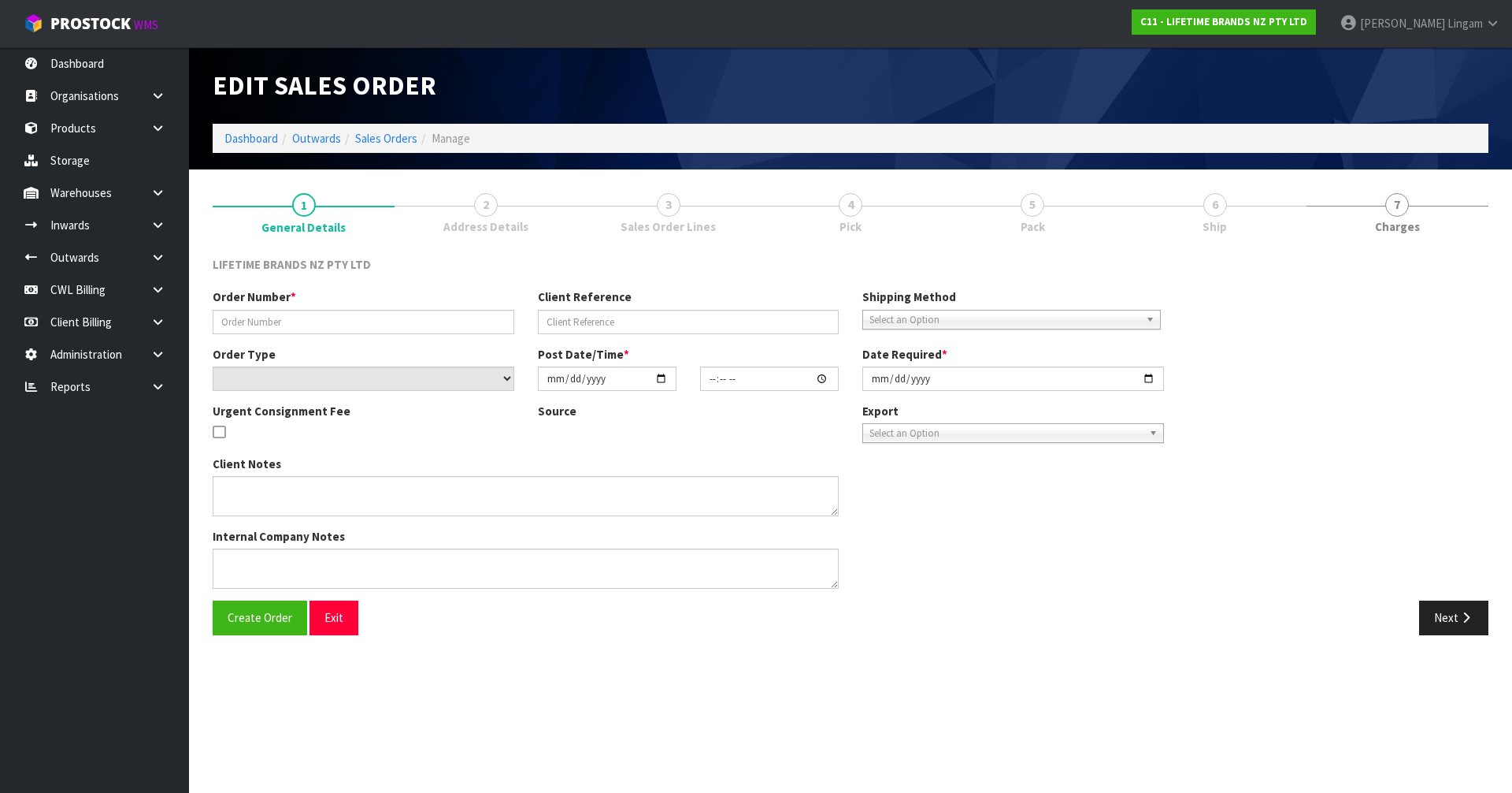
type input "[DATE]"
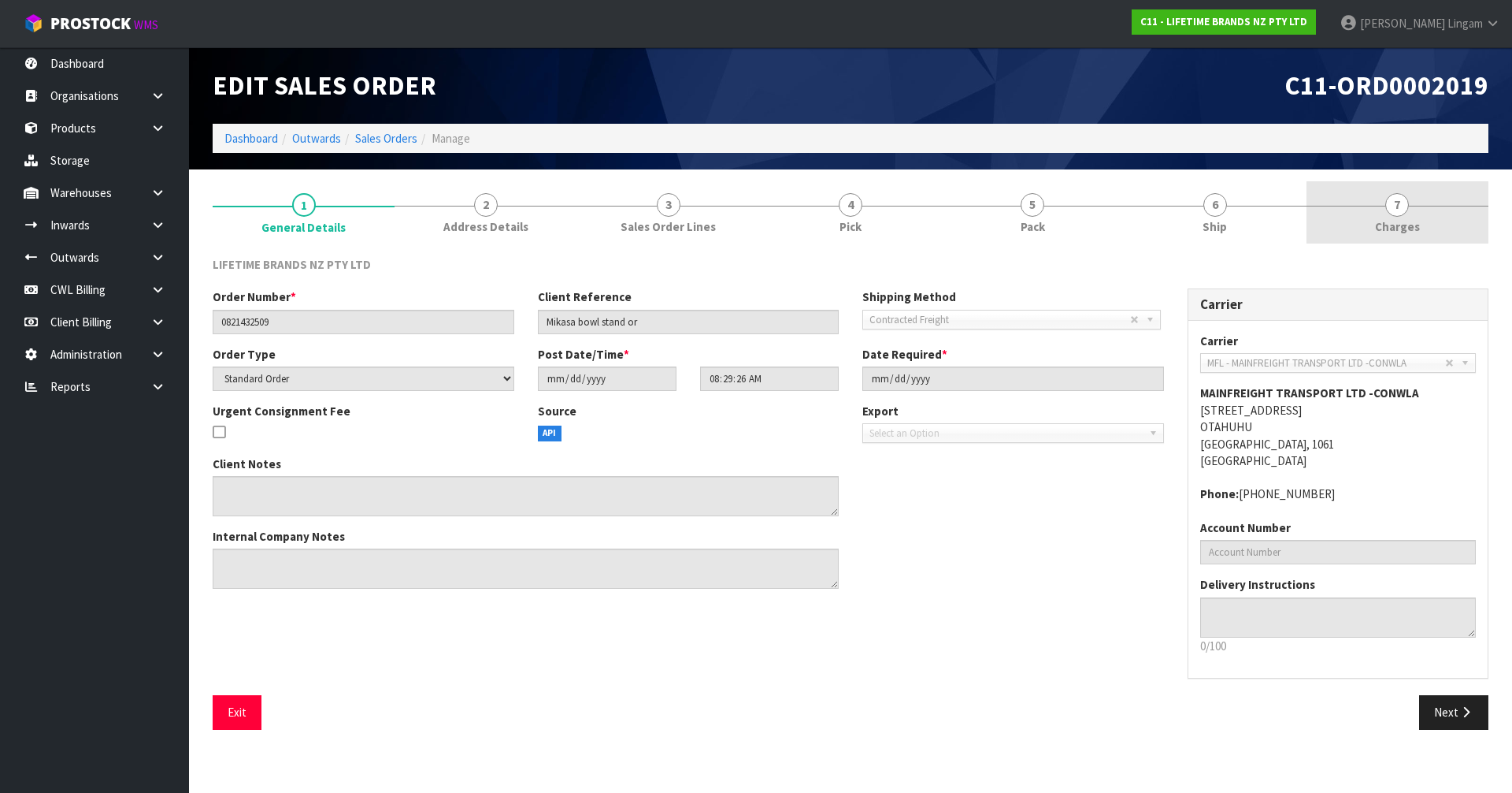
click at [1421, 219] on link "7 [GEOGRAPHIC_DATA]" at bounding box center [1397, 212] width 182 height 63
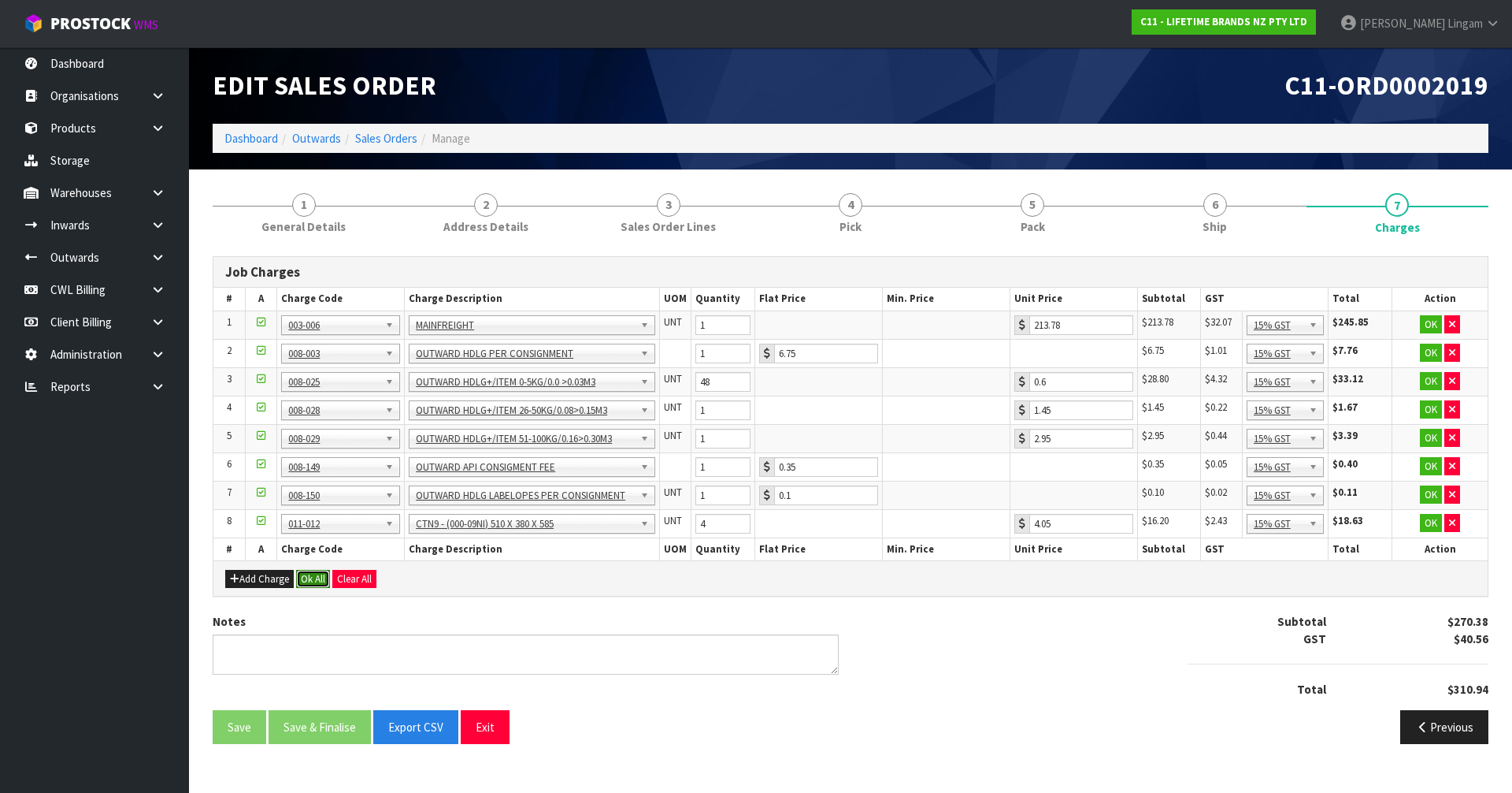
click at [310, 581] on button "Ok All" at bounding box center [313, 579] width 34 height 19
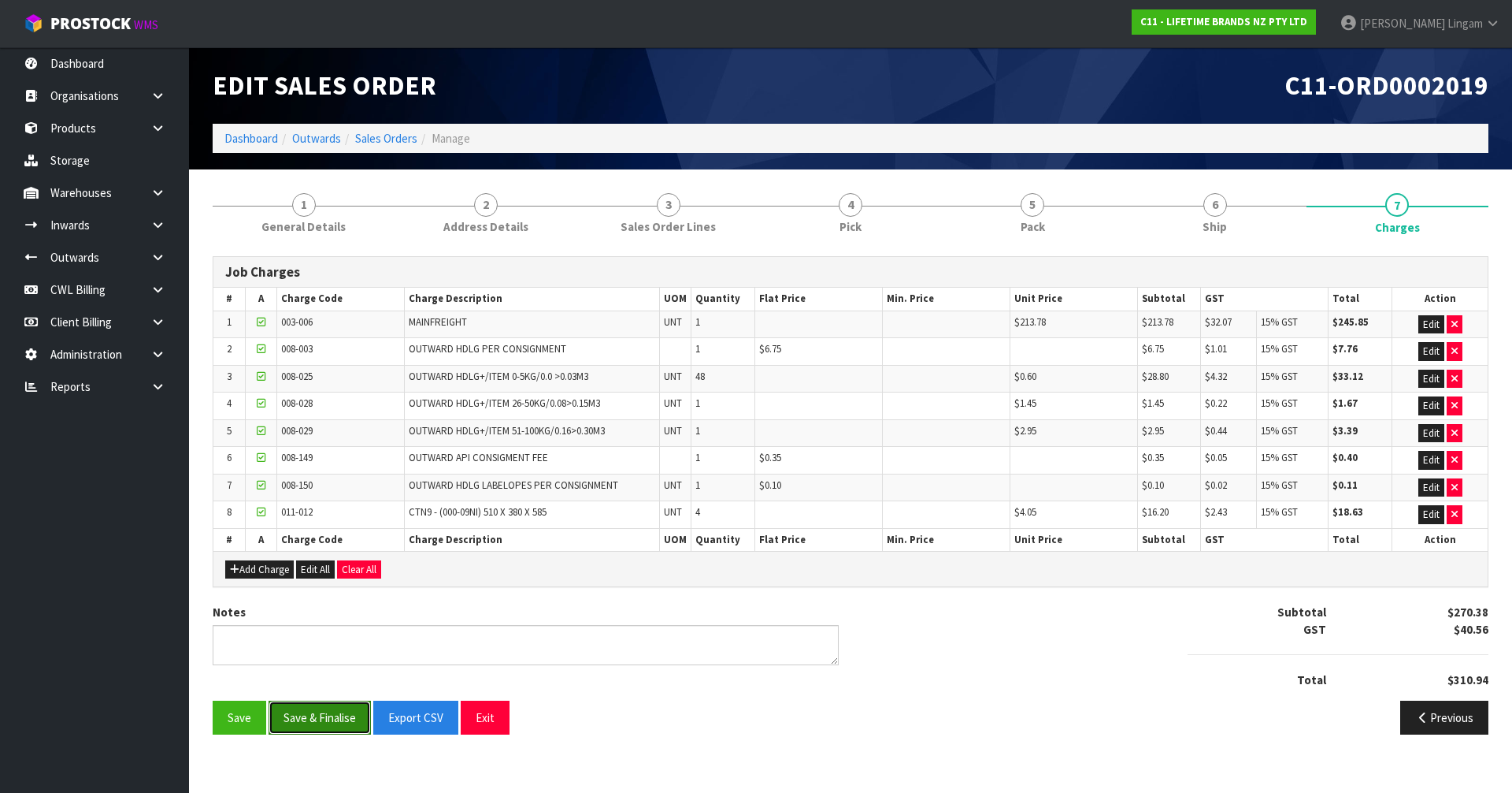
click at [313, 721] on button "Save & Finalise" at bounding box center [319, 717] width 103 height 34
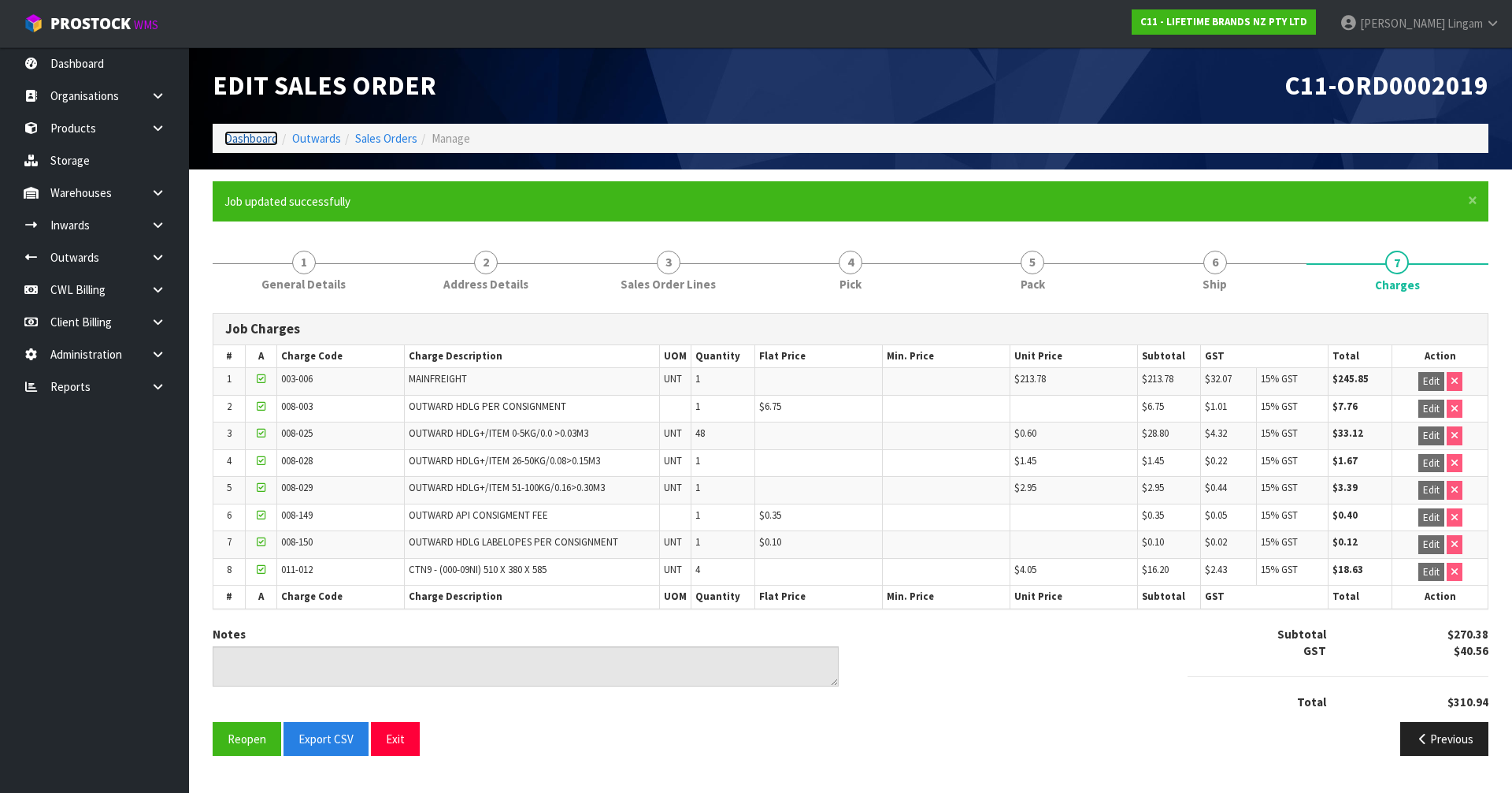
click at [247, 138] on link "Dashboard" at bounding box center [251, 138] width 53 height 15
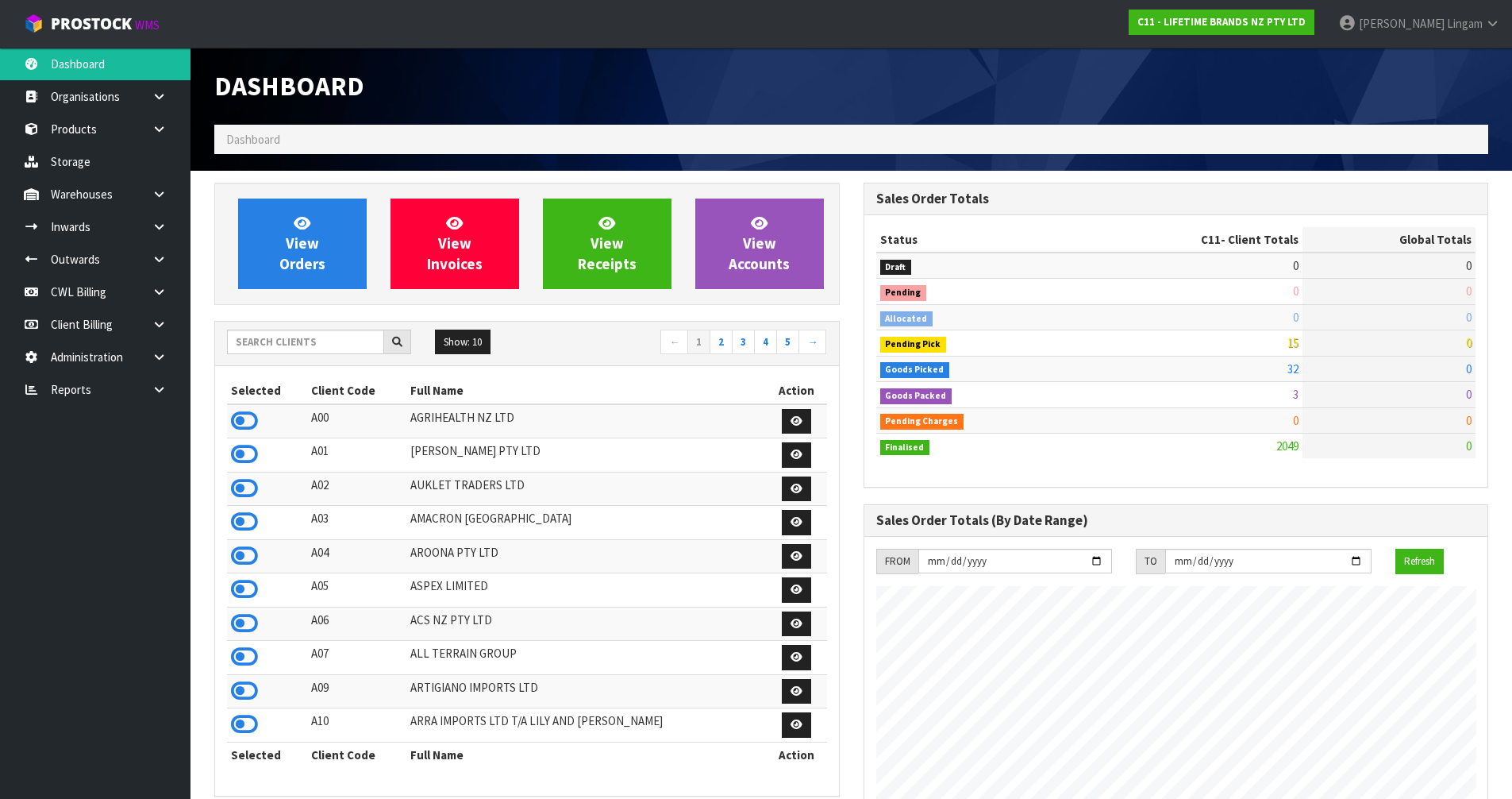
scroll to position [1202, 648]
click at [286, 341] on input "text" at bounding box center [305, 341] width 157 height 24
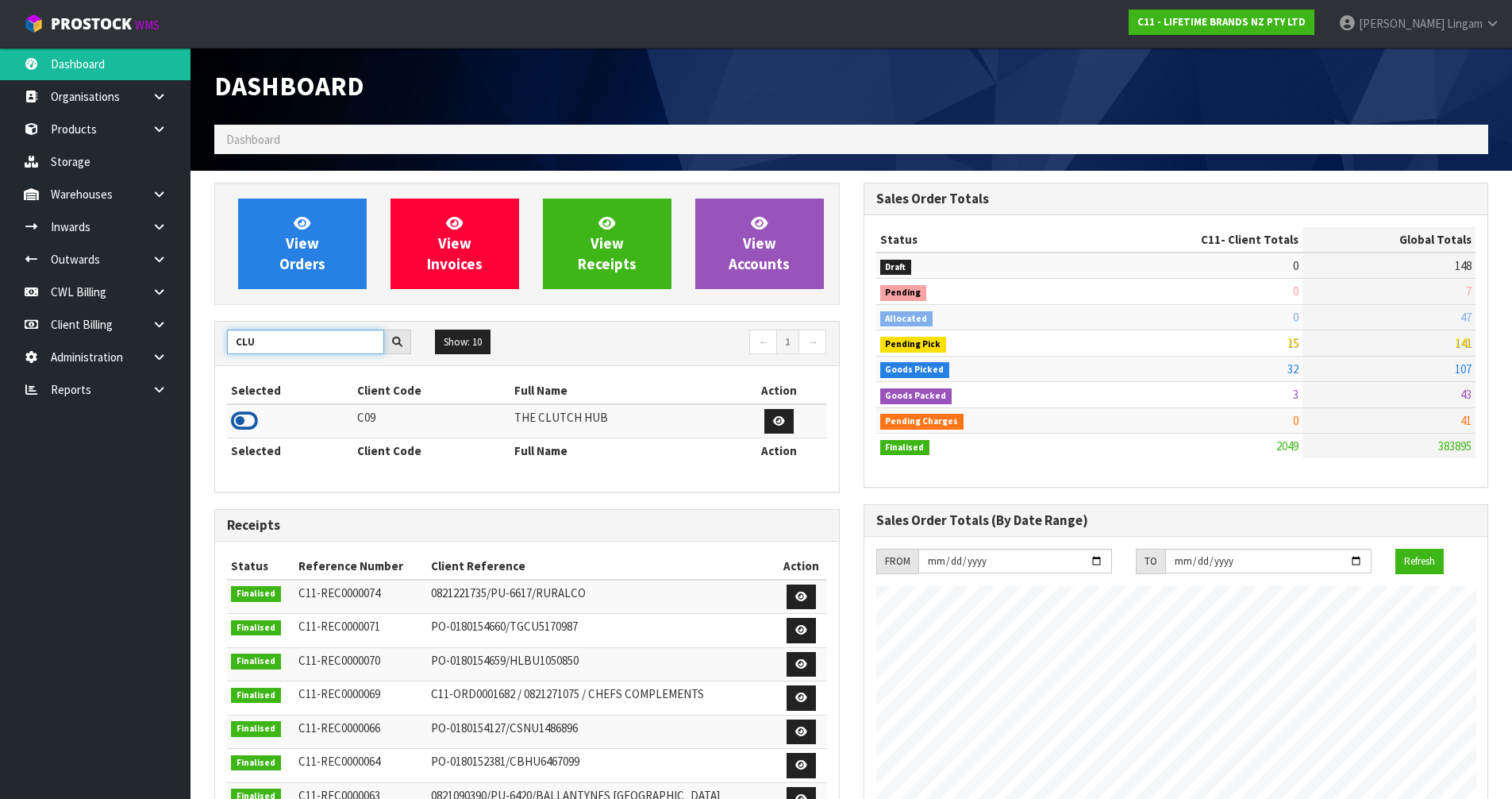
type input "CLU"
click at [244, 423] on icon at bounding box center [244, 421] width 27 height 24
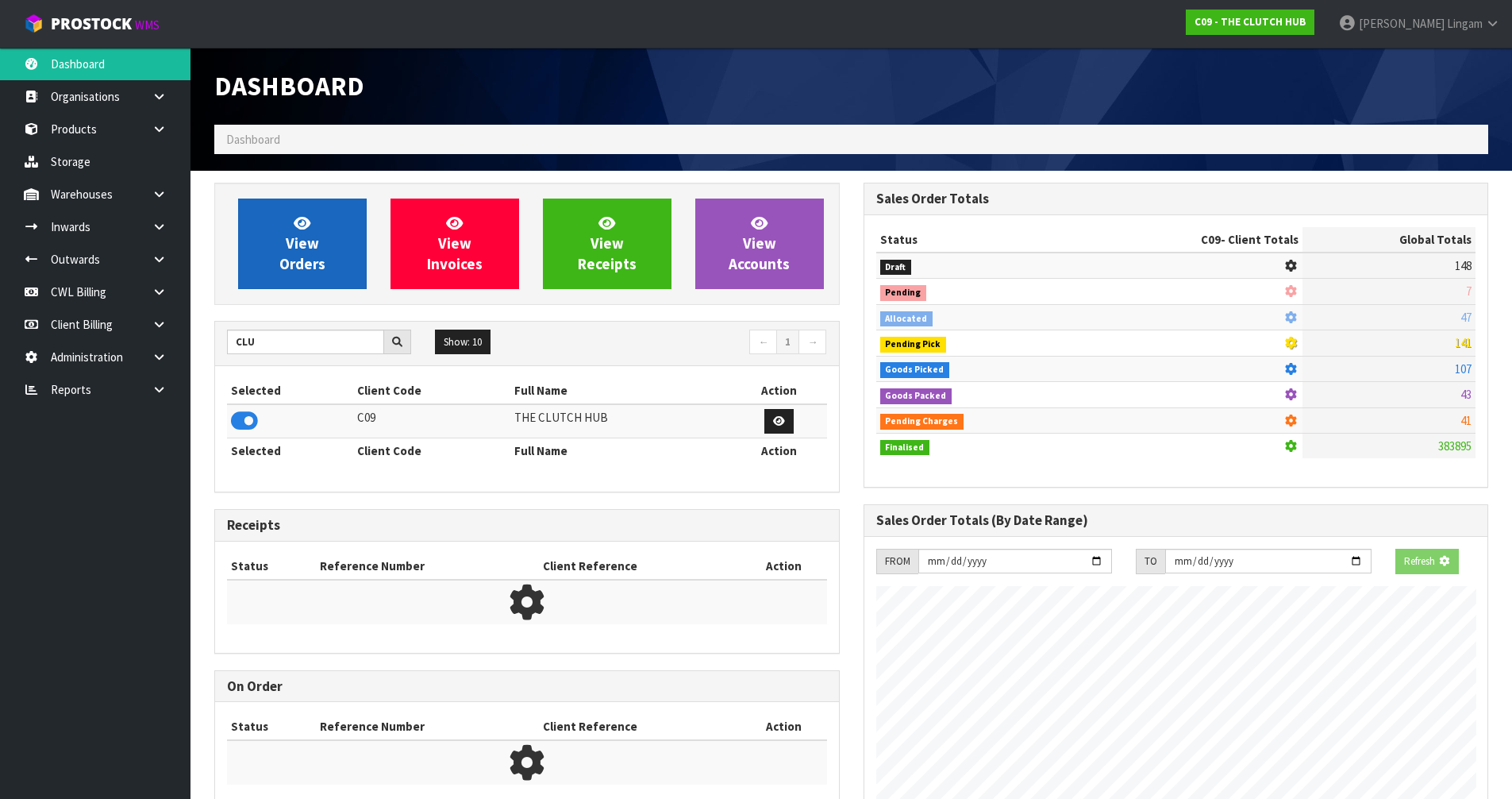
scroll to position [1125, 648]
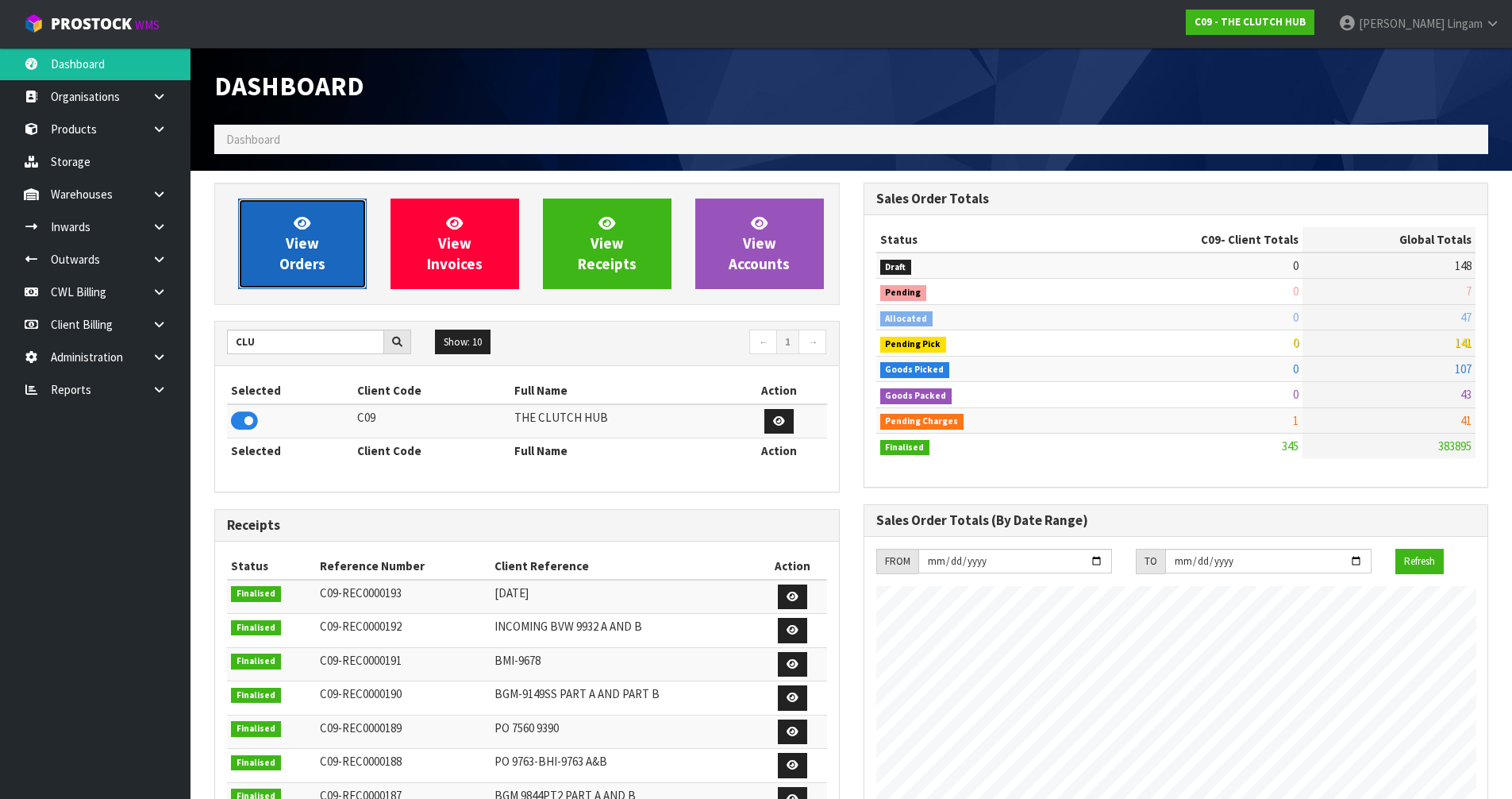
click at [312, 261] on span "View Orders" at bounding box center [302, 243] width 46 height 60
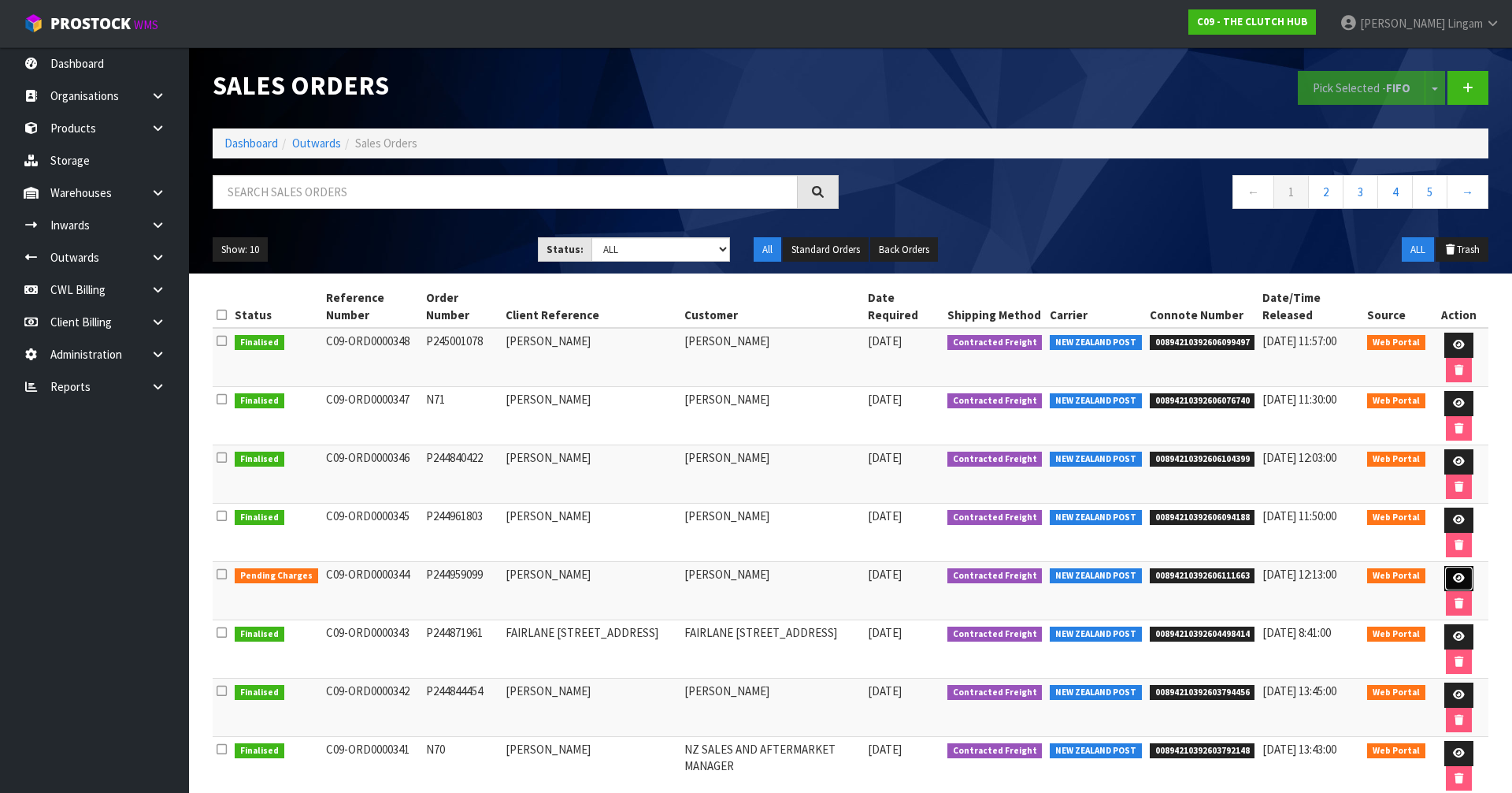
click at [1444, 565] on link at bounding box center [1459, 578] width 29 height 25
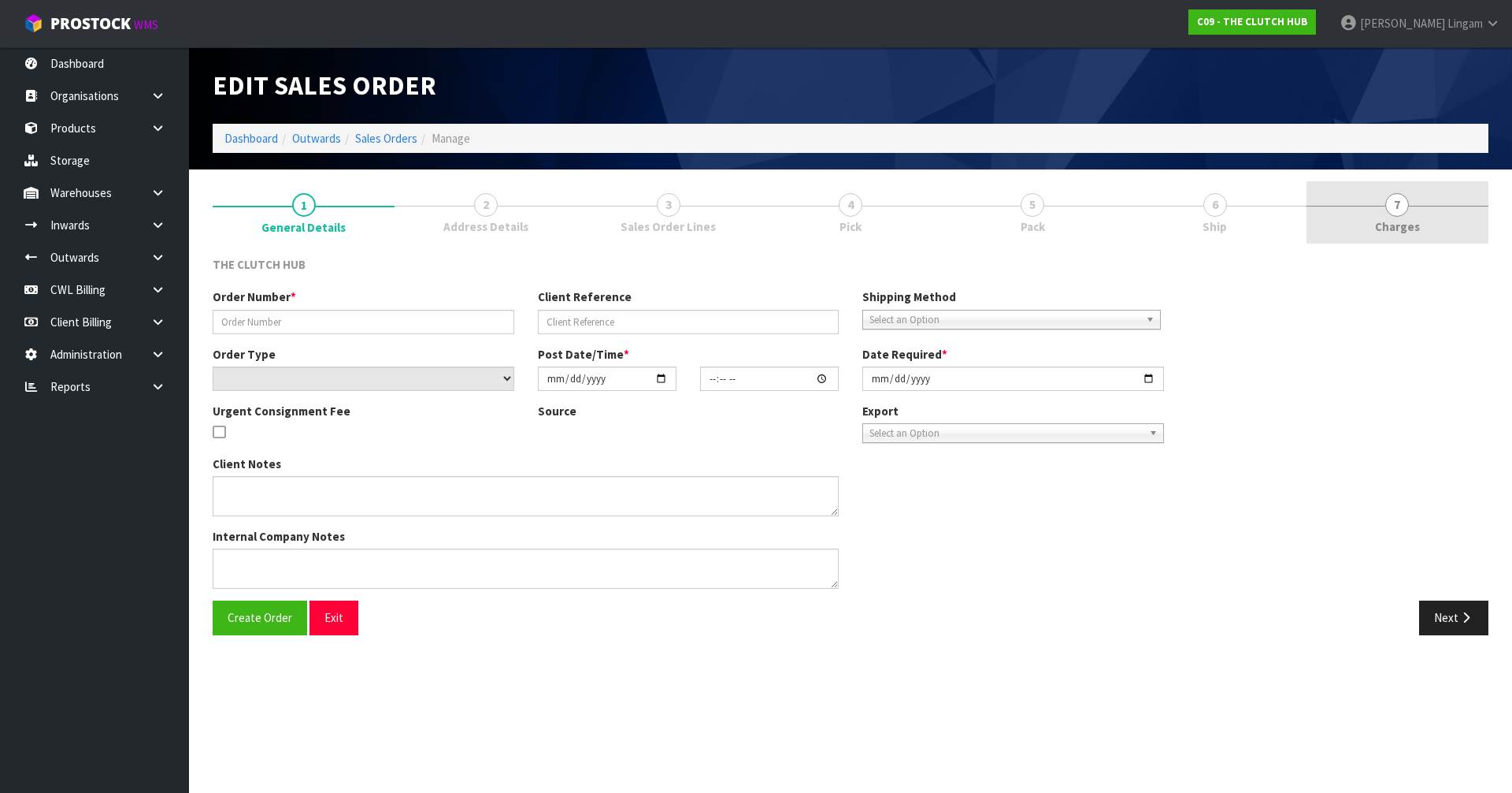
type input "P244959099"
type input "[PERSON_NAME]"
select select "number:0"
type input "[DATE]"
type input "21:40:00.000"
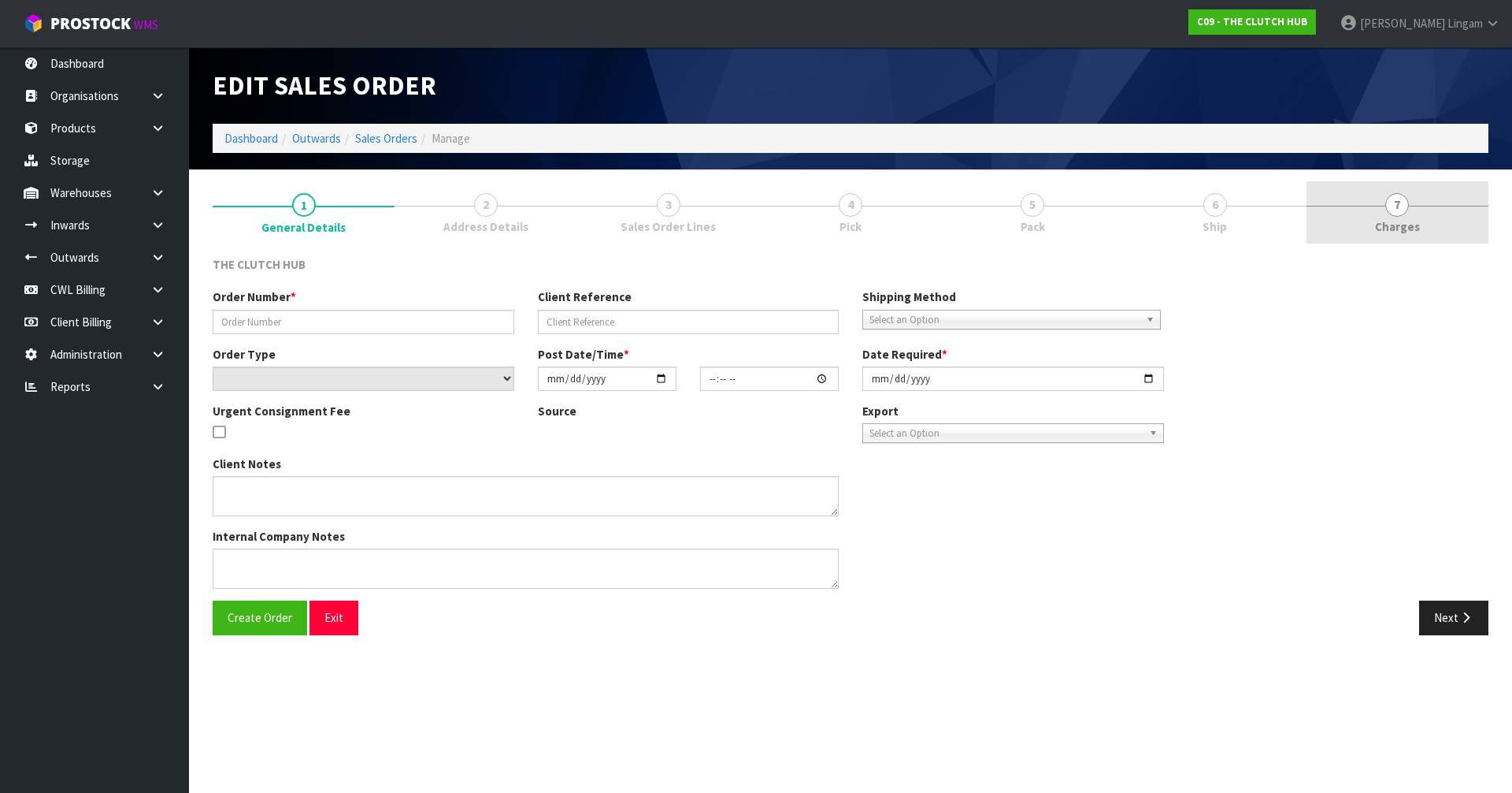
type input "[DATE]"
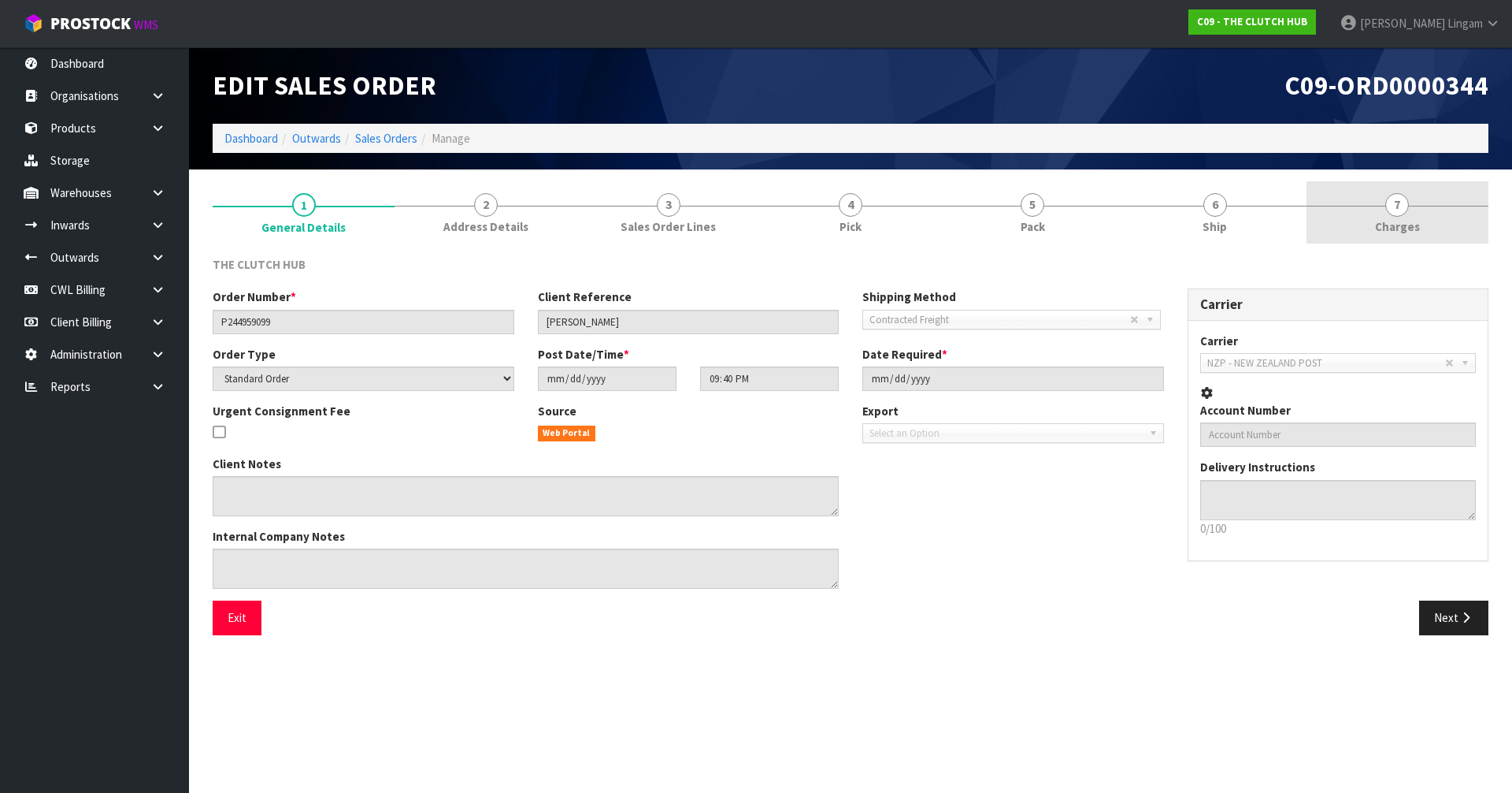
click at [1414, 203] on link "7 [GEOGRAPHIC_DATA]" at bounding box center [1397, 212] width 182 height 63
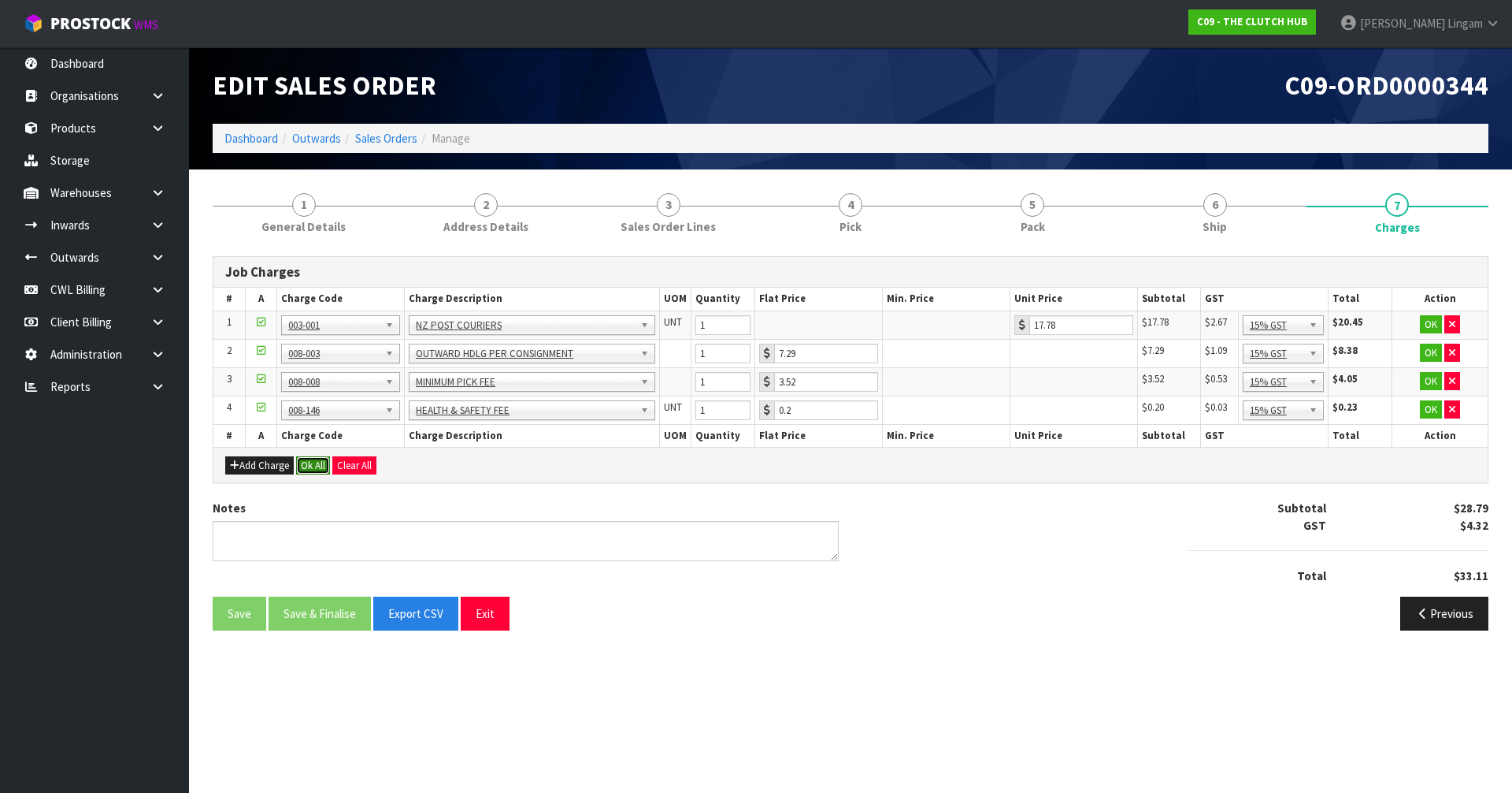
click at [306, 459] on button "Ok All" at bounding box center [313, 465] width 34 height 19
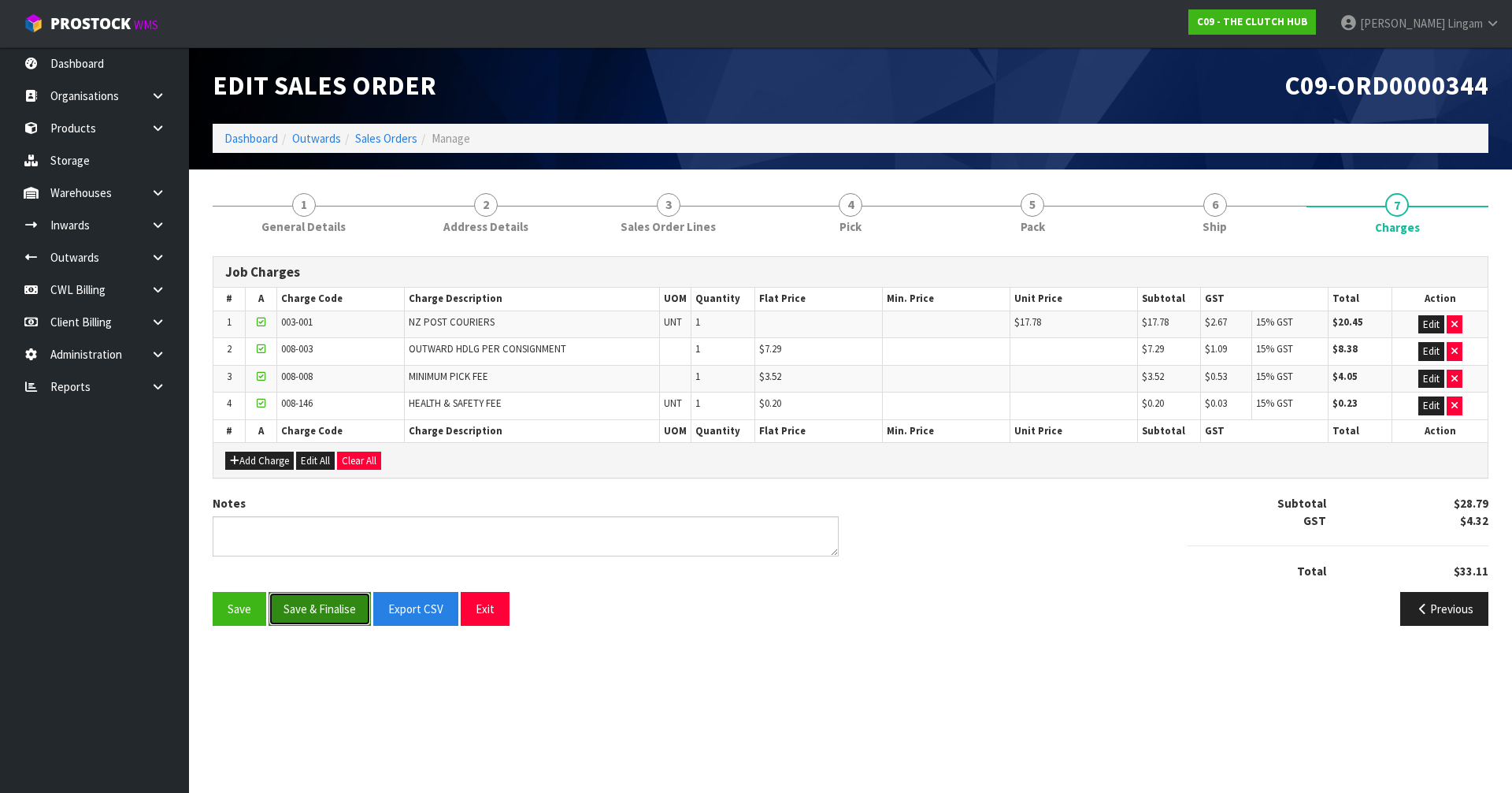
click at [339, 620] on button "Save & Finalise" at bounding box center [319, 609] width 103 height 34
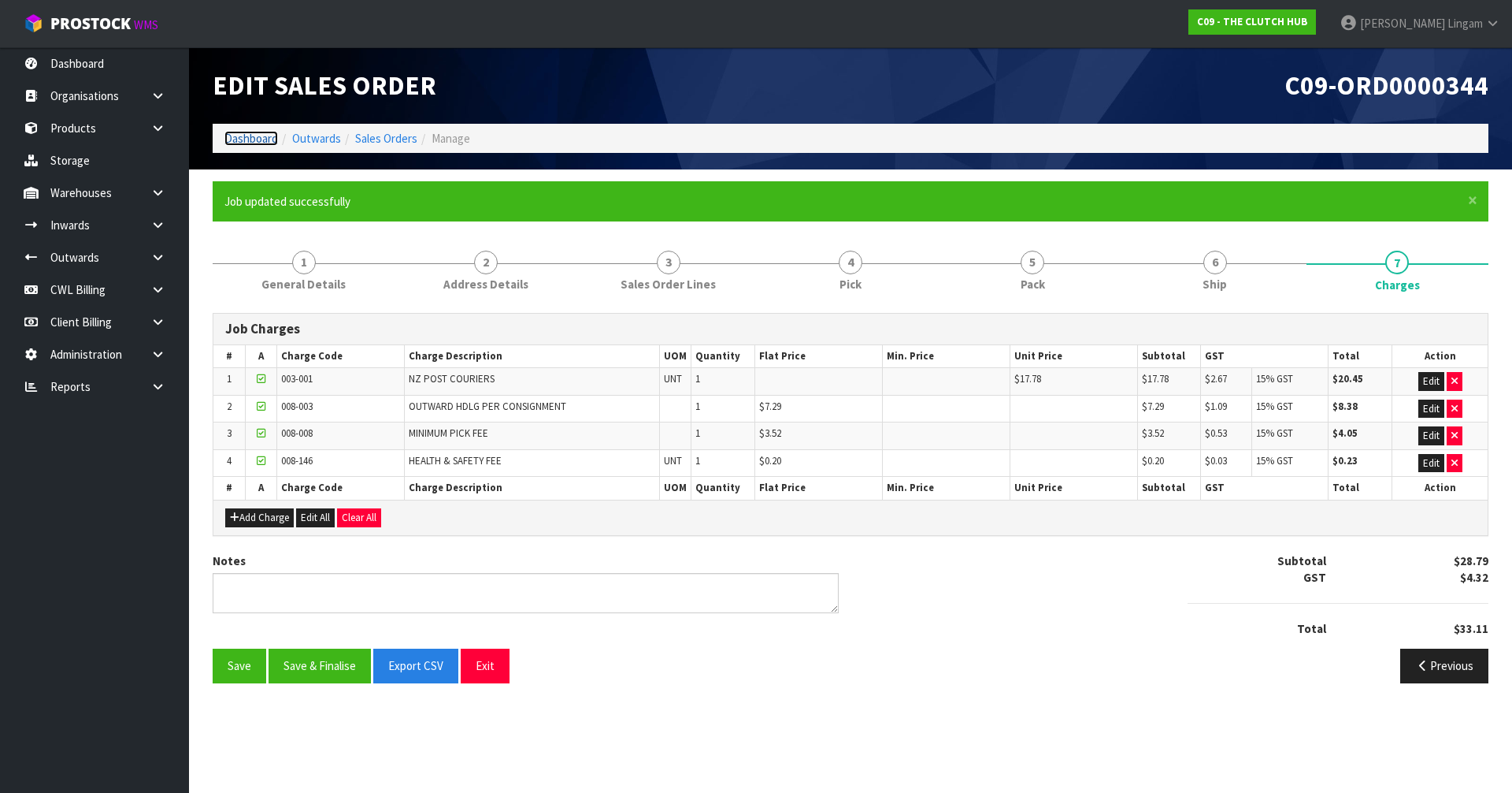
click at [243, 138] on link "Dashboard" at bounding box center [251, 138] width 53 height 15
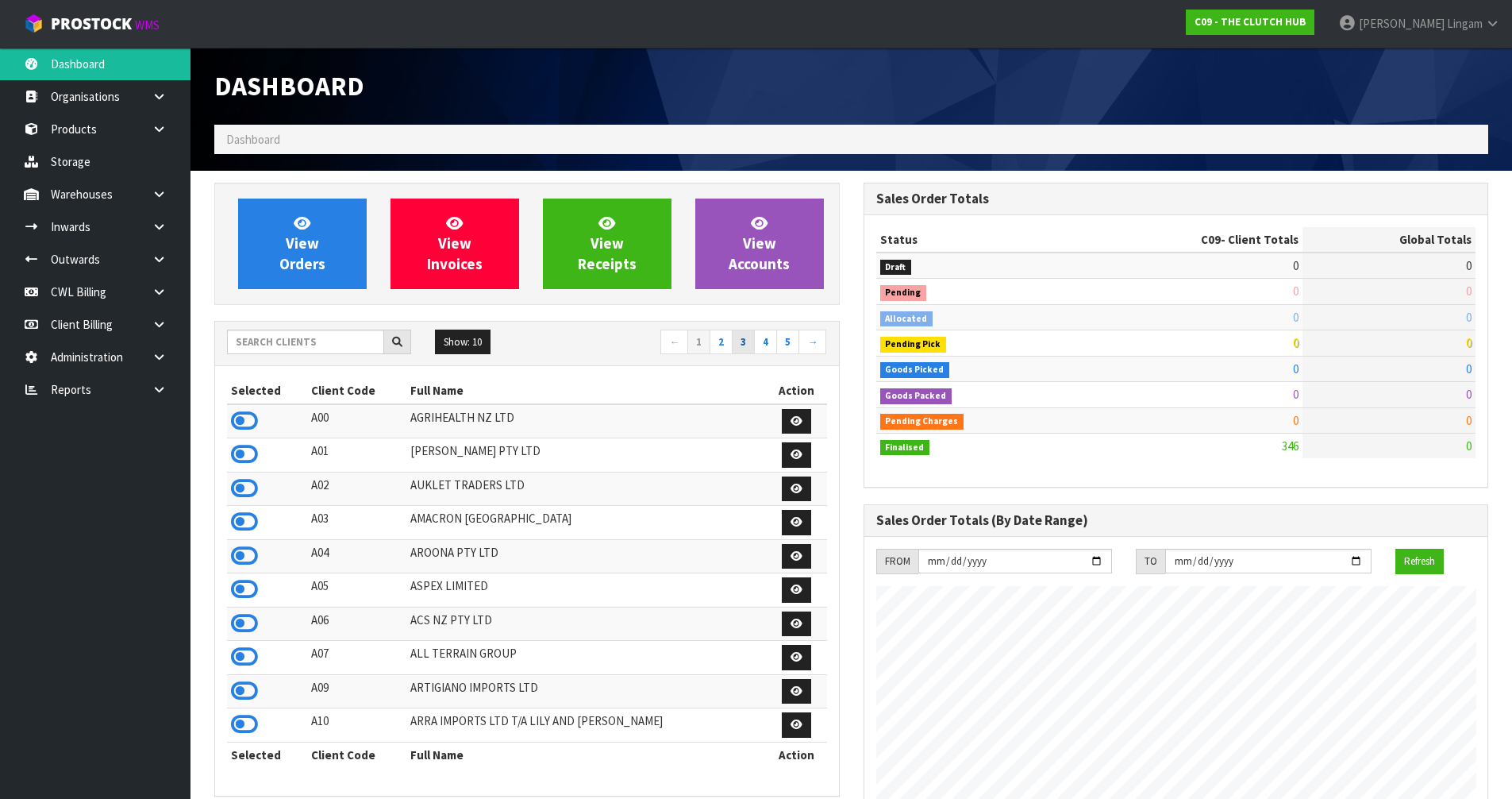
scroll to position [1125, 648]
click at [727, 342] on link "2" at bounding box center [721, 342] width 23 height 25
click at [250, 497] on icon at bounding box center [244, 488] width 27 height 24
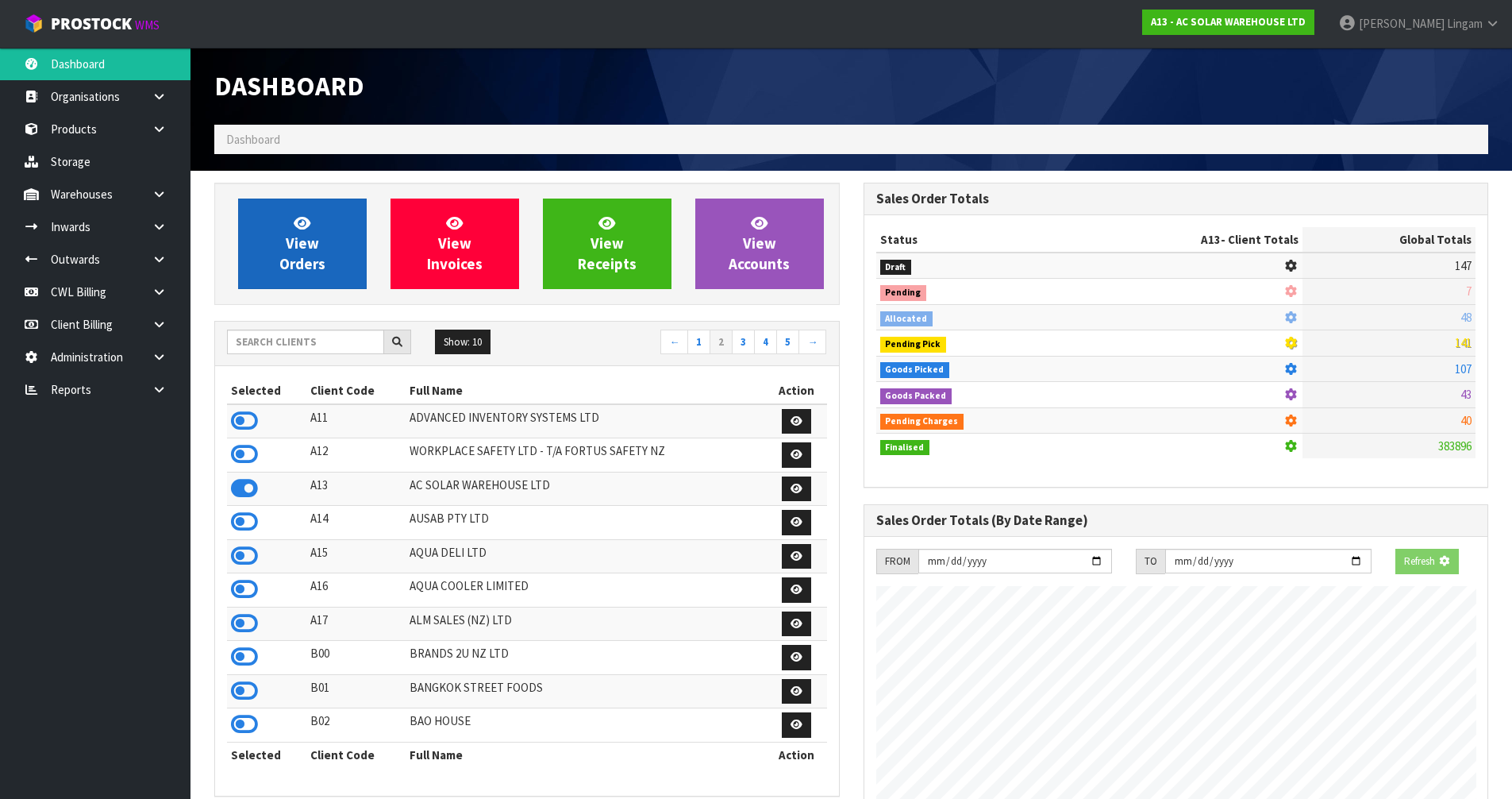
scroll to position [1168, 648]
click at [336, 262] on link "View Orders" at bounding box center [302, 244] width 129 height 91
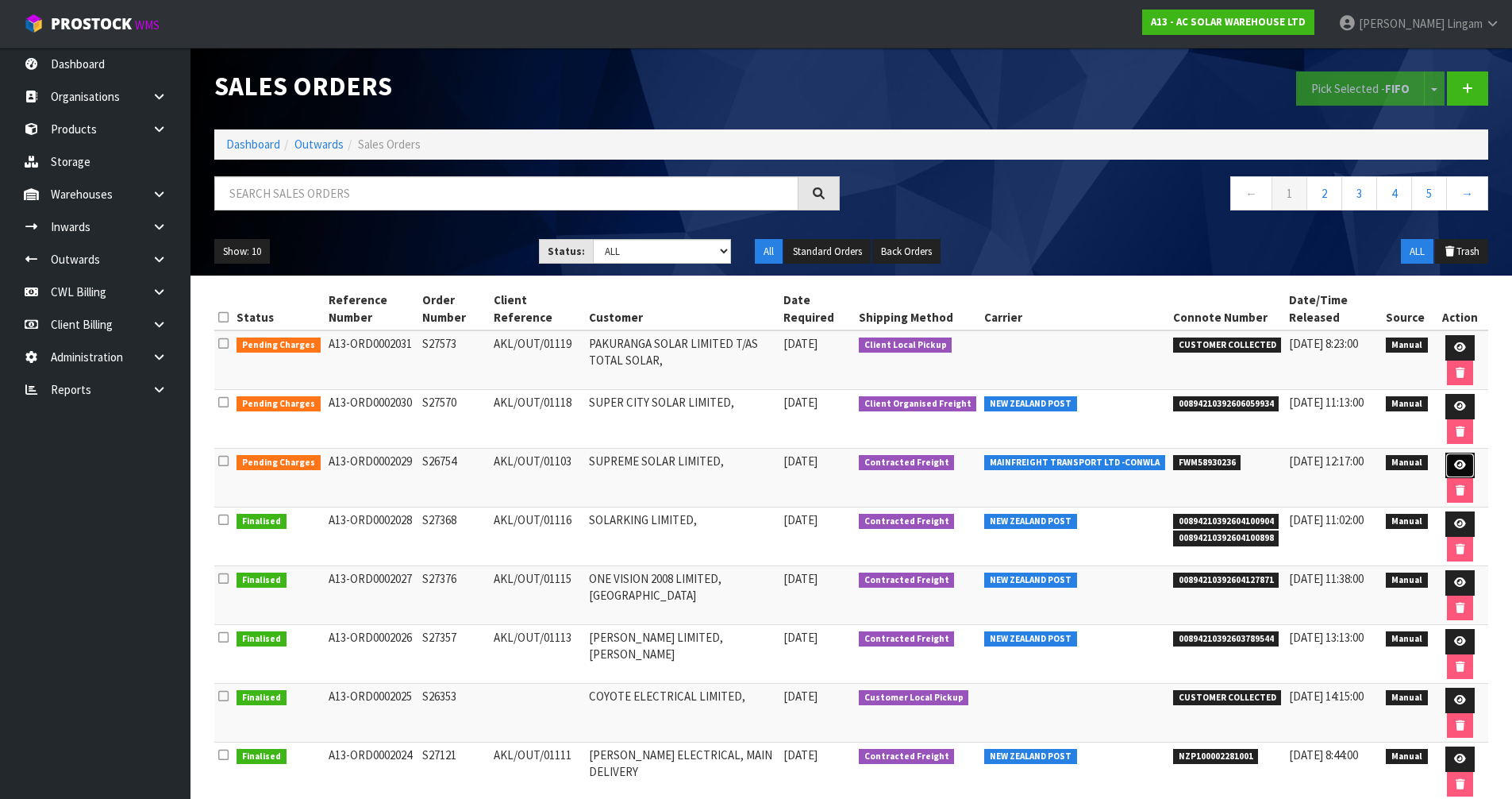
click at [1450, 464] on link at bounding box center [1460, 465] width 29 height 25
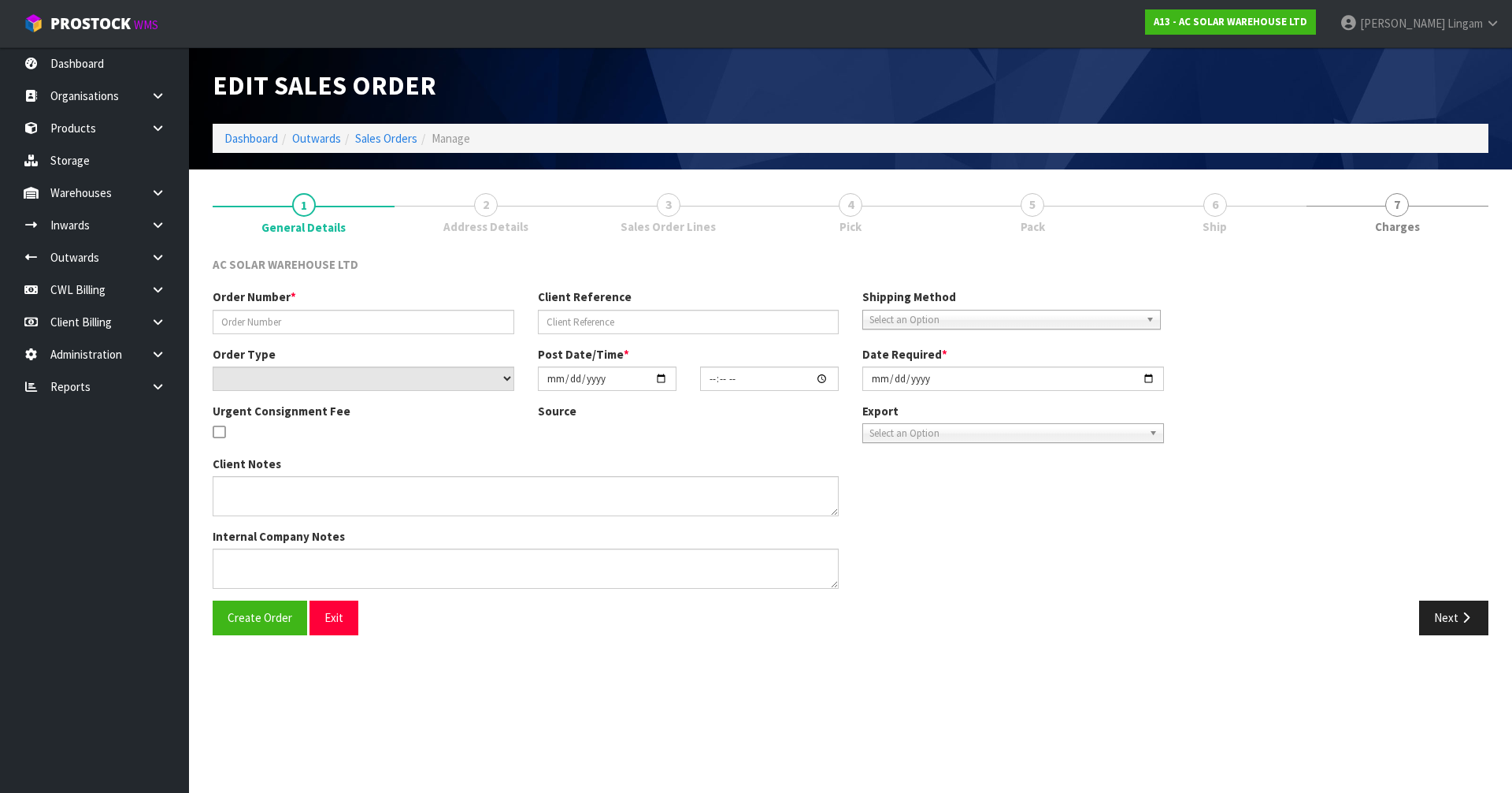
type input "S26754"
type input "AKL/OUT/01103"
select select "number:0"
type input "[DATE]"
type input "12:03:00.000"
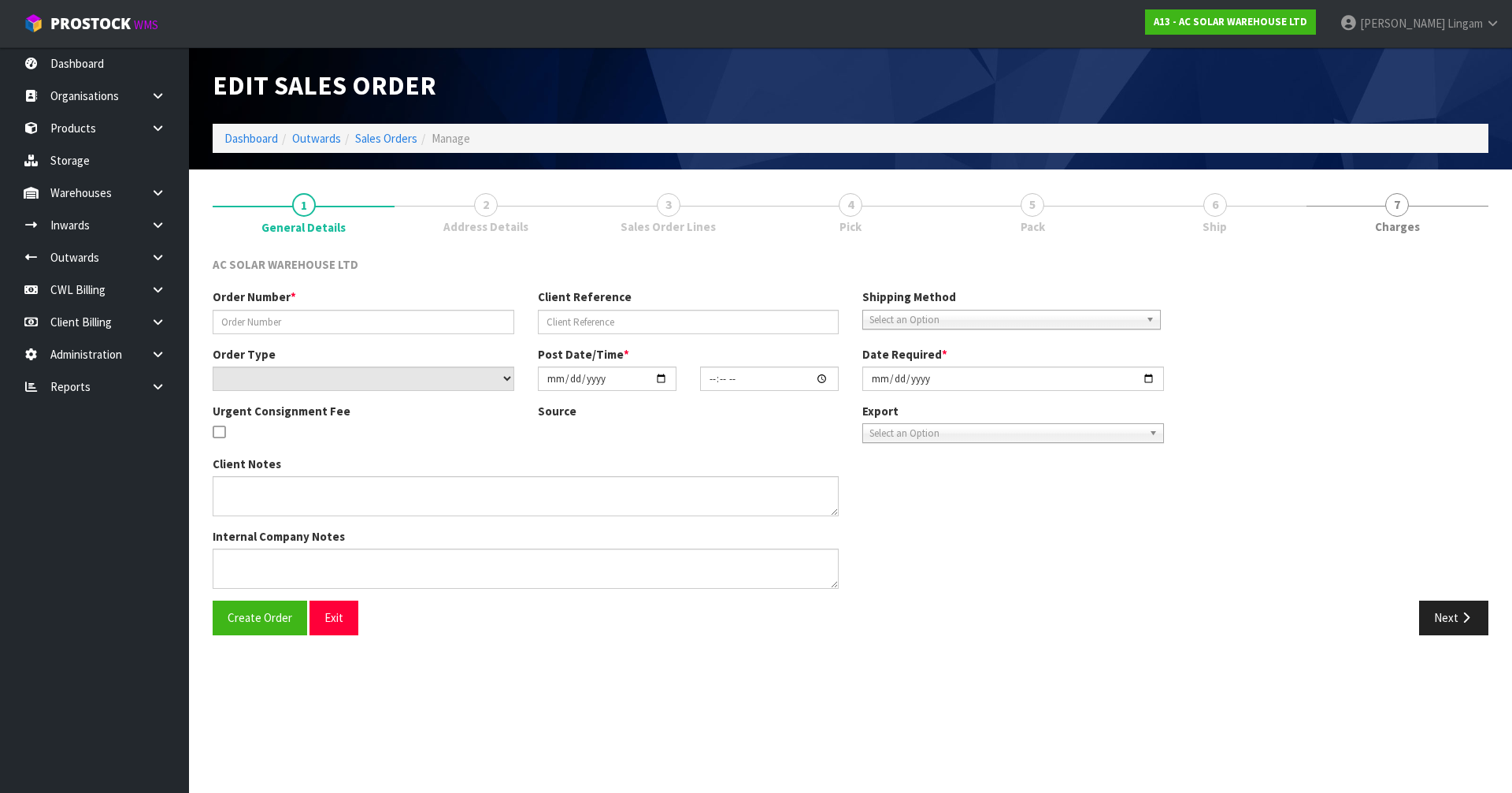
type input "[DATE]"
type textarea "SEND WITH MAINFREIGHT"
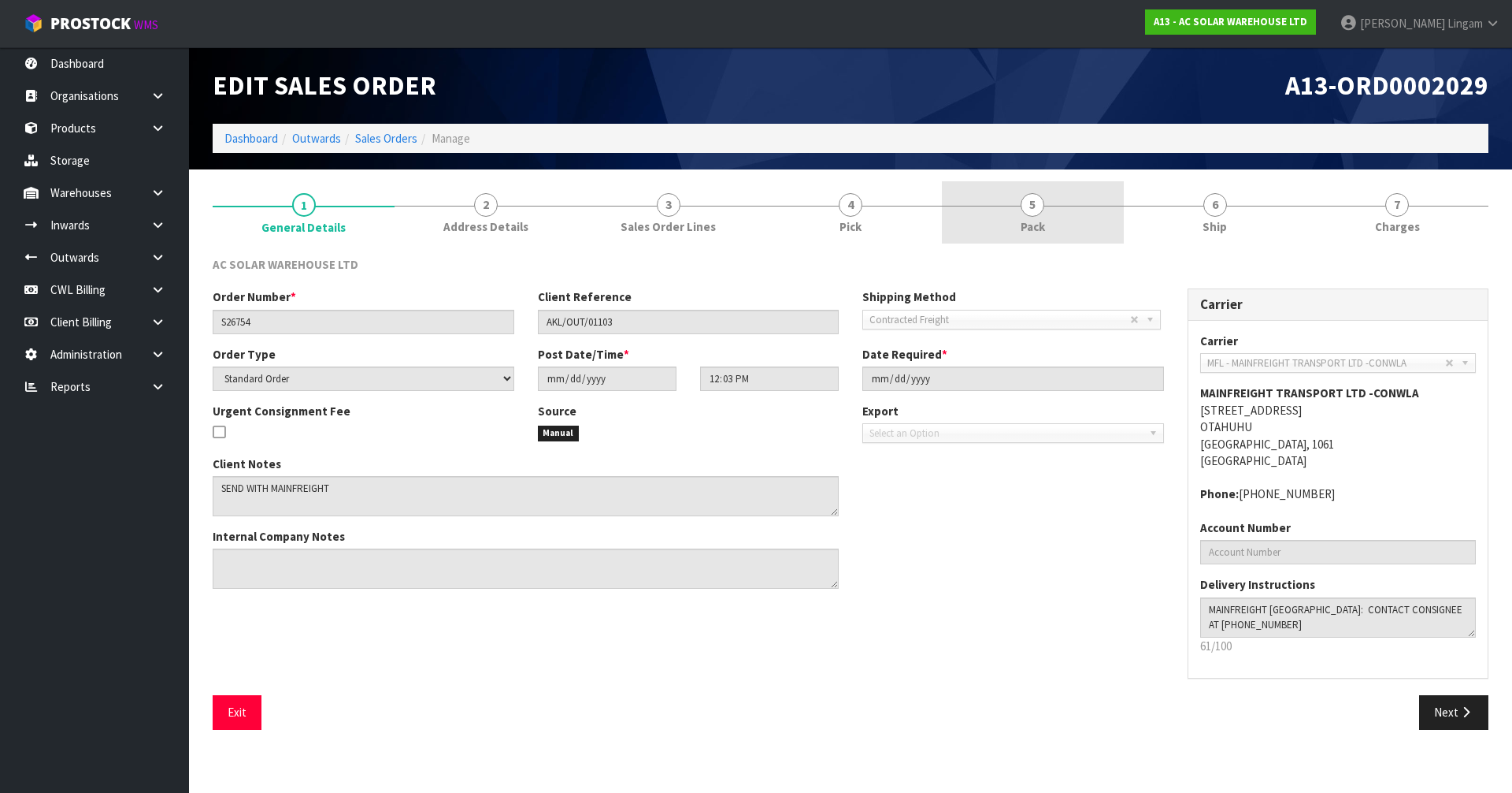
click at [999, 217] on link "5 Pack" at bounding box center [1033, 212] width 182 height 63
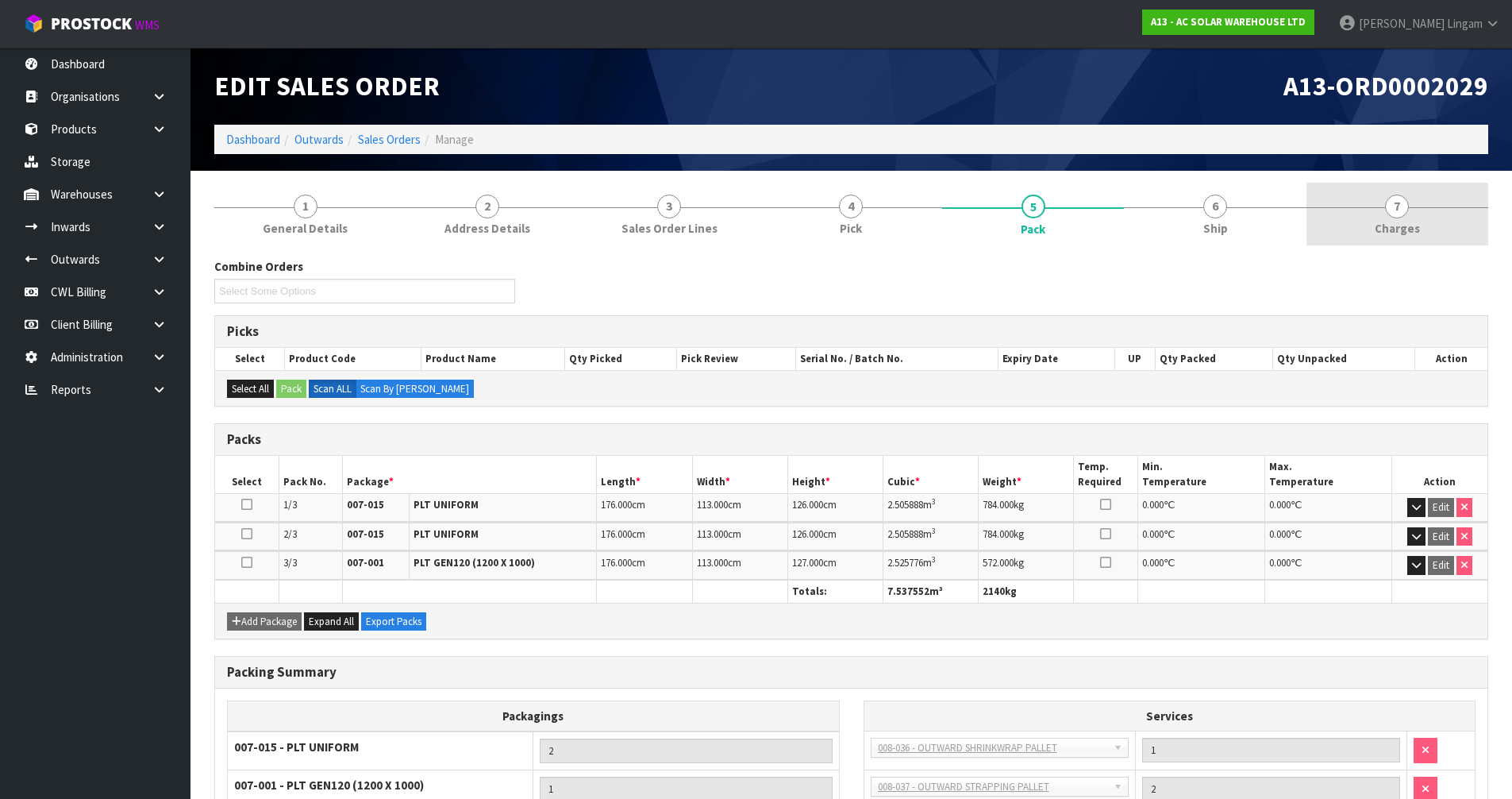
click at [1441, 223] on link "7 [GEOGRAPHIC_DATA]" at bounding box center [1397, 213] width 181 height 63
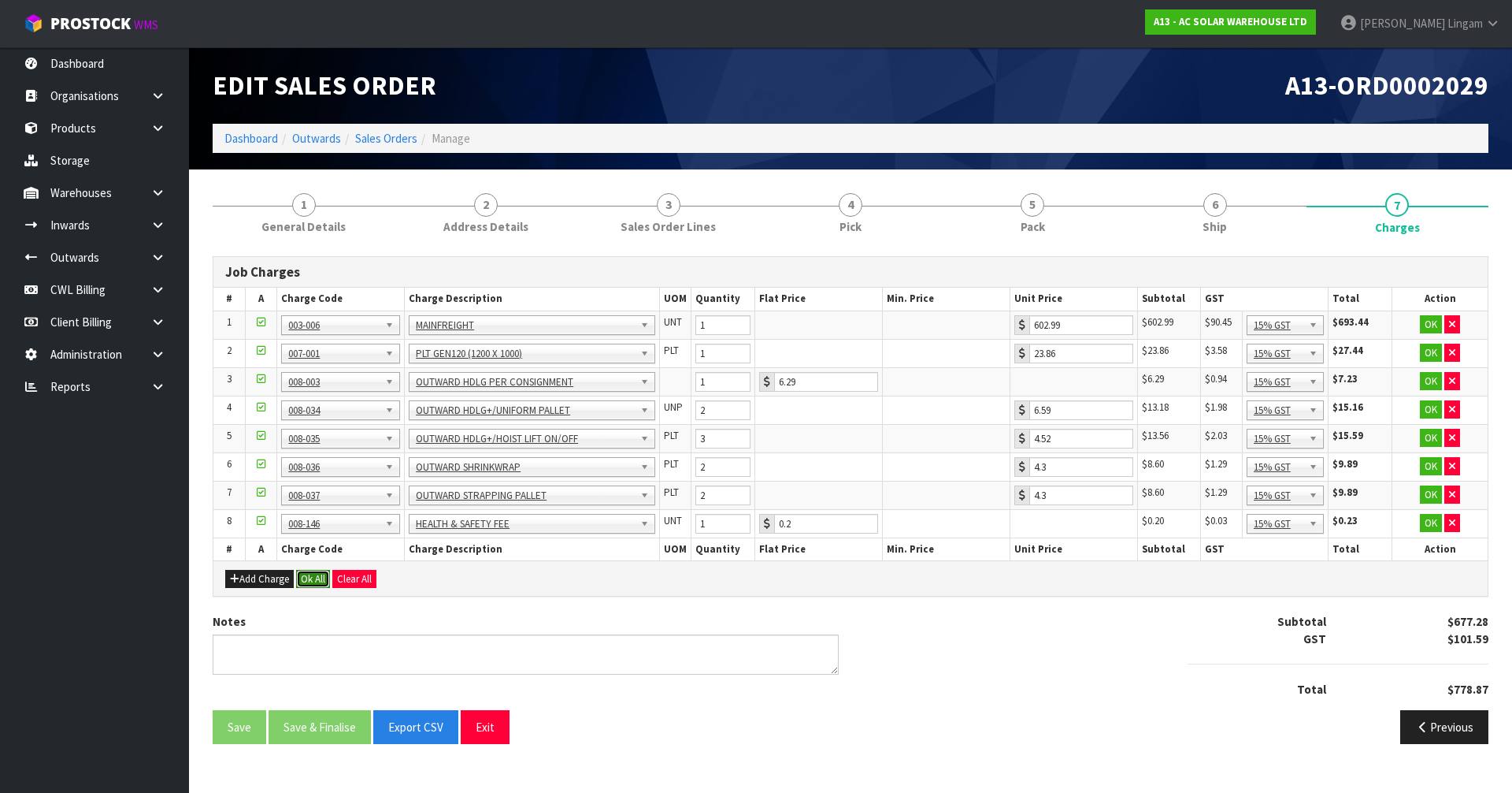
click at [317, 580] on button "Ok All" at bounding box center [313, 579] width 34 height 19
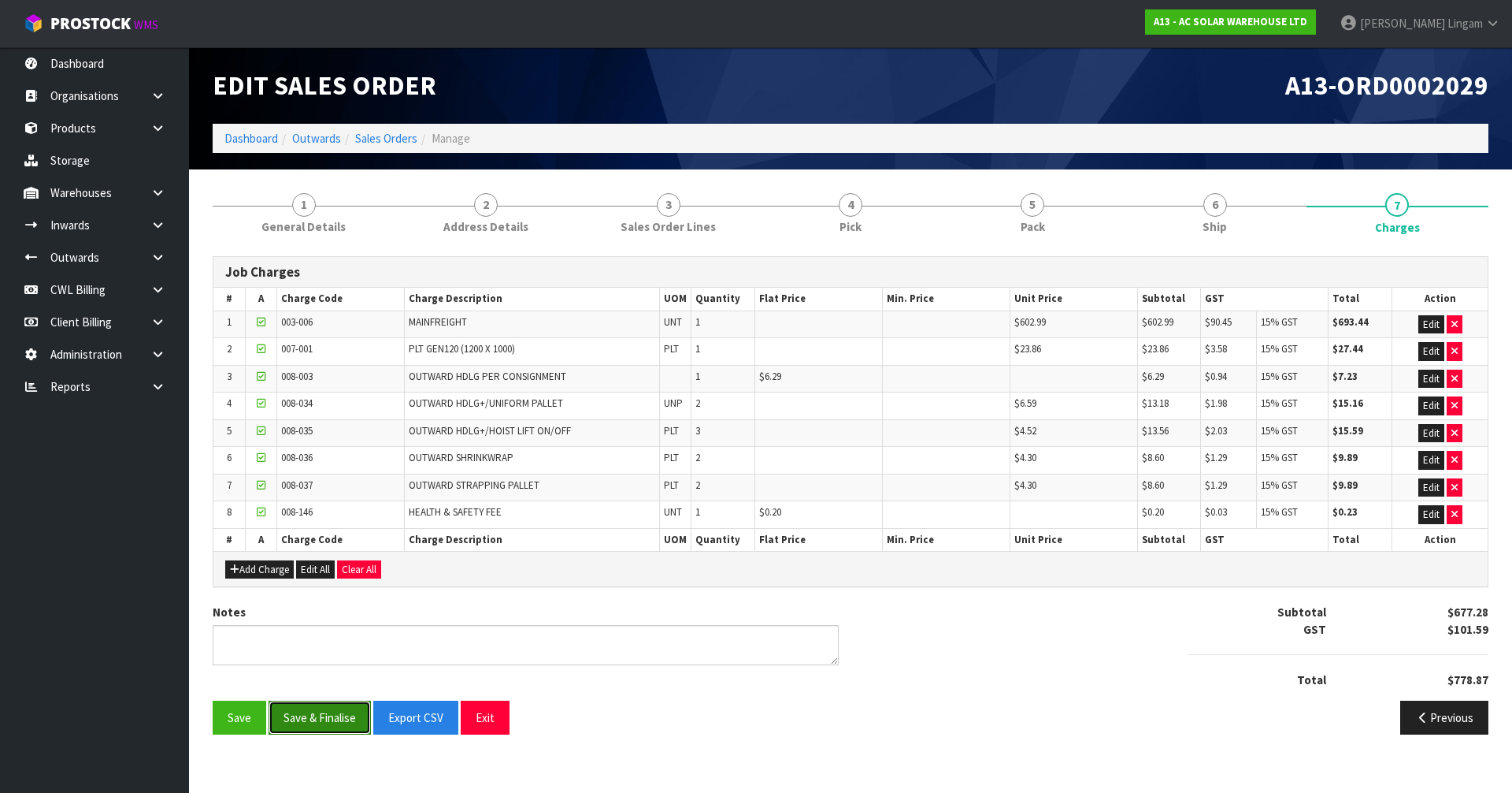
click at [328, 718] on button "Save & Finalise" at bounding box center [319, 717] width 103 height 34
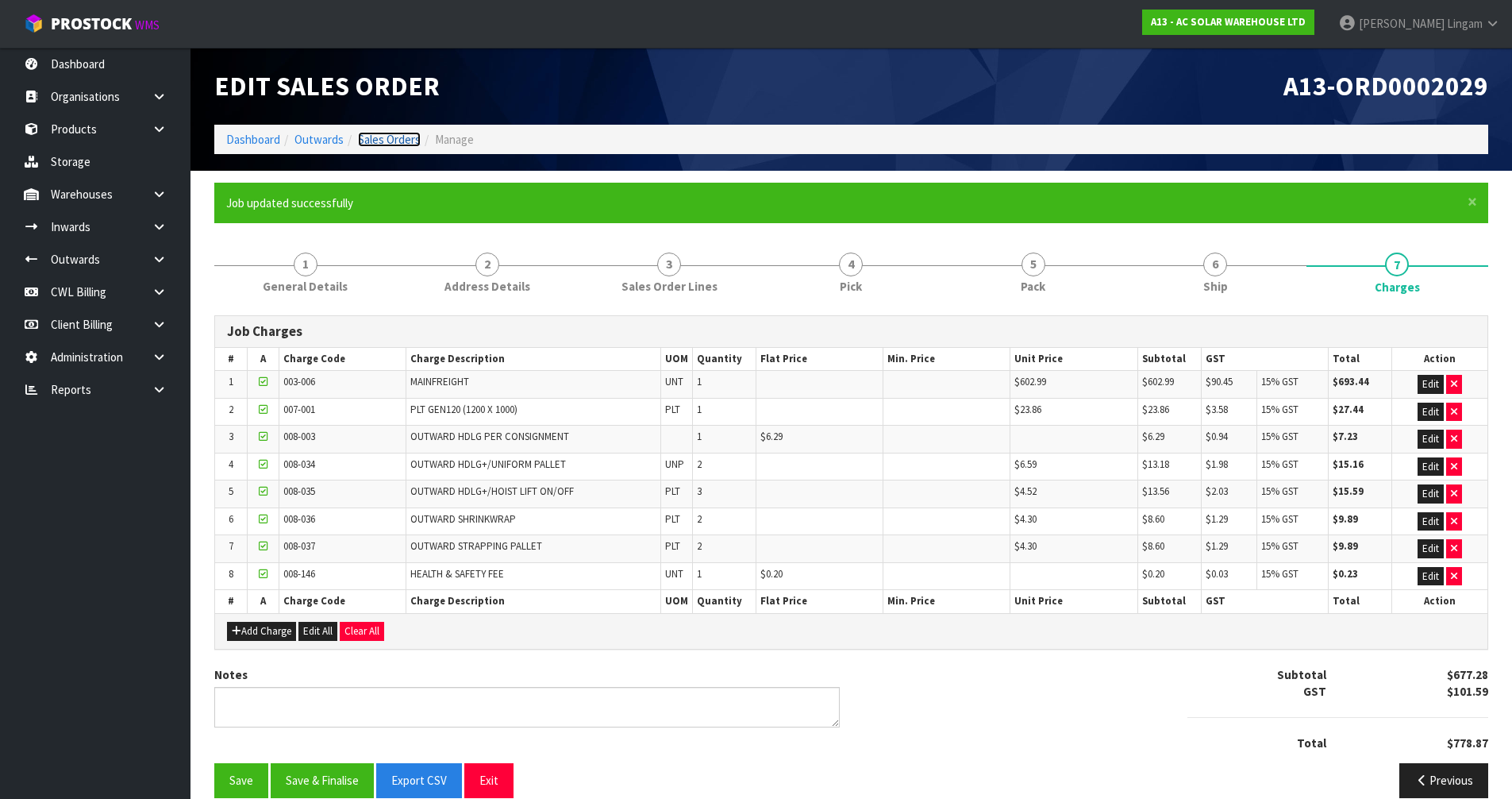
click at [395, 138] on link "Sales Orders" at bounding box center [389, 139] width 63 height 15
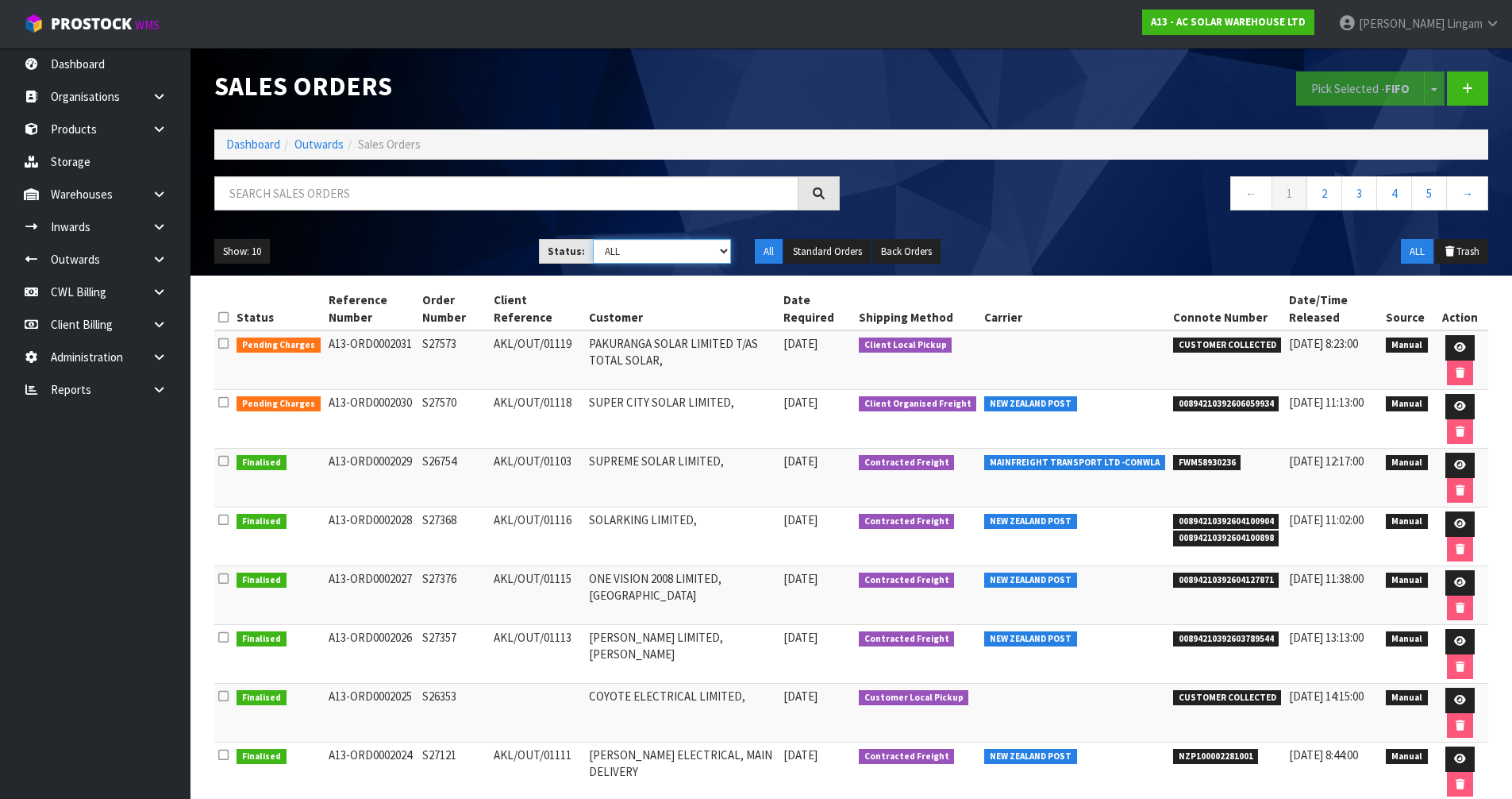
click at [713, 244] on select "Draft Pending Allocated Pending Pick Goods Picked Goods Packed Pending Charges …" at bounding box center [662, 250] width 138 height 24
select select "string:6"
click at [593, 239] on select "Draft Pending Allocated Pending Pick Goods Picked Goods Packed Pending Charges …" at bounding box center [662, 250] width 138 height 24
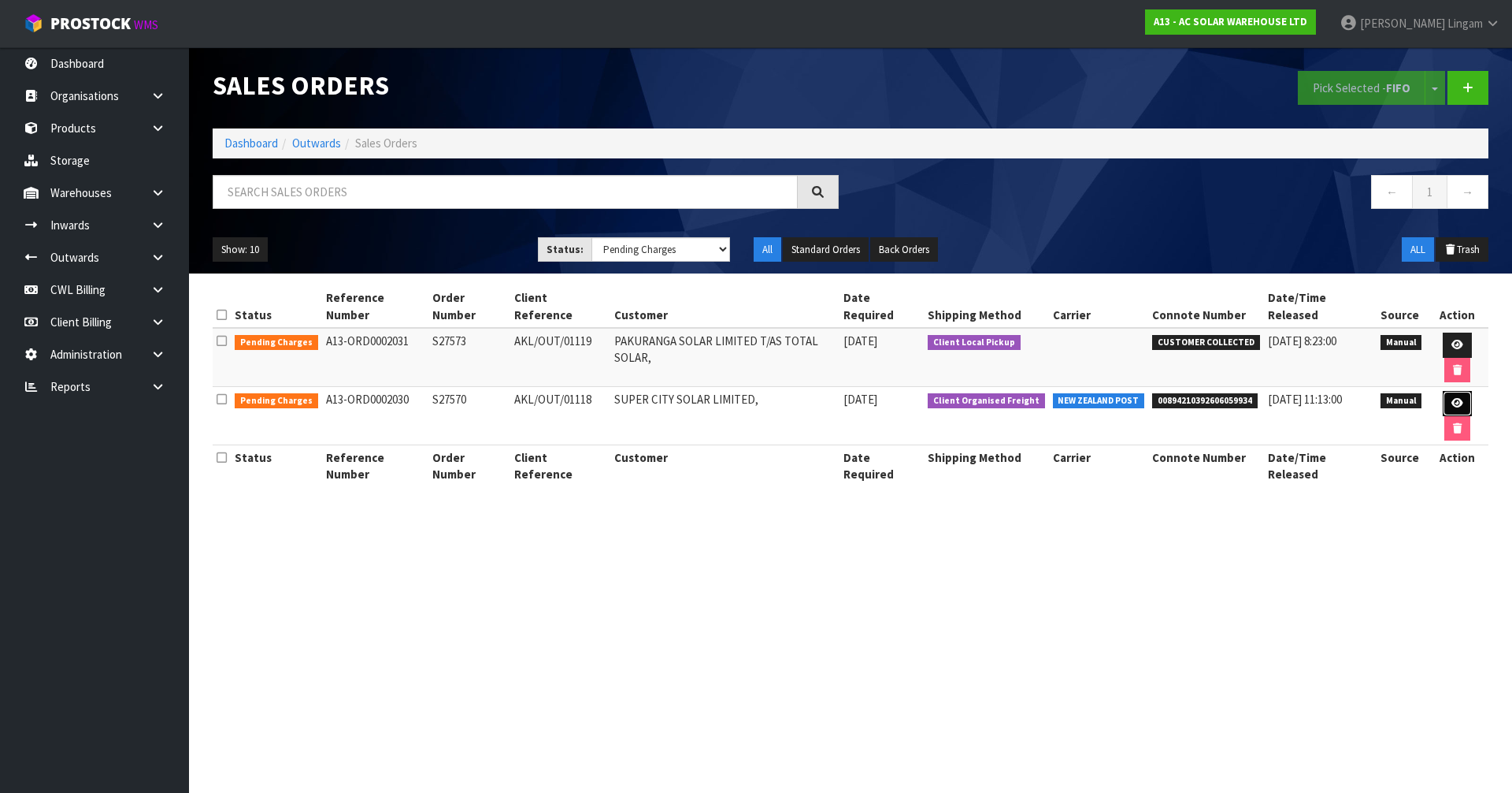
click at [1449, 391] on link at bounding box center [1457, 404] width 29 height 25
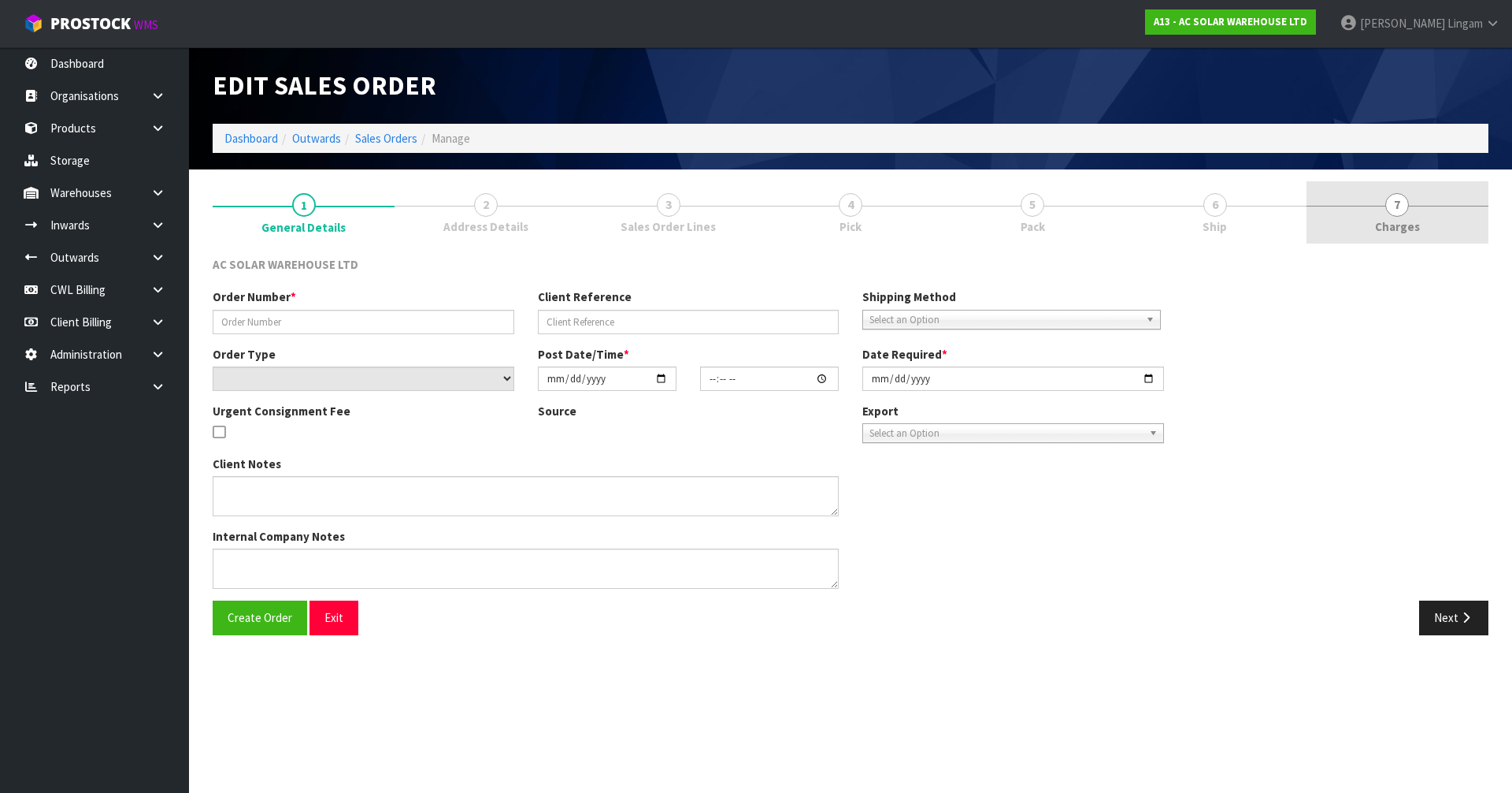
type input "S27570"
type input "AKL/OUT/01118"
select select "number:0"
type input "[DATE]"
type input "15:03:00.000"
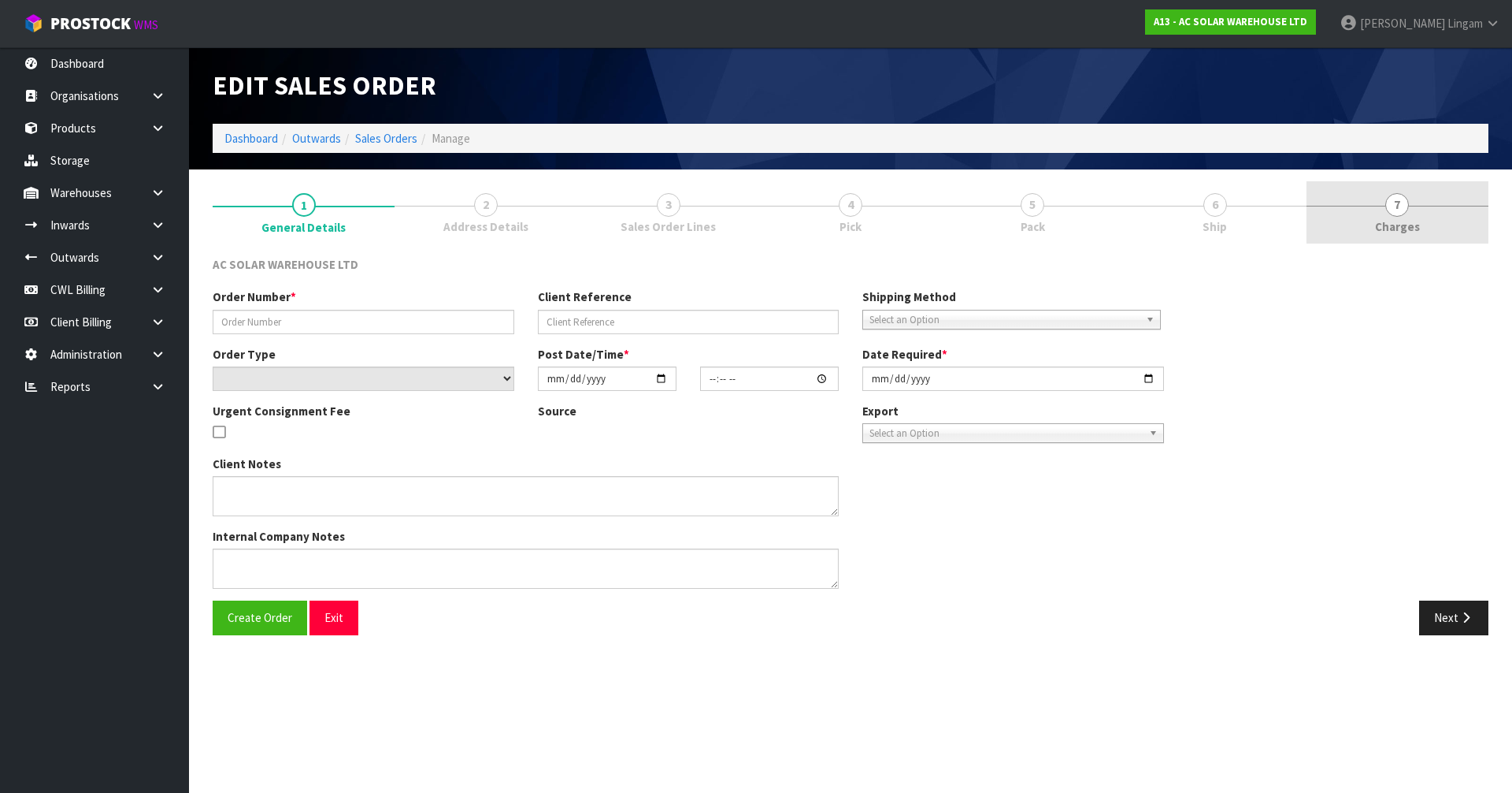
type input "[DATE]"
type textarea "SEND WITH NZ POST"
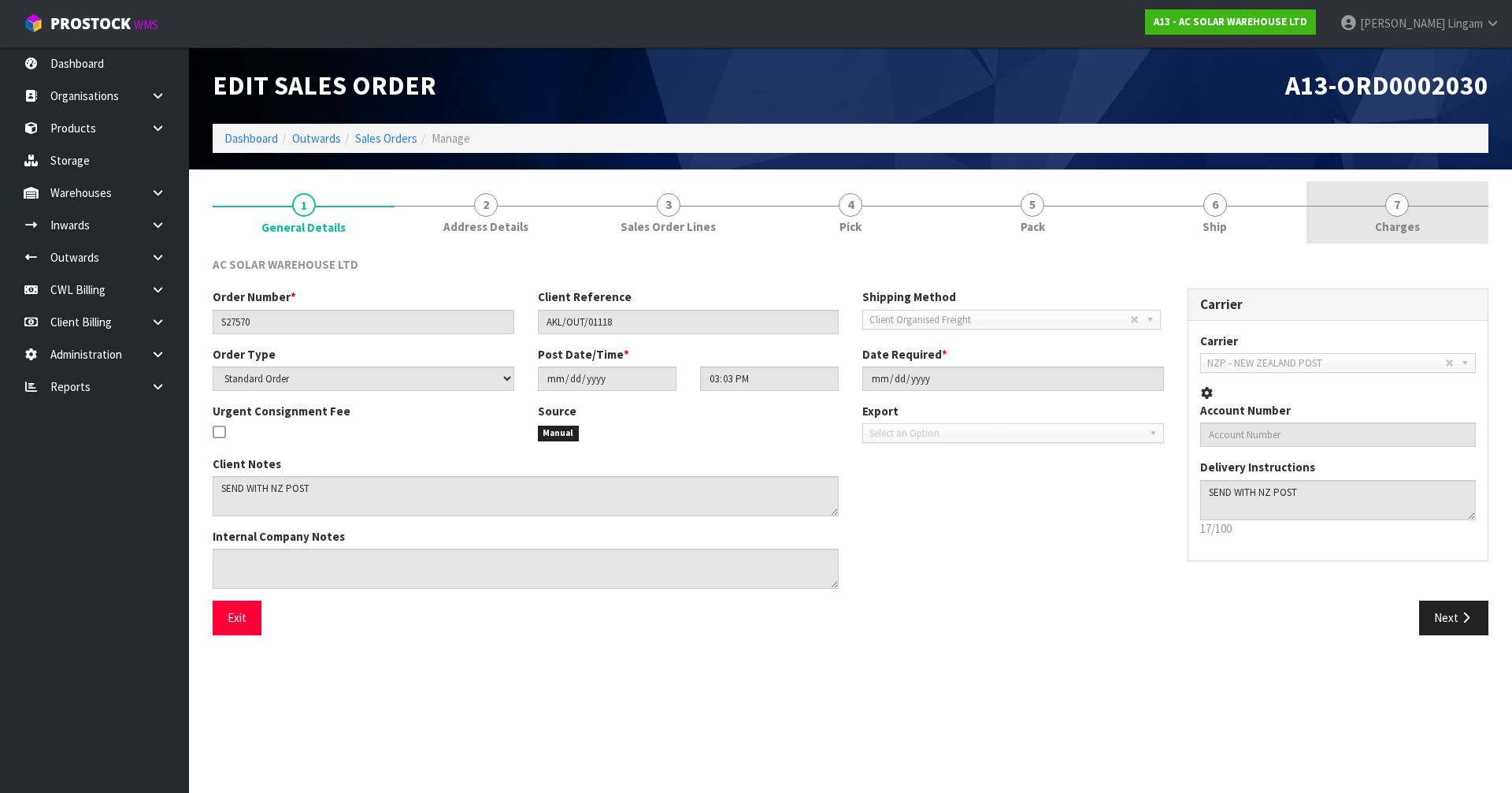
click at [1444, 219] on link "7 [GEOGRAPHIC_DATA]" at bounding box center [1397, 212] width 182 height 63
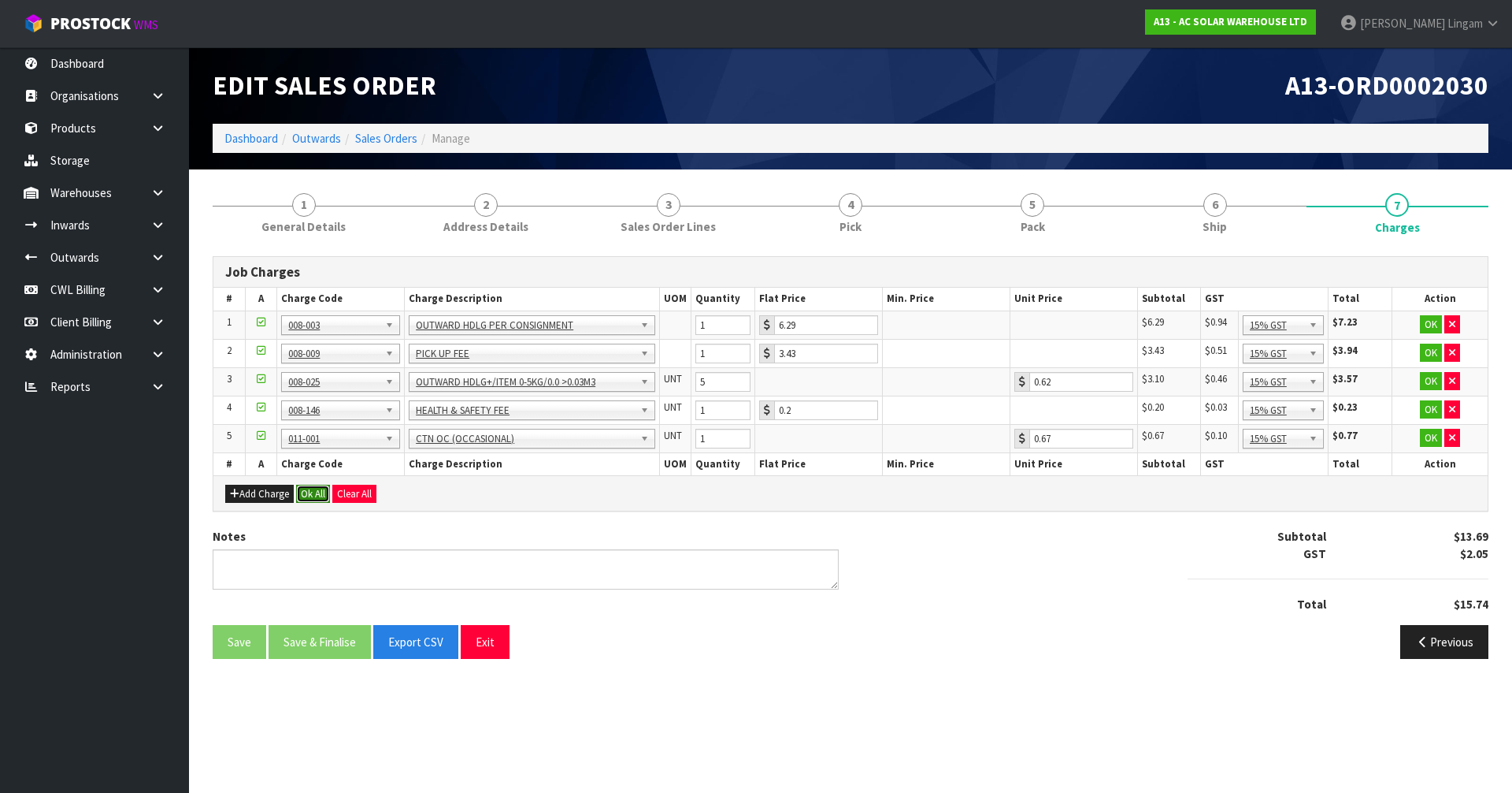
click at [303, 494] on button "Ok All" at bounding box center [313, 494] width 34 height 19
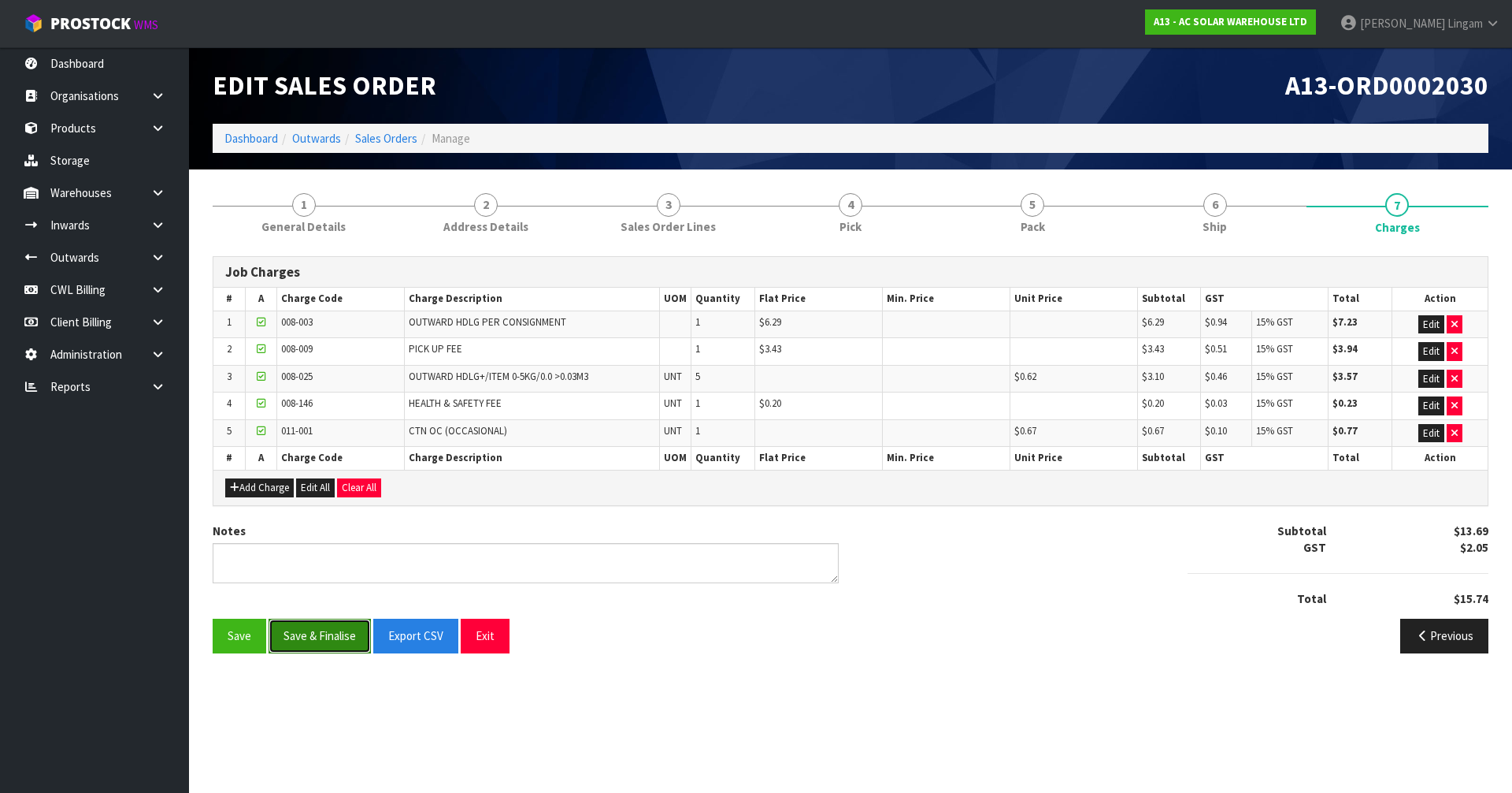
click at [321, 625] on button "Save & Finalise" at bounding box center [319, 635] width 103 height 34
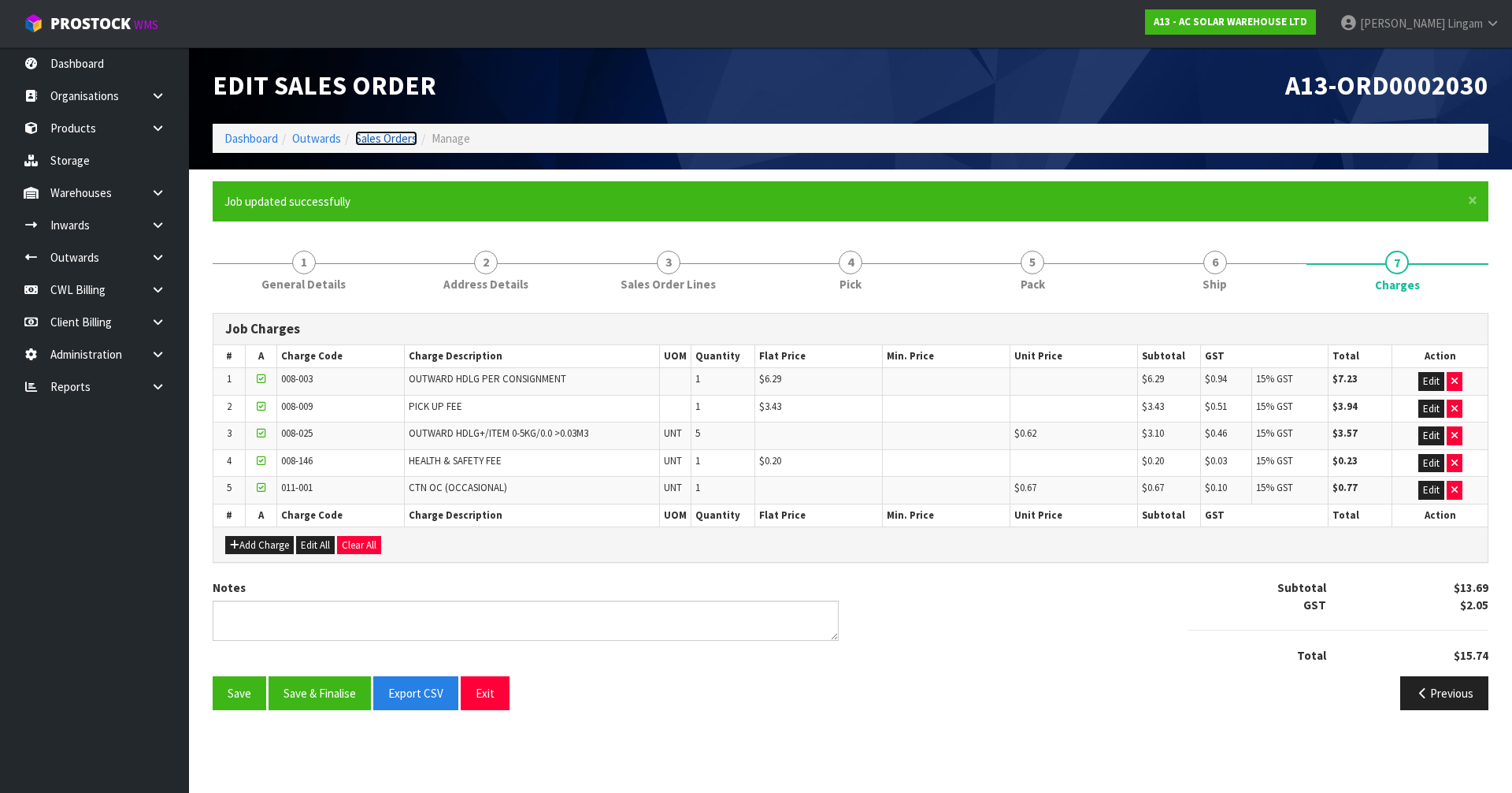
click at [407, 139] on link "Sales Orders" at bounding box center [386, 138] width 63 height 15
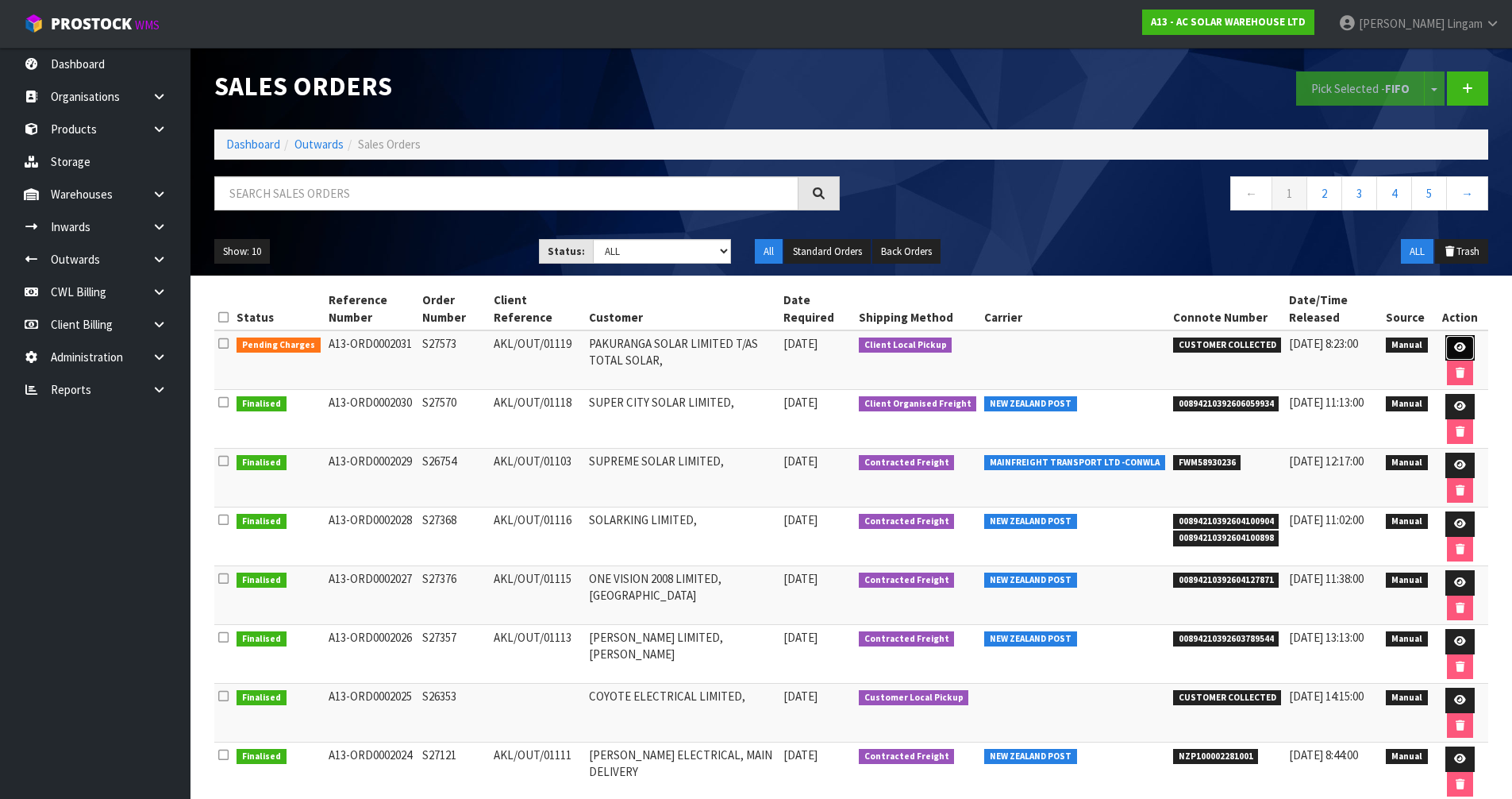
click at [1456, 345] on icon at bounding box center [1460, 347] width 12 height 10
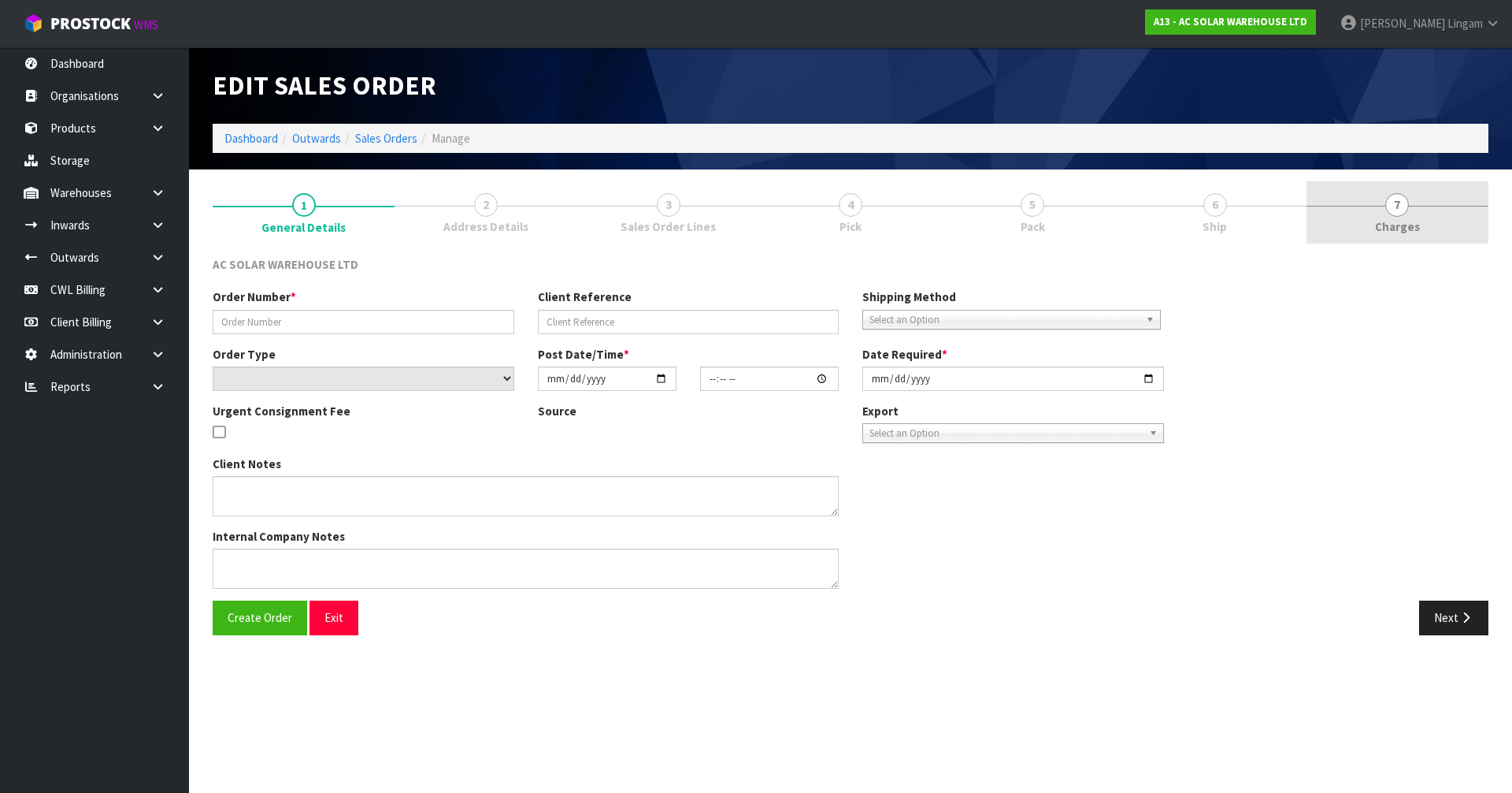
type input "S27573"
type input "AKL/OUT/01119"
select select "number:0"
type input "[DATE]"
type input "15:05:00.000"
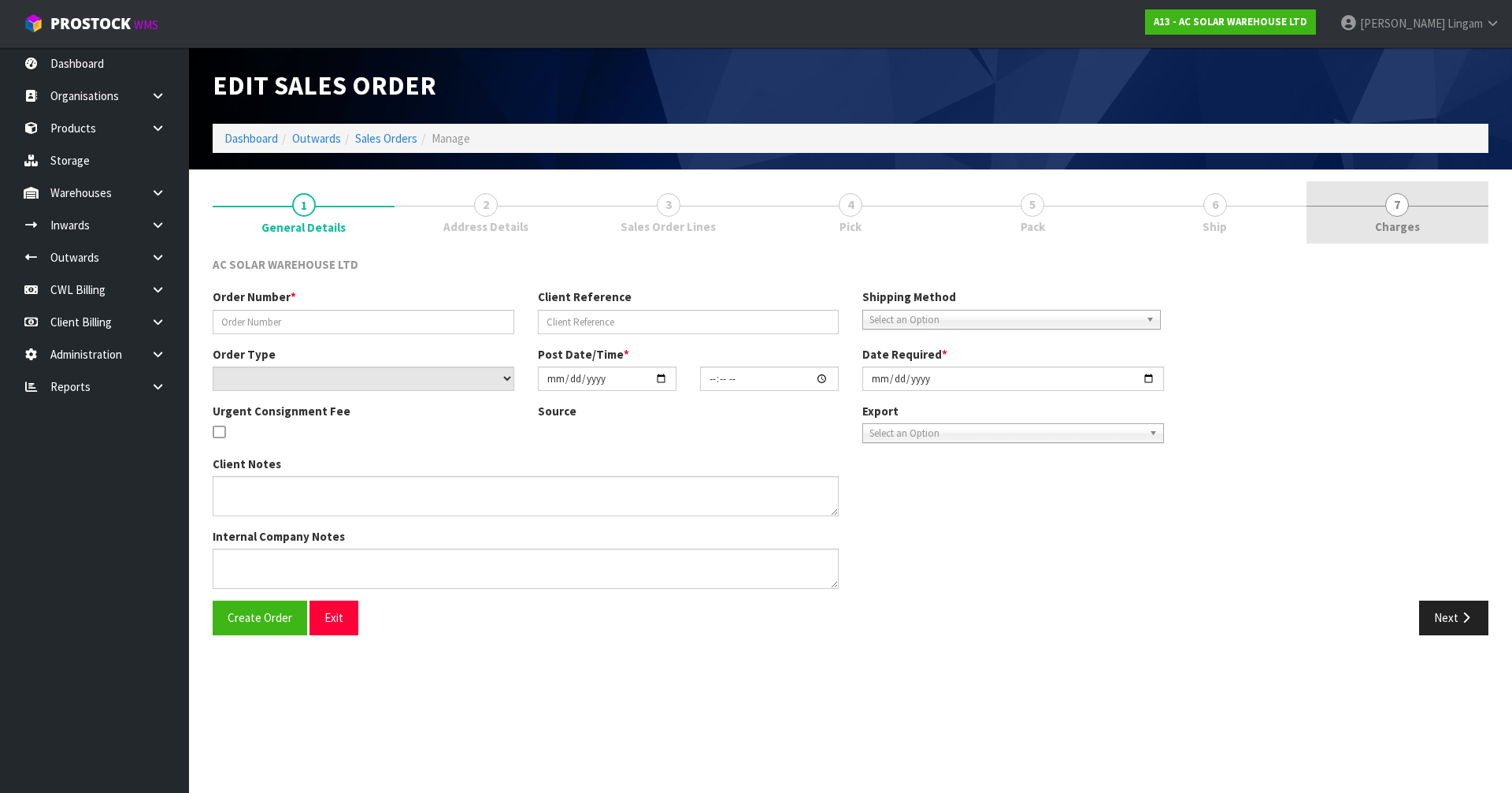
type input "[DATE]"
type textarea "CUSTOMER TO COLLECT @ 8AM ON THURSDAY 2ND OCTOBER -> DOES NOT NEED TO BE PACKED…"
type textarea "URGENT CONSIGNMENT FEE"
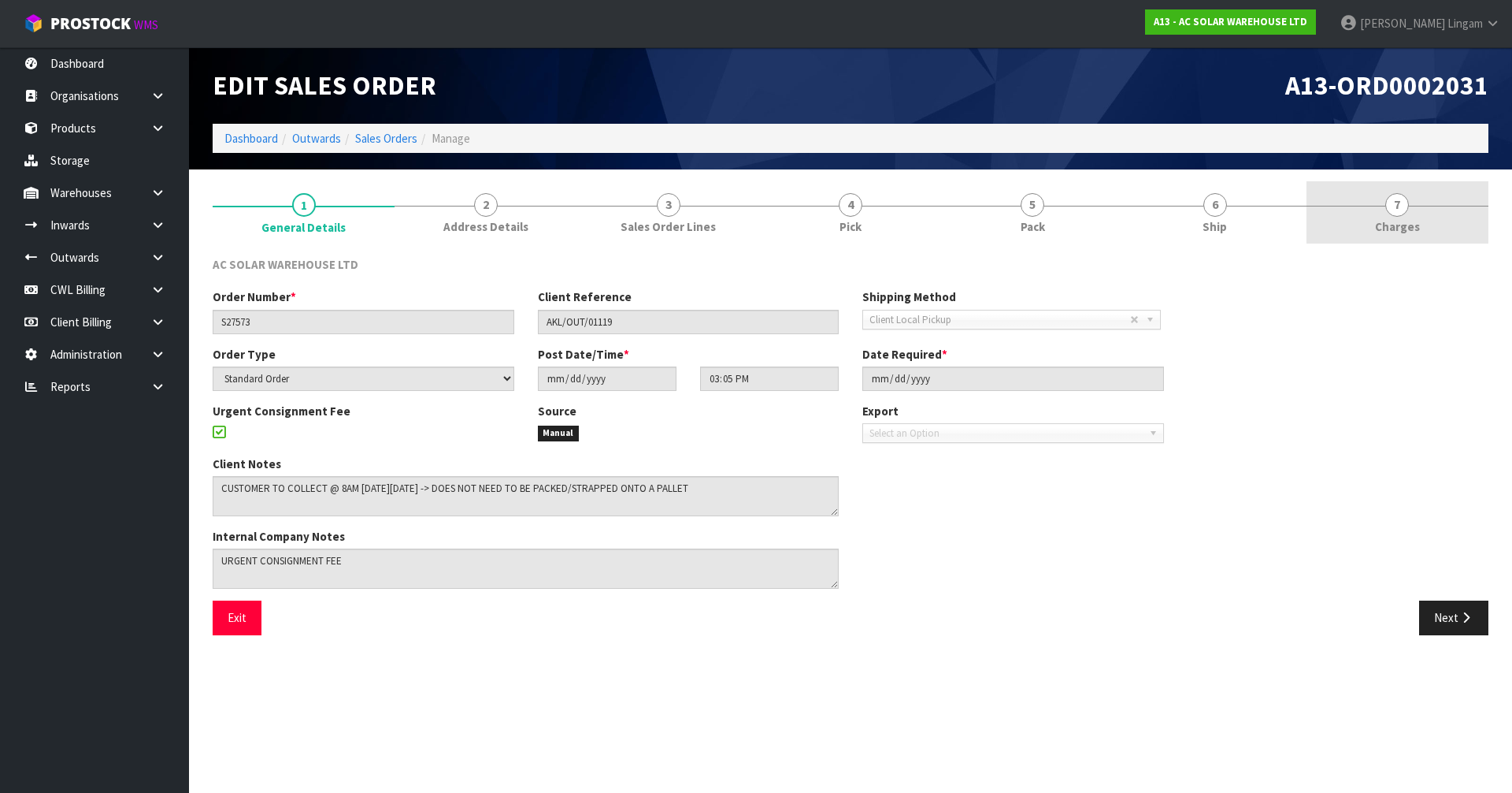
click at [1459, 232] on link "7 [GEOGRAPHIC_DATA]" at bounding box center [1397, 212] width 182 height 63
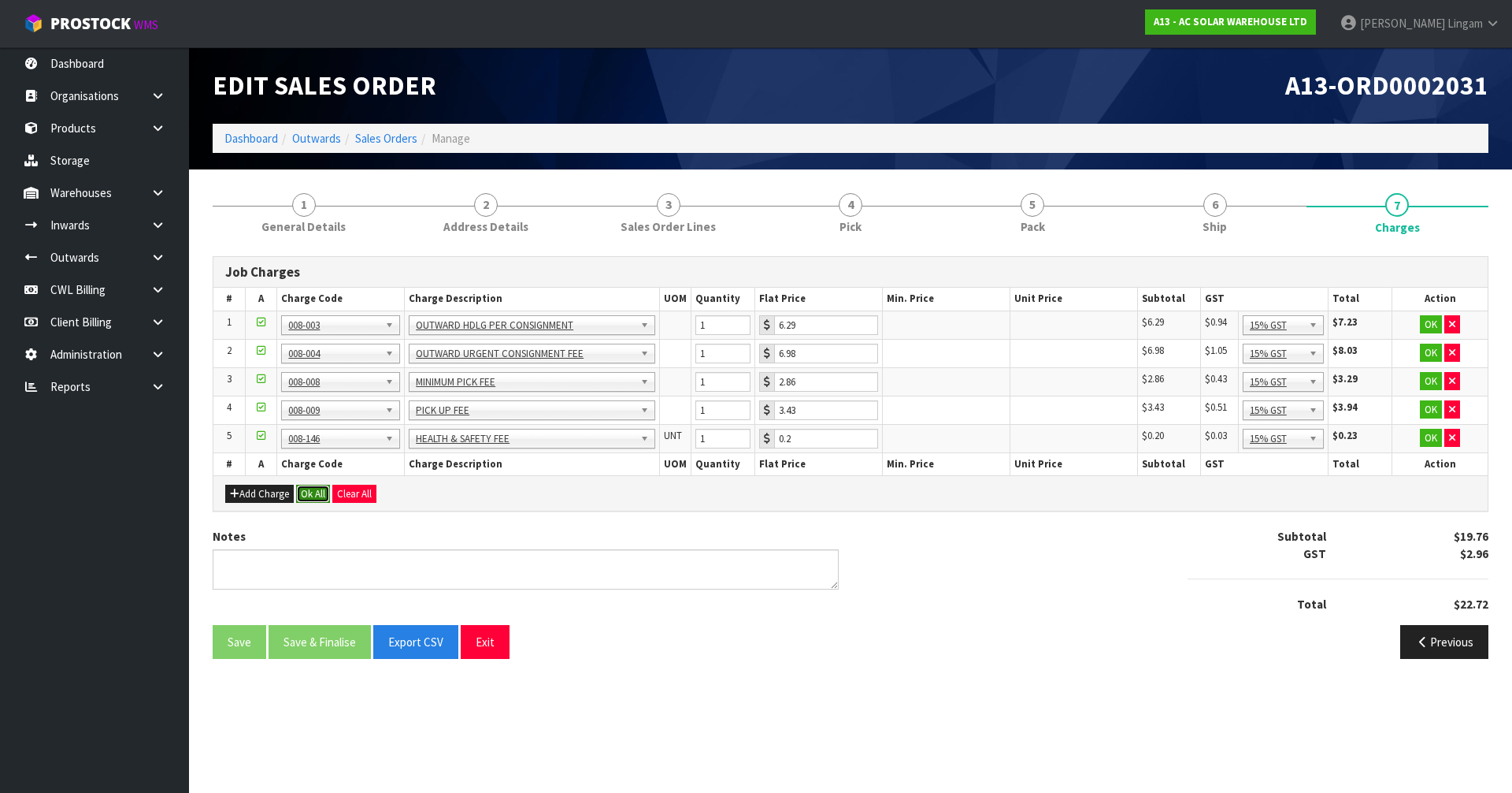
click at [307, 488] on button "Ok All" at bounding box center [313, 494] width 34 height 19
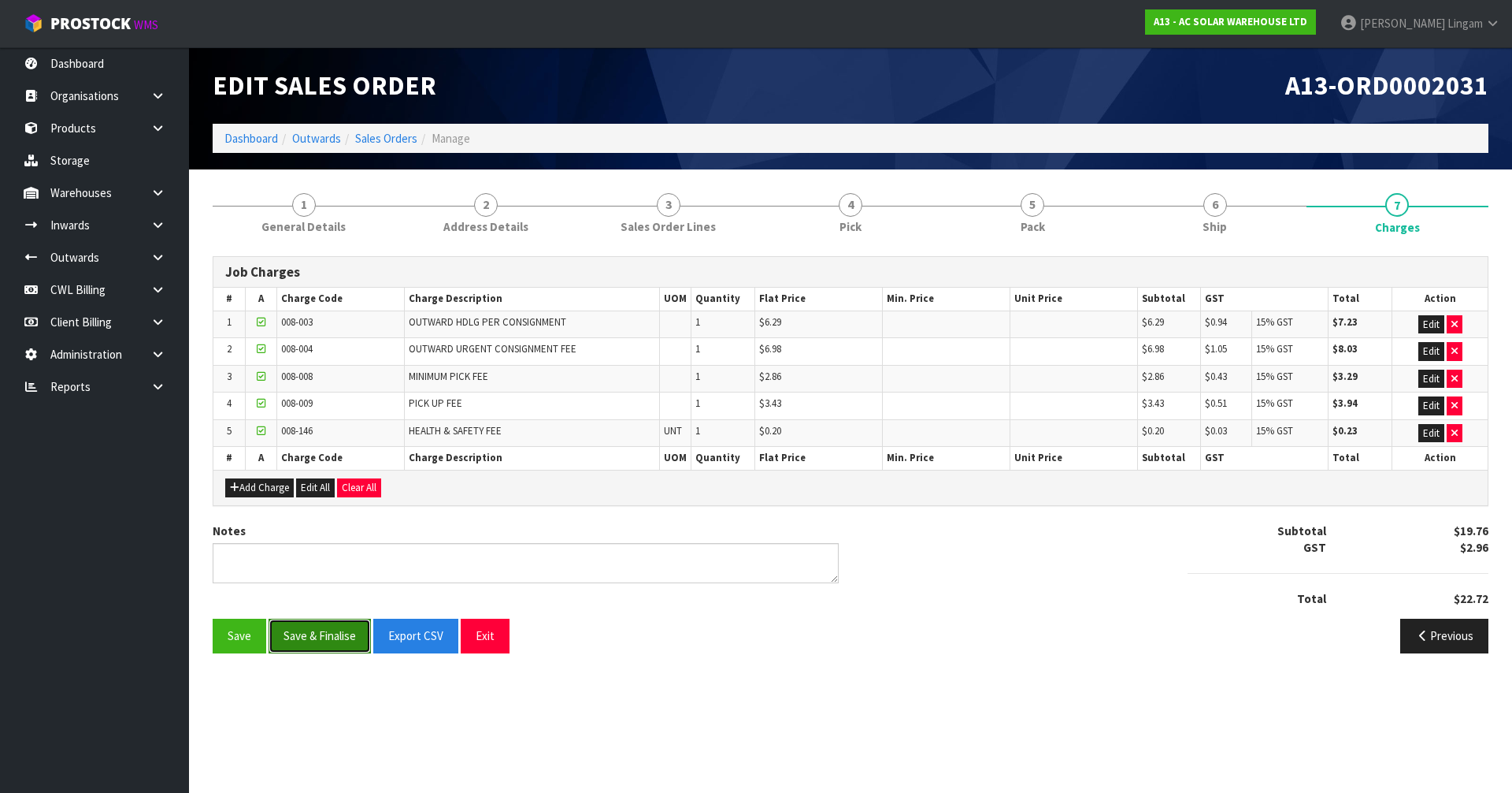
click at [315, 625] on button "Save & Finalise" at bounding box center [319, 635] width 103 height 34
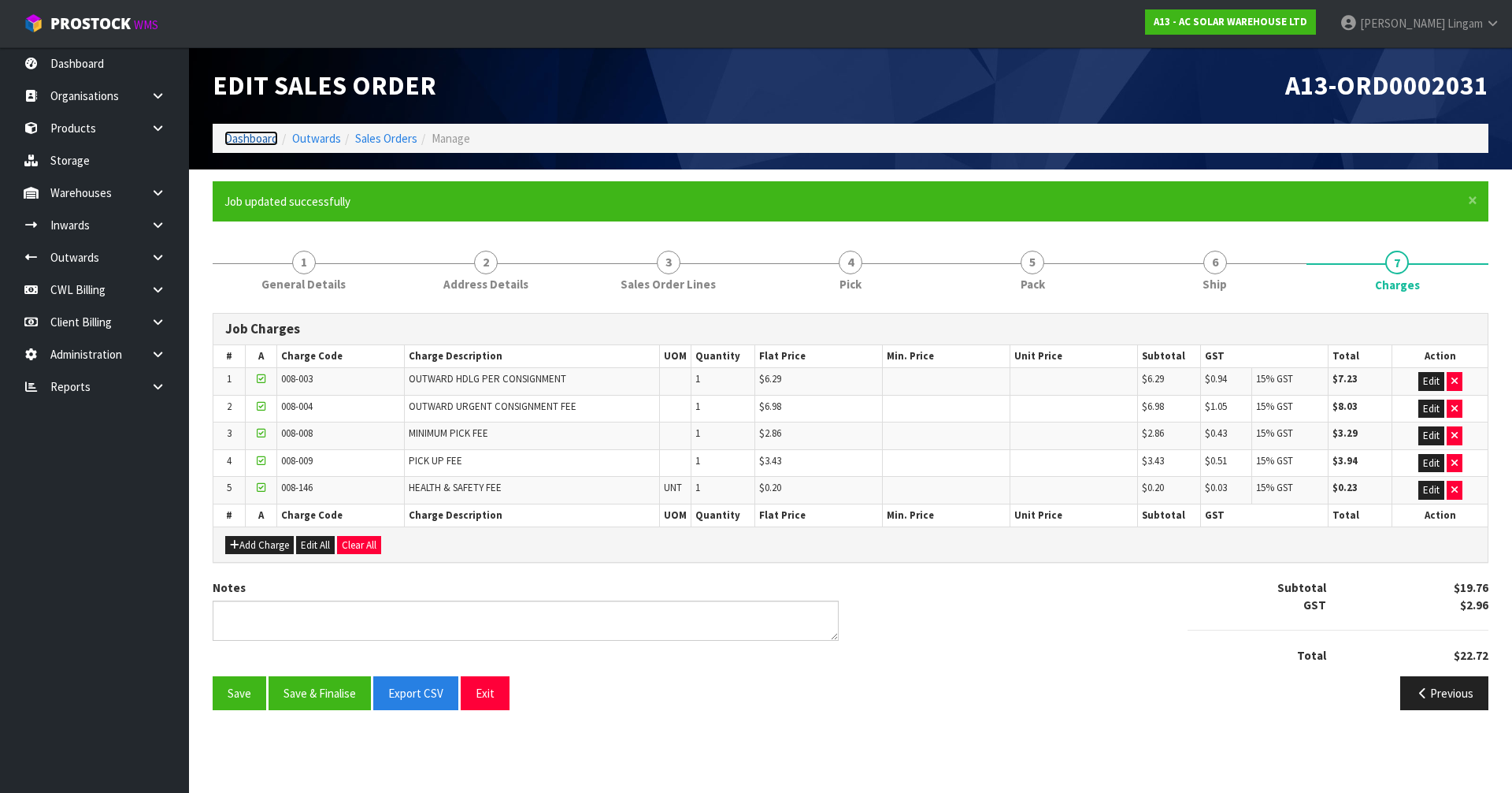
click at [231, 136] on link "Dashboard" at bounding box center [251, 138] width 53 height 15
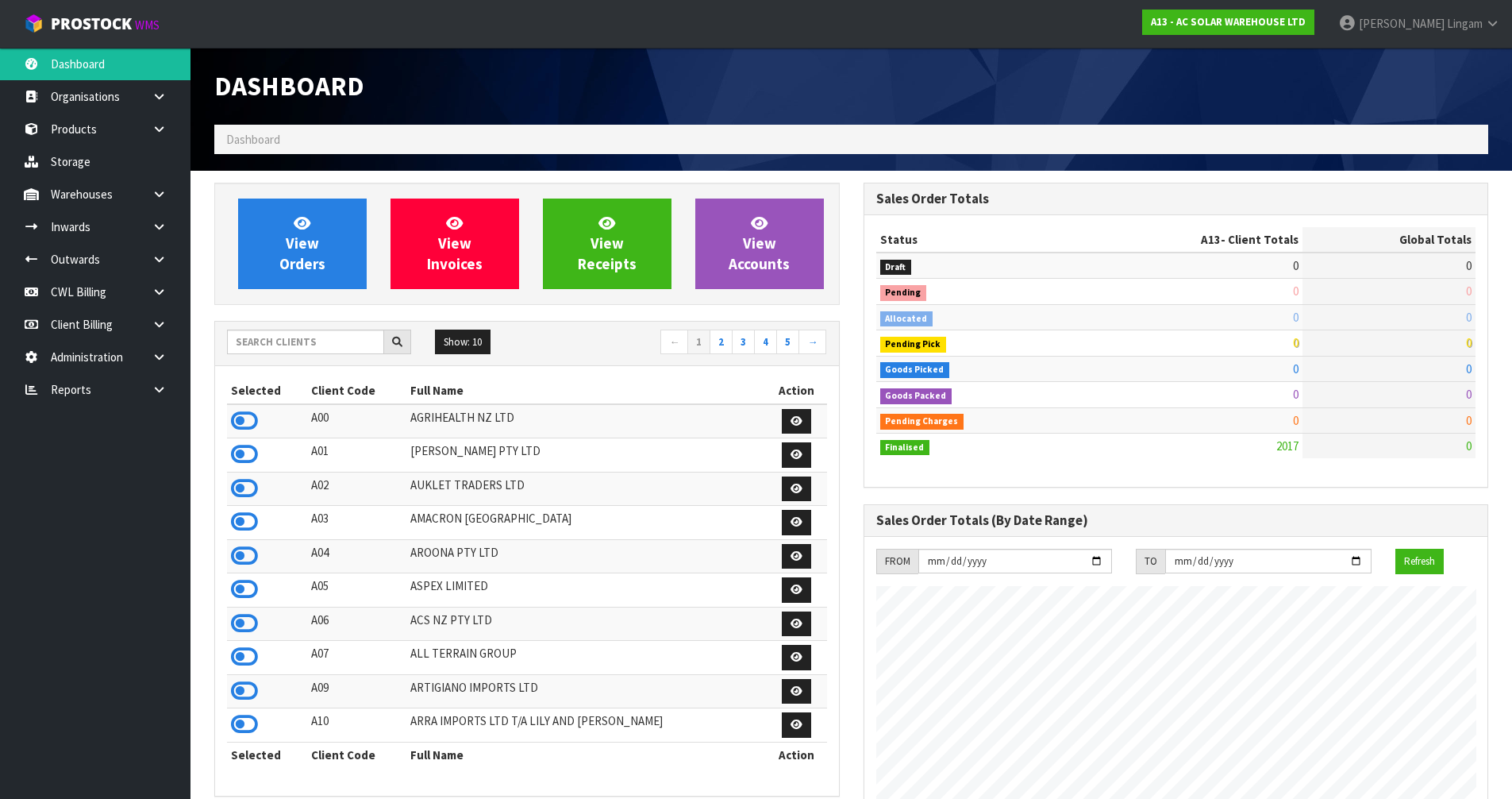
scroll to position [1168, 648]
click at [339, 348] on input "text" at bounding box center [305, 341] width 157 height 24
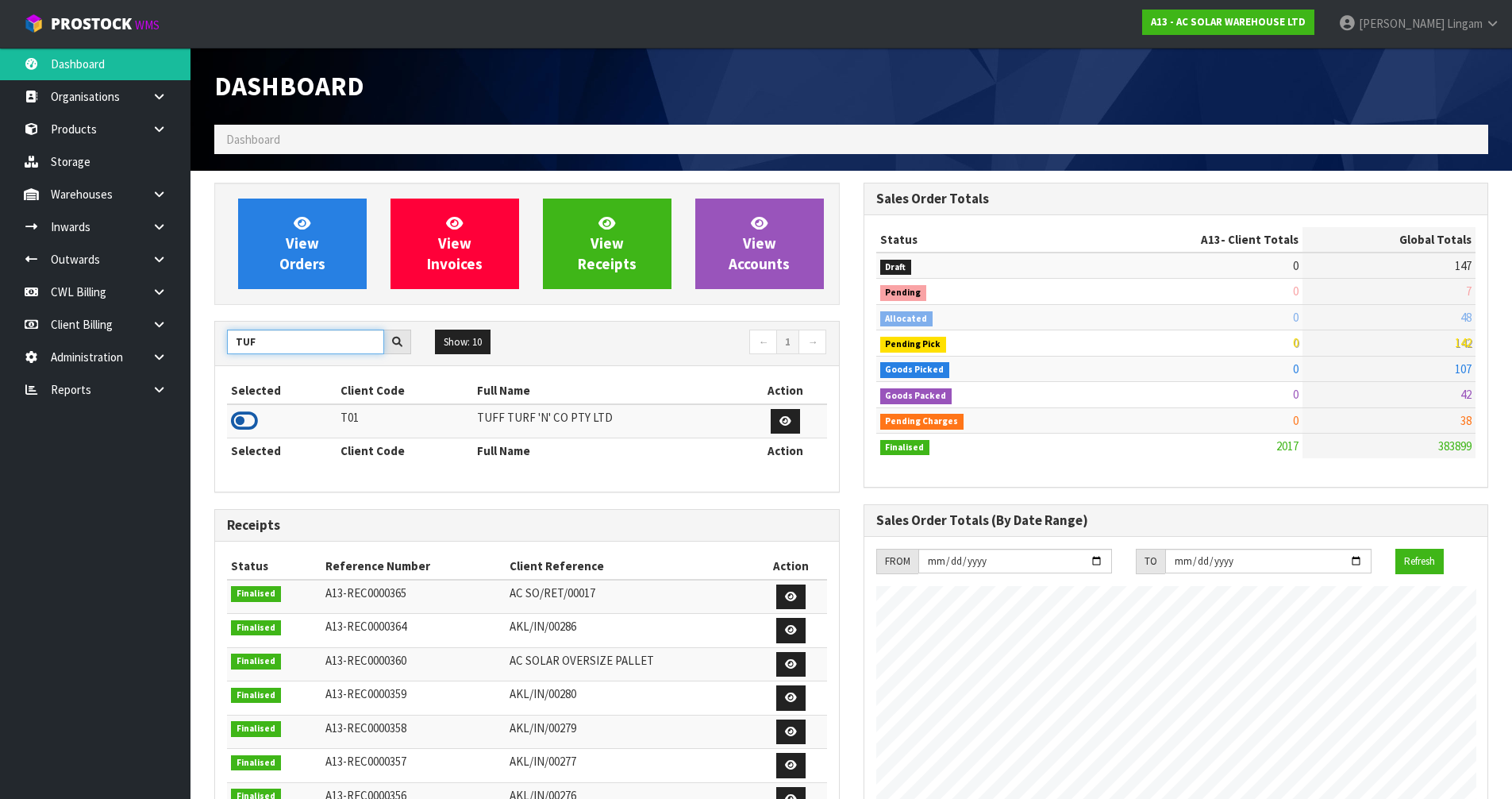
type input "TUF"
drag, startPoint x: 243, startPoint y: 423, endPoint x: 317, endPoint y: 322, distance: 125.2
click at [243, 423] on icon at bounding box center [244, 421] width 27 height 24
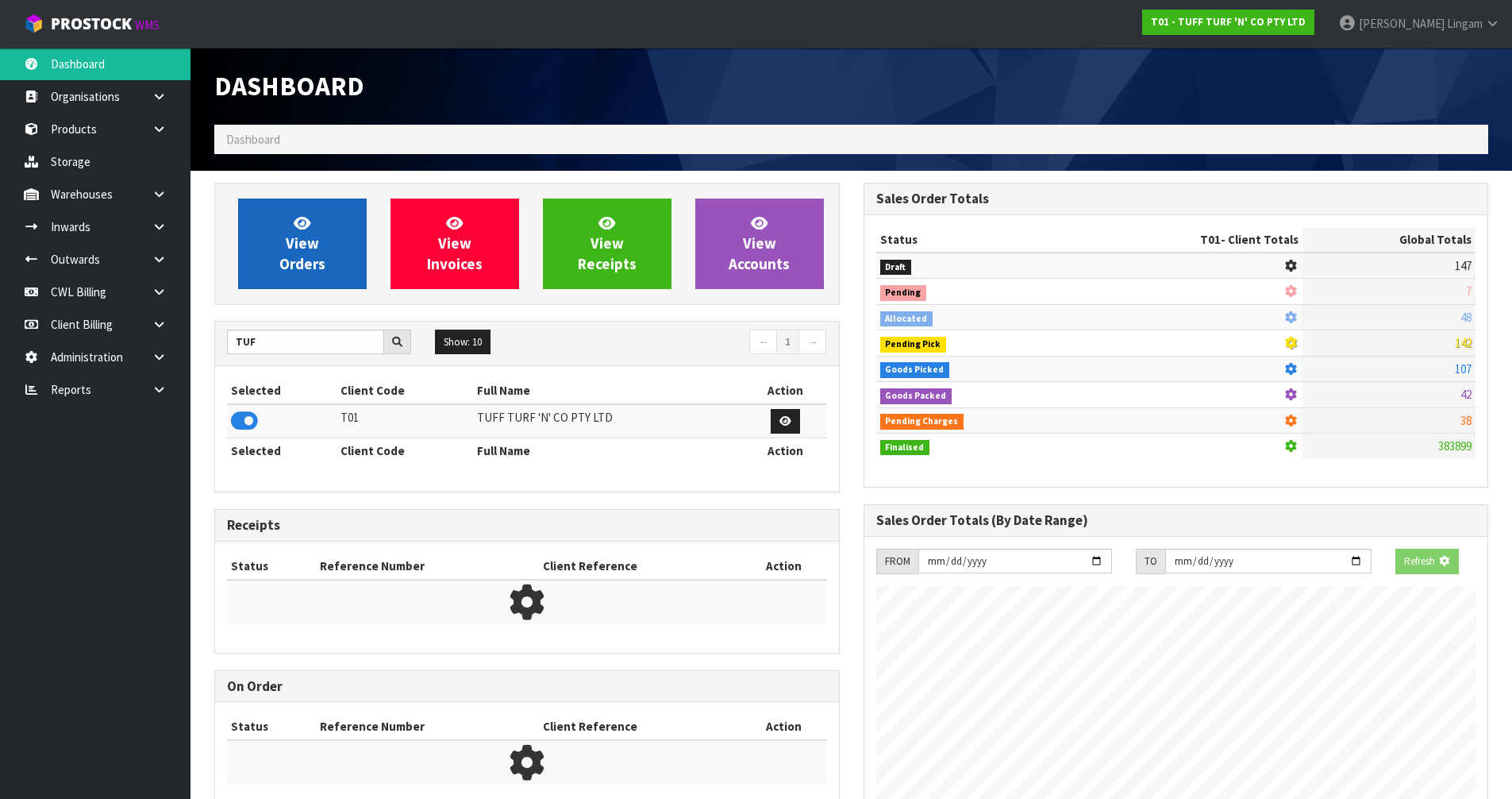
scroll to position [792831, 793013]
click at [310, 266] on span "View Orders" at bounding box center [302, 243] width 46 height 60
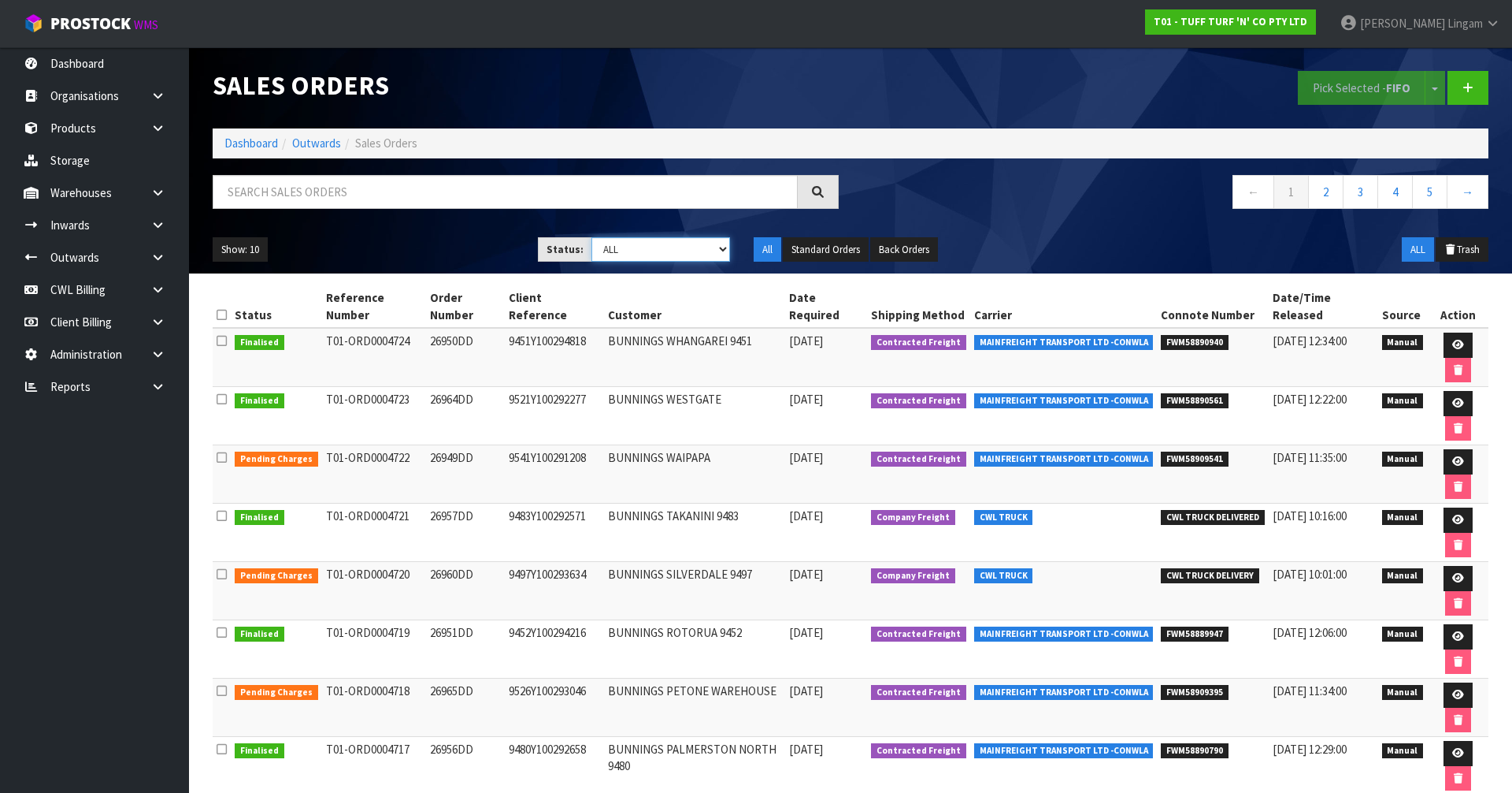
click at [703, 250] on select "Draft Pending Allocated Pending Pick Goods Picked Goods Packed Pending Charges …" at bounding box center [661, 248] width 139 height 24
select select "string:6"
click at [592, 237] on select "Draft Pending Allocated Pending Pick Goods Picked Goods Packed Pending Charges …" at bounding box center [661, 248] width 139 height 24
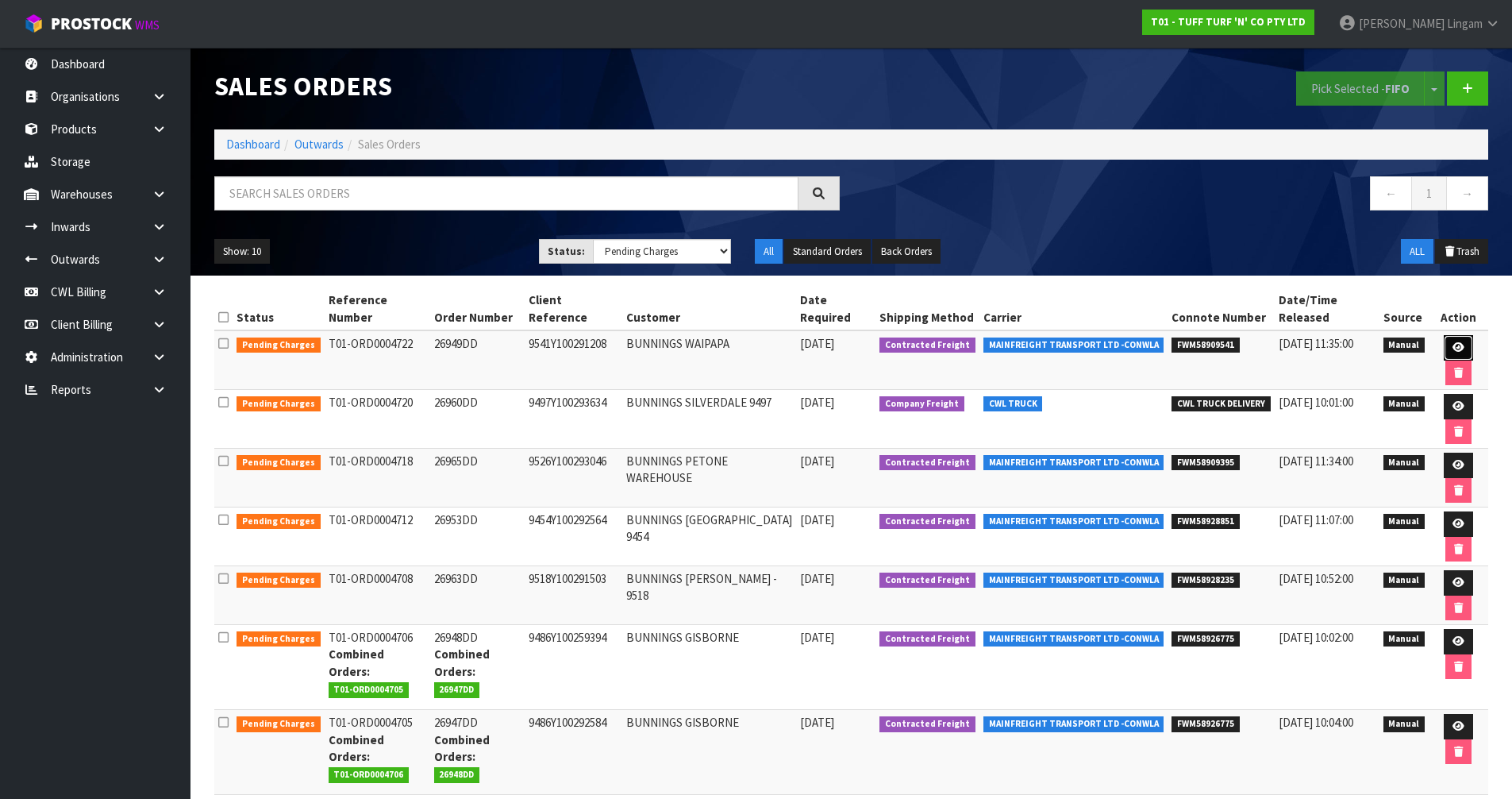
click at [1457, 345] on icon at bounding box center [1458, 347] width 12 height 10
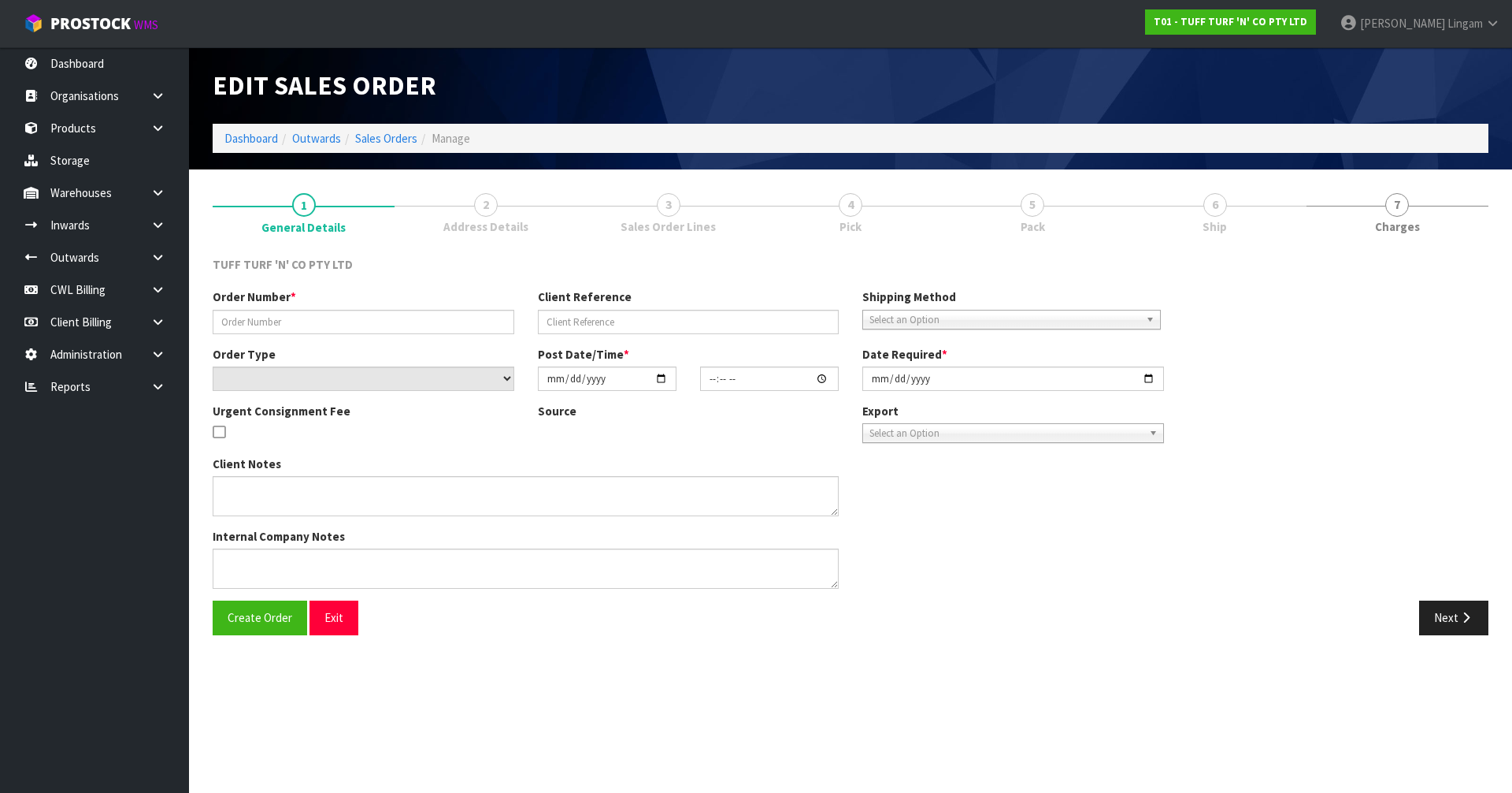
type input "26949DD"
type input "9541Y100291208"
select select "number:0"
type input "[DATE]"
type input "15:01:00.000"
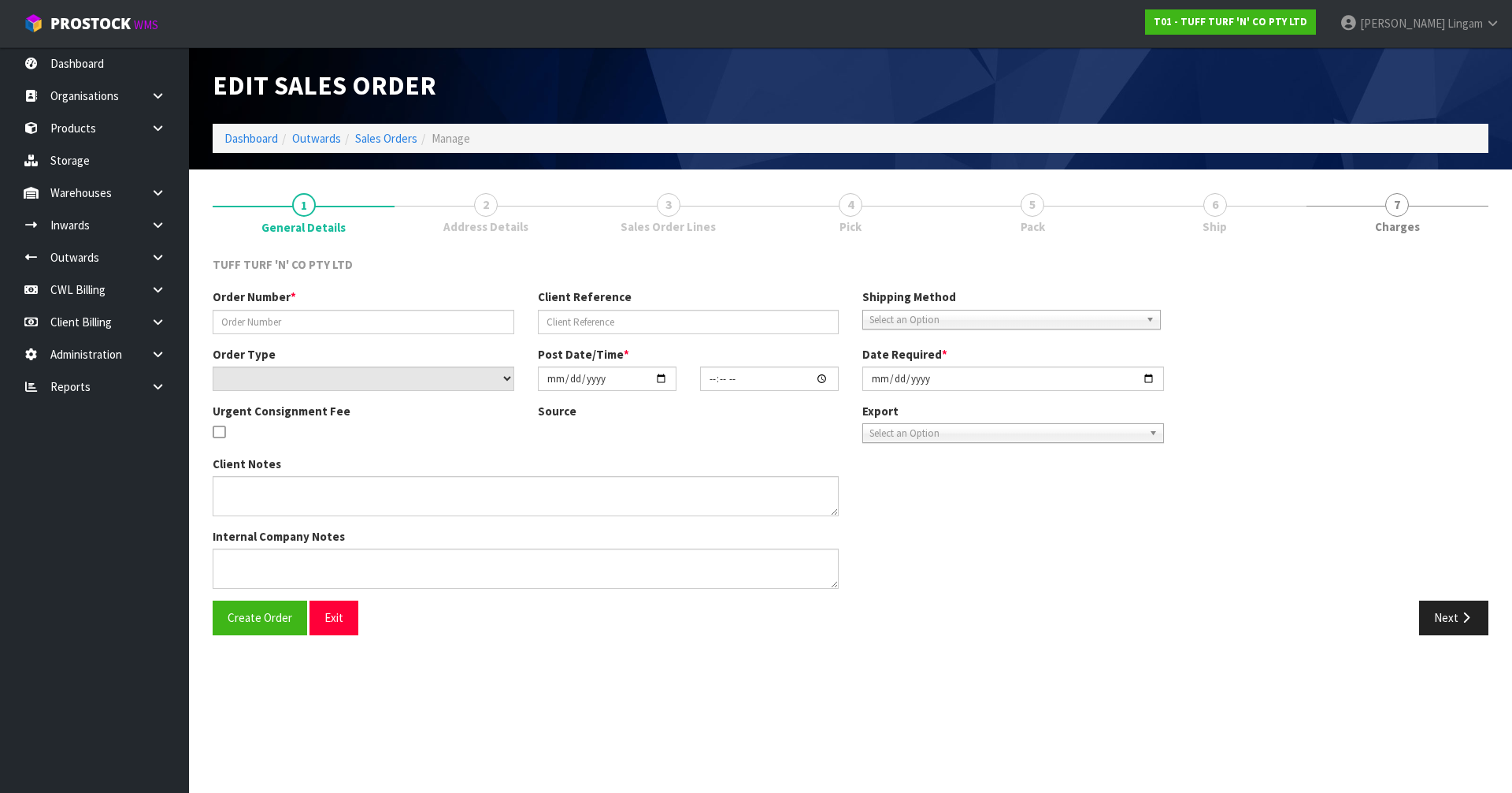
type input "[DATE]"
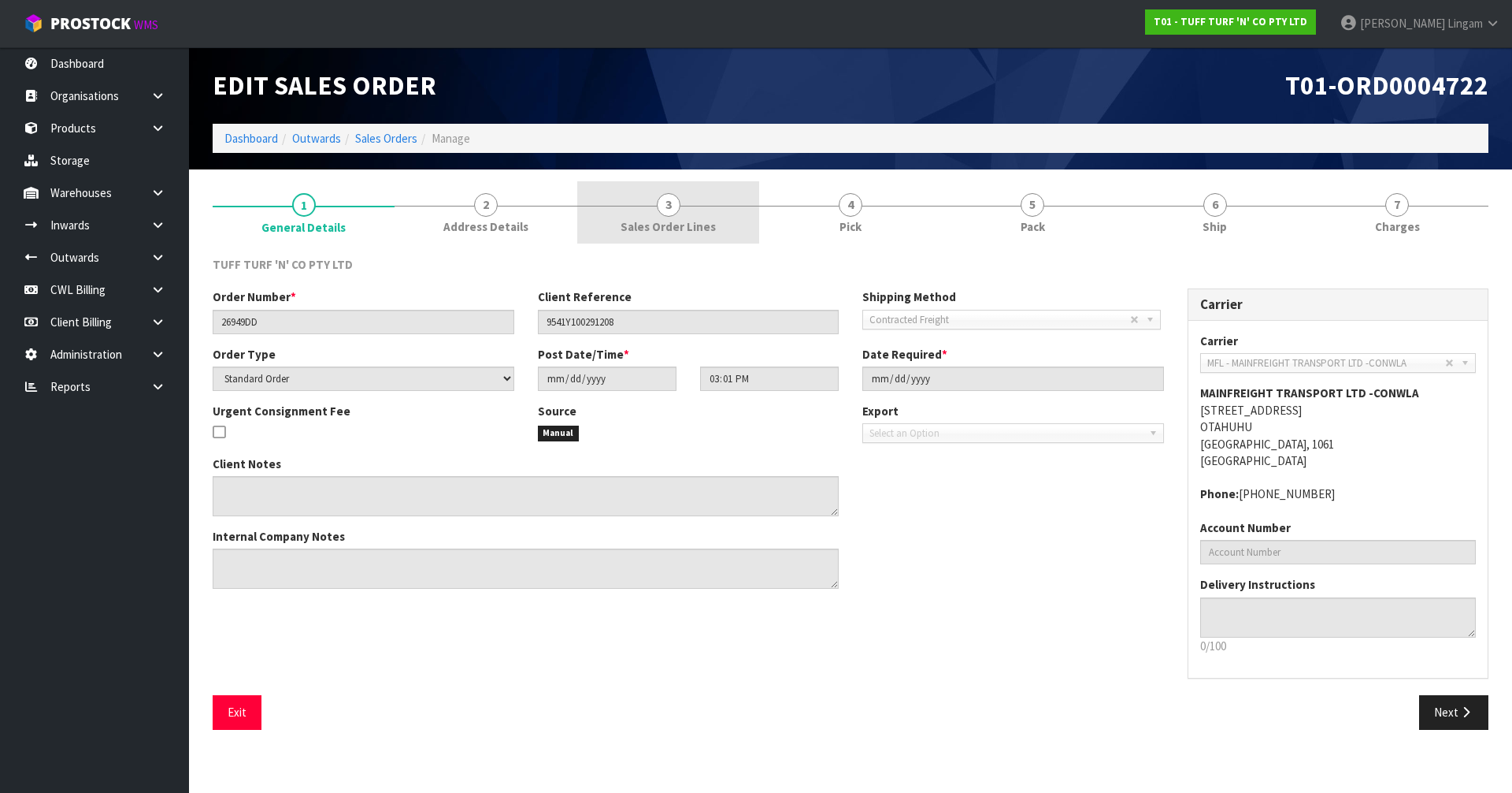
click at [700, 230] on span "Sales Order Lines" at bounding box center [668, 227] width 95 height 17
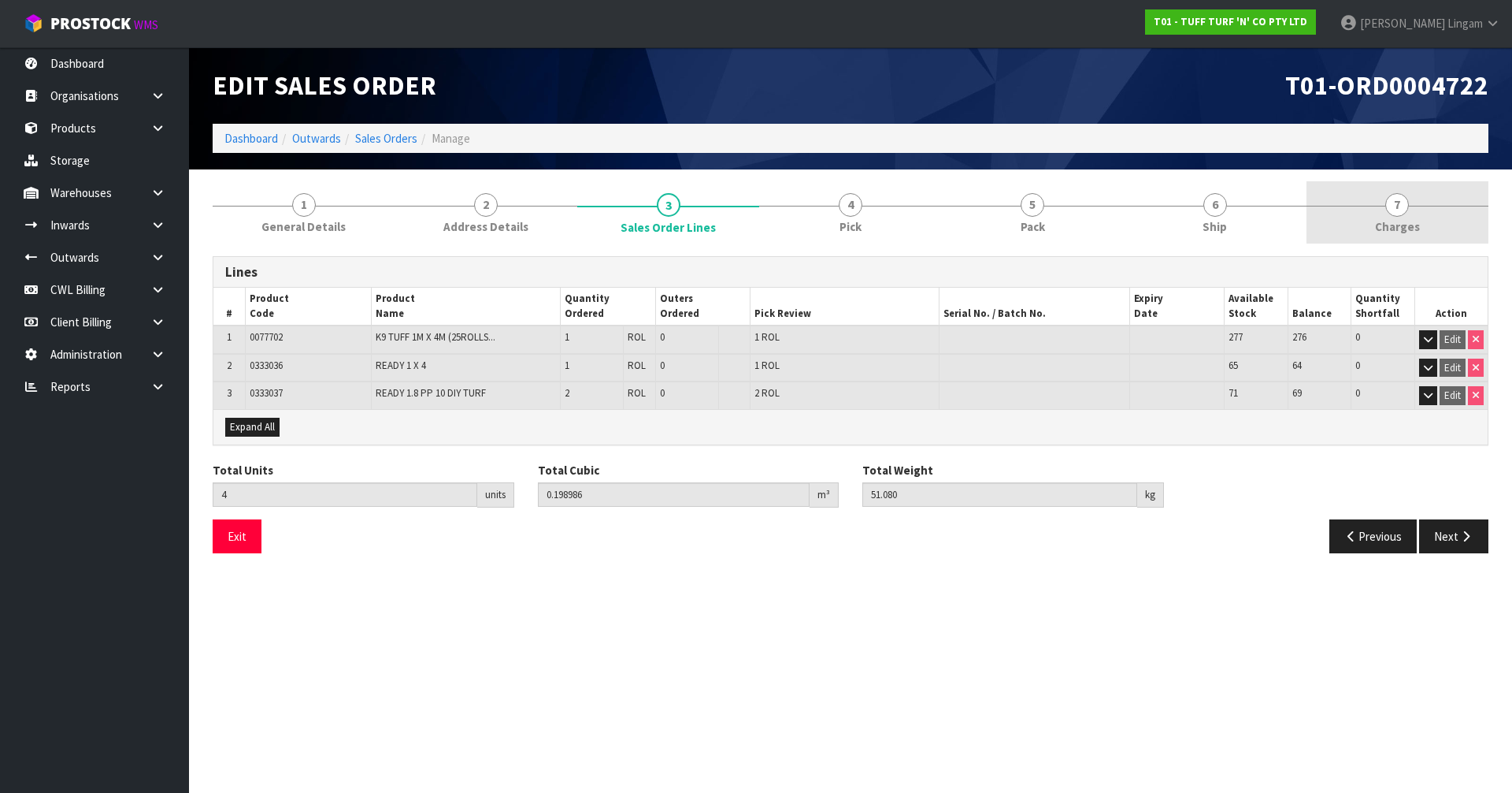
click at [1420, 222] on link "7 [GEOGRAPHIC_DATA]" at bounding box center [1397, 212] width 182 height 63
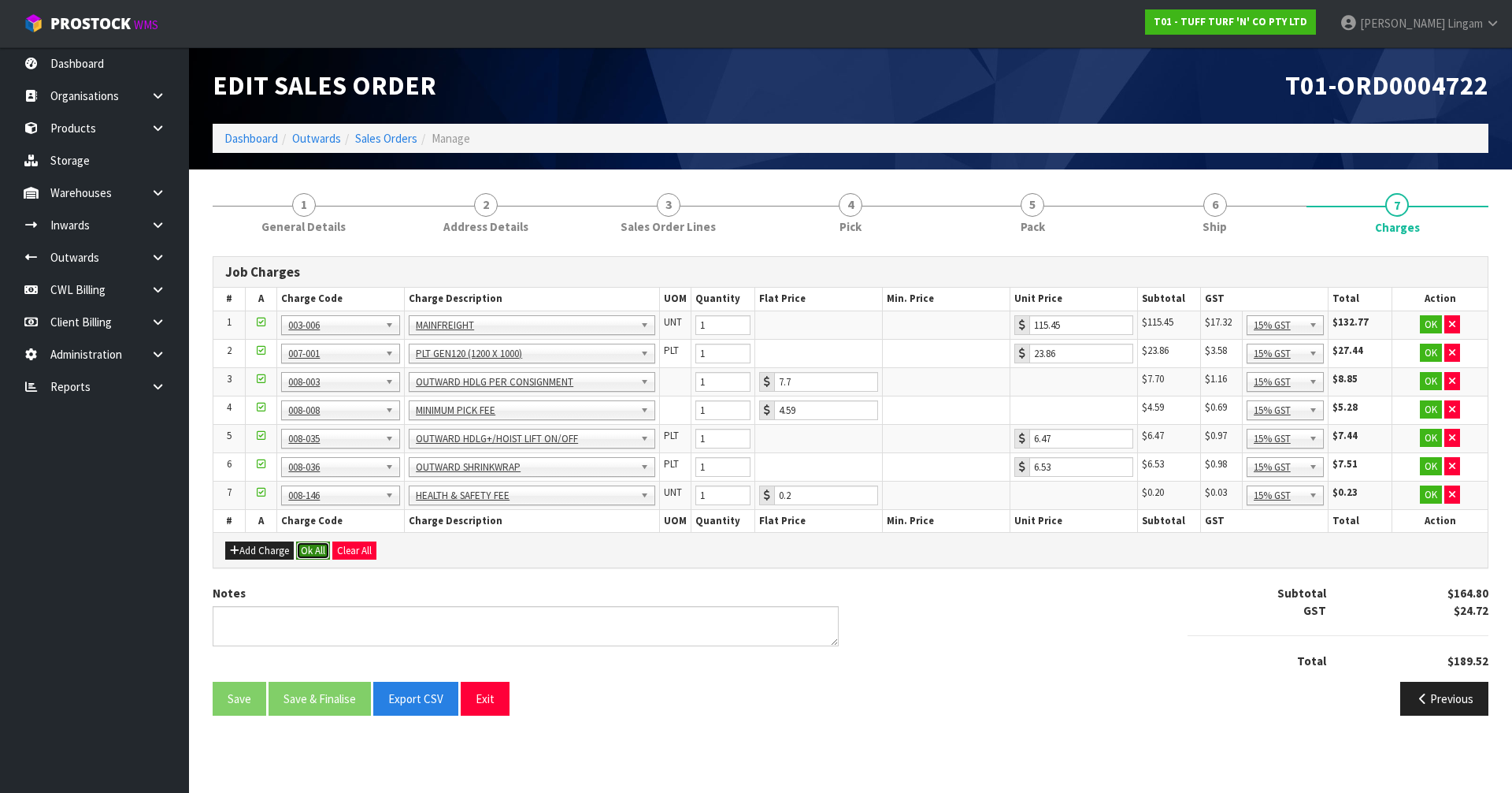
click at [303, 550] on button "Ok All" at bounding box center [313, 550] width 34 height 19
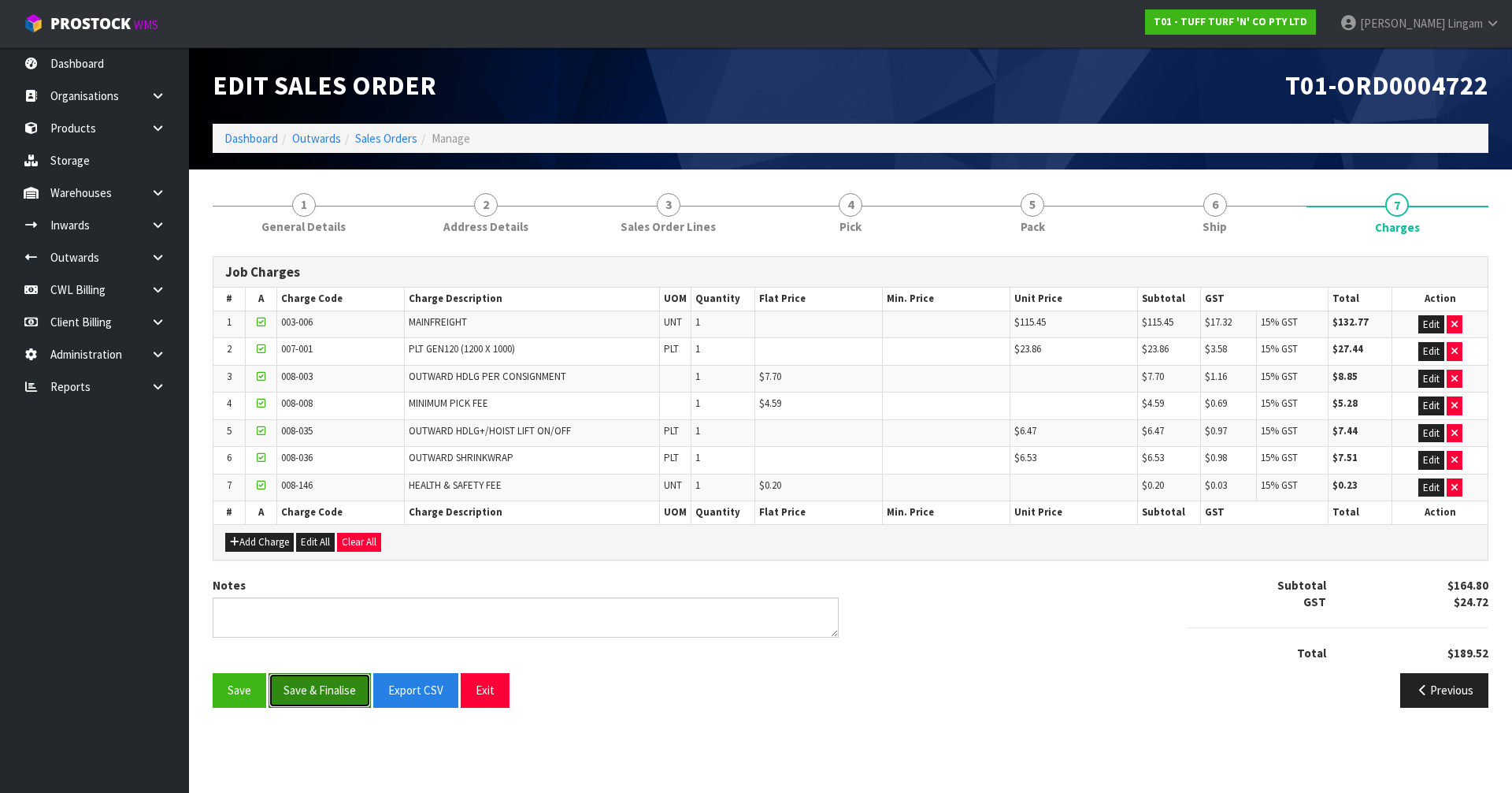
click at [329, 703] on button "Save & Finalise" at bounding box center [319, 690] width 103 height 34
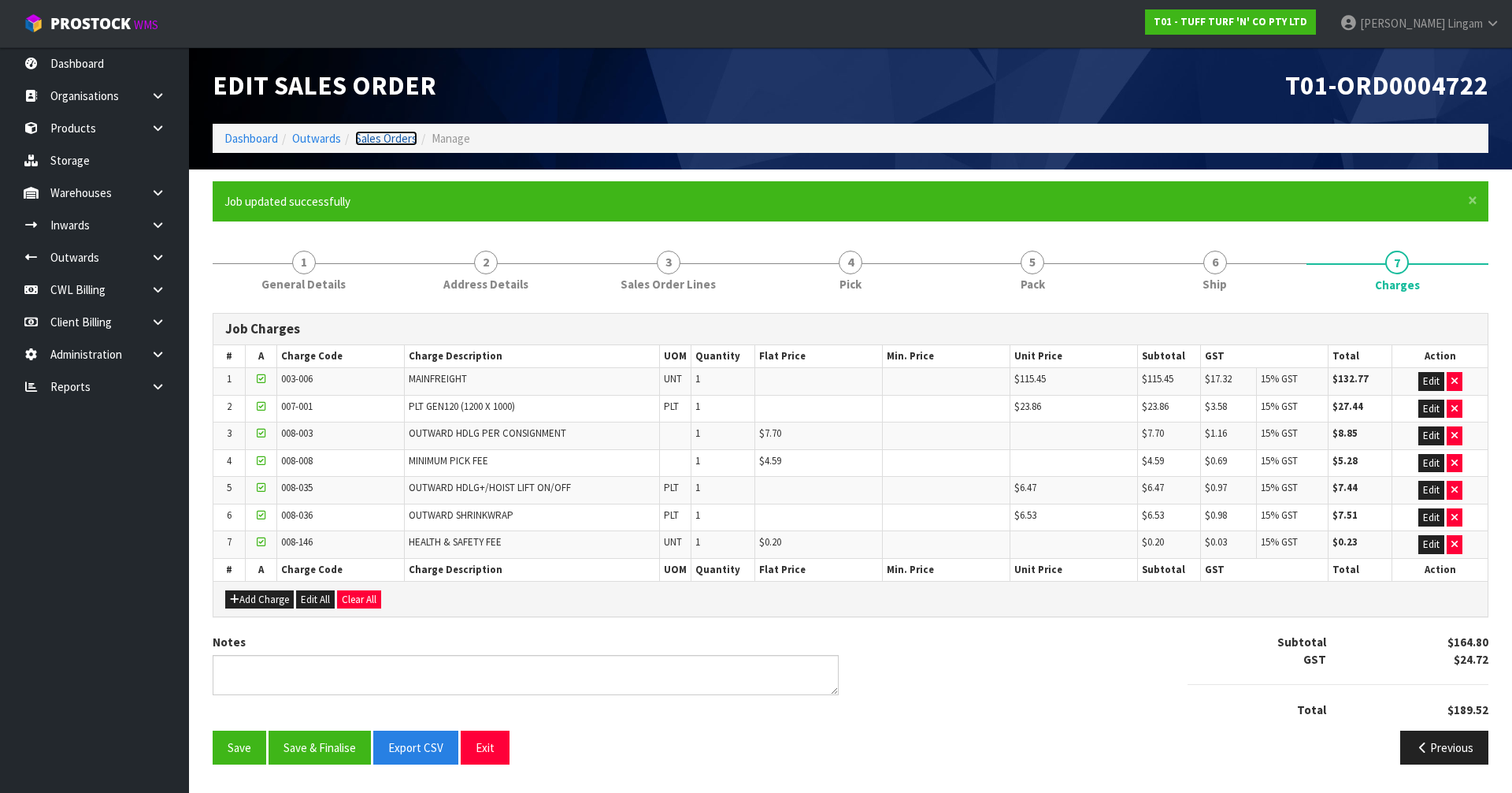
click at [405, 141] on link "Sales Orders" at bounding box center [386, 138] width 63 height 15
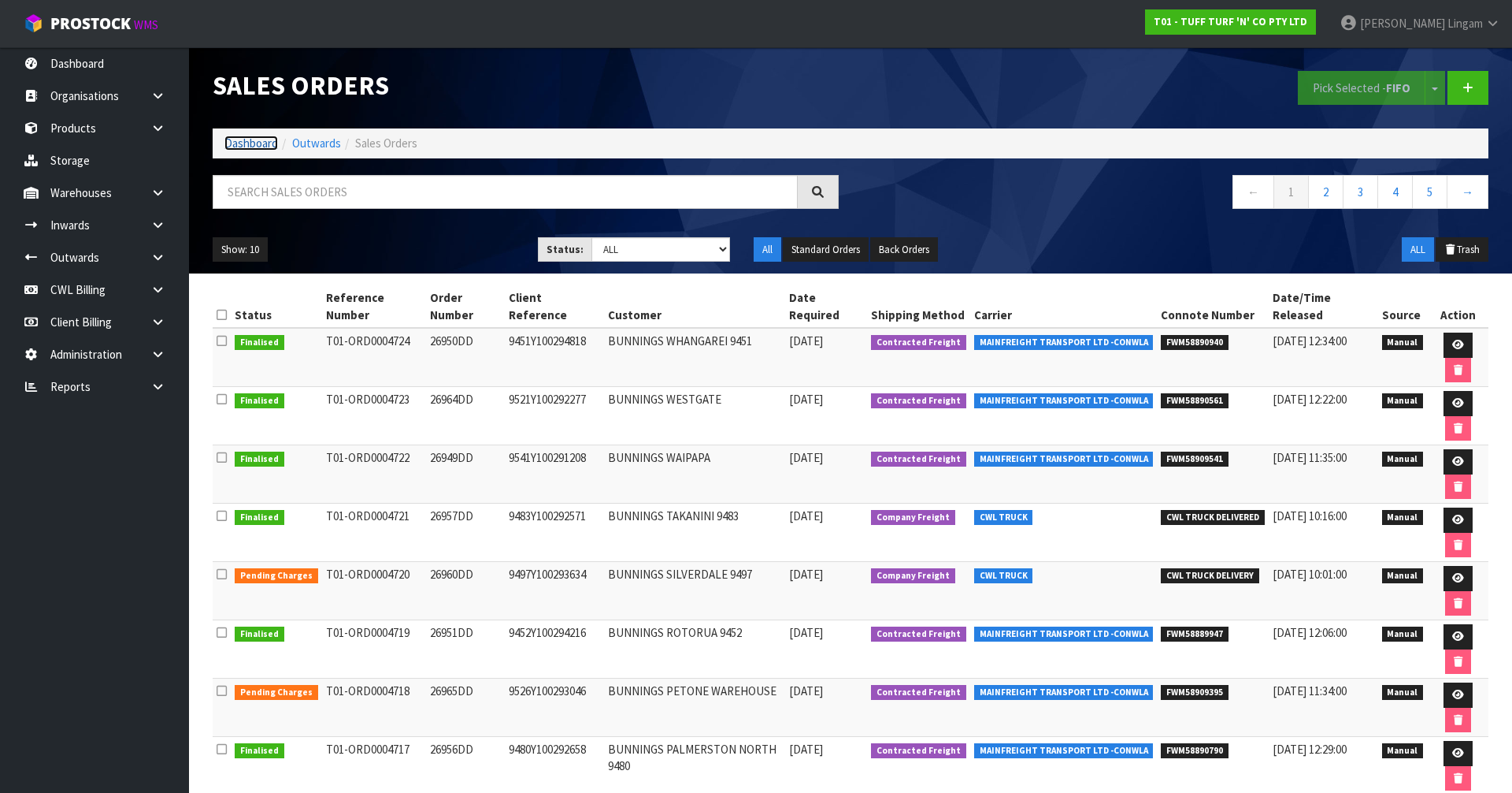
click at [256, 148] on link "Dashboard" at bounding box center [251, 143] width 53 height 15
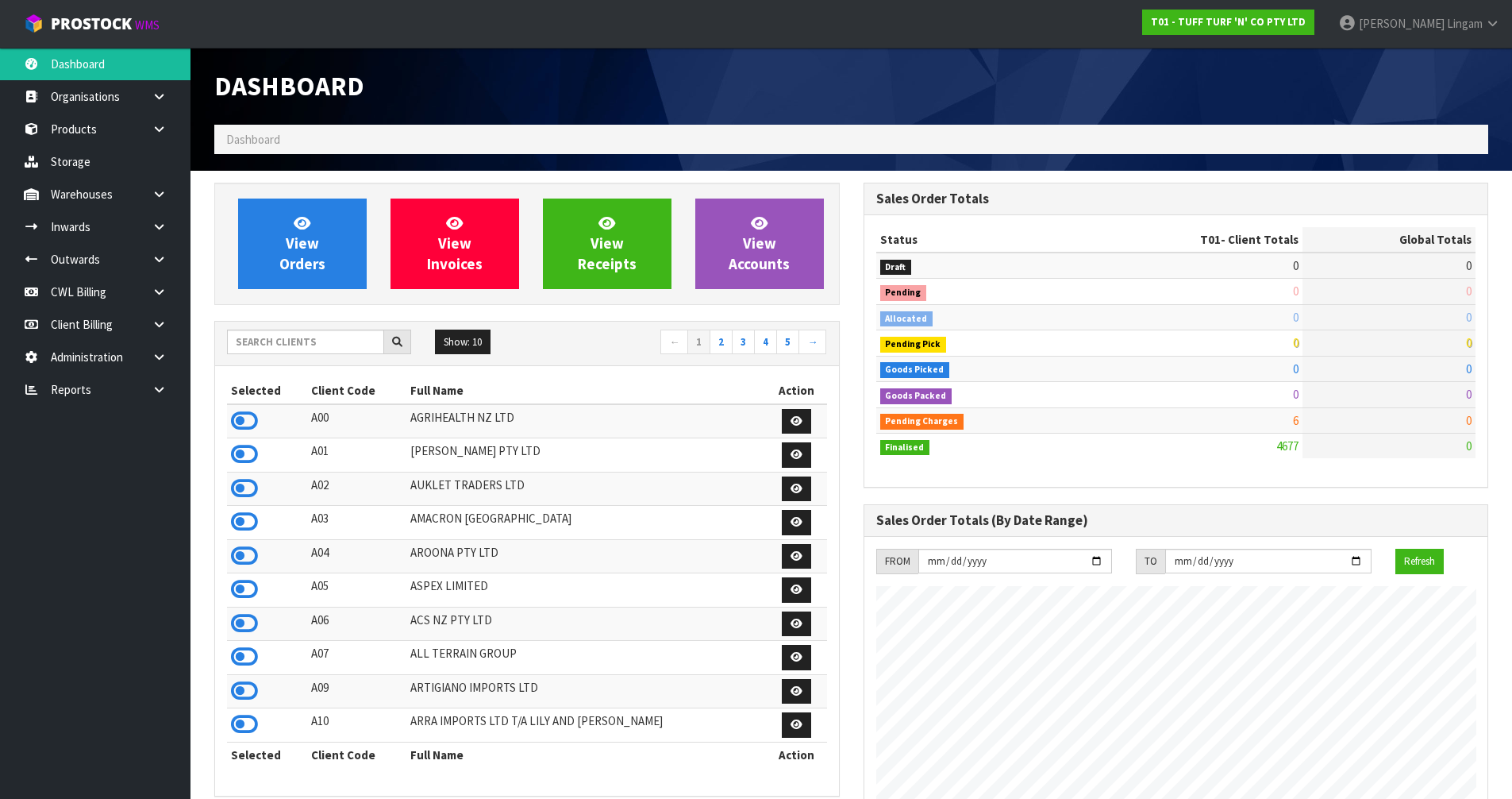
scroll to position [1202, 648]
click at [313, 254] on span "View Orders" at bounding box center [302, 243] width 46 height 60
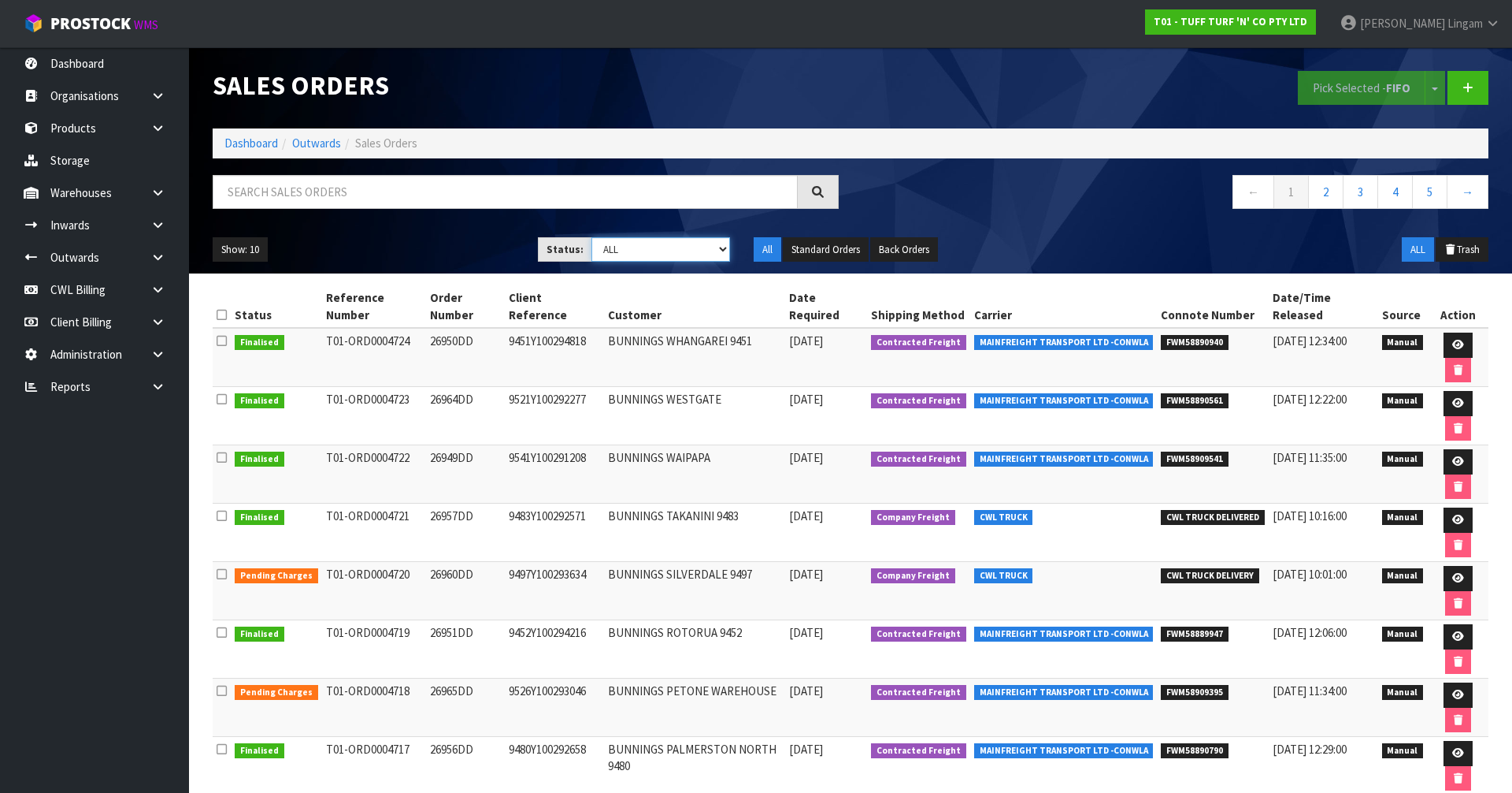
click at [705, 249] on select "Draft Pending Allocated Pending Pick Goods Picked Goods Packed Pending Charges …" at bounding box center [661, 248] width 139 height 24
select select "string:6"
click at [592, 237] on select "Draft Pending Allocated Pending Pick Goods Picked Goods Packed Pending Charges …" at bounding box center [661, 248] width 139 height 24
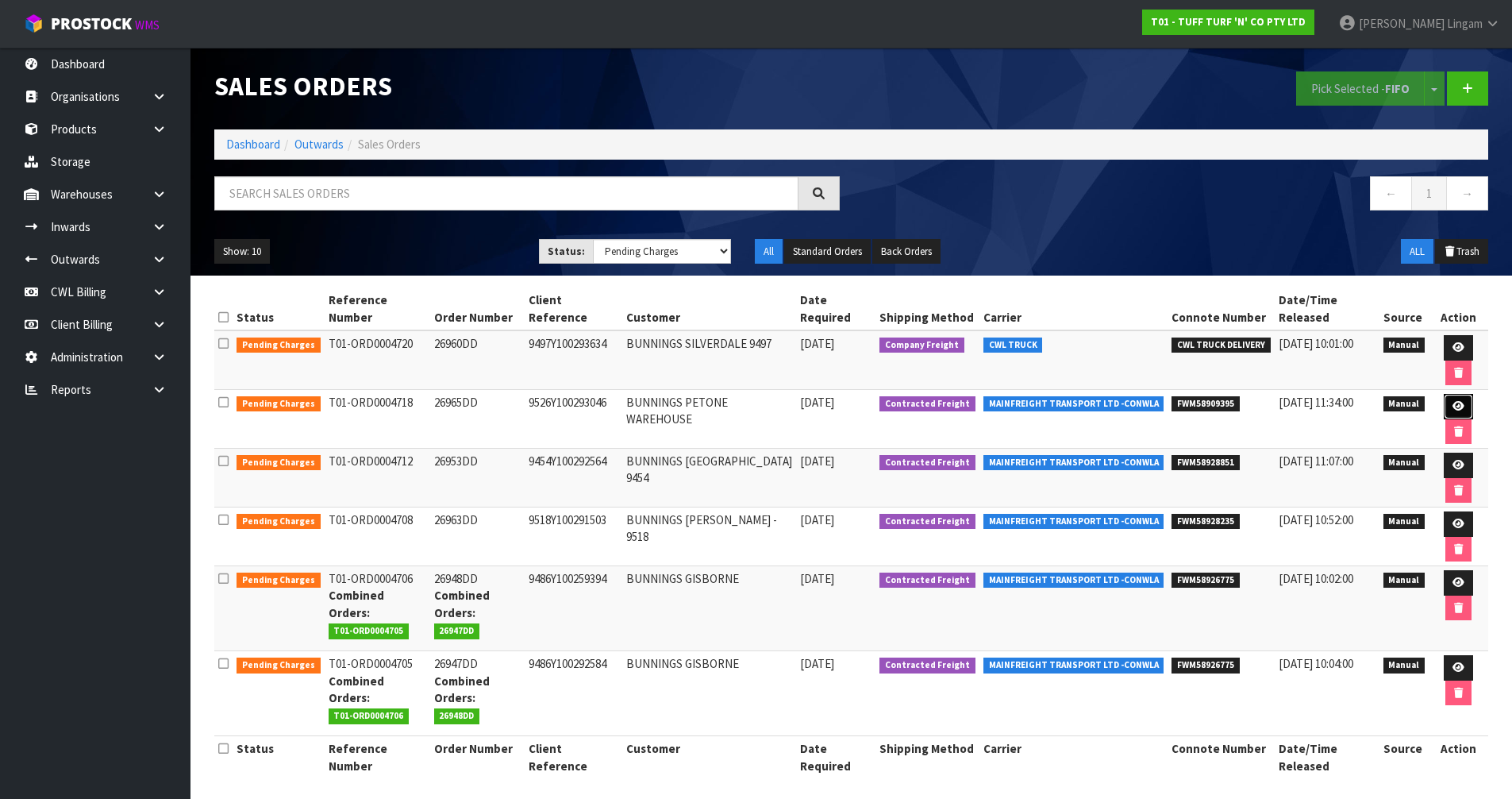
click at [1452, 404] on icon at bounding box center [1458, 406] width 12 height 10
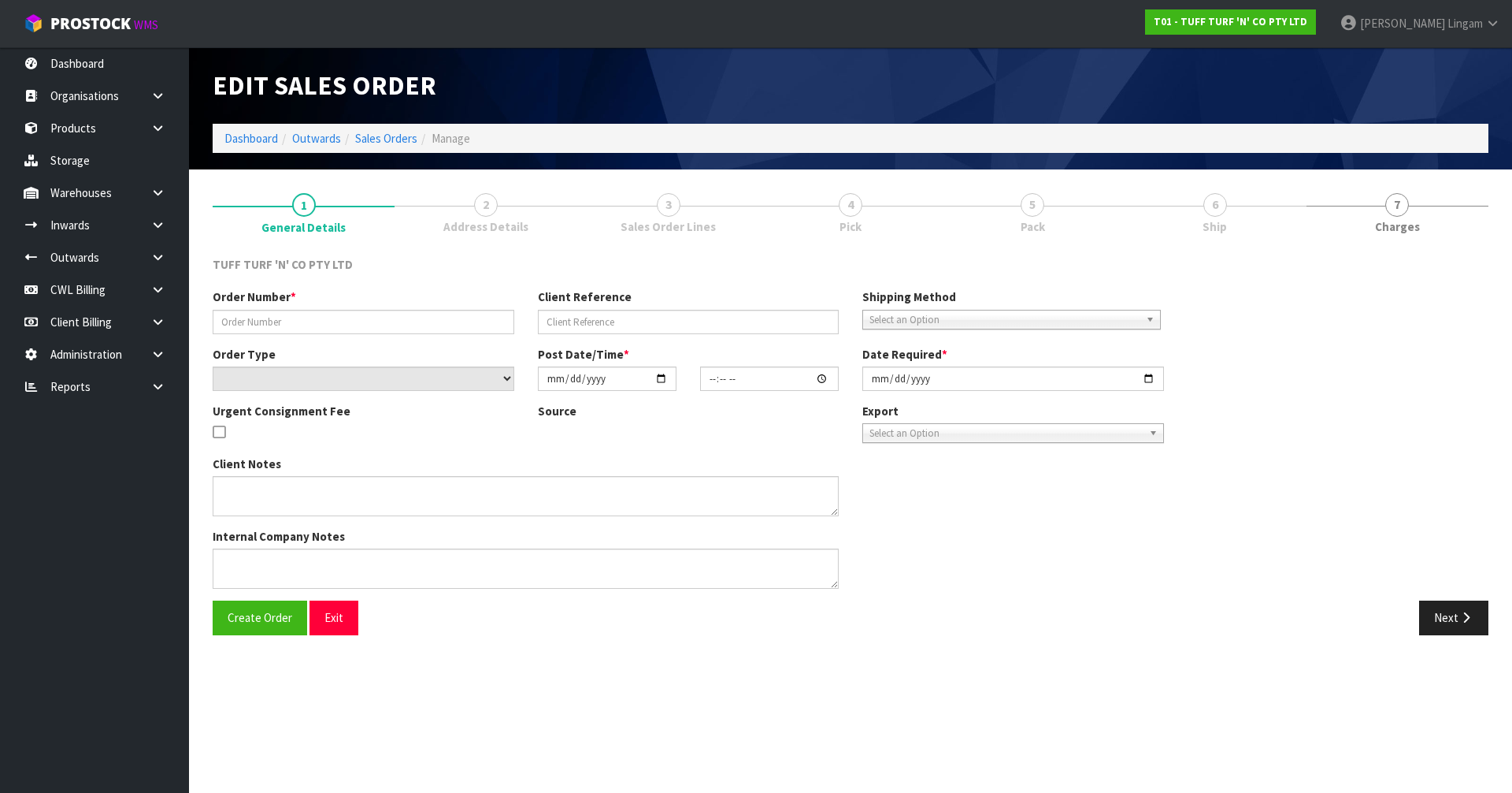
type input "26965DD"
type input "9526Y100293046"
select select "number:0"
type input "[DATE]"
type input "14:53:00.000"
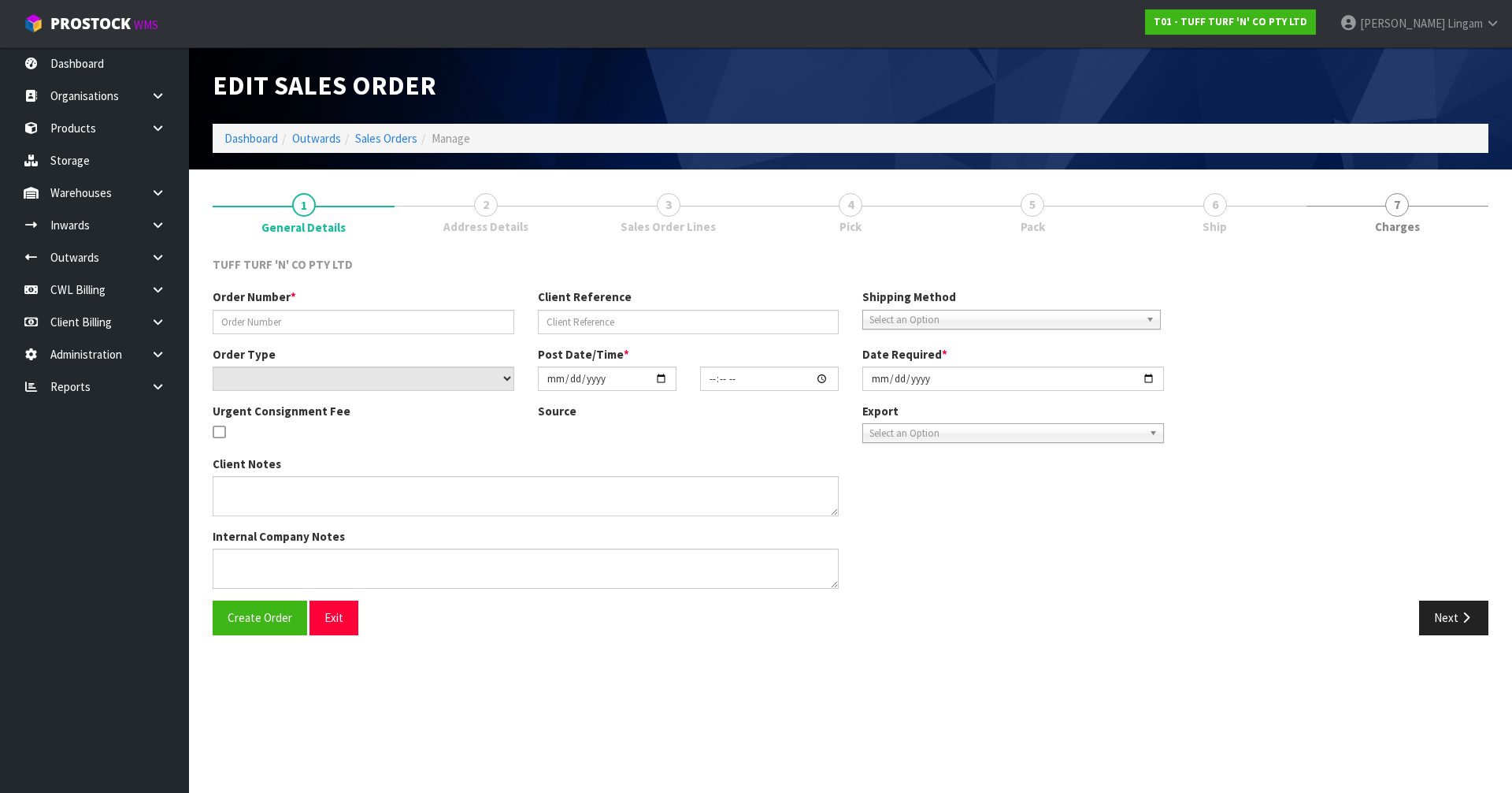
type input "[DATE]"
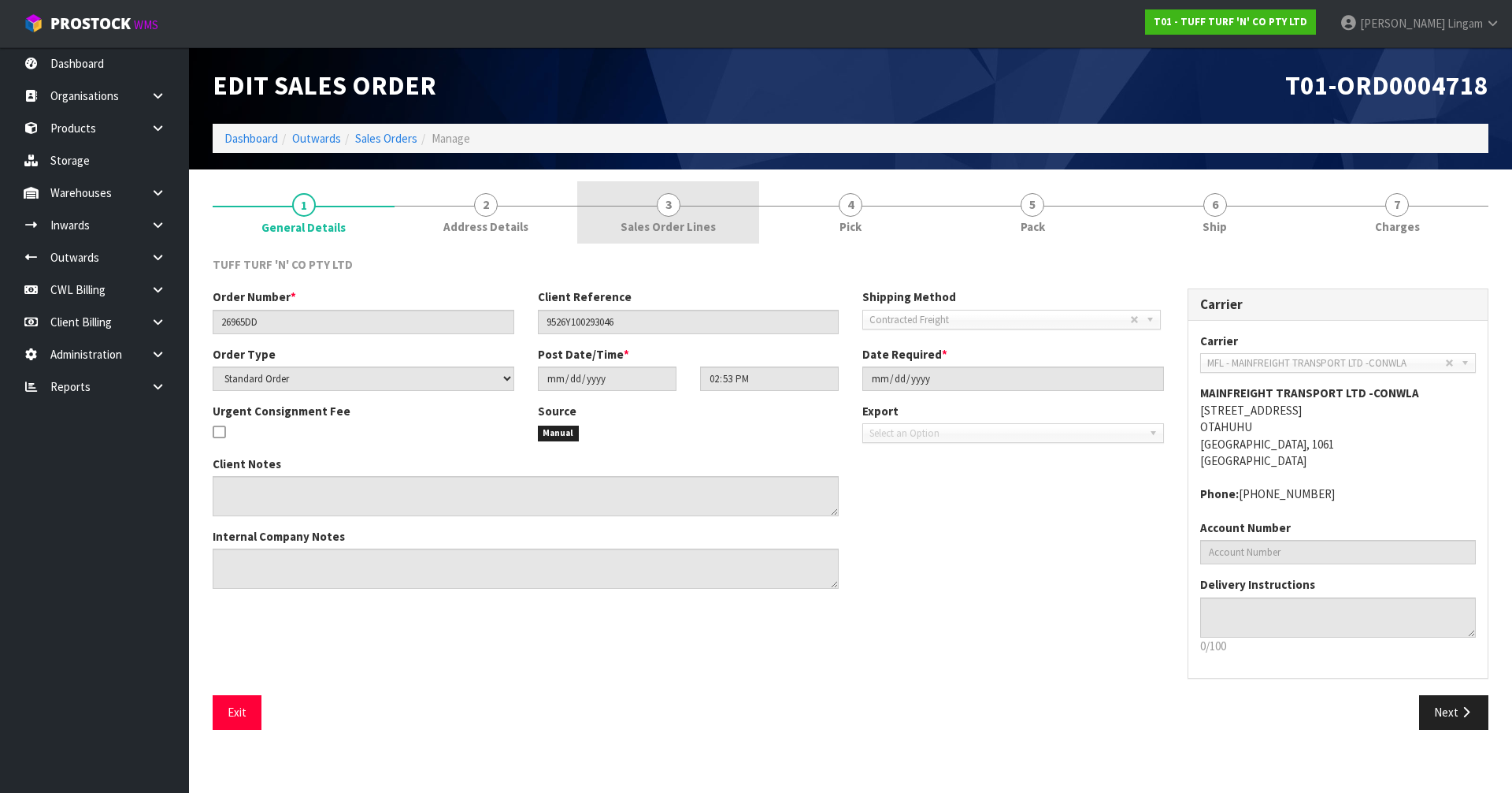
click at [703, 219] on span "Sales Order Lines" at bounding box center [668, 227] width 95 height 17
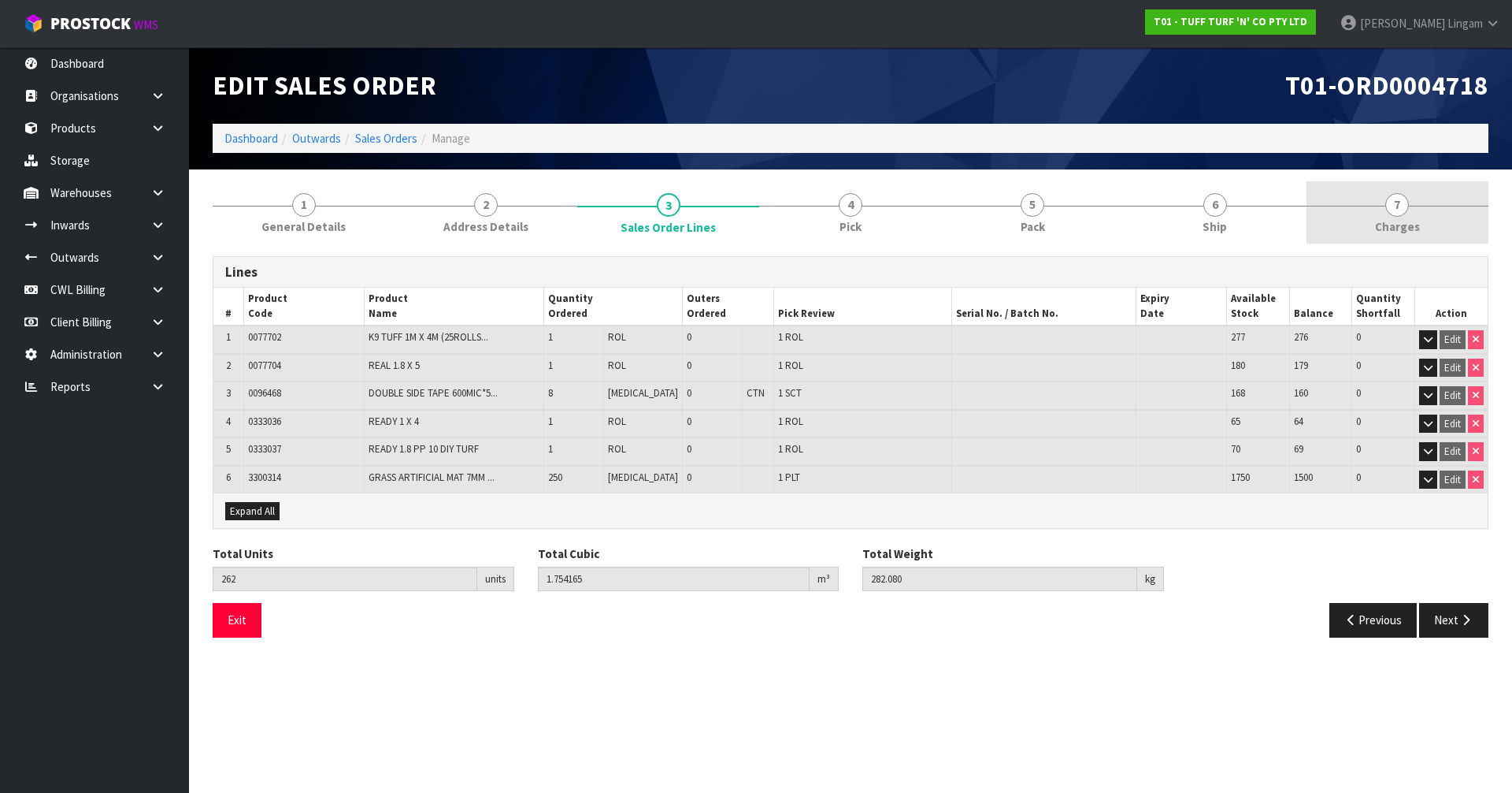
click at [1399, 212] on span "7" at bounding box center [1397, 204] width 23 height 23
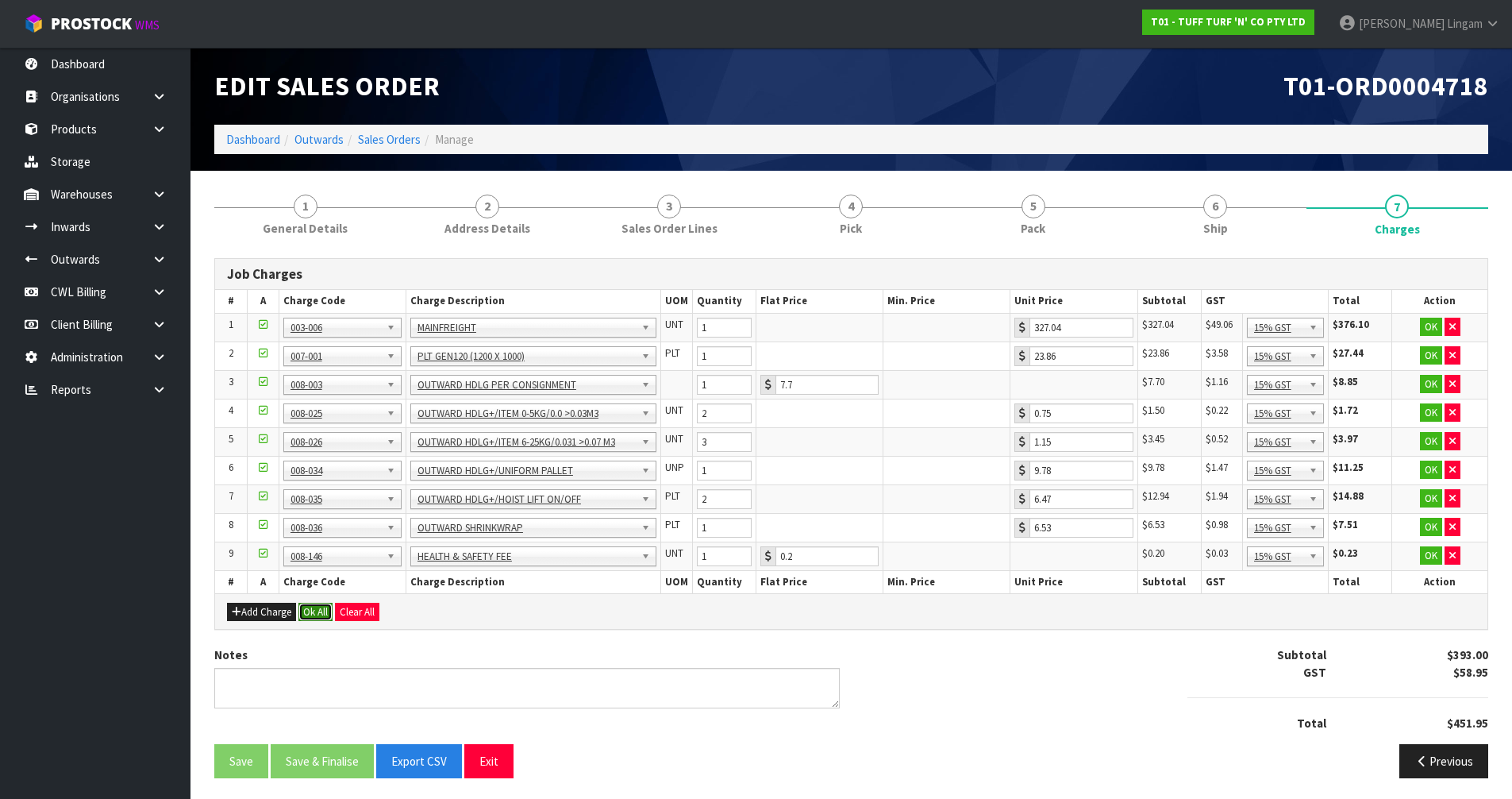
click at [317, 612] on button "Ok All" at bounding box center [315, 612] width 34 height 19
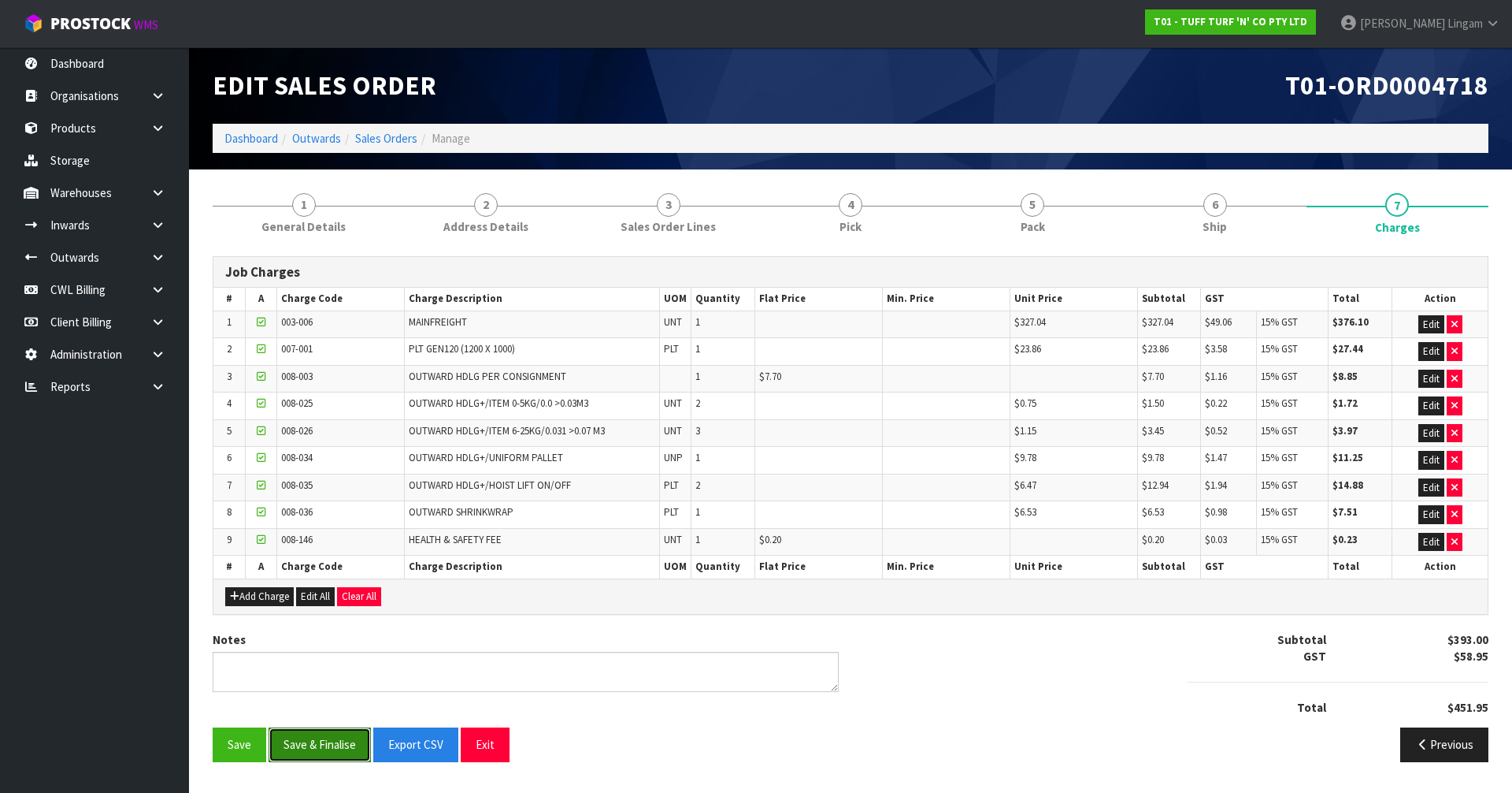
click at [318, 755] on button "Save & Finalise" at bounding box center [319, 744] width 103 height 34
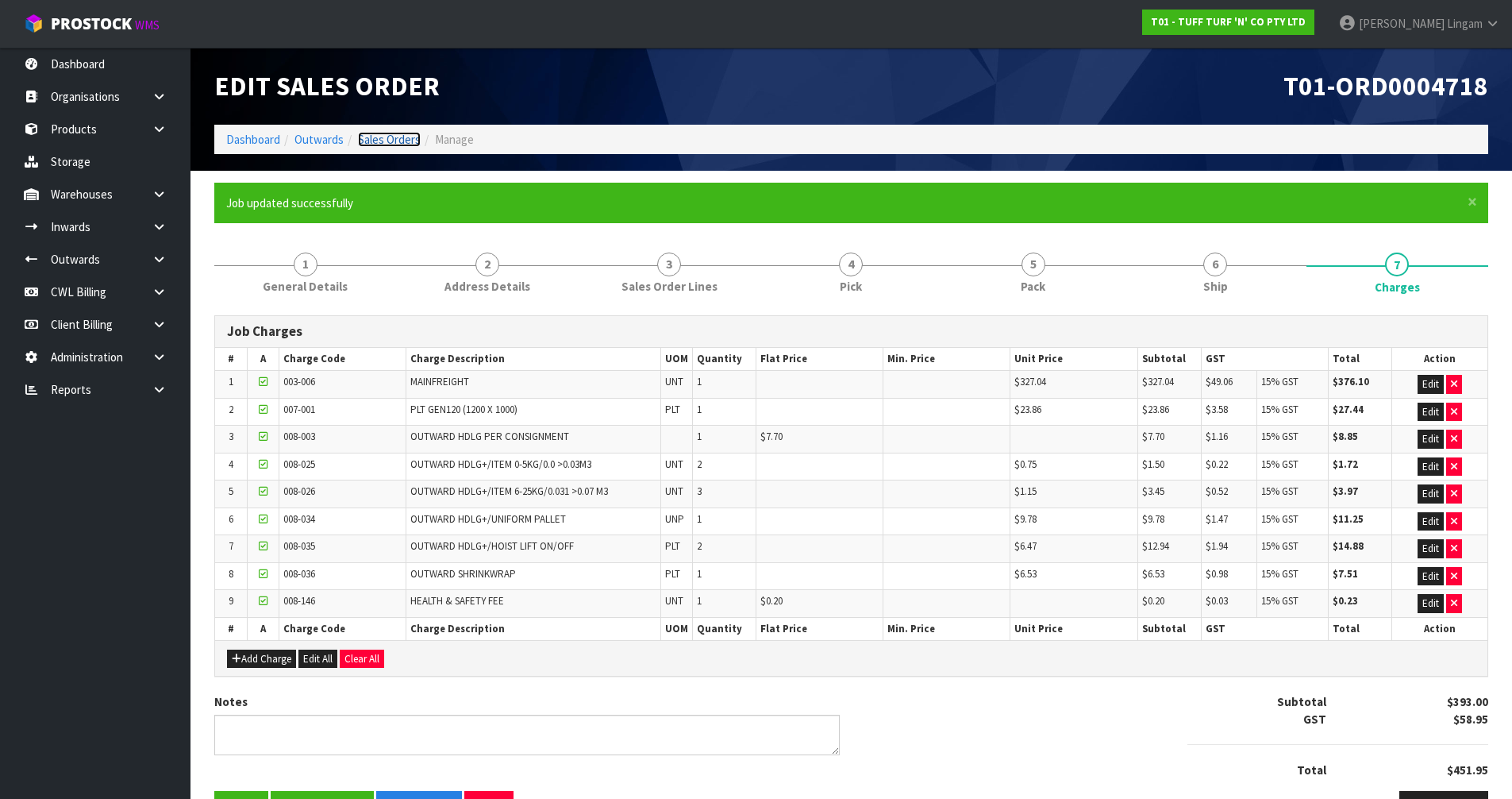
click at [399, 142] on link "Sales Orders" at bounding box center [389, 139] width 63 height 15
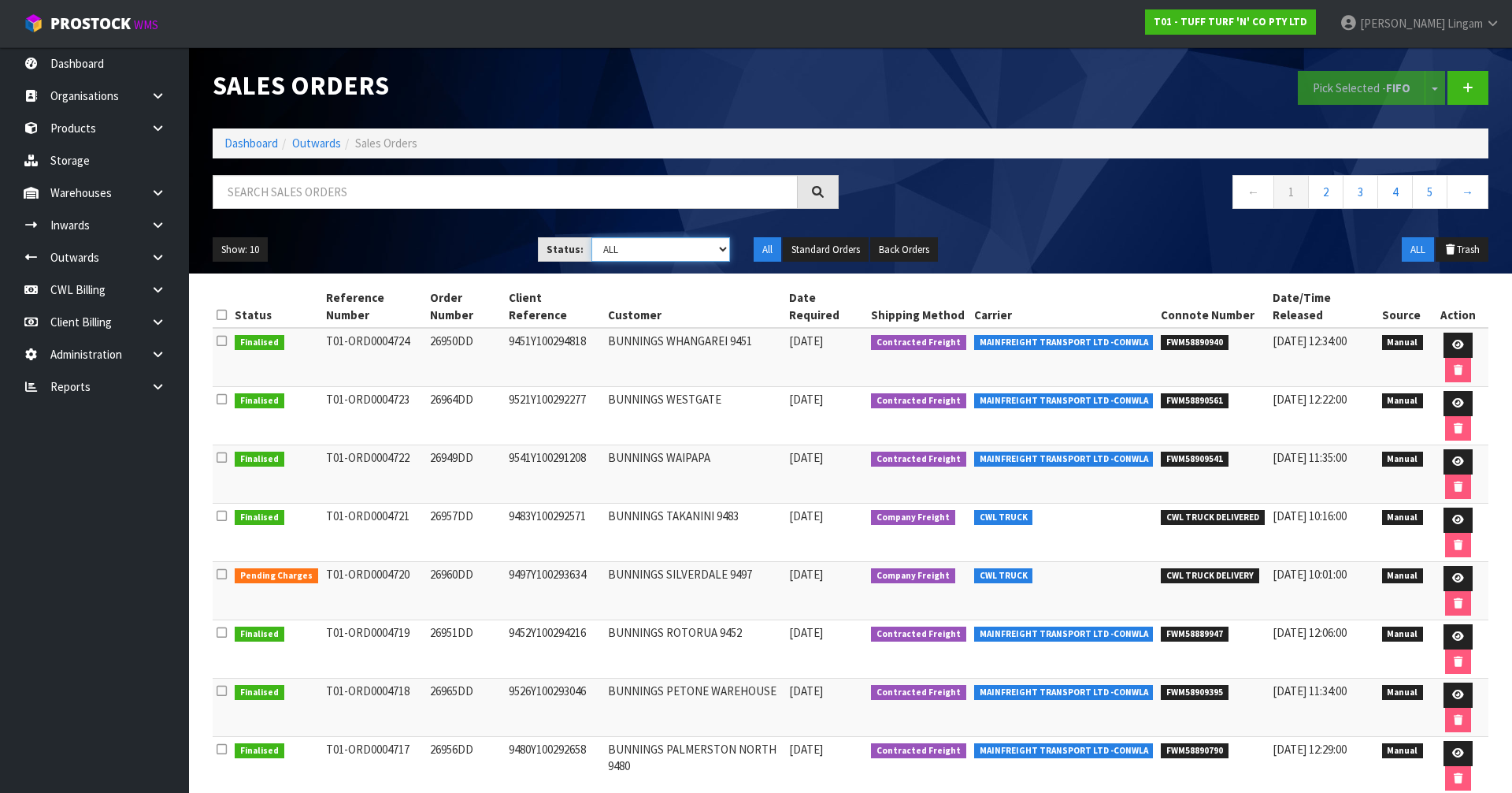
click at [703, 244] on select "Draft Pending Allocated Pending Pick Goods Picked Goods Packed Pending Charges …" at bounding box center [661, 248] width 139 height 24
select select "string:6"
click at [592, 237] on select "Draft Pending Allocated Pending Pick Goods Picked Goods Packed Pending Charges …" at bounding box center [661, 248] width 139 height 24
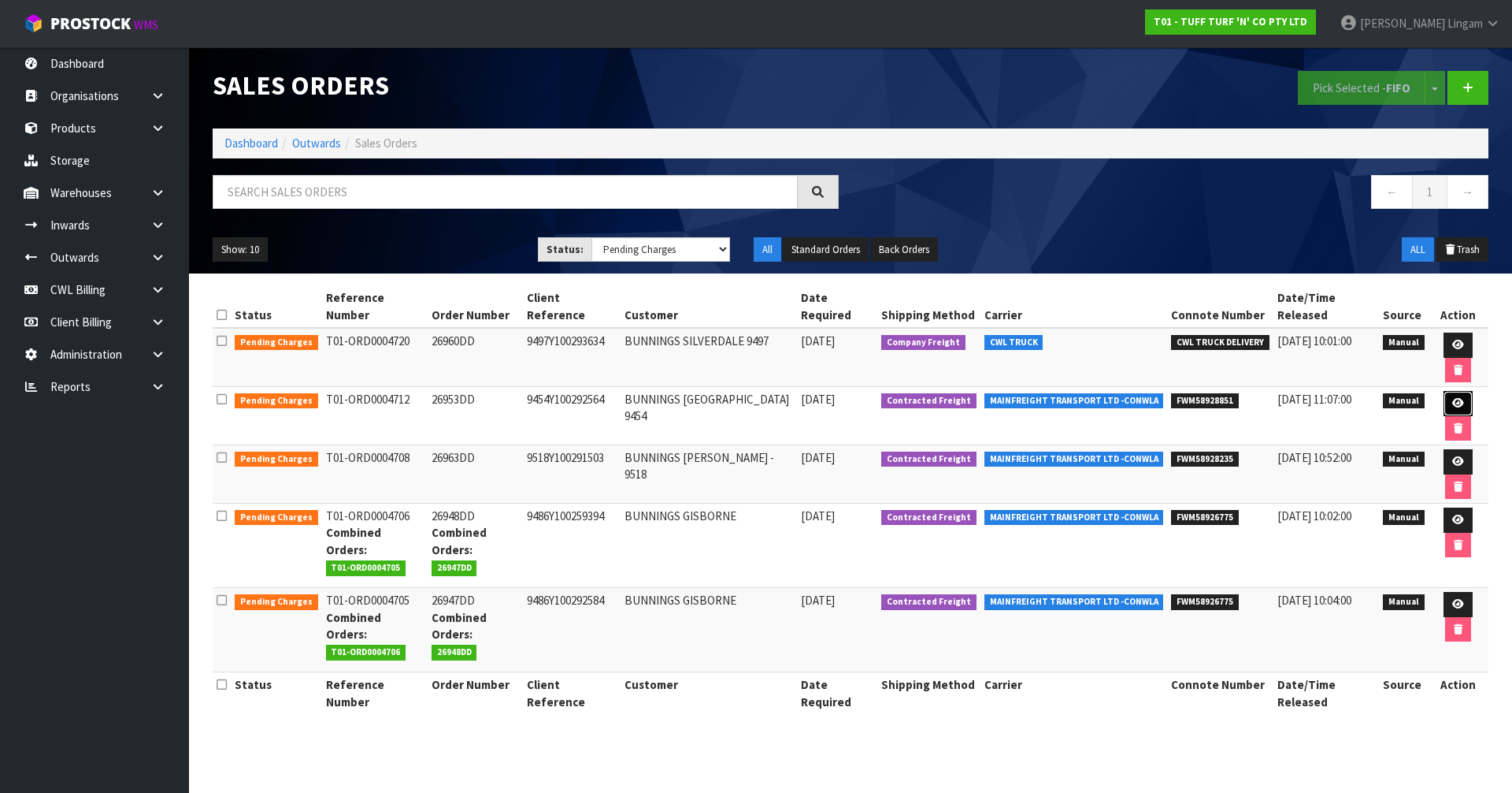
click at [1456, 396] on link at bounding box center [1458, 404] width 29 height 25
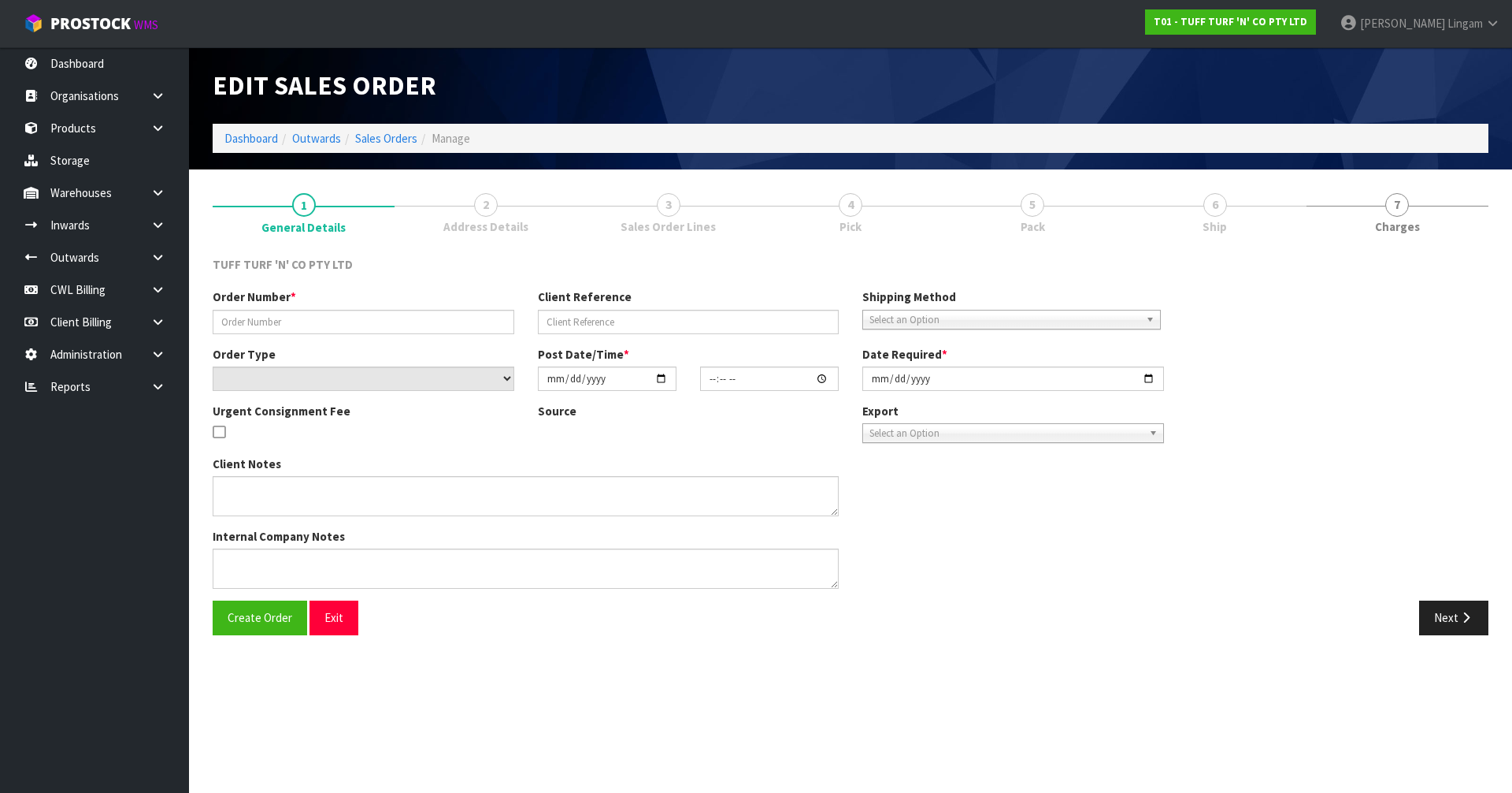
type input "26953DD"
type input "9454Y100292564"
select select "number:0"
type input "[DATE]"
type input "14:29:00.000"
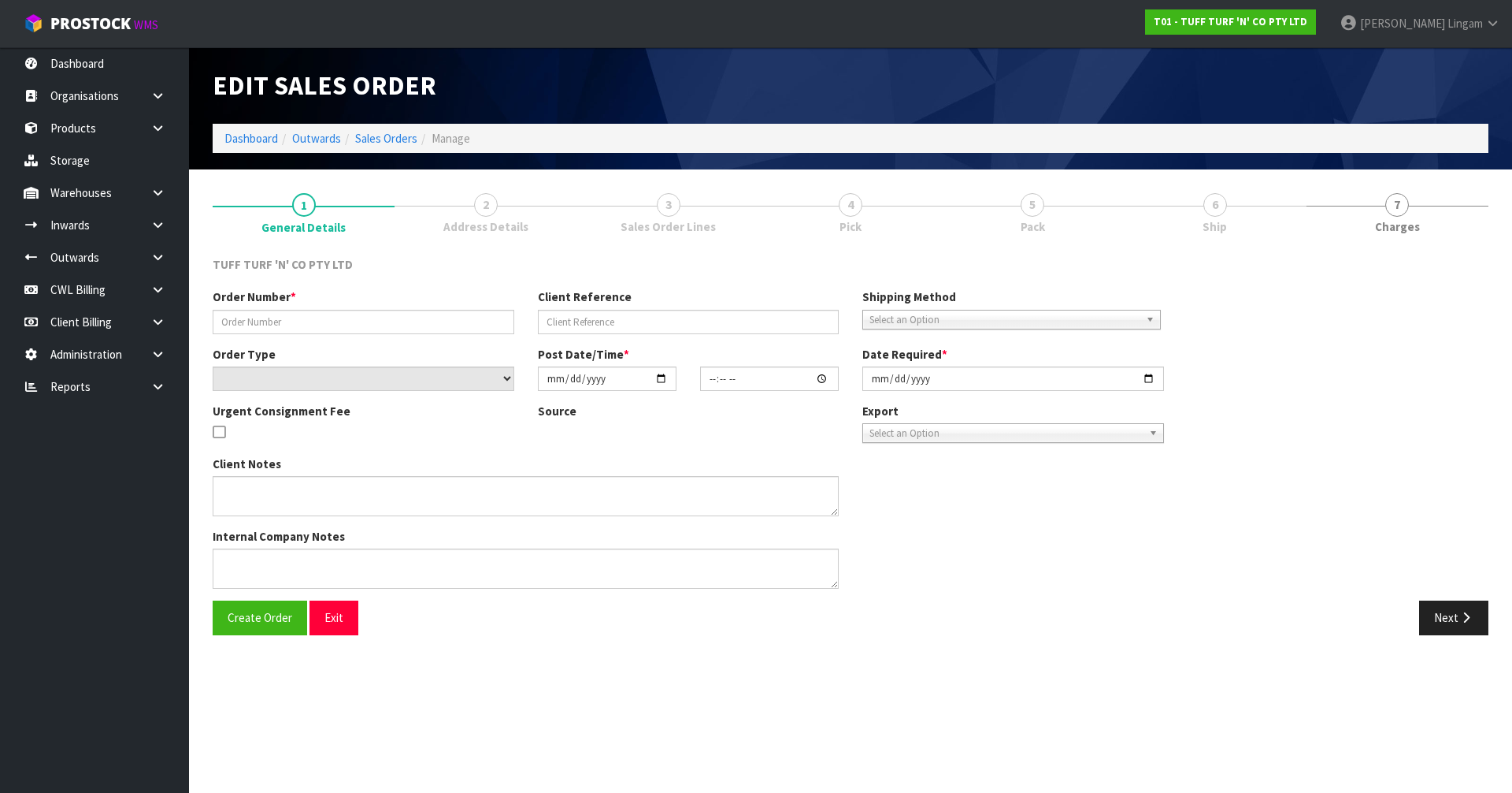
type input "[DATE]"
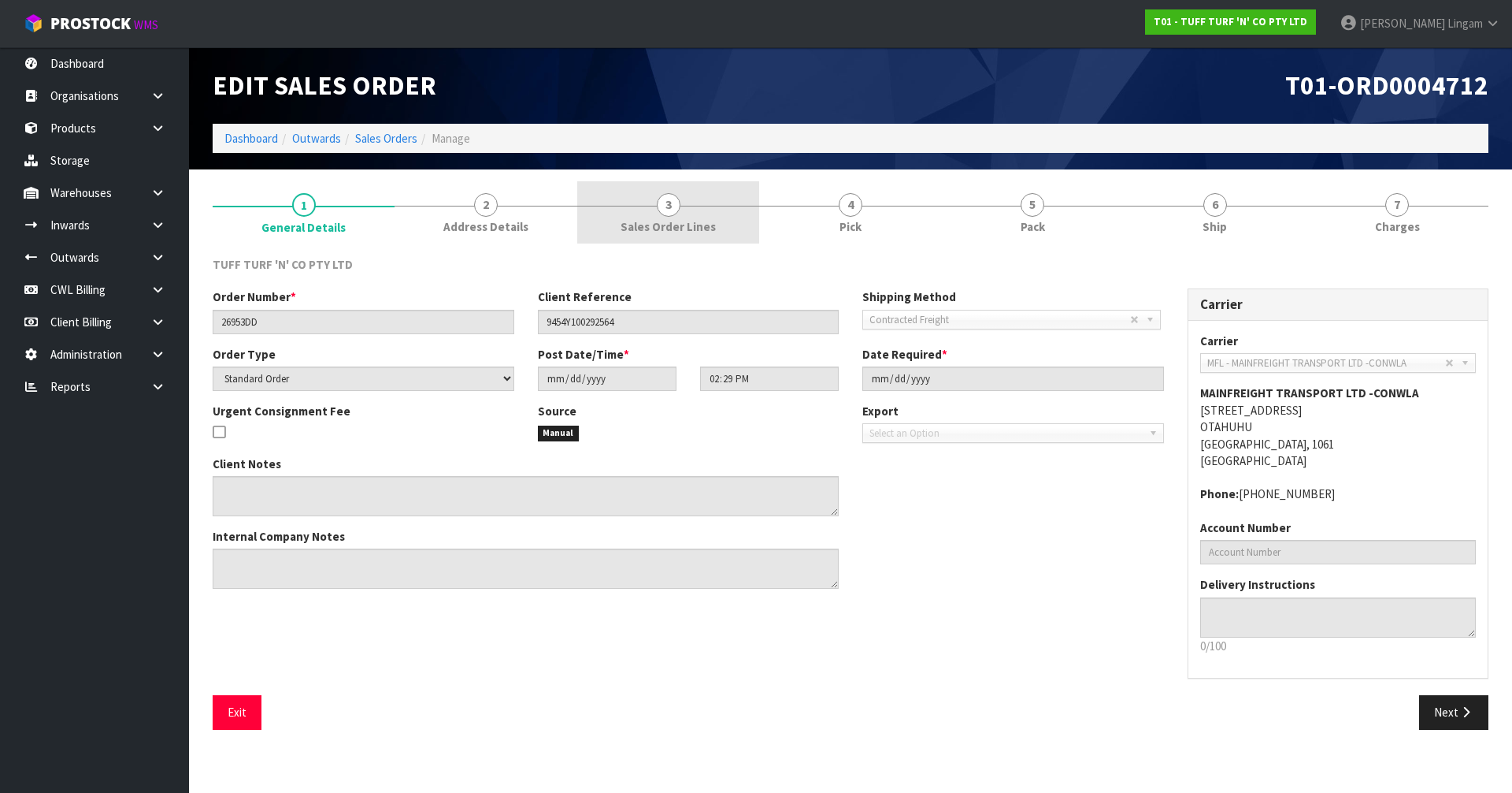
click at [678, 227] on span "Sales Order Lines" at bounding box center [668, 227] width 95 height 17
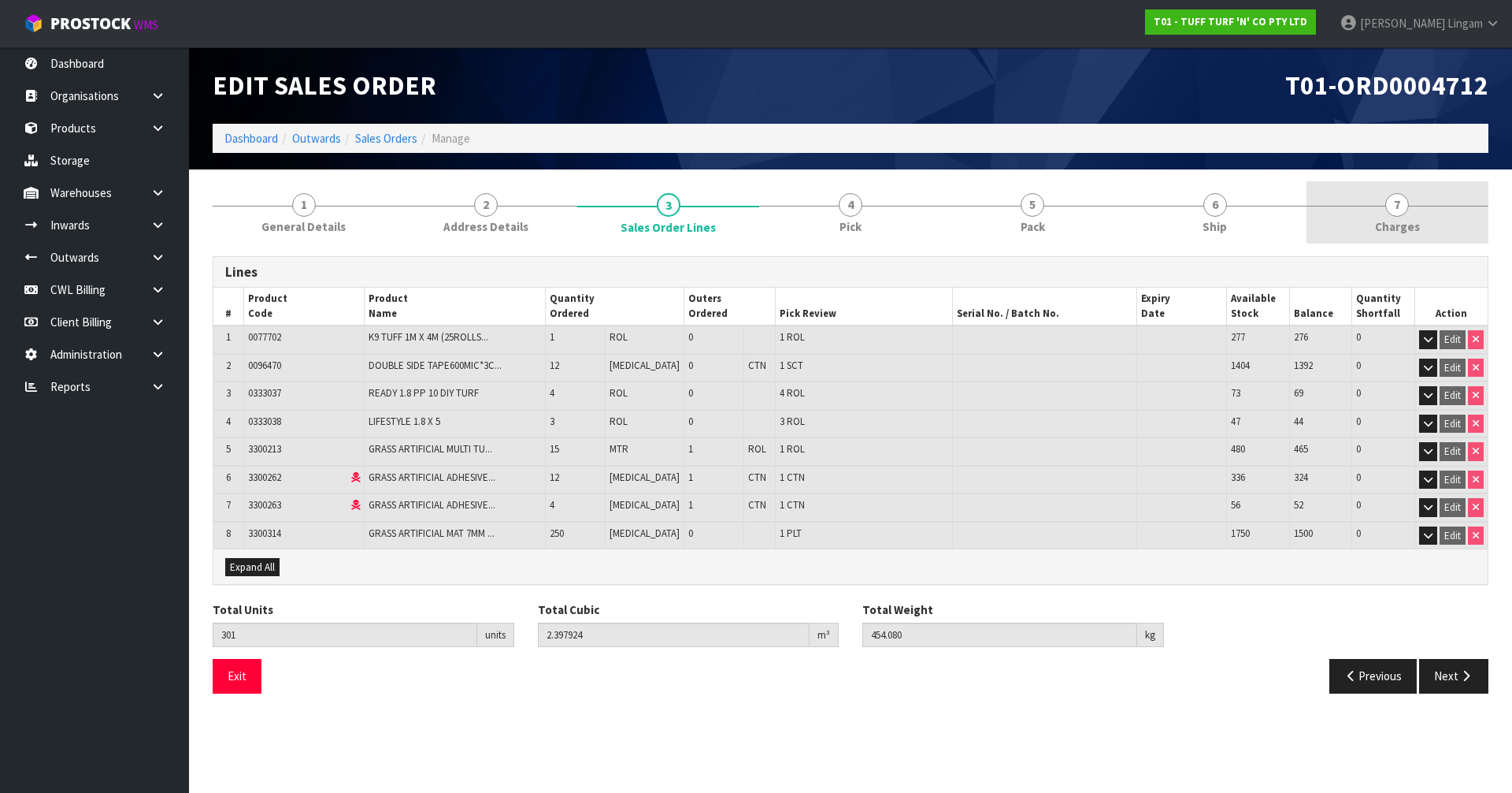
click at [1457, 212] on link "7 [GEOGRAPHIC_DATA]" at bounding box center [1397, 212] width 182 height 63
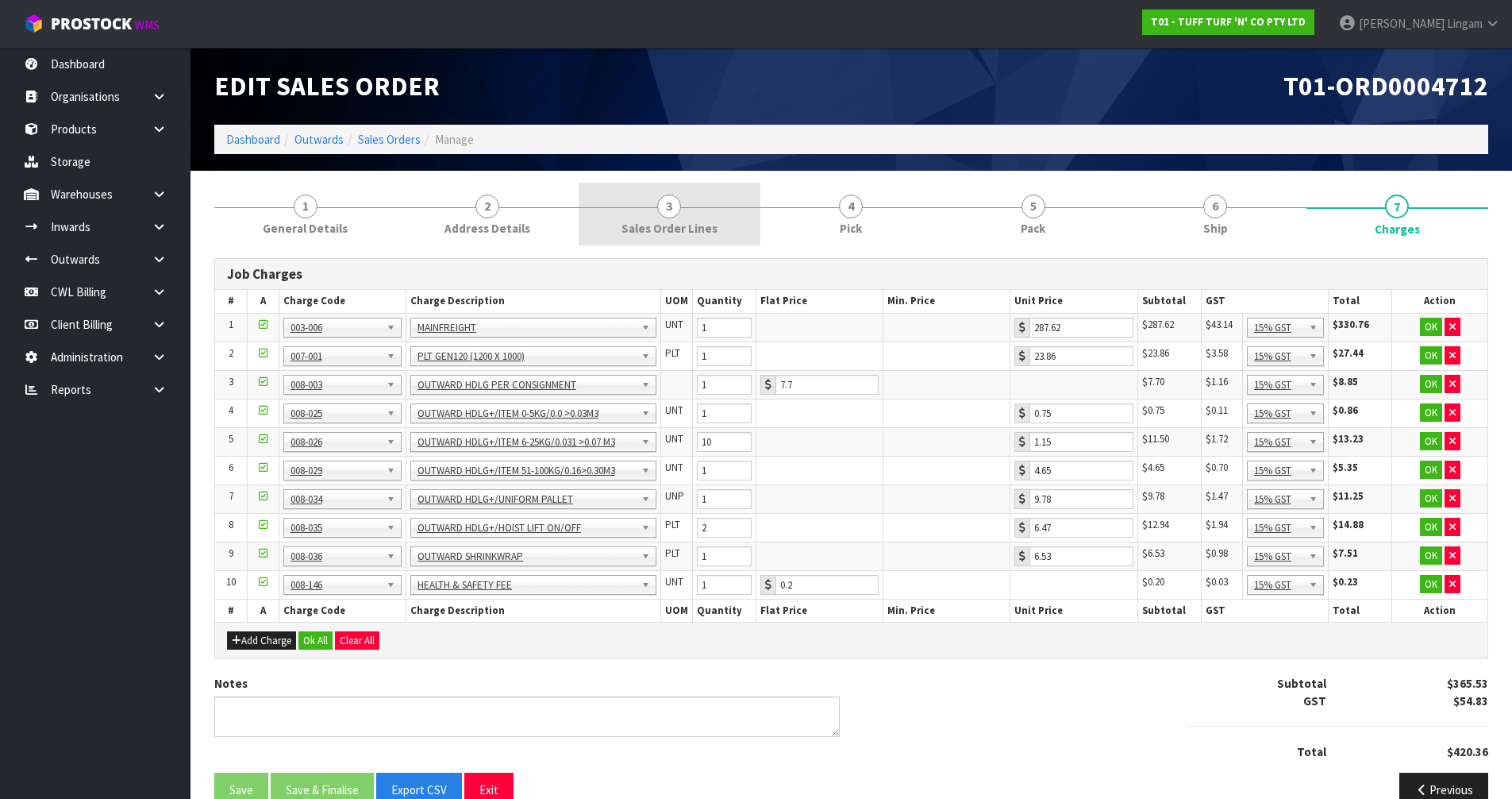
click at [724, 223] on link "3 Sales Order Lines" at bounding box center [669, 213] width 181 height 63
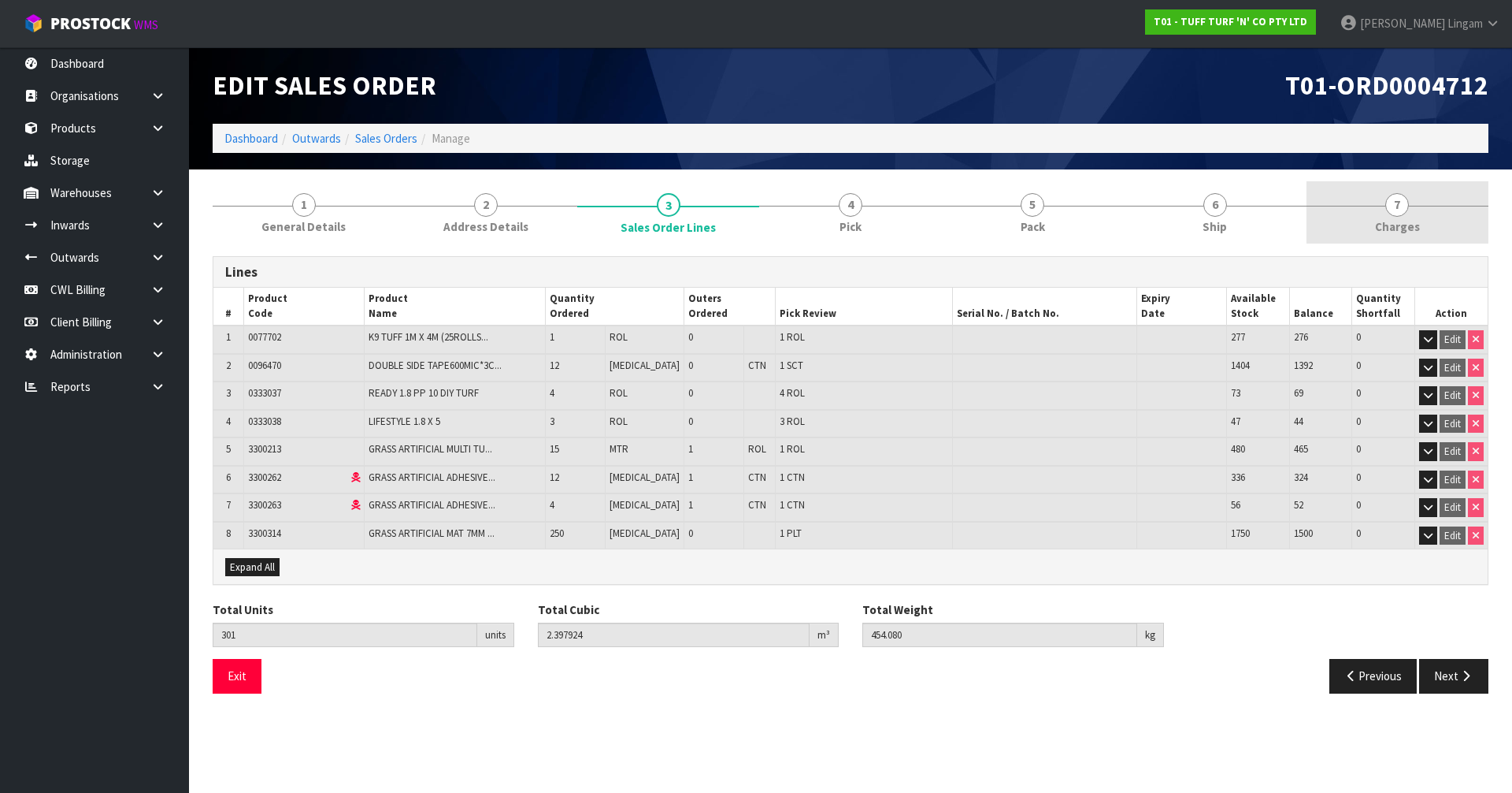
click at [1460, 221] on link "7 [GEOGRAPHIC_DATA]" at bounding box center [1397, 212] width 182 height 63
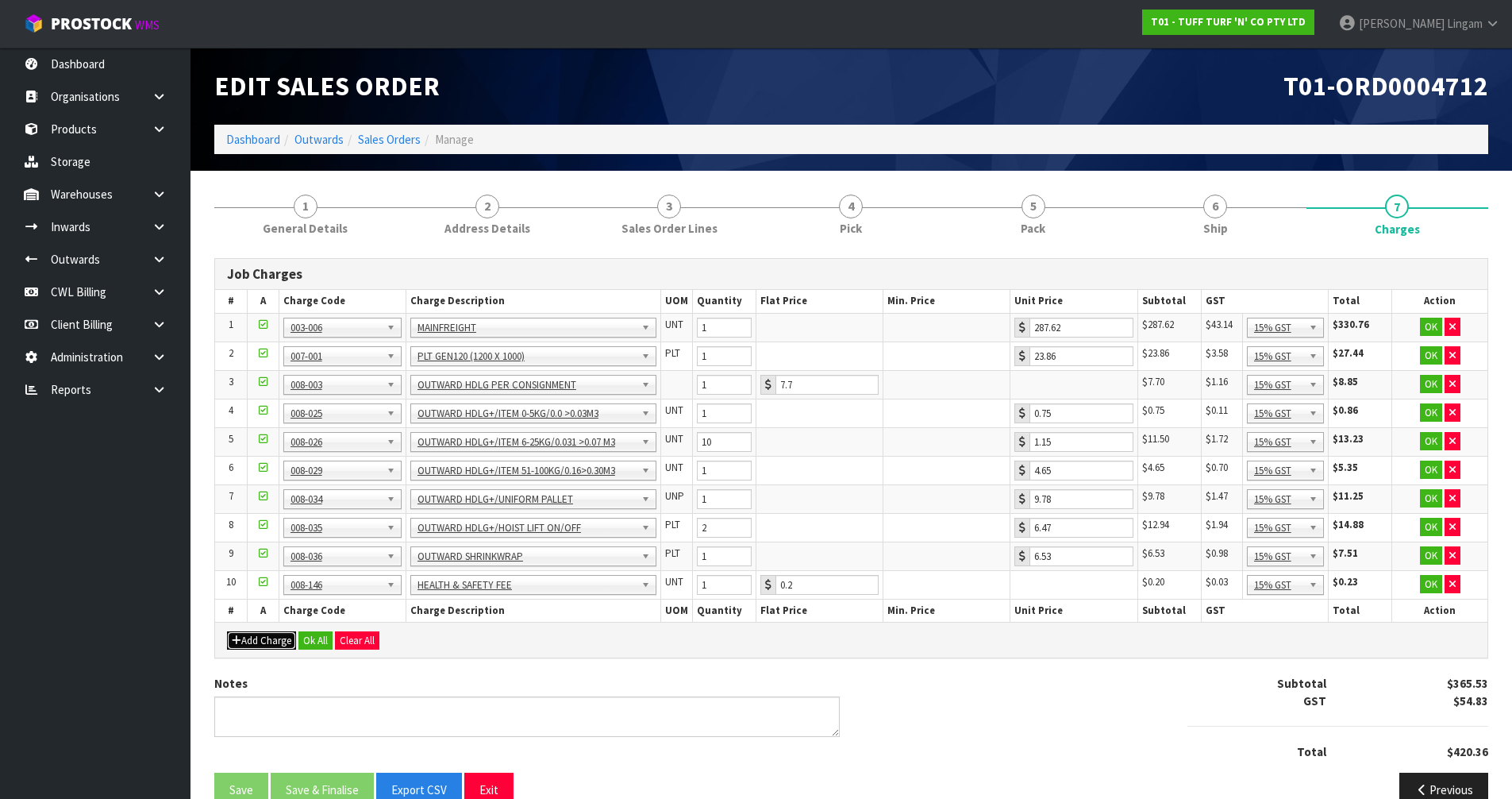
click at [267, 642] on button "Add Charge" at bounding box center [261, 640] width 69 height 19
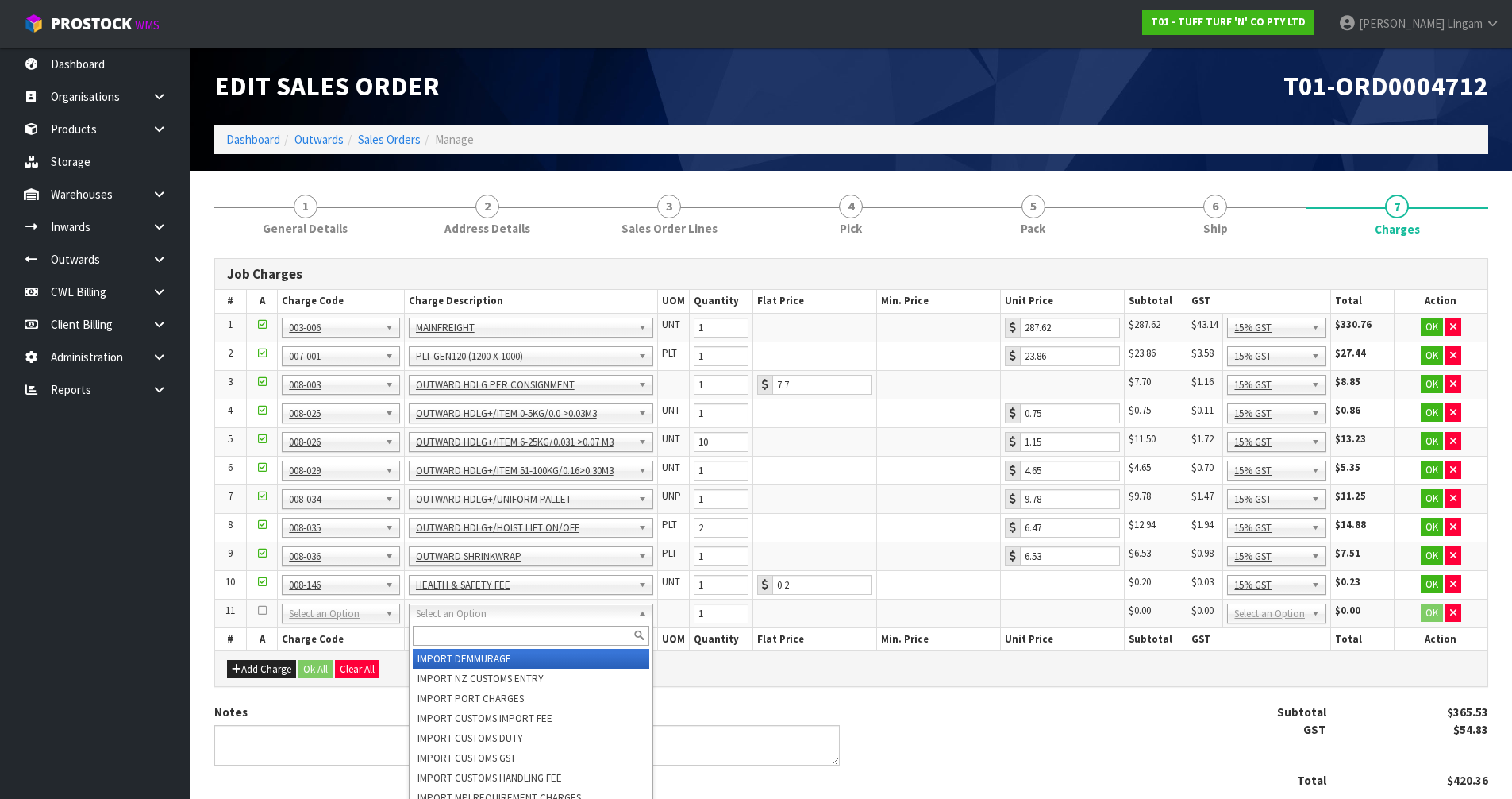
click at [450, 631] on input "text" at bounding box center [531, 636] width 238 height 20
type input "dg"
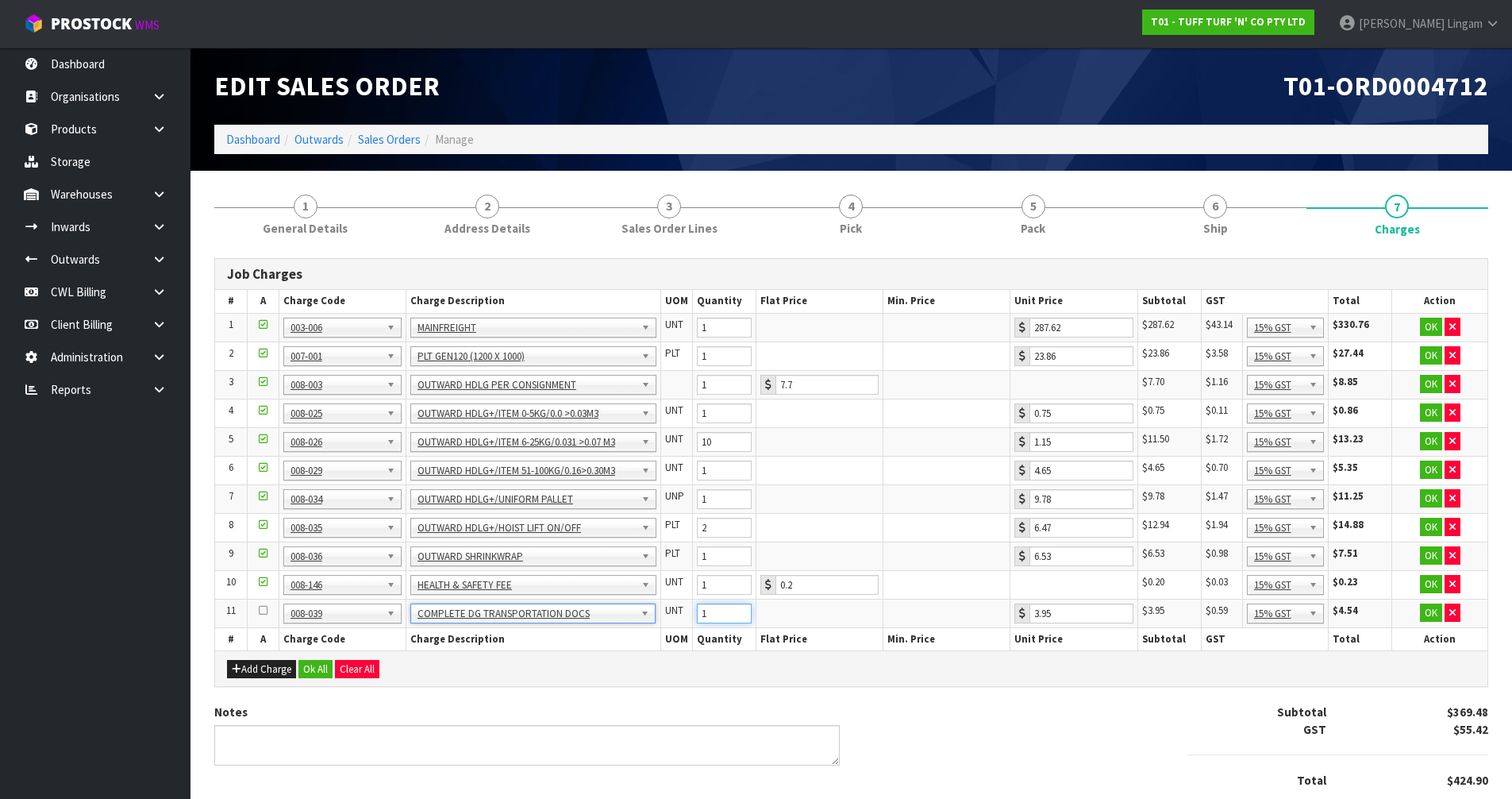
drag, startPoint x: 708, startPoint y: 614, endPoint x: 667, endPoint y: 621, distance: 41.6
click at [667, 621] on tr "11 001-001 001-002 001-003 001-004 001-005 001-006 001-007 001-008 001-009 001-…" at bounding box center [851, 612] width 1273 height 29
type input "2"
drag, startPoint x: 1272, startPoint y: 77, endPoint x: 1499, endPoint y: 77, distance: 227.0
click at [1499, 77] on div "T01-ORD0004712" at bounding box center [1176, 87] width 649 height 77
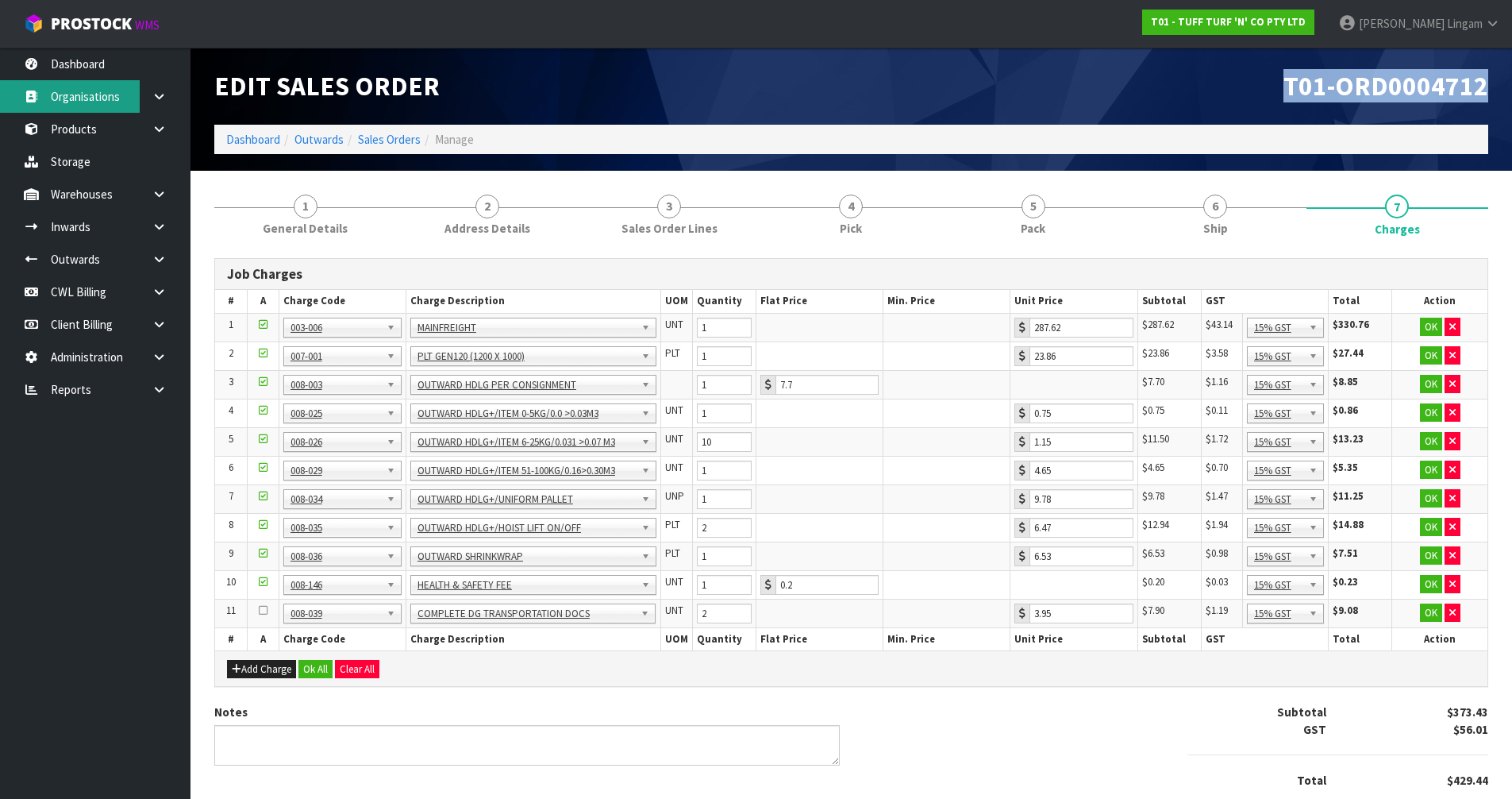
copy span "T01-ORD0004712"
click at [319, 667] on button "Ok All" at bounding box center [315, 669] width 34 height 19
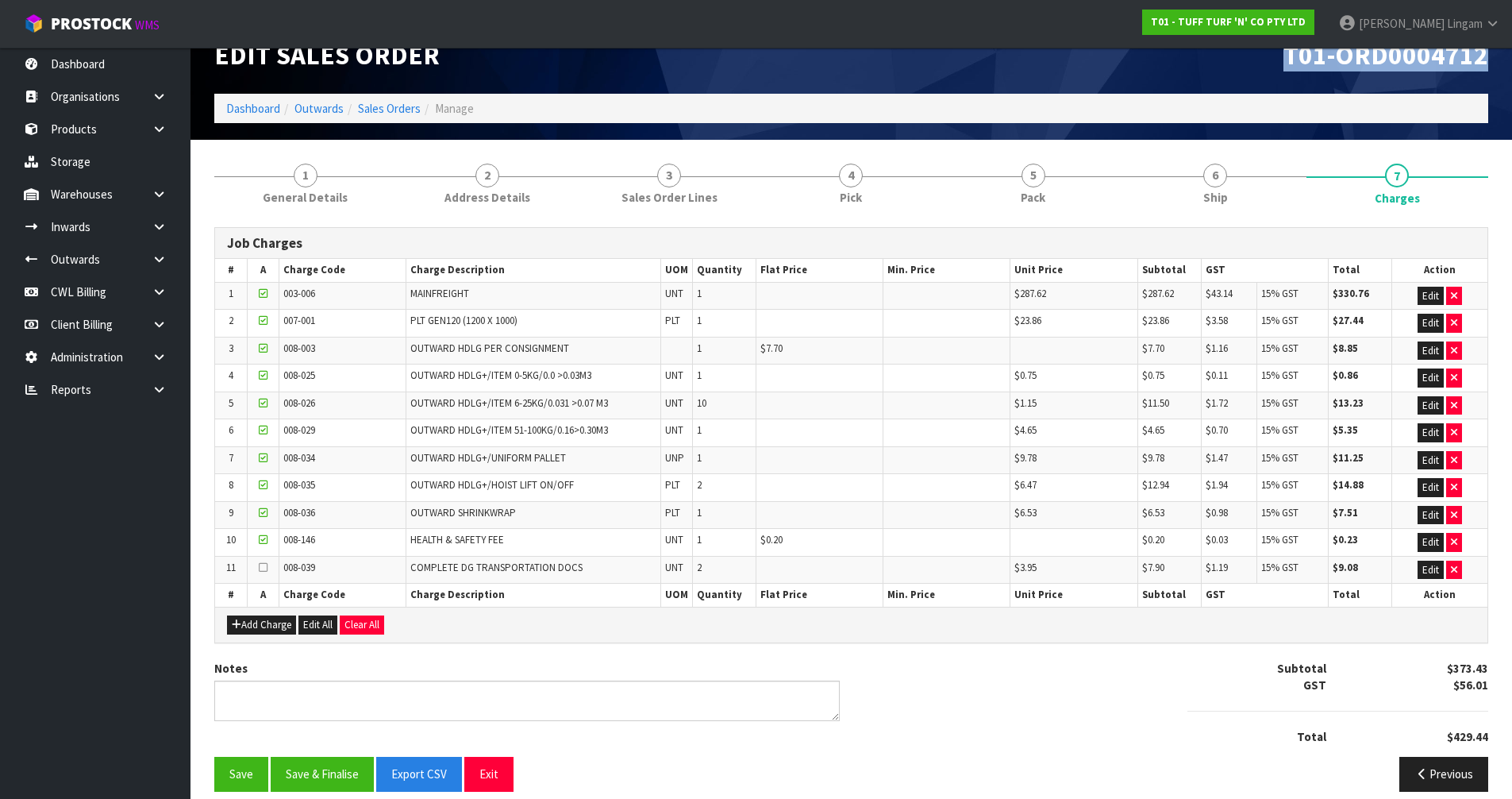
scroll to position [48, 0]
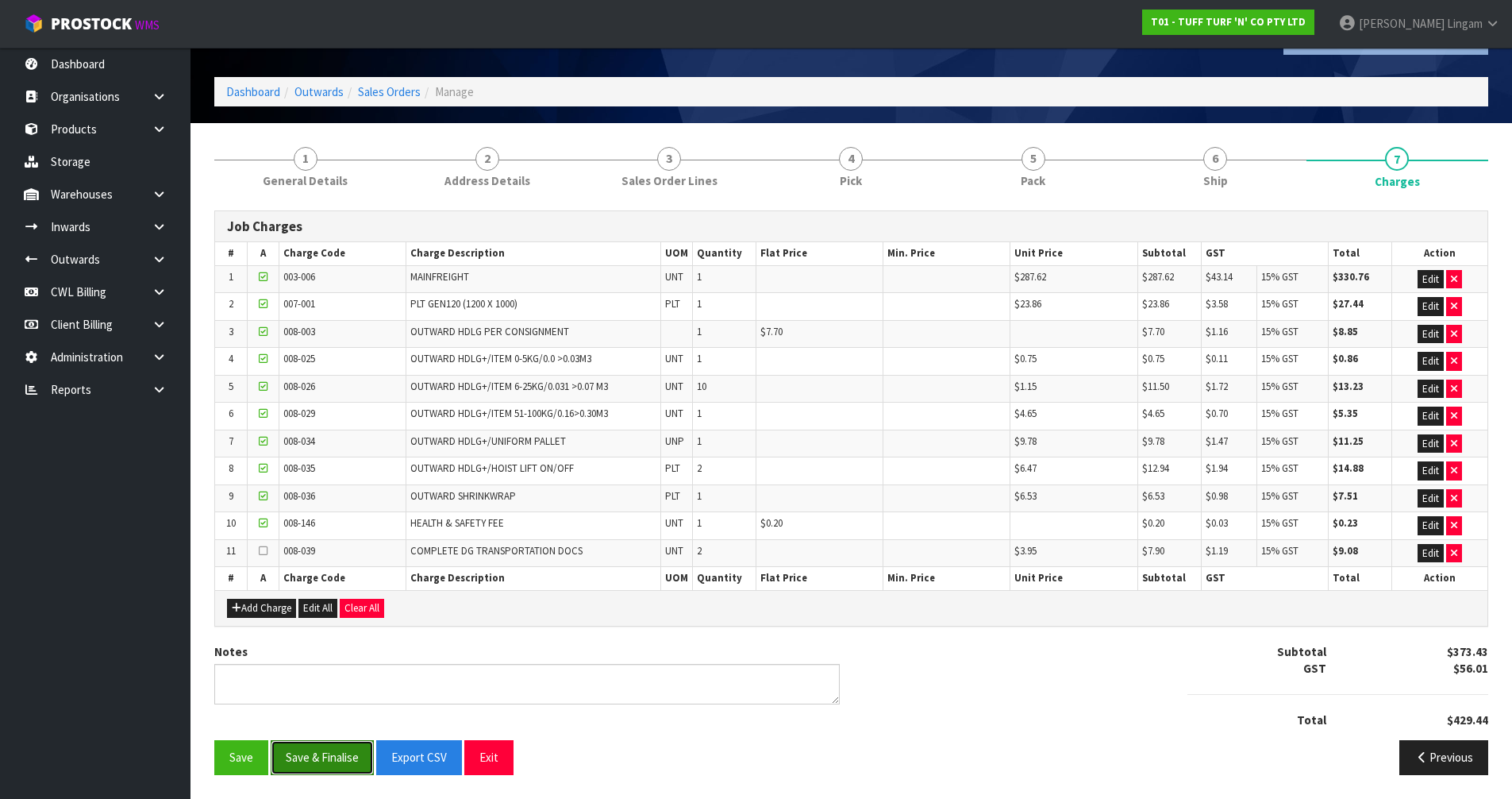
click at [330, 753] on button "Save & Finalise" at bounding box center [322, 757] width 103 height 34
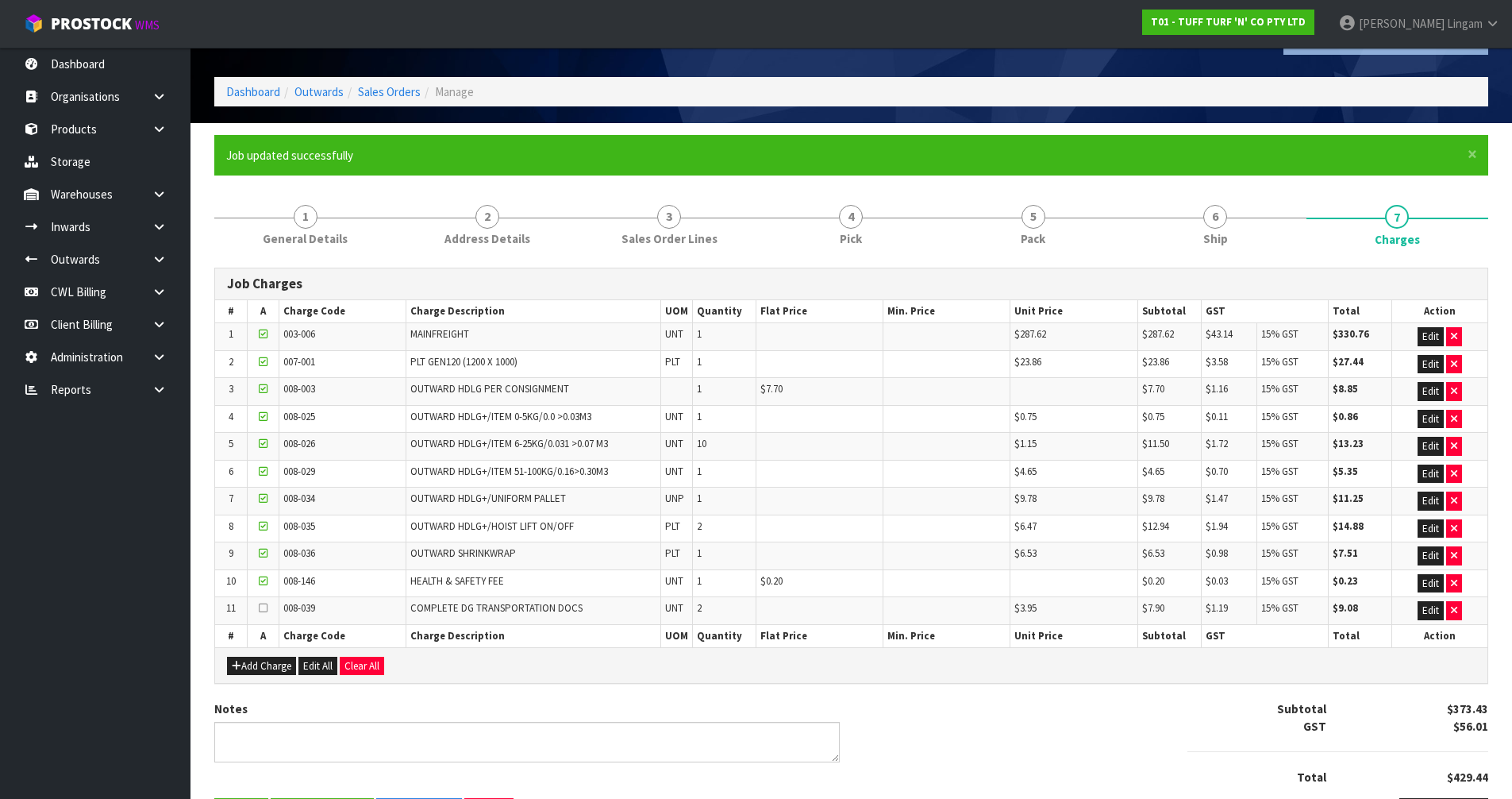
scroll to position [0, 0]
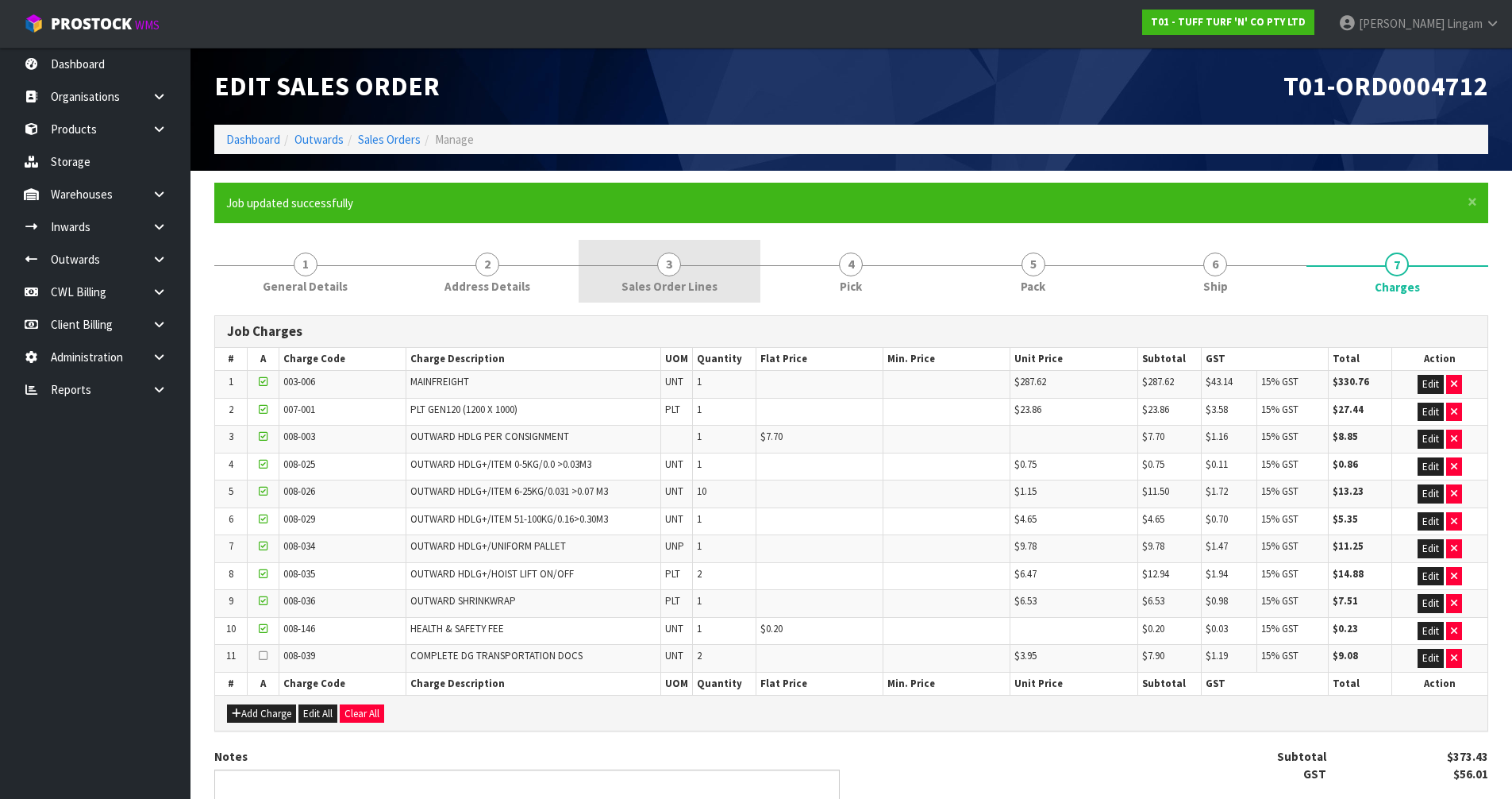
click at [702, 266] on link "3 Sales Order Lines" at bounding box center [669, 271] width 181 height 63
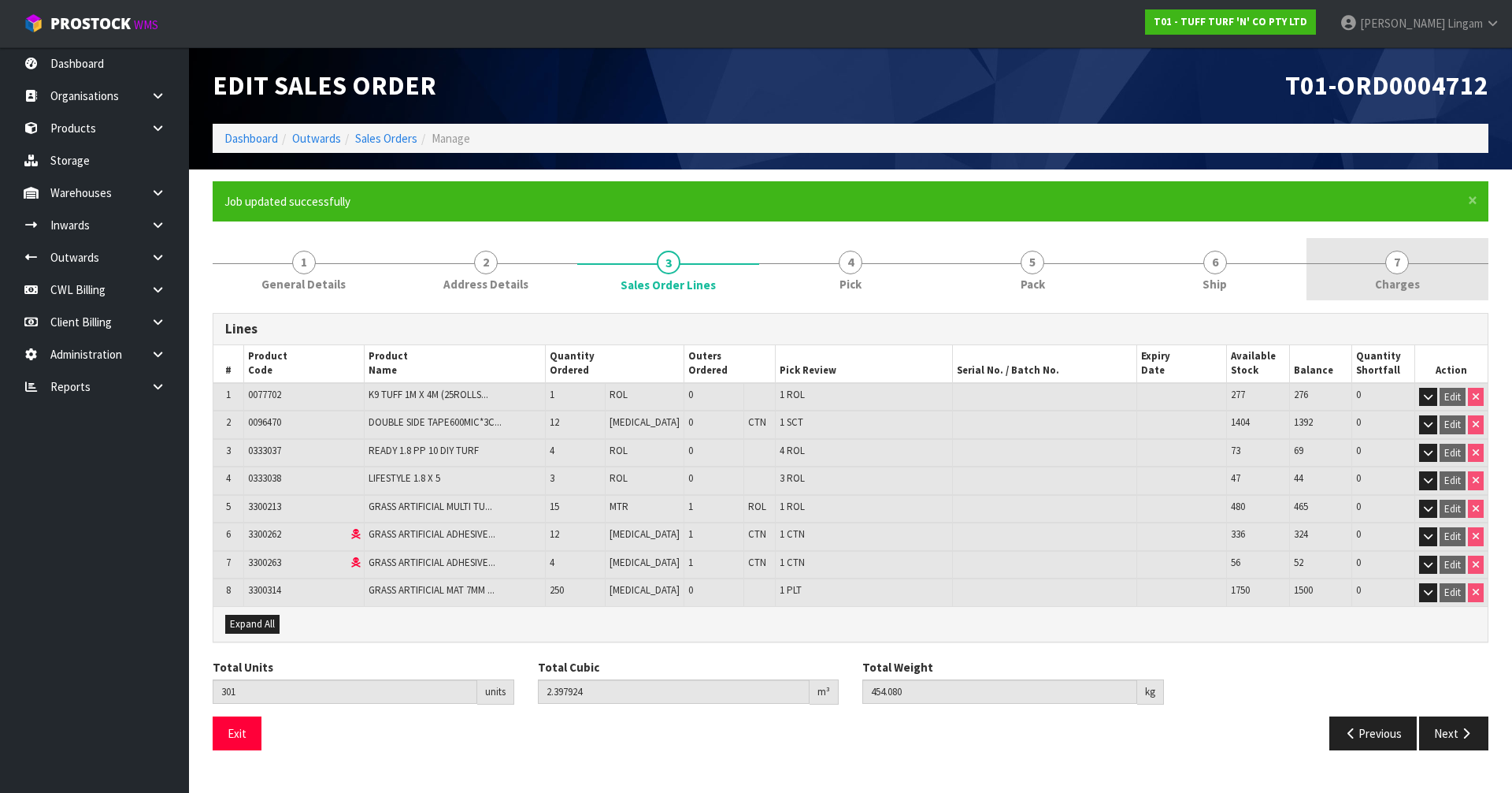
click at [1408, 274] on link "7 [GEOGRAPHIC_DATA]" at bounding box center [1397, 269] width 182 height 63
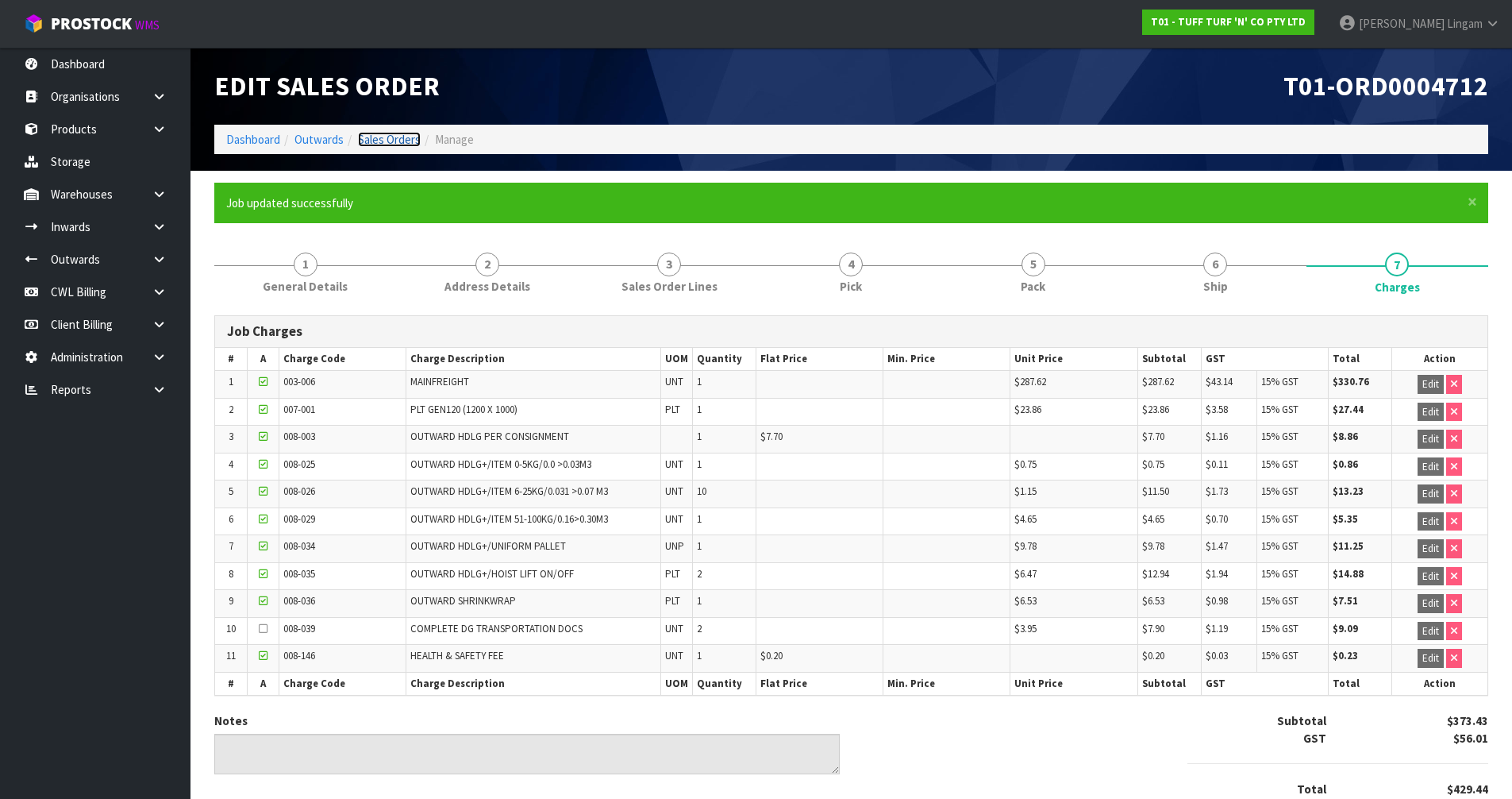
click at [390, 136] on link "Sales Orders" at bounding box center [389, 139] width 63 height 15
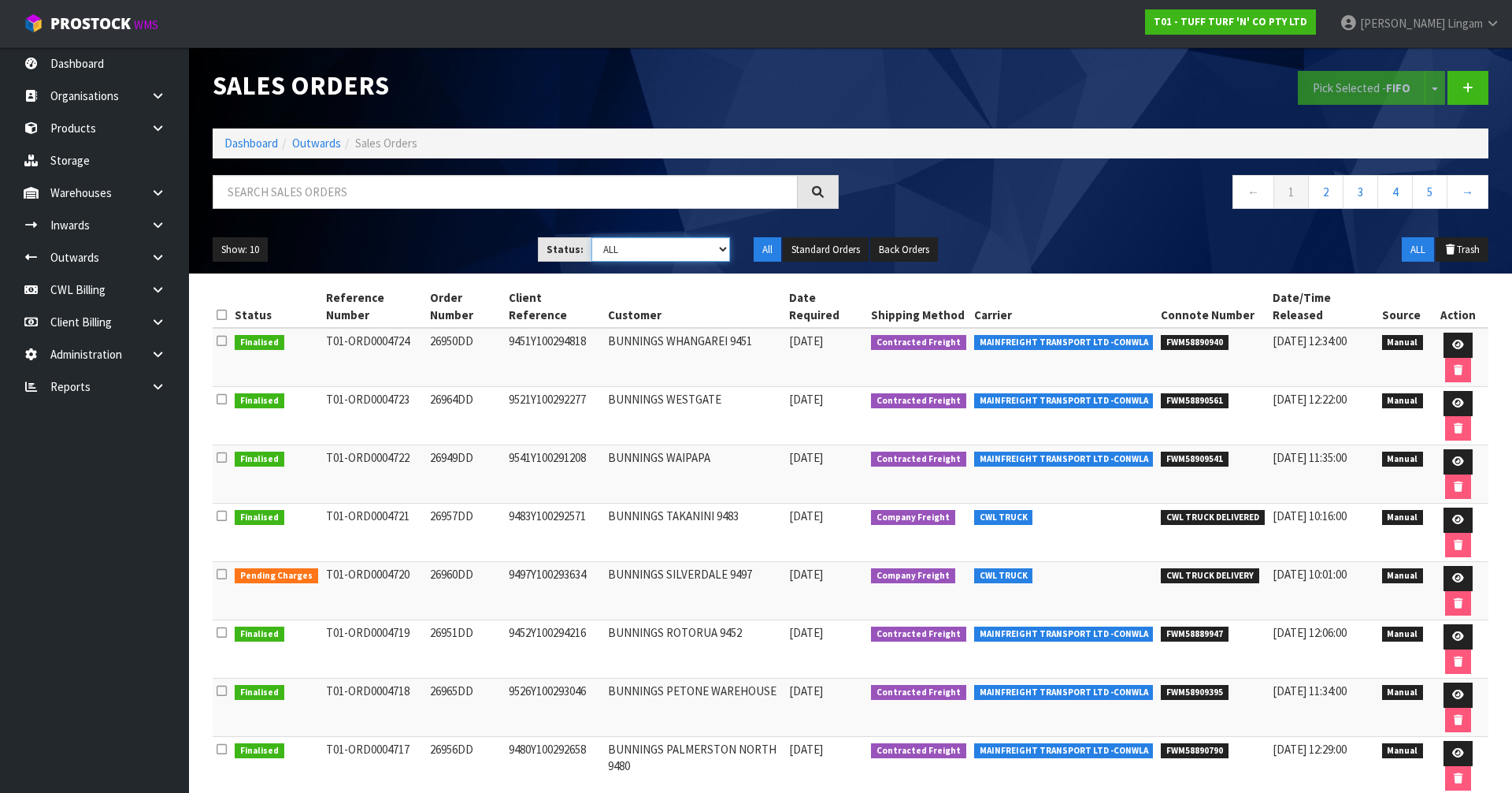
click at [683, 254] on select "Draft Pending Allocated Pending Pick Goods Picked Goods Packed Pending Charges …" at bounding box center [661, 248] width 139 height 24
select select "string:6"
click at [592, 237] on select "Draft Pending Allocated Pending Pick Goods Picked Goods Packed Pending Charges …" at bounding box center [661, 248] width 139 height 24
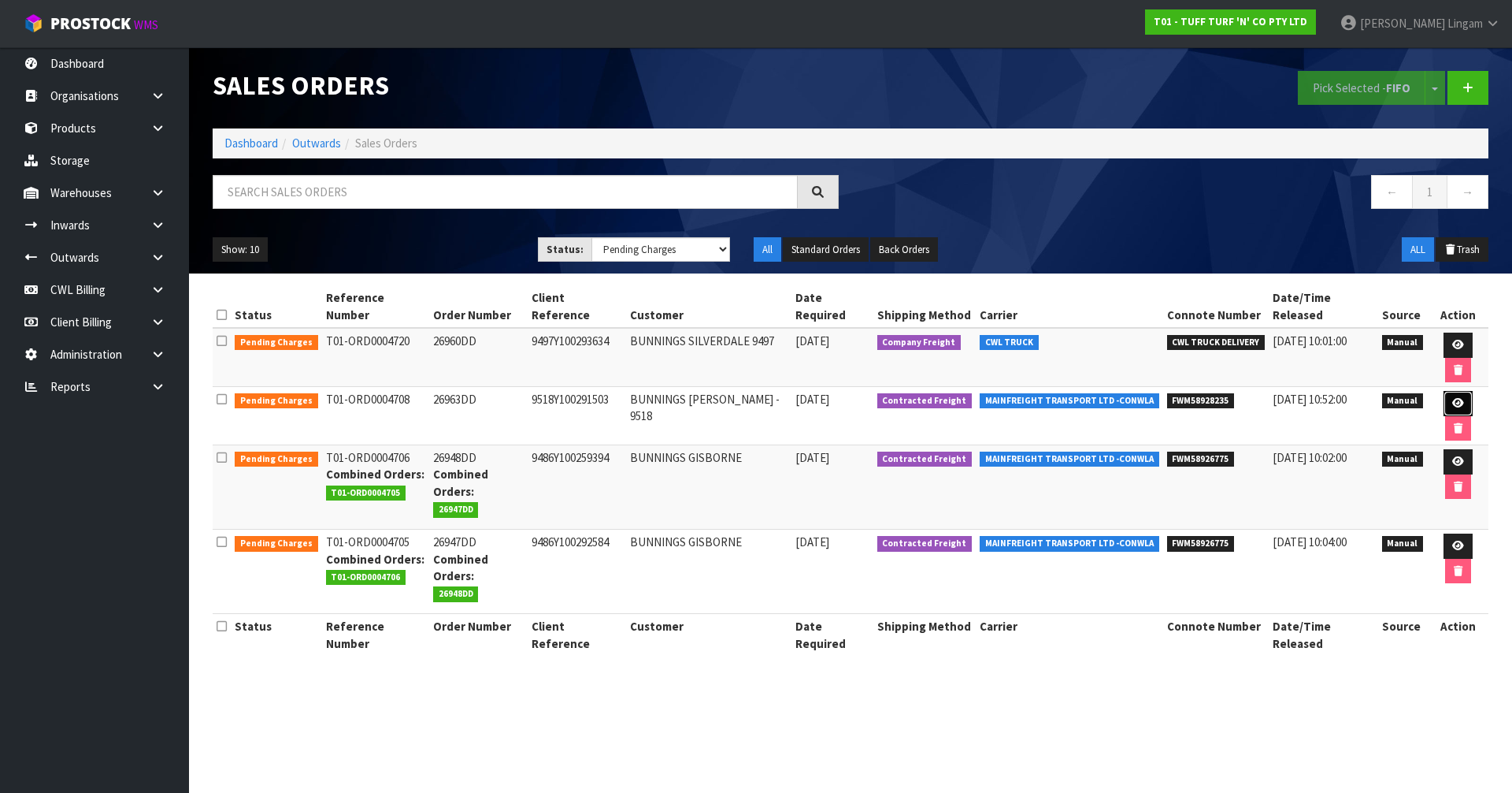
click at [1452, 398] on icon at bounding box center [1458, 403] width 12 height 10
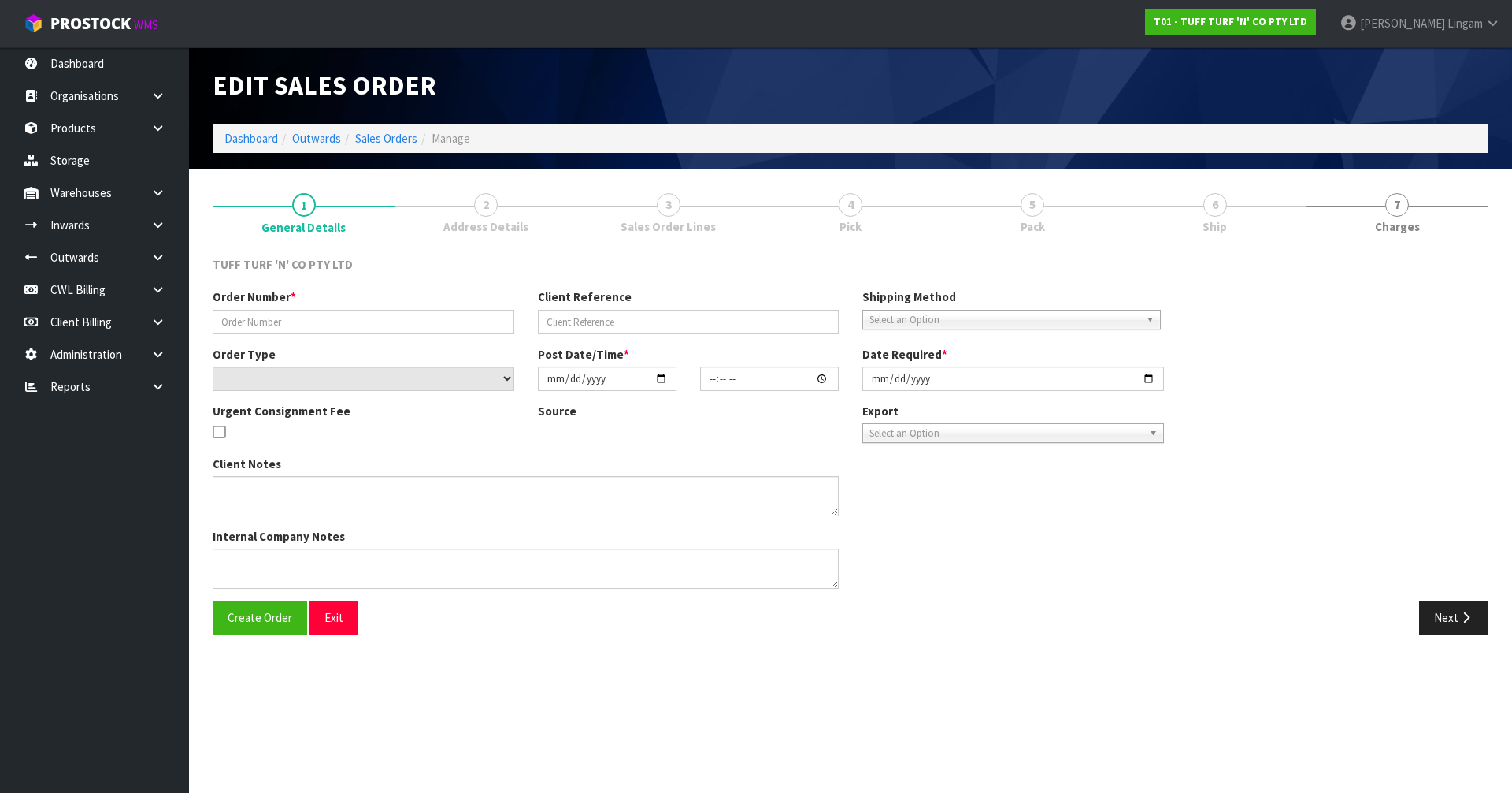
type input "26963DD"
type input "9518Y100291503"
select select "number:0"
type input "[DATE]"
type input "14:15:00.000"
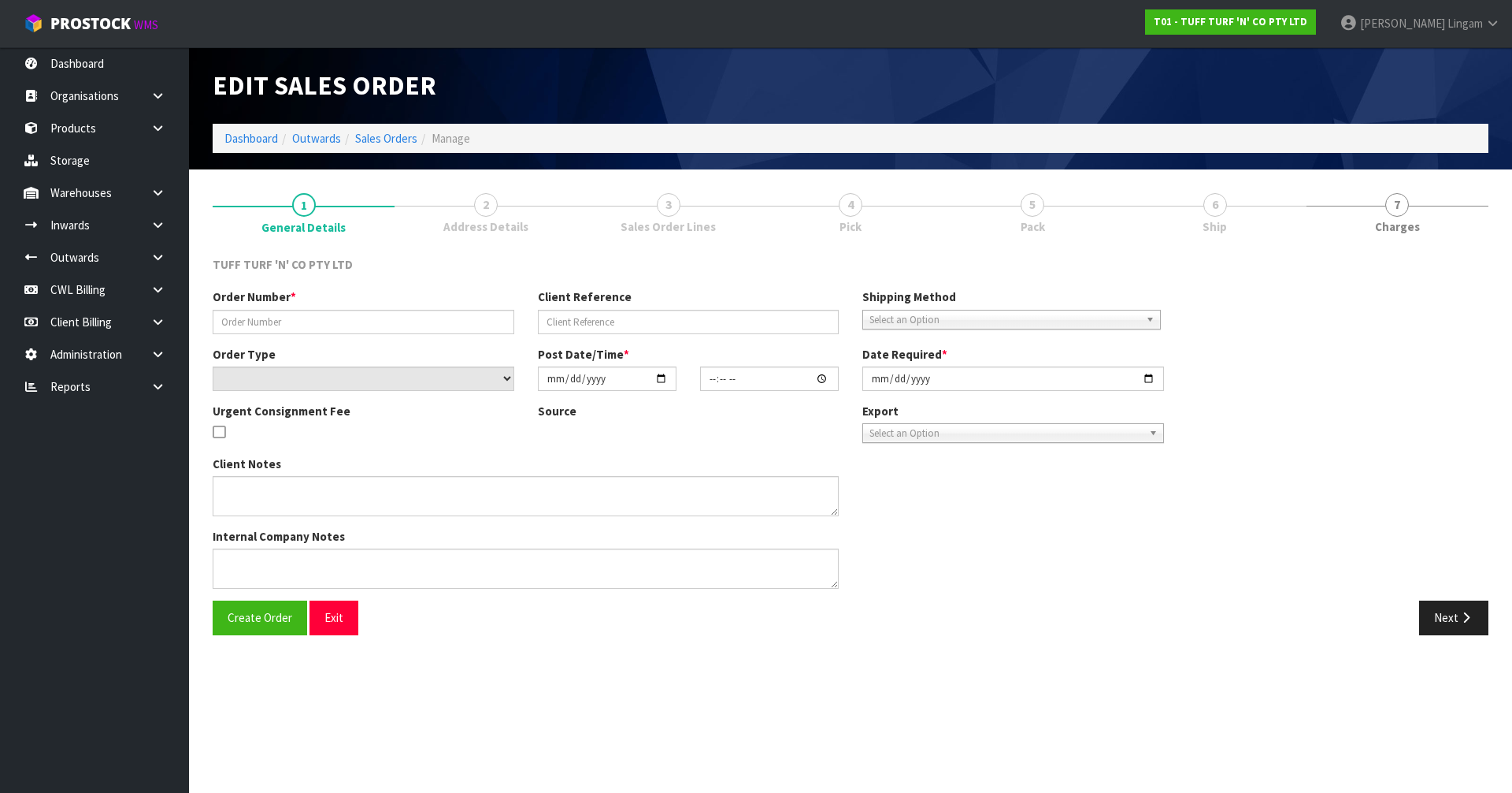
type input "[DATE]"
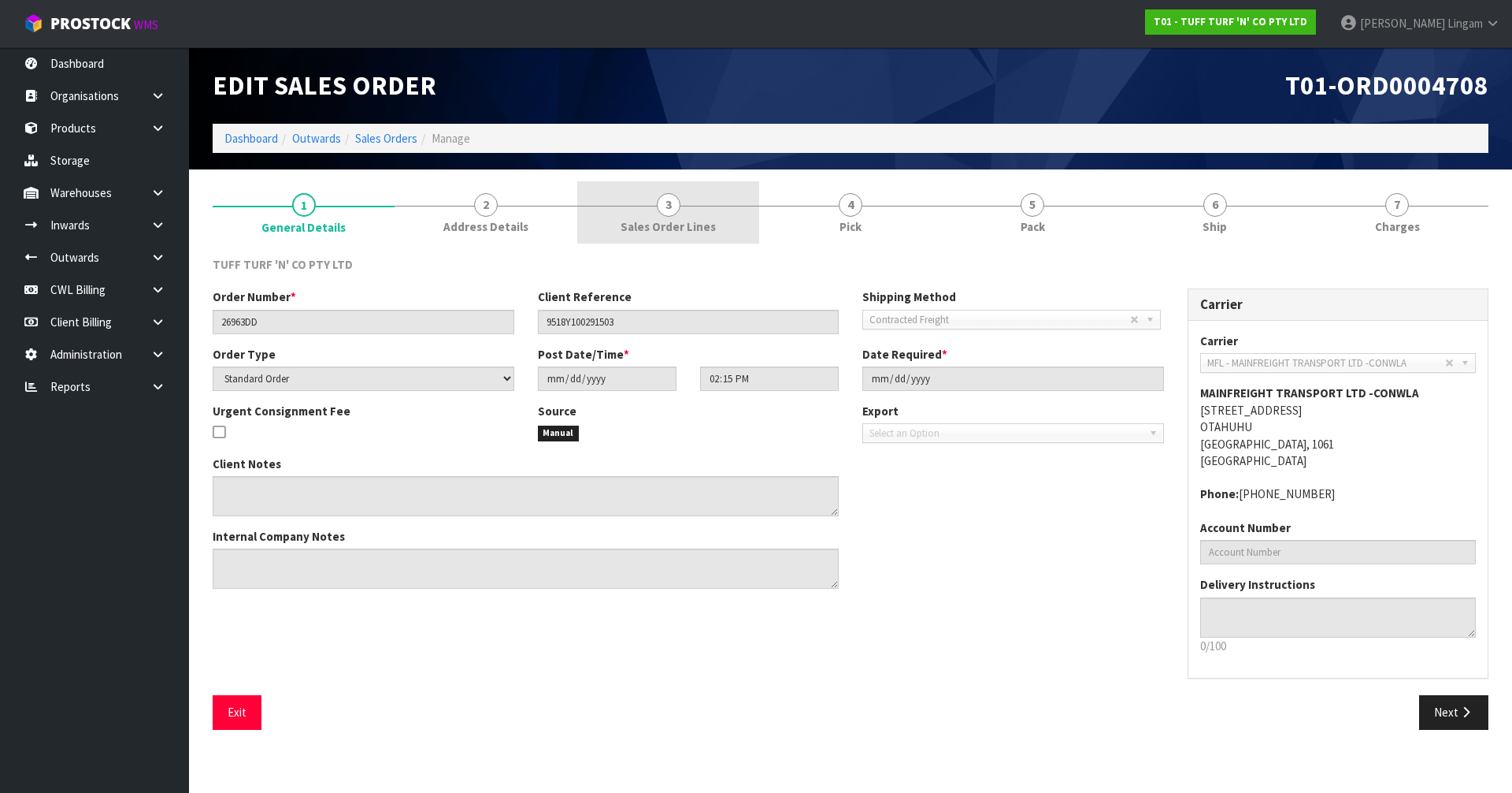
click at [647, 218] on span "Sales Order Lines" at bounding box center [668, 227] width 95 height 17
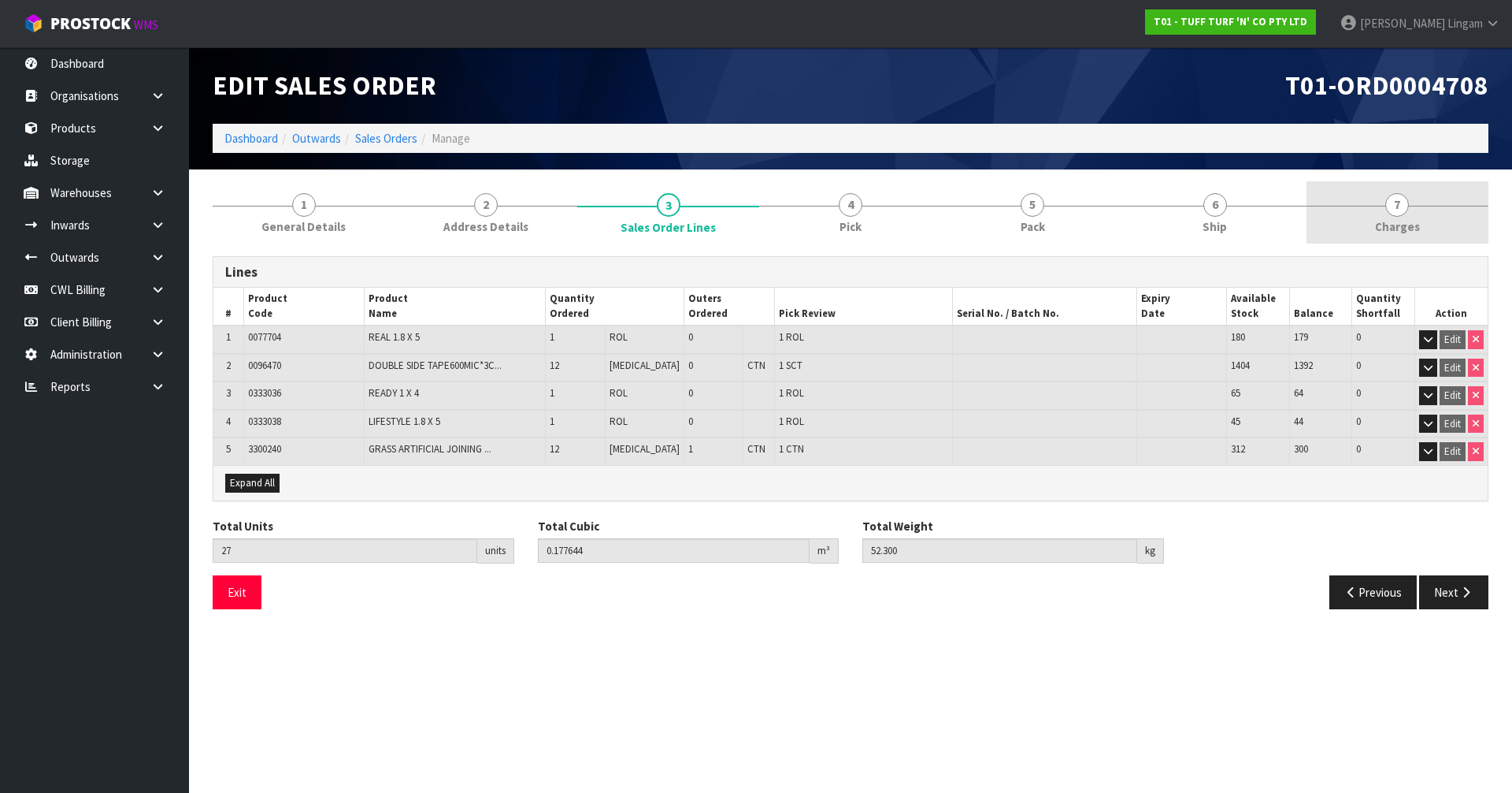
click at [1407, 224] on span "Charges" at bounding box center [1398, 227] width 45 height 17
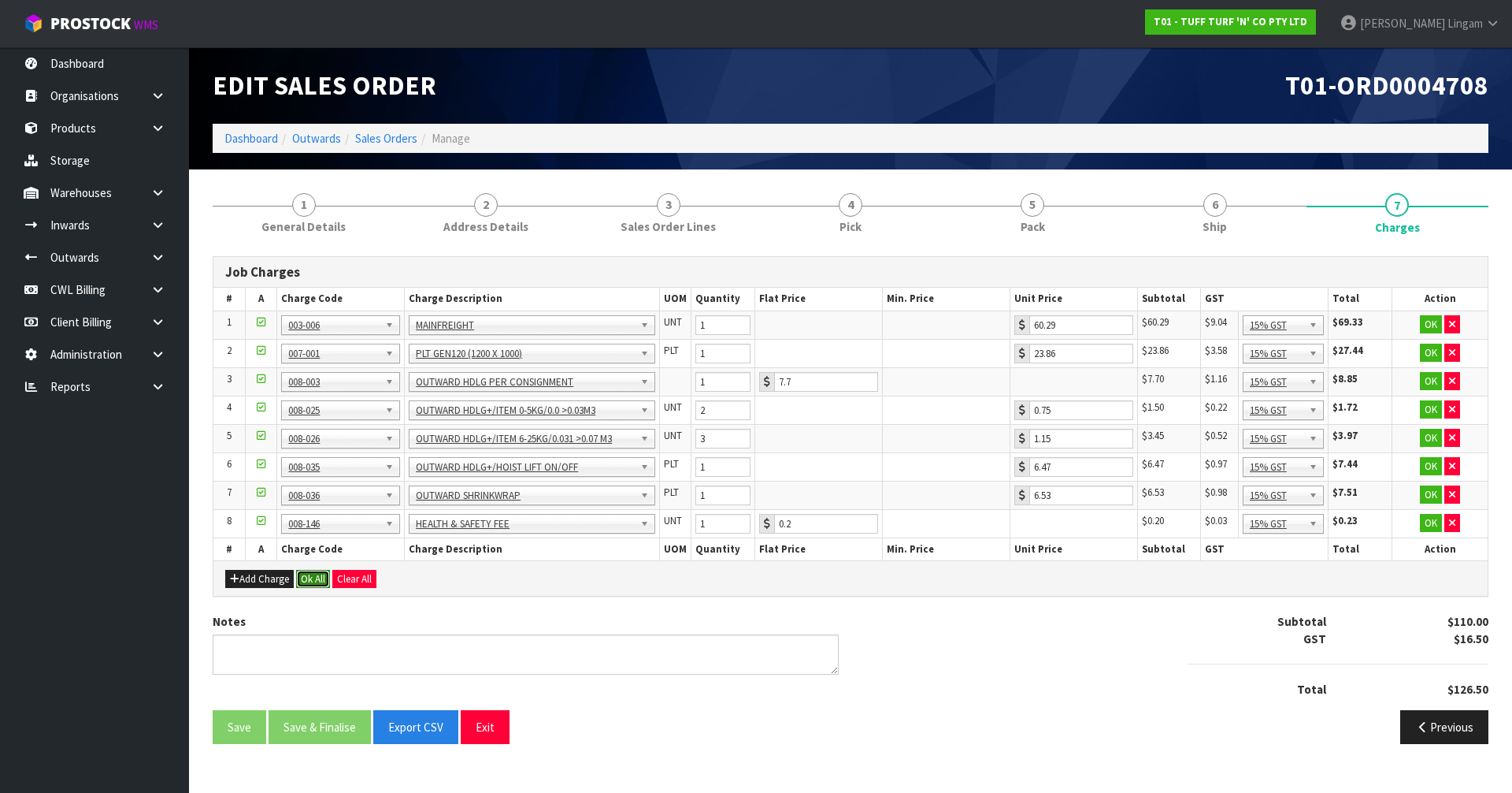
click at [319, 579] on button "Ok All" at bounding box center [313, 579] width 34 height 19
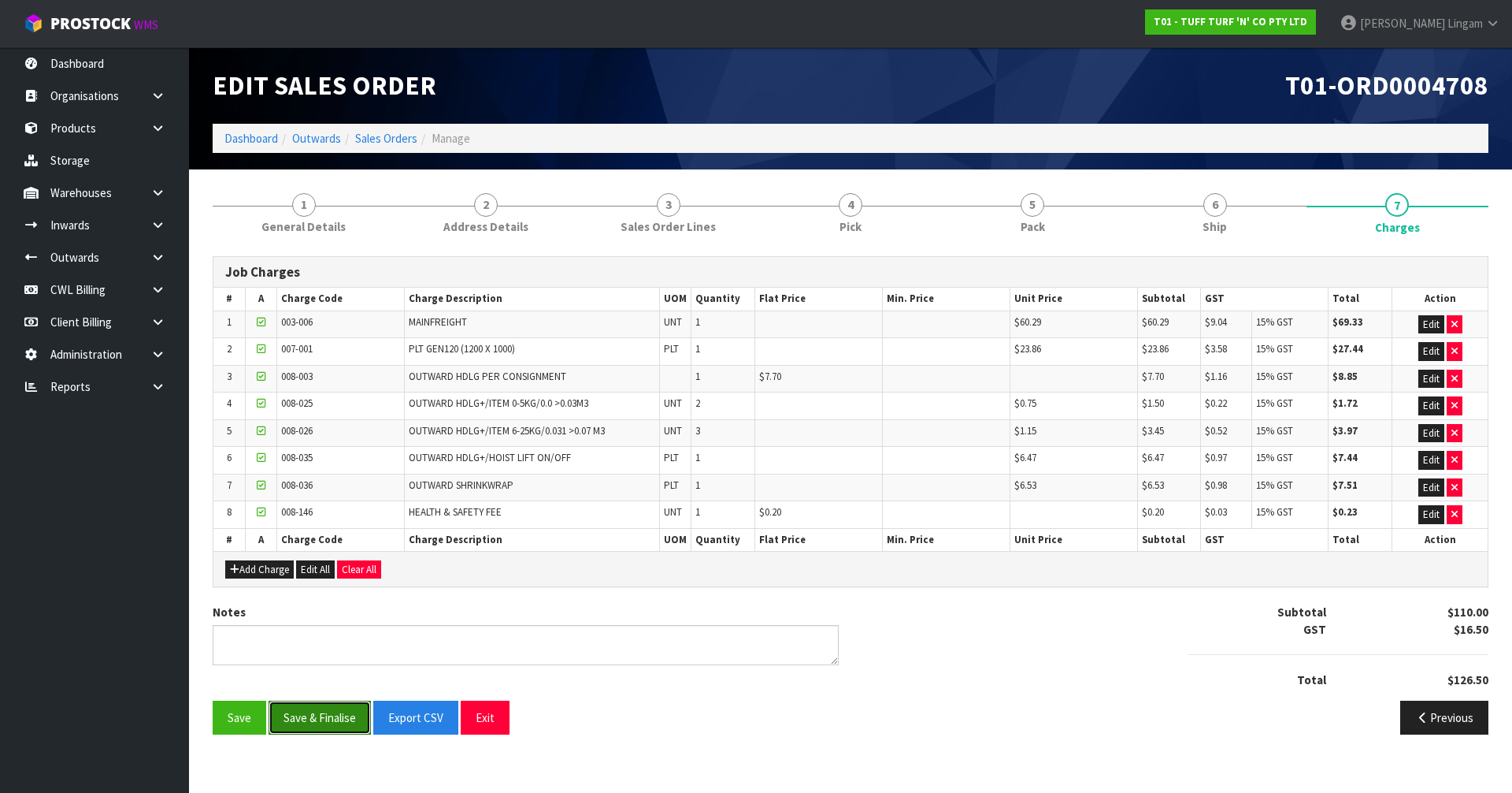
click at [323, 721] on button "Save & Finalise" at bounding box center [319, 717] width 103 height 34
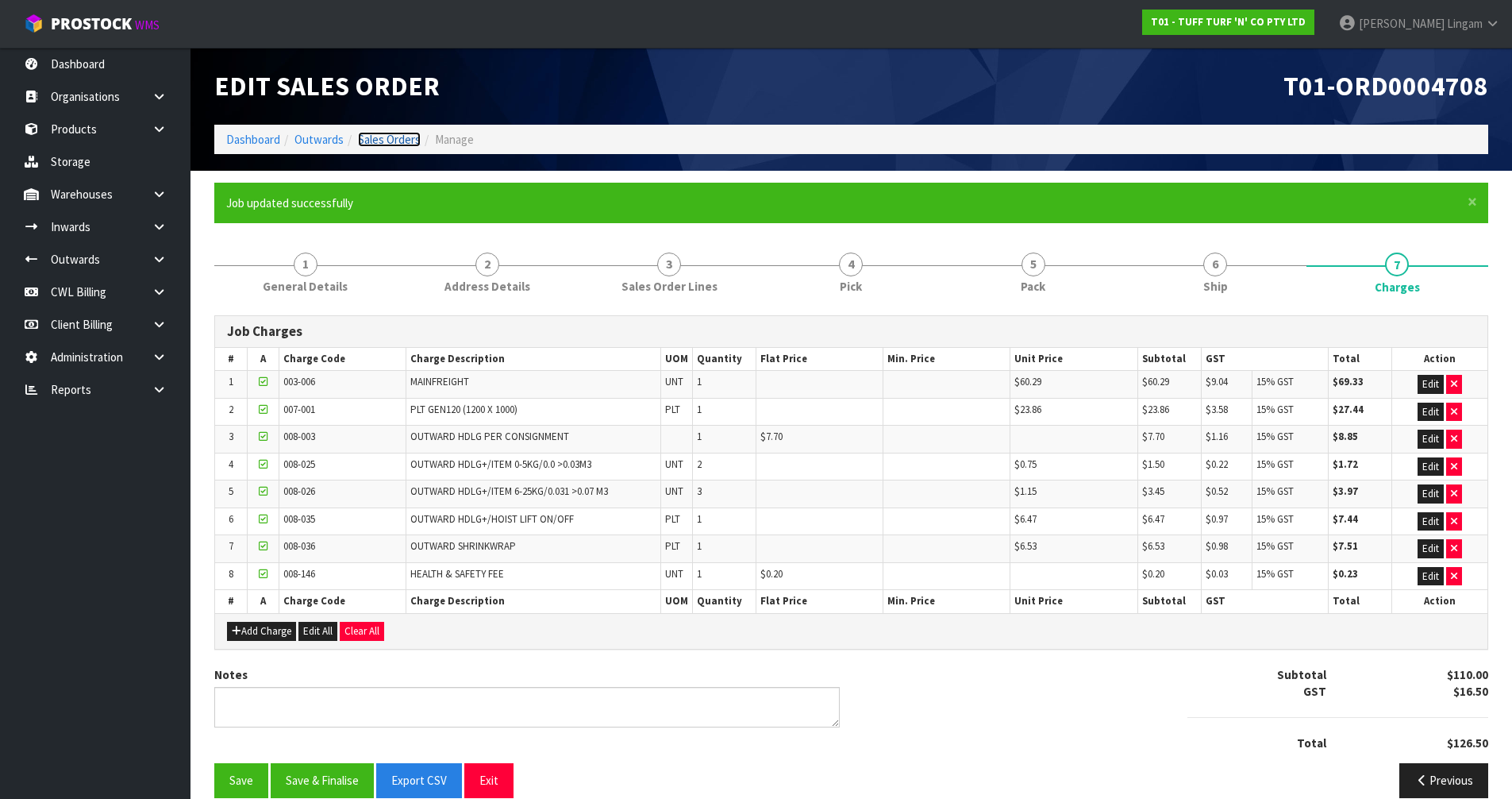
click at [394, 138] on link "Sales Orders" at bounding box center [389, 139] width 63 height 15
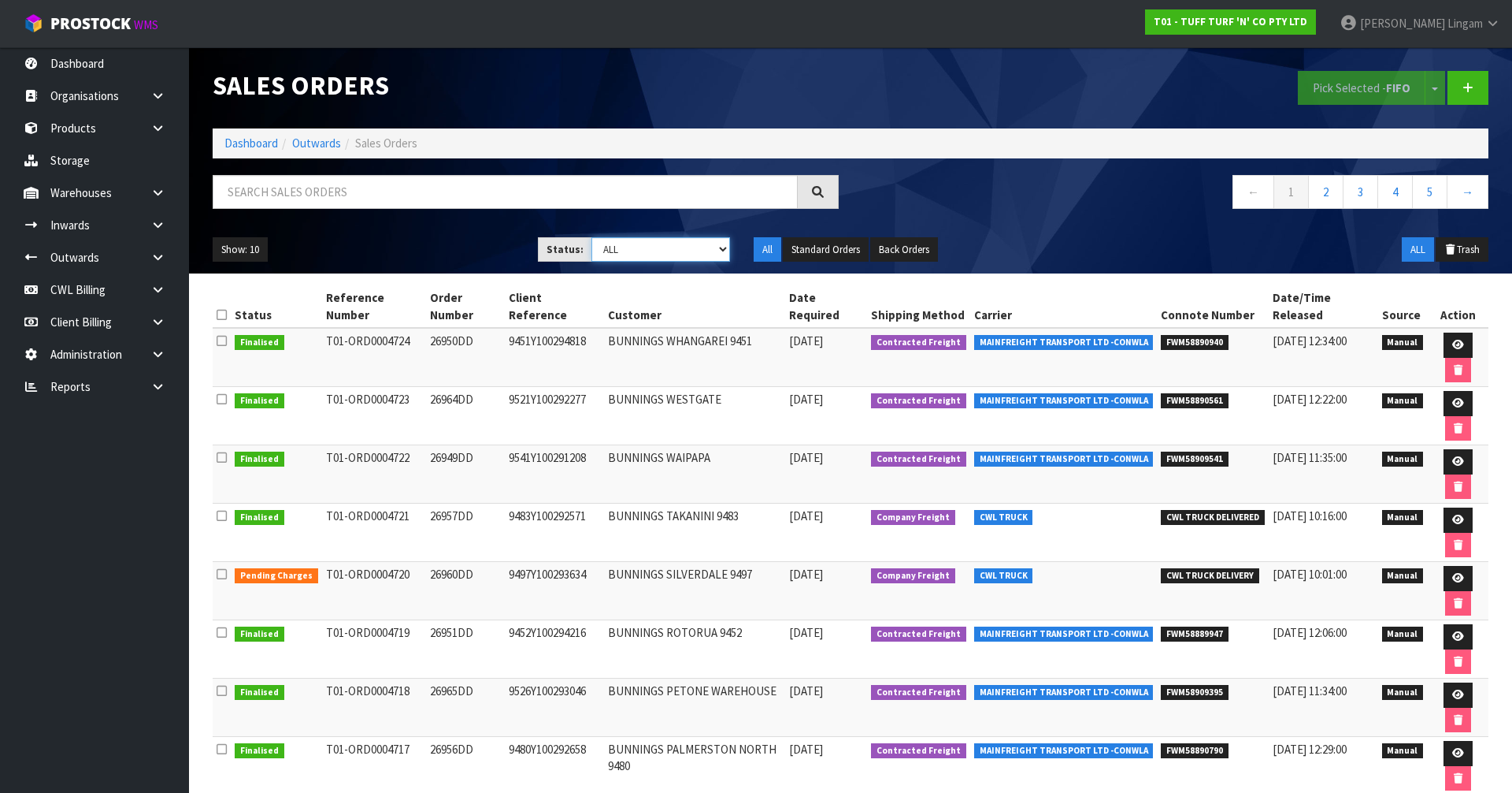
click at [709, 255] on select "Draft Pending Allocated Pending Pick Goods Picked Goods Packed Pending Charges …" at bounding box center [661, 248] width 139 height 24
select select "string:6"
click at [592, 237] on select "Draft Pending Allocated Pending Pick Goods Picked Goods Packed Pending Charges …" at bounding box center [661, 248] width 139 height 24
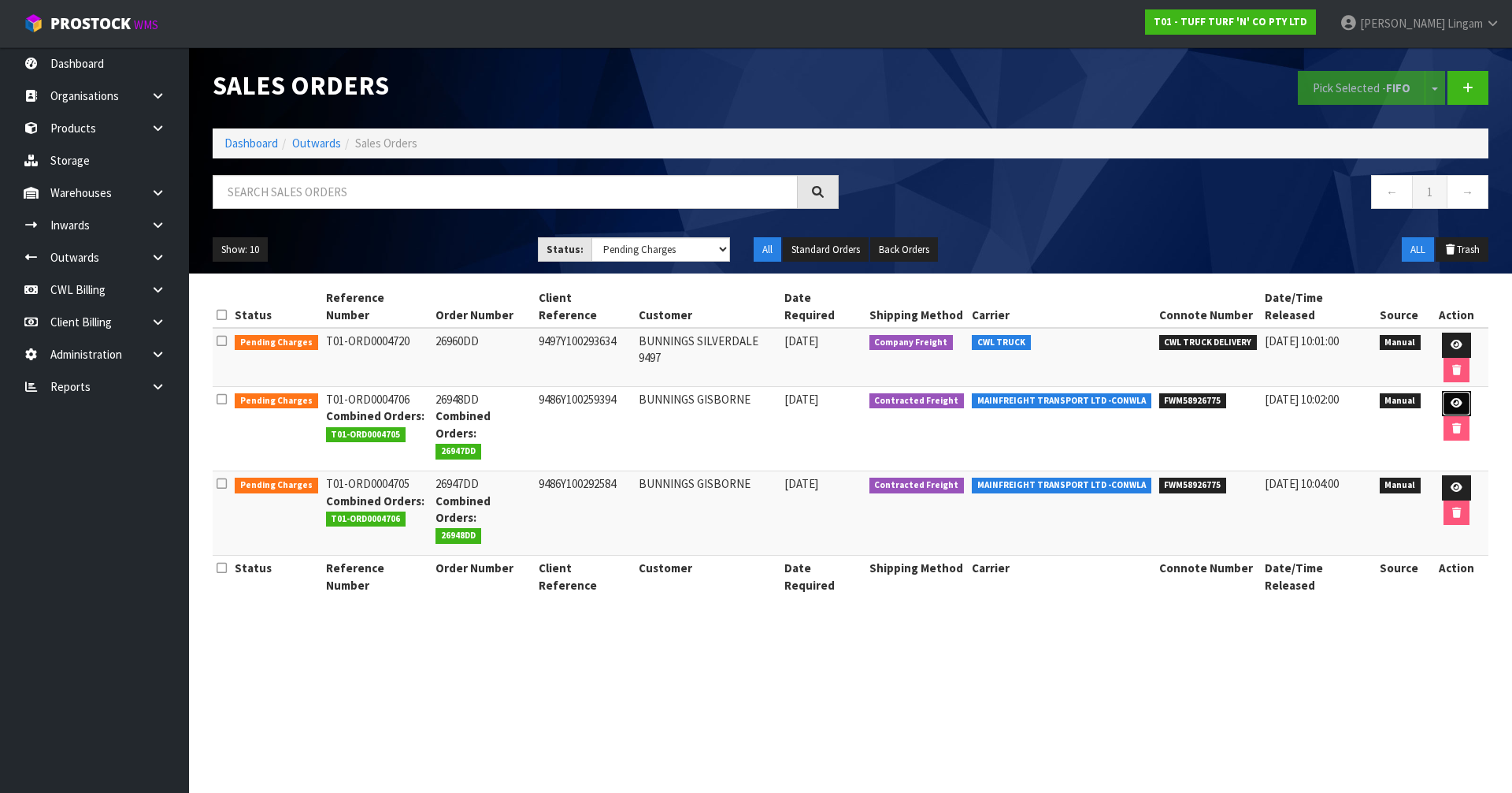
click at [1450, 398] on icon at bounding box center [1456, 403] width 12 height 10
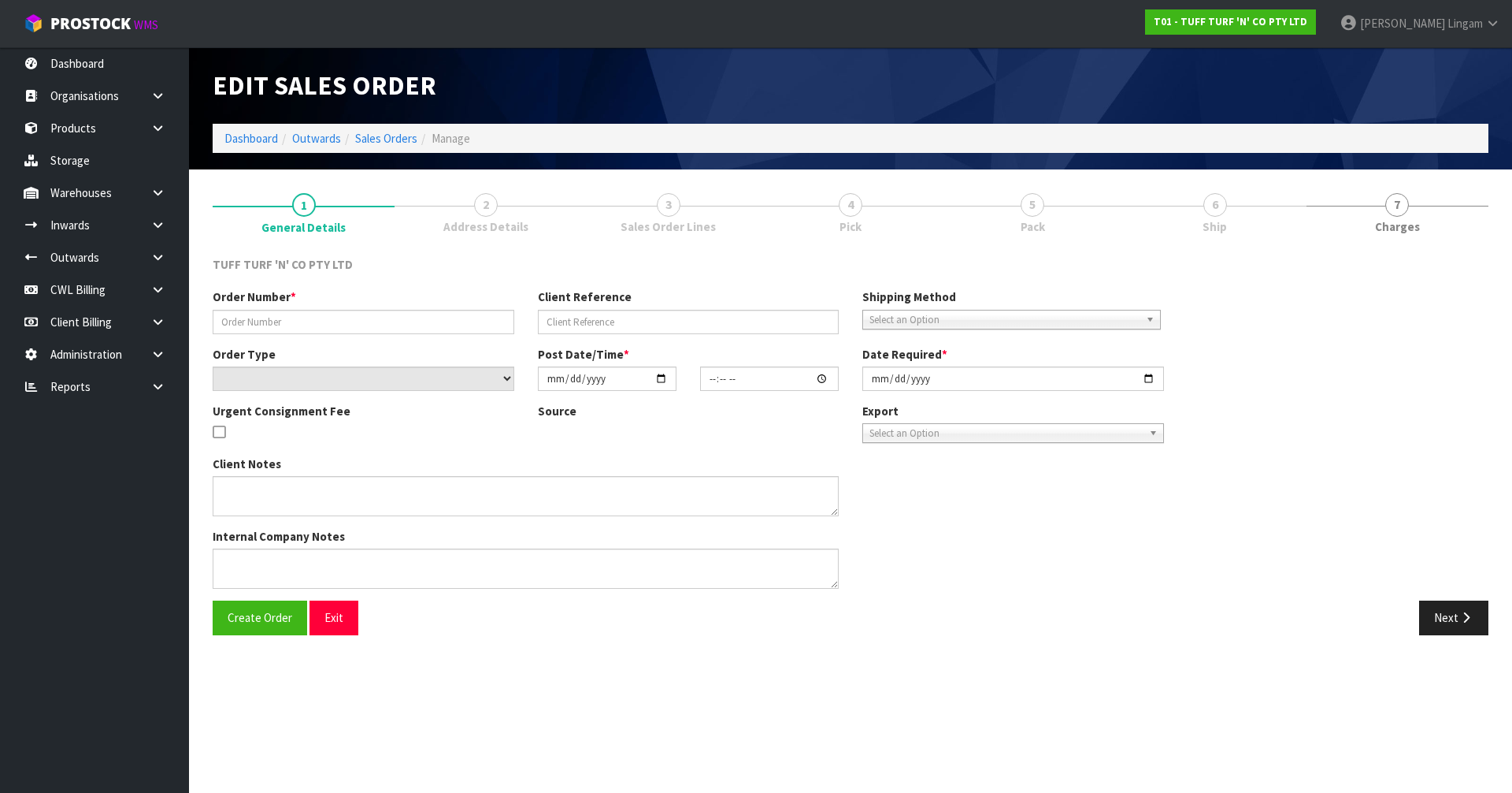
type input "26948DD"
type input "9486Y100259394"
select select "number:0"
type input "[DATE]"
type input "14:10:00.000"
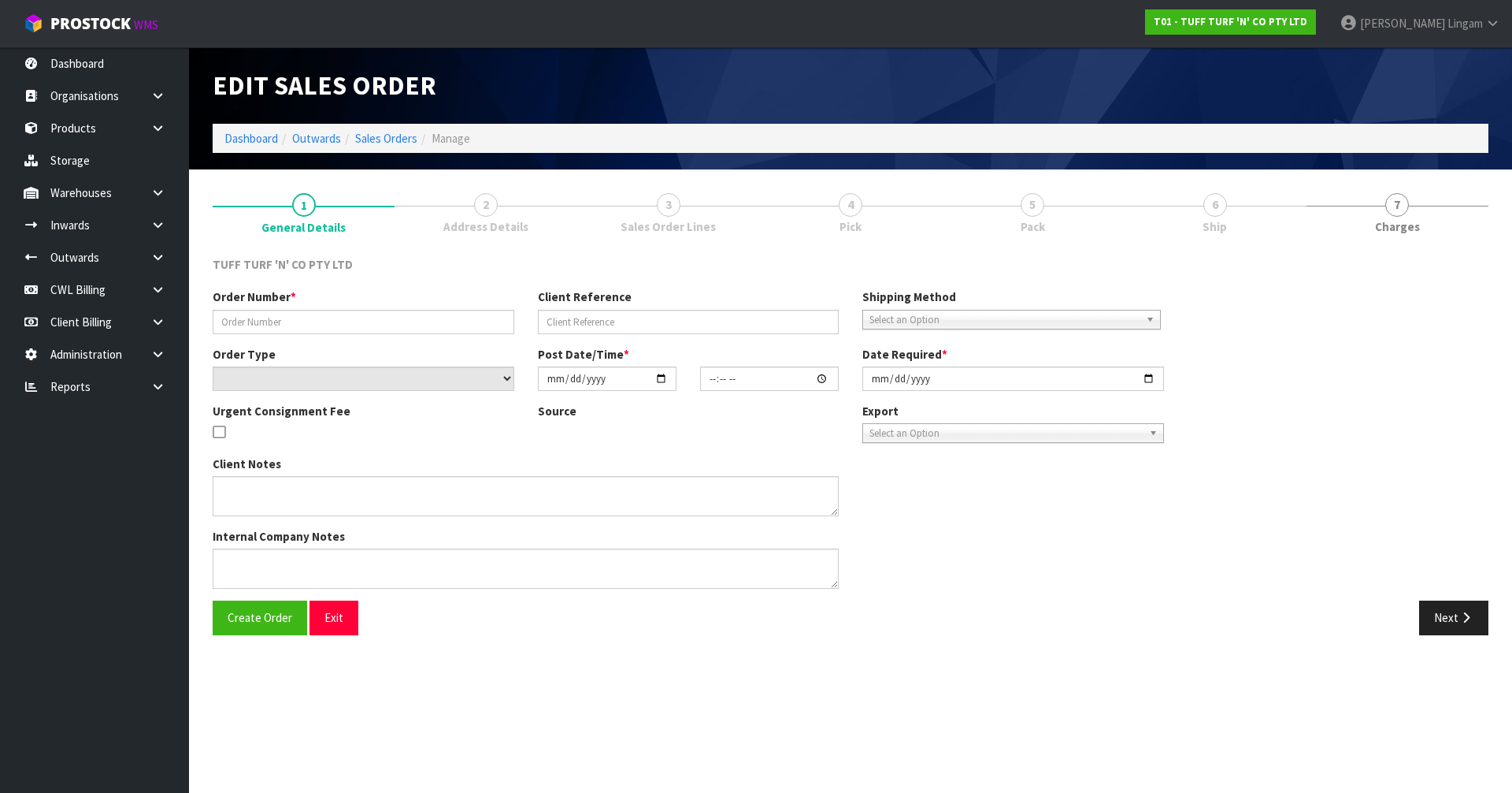
type input "[DATE]"
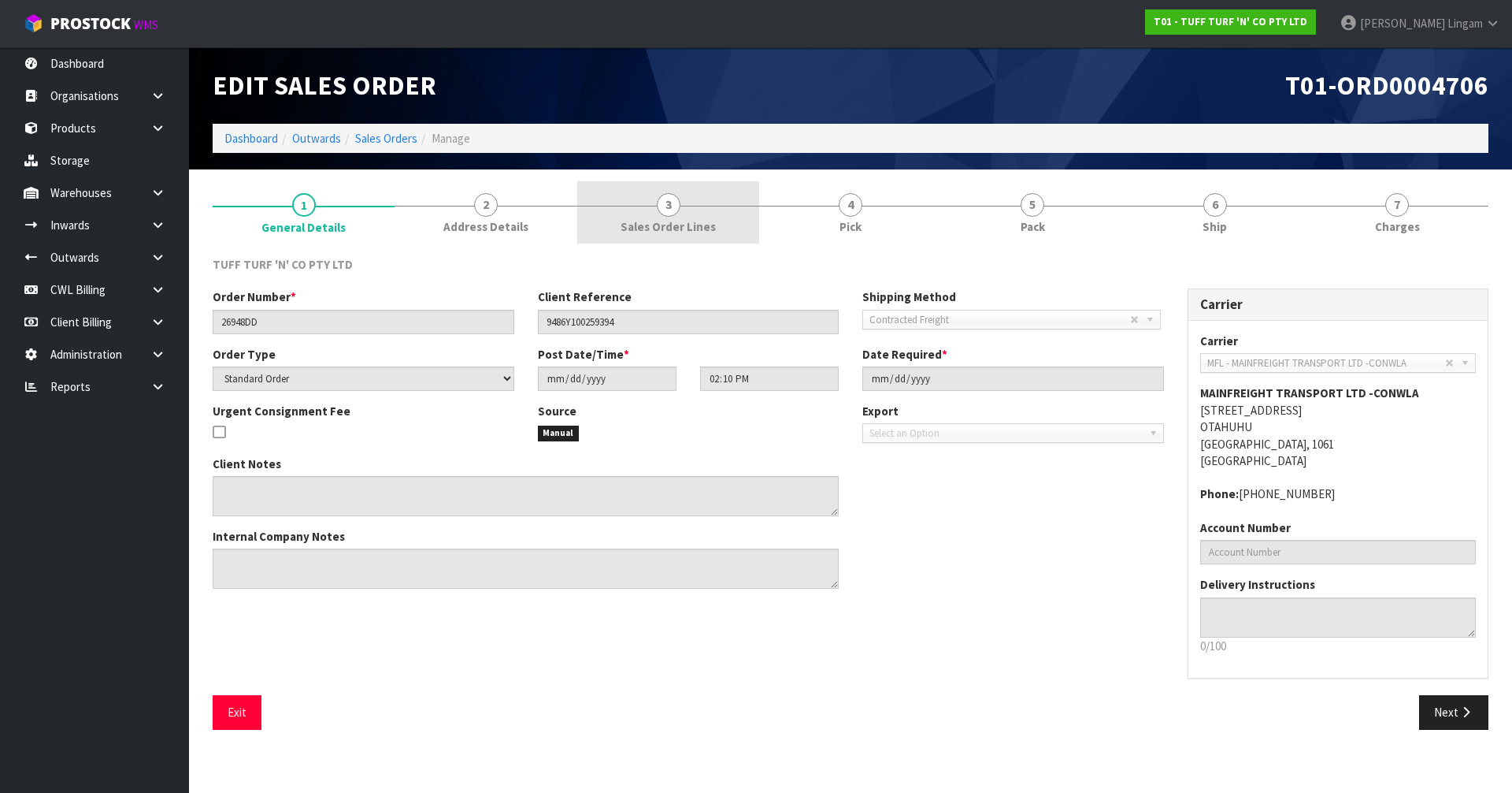
click at [682, 223] on span "Sales Order Lines" at bounding box center [668, 227] width 95 height 17
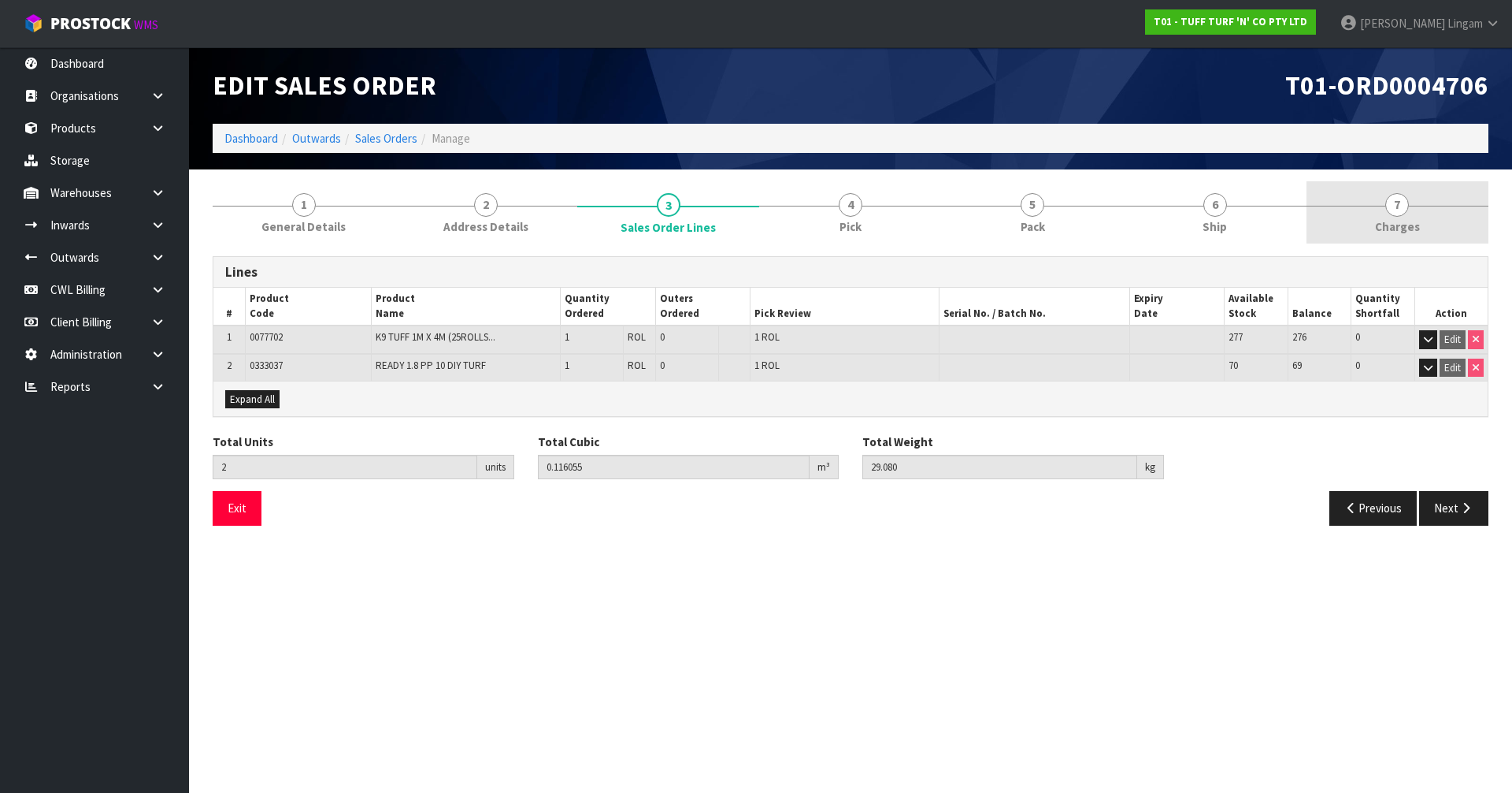
click at [1432, 213] on link "7 [GEOGRAPHIC_DATA]" at bounding box center [1397, 212] width 182 height 63
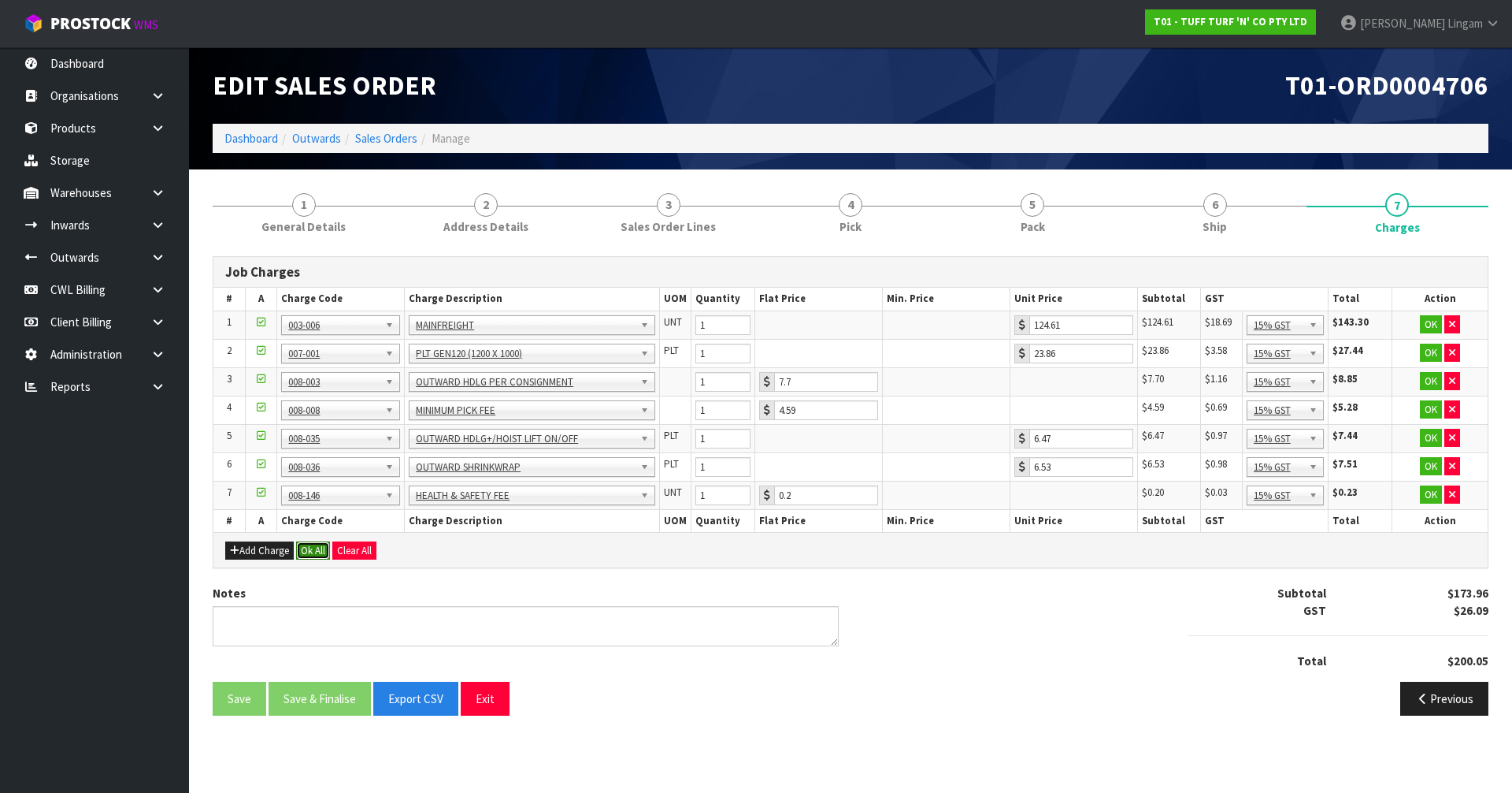
click at [310, 545] on button "Ok All" at bounding box center [313, 550] width 34 height 19
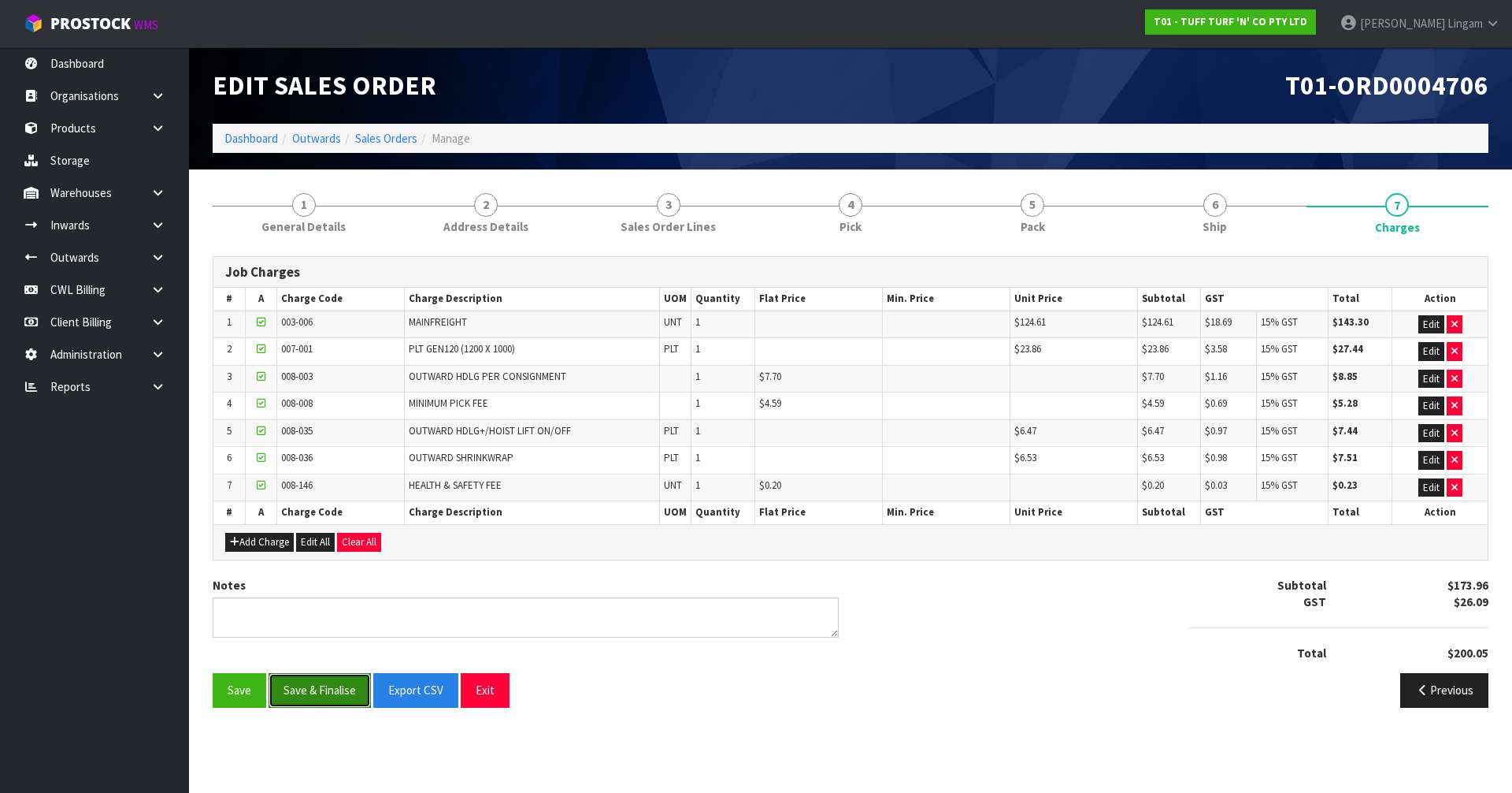
click at [323, 688] on button "Save & Finalise" at bounding box center [319, 690] width 103 height 34
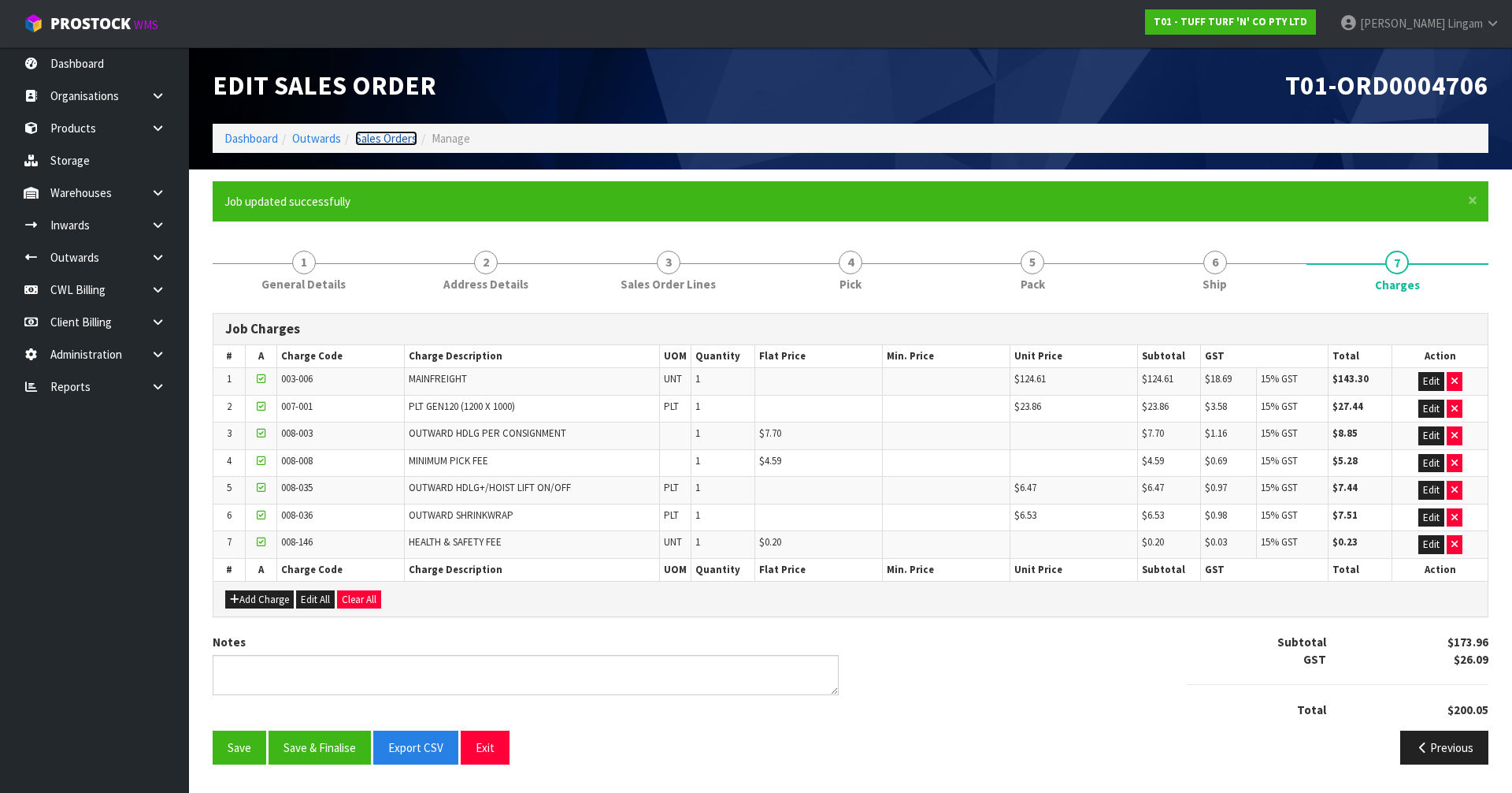
click at [396, 137] on link "Sales Orders" at bounding box center [386, 138] width 63 height 15
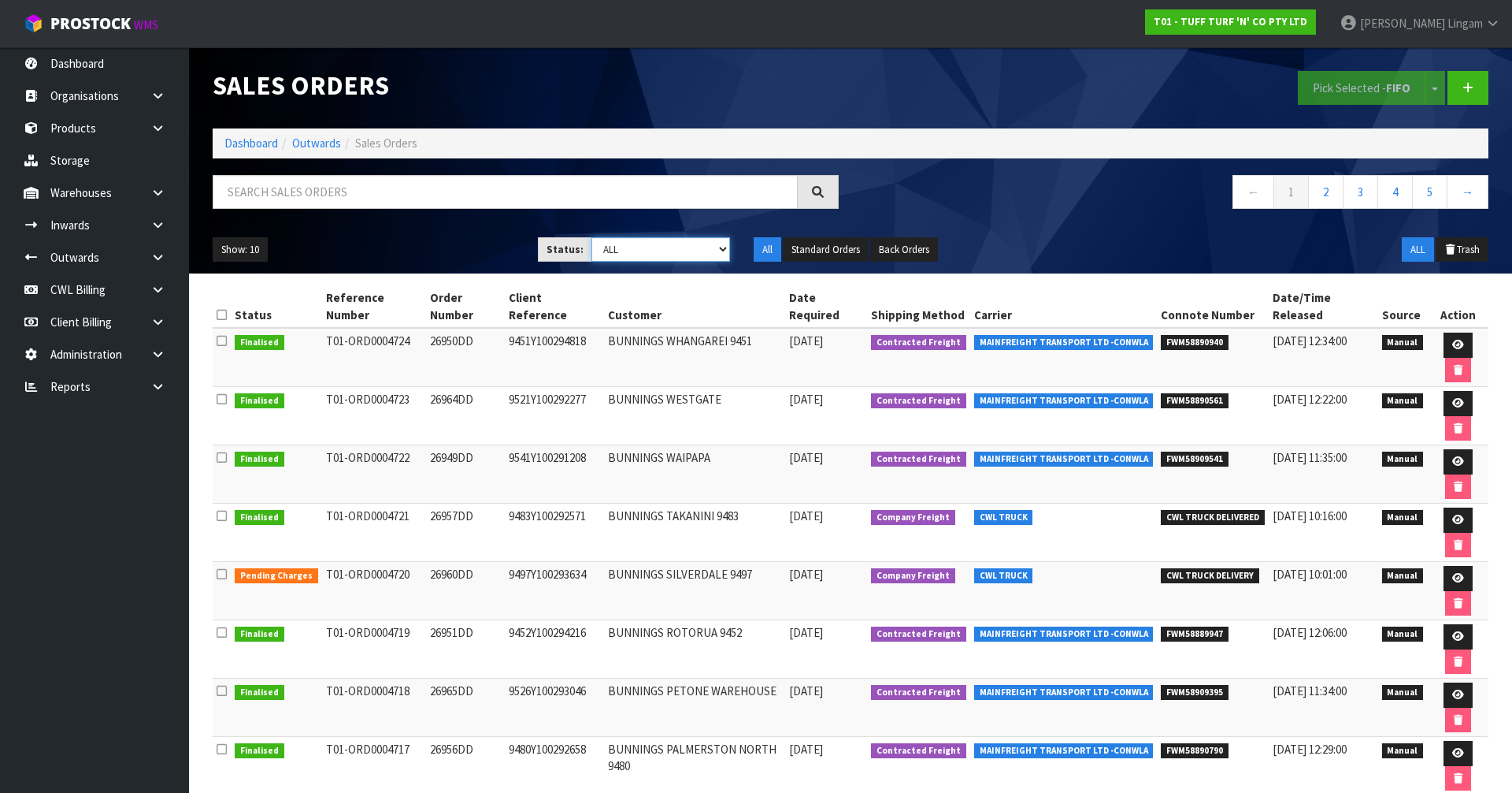
click at [718, 255] on select "Draft Pending Allocated Pending Pick Goods Picked Goods Packed Pending Charges …" at bounding box center [661, 248] width 139 height 24
select select "string:6"
click at [592, 237] on select "Draft Pending Allocated Pending Pick Goods Picked Goods Packed Pending Charges …" at bounding box center [661, 248] width 139 height 24
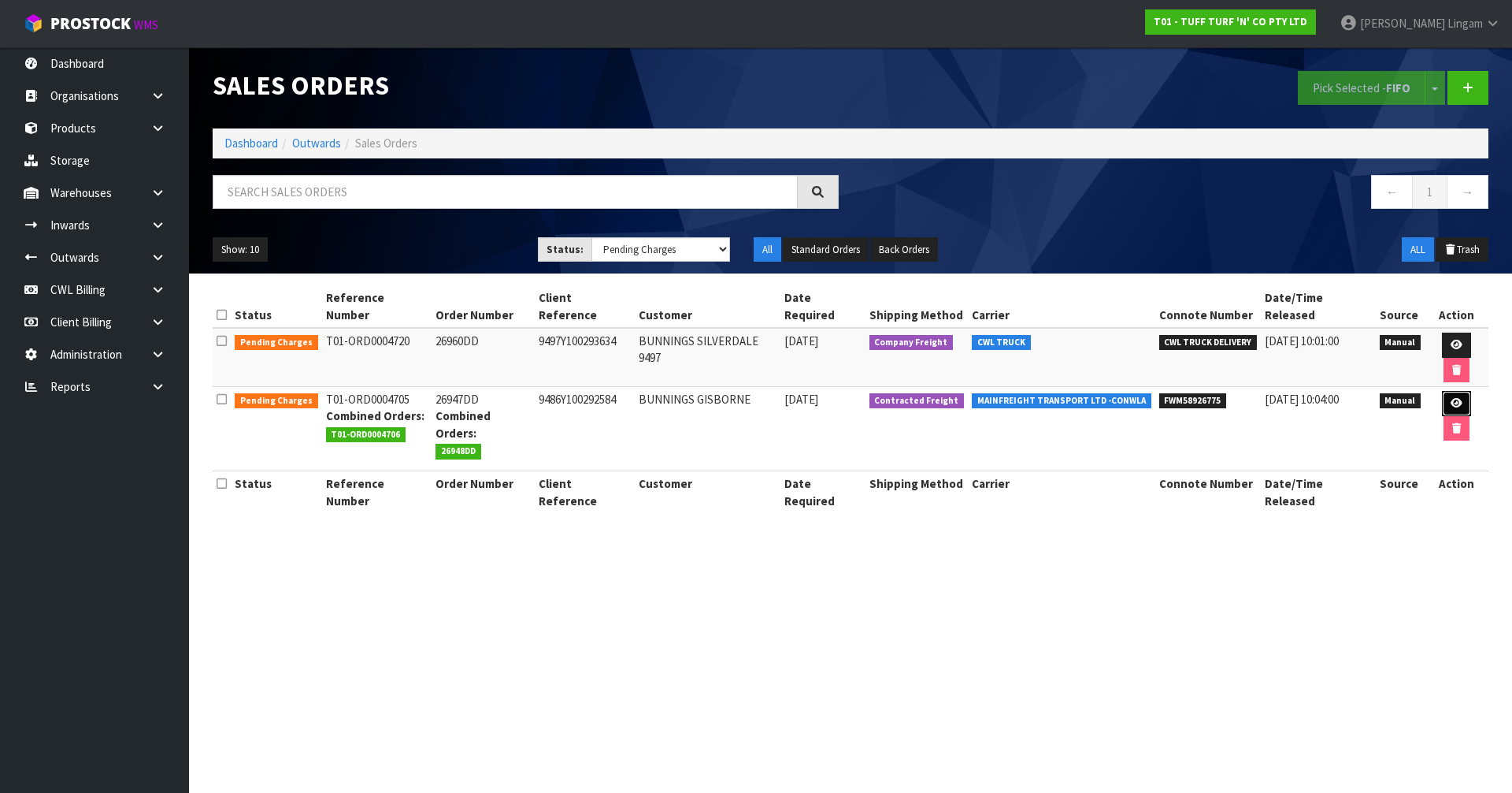
click at [1442, 391] on link at bounding box center [1456, 404] width 29 height 25
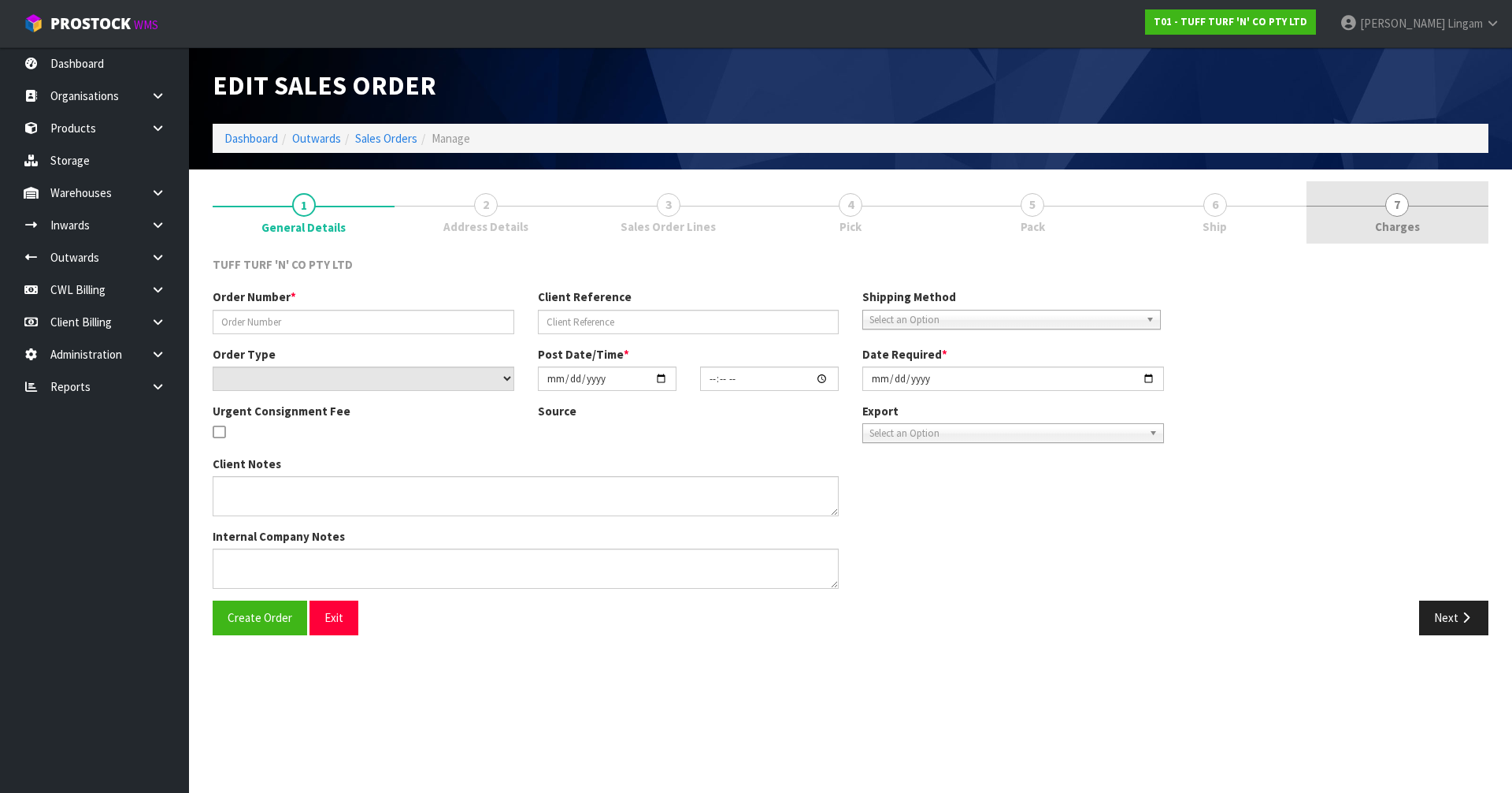
type input "26947DD"
type input "9486Y100292584"
select select "number:0"
type input "[DATE]"
type input "14:08:00.000"
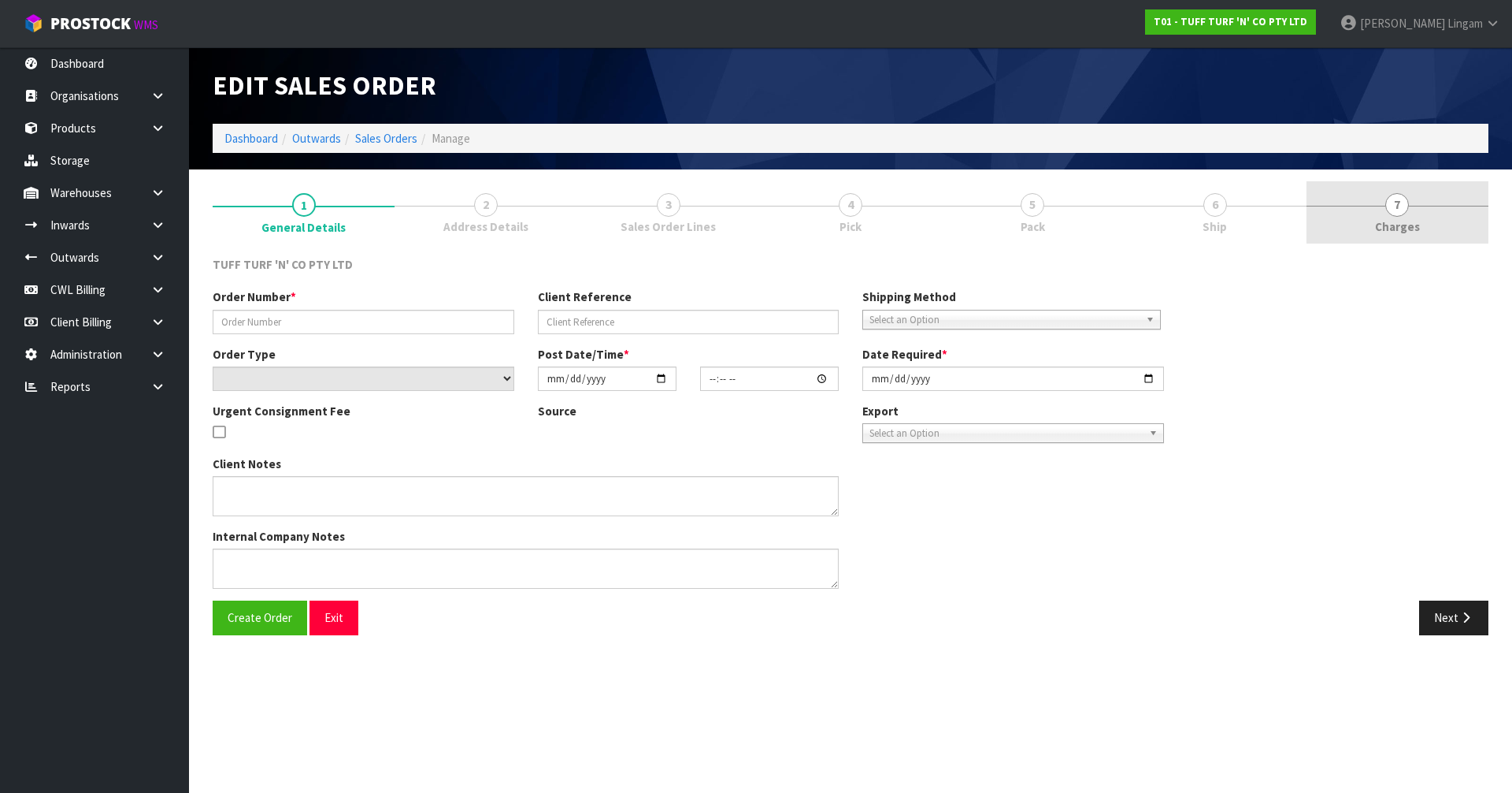
type input "[DATE]"
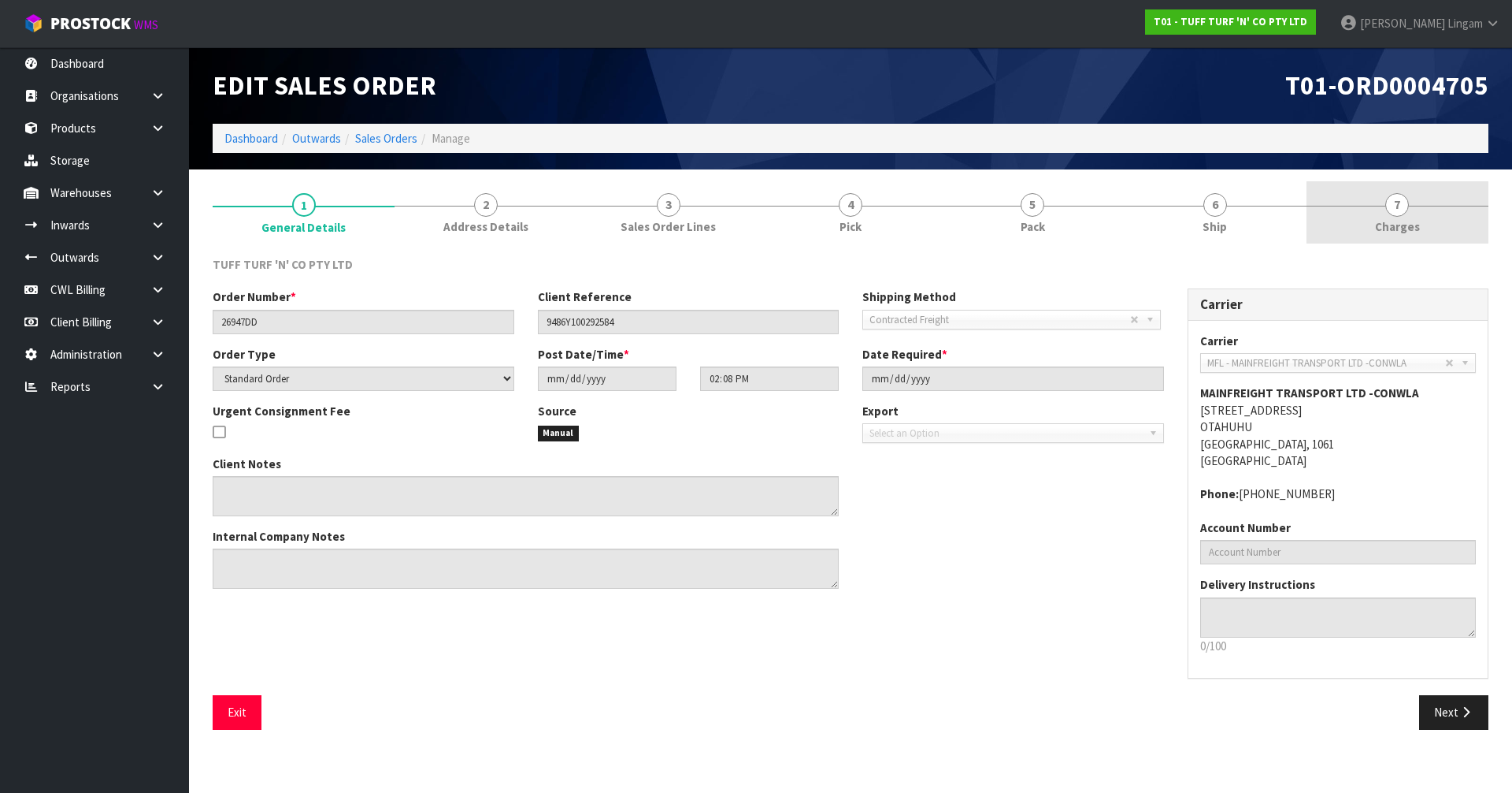
click at [1472, 211] on link "7 [GEOGRAPHIC_DATA]" at bounding box center [1397, 212] width 182 height 63
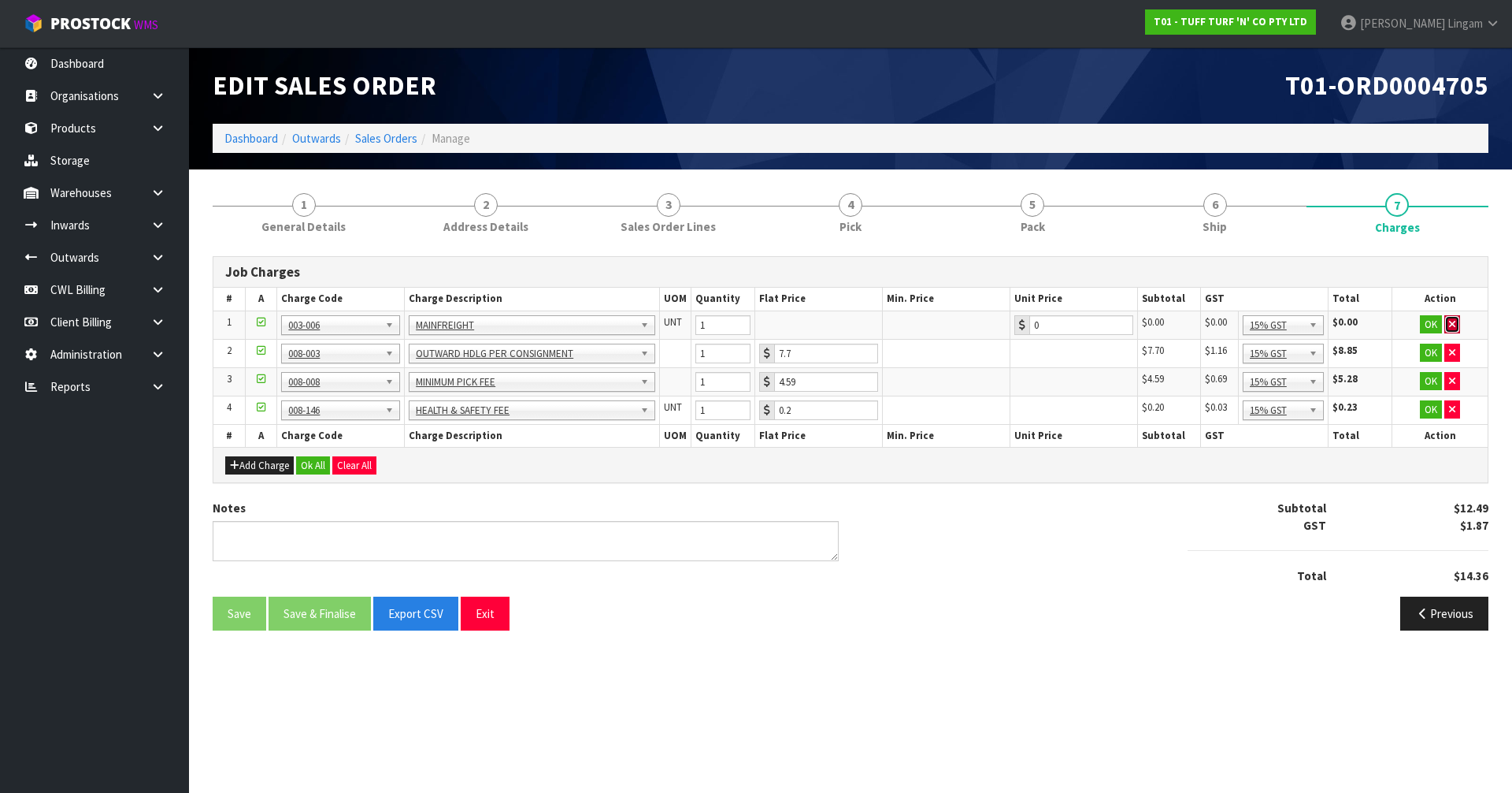
click at [1453, 321] on icon "button" at bounding box center [1452, 324] width 7 height 10
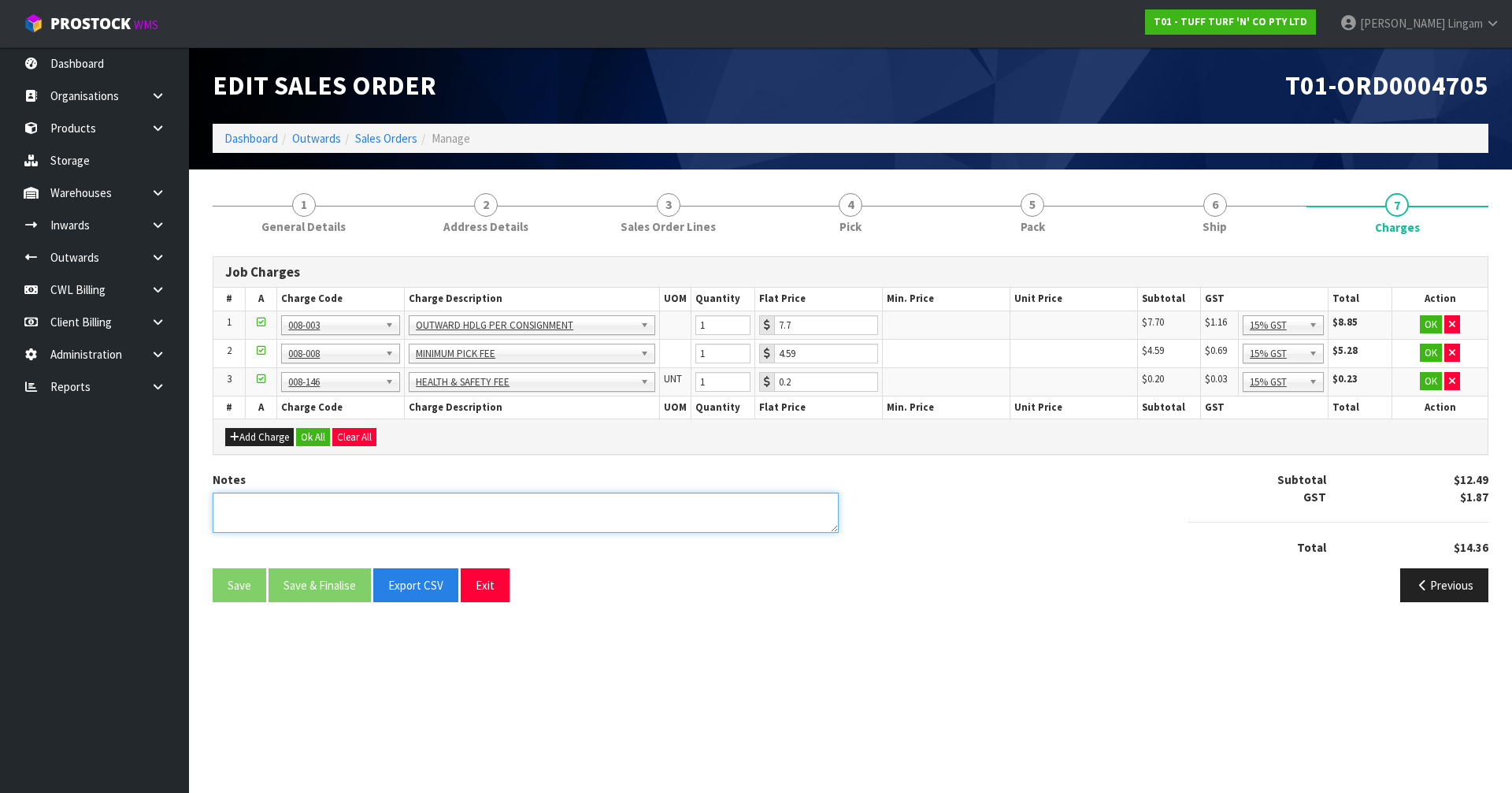
click at [711, 517] on textarea at bounding box center [525, 513] width 626 height 40
click at [246, 506] on textarea at bounding box center [525, 513] width 626 height 40
type textarea "COMBINE"
click at [313, 429] on button "Ok All" at bounding box center [313, 437] width 34 height 19
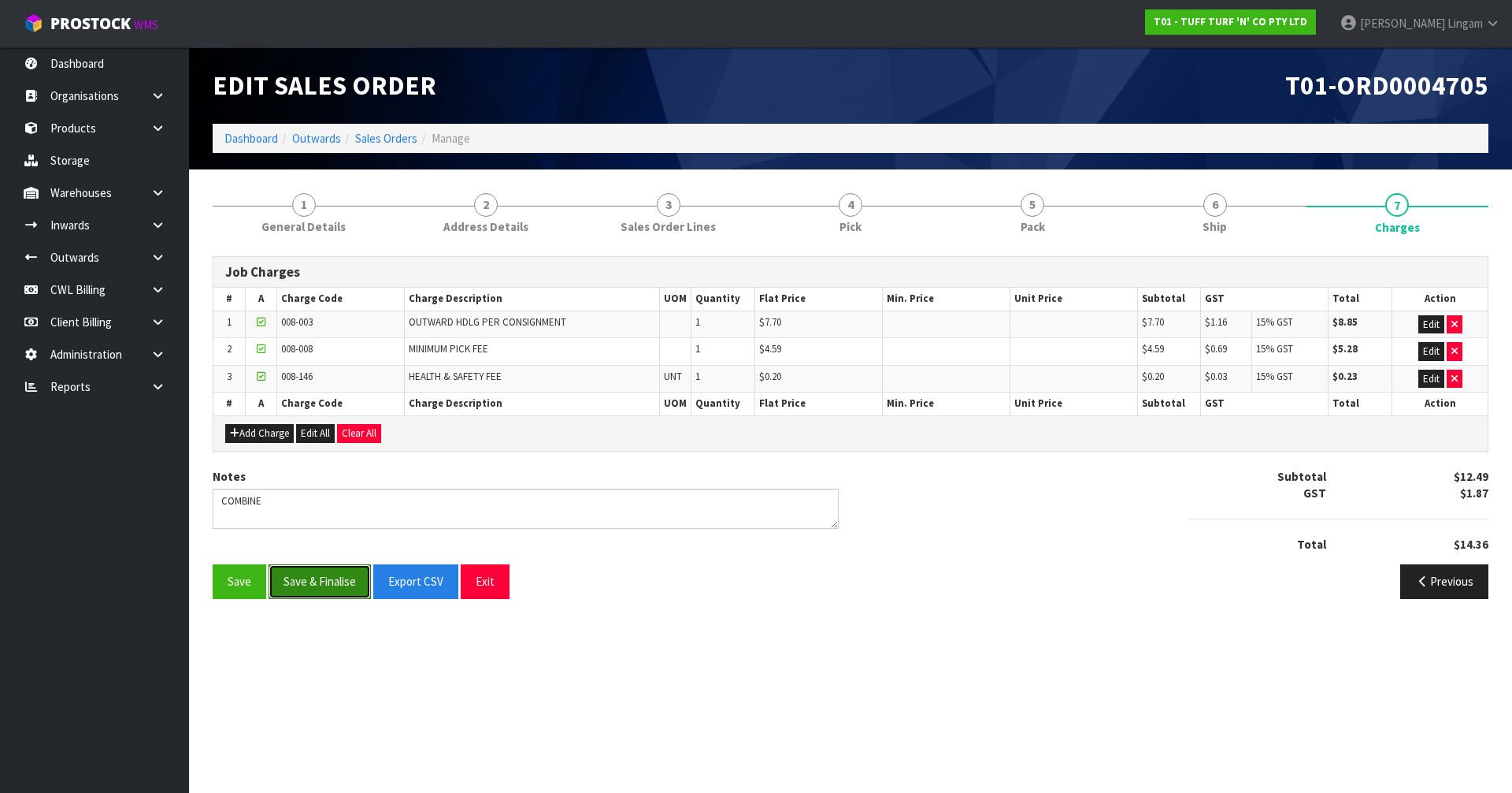
click at [338, 582] on button "Save & Finalise" at bounding box center [319, 581] width 103 height 34
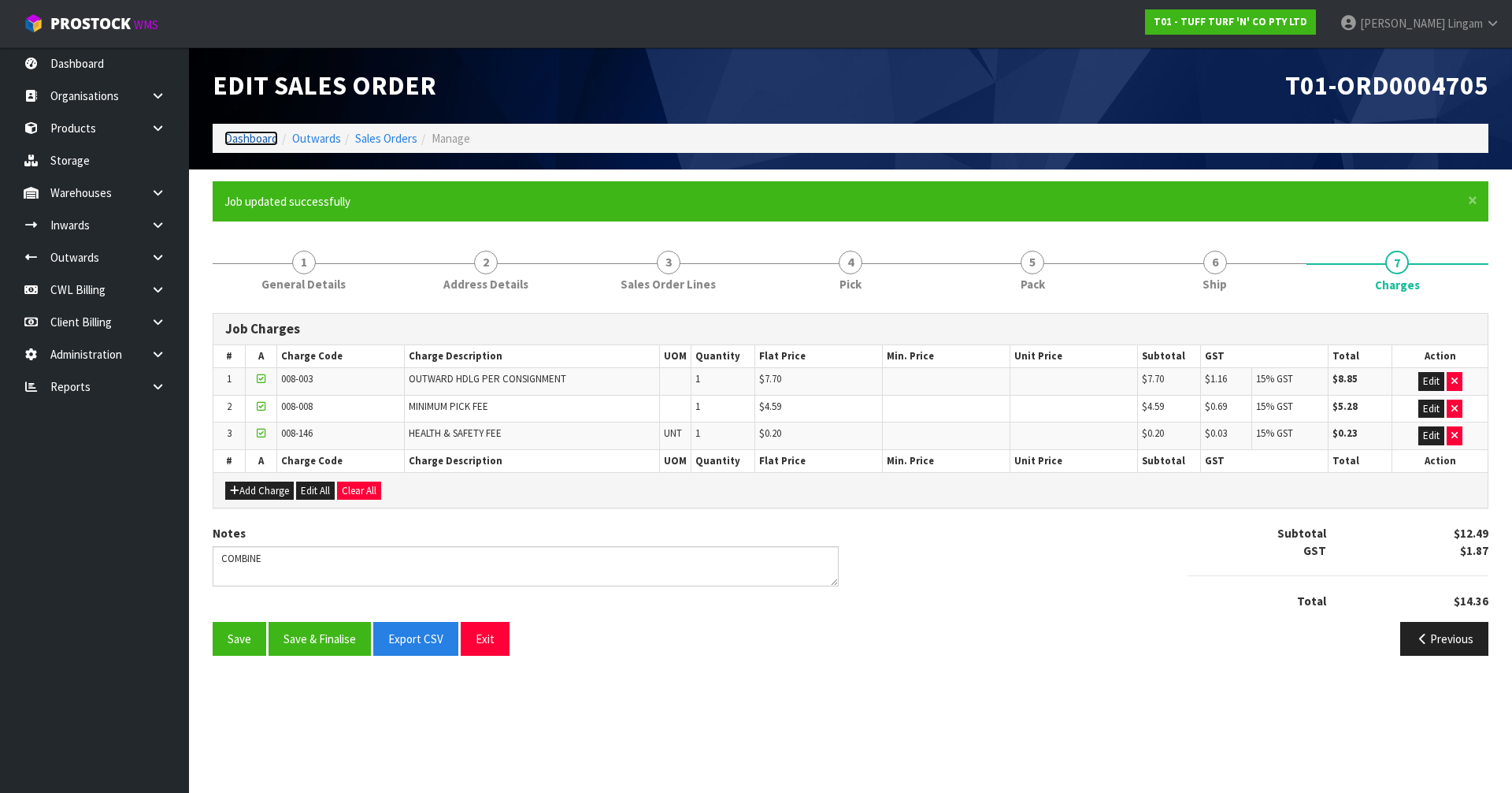
click at [250, 140] on link "Dashboard" at bounding box center [251, 138] width 53 height 15
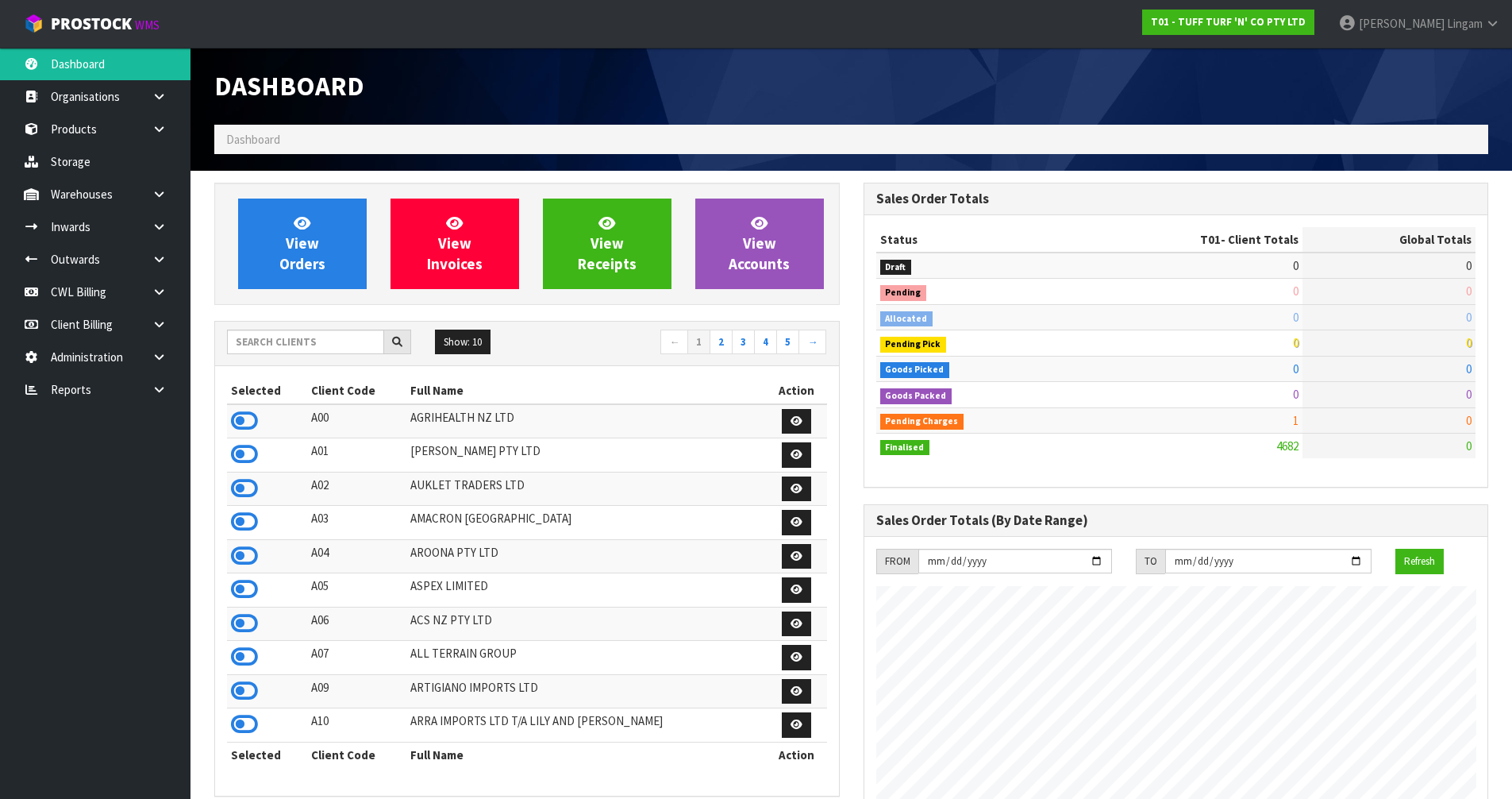
scroll to position [1202, 648]
click at [281, 339] on input "text" at bounding box center [305, 341] width 157 height 24
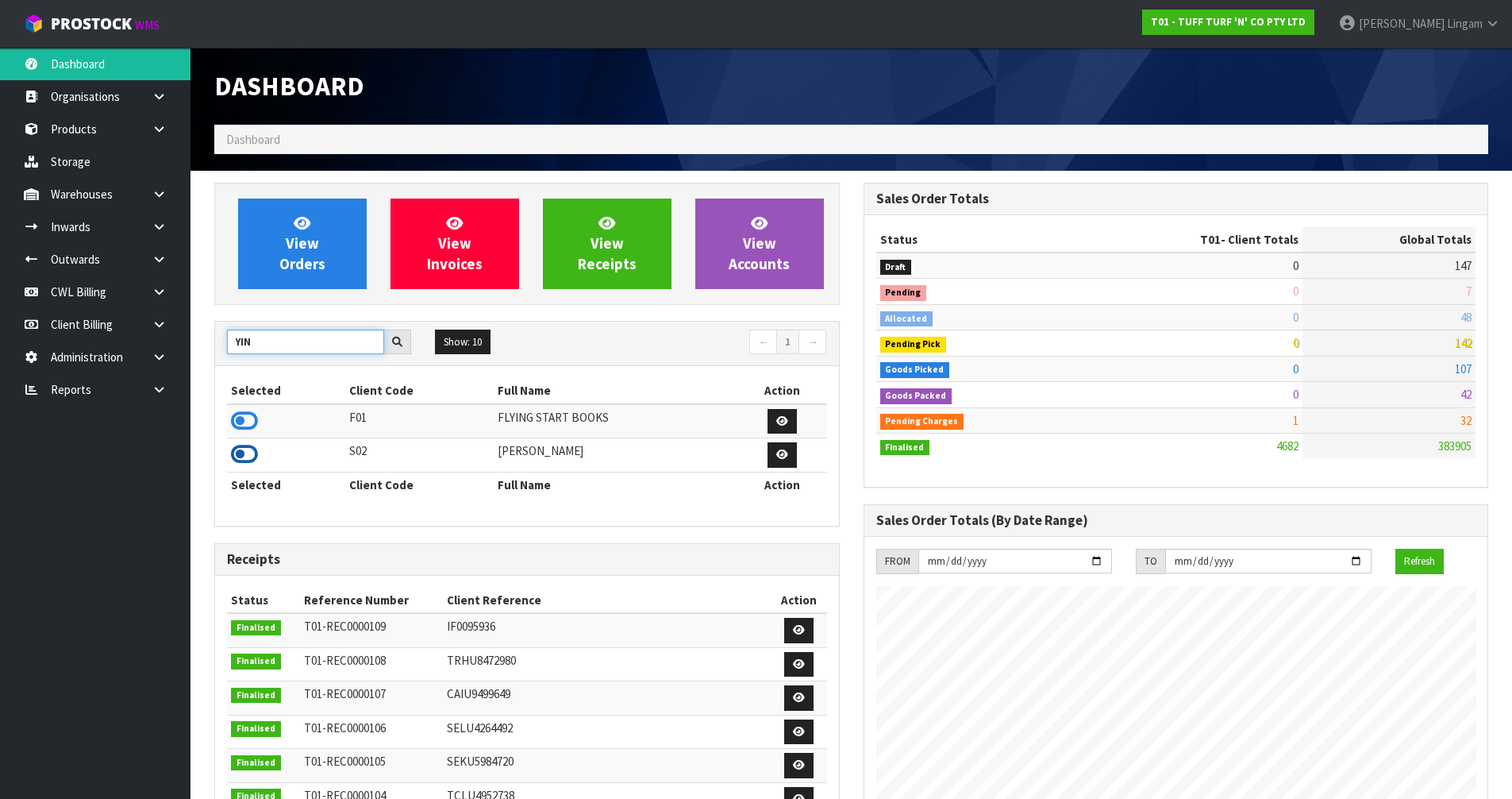
type input "YIN"
click at [241, 454] on icon at bounding box center [244, 454] width 27 height 24
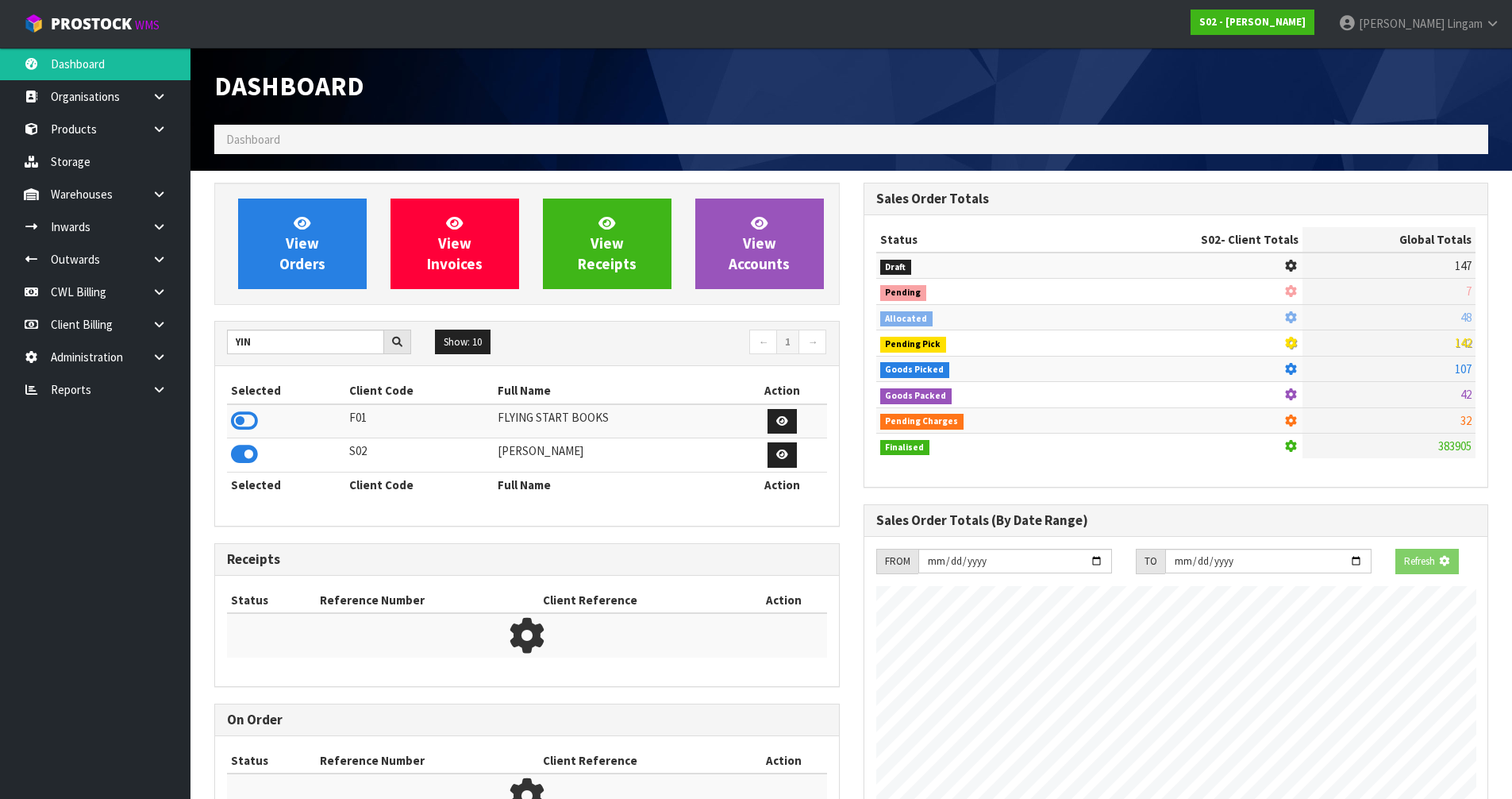
scroll to position [792831, 793013]
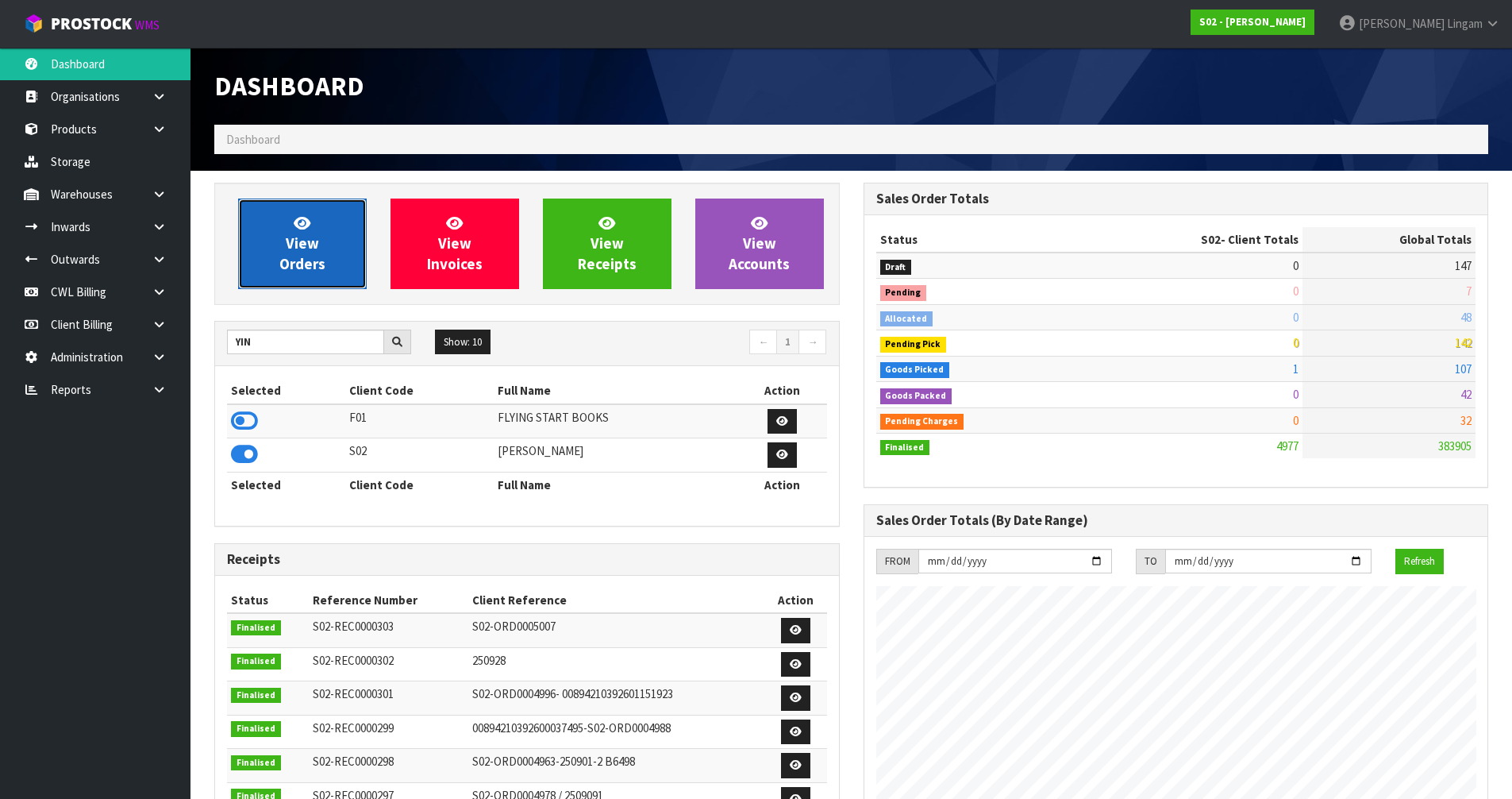
click at [321, 251] on link "View Orders" at bounding box center [302, 244] width 129 height 91
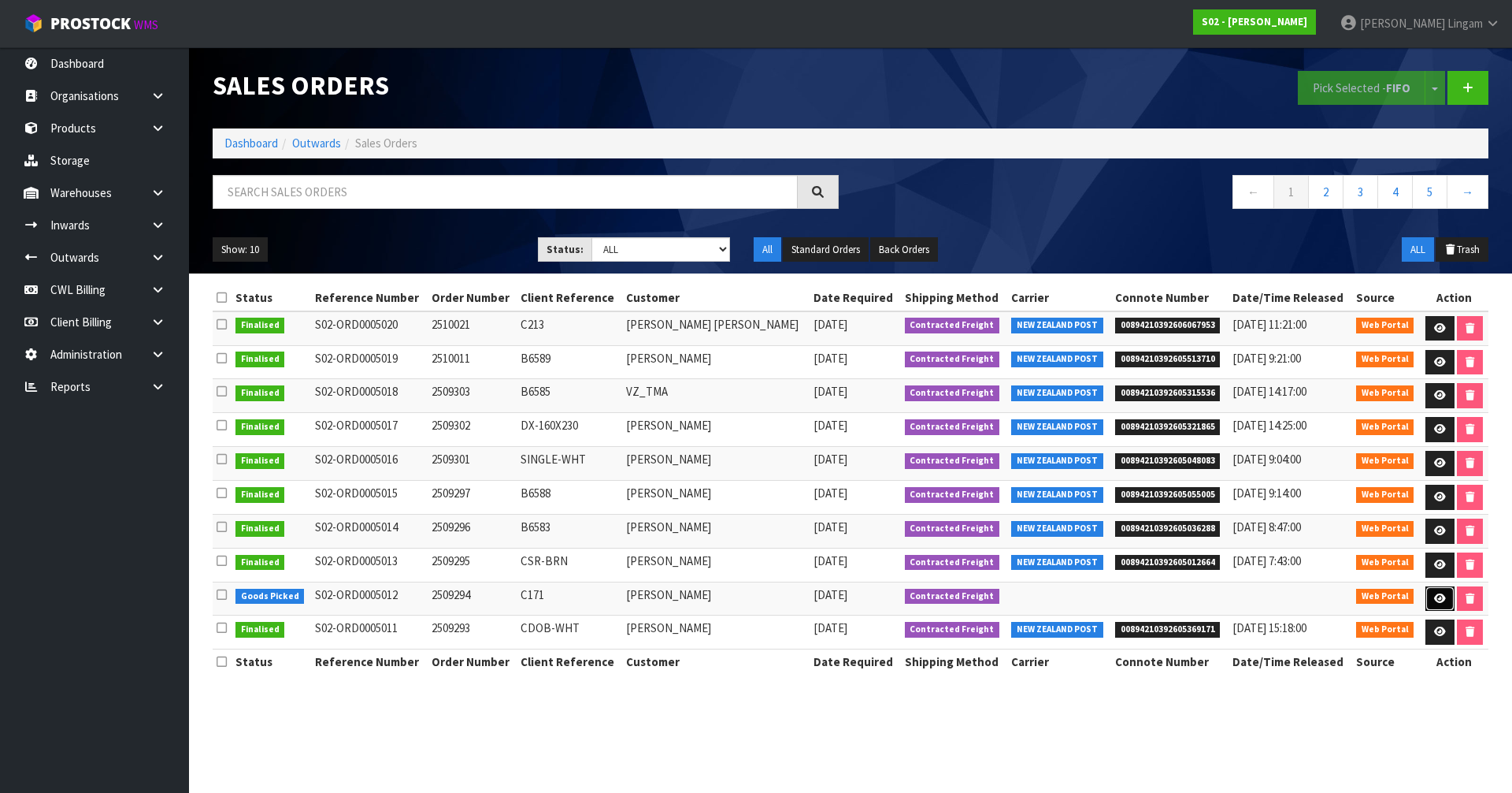
click at [1434, 595] on icon at bounding box center [1440, 598] width 12 height 10
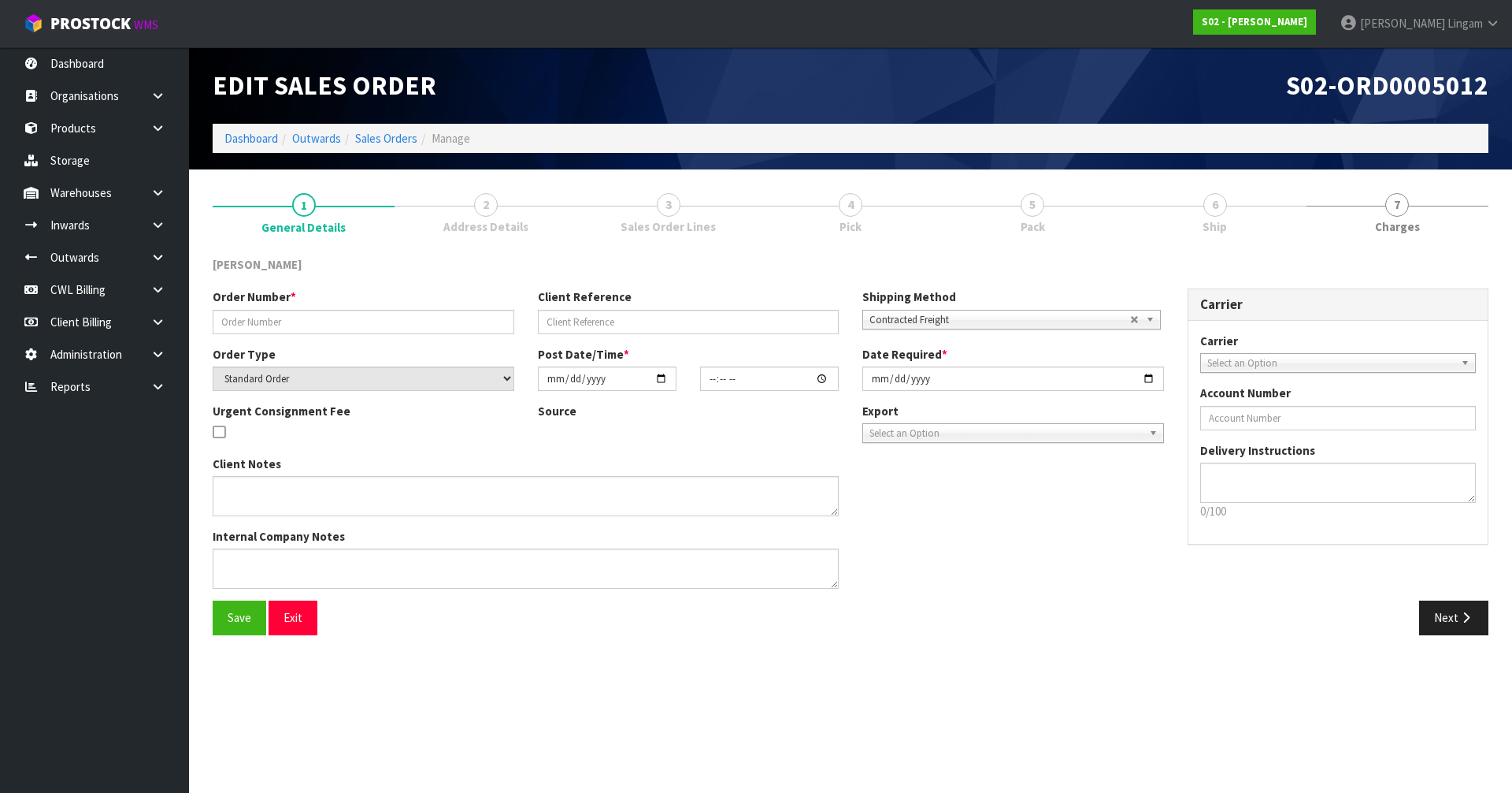
type input "2509294"
type input "C171"
select select "number:0"
type input "[DATE]"
type input "13:39:00.000"
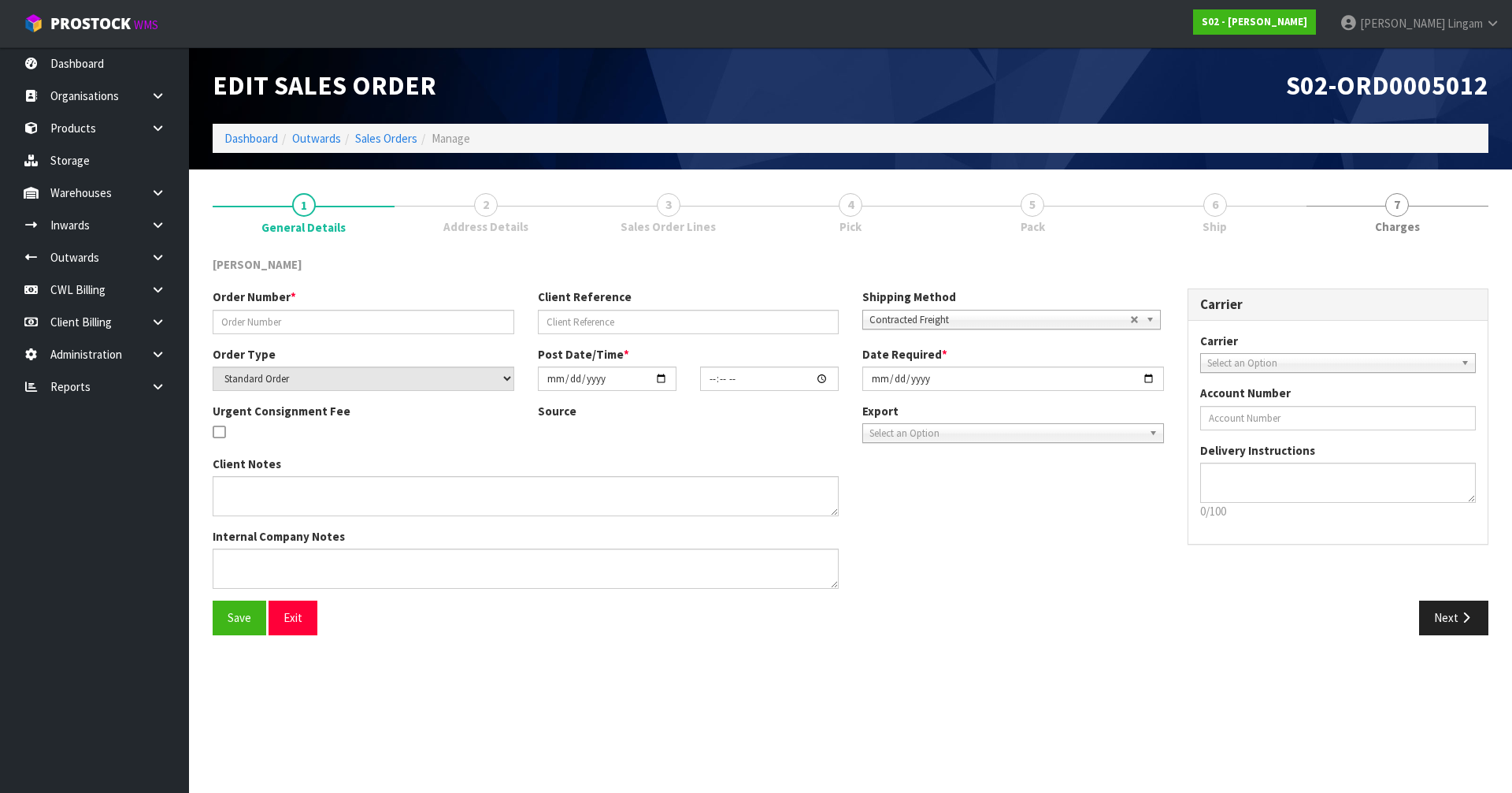
type input "[DATE]"
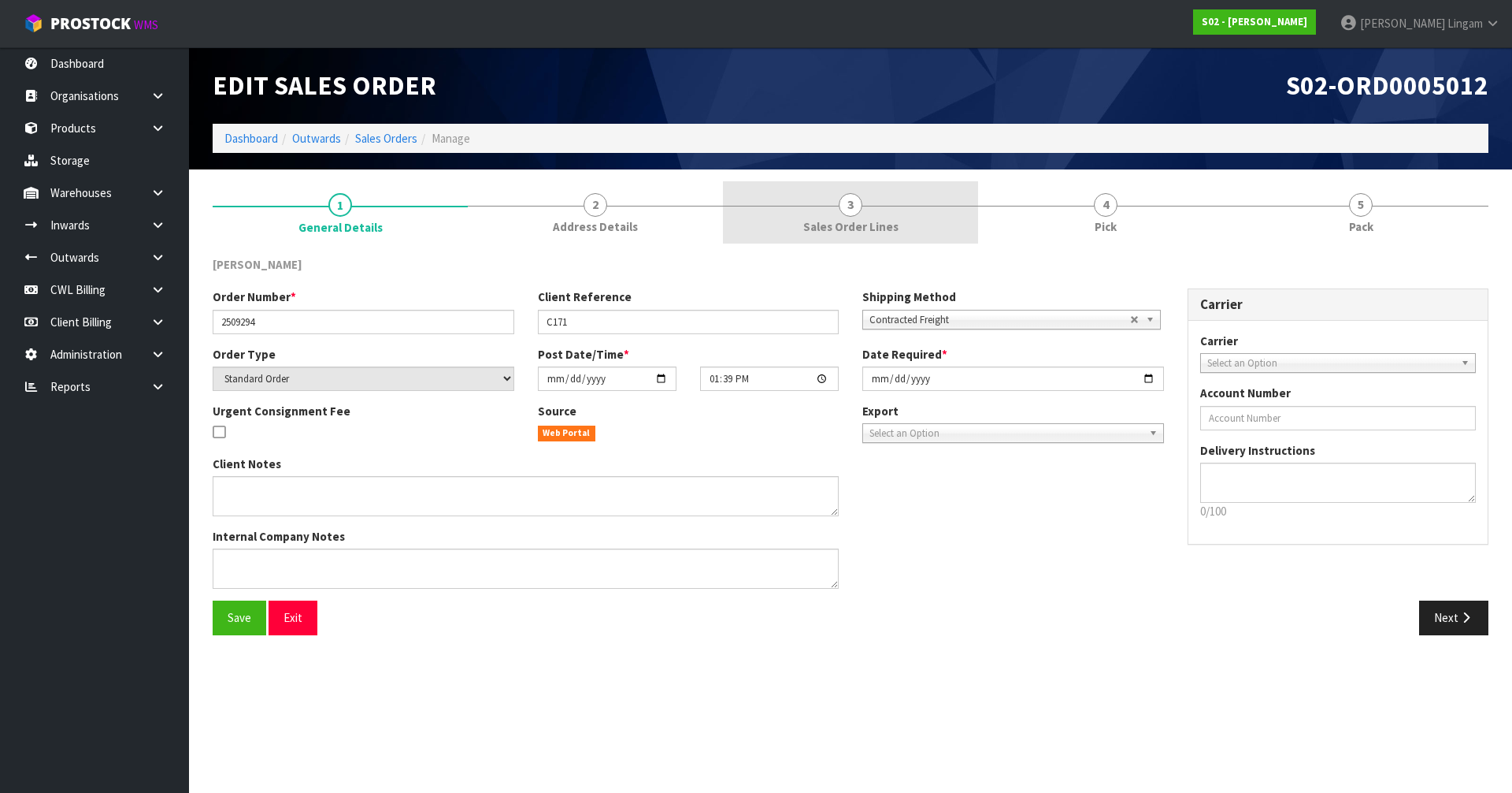
click at [864, 221] on span "Sales Order Lines" at bounding box center [851, 227] width 95 height 17
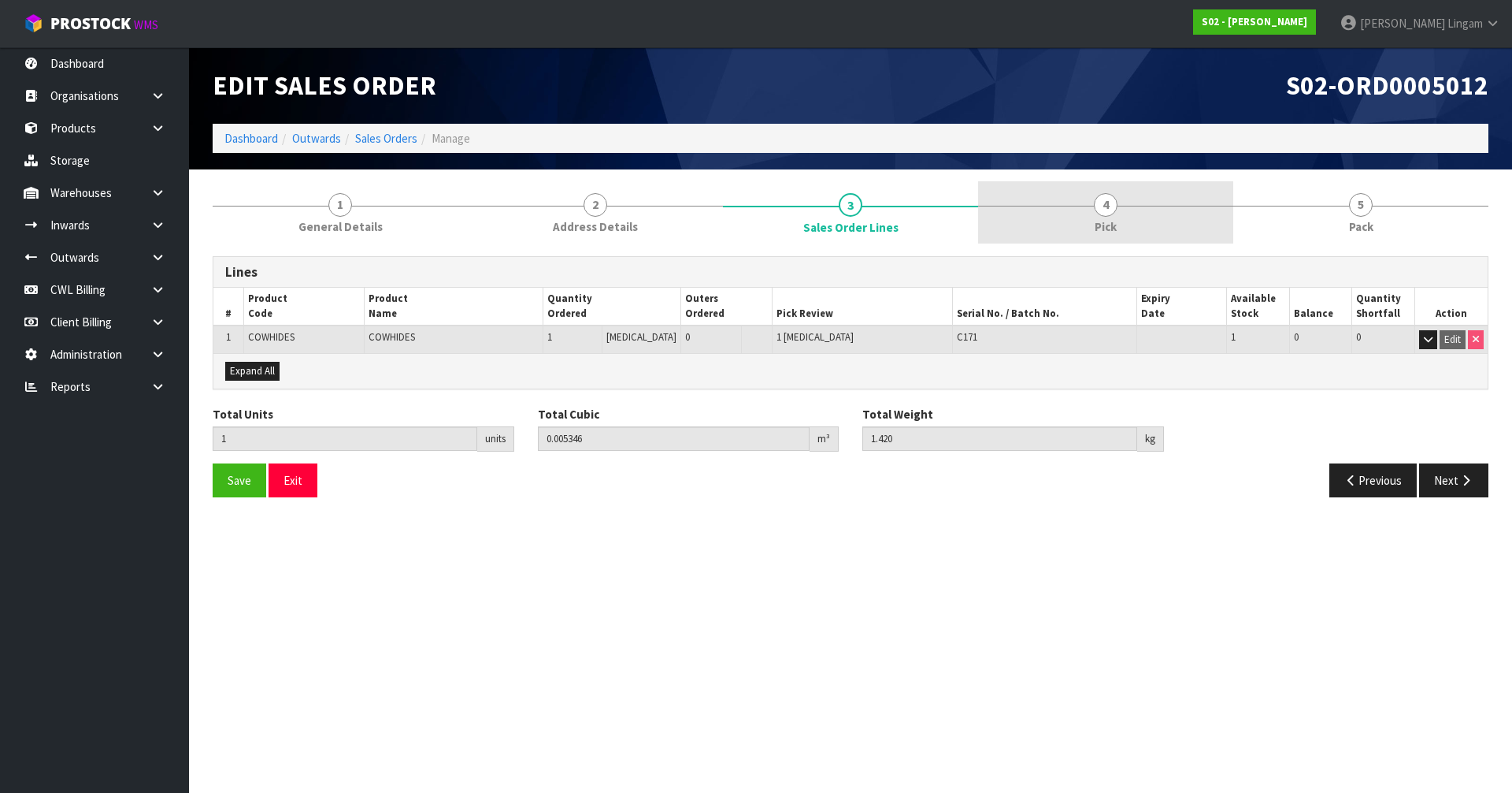
click at [1113, 217] on link "4 Pick" at bounding box center [1105, 212] width 255 height 63
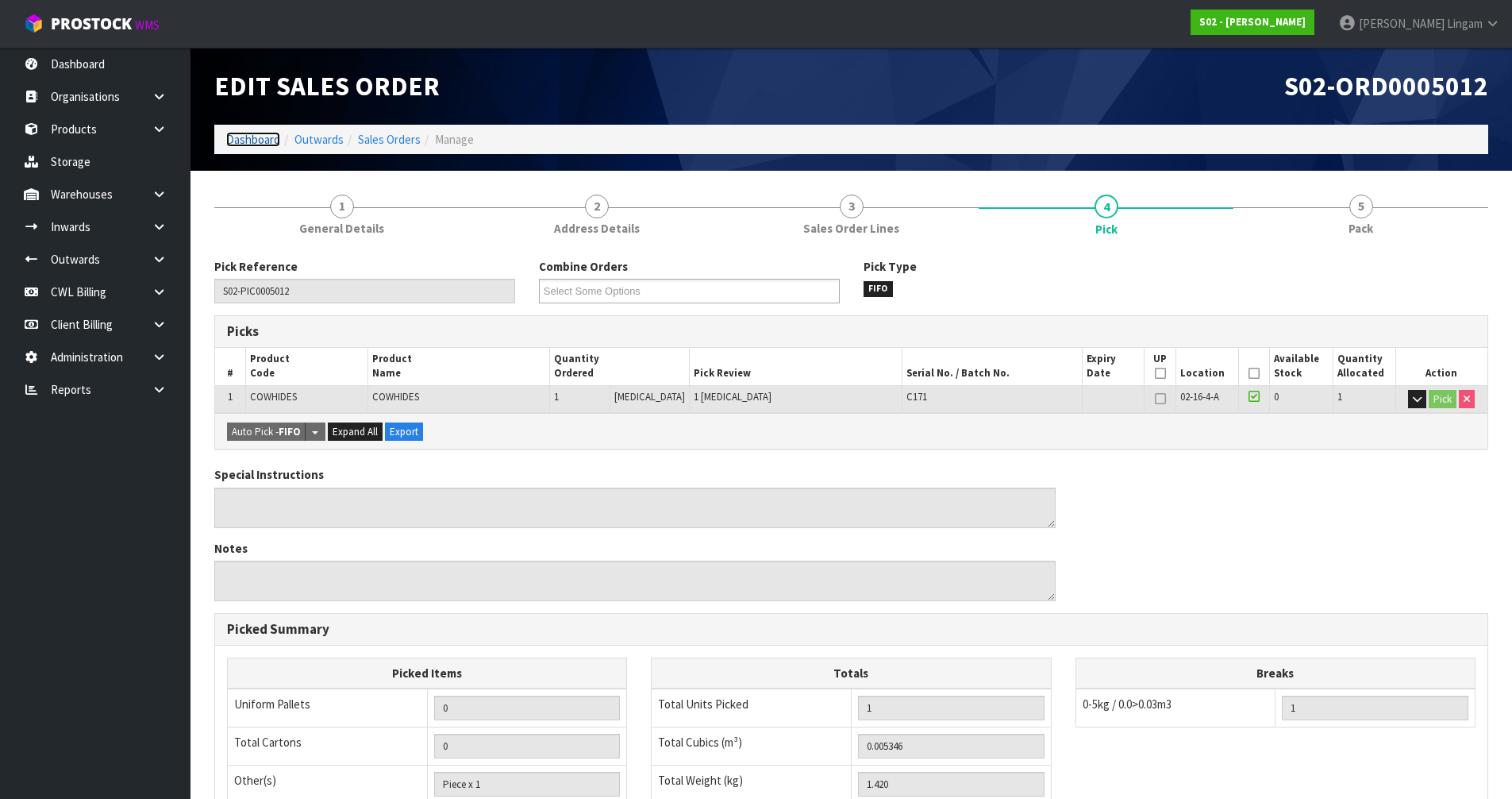
click at [244, 144] on link "Dashboard" at bounding box center [253, 139] width 54 height 15
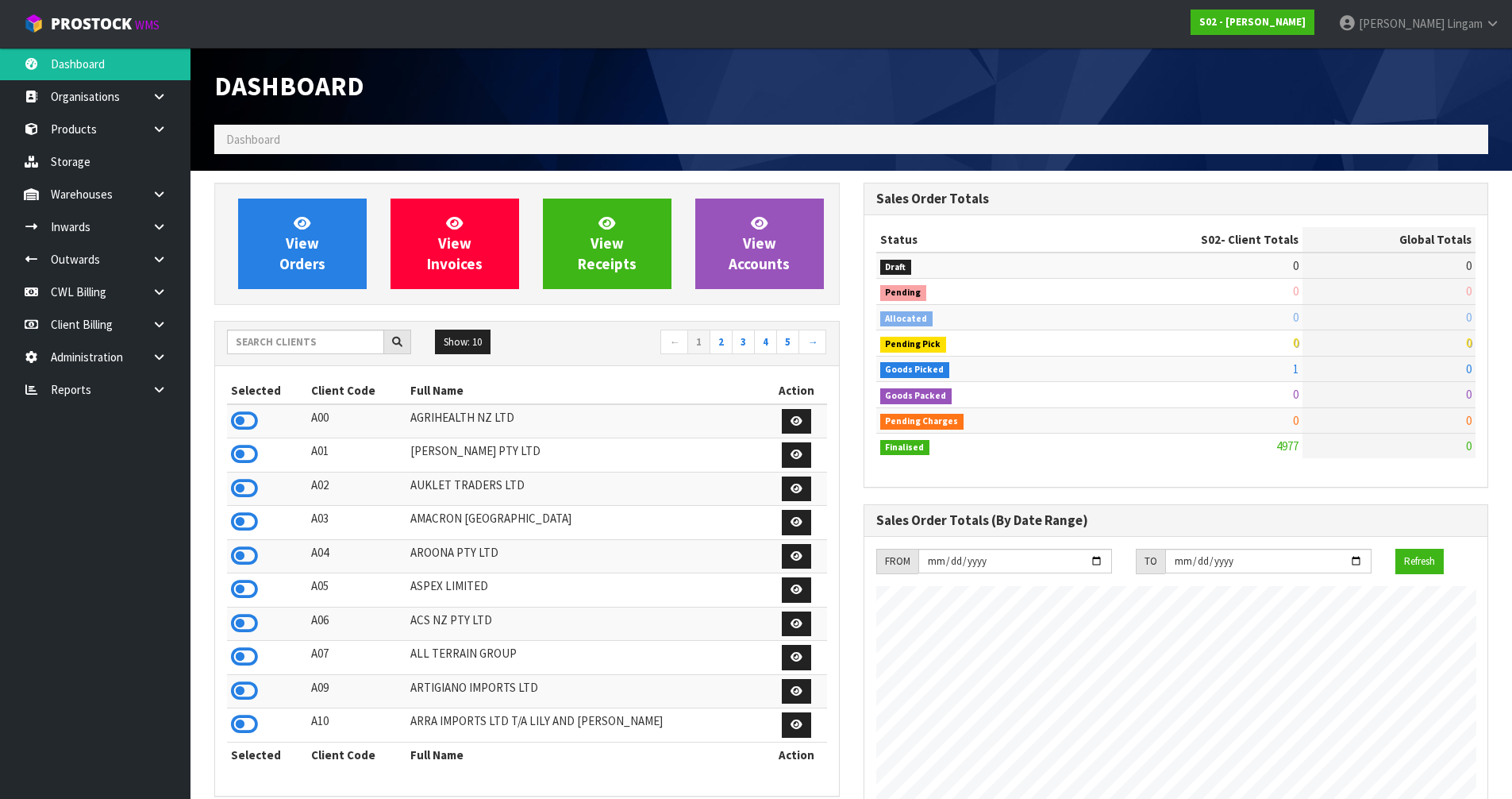
scroll to position [1151, 648]
click at [293, 344] on input "text" at bounding box center [305, 341] width 157 height 24
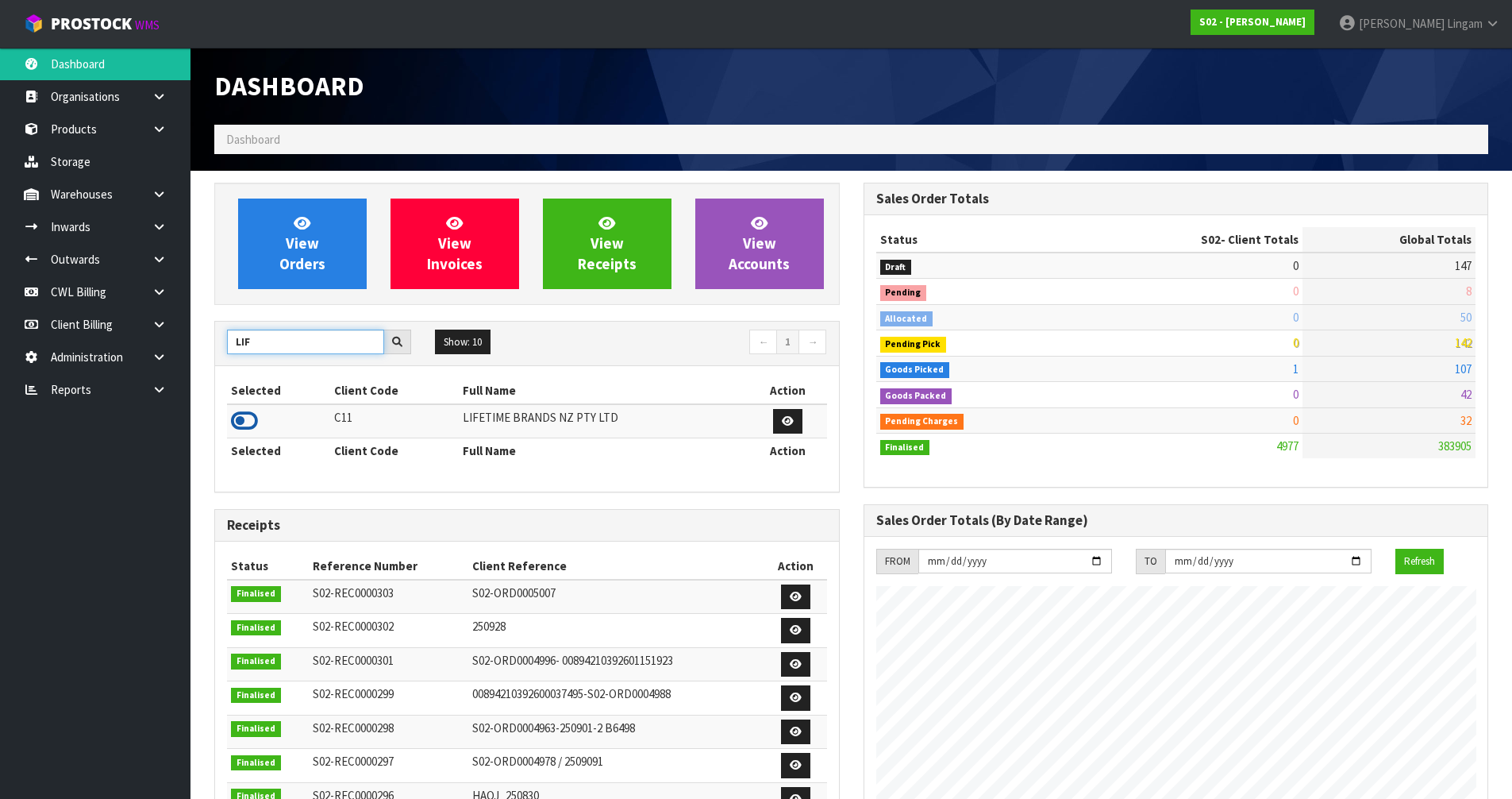
type input "LIF"
click at [252, 424] on icon at bounding box center [244, 421] width 27 height 24
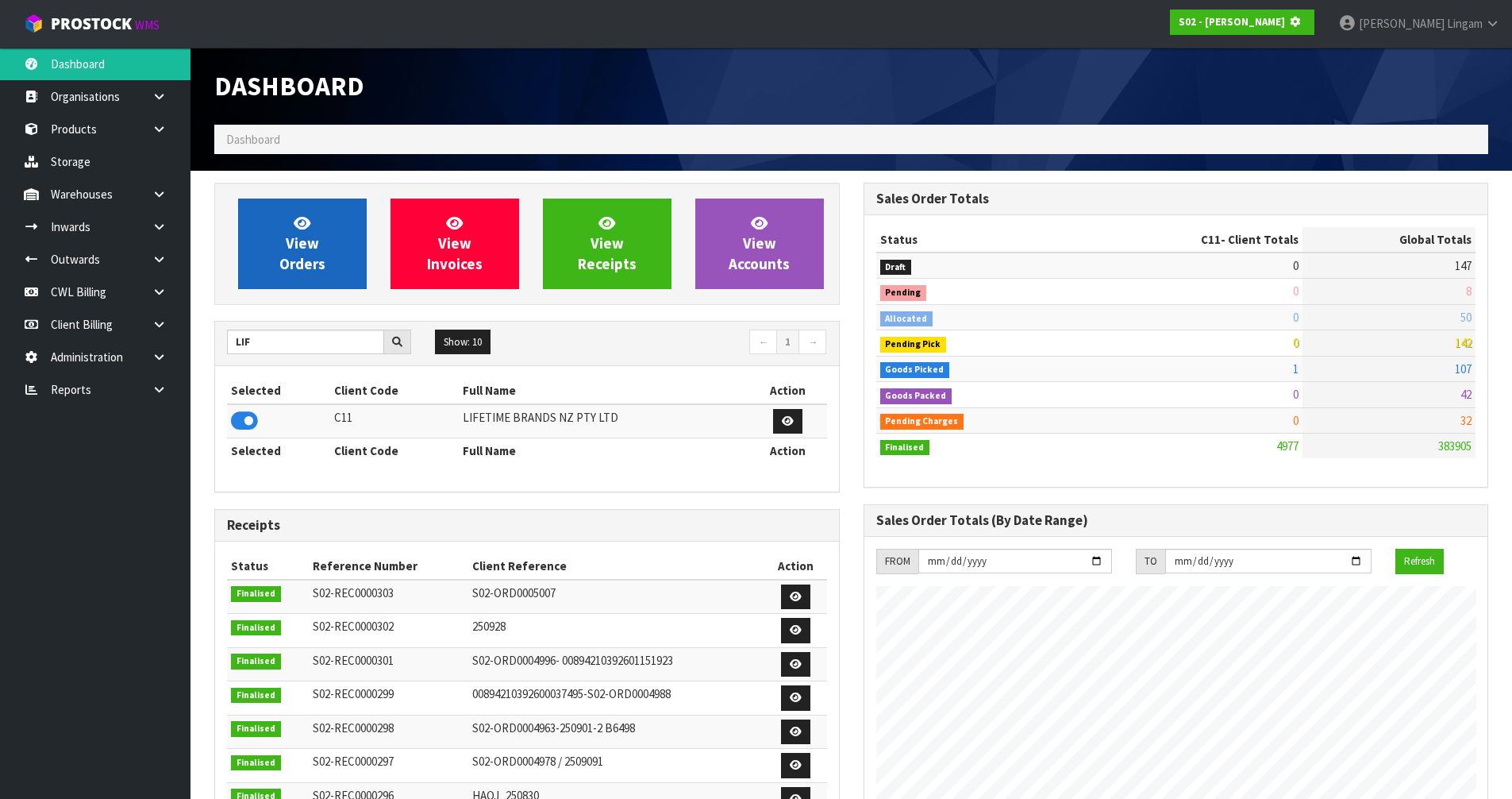
scroll to position [990, 648]
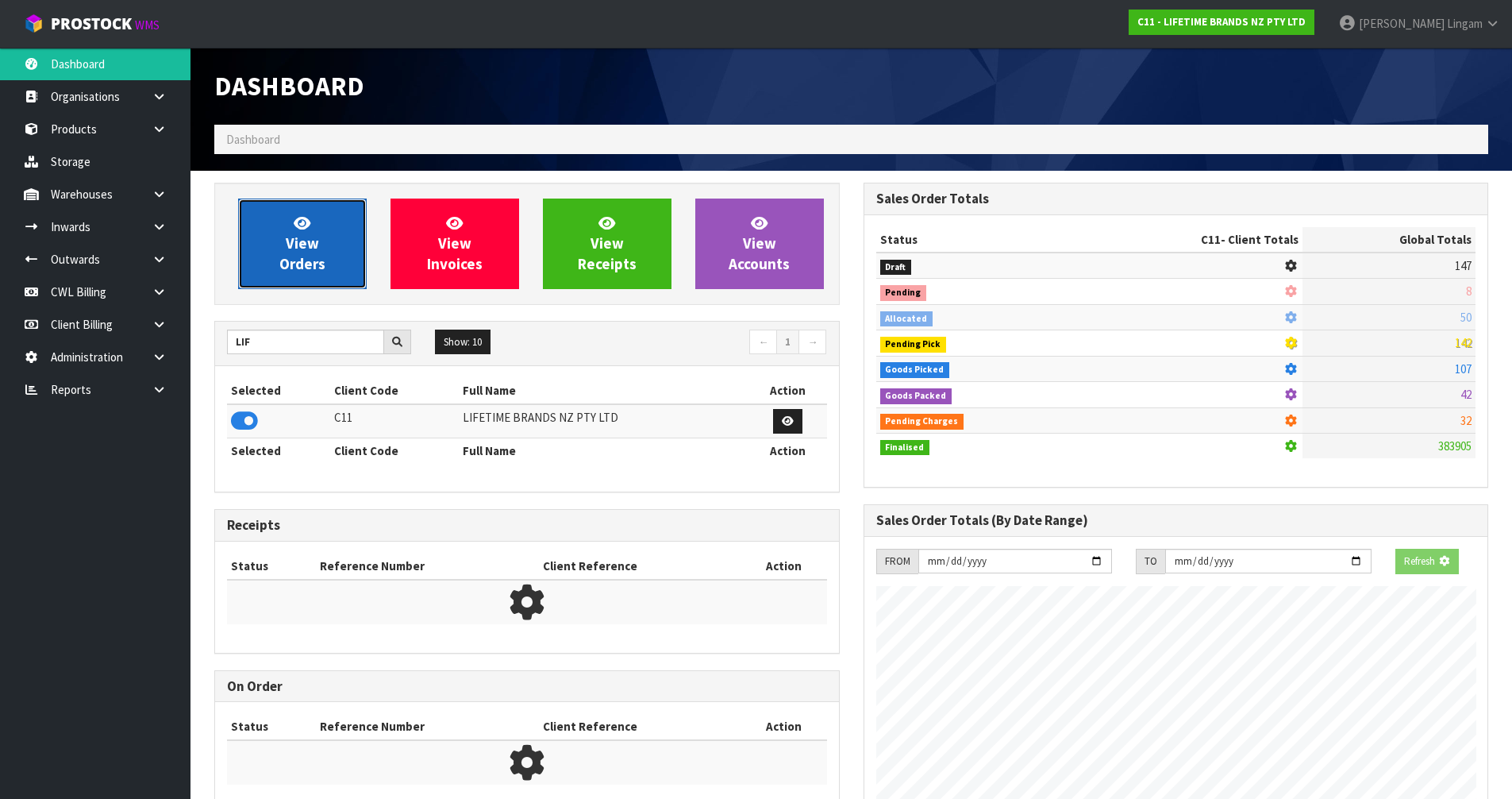
click at [291, 255] on span "View Orders" at bounding box center [302, 243] width 46 height 60
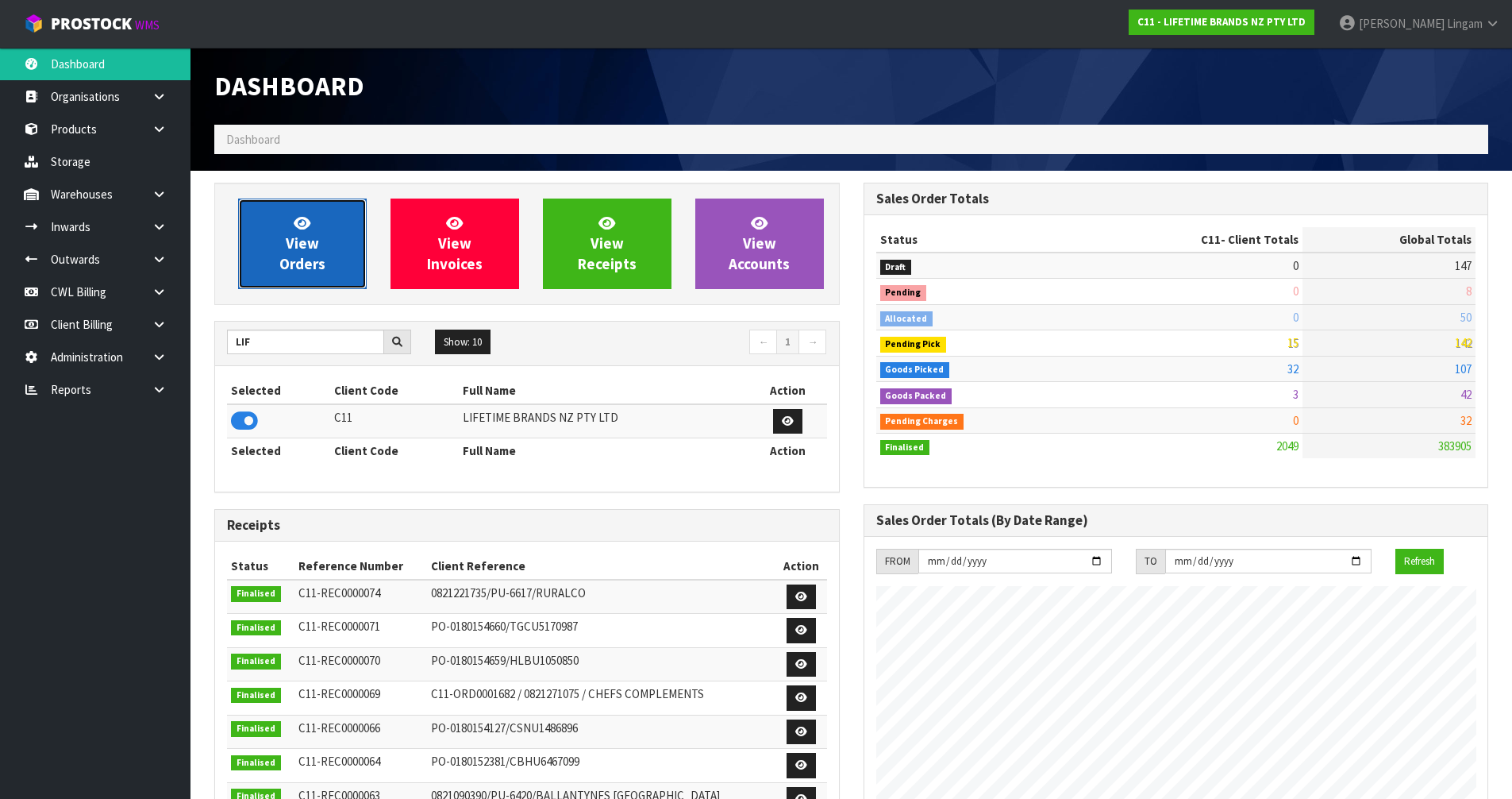
scroll to position [1202, 648]
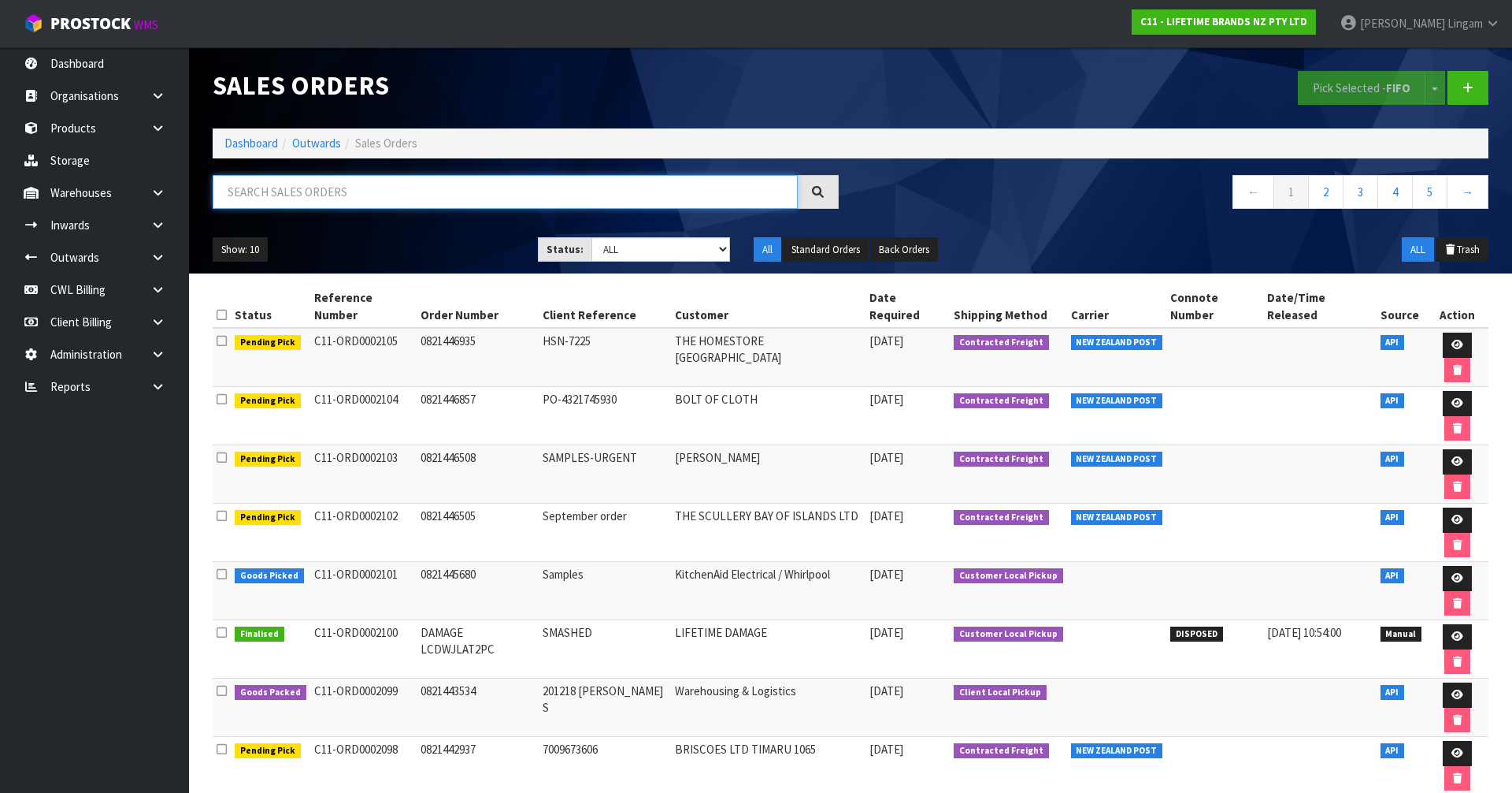
click at [588, 193] on input "text" at bounding box center [505, 192] width 585 height 34
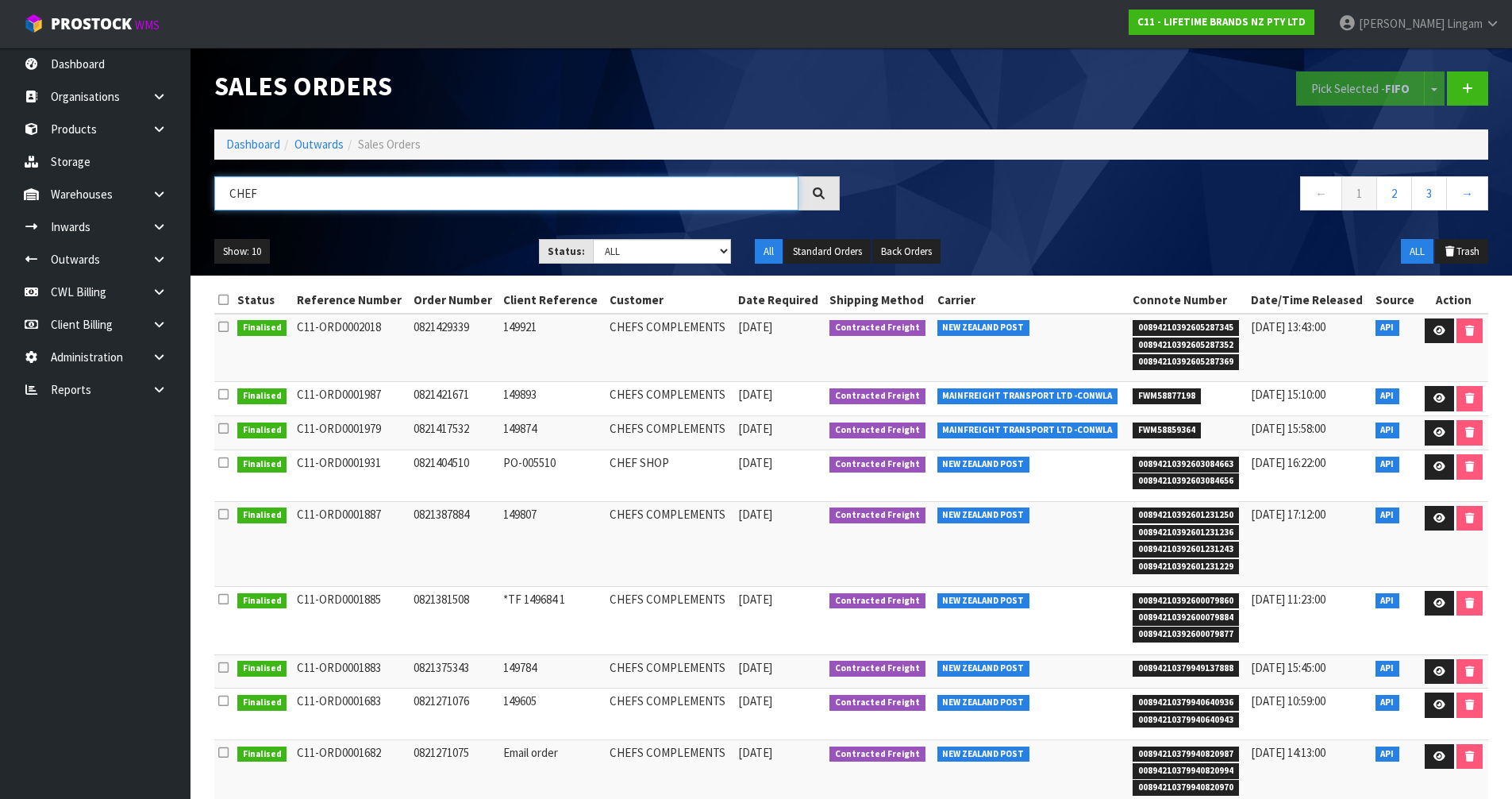
type input "CHEF"
click at [256, 143] on link "Dashboard" at bounding box center [253, 145] width 54 height 15
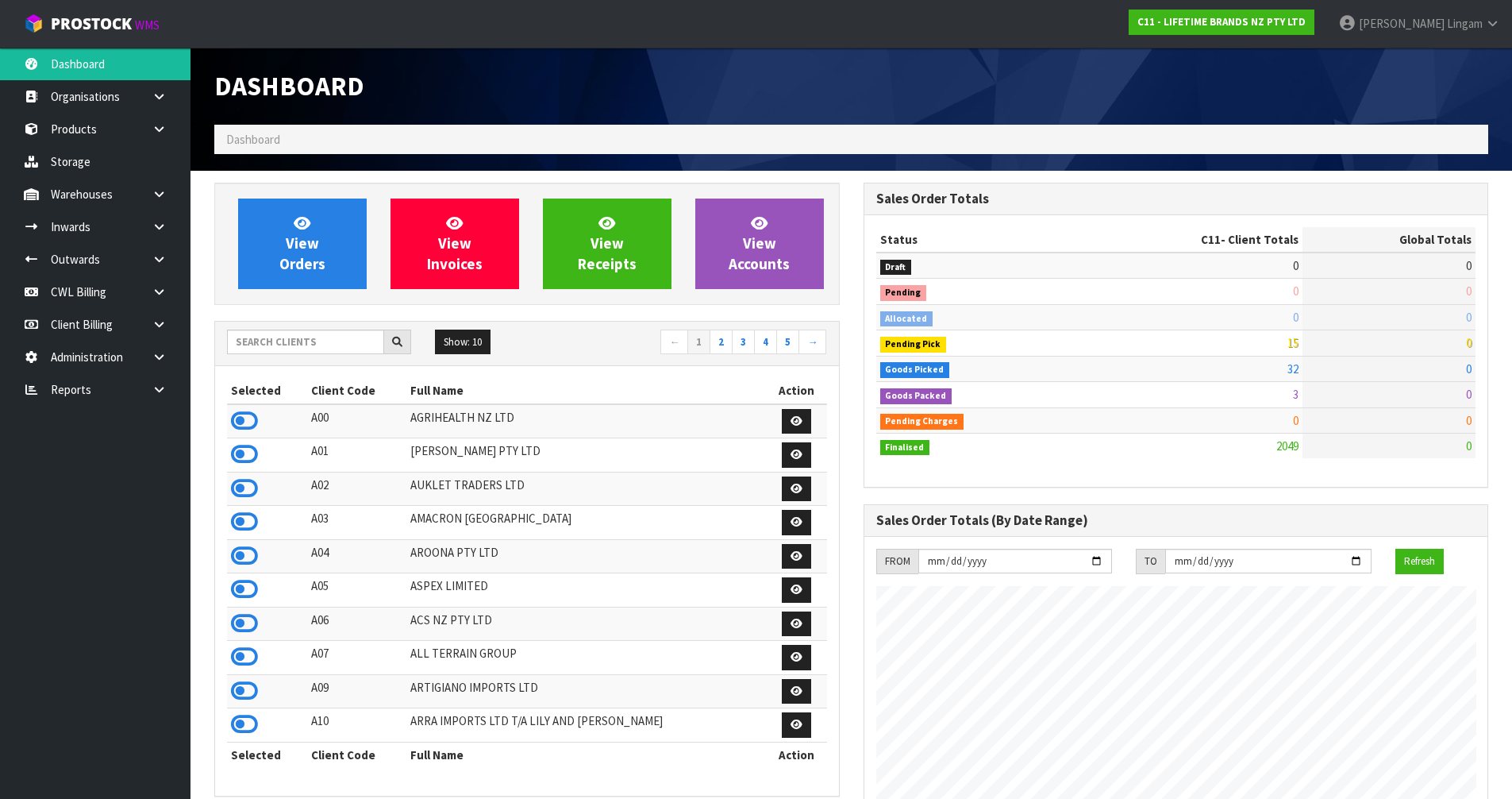
scroll to position [1202, 648]
click at [548, 340] on nav "← 1 2 3 4 5 →" at bounding box center [683, 343] width 288 height 28
click at [288, 344] on input "text" at bounding box center [305, 341] width 157 height 24
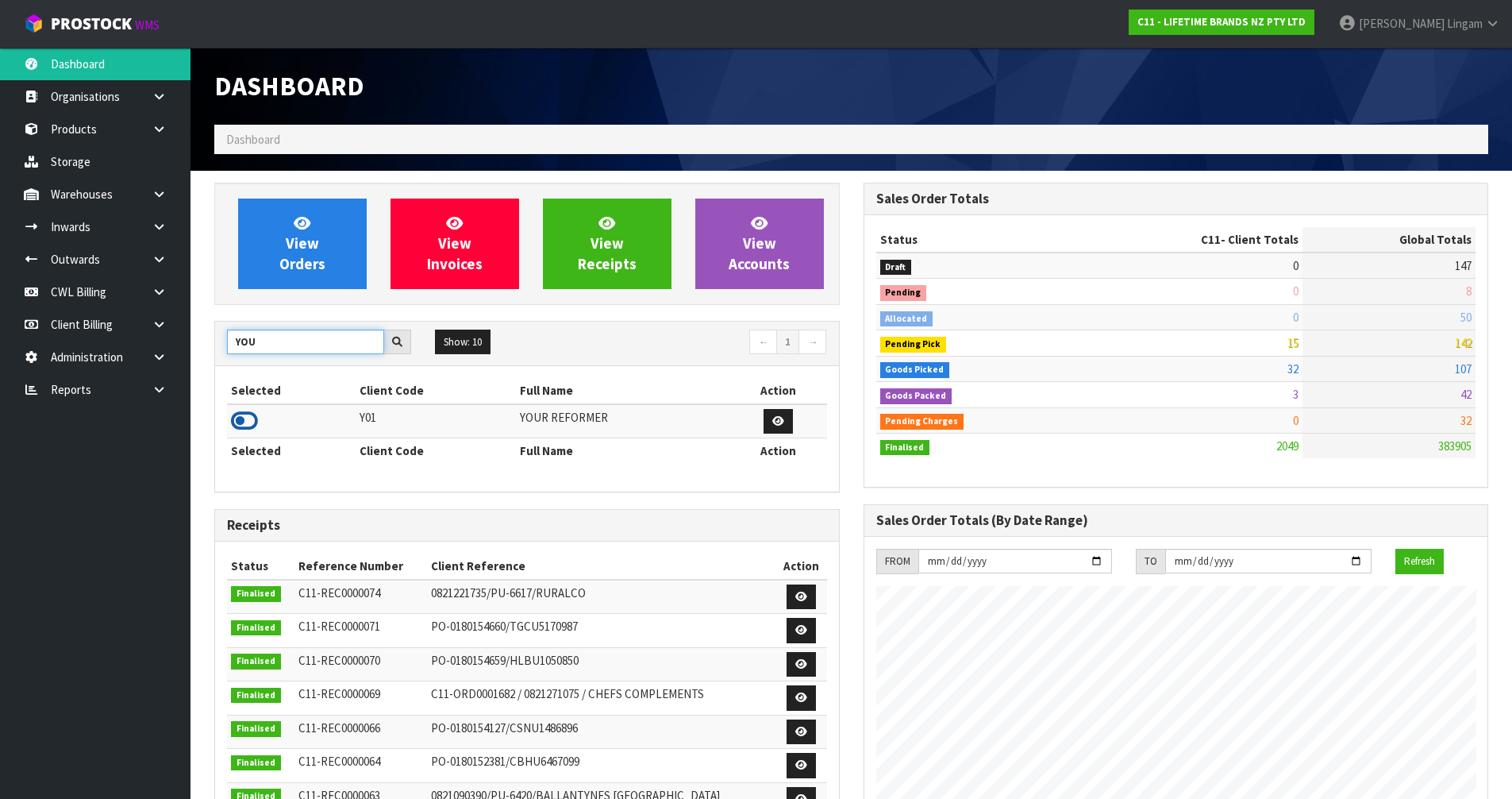
type input "YOU"
drag, startPoint x: 243, startPoint y: 423, endPoint x: 305, endPoint y: 352, distance: 94.3
click at [246, 417] on icon at bounding box center [244, 421] width 27 height 24
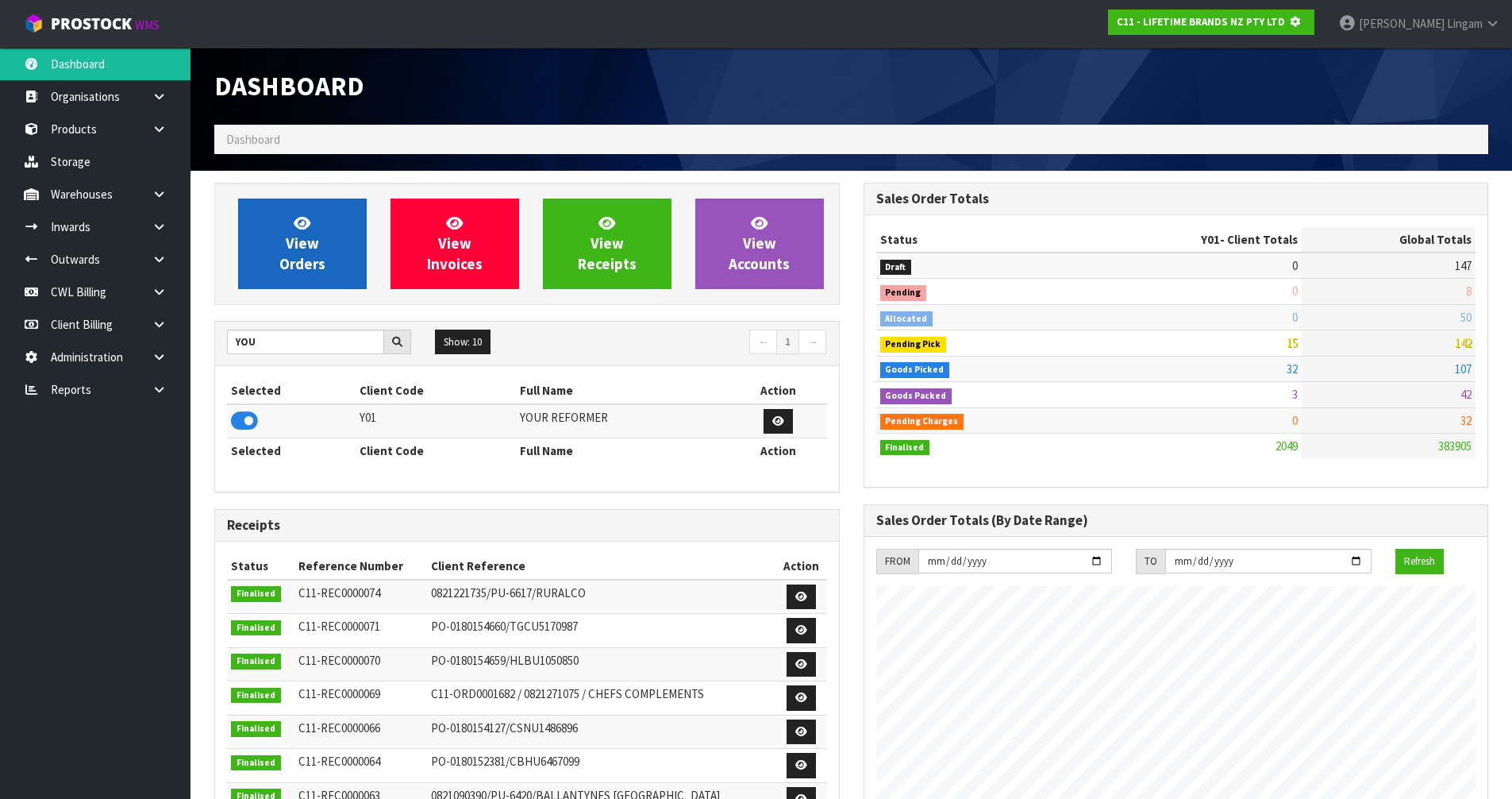
scroll to position [990, 648]
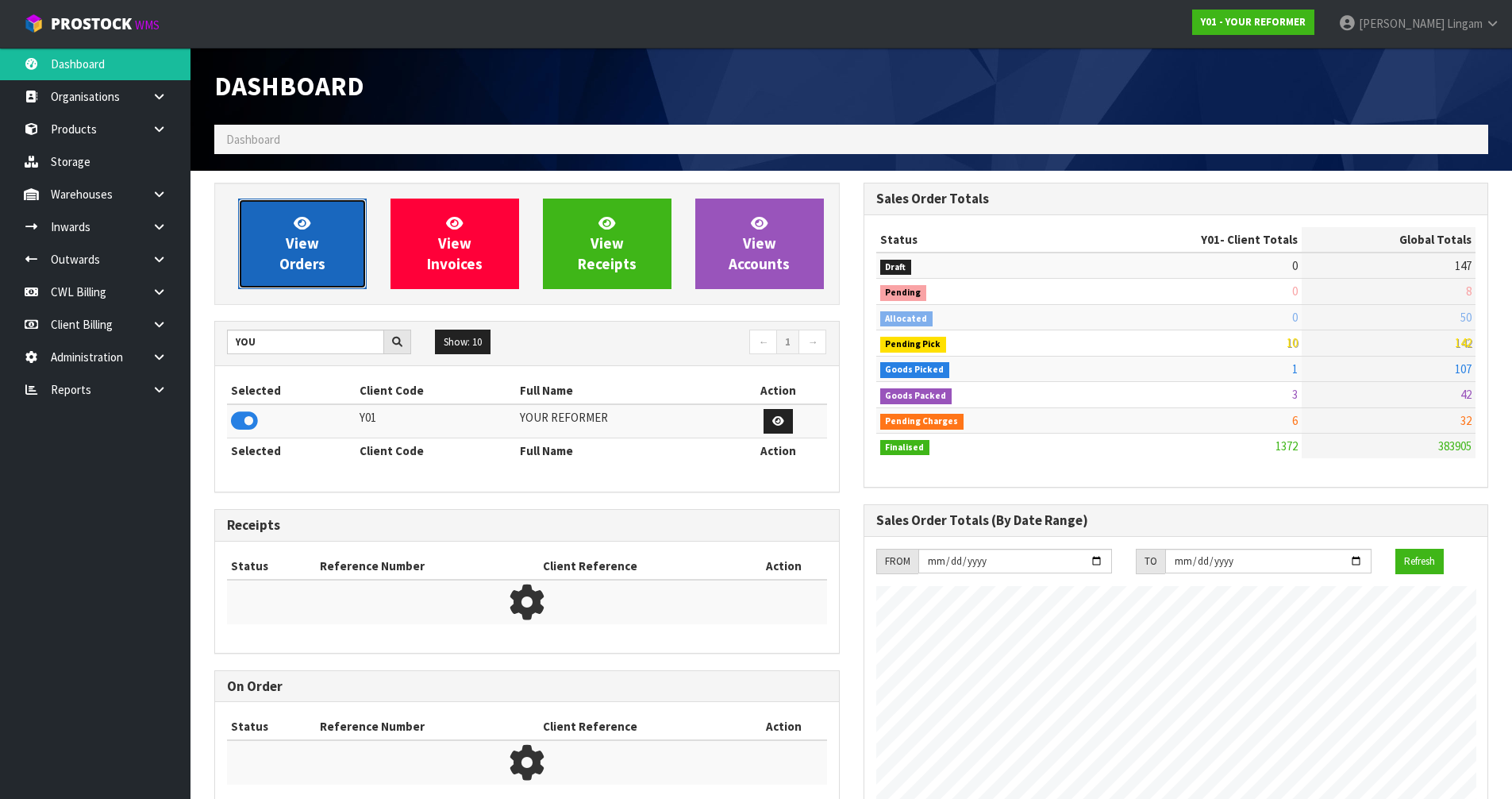
click at [302, 262] on span "View Orders" at bounding box center [302, 243] width 46 height 60
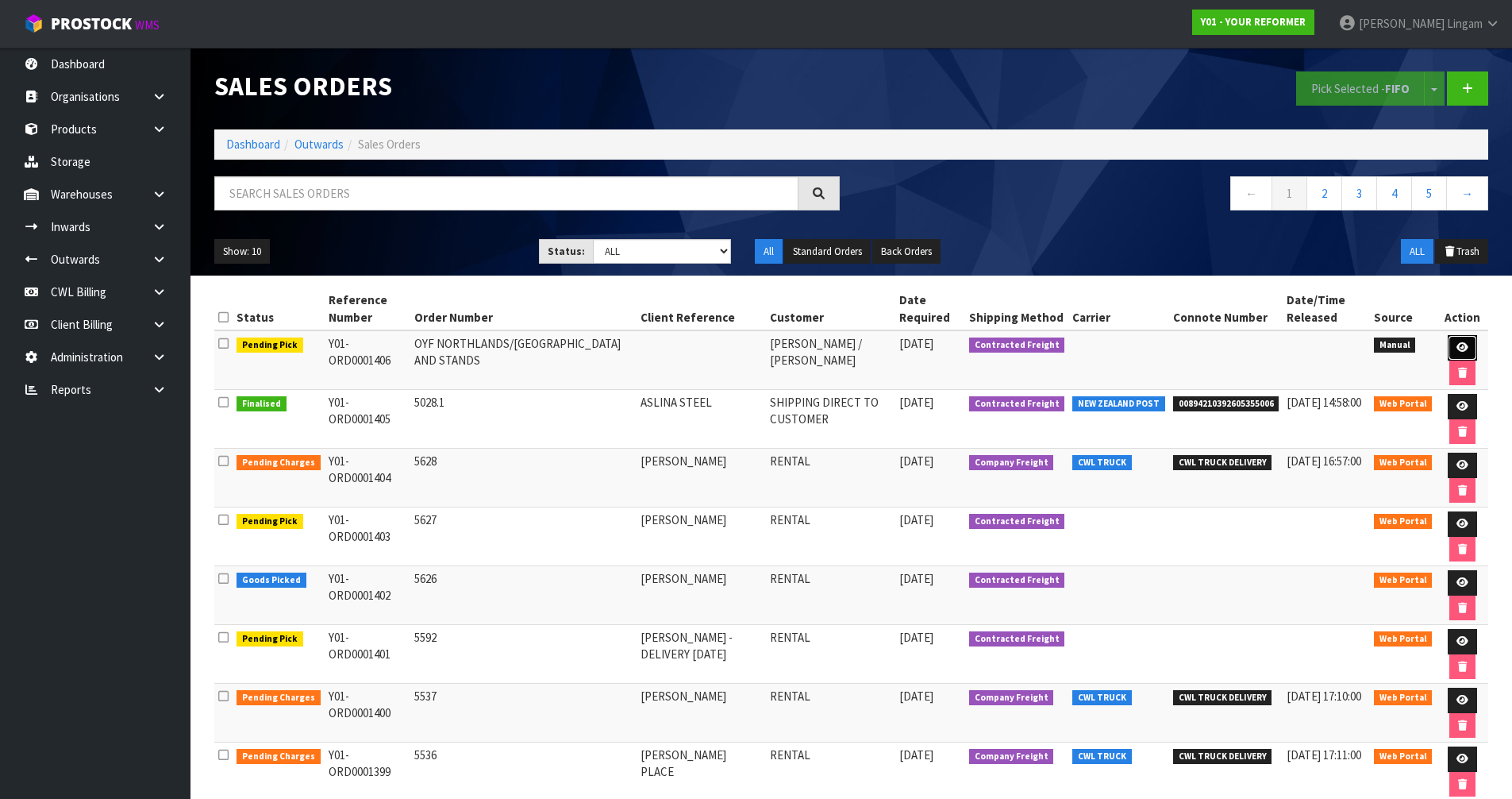
click at [1457, 344] on icon at bounding box center [1462, 347] width 12 height 10
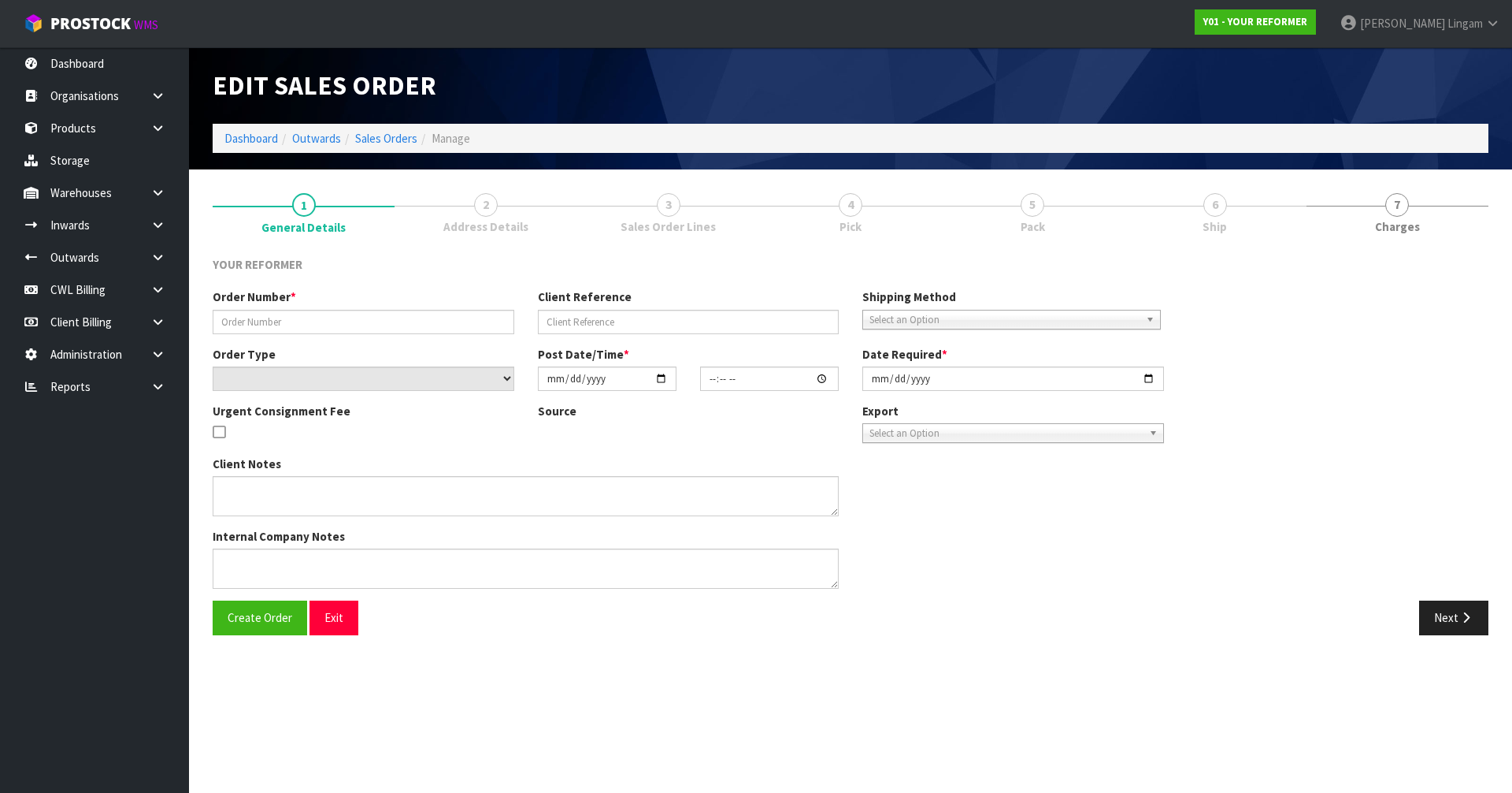
type input "OYF NORTHLANDS/KIOSKS AND STANDS"
select select "number:0"
type input "[DATE]"
type input "10:04:00.000"
type input "[DATE]"
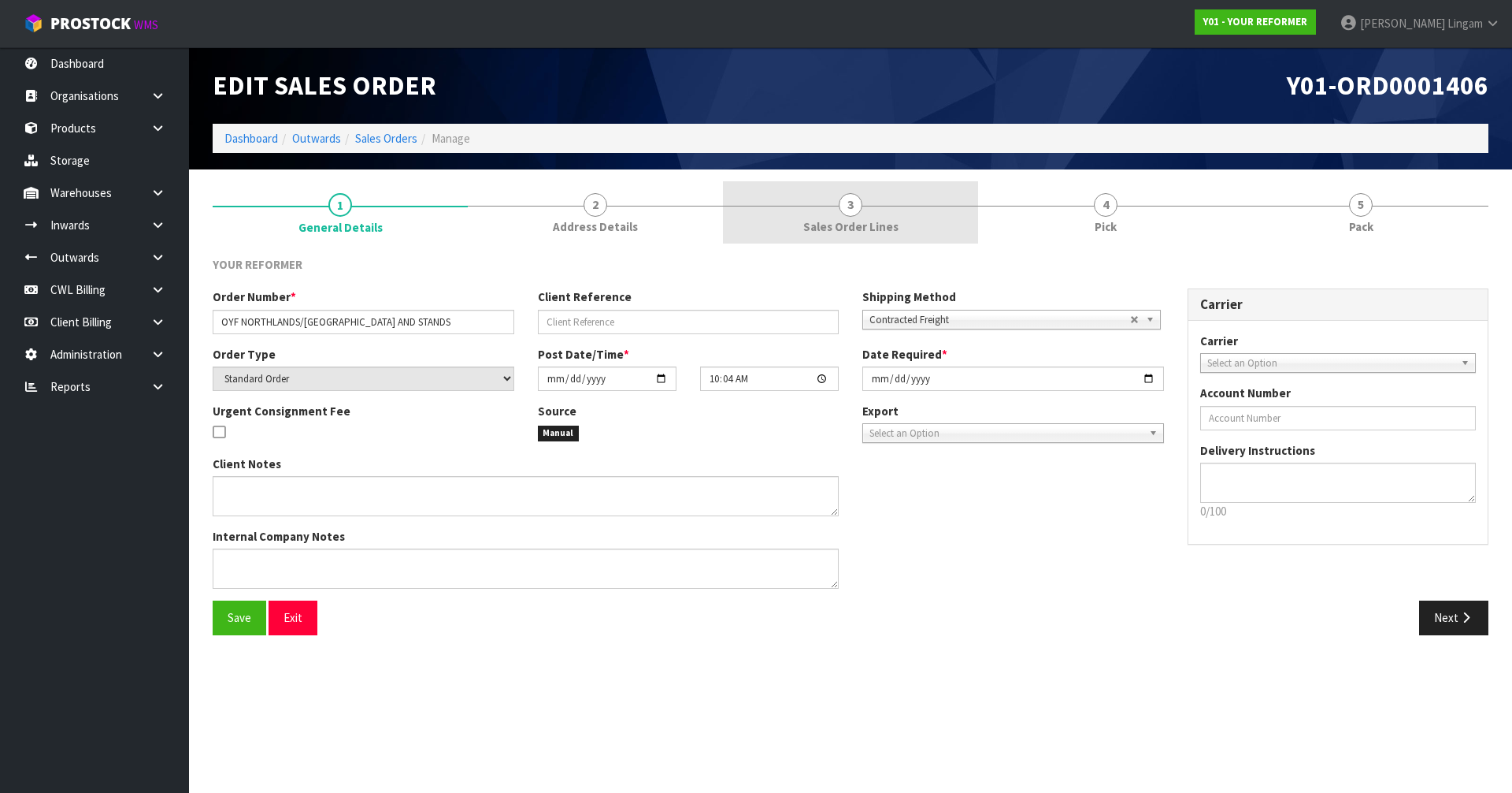
click at [892, 228] on span "Sales Order Lines" at bounding box center [851, 227] width 95 height 17
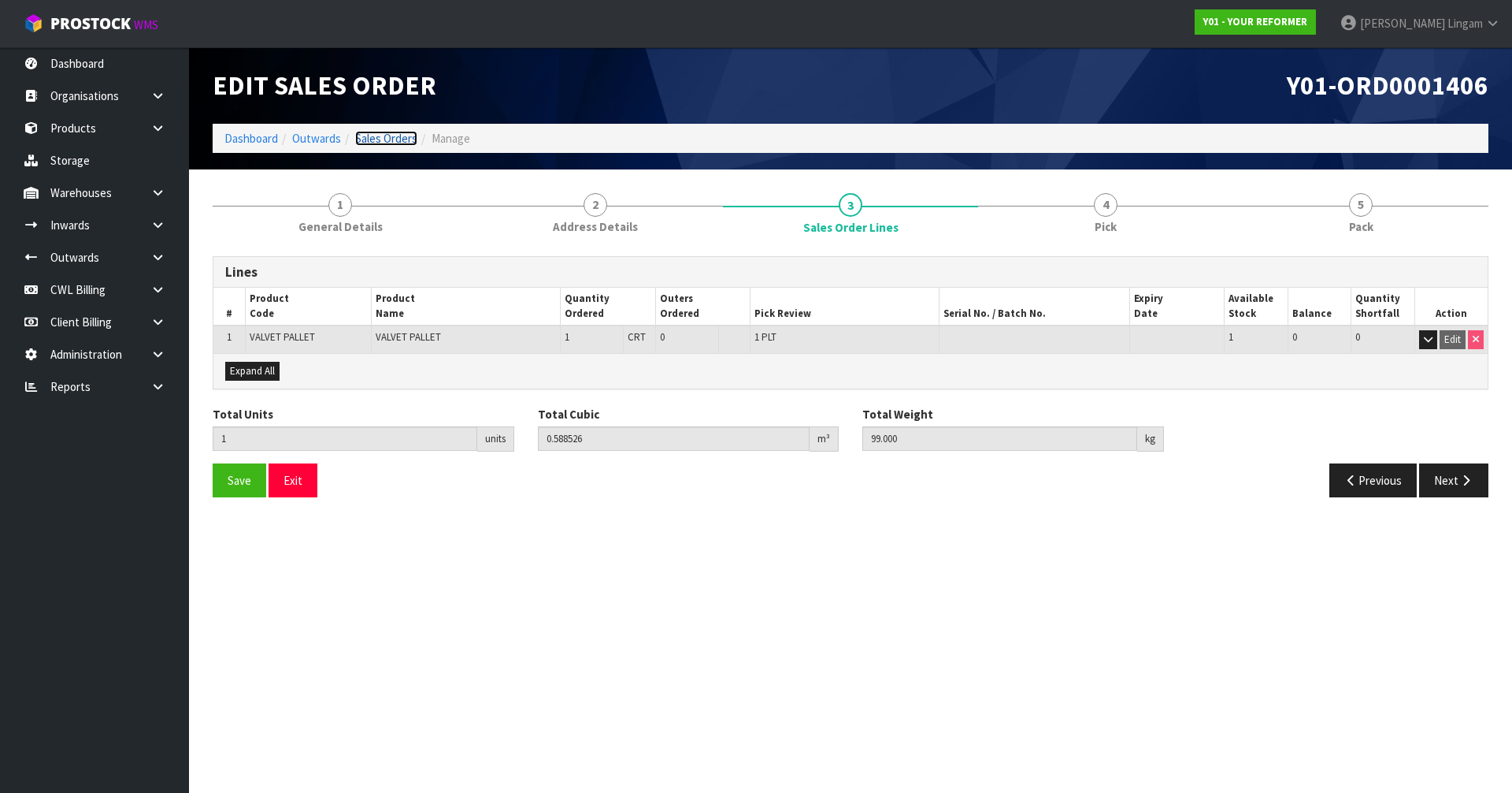
click at [396, 135] on link "Sales Orders" at bounding box center [386, 138] width 63 height 15
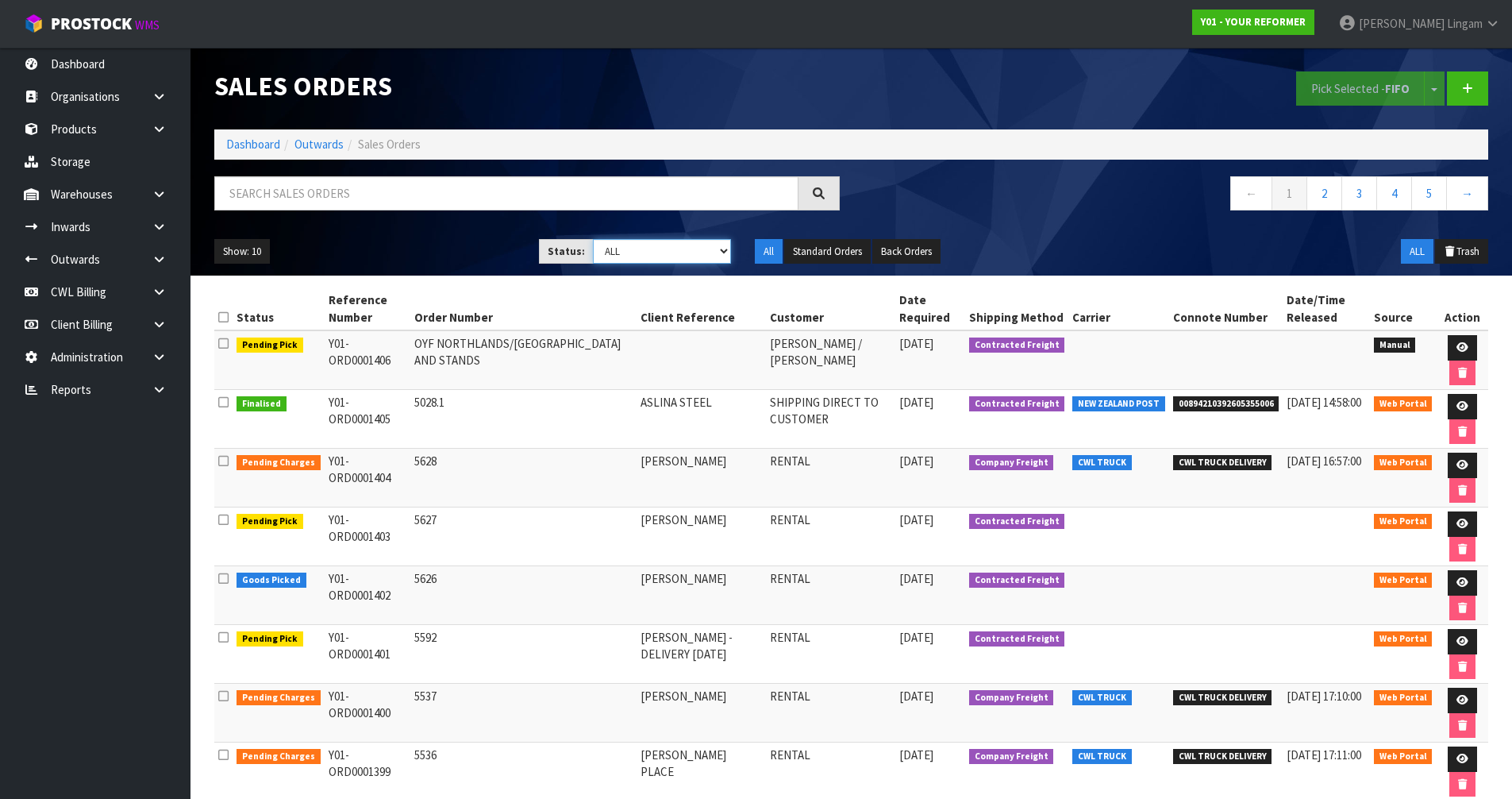
click at [682, 249] on select "Draft Pending Allocated Pending Pick Goods Picked Goods Packed Pending Charges …" at bounding box center [662, 250] width 138 height 24
select select "string:6"
click at [593, 239] on select "Draft Pending Allocated Pending Pick Goods Picked Goods Packed Pending Charges …" at bounding box center [662, 250] width 138 height 24
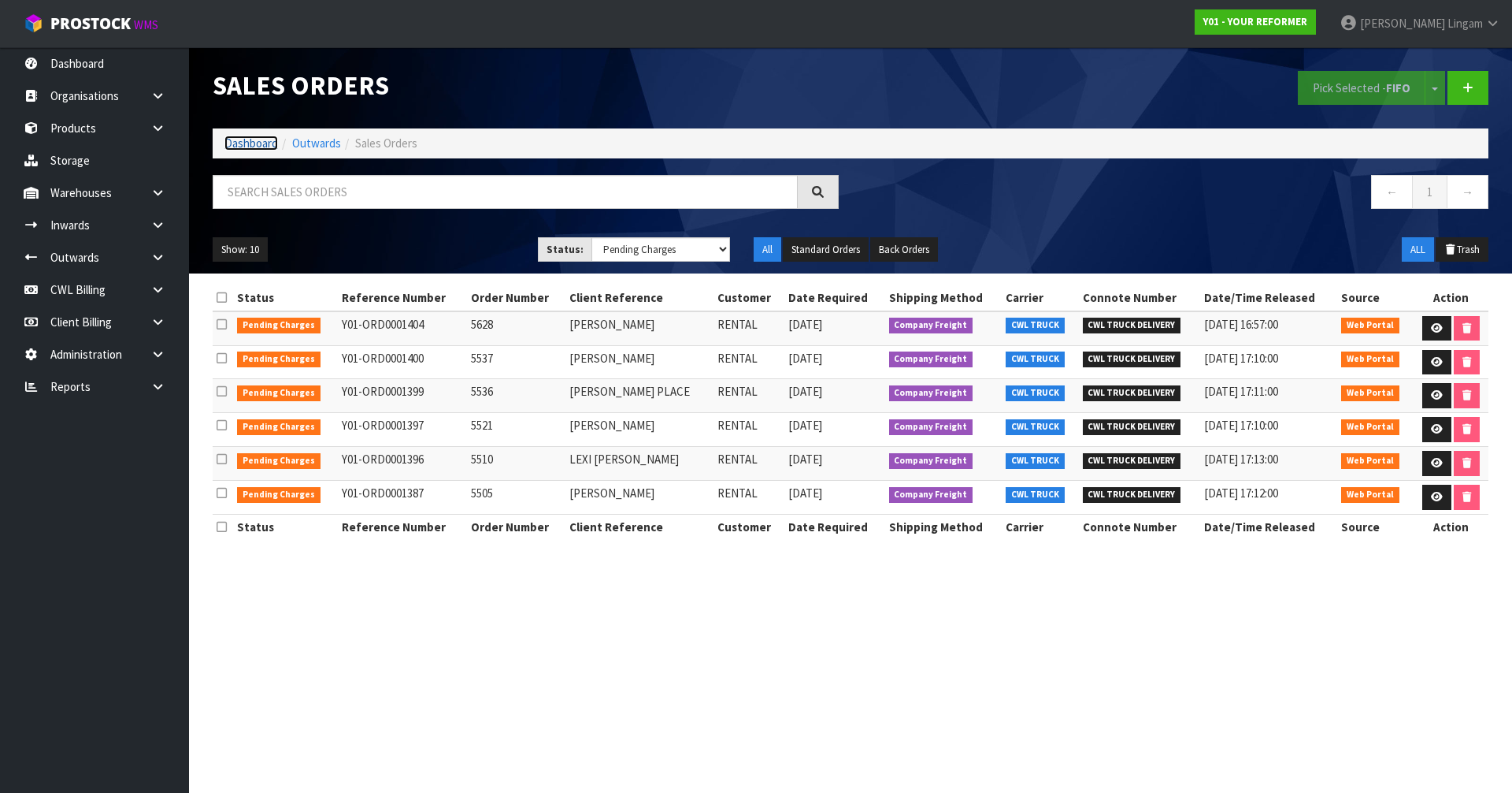
click at [247, 144] on link "Dashboard" at bounding box center [251, 143] width 53 height 15
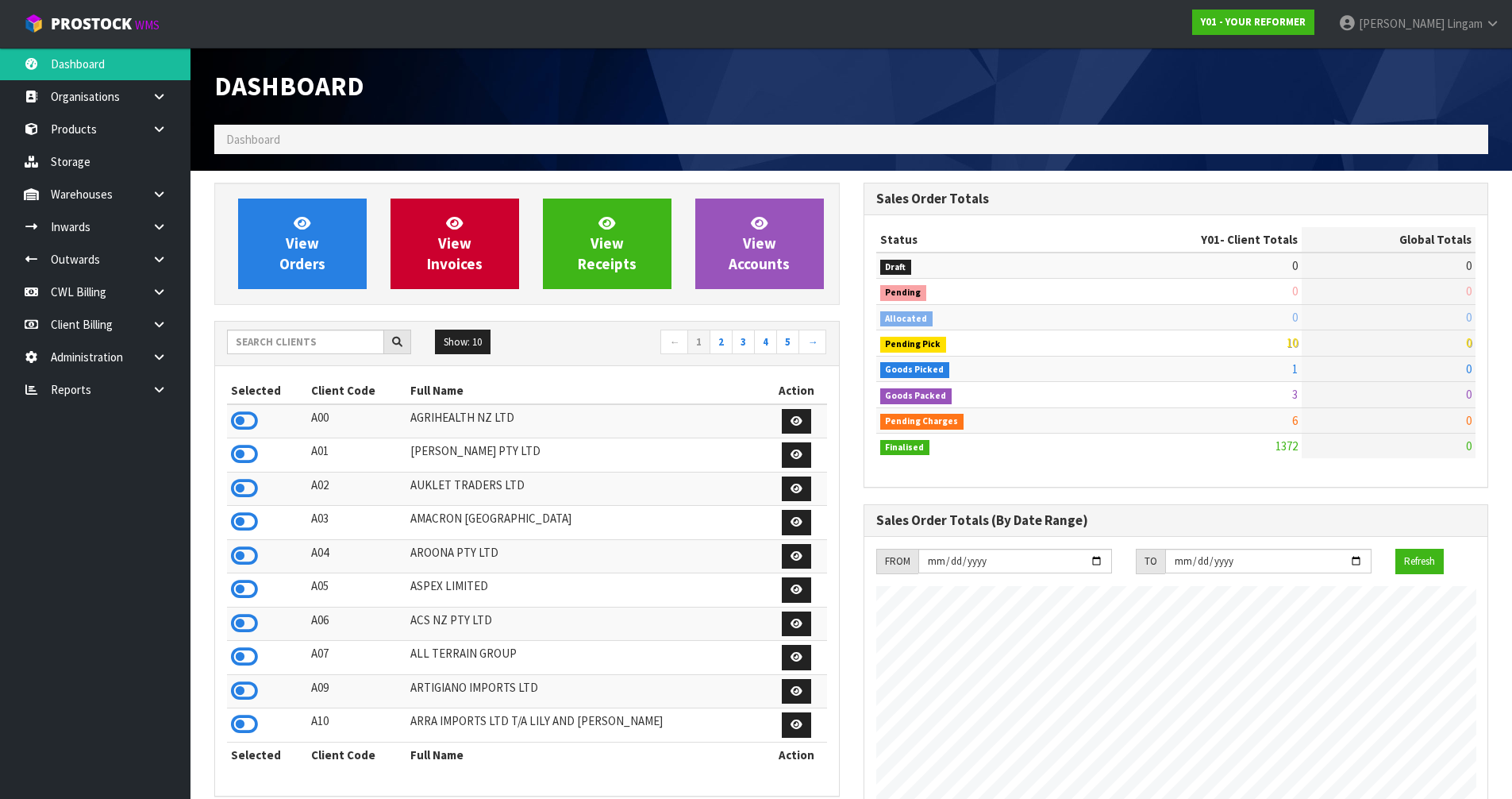
scroll to position [1101, 648]
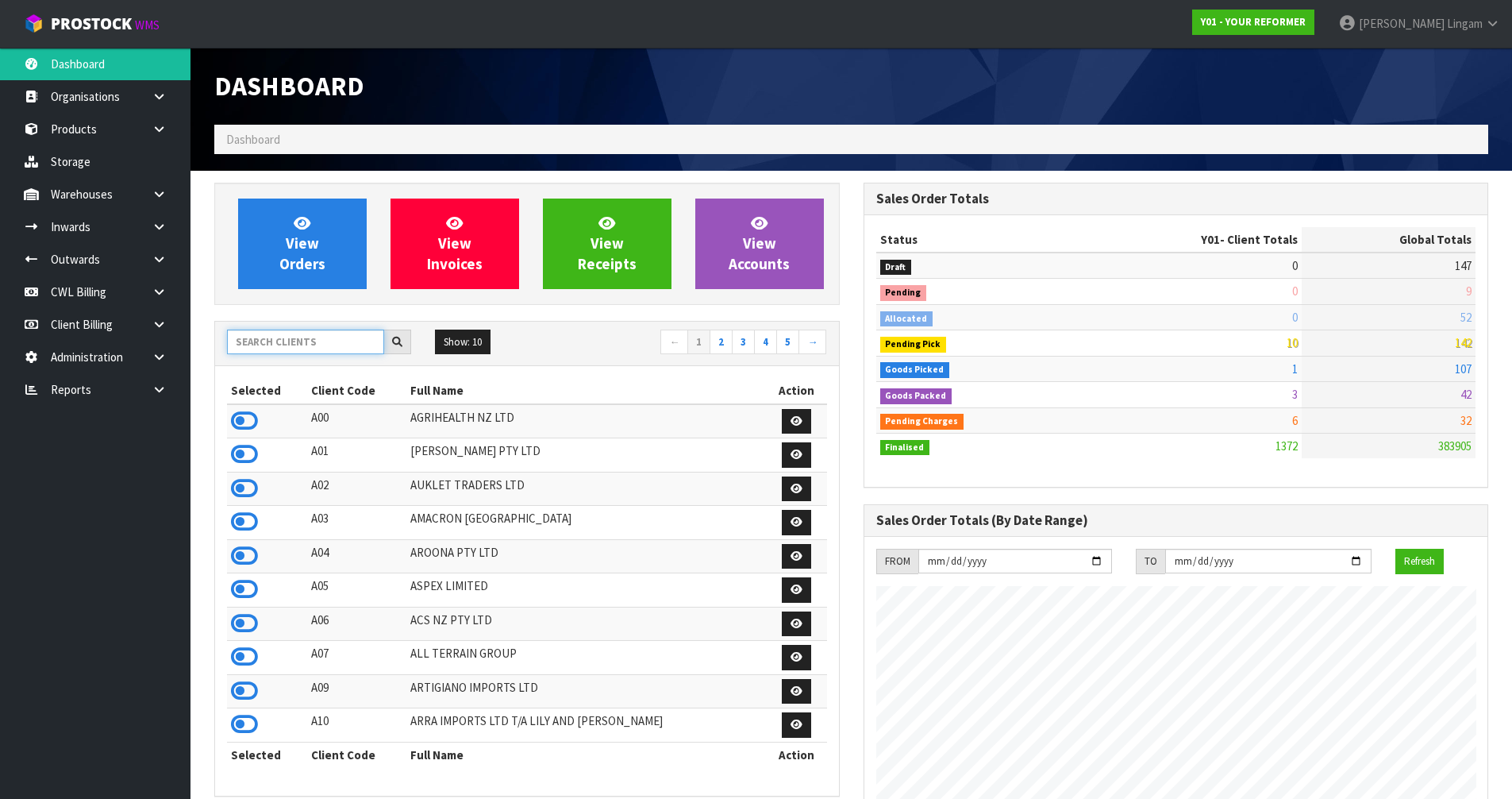
click at [344, 347] on input "text" at bounding box center [305, 341] width 157 height 24
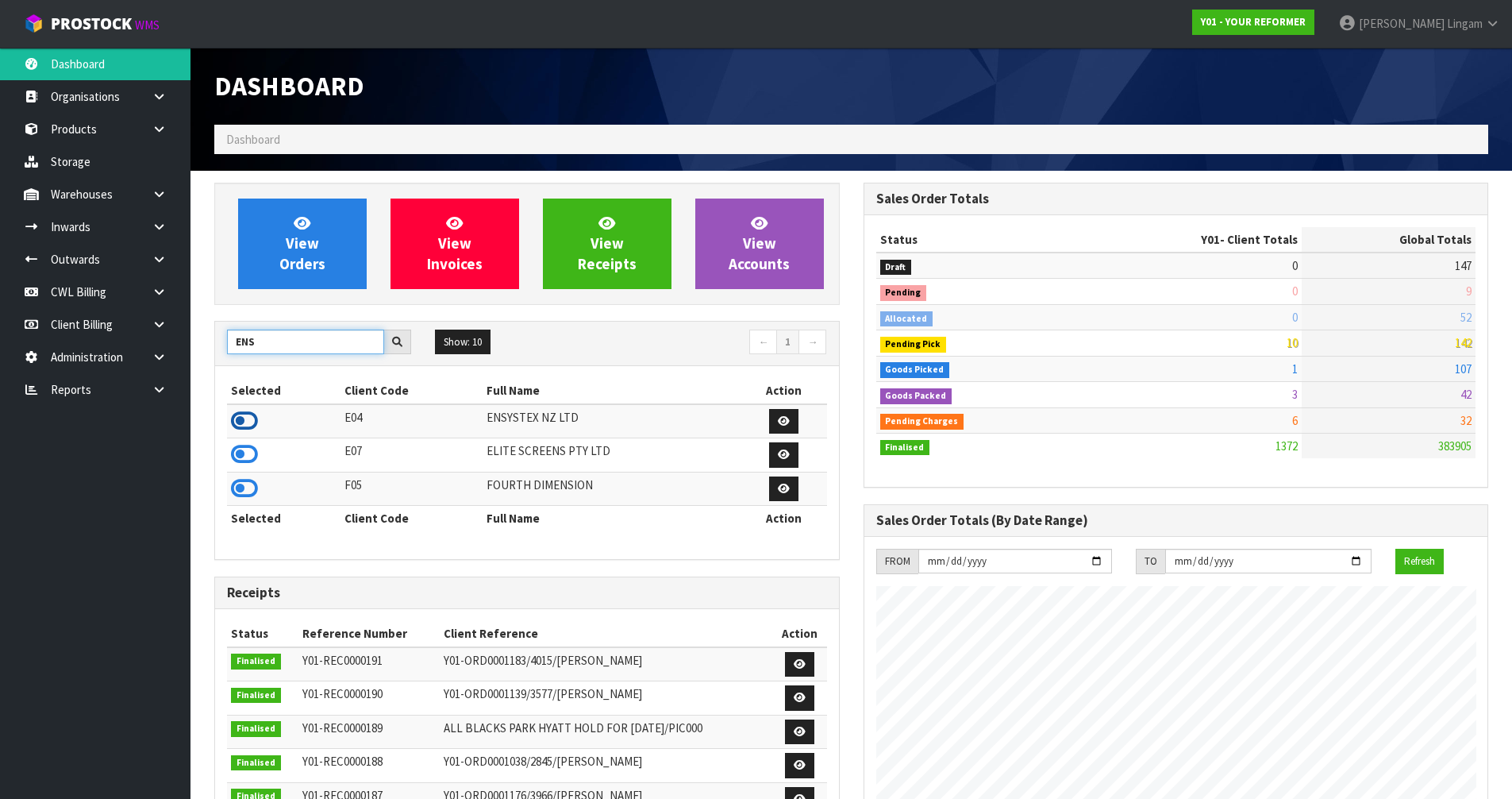
type input "ENS"
click at [248, 423] on icon at bounding box center [244, 421] width 27 height 24
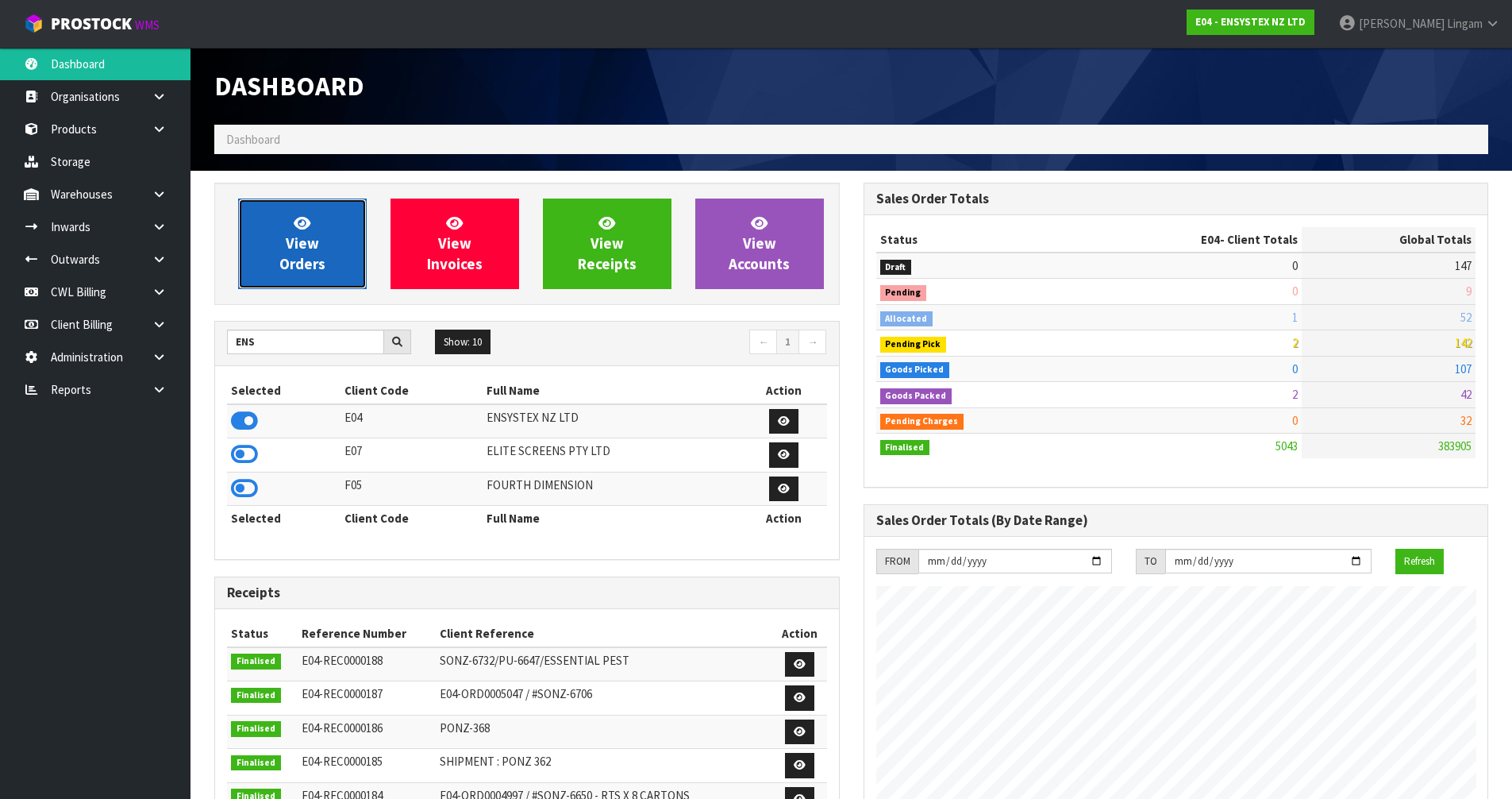
click at [301, 260] on span "View Orders" at bounding box center [302, 243] width 46 height 60
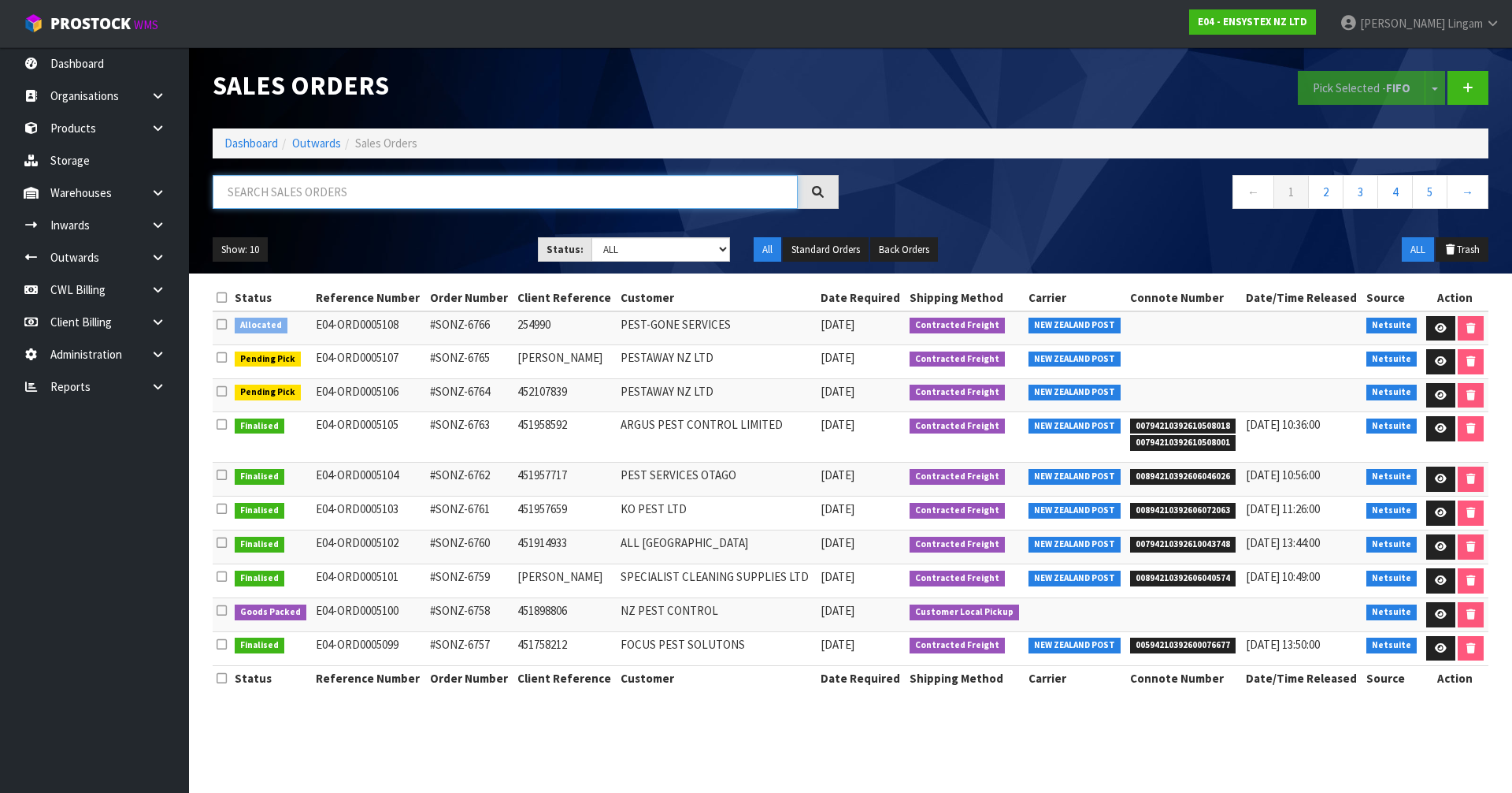
click at [396, 191] on input "text" at bounding box center [505, 192] width 585 height 34
paste input "6754"
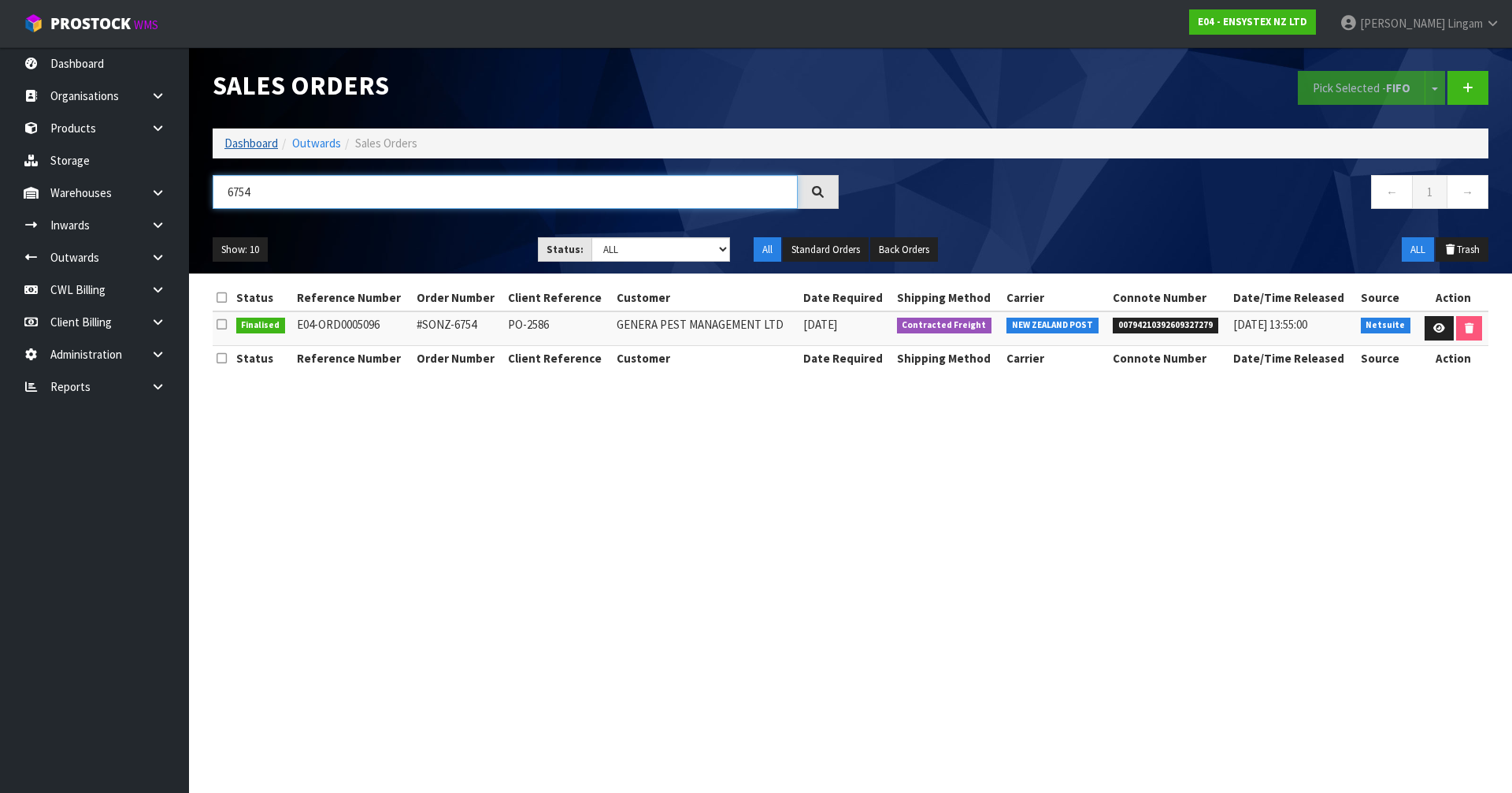
type input "6754"
click at [255, 141] on link "Dashboard" at bounding box center [251, 143] width 53 height 15
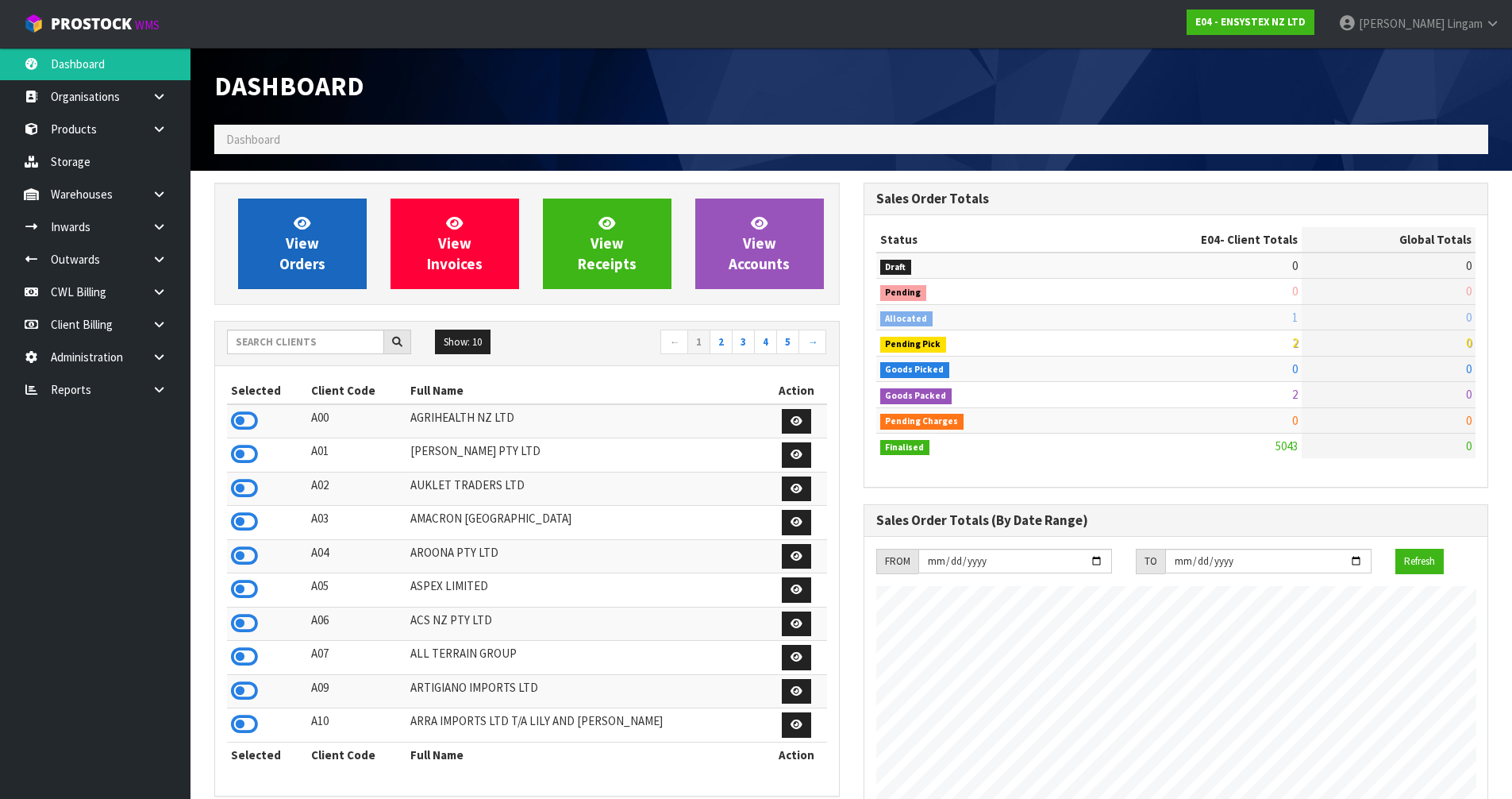
scroll to position [1202, 648]
click at [300, 276] on link "View Orders" at bounding box center [302, 244] width 129 height 91
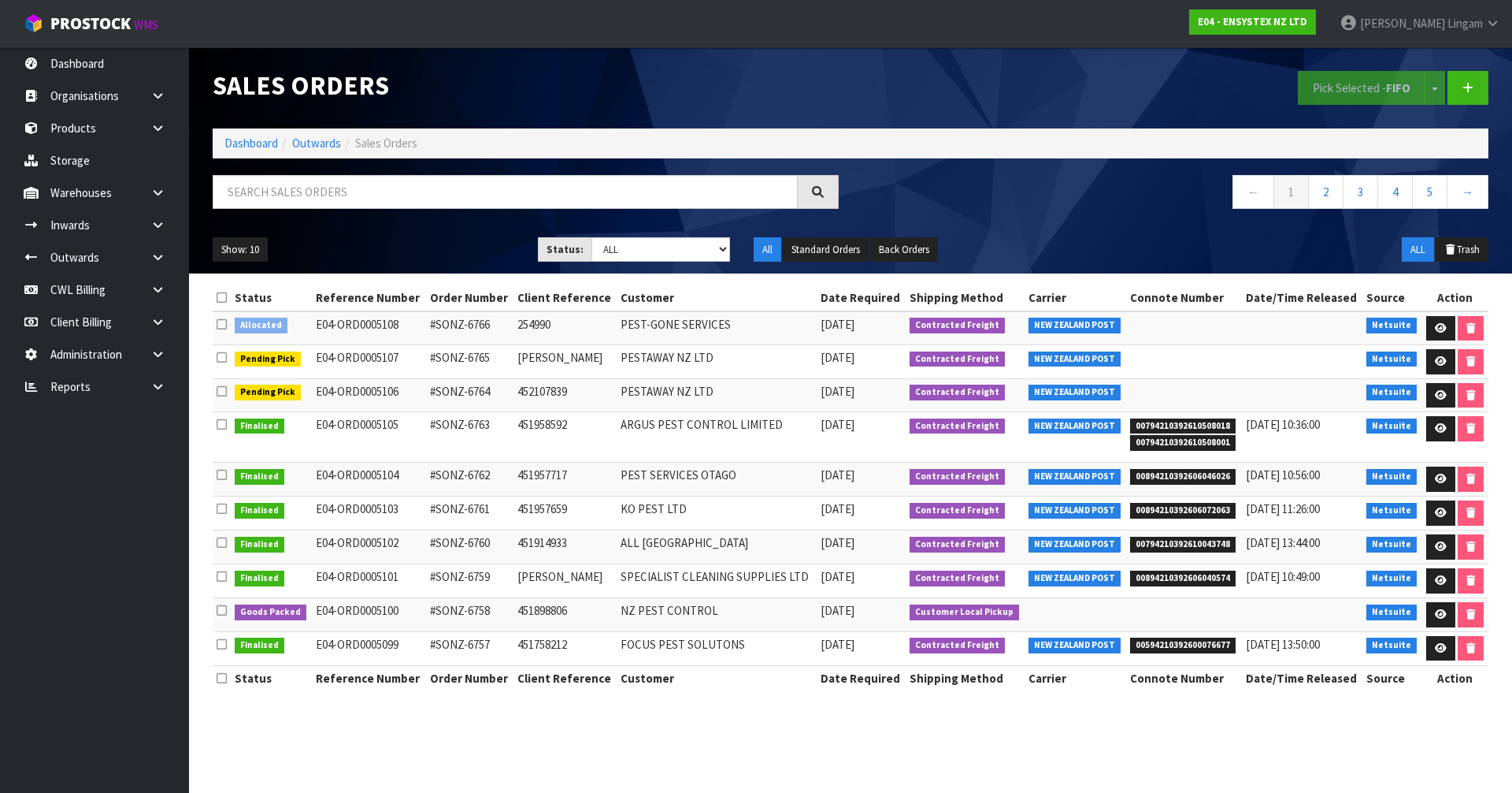
click at [220, 325] on icon at bounding box center [222, 324] width 10 height 12
click at [0, 0] on input "checkbox" at bounding box center [0, 0] width 0 height 0
click at [1319, 99] on button "Pick Selected - FIFO" at bounding box center [1361, 88] width 128 height 34
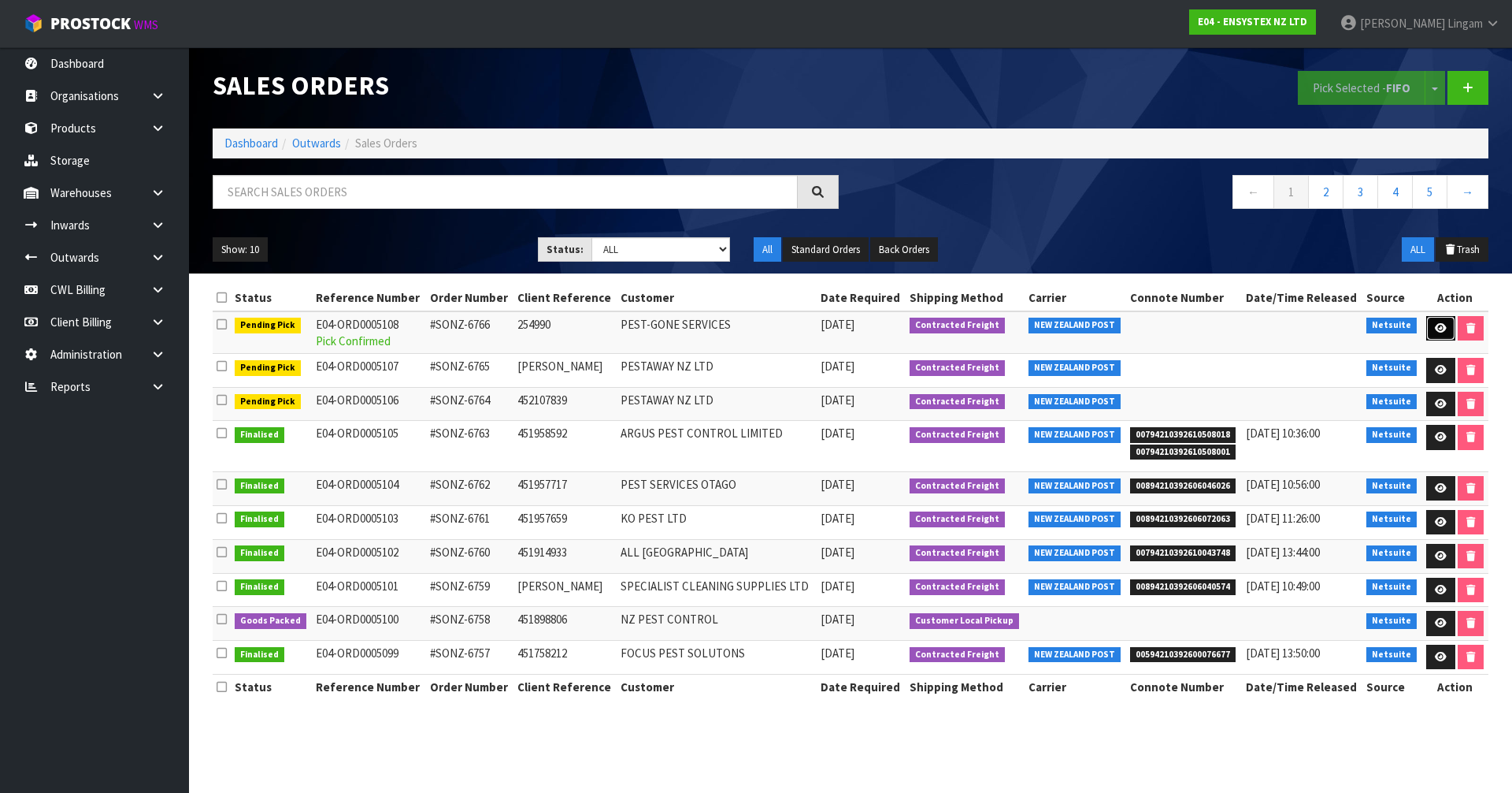
click at [1435, 337] on link at bounding box center [1440, 329] width 29 height 25
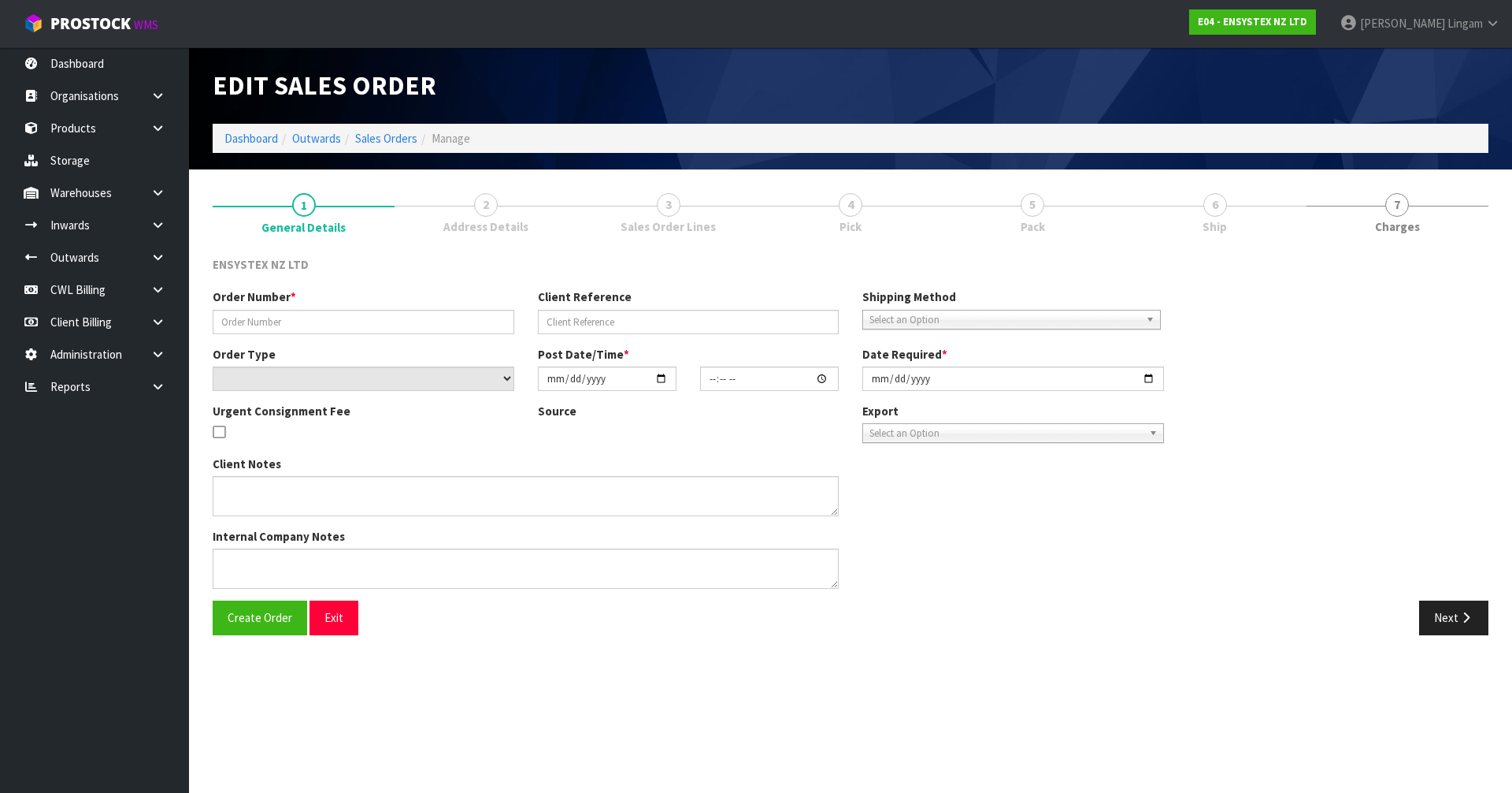
type input "#SONZ-6766"
type input "254990"
select select "number:0"
type input "[DATE]"
type input "12:30:07.000"
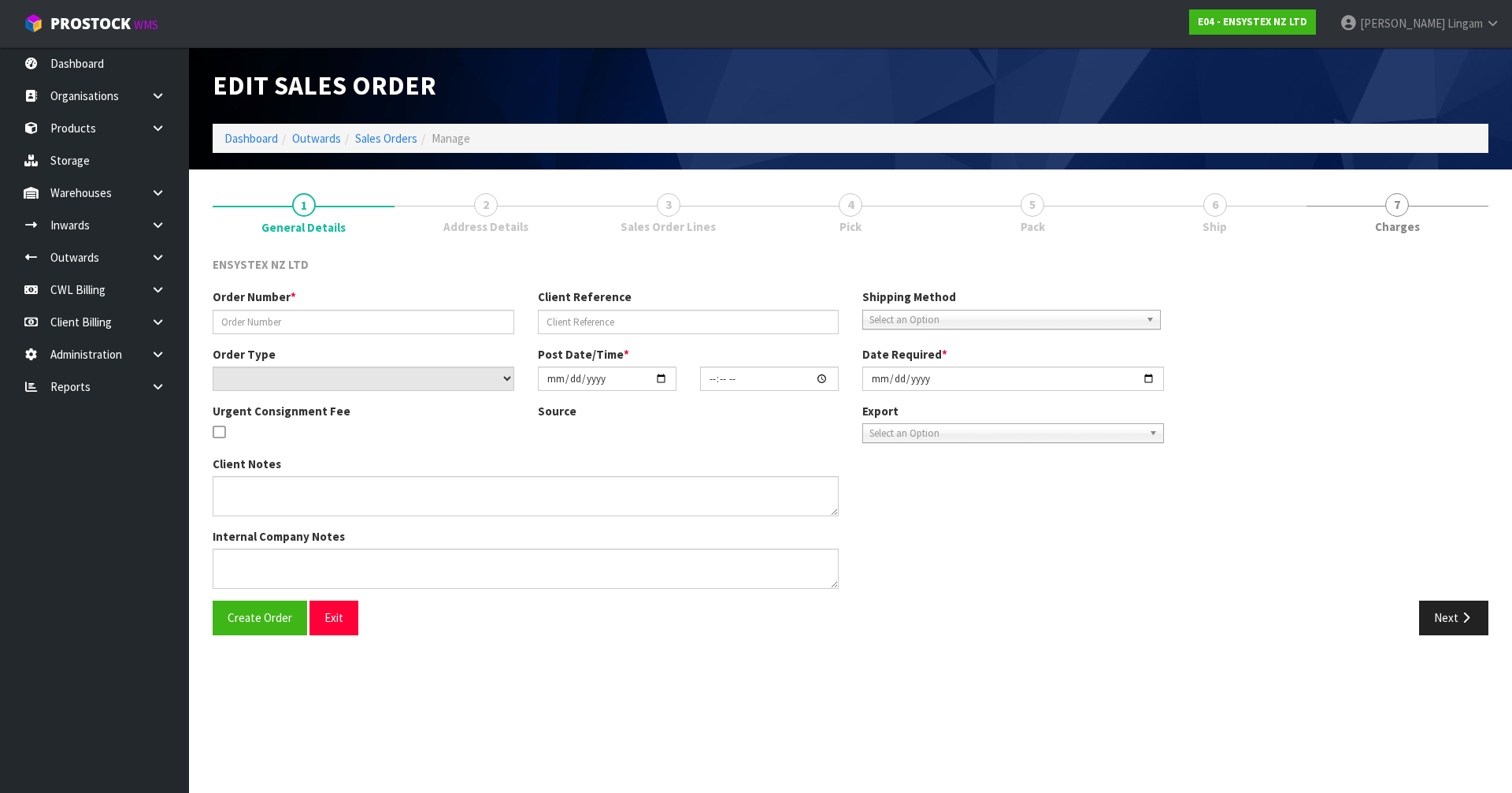
type input "[DATE]"
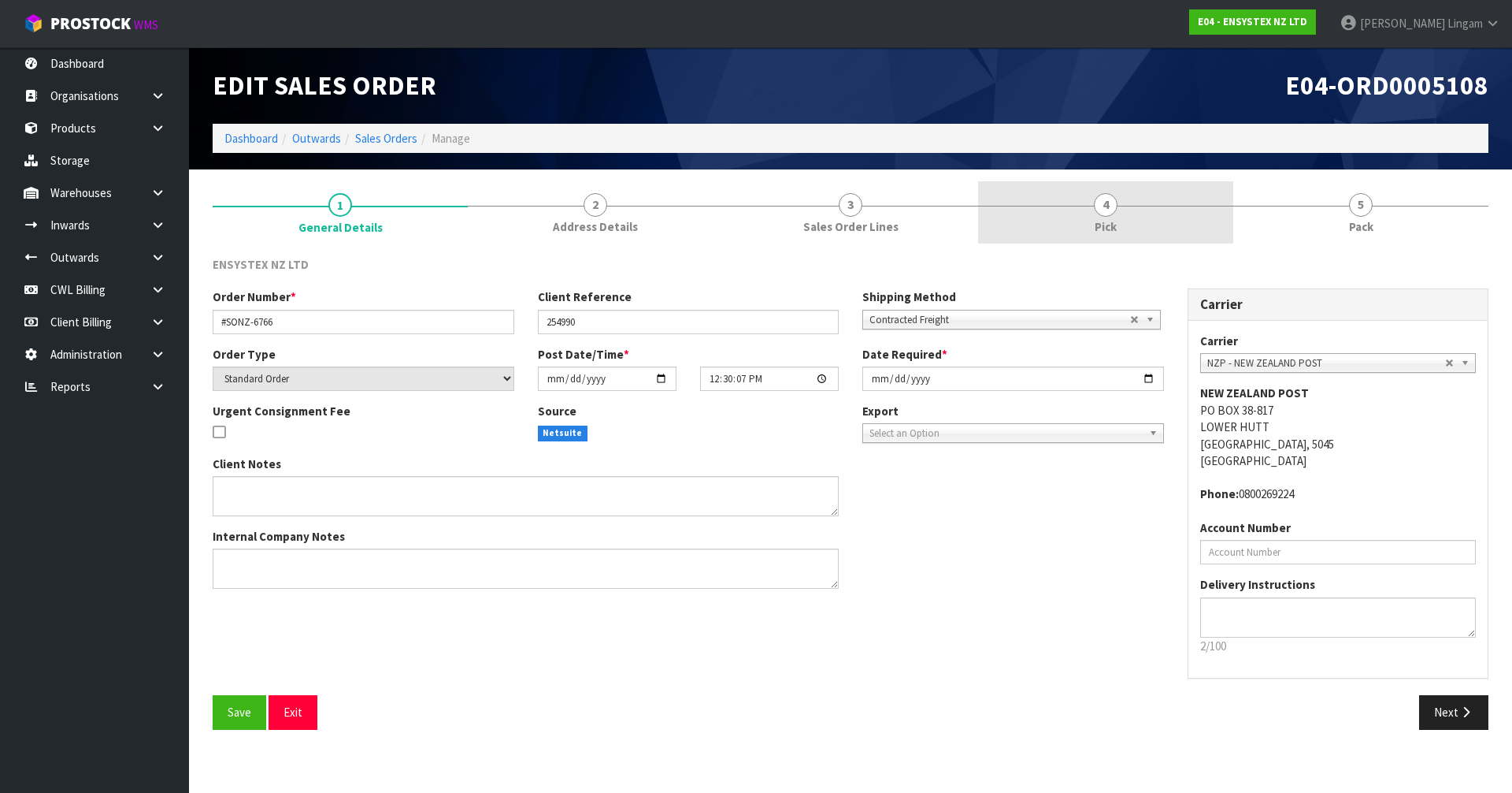
click at [1095, 233] on span "Pick" at bounding box center [1105, 227] width 22 height 17
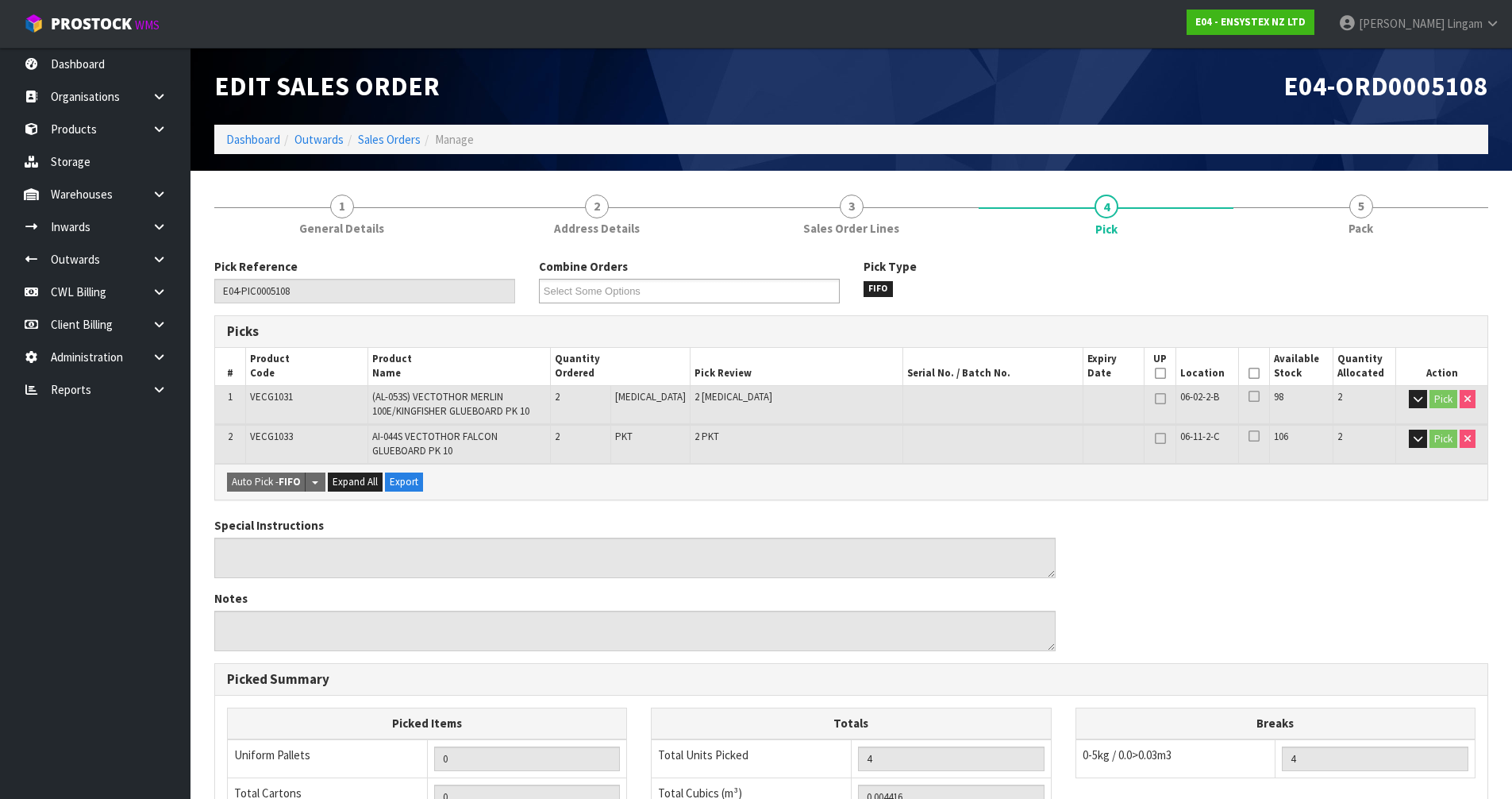
scroll to position [327, 0]
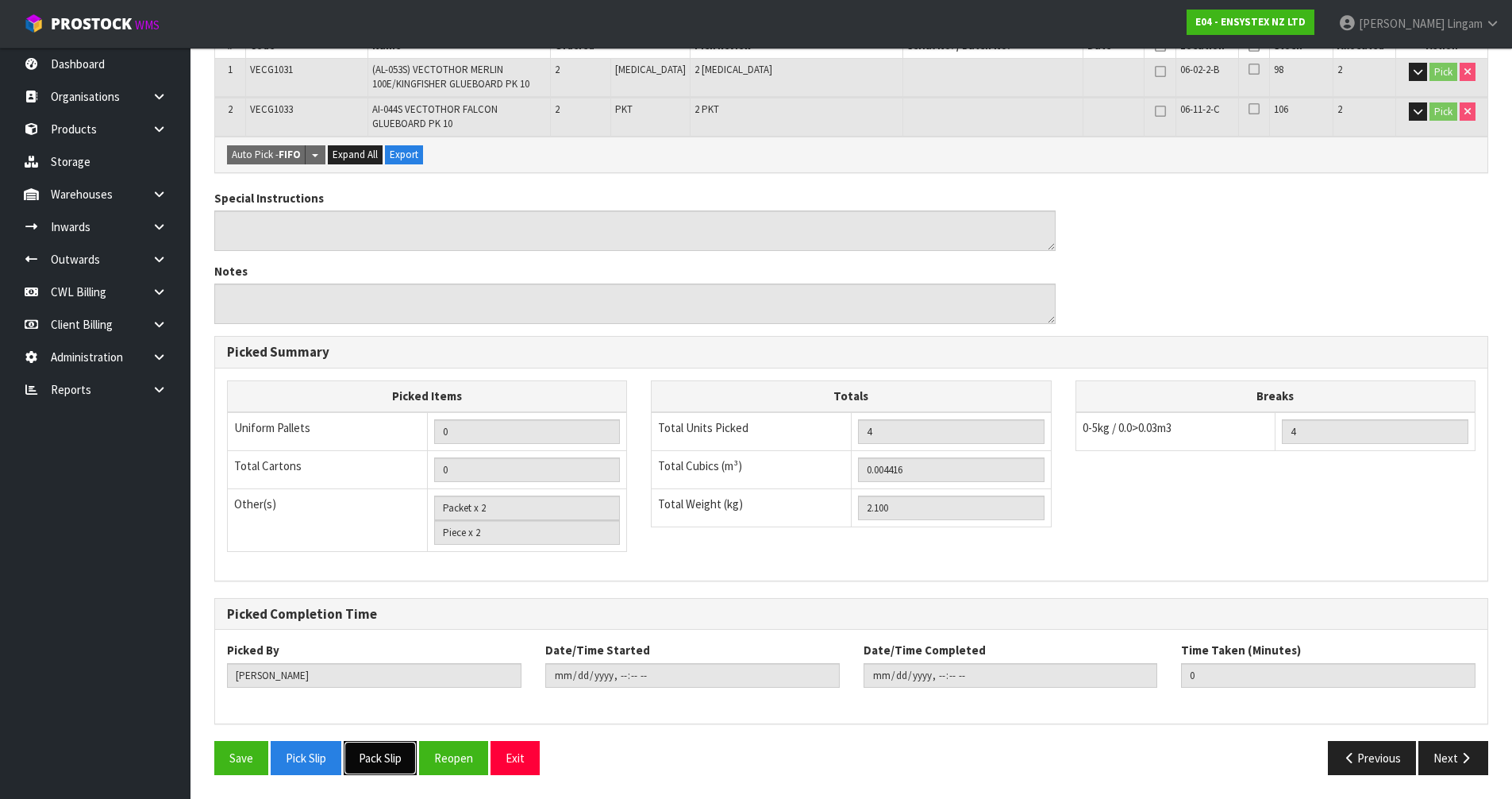
click at [402, 751] on button "Pack Slip" at bounding box center [380, 758] width 73 height 34
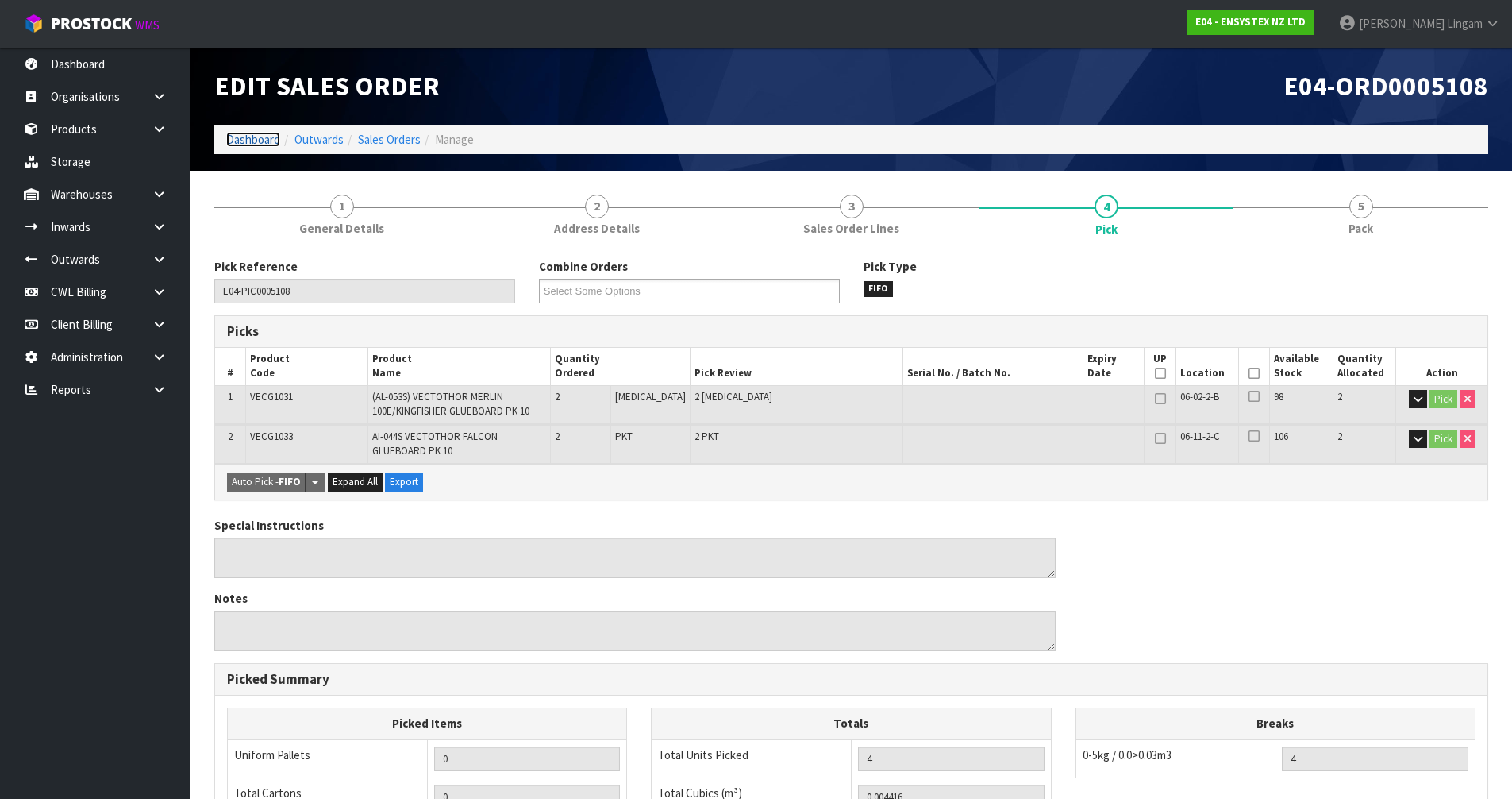
click at [236, 139] on link "Dashboard" at bounding box center [253, 139] width 54 height 15
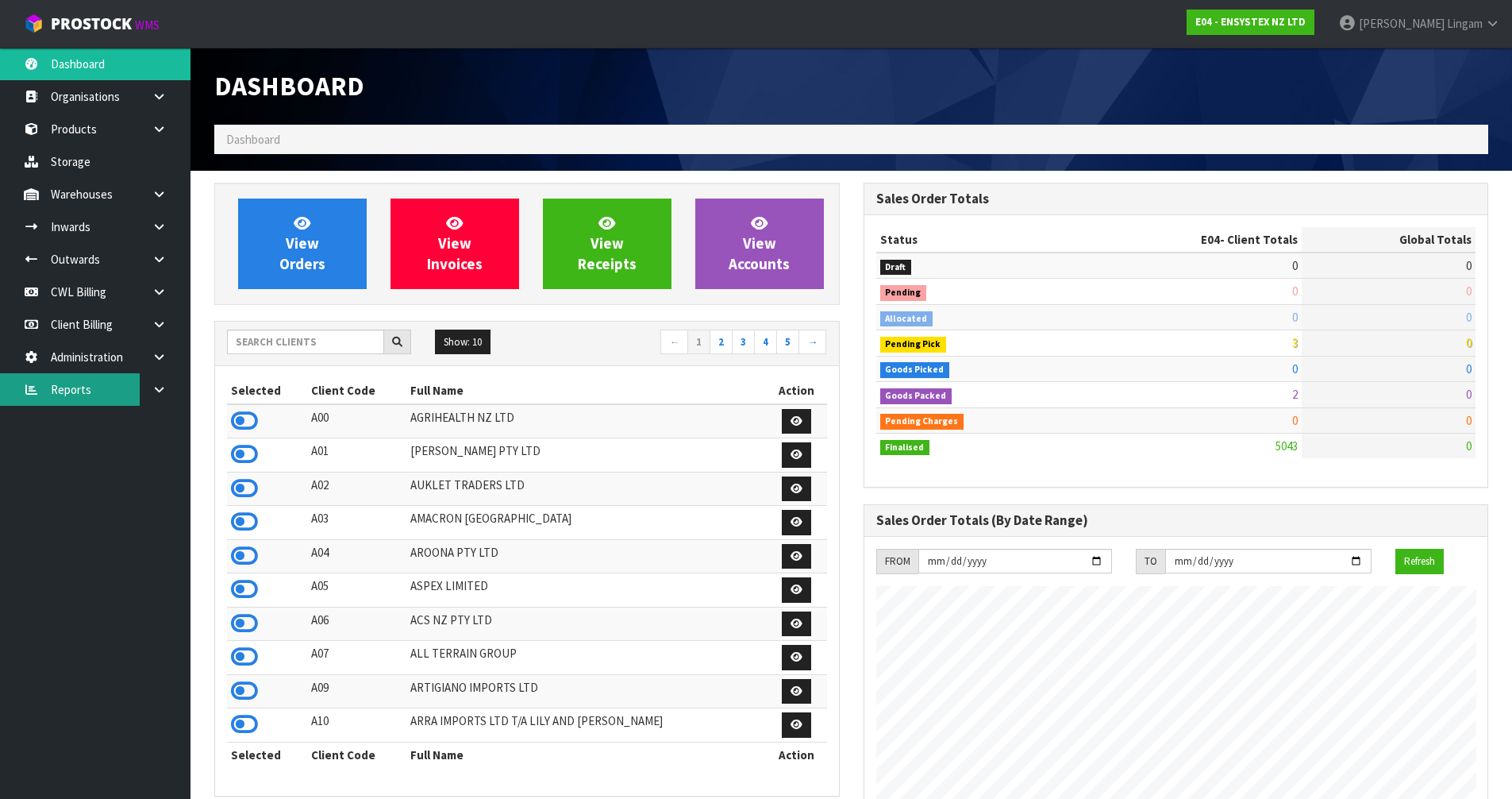
scroll to position [1202, 648]
click at [322, 339] on input "text" at bounding box center [305, 341] width 157 height 24
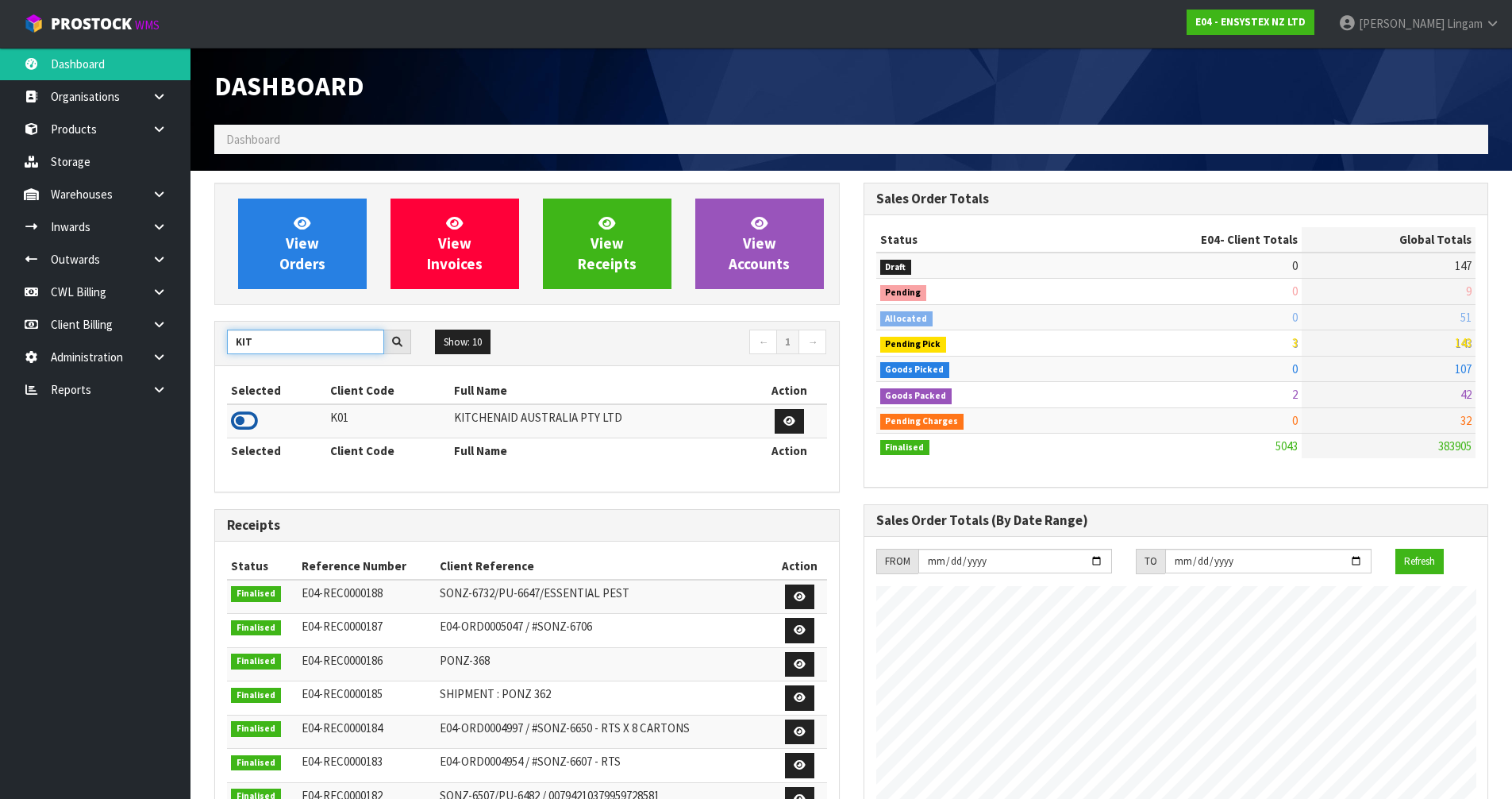
type input "KIT"
click at [247, 420] on icon at bounding box center [244, 421] width 27 height 24
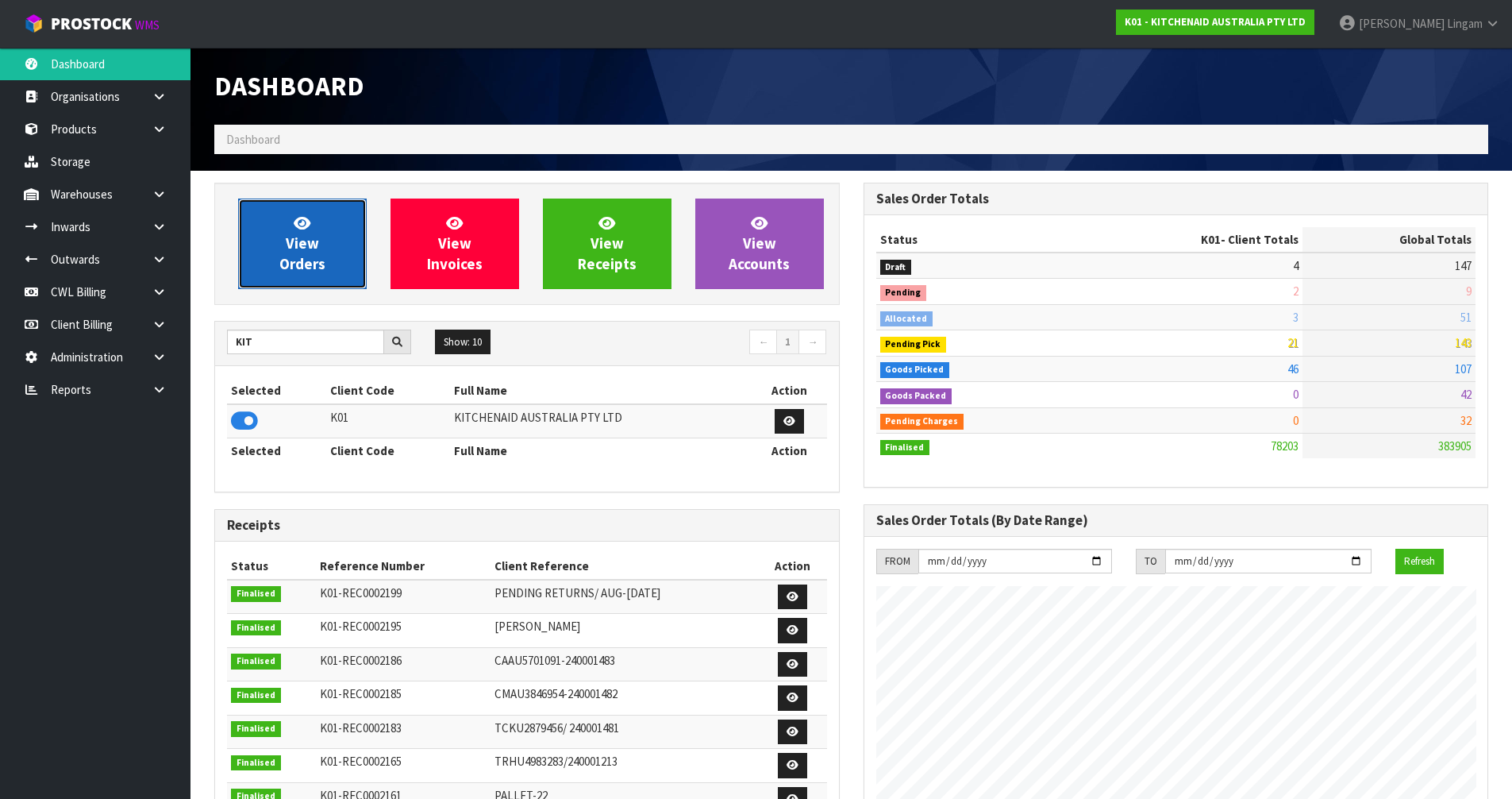
click at [315, 274] on link "View Orders" at bounding box center [302, 244] width 129 height 91
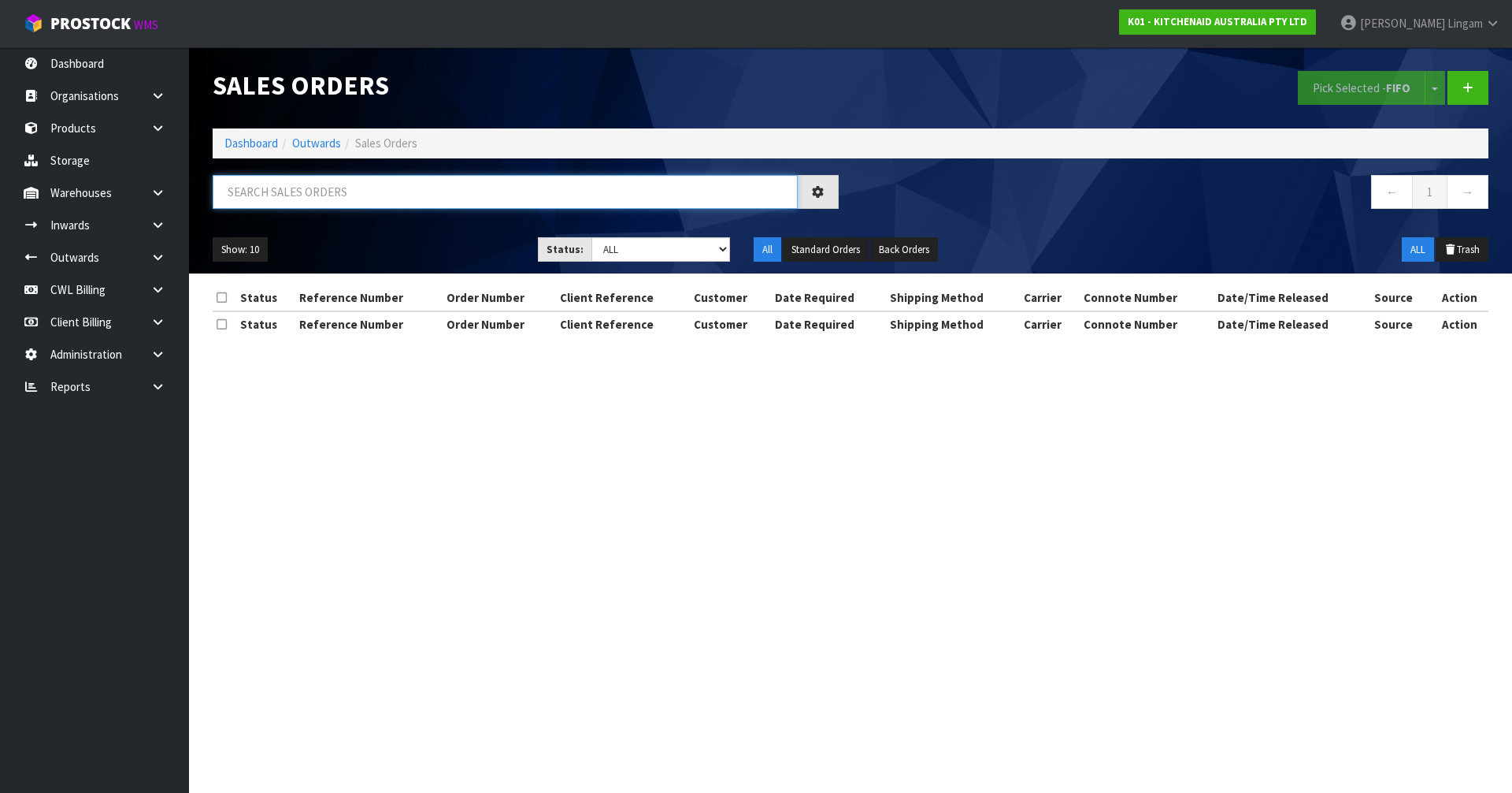
click at [481, 193] on input "text" at bounding box center [505, 192] width 585 height 34
paste input "82811754"
type input "82811754"
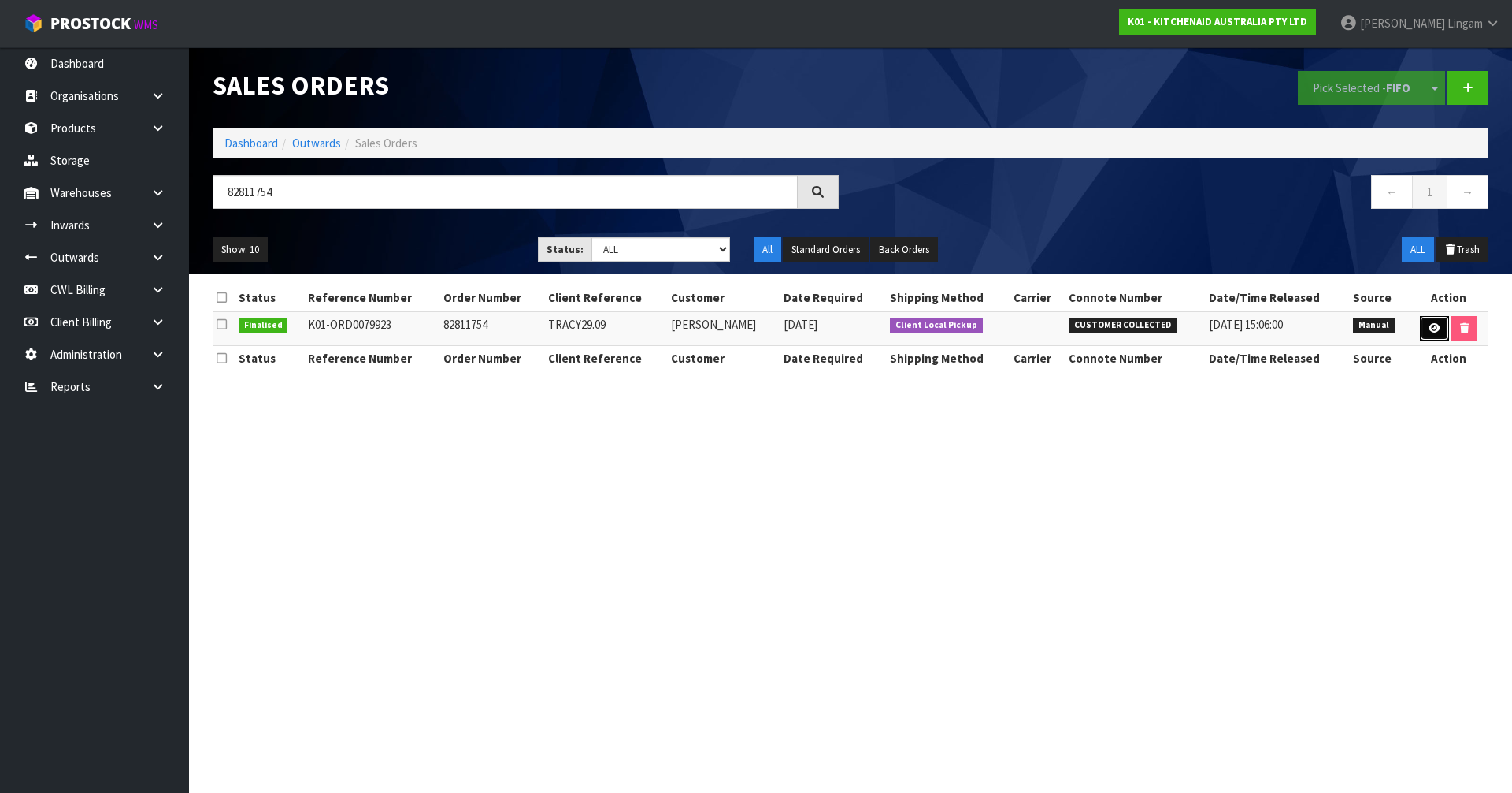
click at [1429, 325] on icon at bounding box center [1434, 328] width 12 height 10
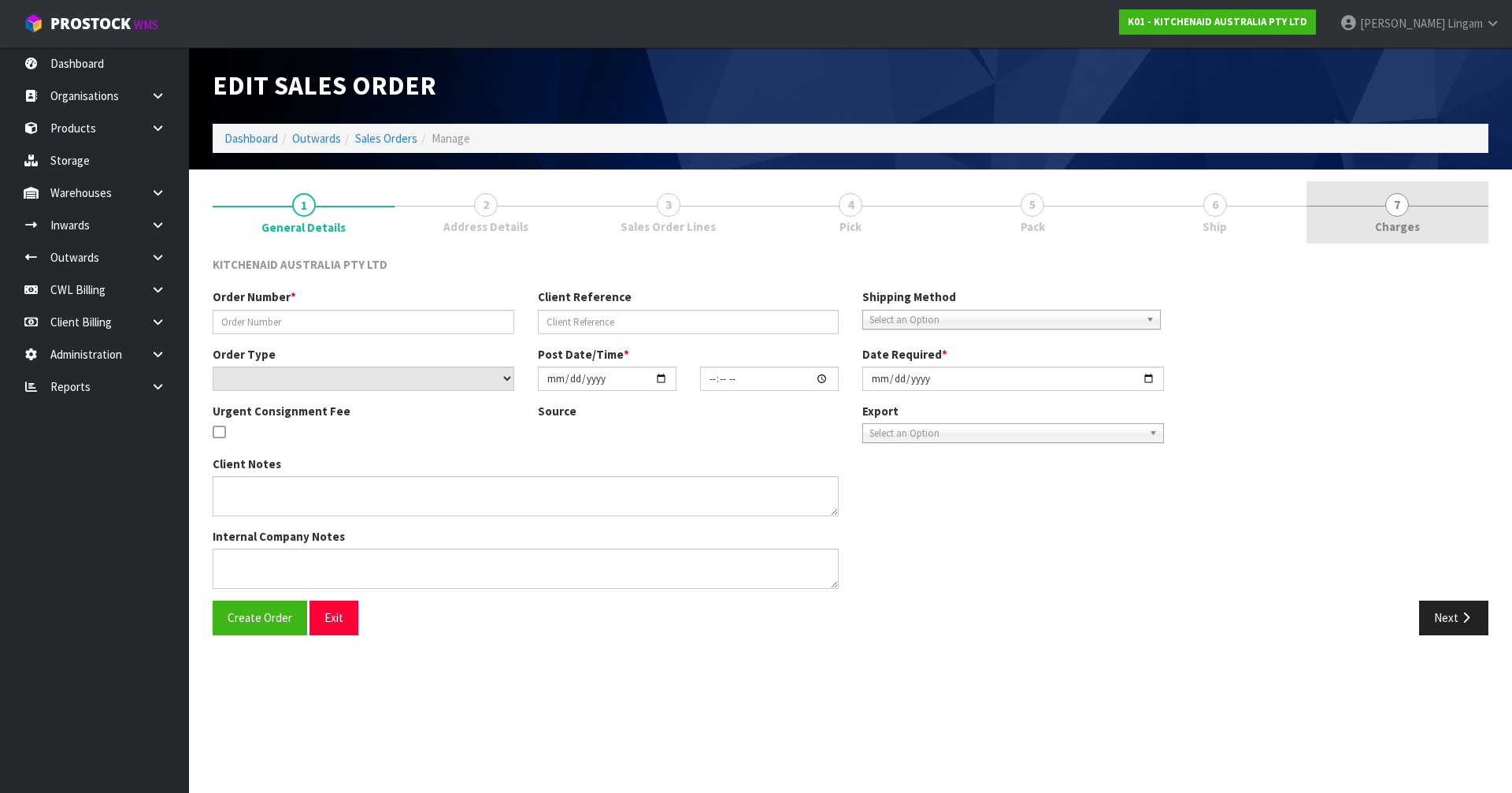
type input "82811754"
type input "TRACY29.09"
select select "number:0"
type input "[DATE]"
type input "14:38:00.000"
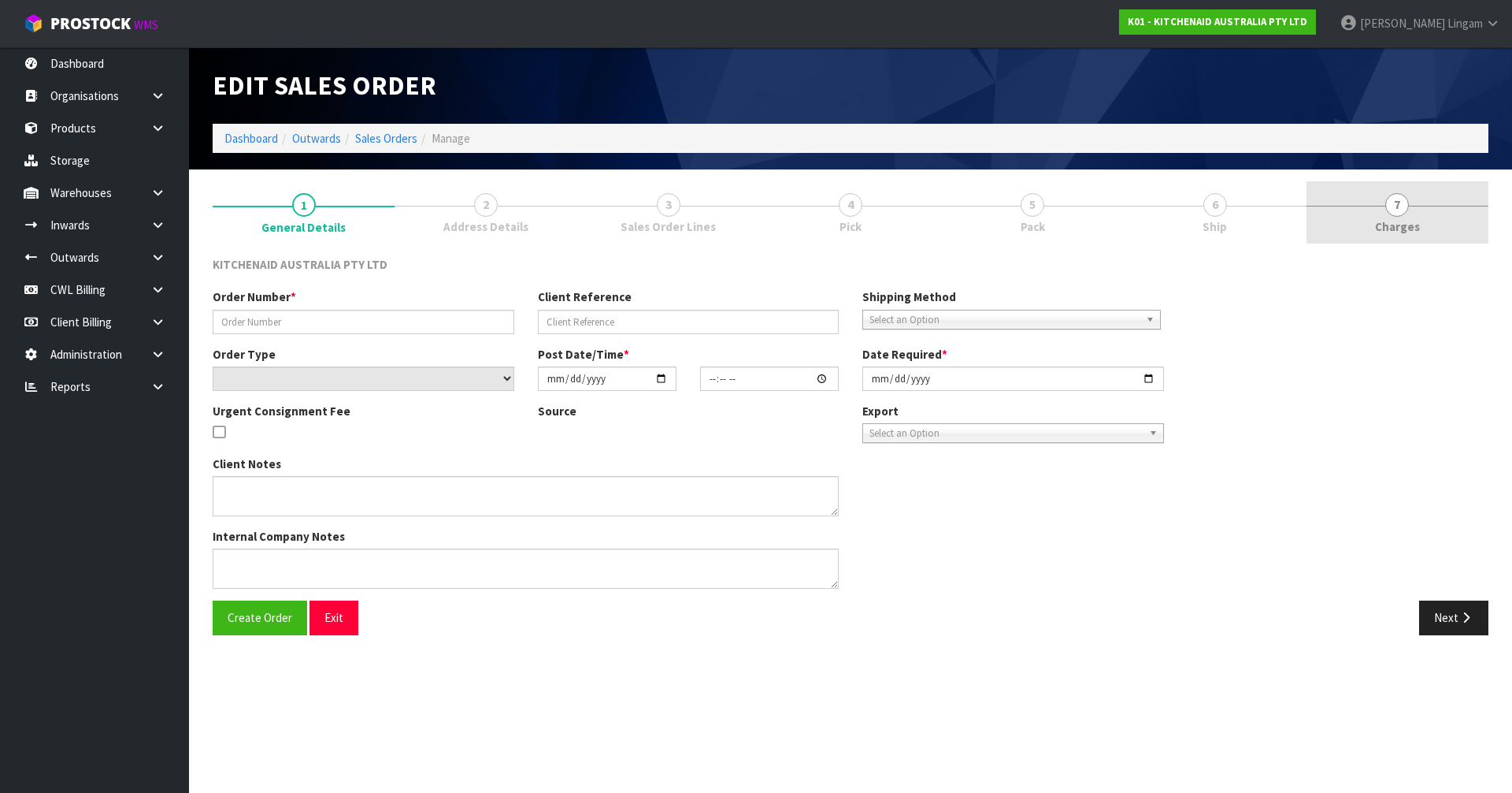
type input "[DATE]"
type textarea "TRACY HINTON TO COLLECT"
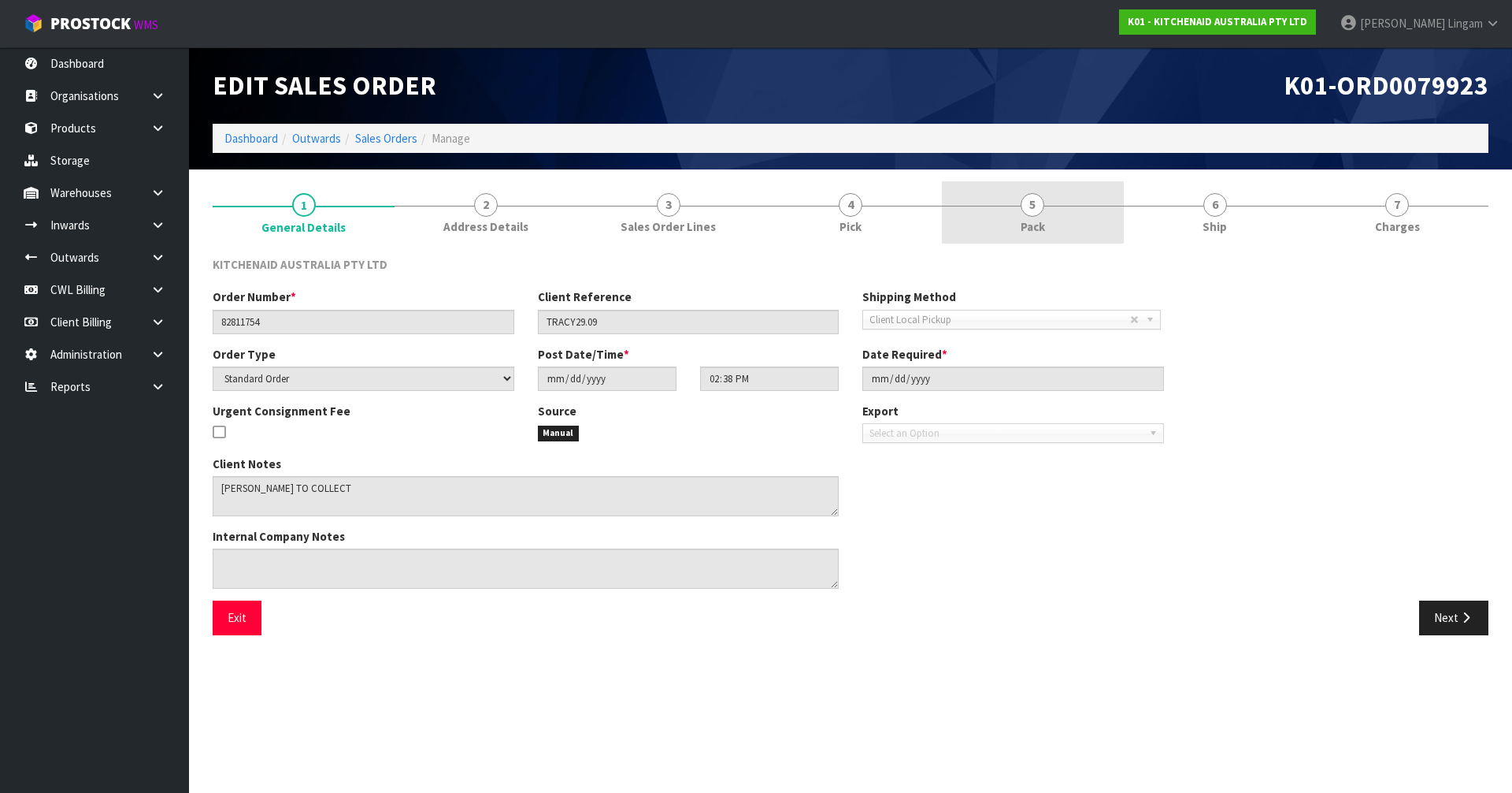
click at [1069, 230] on link "5 Pack" at bounding box center [1033, 212] width 182 height 63
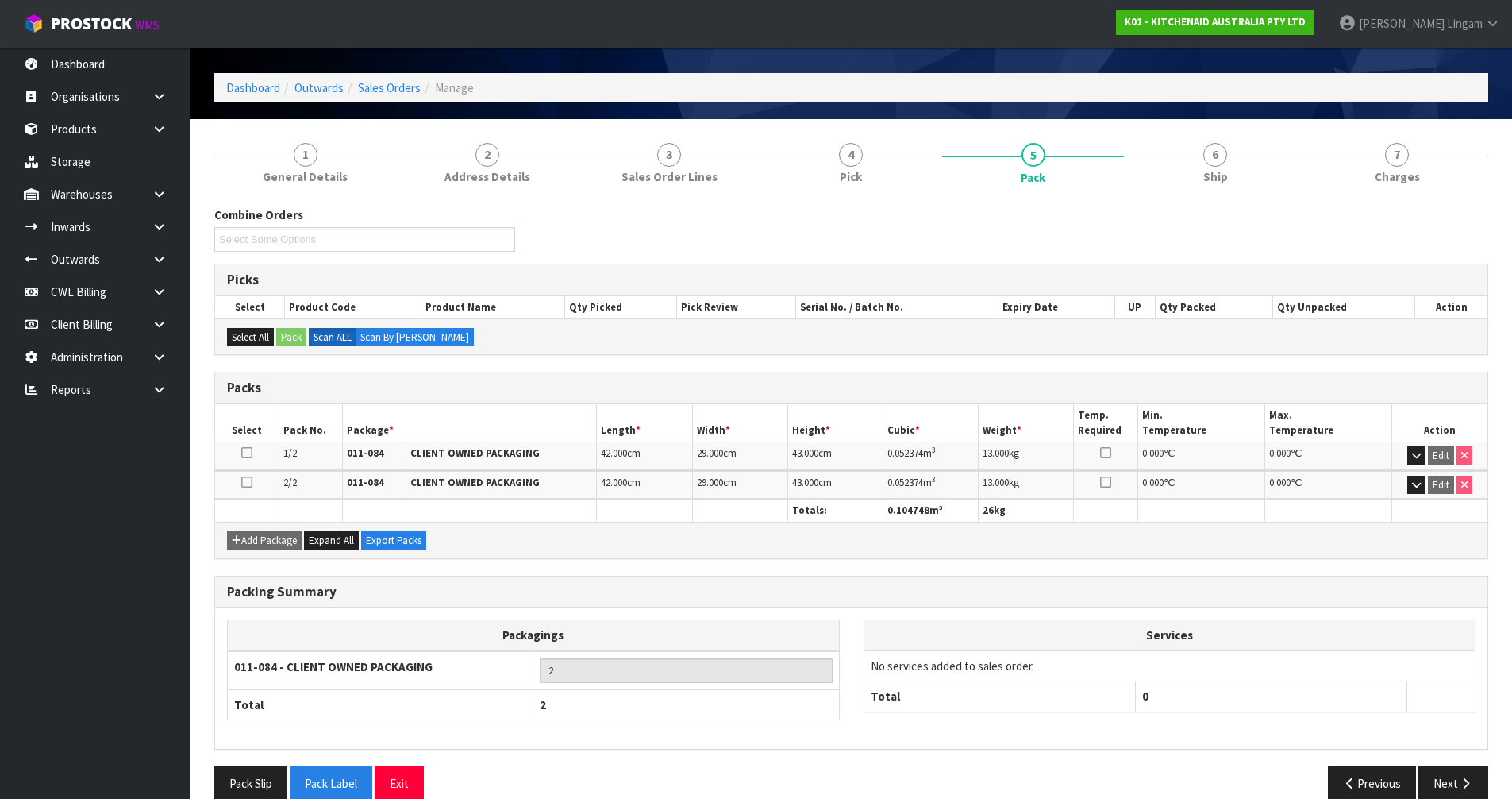
scroll to position [78, 0]
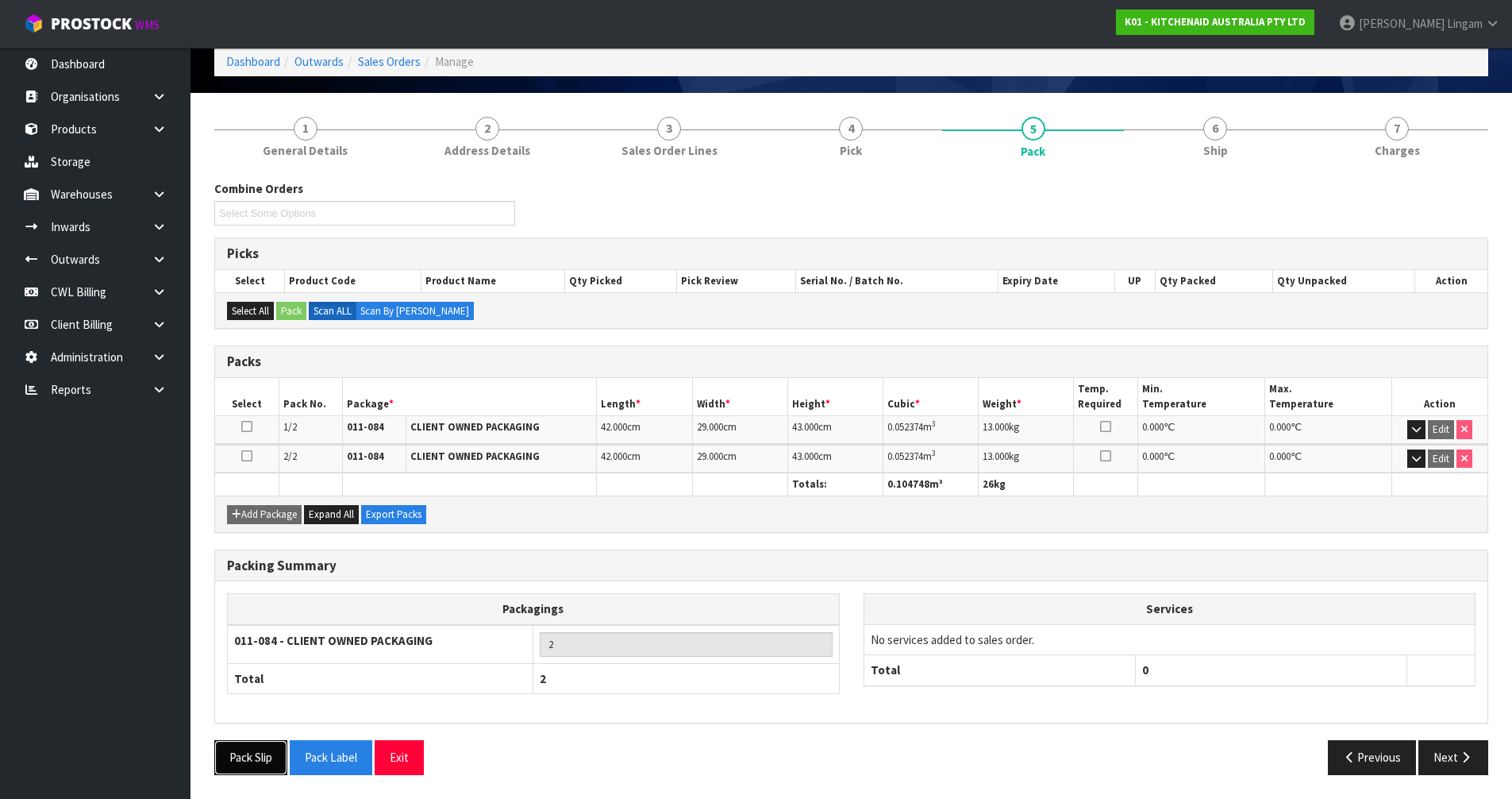
click at [244, 761] on button "Pack Slip" at bounding box center [250, 757] width 73 height 34
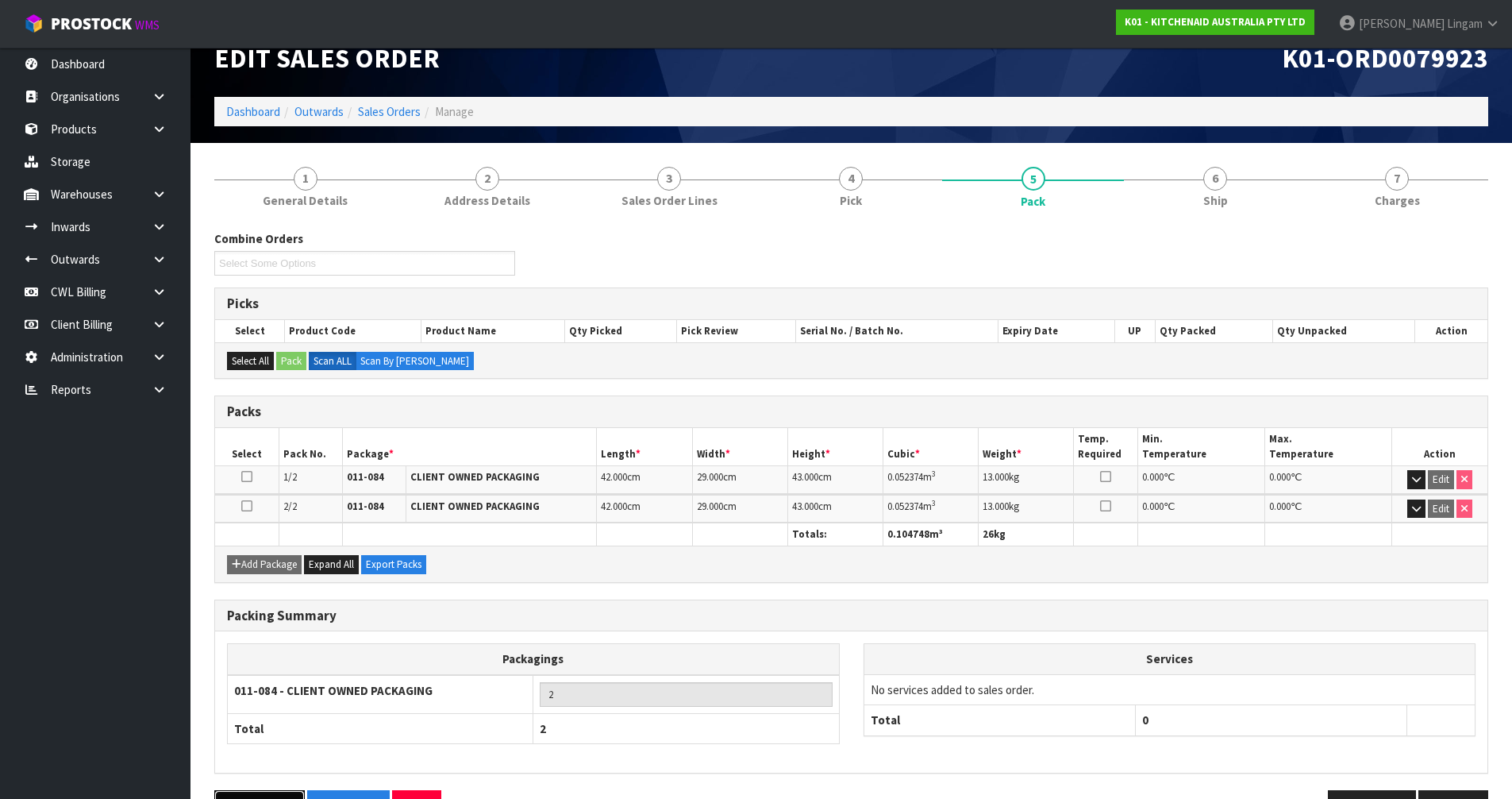
scroll to position [0, 0]
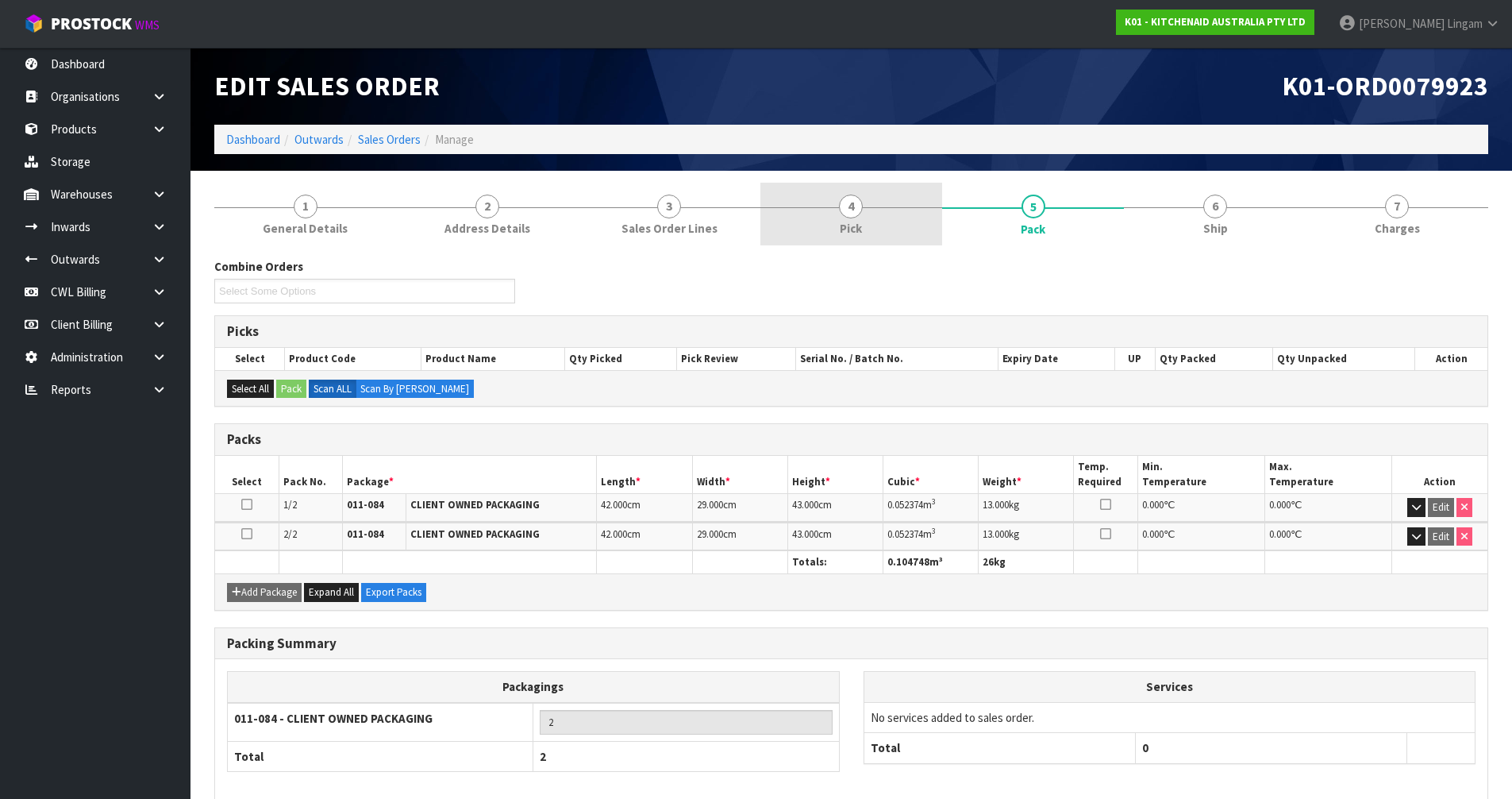
click at [865, 225] on link "4 Pick" at bounding box center [851, 213] width 181 height 63
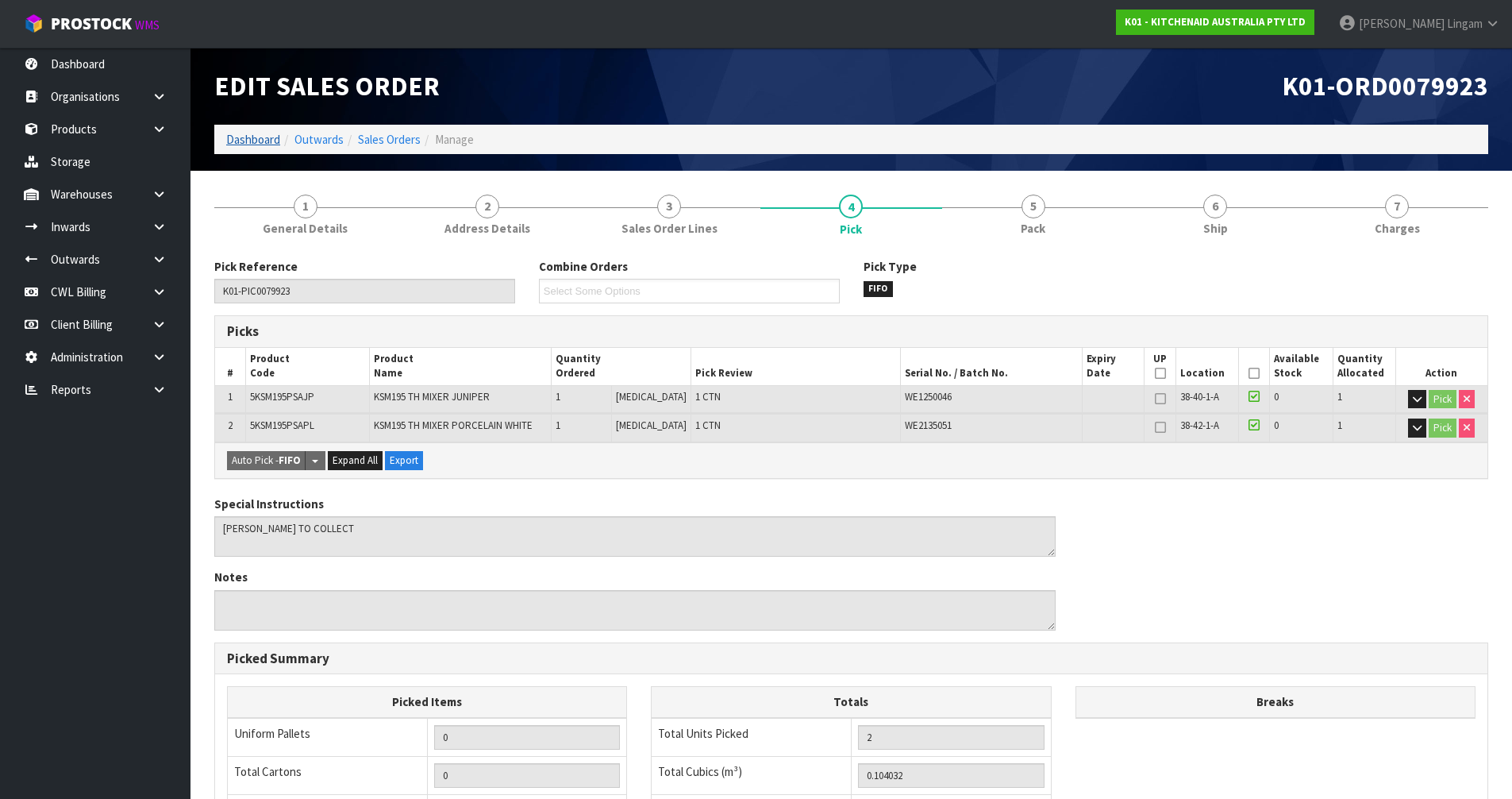
click at [247, 137] on link "Dashboard" at bounding box center [253, 139] width 54 height 15
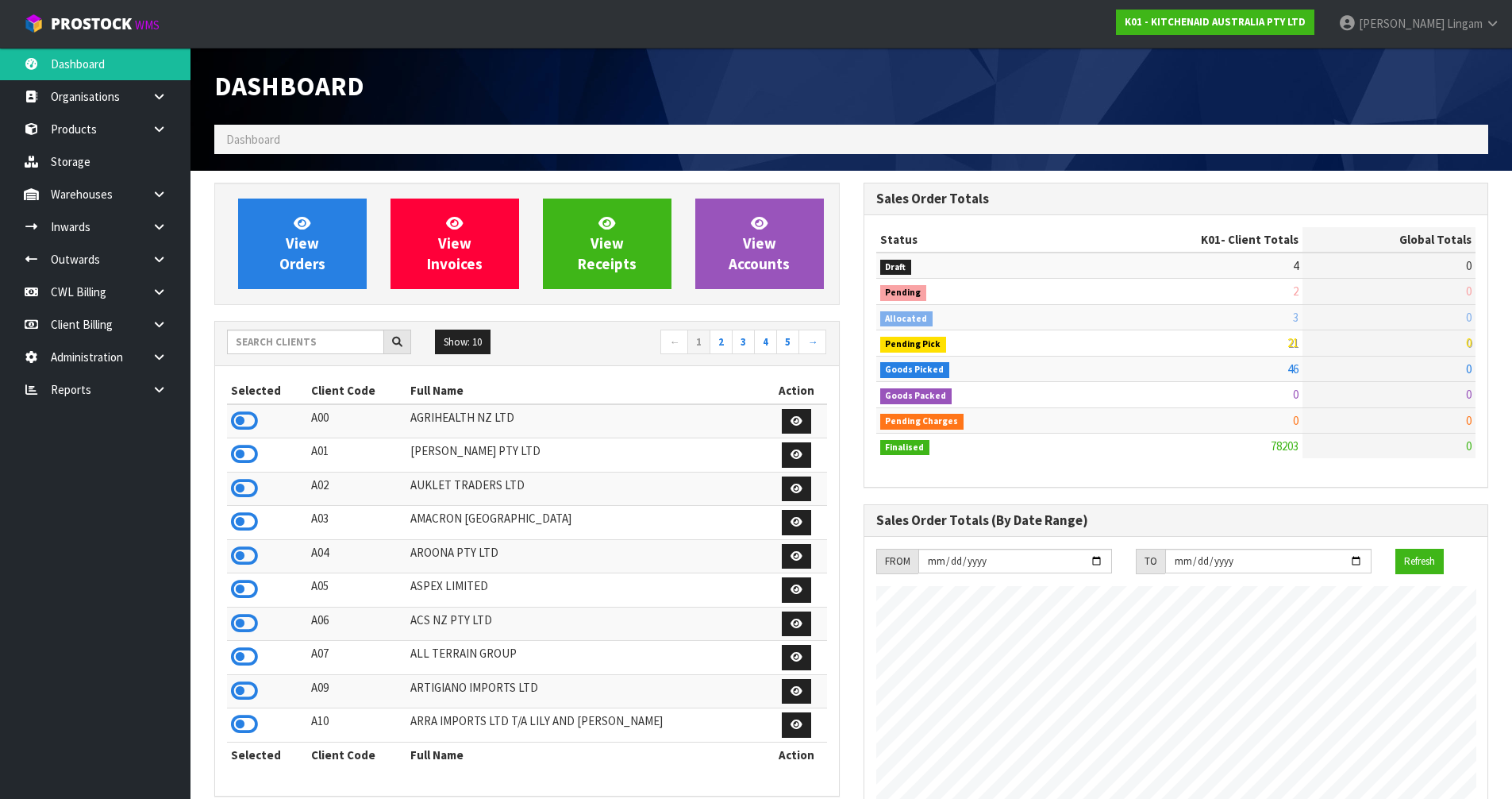
scroll to position [1202, 648]
click at [298, 346] on input "text" at bounding box center [305, 341] width 157 height 24
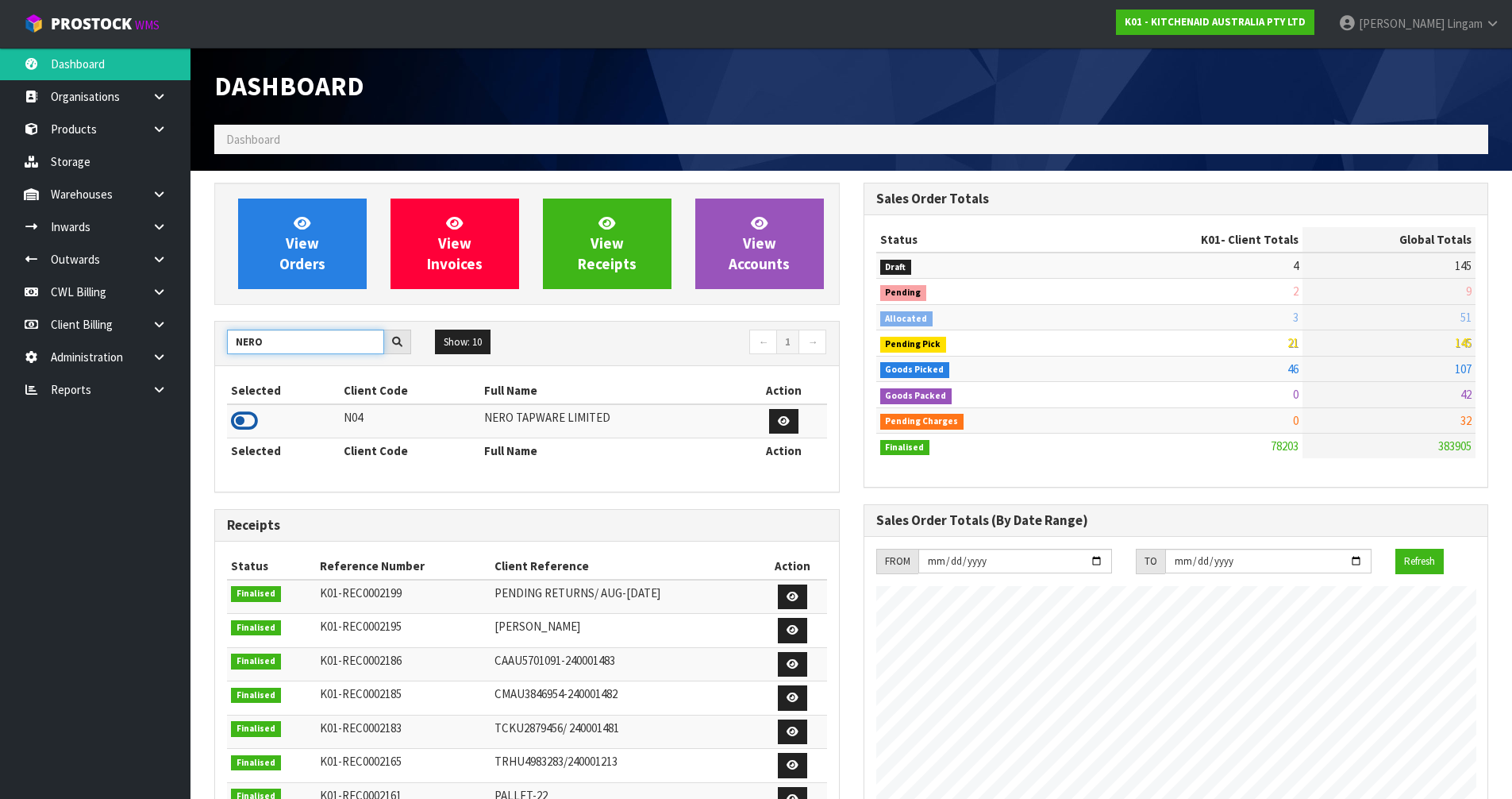
type input "NERO"
click at [239, 417] on icon at bounding box center [244, 421] width 27 height 24
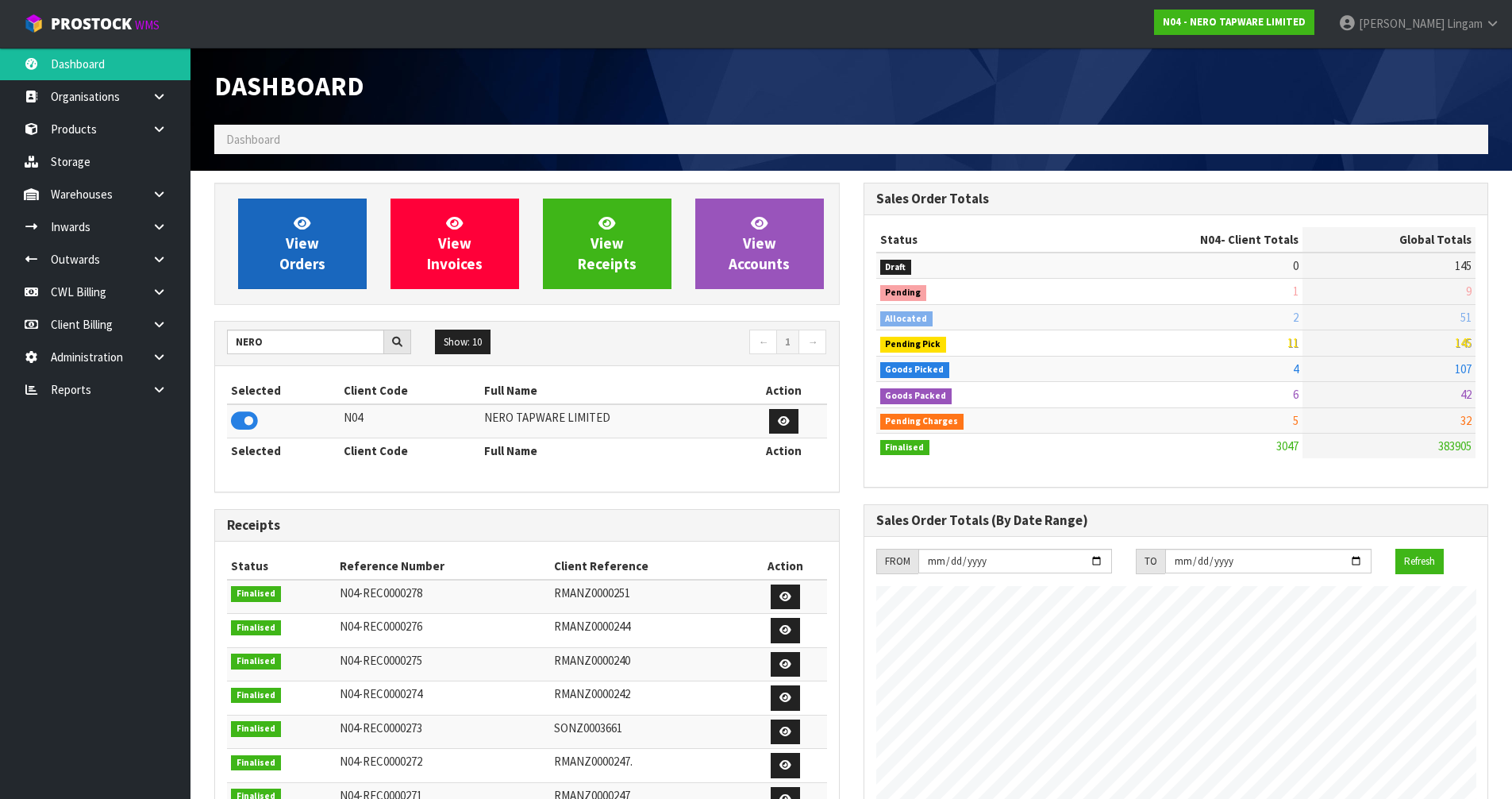
scroll to position [1254, 648]
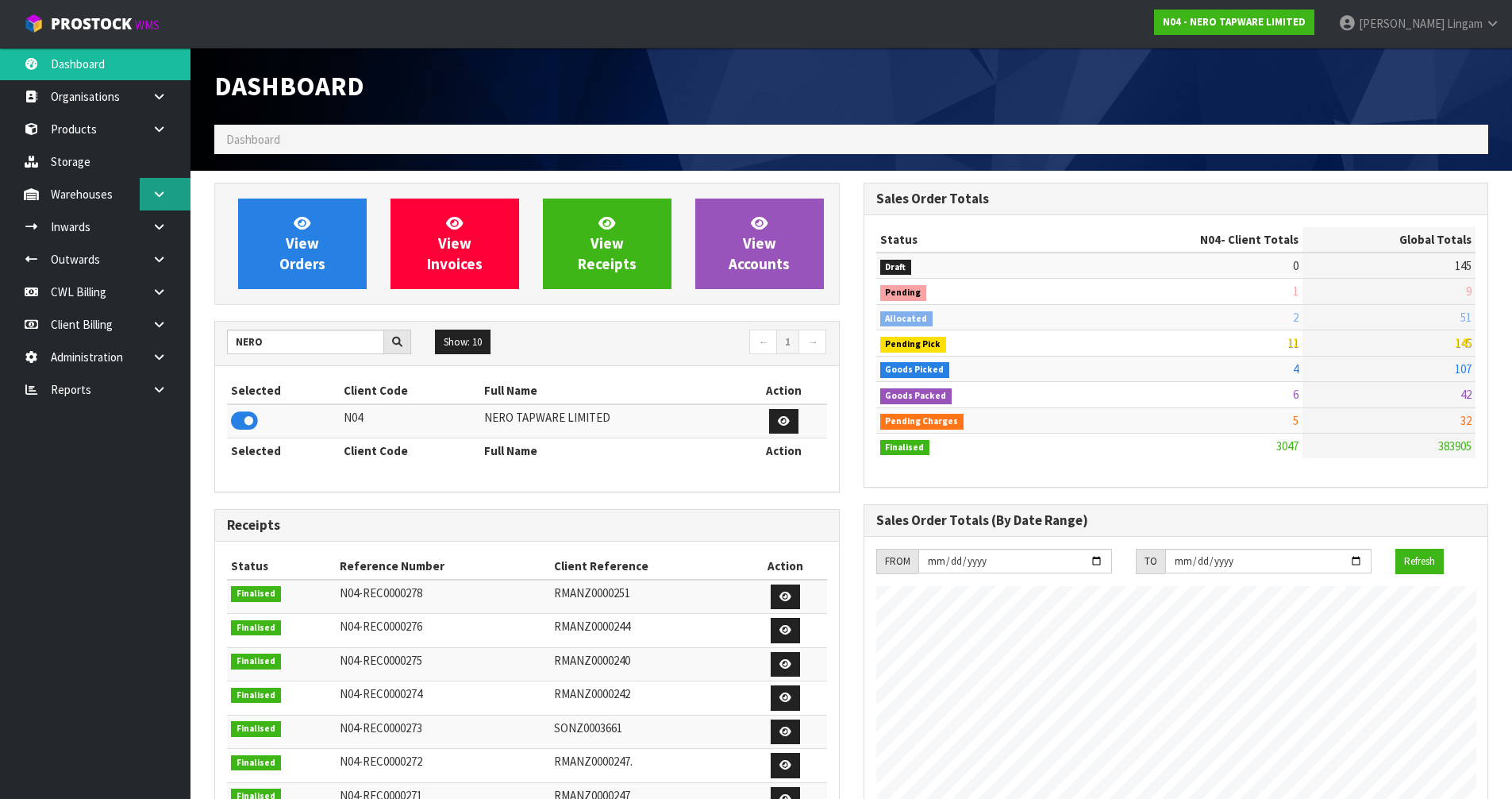
click at [164, 201] on link at bounding box center [165, 194] width 50 height 33
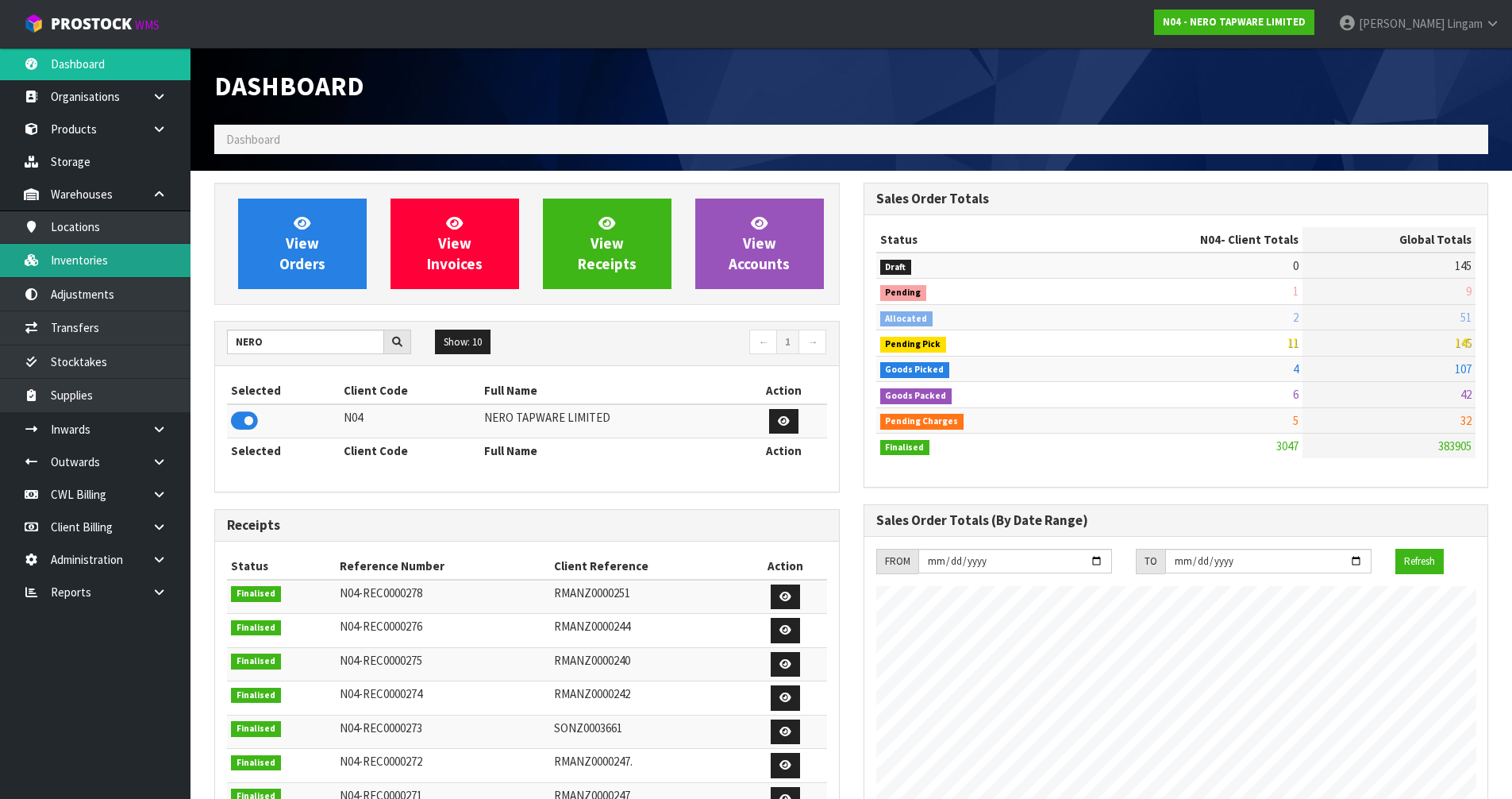
click at [116, 267] on link "Inventories" at bounding box center [95, 260] width 191 height 33
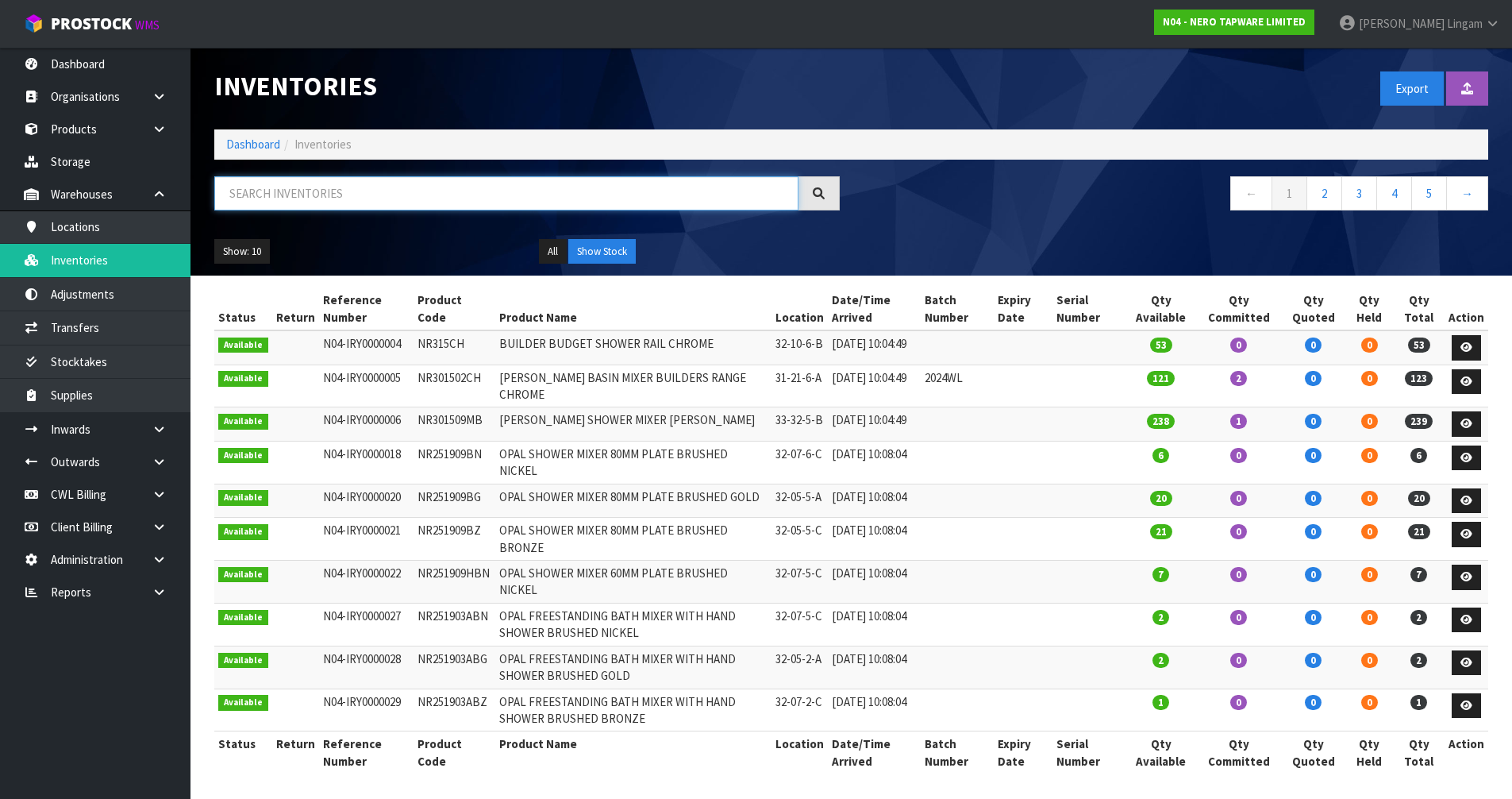
click at [366, 202] on input "text" at bounding box center [506, 193] width 584 height 34
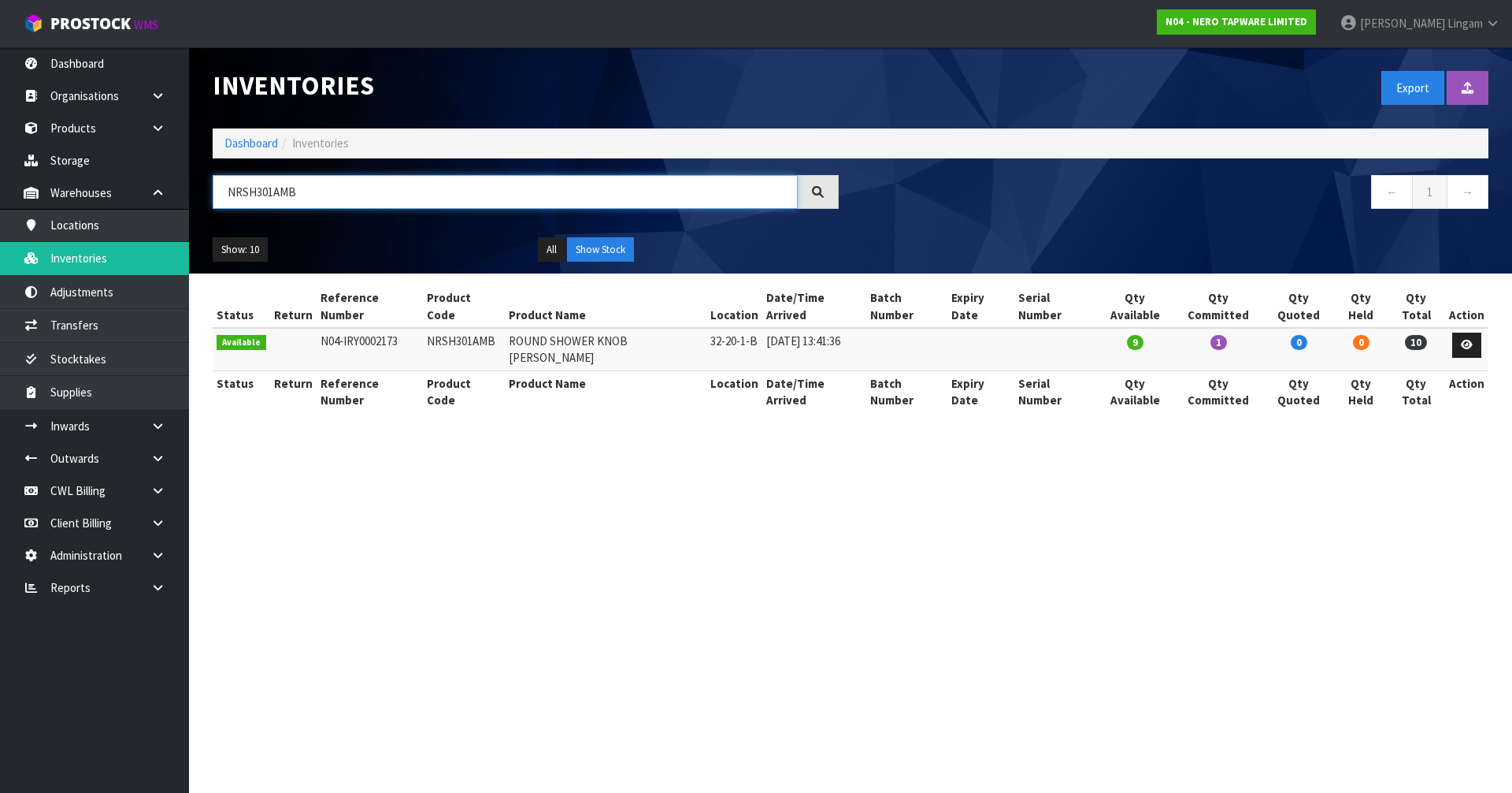
type input "NRSH301AMB"
click at [236, 142] on link "Dashboard" at bounding box center [251, 143] width 53 height 15
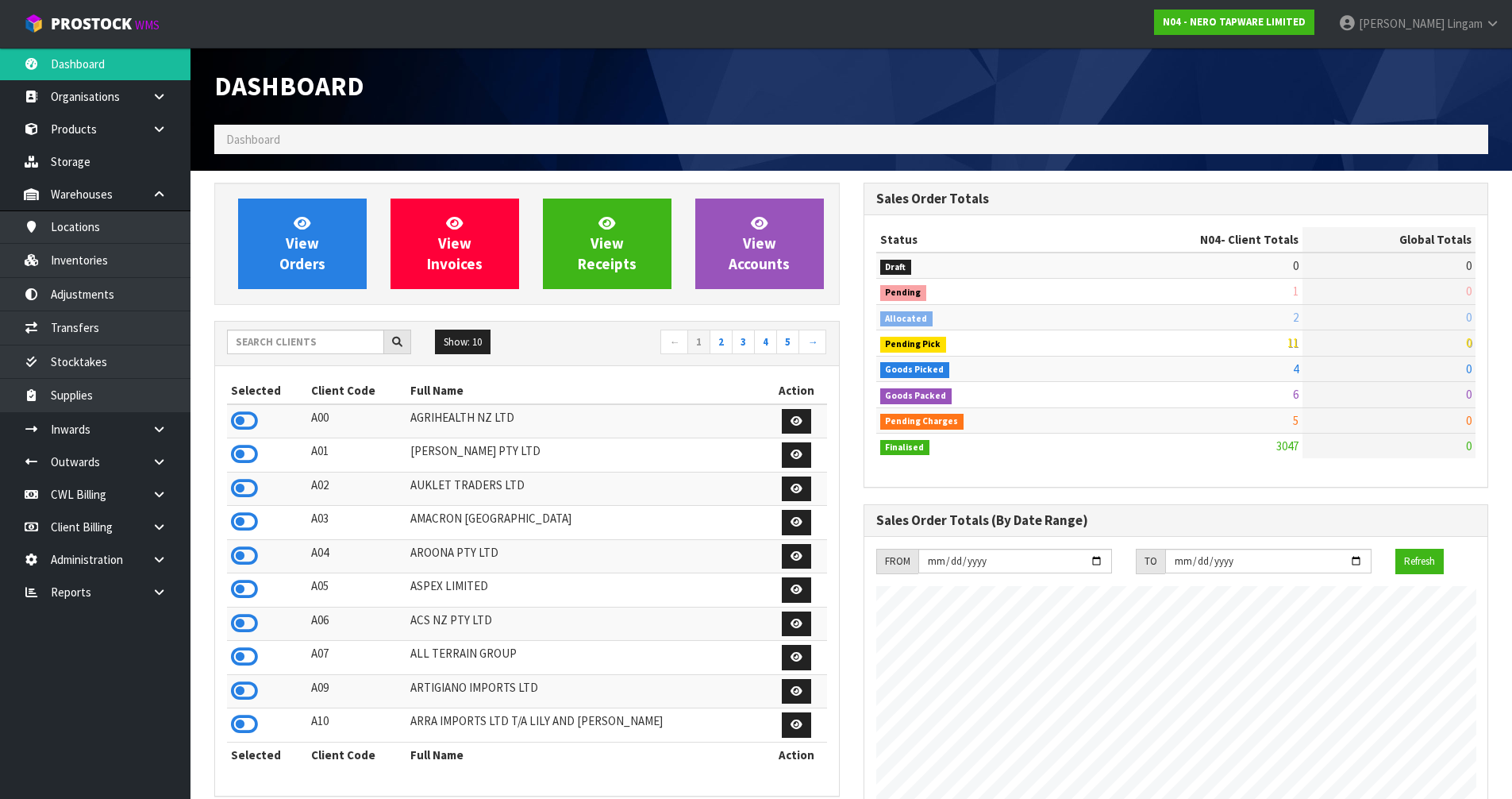
scroll to position [1254, 648]
click at [335, 255] on link "View Orders" at bounding box center [302, 244] width 129 height 91
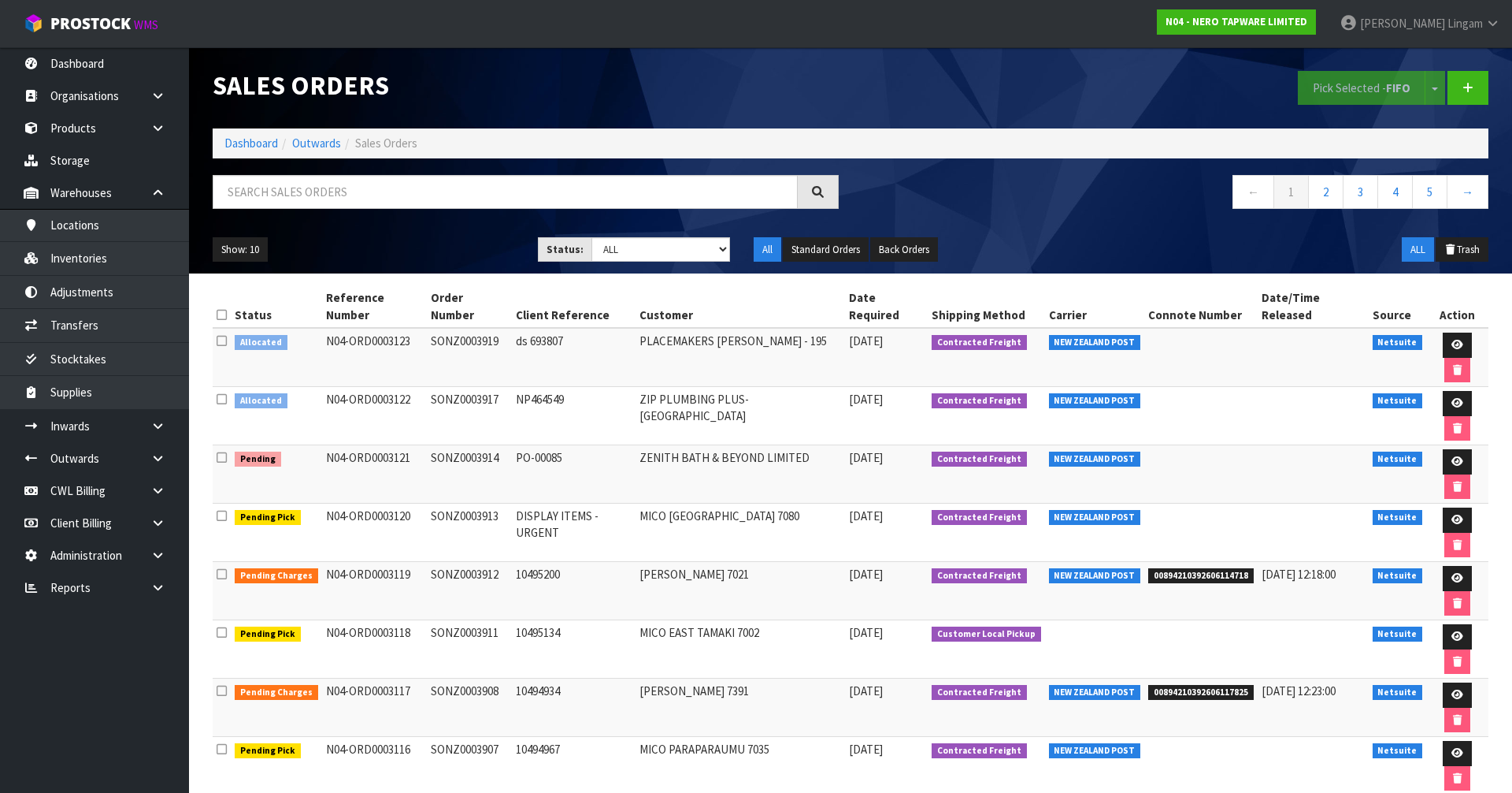
click at [221, 309] on icon at bounding box center [222, 314] width 10 height 12
click at [222, 451] on icon at bounding box center [222, 457] width 10 height 12
click at [0, 0] on input "checkbox" at bounding box center [0, 0] width 0 height 0
click at [1369, 86] on button "Pick Selected - FIFO" at bounding box center [1361, 88] width 128 height 34
click at [1443, 391] on link at bounding box center [1457, 404] width 29 height 25
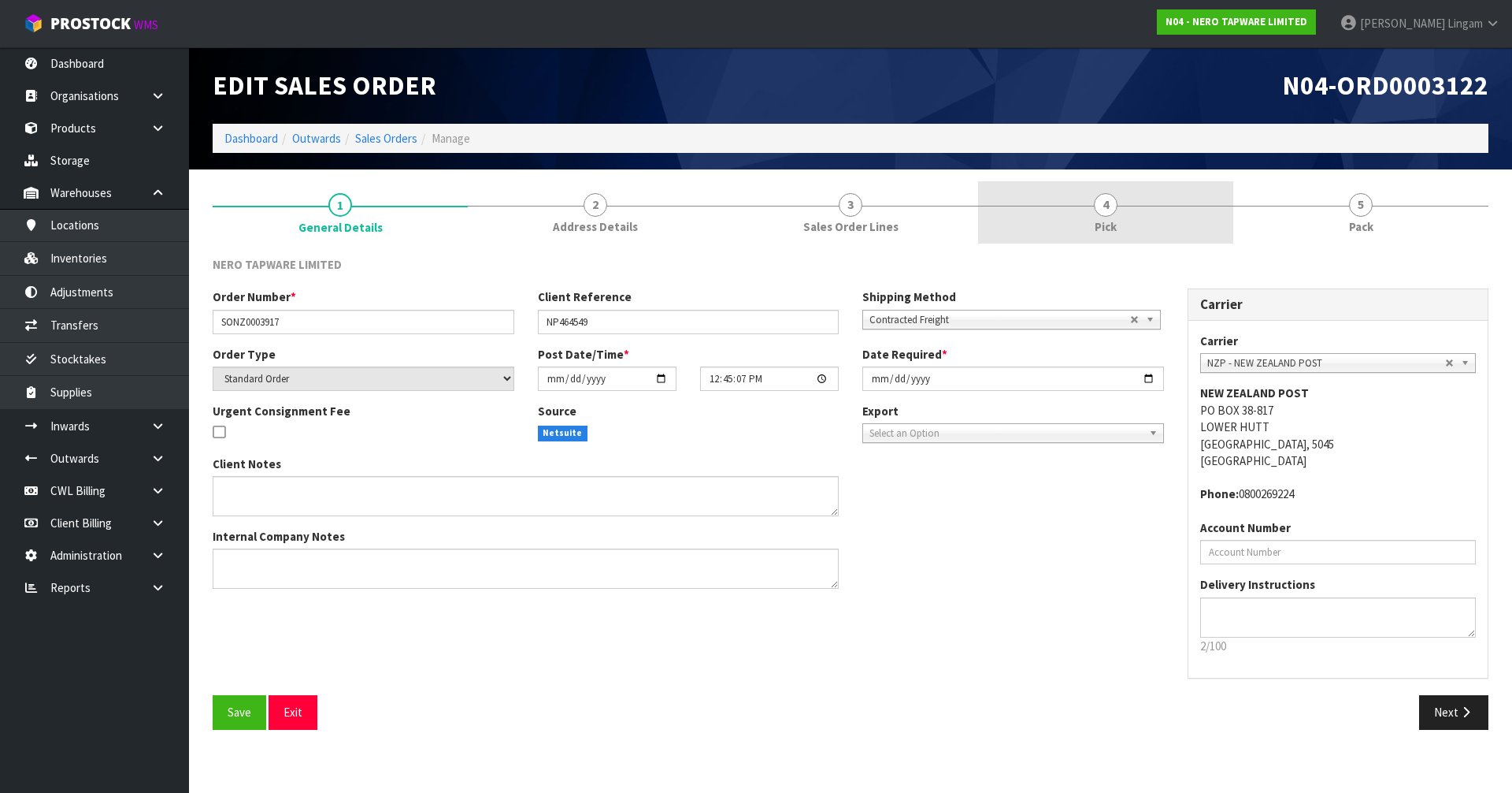
click at [1167, 229] on link "4 Pick" at bounding box center [1105, 212] width 255 height 63
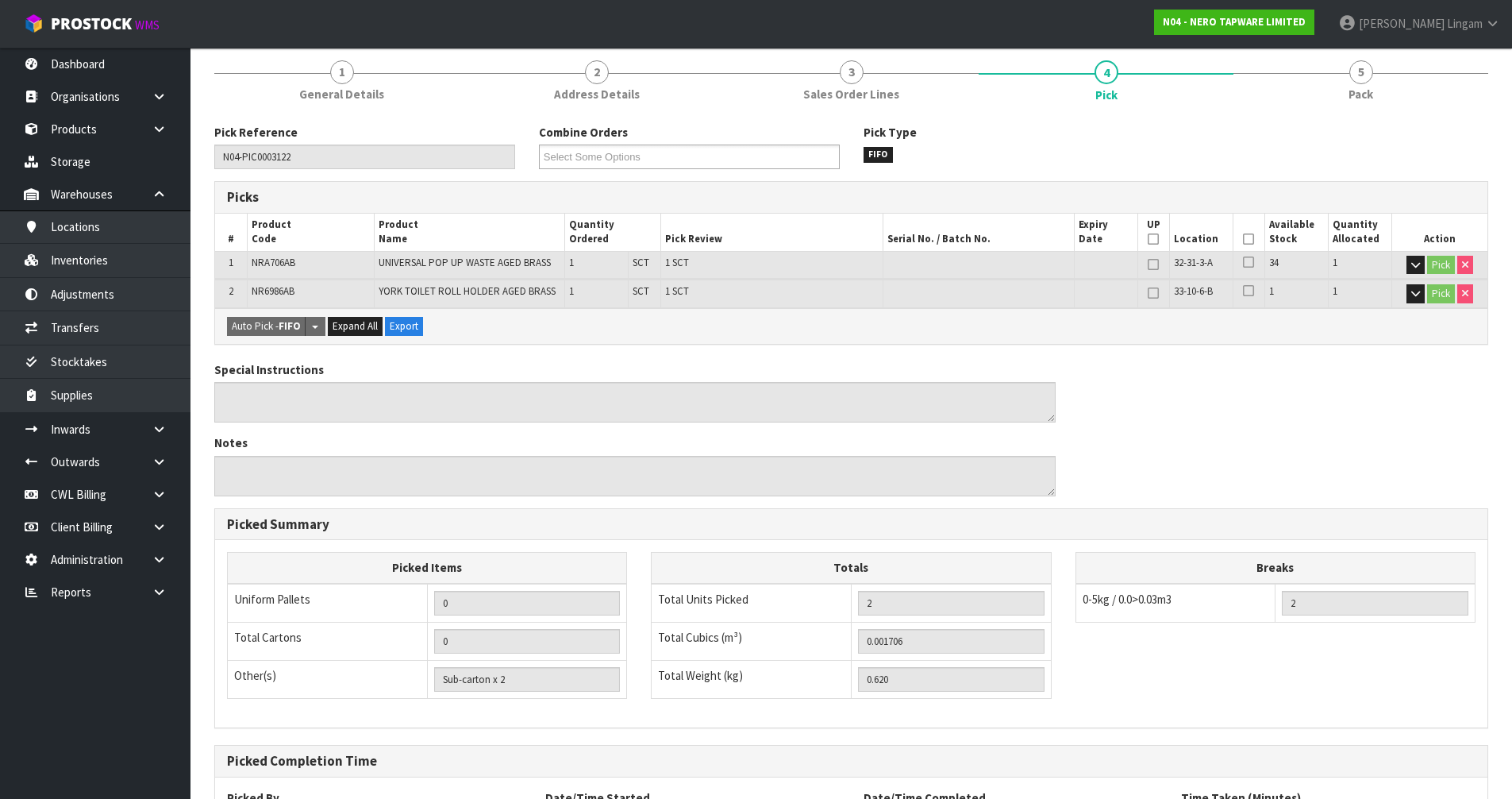
scroll to position [281, 0]
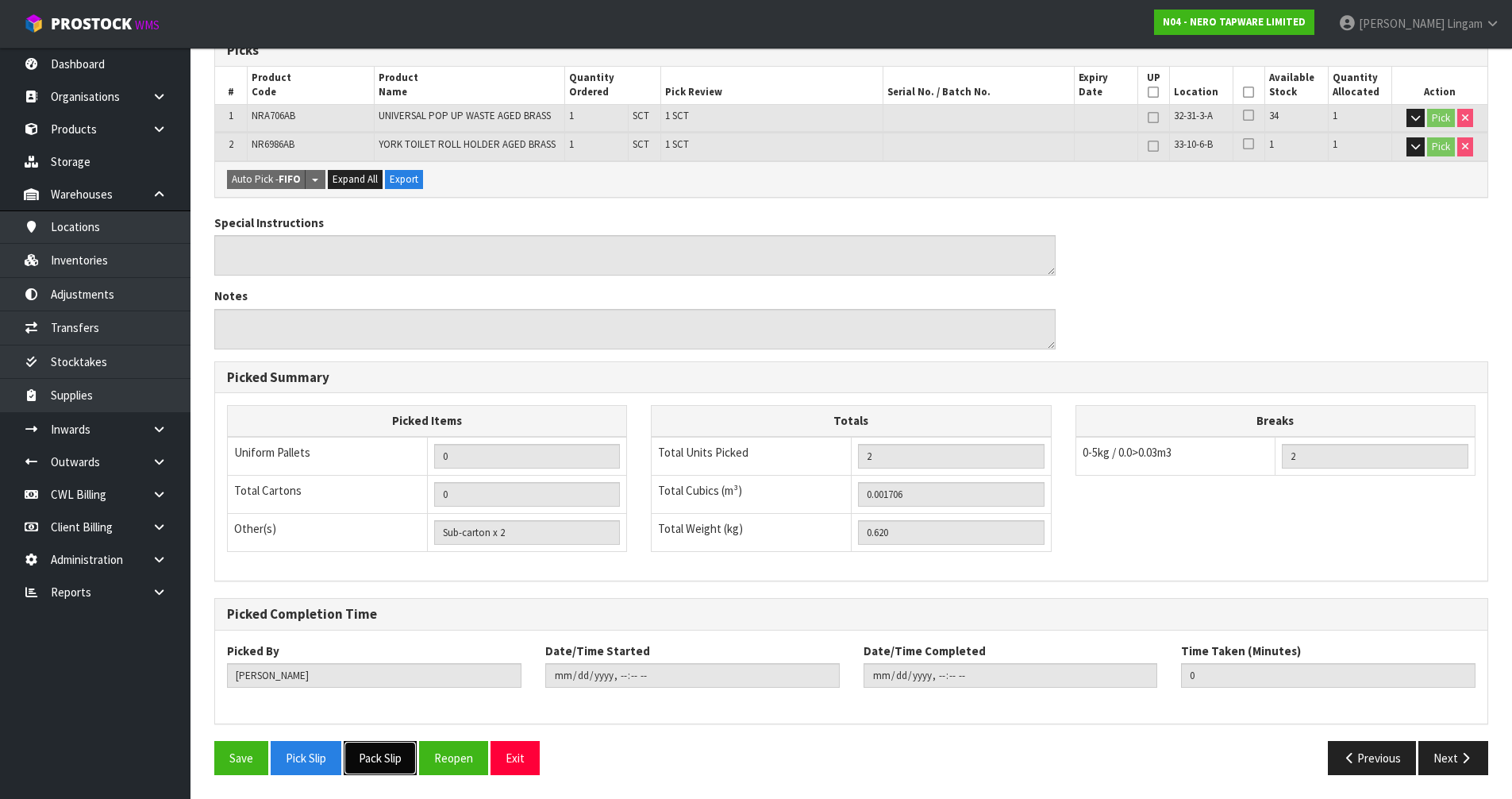
drag, startPoint x: 389, startPoint y: 764, endPoint x: 543, endPoint y: 710, distance: 163.2
click at [390, 763] on button "Pack Slip" at bounding box center [380, 758] width 73 height 34
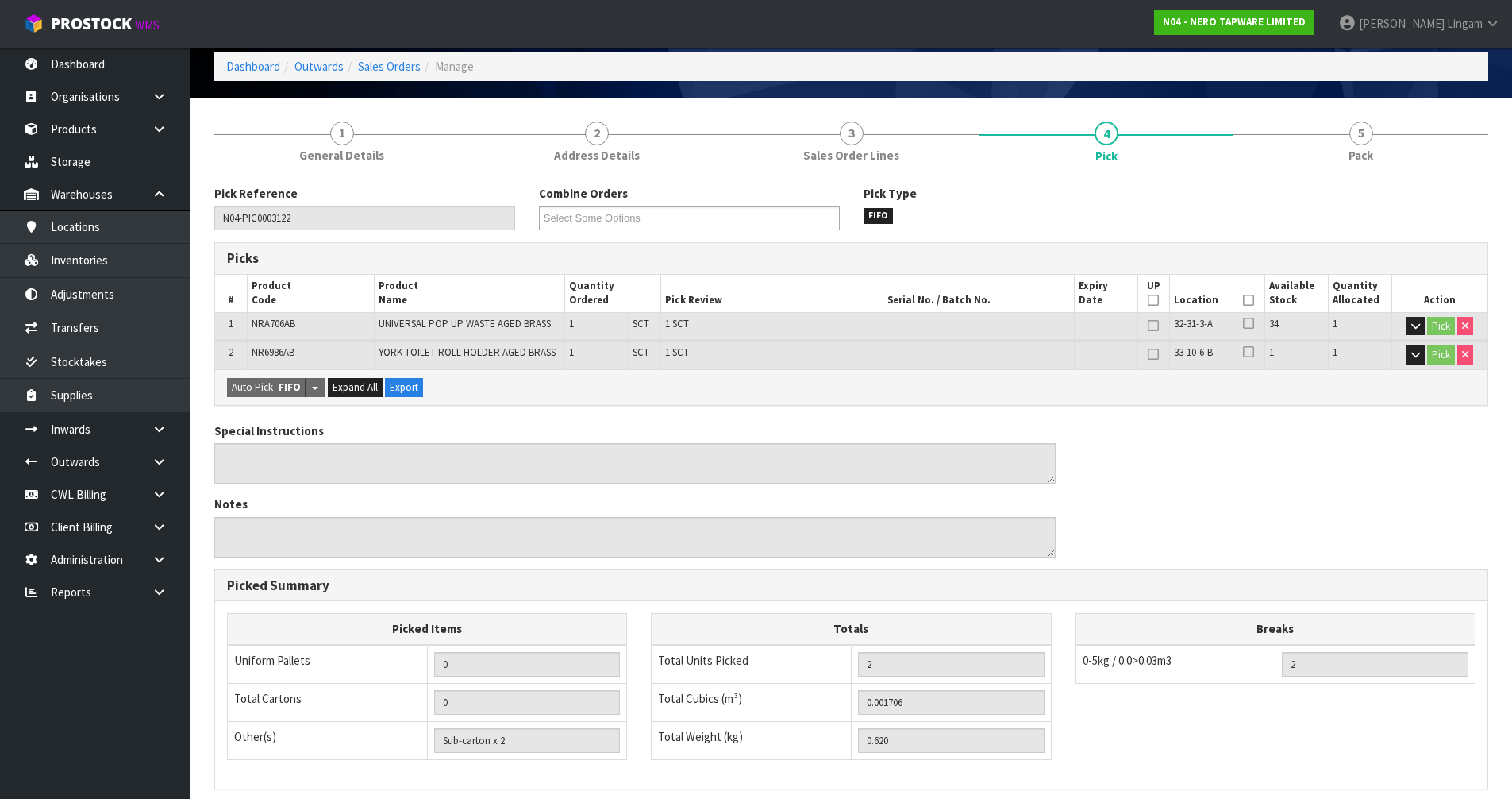
scroll to position [0, 0]
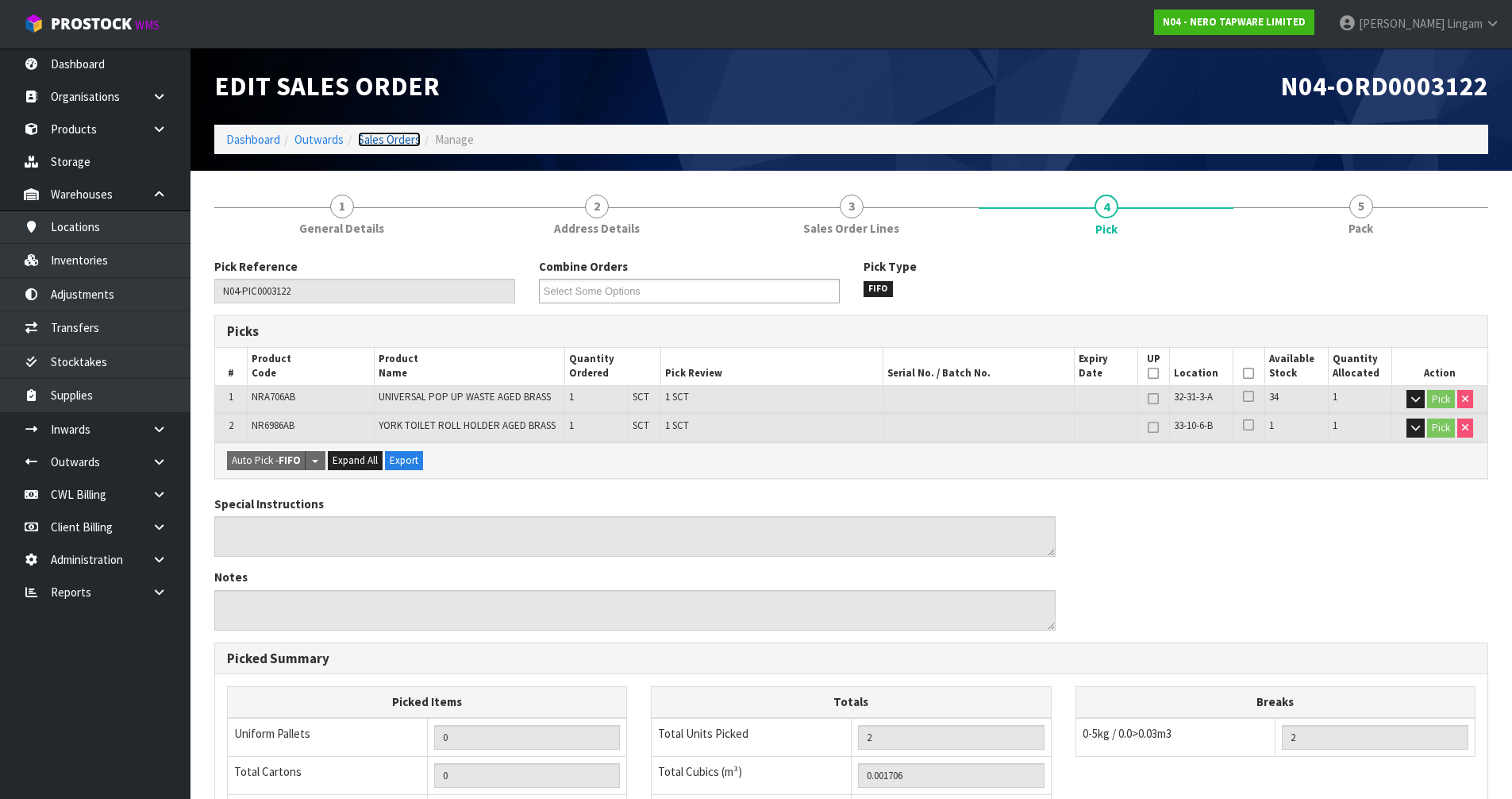
click at [396, 137] on link "Sales Orders" at bounding box center [389, 139] width 63 height 15
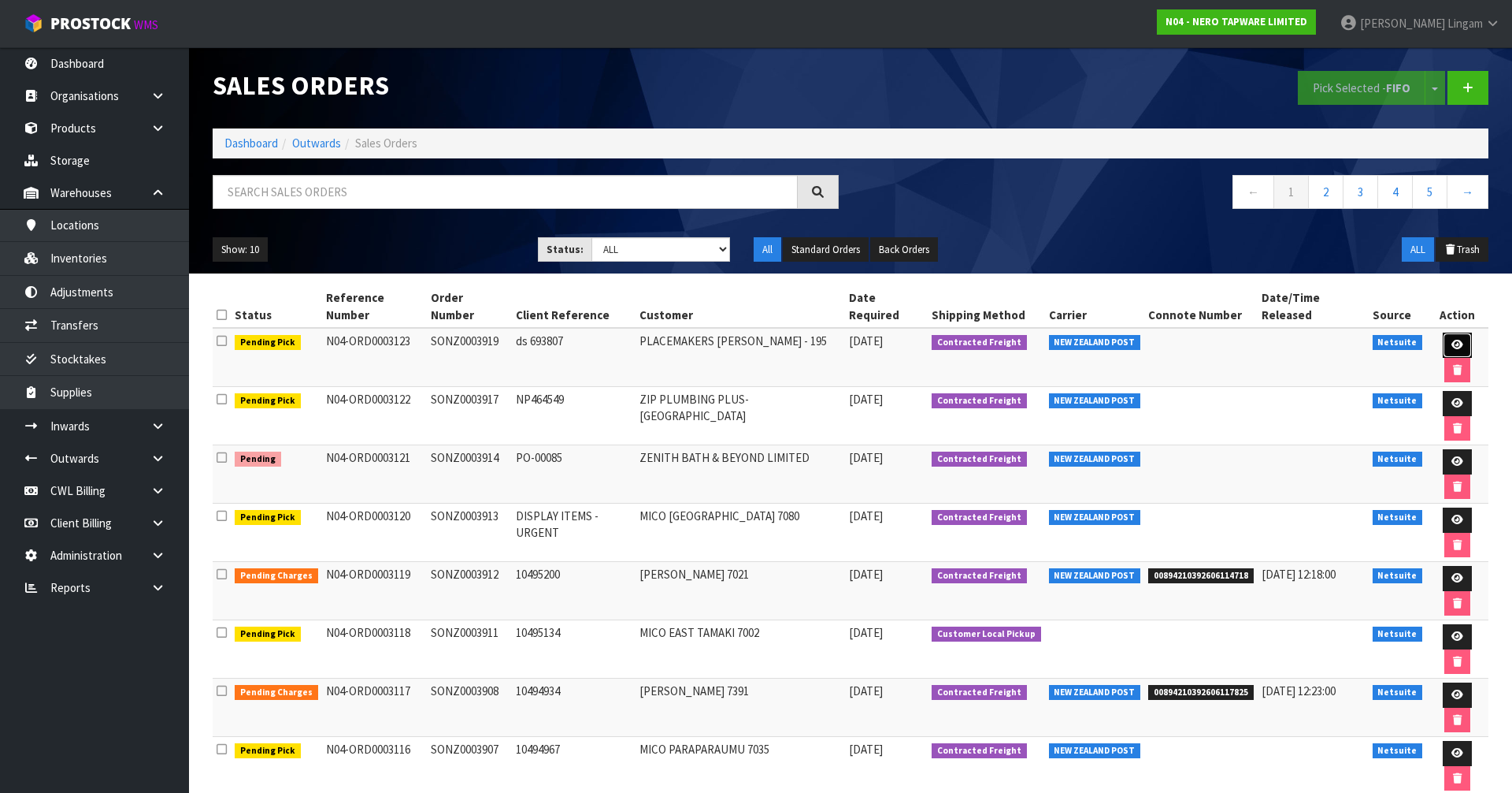
click at [1451, 339] on icon at bounding box center [1457, 344] width 12 height 10
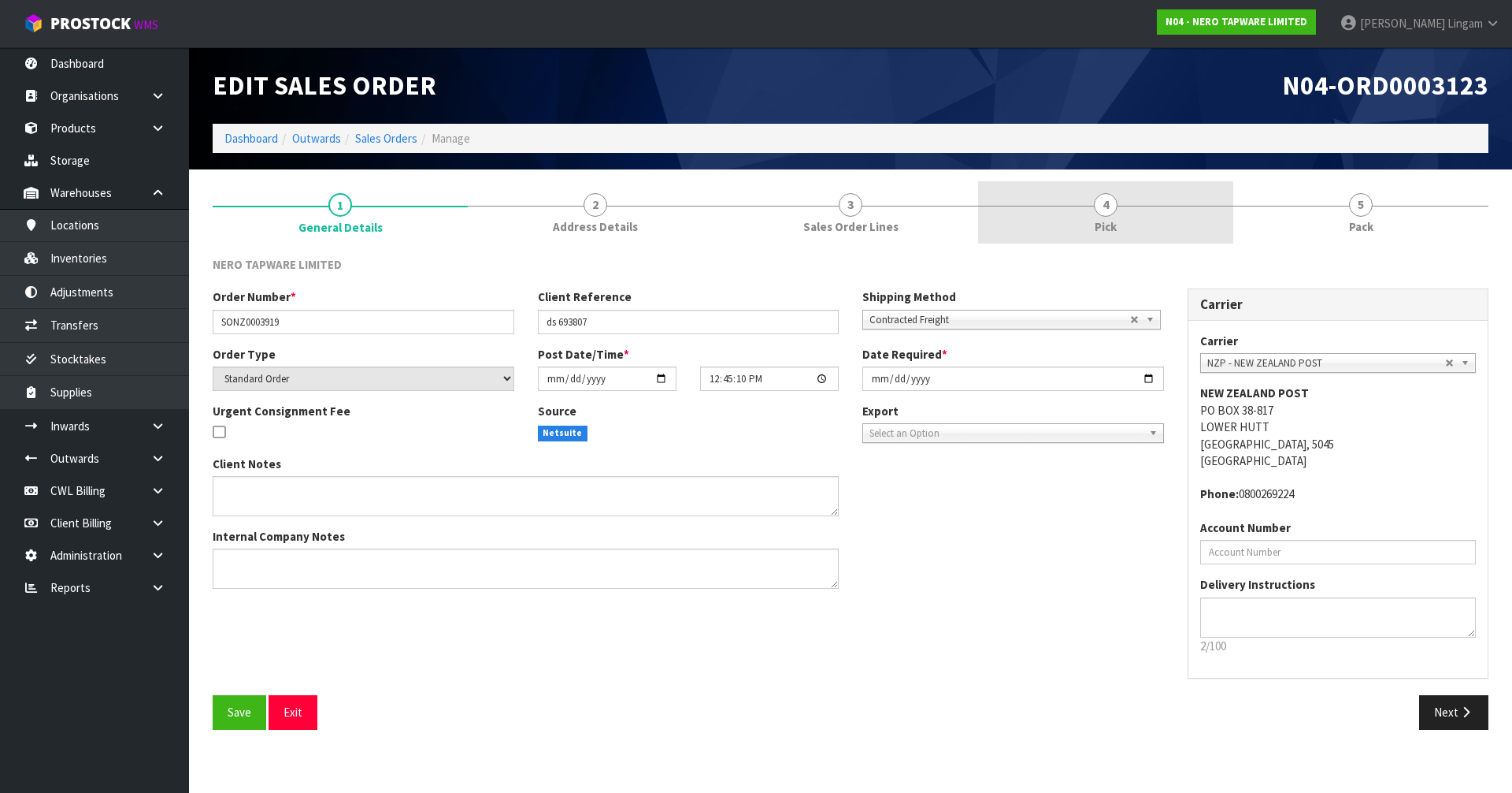
click at [1136, 223] on link "4 Pick" at bounding box center [1105, 212] width 255 height 63
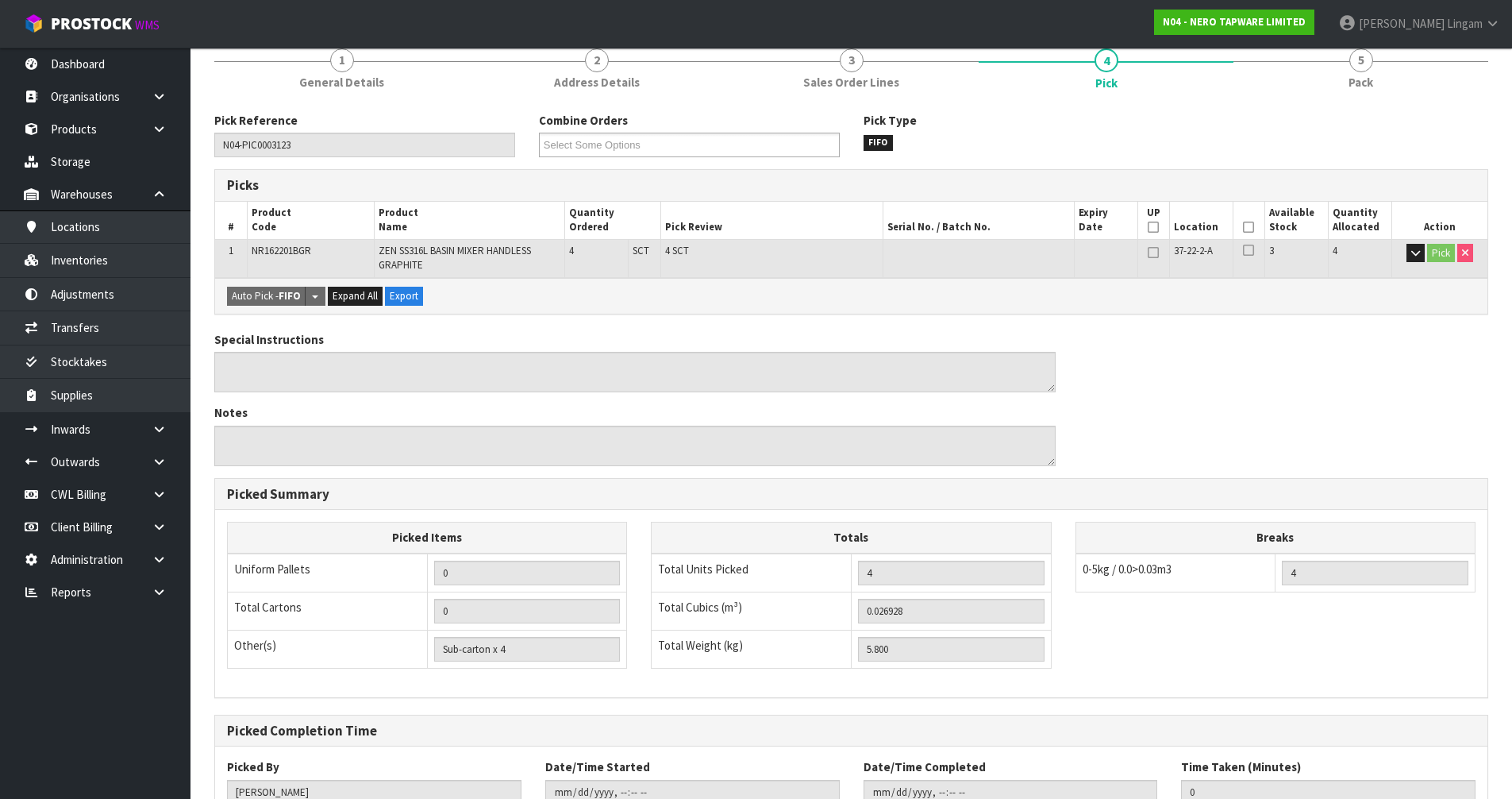
scroll to position [263, 0]
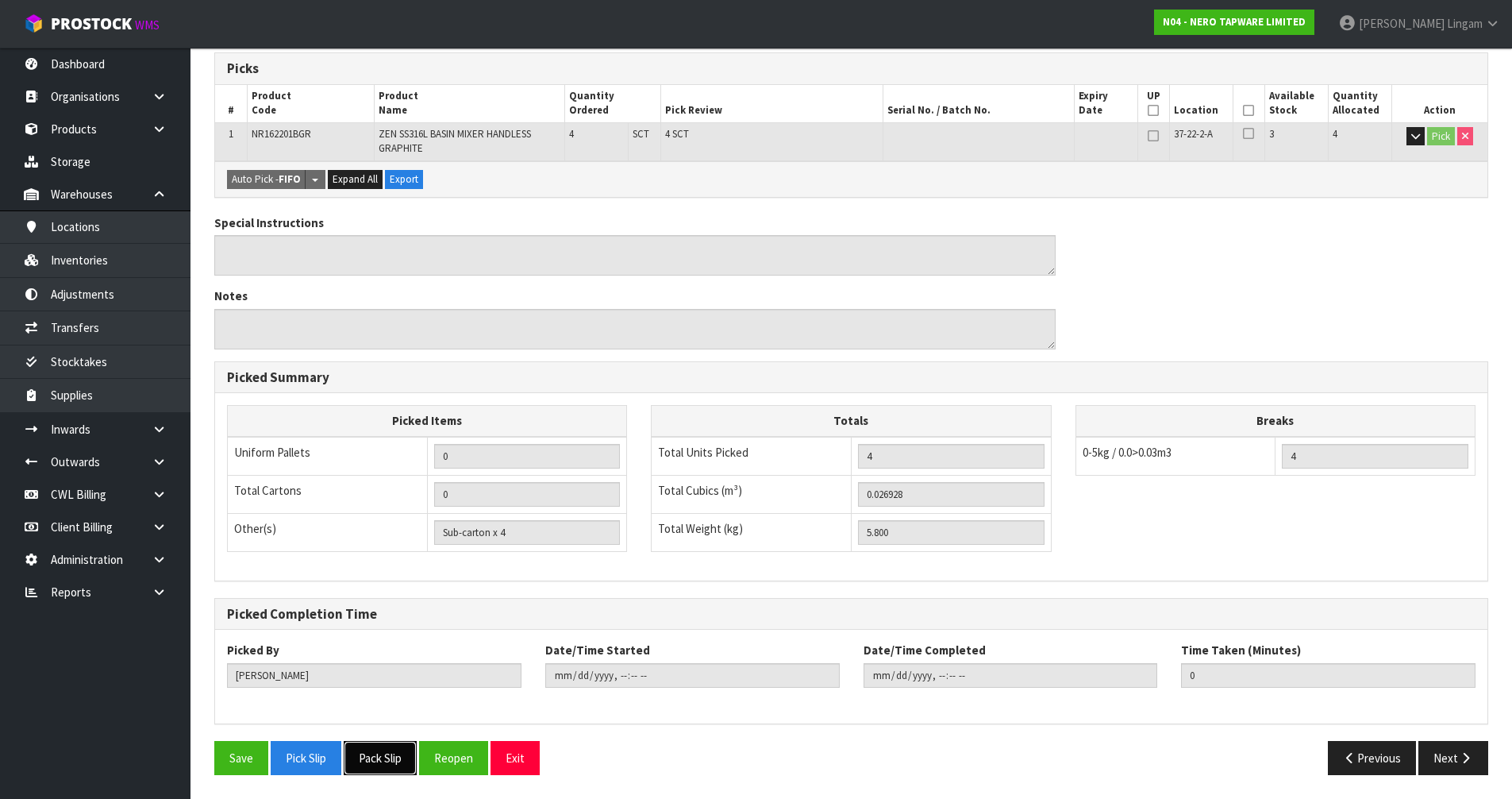
click at [380, 755] on button "Pack Slip" at bounding box center [380, 758] width 73 height 34
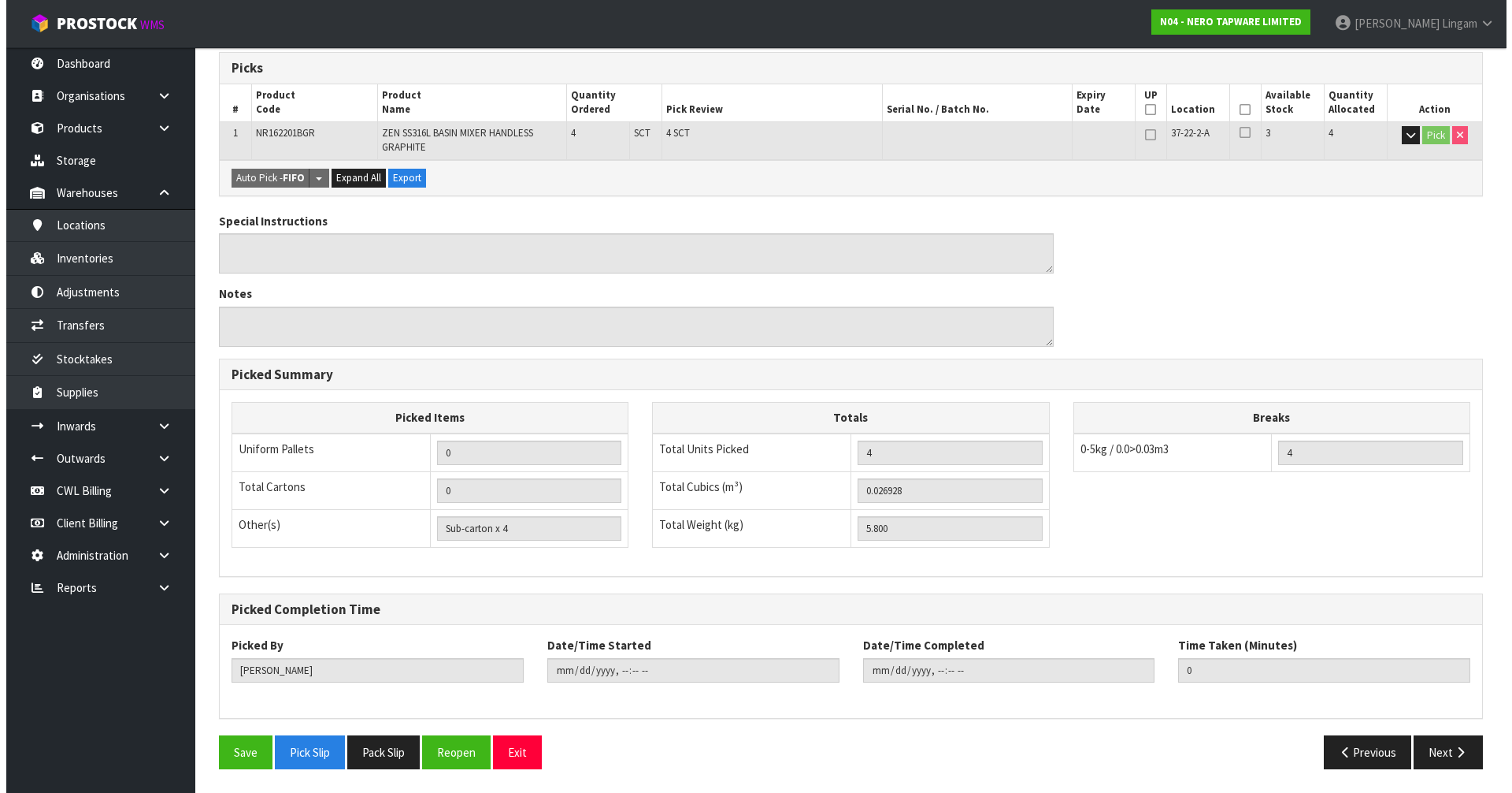
scroll to position [0, 0]
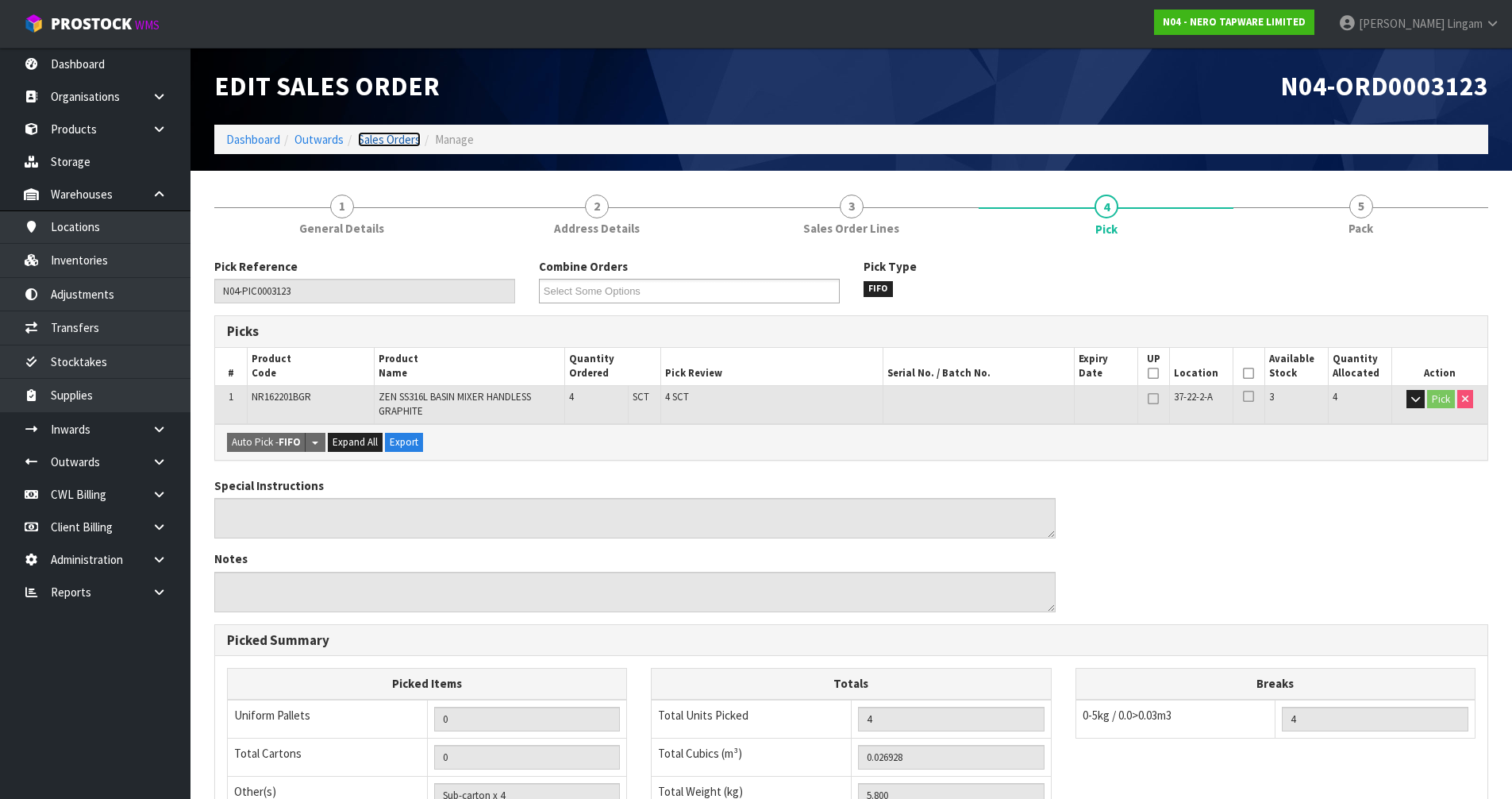
click at [401, 138] on link "Sales Orders" at bounding box center [389, 139] width 63 height 15
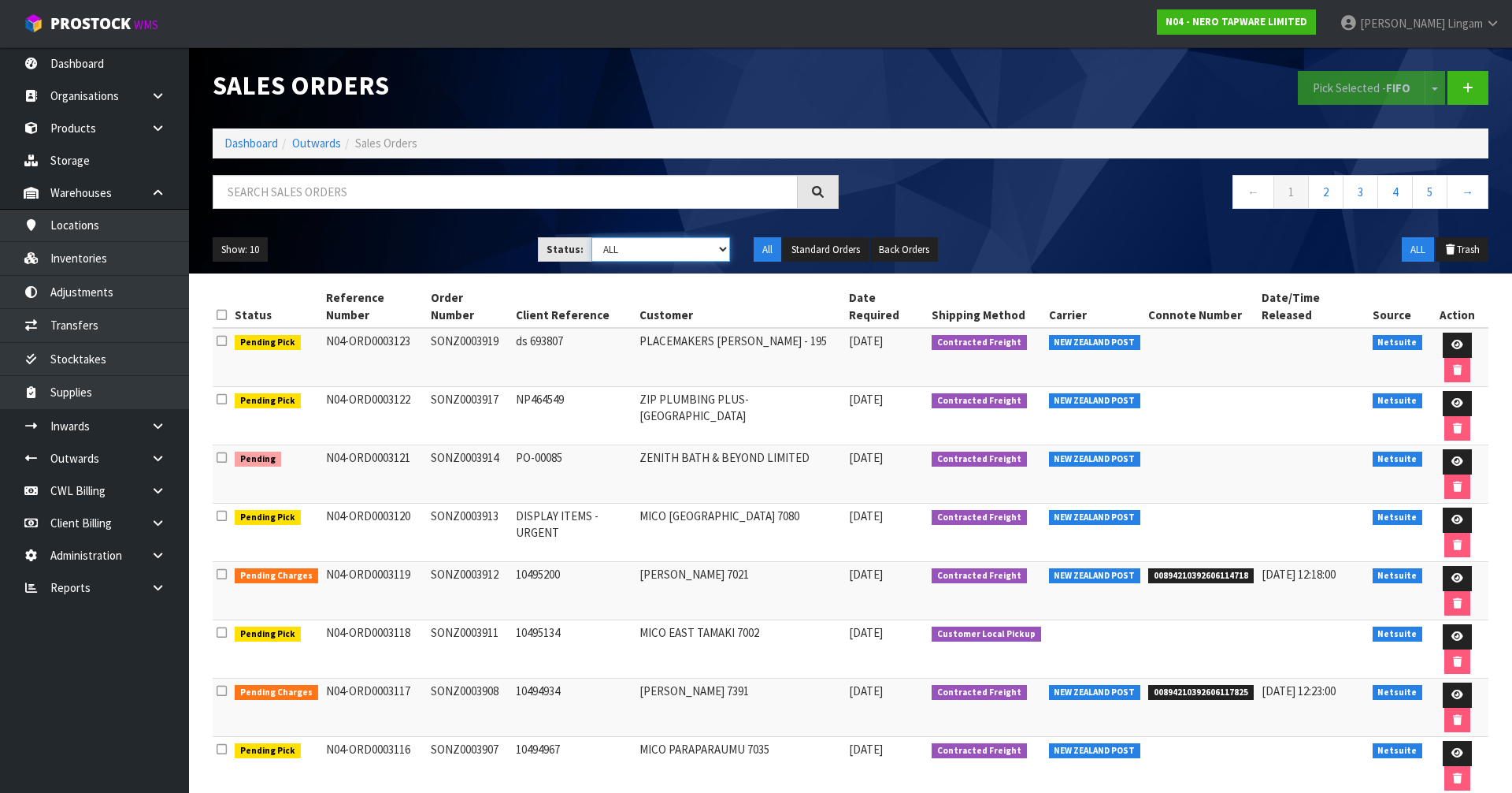
drag, startPoint x: 684, startPoint y: 249, endPoint x: 684, endPoint y: 260, distance: 11.0
click at [684, 249] on select "Draft Pending Allocated Pending Pick Goods Picked Goods Packed Pending Charges …" at bounding box center [661, 248] width 139 height 24
click at [592, 237] on select "Draft Pending Allocated Pending Pick Goods Picked Goods Packed Pending Charges …" at bounding box center [661, 248] width 139 height 24
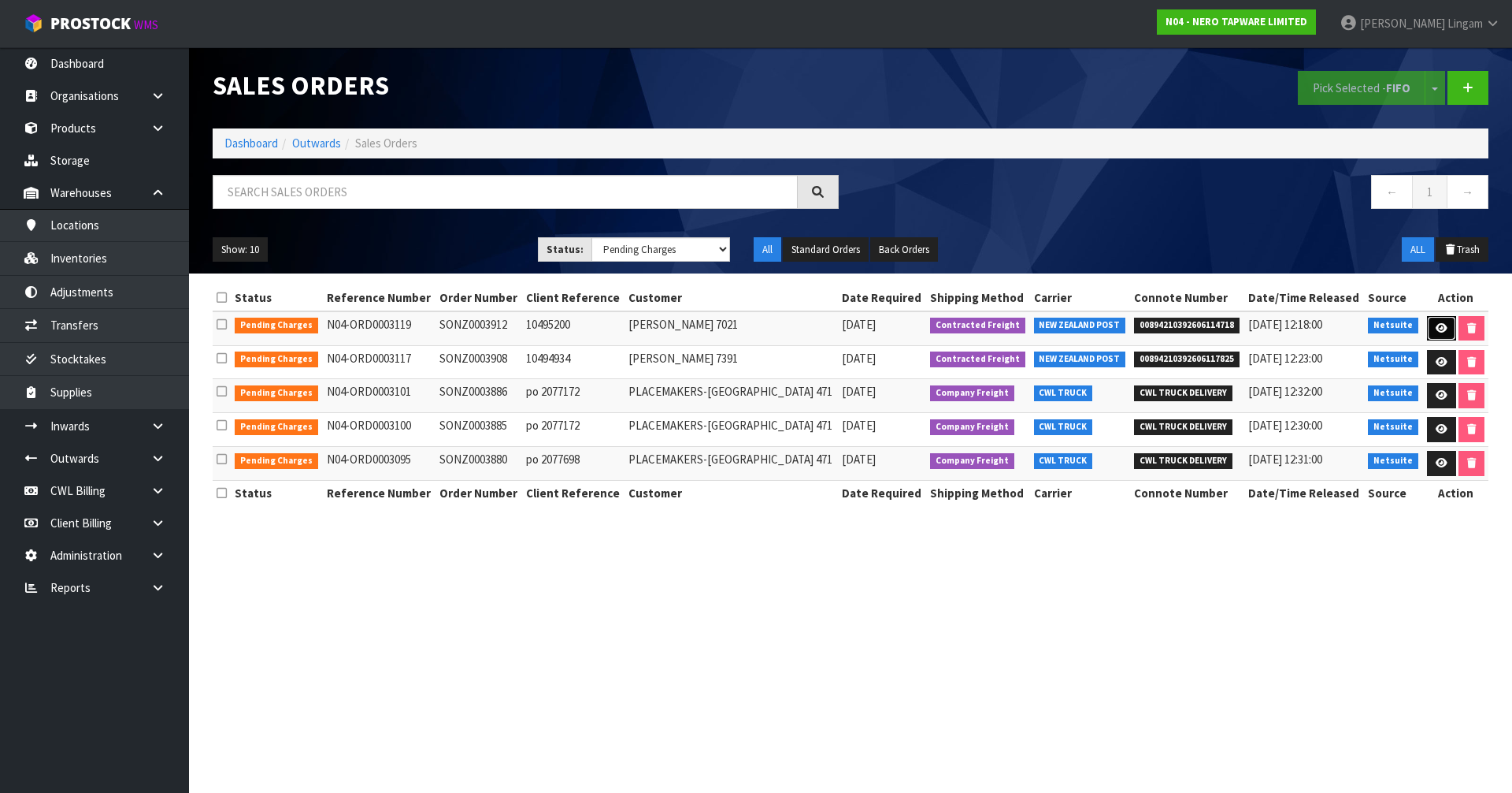
click at [1437, 329] on icon at bounding box center [1441, 328] width 12 height 10
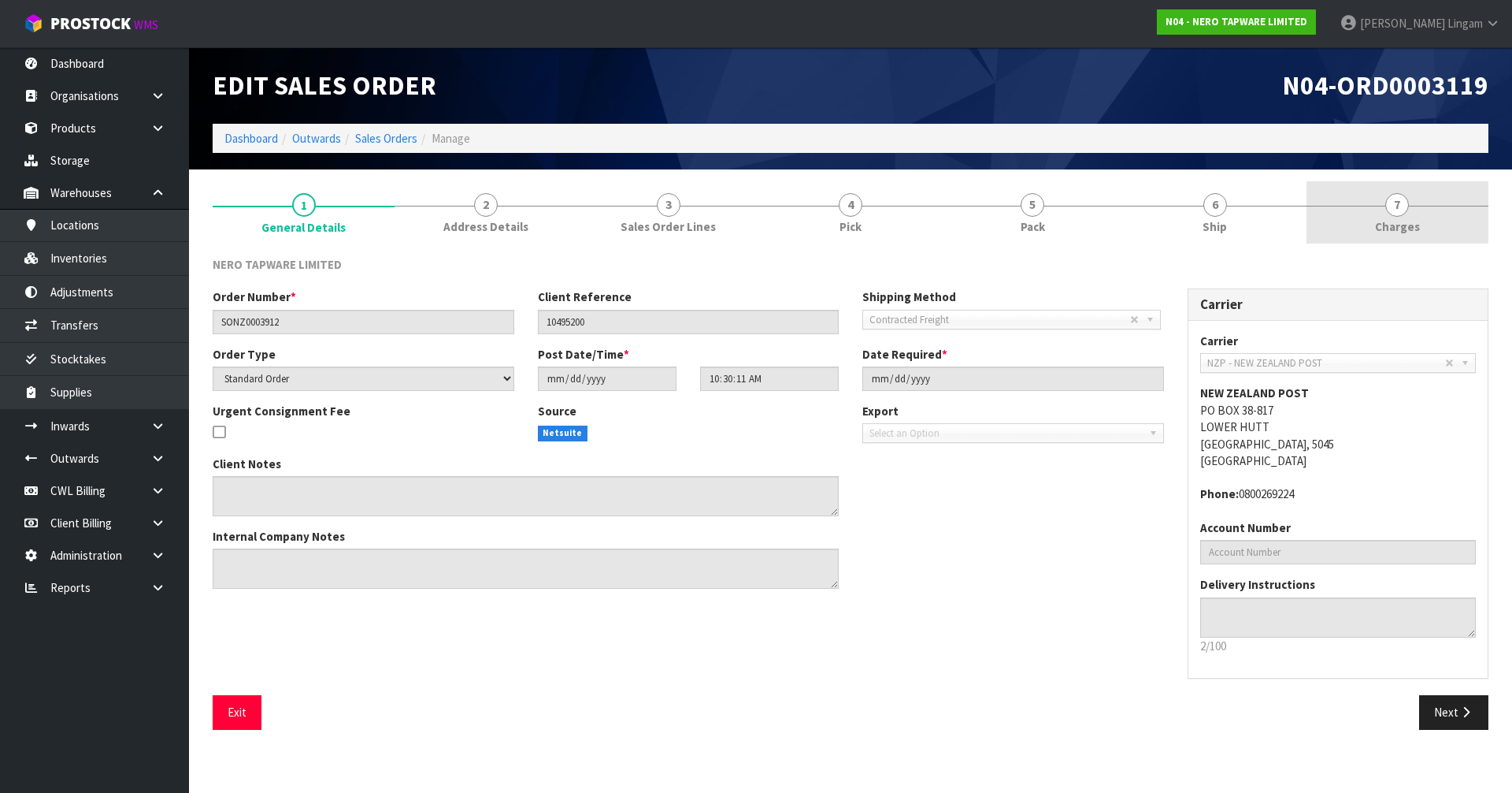
click at [1453, 229] on link "7 [GEOGRAPHIC_DATA]" at bounding box center [1397, 212] width 182 height 63
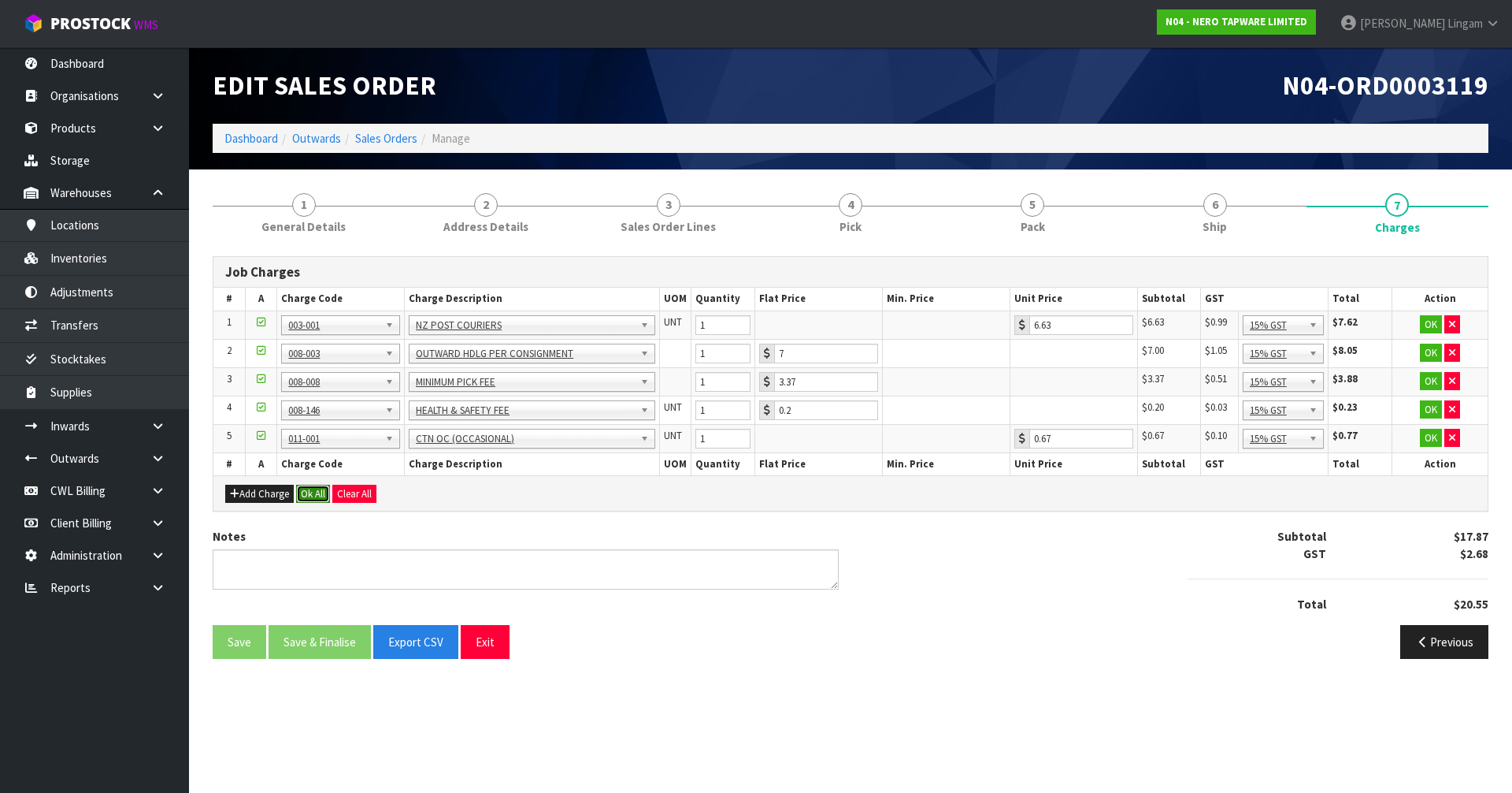
click at [313, 488] on button "Ok All" at bounding box center [313, 494] width 34 height 19
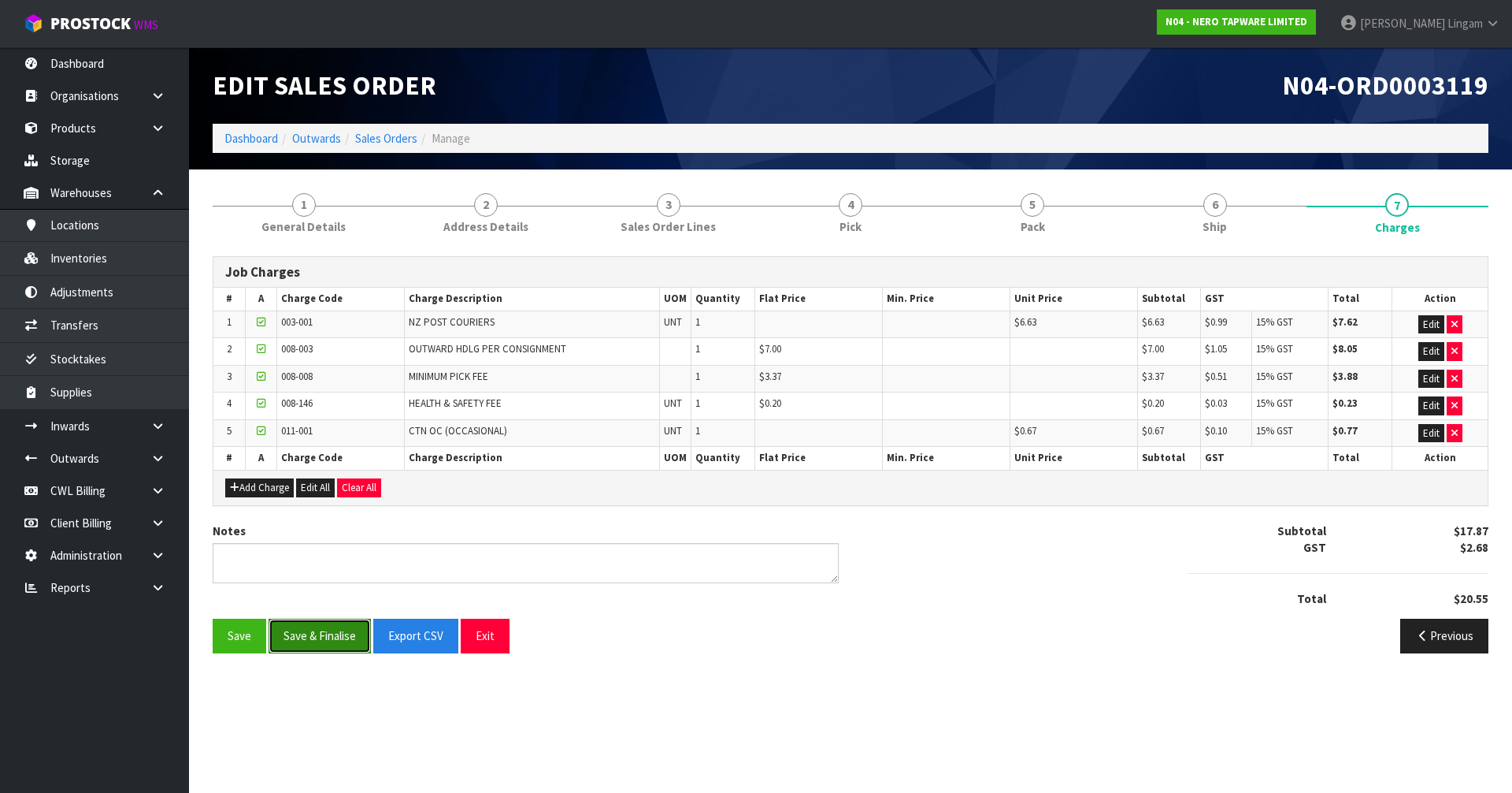
click at [305, 624] on button "Save & Finalise" at bounding box center [319, 635] width 103 height 34
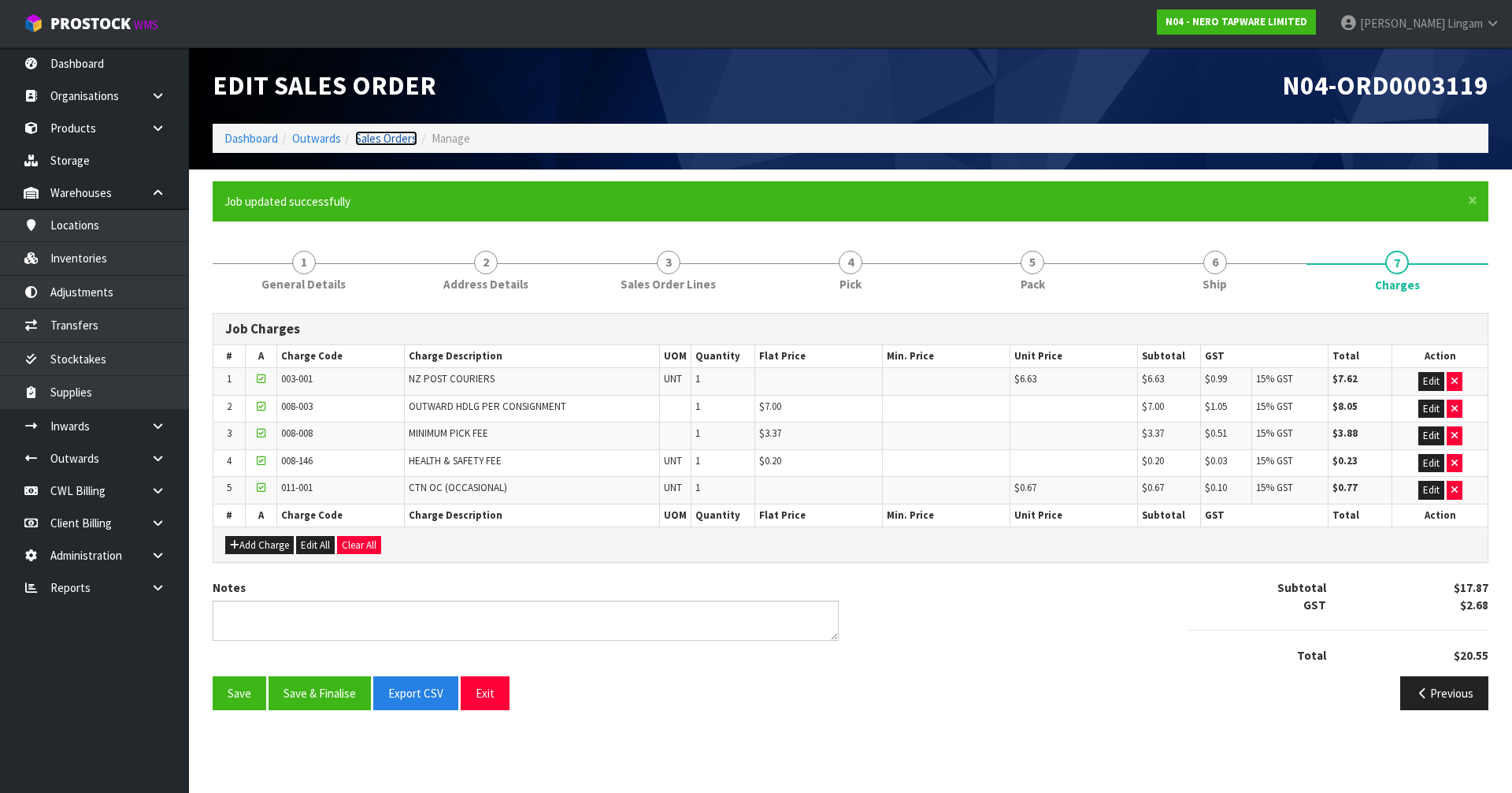
click at [405, 140] on link "Sales Orders" at bounding box center [386, 138] width 63 height 15
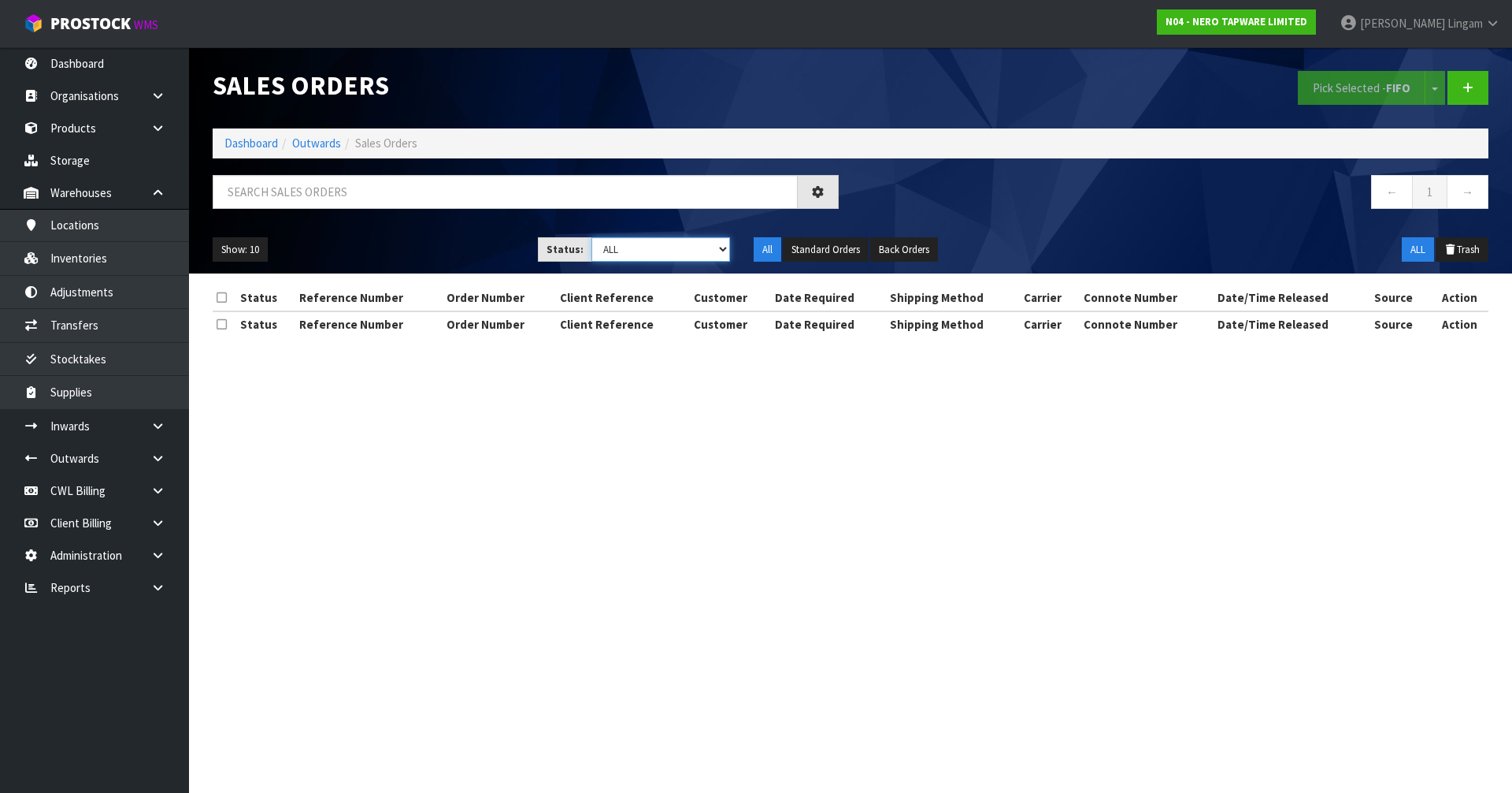
click at [709, 245] on select "Draft Pending Allocated Pending Pick Goods Picked Goods Packed Pending Charges …" at bounding box center [661, 248] width 139 height 24
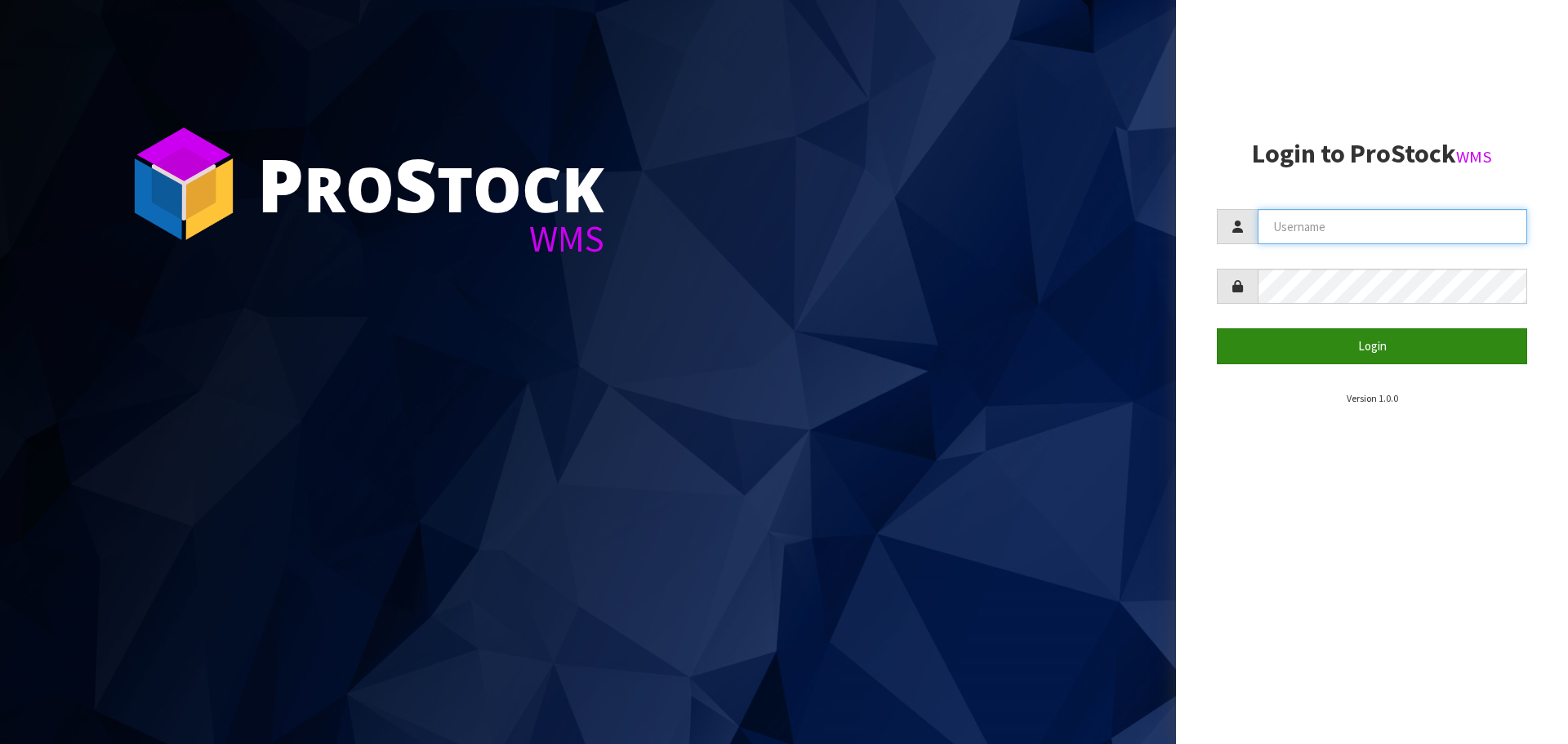
type input "[PERSON_NAME][EMAIL_ADDRESS][DOMAIN_NAME]"
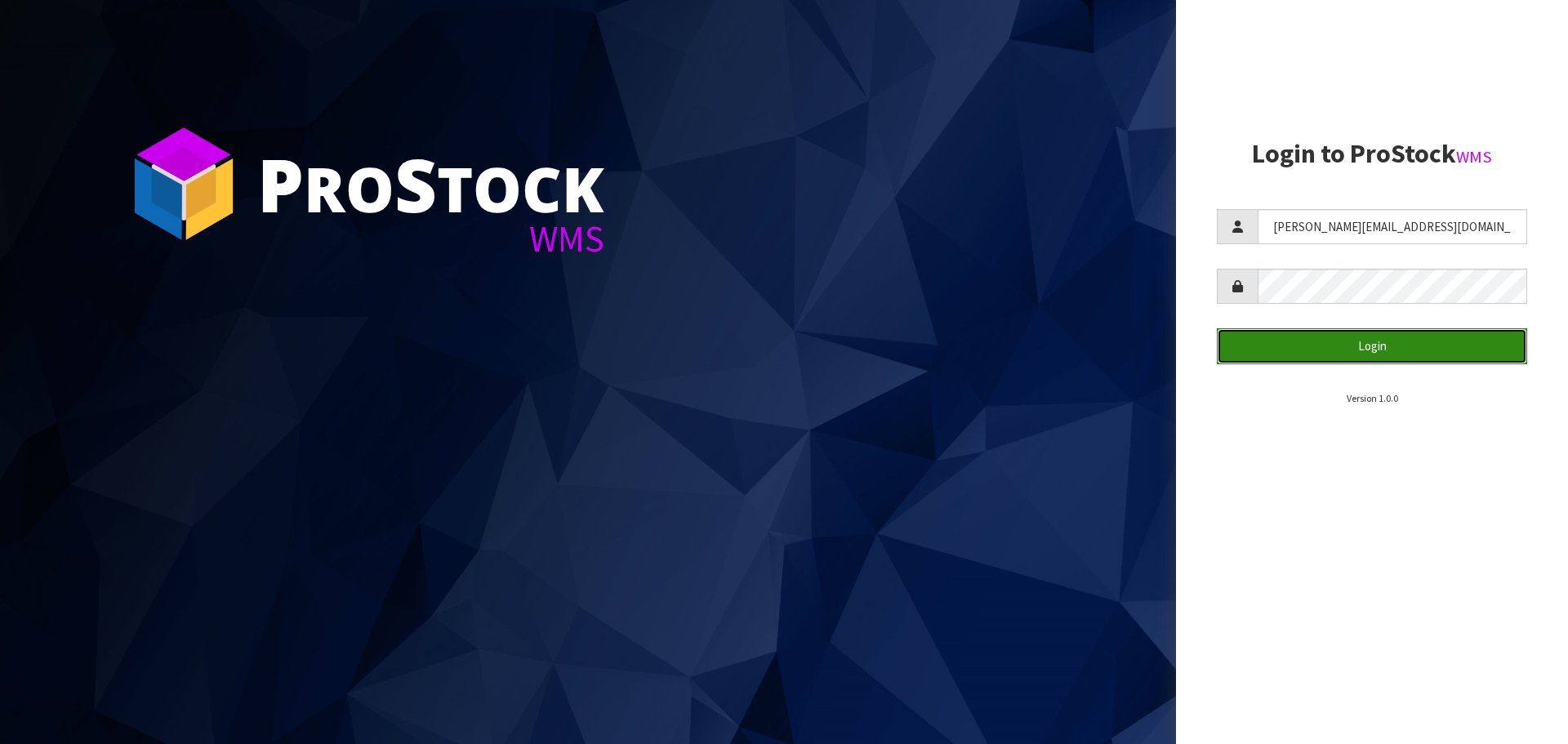
click at [1396, 336] on button "Login" at bounding box center [1372, 346] width 310 height 35
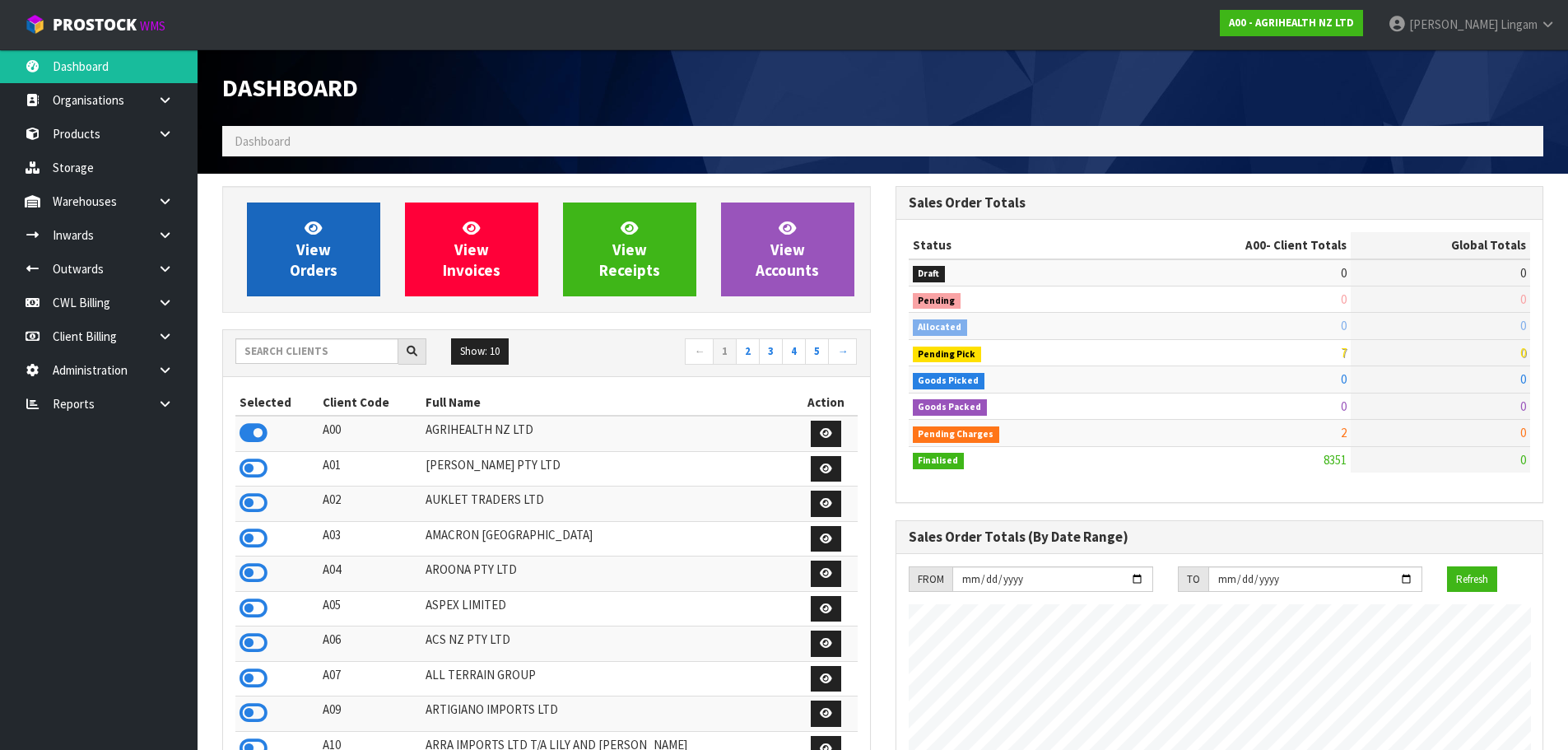
scroll to position [1247, 672]
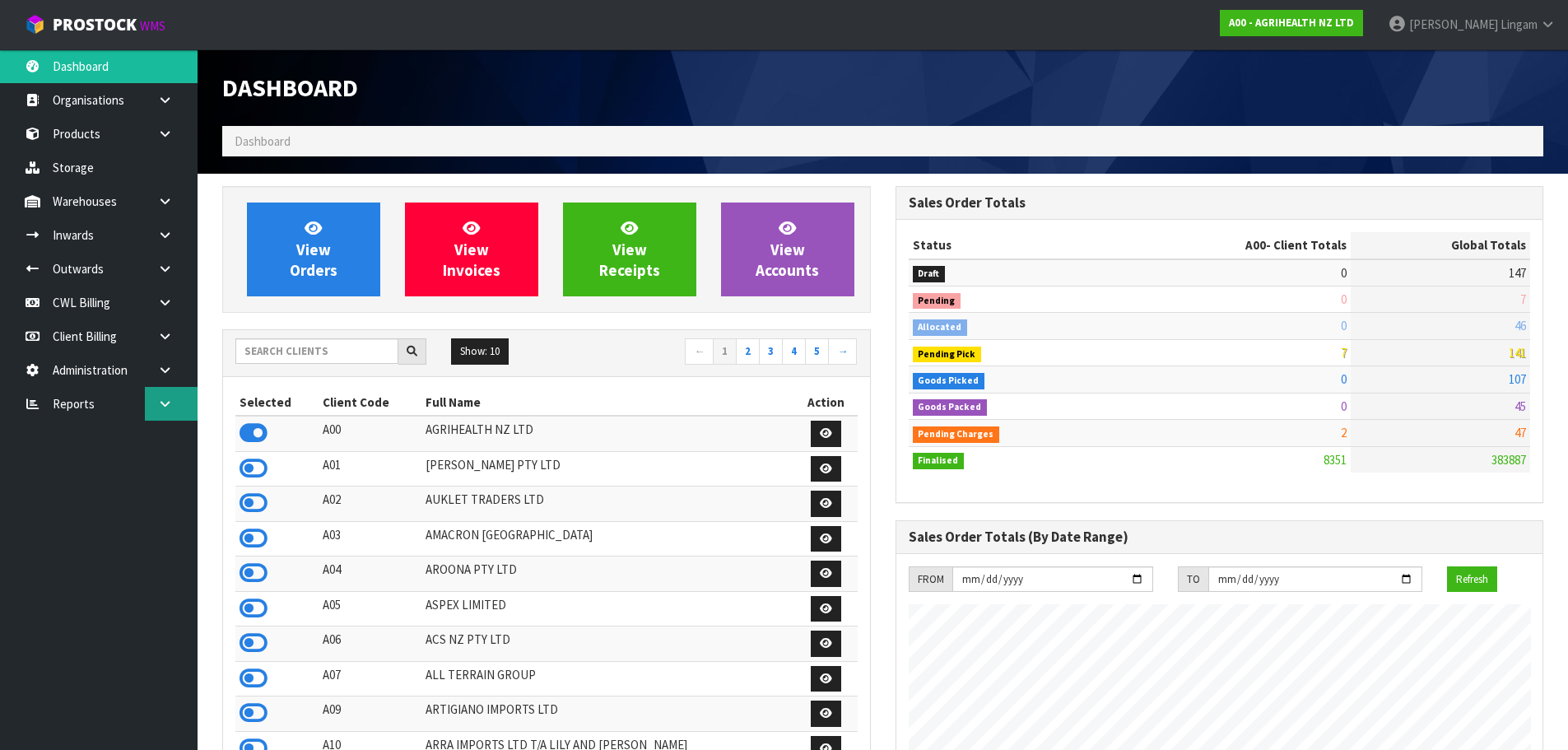
click at [164, 412] on link at bounding box center [171, 403] width 52 height 34
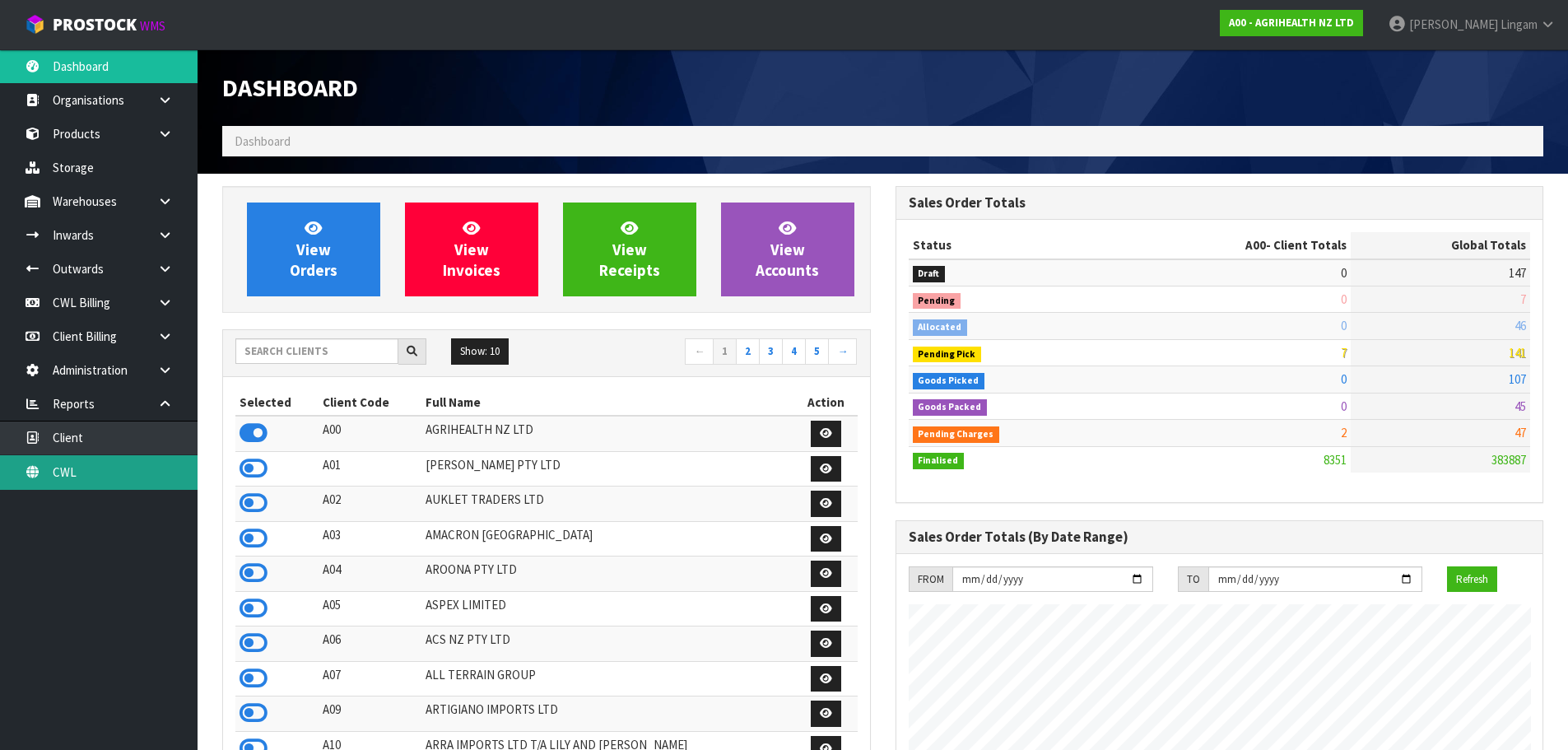
click at [161, 479] on link "CWL" at bounding box center [98, 471] width 198 height 34
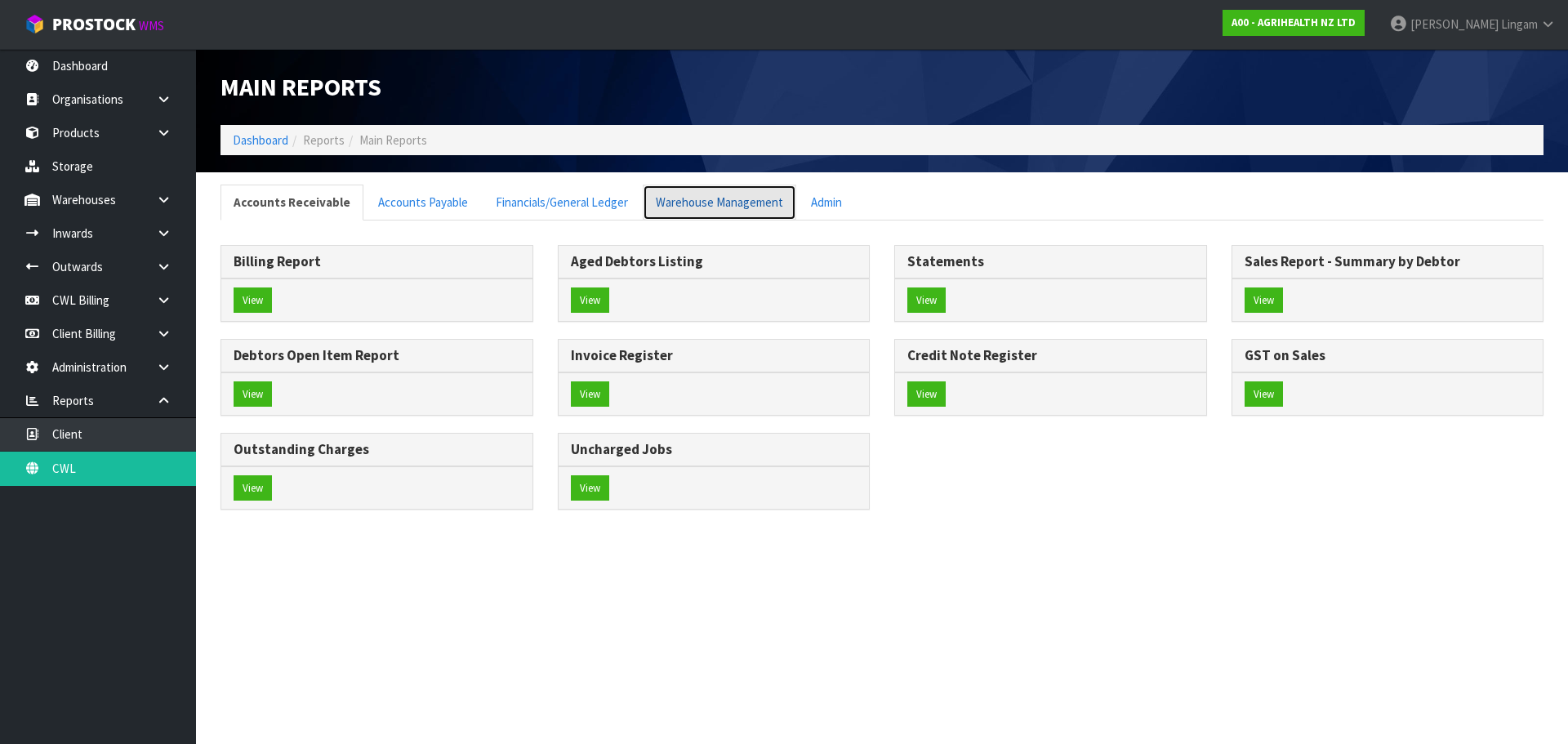
click at [714, 201] on link "Warehouse Management" at bounding box center [720, 202] width 154 height 35
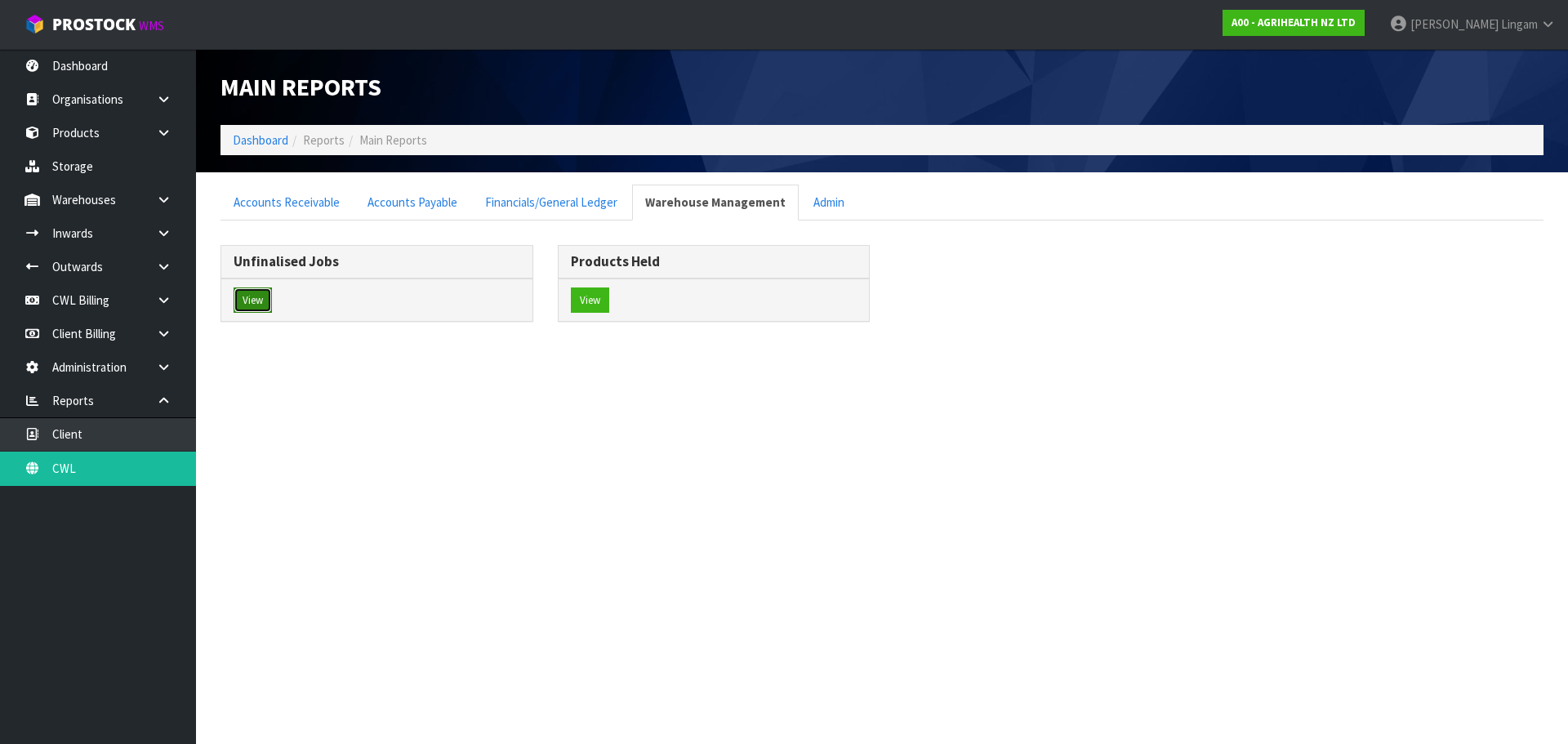
click at [258, 298] on button "View" at bounding box center [252, 301] width 38 height 26
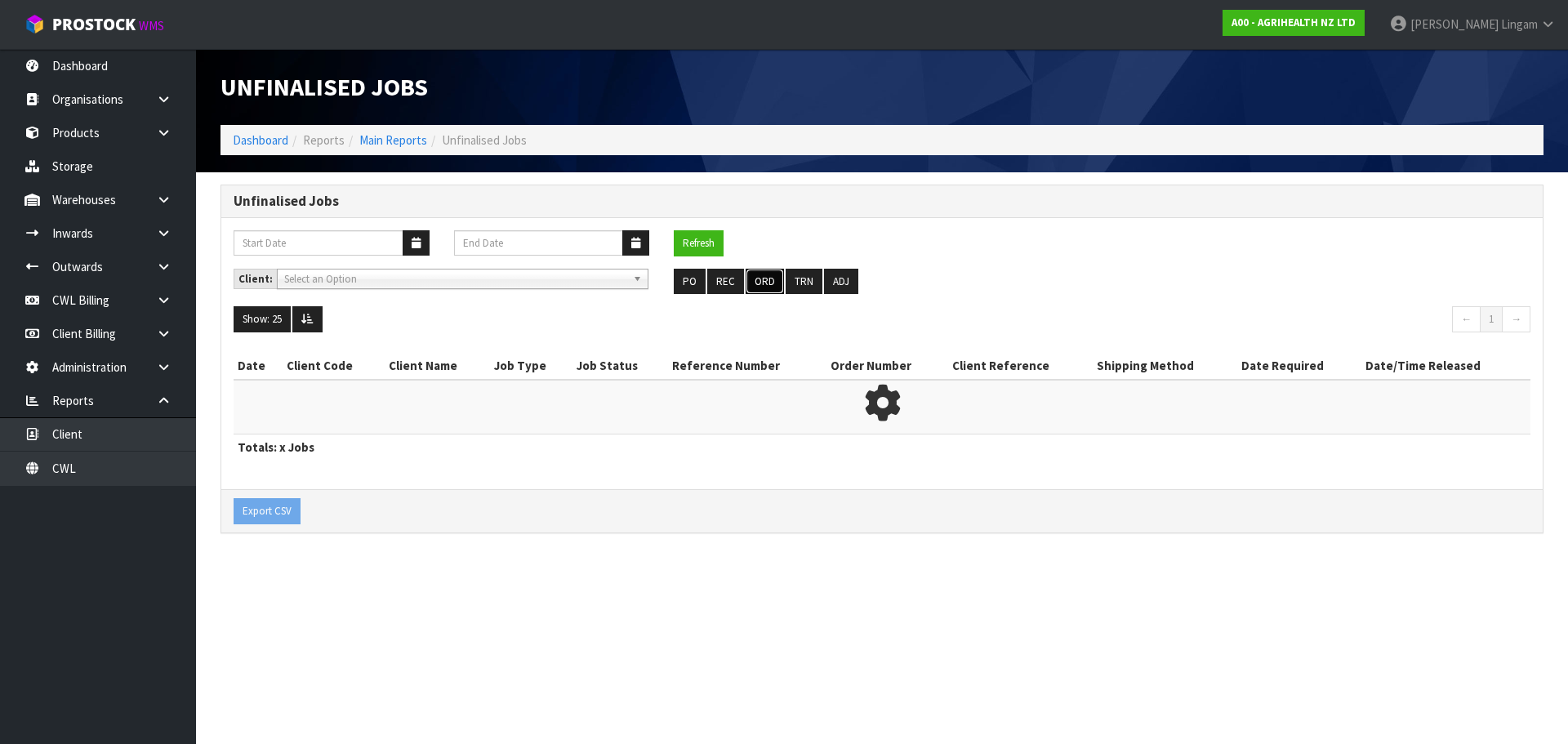
click at [767, 282] on button "ORD" at bounding box center [765, 282] width 38 height 26
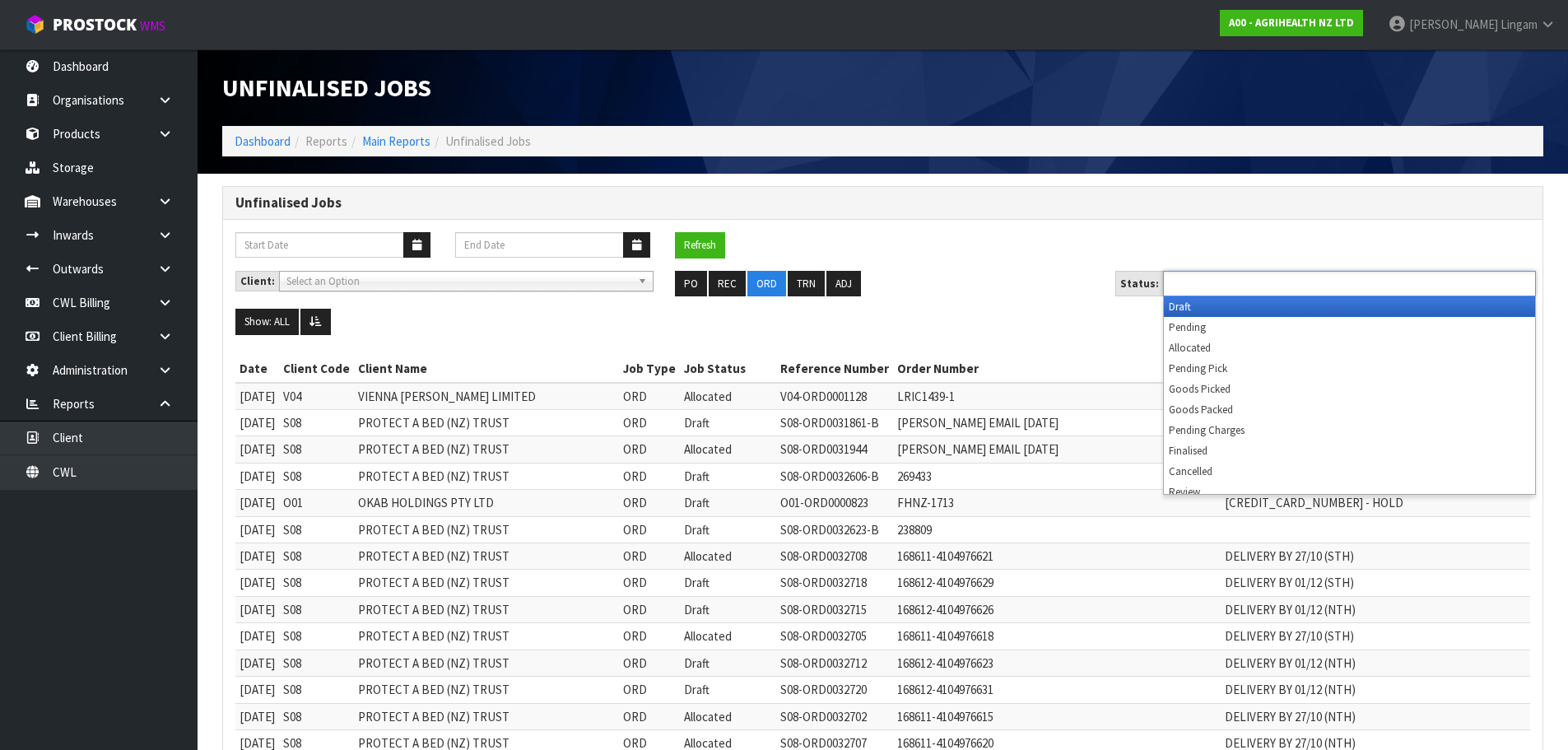
click at [1218, 282] on input "text" at bounding box center [1228, 284] width 121 height 21
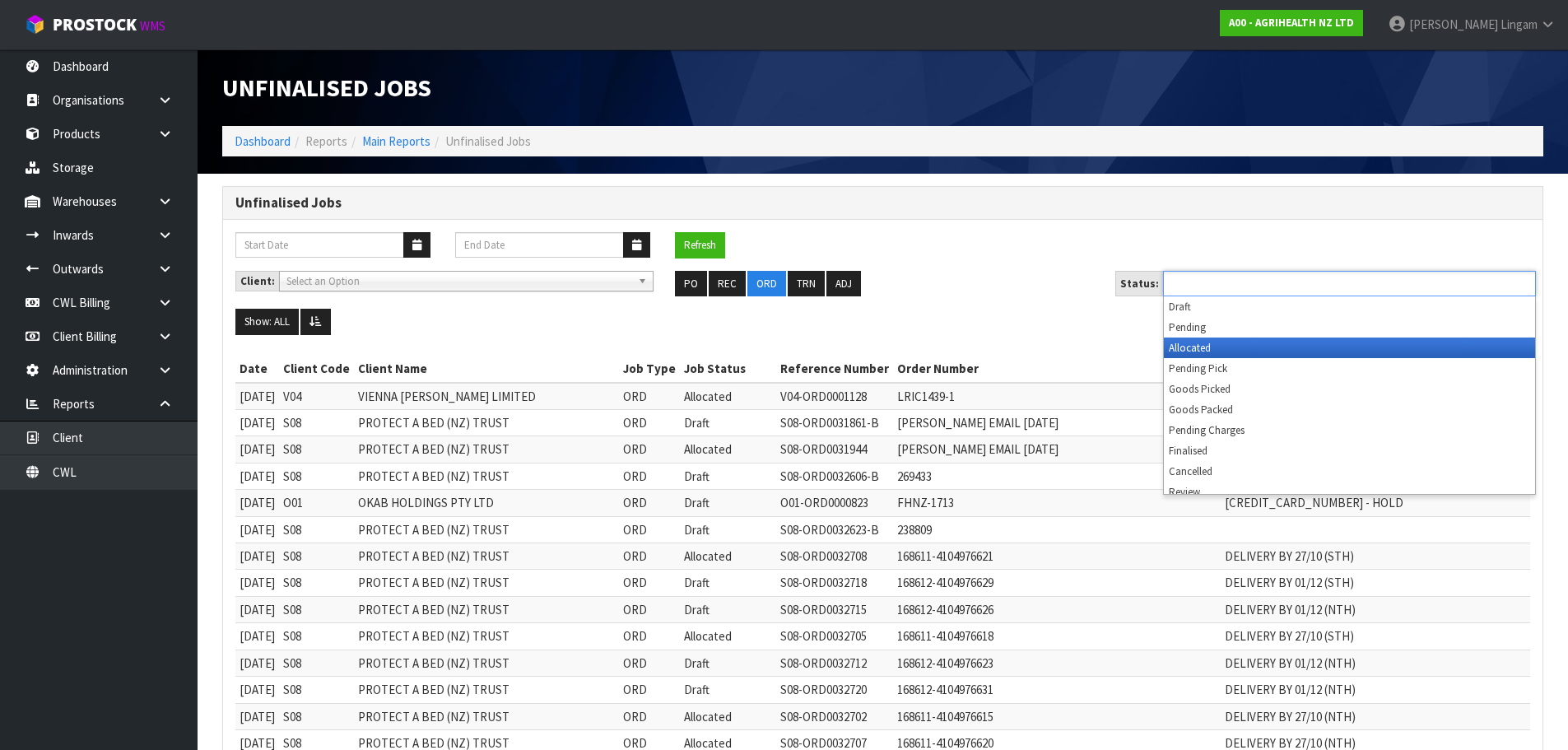
click at [1216, 346] on li "Allocated" at bounding box center [1349, 348] width 371 height 21
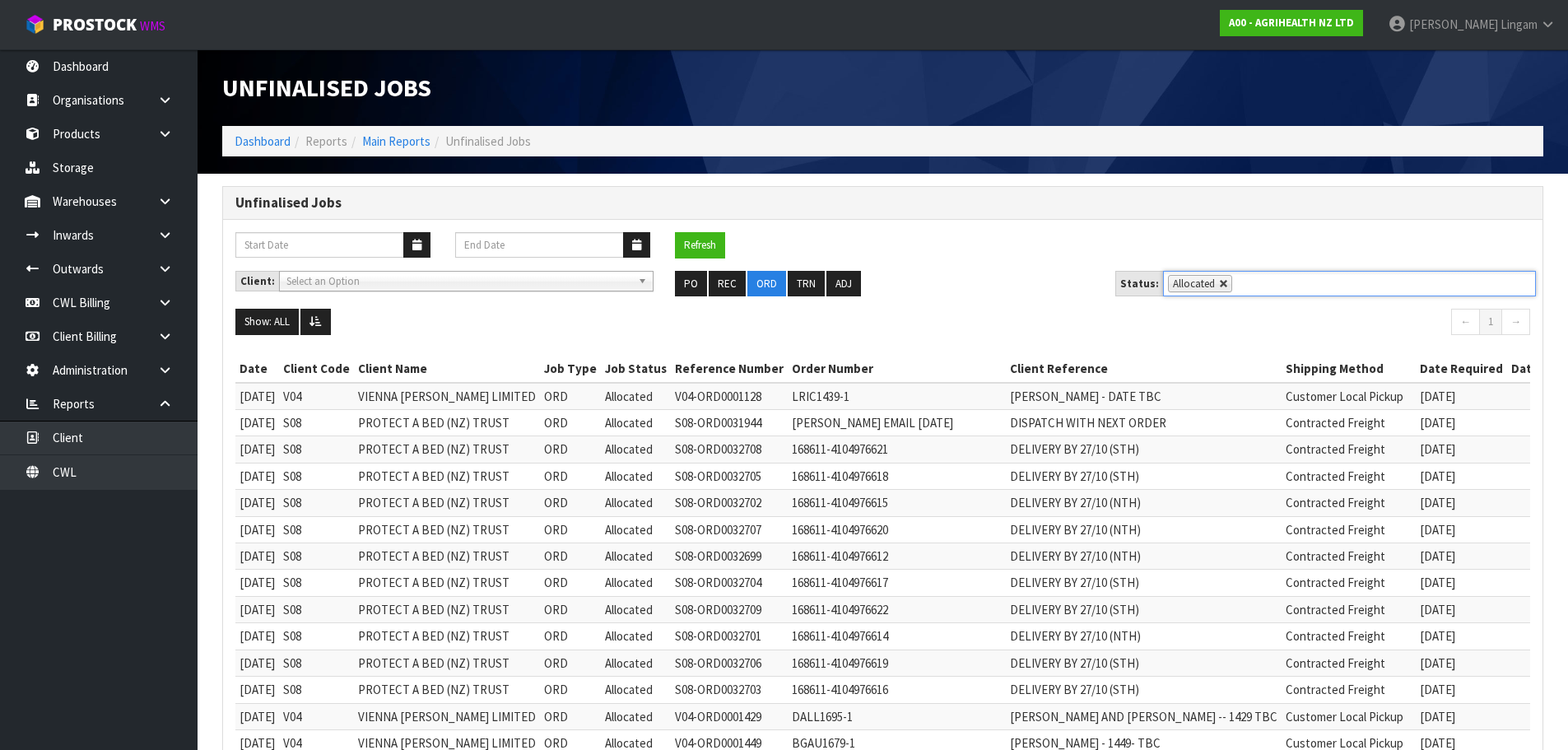
click at [1219, 282] on link at bounding box center [1223, 283] width 10 height 10
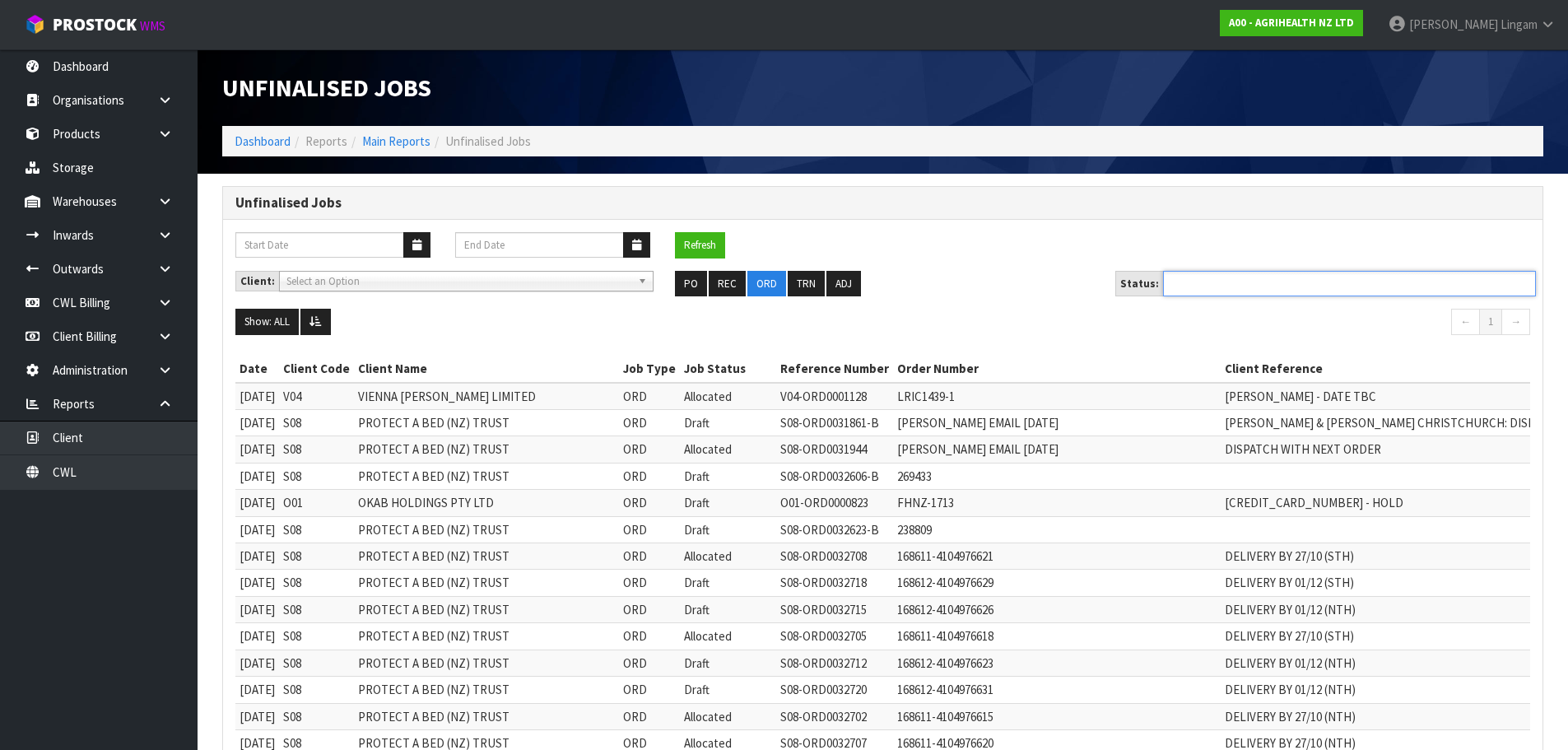
click at [1216, 282] on ul at bounding box center [1349, 283] width 373 height 25
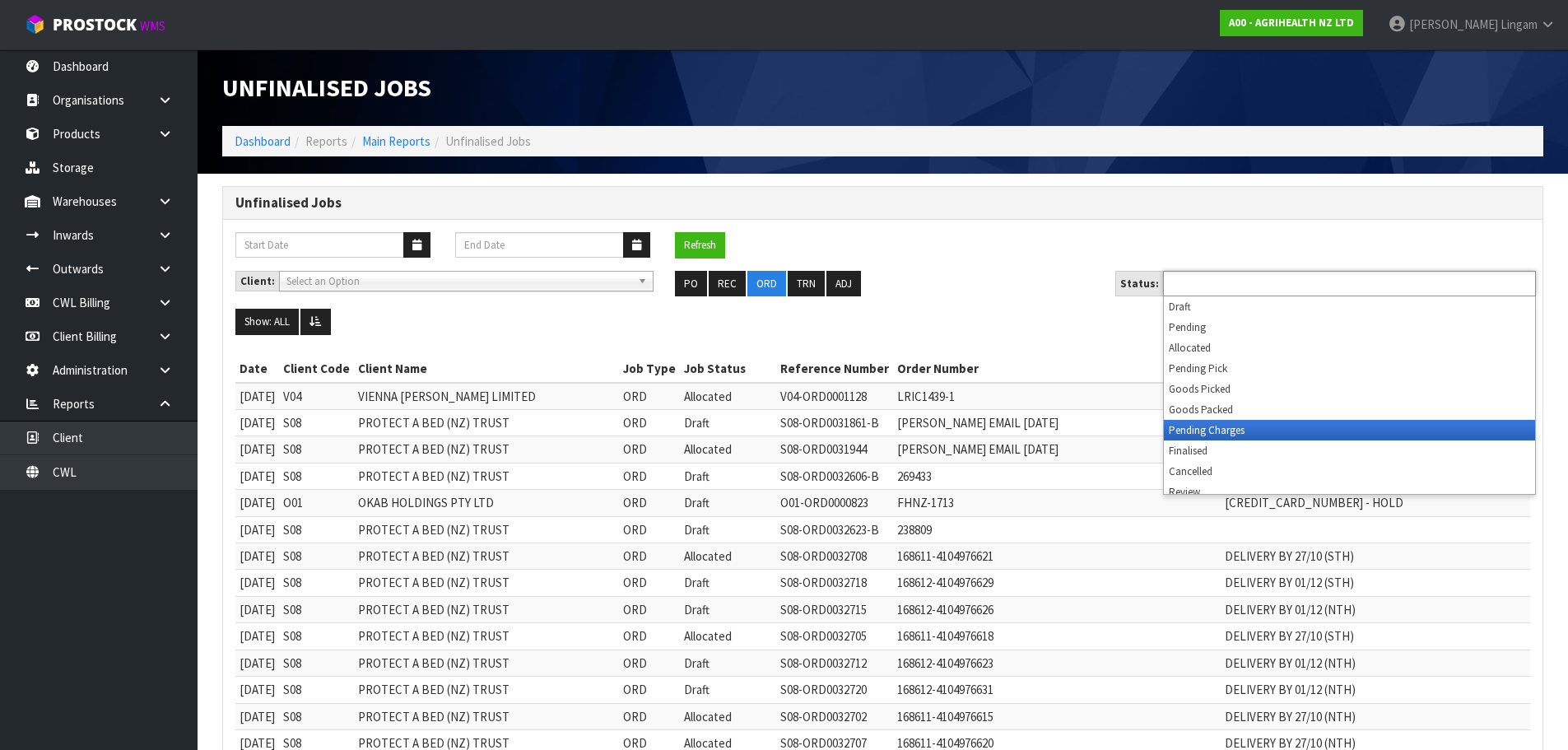
click at [1224, 429] on li "Pending Charges" at bounding box center [1349, 430] width 371 height 21
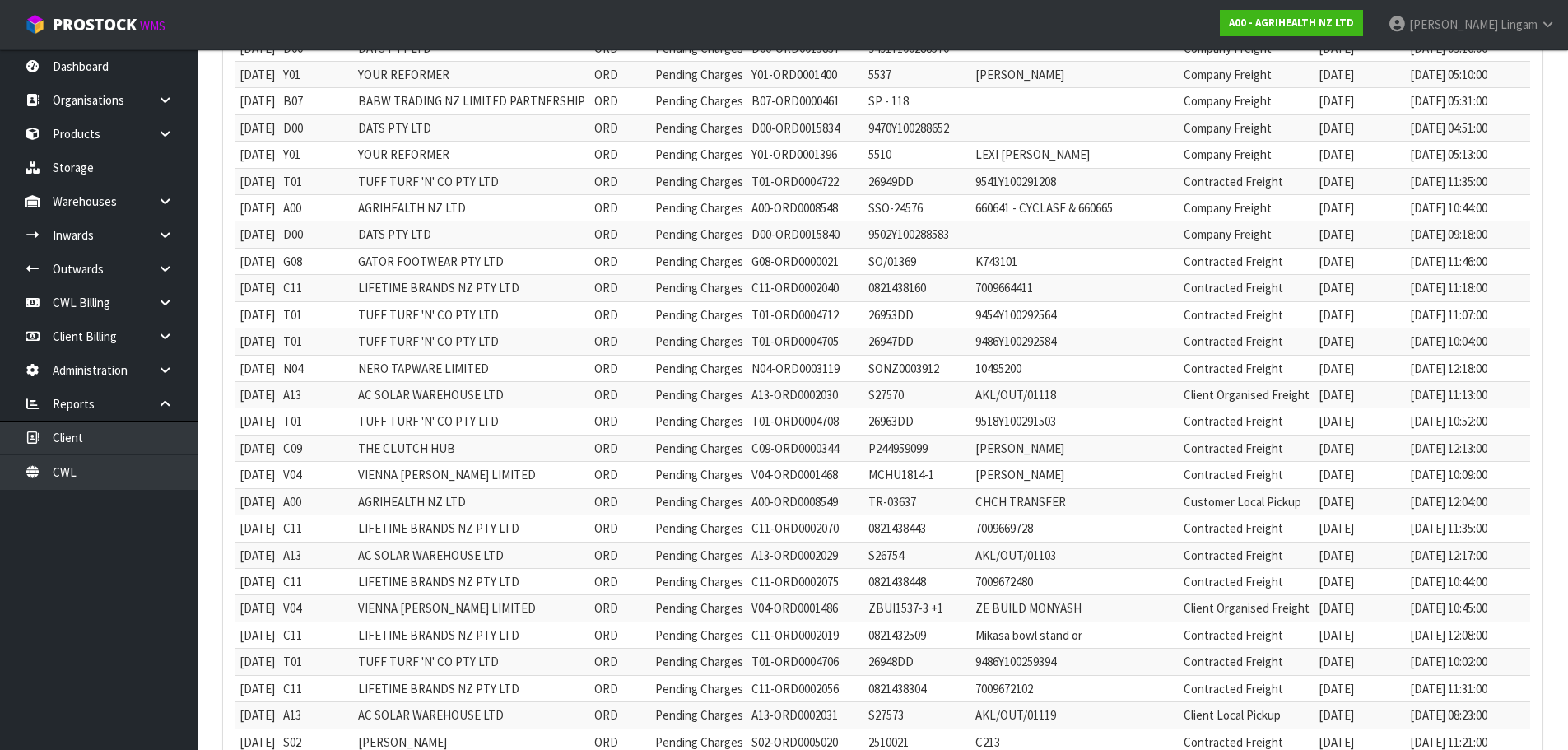
scroll to position [1017, 0]
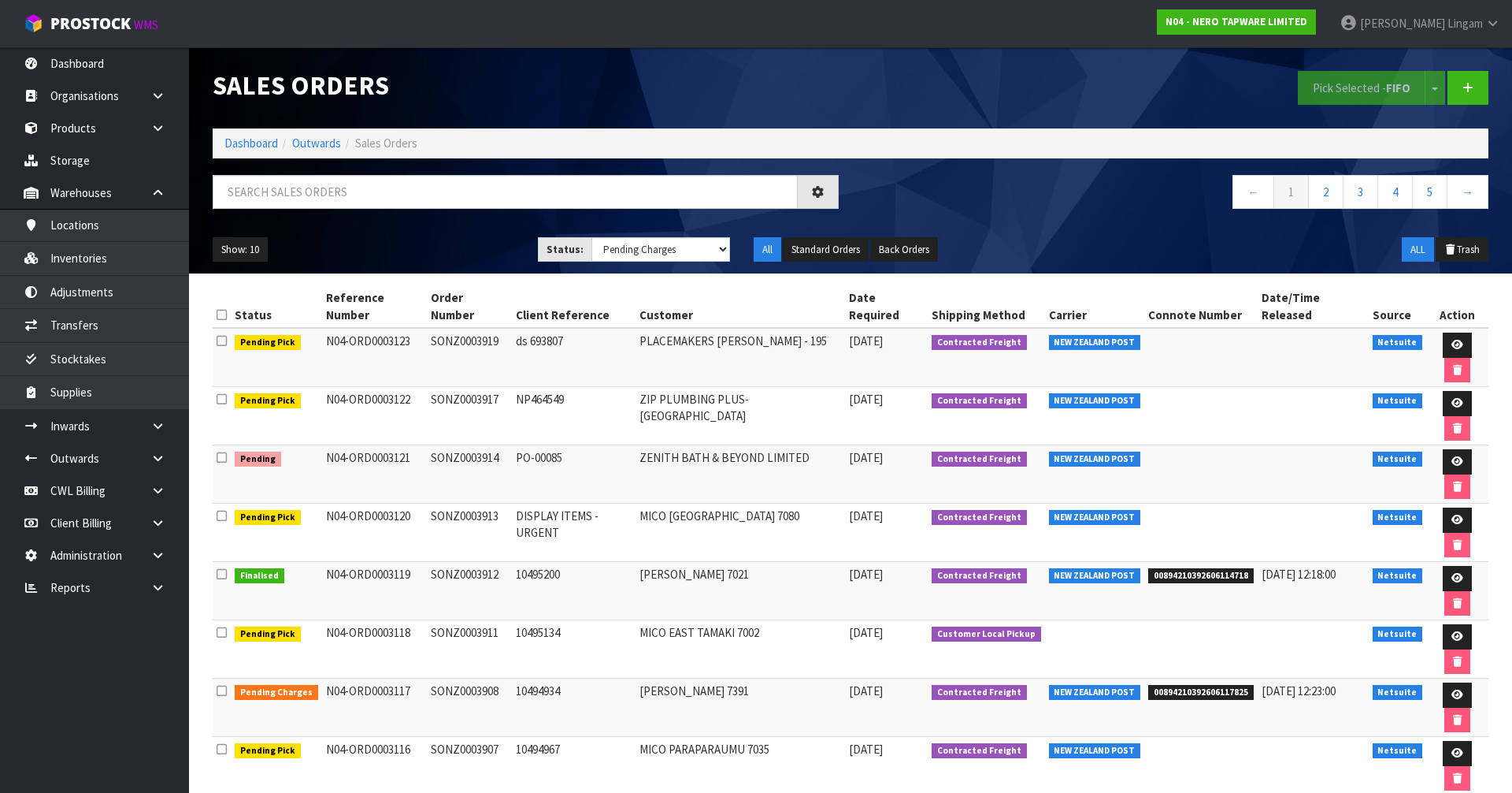
select select "string:6"
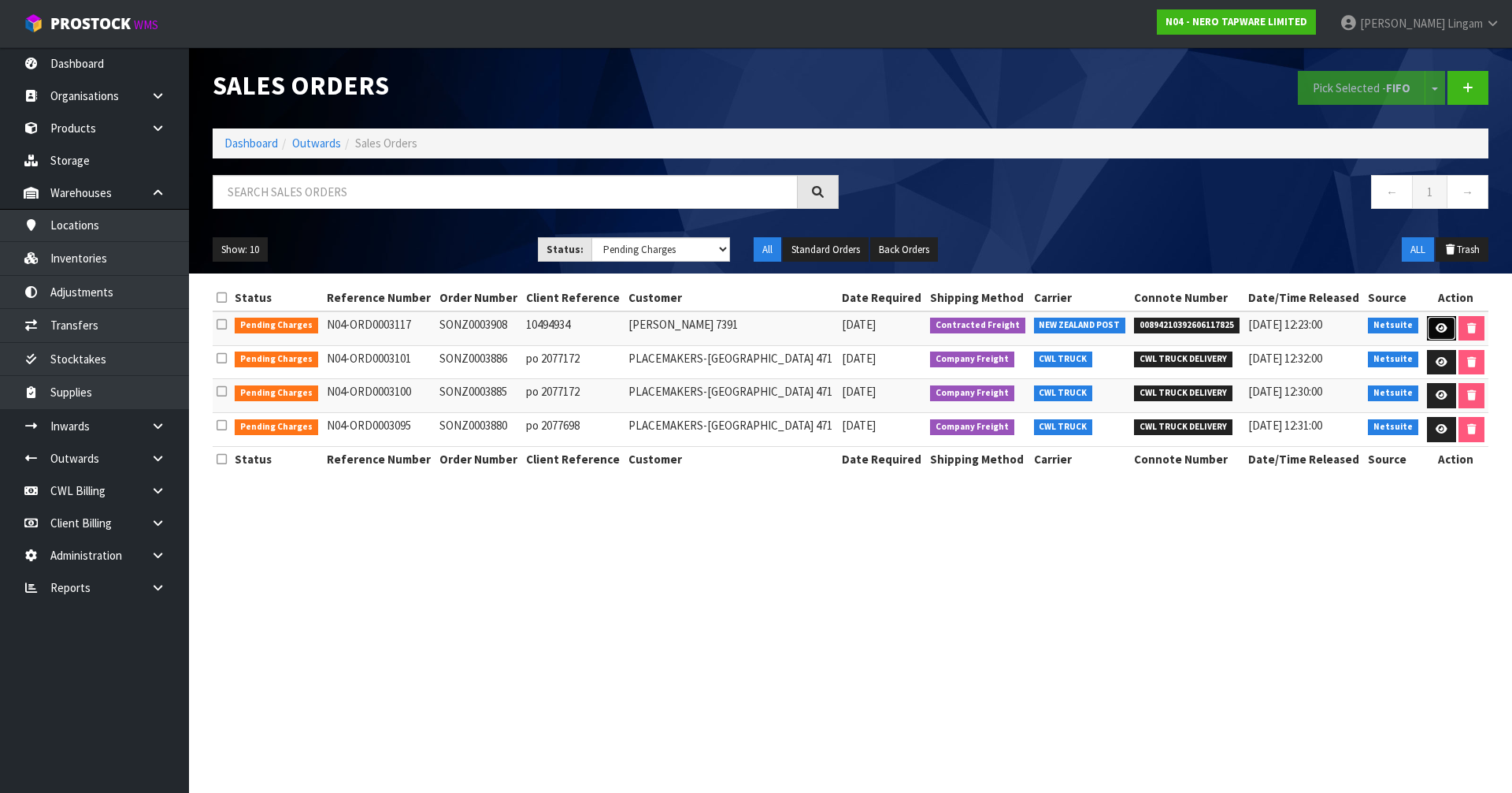
click at [1438, 325] on icon at bounding box center [1441, 328] width 12 height 10
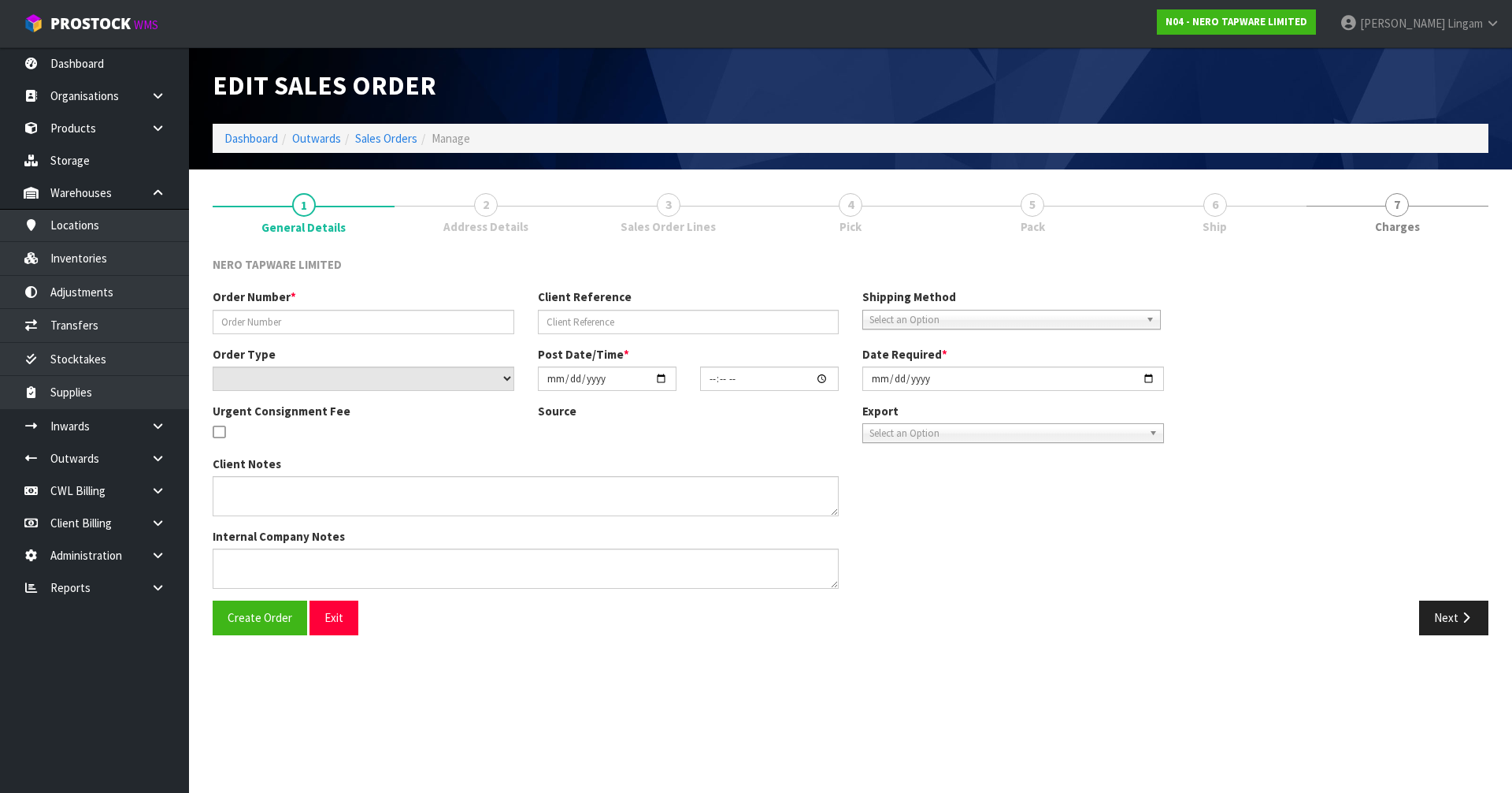
type input "SONZ0003908"
type input "10494934"
select select "number:0"
type input "[DATE]"
type input "10:30:08.000"
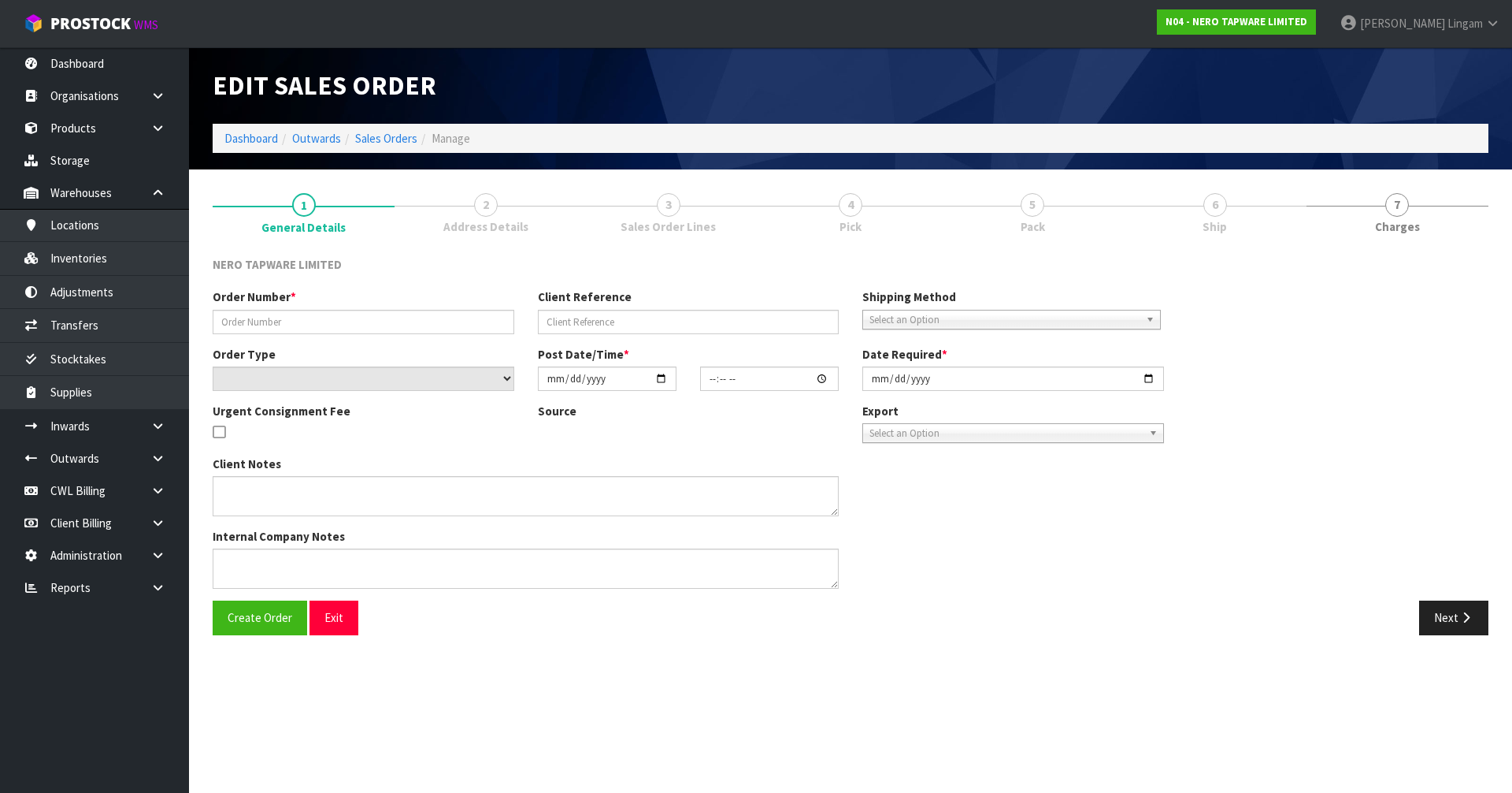
type input "[DATE]"
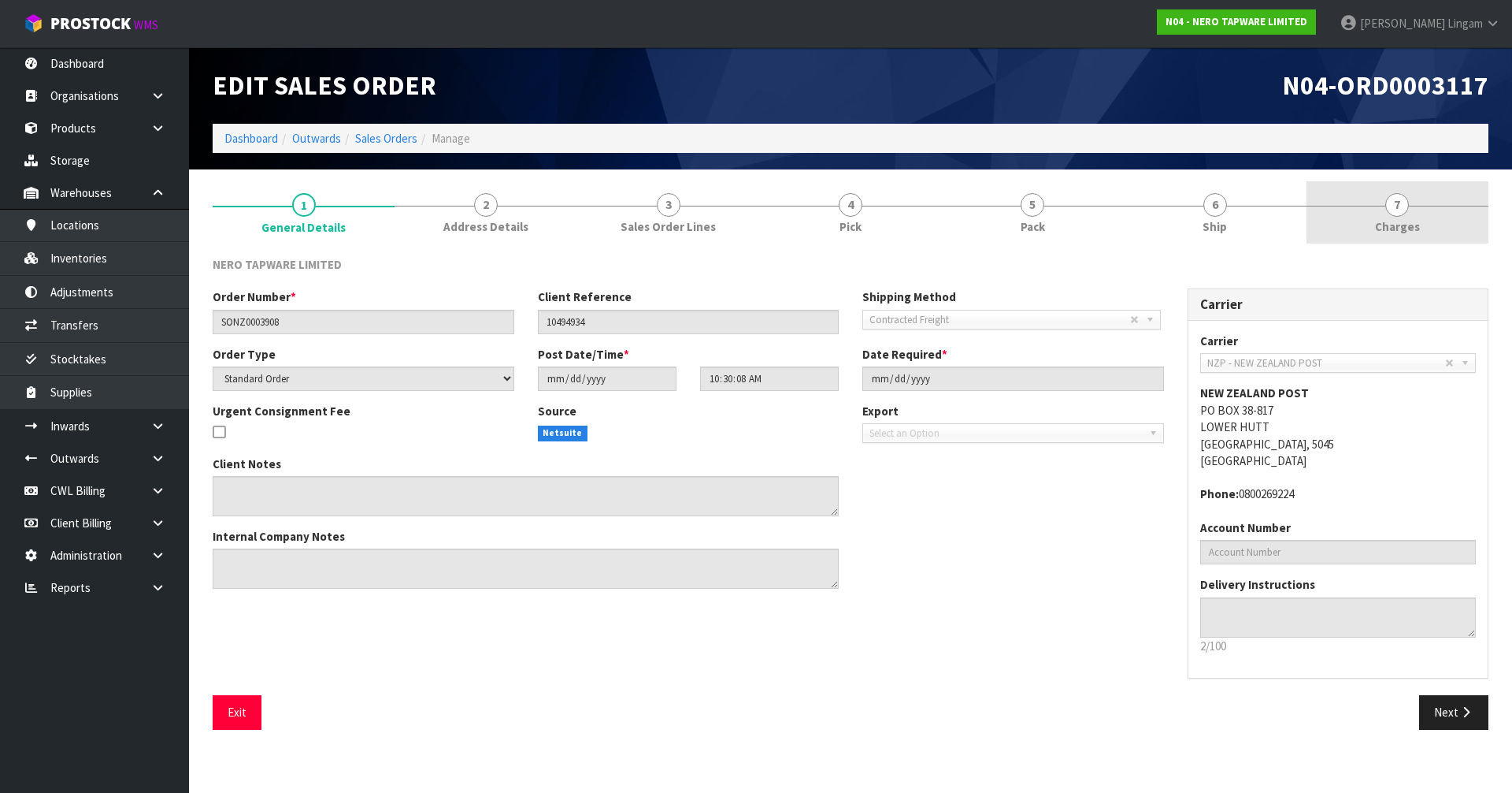
click at [1450, 238] on link "7 [GEOGRAPHIC_DATA]" at bounding box center [1397, 212] width 182 height 63
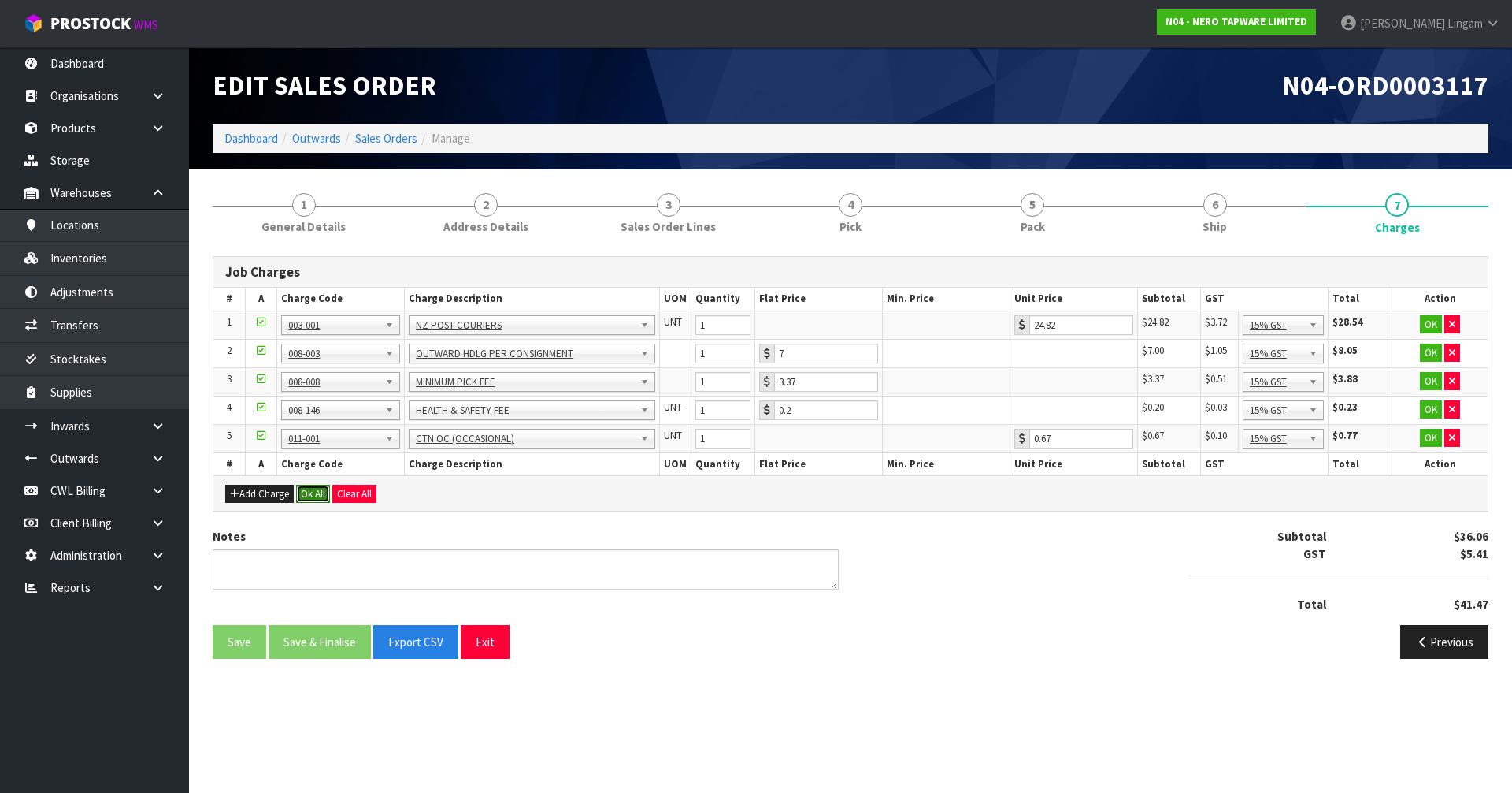
click at [312, 491] on button "Ok All" at bounding box center [313, 494] width 34 height 19
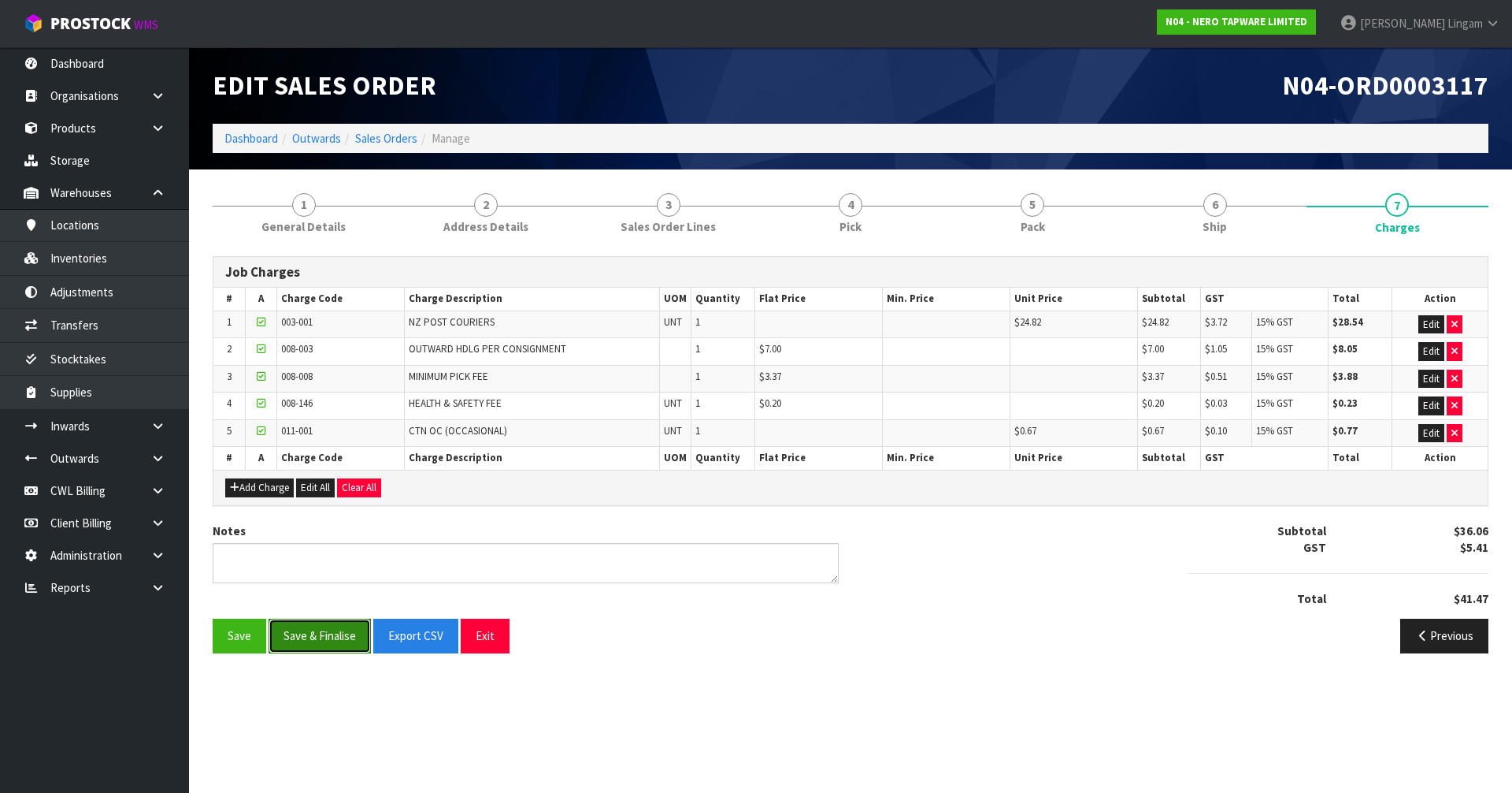
click at [323, 637] on button "Save & Finalise" at bounding box center [319, 635] width 103 height 34
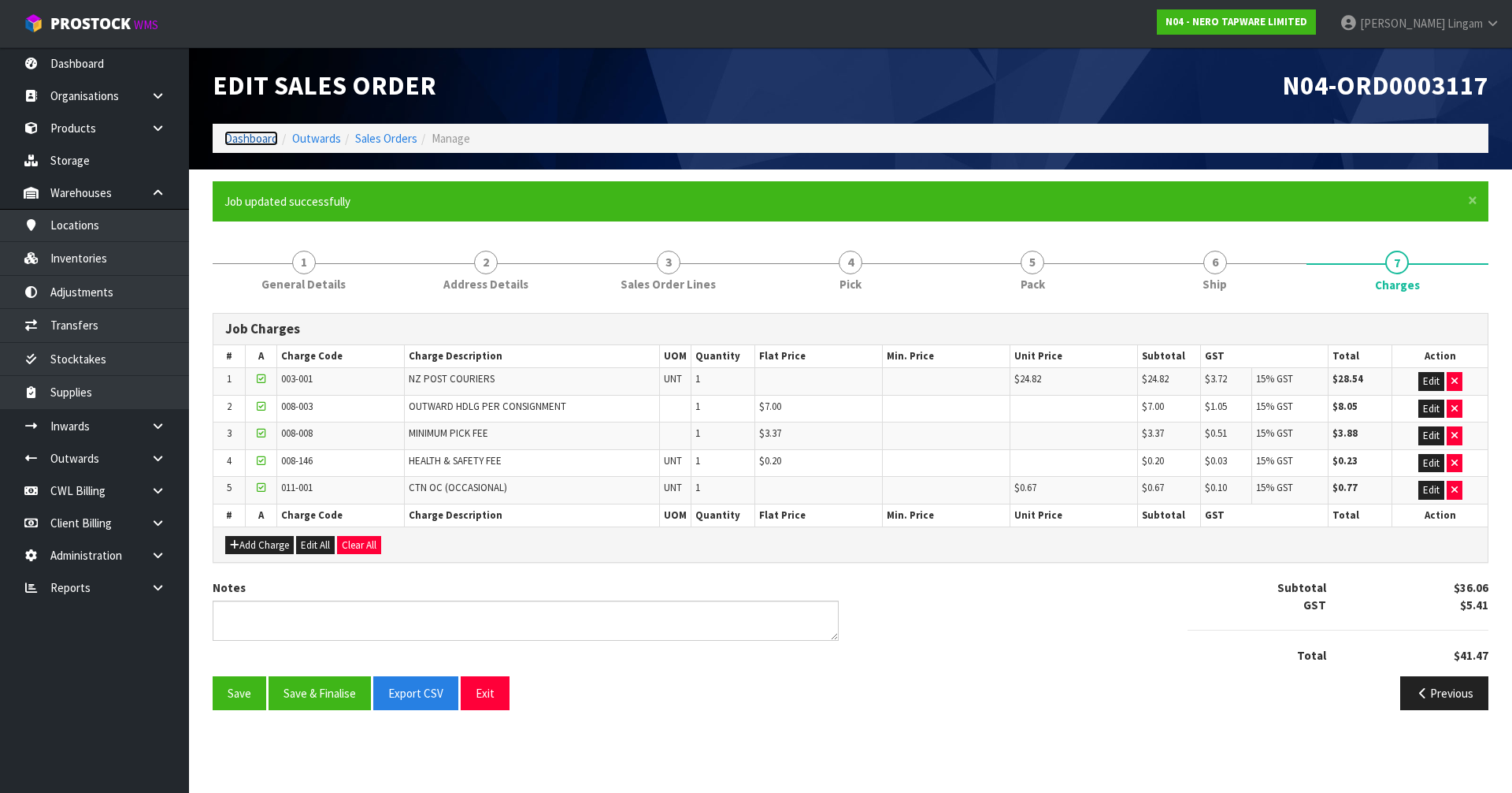
click at [236, 136] on link "Dashboard" at bounding box center [251, 138] width 53 height 15
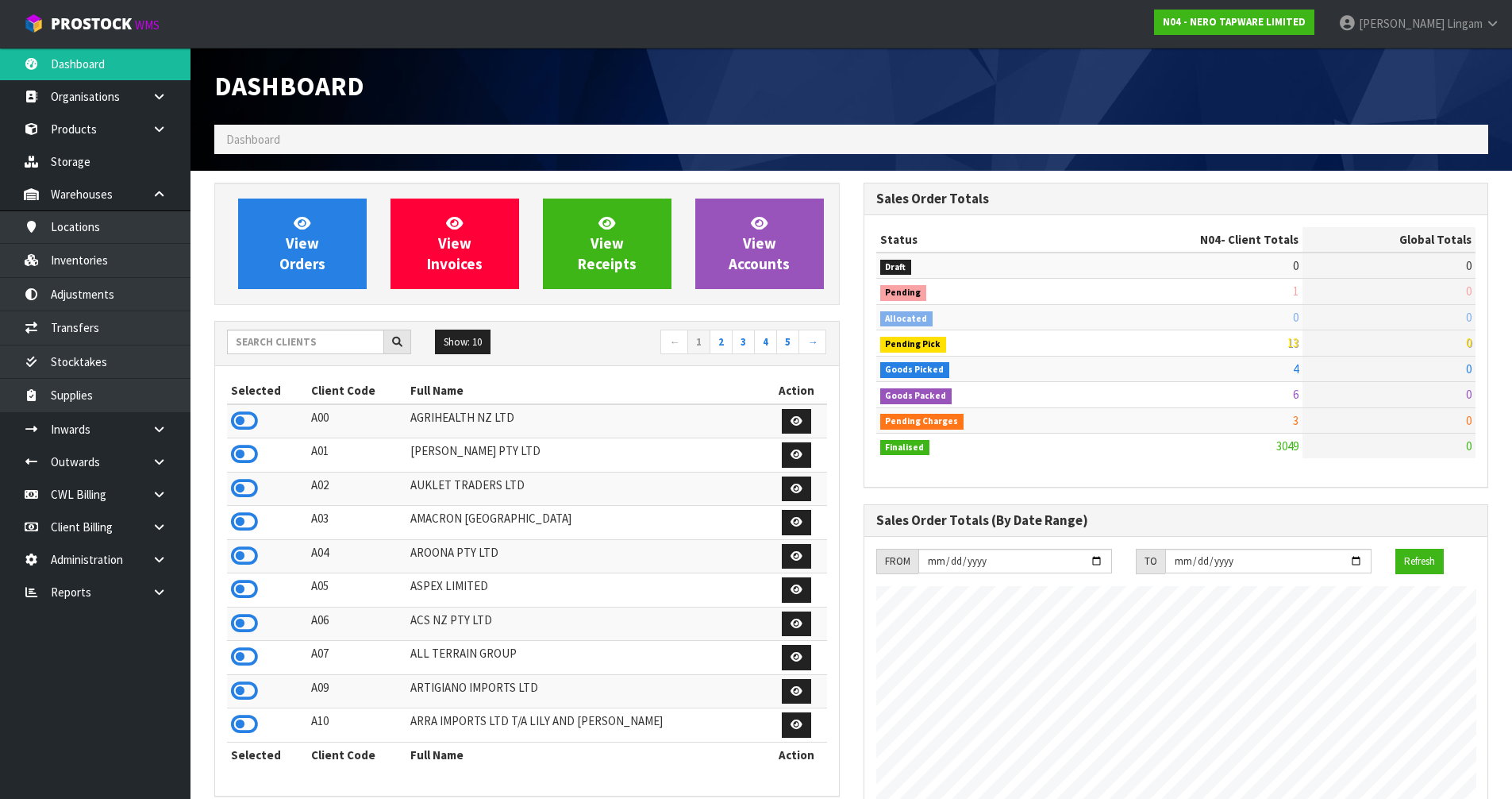
scroll to position [1237, 648]
click at [291, 259] on span "View Orders" at bounding box center [302, 243] width 46 height 60
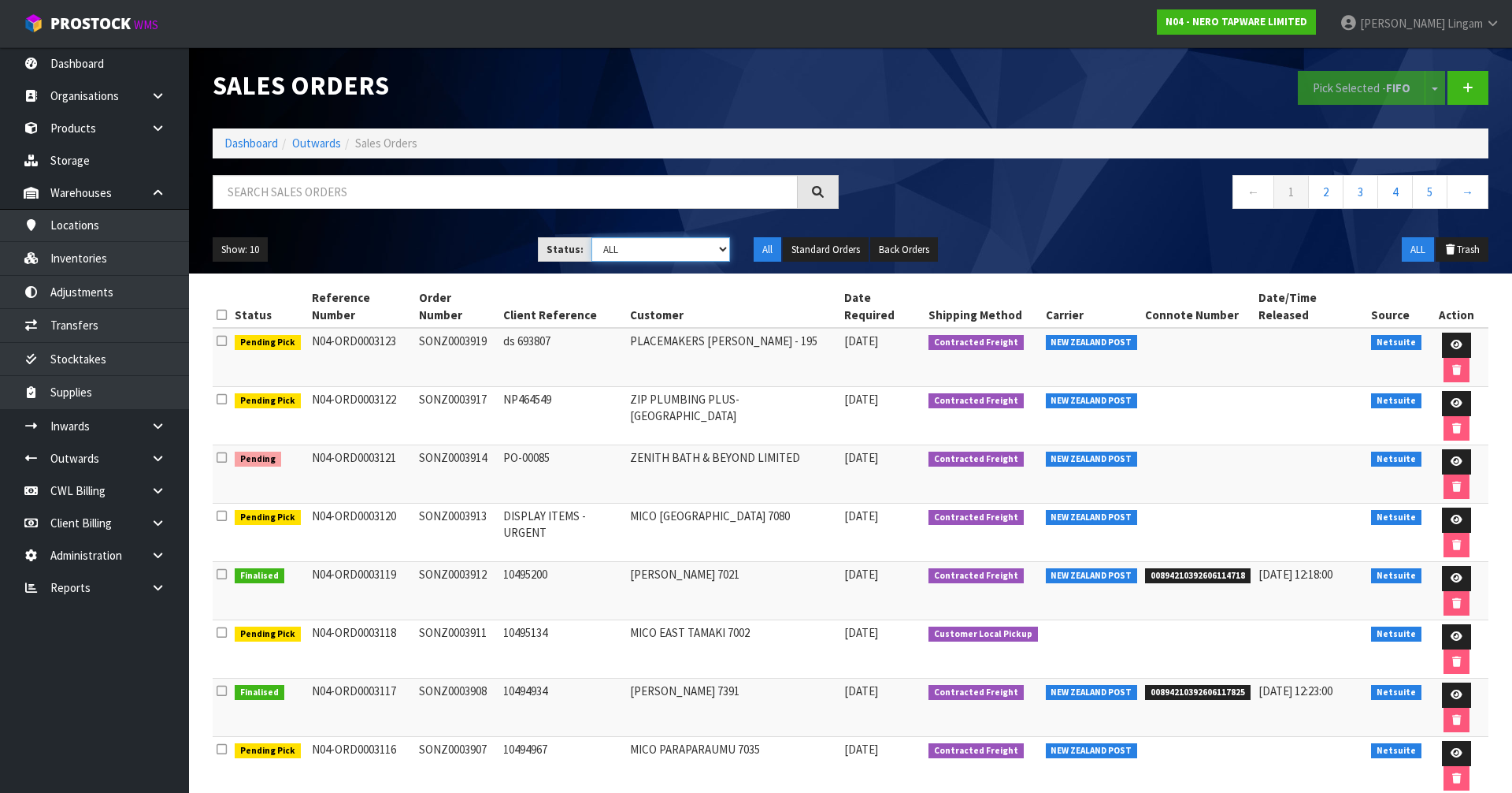
click at [708, 248] on select "Draft Pending Allocated Pending Pick Goods Picked Goods Packed Pending Charges …" at bounding box center [661, 248] width 139 height 24
select select "string:6"
click at [592, 237] on select "Draft Pending Allocated Pending Pick Goods Picked Goods Packed Pending Charges …" at bounding box center [661, 248] width 139 height 24
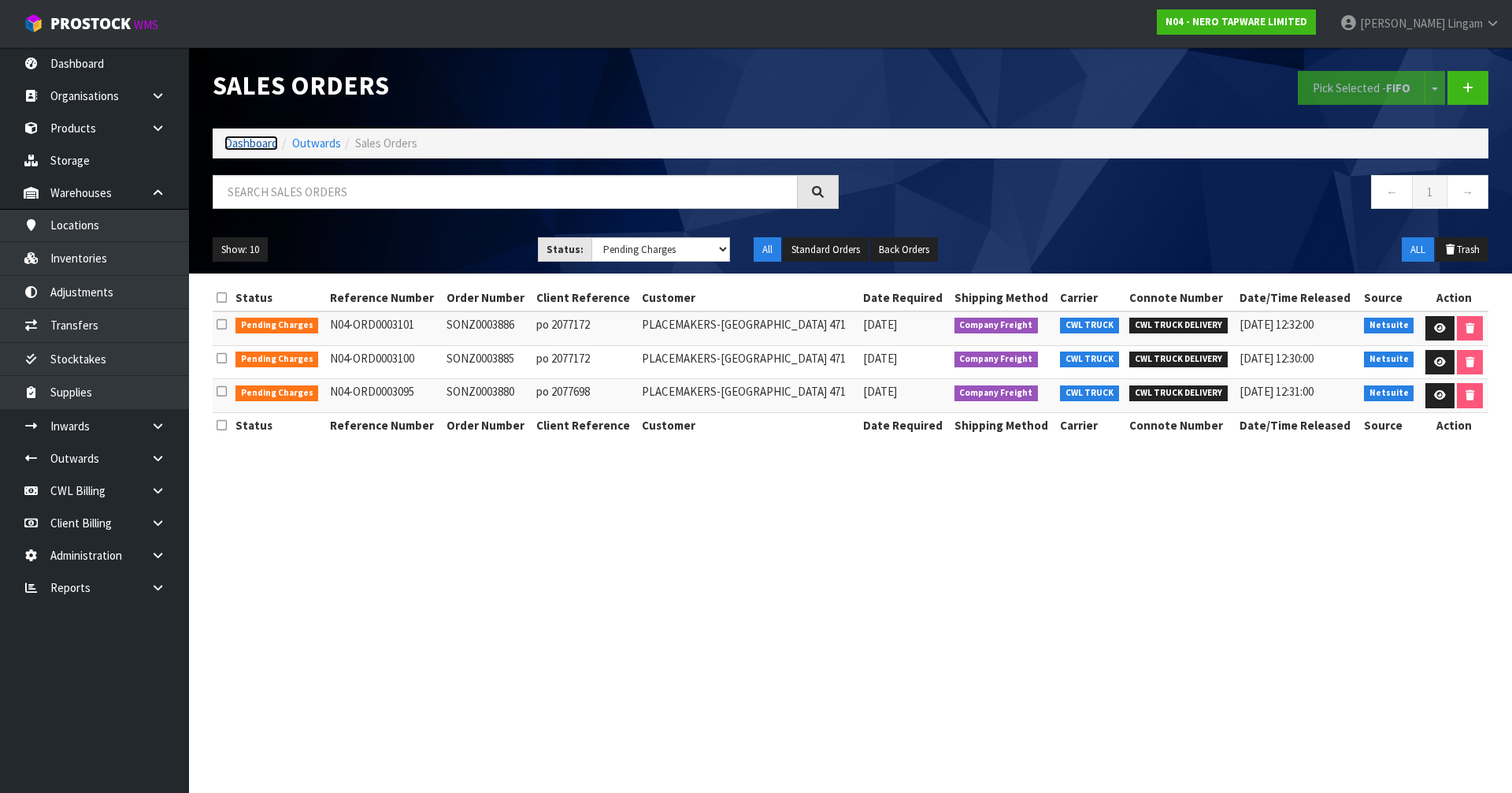
click at [248, 143] on link "Dashboard" at bounding box center [251, 143] width 53 height 15
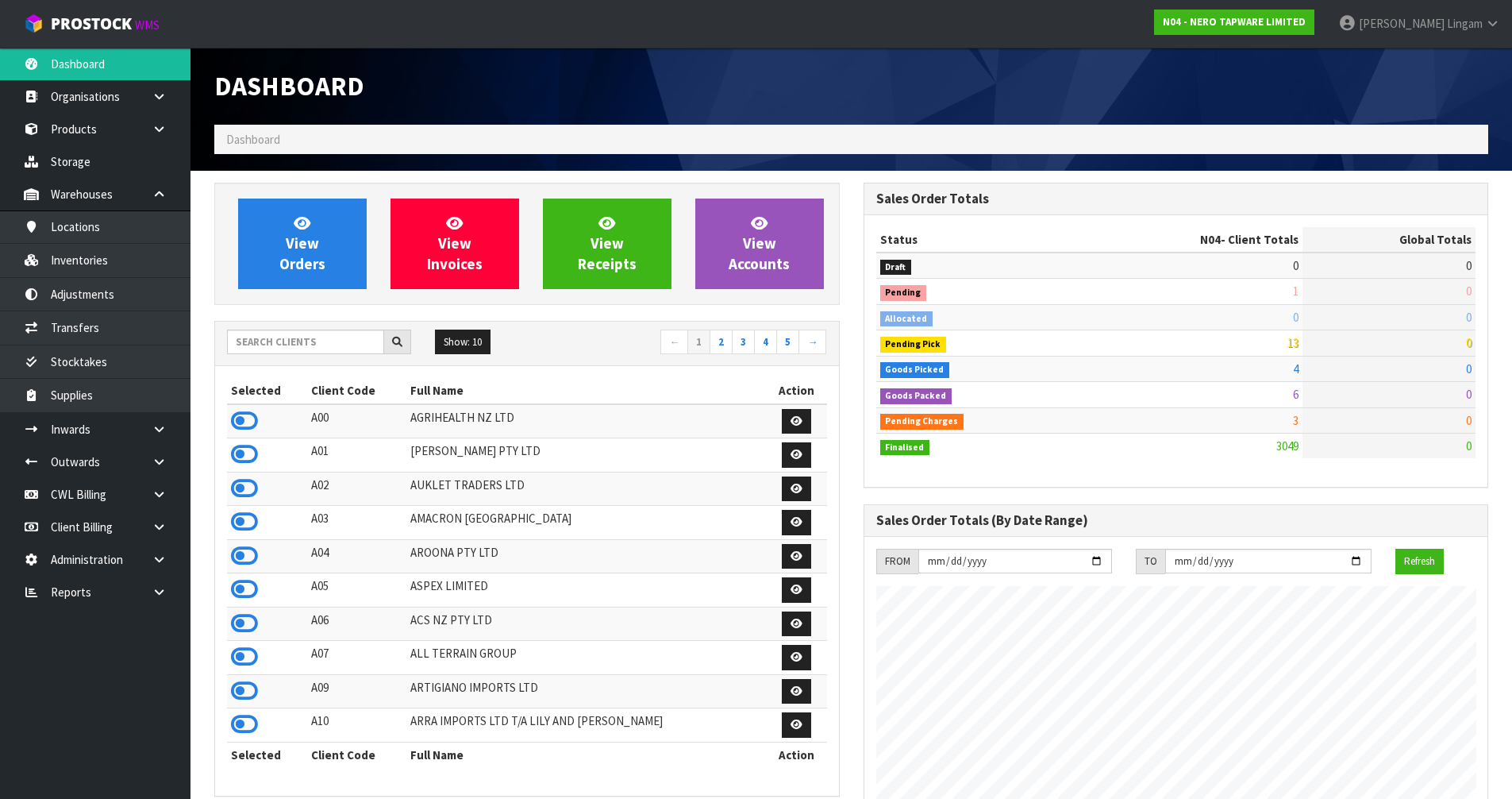
scroll to position [1237, 648]
click at [310, 344] on input "text" at bounding box center [305, 341] width 157 height 24
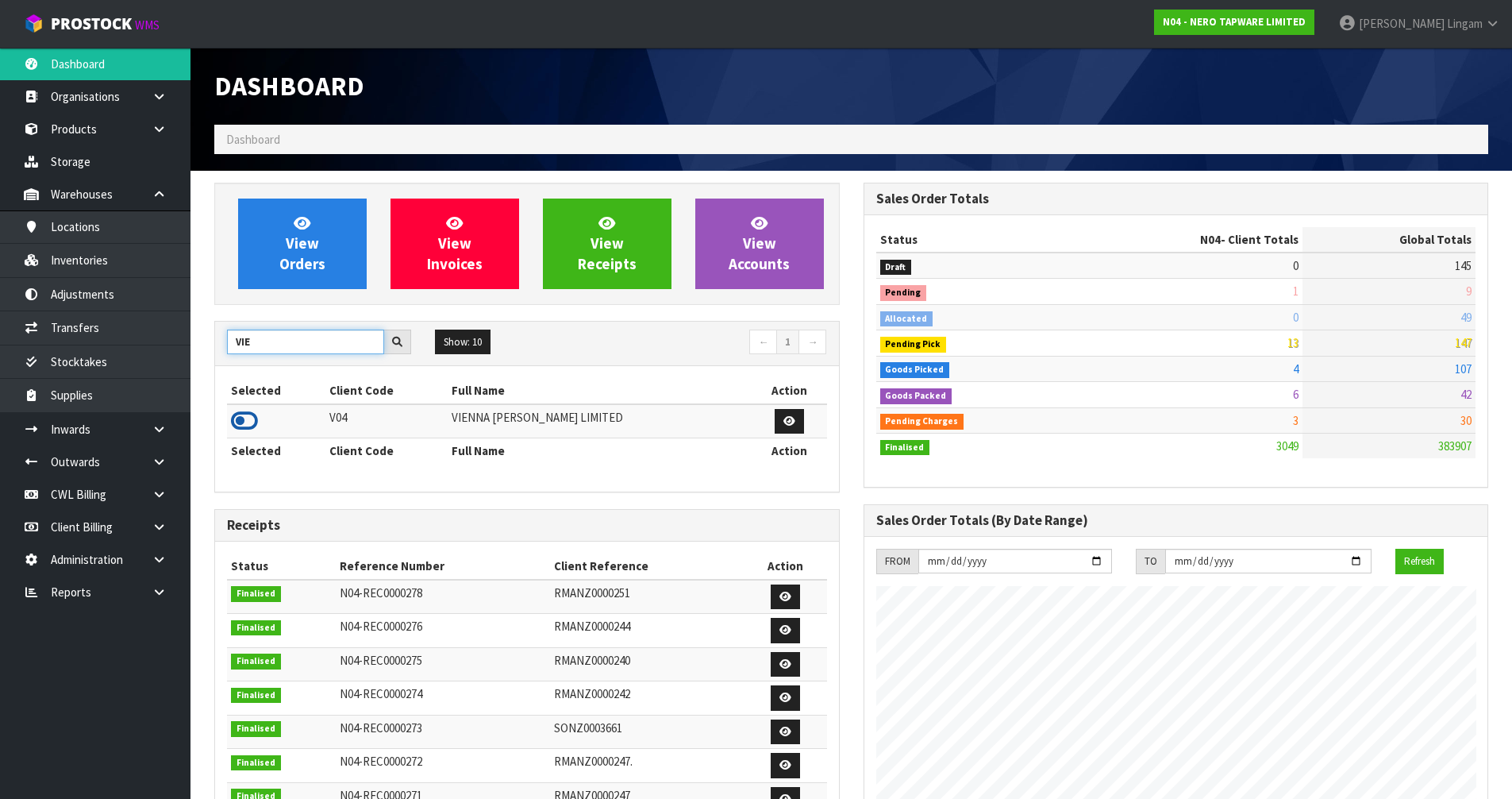
type input "VIE"
drag, startPoint x: 242, startPoint y: 423, endPoint x: 284, endPoint y: 344, distance: 89.5
click at [244, 419] on icon at bounding box center [244, 421] width 27 height 24
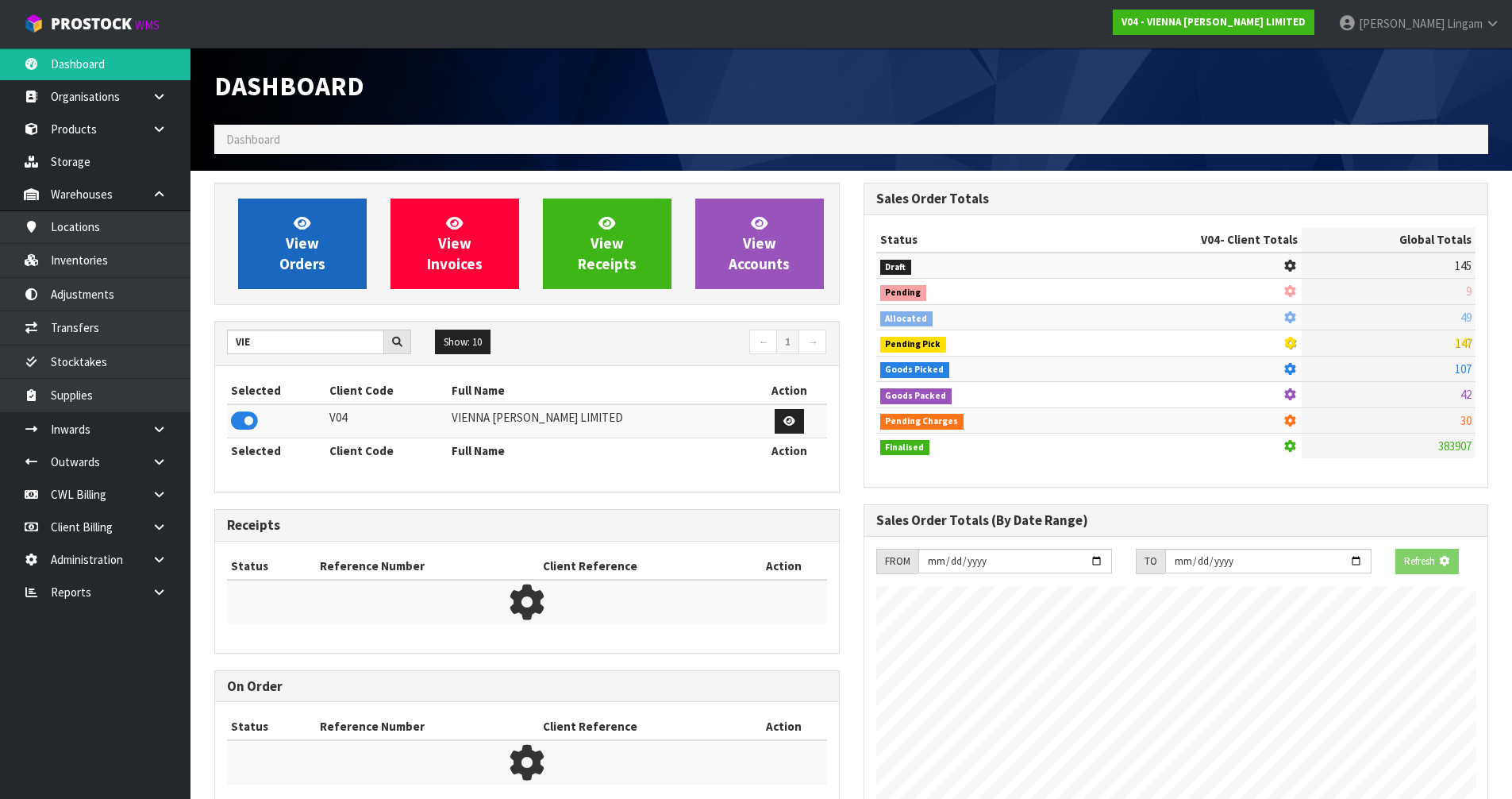
scroll to position [990, 648]
click at [298, 266] on span "View Orders" at bounding box center [302, 243] width 46 height 60
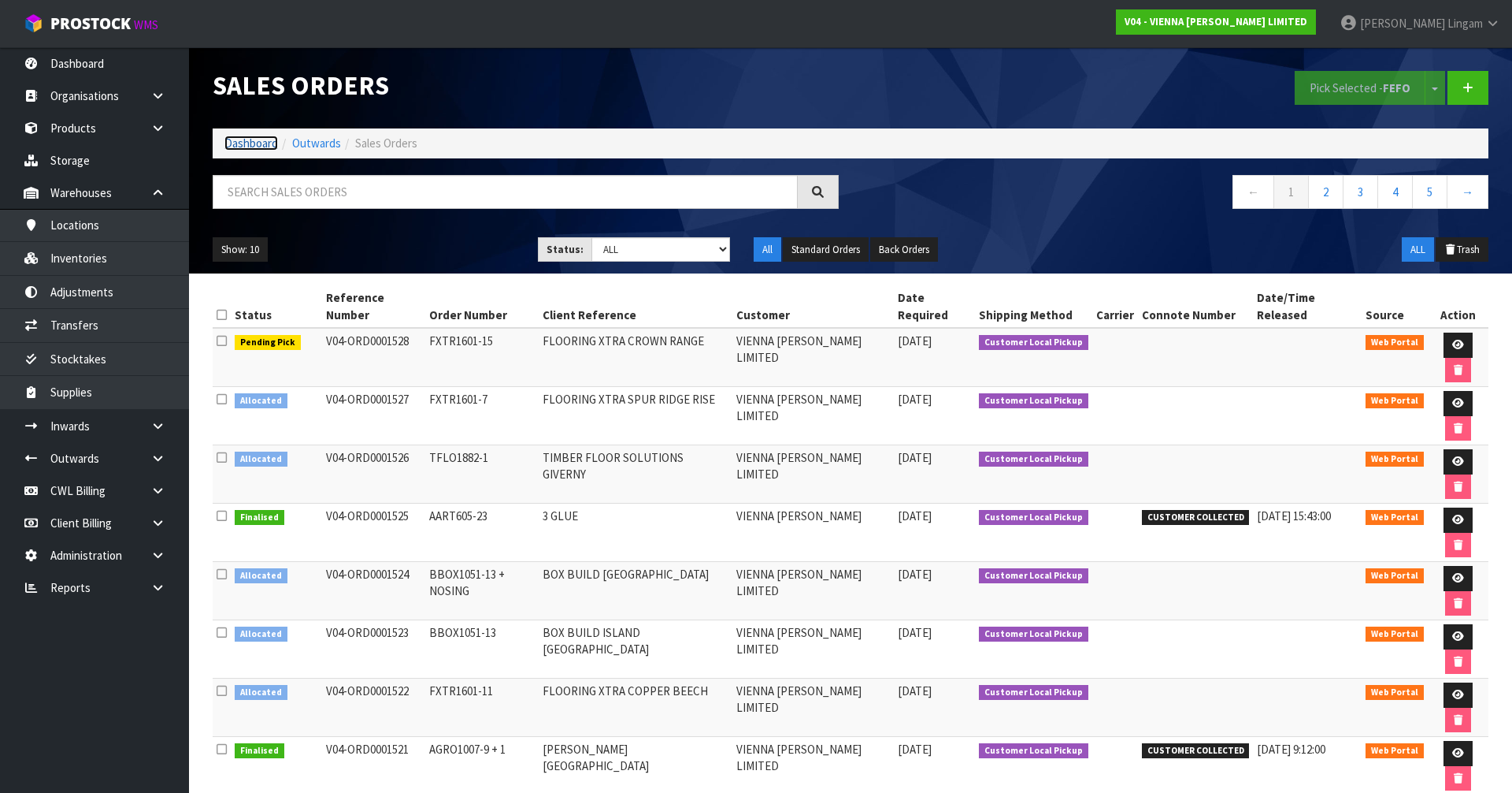
click at [241, 146] on link "Dashboard" at bounding box center [251, 143] width 53 height 15
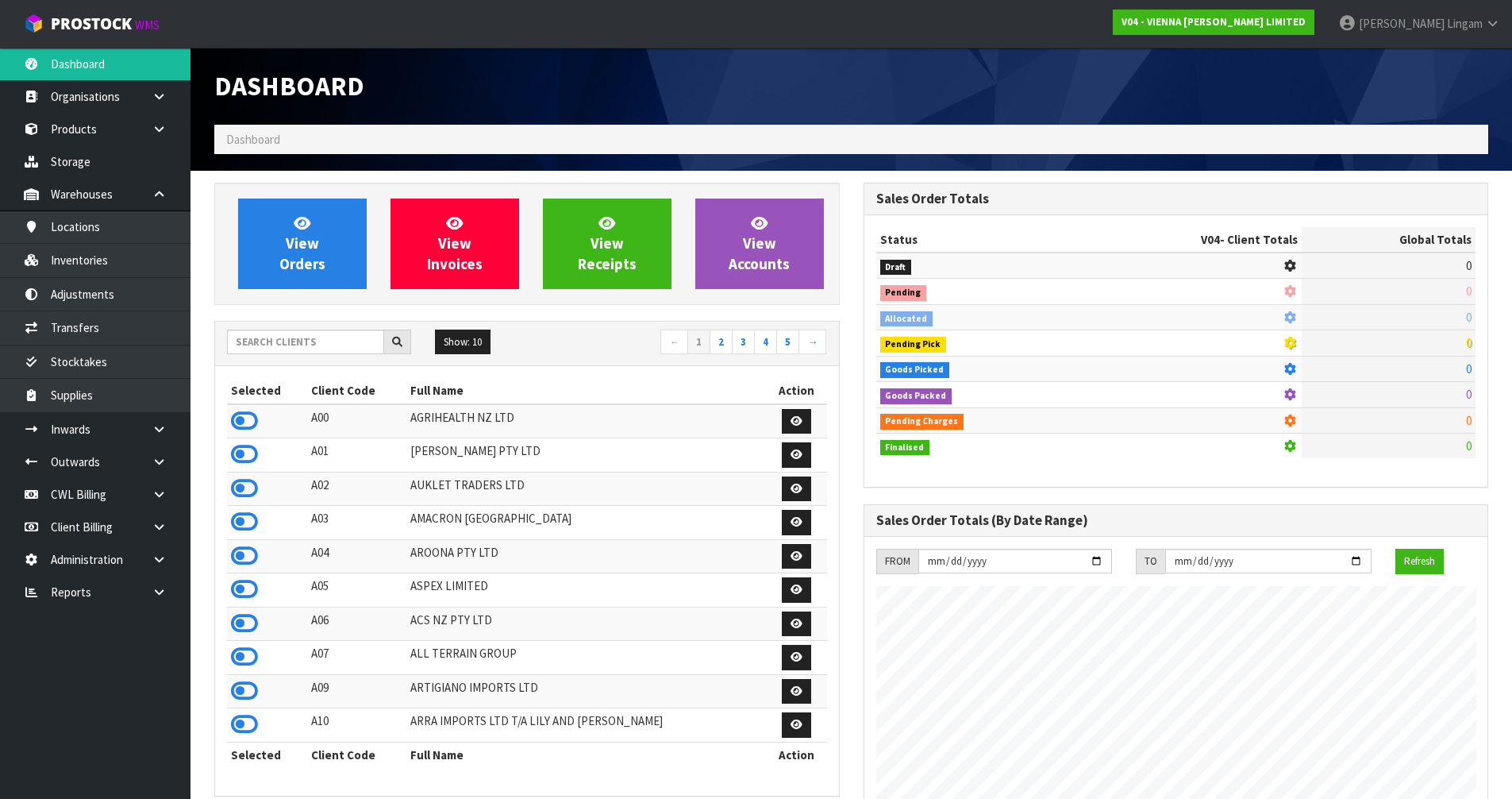
scroll to position [1202, 648]
click at [321, 339] on input "text" at bounding box center [305, 341] width 157 height 24
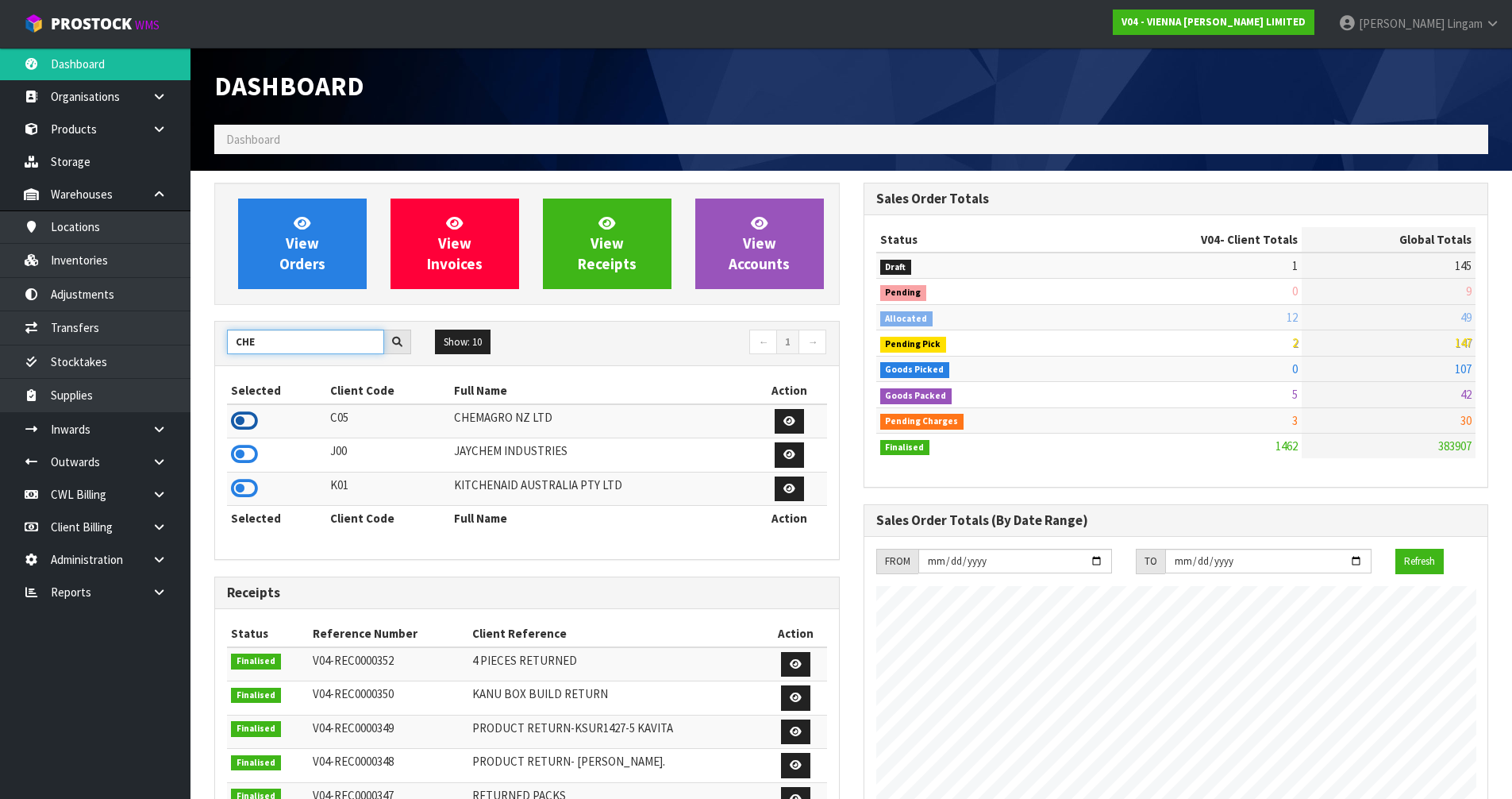
type input "CHE"
click at [249, 422] on icon at bounding box center [244, 421] width 27 height 24
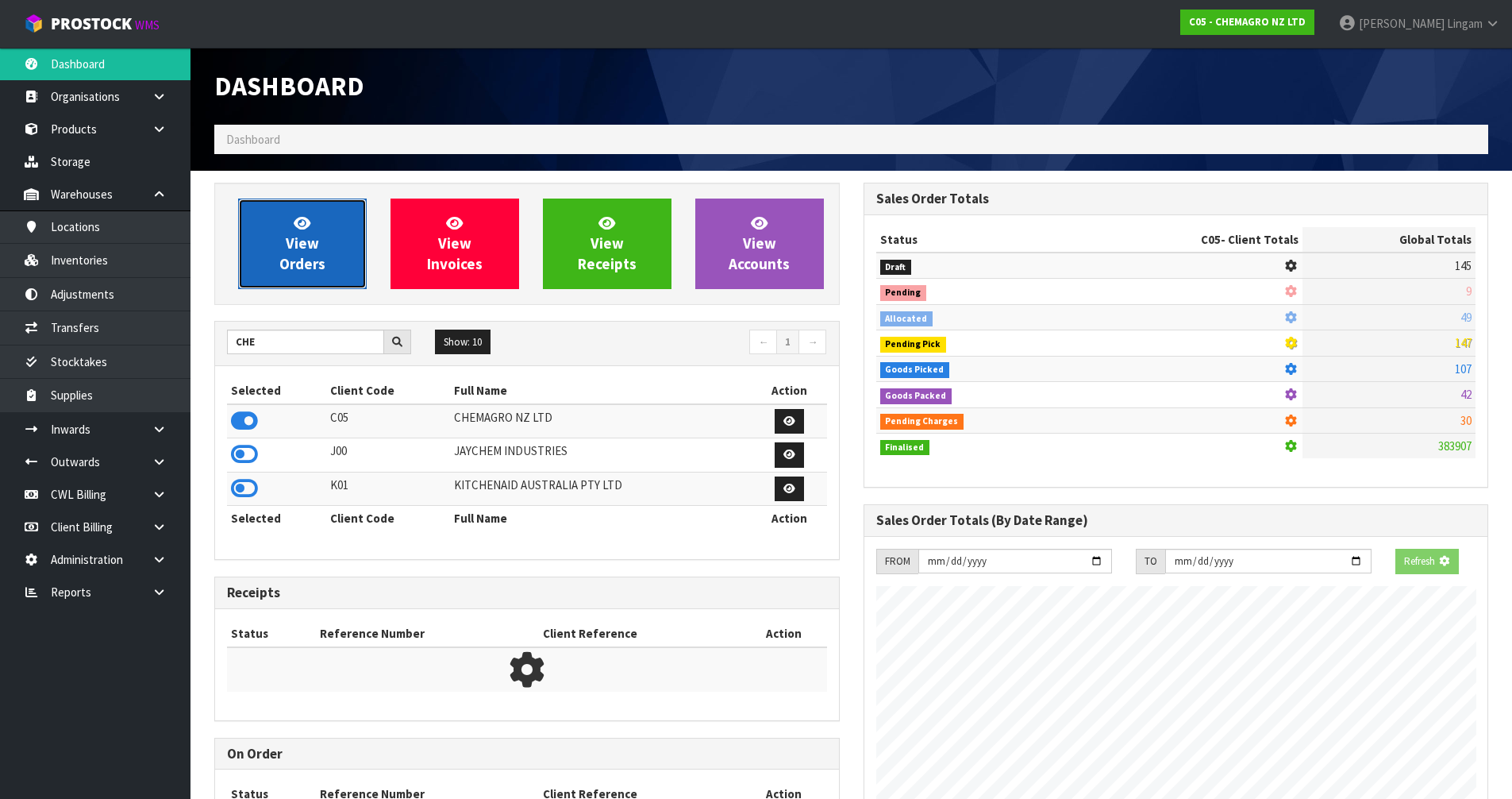
scroll to position [792851, 793013]
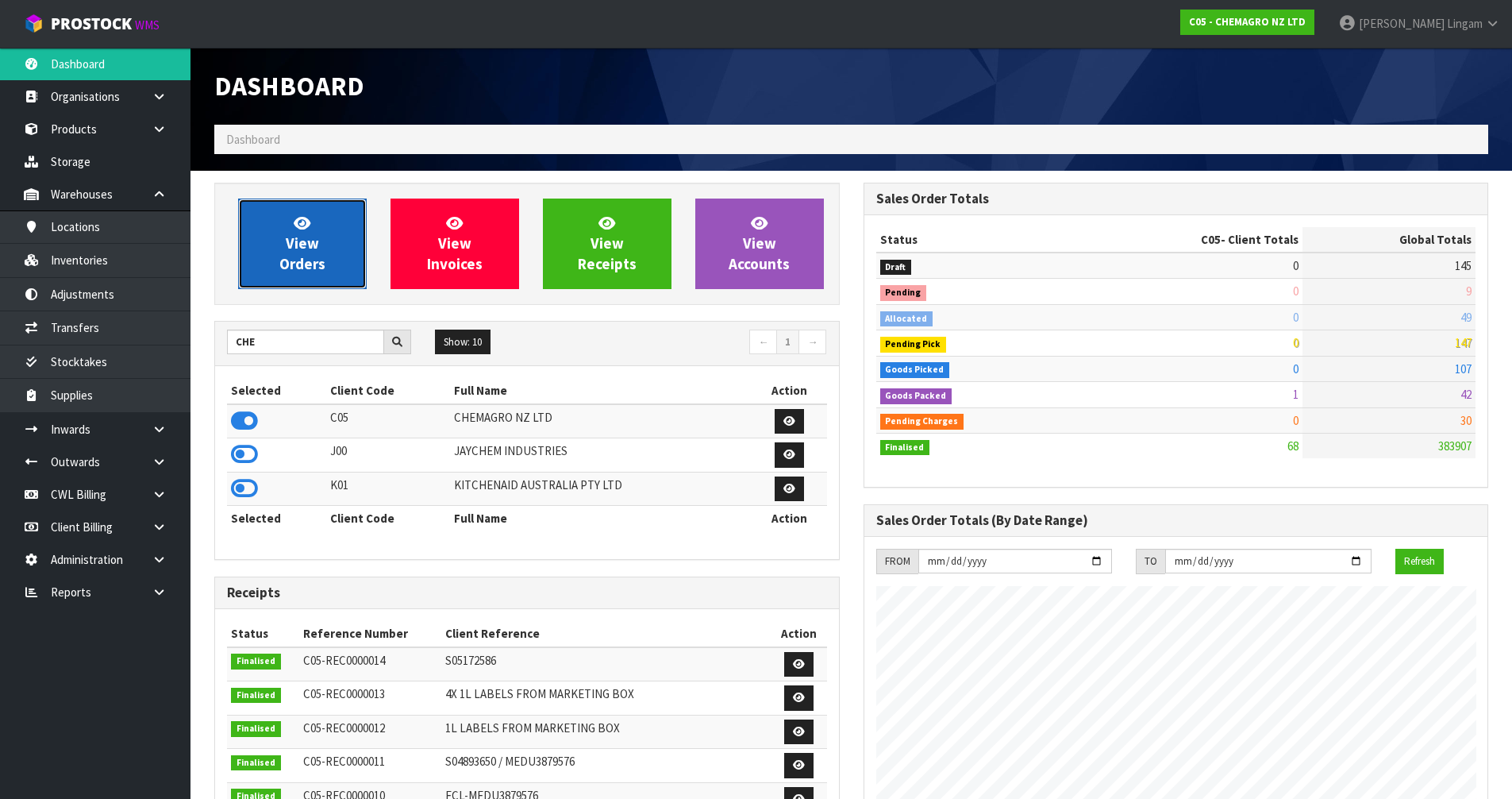
click at [318, 273] on link "View Orders" at bounding box center [302, 244] width 129 height 91
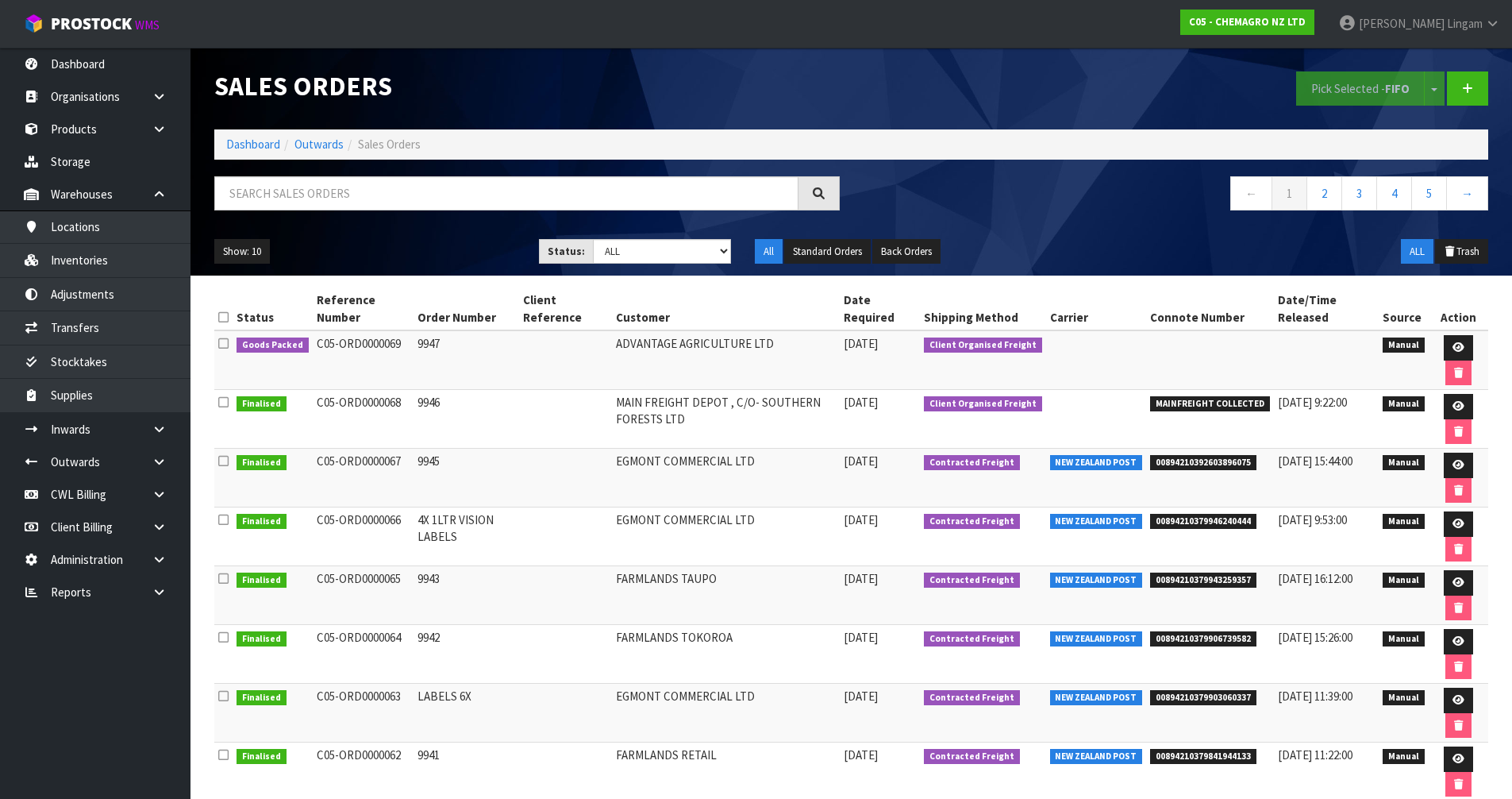
click at [252, 136] on li "Dashboard" at bounding box center [253, 145] width 54 height 17
click at [253, 137] on link "Dashboard" at bounding box center [253, 145] width 54 height 15
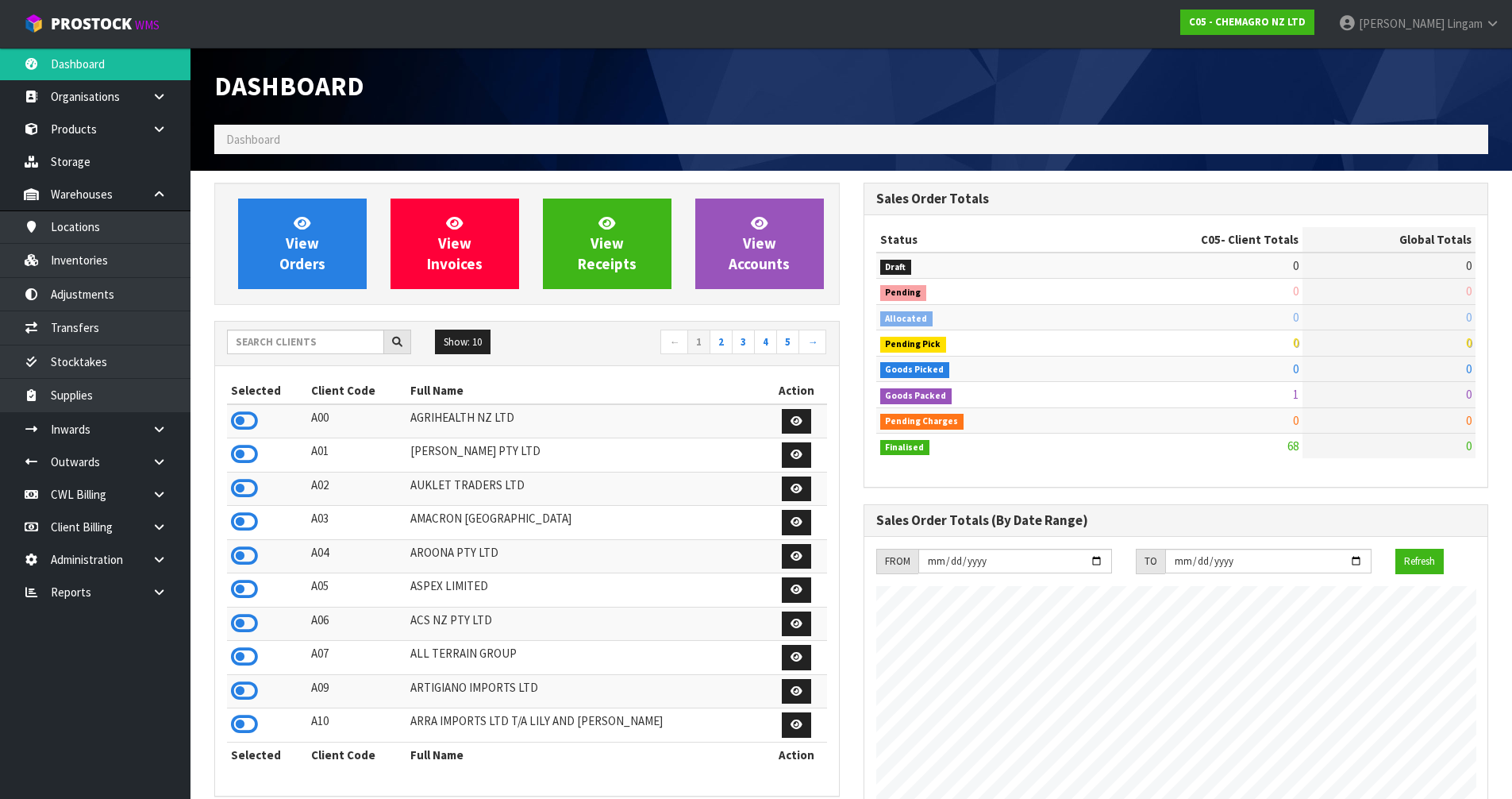
scroll to position [971, 648]
click at [312, 341] on input "text" at bounding box center [305, 341] width 157 height 24
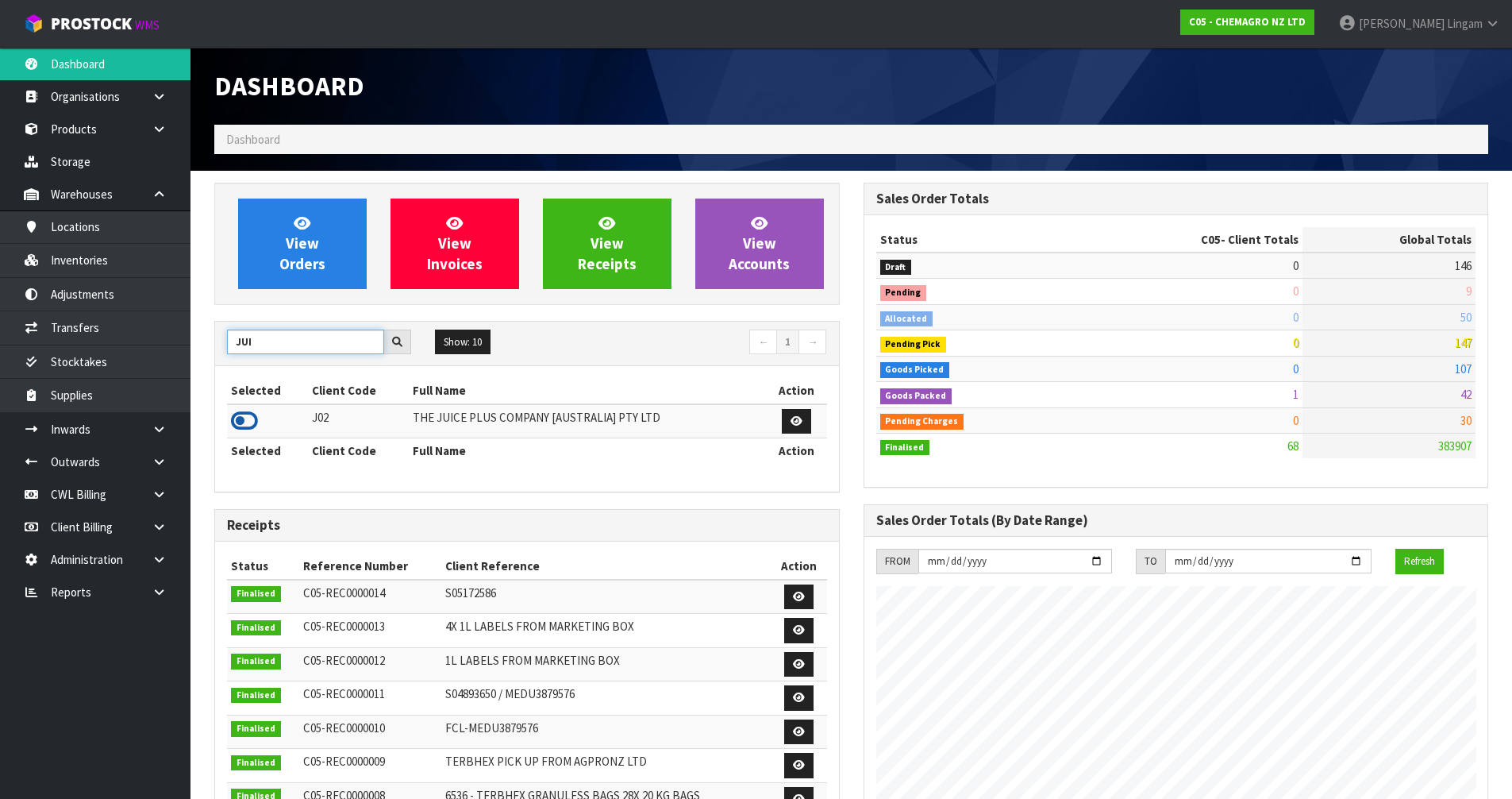
type input "JUI"
click at [252, 422] on icon at bounding box center [244, 421] width 27 height 24
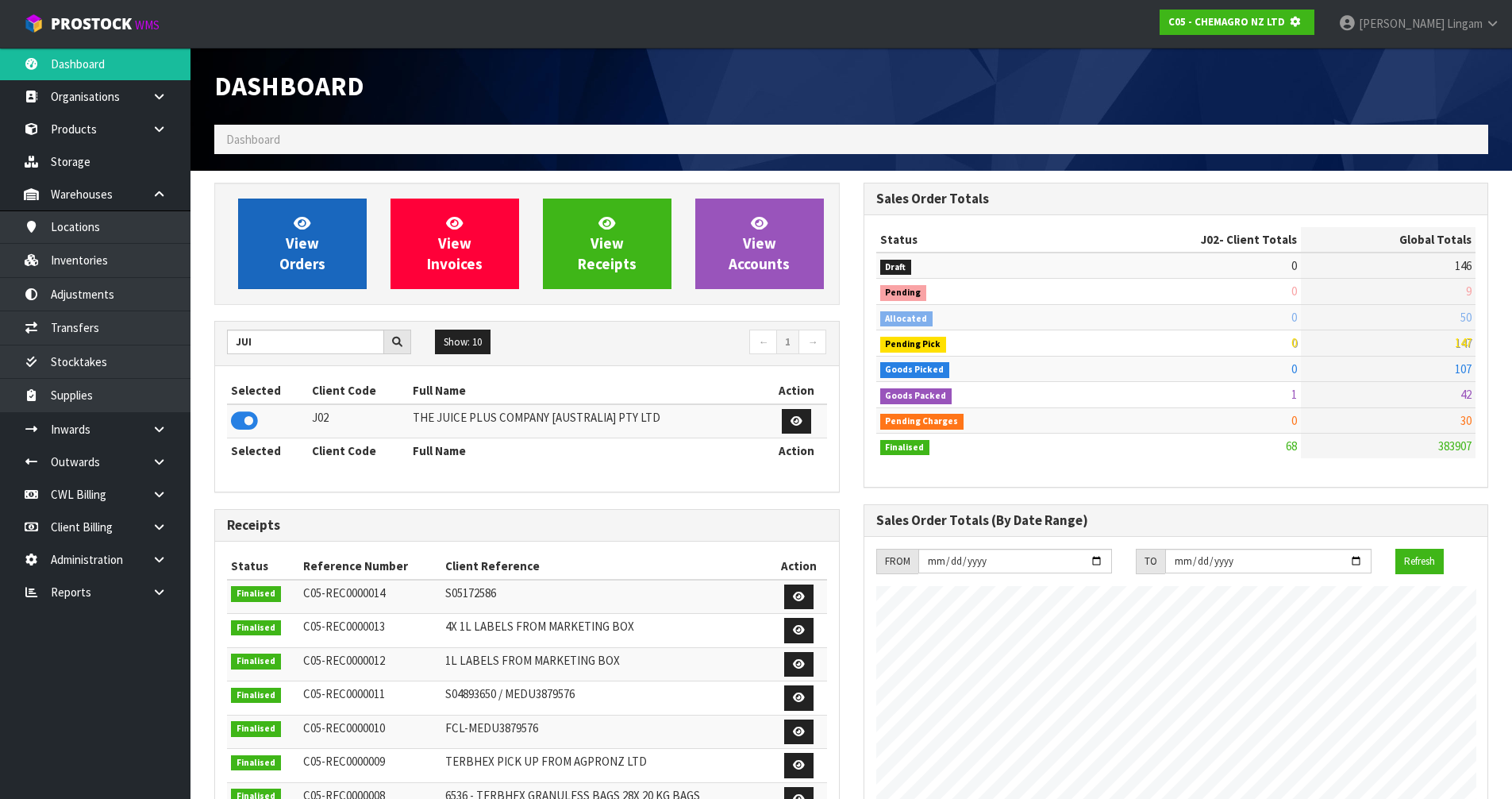
scroll to position [990, 648]
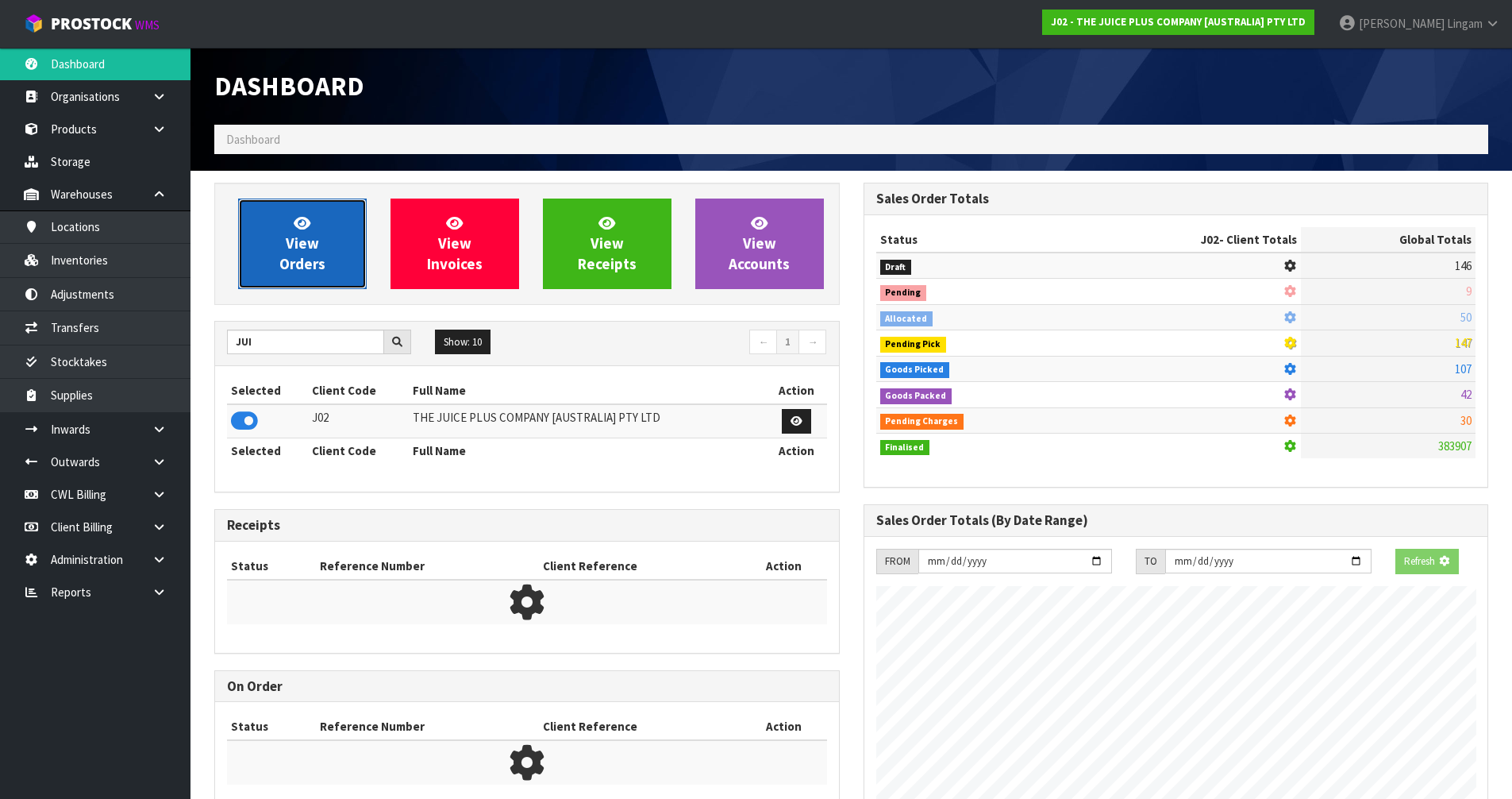
click at [339, 259] on link "View Orders" at bounding box center [302, 244] width 129 height 91
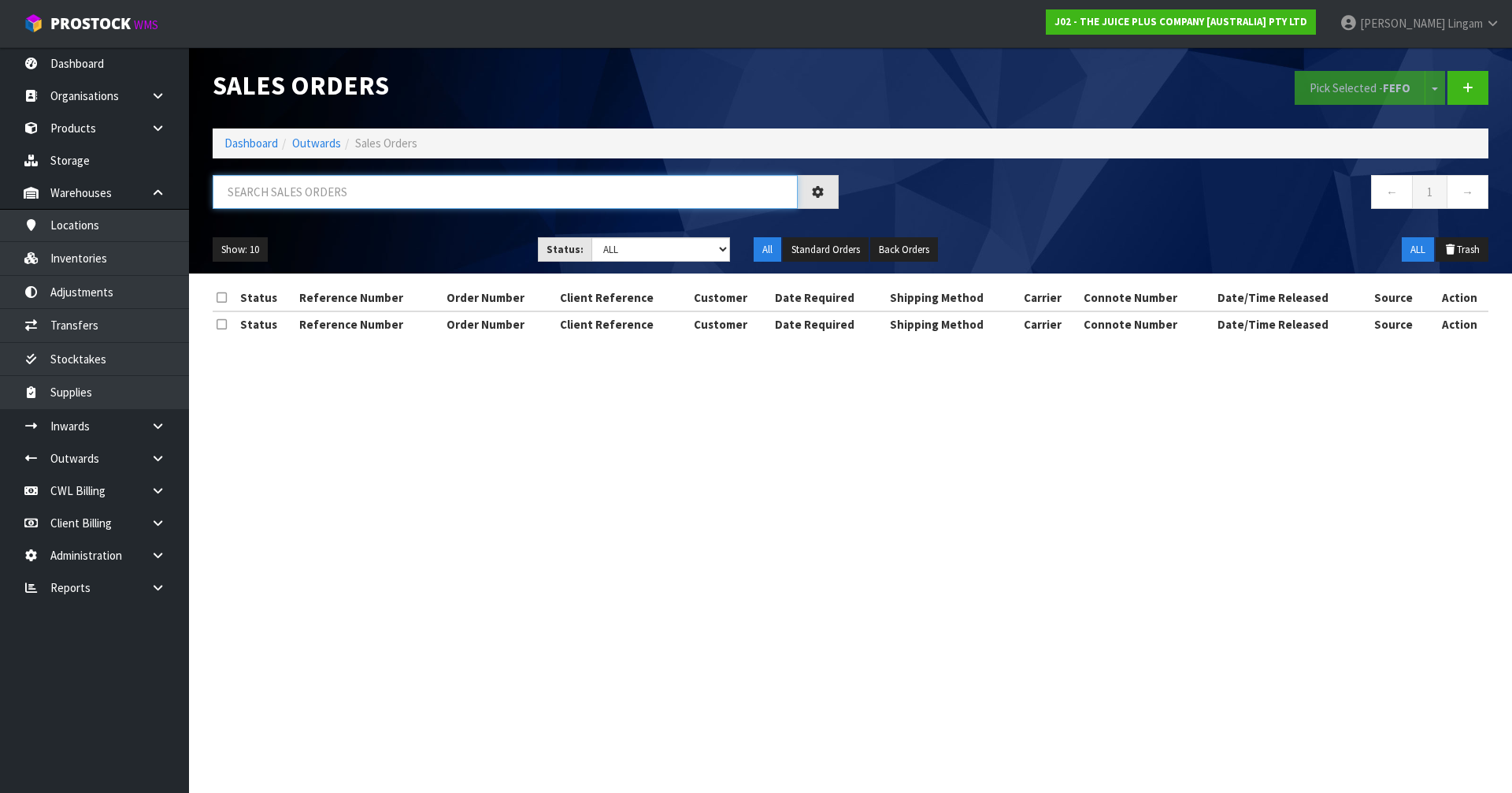
click at [473, 193] on input "text" at bounding box center [505, 192] width 585 height 34
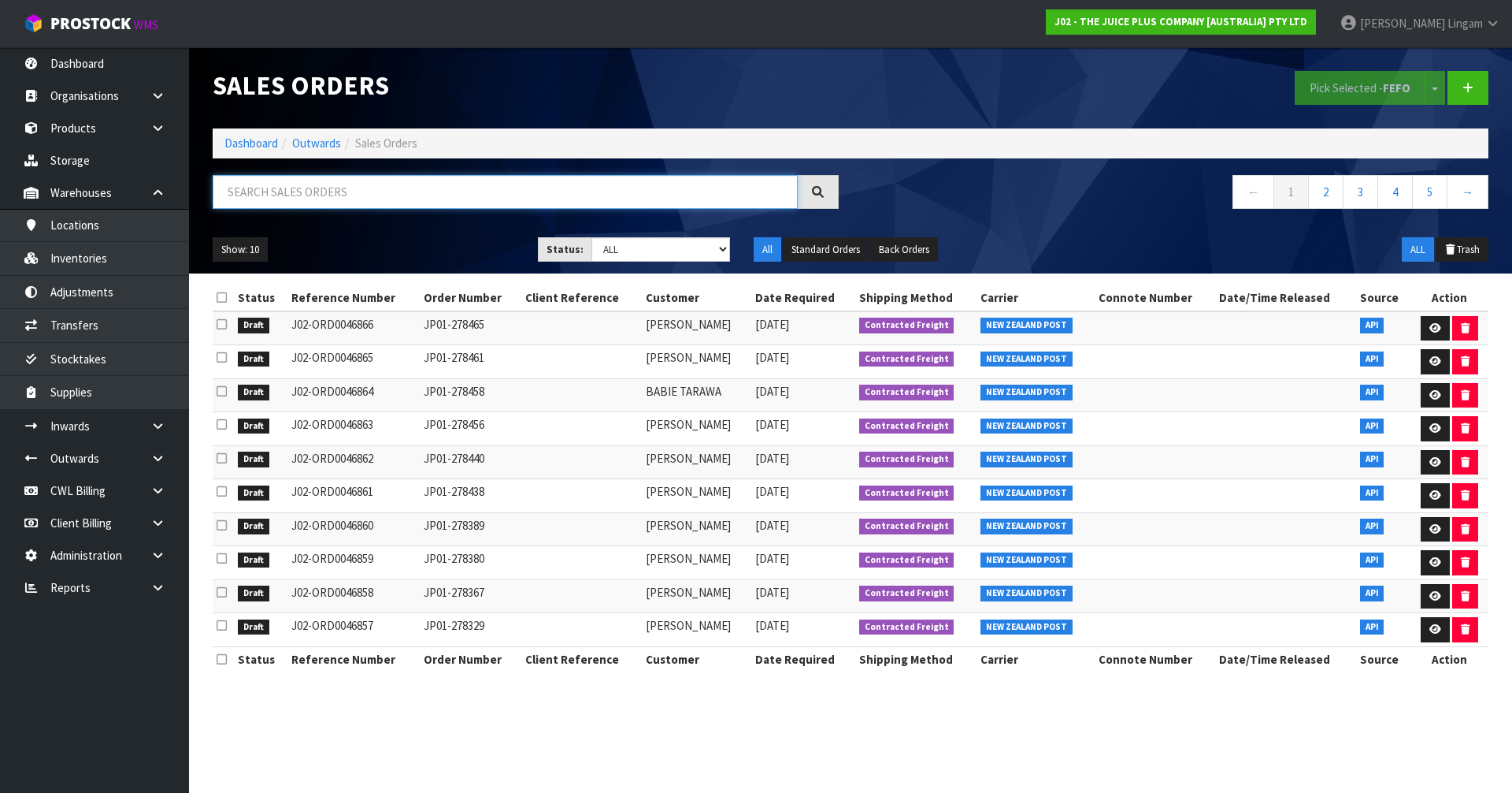
paste input "277717"
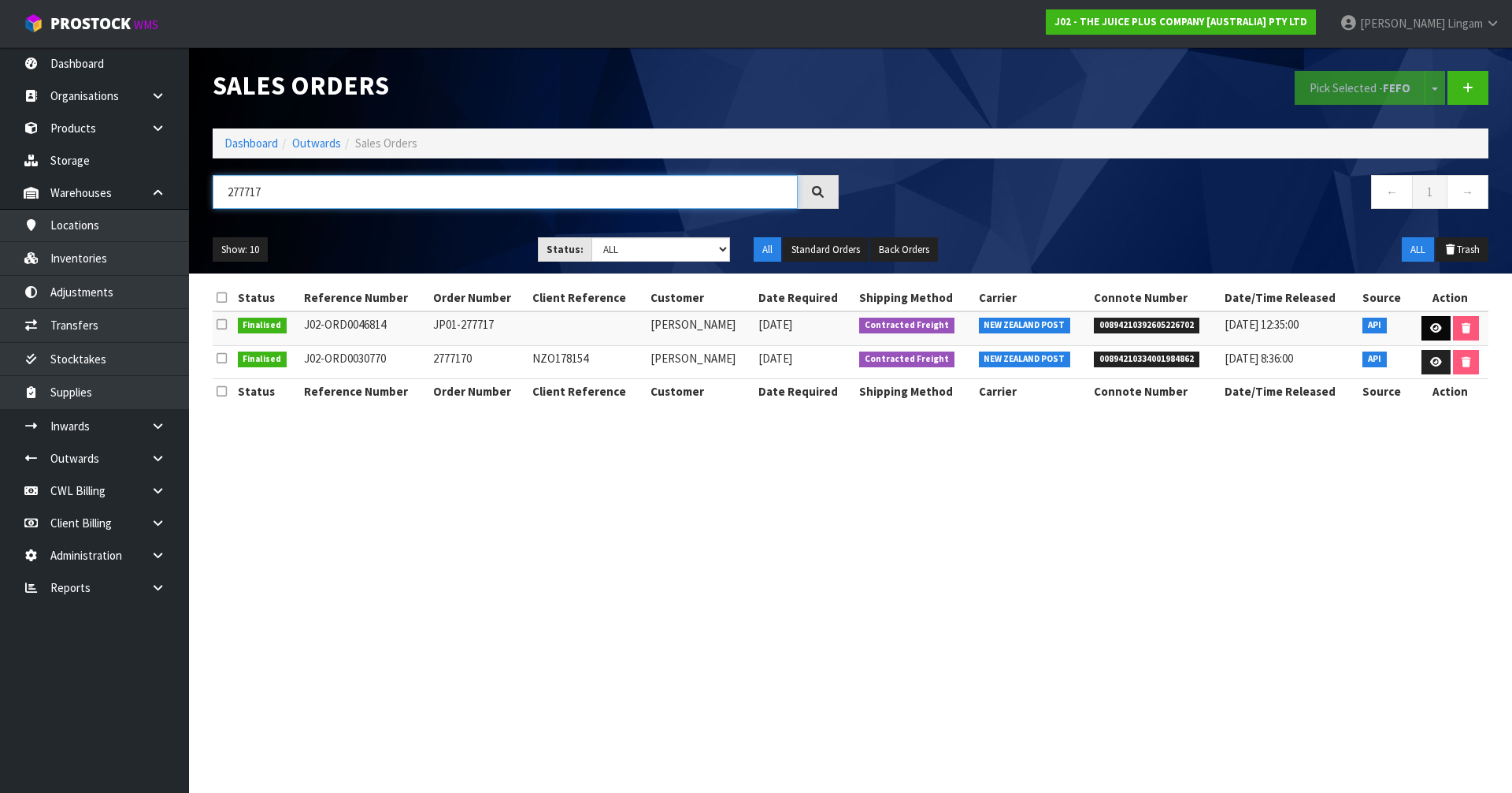
type input "277717"
click at [1434, 328] on icon at bounding box center [1436, 328] width 12 height 10
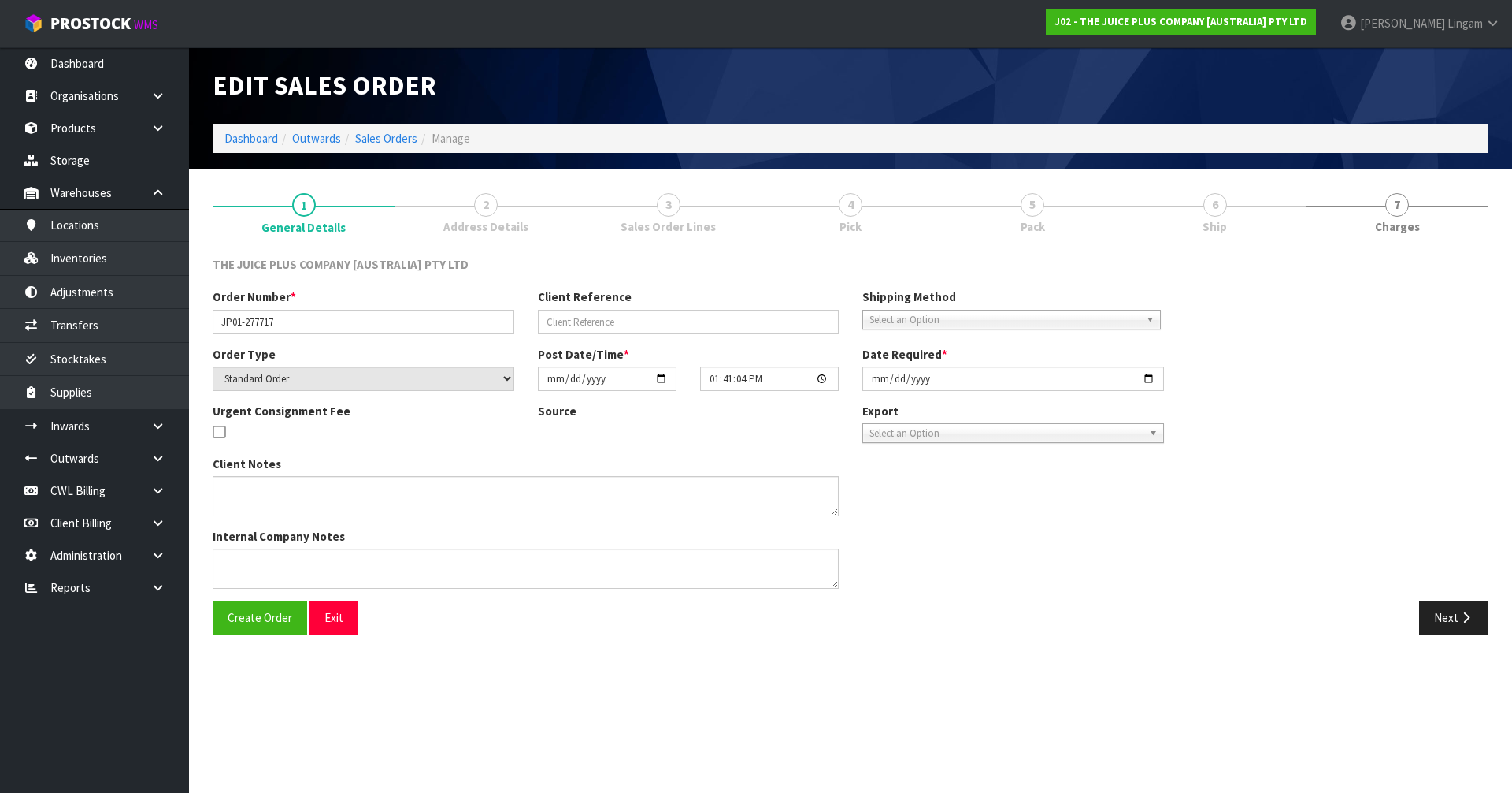
click at [1279, 211] on link "6 Ship" at bounding box center [1214, 212] width 182 height 63
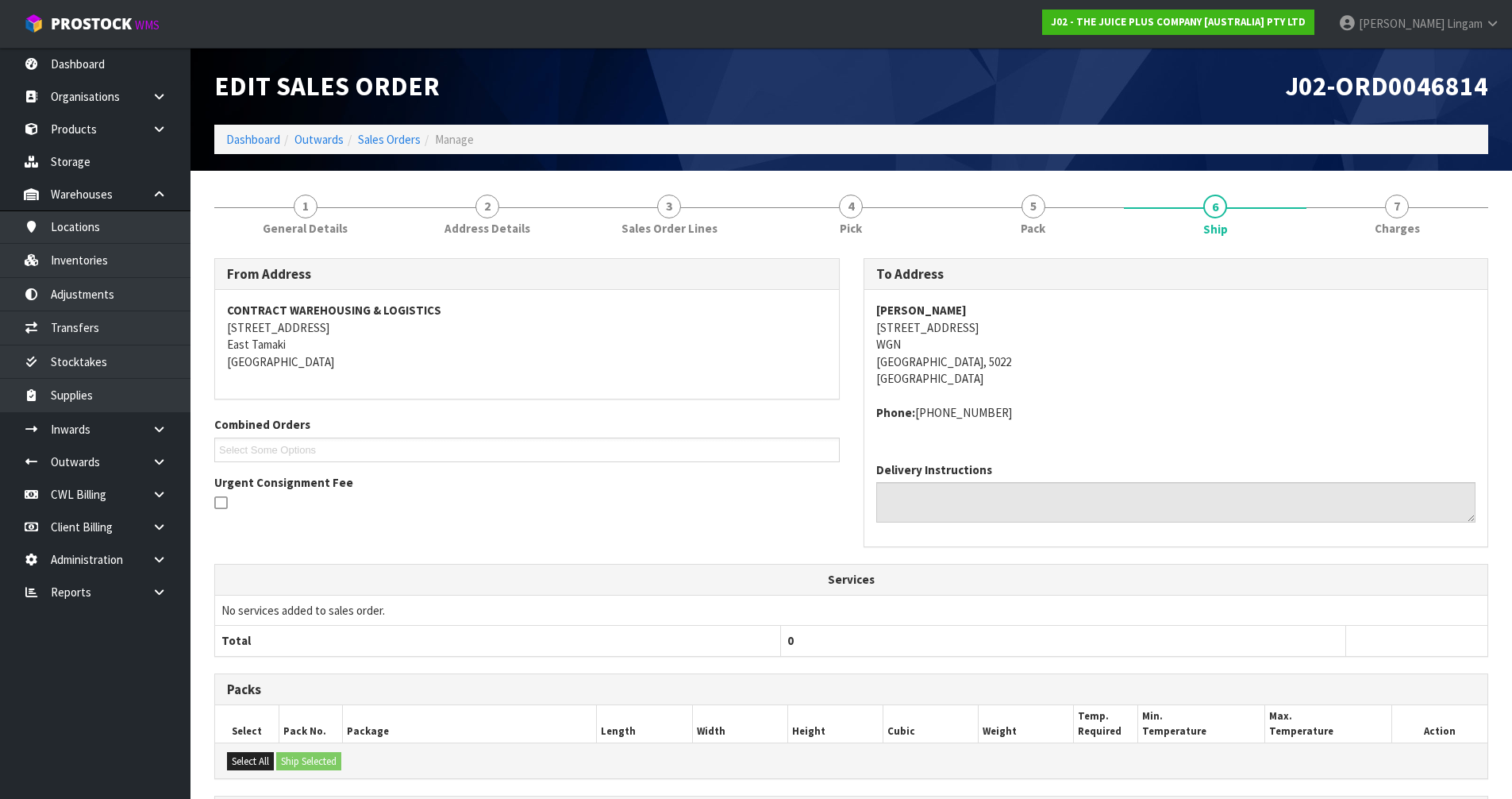
scroll to position [214, 0]
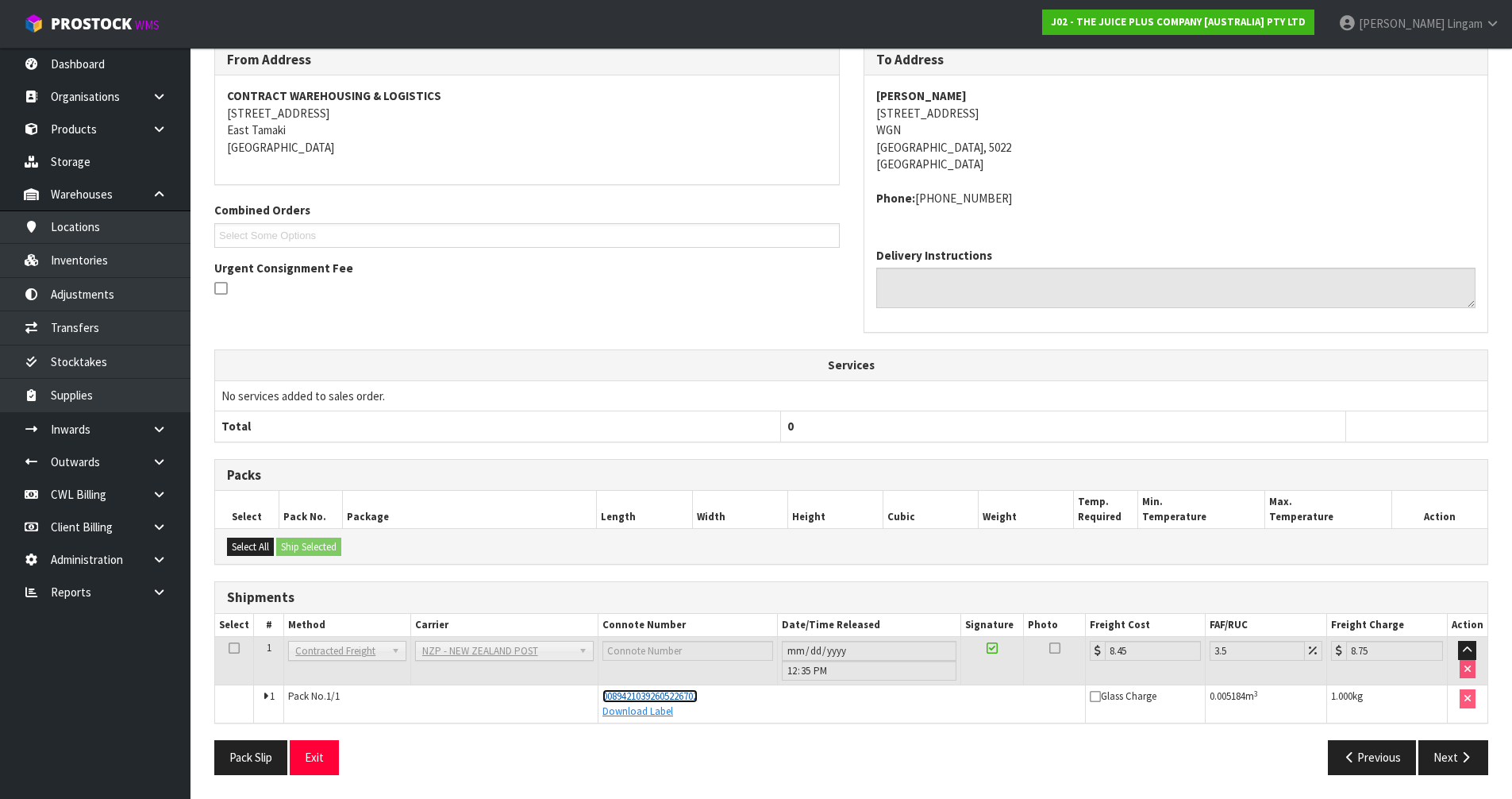
click at [694, 696] on span "00894210392605226702" at bounding box center [649, 696] width 95 height 13
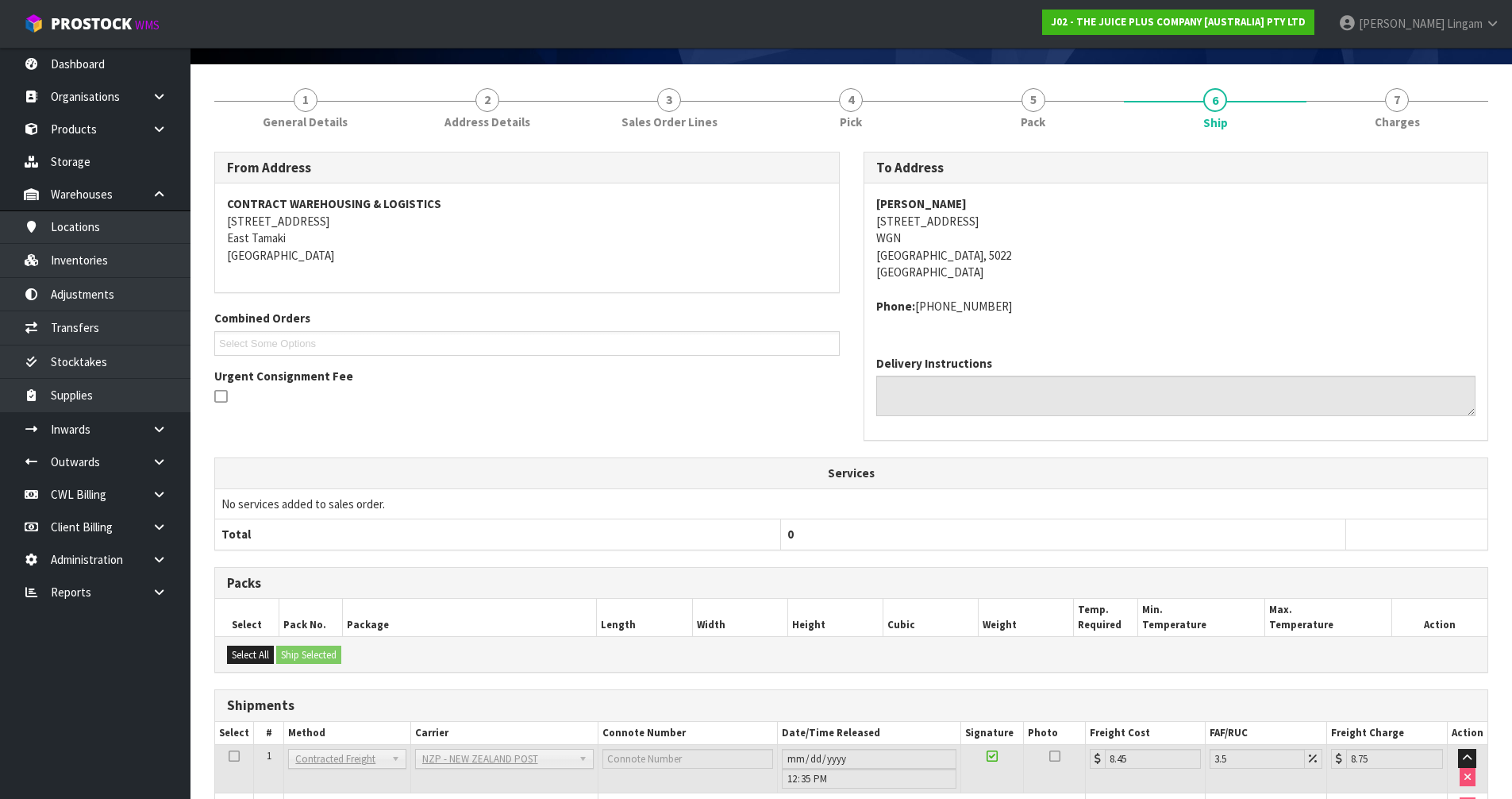
scroll to position [0, 0]
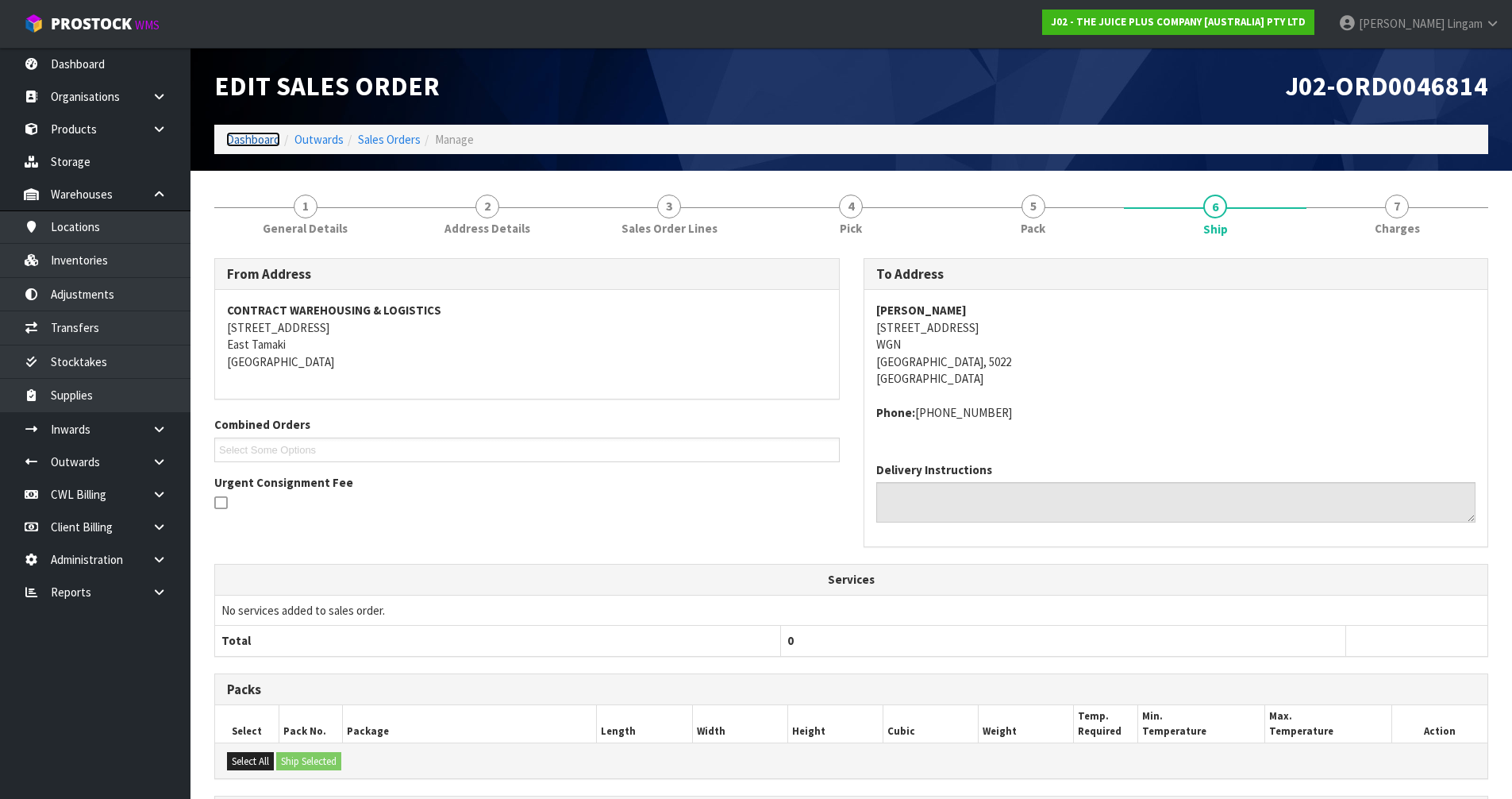
click at [260, 138] on link "Dashboard" at bounding box center [253, 139] width 54 height 15
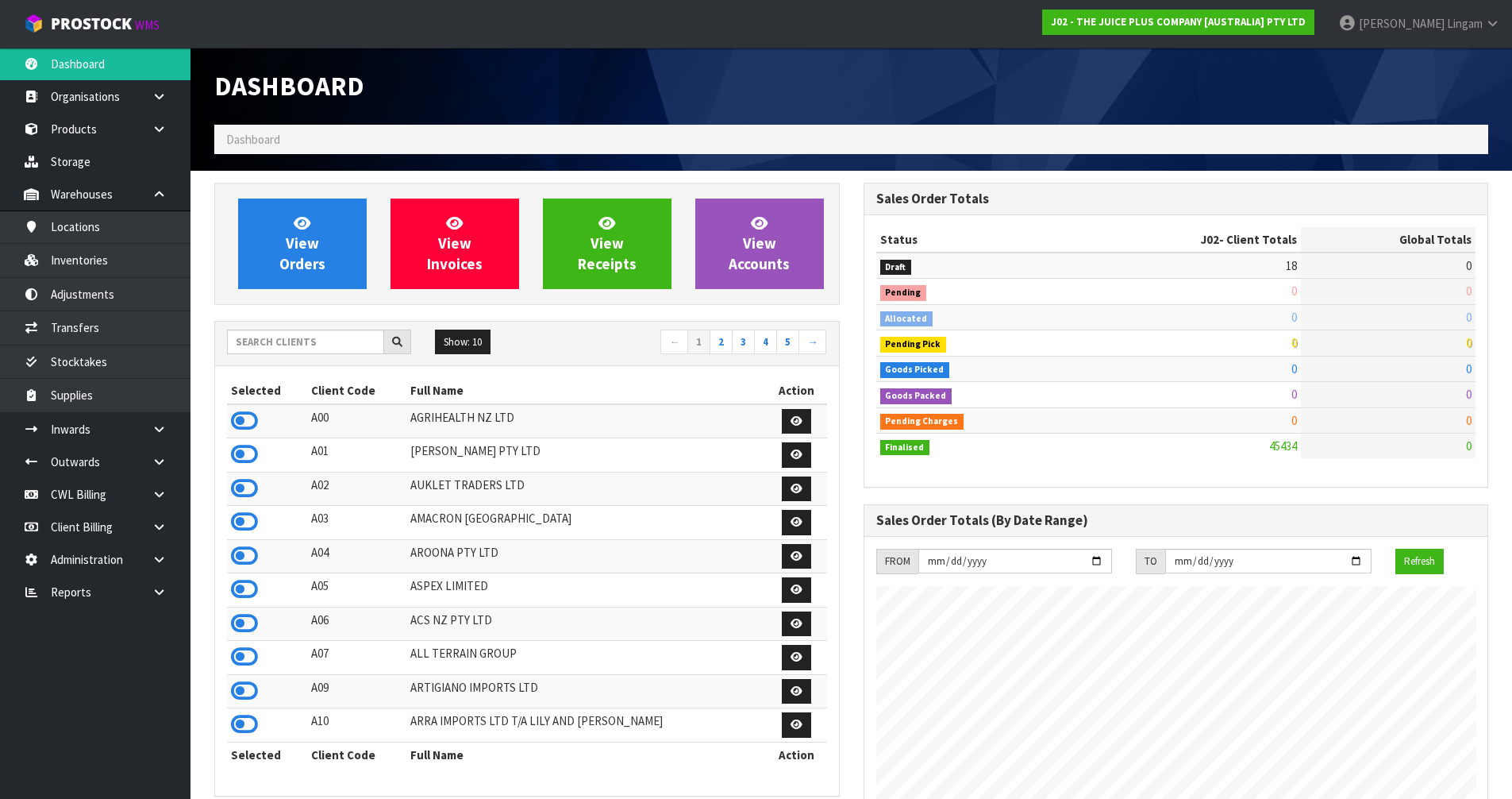
scroll to position [1202, 648]
click at [245, 423] on icon at bounding box center [244, 421] width 27 height 24
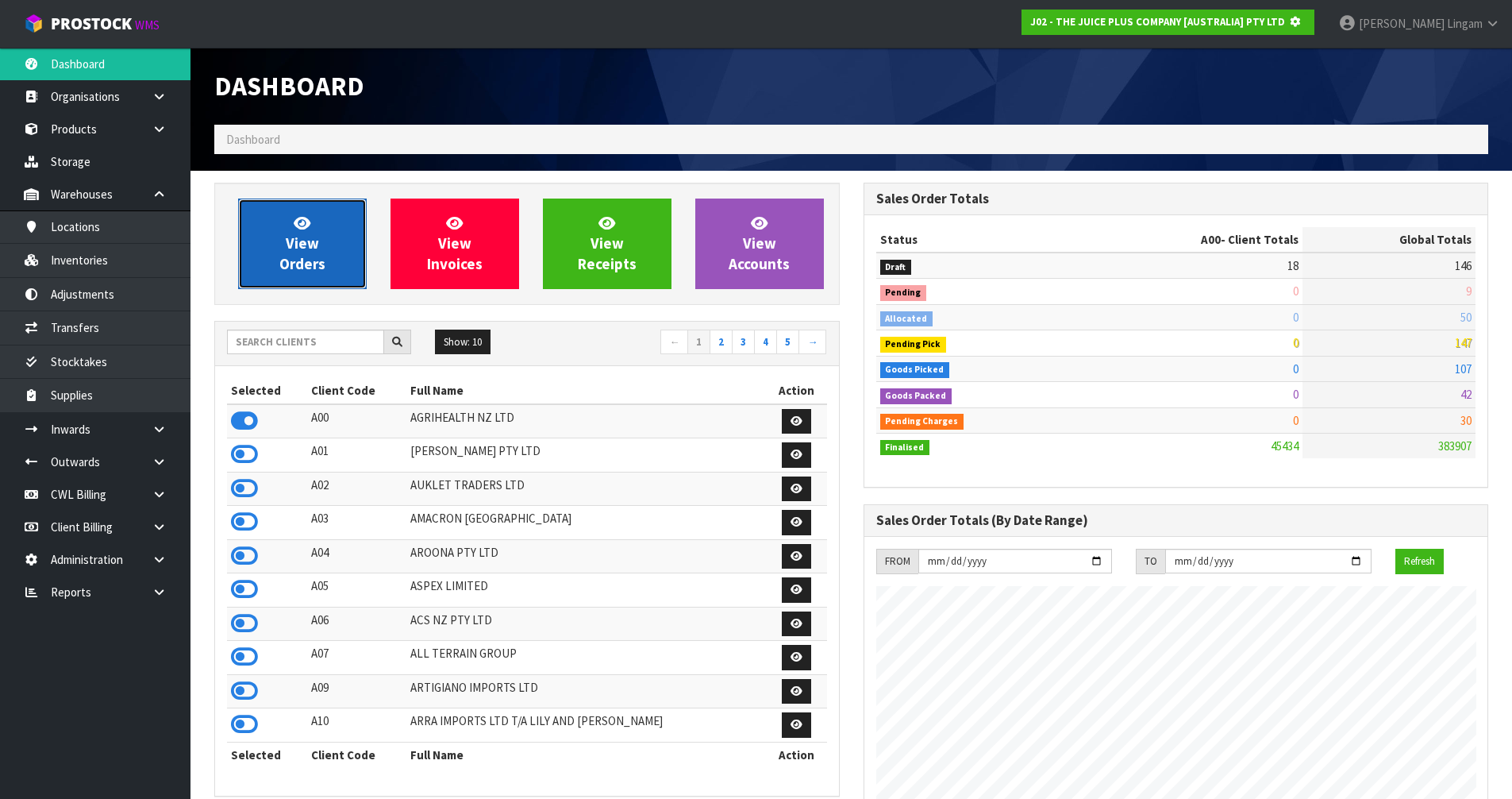
click at [318, 250] on link "View Orders" at bounding box center [302, 244] width 129 height 91
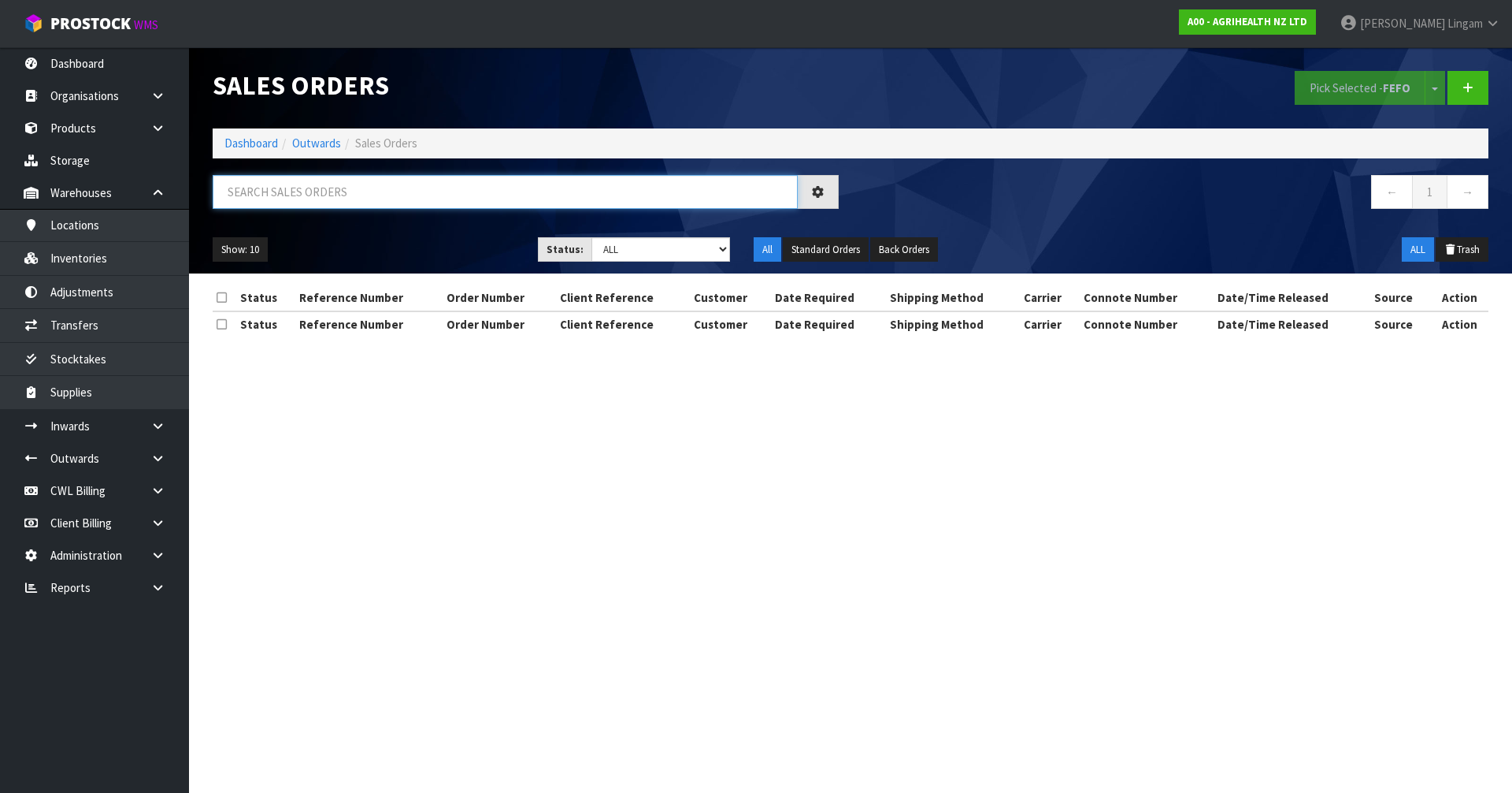
click at [525, 189] on input "text" at bounding box center [505, 192] width 585 height 34
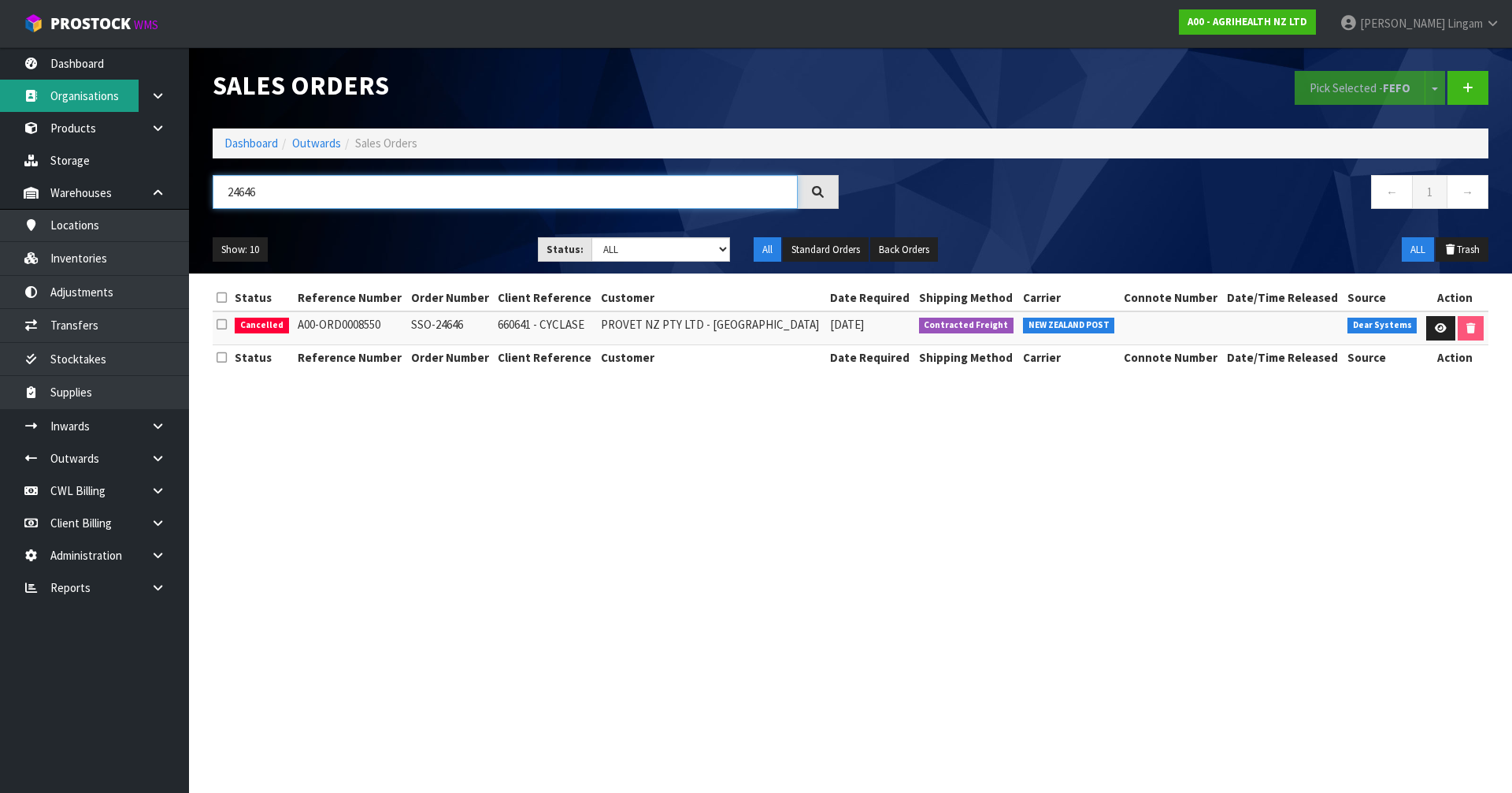
type input "24646"
click at [265, 148] on link "Dashboard" at bounding box center [251, 143] width 53 height 15
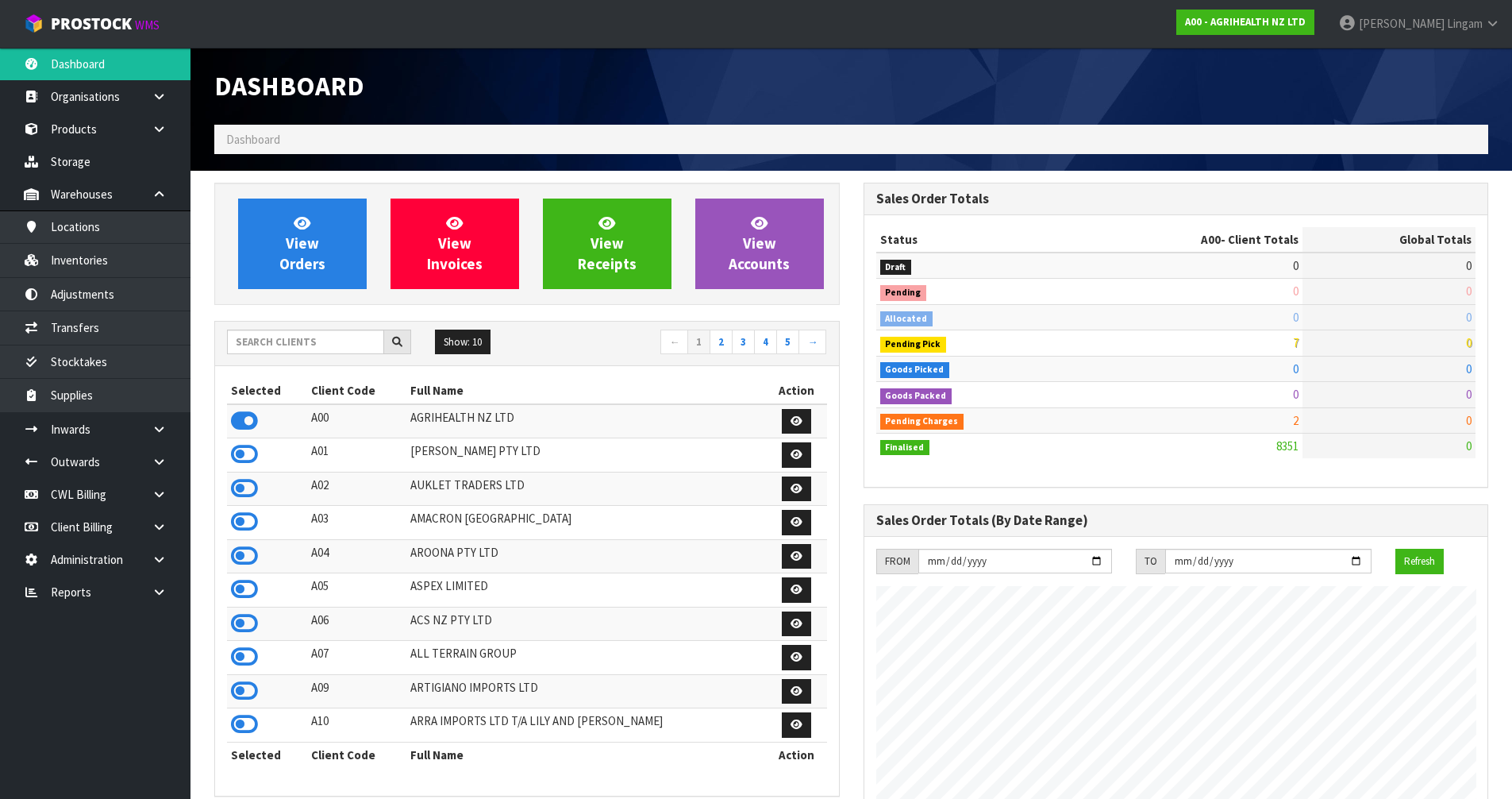
scroll to position [1202, 648]
click at [291, 339] on input "text" at bounding box center [305, 341] width 157 height 24
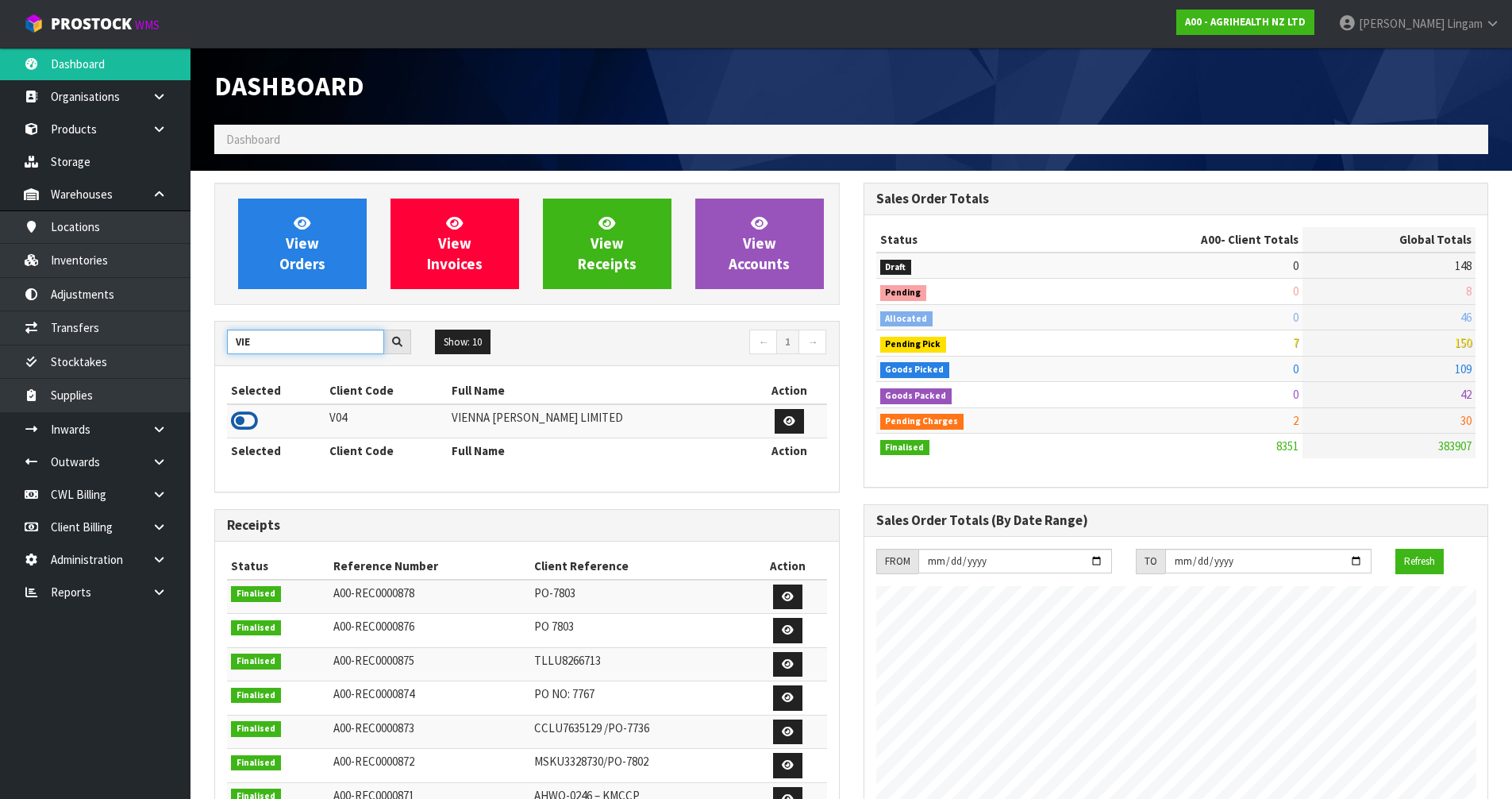
type input "VIE"
click at [242, 417] on icon at bounding box center [244, 421] width 27 height 24
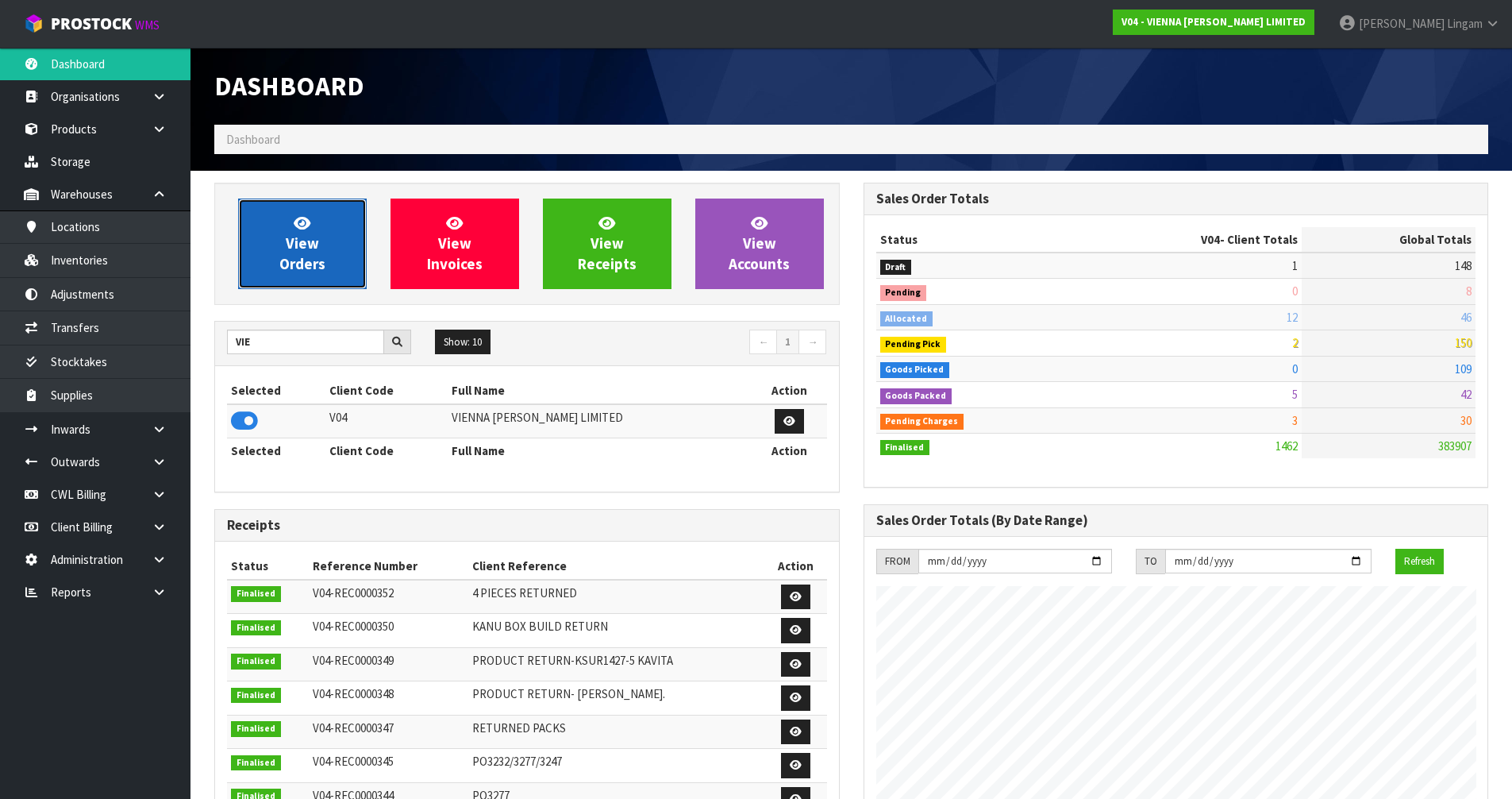
click at [293, 258] on span "View Orders" at bounding box center [302, 243] width 46 height 60
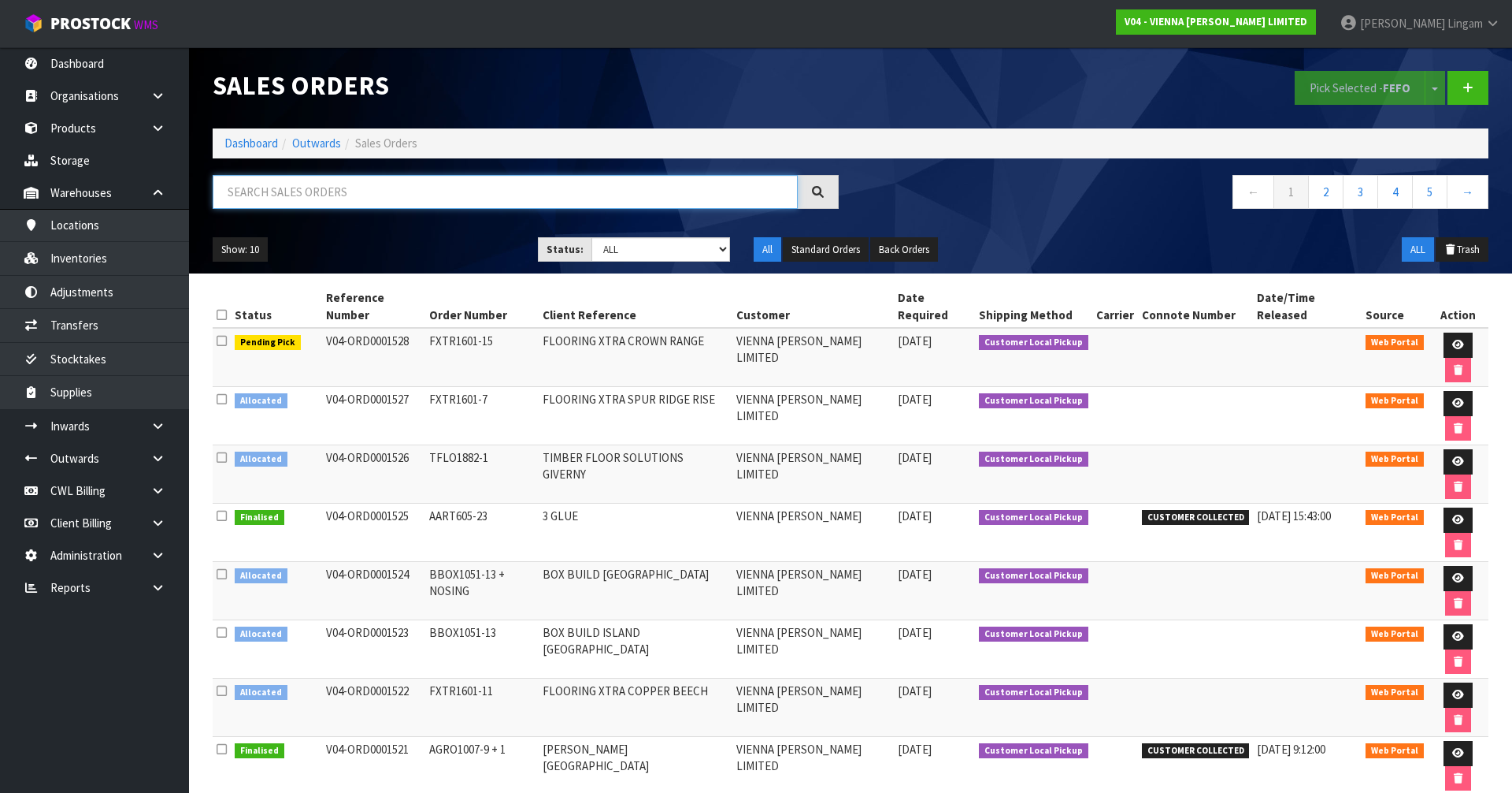
click at [398, 193] on input "text" at bounding box center [505, 192] width 585 height 34
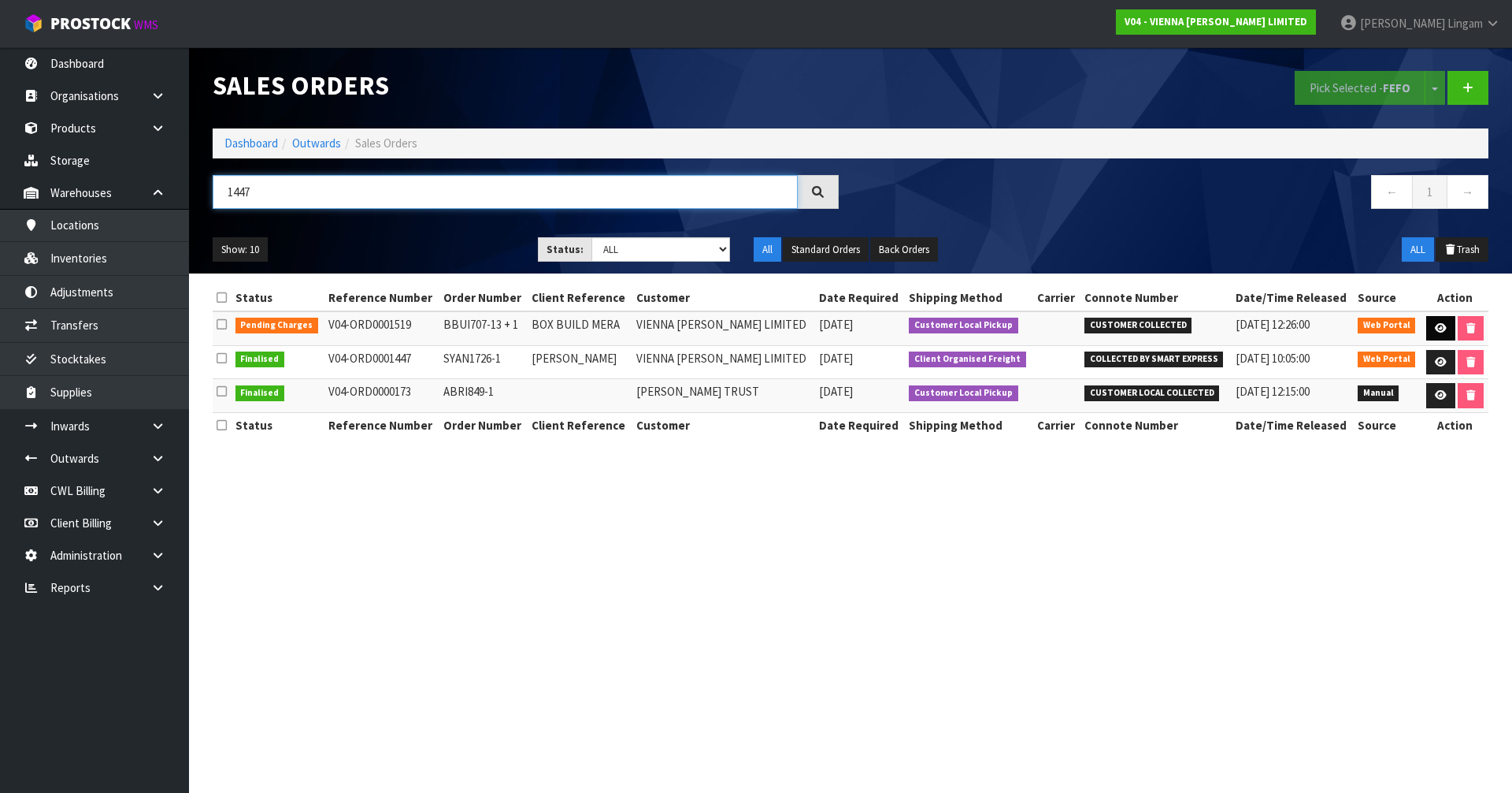
type input "1447"
click at [1446, 336] on link at bounding box center [1440, 329] width 29 height 25
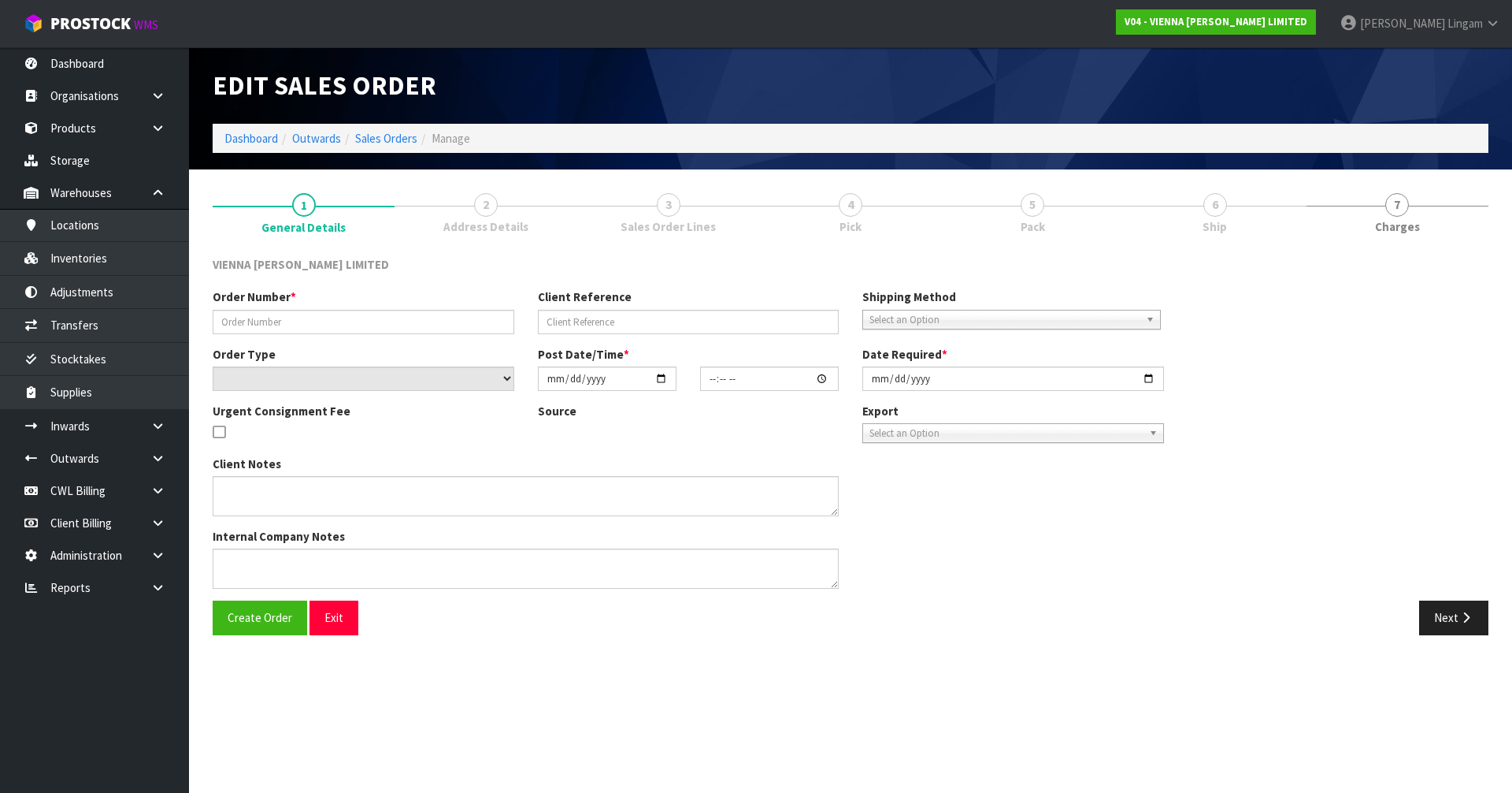
type input "BBUI707-13 + 1"
type input "BOX BUILD MERA"
select select "number:0"
type input "2025-09-25"
type input "10:48:00.000"
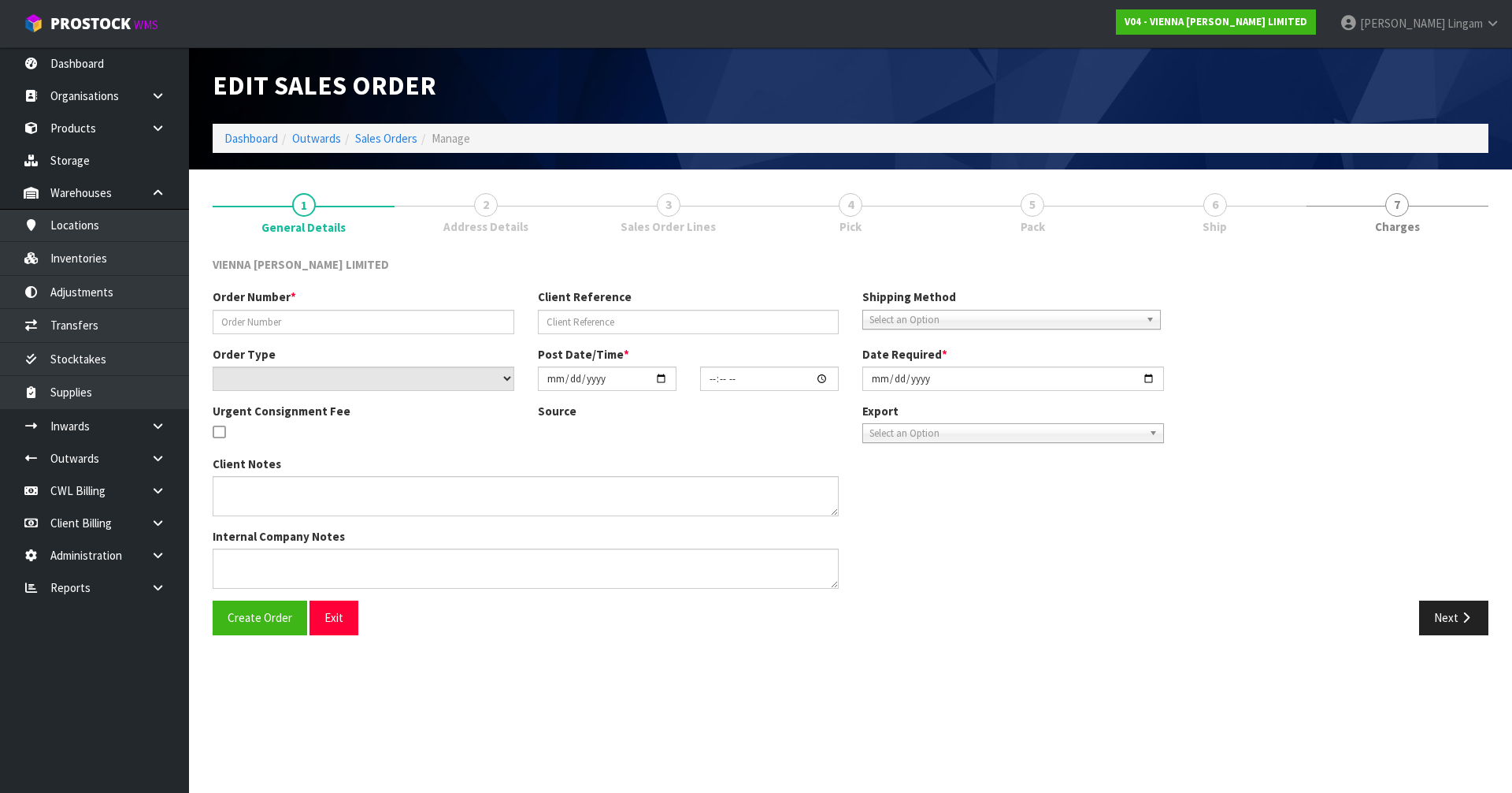
type input "[DATE]"
type textarea "BOX BUILD MERA"
type textarea "CUSTOMER COLLECTION 01/10 -ORDER 1519 IS BEING COLLECTED BY TODD FROM ROADRUNNE…"
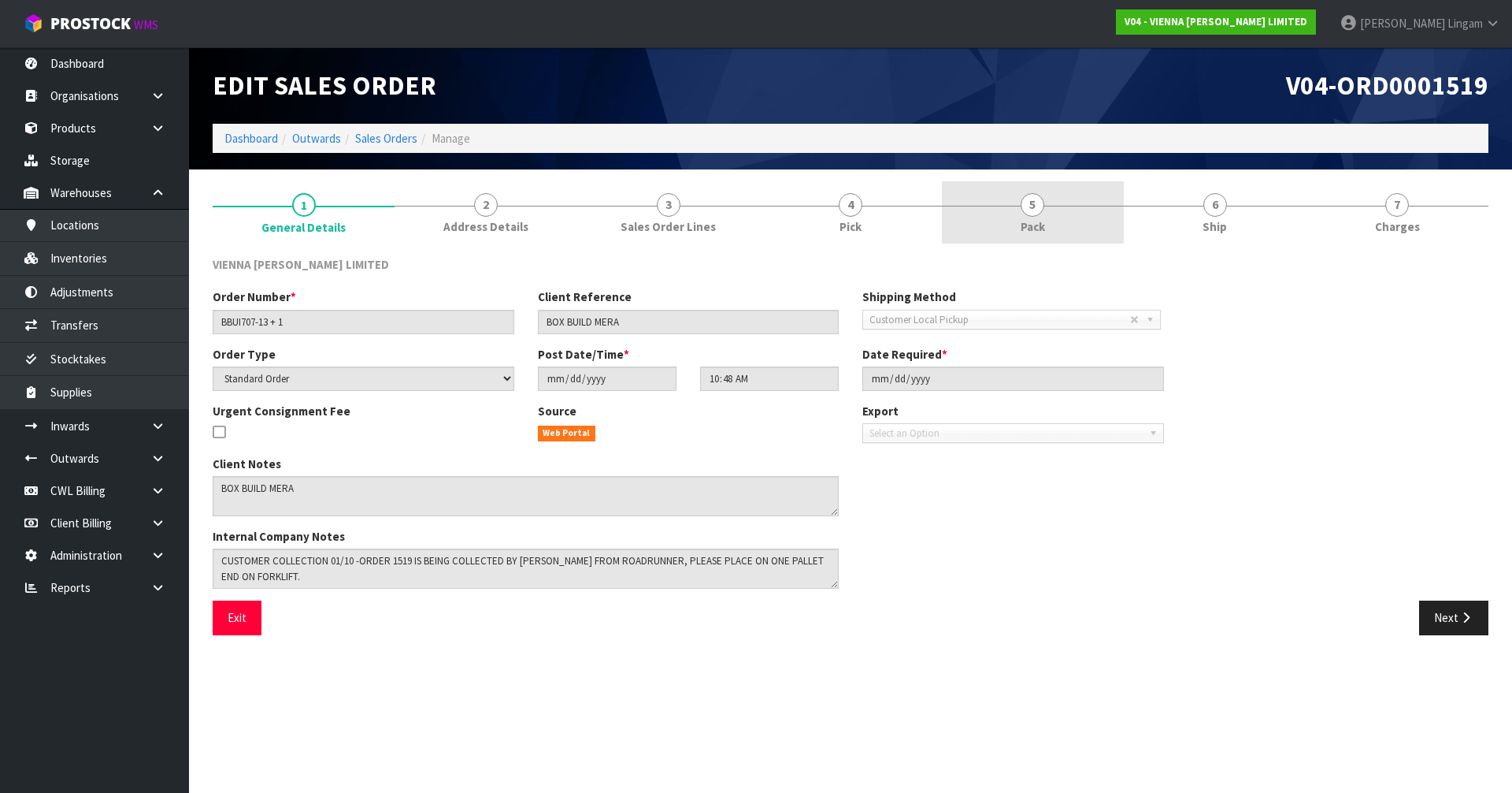
click at [1089, 227] on link "5 Pack" at bounding box center [1033, 212] width 182 height 63
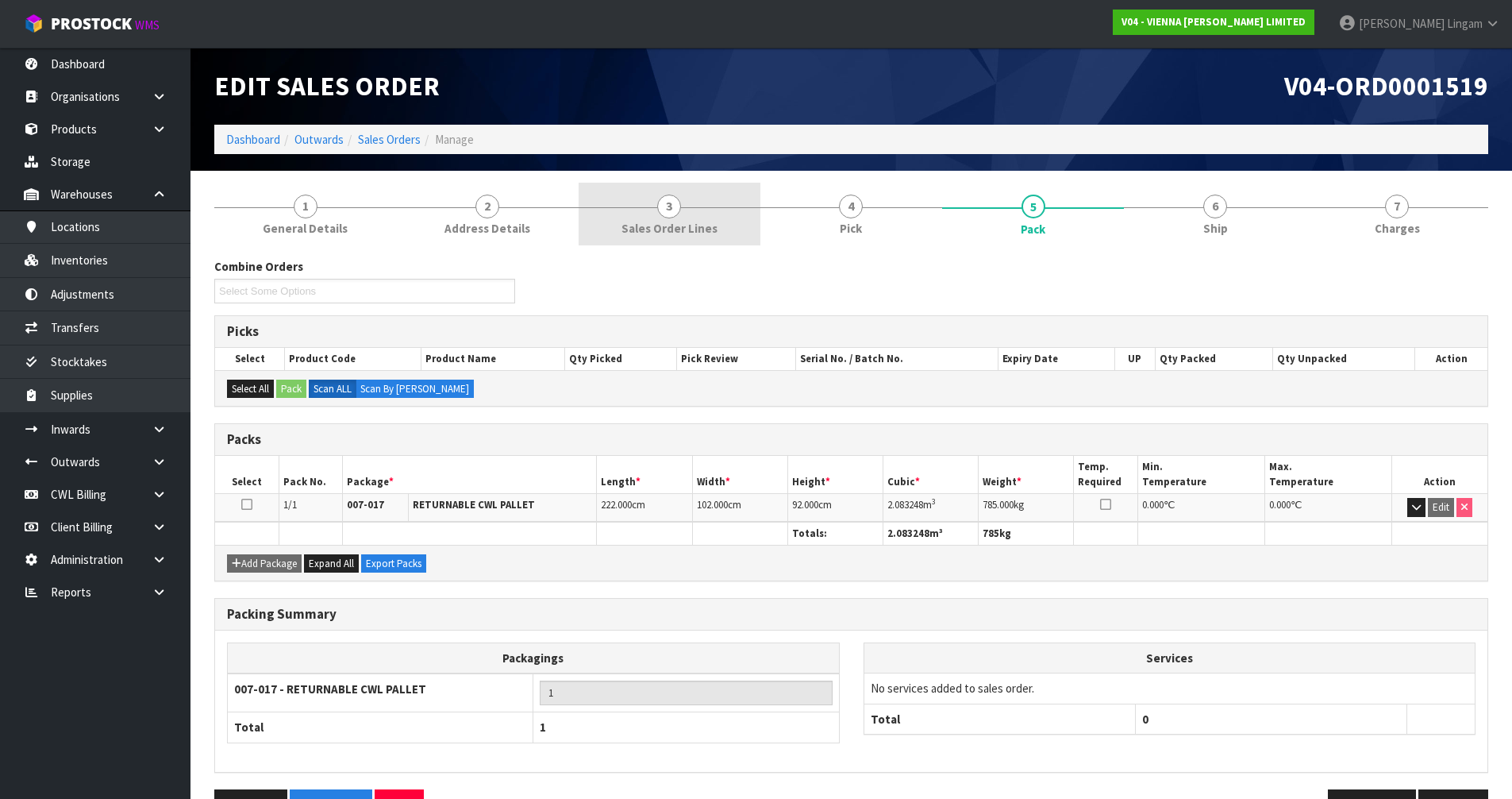
click at [723, 223] on link "3 Sales Order Lines" at bounding box center [669, 213] width 181 height 63
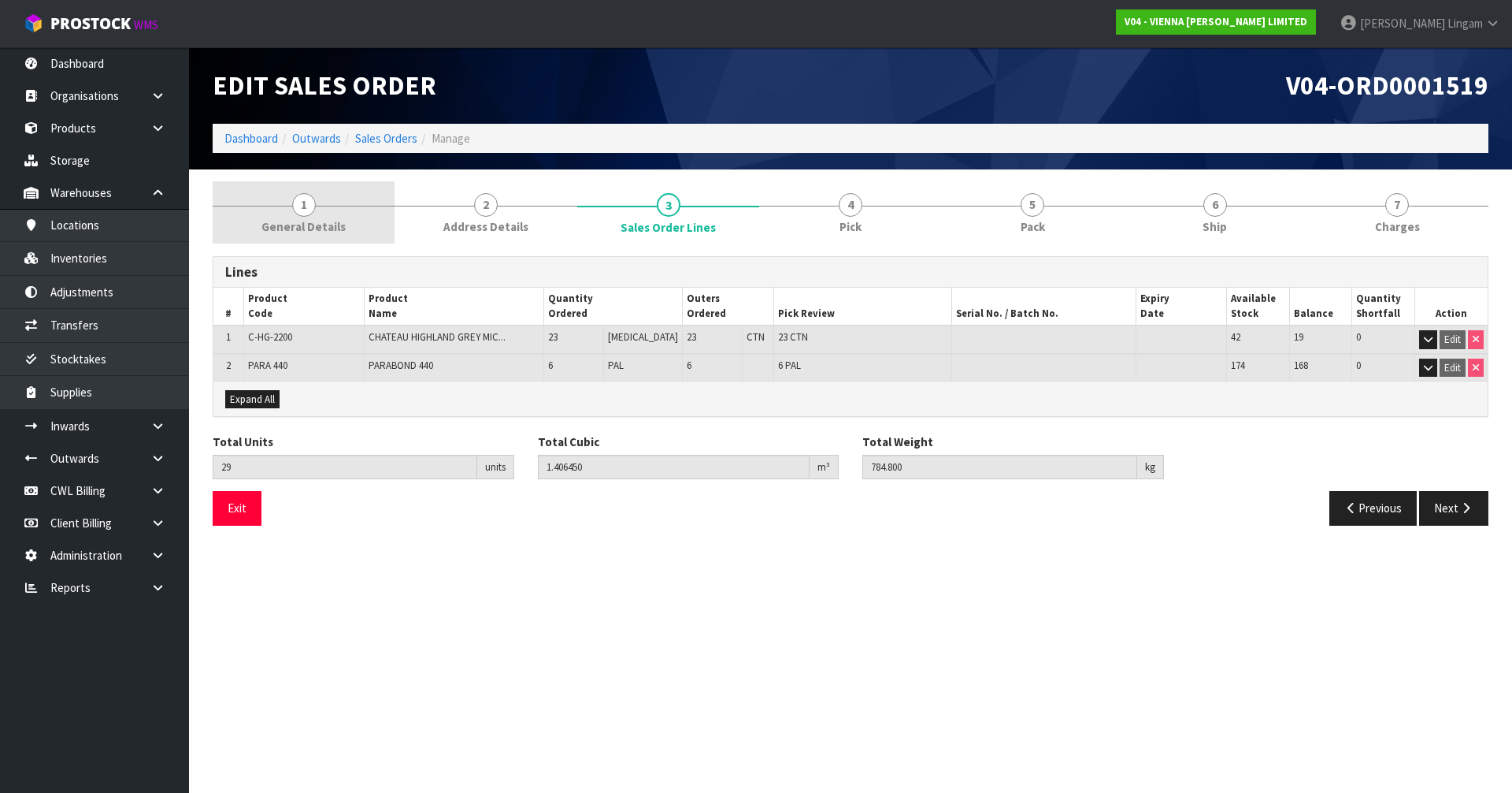
click at [354, 208] on link "1 General Details" at bounding box center [303, 212] width 182 height 63
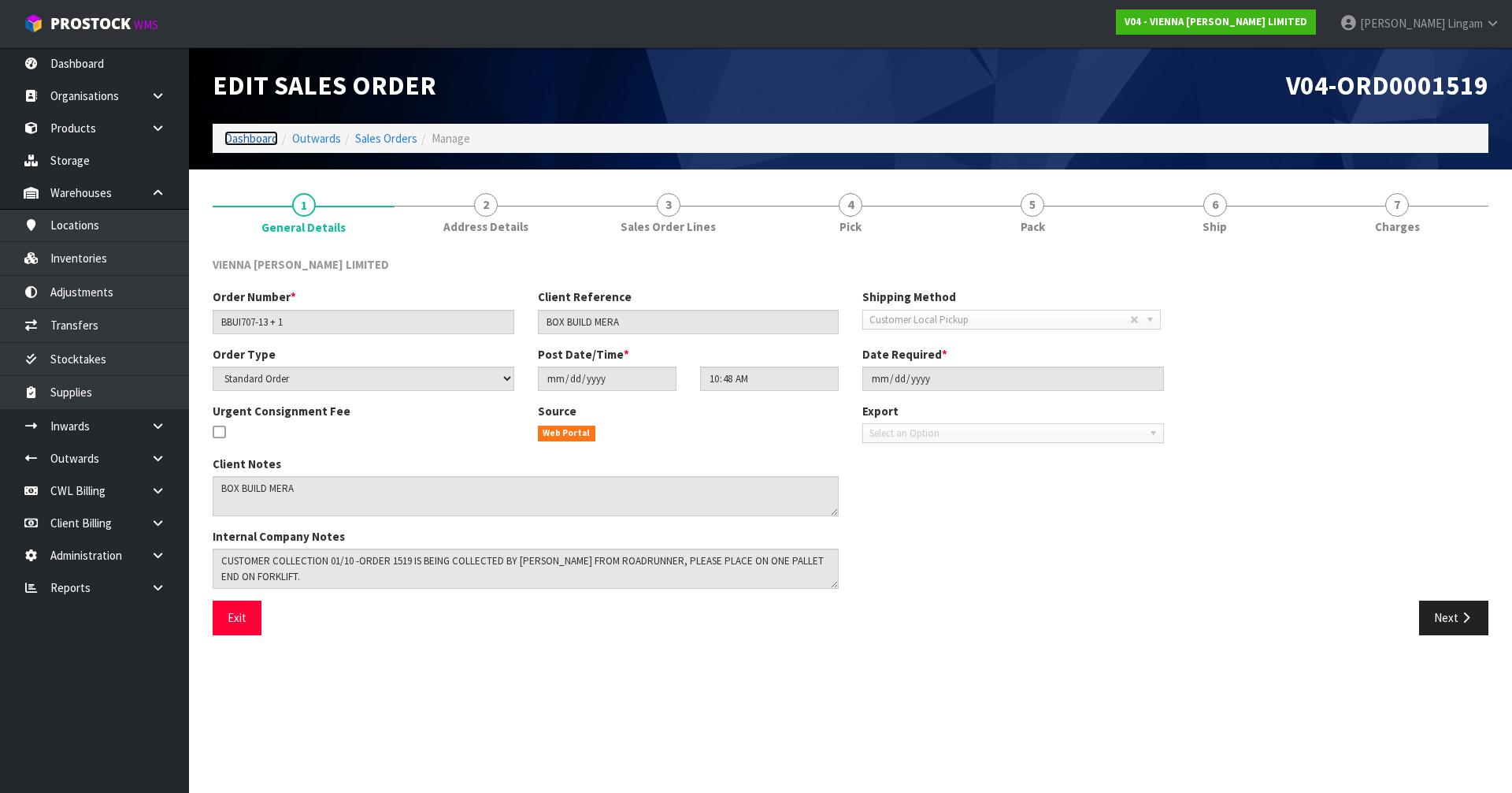
click at [235, 140] on link "Dashboard" at bounding box center [251, 138] width 53 height 15
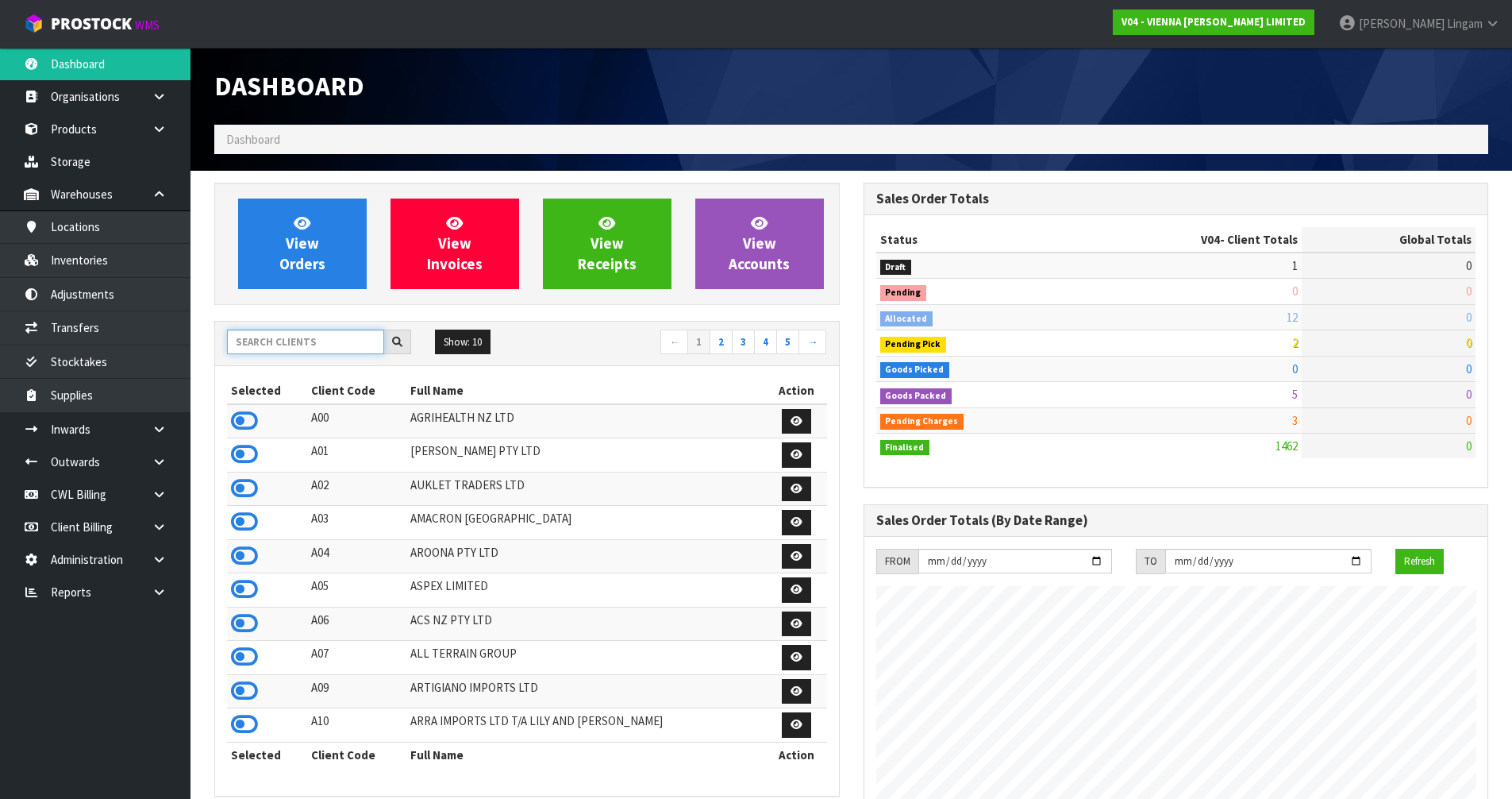
click at [315, 346] on input "text" at bounding box center [305, 341] width 157 height 24
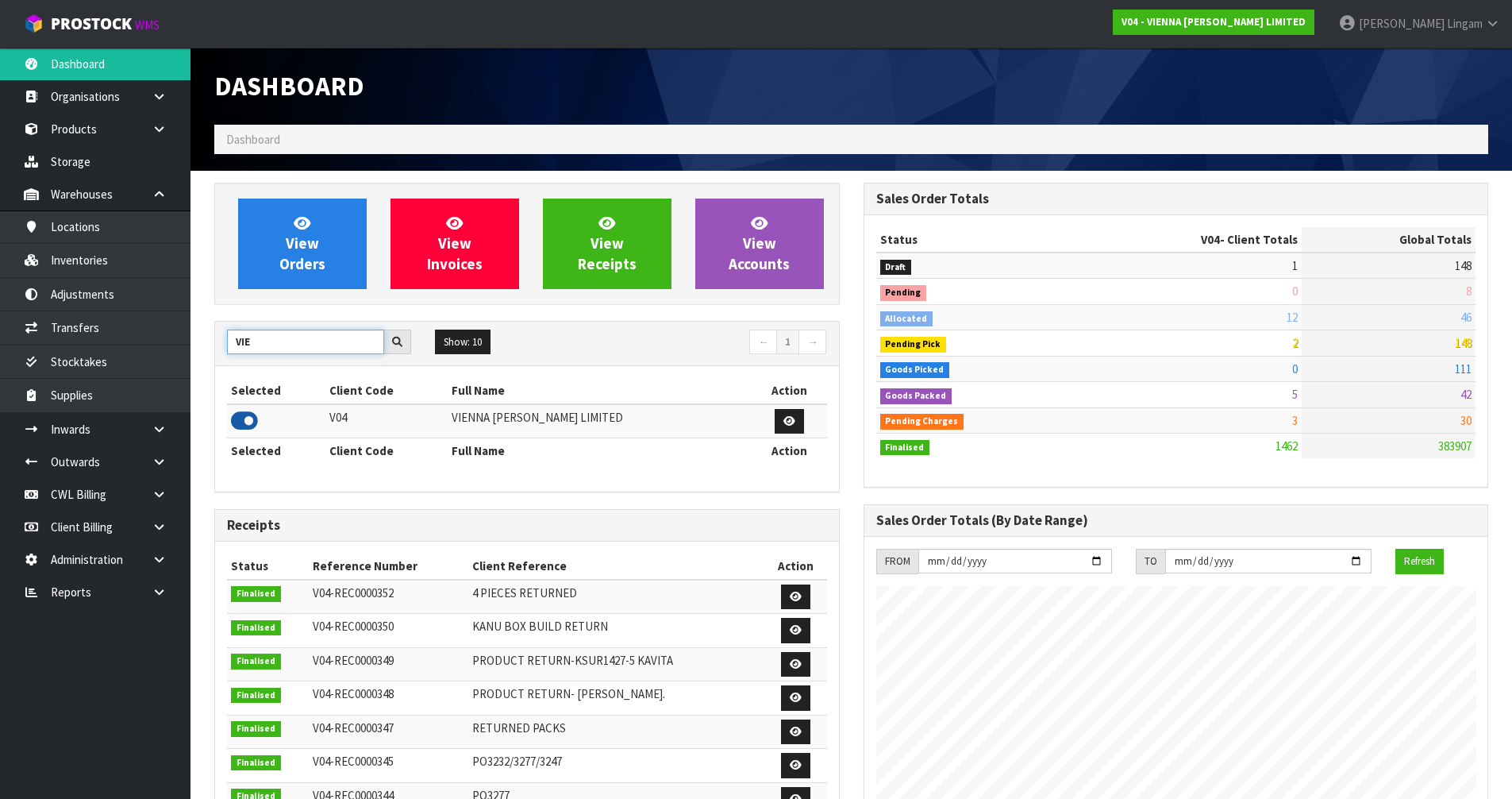
type input "VIE"
click at [252, 419] on icon at bounding box center [244, 421] width 27 height 24
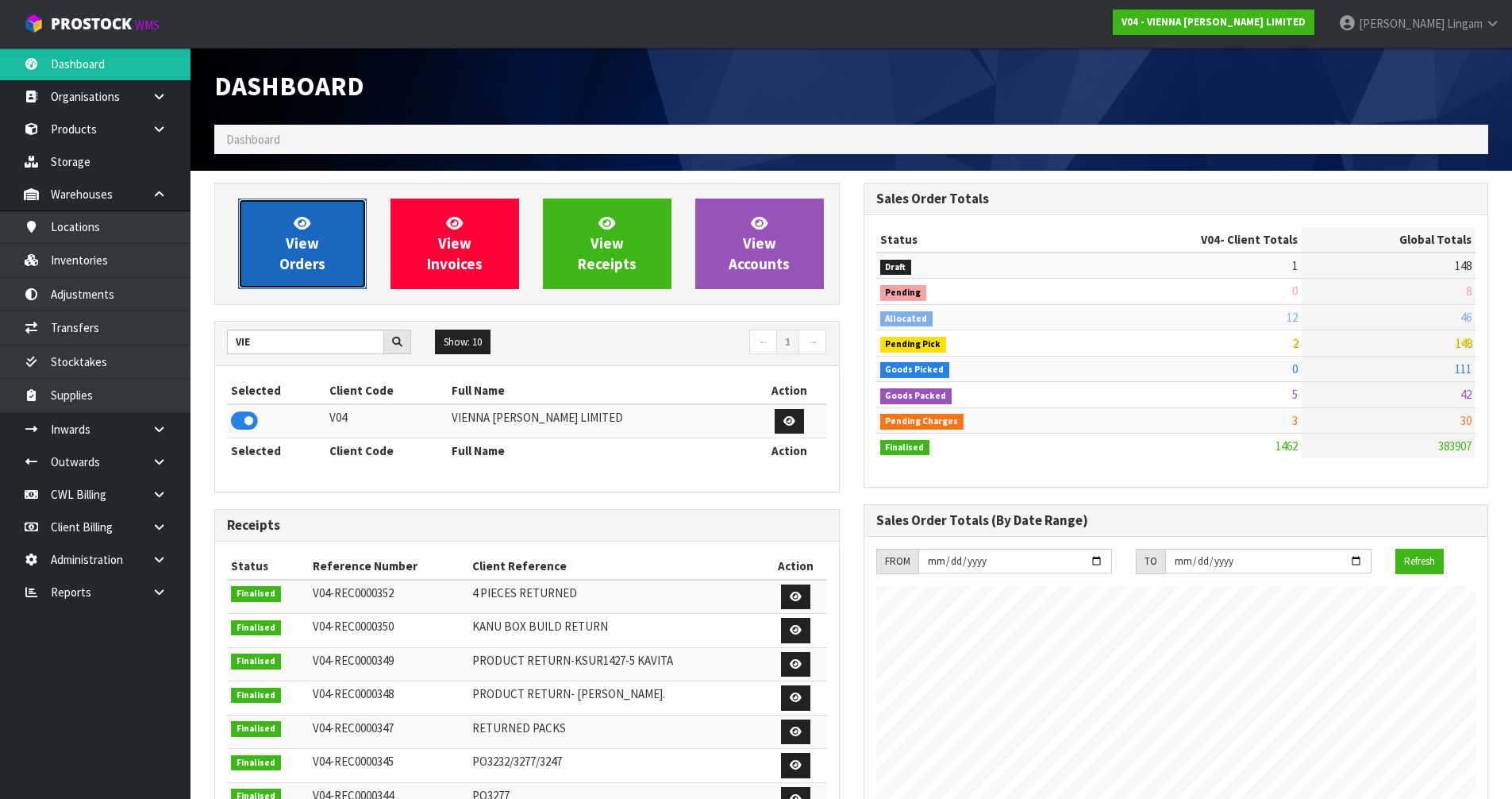
click at [303, 255] on span "View Orders" at bounding box center [302, 243] width 46 height 60
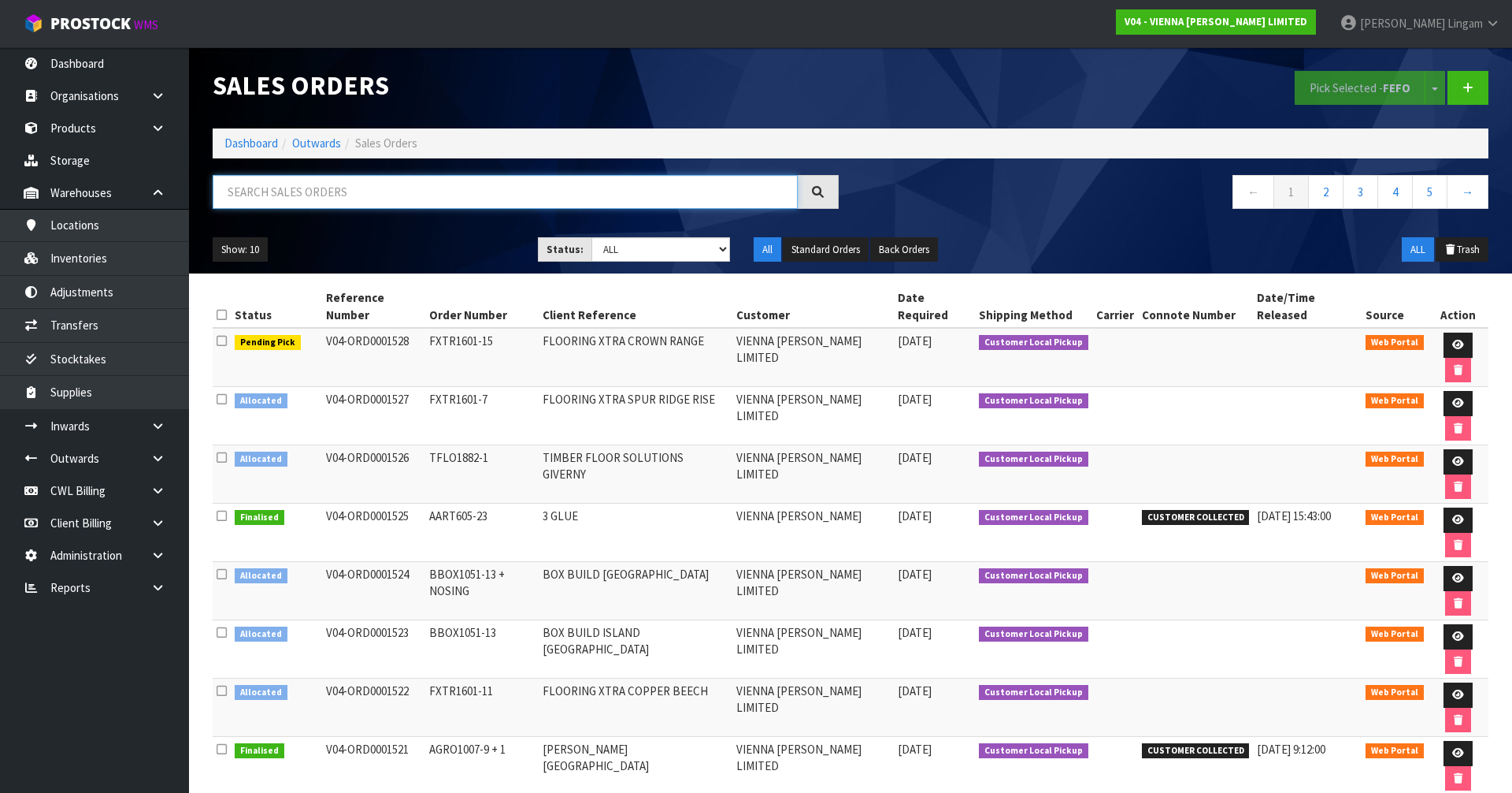
click at [394, 190] on input "text" at bounding box center [505, 192] width 585 height 34
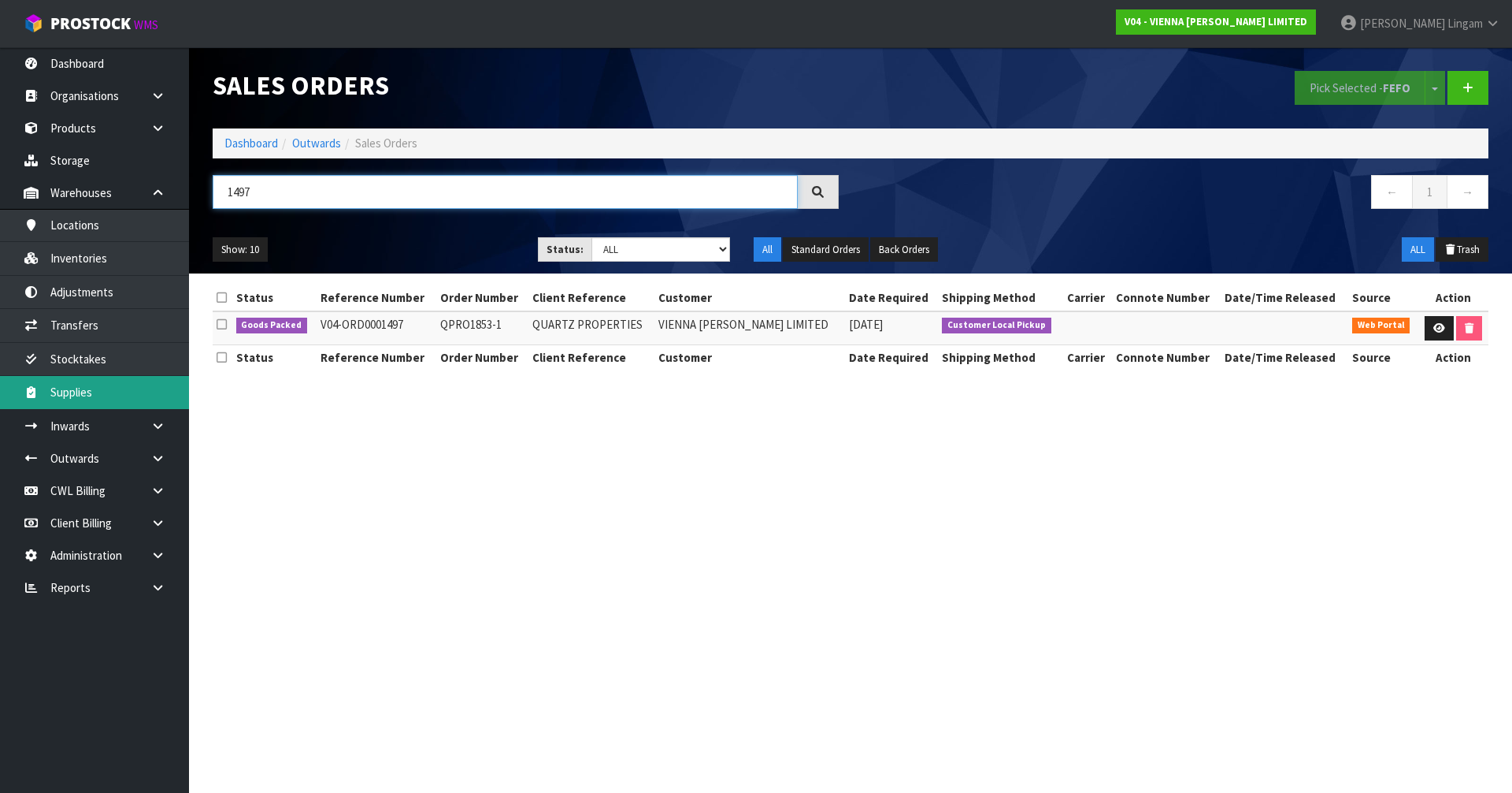
type input "1497"
click at [265, 148] on link "Dashboard" at bounding box center [251, 143] width 53 height 15
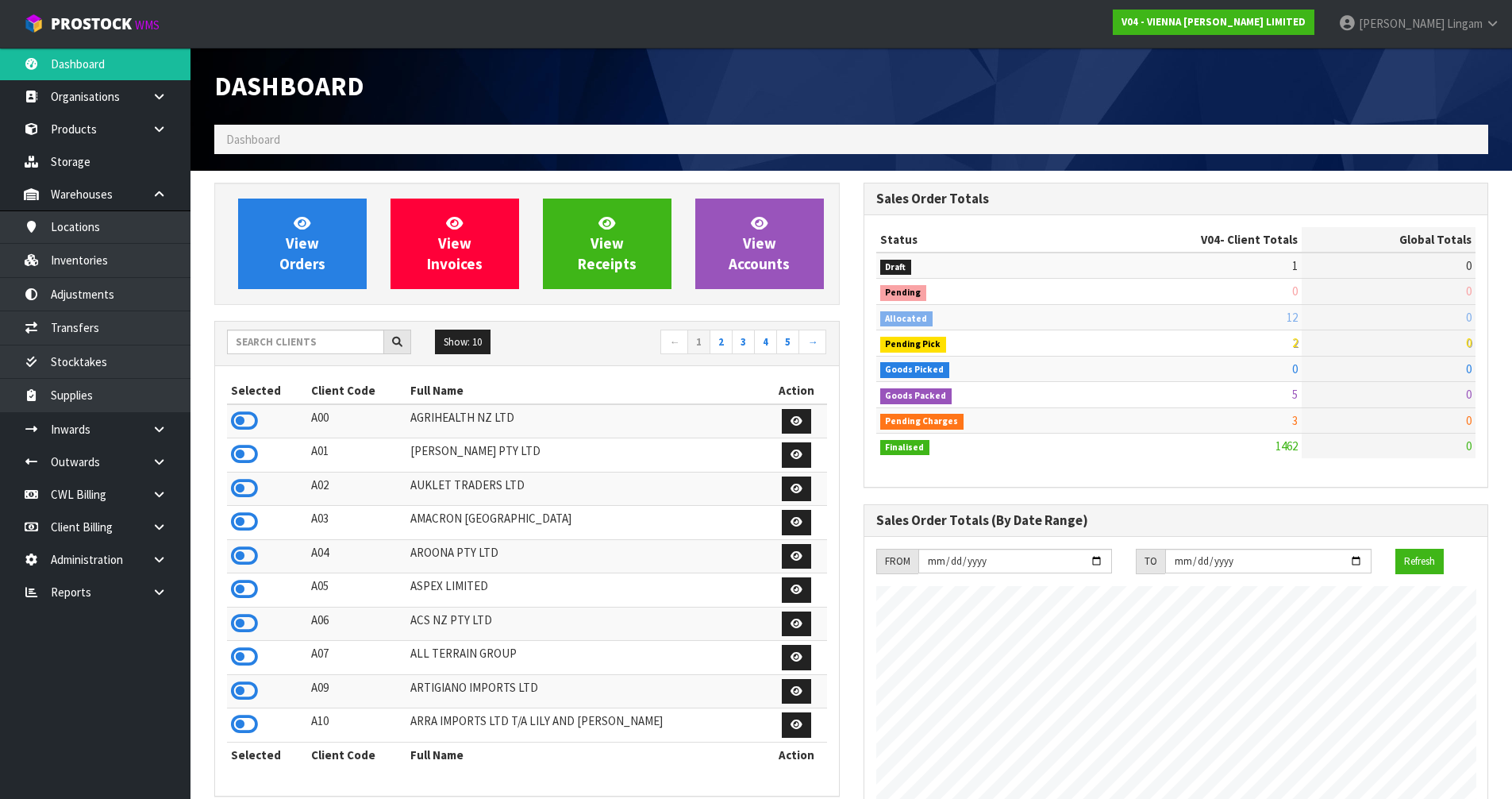
scroll to position [1202, 648]
click at [297, 337] on input "text" at bounding box center [305, 341] width 157 height 24
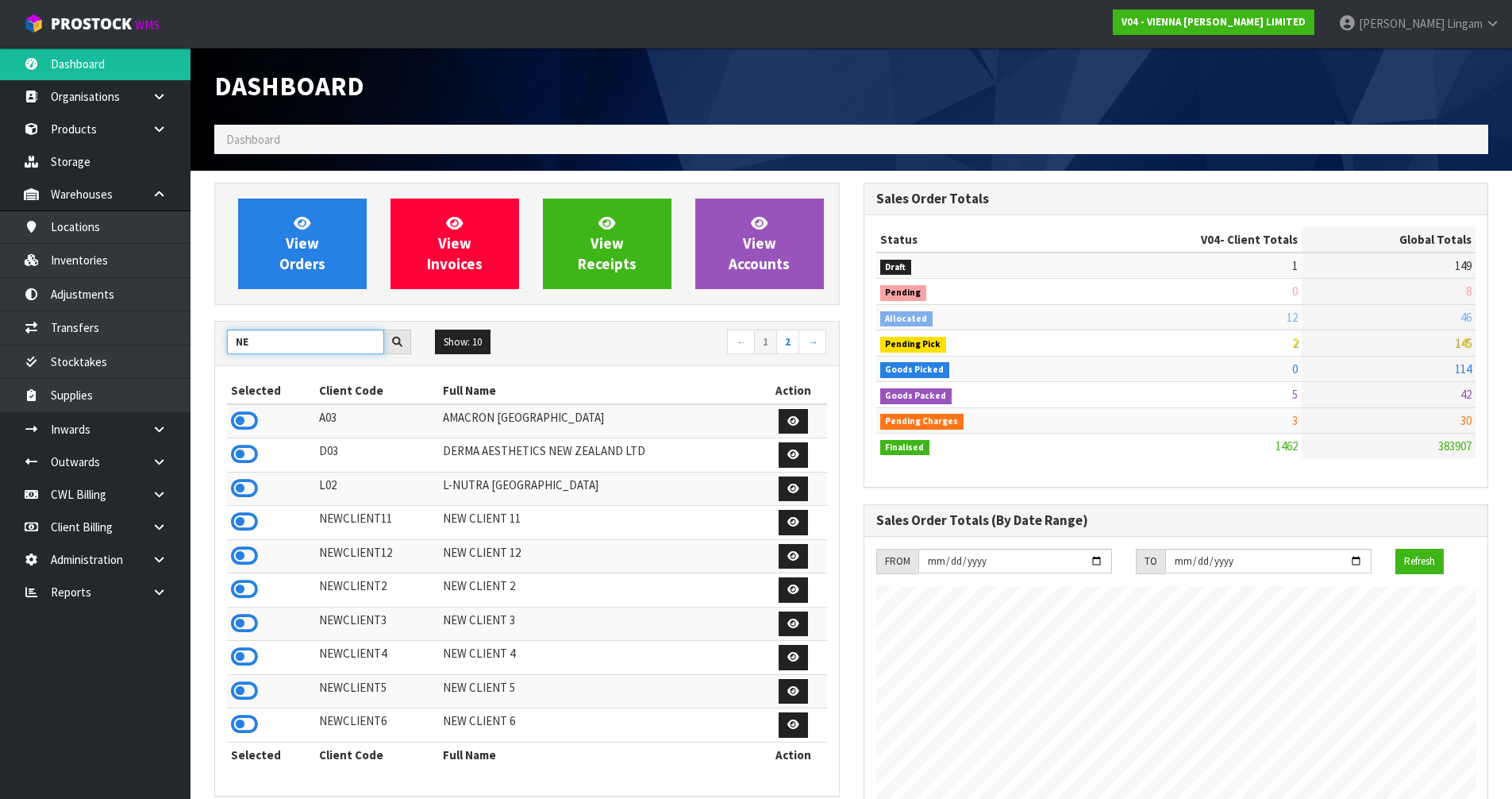
type input "N"
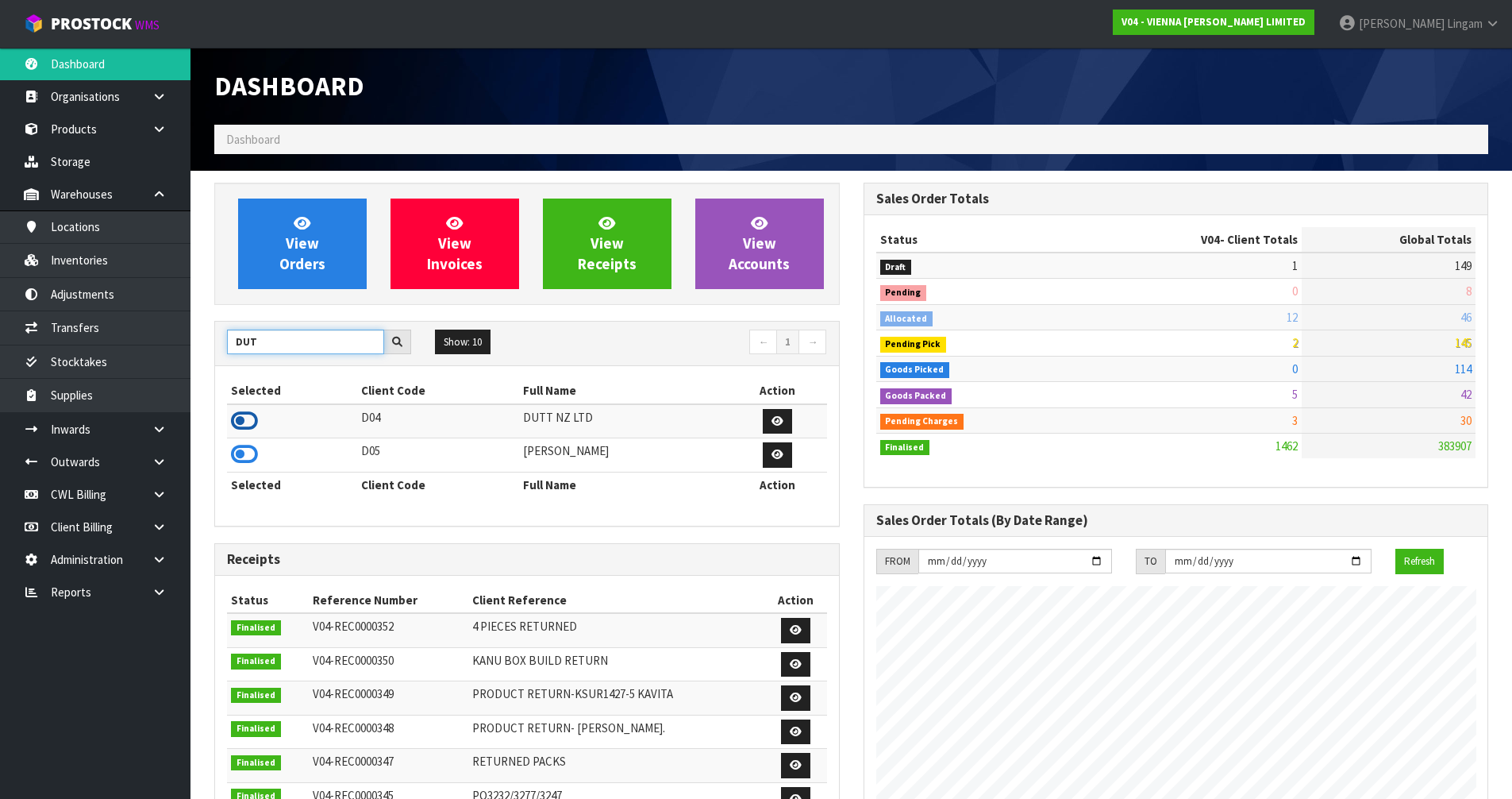
type input "DUT"
click at [244, 422] on icon at bounding box center [244, 421] width 27 height 24
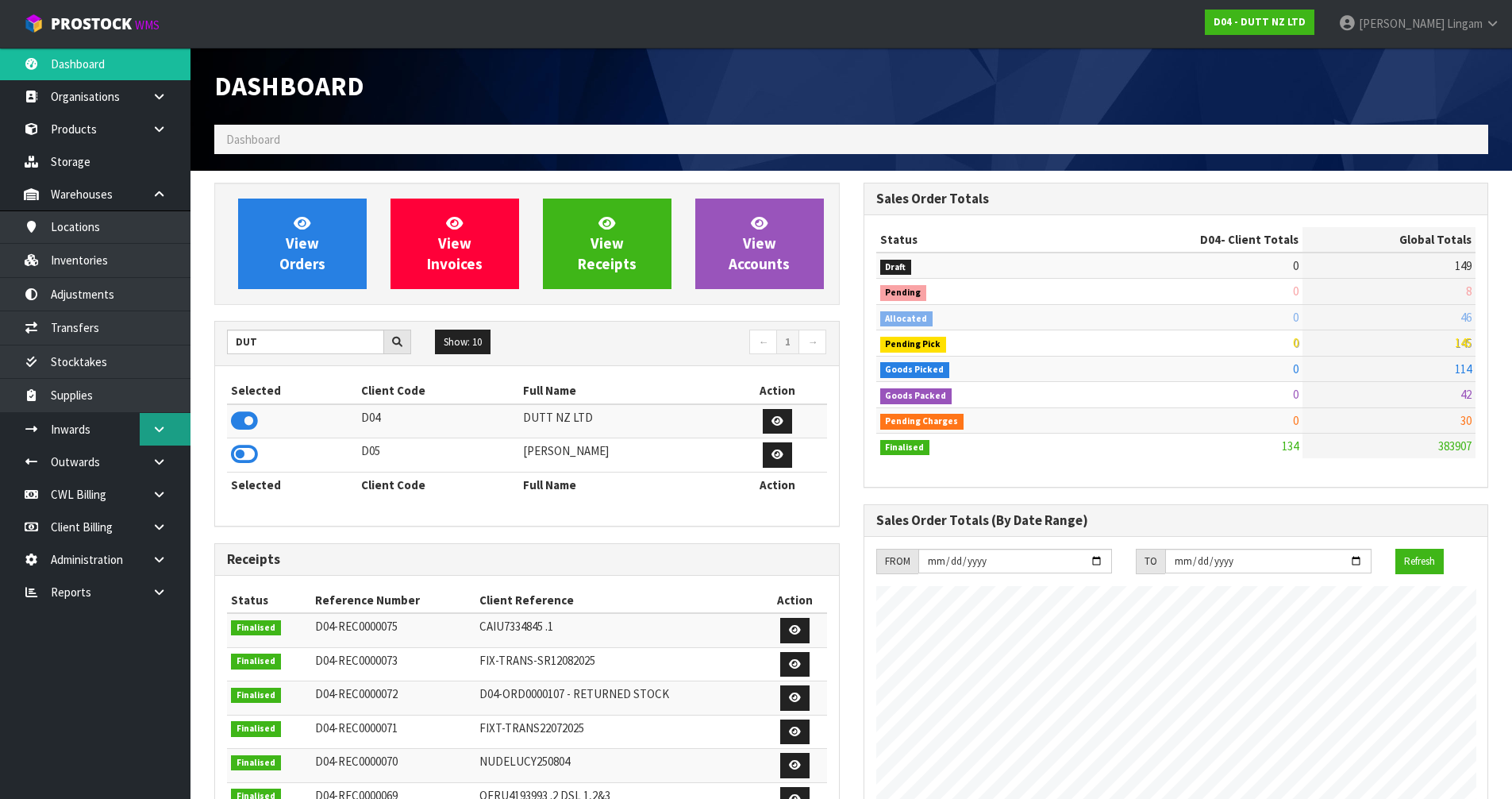
click at [146, 433] on link at bounding box center [165, 428] width 50 height 33
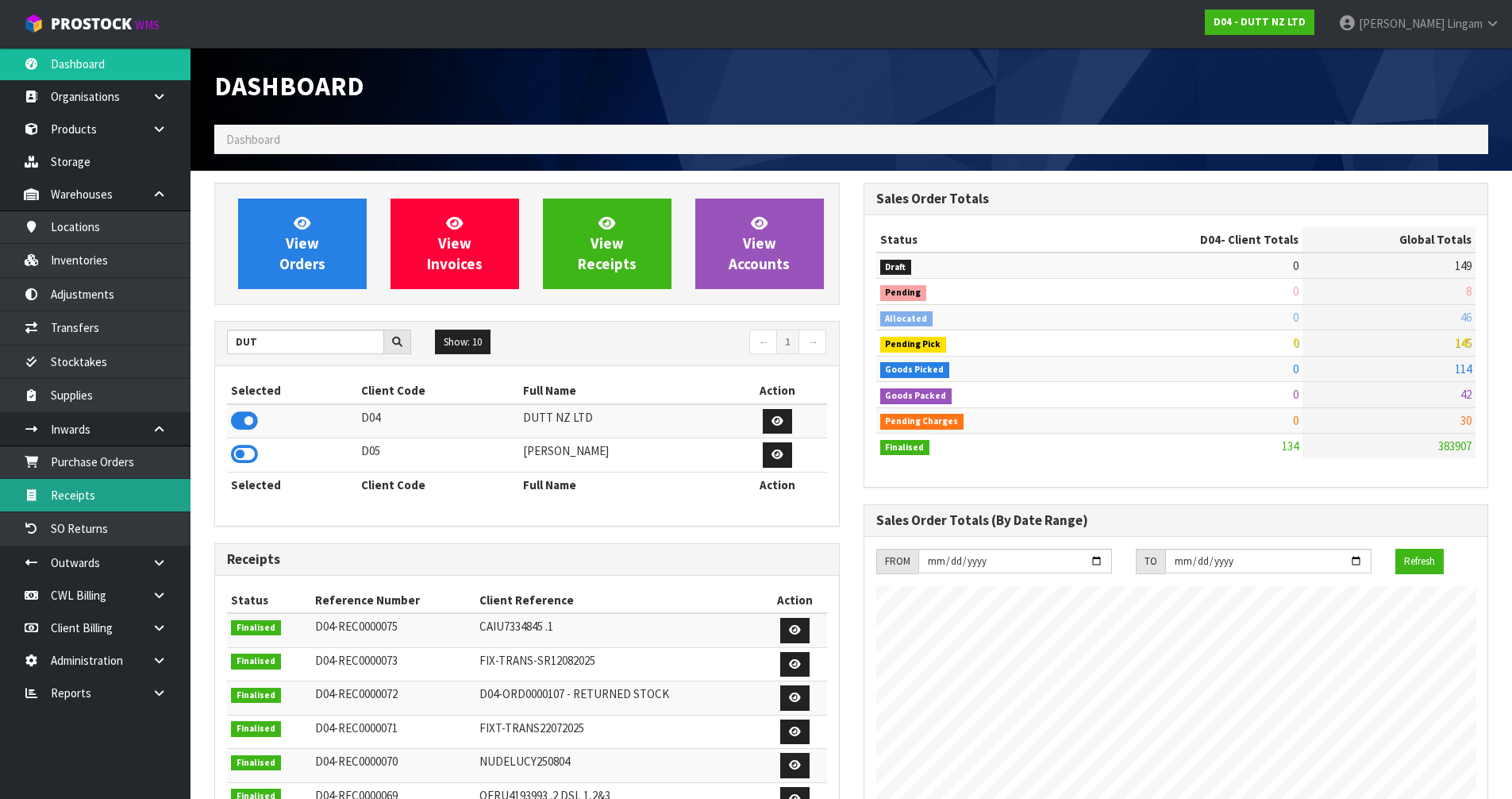
click at [124, 491] on link "Receipts" at bounding box center [95, 495] width 191 height 33
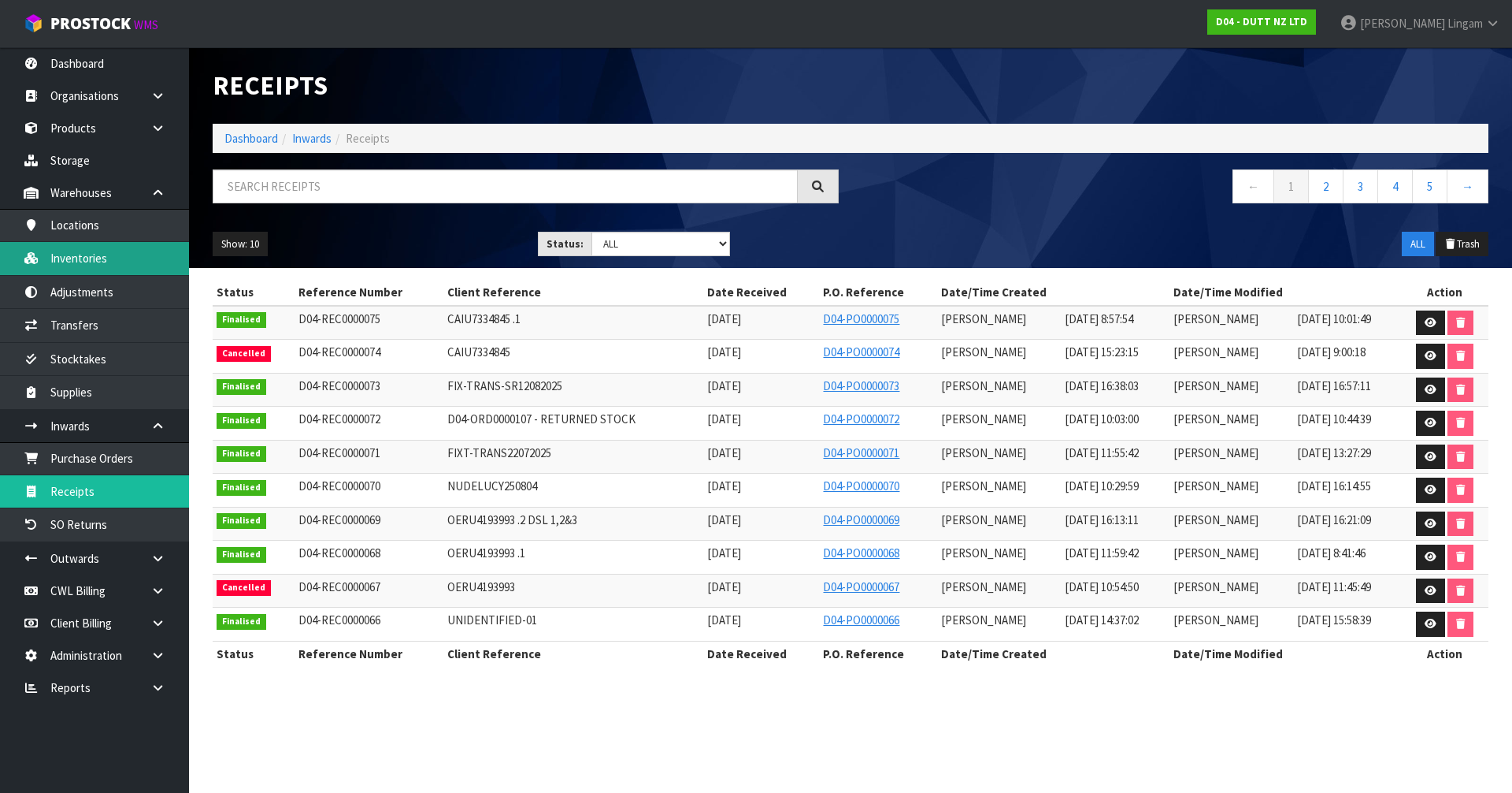
click at [93, 261] on link "Inventories" at bounding box center [94, 258] width 189 height 33
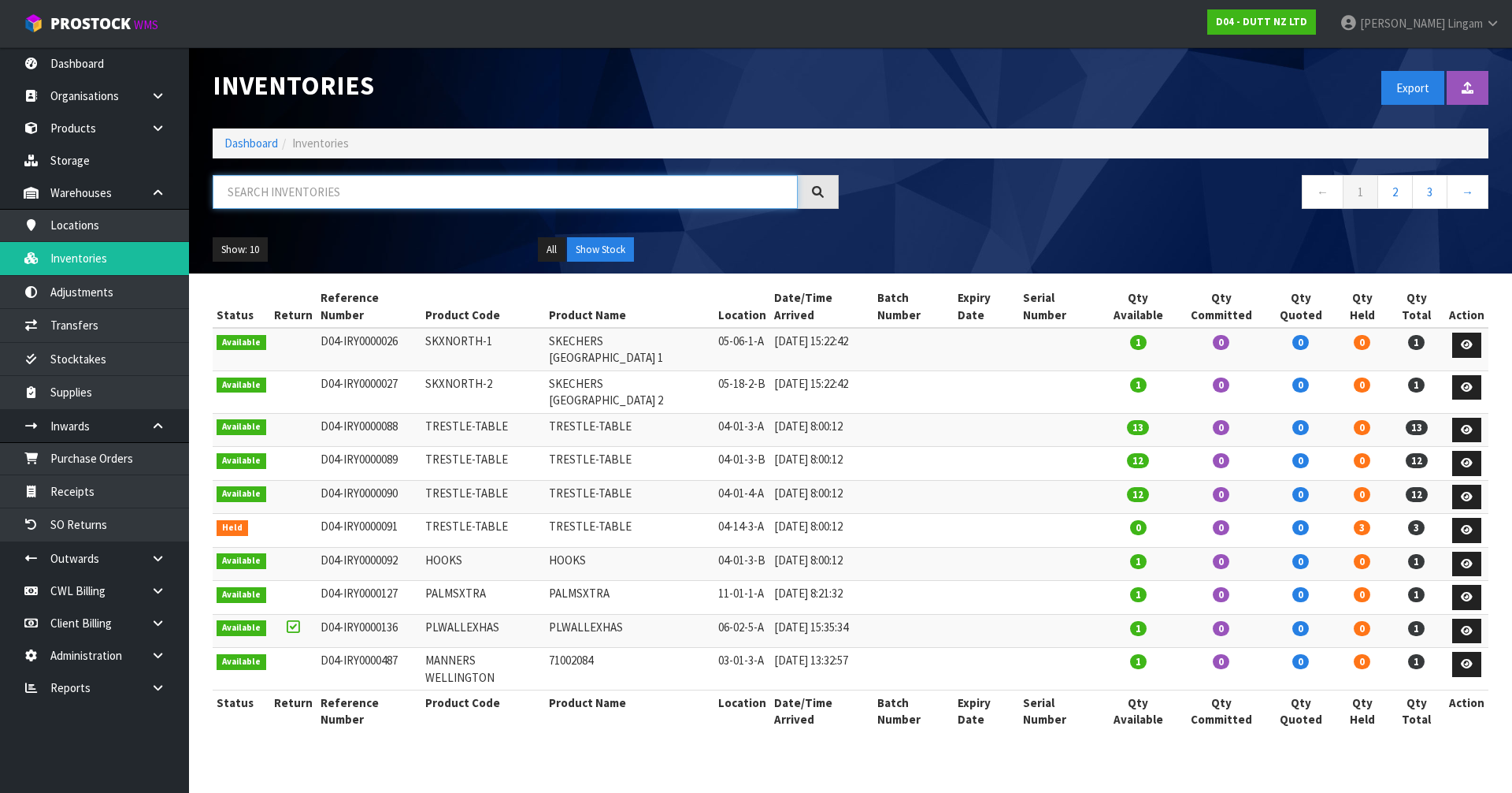
click at [371, 198] on input "text" at bounding box center [505, 192] width 585 height 34
paste input "NEWMARKET"
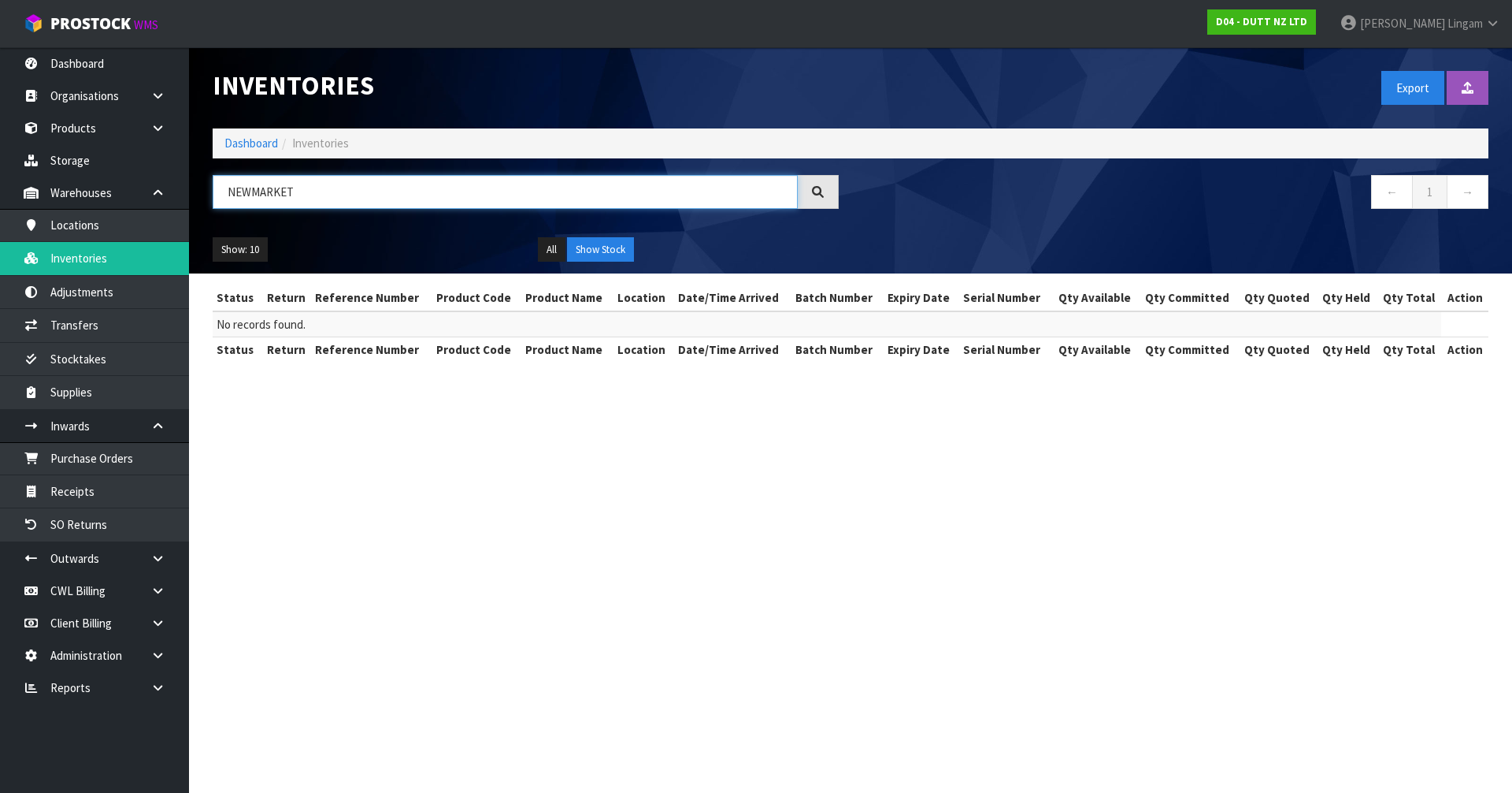
drag, startPoint x: 292, startPoint y: 189, endPoint x: 193, endPoint y: 203, distance: 100.0
click at [193, 203] on header "Inventories Export Import Inventory Drop file here to import csv template Dashb…" at bounding box center [850, 160] width 1323 height 226
type input "LCL"
click at [592, 504] on section "Inventories Export Import Inventory Drop file here to import csv template Dashb…" at bounding box center [756, 396] width 1512 height 793
click at [253, 144] on link "Dashboard" at bounding box center [251, 143] width 53 height 15
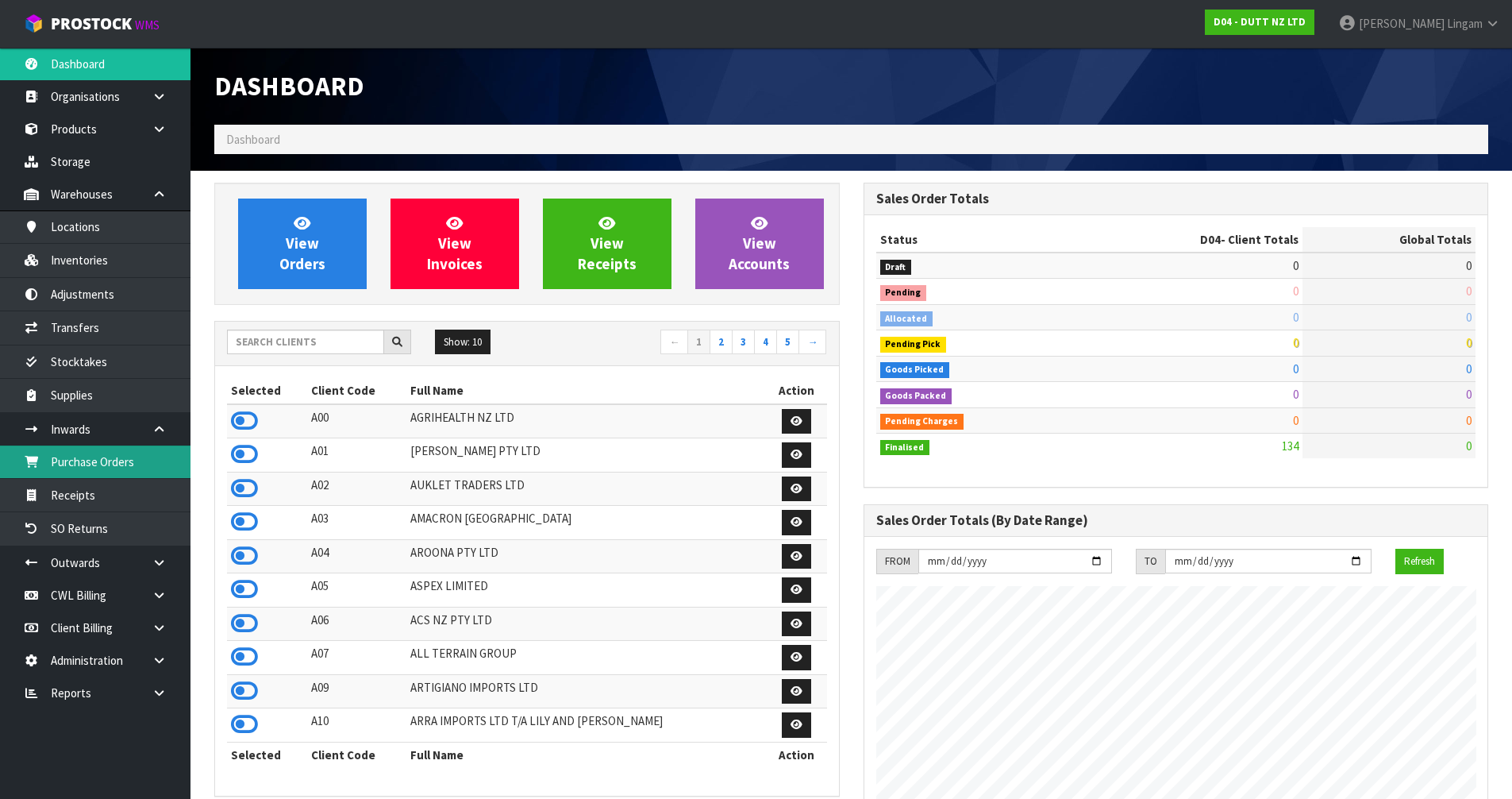
scroll to position [971, 648]
click at [301, 335] on input "text" at bounding box center [305, 341] width 157 height 24
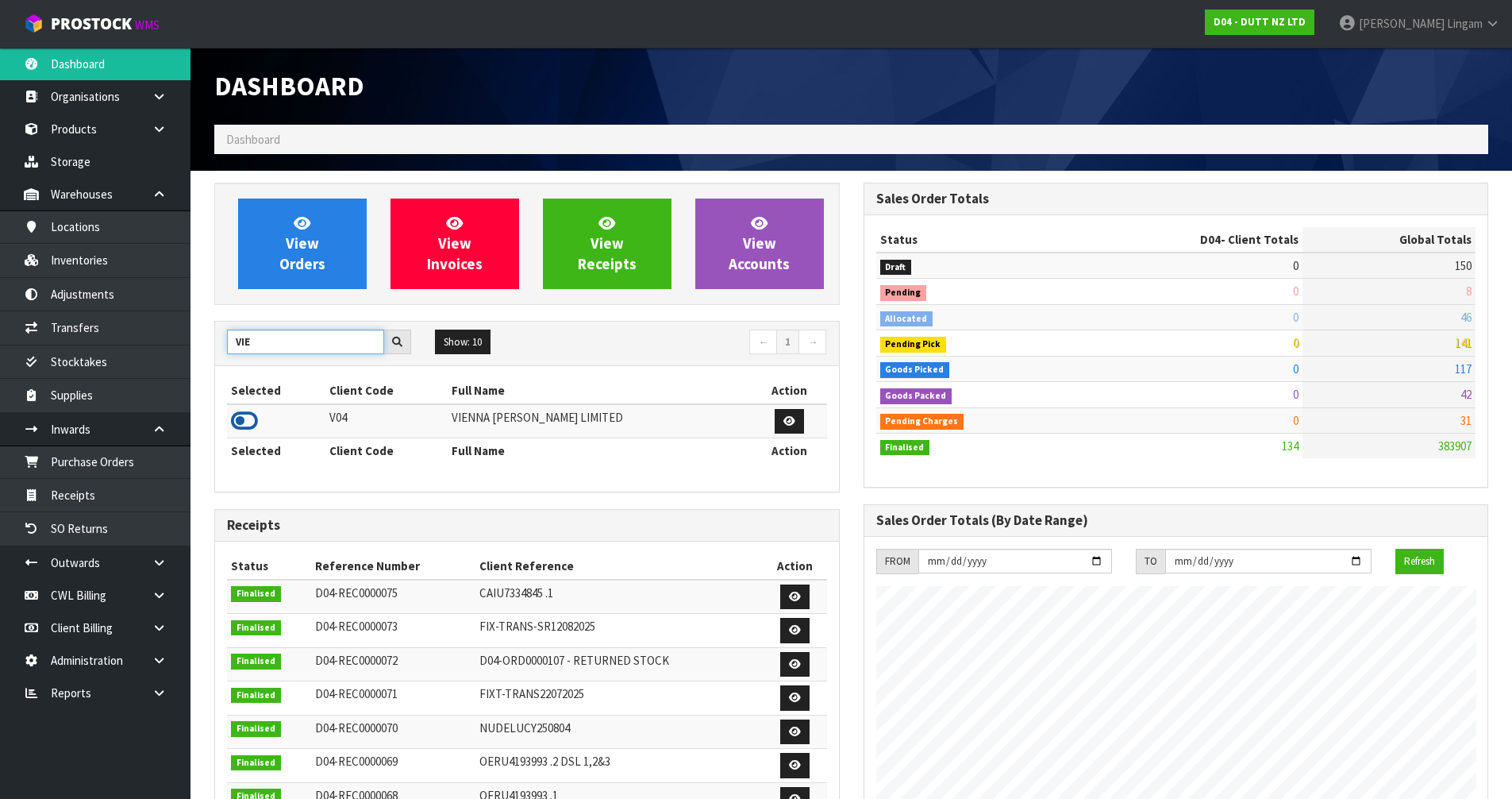
type input "VIE"
click at [244, 418] on icon at bounding box center [244, 421] width 27 height 24
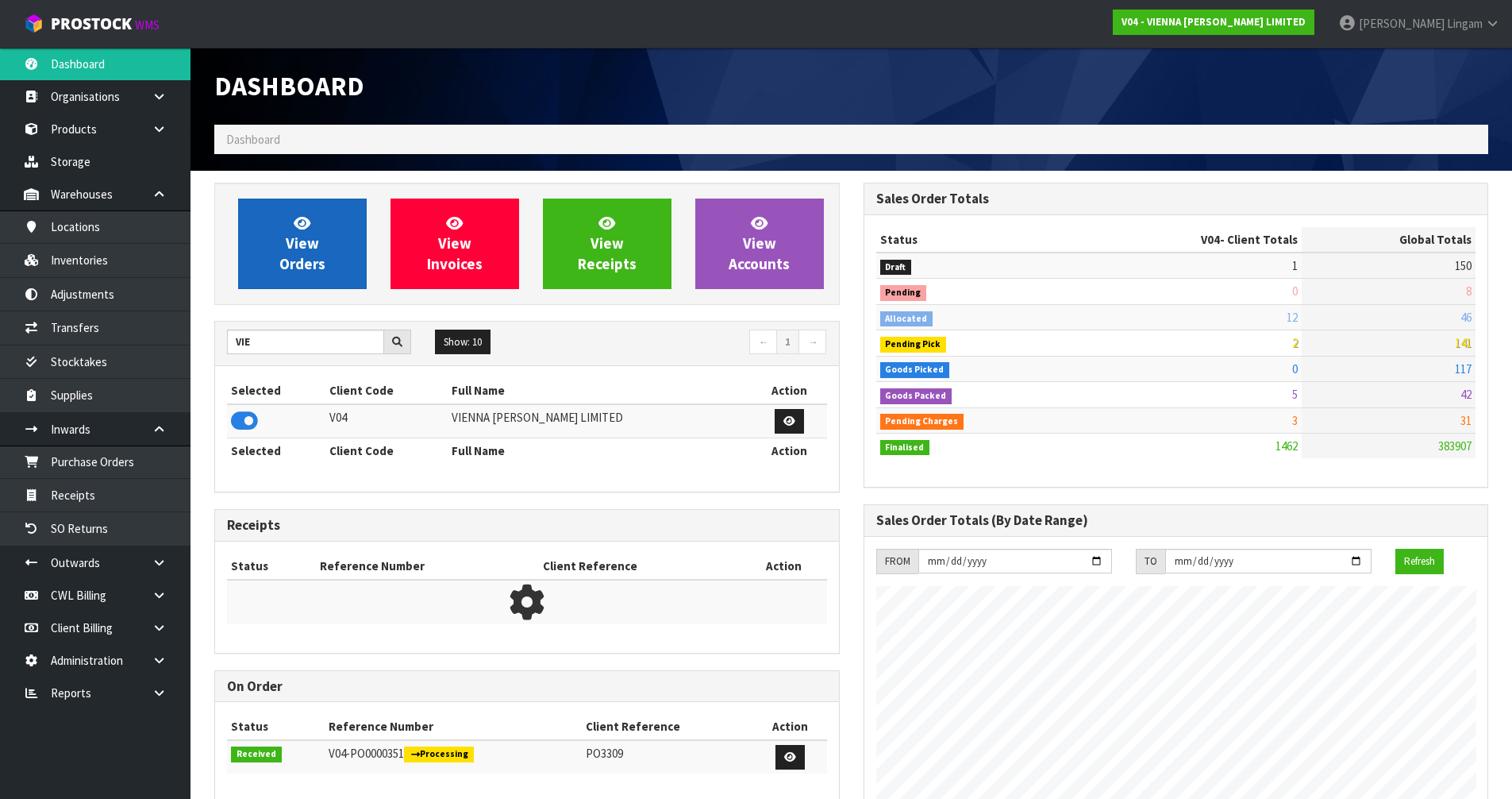
scroll to position [1202, 648]
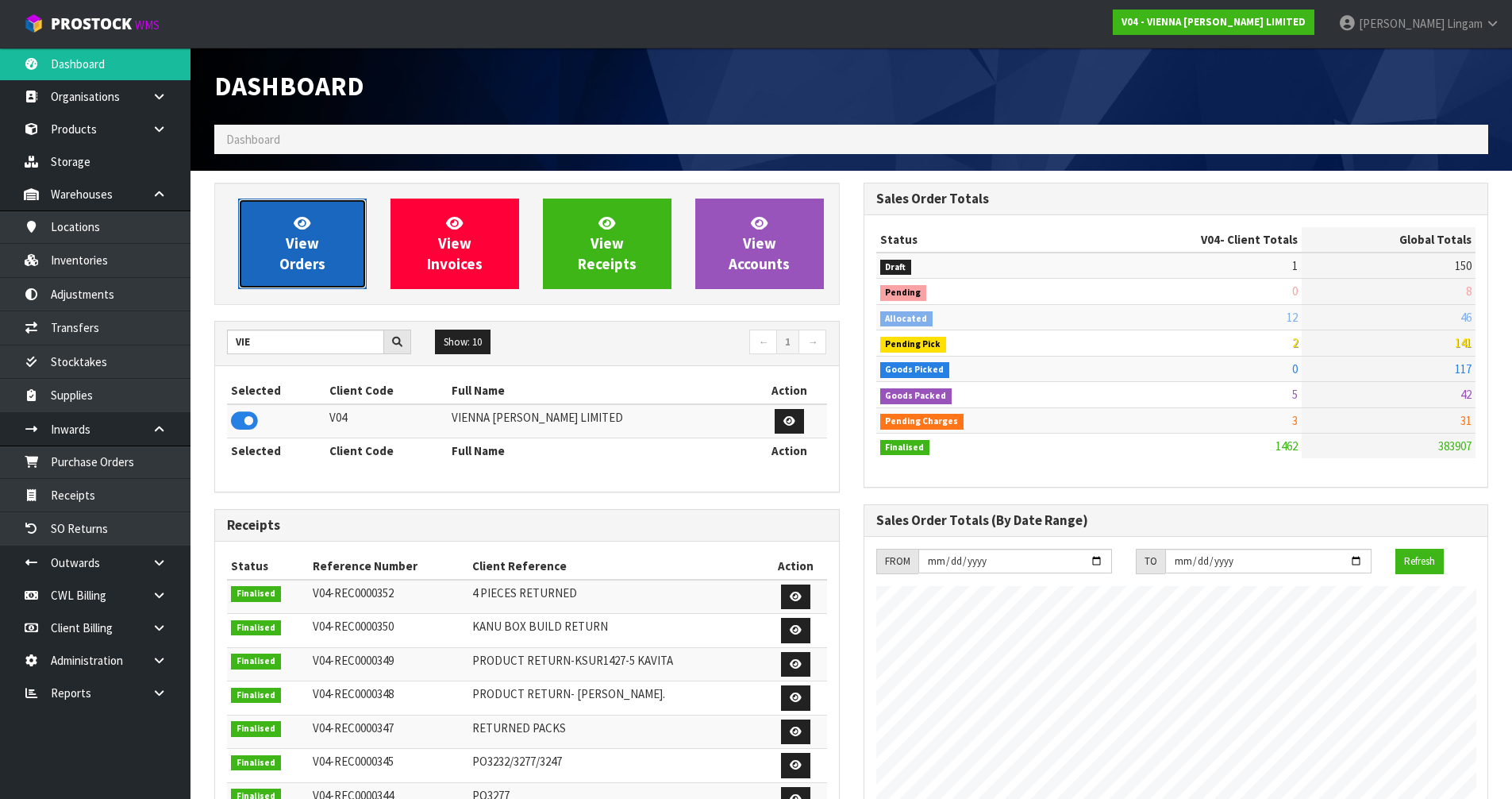
click at [296, 253] on link "View Orders" at bounding box center [302, 244] width 129 height 91
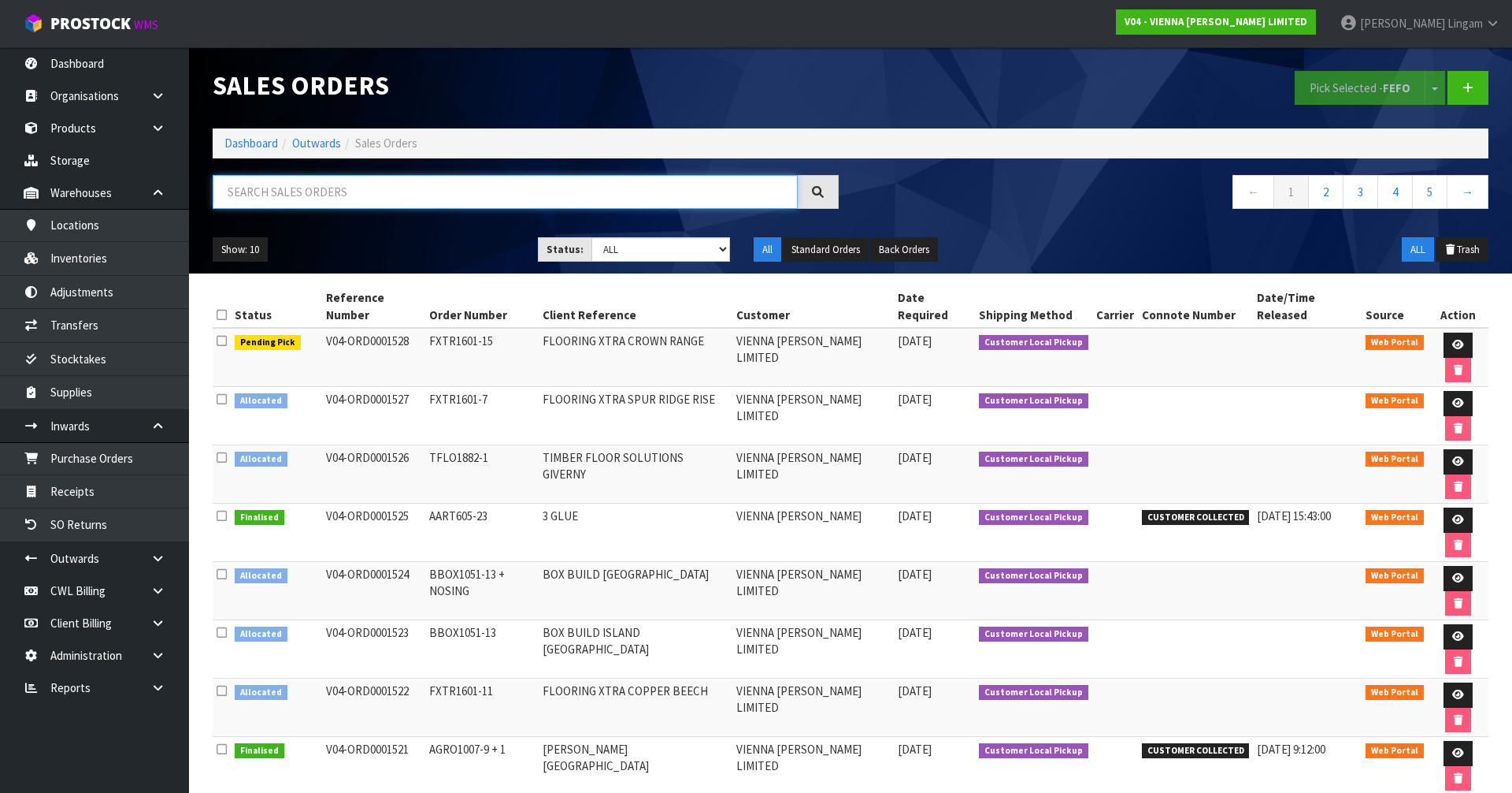
click at [368, 191] on input "text" at bounding box center [505, 192] width 585 height 34
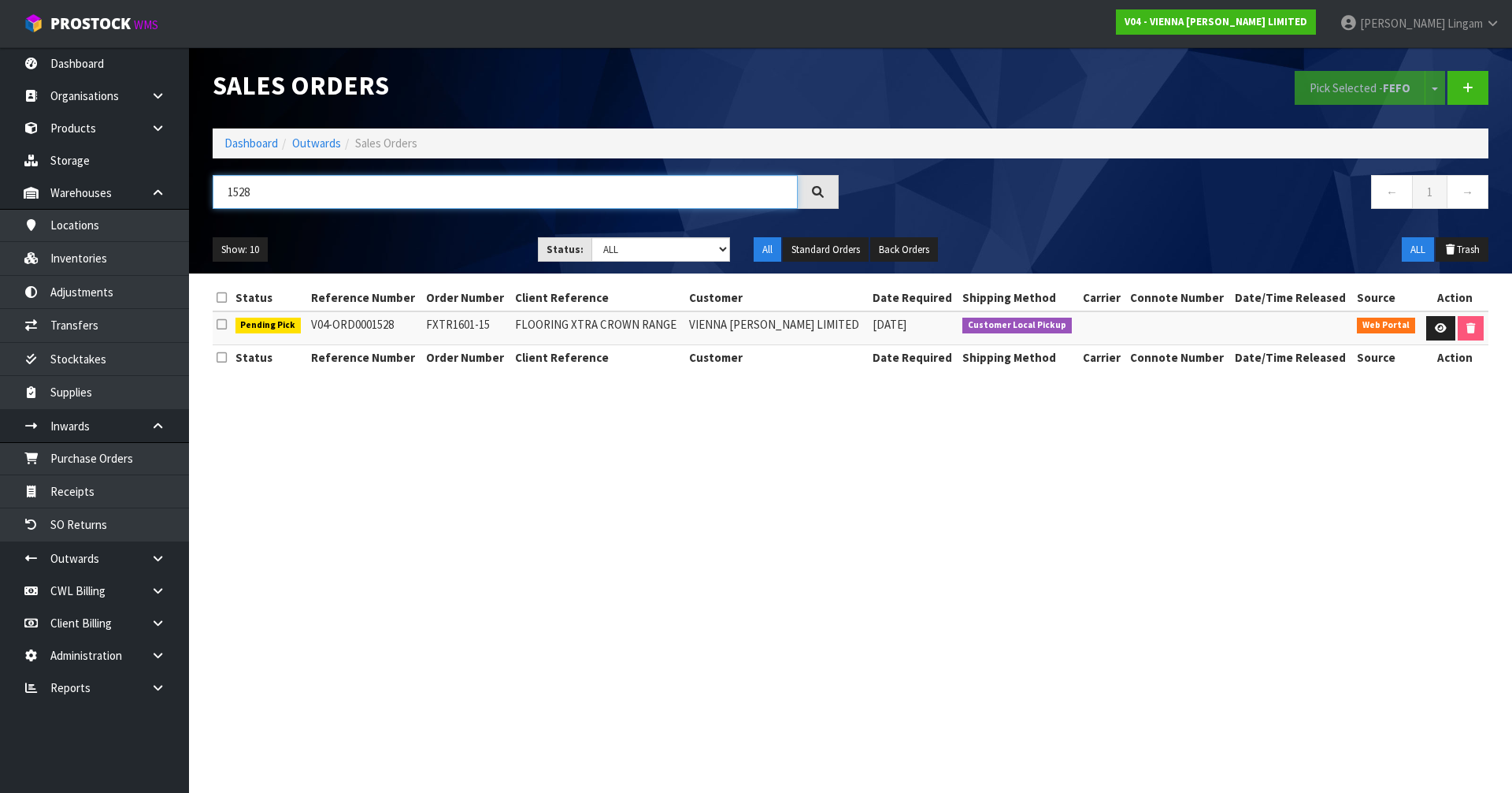
drag, startPoint x: 368, startPoint y: 191, endPoint x: 205, endPoint y: 207, distance: 163.8
click at [205, 207] on div "1528" at bounding box center [525, 198] width 649 height 46
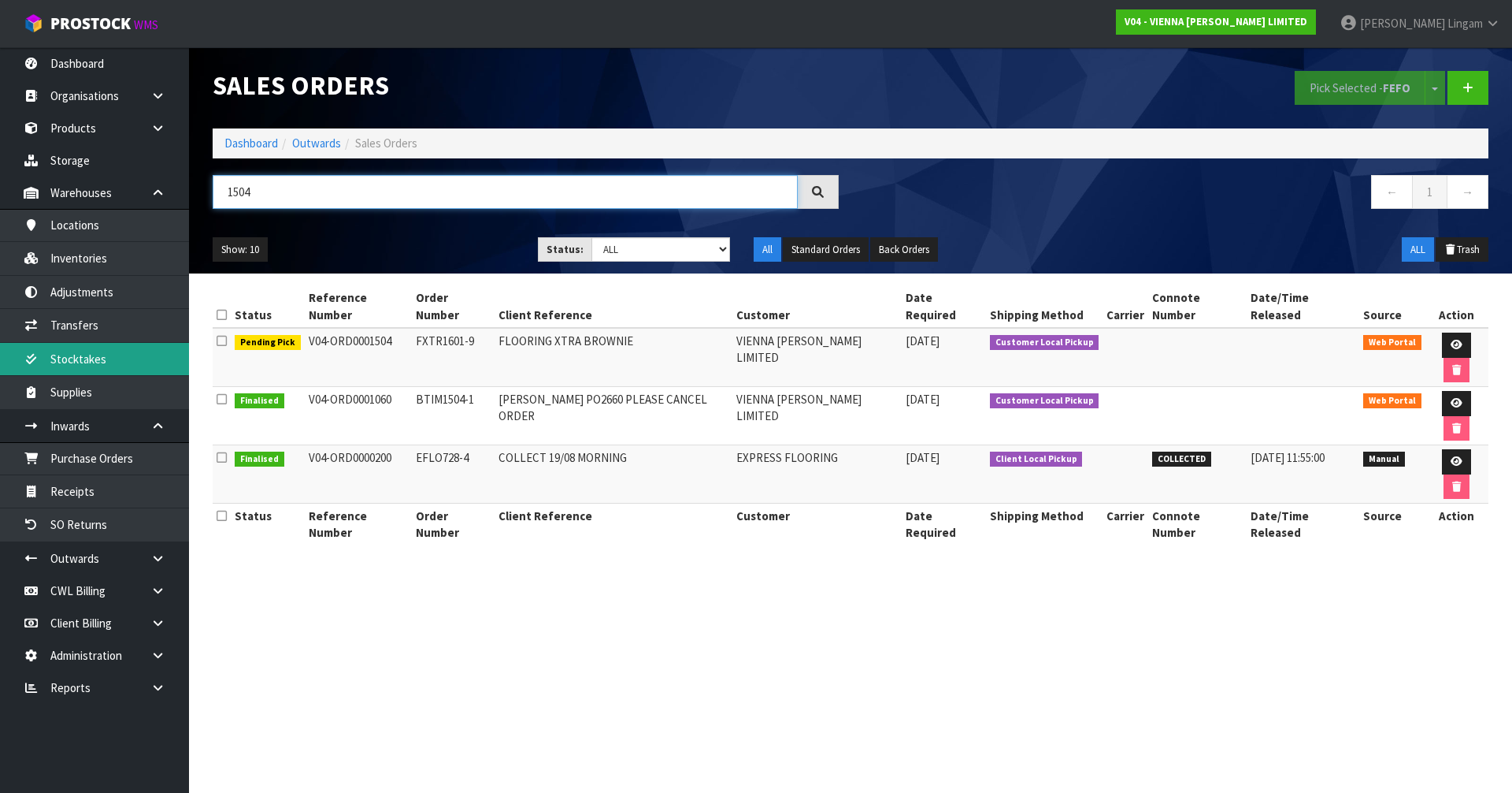
type input "1504"
drag, startPoint x: 403, startPoint y: 545, endPoint x: 415, endPoint y: 472, distance: 74.0
click at [404, 540] on section "Sales Orders Pick Selected - FEFO Split button! FIFO - First In First Out FEFO …" at bounding box center [756, 396] width 1512 height 793
click at [257, 144] on link "Dashboard" at bounding box center [251, 143] width 53 height 15
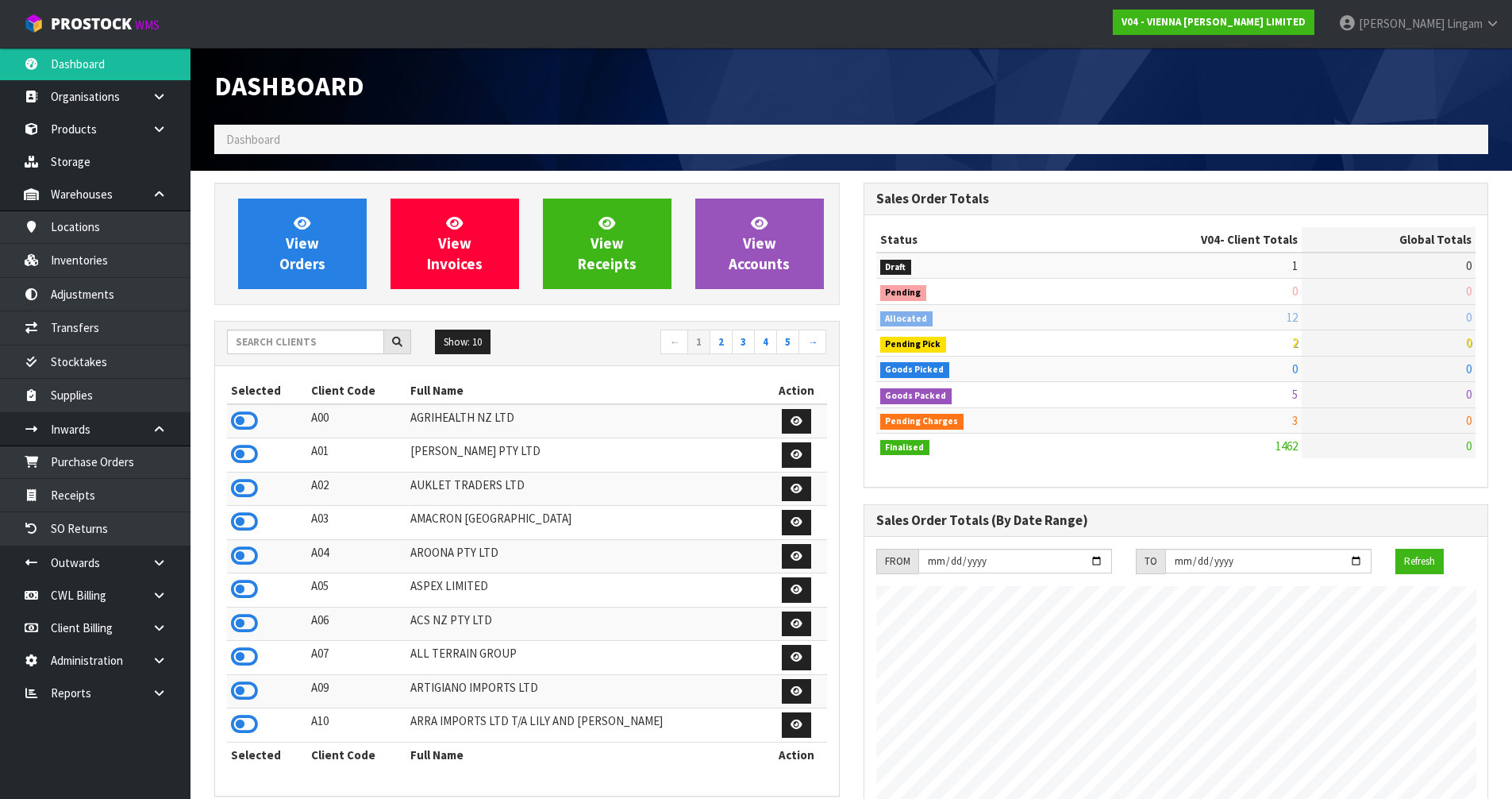
scroll to position [1202, 648]
